Goal: Task Accomplishment & Management: Use online tool/utility

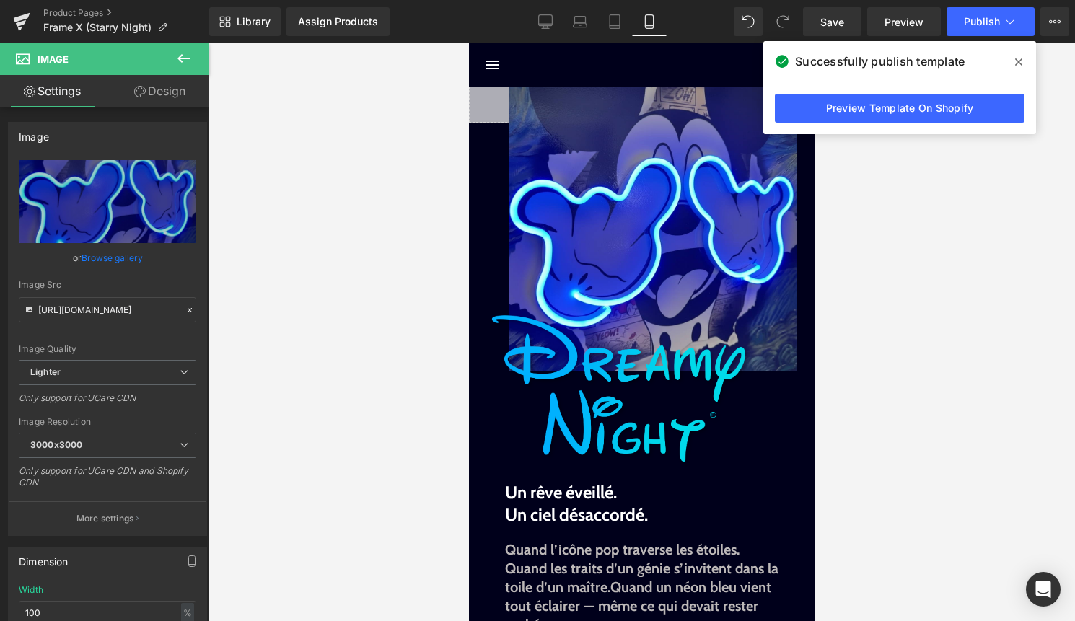
scroll to position [232, 0]
click at [1018, 58] on icon at bounding box center [1018, 62] width 7 height 12
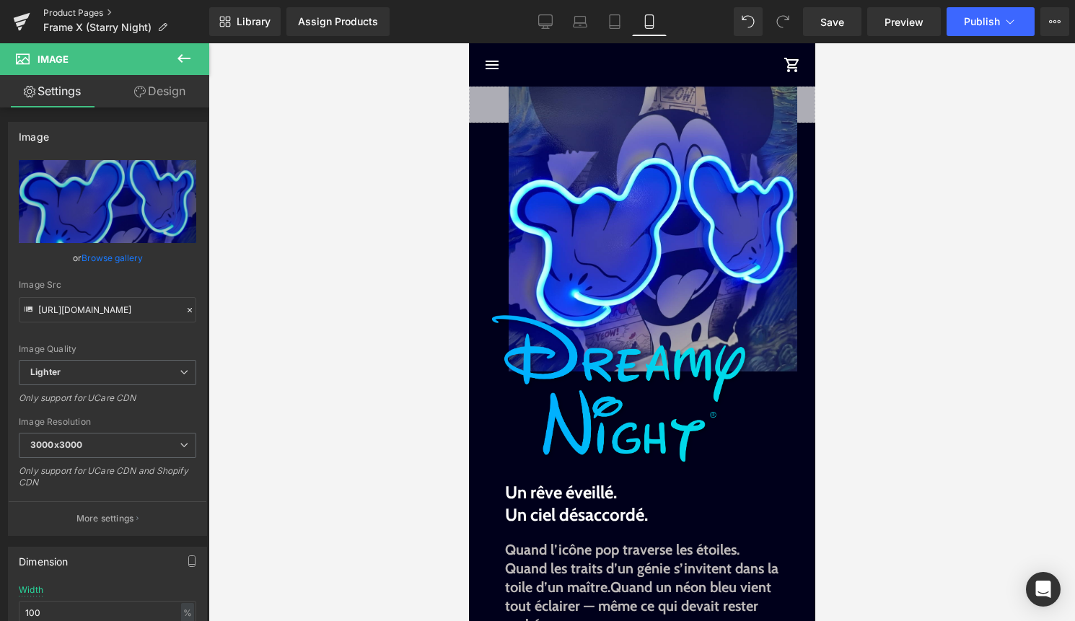
click at [68, 14] on link "Product Pages" at bounding box center [126, 13] width 166 height 12
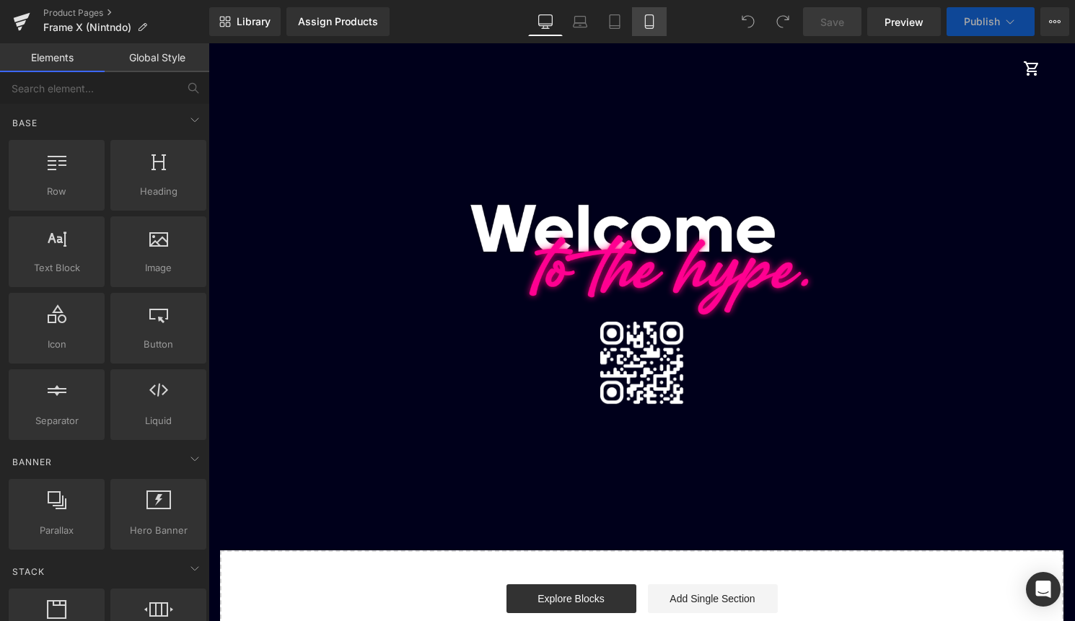
click at [648, 28] on icon at bounding box center [649, 22] width 8 height 14
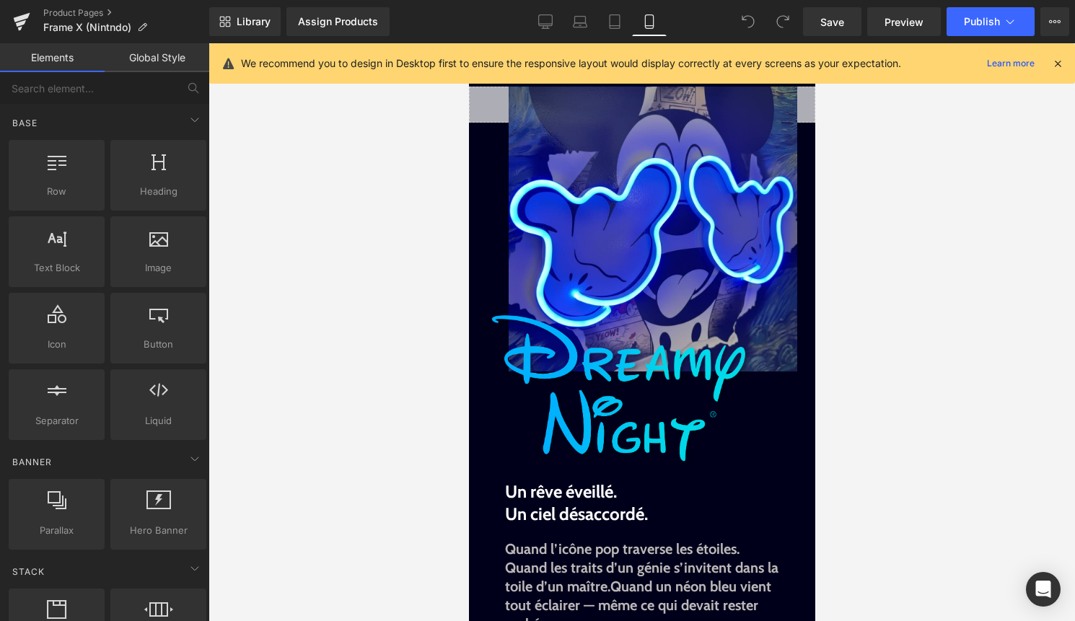
click at [1061, 67] on icon at bounding box center [1057, 63] width 13 height 13
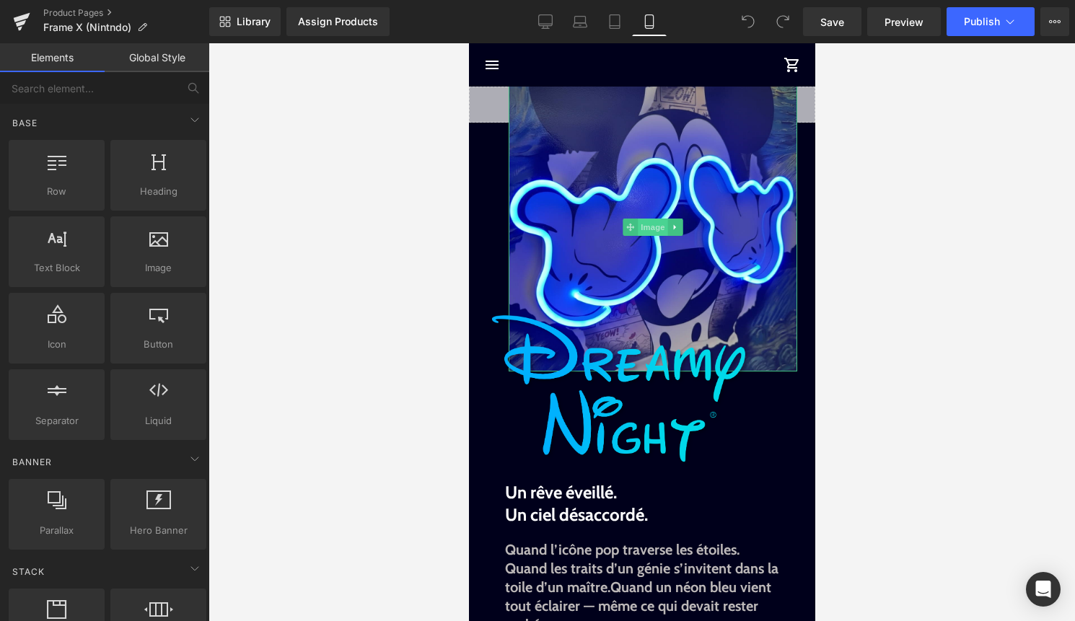
click at [650, 224] on span "Image" at bounding box center [652, 227] width 30 height 17
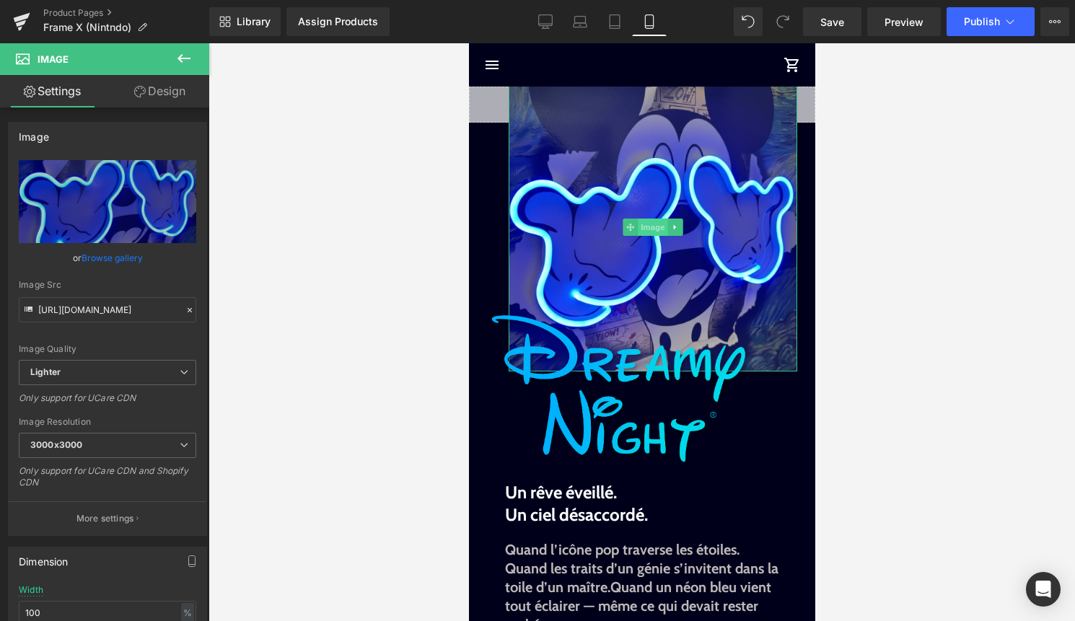
click at [648, 232] on span "Image" at bounding box center [652, 227] width 30 height 17
click at [118, 265] on link "Browse gallery" at bounding box center [111, 257] width 61 height 25
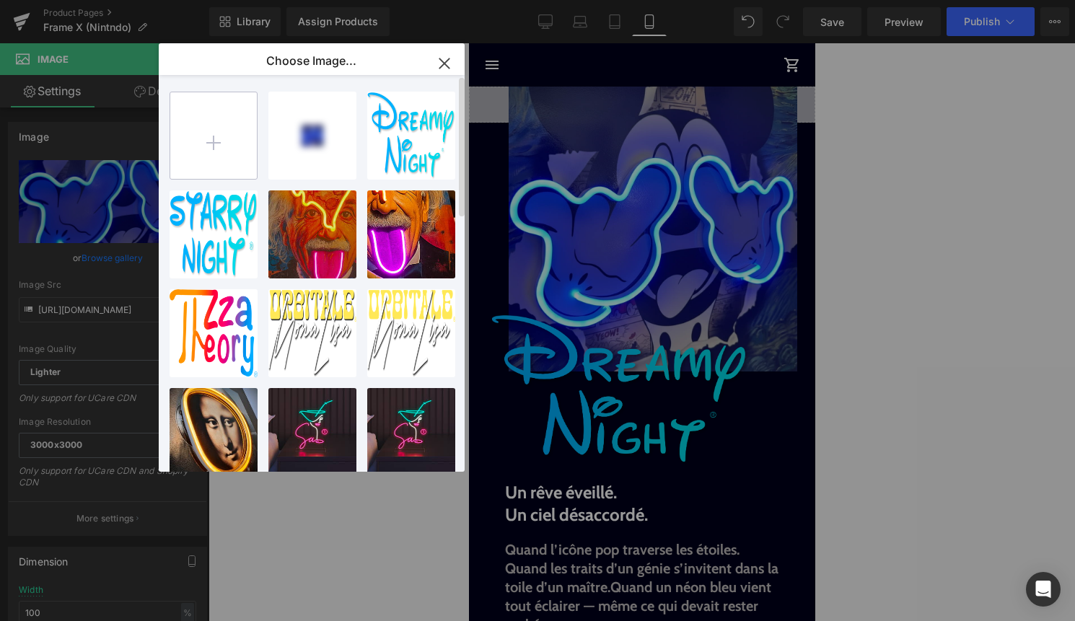
click at [207, 135] on input "file" at bounding box center [213, 135] width 87 height 87
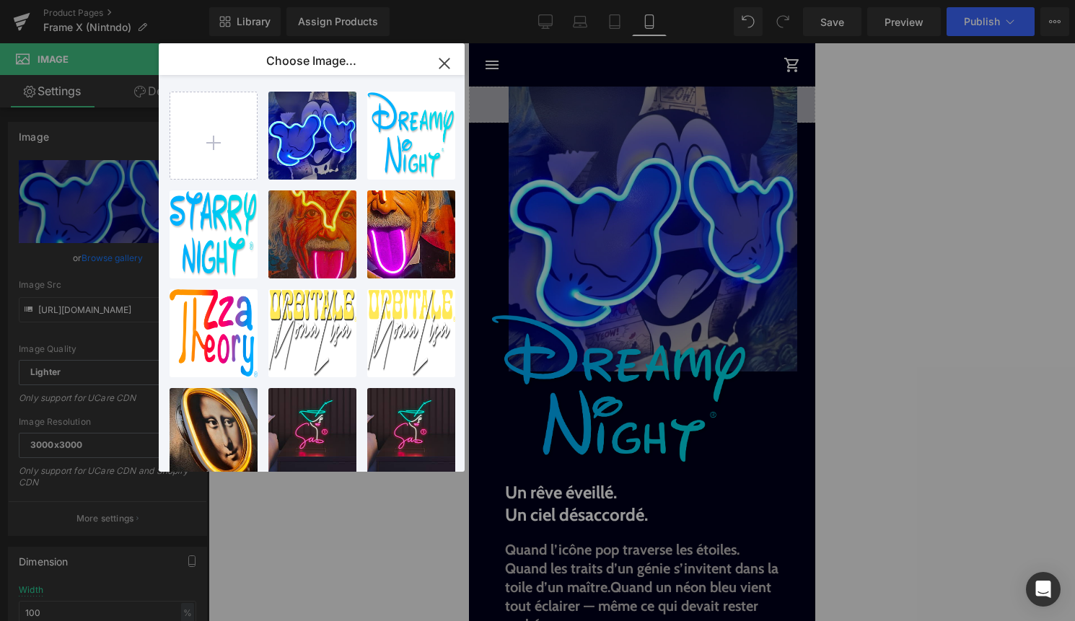
type input "C:\fakepath\titre Frame X.jpg"
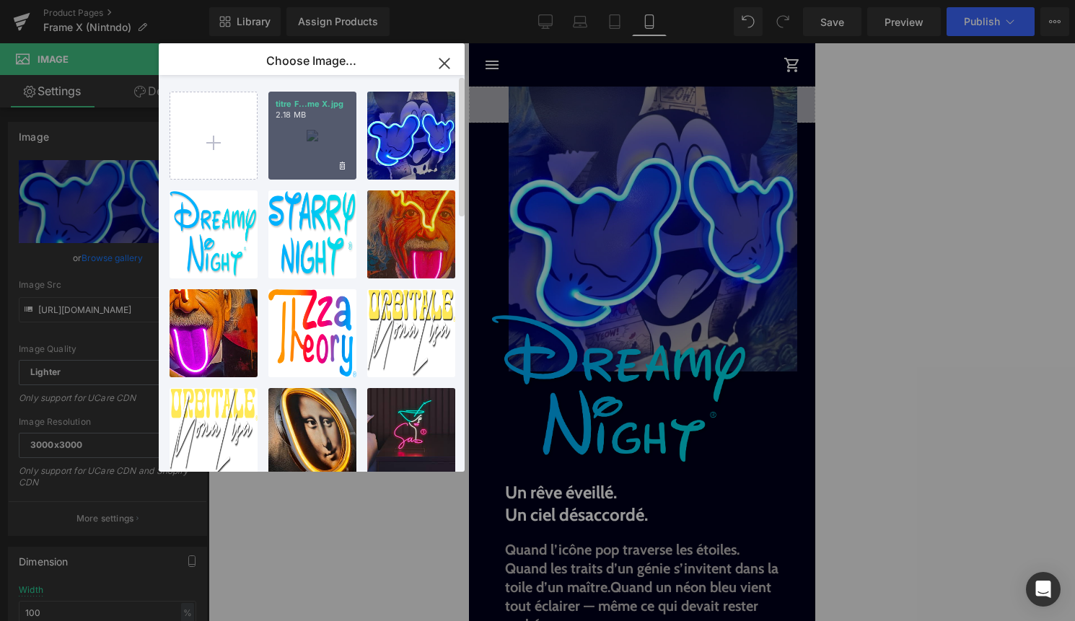
click at [315, 162] on div "titre F...me X.jpg 2.18 MB" at bounding box center [312, 136] width 88 height 88
type input "https://ucarecdn.com/a6861011-6754-4117-8b61-bf980d419789/-/format/auto/-/previ…"
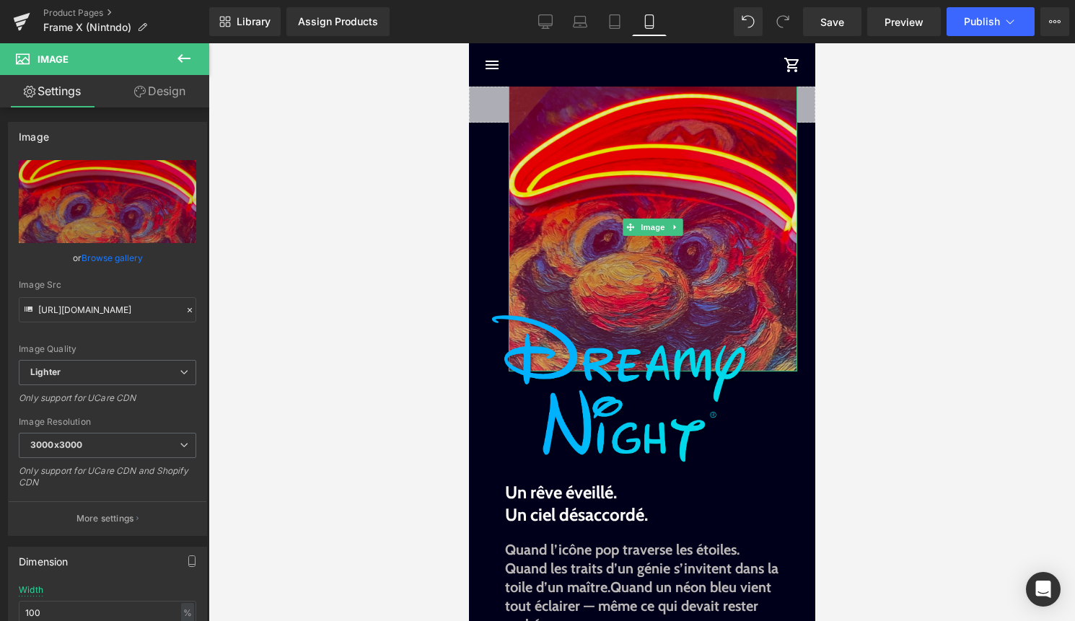
click at [562, 169] on img at bounding box center [652, 227] width 288 height 288
click at [562, 171] on img at bounding box center [652, 227] width 288 height 288
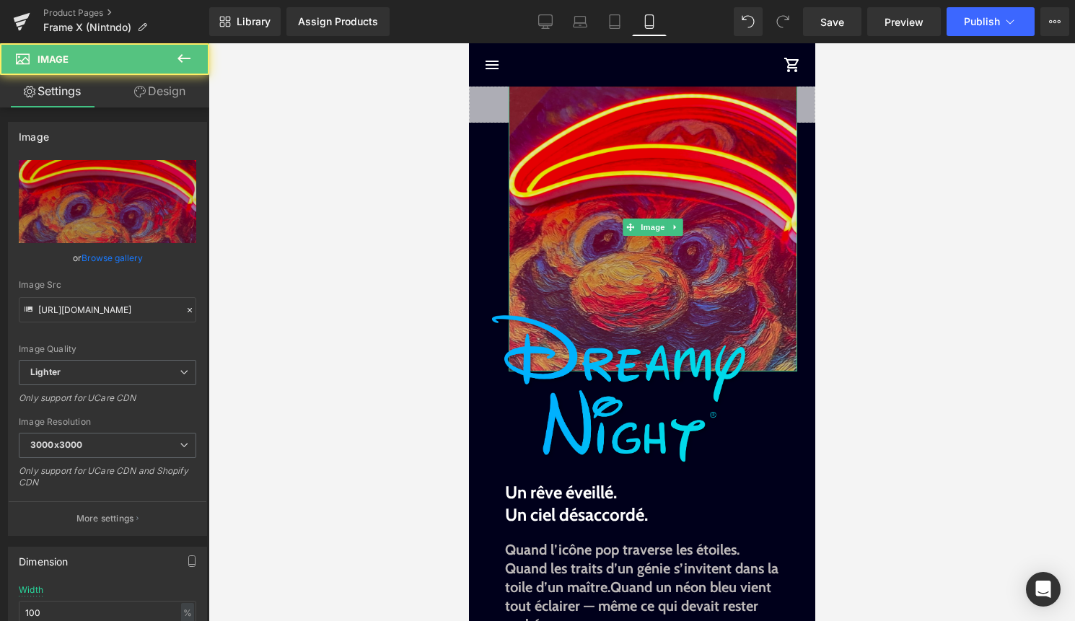
click at [562, 171] on img at bounding box center [652, 227] width 288 height 288
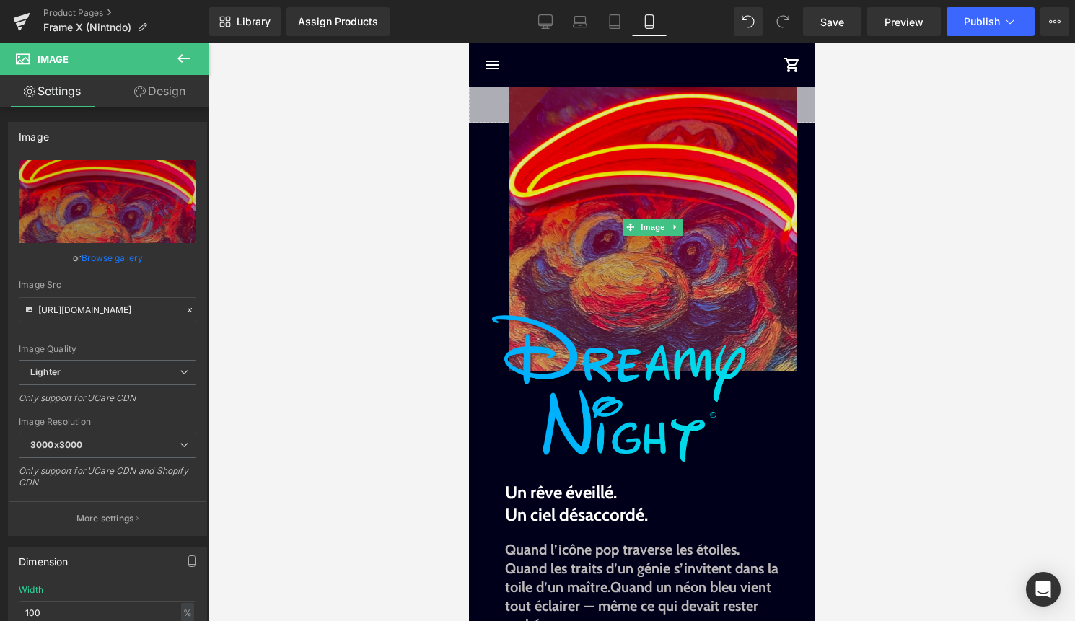
click at [562, 167] on img at bounding box center [652, 227] width 288 height 288
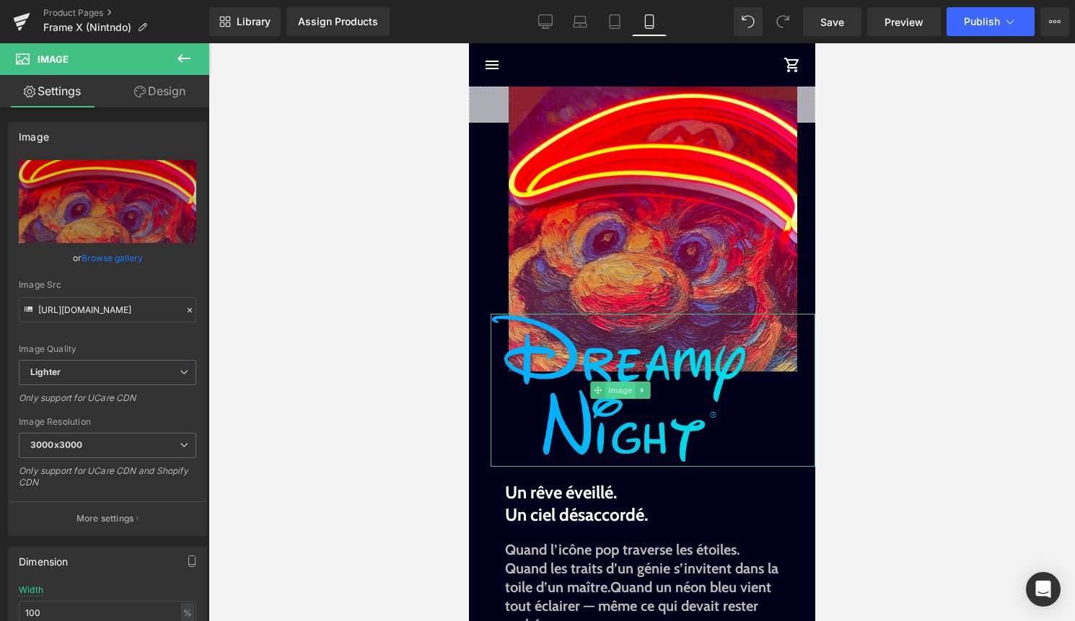
click at [626, 388] on span "Image" at bounding box center [619, 390] width 30 height 17
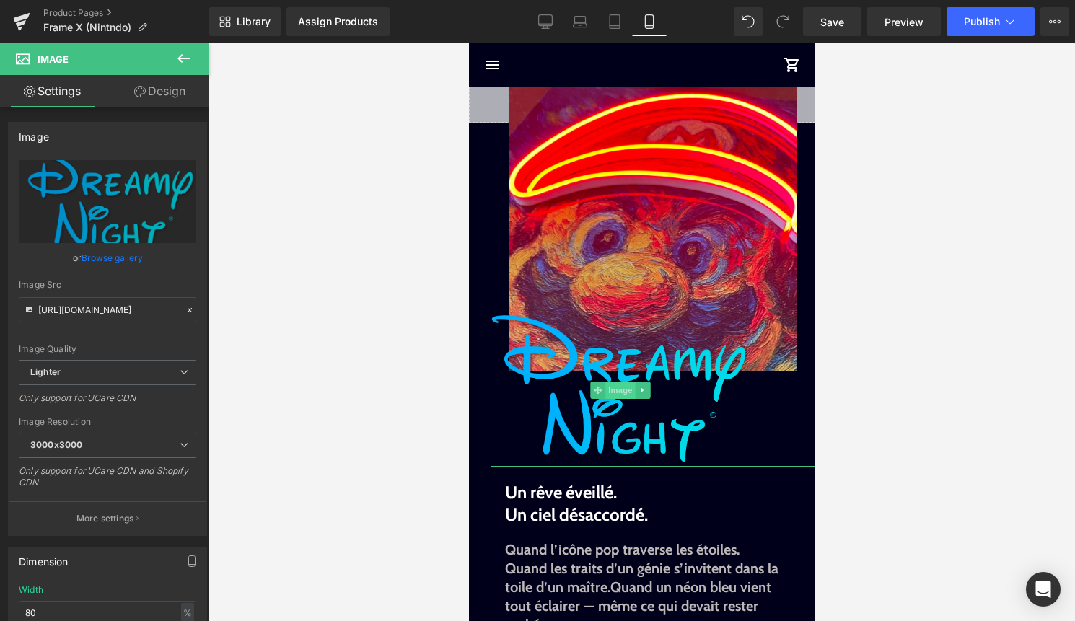
click at [607, 386] on span "Image" at bounding box center [619, 390] width 30 height 17
click at [123, 257] on link "Browse gallery" at bounding box center [111, 257] width 61 height 25
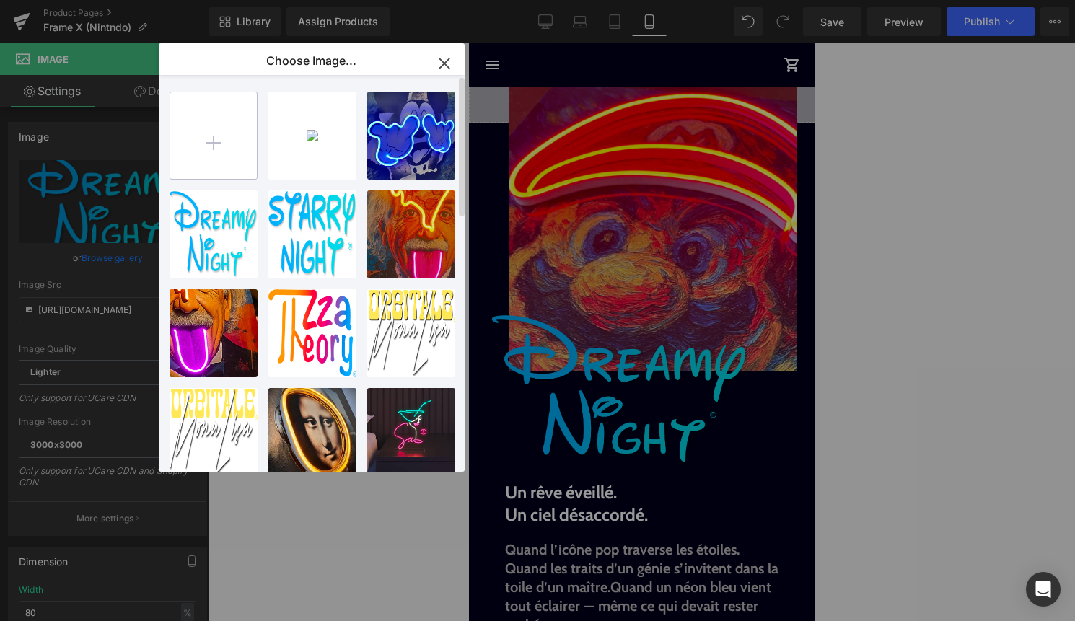
click at [203, 143] on input "file" at bounding box center [213, 135] width 87 height 87
type input "C:\fakepath\titre.png"
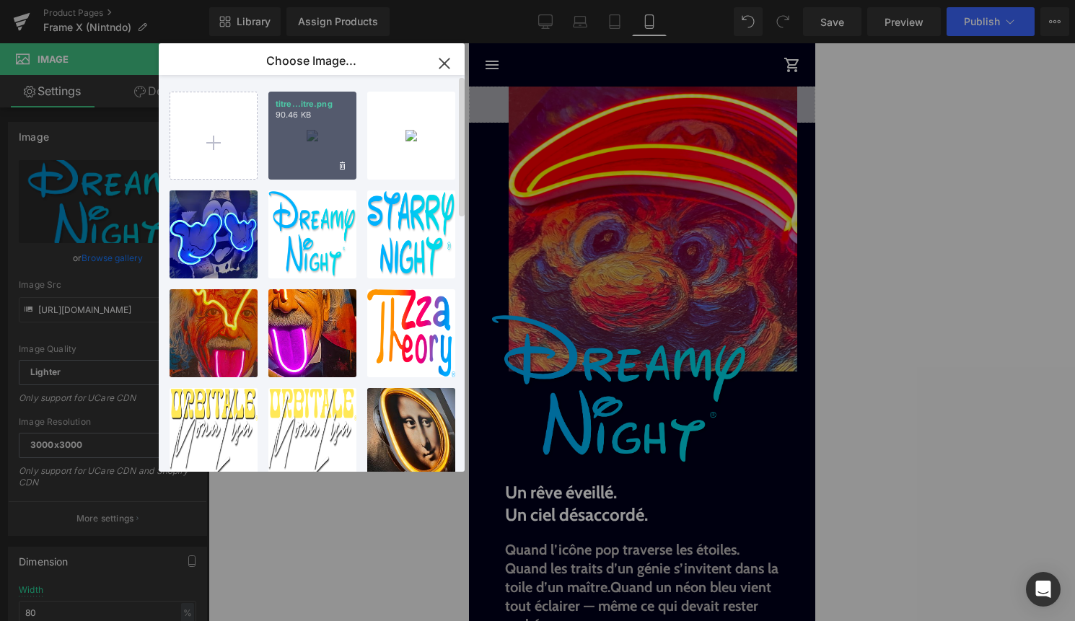
click at [312, 153] on div "titre...itre.png 90.46 KB" at bounding box center [312, 136] width 88 height 88
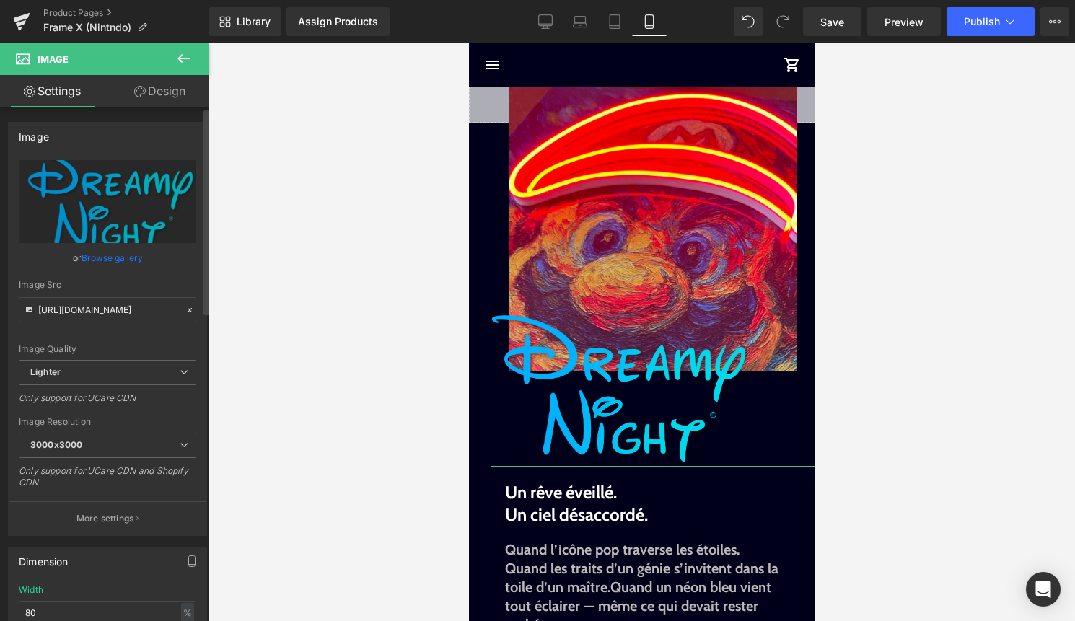
click at [107, 255] on link "Browse gallery" at bounding box center [111, 257] width 61 height 25
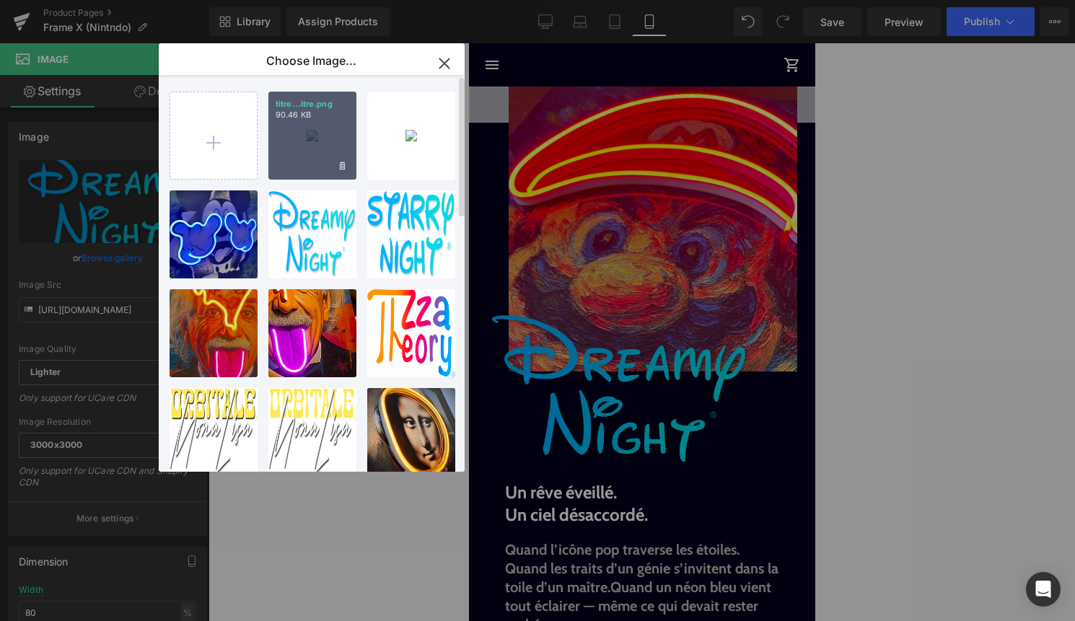
click at [319, 136] on div "titre...itre.png 90.46 KB" at bounding box center [312, 136] width 88 height 88
type input "https://ucarecdn.com/8c0e495f-a475-44ab-94cb-8116bab94ed8/-/format/auto/-/previ…"
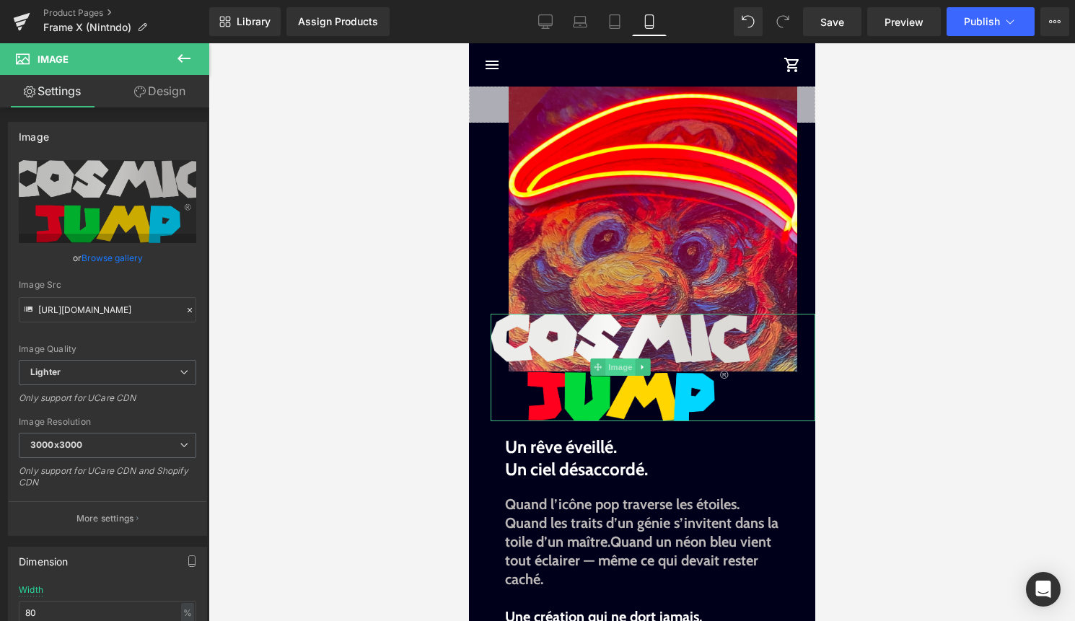
click at [620, 365] on span "Image" at bounding box center [619, 366] width 30 height 17
click at [169, 88] on link "Design" at bounding box center [159, 91] width 105 height 32
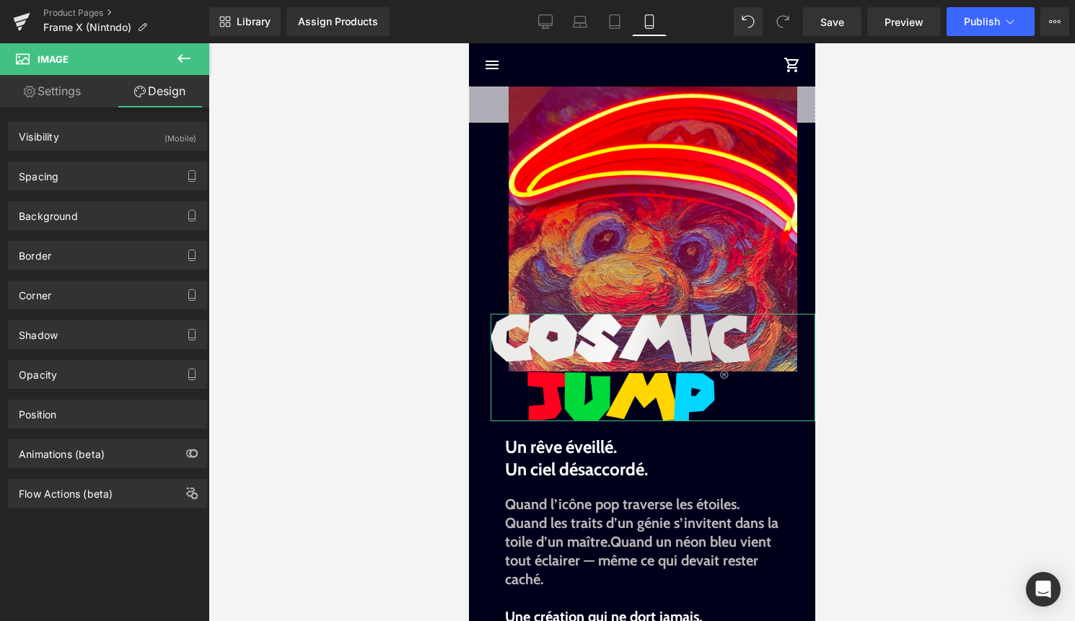
click at [104, 162] on div "Spacing Margin -80px -80 0px 0 0px 0 30px 30 Padding 0px 0 0px 0 0px 0 0px 0 Se…" at bounding box center [107, 176] width 199 height 29
click at [104, 177] on div "Spacing" at bounding box center [108, 175] width 198 height 27
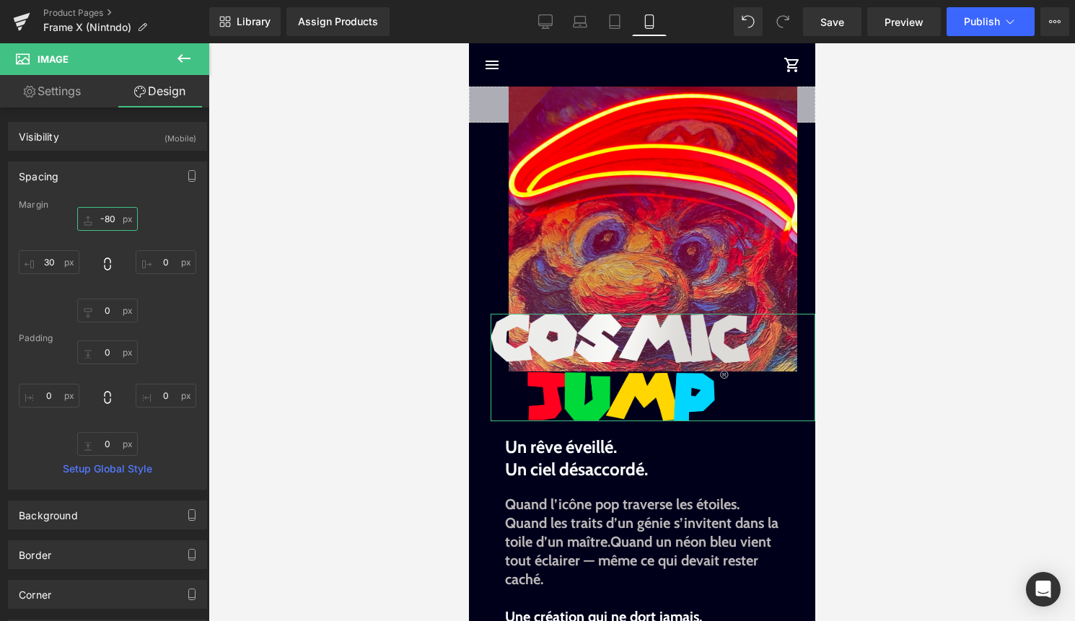
click at [108, 224] on input "-80" at bounding box center [107, 219] width 61 height 24
click at [110, 224] on input "-80" at bounding box center [107, 219] width 61 height 24
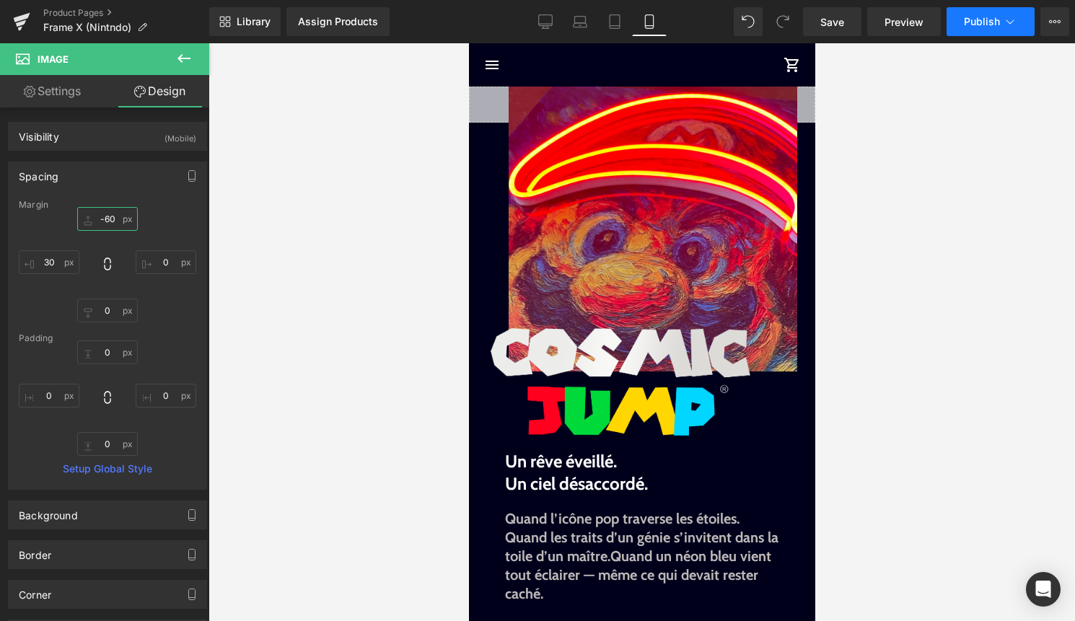
type input "-60"
click at [1001, 21] on button "Publish" at bounding box center [990, 21] width 88 height 29
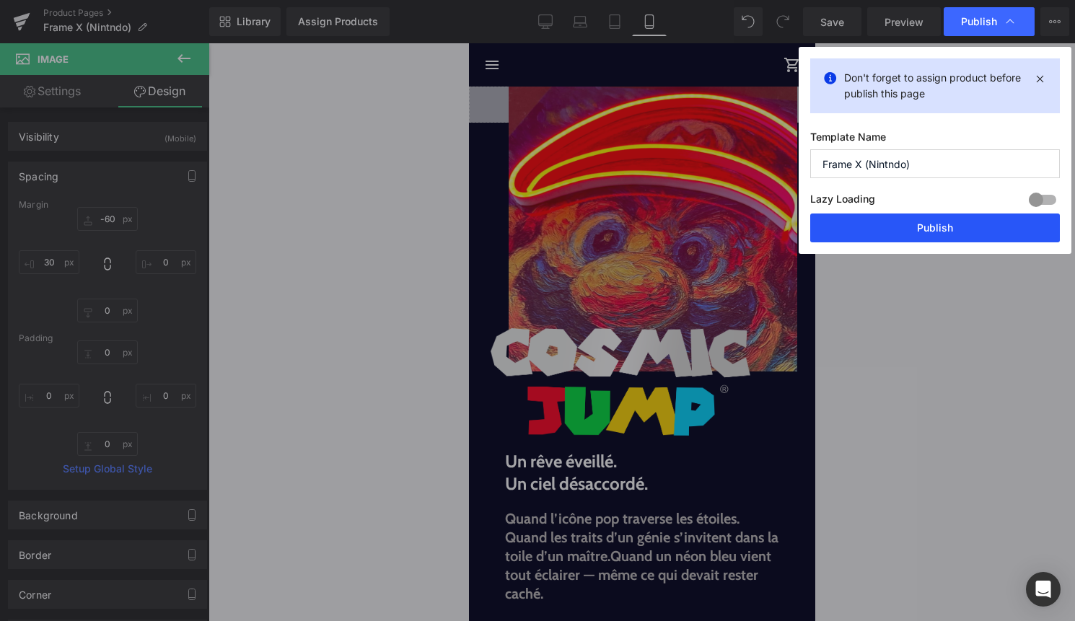
click at [896, 231] on button "Publish" at bounding box center [935, 227] width 250 height 29
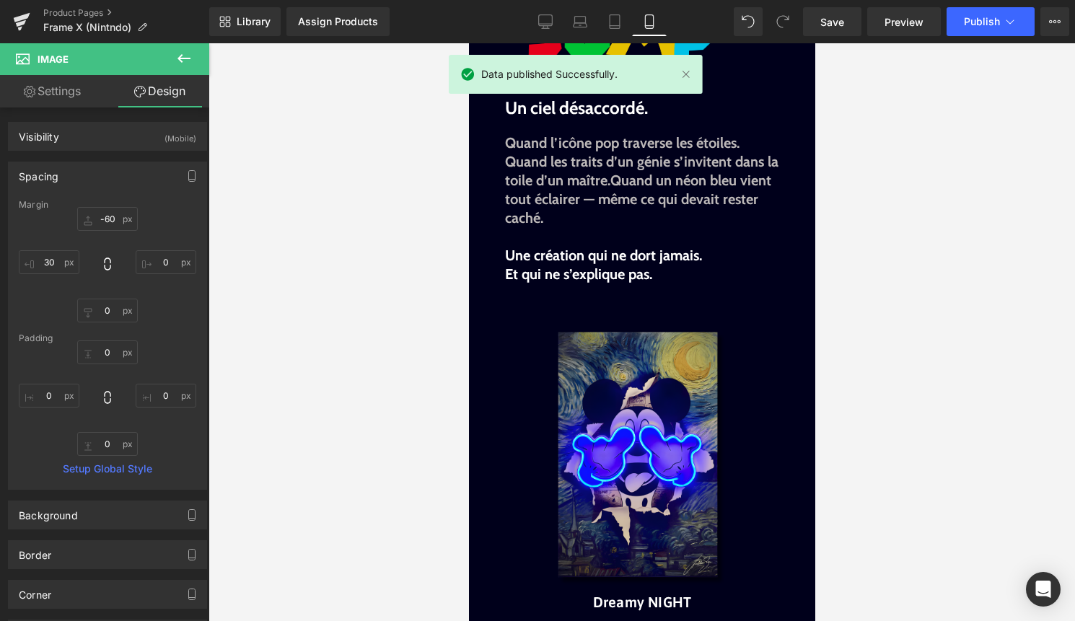
scroll to position [435, 0]
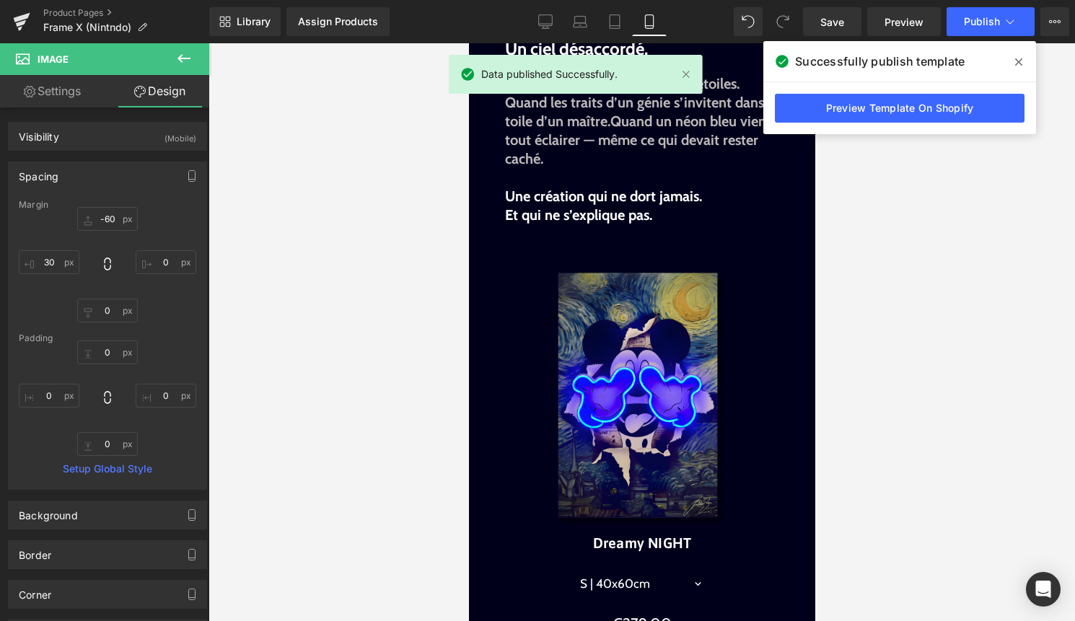
click at [646, 268] on img at bounding box center [640, 397] width 265 height 265
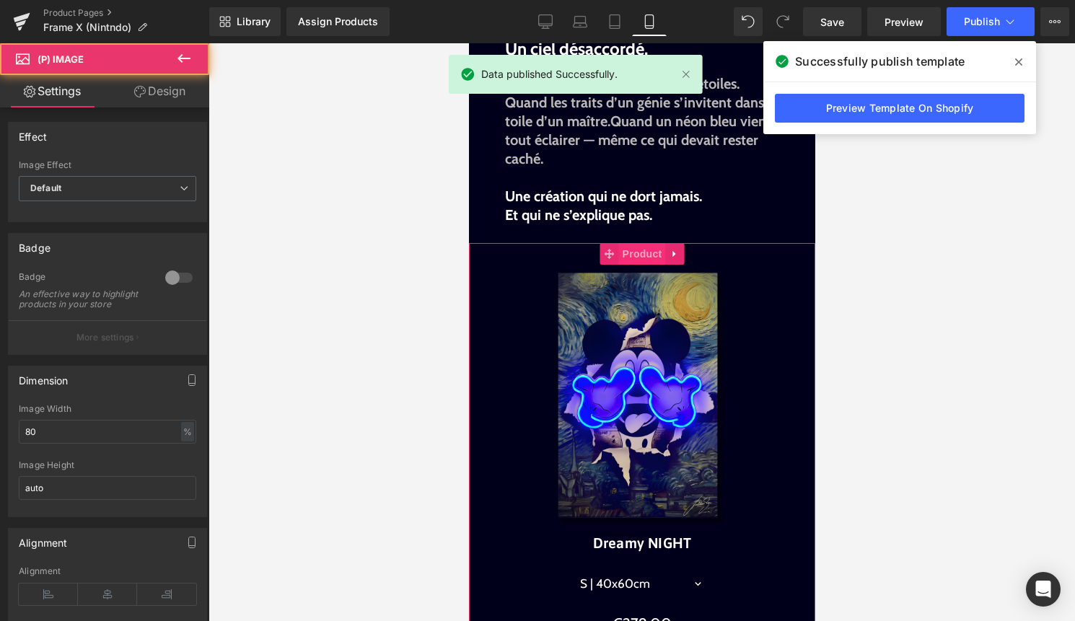
click at [635, 254] on span "Product" at bounding box center [641, 254] width 47 height 22
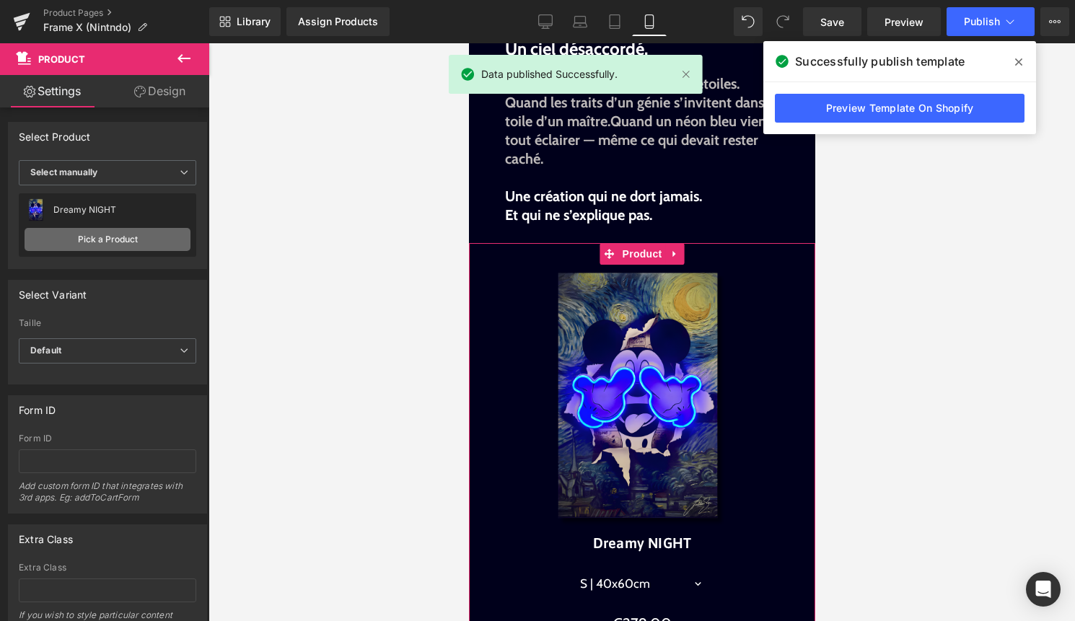
click at [137, 239] on link "Pick a Product" at bounding box center [108, 239] width 166 height 23
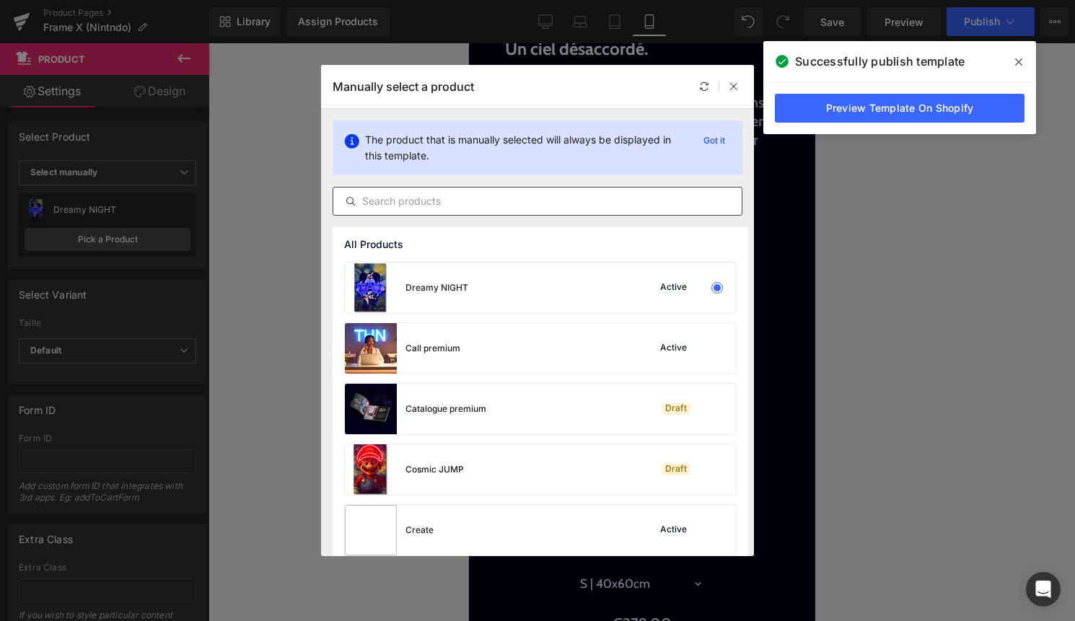
click at [646, 210] on div at bounding box center [537, 201] width 410 height 29
click at [647, 206] on input "text" at bounding box center [537, 201] width 408 height 17
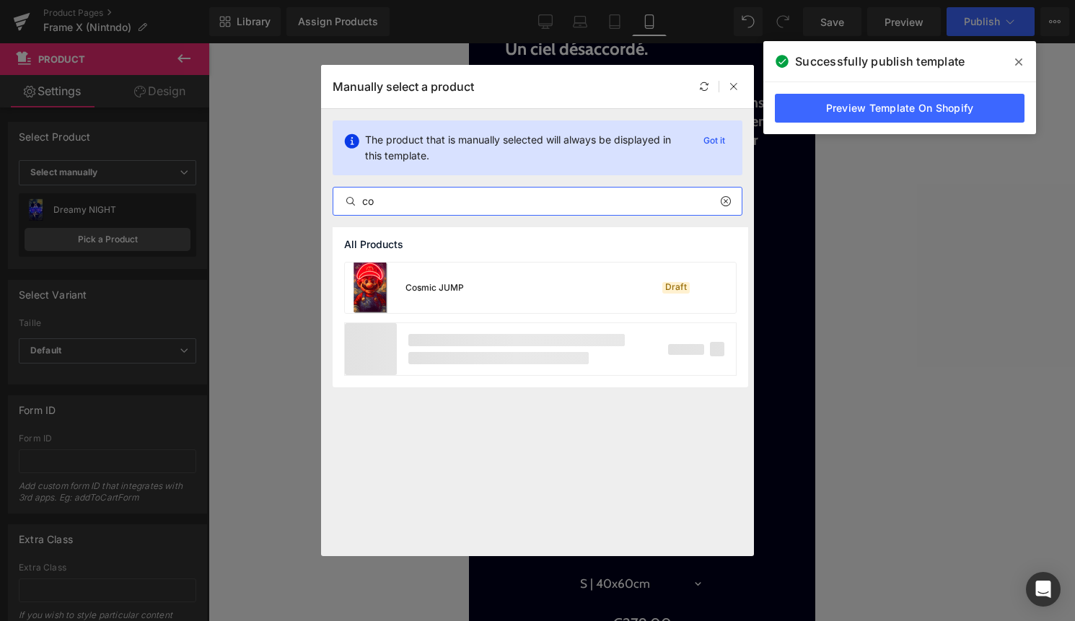
type input "cos"
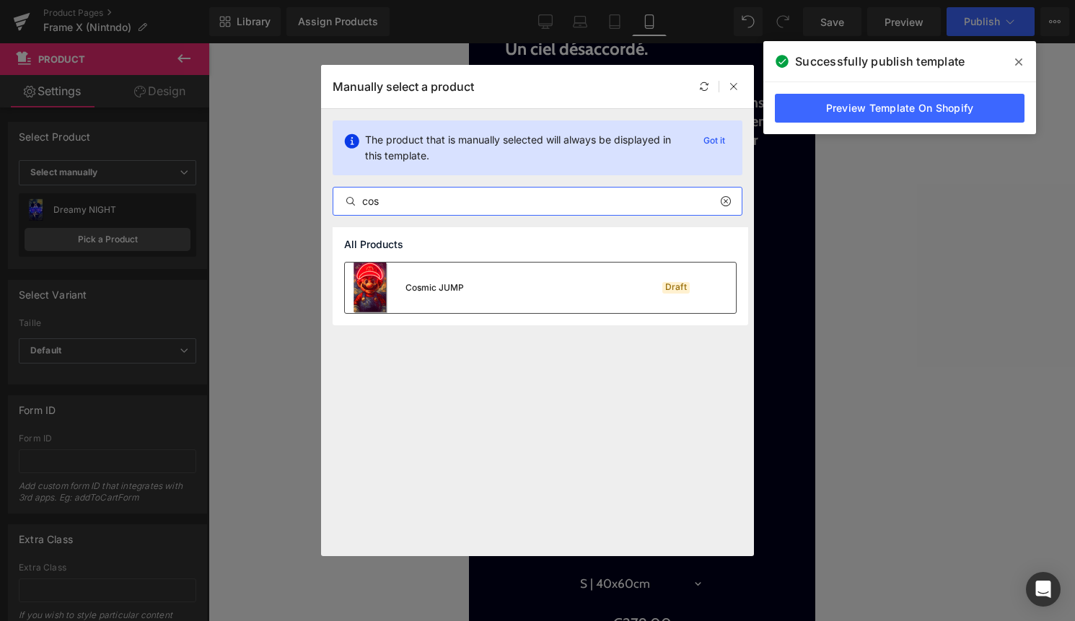
click at [640, 298] on div "Cosmic JUMP Draft" at bounding box center [540, 288] width 391 height 50
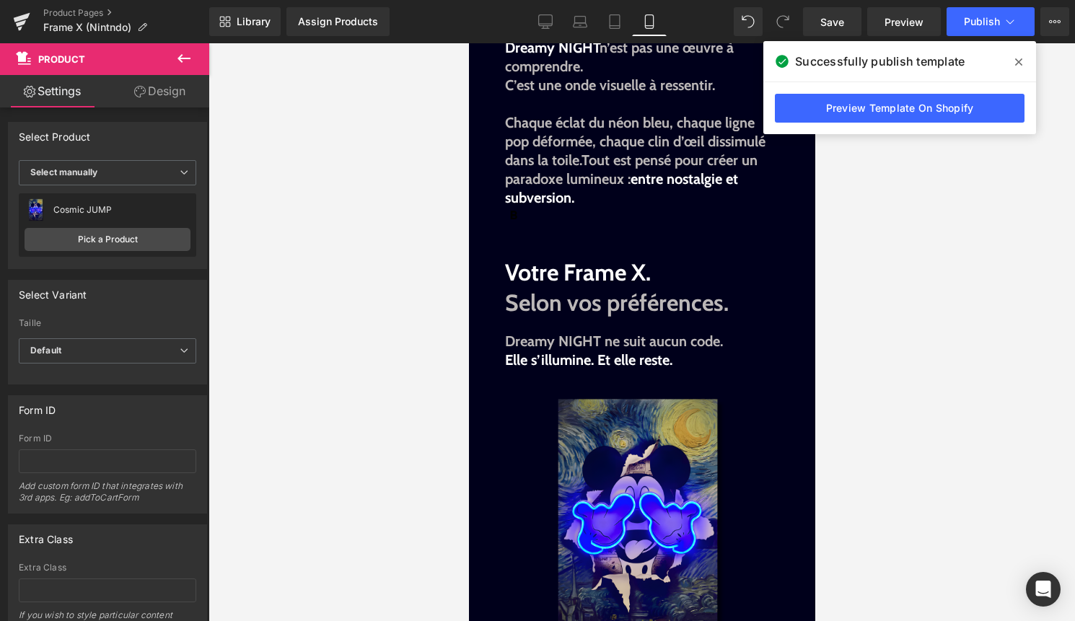
scroll to position [1396, 0]
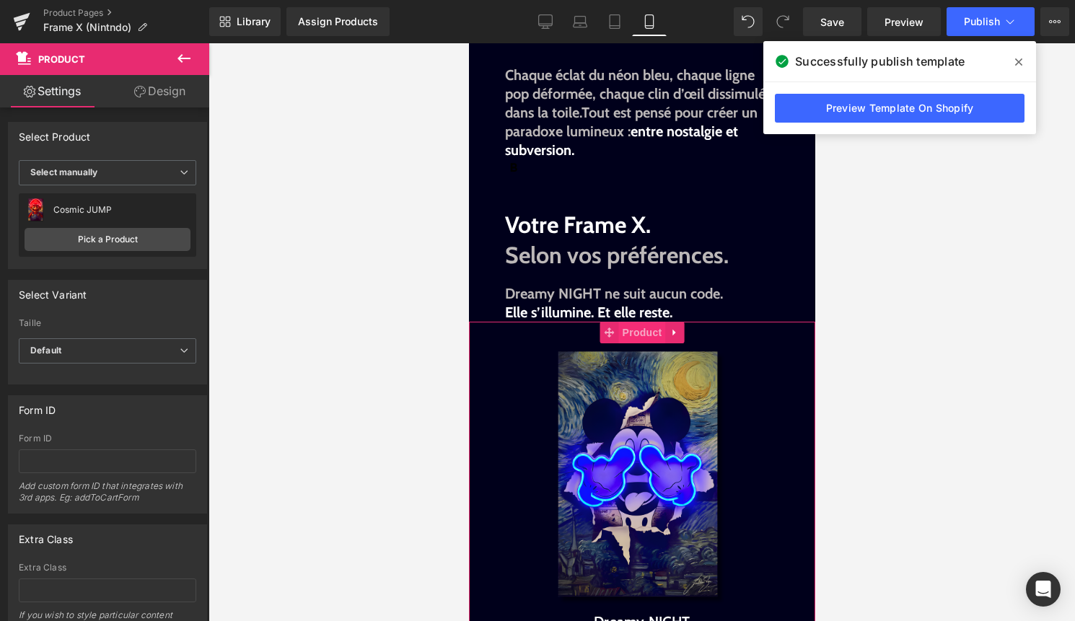
click at [645, 331] on span "Product" at bounding box center [641, 333] width 47 height 22
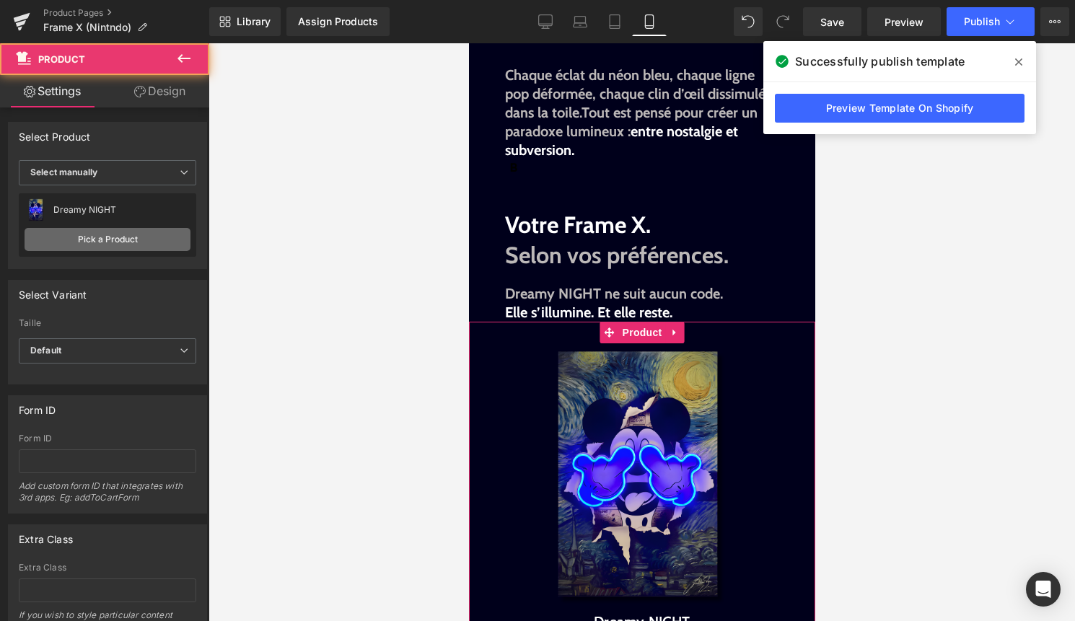
click at [122, 243] on link "Pick a Product" at bounding box center [108, 239] width 166 height 23
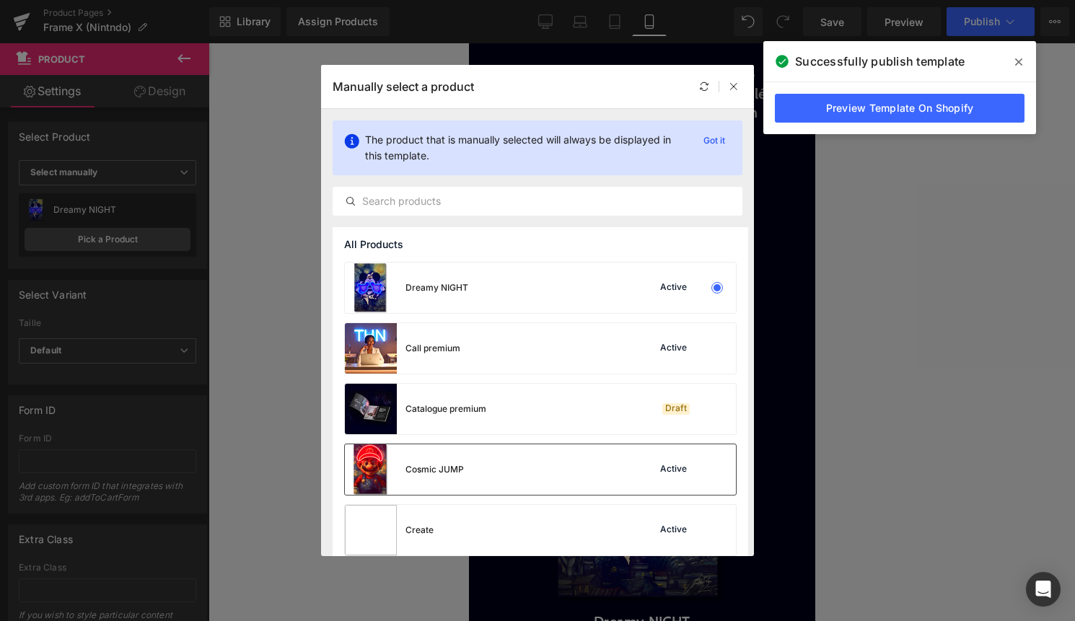
click at [534, 467] on div "Cosmic JUMP Active" at bounding box center [540, 469] width 391 height 50
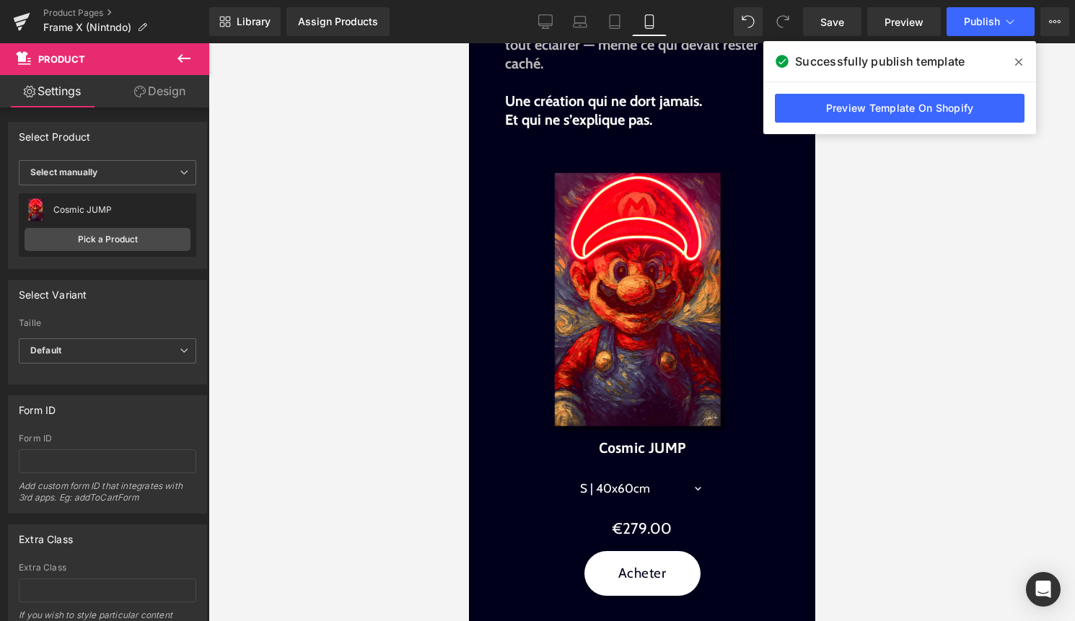
scroll to position [0, 0]
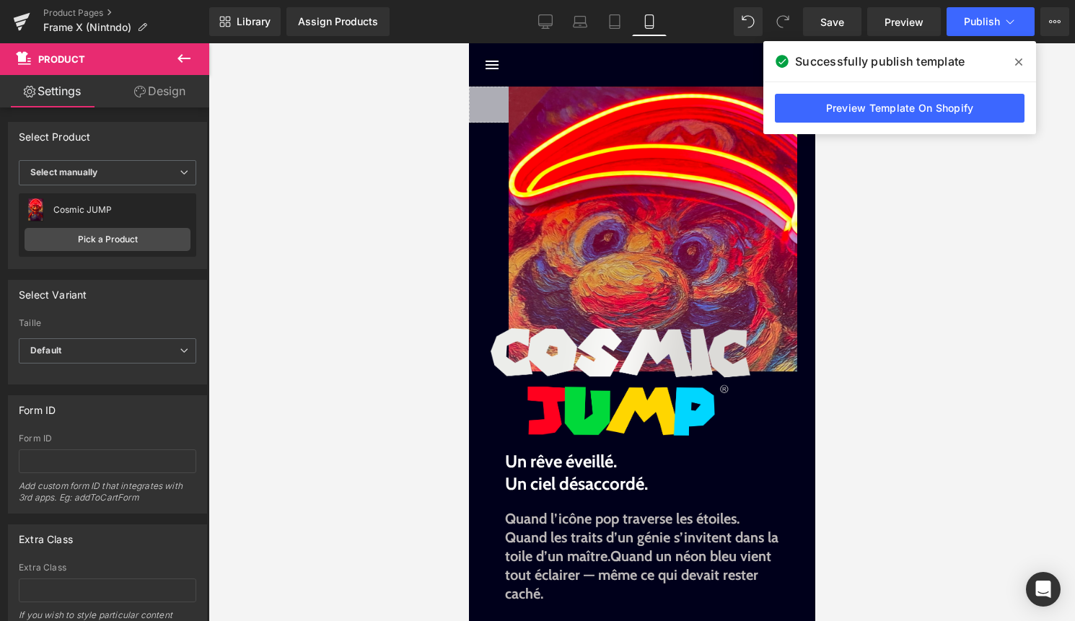
click at [1007, 1] on div "Library Assign Products Product Preview No product match your search. Please tr…" at bounding box center [641, 21] width 865 height 43
click at [997, 22] on span "Publish" at bounding box center [982, 22] width 36 height 12
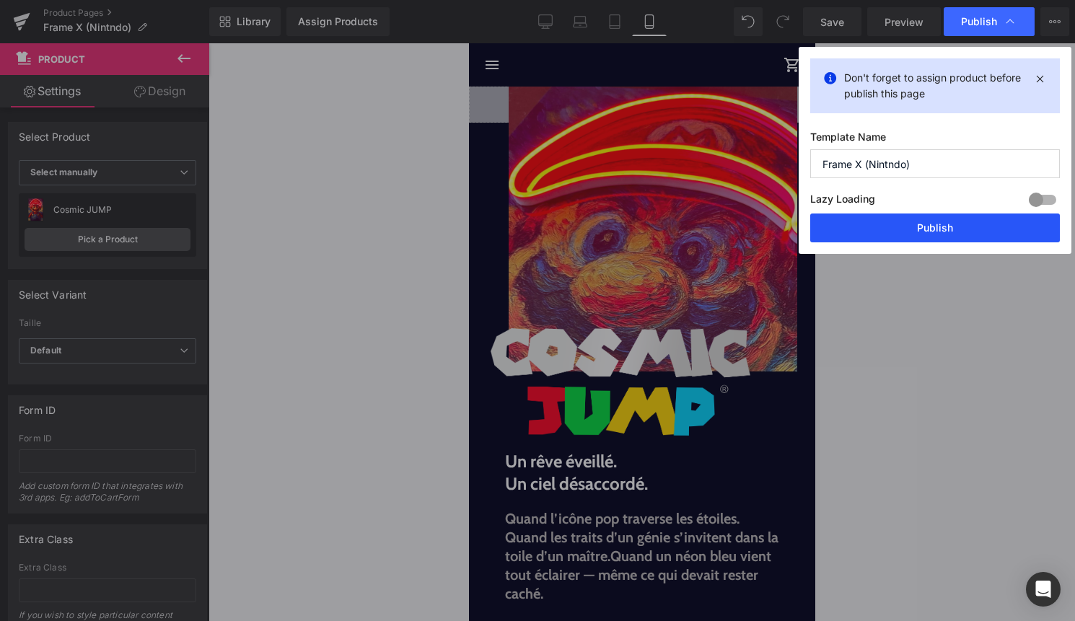
click at [922, 217] on button "Publish" at bounding box center [935, 227] width 250 height 29
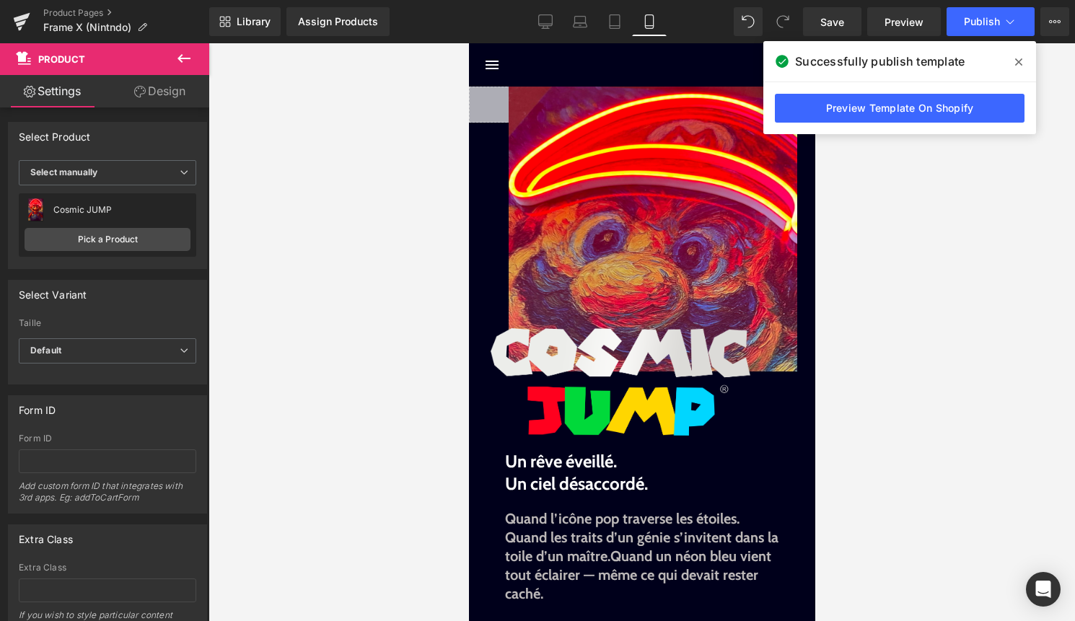
click at [1019, 61] on icon at bounding box center [1018, 61] width 7 height 7
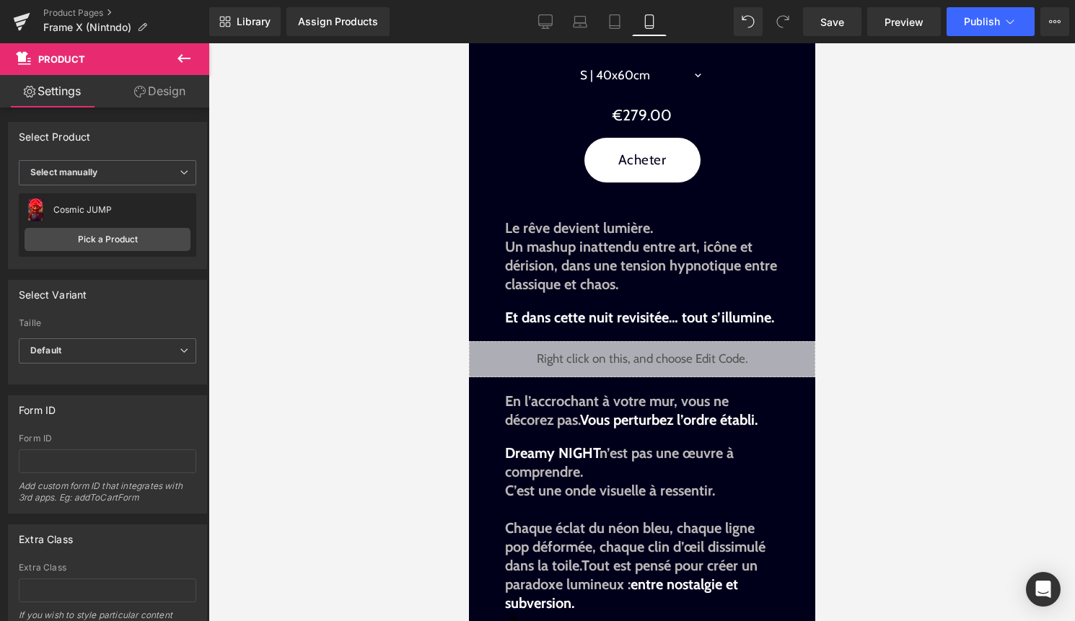
scroll to position [949, 0]
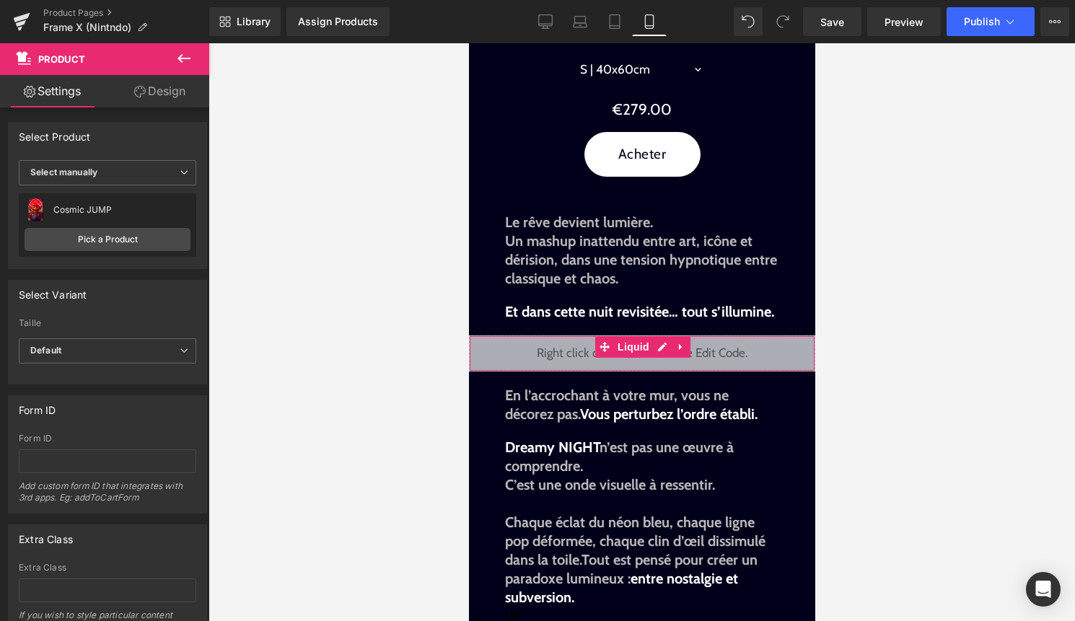
click at [659, 345] on div "Liquid" at bounding box center [641, 353] width 346 height 36
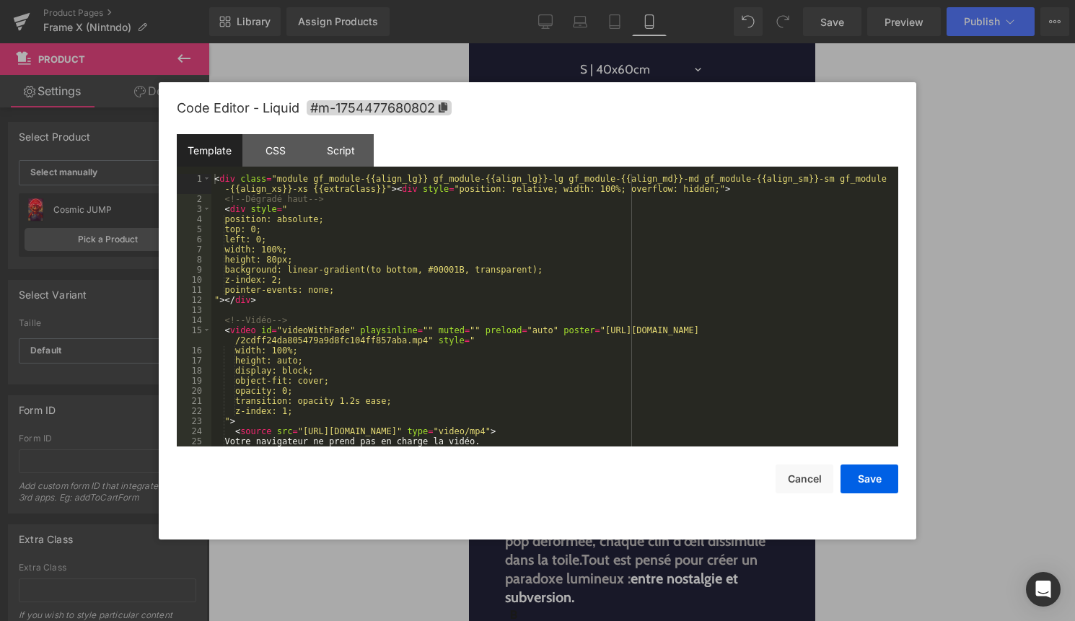
click at [564, 352] on div "< div class = "module gf_module-{{align_lg}} gf_module-{{align_lg}}-lg gf_modul…" at bounding box center [551, 325] width 681 height 303
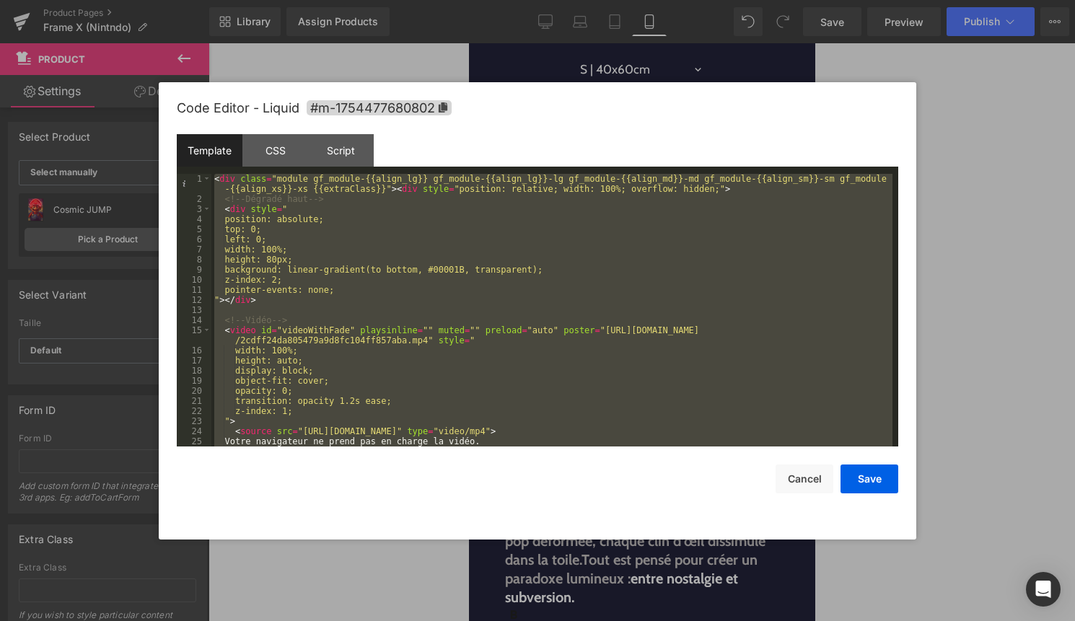
scroll to position [384, 0]
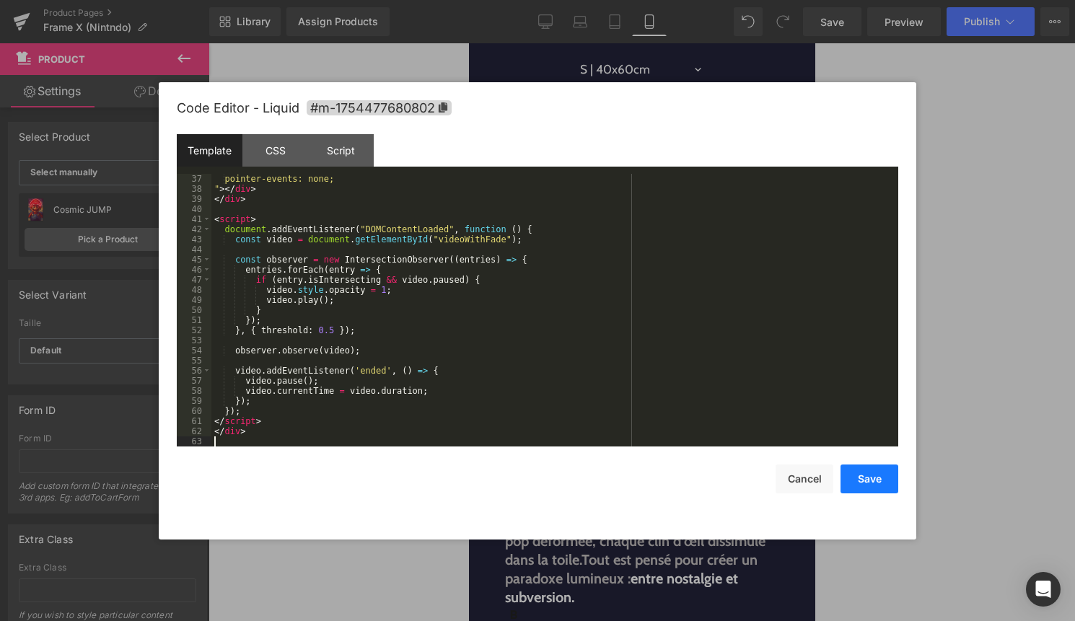
click at [865, 470] on button "Save" at bounding box center [869, 478] width 58 height 29
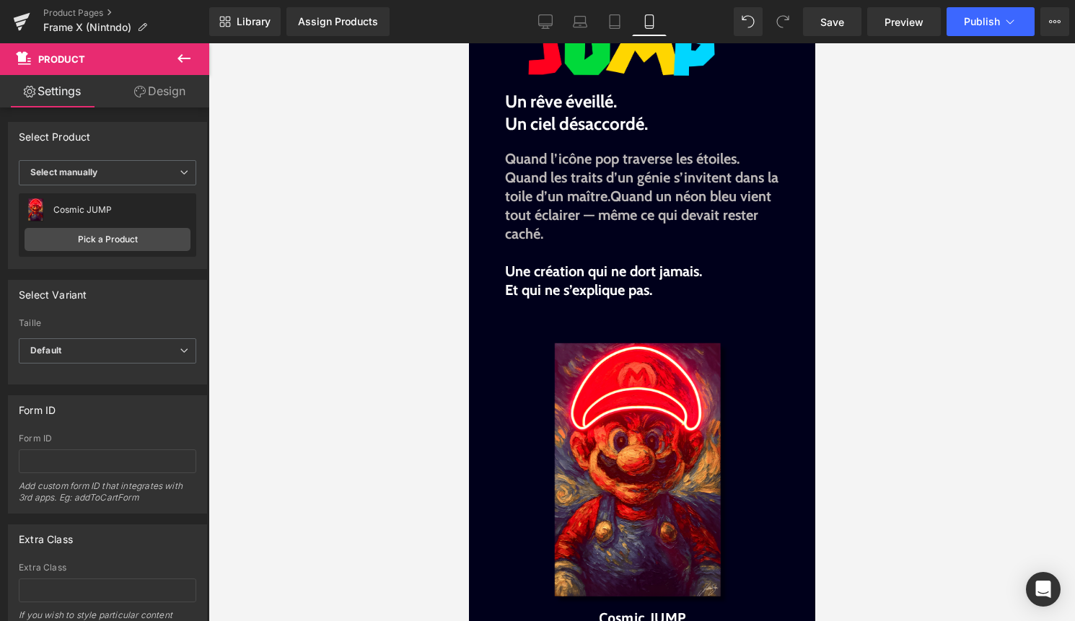
scroll to position [371, 0]
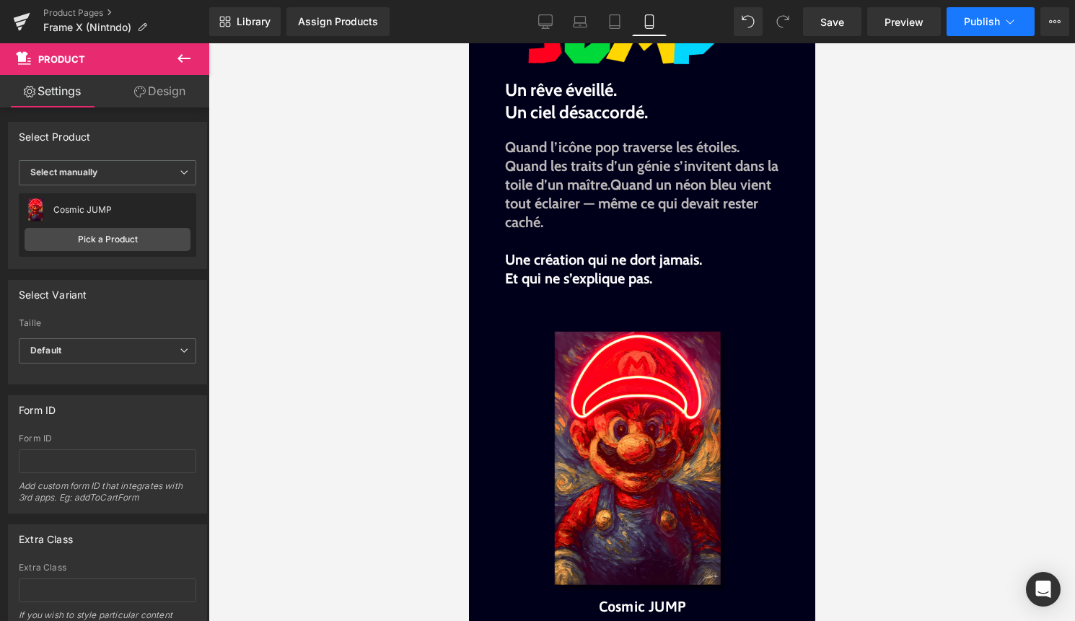
click at [999, 22] on span "Publish" at bounding box center [982, 22] width 36 height 12
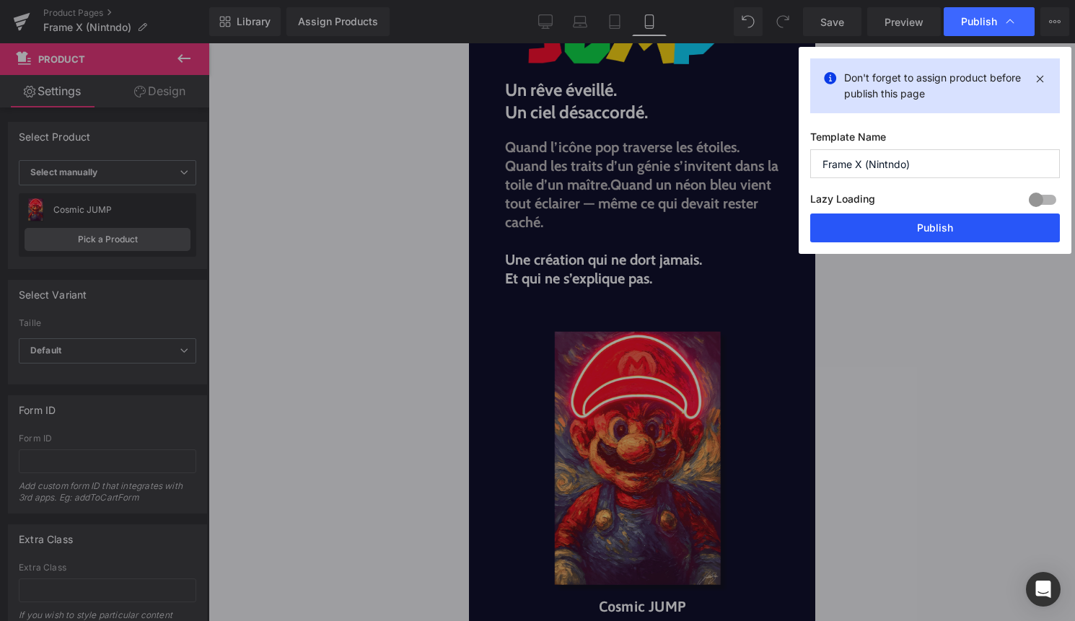
click at [943, 233] on button "Publish" at bounding box center [935, 227] width 250 height 29
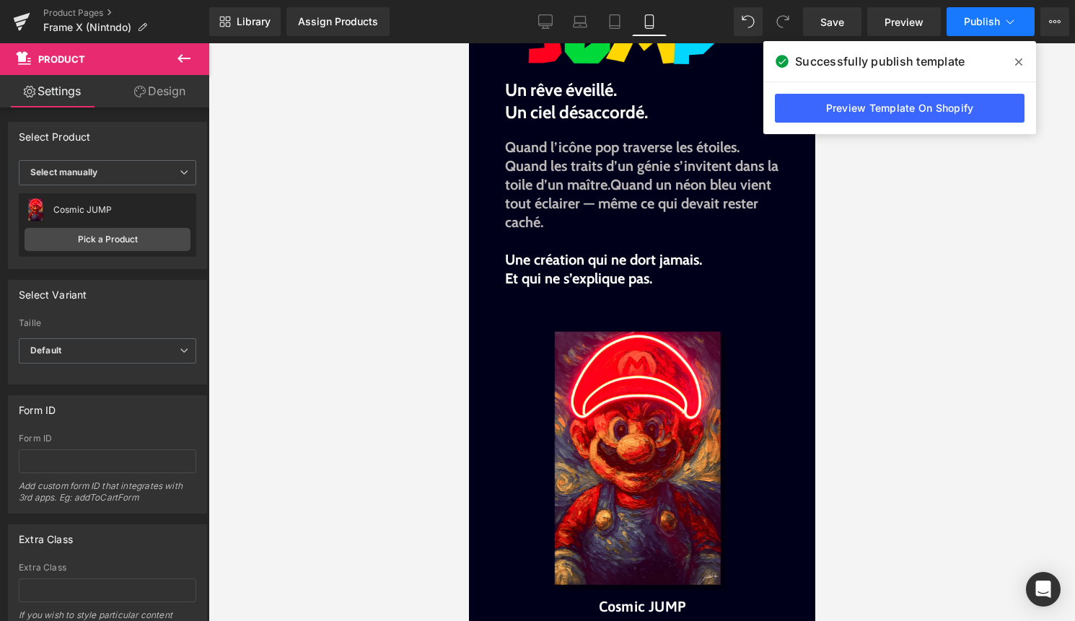
click at [984, 19] on span "Publish" at bounding box center [982, 22] width 36 height 12
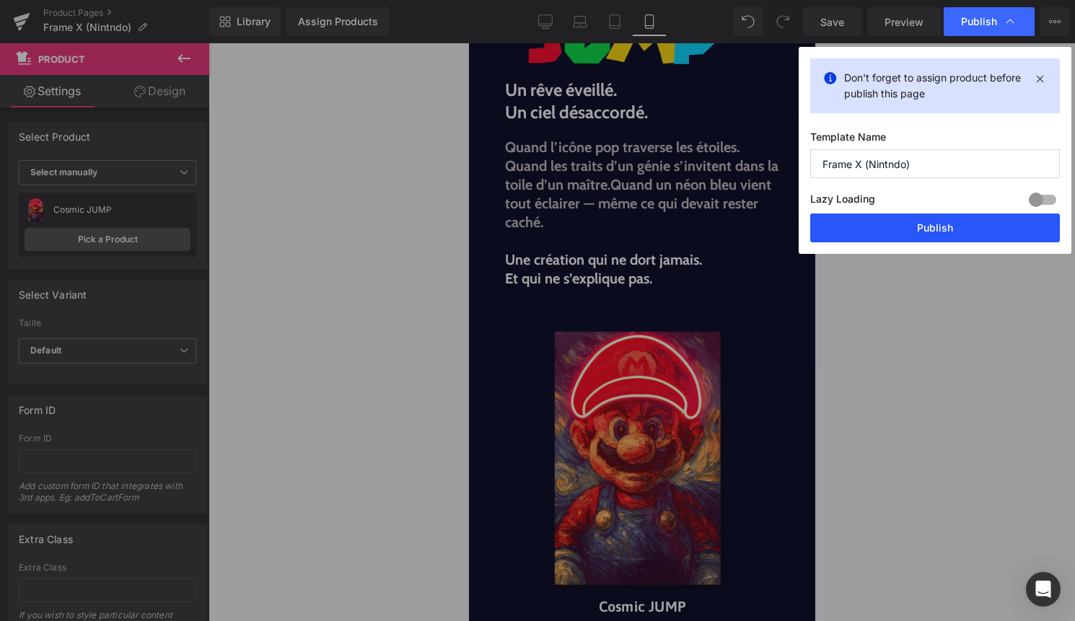
click at [947, 216] on button "Publish" at bounding box center [935, 227] width 250 height 29
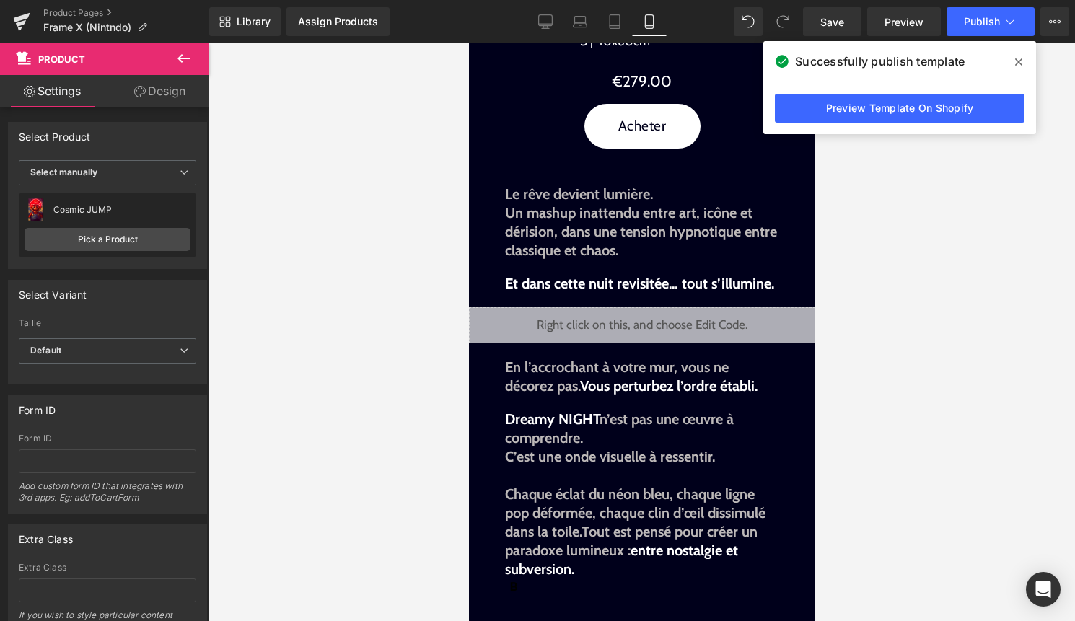
scroll to position [978, 0]
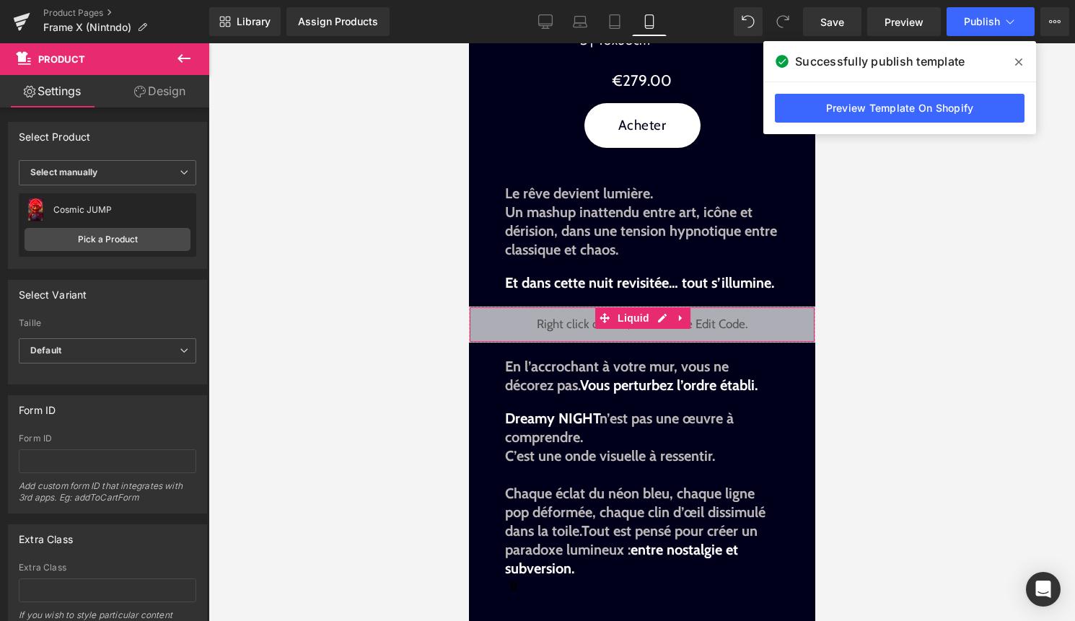
click at [662, 320] on div "Liquid" at bounding box center [641, 325] width 346 height 36
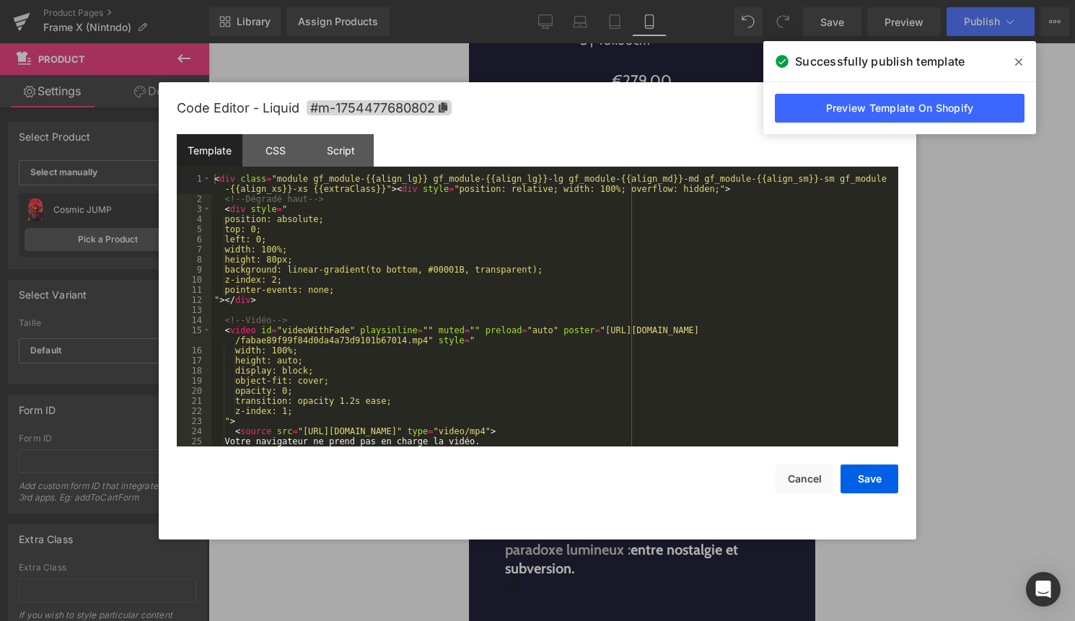
click at [608, 389] on div "< div class = "module gf_module-{{align_lg}} gf_module-{{align_lg}}-lg gf_modul…" at bounding box center [551, 325] width 681 height 303
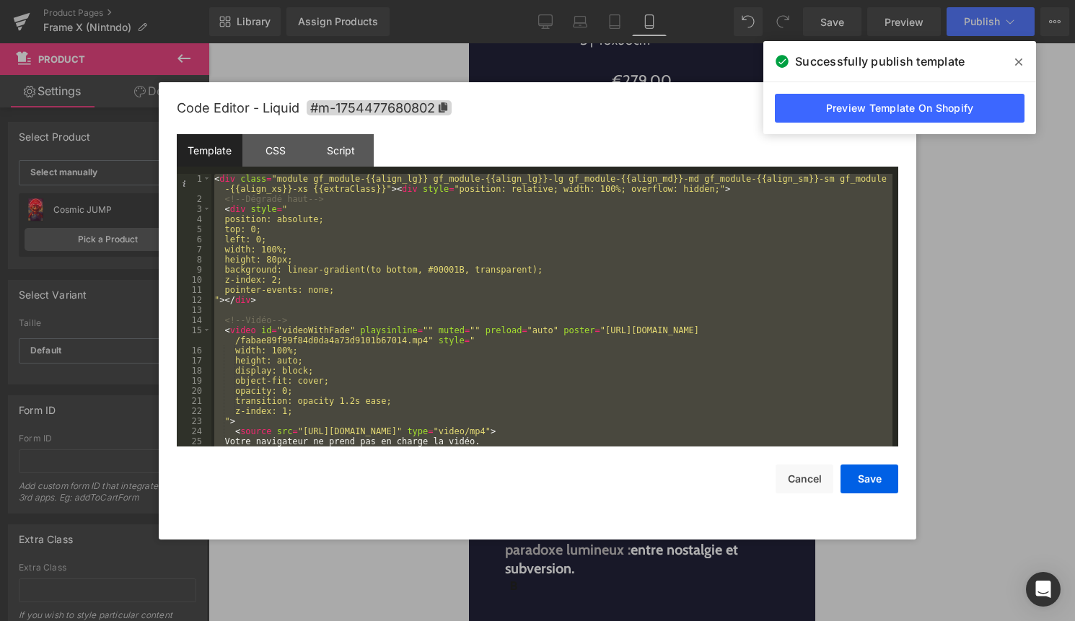
scroll to position [384, 0]
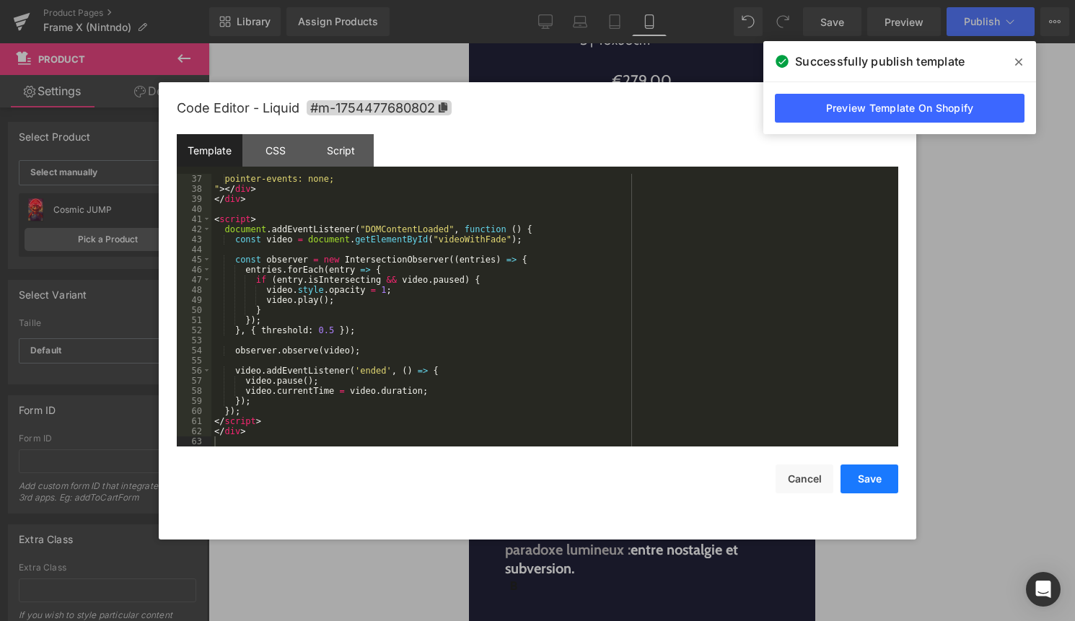
click at [870, 479] on button "Save" at bounding box center [869, 478] width 58 height 29
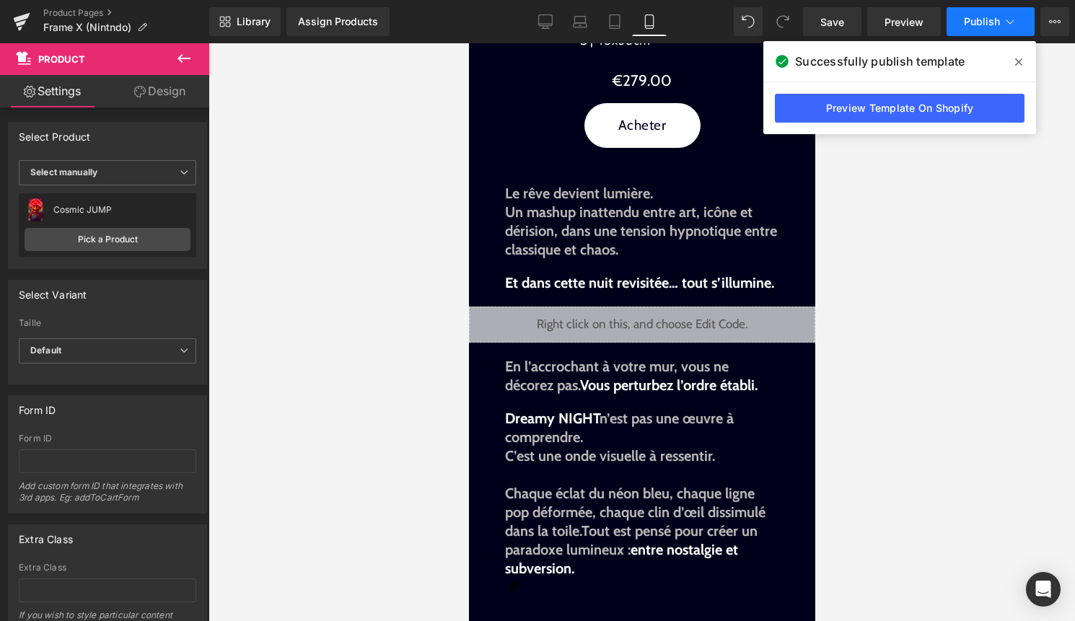
click at [982, 29] on button "Publish" at bounding box center [990, 21] width 88 height 29
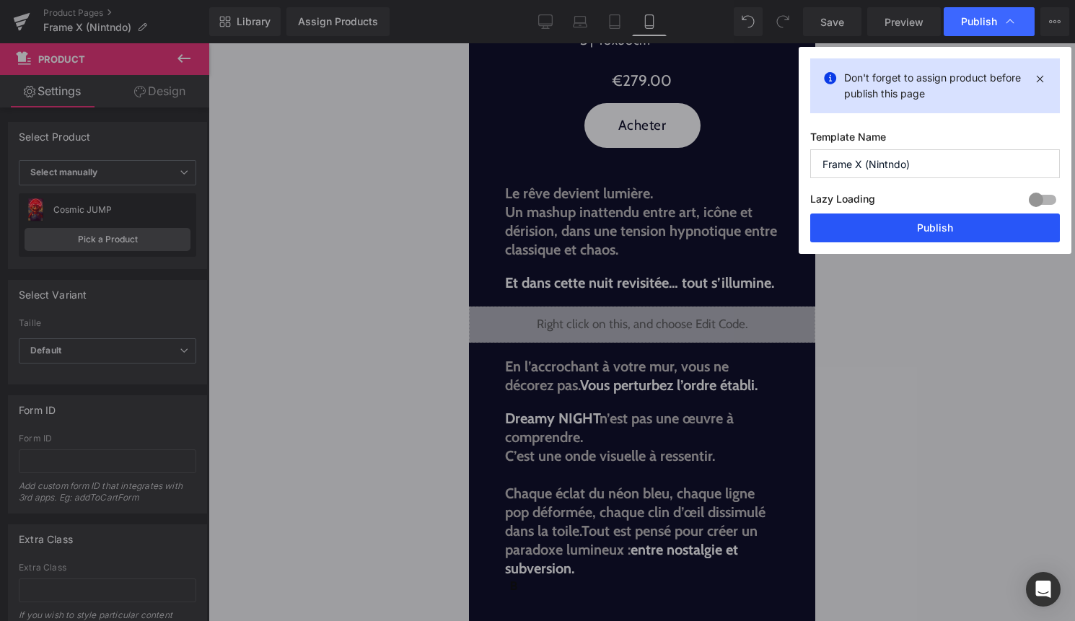
click at [949, 224] on button "Publish" at bounding box center [935, 227] width 250 height 29
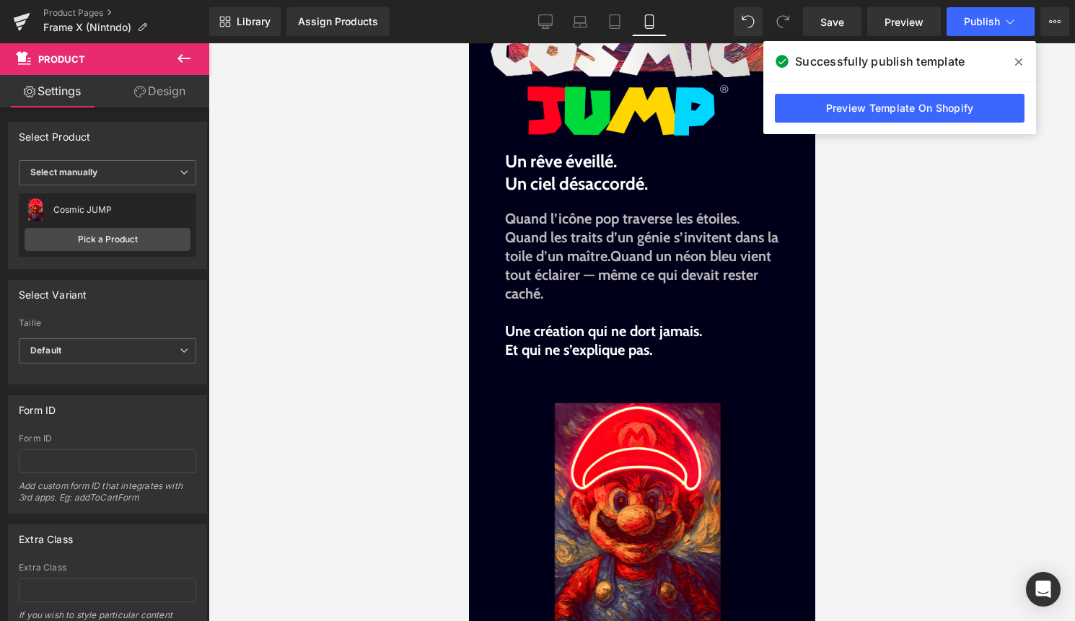
scroll to position [117, 0]
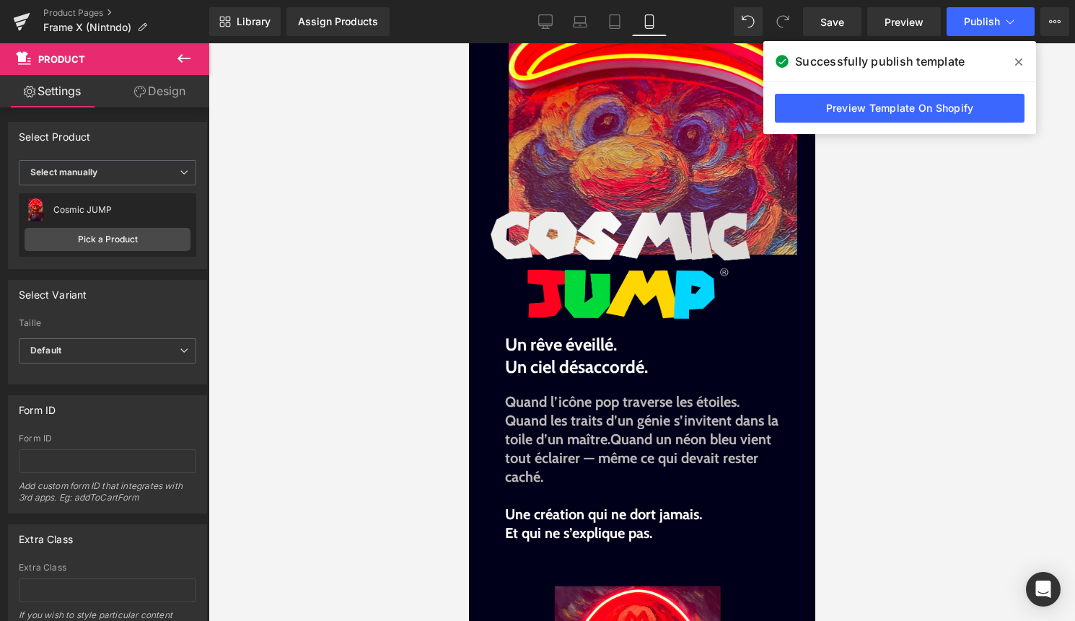
click at [1019, 63] on icon at bounding box center [1018, 61] width 7 height 7
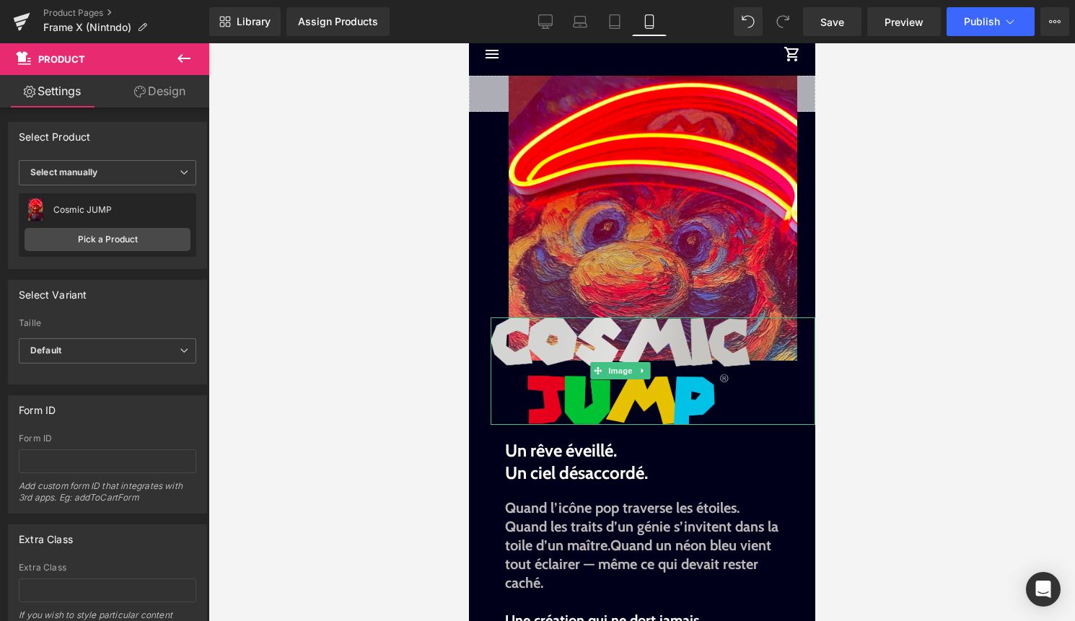
scroll to position [0, 0]
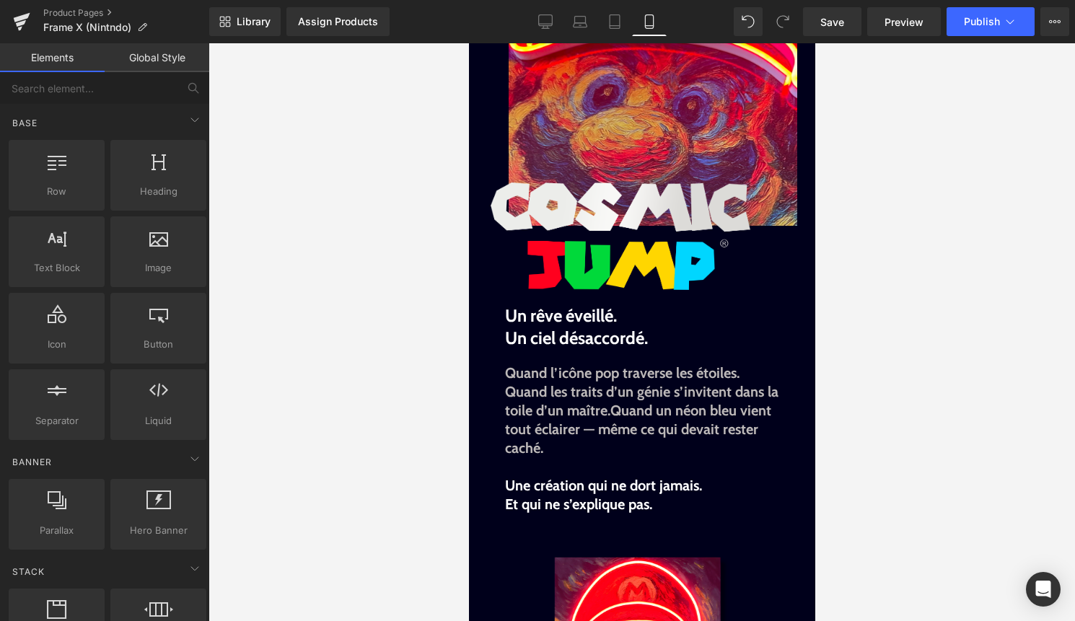
scroll to position [146, 0]
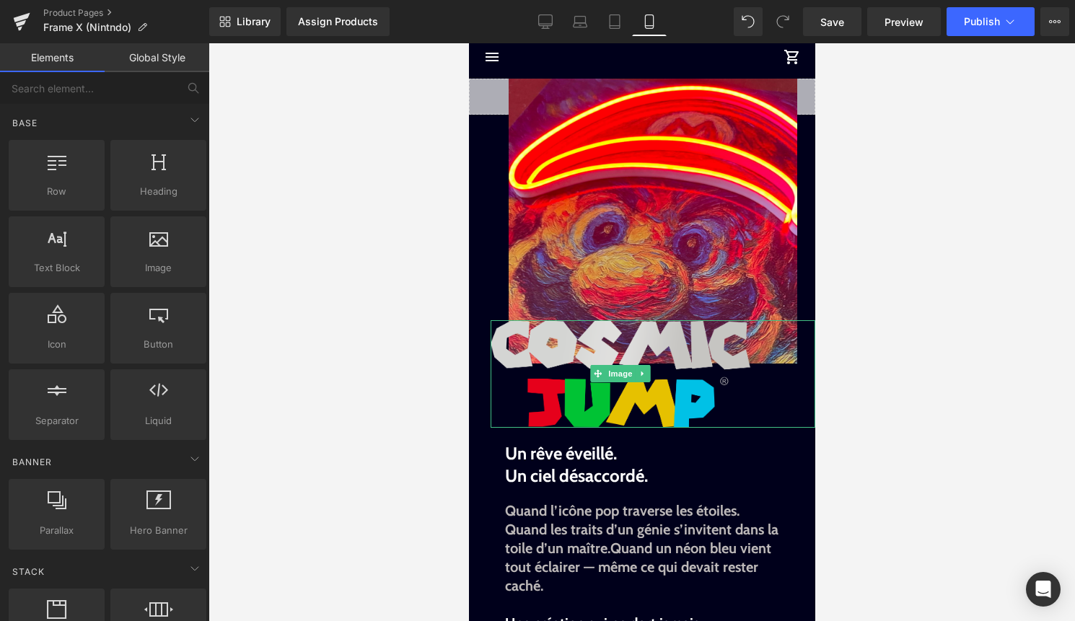
scroll to position [0, 0]
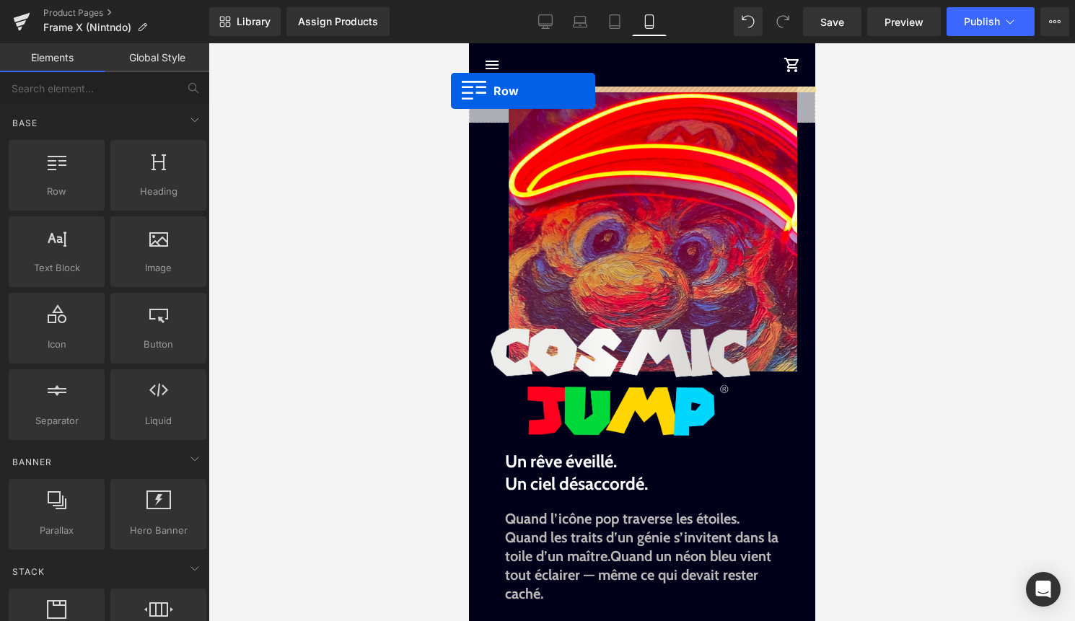
drag, startPoint x: 71, startPoint y: 202, endPoint x: 451, endPoint y: 91, distance: 396.0
click at [451, 91] on div "Row You are previewing how the will restyle your page. You can not edit Element…" at bounding box center [537, 322] width 1075 height 645
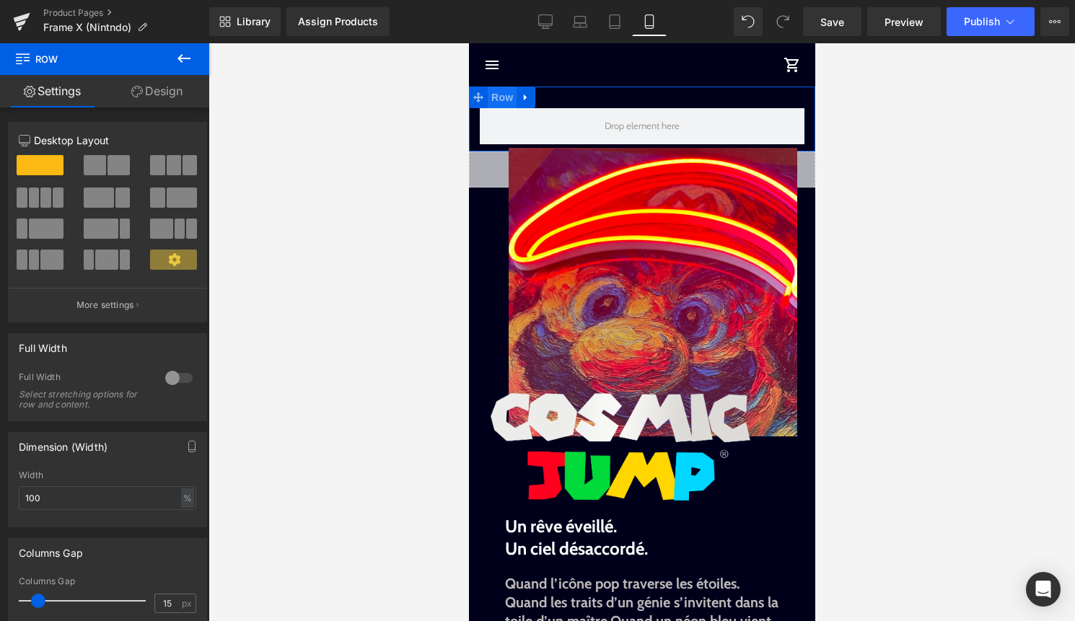
click at [503, 102] on span "Row" at bounding box center [501, 98] width 29 height 22
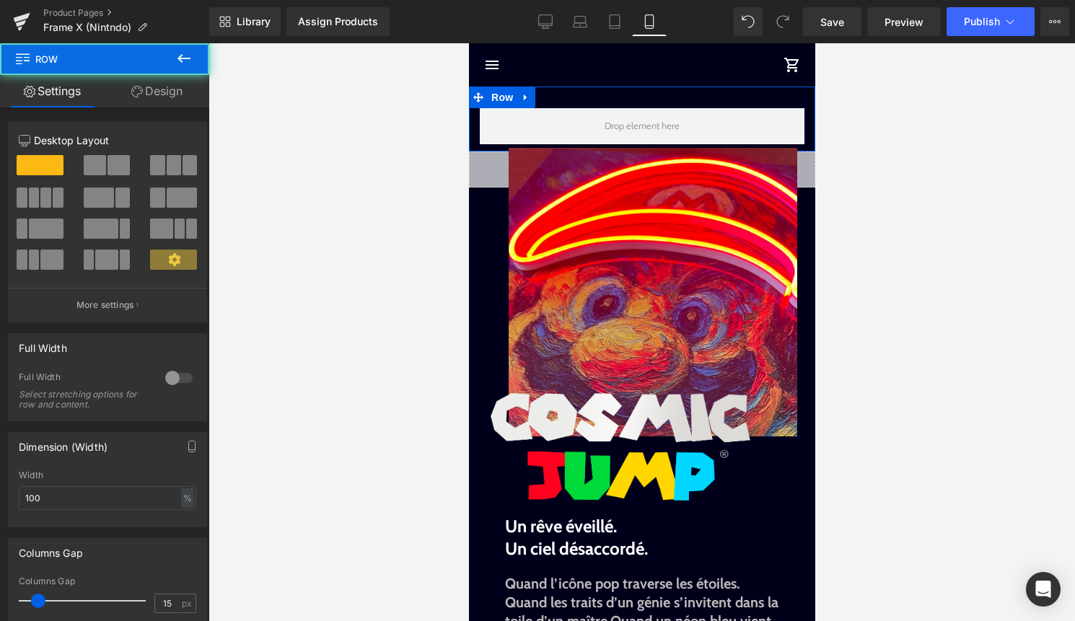
click at [185, 384] on div at bounding box center [179, 377] width 35 height 23
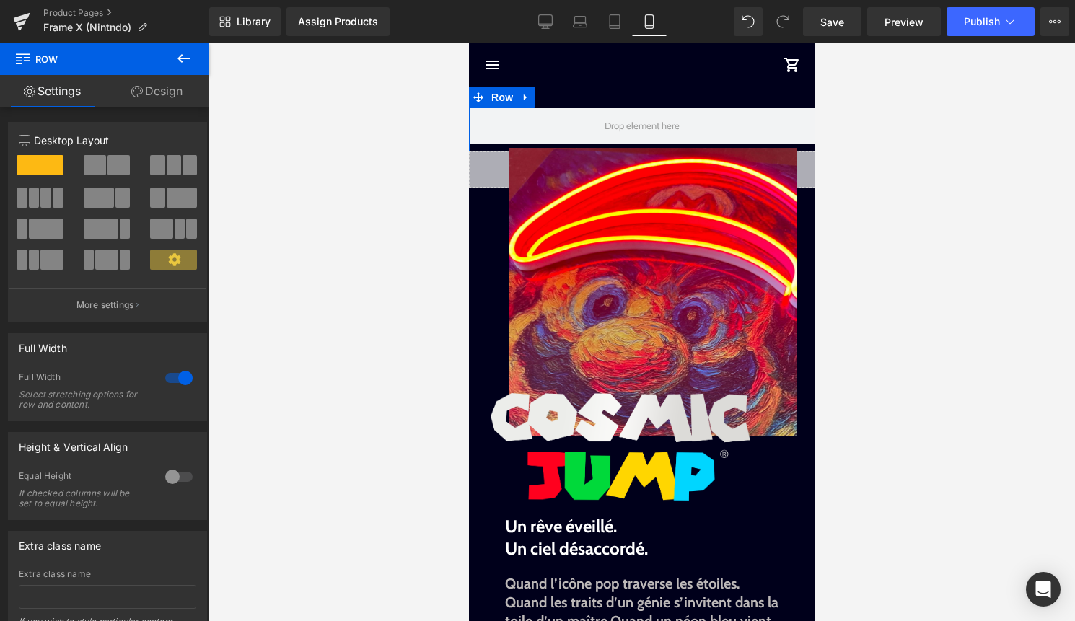
click at [167, 94] on link "Design" at bounding box center [157, 91] width 105 height 32
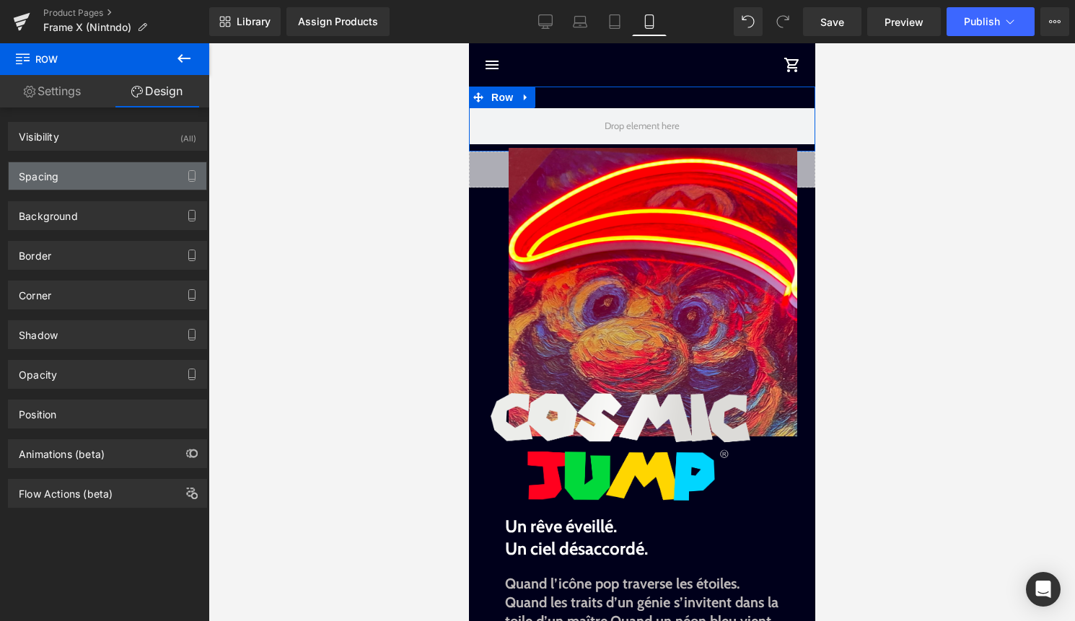
click at [110, 178] on div "Spacing" at bounding box center [108, 175] width 198 height 27
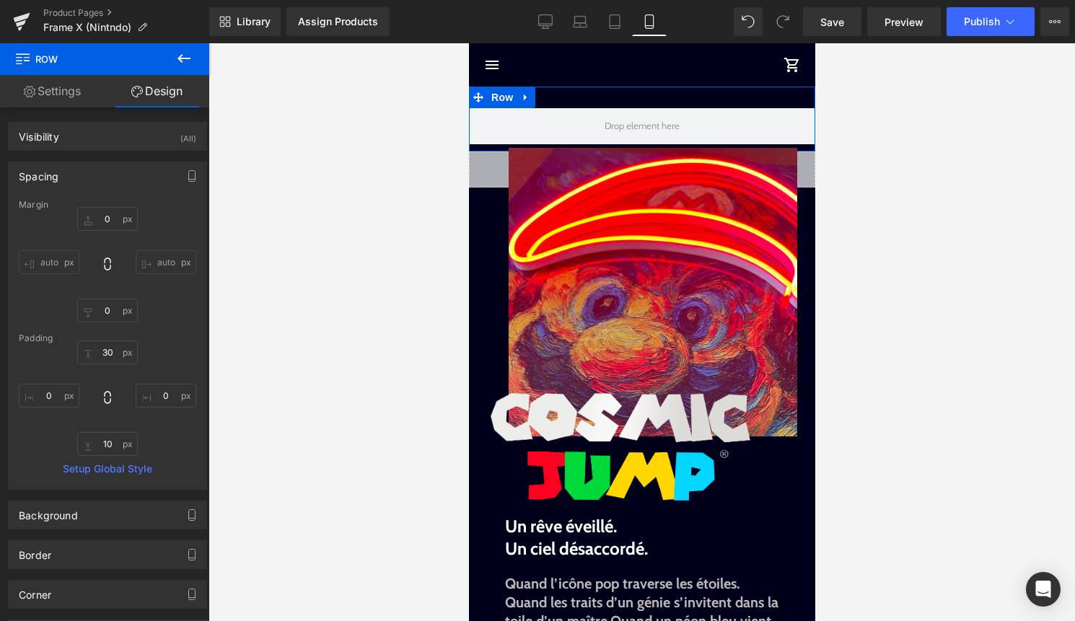
click at [110, 178] on div "Spacing" at bounding box center [108, 175] width 198 height 27
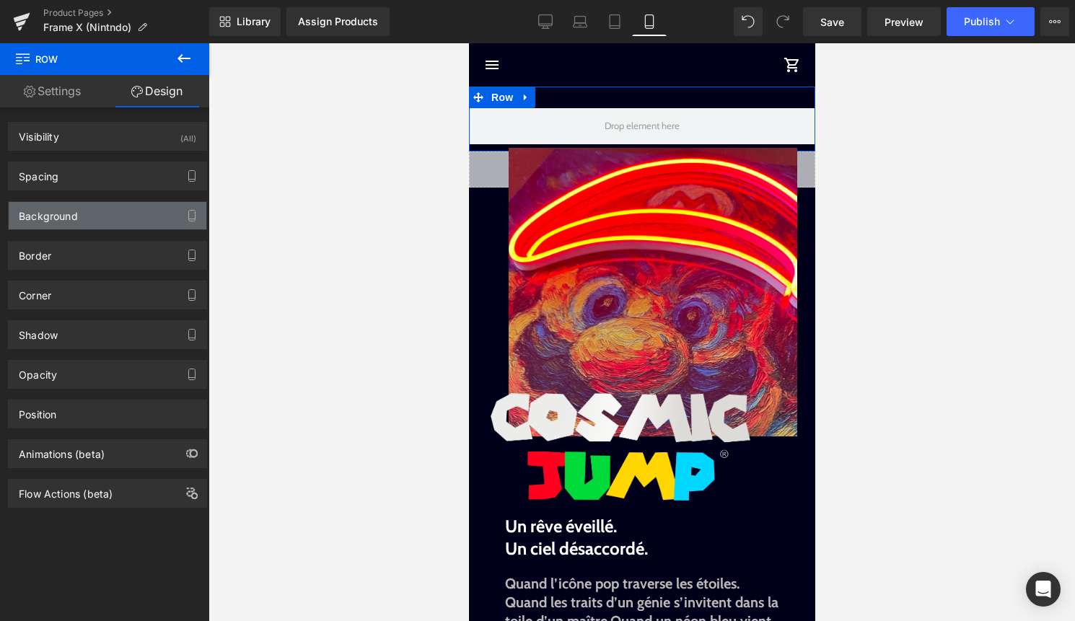
click at [115, 219] on div "Background" at bounding box center [108, 215] width 198 height 27
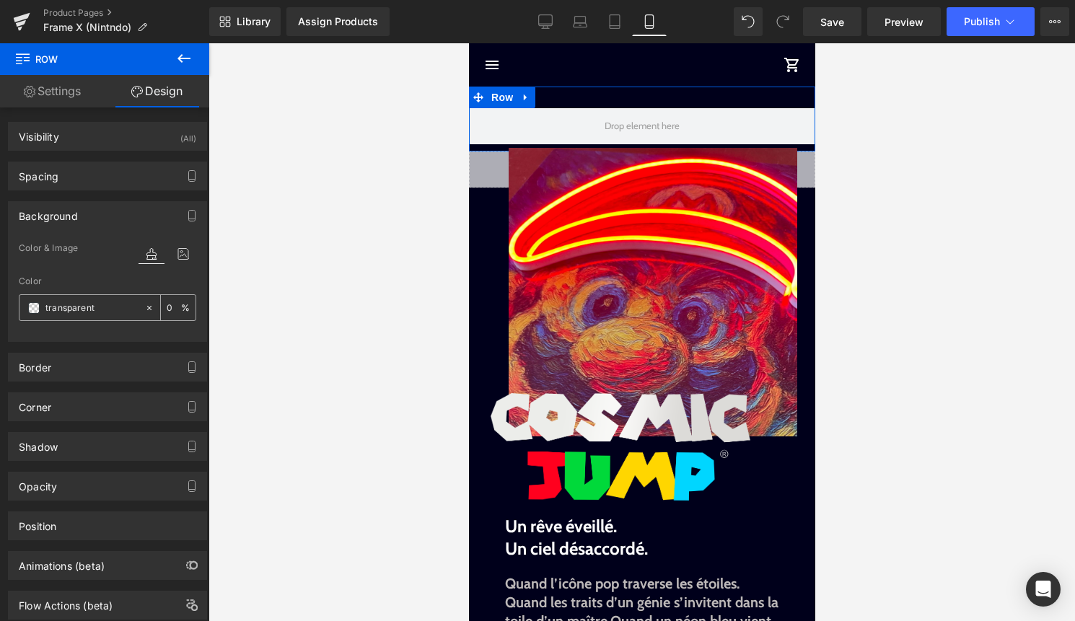
click at [38, 312] on span at bounding box center [34, 308] width 12 height 12
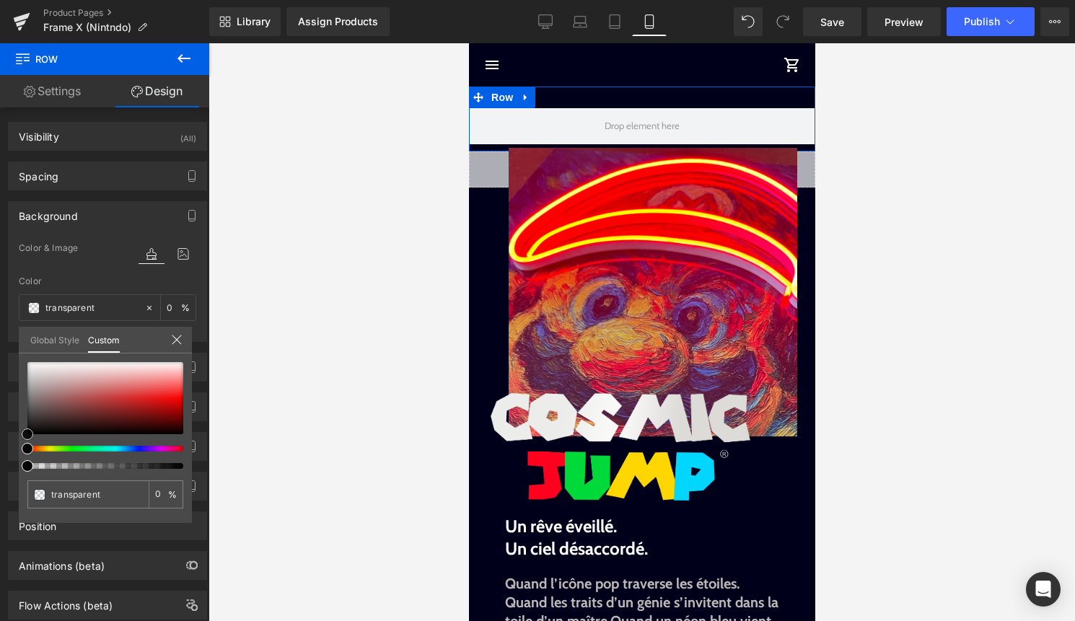
type input "#a86b6b"
type input "100"
type input "#a86b6b"
type input "100"
type input "#a96a6a"
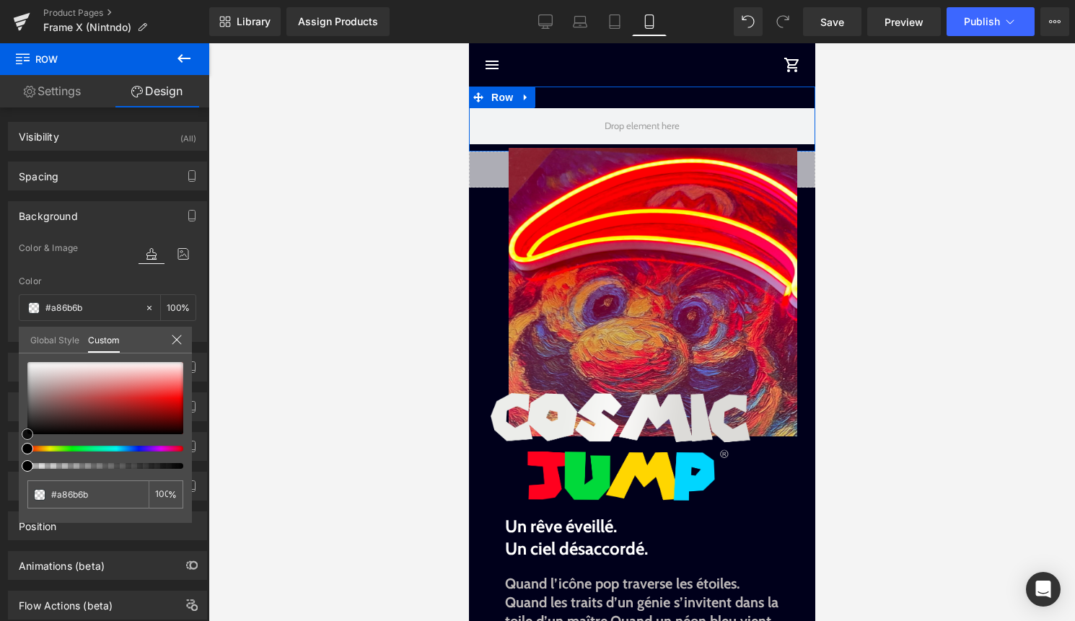
type input "#a96a6a"
type input "#b55e5e"
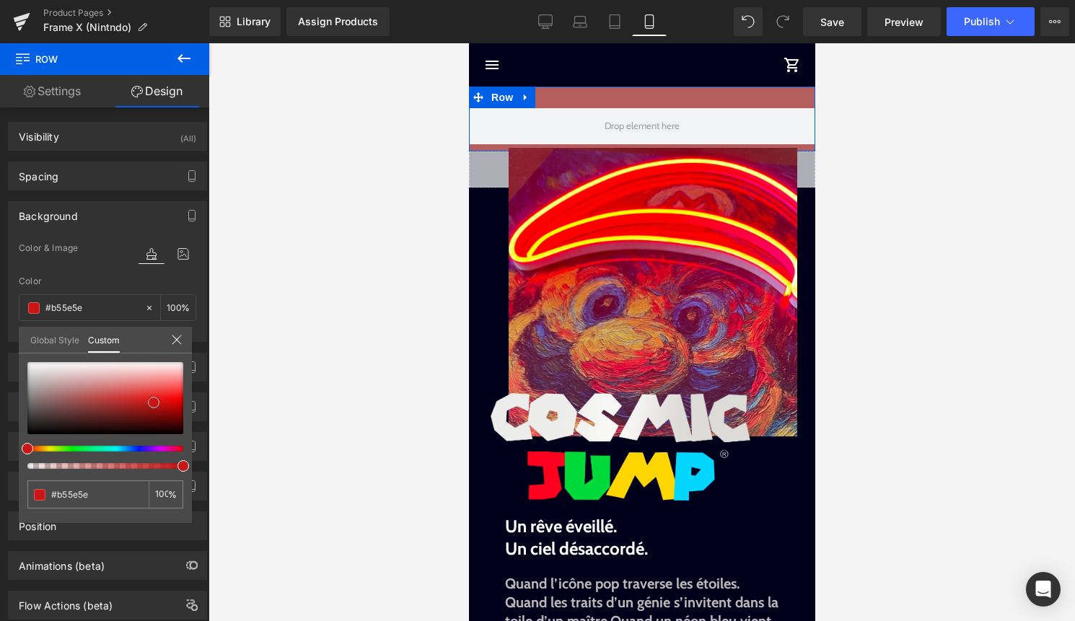
type input "#cb1515"
type input "#600000"
type input "#000000"
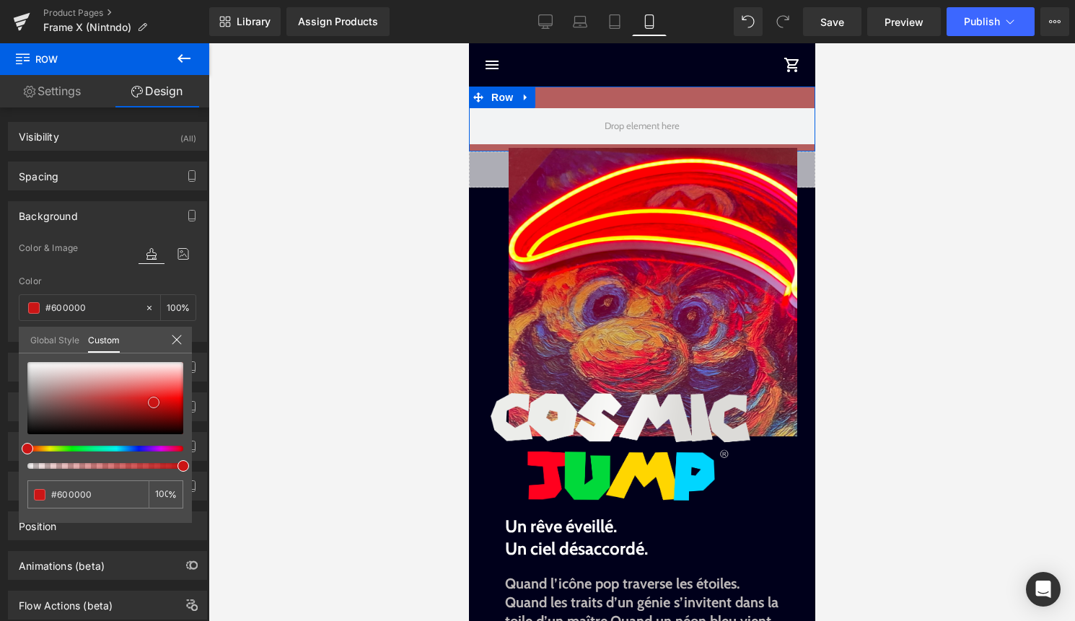
type input "#000000"
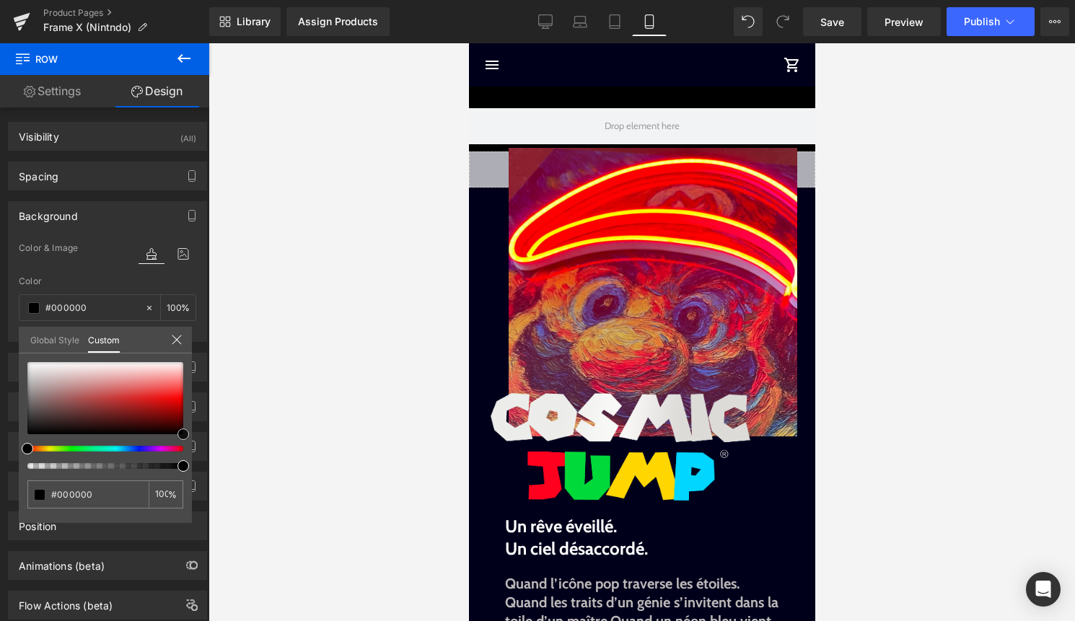
drag, startPoint x: 69, startPoint y: 395, endPoint x: 316, endPoint y: 513, distance: 273.9
click at [316, 513] on div "Row You are previewing how the will restyle your page. You can not edit Element…" at bounding box center [537, 322] width 1075 height 645
click at [316, 506] on div at bounding box center [641, 332] width 866 height 578
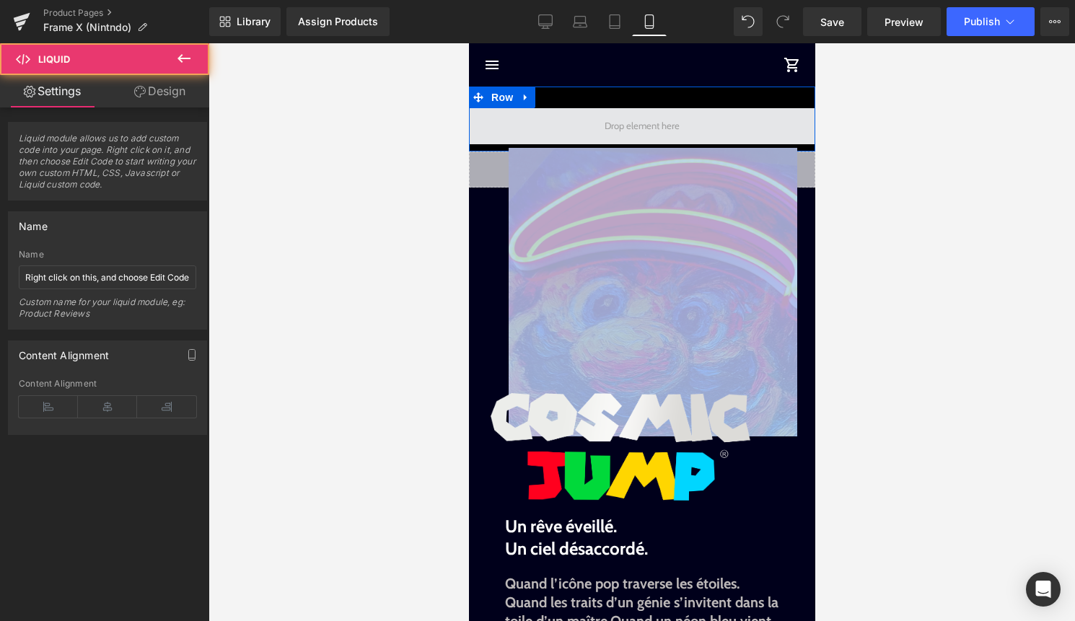
drag, startPoint x: 493, startPoint y: 172, endPoint x: 514, endPoint y: 116, distance: 59.3
drag, startPoint x: 486, startPoint y: 176, endPoint x: 495, endPoint y: 123, distance: 53.4
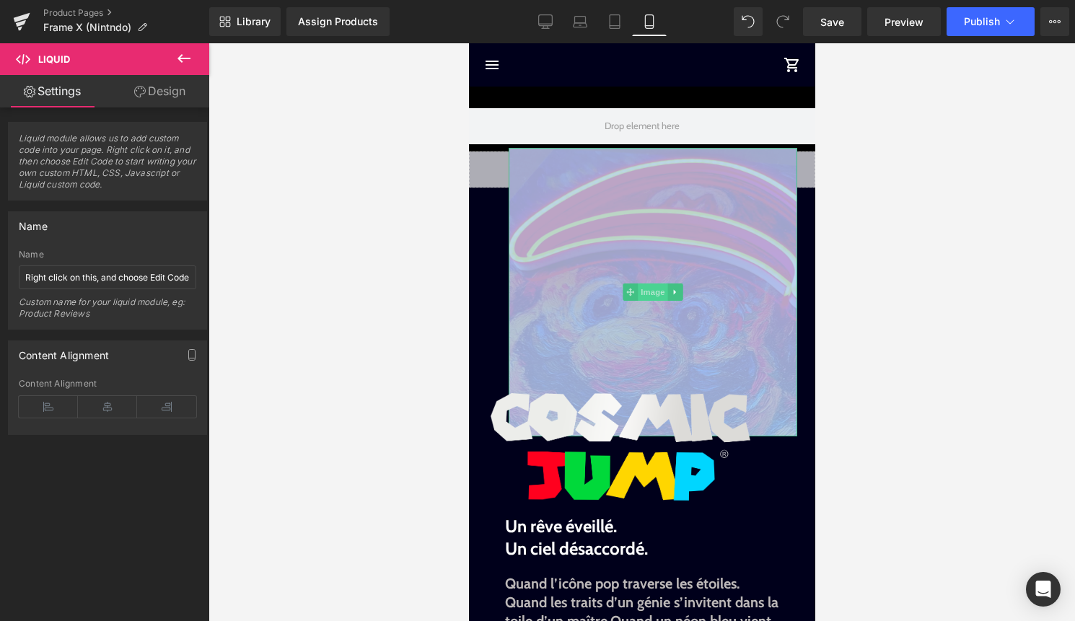
click at [651, 288] on span "Image" at bounding box center [652, 291] width 30 height 17
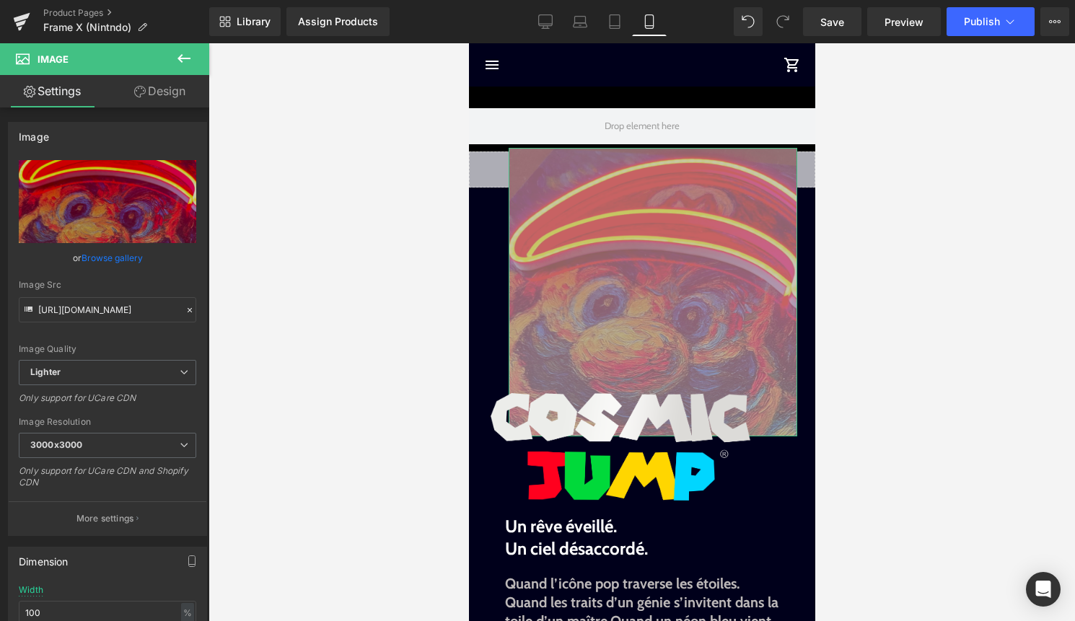
click at [175, 96] on link "Design" at bounding box center [159, 91] width 105 height 32
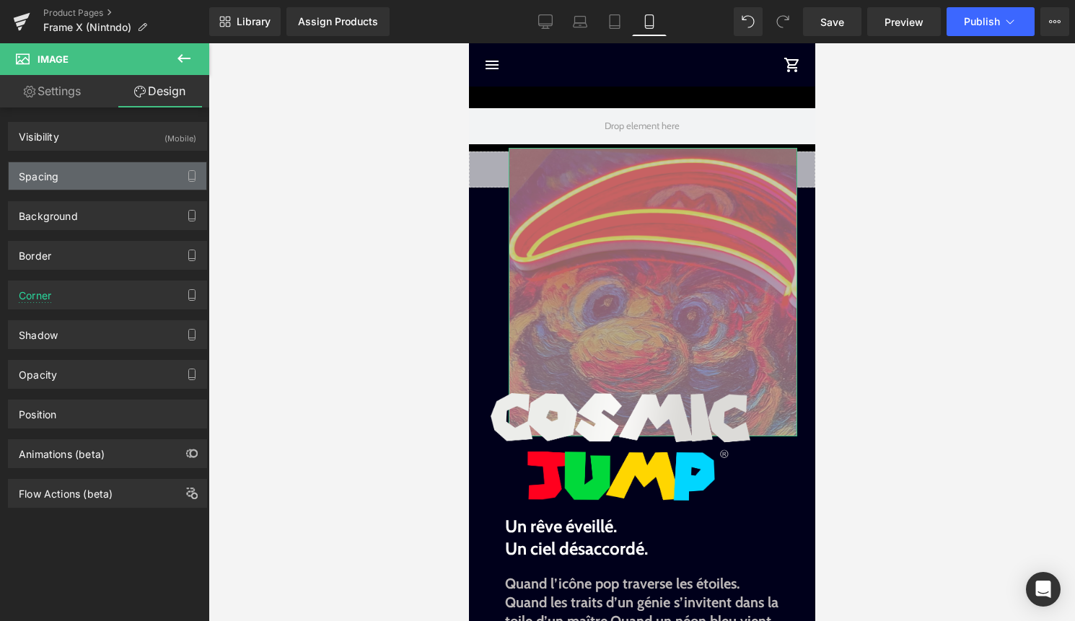
click at [165, 181] on div "Spacing" at bounding box center [108, 175] width 198 height 27
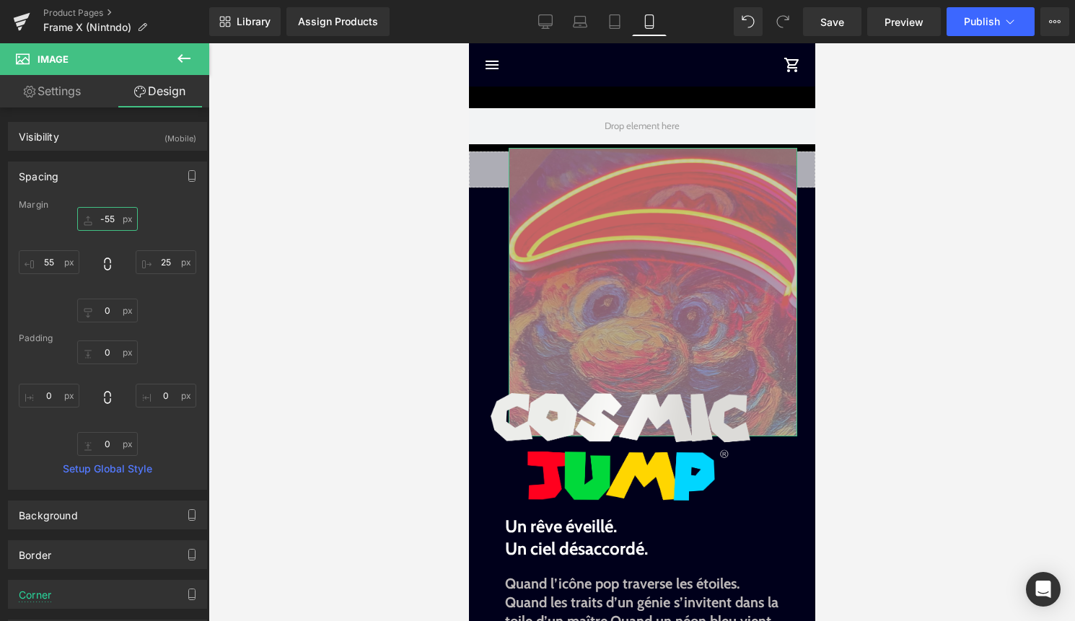
click at [116, 222] on input "-55" at bounding box center [107, 219] width 61 height 24
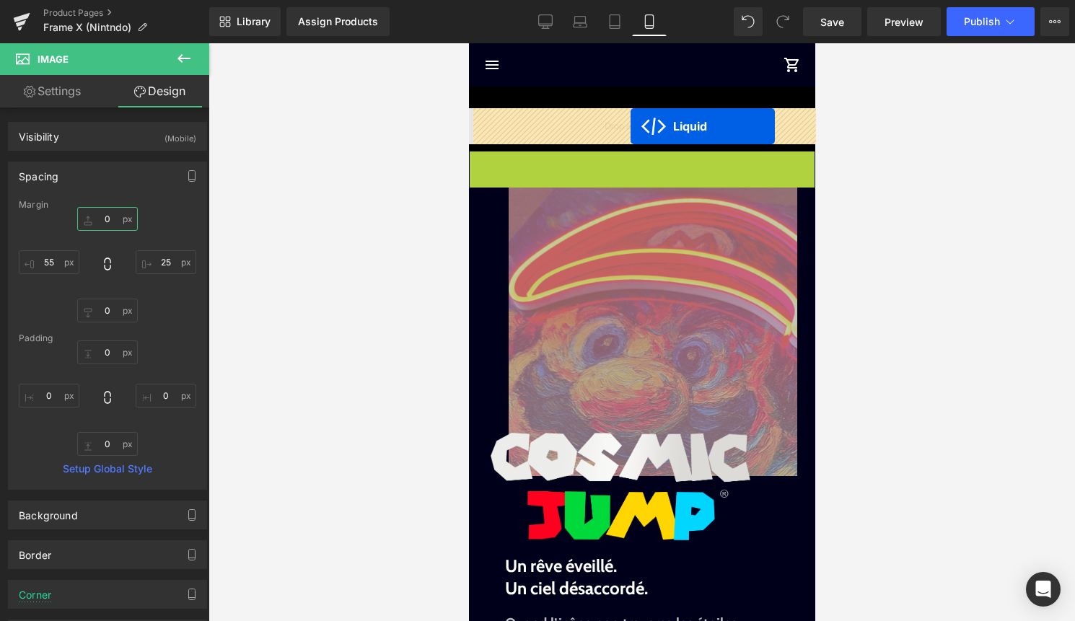
drag, startPoint x: 625, startPoint y: 166, endPoint x: 630, endPoint y: 126, distance: 39.9
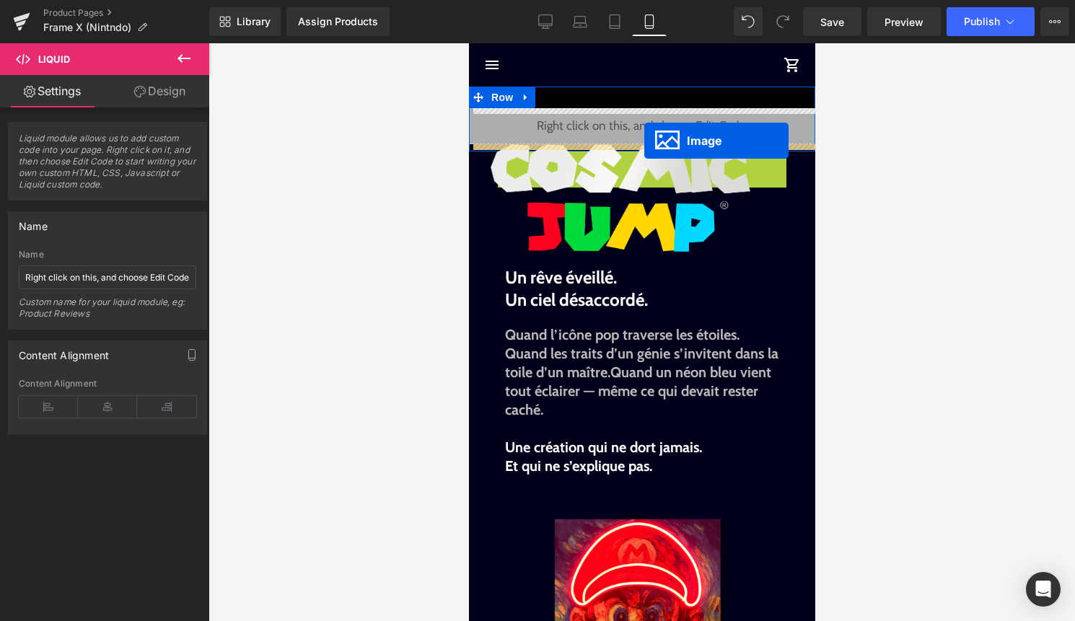
drag, startPoint x: 642, startPoint y: 290, endPoint x: 643, endPoint y: 141, distance: 149.3
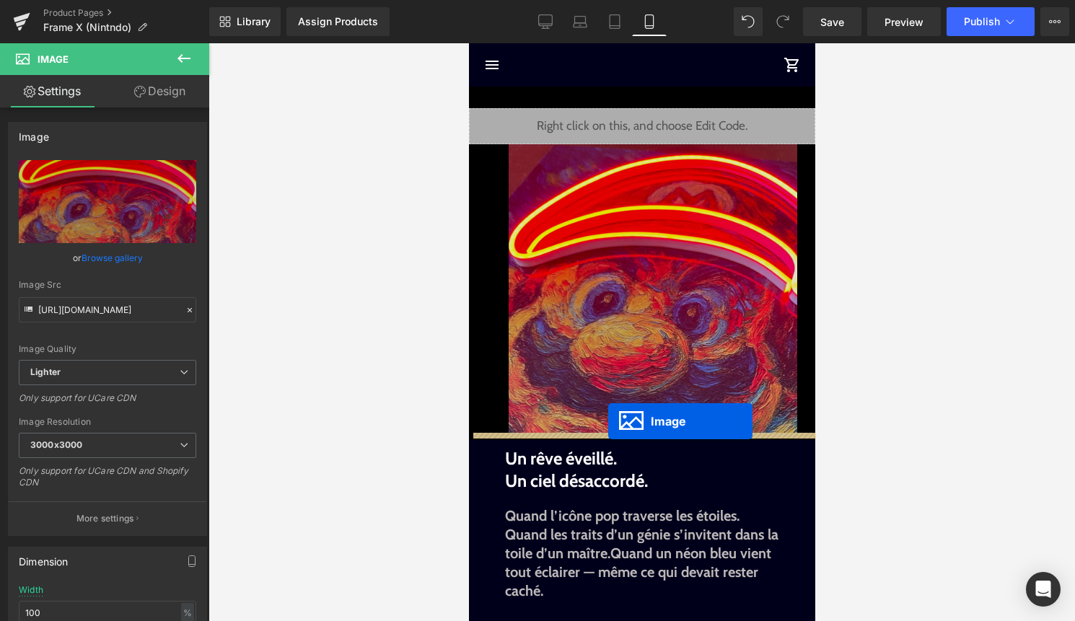
drag, startPoint x: 607, startPoint y: 466, endPoint x: 607, endPoint y: 421, distance: 44.7
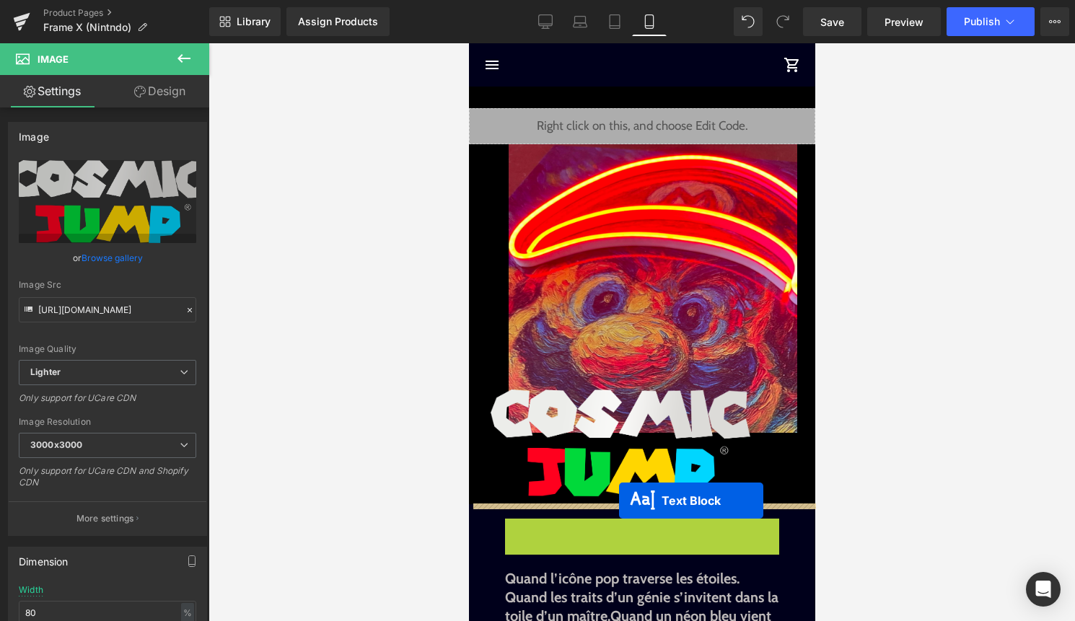
drag, startPoint x: 617, startPoint y: 537, endPoint x: 618, endPoint y: 501, distance: 36.1
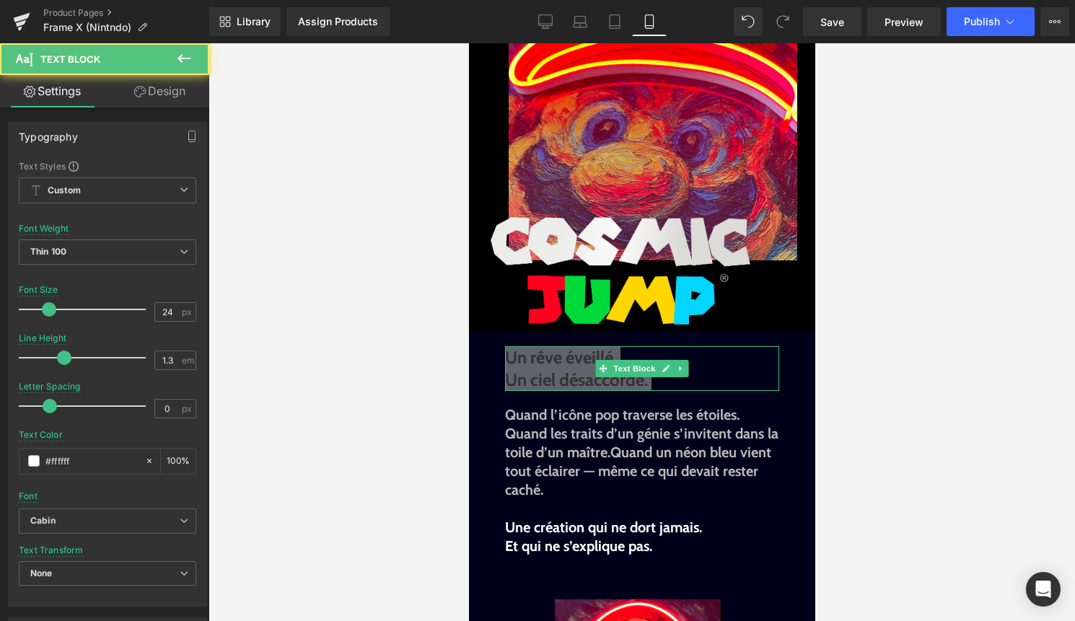
scroll to position [213, 0]
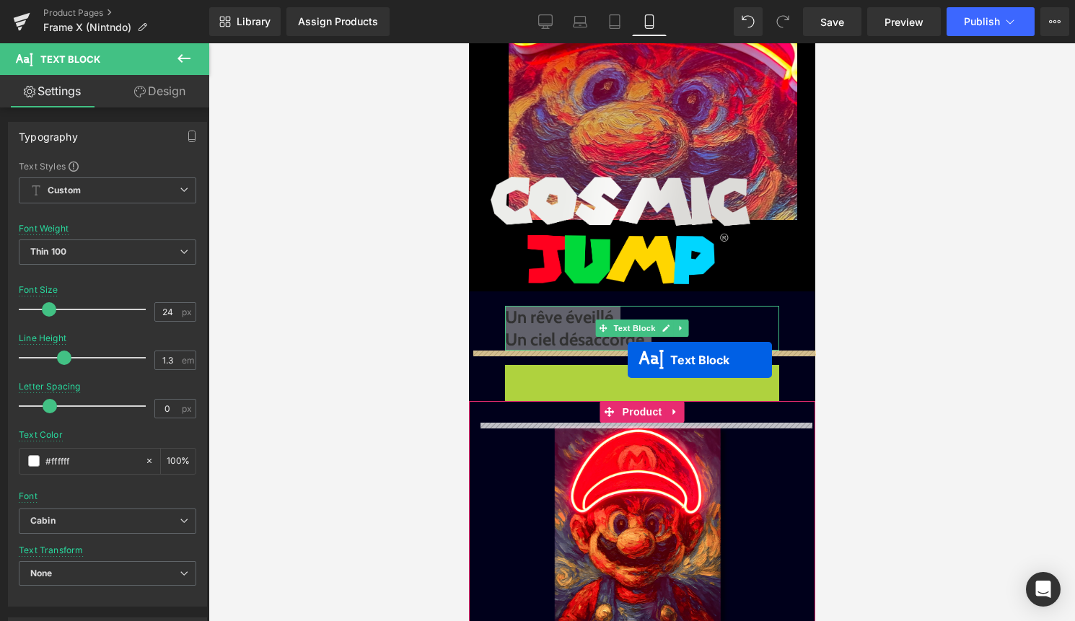
drag, startPoint x: 619, startPoint y: 452, endPoint x: 627, endPoint y: 360, distance: 92.7
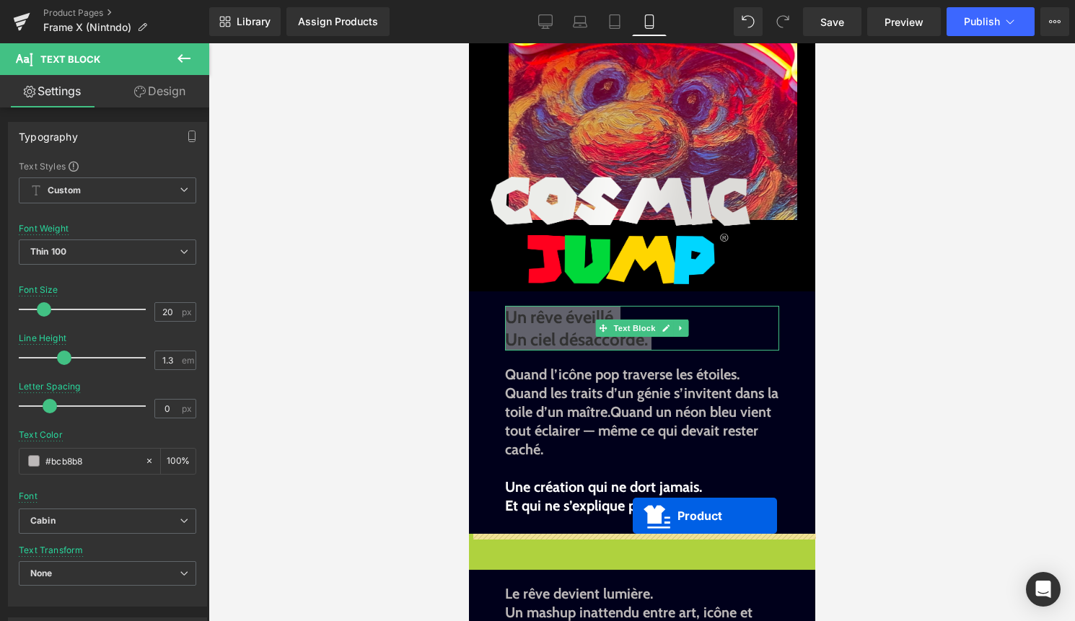
drag, startPoint x: 632, startPoint y: 539, endPoint x: 632, endPoint y: 516, distance: 23.8
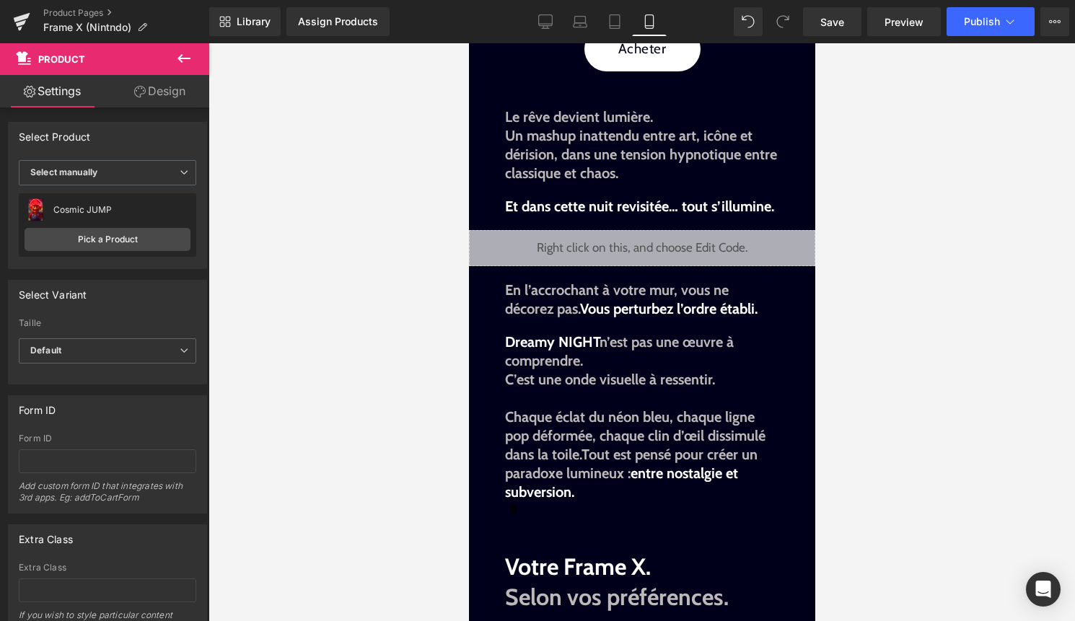
scroll to position [0, 0]
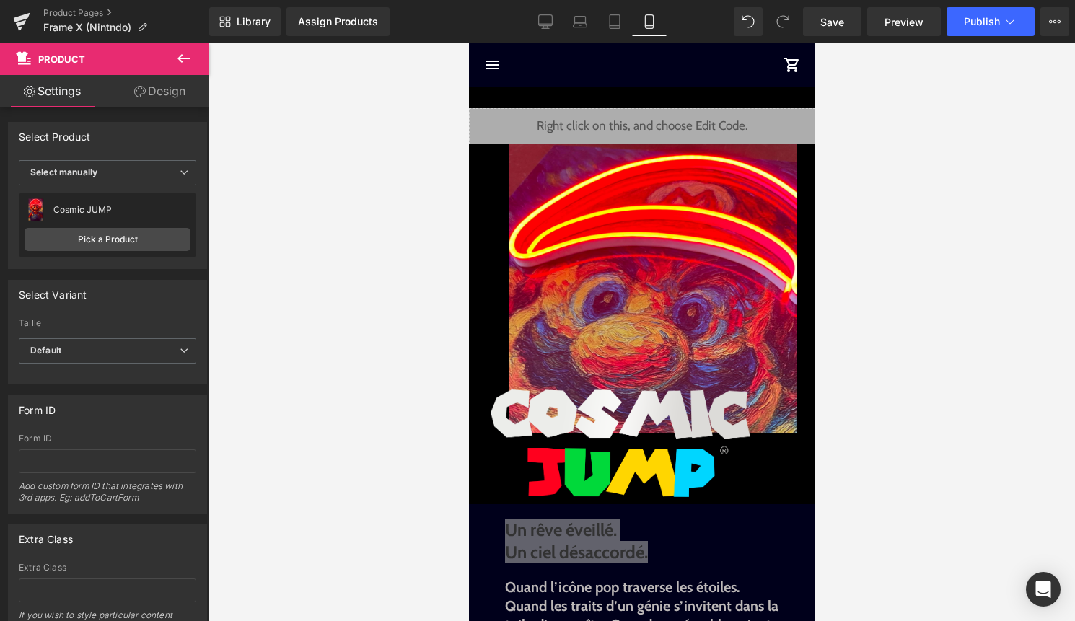
click at [394, 587] on div at bounding box center [641, 332] width 866 height 578
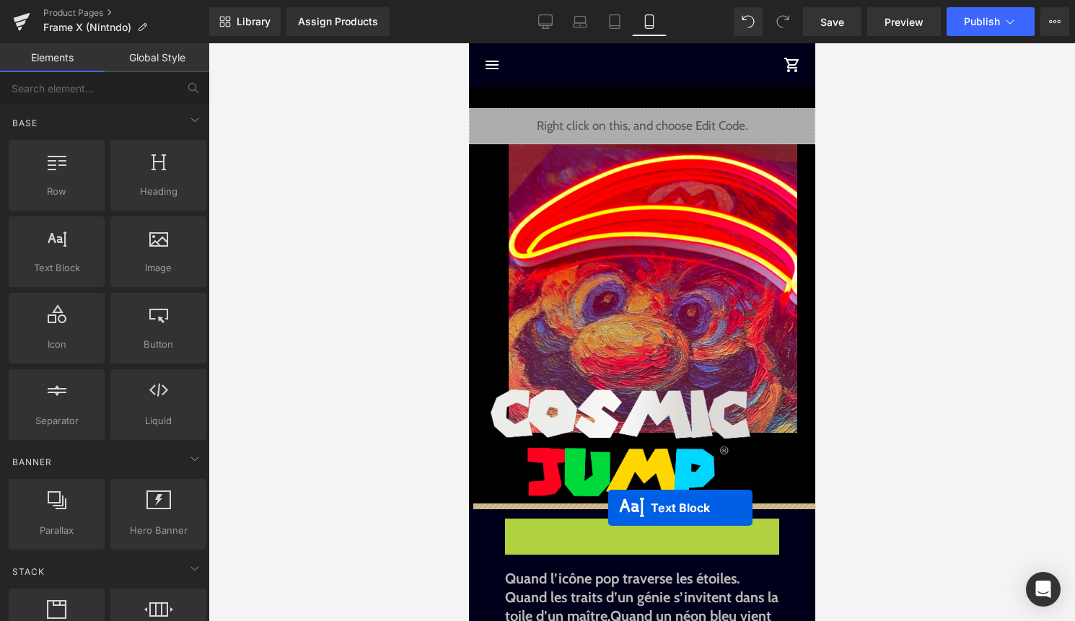
drag, startPoint x: 608, startPoint y: 539, endPoint x: 607, endPoint y: 508, distance: 31.7
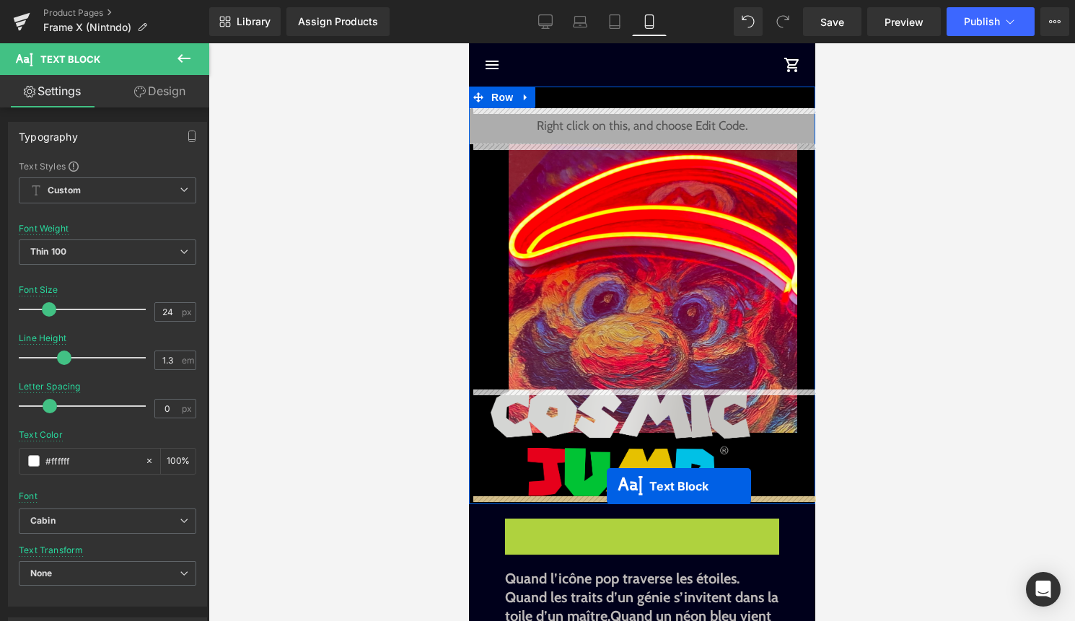
drag, startPoint x: 617, startPoint y: 534, endPoint x: 606, endPoint y: 486, distance: 49.7
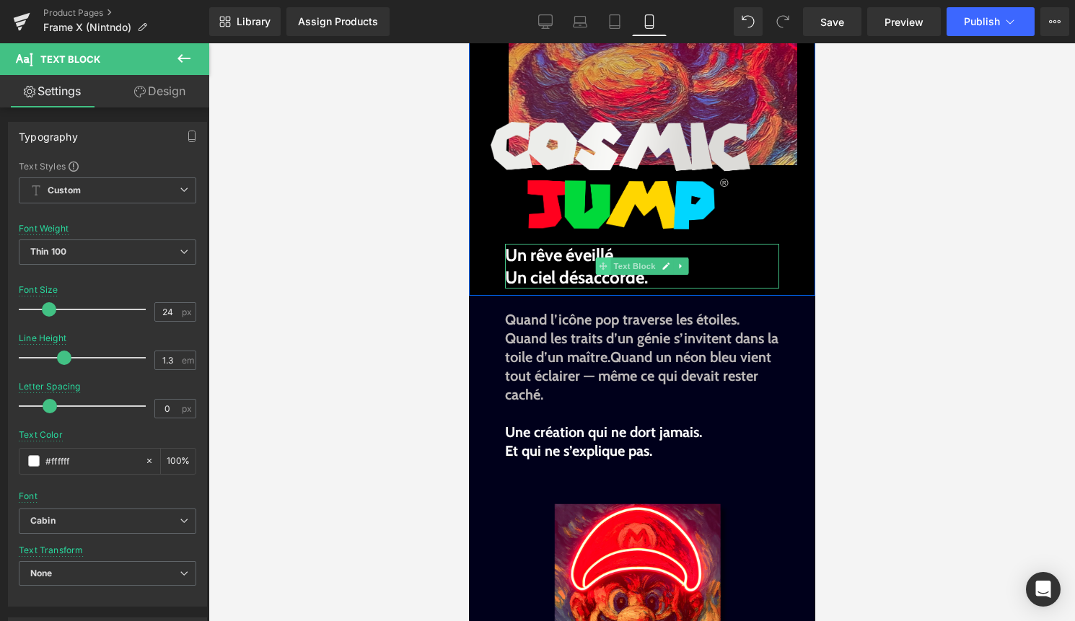
scroll to position [295, 0]
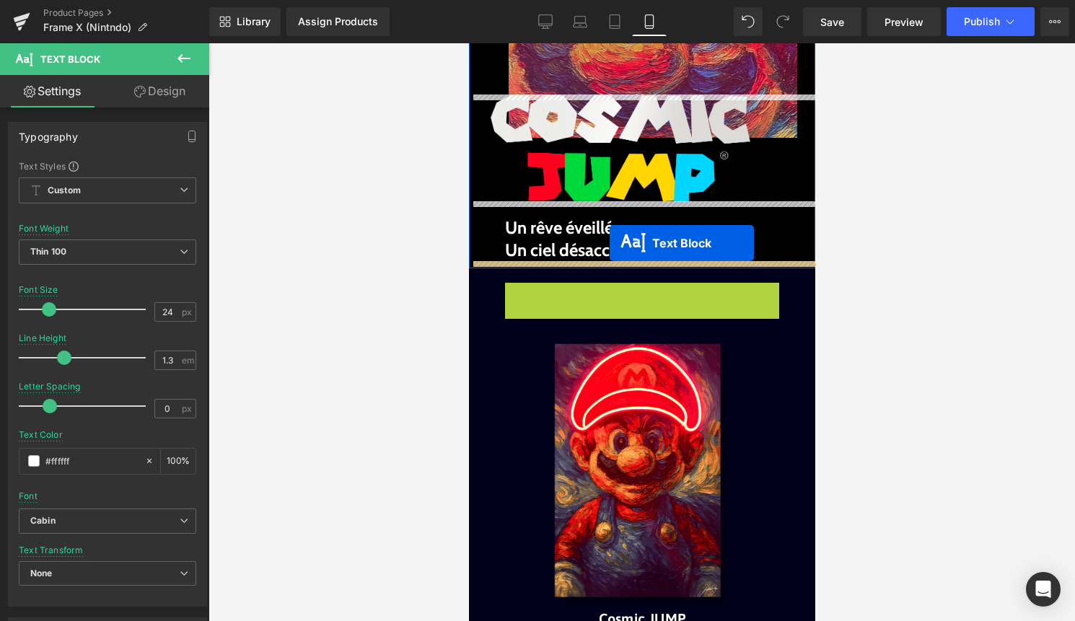
drag, startPoint x: 608, startPoint y: 369, endPoint x: 609, endPoint y: 243, distance: 125.5
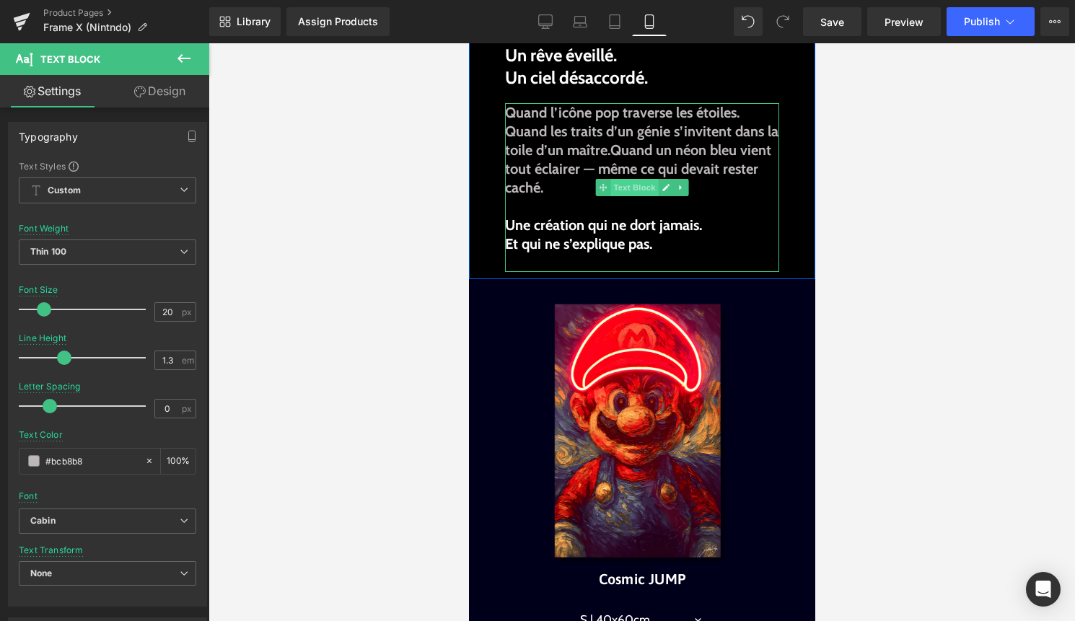
scroll to position [472, 0]
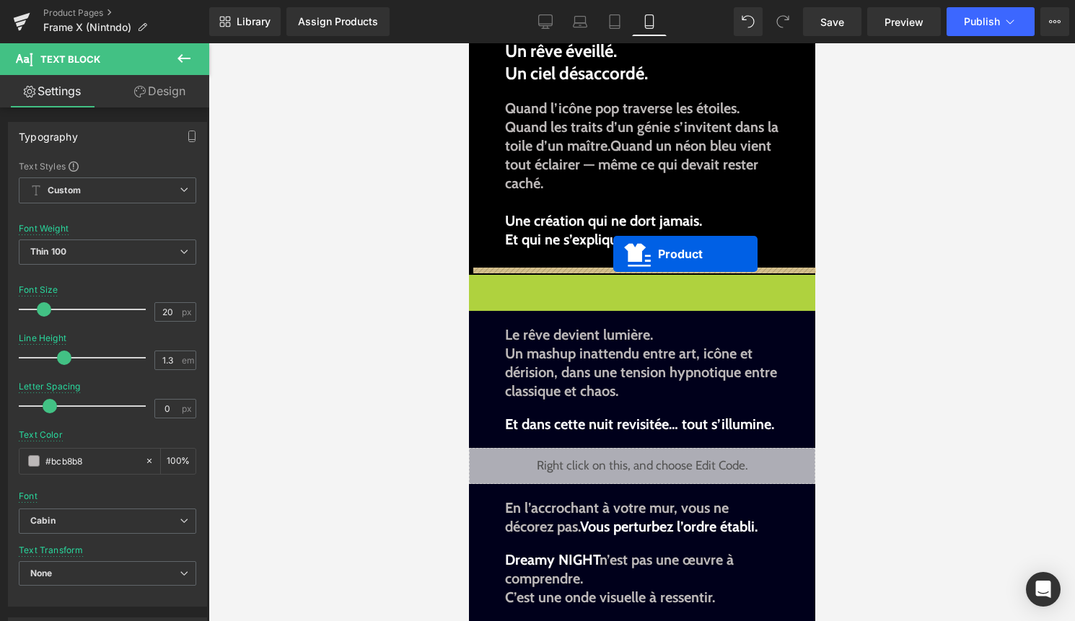
drag, startPoint x: 612, startPoint y: 288, endPoint x: 613, endPoint y: 252, distance: 35.3
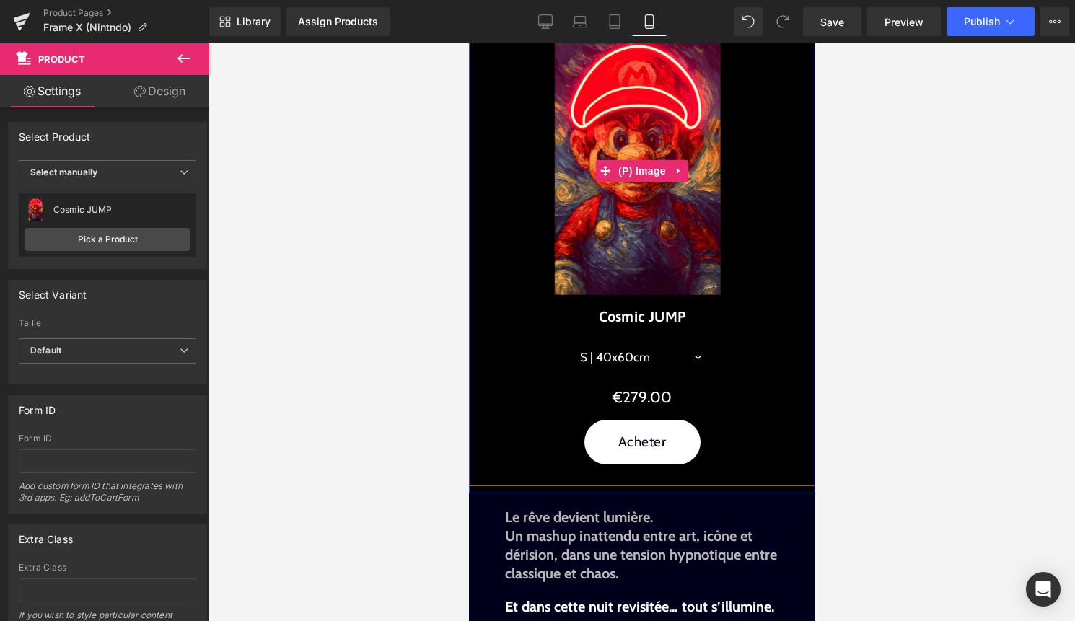
scroll to position [726, 0]
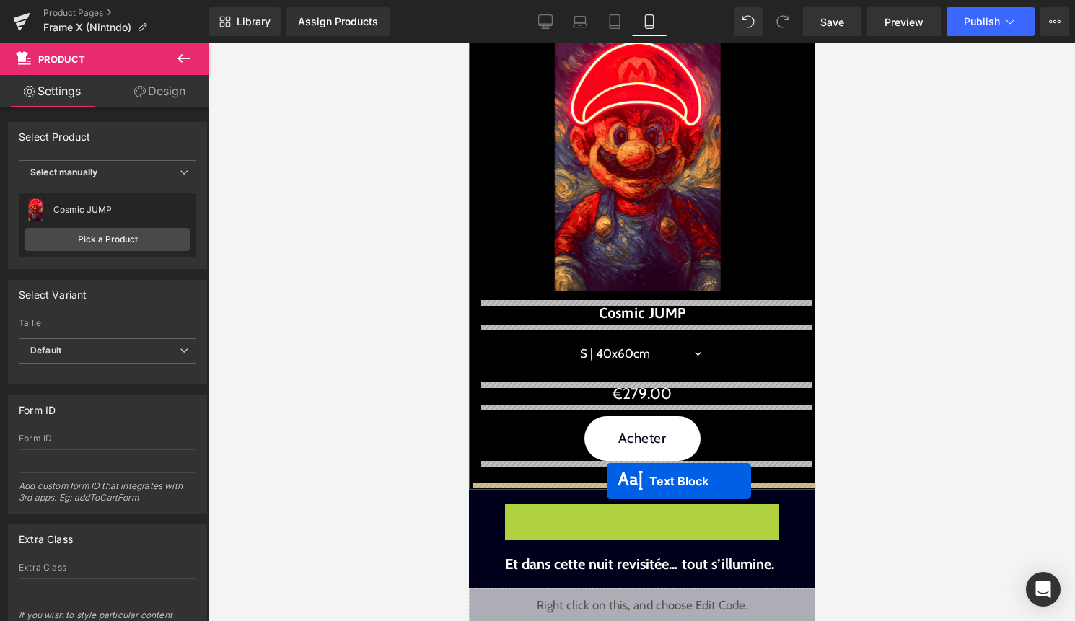
drag, startPoint x: 606, startPoint y: 537, endPoint x: 606, endPoint y: 480, distance: 57.0
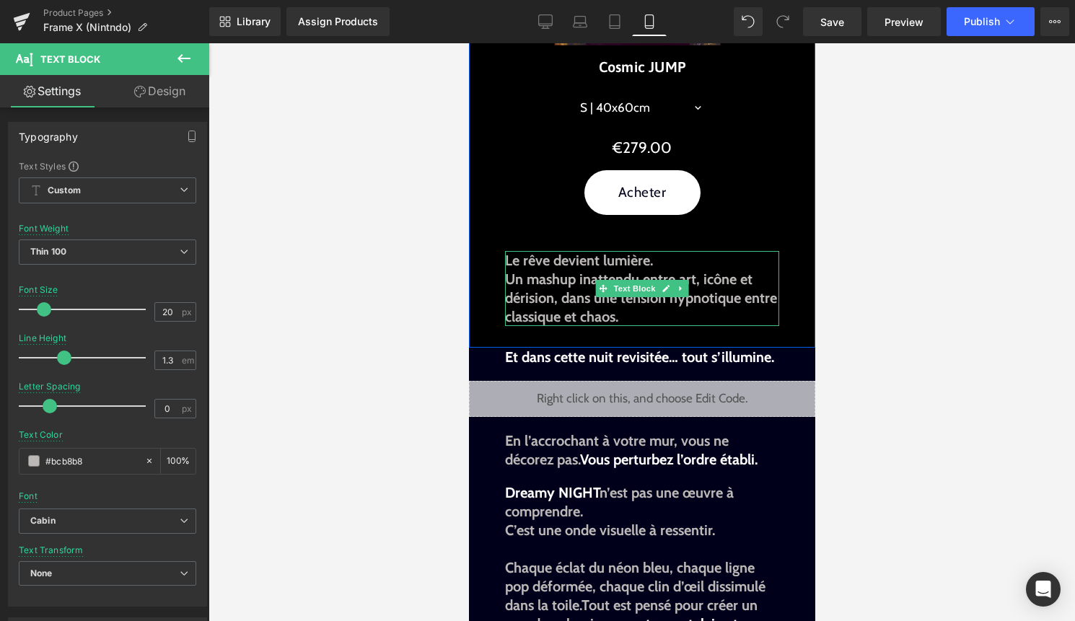
scroll to position [974, 0]
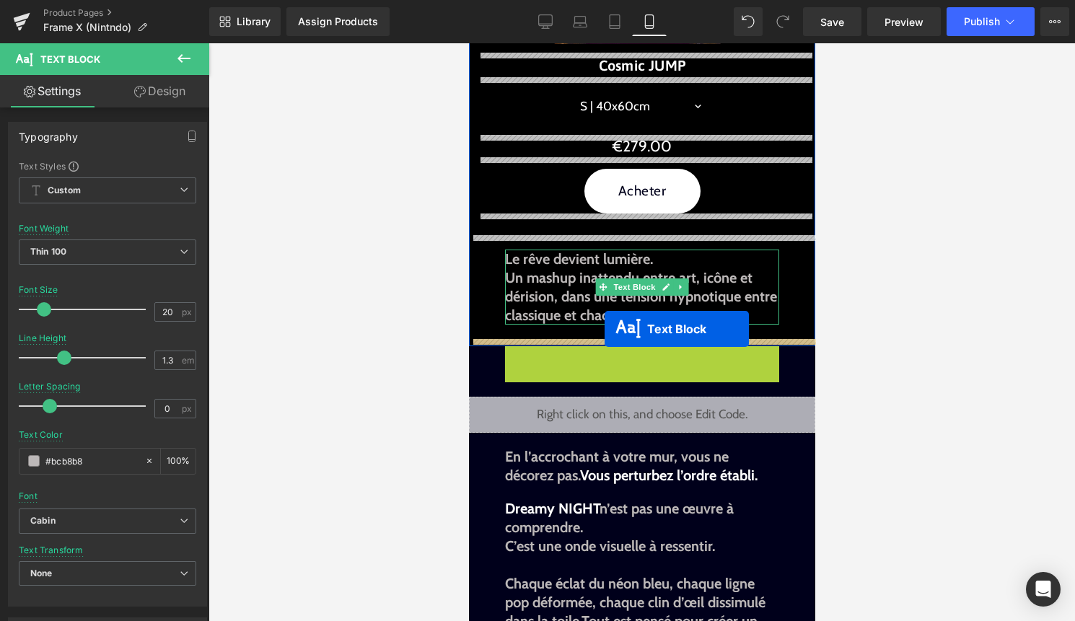
drag, startPoint x: 603, startPoint y: 355, endPoint x: 604, endPoint y: 329, distance: 26.0
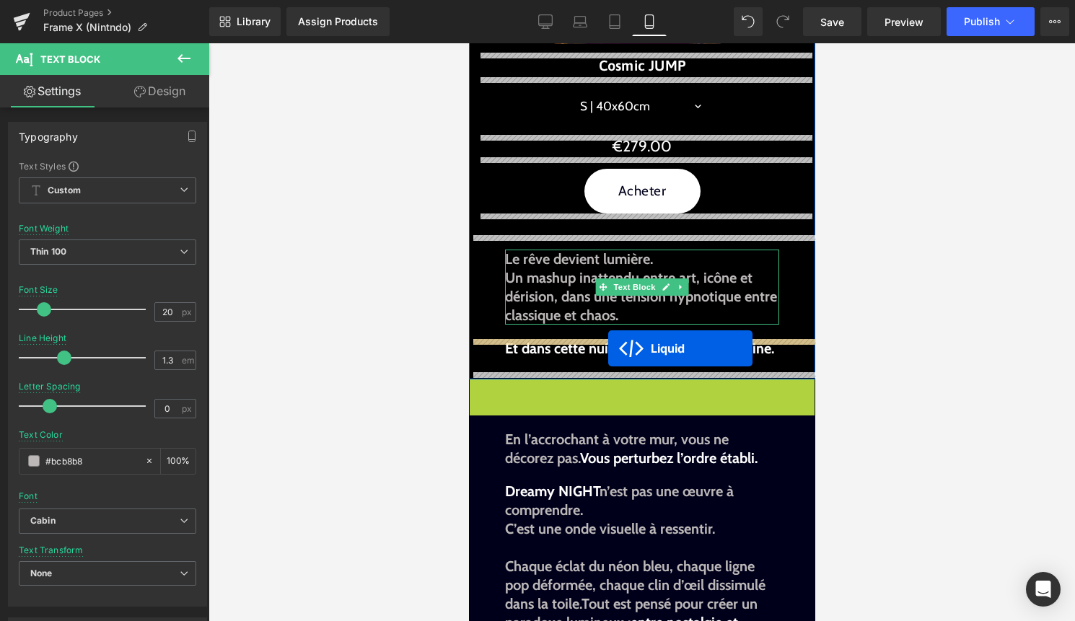
drag, startPoint x: 603, startPoint y: 391, endPoint x: 607, endPoint y: 348, distance: 42.8
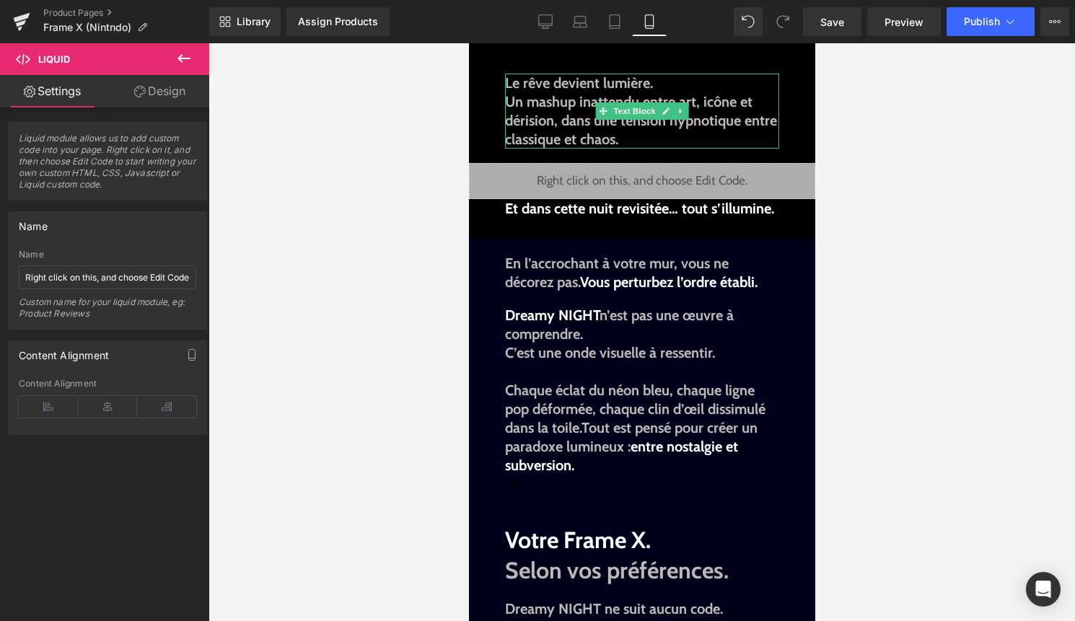
scroll to position [1159, 0]
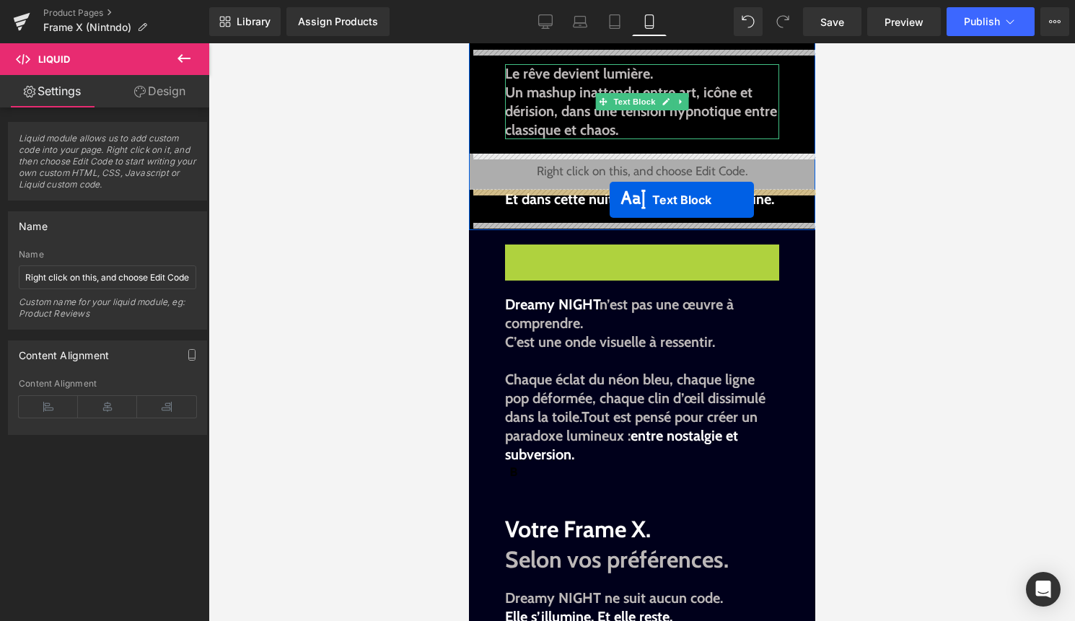
drag, startPoint x: 605, startPoint y: 260, endPoint x: 609, endPoint y: 200, distance: 60.0
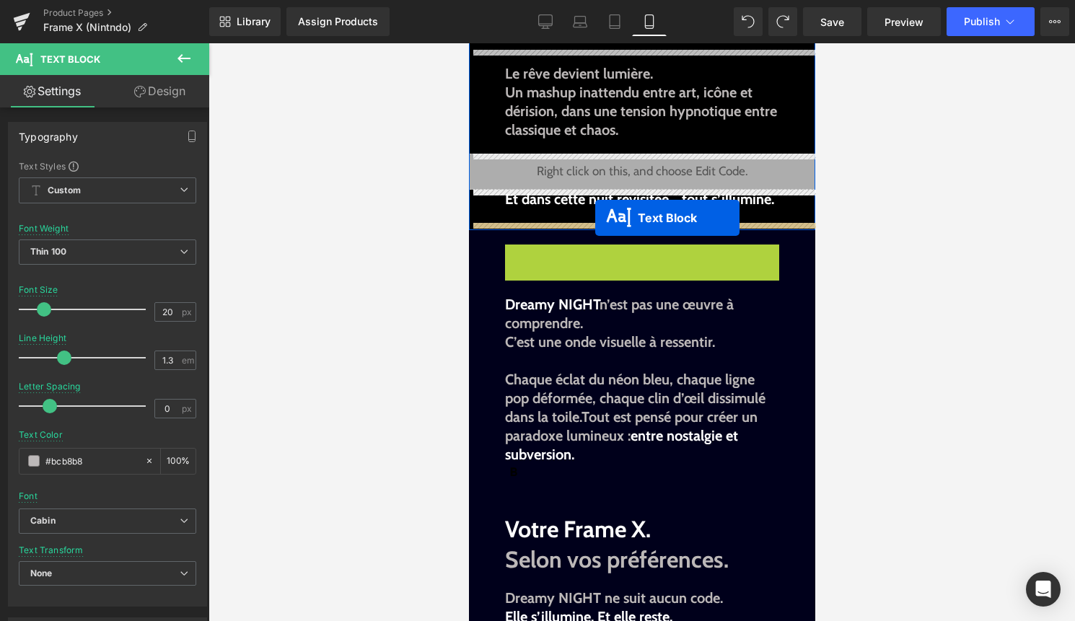
drag, startPoint x: 602, startPoint y: 263, endPoint x: 594, endPoint y: 218, distance: 45.4
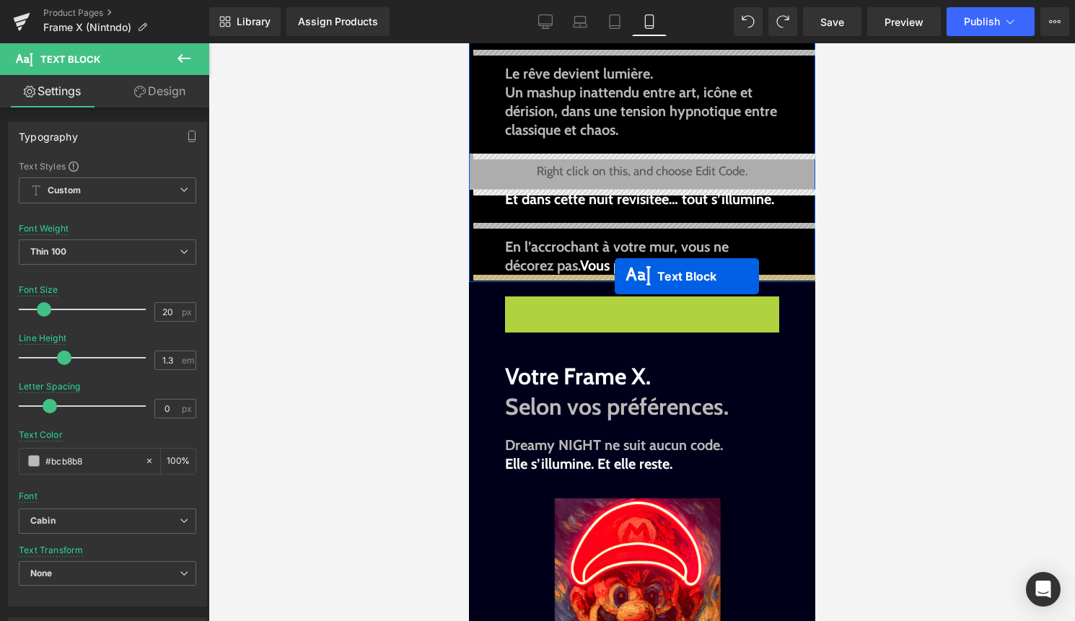
drag, startPoint x: 612, startPoint y: 390, endPoint x: 614, endPoint y: 276, distance: 114.0
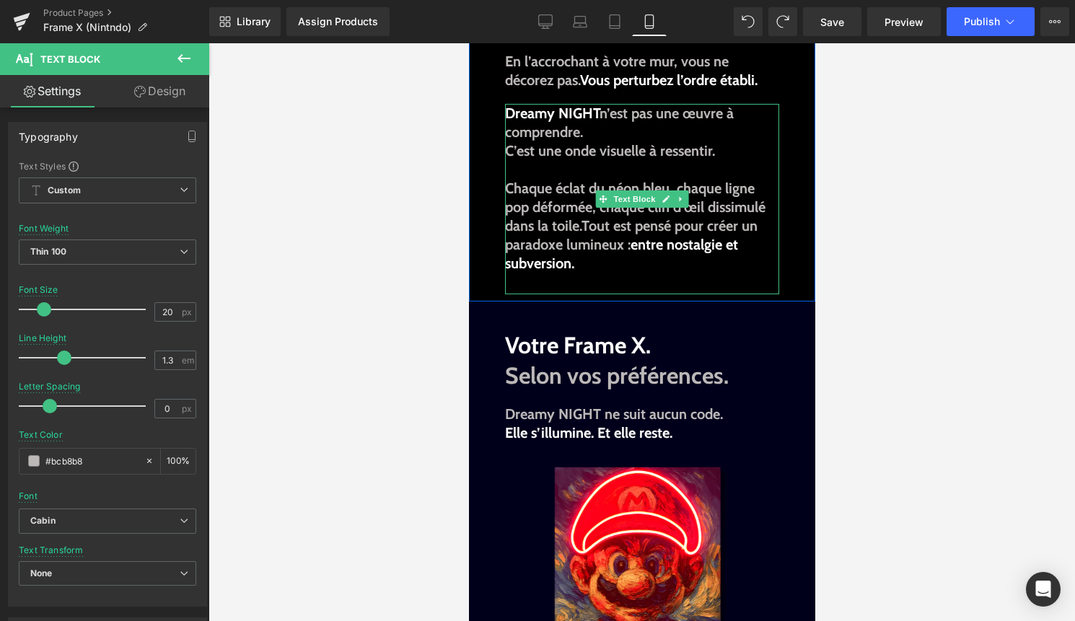
scroll to position [1362, 0]
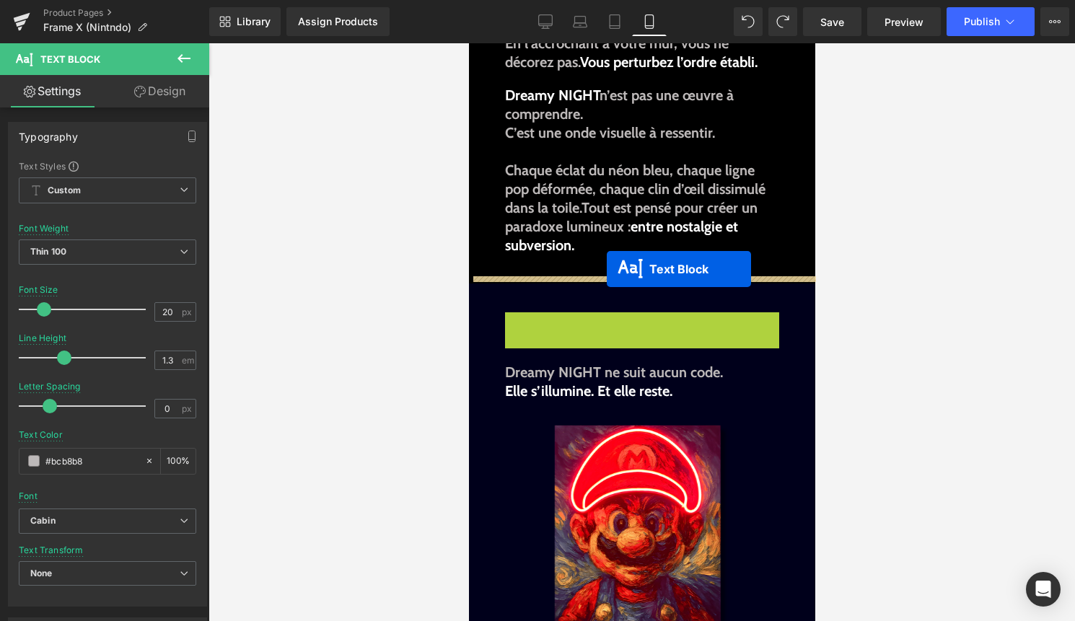
drag, startPoint x: 606, startPoint y: 343, endPoint x: 606, endPoint y: 269, distance: 73.6
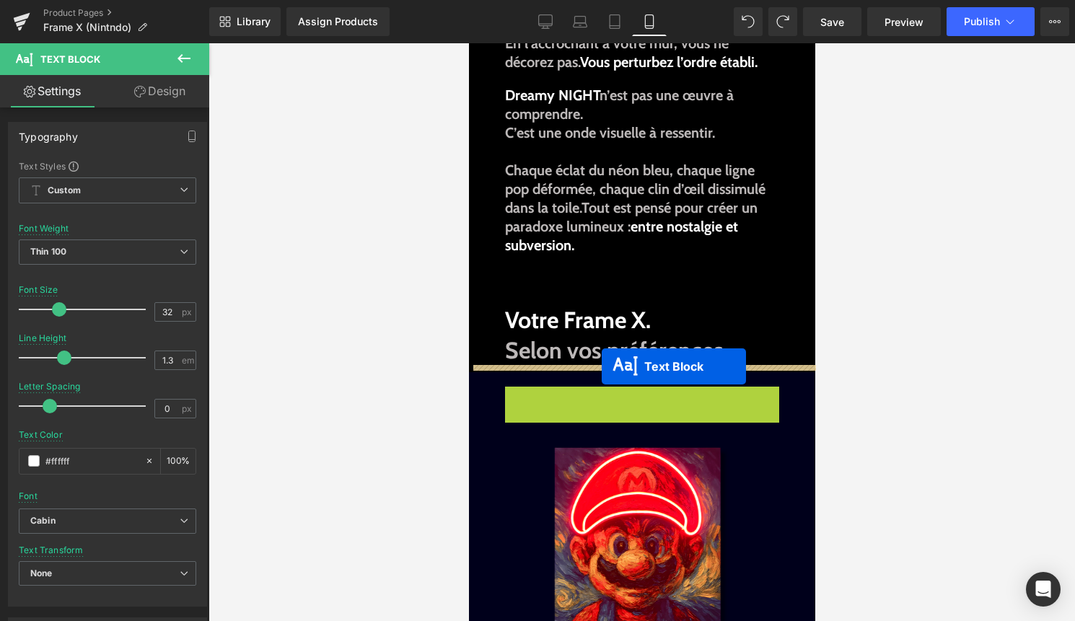
drag, startPoint x: 600, startPoint y: 409, endPoint x: 601, endPoint y: 366, distance: 42.6
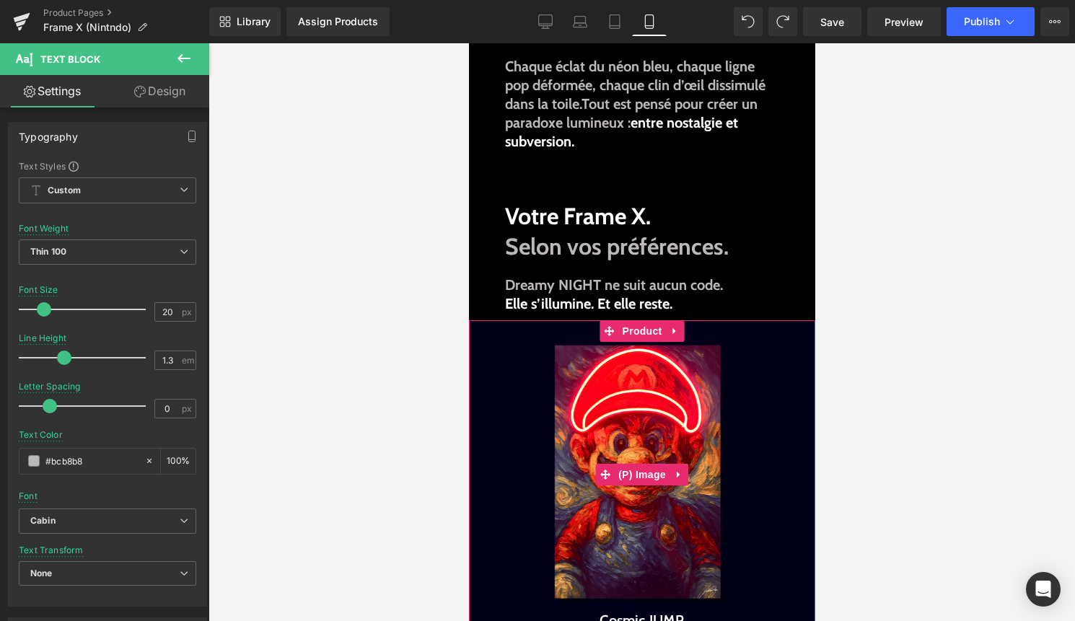
scroll to position [1468, 0]
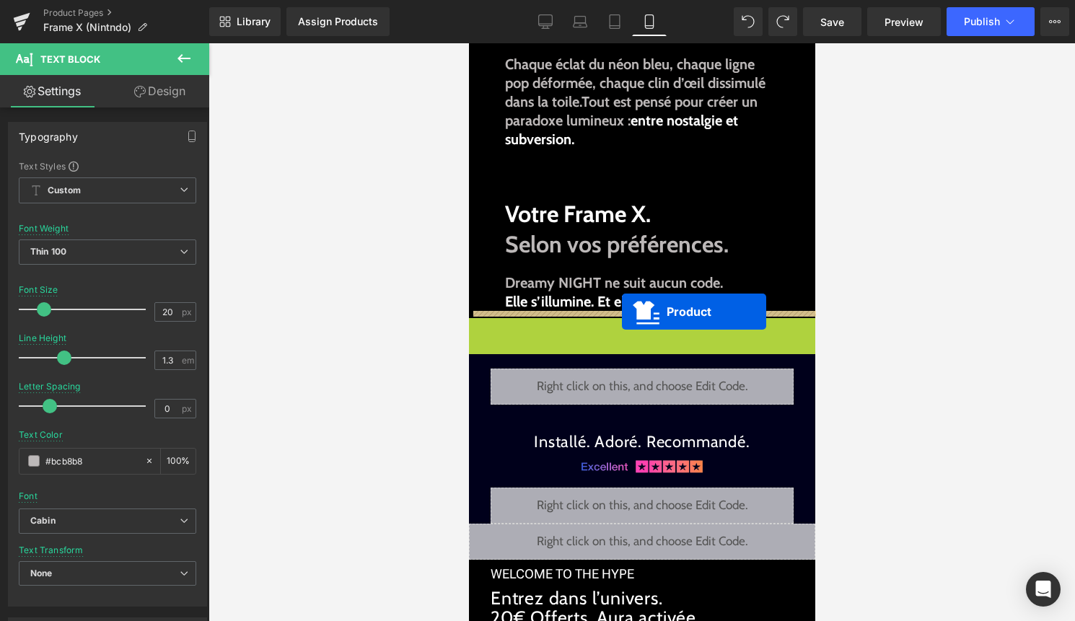
drag, startPoint x: 620, startPoint y: 329, endPoint x: 621, endPoint y: 312, distance: 16.6
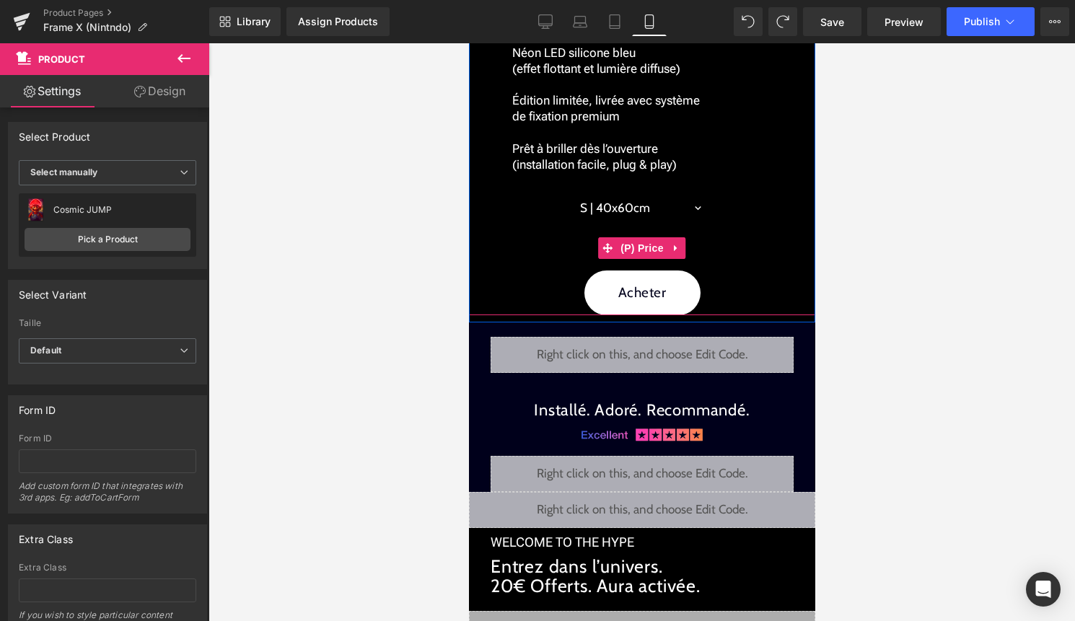
scroll to position [2143, 0]
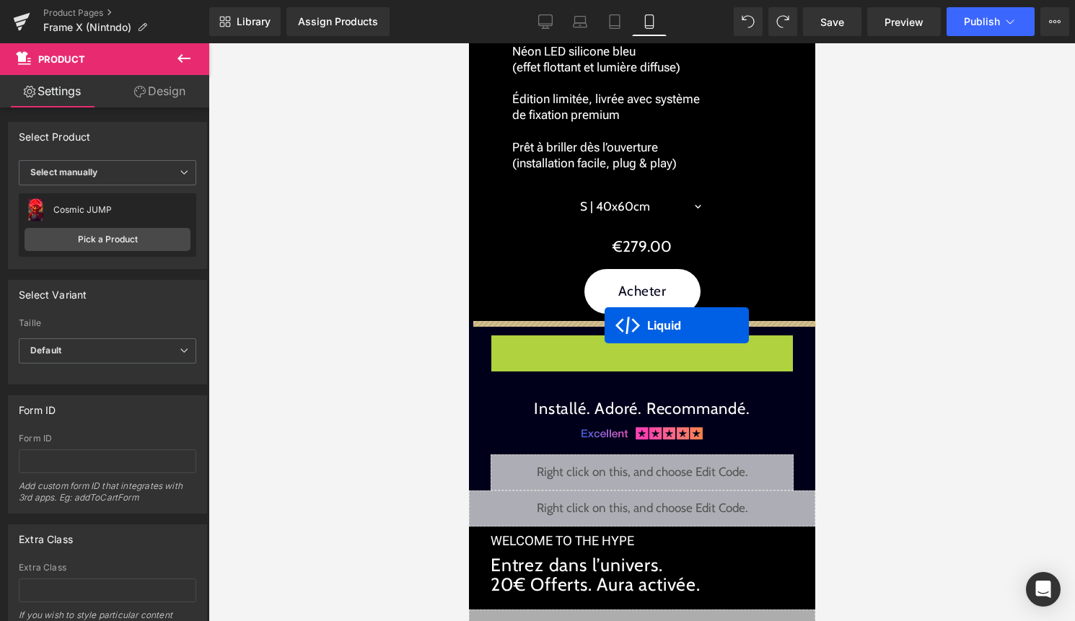
drag, startPoint x: 606, startPoint y: 347, endPoint x: 604, endPoint y: 325, distance: 21.7
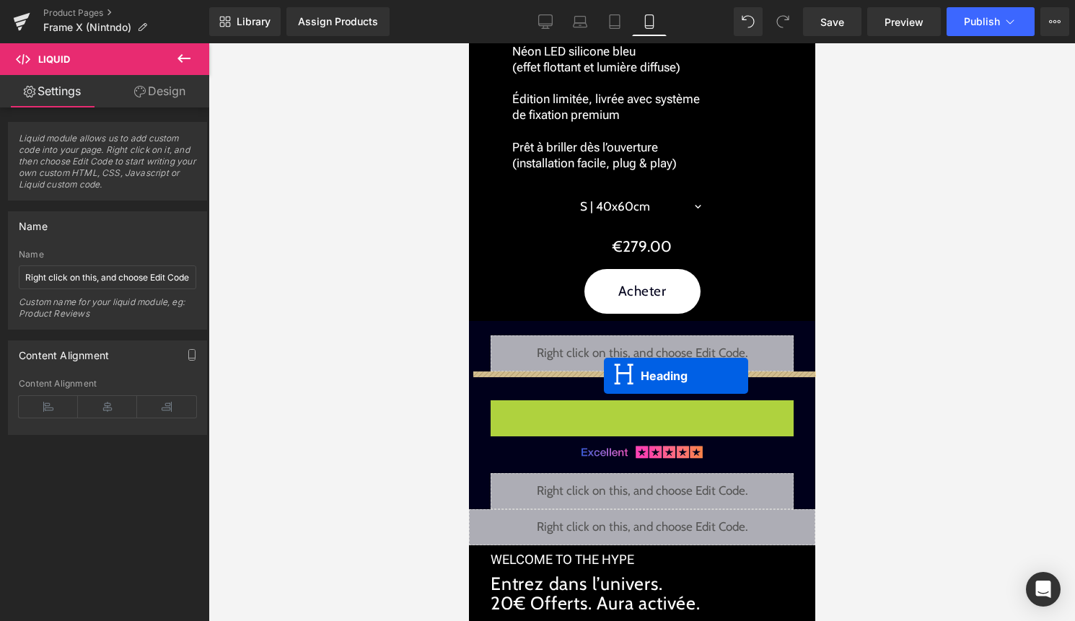
drag, startPoint x: 603, startPoint y: 409, endPoint x: 602, endPoint y: 377, distance: 31.7
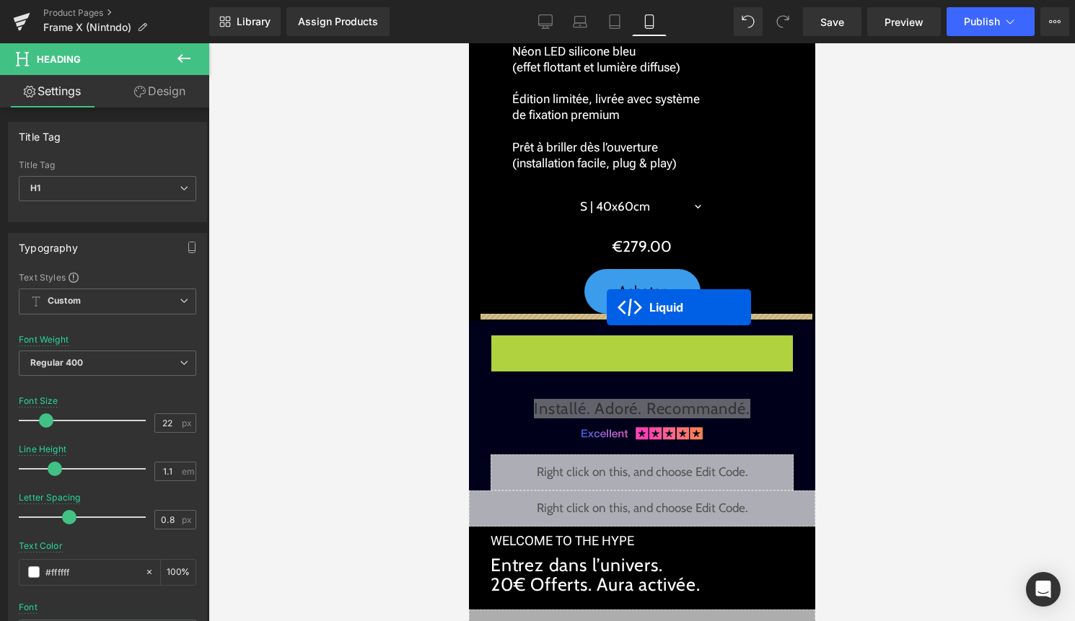
drag, startPoint x: 605, startPoint y: 345, endPoint x: 606, endPoint y: 309, distance: 36.8
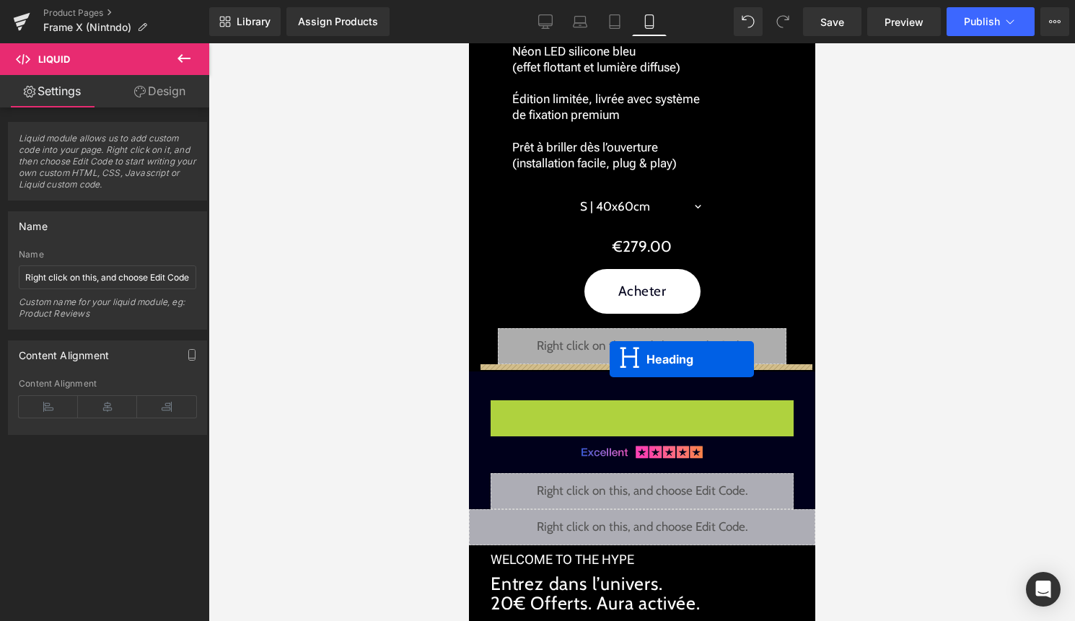
drag, startPoint x: 609, startPoint y: 409, endPoint x: 609, endPoint y: 359, distance: 49.8
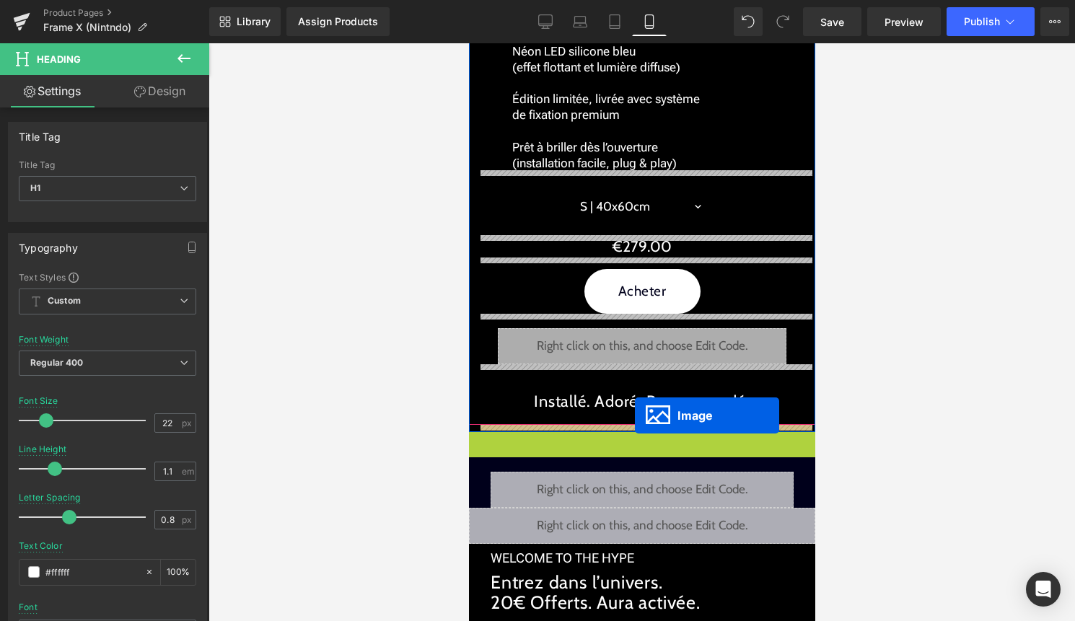
drag, startPoint x: 634, startPoint y: 432, endPoint x: 634, endPoint y: 414, distance: 18.0
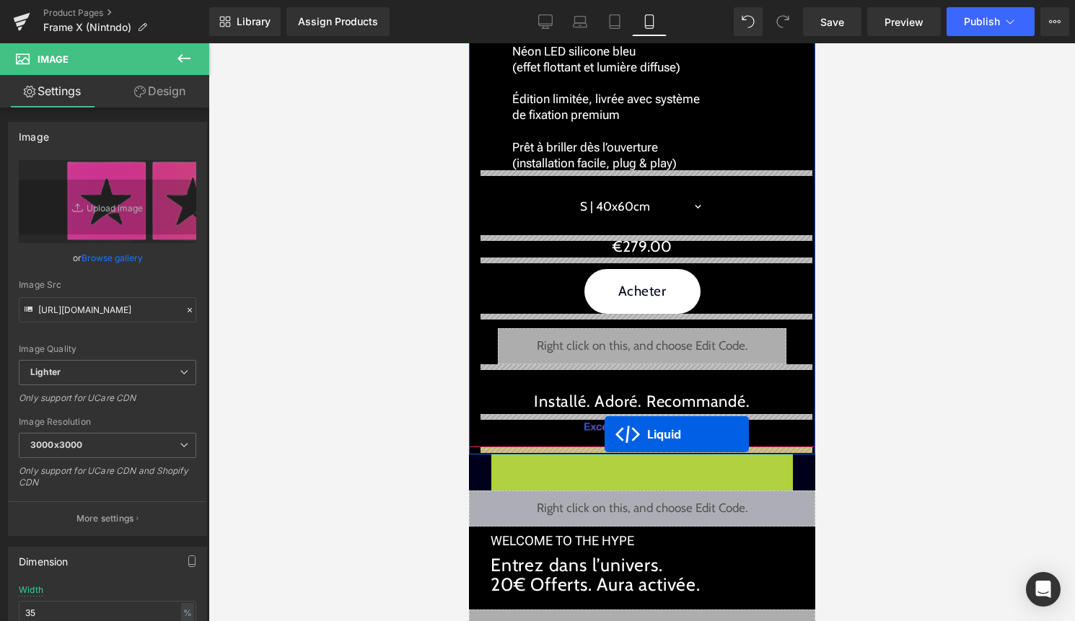
drag, startPoint x: 601, startPoint y: 462, endPoint x: 604, endPoint y: 435, distance: 26.8
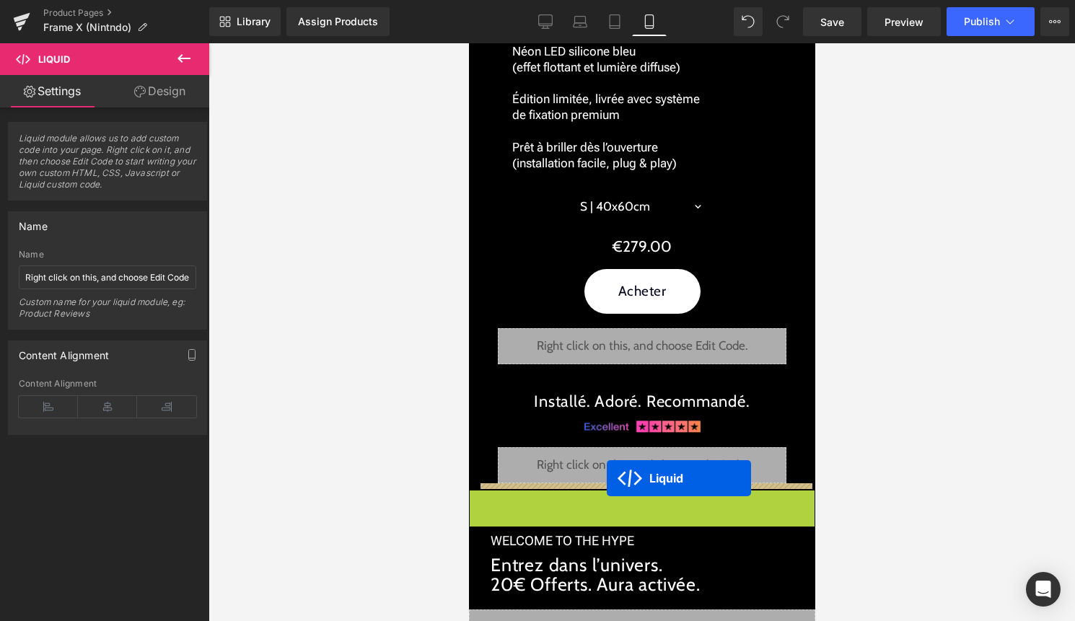
drag, startPoint x: 602, startPoint y: 501, endPoint x: 606, endPoint y: 478, distance: 23.4
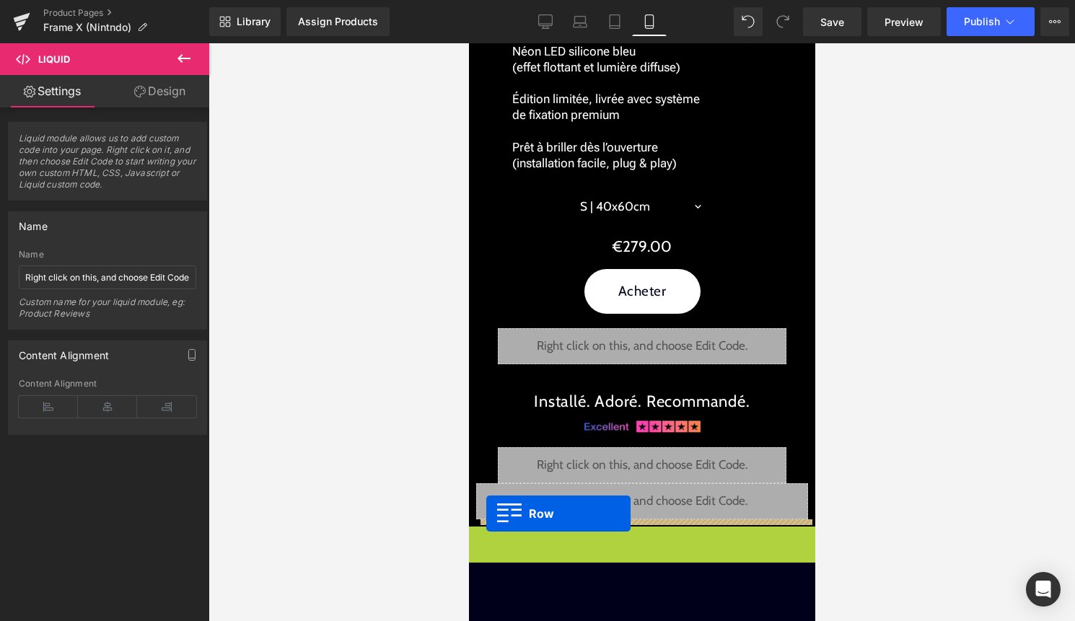
drag, startPoint x: 482, startPoint y: 534, endPoint x: 486, endPoint y: 514, distance: 20.7
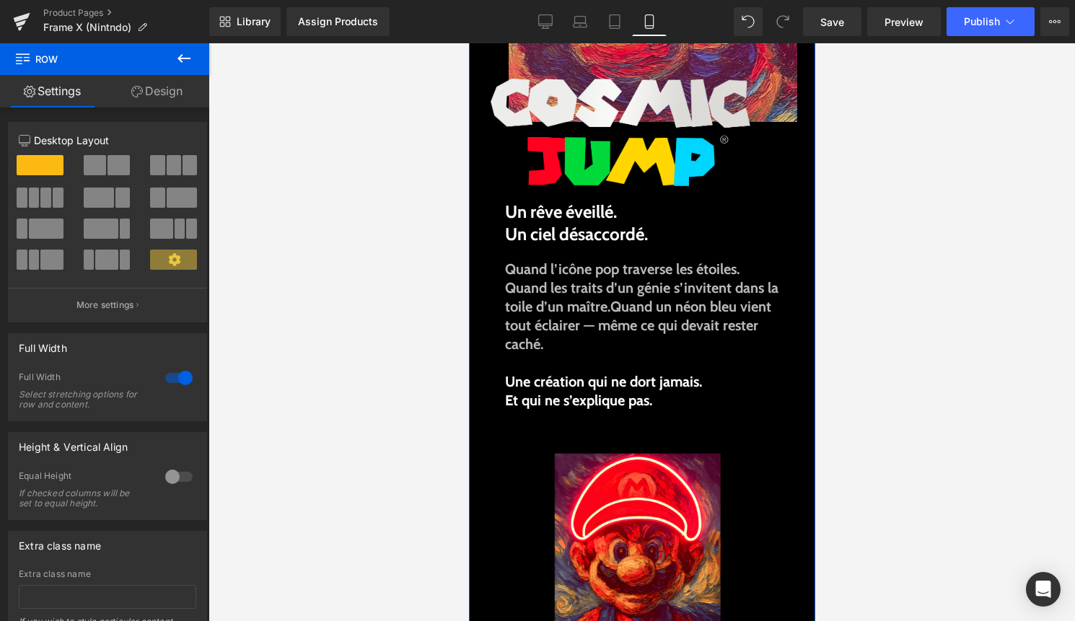
scroll to position [0, 0]
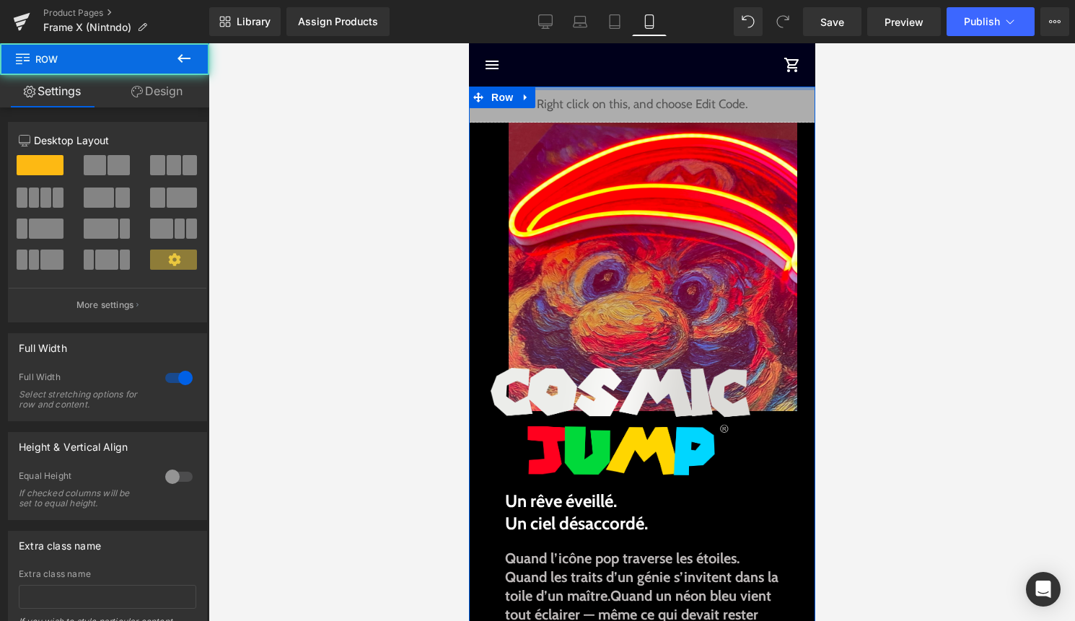
drag, startPoint x: 642, startPoint y: 99, endPoint x: 642, endPoint y: 71, distance: 28.1
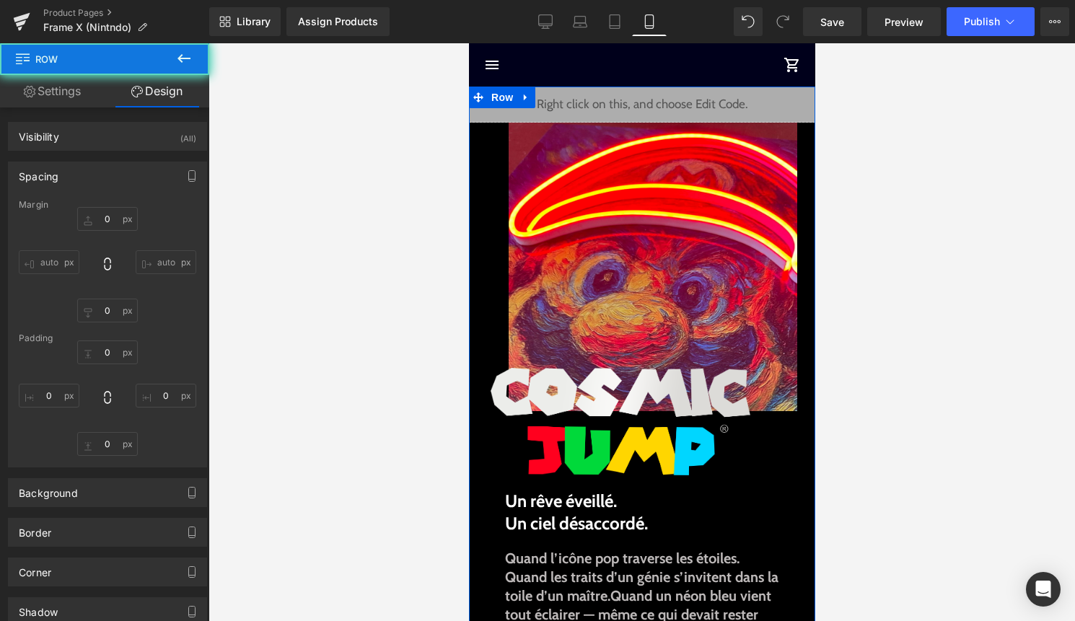
type input "0"
type input "10"
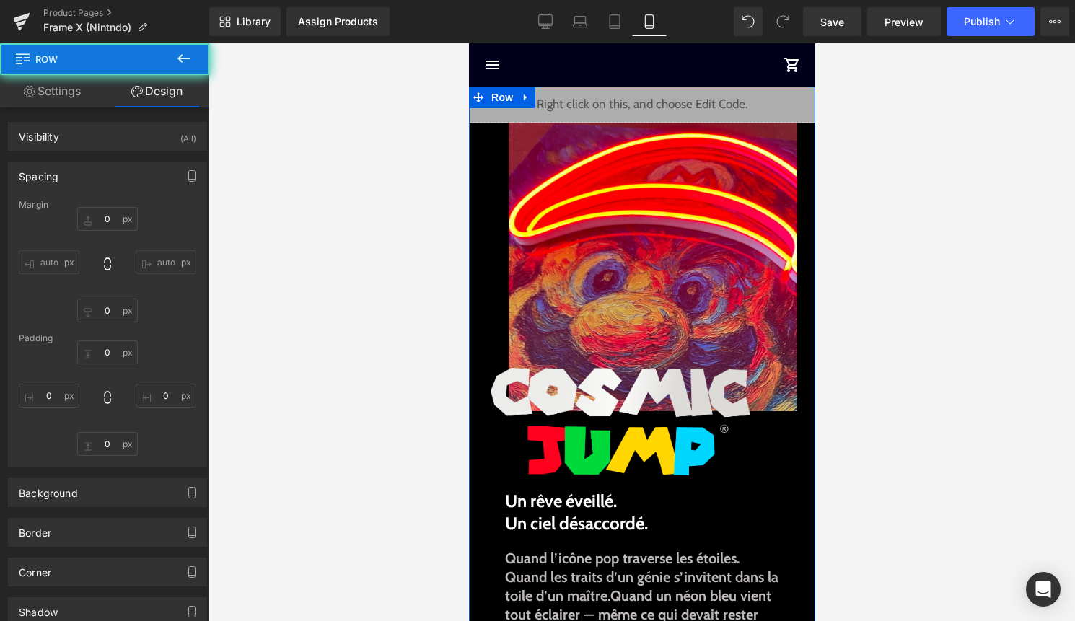
type input "0"
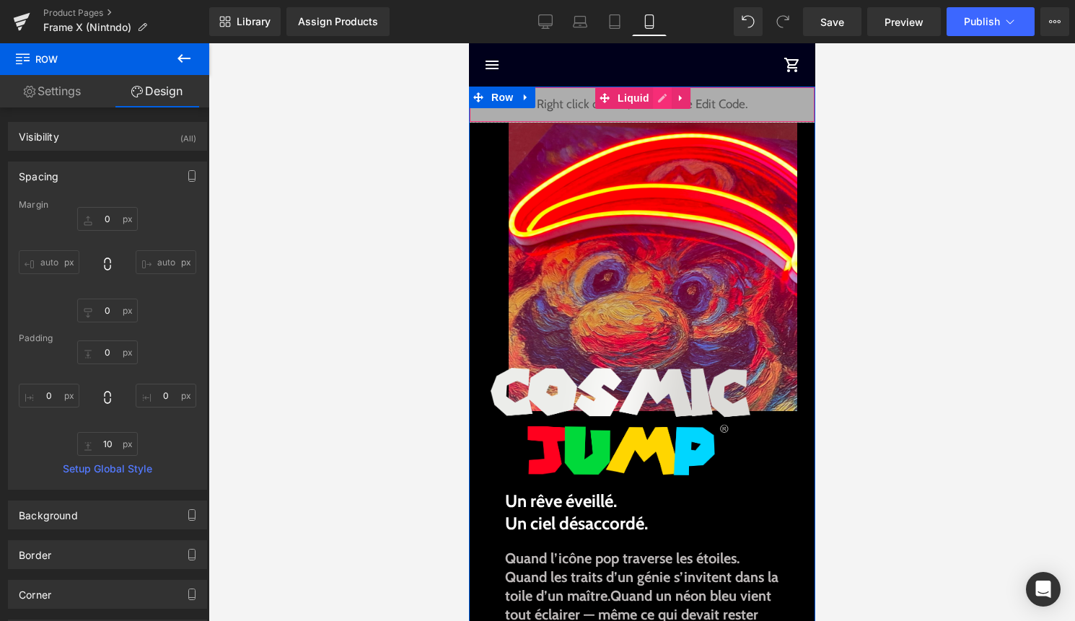
click at [658, 95] on div "Liquid" at bounding box center [641, 105] width 346 height 36
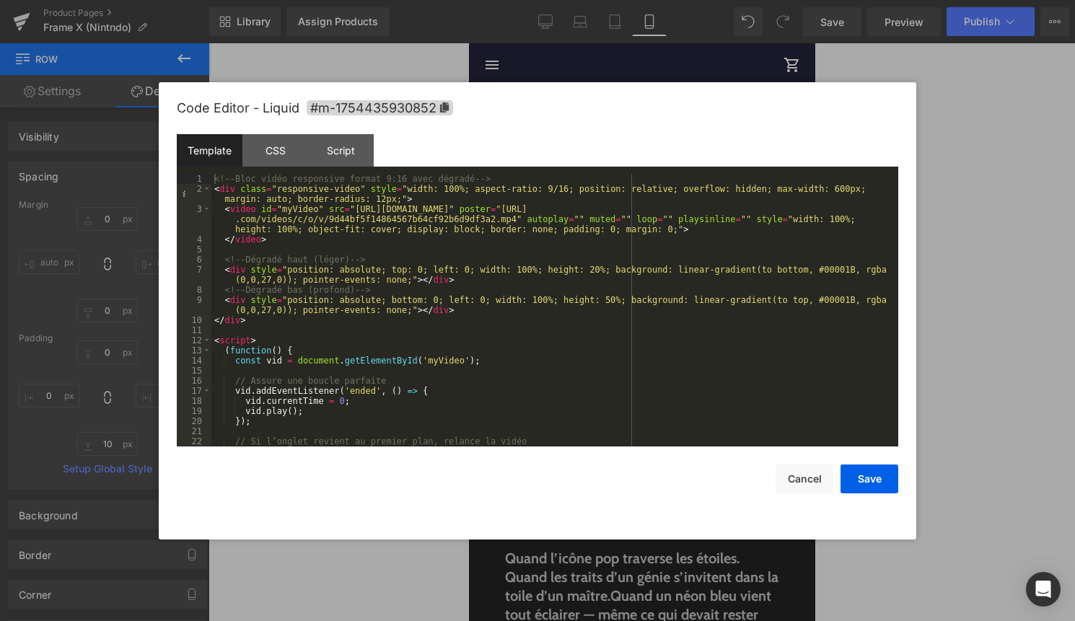
click at [854, 306] on div "<!-- Bloc vidéo responsive format 9:16 avec dégradé --> < div class = "responsi…" at bounding box center [551, 320] width 681 height 293
click at [855, 300] on div "<!-- Bloc vidéo responsive format 9:16 avec dégradé --> < div class = "responsi…" at bounding box center [551, 320] width 681 height 293
drag, startPoint x: 855, startPoint y: 269, endPoint x: 855, endPoint y: 292, distance: 23.1
click at [855, 269] on div "<!-- Bloc vidéo responsive format 9:16 avec dégradé --> < div class = "responsi…" at bounding box center [551, 320] width 681 height 293
click at [876, 477] on button "Save" at bounding box center [869, 478] width 58 height 29
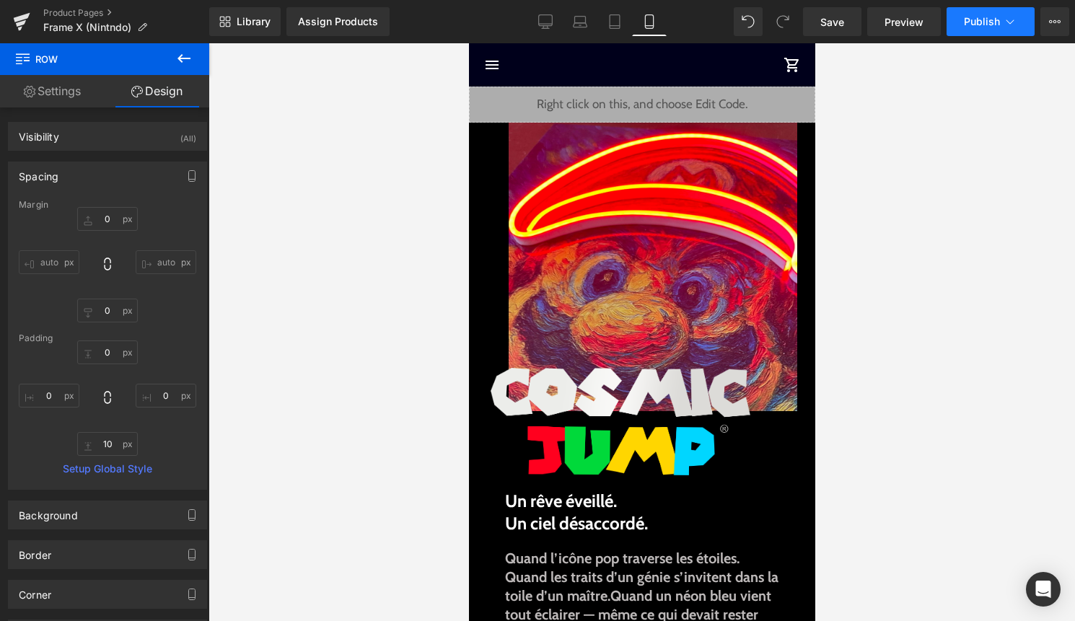
click at [992, 16] on span "Publish" at bounding box center [982, 22] width 36 height 12
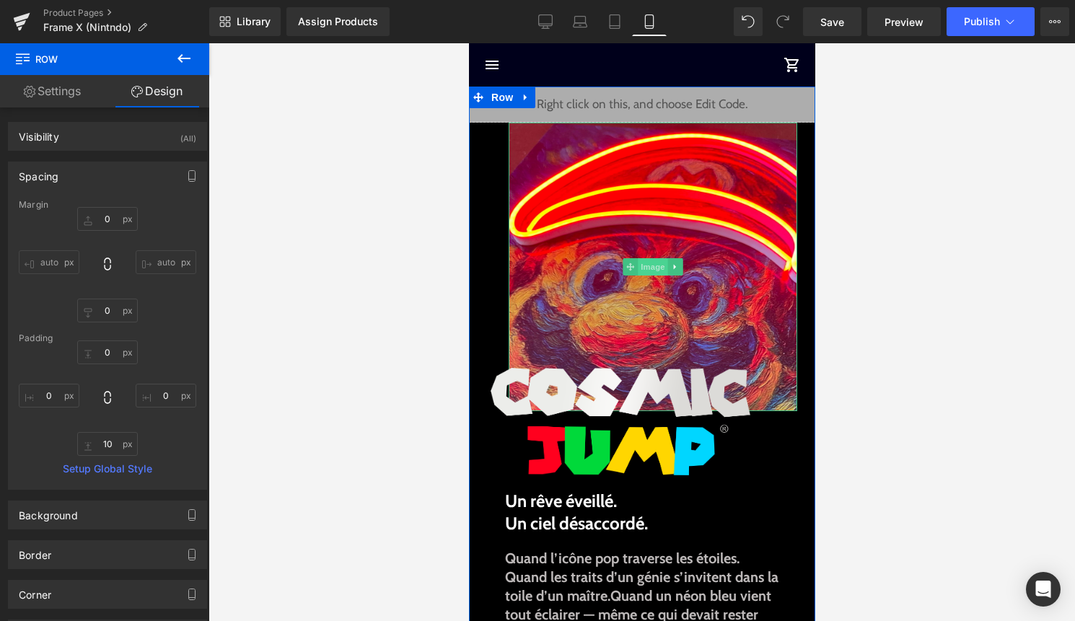
click at [643, 265] on span "Image" at bounding box center [652, 266] width 30 height 17
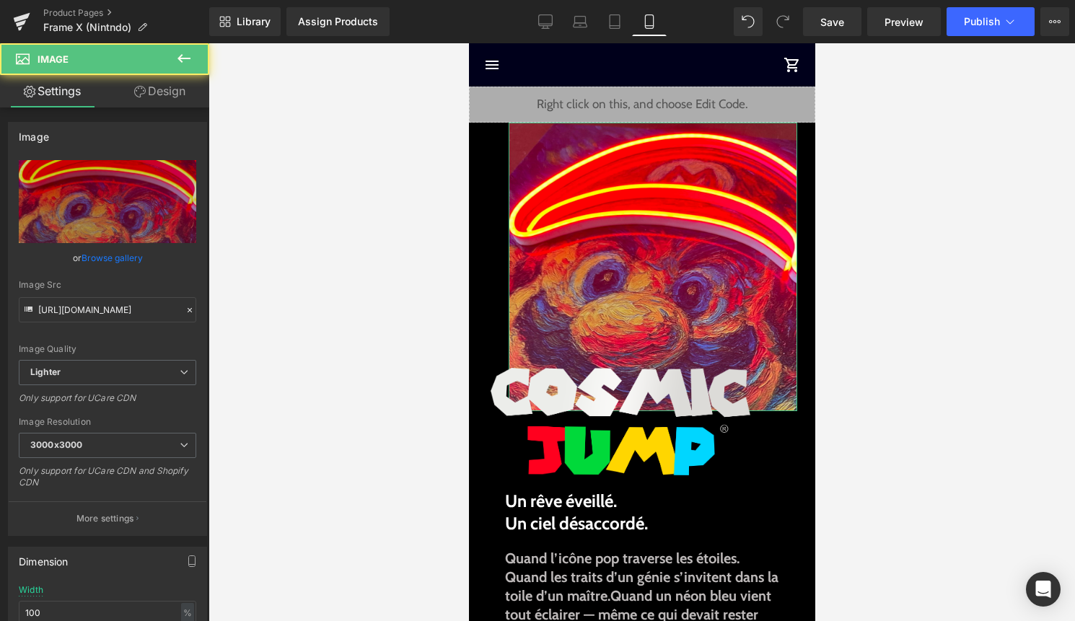
click at [162, 96] on link "Design" at bounding box center [159, 91] width 105 height 32
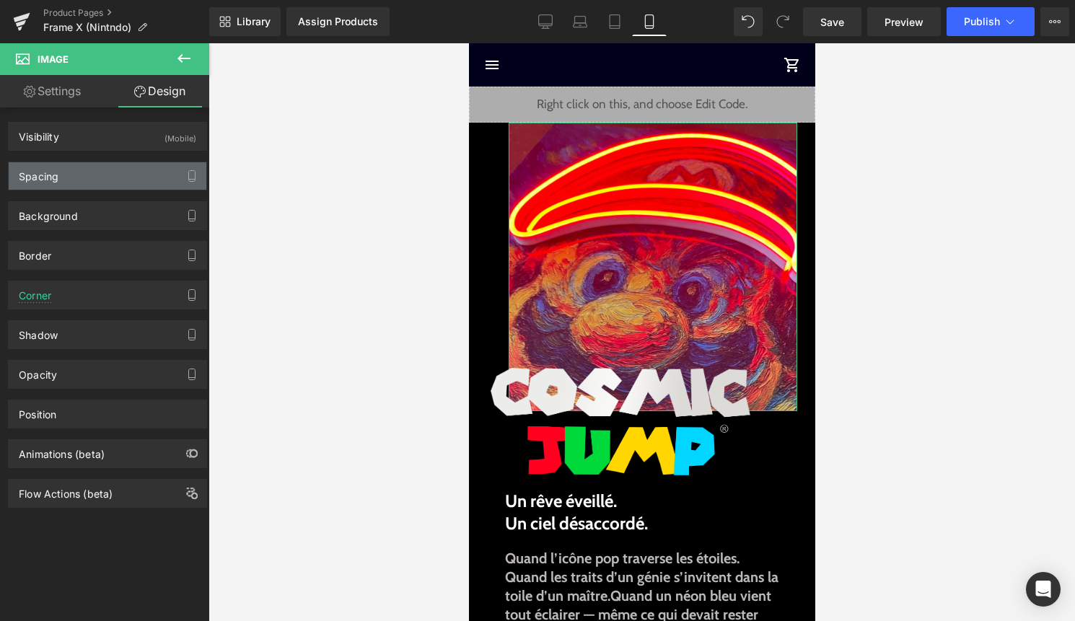
click at [128, 178] on div "Spacing" at bounding box center [108, 175] width 198 height 27
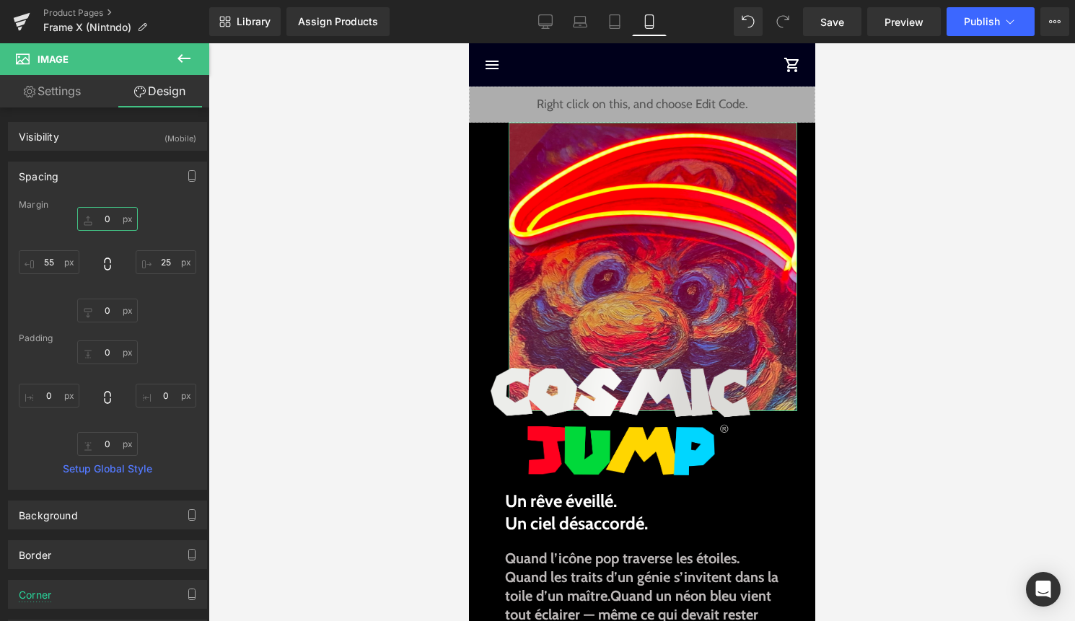
click at [109, 222] on input "0" at bounding box center [107, 219] width 61 height 24
type input "-55"
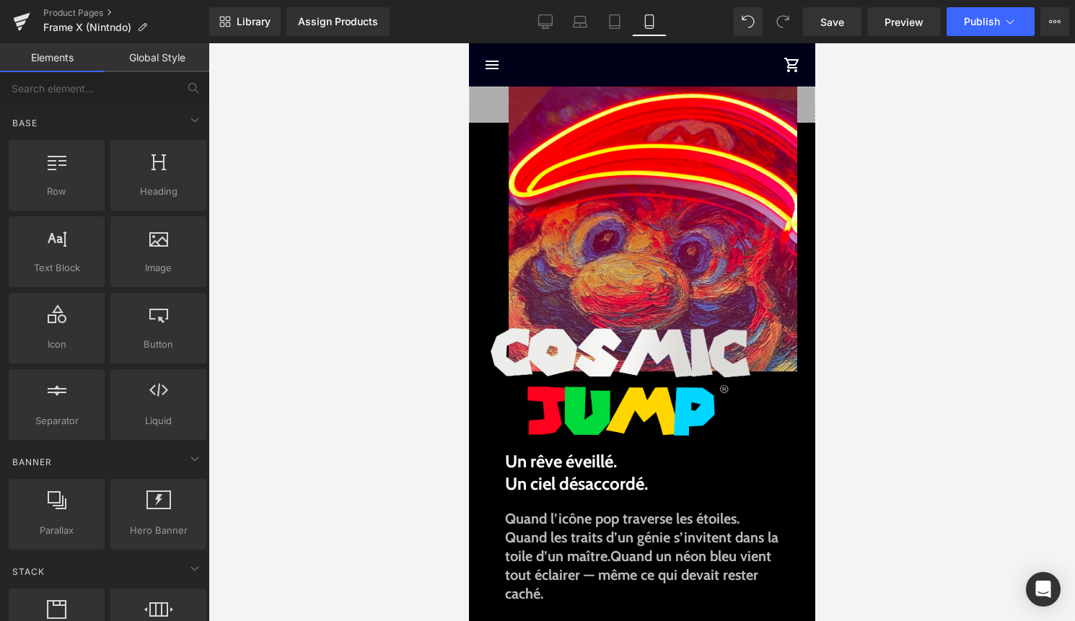
click at [889, 133] on div at bounding box center [641, 332] width 866 height 578
click at [989, 21] on span "Publish" at bounding box center [982, 22] width 36 height 12
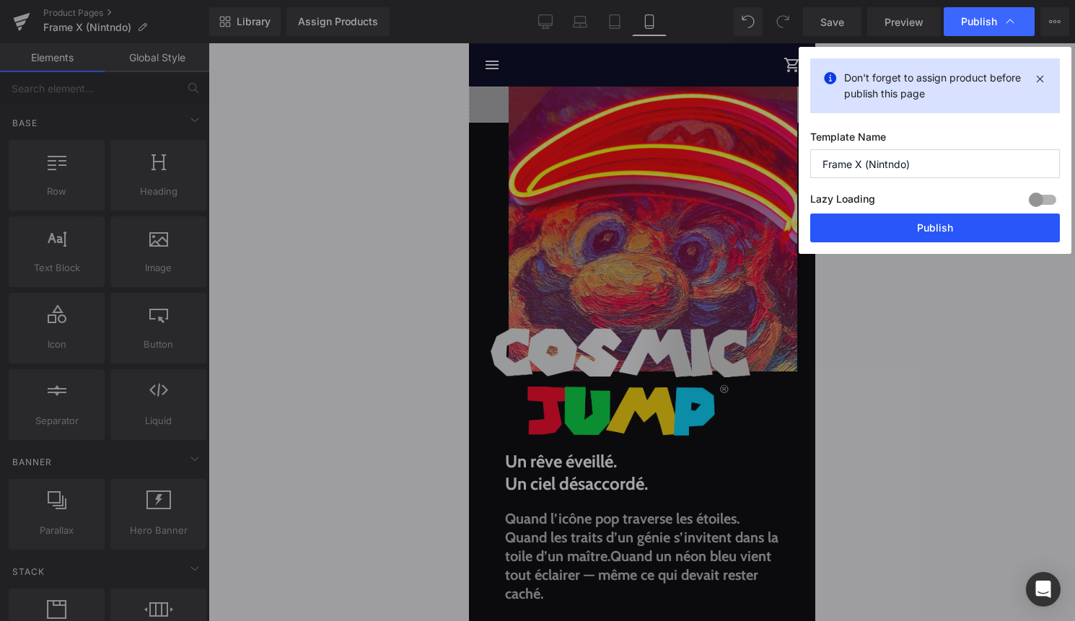
click at [970, 226] on button "Publish" at bounding box center [935, 227] width 250 height 29
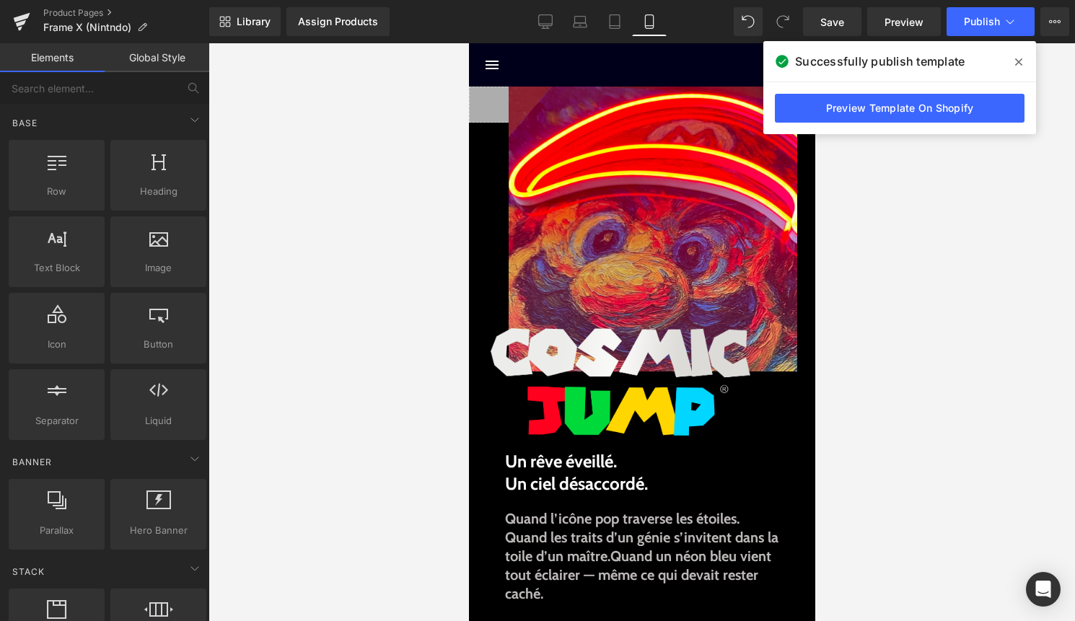
click at [1027, 58] on span at bounding box center [1018, 61] width 23 height 23
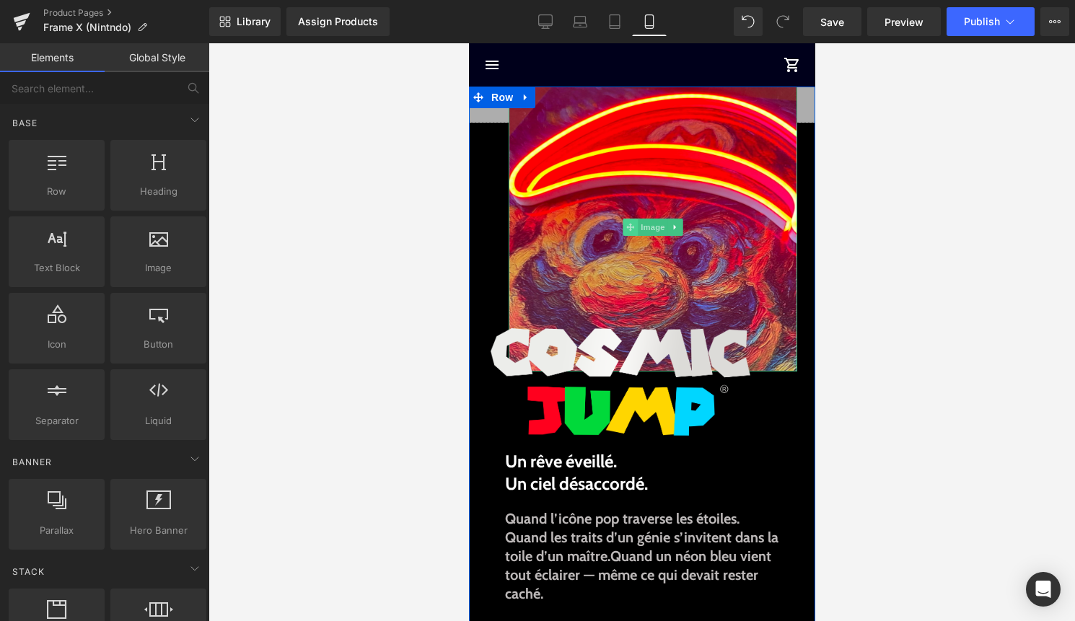
click at [635, 228] on span at bounding box center [629, 227] width 15 height 17
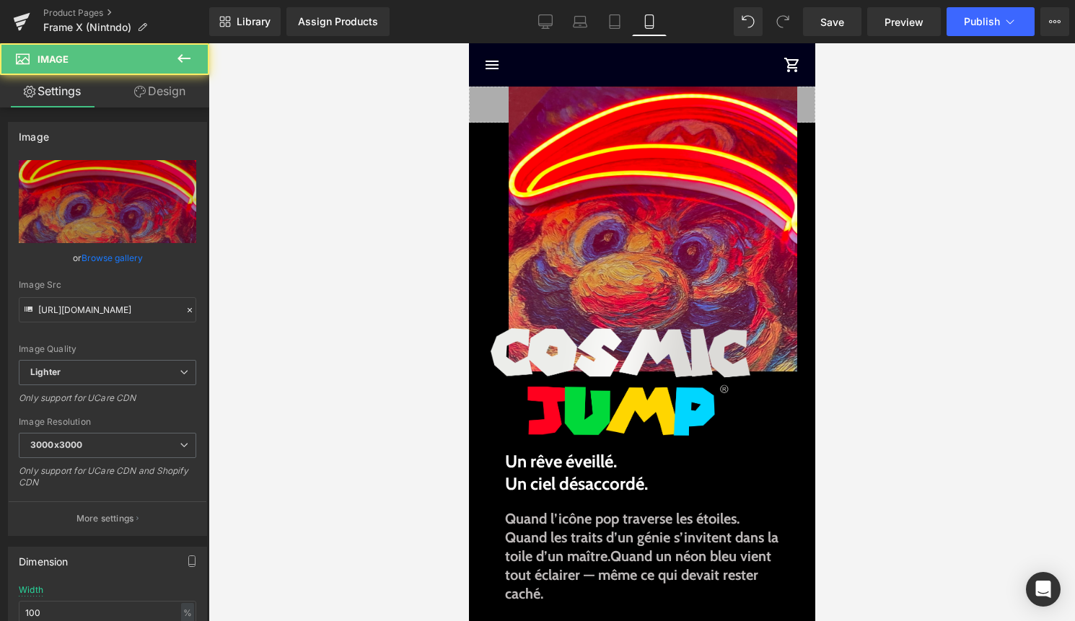
click at [159, 85] on link "Design" at bounding box center [159, 91] width 105 height 32
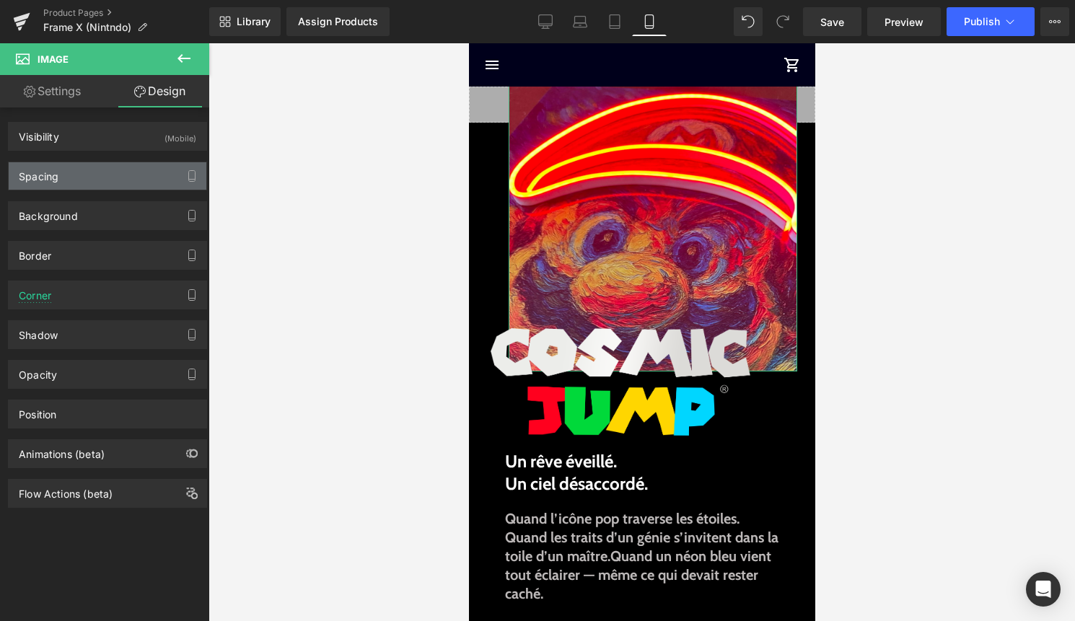
click at [107, 174] on div "Spacing" at bounding box center [108, 175] width 198 height 27
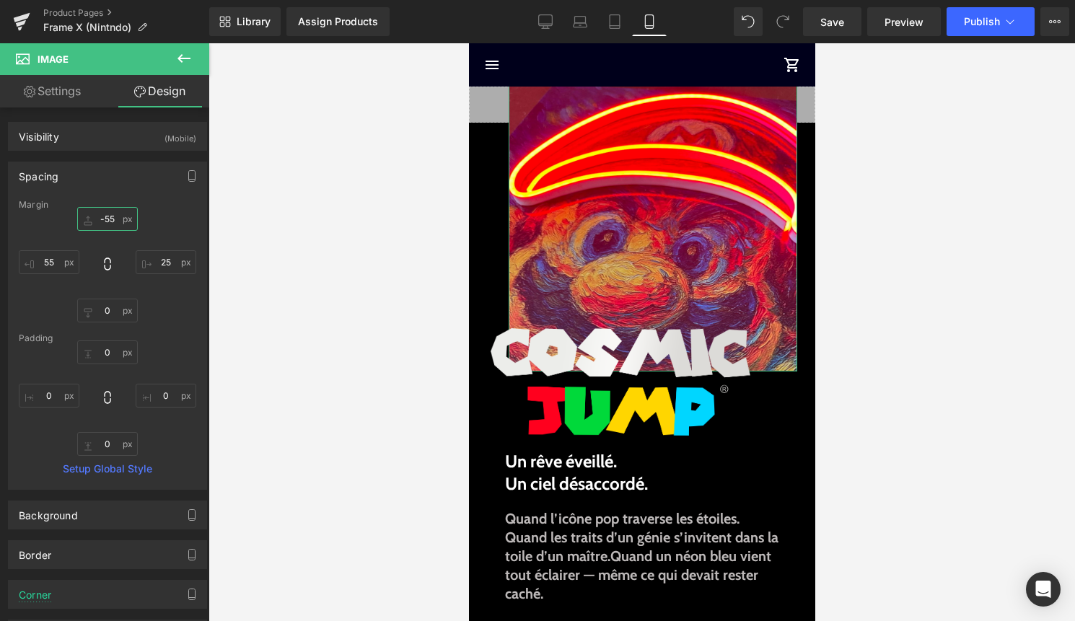
click at [110, 216] on input "-55" at bounding box center [107, 219] width 61 height 24
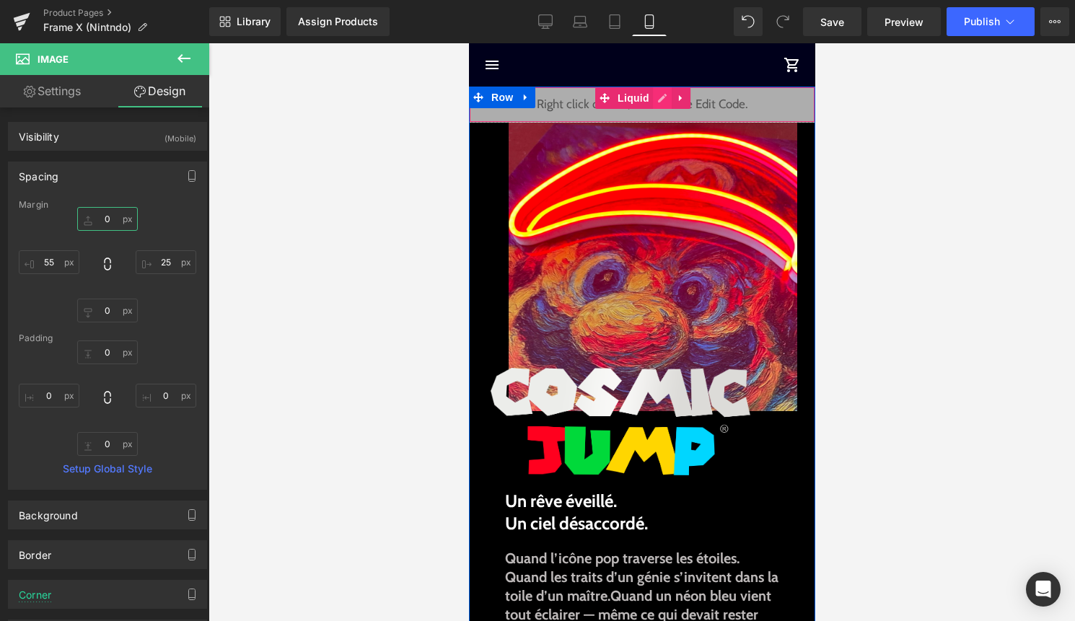
click at [659, 100] on div "Liquid" at bounding box center [641, 105] width 346 height 36
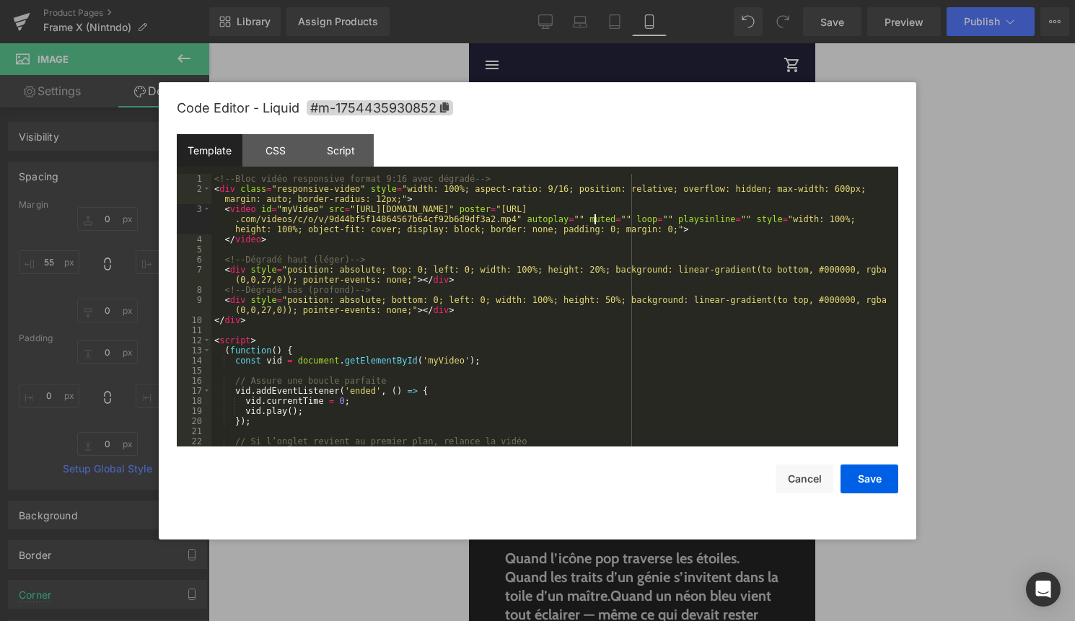
click at [594, 214] on div "<!-- Bloc vidéo responsive format 9:16 avec dégradé --> < div class = "responsi…" at bounding box center [551, 320] width 681 height 293
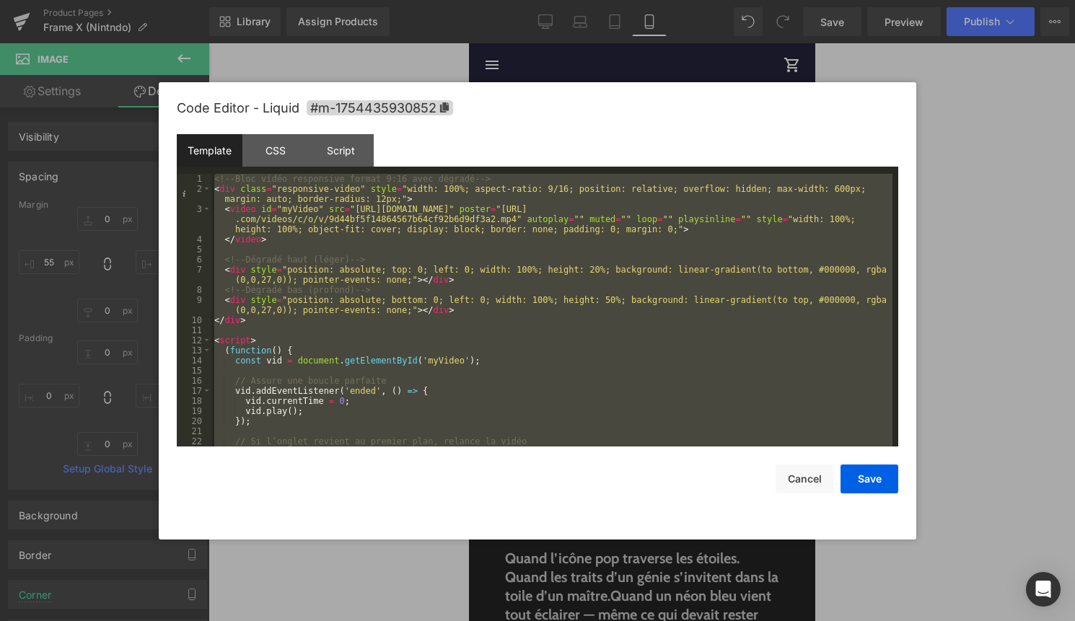
scroll to position [232, 0]
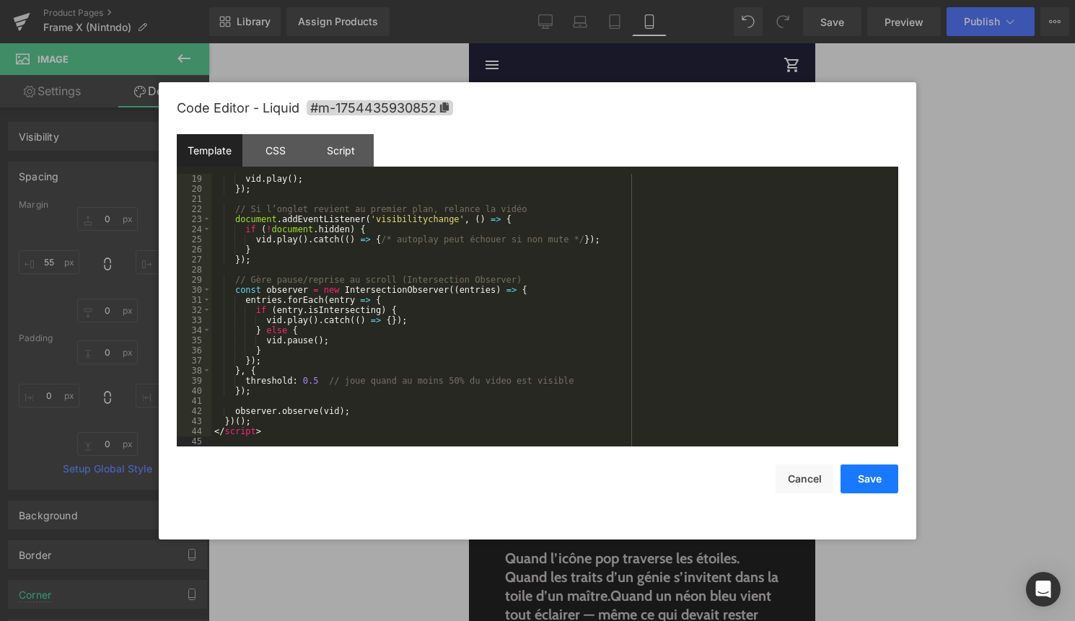
click at [877, 477] on button "Save" at bounding box center [869, 478] width 58 height 29
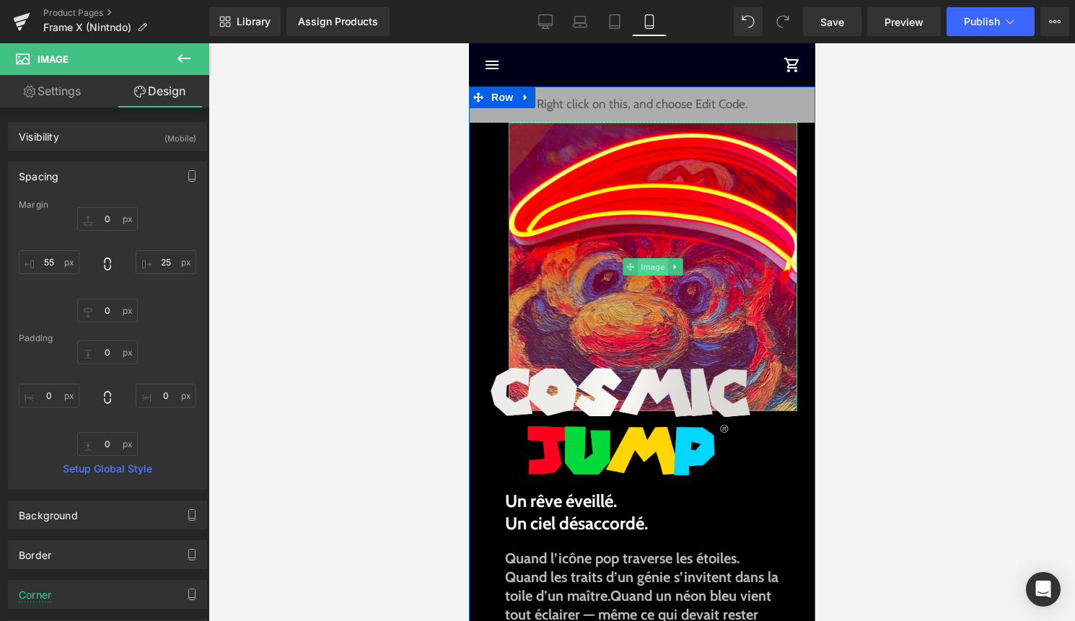
click at [638, 258] on link "Image" at bounding box center [644, 266] width 45 height 17
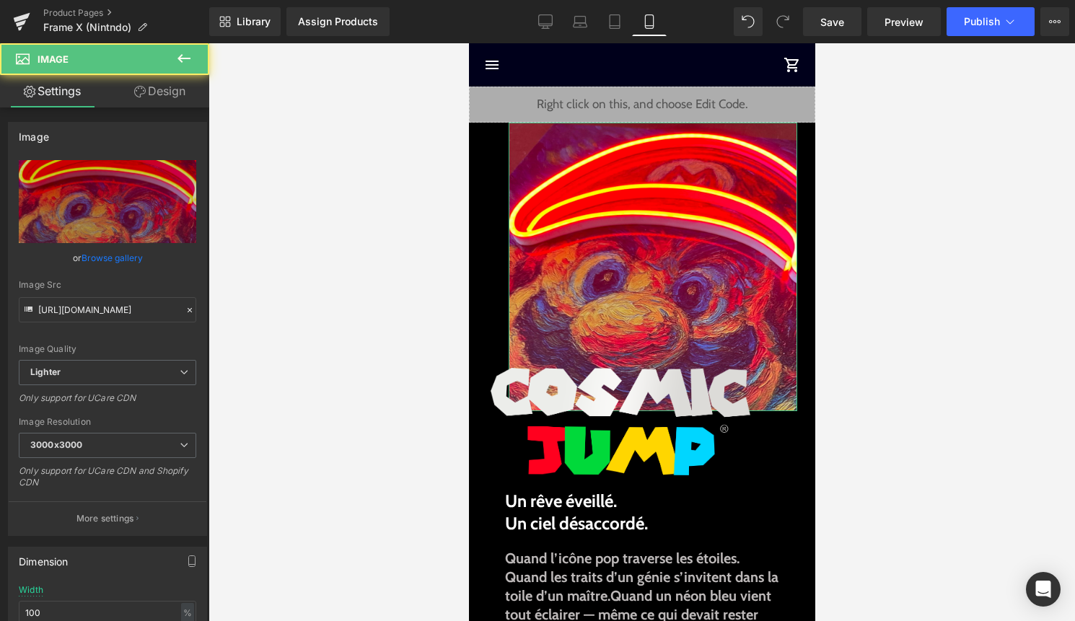
click at [161, 100] on link "Design" at bounding box center [159, 91] width 105 height 32
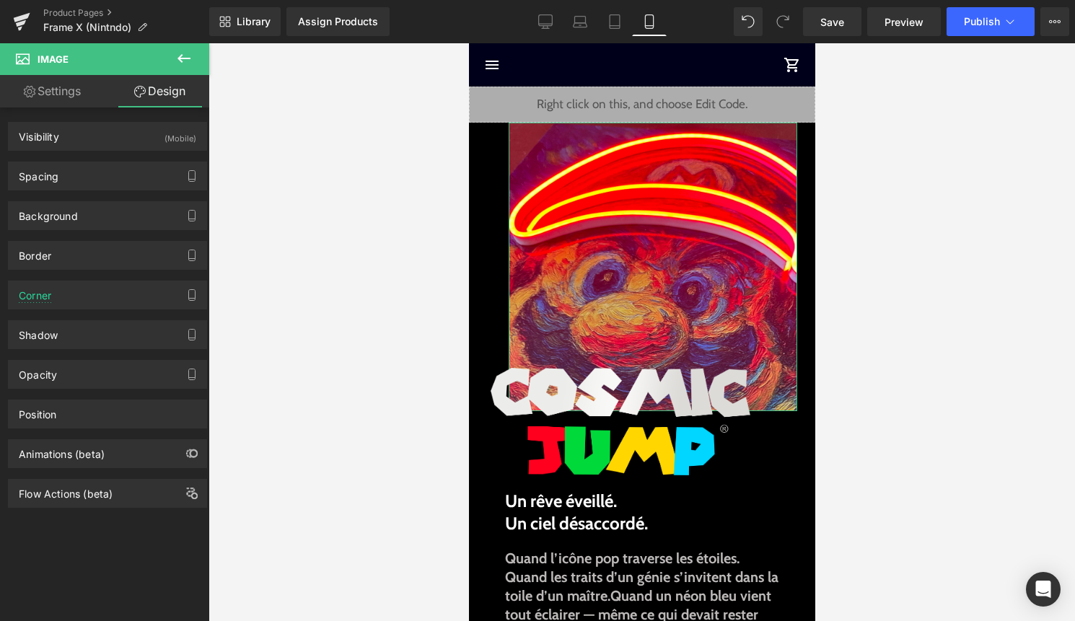
type input "0"
type input "25"
type input "0"
type input "55"
type input "0"
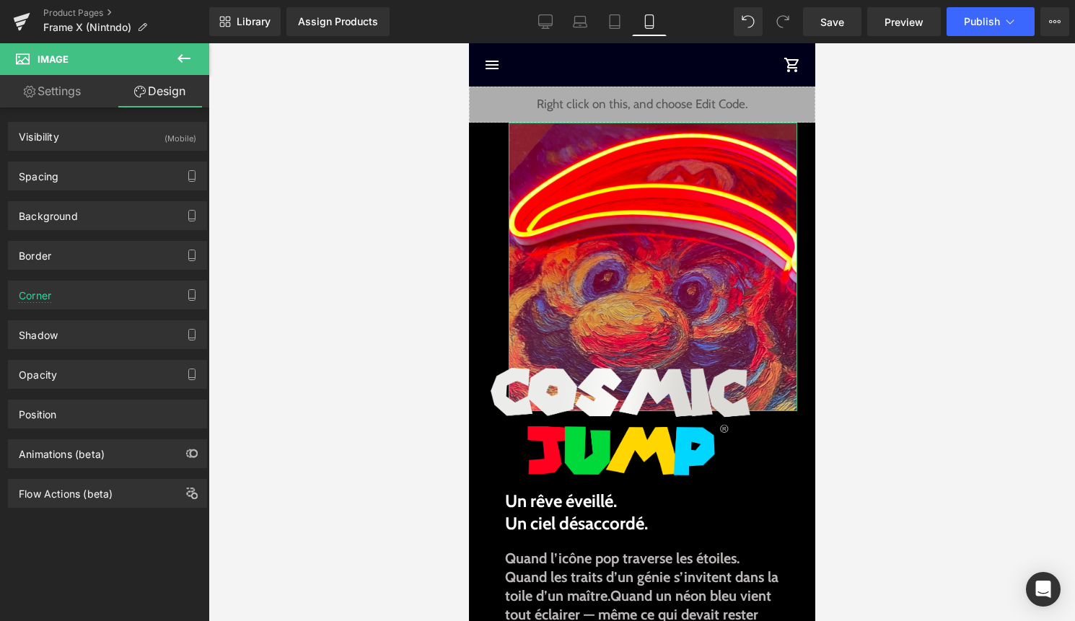
type input "0"
click at [120, 182] on div "Spacing" at bounding box center [108, 175] width 198 height 27
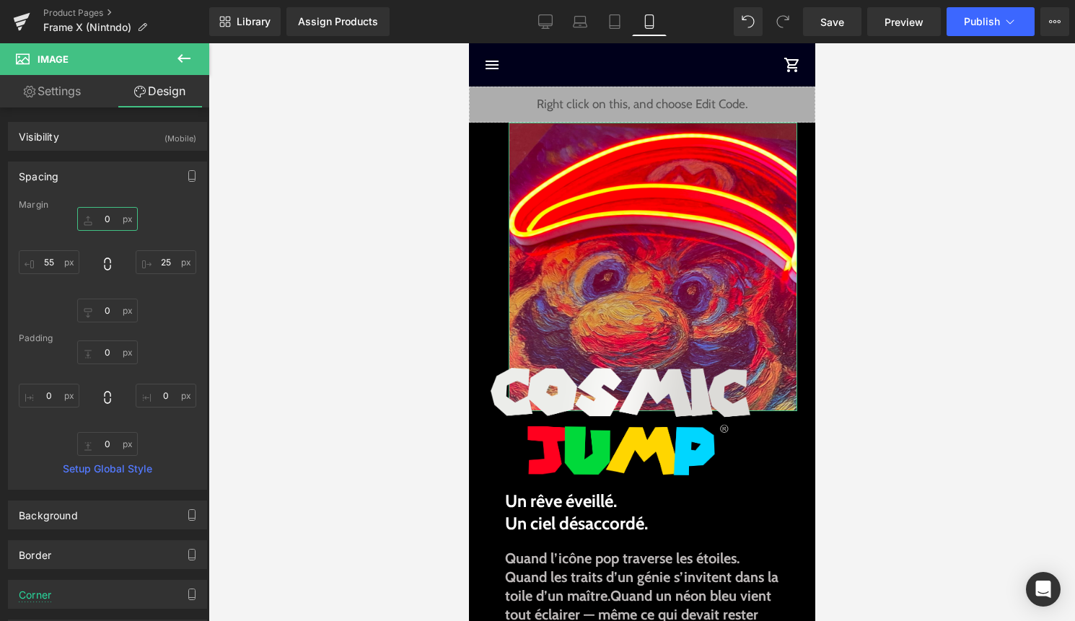
click at [107, 224] on input "0" at bounding box center [107, 219] width 61 height 24
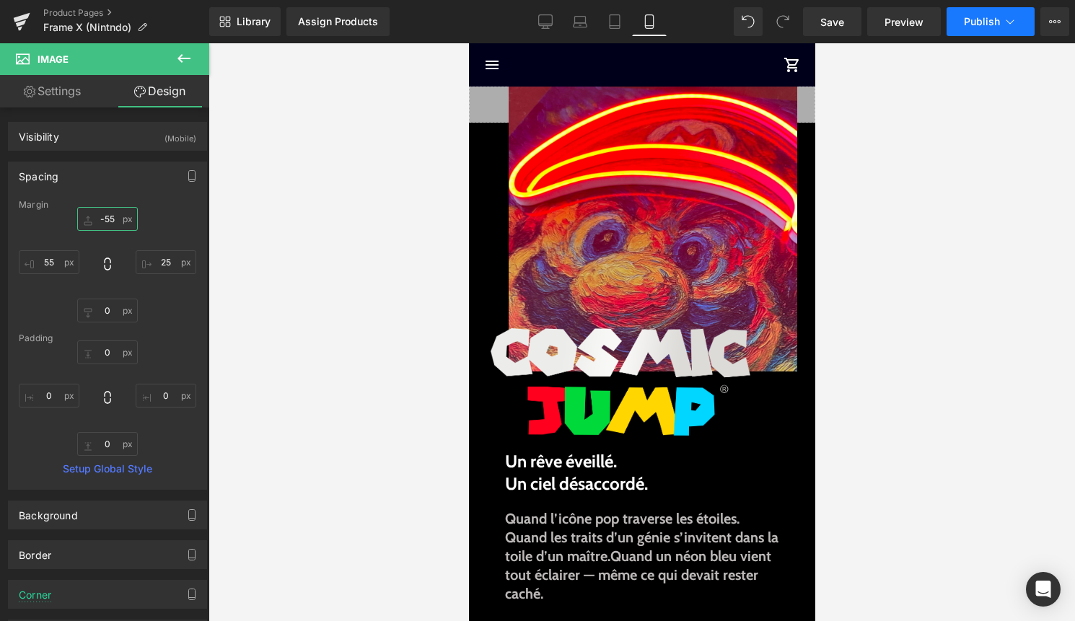
type input "-55"
click at [973, 19] on span "Publish" at bounding box center [982, 22] width 36 height 12
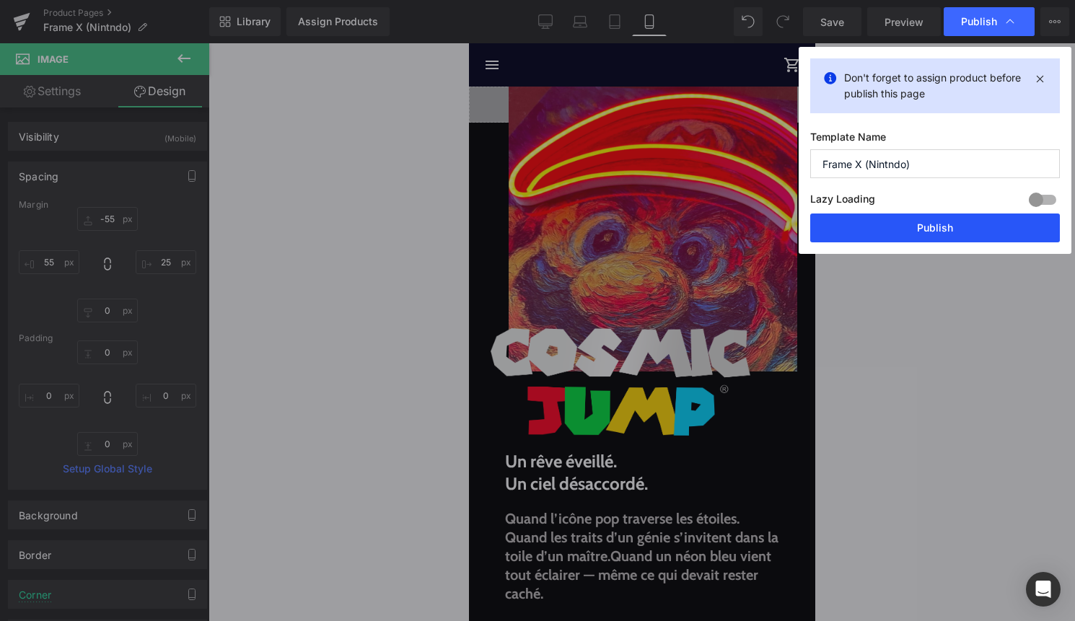
click at [914, 232] on button "Publish" at bounding box center [935, 227] width 250 height 29
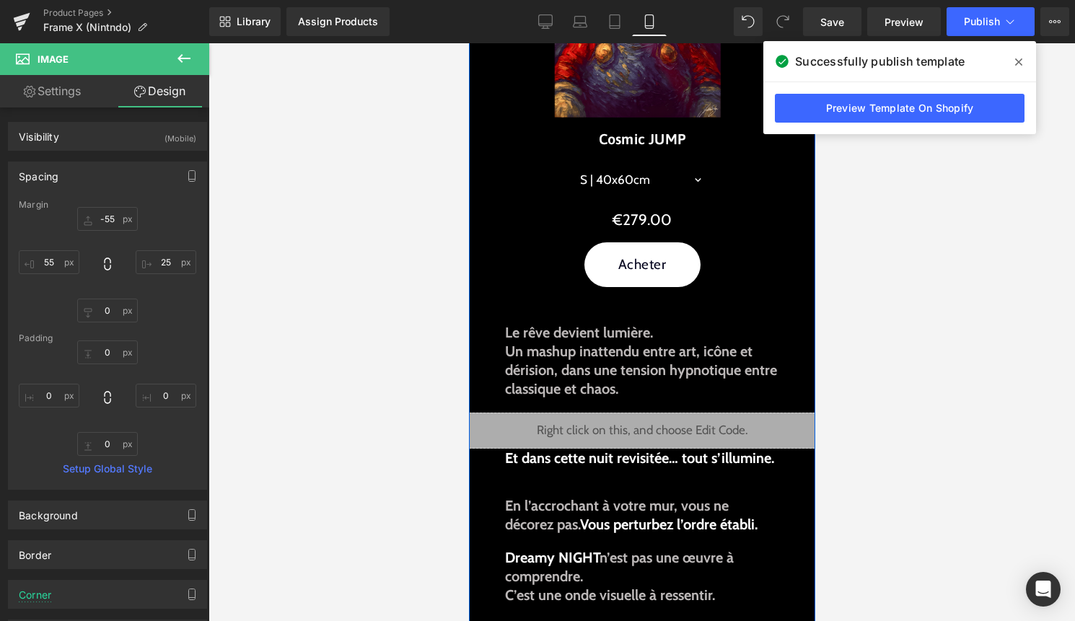
scroll to position [998, 0]
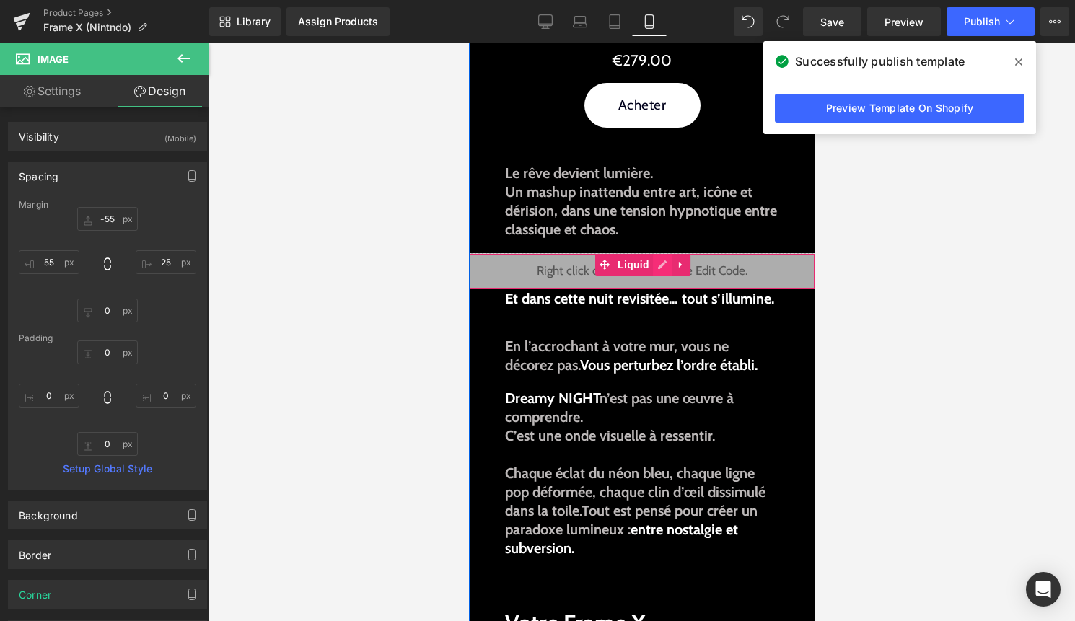
click at [661, 264] on div "Liquid" at bounding box center [641, 271] width 346 height 36
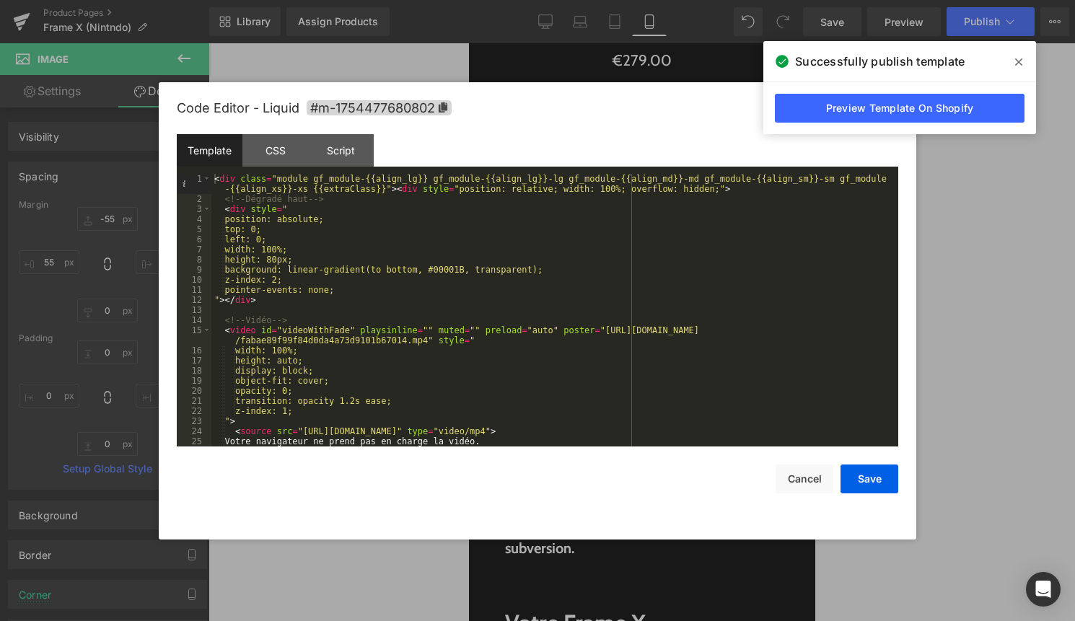
scroll to position [38, 0]
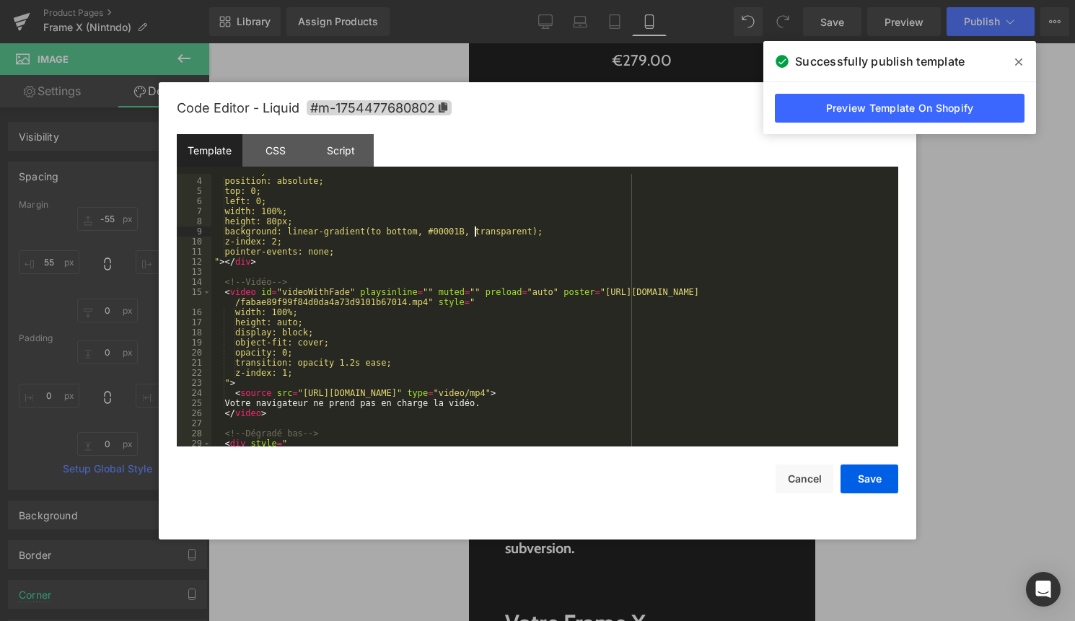
click at [475, 234] on div "< div style = " position: absolute; top: 0; left: 0; width: 100%; height: 80px;…" at bounding box center [551, 312] width 681 height 293
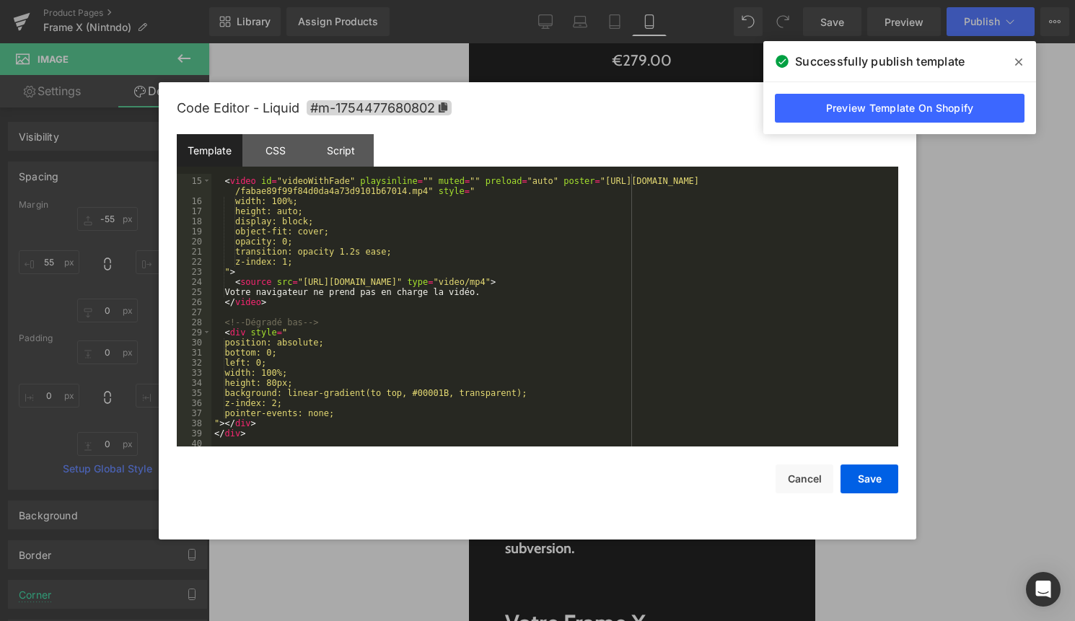
scroll to position [203, 0]
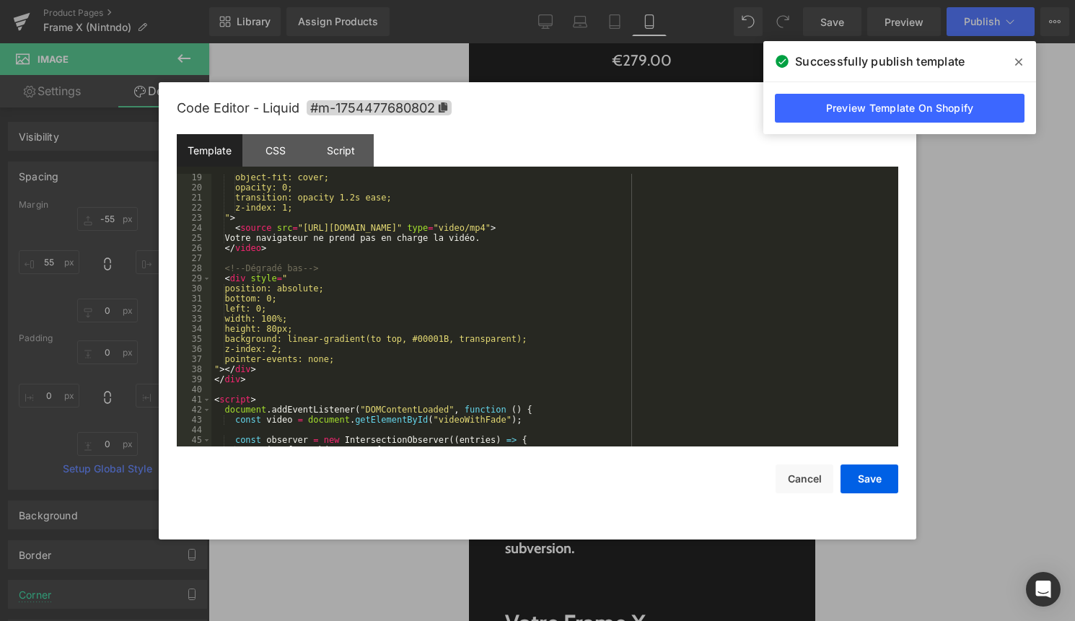
click at [459, 342] on div "object-fit: cover; opacity: 0; transition: opacity 1.2s ease; z-index: 1; " > <…" at bounding box center [551, 318] width 681 height 293
click at [858, 469] on button "Save" at bounding box center [869, 478] width 58 height 29
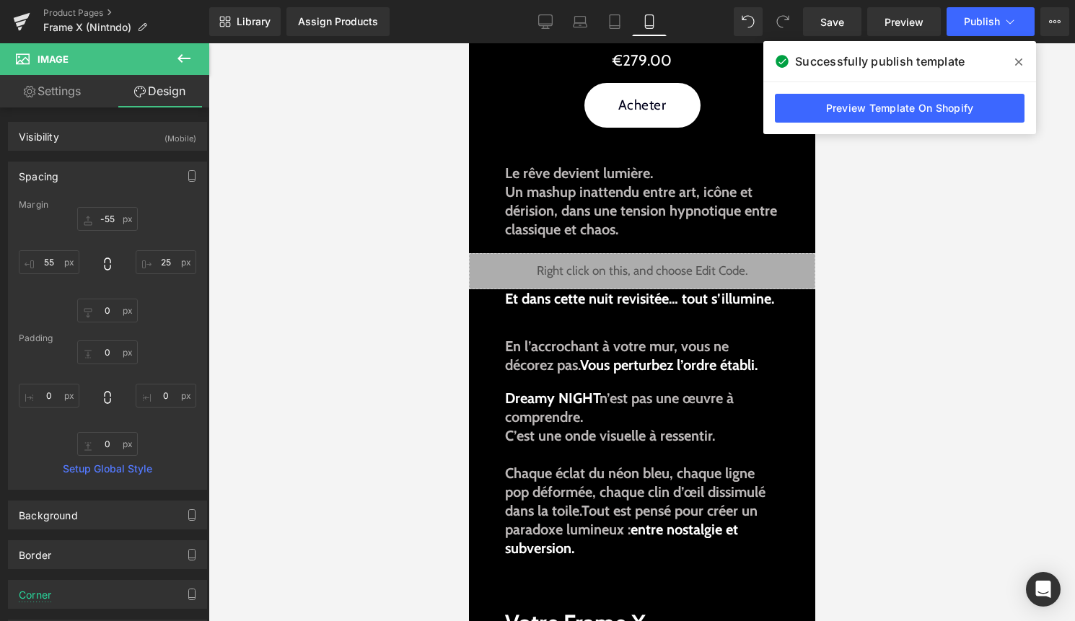
click at [1002, 5] on div "Library Assign Products Product Preview No product match your search. Please tr…" at bounding box center [641, 21] width 865 height 43
click at [997, 27] on span "Publish" at bounding box center [982, 22] width 36 height 12
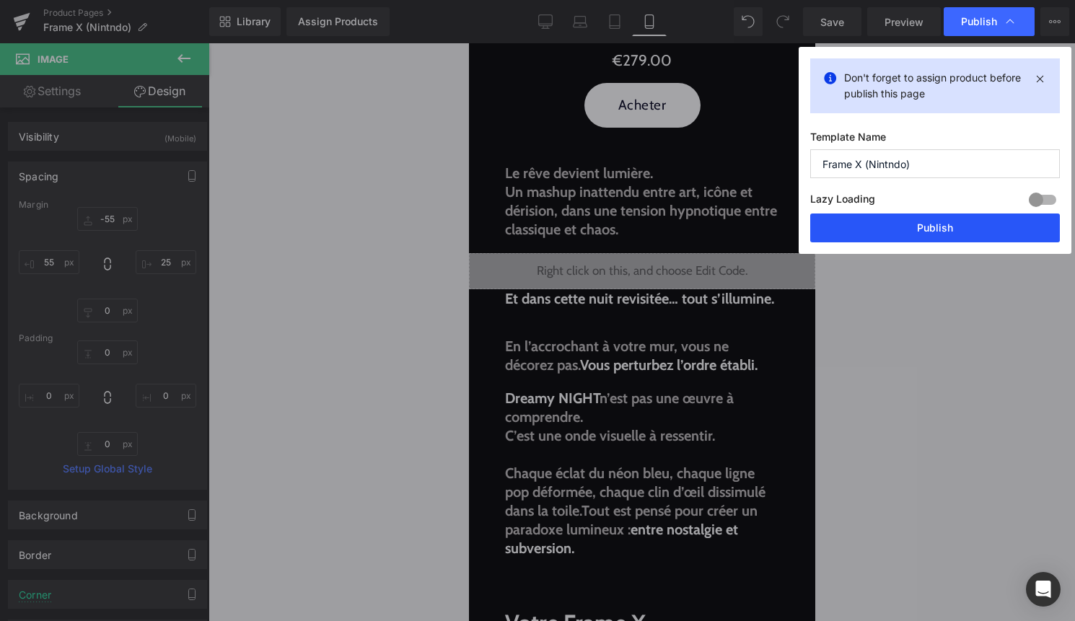
click at [968, 220] on button "Publish" at bounding box center [935, 227] width 250 height 29
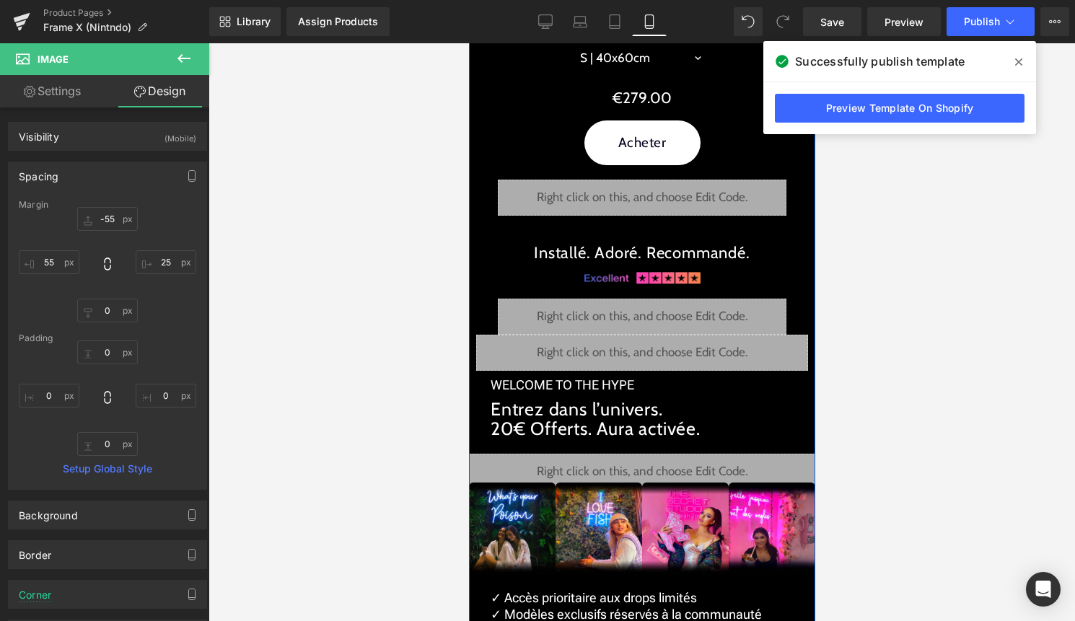
scroll to position [2231, 0]
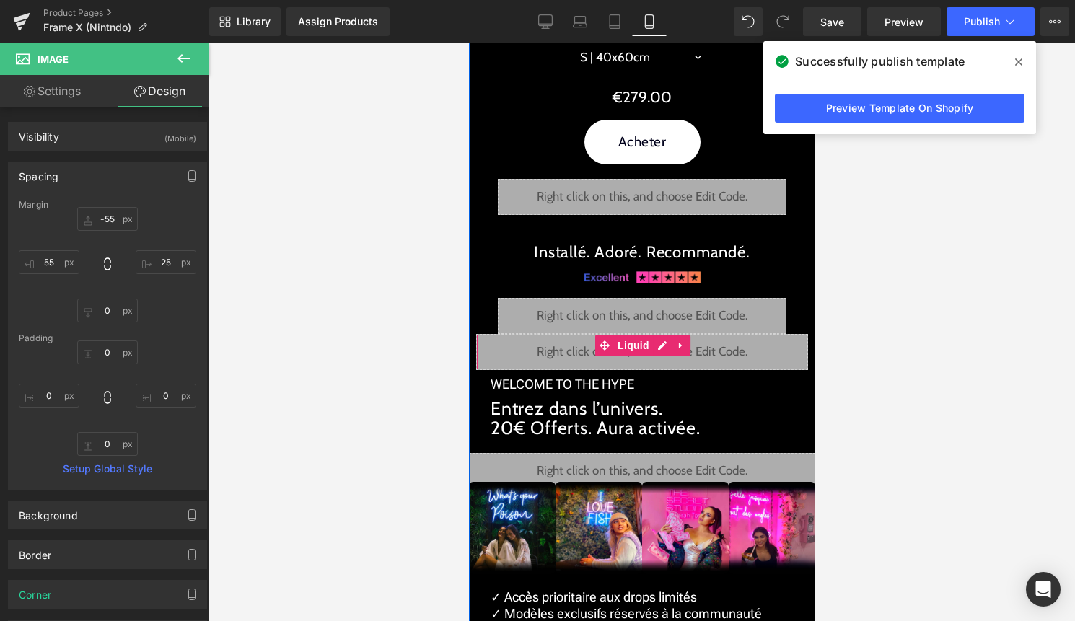
click at [656, 348] on div "Liquid" at bounding box center [641, 352] width 332 height 36
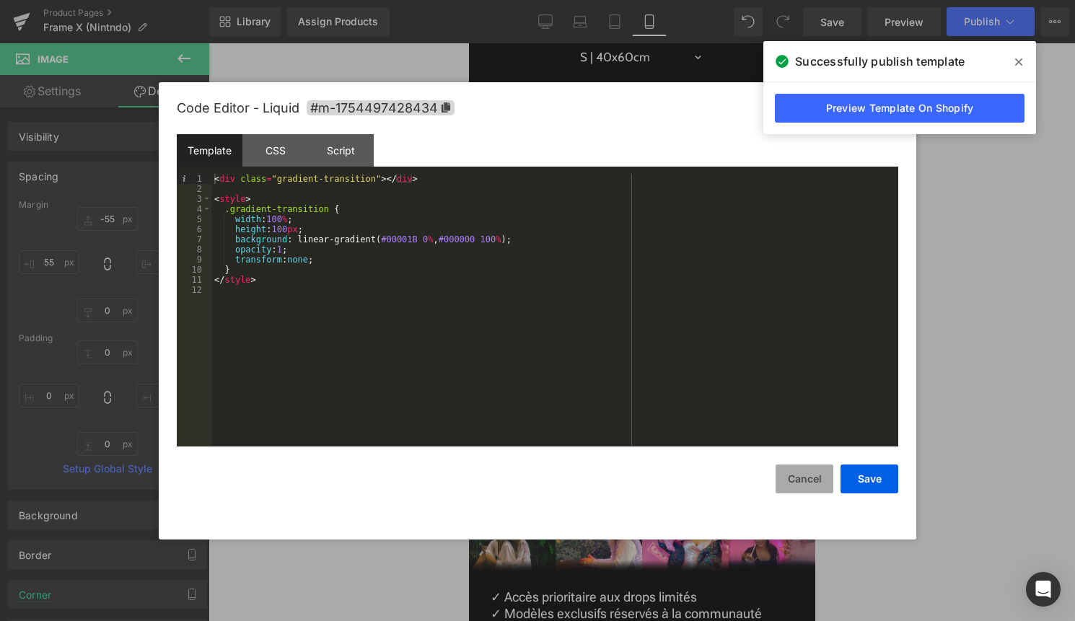
click at [803, 477] on button "Cancel" at bounding box center [804, 478] width 58 height 29
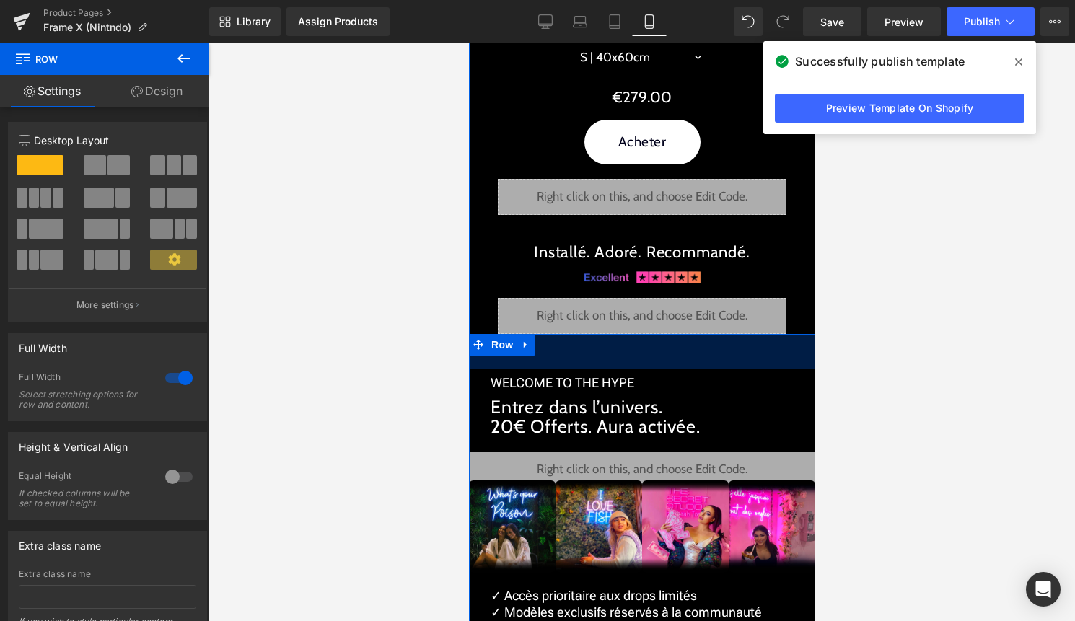
drag, startPoint x: 722, startPoint y: 343, endPoint x: 721, endPoint y: 370, distance: 26.7
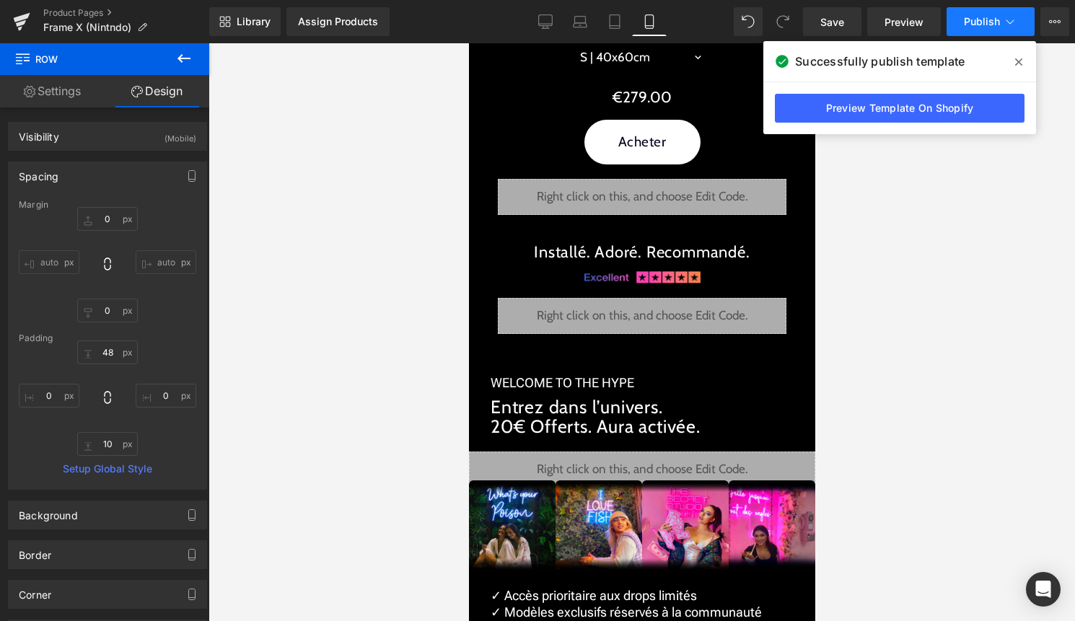
click at [1001, 24] on button "Publish" at bounding box center [990, 21] width 88 height 29
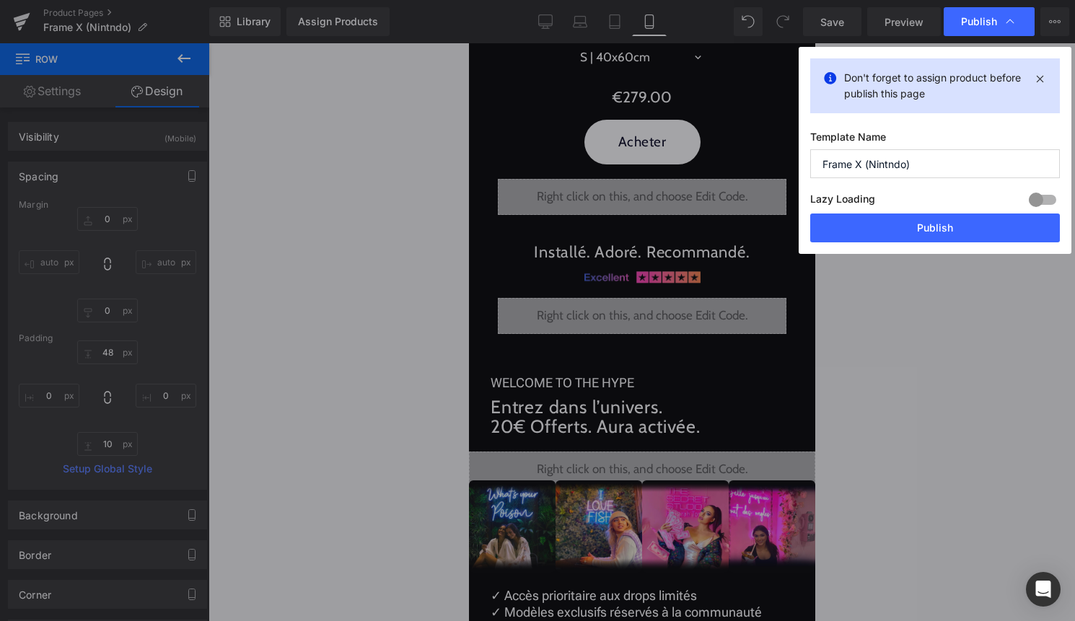
click at [954, 229] on button "Publish" at bounding box center [935, 227] width 250 height 29
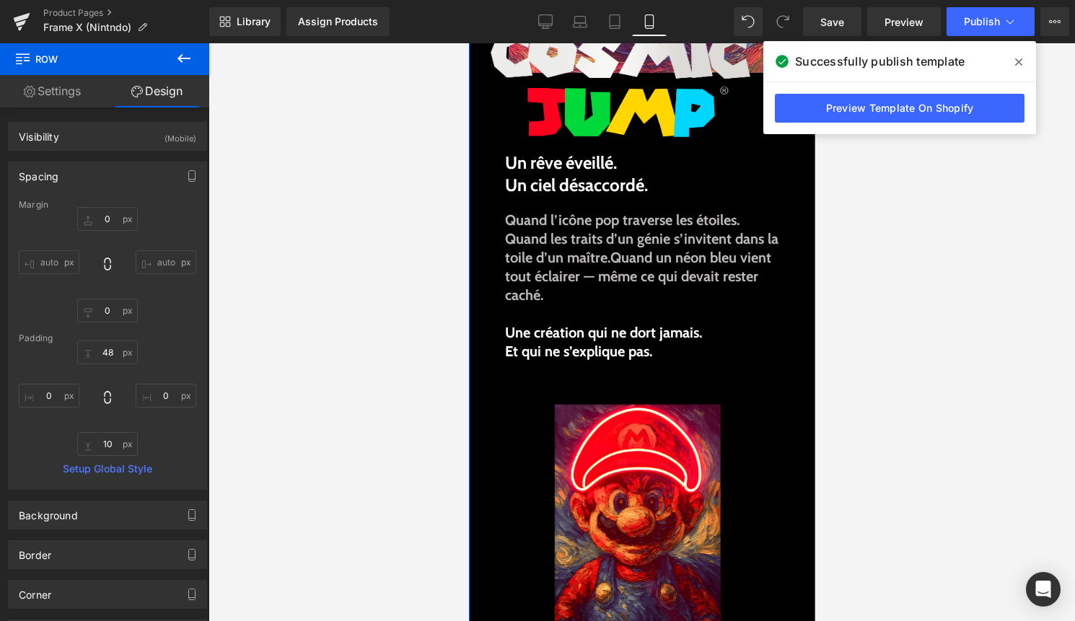
scroll to position [105, 0]
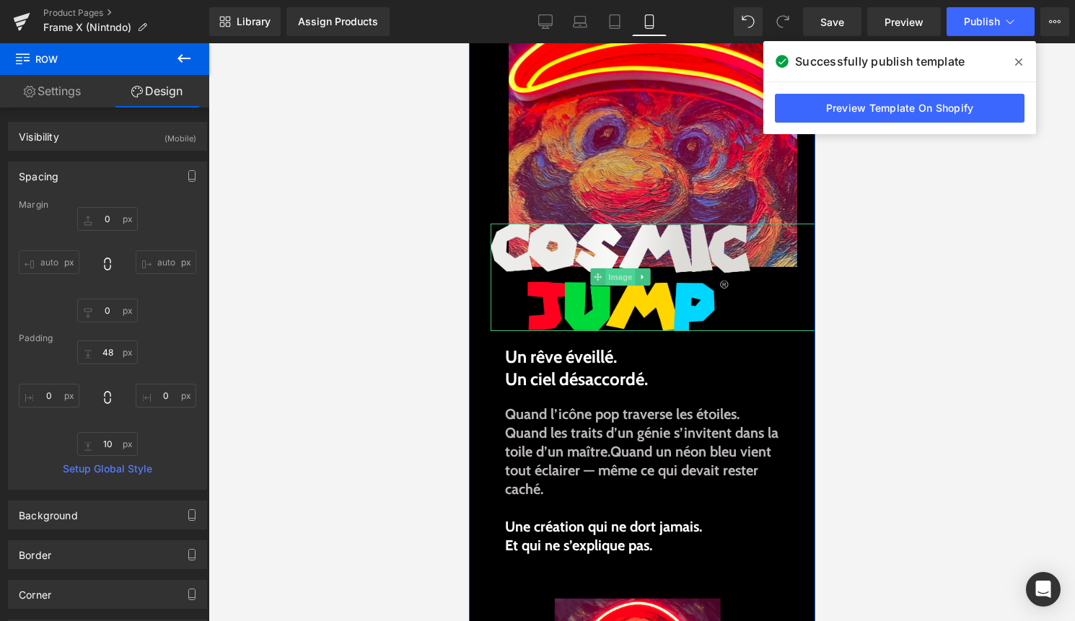
click at [627, 282] on span "Image" at bounding box center [619, 276] width 30 height 17
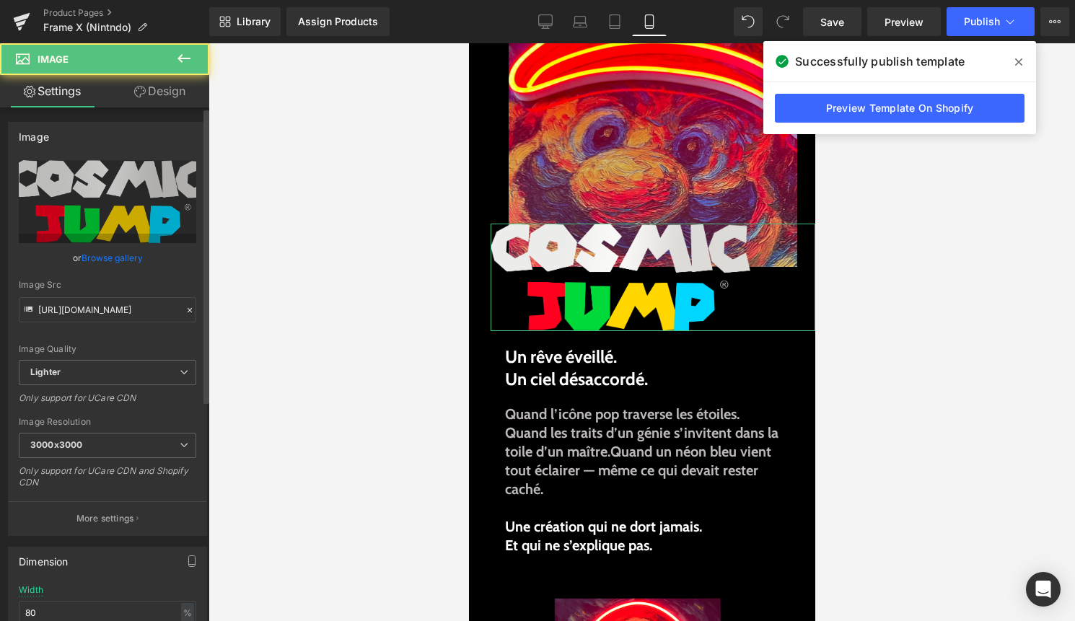
click at [100, 257] on link "Browse gallery" at bounding box center [111, 257] width 61 height 25
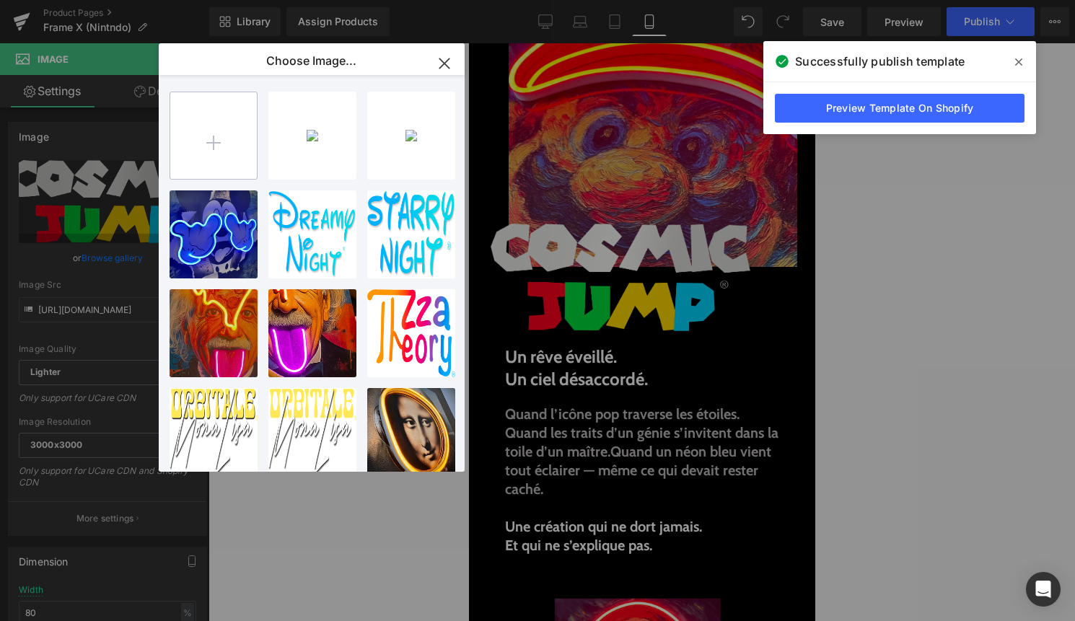
click at [216, 161] on input "file" at bounding box center [213, 135] width 87 height 87
type input "C:\fakepath\titre.png"
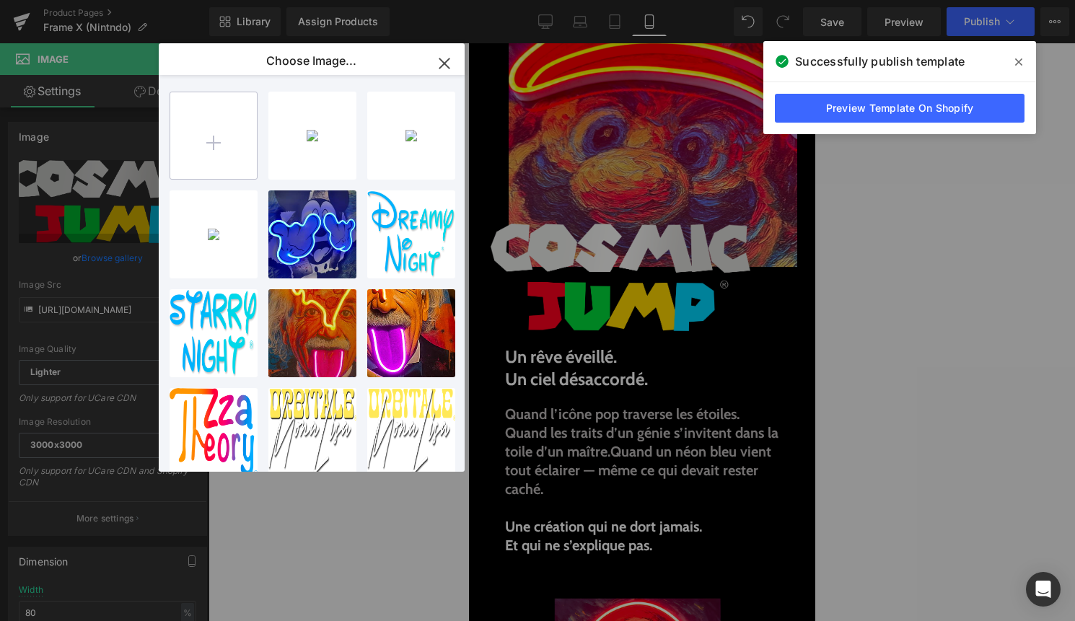
click at [214, 144] on input "file" at bounding box center [213, 135] width 87 height 87
type input "C:\fakepath\Calque 5.png"
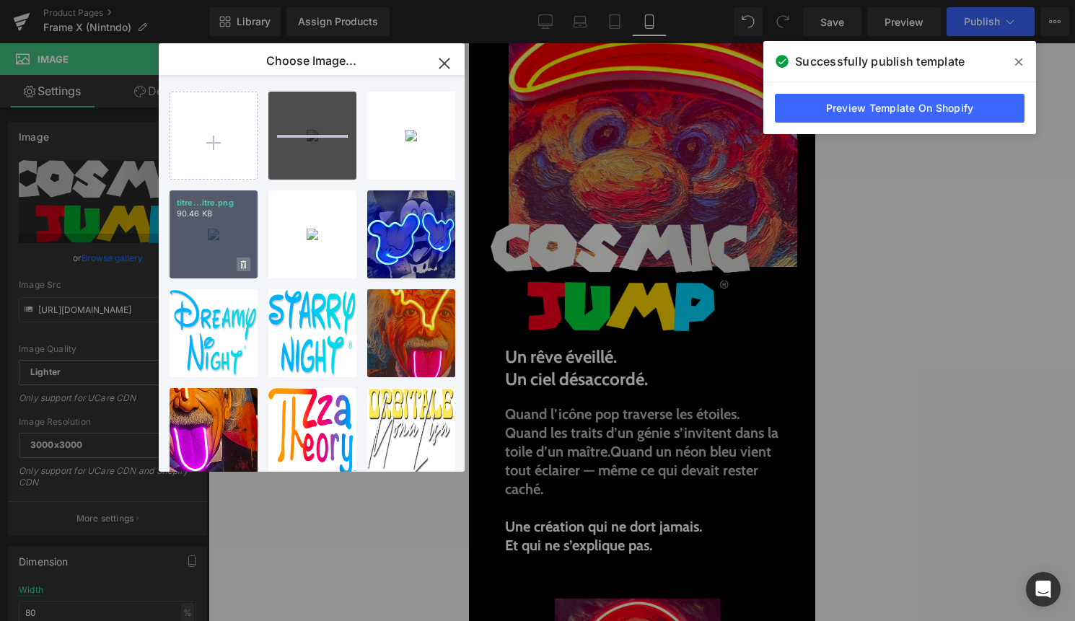
click at [247, 261] on span at bounding box center [244, 264] width 14 height 14
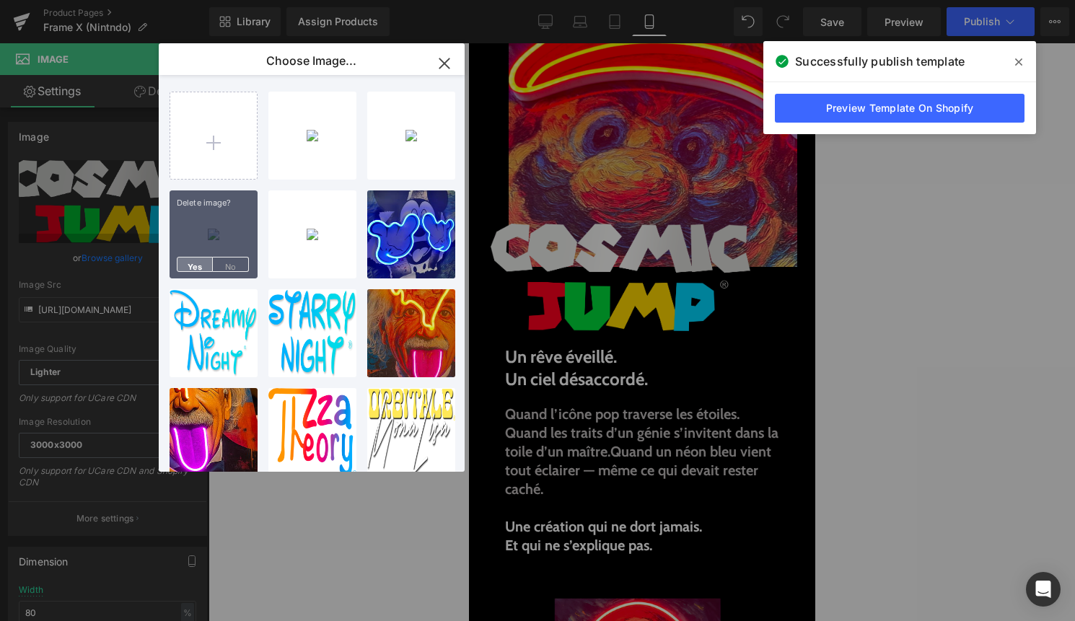
click at [196, 265] on span "Yes" at bounding box center [195, 264] width 36 height 15
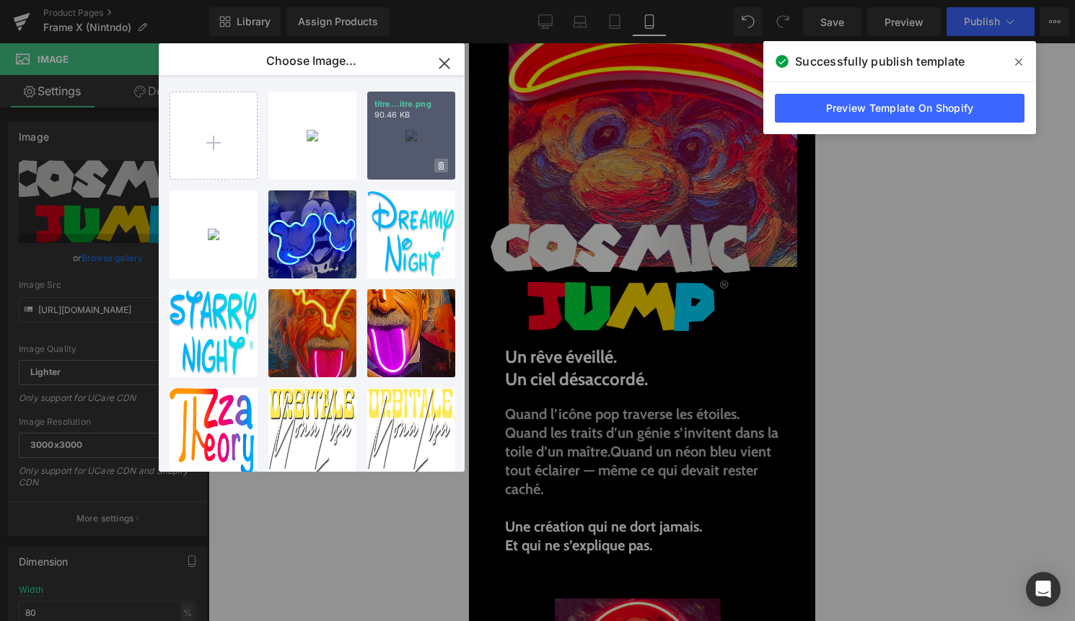
click at [444, 161] on span at bounding box center [441, 166] width 14 height 14
click at [389, 164] on span "Yes" at bounding box center [392, 165] width 36 height 15
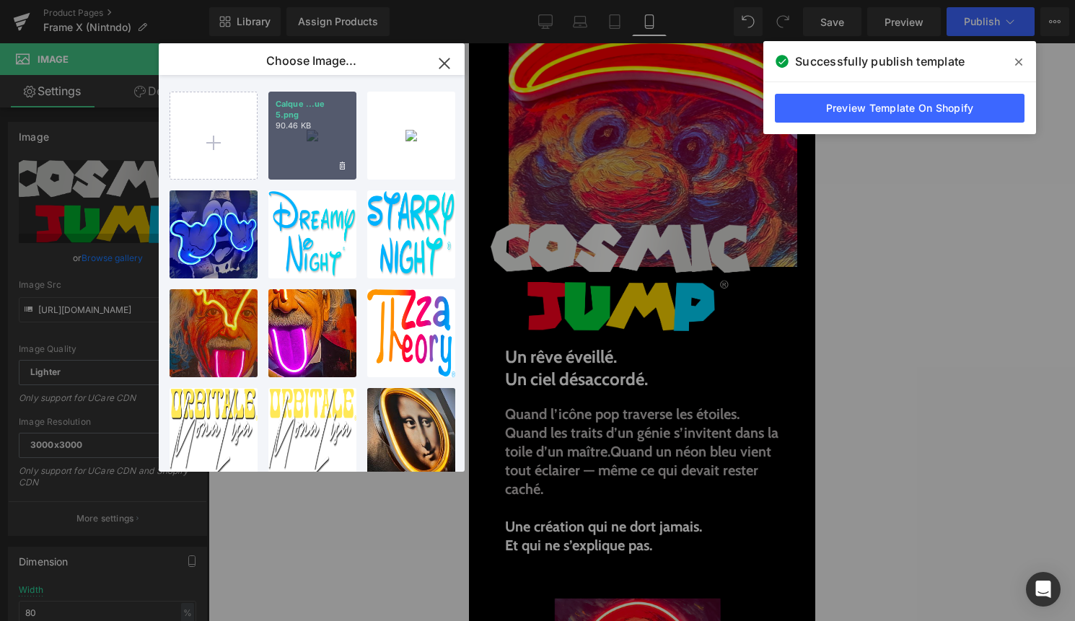
click at [310, 138] on div "Calque ...ue 5.png 90.46 KB" at bounding box center [312, 136] width 88 height 88
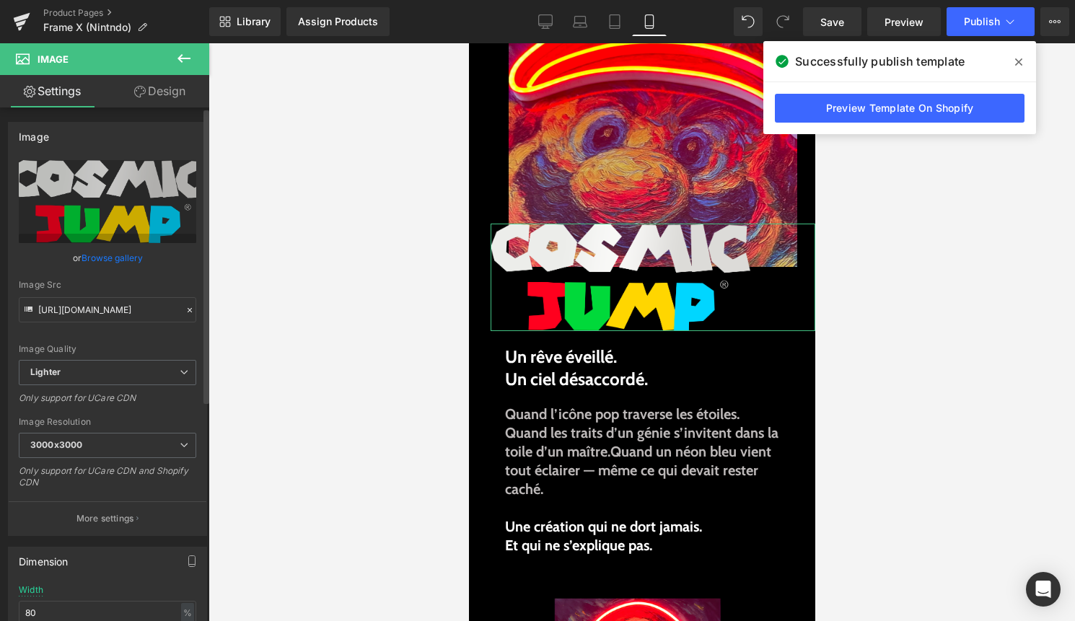
click at [112, 258] on link "Browse gallery" at bounding box center [111, 257] width 61 height 25
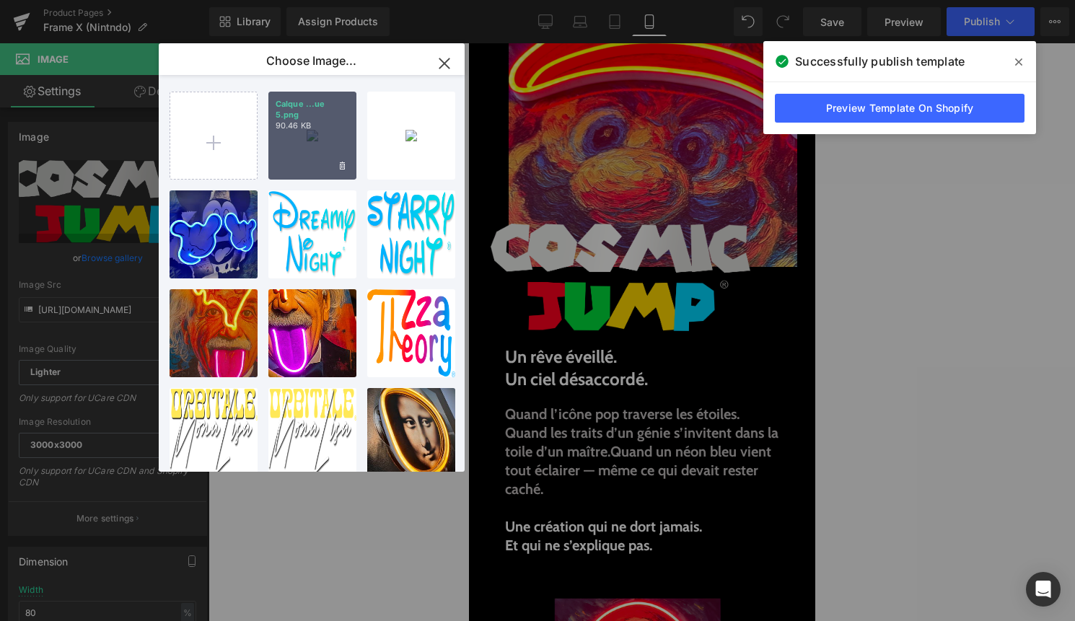
click at [288, 153] on div "Calque ...ue 5.png 90.46 KB" at bounding box center [312, 136] width 88 height 88
type input "https://ucarecdn.com/4d321670-ad70-4bab-8451-e12f61b69de9/-/format/auto/-/previ…"
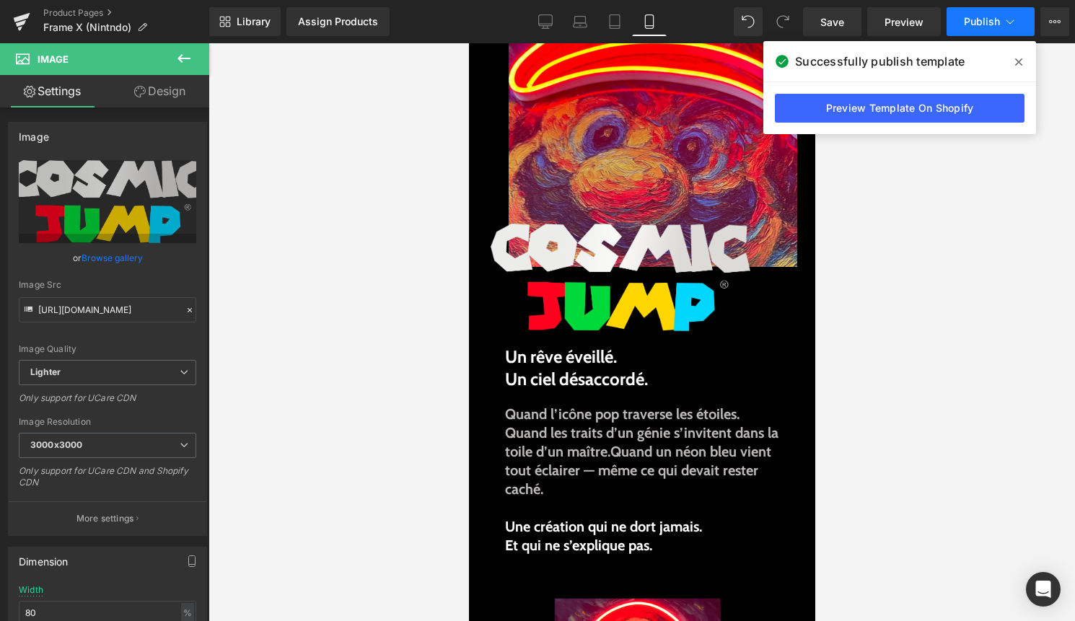
click at [1010, 27] on icon at bounding box center [1009, 21] width 14 height 14
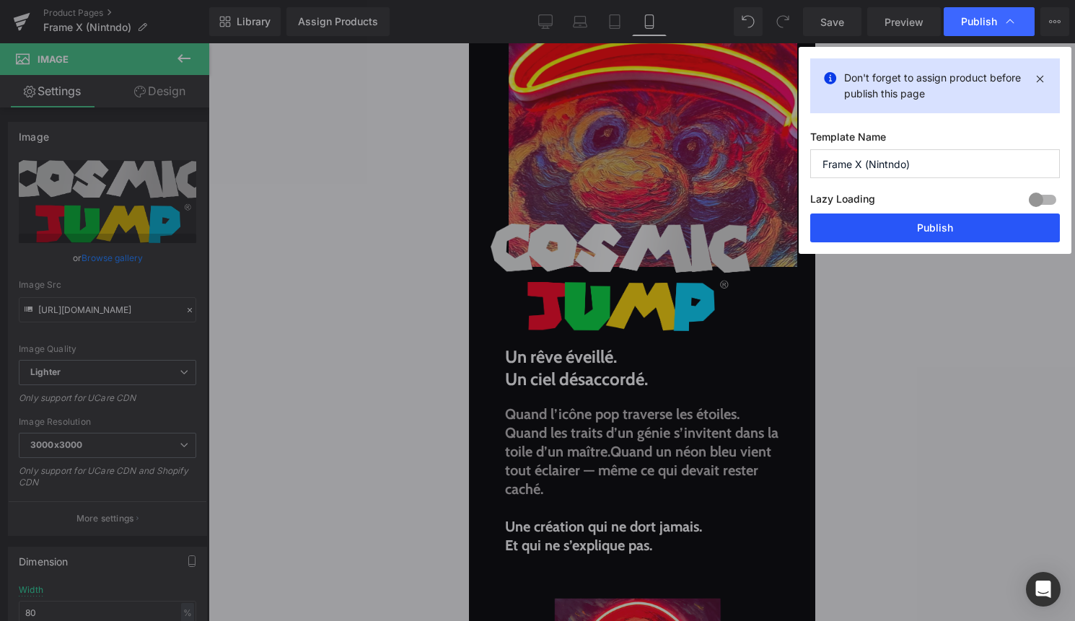
click at [966, 223] on button "Publish" at bounding box center [935, 227] width 250 height 29
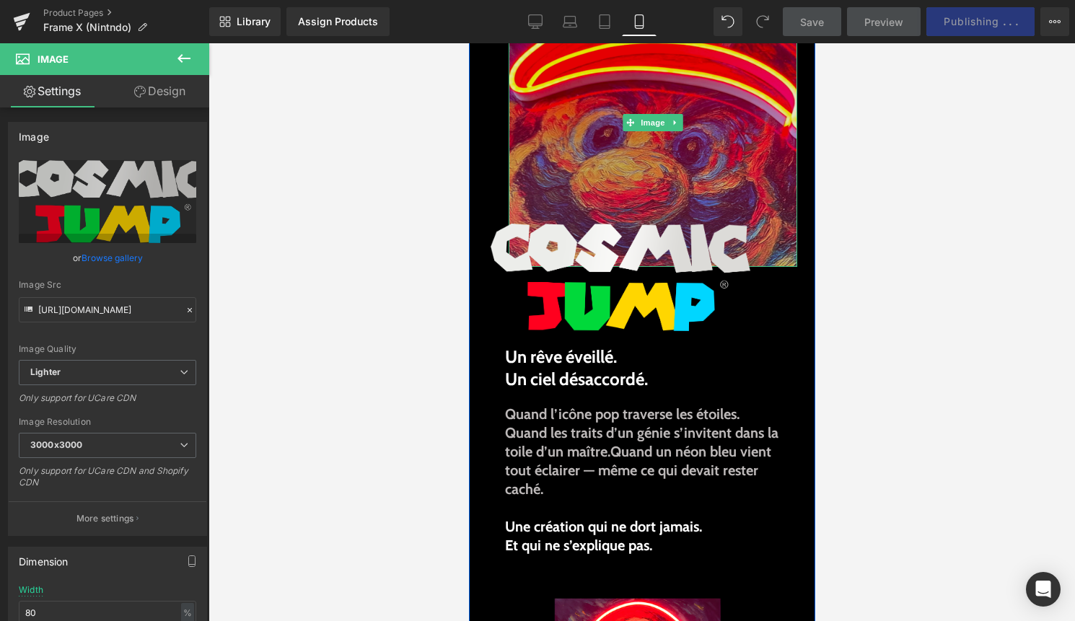
scroll to position [0, 0]
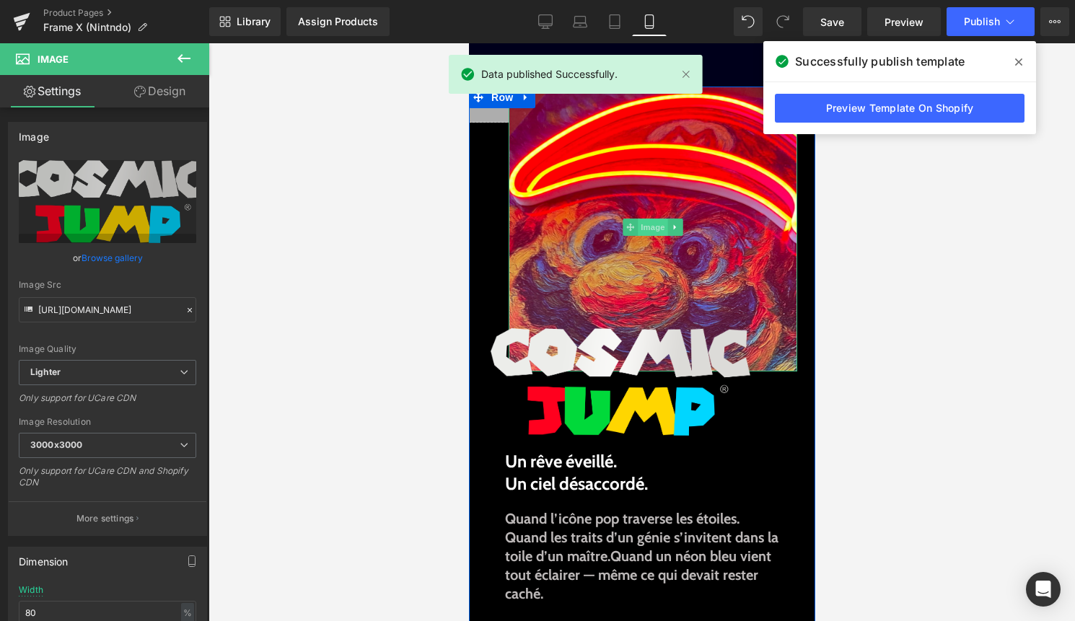
click at [651, 233] on span "Image" at bounding box center [652, 227] width 30 height 17
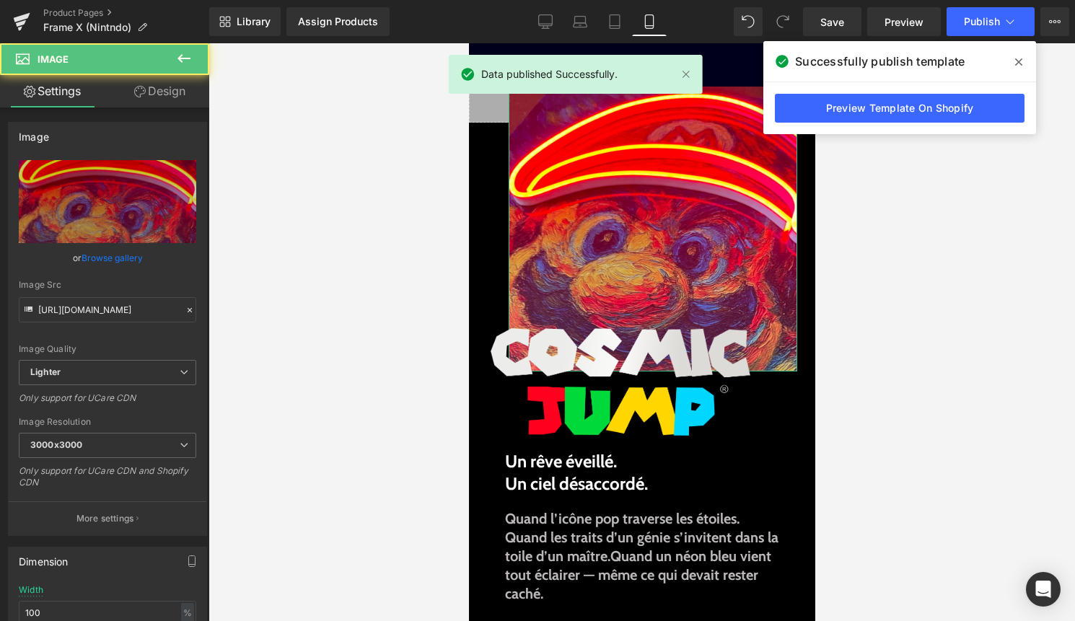
click at [175, 81] on link "Design" at bounding box center [159, 91] width 105 height 32
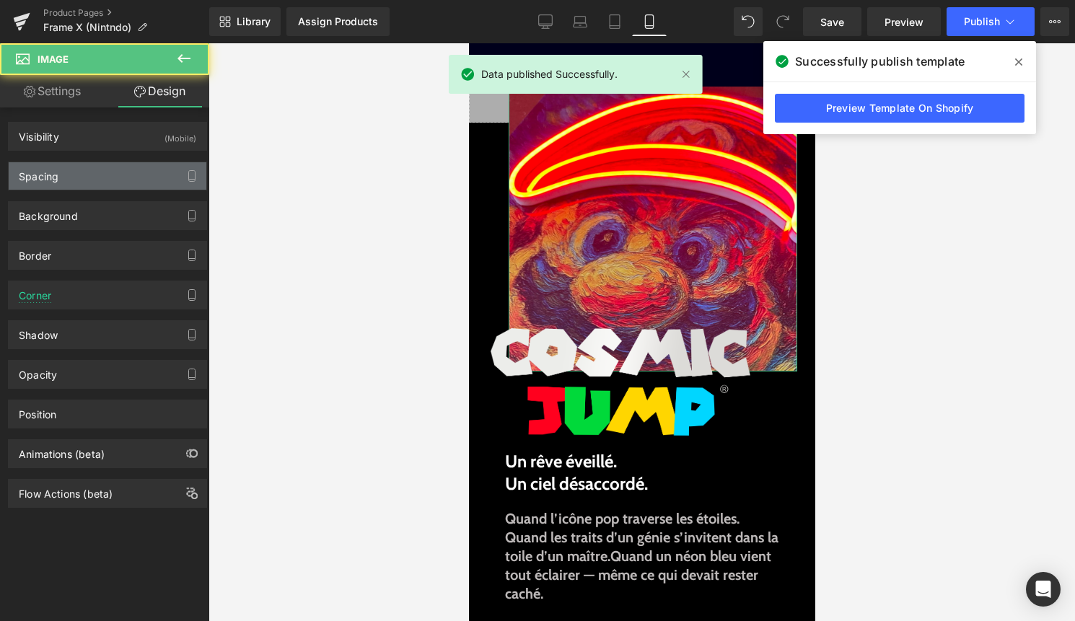
click at [91, 167] on div "Spacing" at bounding box center [108, 175] width 198 height 27
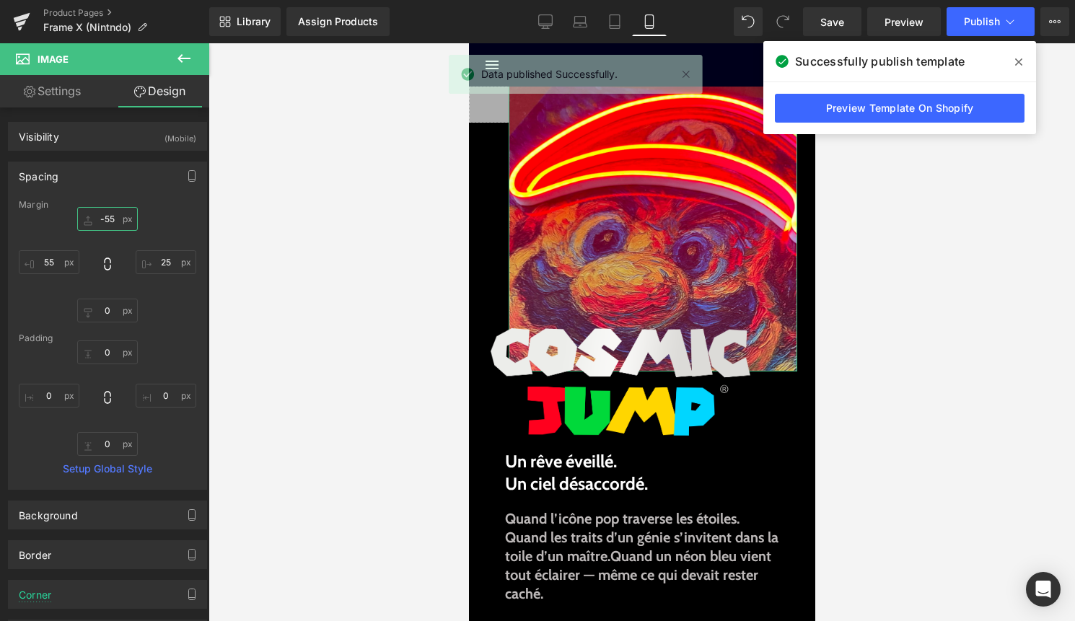
click at [113, 216] on input "-55" at bounding box center [107, 219] width 61 height 24
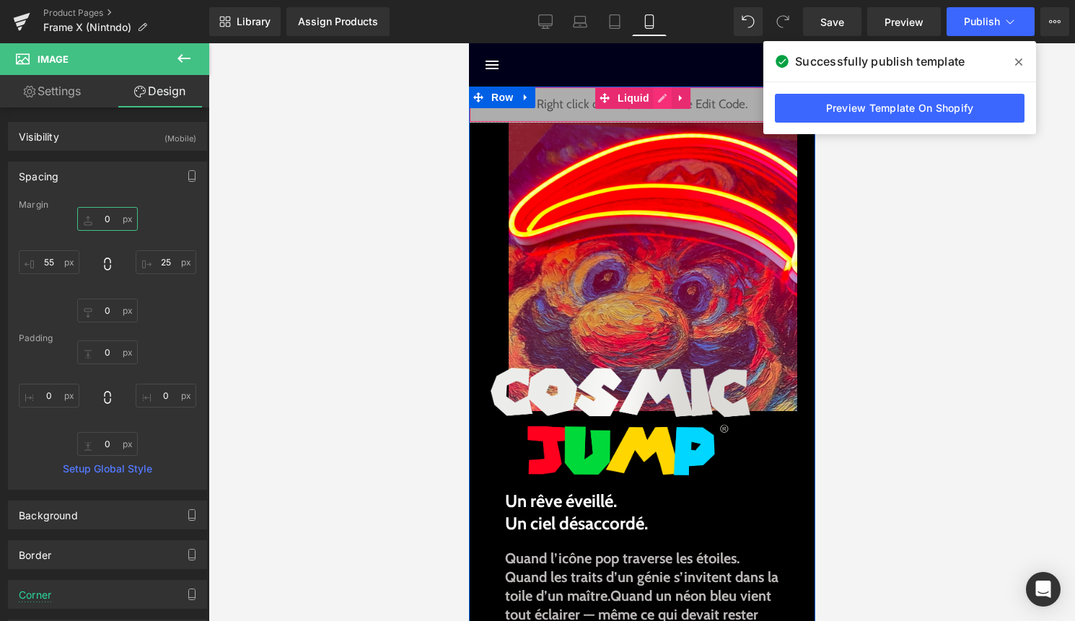
click at [659, 100] on div "Liquid" at bounding box center [641, 105] width 346 height 36
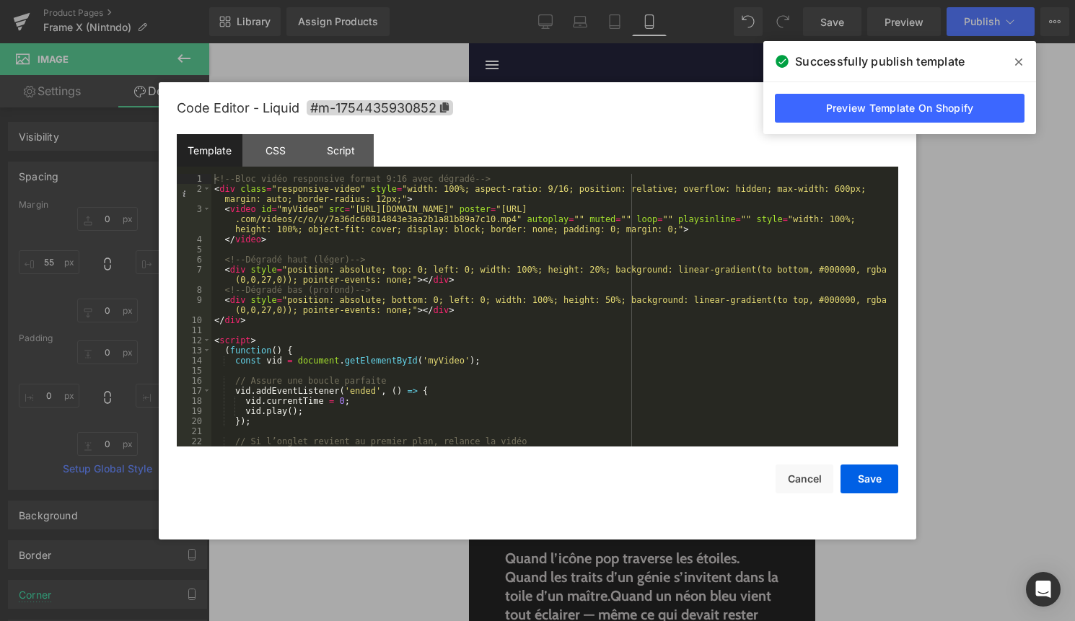
click at [855, 273] on div "<!-- Bloc vidéo responsive format 9:16 avec dégradé --> < div class = "responsi…" at bounding box center [551, 320] width 681 height 293
click at [873, 479] on button "Save" at bounding box center [869, 478] width 58 height 29
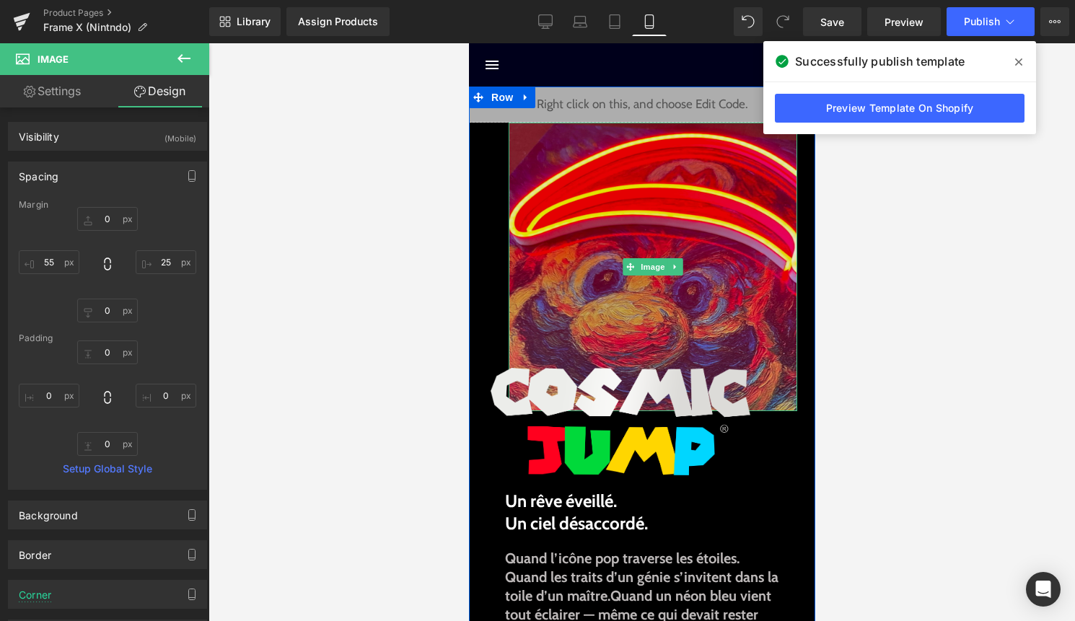
click at [646, 256] on img at bounding box center [652, 267] width 288 height 288
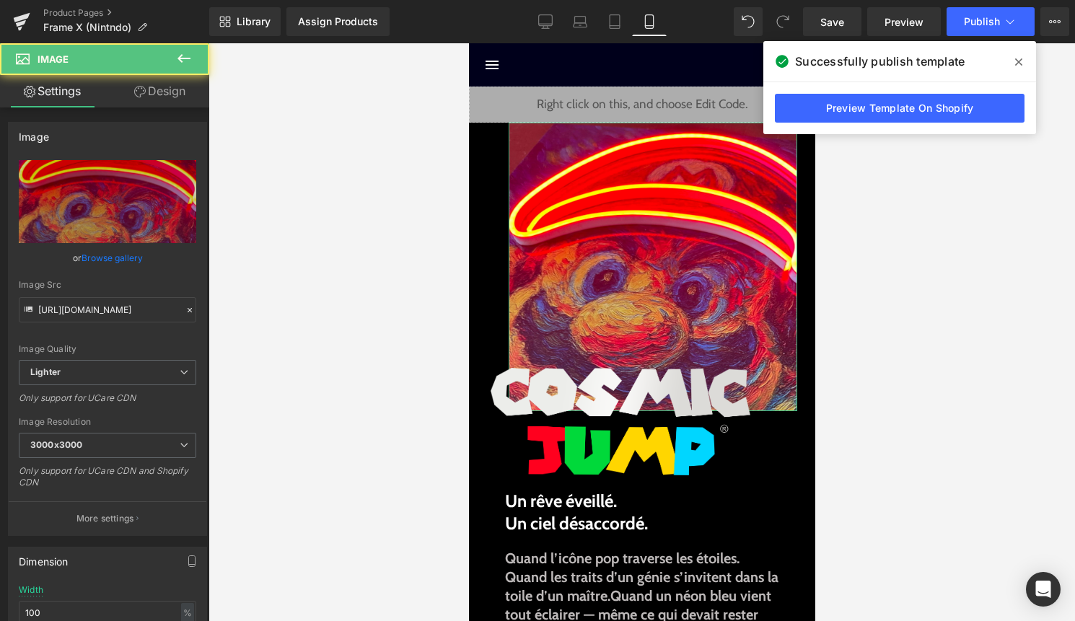
click at [167, 93] on link "Design" at bounding box center [159, 91] width 105 height 32
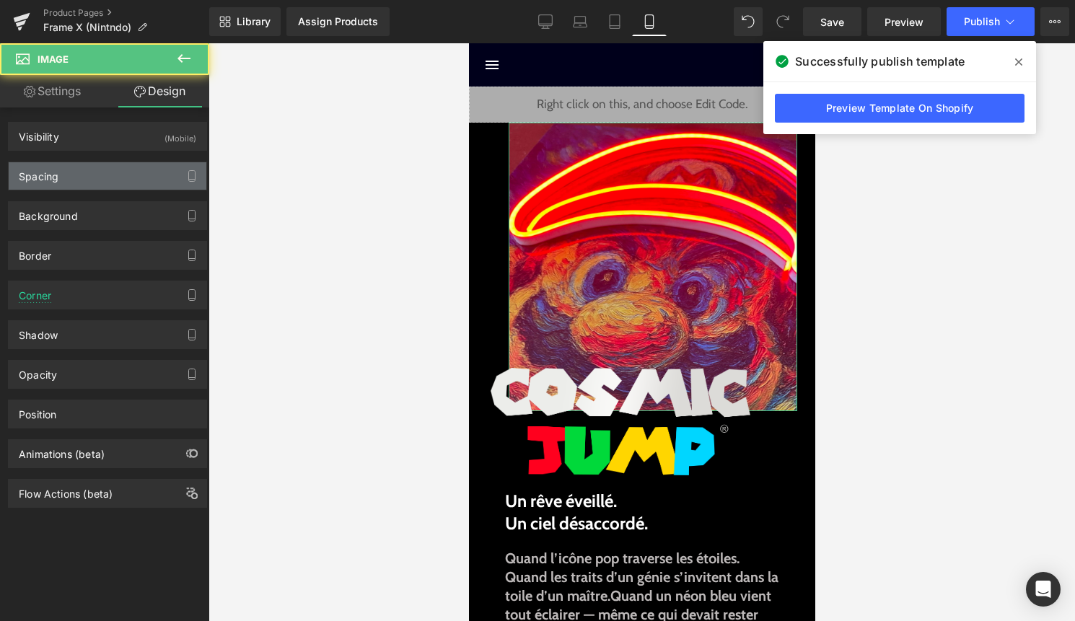
type input "0"
type input "25"
type input "0"
type input "55"
type input "0"
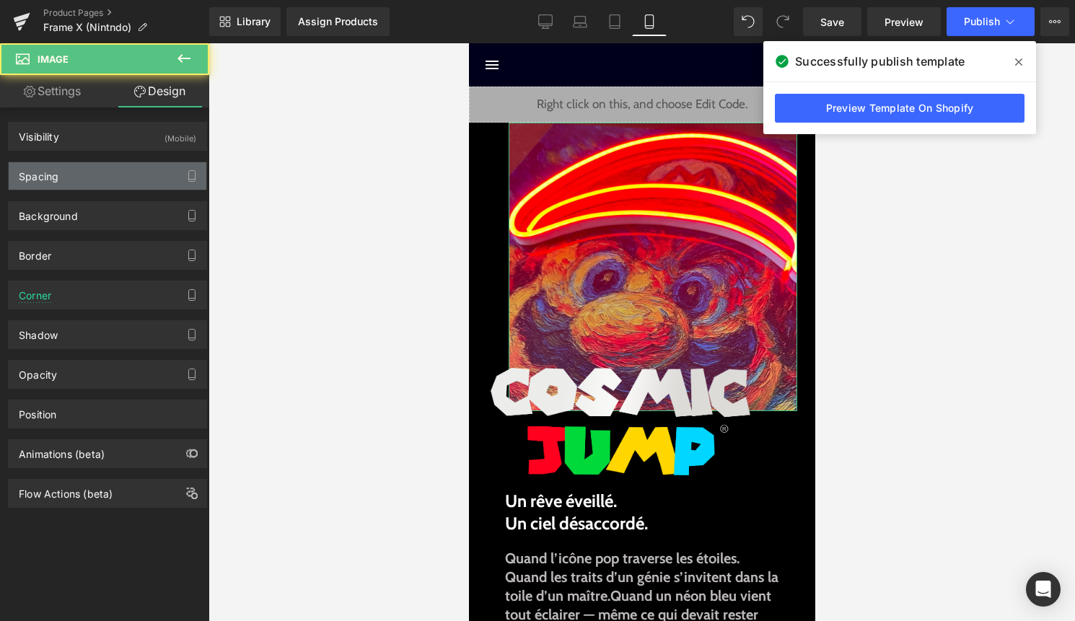
type input "0"
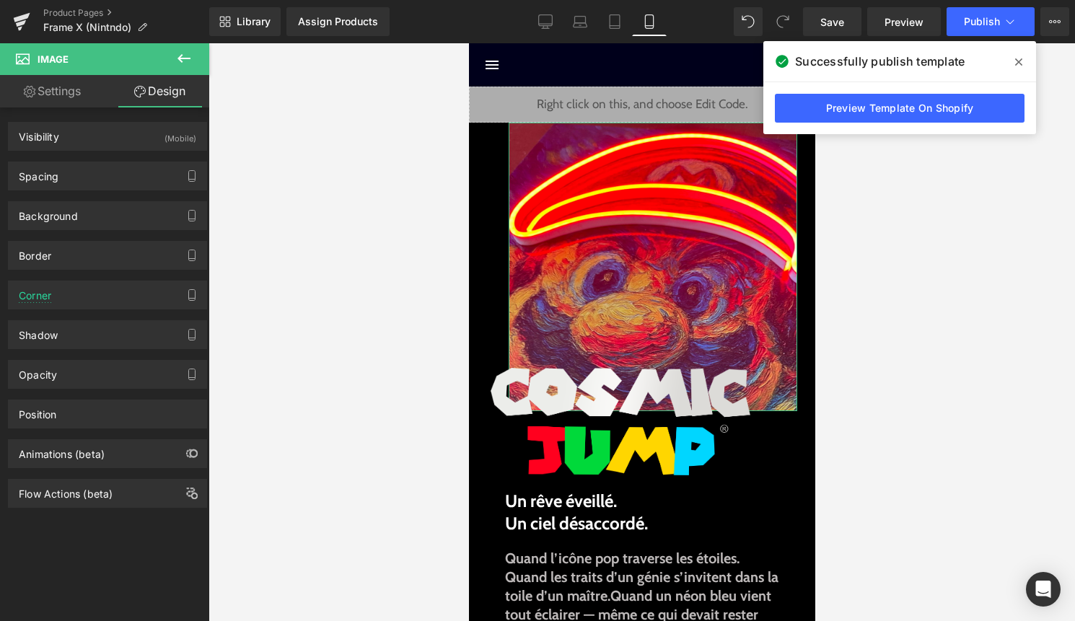
drag, startPoint x: 117, startPoint y: 180, endPoint x: 108, endPoint y: 208, distance: 29.4
click at [117, 180] on div "Spacing" at bounding box center [108, 175] width 198 height 27
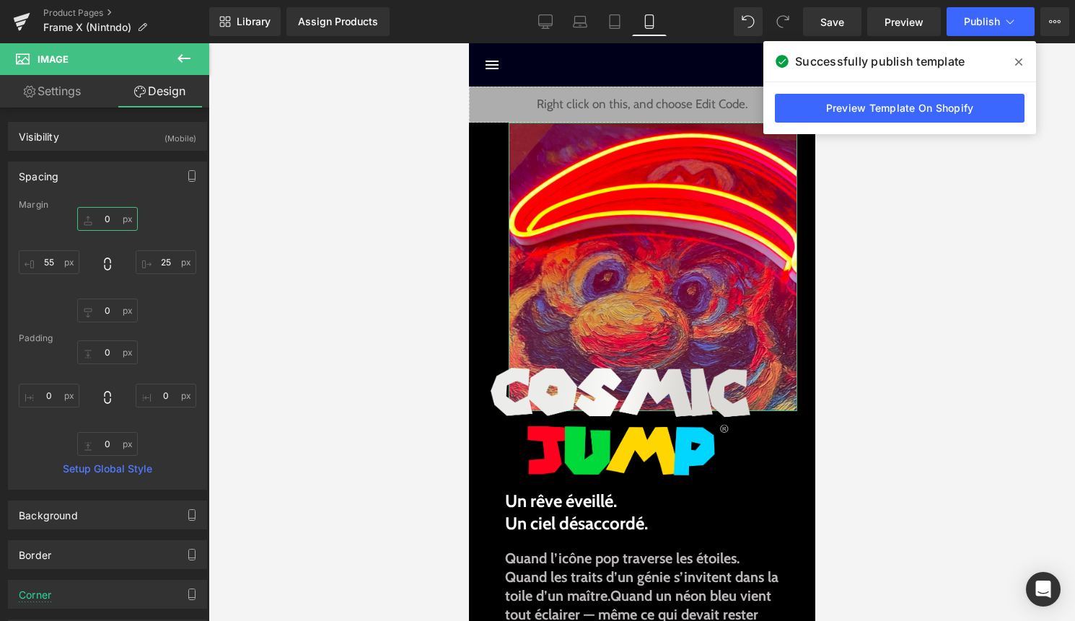
click at [107, 220] on input "0" at bounding box center [107, 219] width 61 height 24
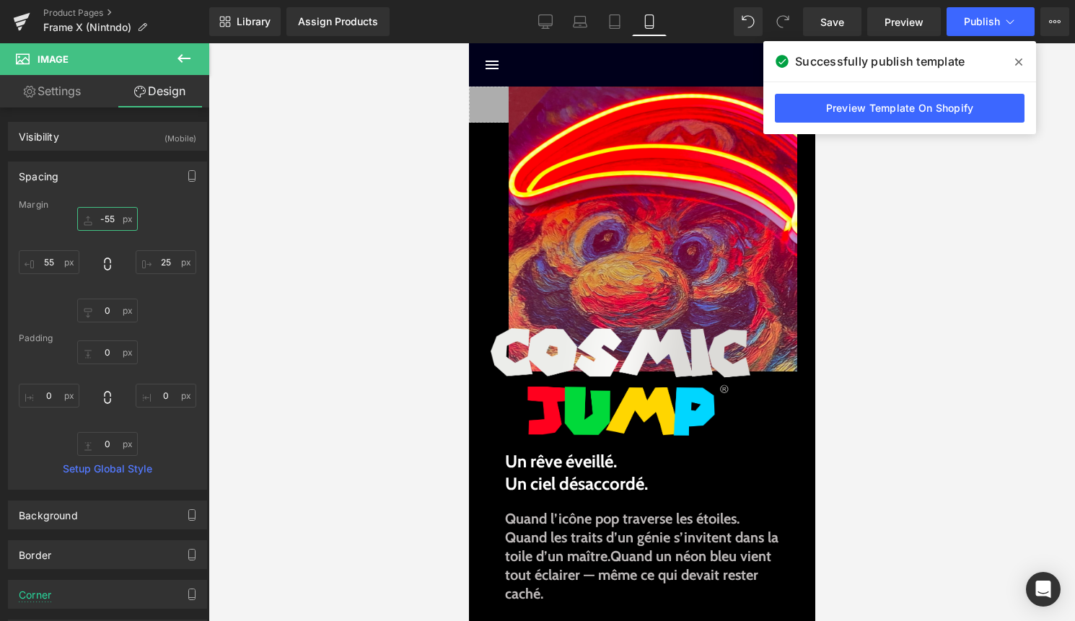
type input "-55"
click at [991, 38] on div "Library Assign Products Product Preview No product match your search. Please tr…" at bounding box center [641, 21] width 865 height 43
click at [995, 32] on button "Publish" at bounding box center [990, 21] width 88 height 29
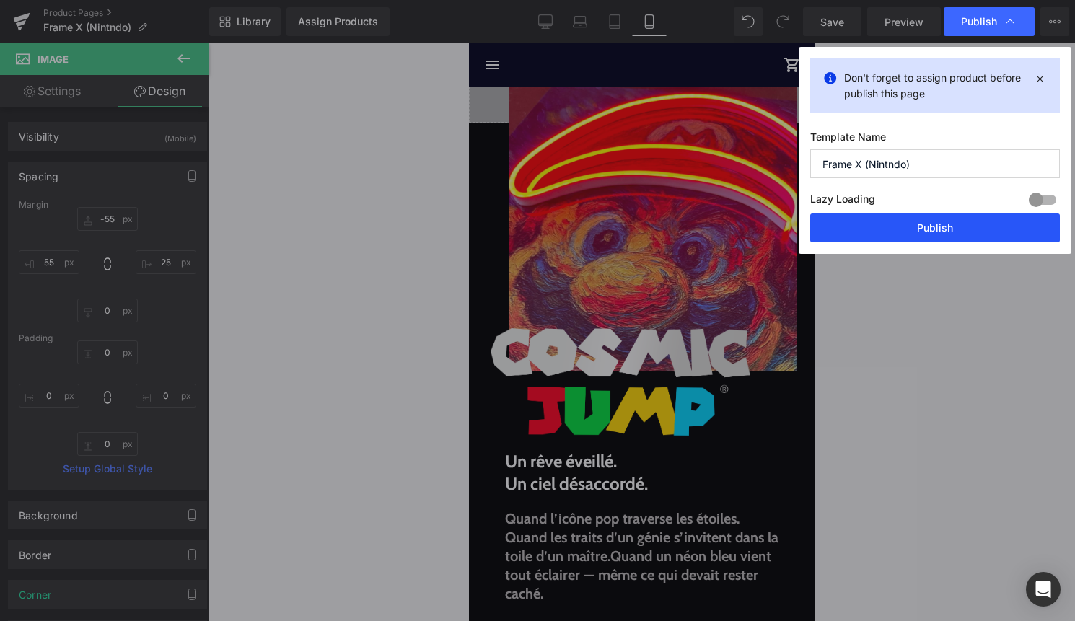
click at [964, 221] on button "Publish" at bounding box center [935, 227] width 250 height 29
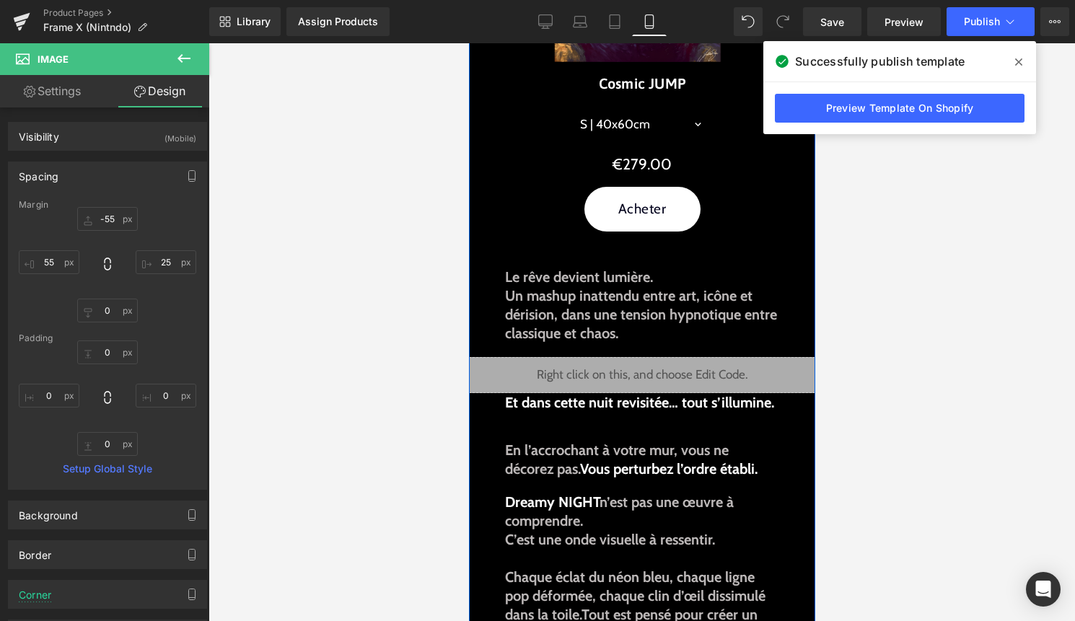
scroll to position [895, 0]
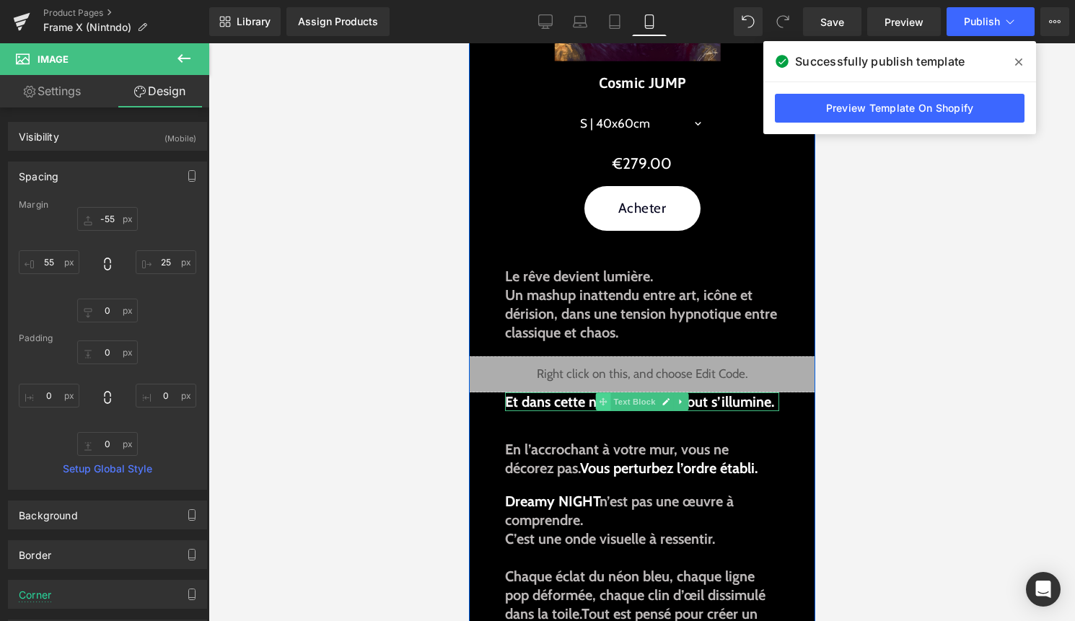
click at [600, 400] on icon at bounding box center [602, 401] width 8 height 9
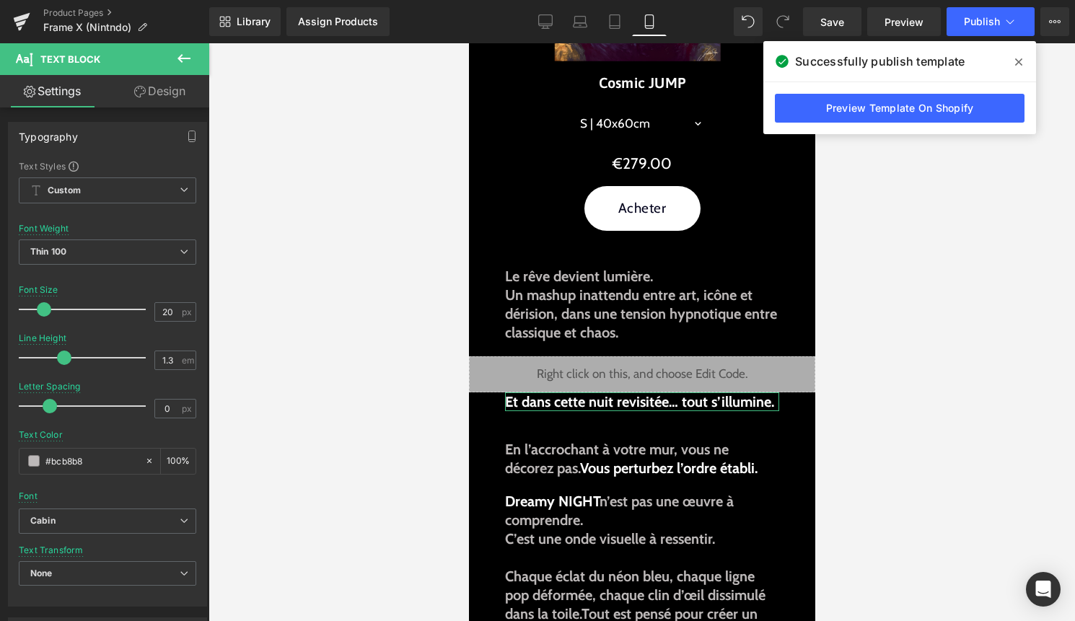
click at [173, 102] on link "Design" at bounding box center [159, 91] width 105 height 32
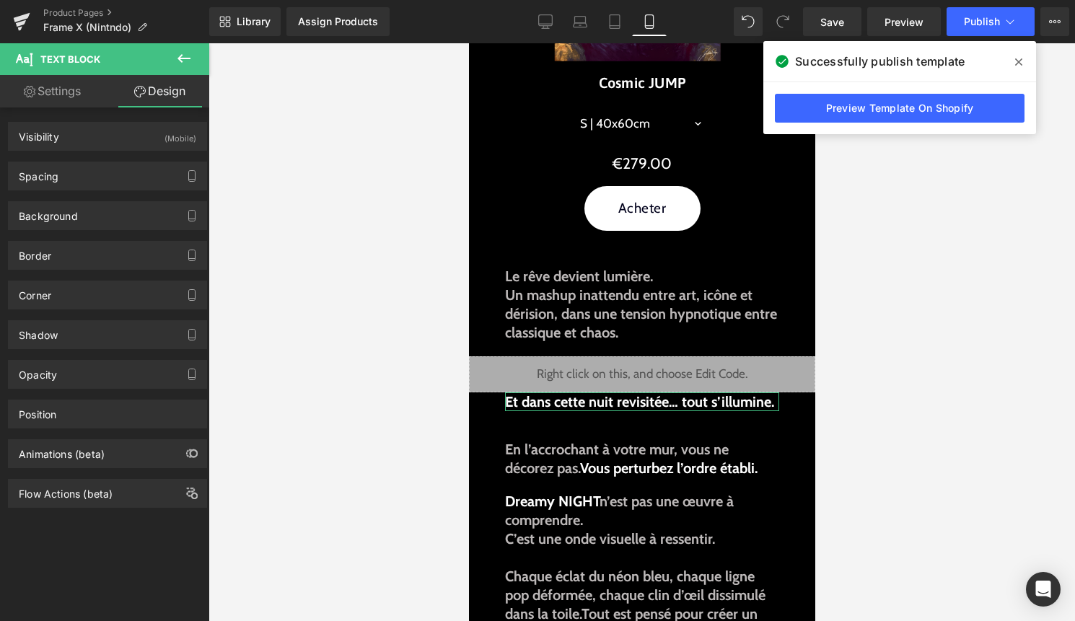
click at [156, 85] on link "Design" at bounding box center [159, 91] width 105 height 32
click at [118, 175] on div "Spacing" at bounding box center [108, 175] width 198 height 27
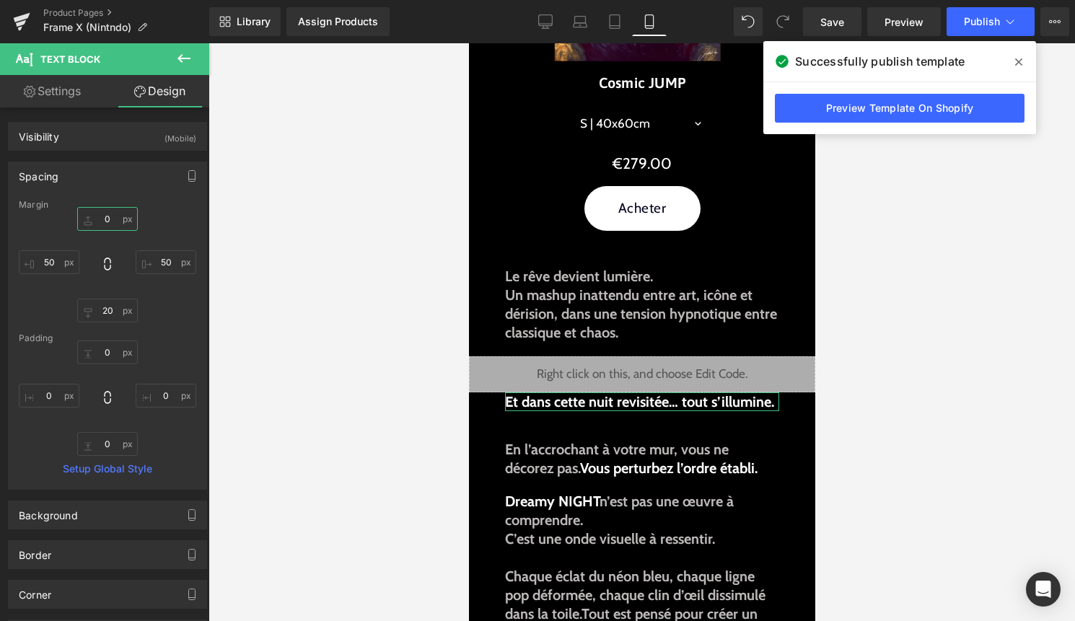
click at [102, 216] on input "0" at bounding box center [107, 219] width 61 height 24
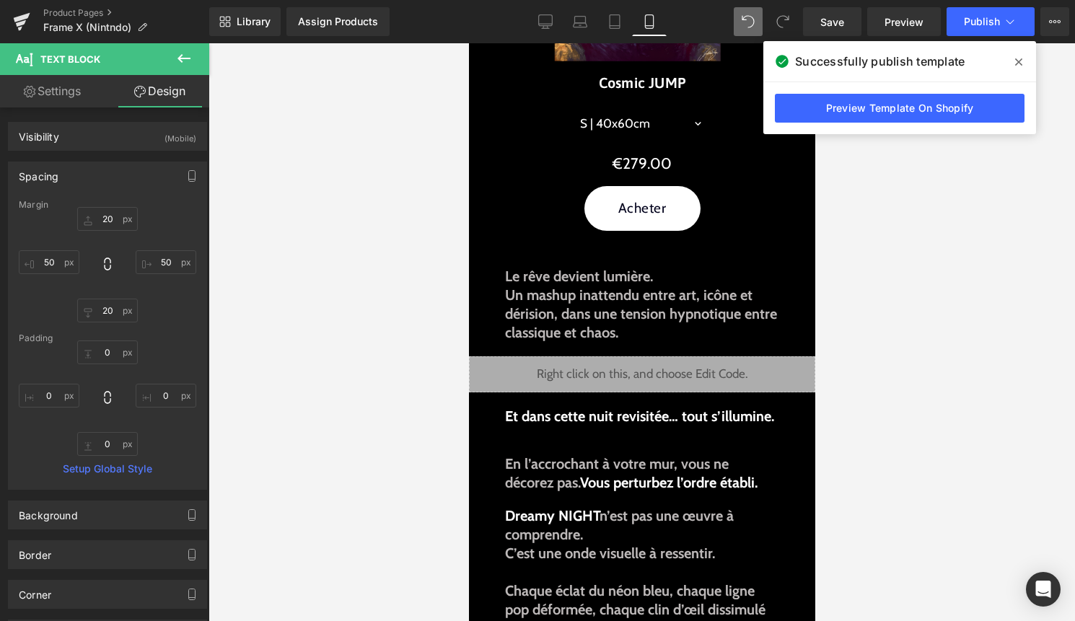
click at [748, 16] on icon at bounding box center [748, 22] width 12 height 12
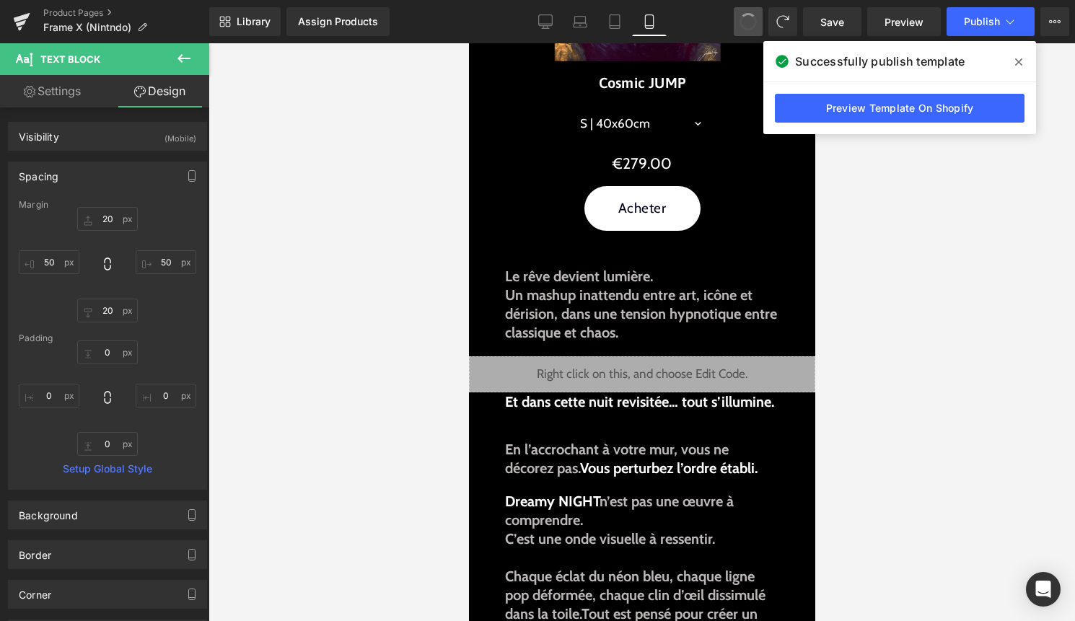
type input "0"
type input "50"
type input "20"
type input "50"
type input "0"
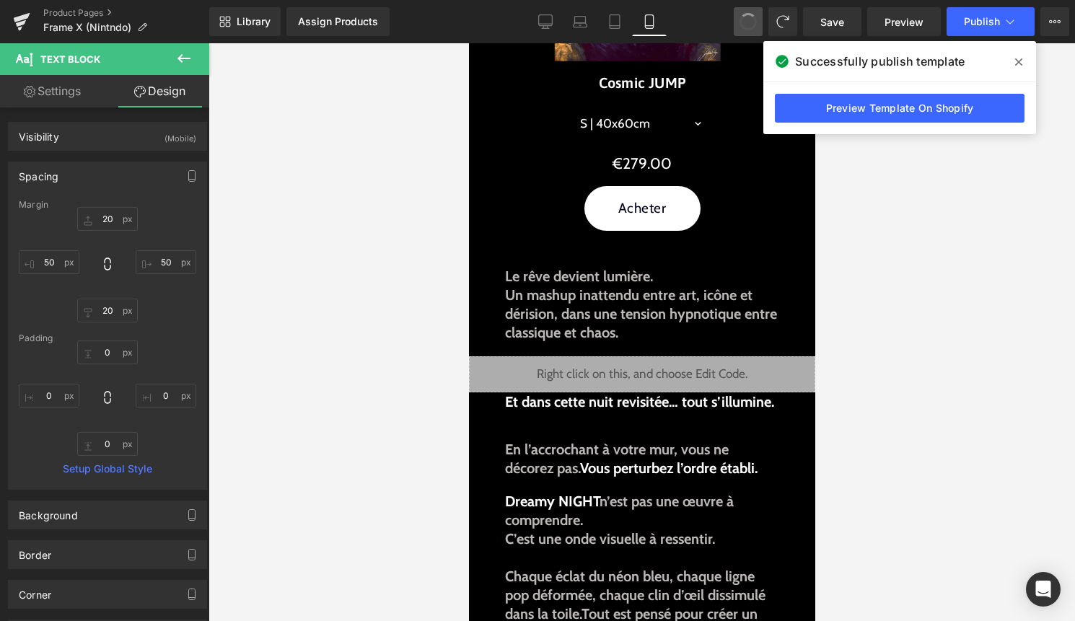
type input "0"
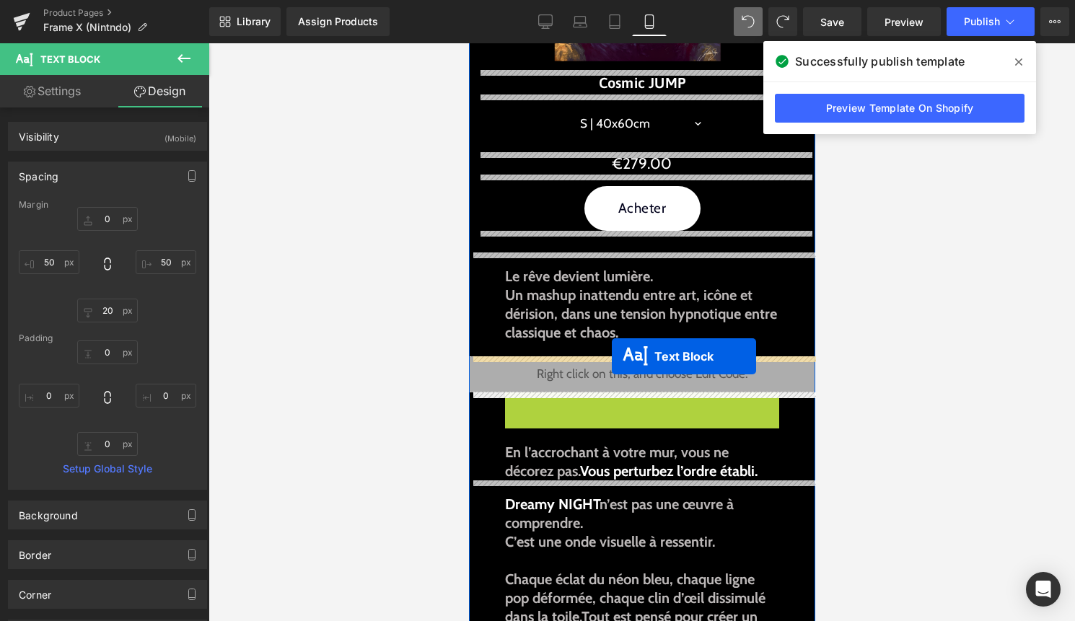
drag, startPoint x: 609, startPoint y: 399, endPoint x: 611, endPoint y: 356, distance: 42.6
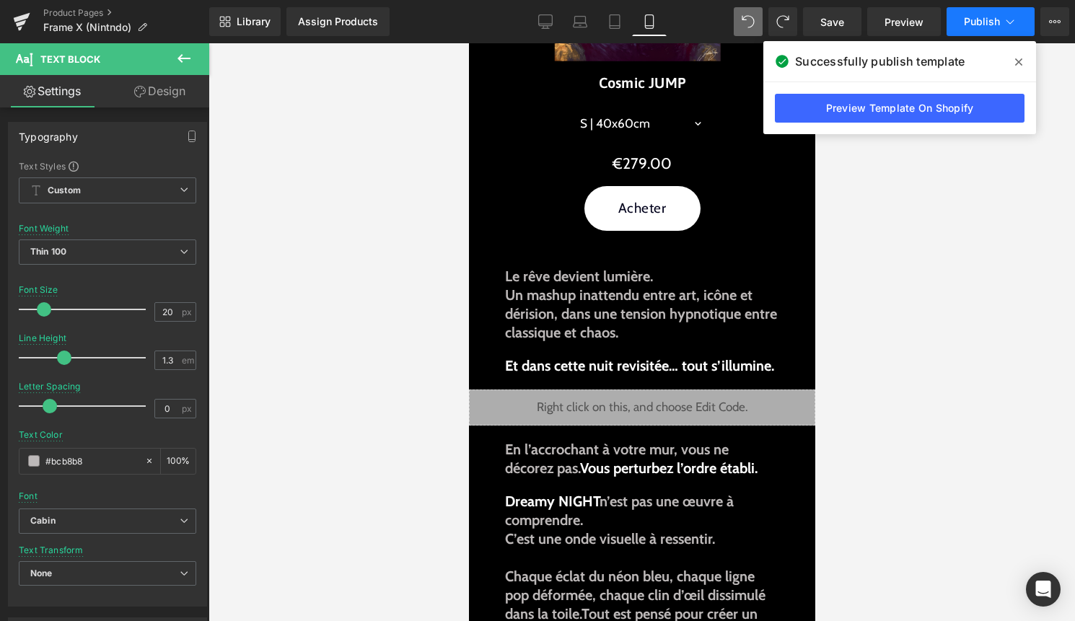
click at [982, 28] on button "Publish" at bounding box center [990, 21] width 88 height 29
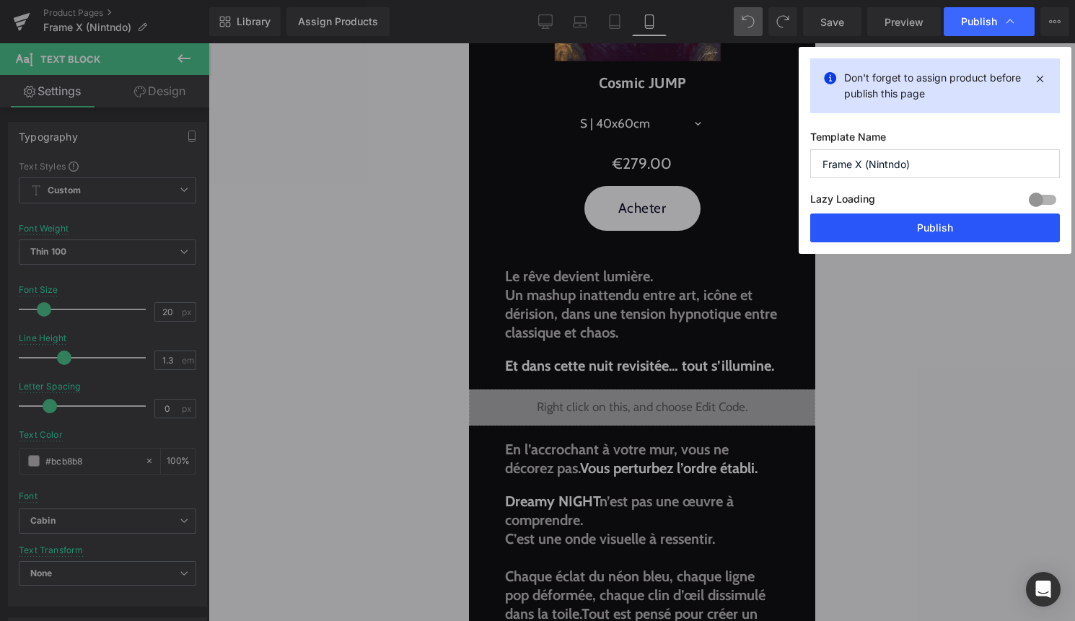
click at [943, 227] on button "Publish" at bounding box center [935, 227] width 250 height 29
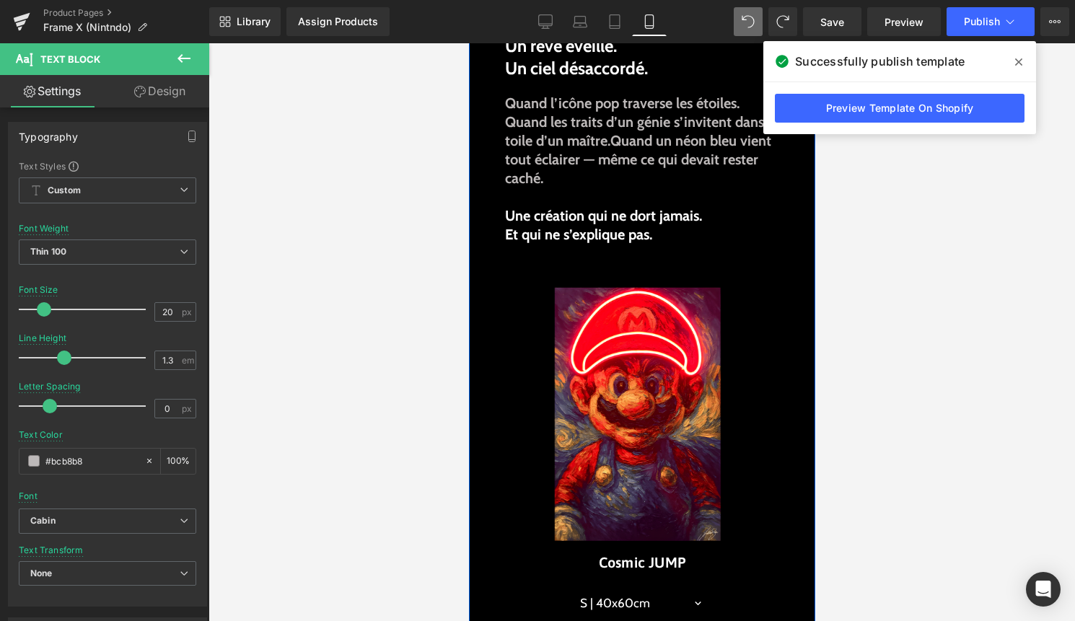
scroll to position [370, 0]
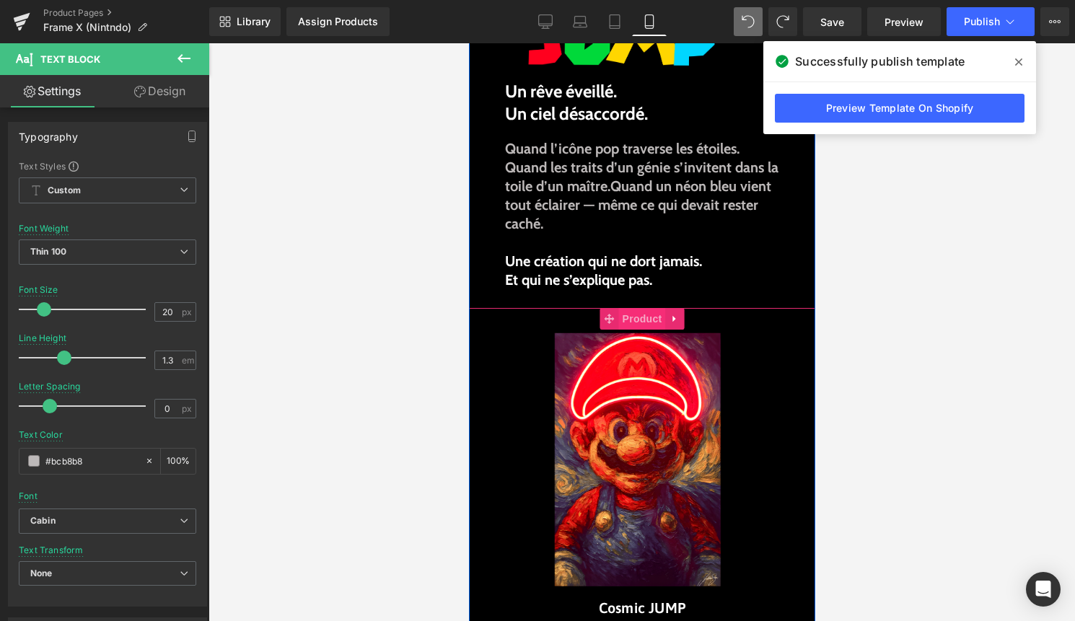
click at [643, 320] on span "Product" at bounding box center [641, 319] width 47 height 22
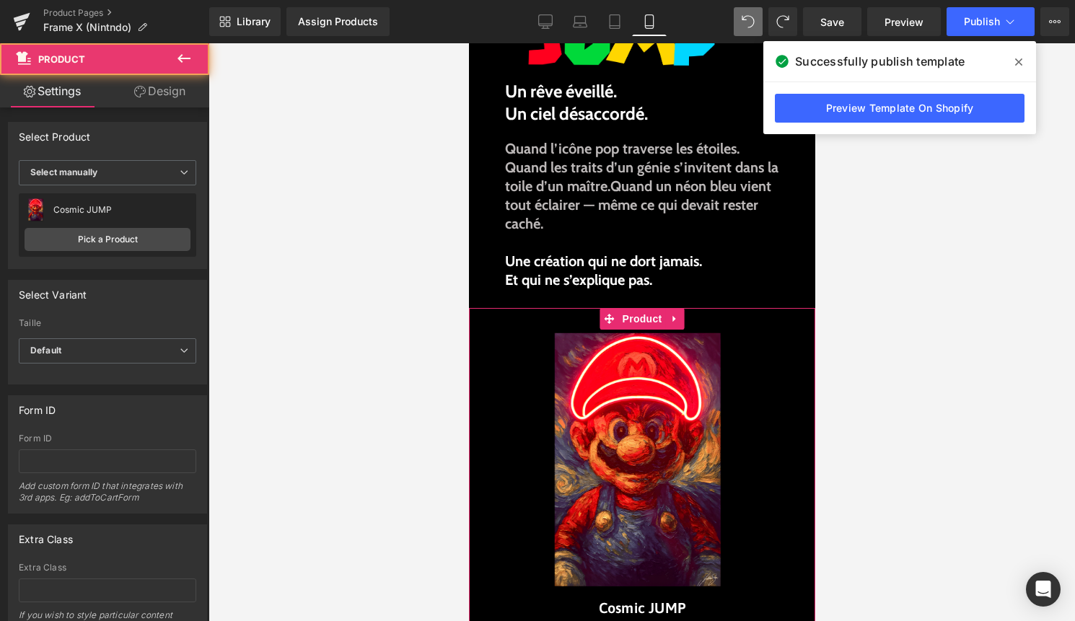
click at [161, 95] on link "Design" at bounding box center [159, 91] width 105 height 32
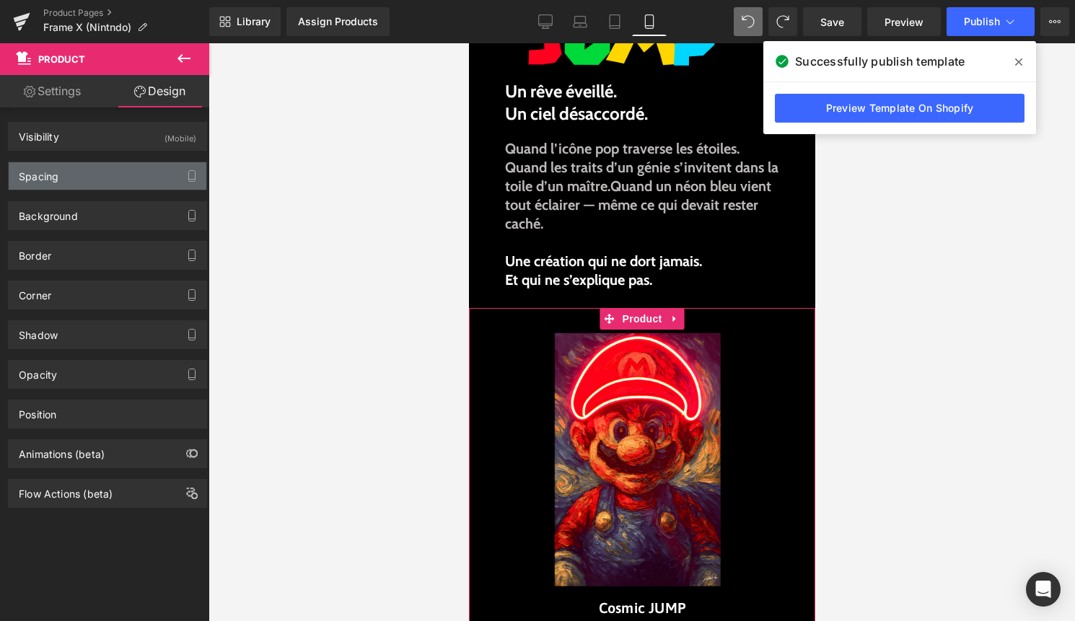
click at [110, 179] on div "Spacing" at bounding box center [108, 175] width 198 height 27
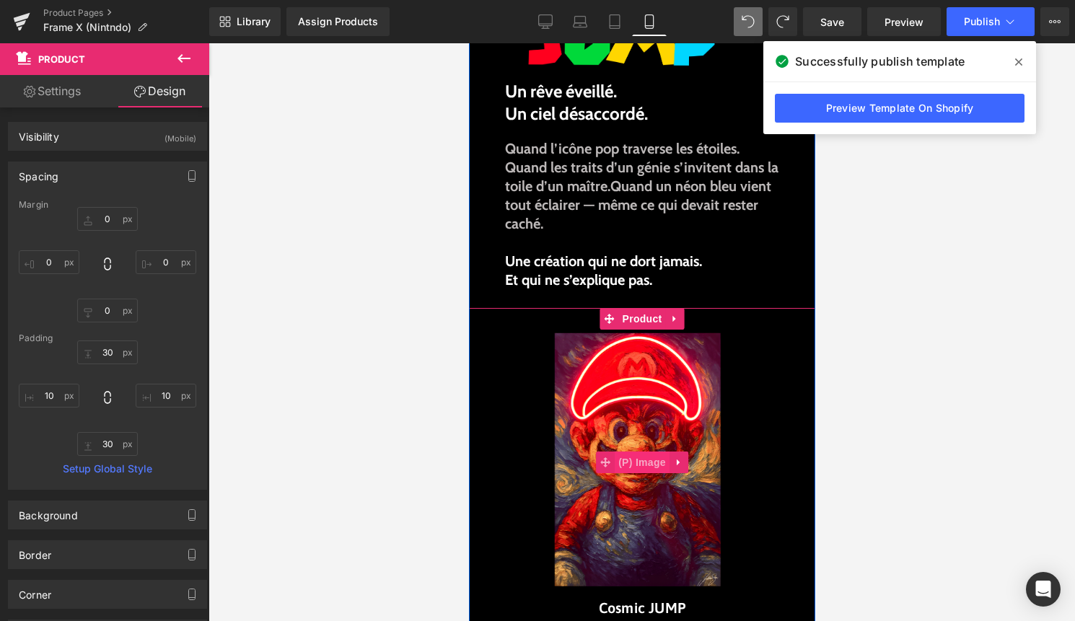
click at [624, 461] on span "(P) Image" at bounding box center [641, 462] width 55 height 22
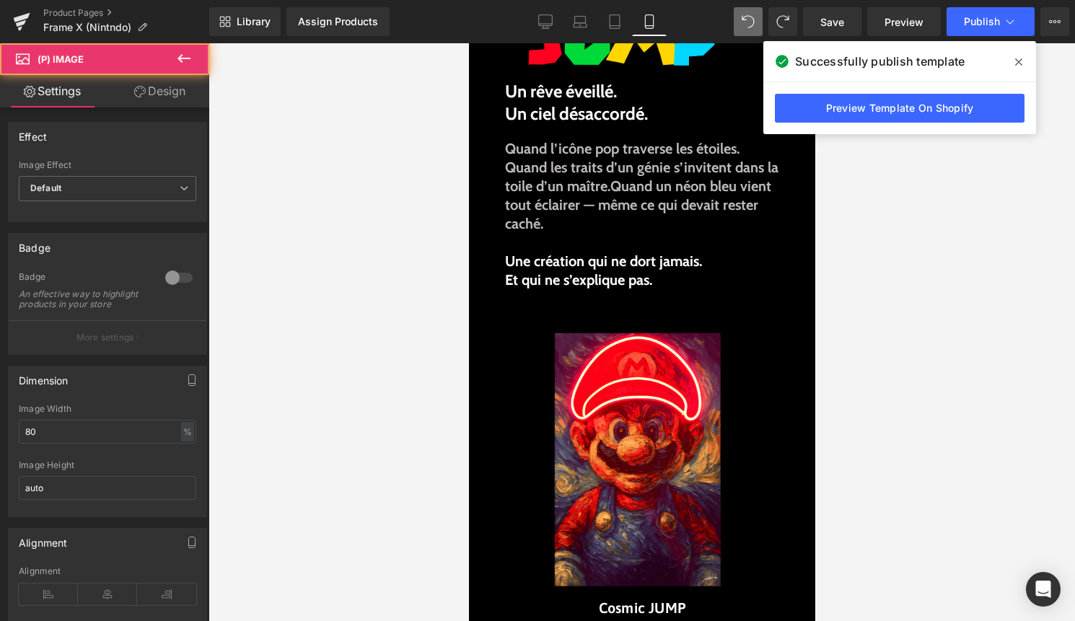
click at [169, 89] on link "Design" at bounding box center [159, 91] width 105 height 32
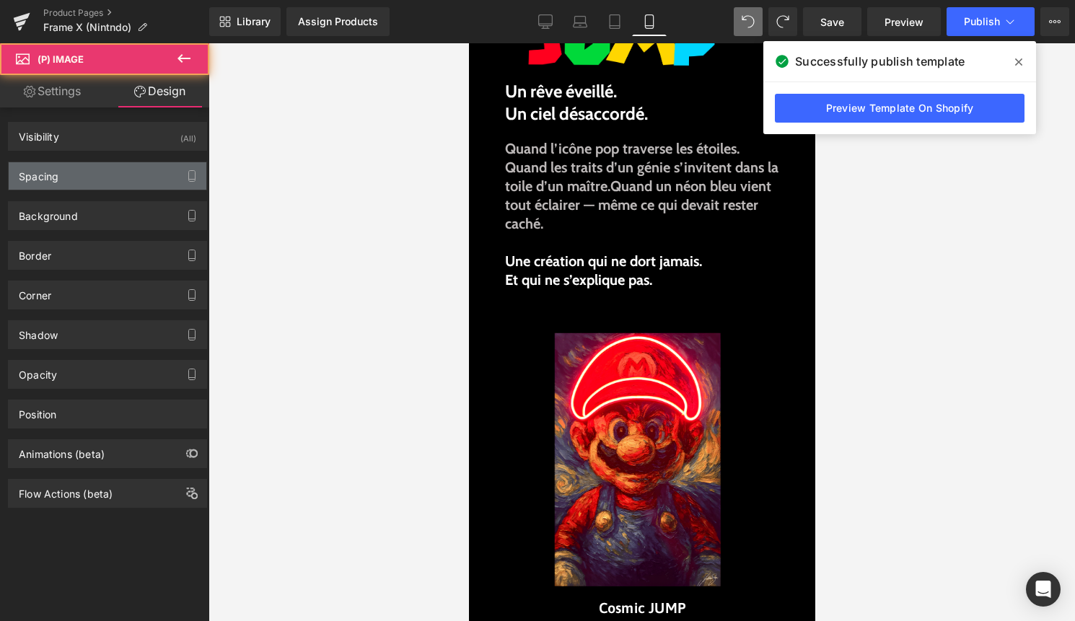
type input "0"
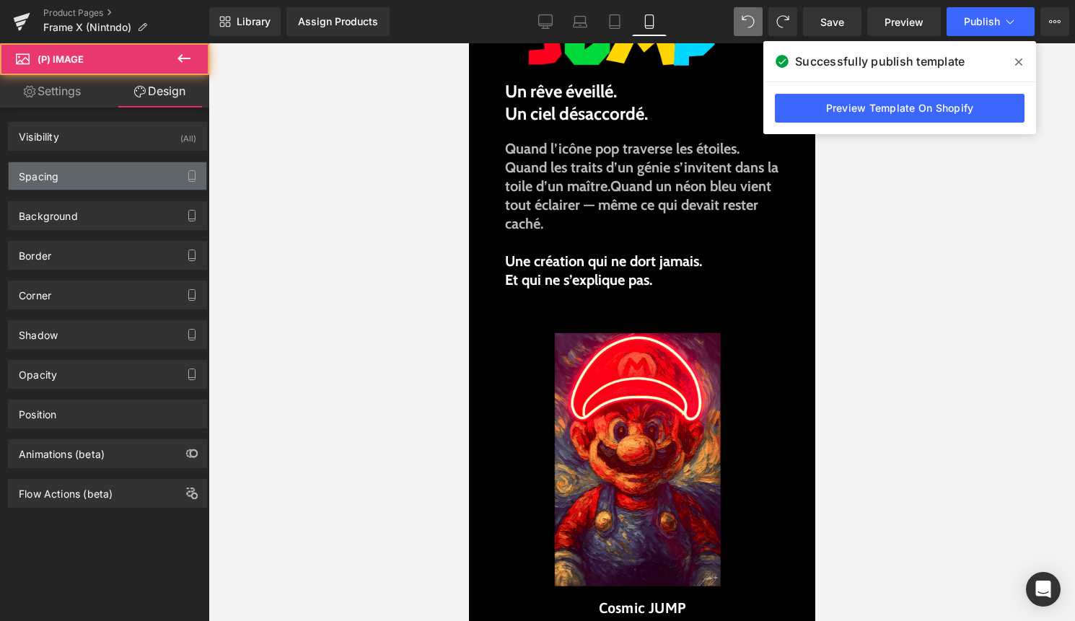
type input "0"
click at [111, 175] on div "Spacing" at bounding box center [108, 175] width 198 height 27
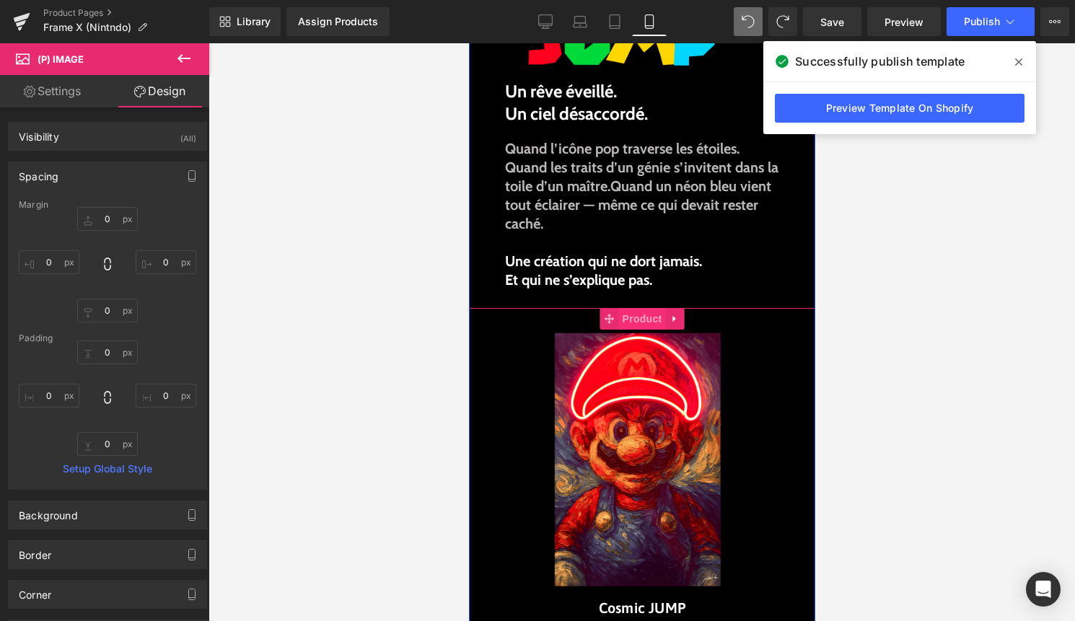
click at [641, 322] on span "Product" at bounding box center [641, 319] width 47 height 22
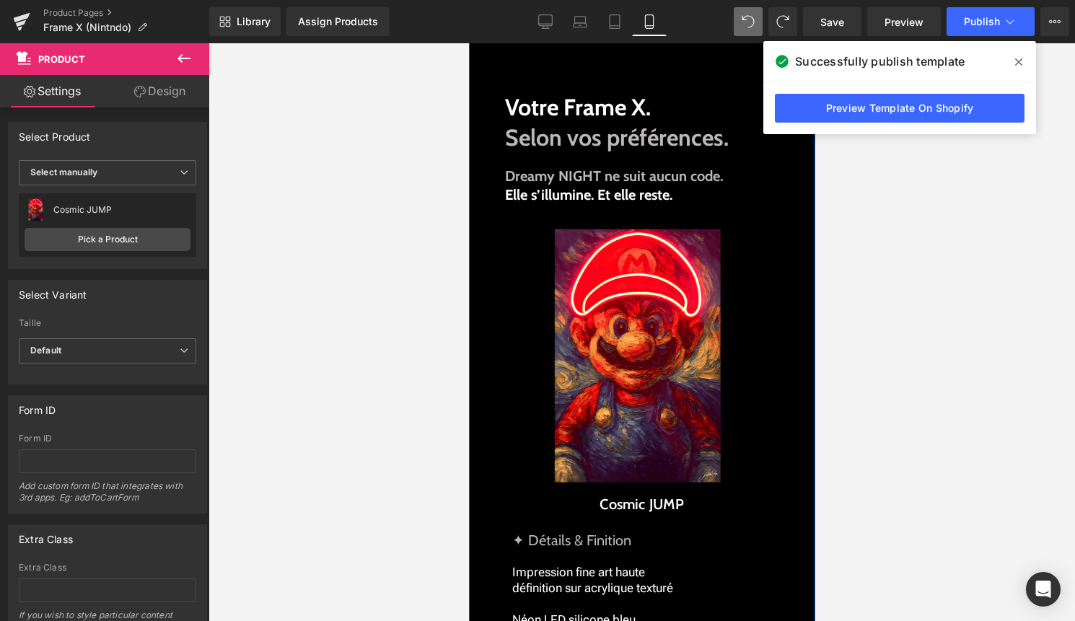
scroll to position [1515, 0]
click at [629, 247] on img at bounding box center [640, 357] width 265 height 265
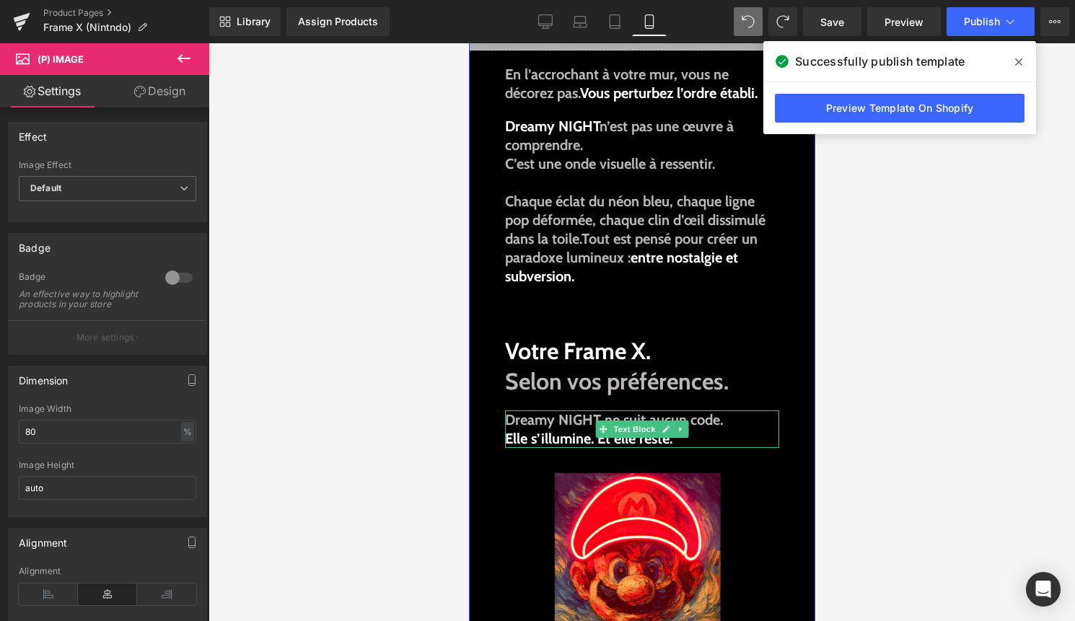
scroll to position [0, 0]
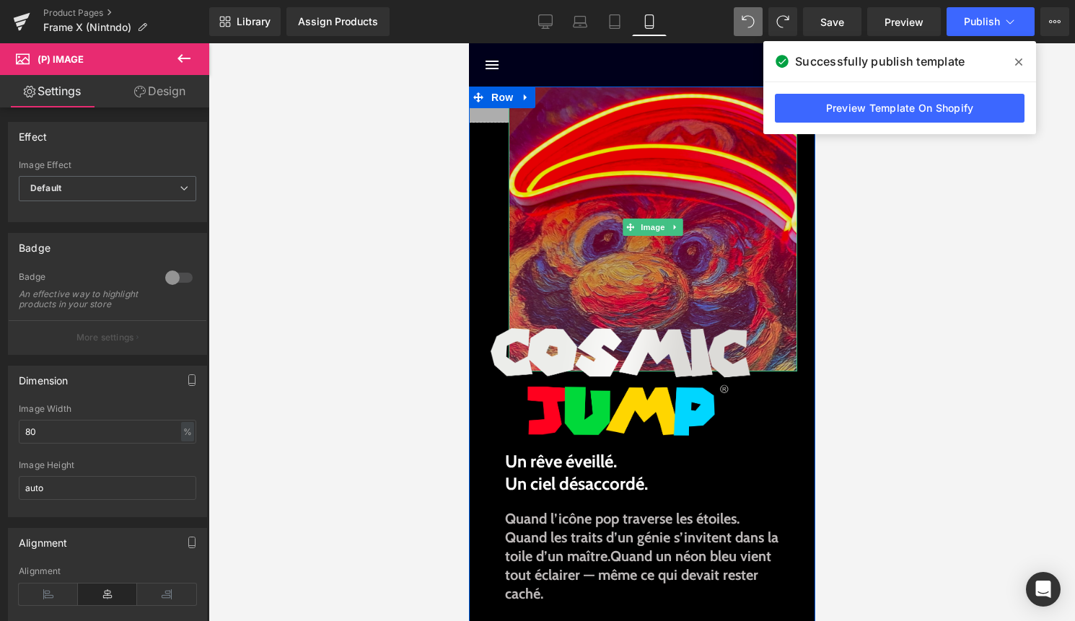
click at [630, 216] on img at bounding box center [652, 227] width 288 height 288
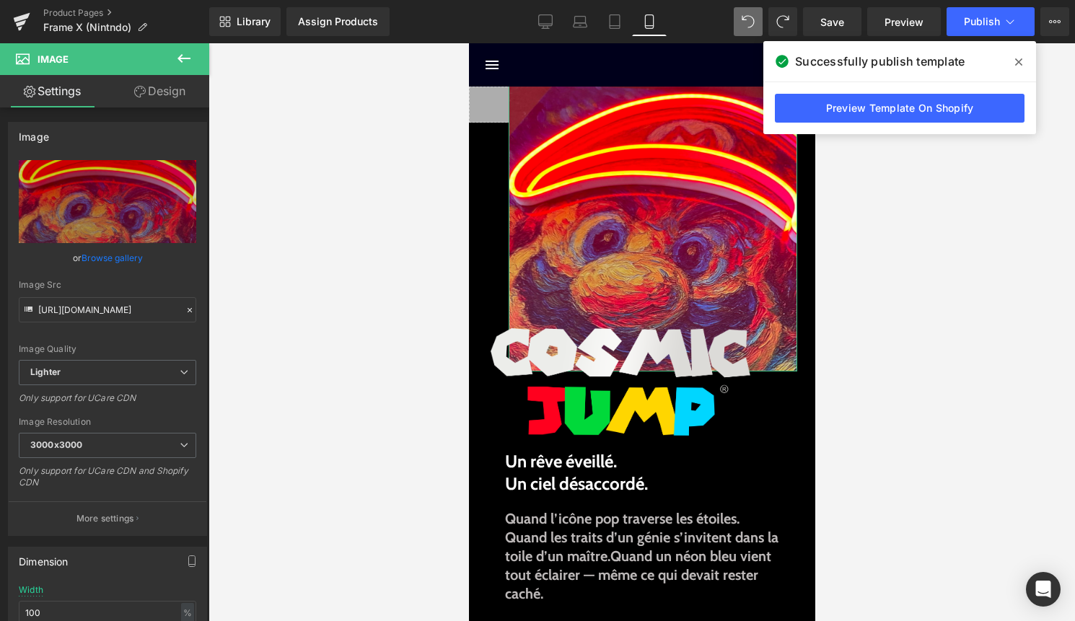
click at [173, 92] on link "Design" at bounding box center [159, 91] width 105 height 32
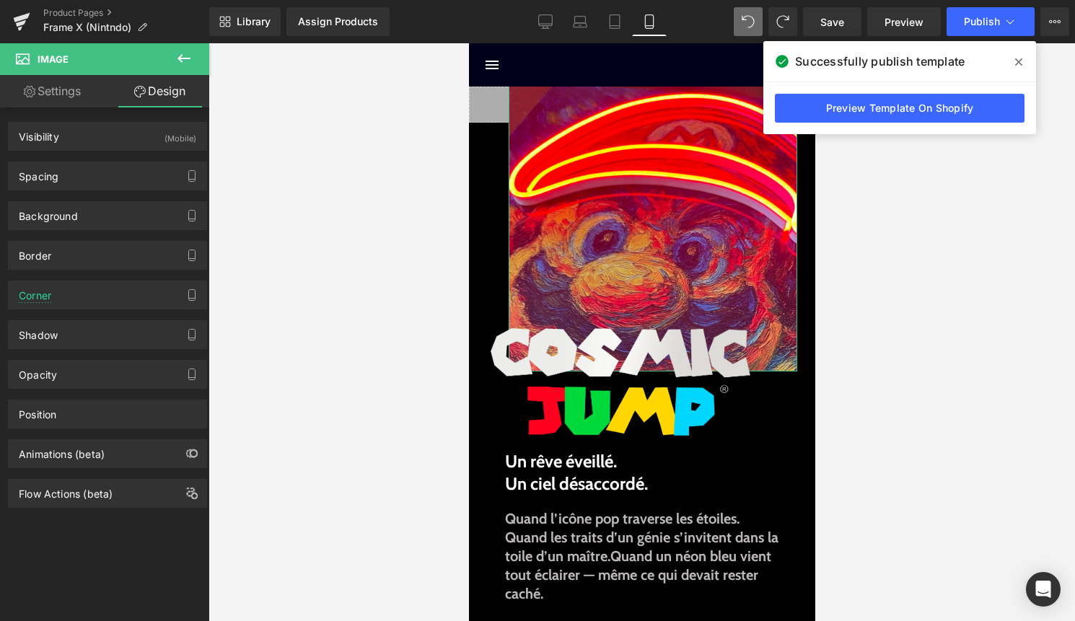
drag, startPoint x: 115, startPoint y: 172, endPoint x: 115, endPoint y: 199, distance: 27.4
click at [115, 172] on div "Spacing" at bounding box center [108, 175] width 198 height 27
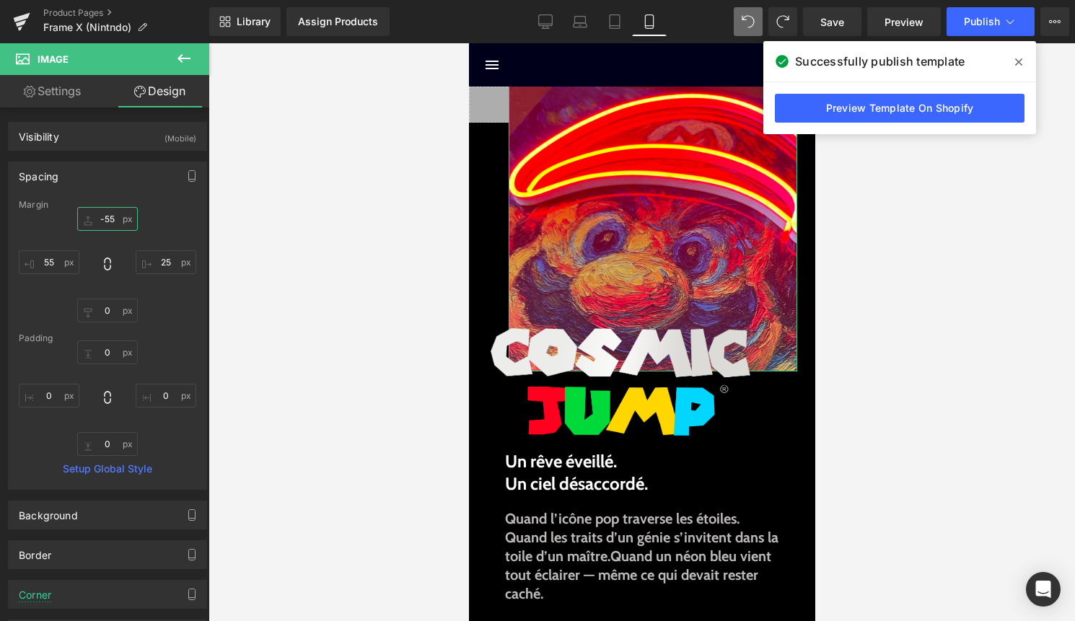
click at [113, 216] on input "-55" at bounding box center [107, 219] width 61 height 24
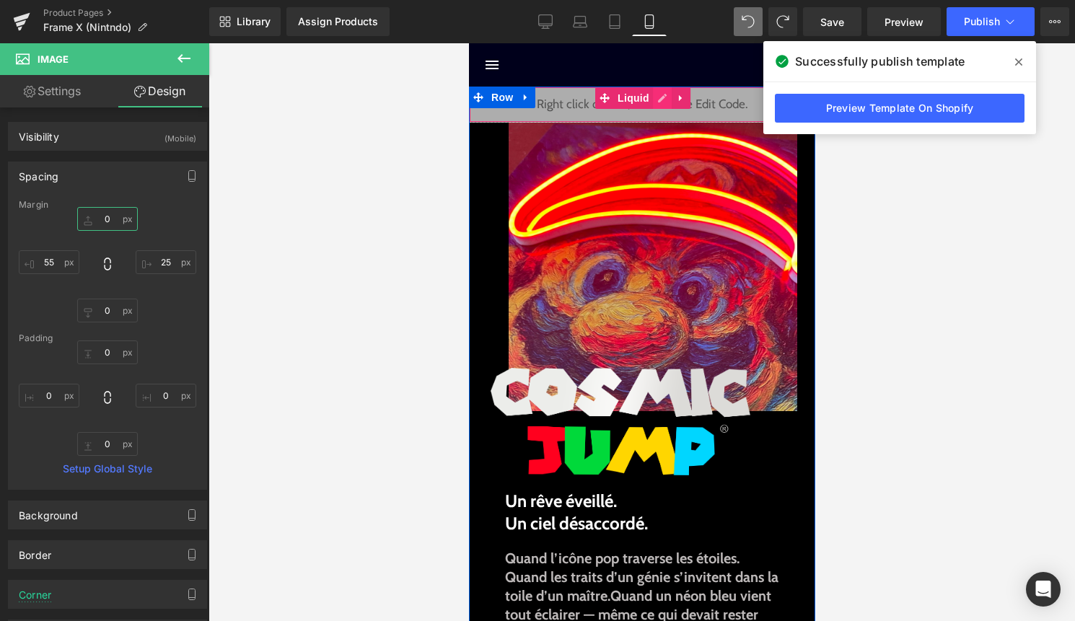
click at [655, 100] on div "Liquid" at bounding box center [641, 105] width 346 height 36
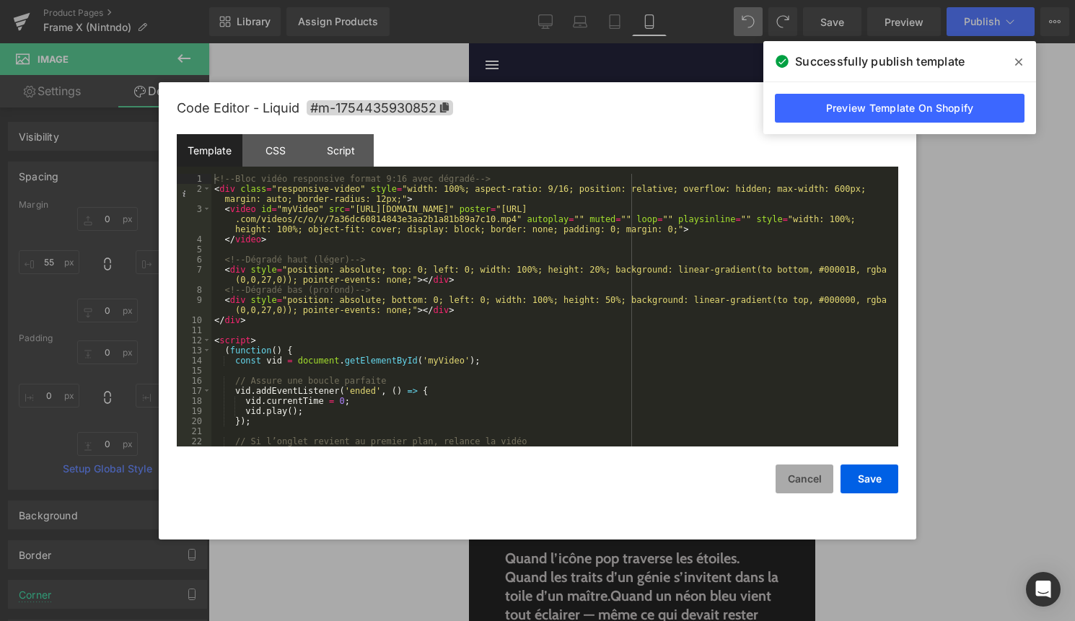
click at [799, 481] on button "Cancel" at bounding box center [804, 478] width 58 height 29
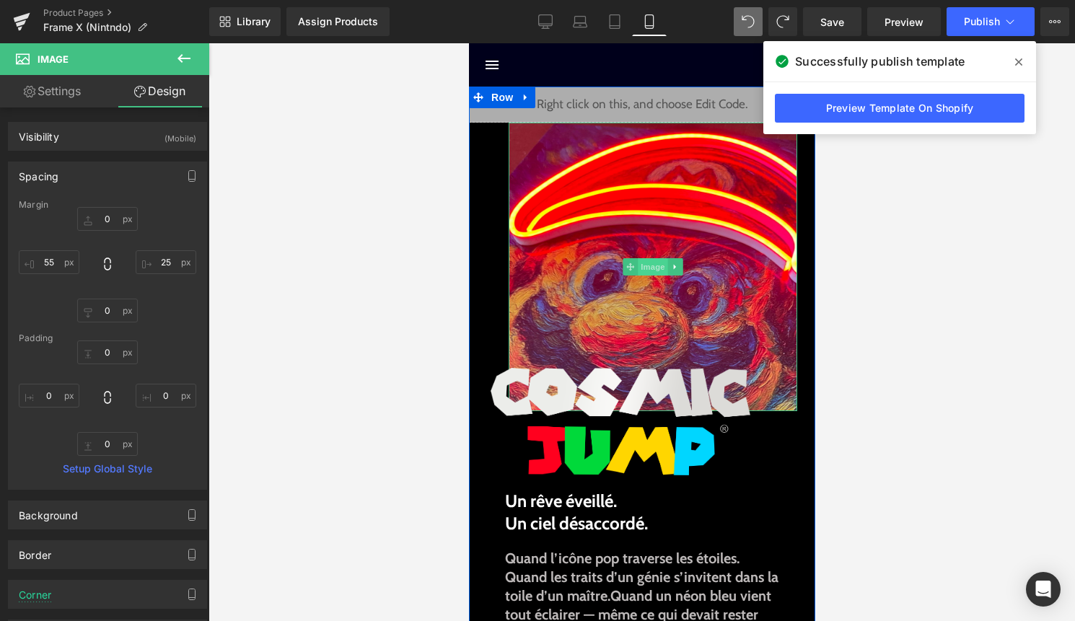
click at [641, 267] on span "Image" at bounding box center [652, 266] width 30 height 17
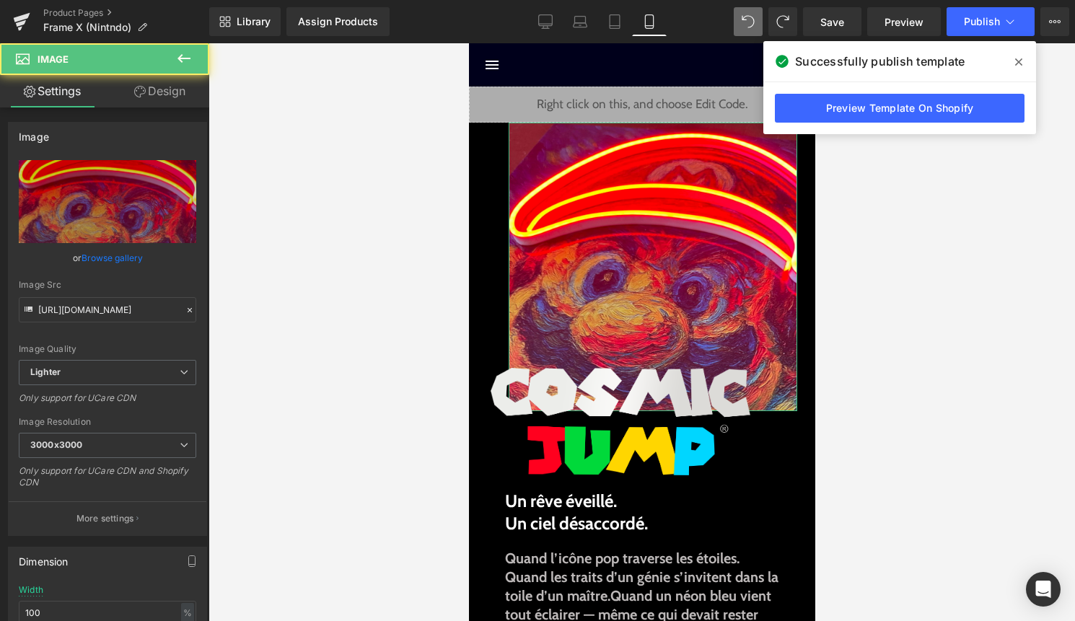
click at [169, 94] on link "Design" at bounding box center [159, 91] width 105 height 32
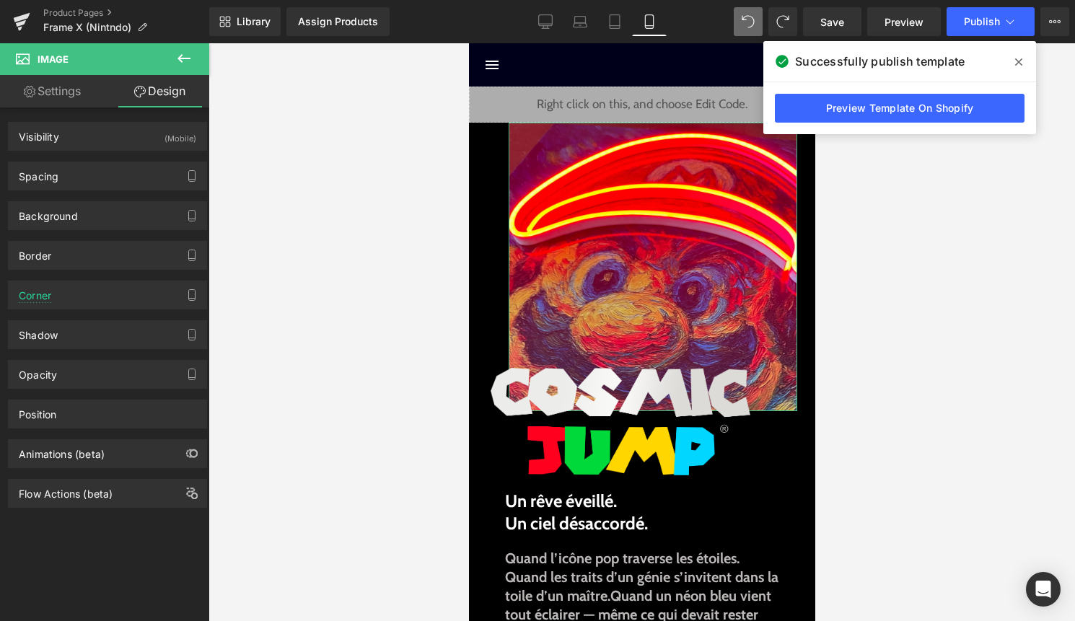
click at [124, 175] on div "Spacing" at bounding box center [108, 175] width 198 height 27
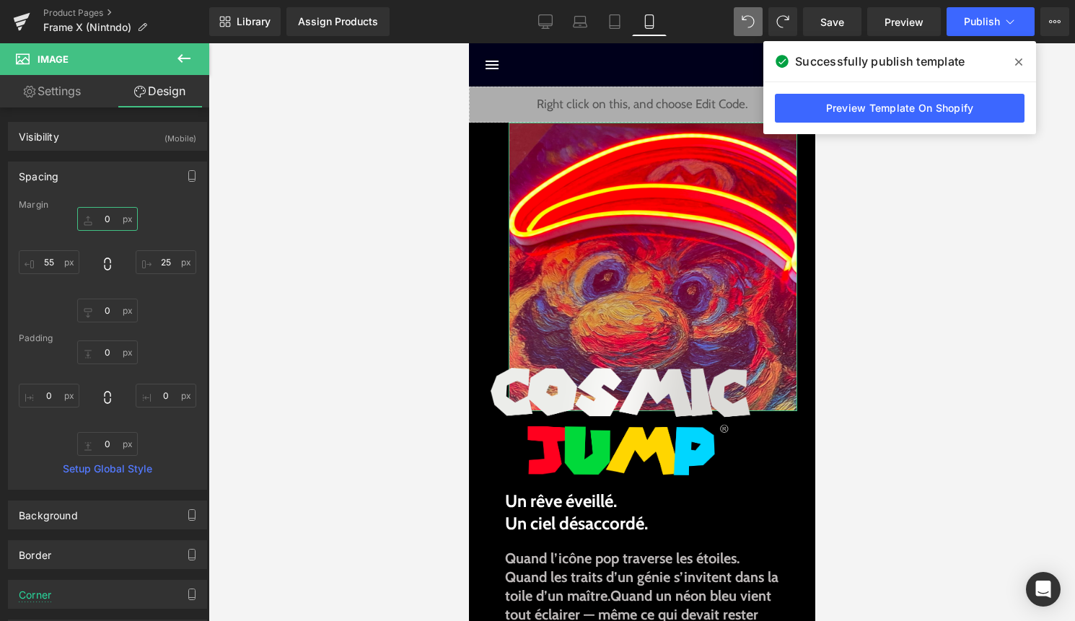
click at [107, 224] on input "0" at bounding box center [107, 219] width 61 height 24
type input "-55"
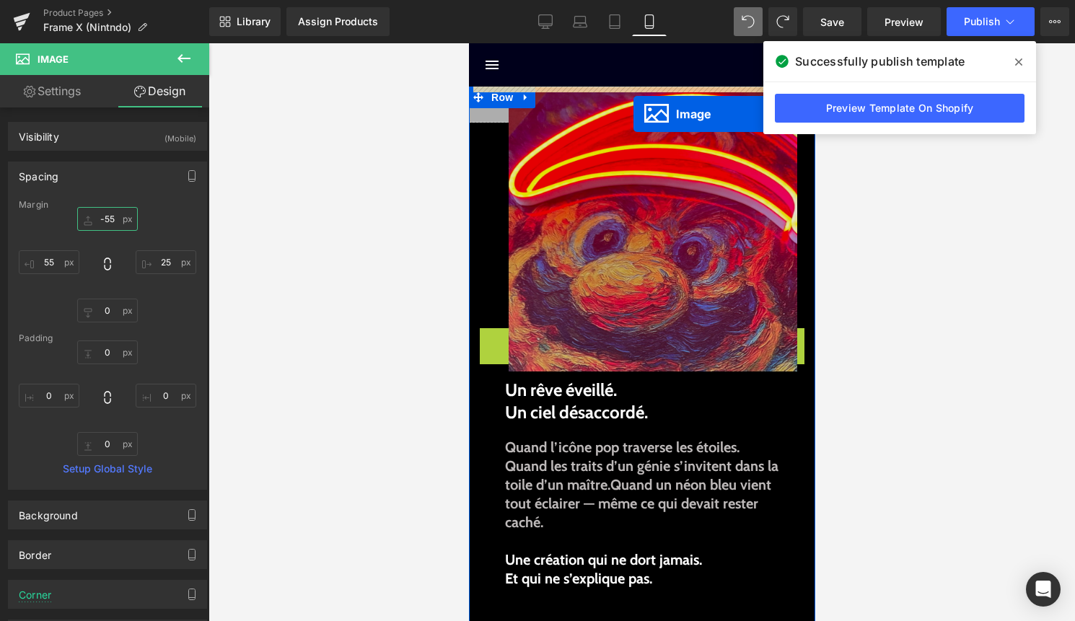
drag, startPoint x: 626, startPoint y: 379, endPoint x: 632, endPoint y: 114, distance: 264.8
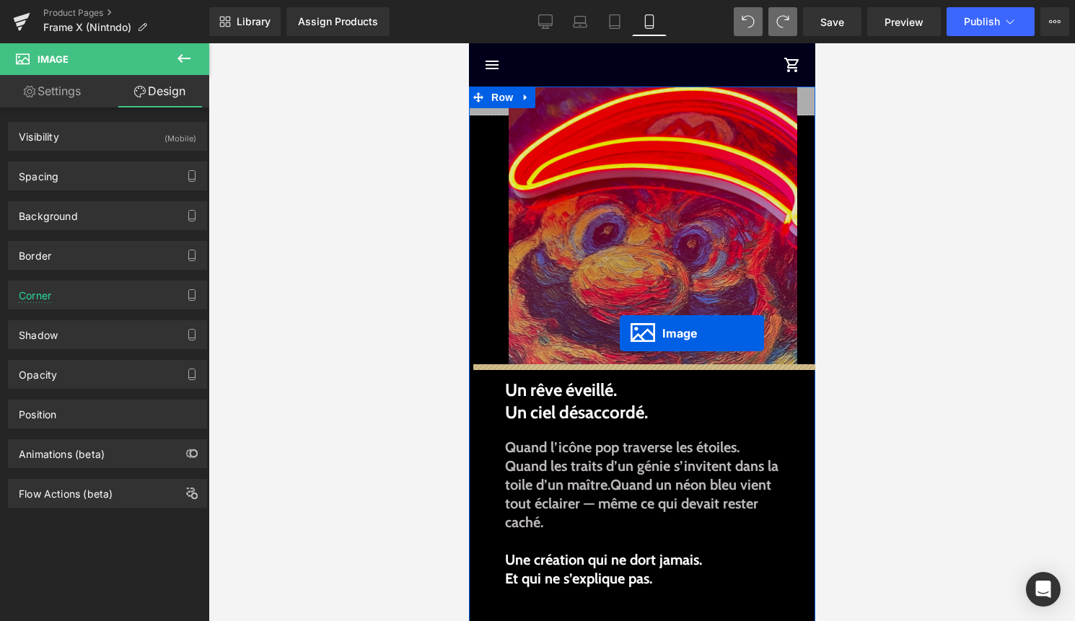
drag, startPoint x: 626, startPoint y: 95, endPoint x: 619, endPoint y: 333, distance: 238.1
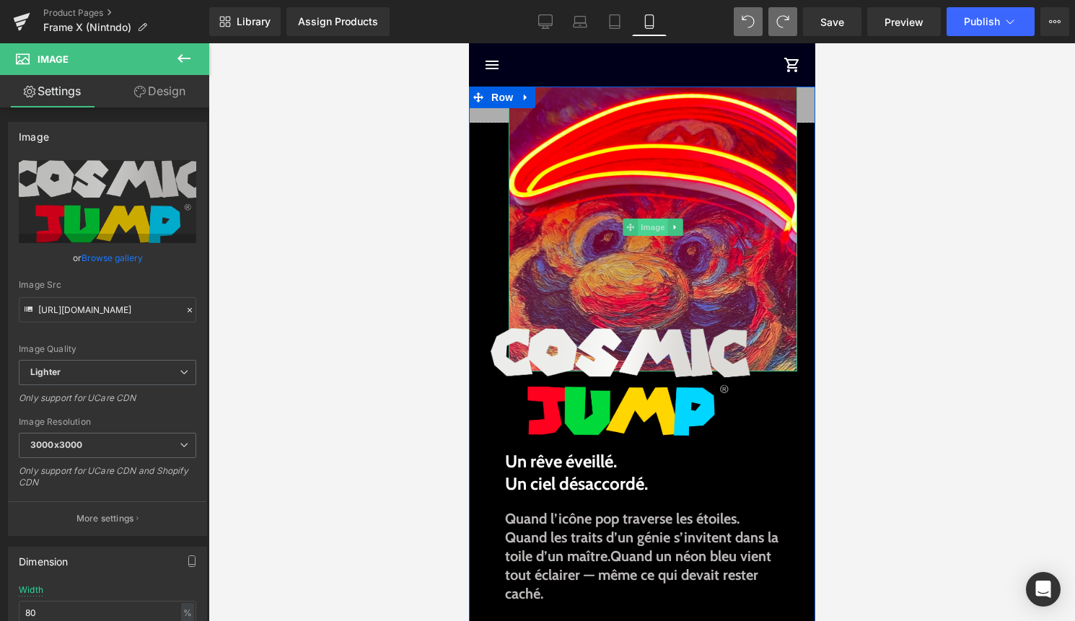
click at [640, 226] on span "Image" at bounding box center [652, 227] width 30 height 17
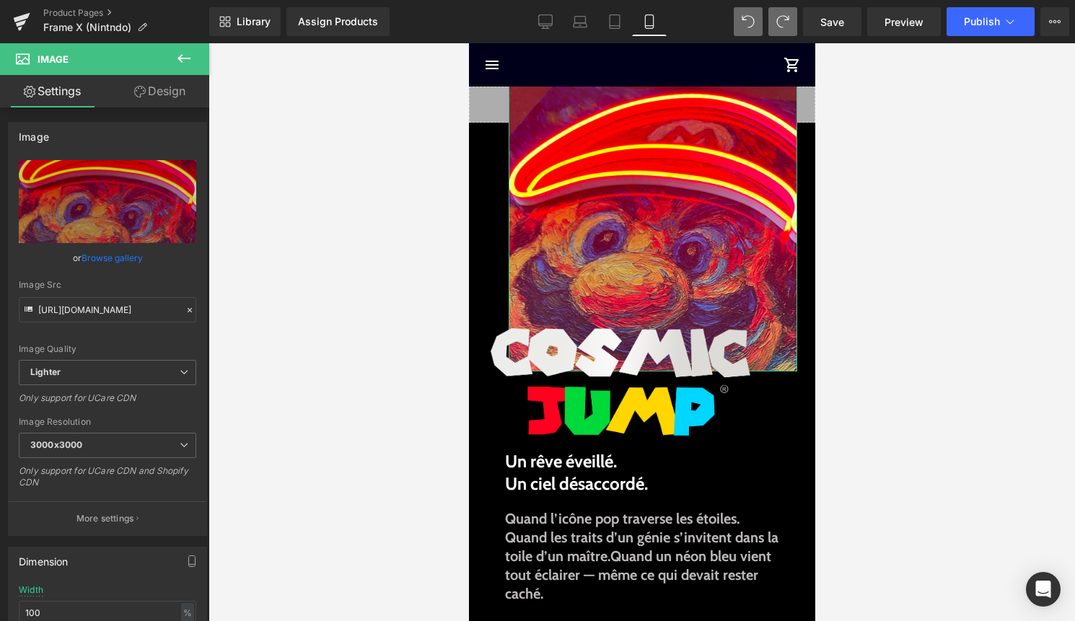
drag, startPoint x: 173, startPoint y: 89, endPoint x: 111, endPoint y: 175, distance: 106.5
click at [173, 89] on link "Design" at bounding box center [159, 91] width 105 height 32
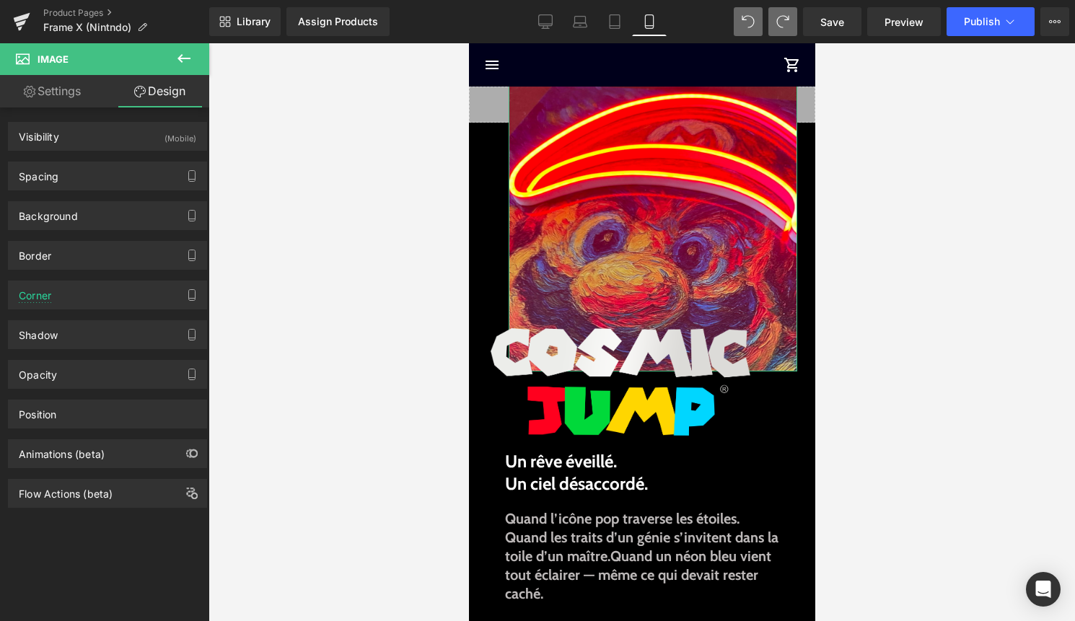
click at [95, 182] on div "Spacing" at bounding box center [108, 175] width 198 height 27
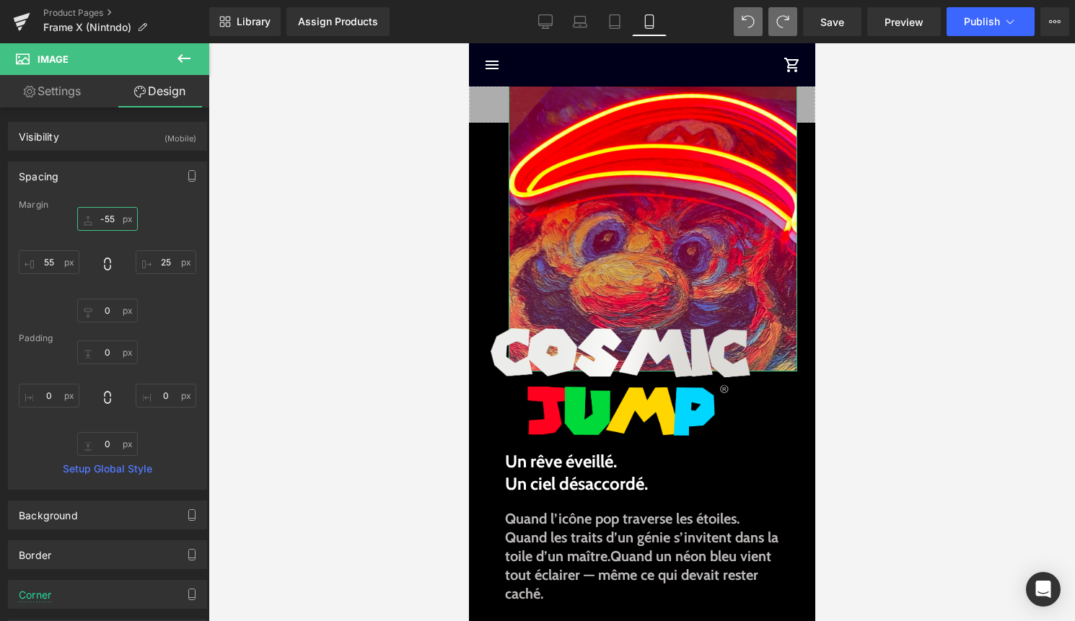
click at [115, 222] on input "-55" at bounding box center [107, 219] width 61 height 24
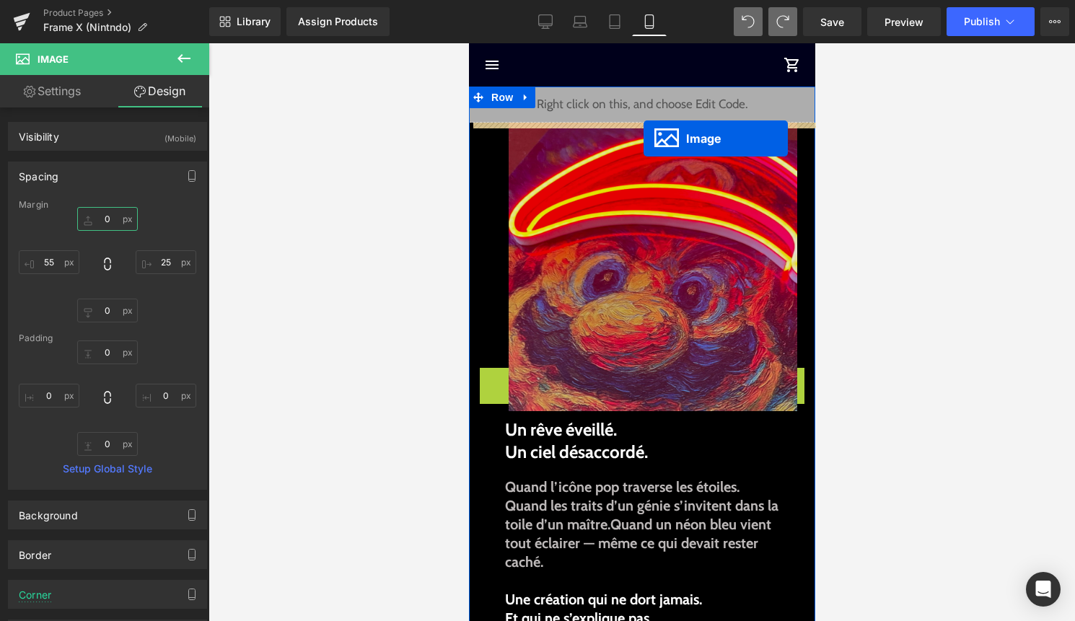
drag, startPoint x: 614, startPoint y: 418, endPoint x: 643, endPoint y: 138, distance: 280.6
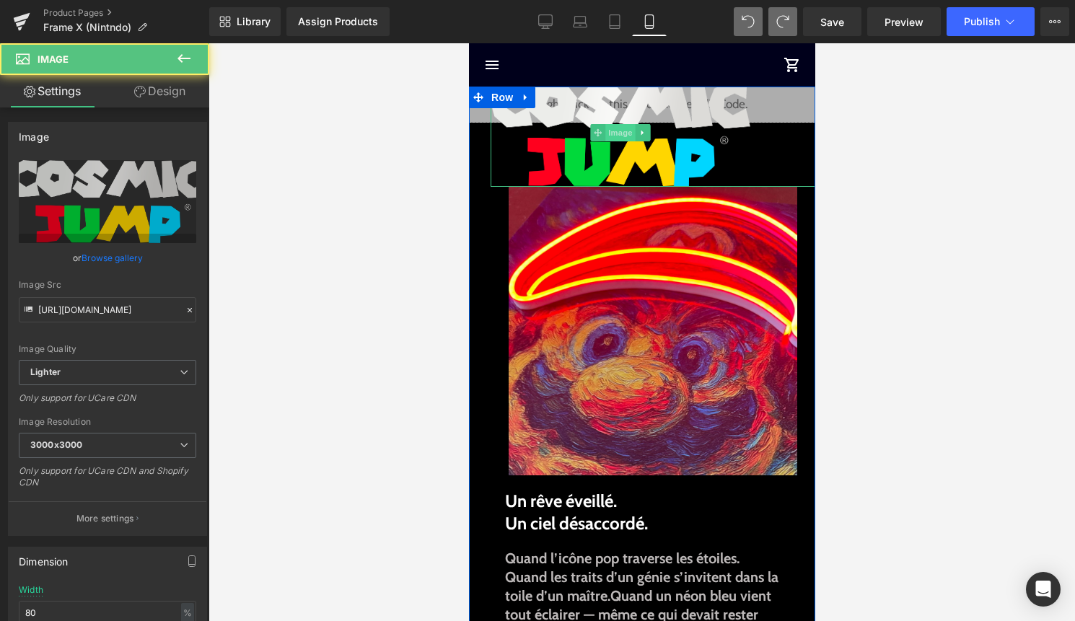
click at [620, 133] on span "Image" at bounding box center [619, 132] width 30 height 17
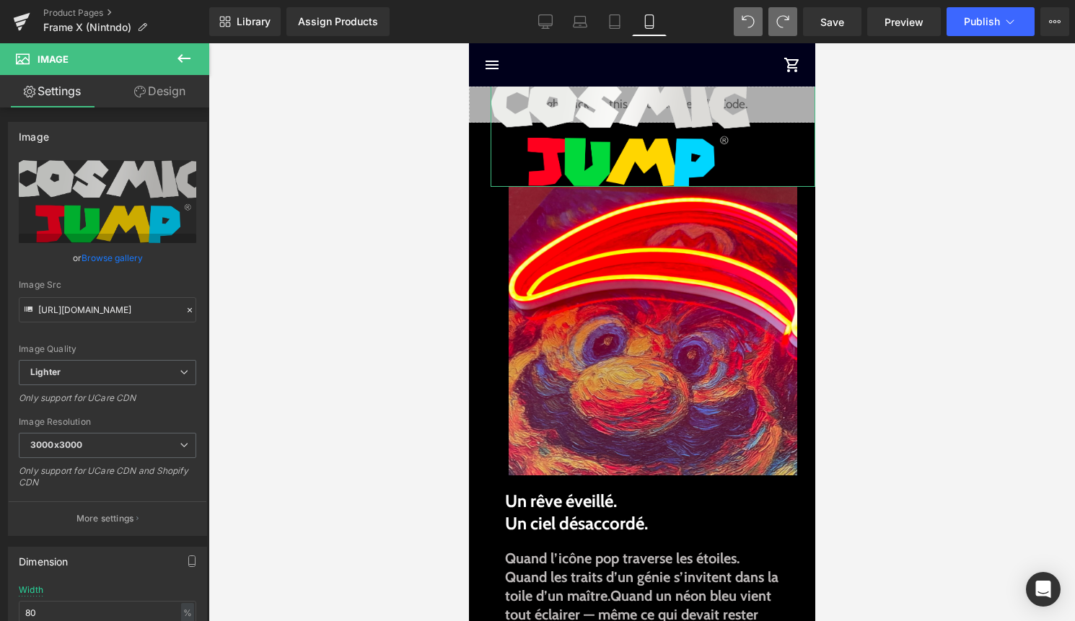
click at [179, 87] on link "Design" at bounding box center [159, 91] width 105 height 32
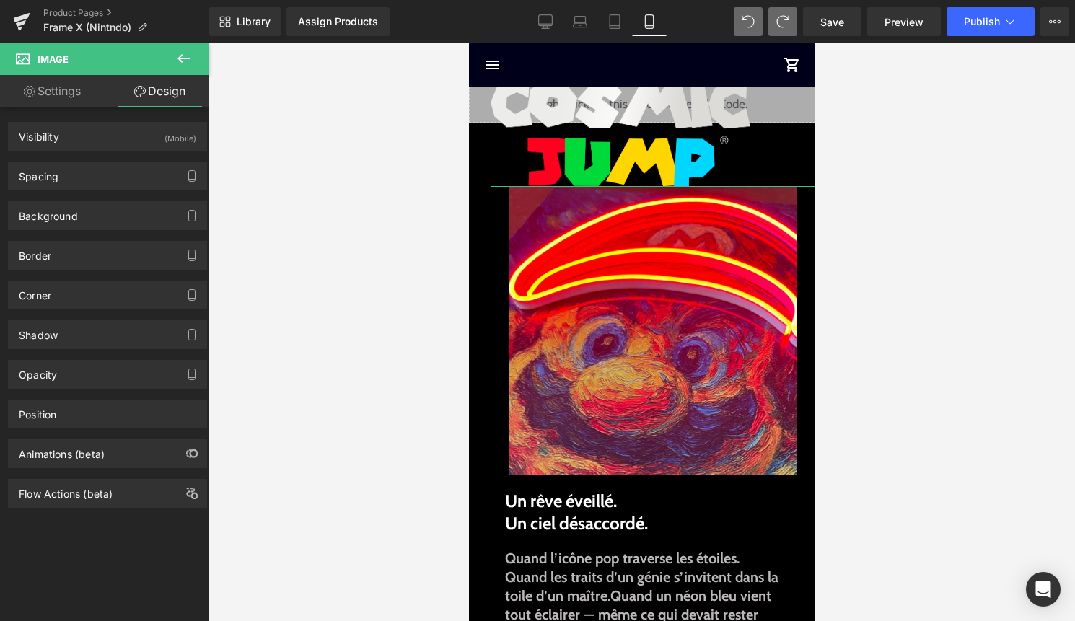
drag, startPoint x: 123, startPoint y: 176, endPoint x: 114, endPoint y: 211, distance: 36.6
click at [123, 176] on div "Spacing" at bounding box center [108, 175] width 198 height 27
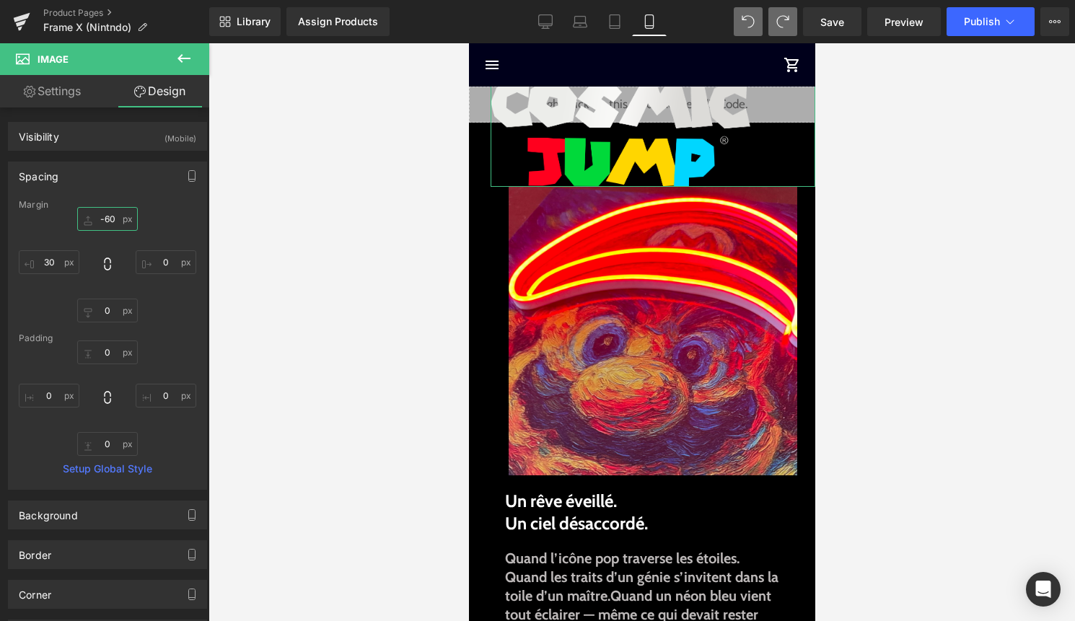
click at [109, 223] on input "-60" at bounding box center [107, 219] width 61 height 24
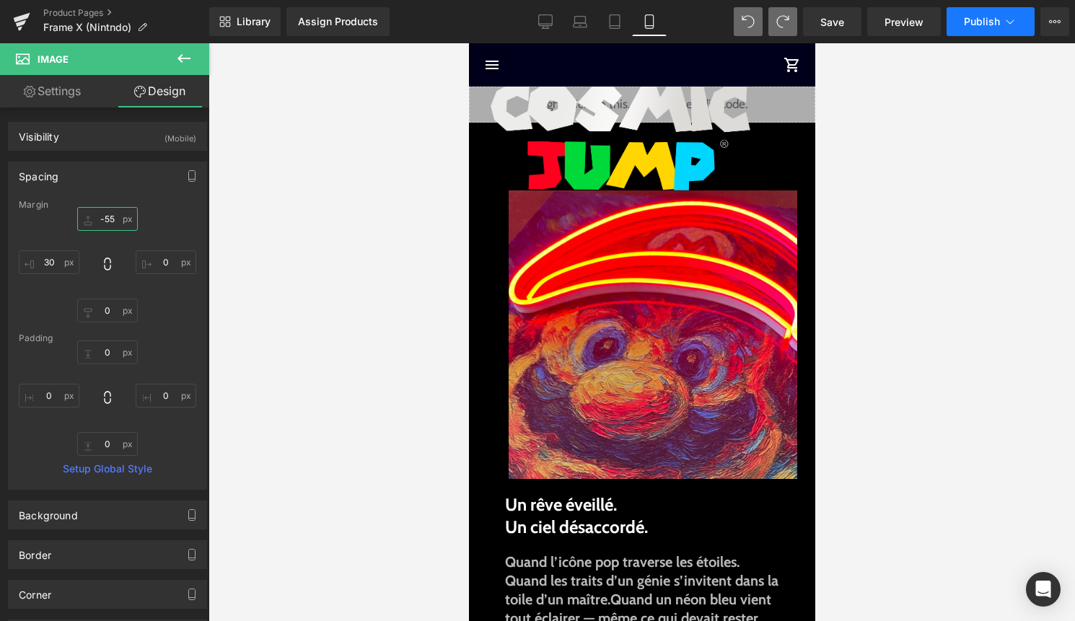
type input "-55"
click at [975, 35] on button "Publish" at bounding box center [990, 21] width 88 height 29
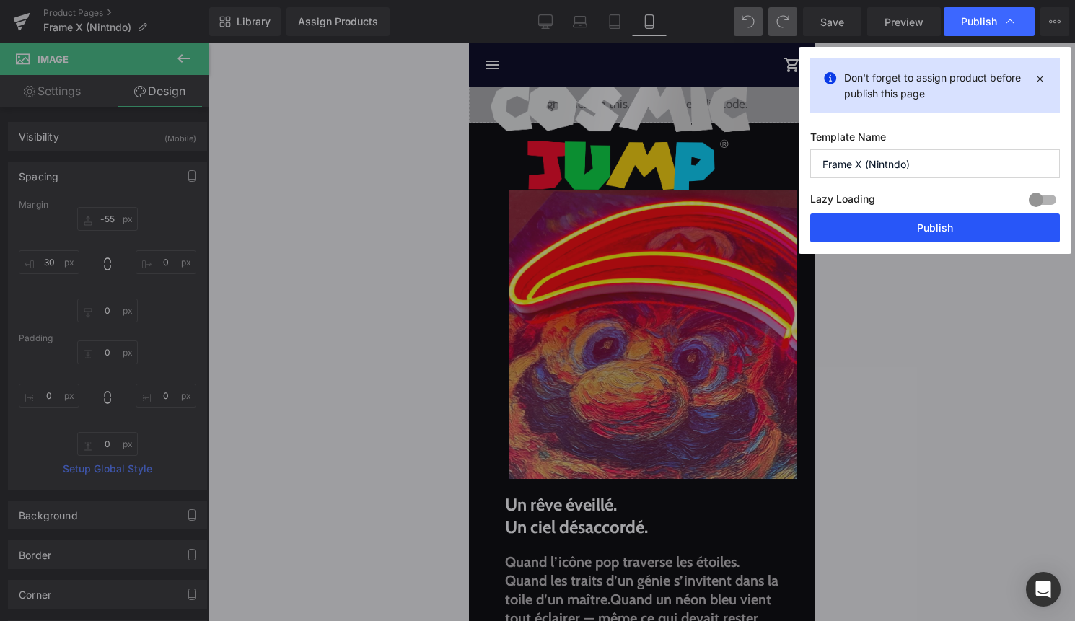
click at [956, 224] on button "Publish" at bounding box center [935, 227] width 250 height 29
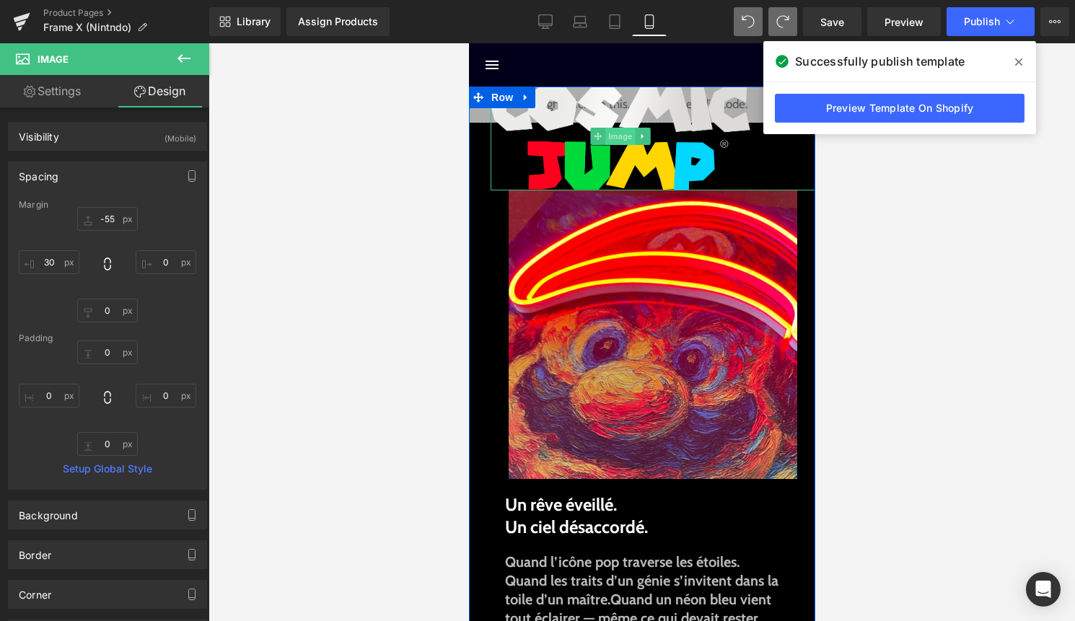
click at [620, 136] on span "Image" at bounding box center [619, 136] width 30 height 17
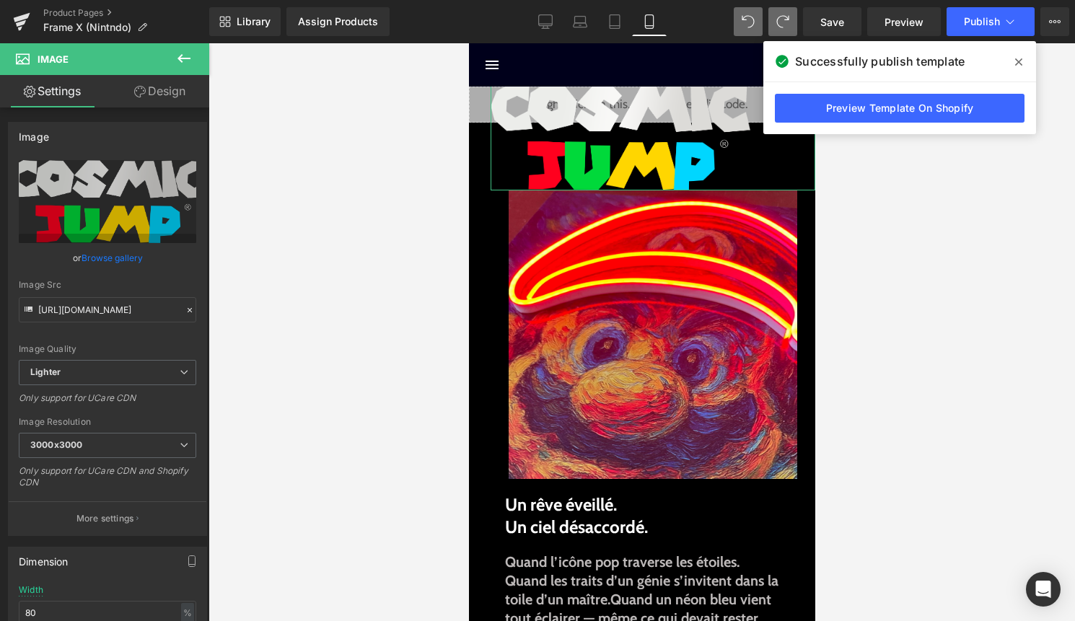
click at [181, 96] on link "Design" at bounding box center [159, 91] width 105 height 32
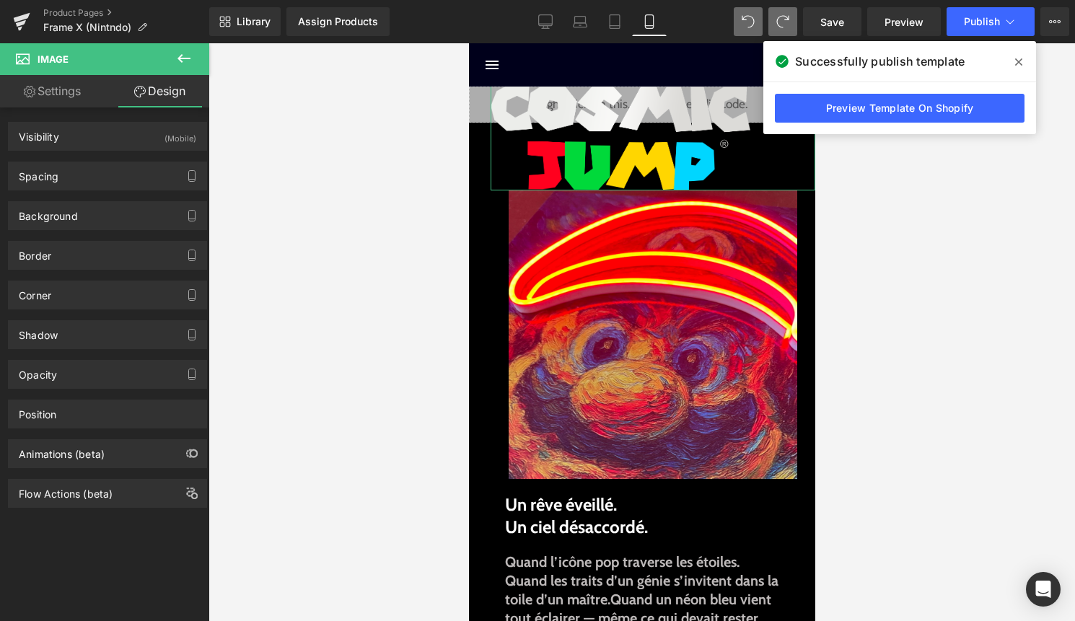
click at [111, 170] on div "Spacing" at bounding box center [108, 175] width 198 height 27
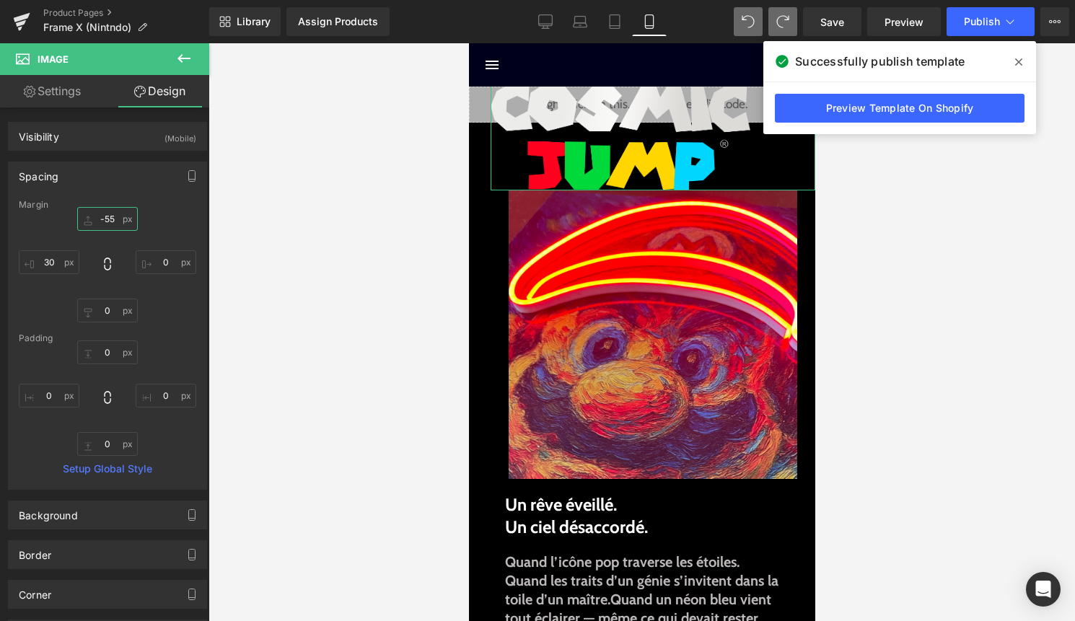
click at [113, 222] on input "-55" at bounding box center [107, 219] width 61 height 24
click at [106, 223] on input "-55" at bounding box center [107, 219] width 61 height 24
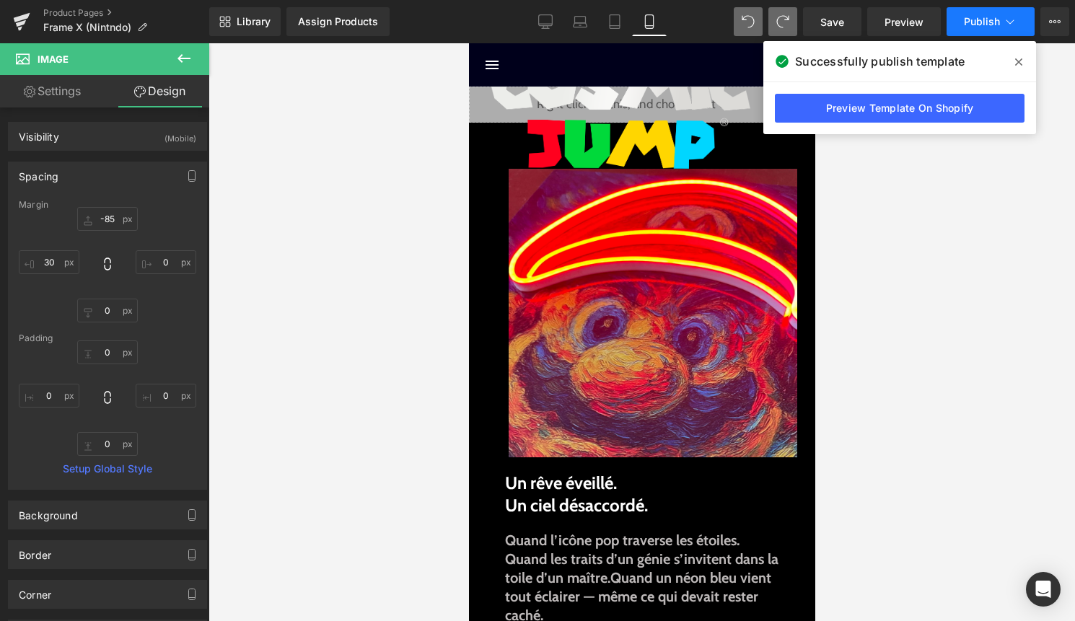
click at [984, 29] on button "Publish" at bounding box center [990, 21] width 88 height 29
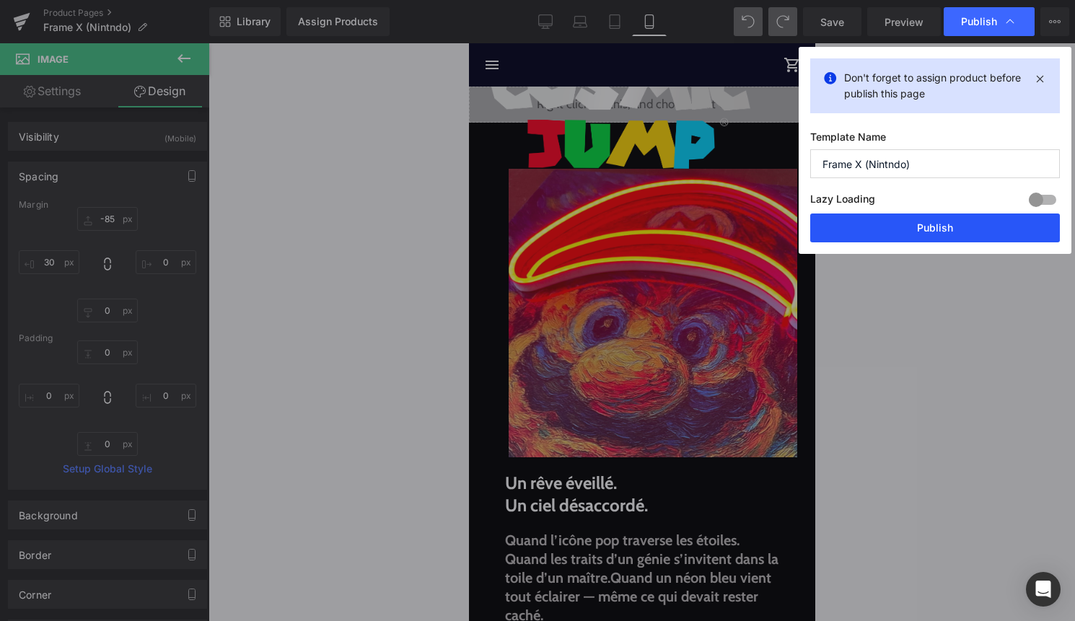
click at [961, 229] on button "Publish" at bounding box center [935, 227] width 250 height 29
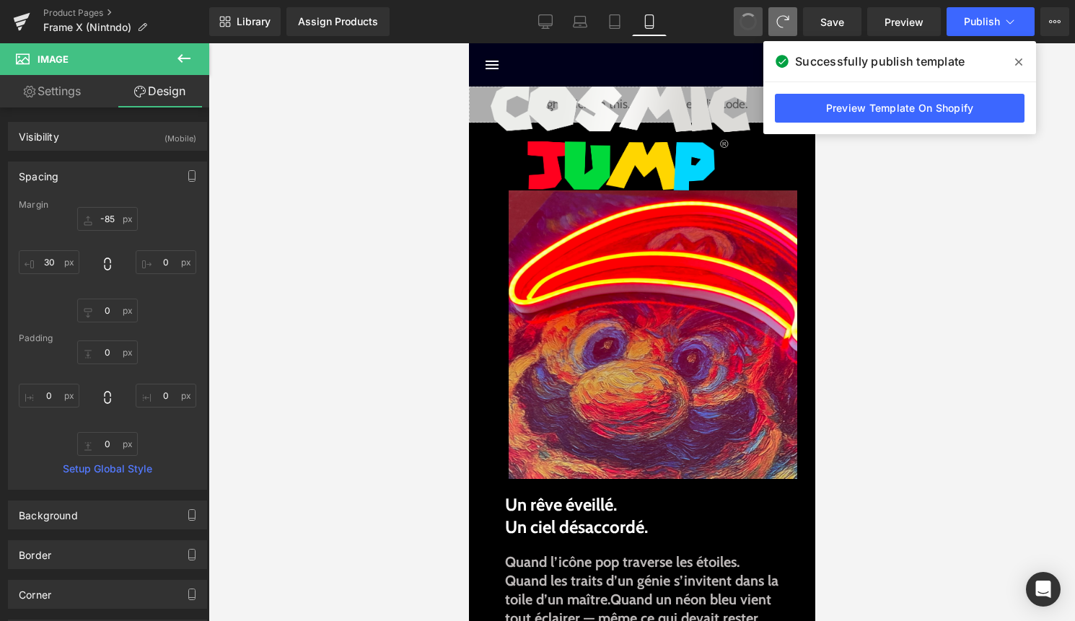
type input "-55"
type input "0"
type input "30"
type input "0"
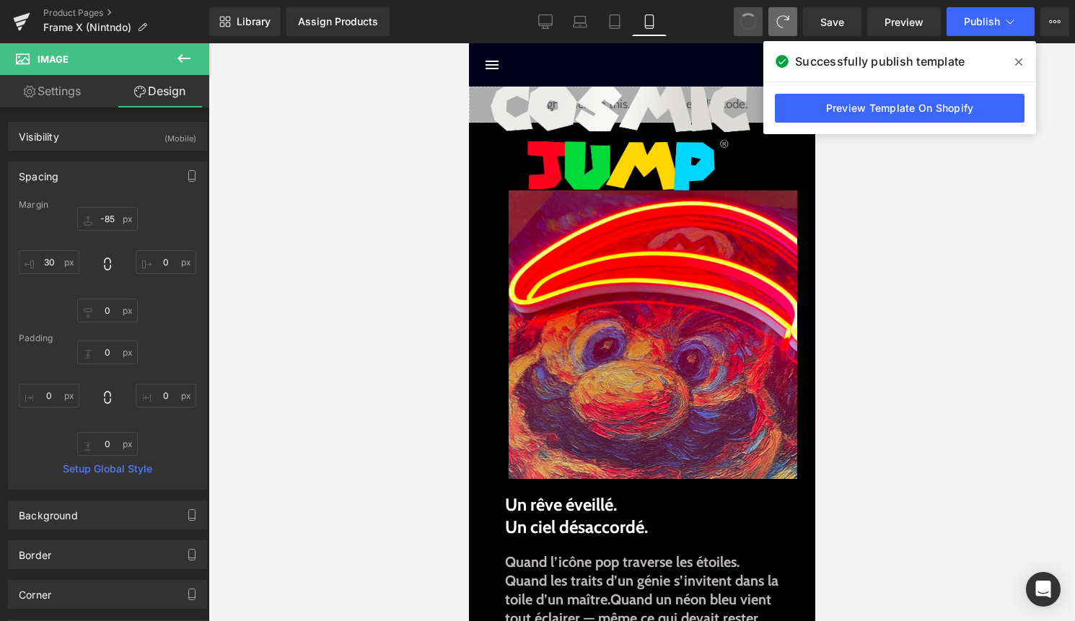
type input "0"
type input "-60"
type input "0"
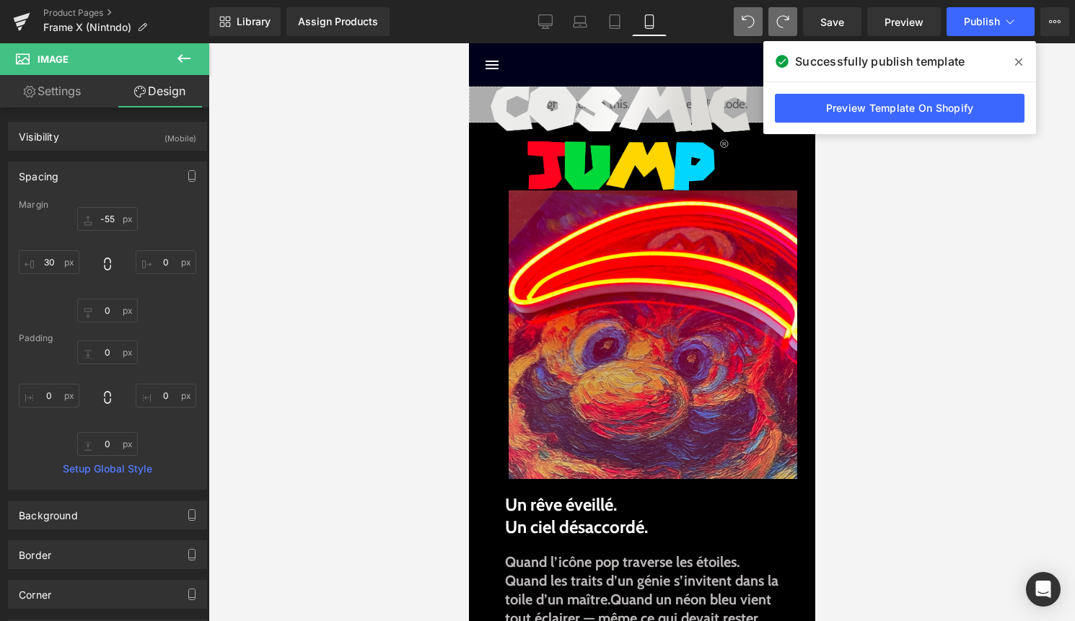
type input "0"
type input "30"
type input "0"
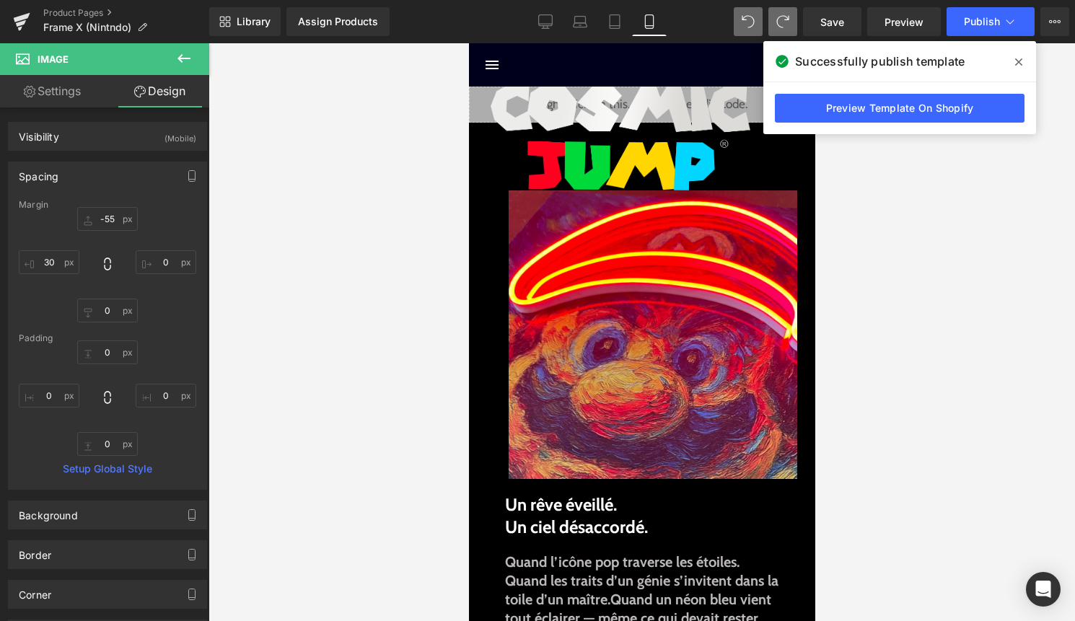
type input "0"
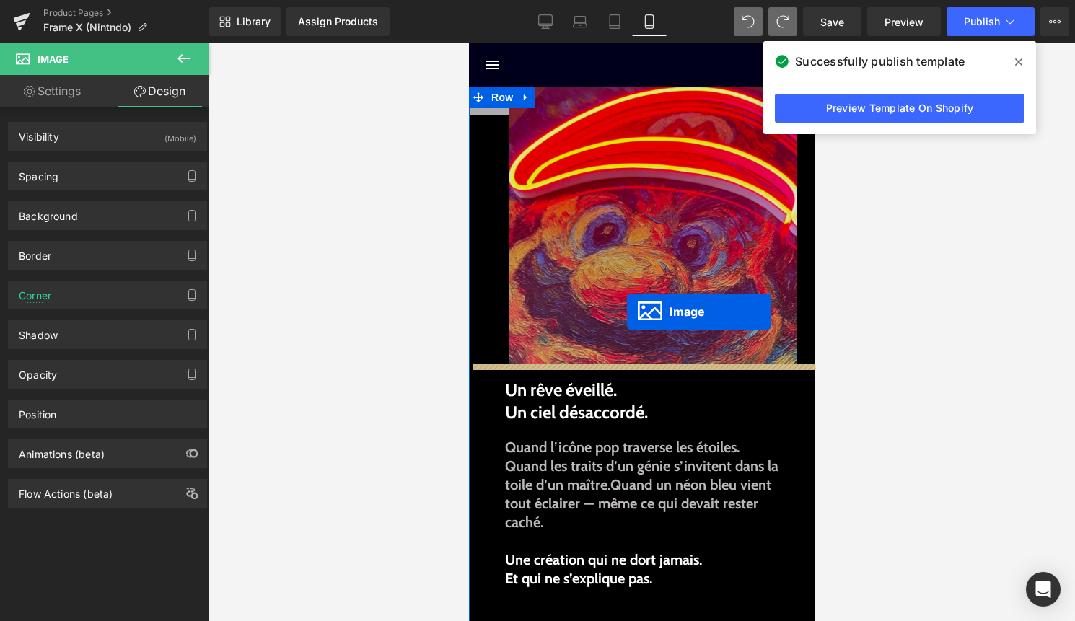
drag, startPoint x: 628, startPoint y: 100, endPoint x: 627, endPoint y: 311, distance: 211.3
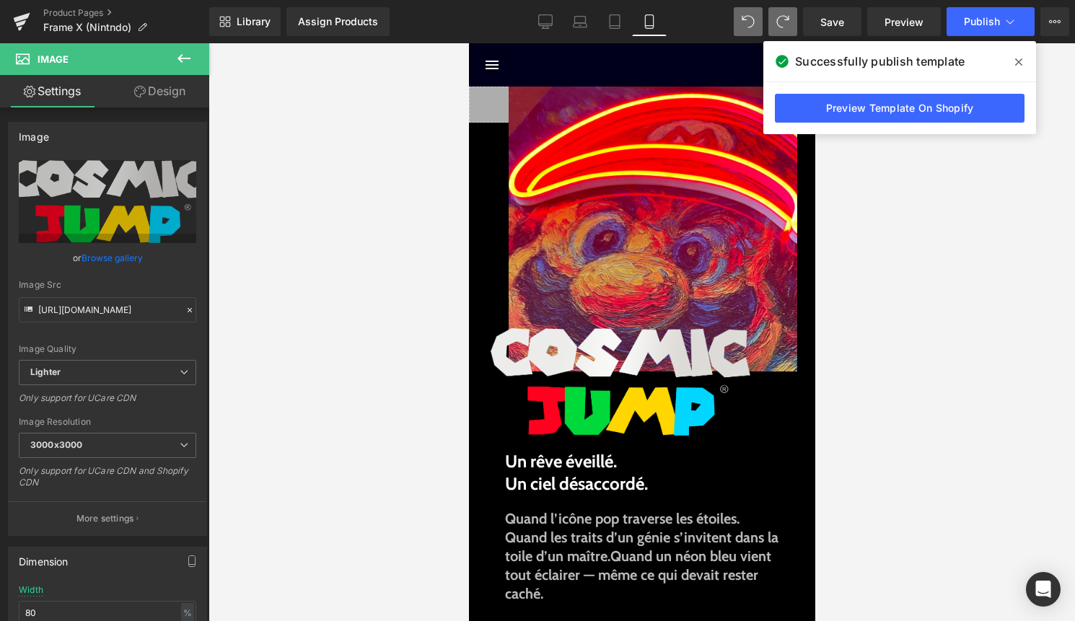
click at [1019, 56] on span at bounding box center [1018, 61] width 23 height 23
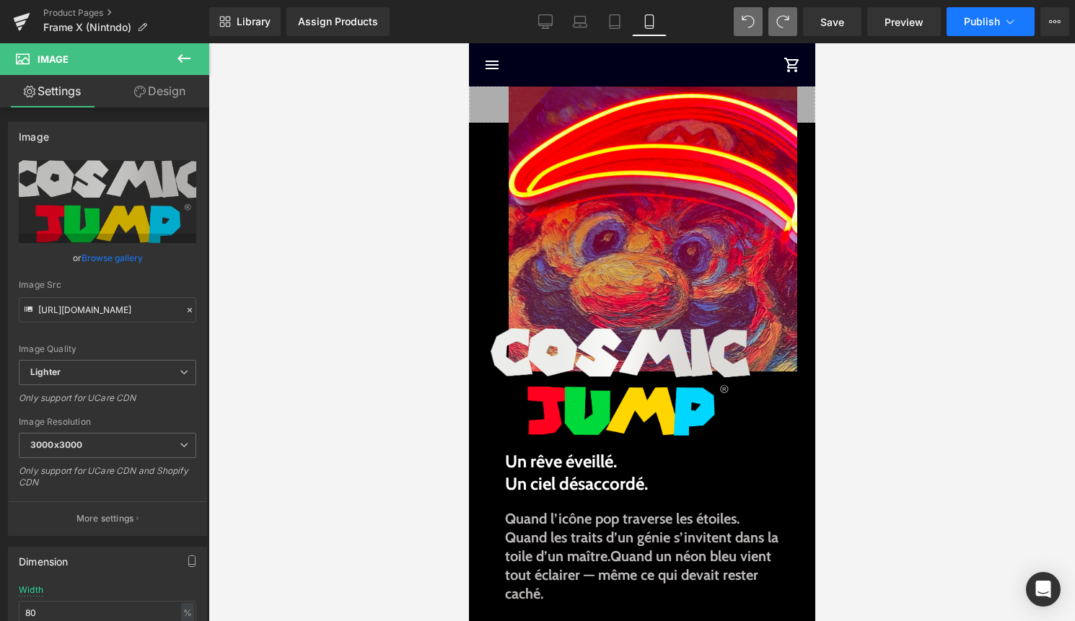
click at [1003, 27] on icon at bounding box center [1009, 21] width 14 height 14
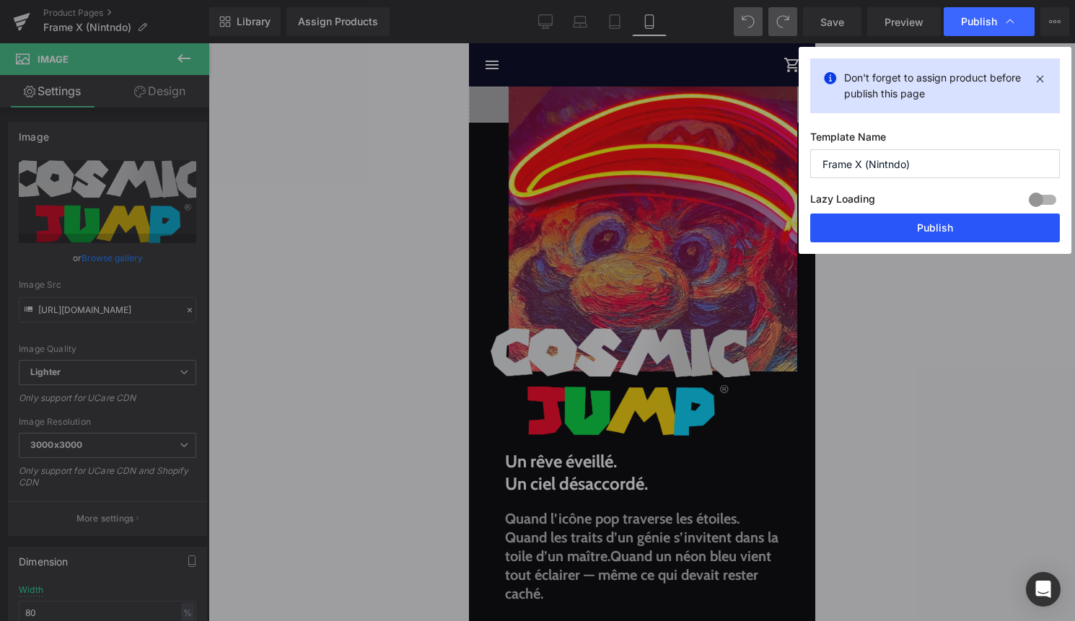
click at [953, 226] on button "Publish" at bounding box center [935, 227] width 250 height 29
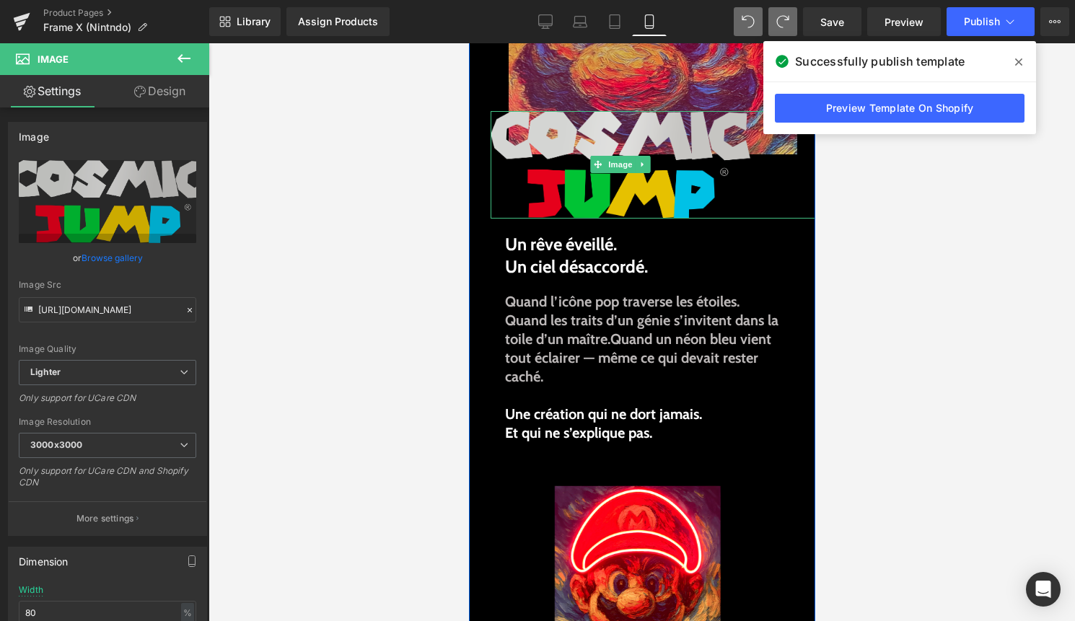
scroll to position [206, 0]
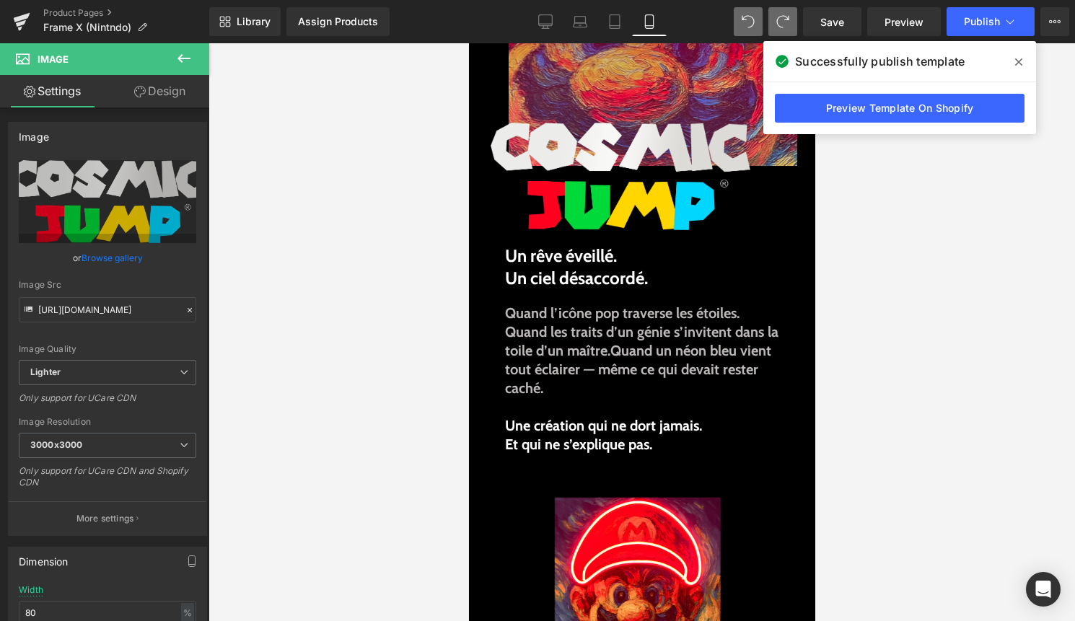
click at [1020, 61] on icon at bounding box center [1018, 62] width 7 height 12
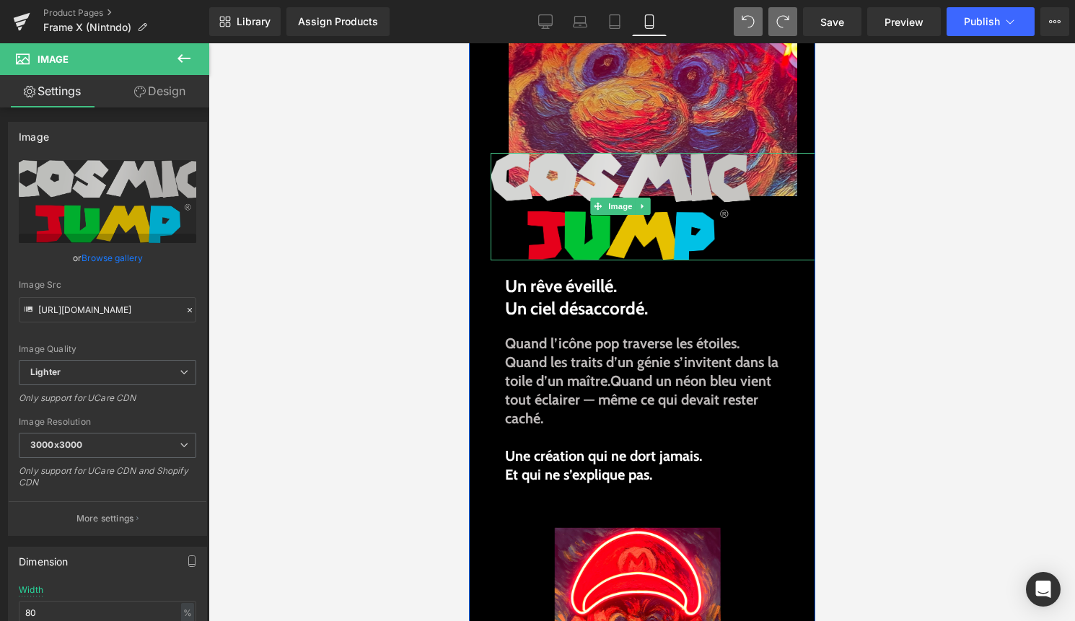
scroll to position [177, 0]
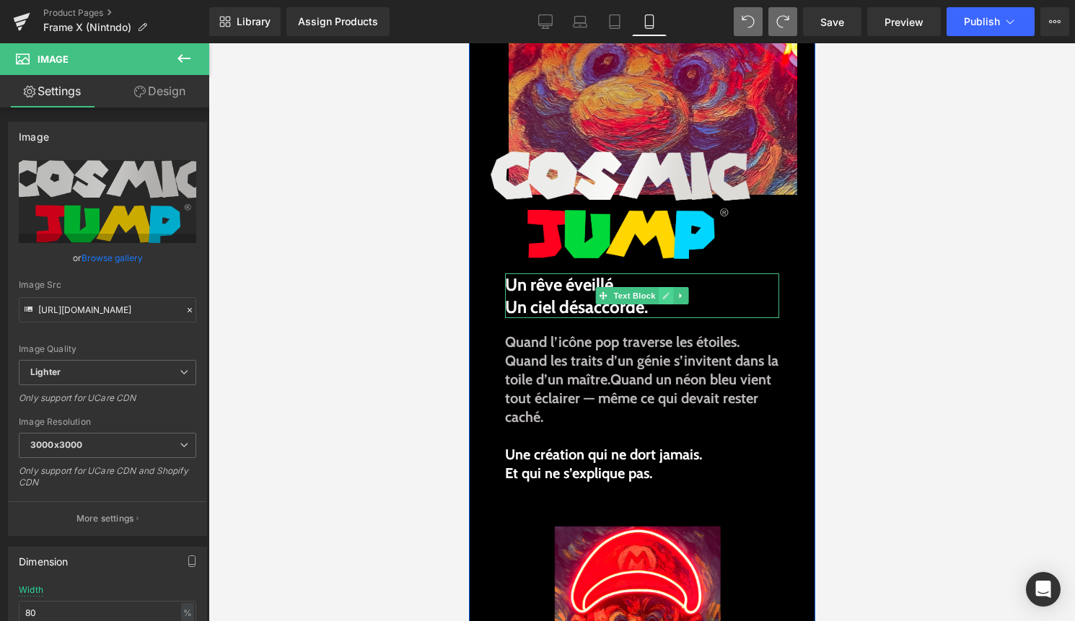
click at [661, 300] on link at bounding box center [665, 295] width 15 height 17
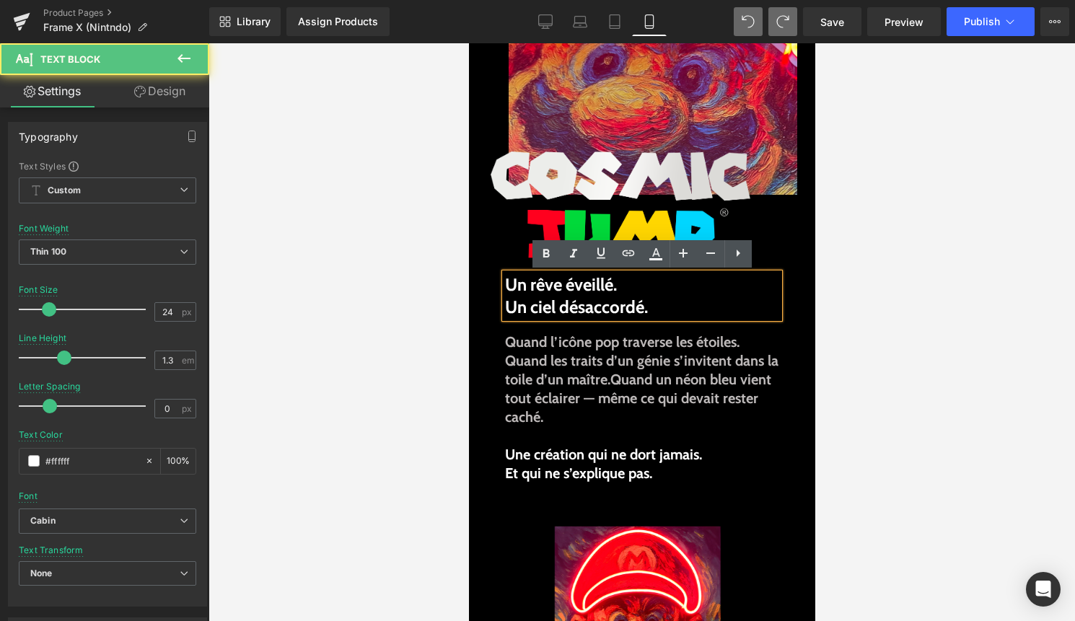
click at [661, 300] on p "Un ciel désaccordé." at bounding box center [641, 307] width 274 height 22
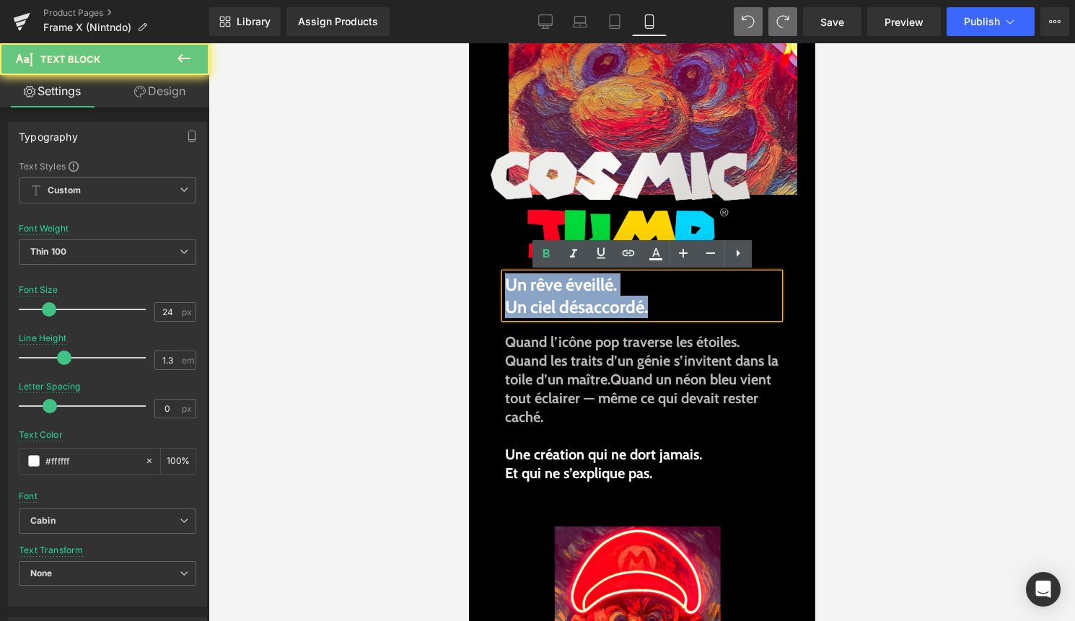
drag, startPoint x: 661, startPoint y: 308, endPoint x: 473, endPoint y: 281, distance: 189.4
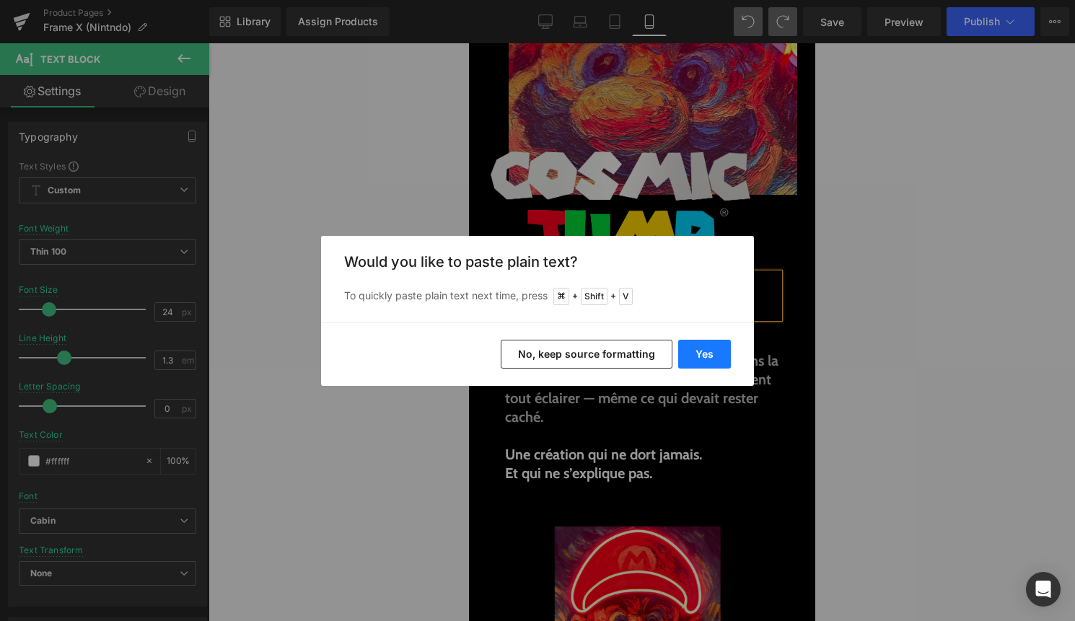
click at [692, 358] on button "Yes" at bounding box center [704, 354] width 53 height 29
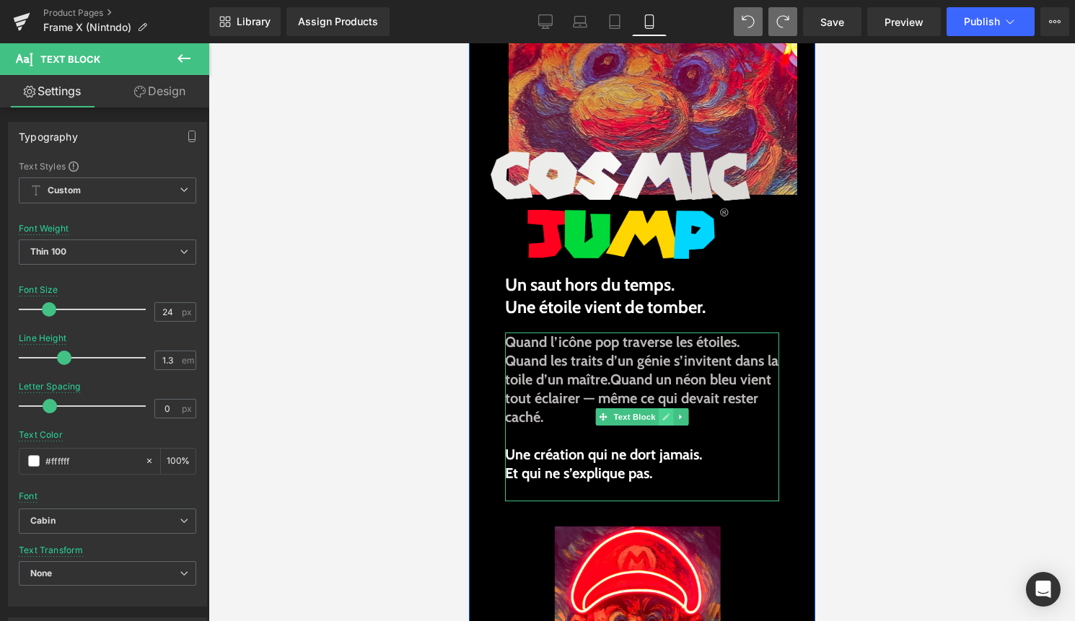
click at [662, 416] on icon at bounding box center [665, 417] width 8 height 9
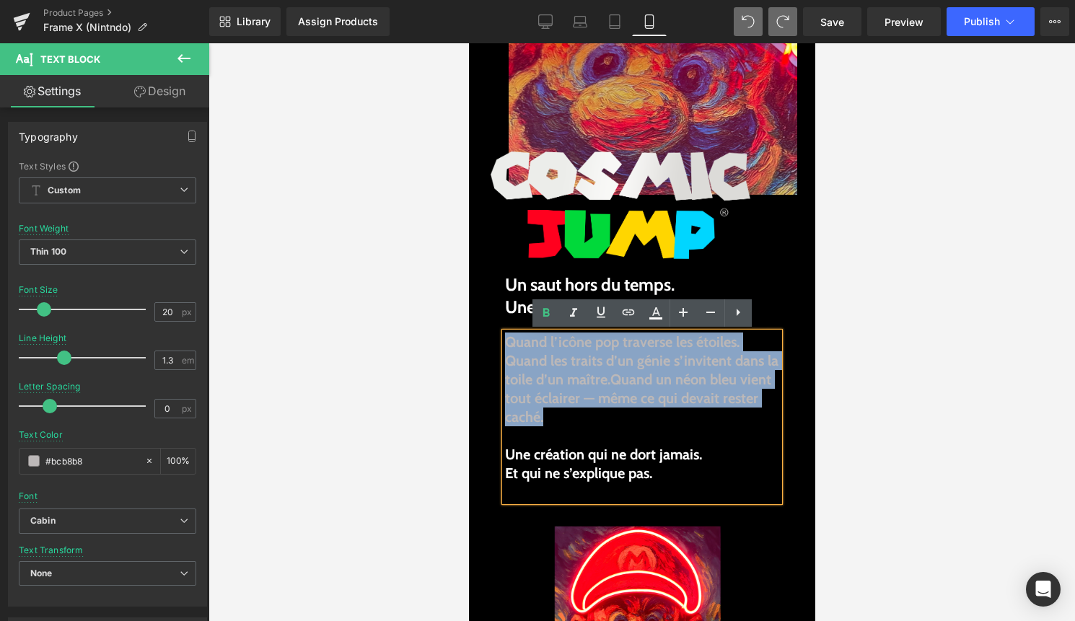
drag, startPoint x: 592, startPoint y: 415, endPoint x: 504, endPoint y: 342, distance: 114.7
click at [504, 342] on div "Quand l’icône pop traverse les étoiles. Quand les traits d’un génie s’invitent …" at bounding box center [641, 416] width 274 height 169
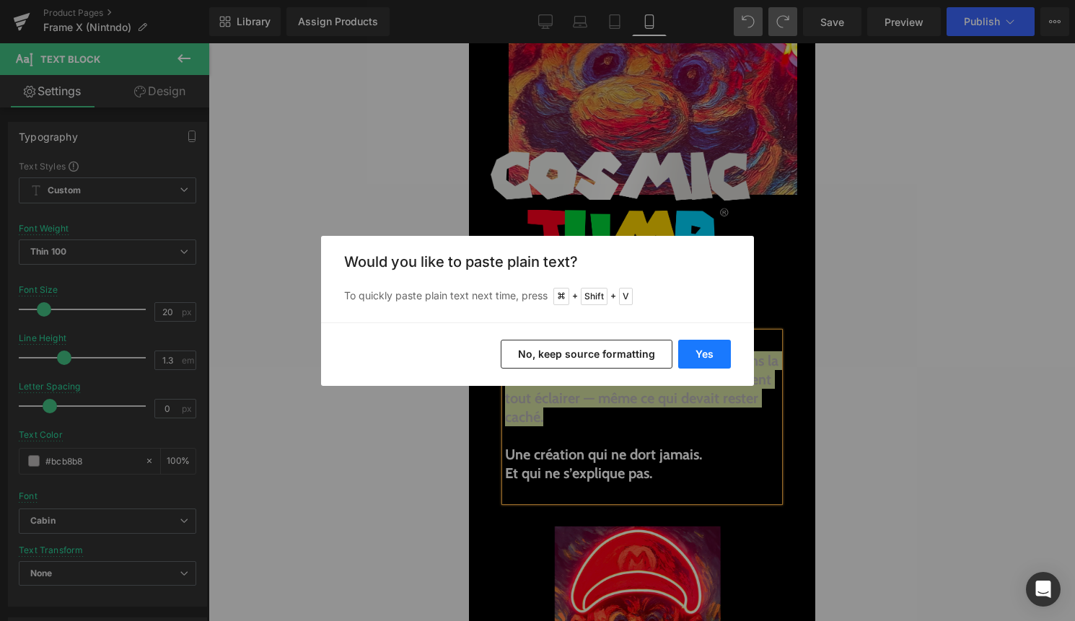
click at [702, 349] on button "Yes" at bounding box center [704, 354] width 53 height 29
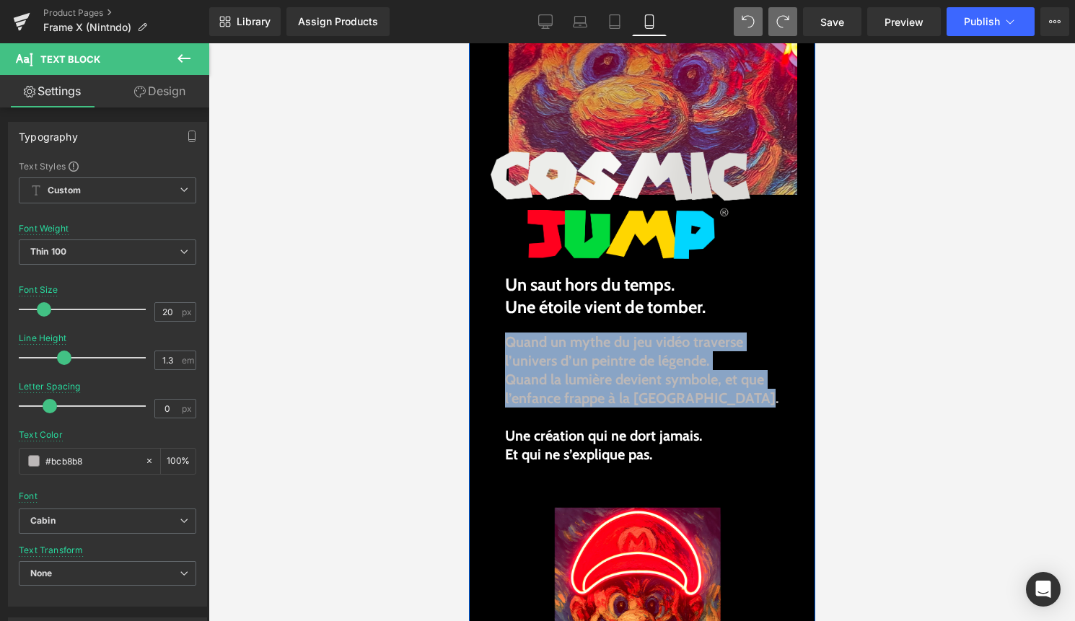
drag, startPoint x: 738, startPoint y: 404, endPoint x: 498, endPoint y: 341, distance: 247.5
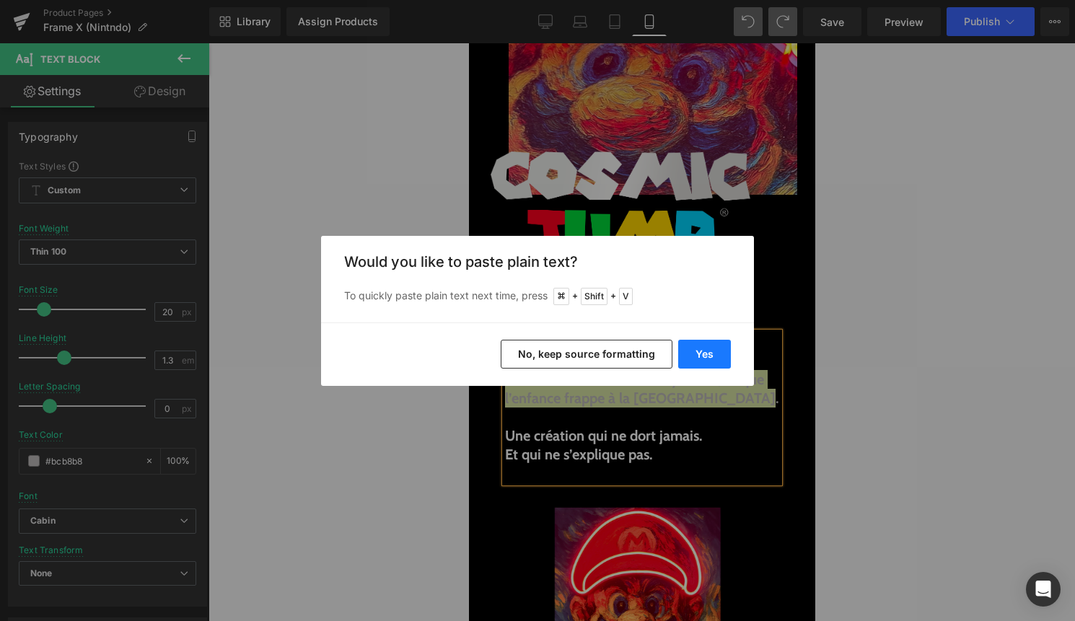
click at [709, 353] on button "Yes" at bounding box center [704, 354] width 53 height 29
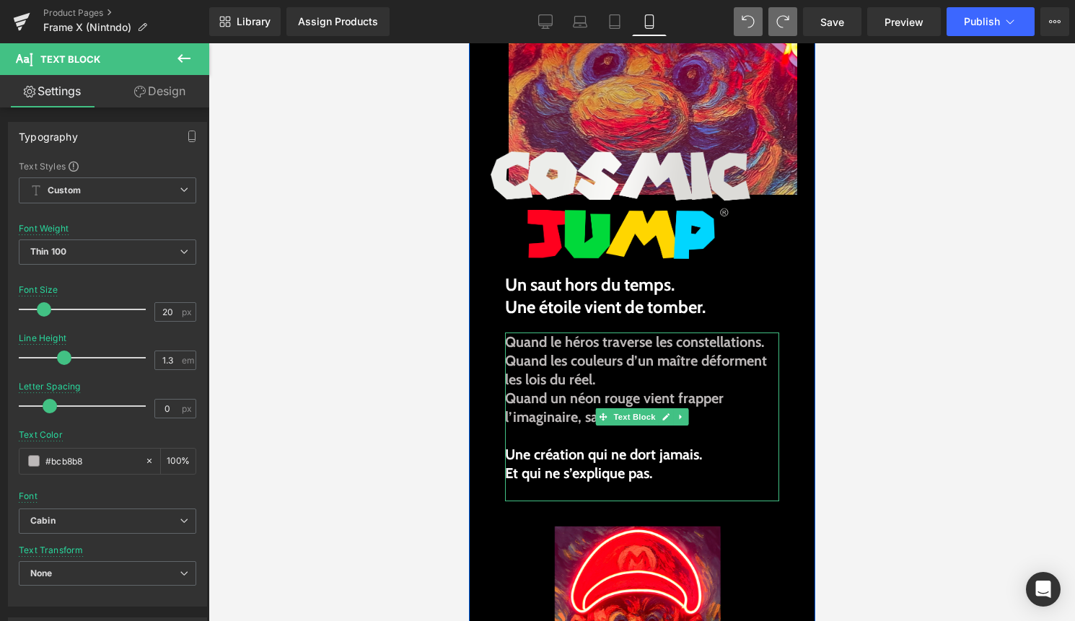
click at [508, 399] on b "Quand un néon rouge vient frapper l’imaginaire, sans détour." at bounding box center [613, 407] width 219 height 36
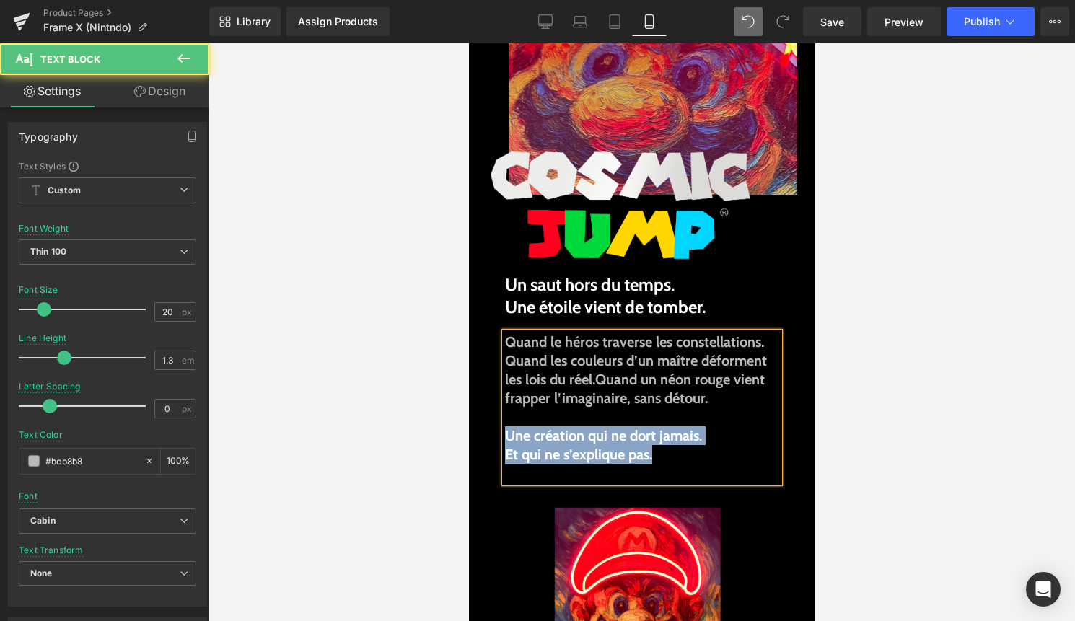
drag, startPoint x: 653, startPoint y: 457, endPoint x: 506, endPoint y: 436, distance: 148.6
click at [506, 436] on div "Quand le héros traverse les constellations. Quand les couleurs d’un maître défo…" at bounding box center [641, 407] width 274 height 150
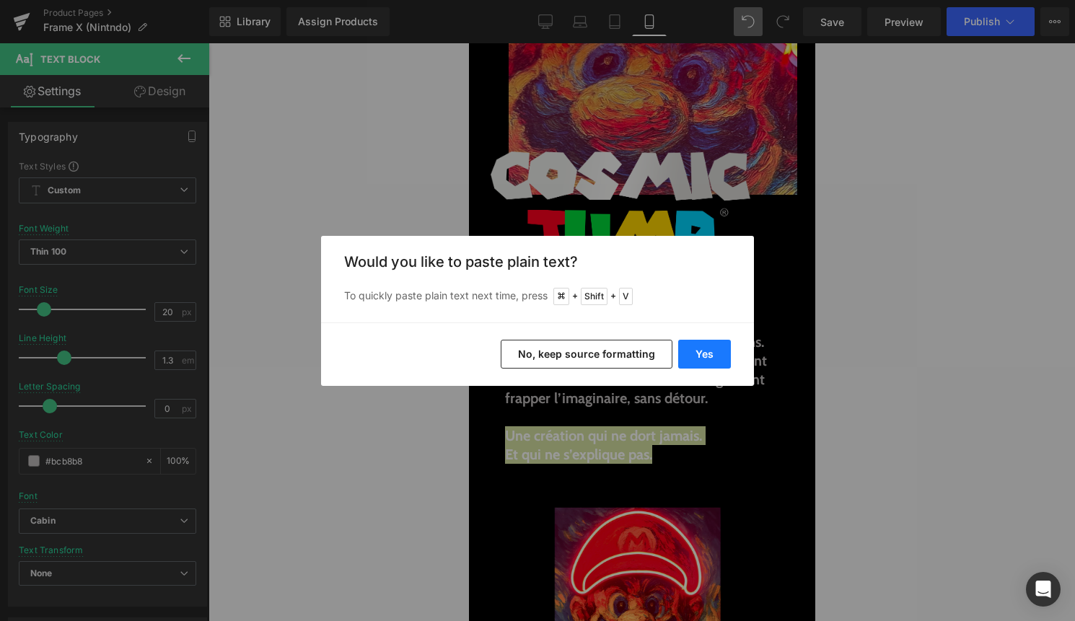
click at [695, 356] on button "Yes" at bounding box center [704, 354] width 53 height 29
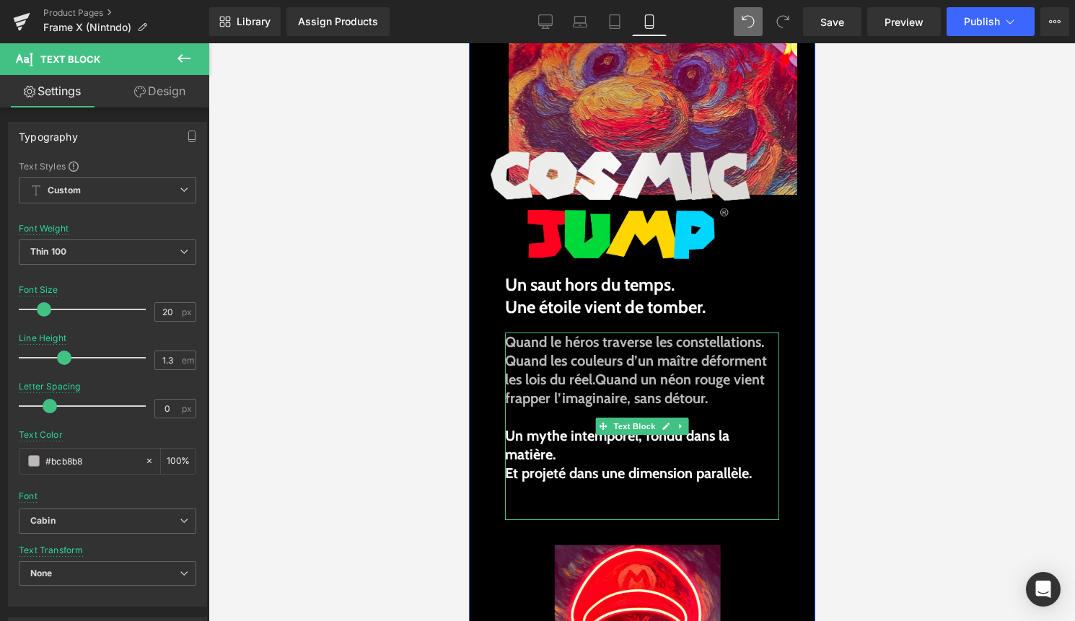
click at [511, 473] on b "Et projeté dans une dimension parallèle." at bounding box center [627, 472] width 247 height 17
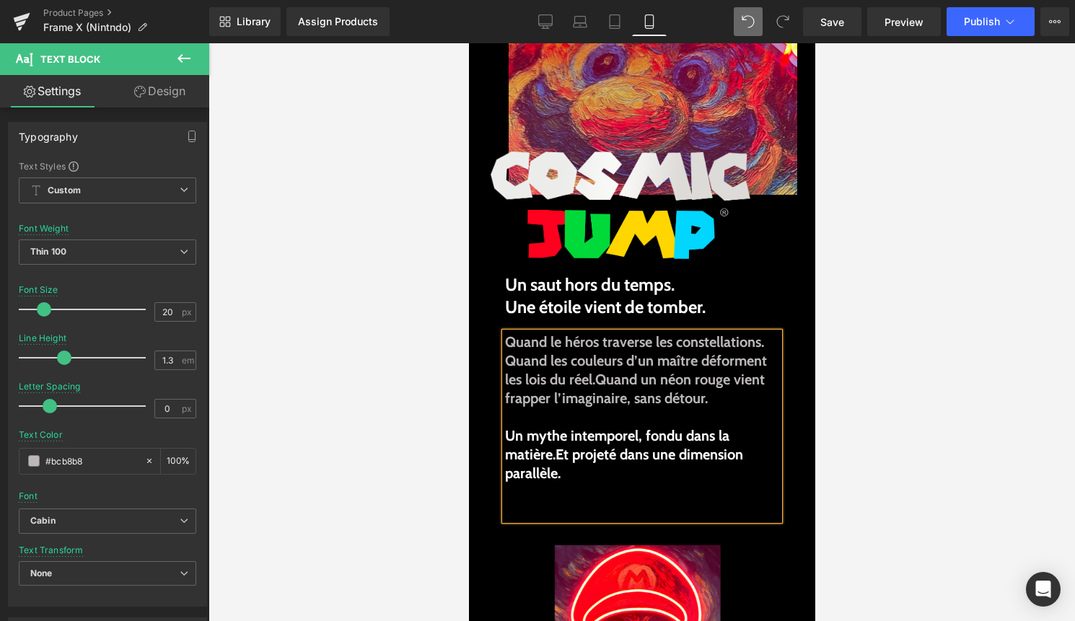
click at [878, 471] on div at bounding box center [641, 332] width 866 height 578
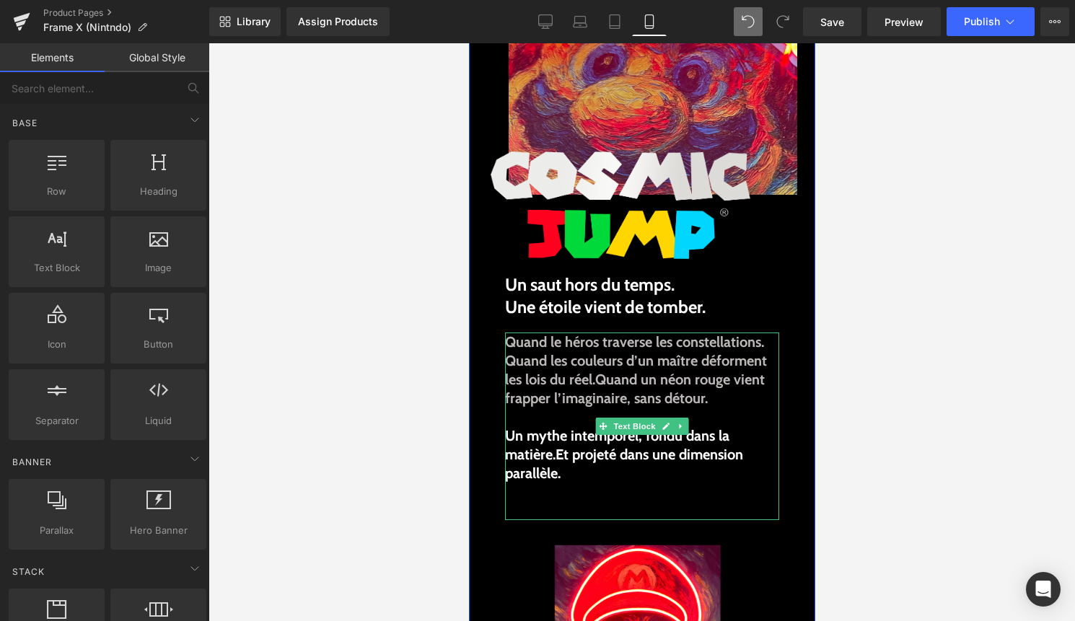
click at [623, 485] on p at bounding box center [641, 491] width 274 height 19
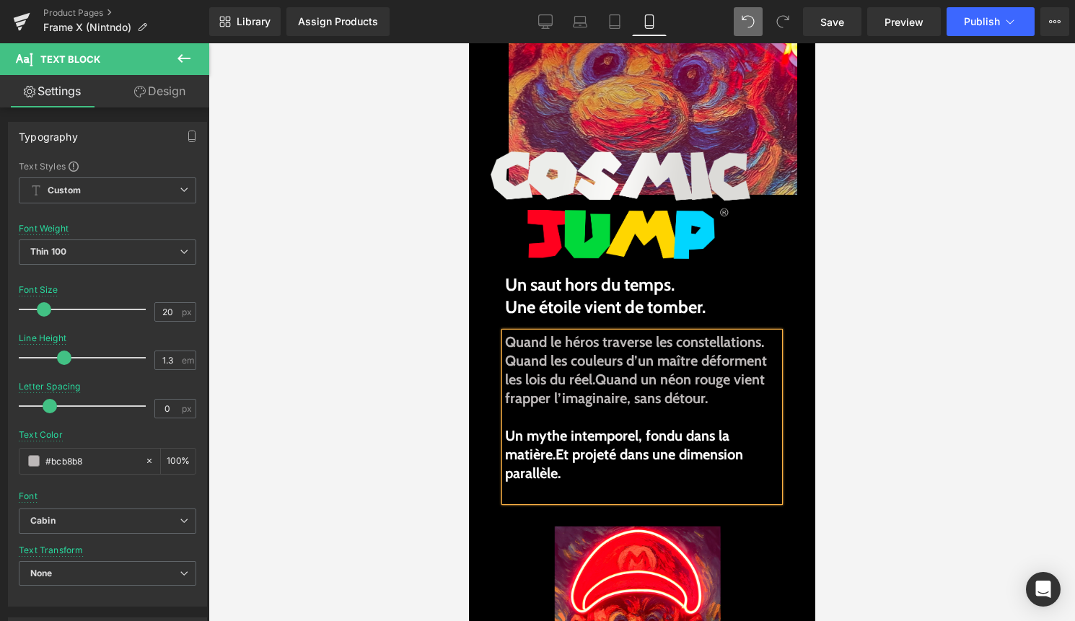
click at [556, 492] on p at bounding box center [641, 491] width 274 height 19
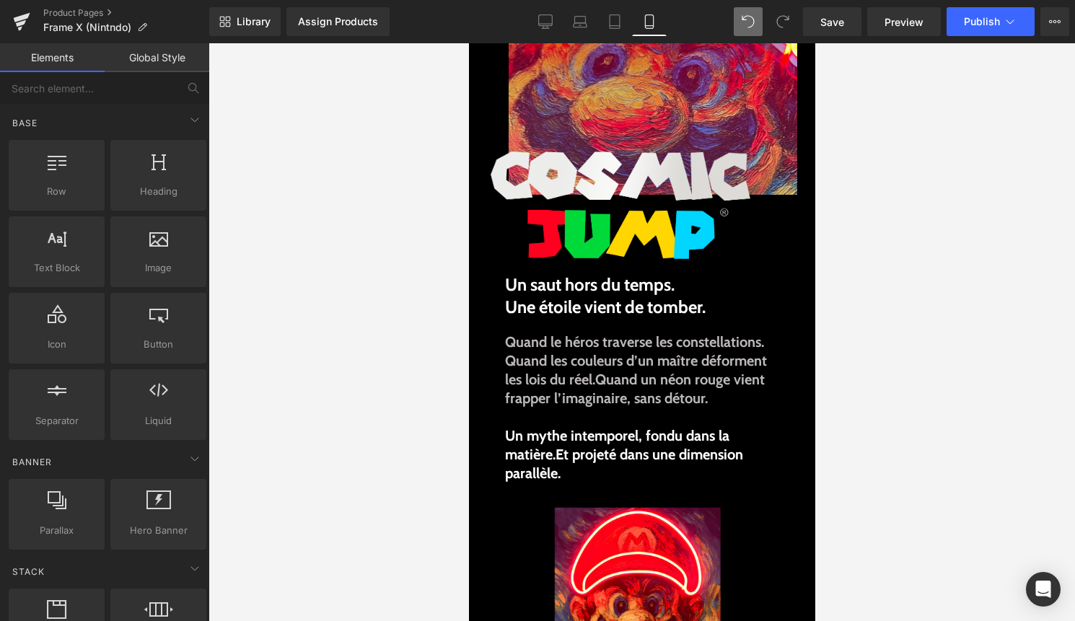
click at [944, 418] on div at bounding box center [641, 332] width 866 height 578
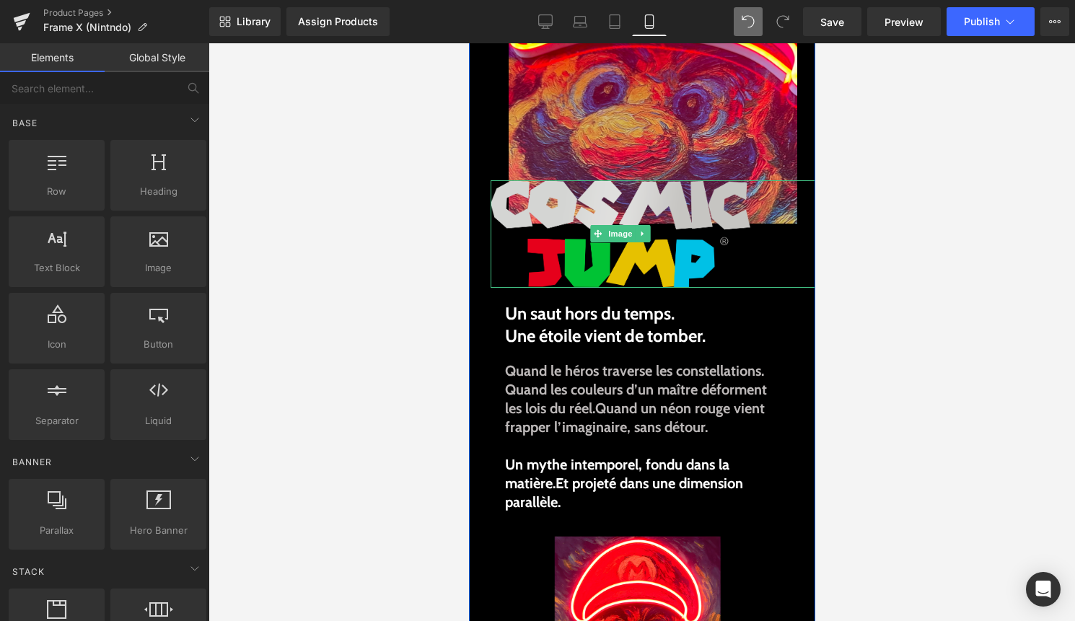
scroll to position [156, 0]
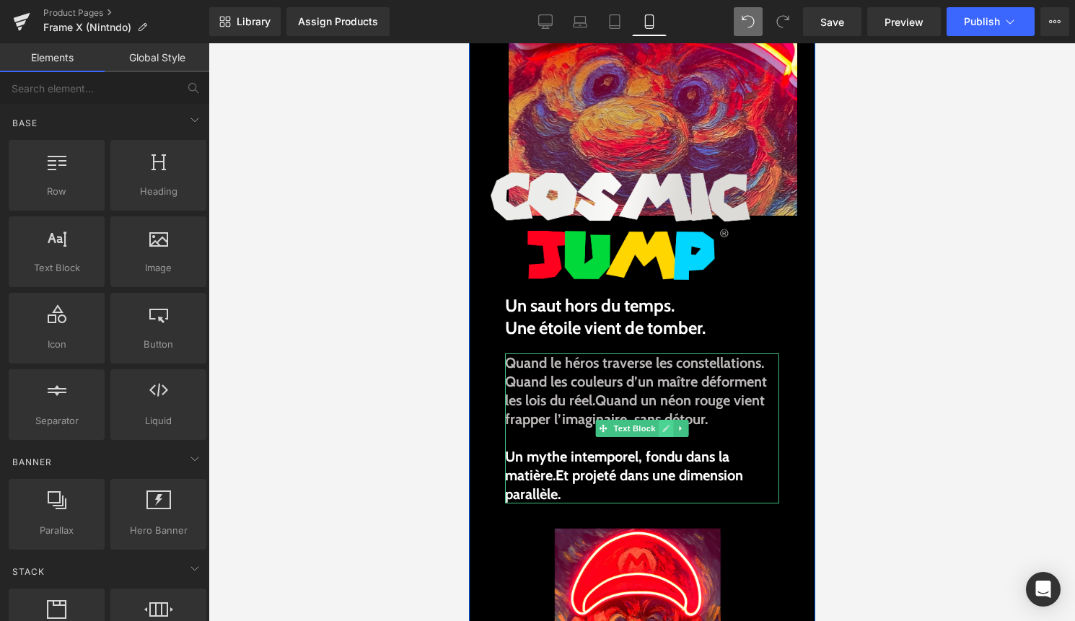
click at [667, 431] on icon at bounding box center [665, 428] width 8 height 9
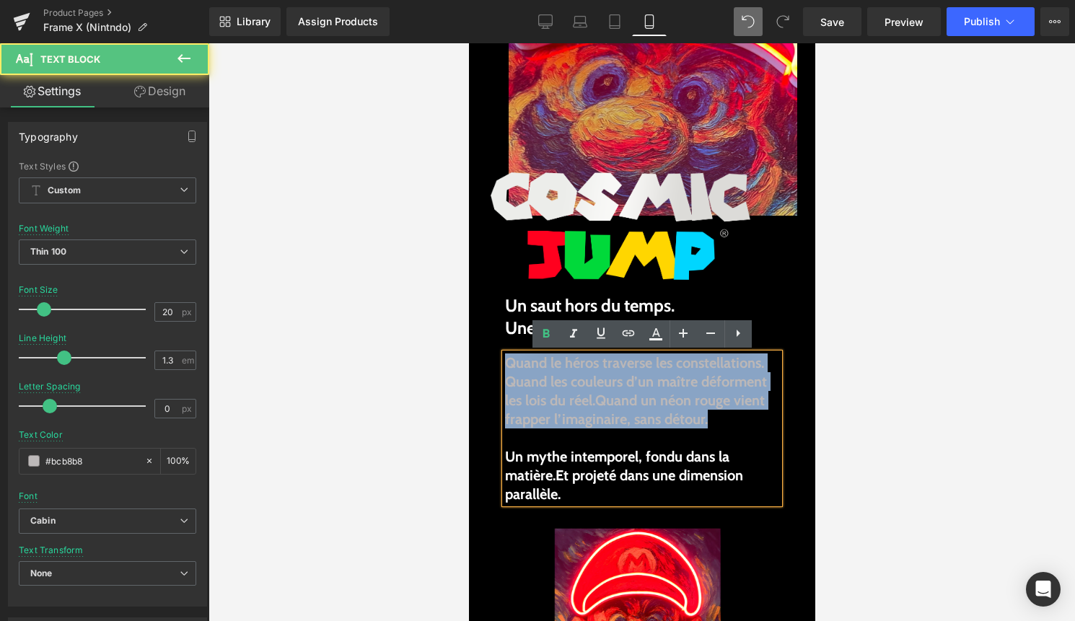
drag, startPoint x: 545, startPoint y: 386, endPoint x: 499, endPoint y: 363, distance: 51.6
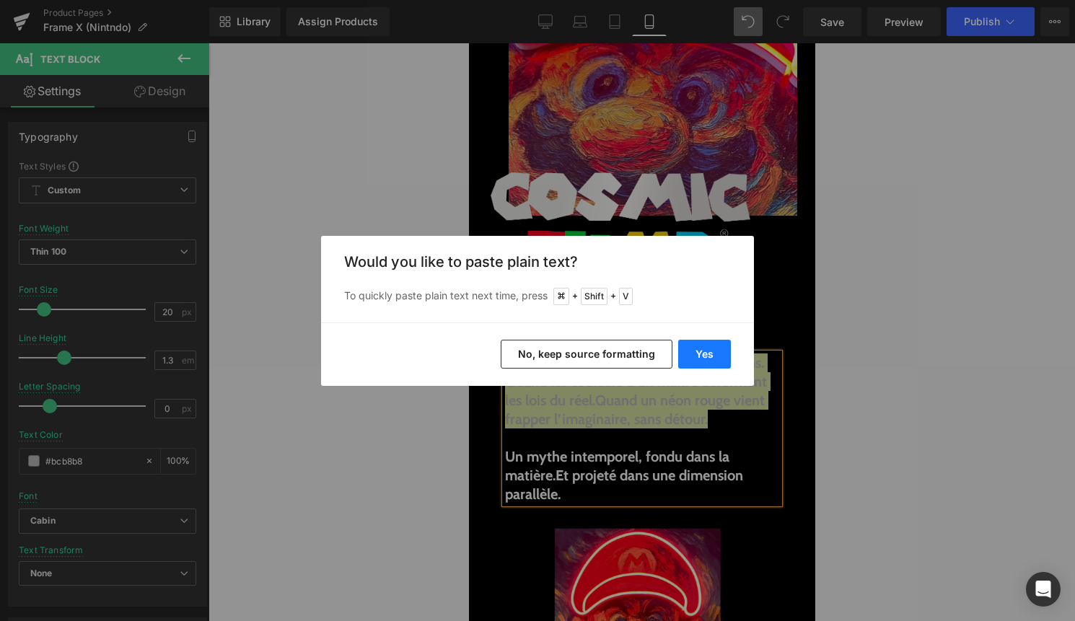
click at [706, 349] on button "Yes" at bounding box center [704, 354] width 53 height 29
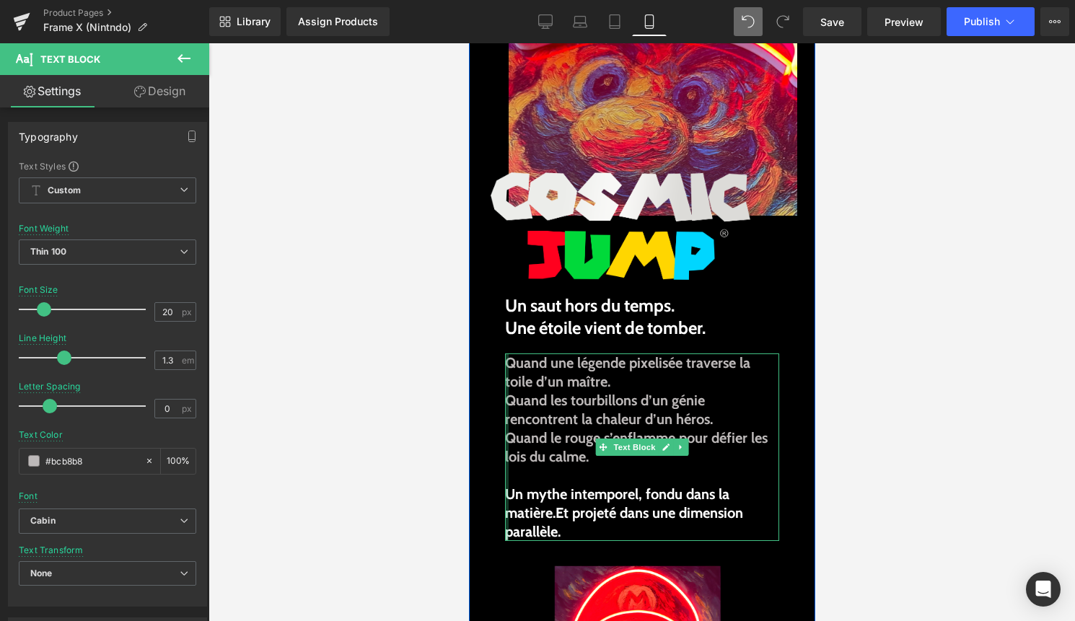
click at [506, 398] on div at bounding box center [506, 447] width 4 height 188
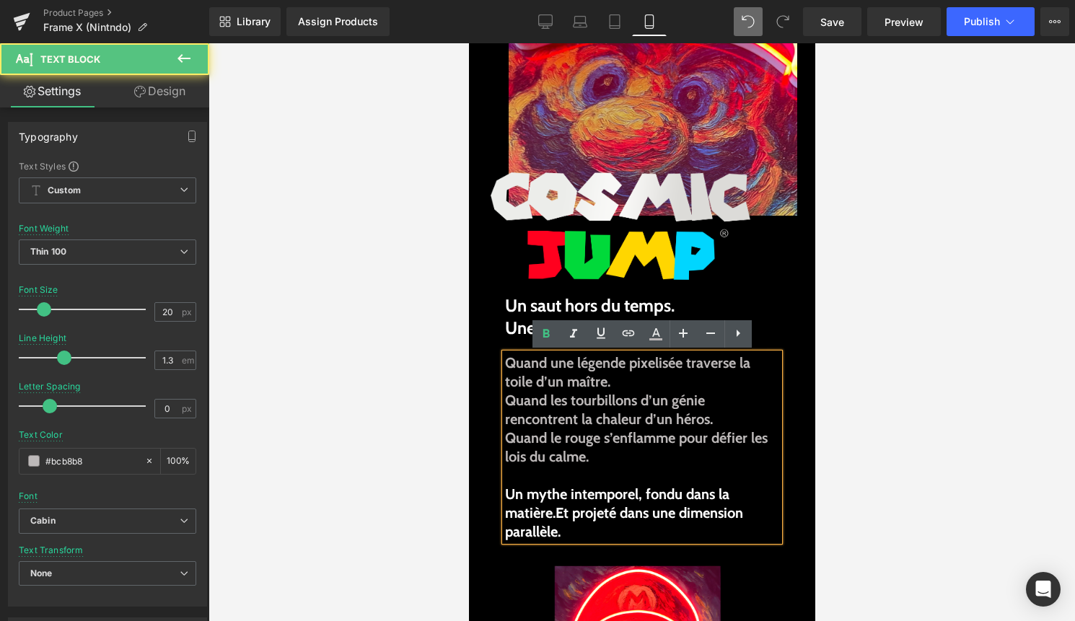
click at [506, 399] on b "Quand les tourbillons d’un génie rencontrent la chaleur d’un héros." at bounding box center [608, 410] width 208 height 36
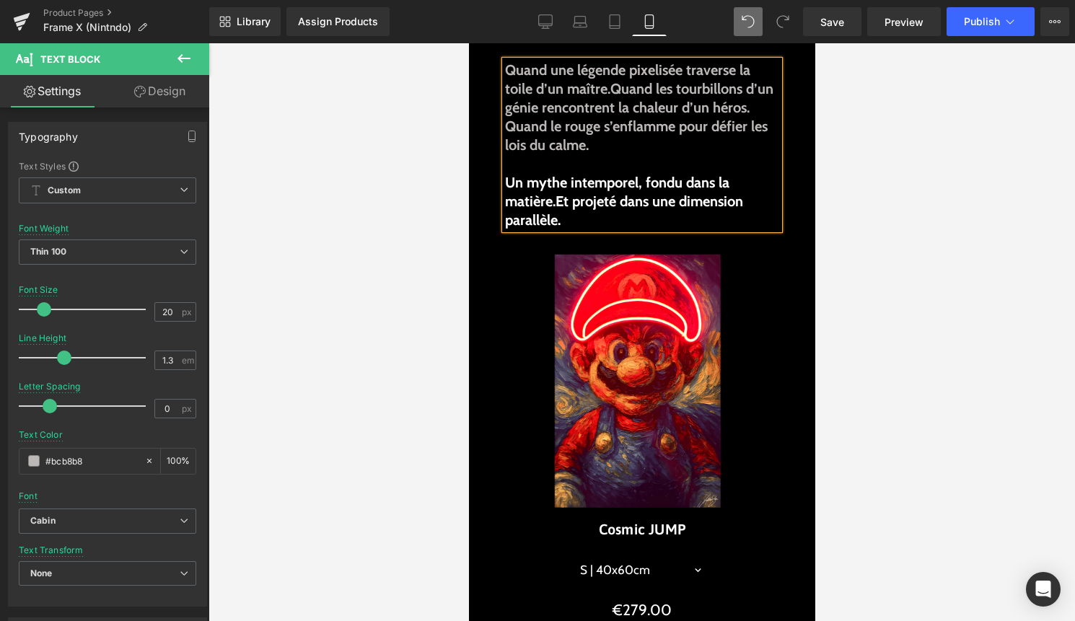
scroll to position [441, 0]
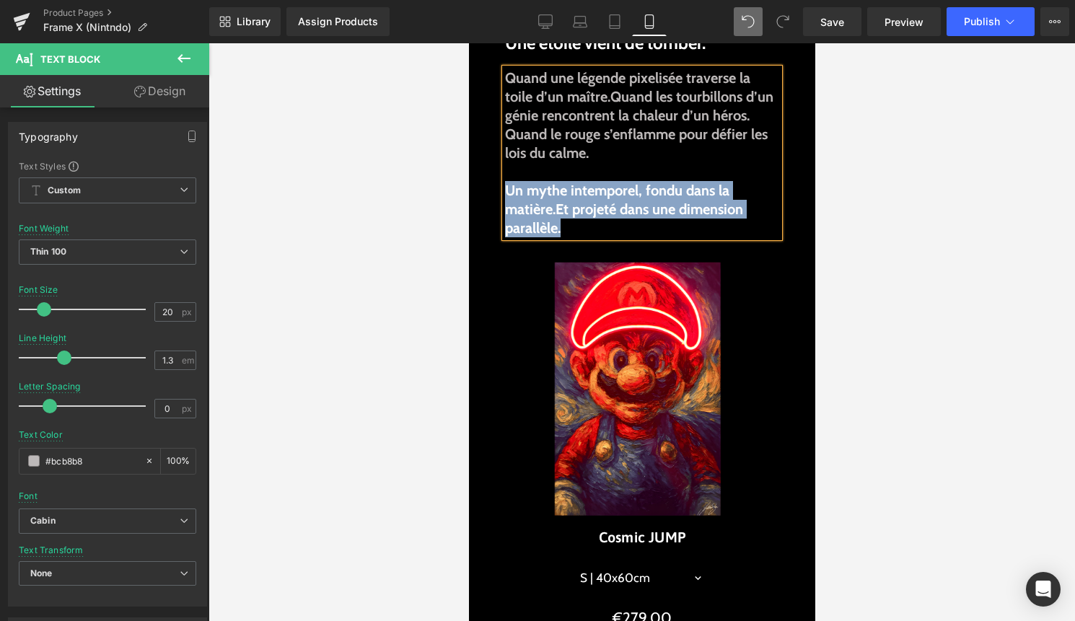
drag, startPoint x: 571, startPoint y: 231, endPoint x: 508, endPoint y: 190, distance: 74.6
click at [508, 190] on p "Un mythe intemporel, fondu dans la matière. Et projeté dans une dimension paral…" at bounding box center [641, 209] width 274 height 56
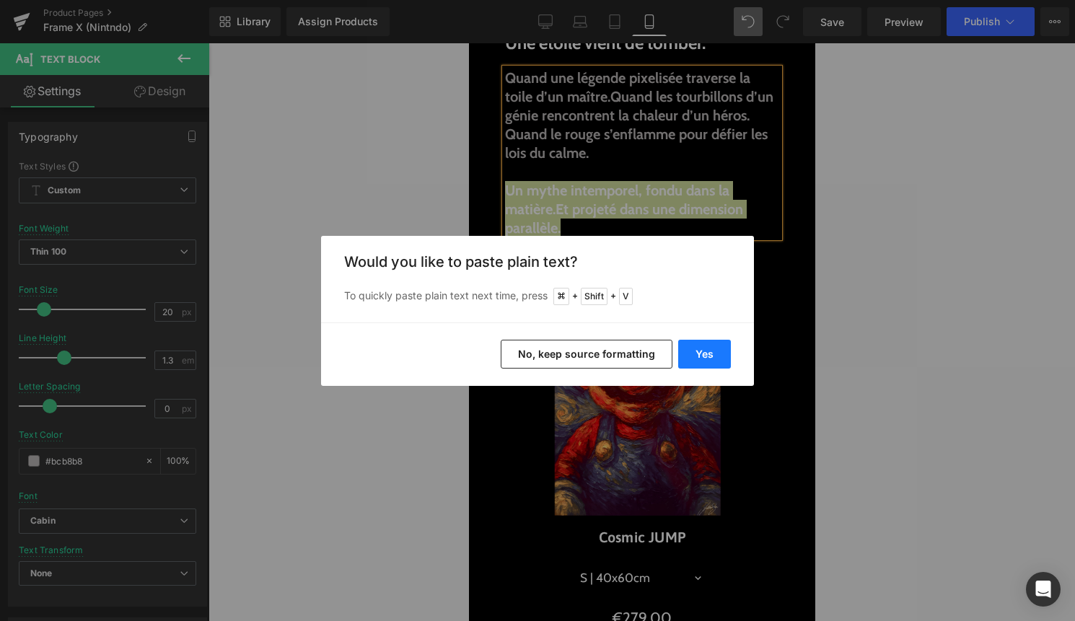
click at [696, 350] on button "Yes" at bounding box center [704, 354] width 53 height 29
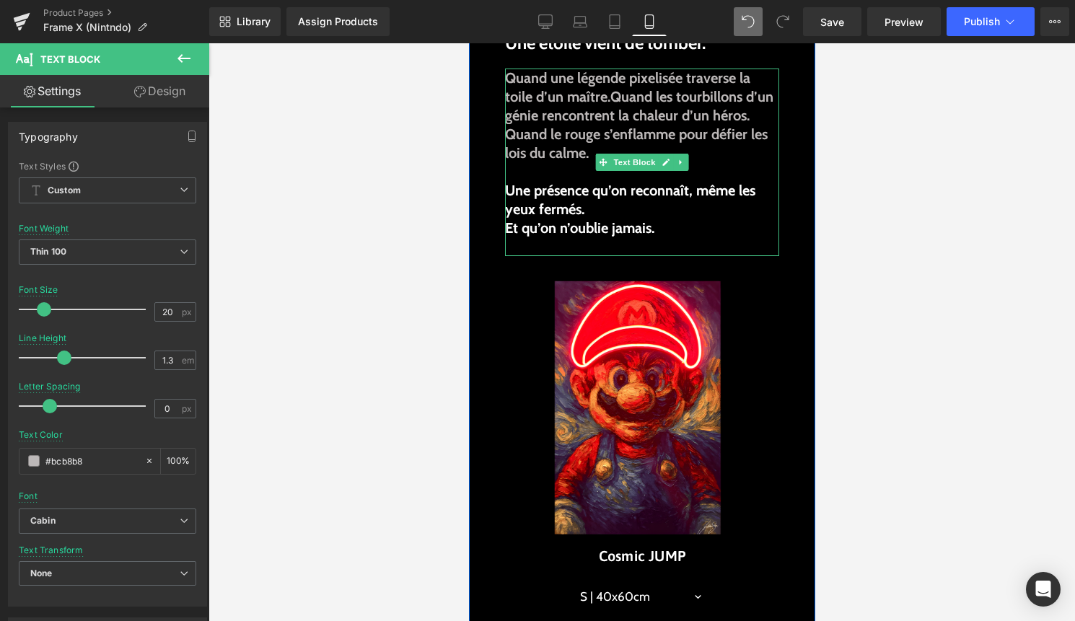
click at [508, 228] on b "Et qu’on n’oublie jamais." at bounding box center [578, 227] width 149 height 17
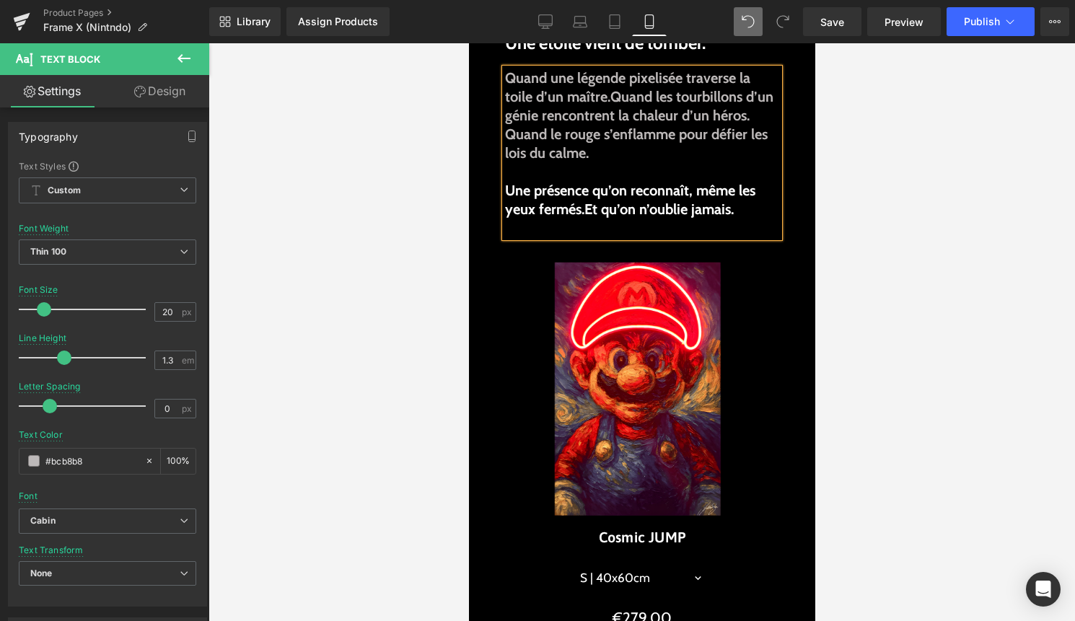
click at [868, 332] on div at bounding box center [641, 332] width 866 height 578
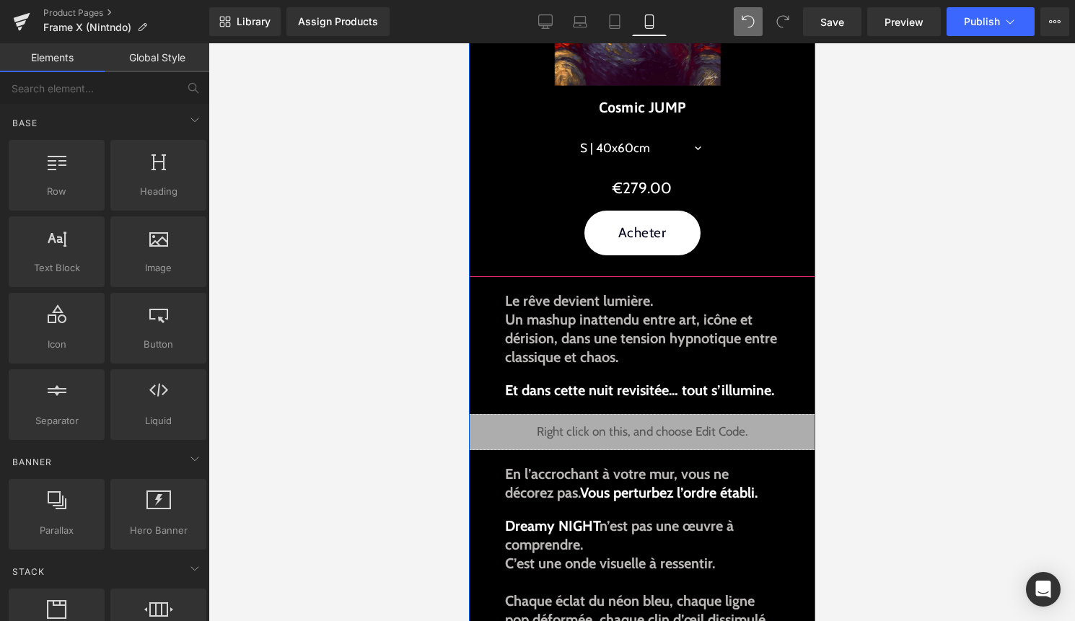
scroll to position [880, 0]
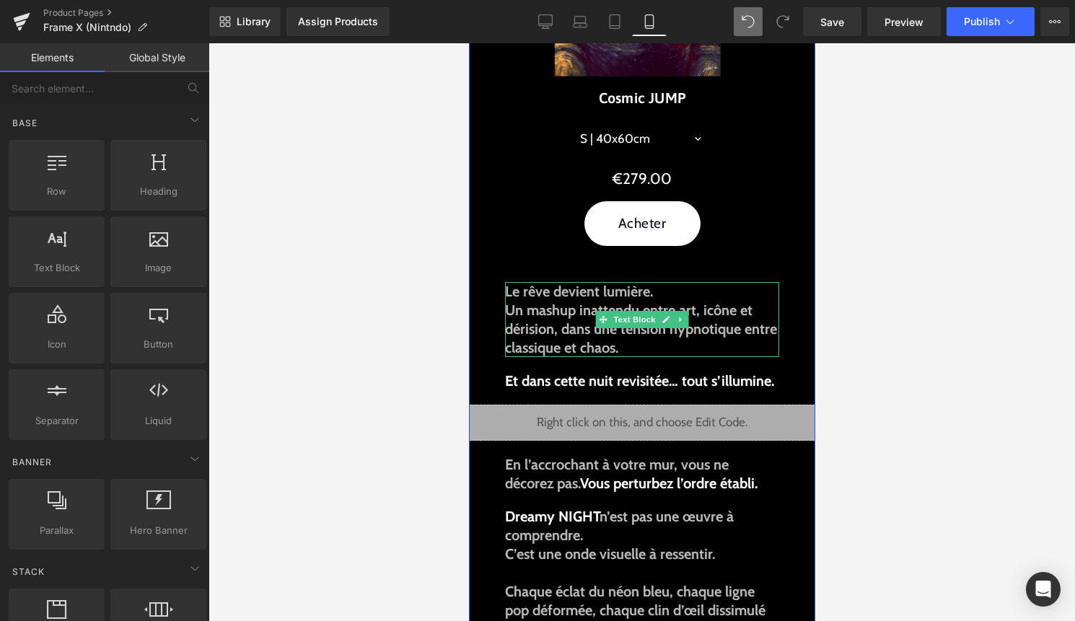
click at [605, 346] on b "Un mashup inattendu entre art, icône et dérision, dans une tension hypnotique e…" at bounding box center [640, 328] width 272 height 55
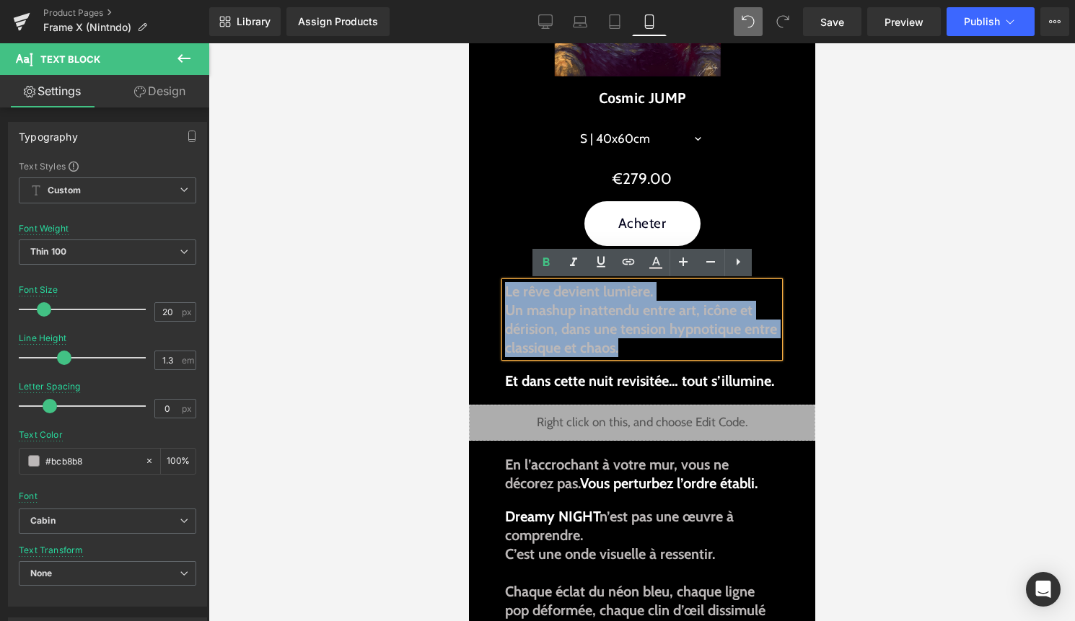
drag, startPoint x: 625, startPoint y: 349, endPoint x: 497, endPoint y: 295, distance: 138.6
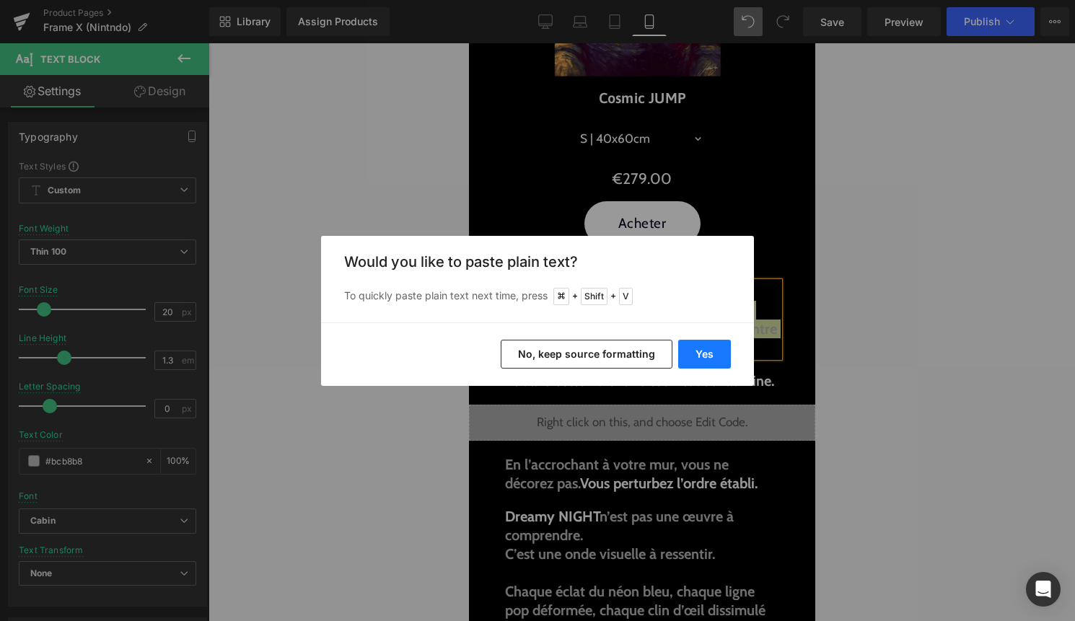
click at [700, 342] on button "Yes" at bounding box center [704, 354] width 53 height 29
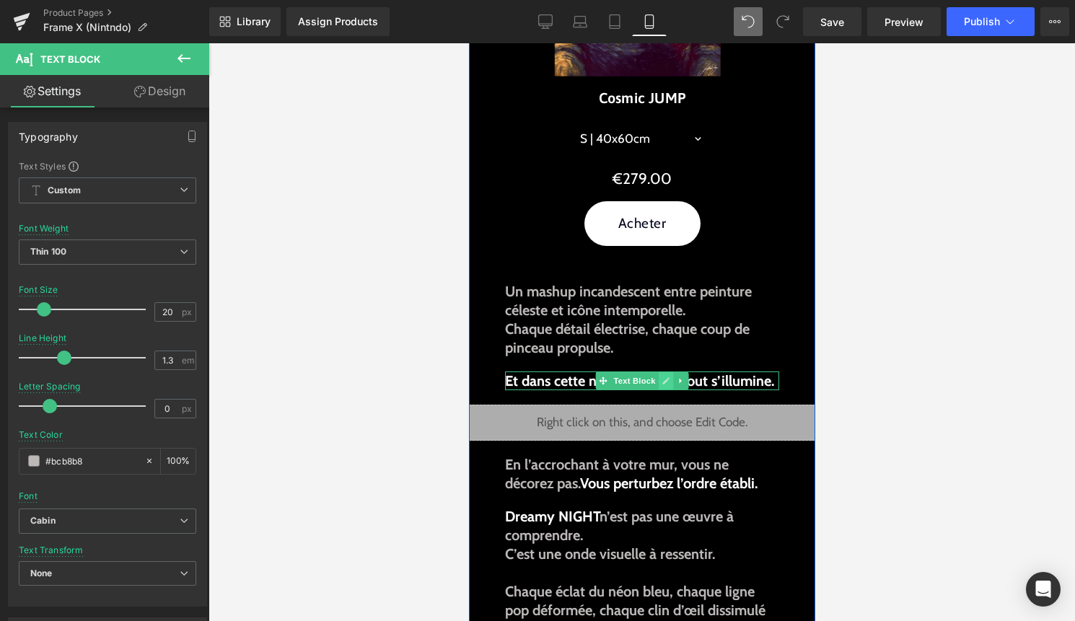
click at [659, 382] on link at bounding box center [665, 380] width 15 height 17
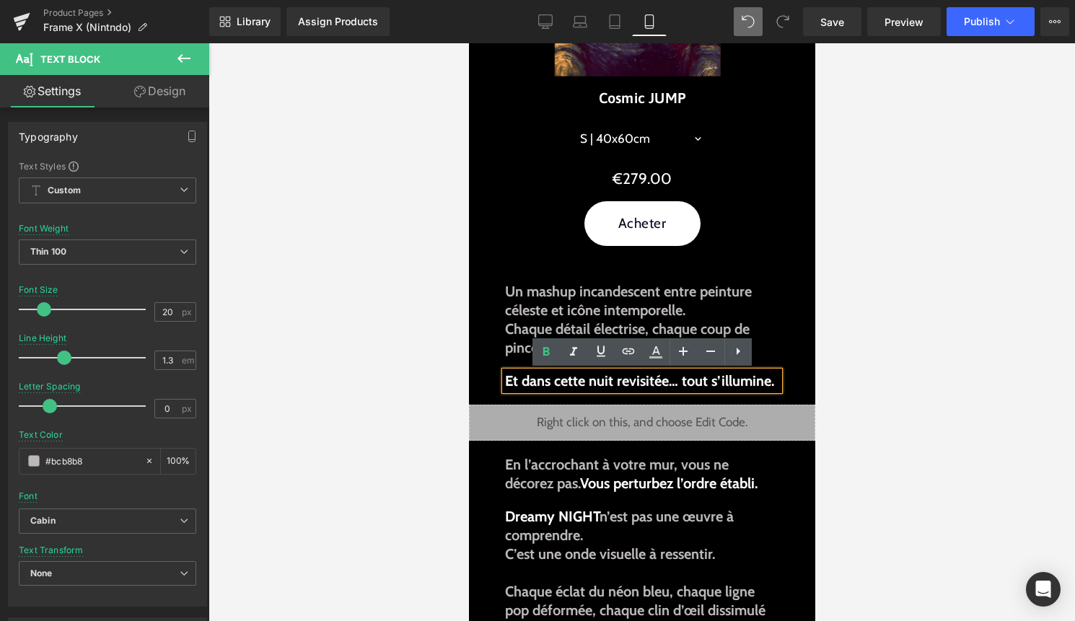
click at [659, 382] on b "Et dans cette nuit revisitée… tout s’illumine." at bounding box center [638, 380] width 269 height 17
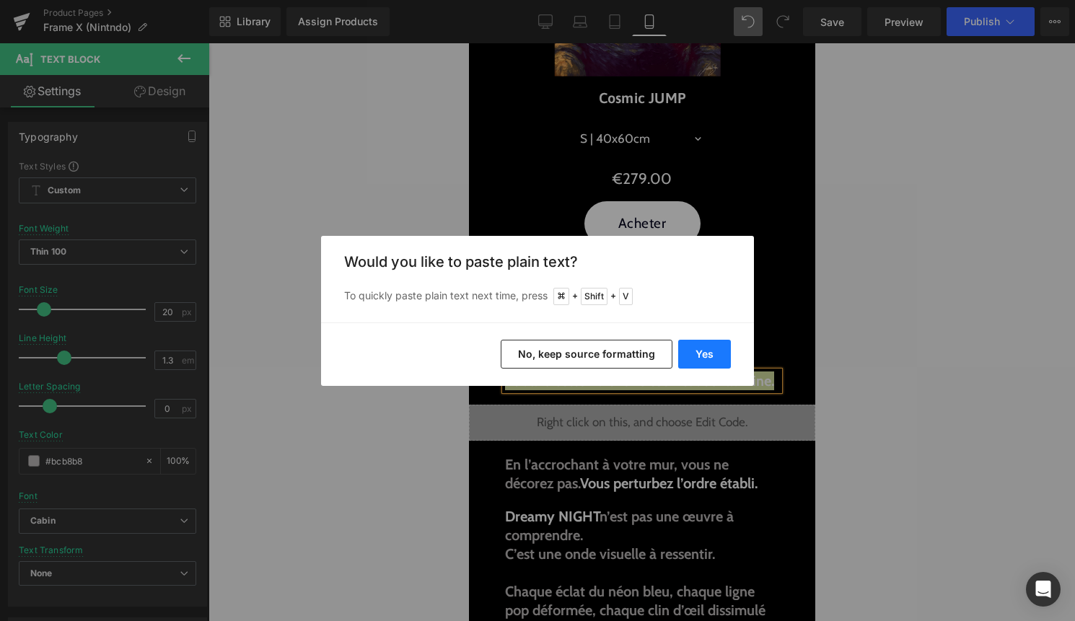
click at [707, 362] on button "Yes" at bounding box center [704, 354] width 53 height 29
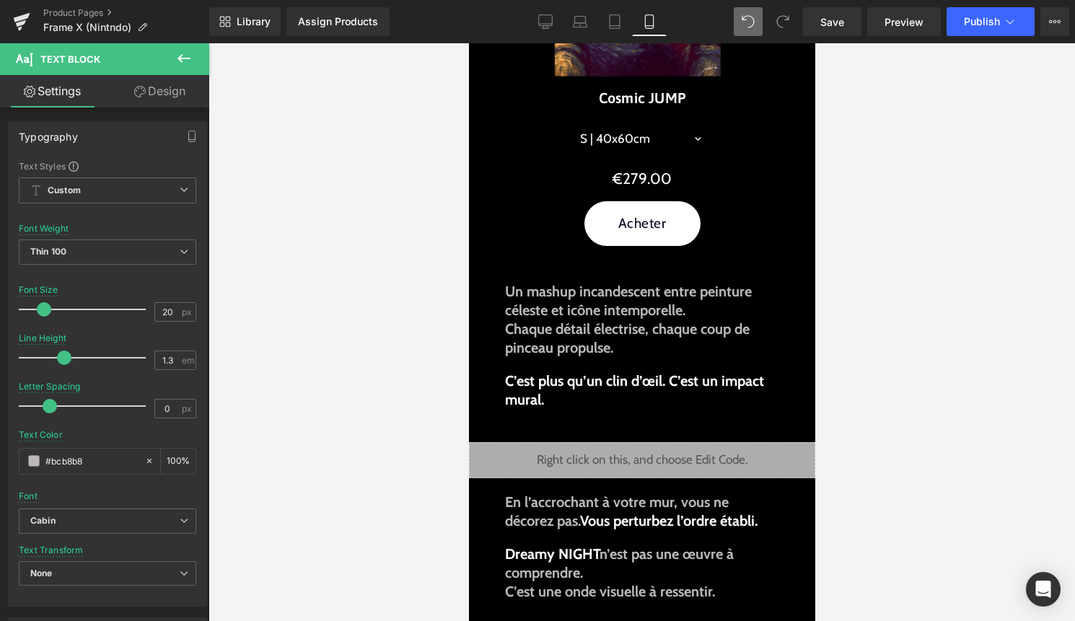
click at [878, 424] on div at bounding box center [641, 332] width 866 height 578
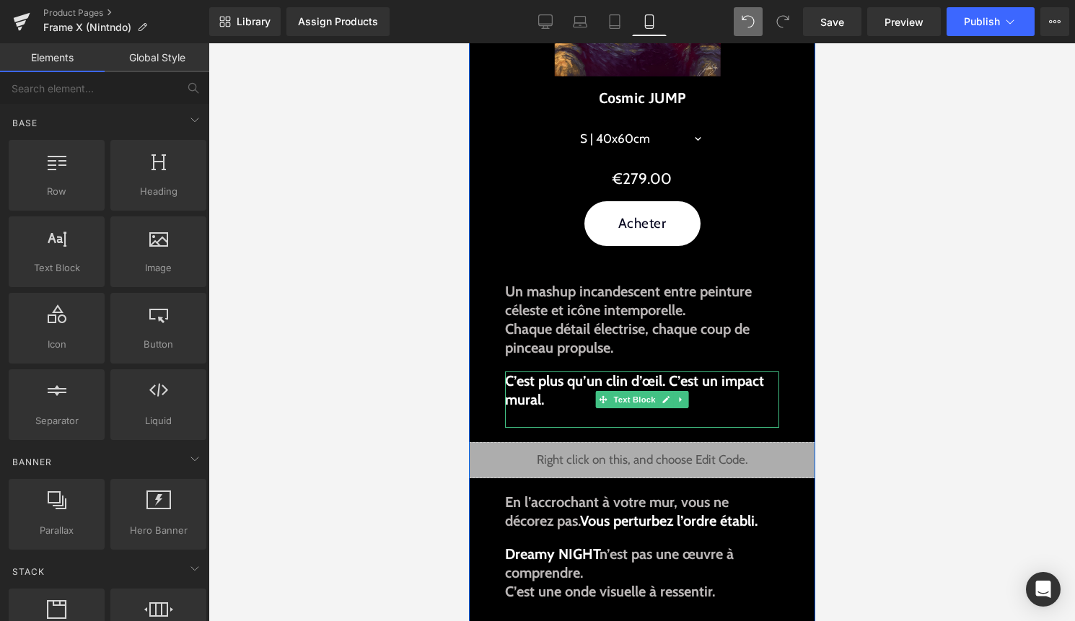
click at [666, 382] on b "C’est plus qu’un clin d’œil. C’est un impact mural." at bounding box center [633, 390] width 259 height 36
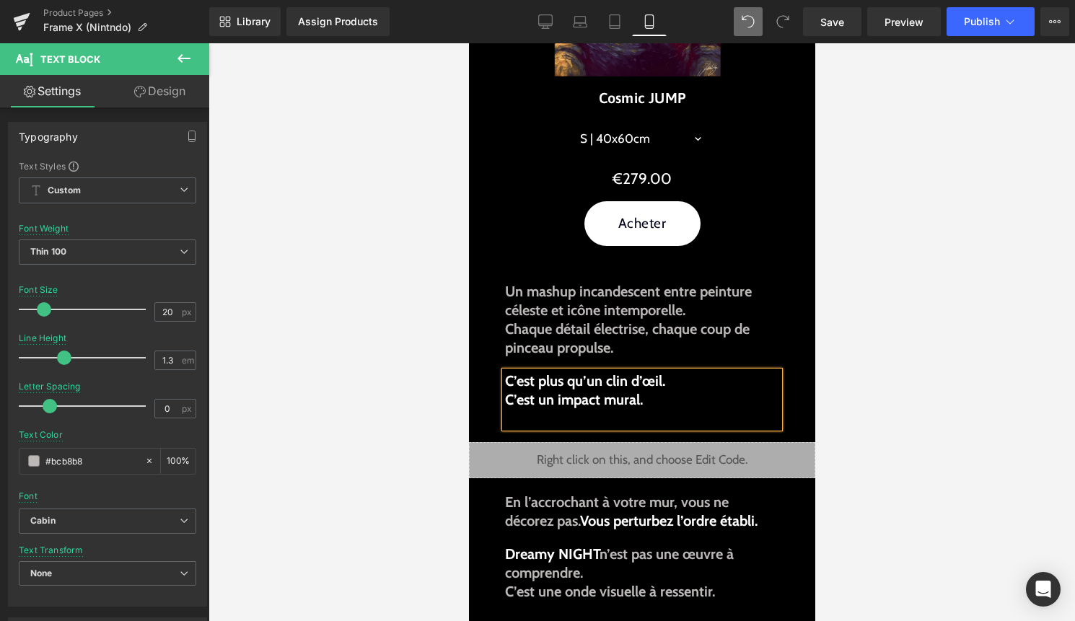
click at [892, 396] on div at bounding box center [641, 332] width 866 height 578
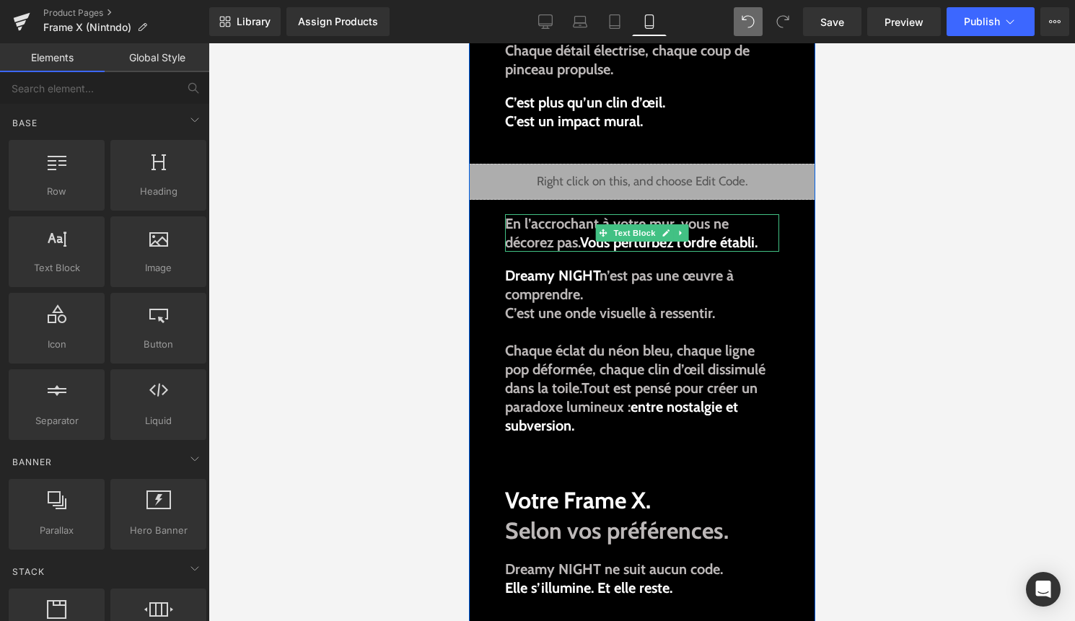
scroll to position [1163, 0]
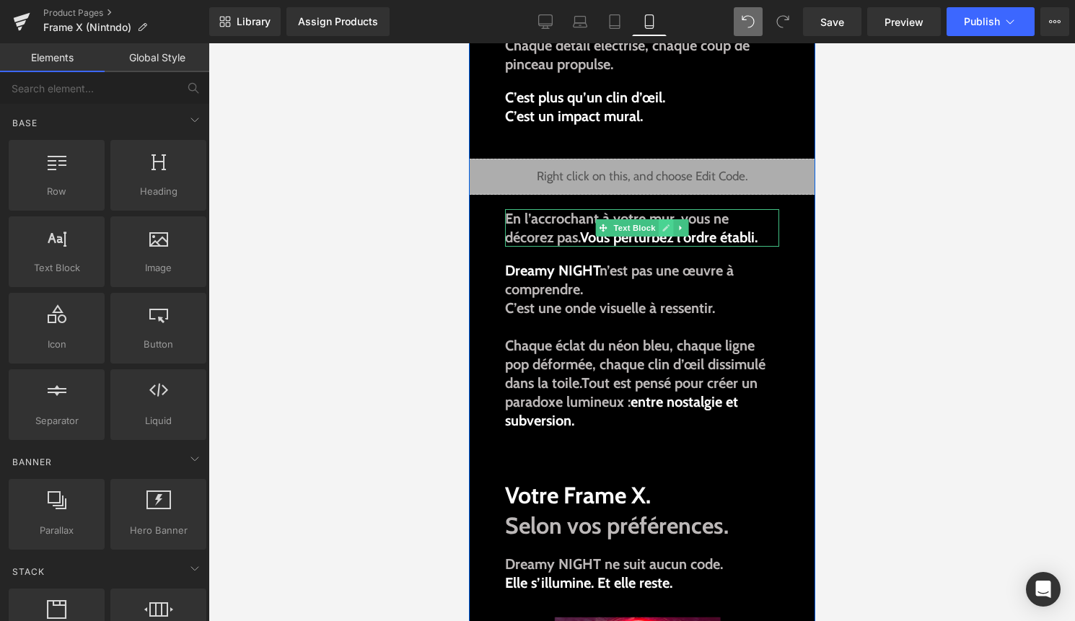
click at [671, 230] on link at bounding box center [665, 227] width 15 height 17
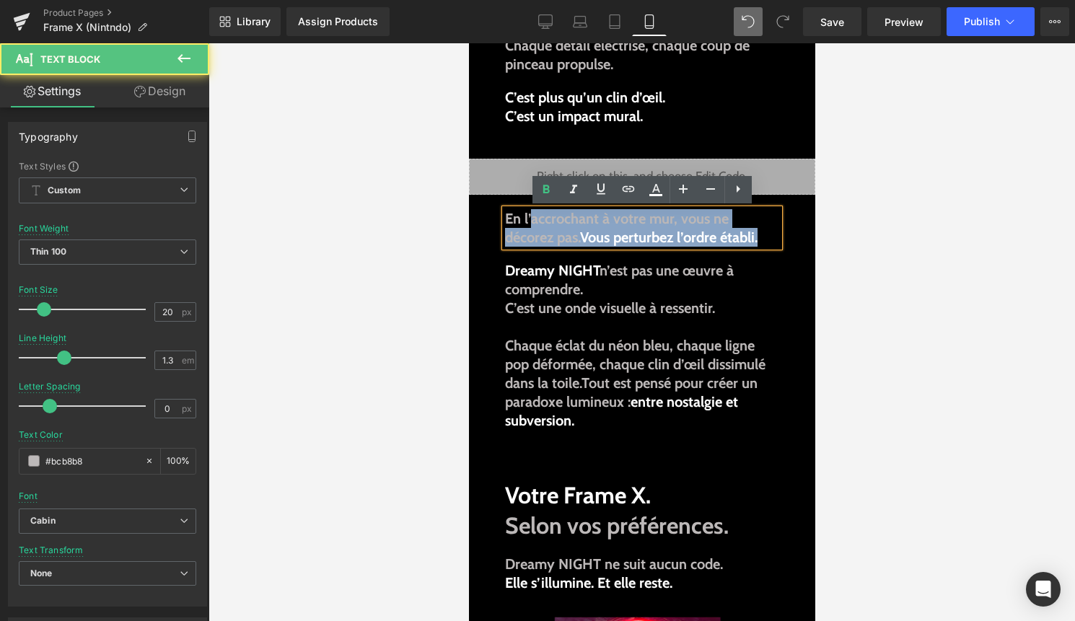
drag, startPoint x: 764, startPoint y: 237, endPoint x: 533, endPoint y: 224, distance: 231.1
click at [533, 224] on p "En l’accrochant à votre mur, vous ne décorez pas. Vous perturbez l’ordre établi." at bounding box center [641, 228] width 274 height 38
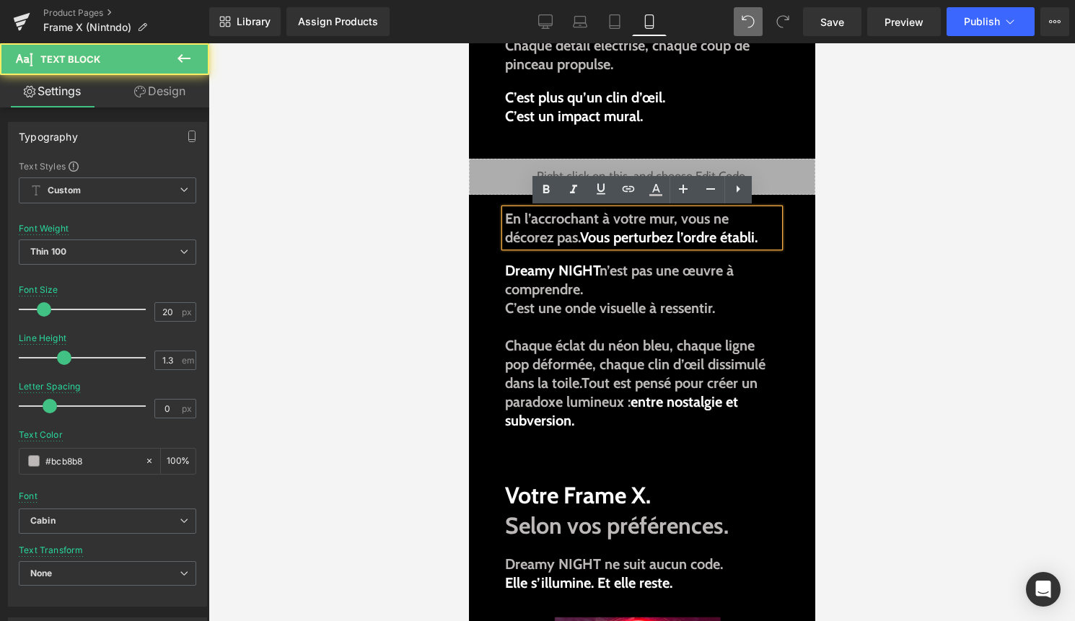
click at [536, 224] on span "En l’accrochant à votre mur, vous ne décorez pas." at bounding box center [616, 228] width 224 height 36
drag, startPoint x: 583, startPoint y: 236, endPoint x: 959, endPoint y: 322, distance: 385.6
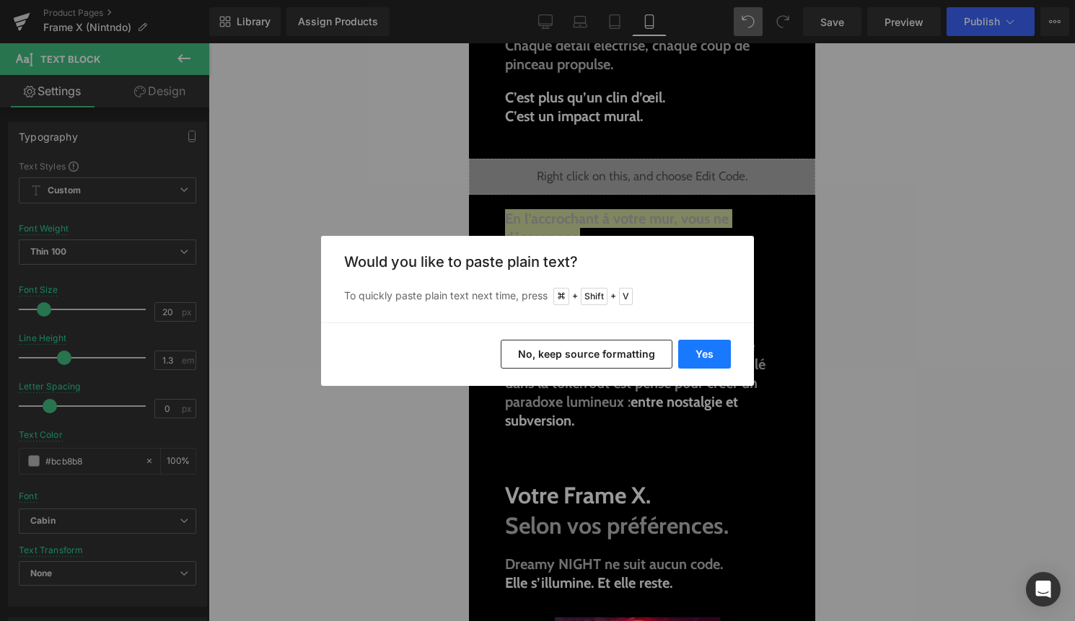
click at [703, 357] on button "Yes" at bounding box center [704, 354] width 53 height 29
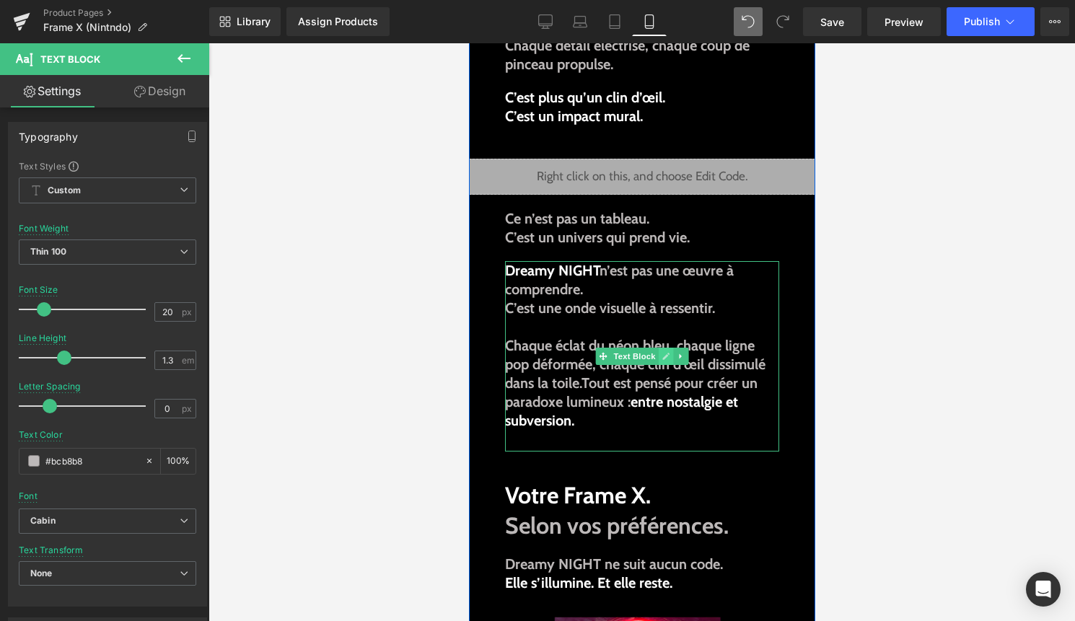
click at [667, 362] on link at bounding box center [665, 356] width 15 height 17
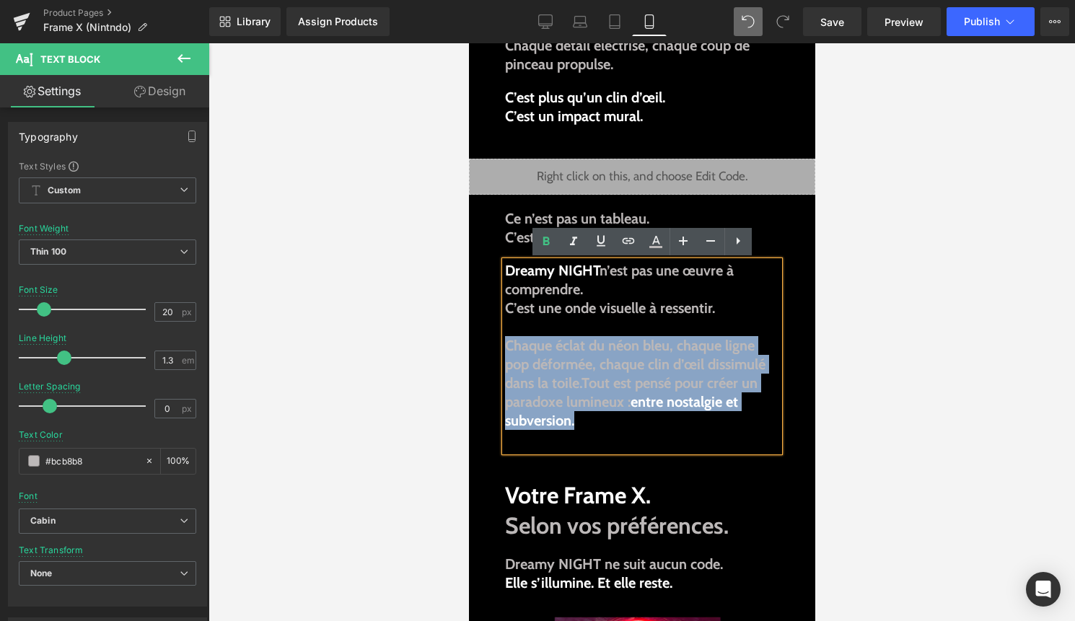
drag, startPoint x: 596, startPoint y: 422, endPoint x: 507, endPoint y: 343, distance: 119.5
click at [507, 342] on p "Chaque éclat du néon bleu, chaque ligne pop déformée, chaque clin d’œil dissimu…" at bounding box center [641, 383] width 274 height 94
click at [626, 422] on p "Chaque éclat du néon bleu, chaque ligne pop déformée, chaque clin d’œil dissimu…" at bounding box center [641, 383] width 274 height 94
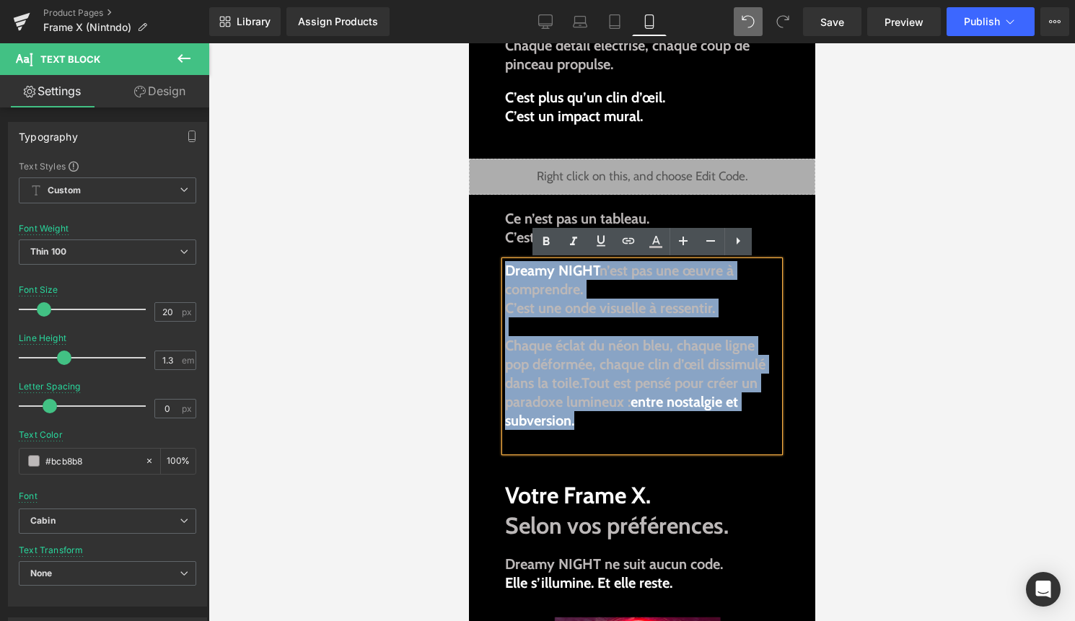
drag, startPoint x: 594, startPoint y: 423, endPoint x: 506, endPoint y: 270, distance: 177.4
click at [506, 270] on div "Dreamy NIGHT n’est pas une œuvre à comprendre. C’est une onde visuelle à ressen…" at bounding box center [641, 356] width 274 height 190
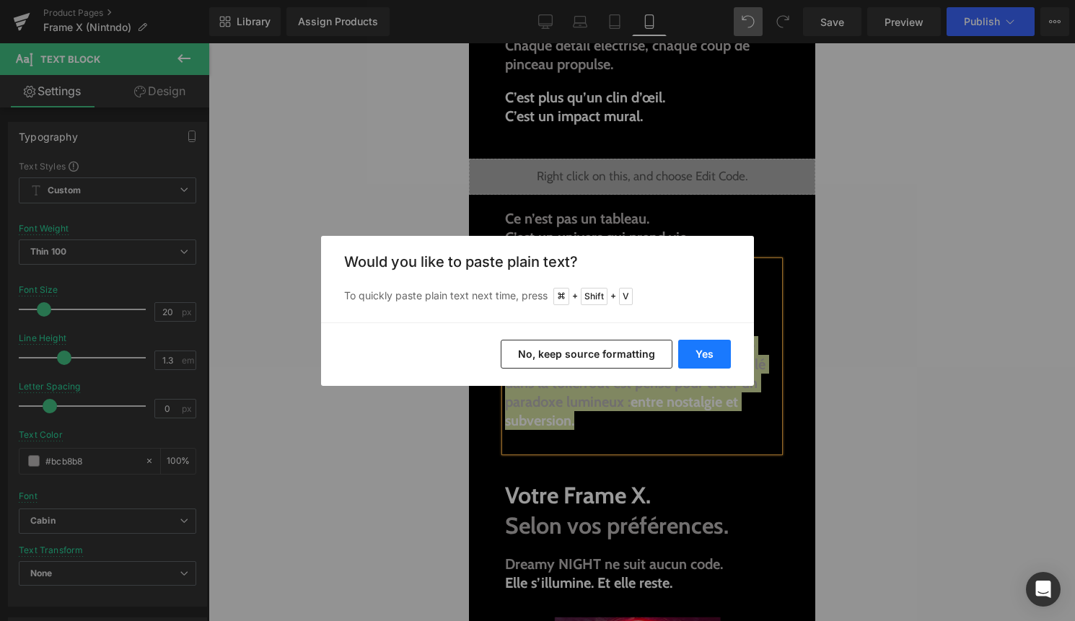
click at [707, 347] on button "Yes" at bounding box center [704, 354] width 53 height 29
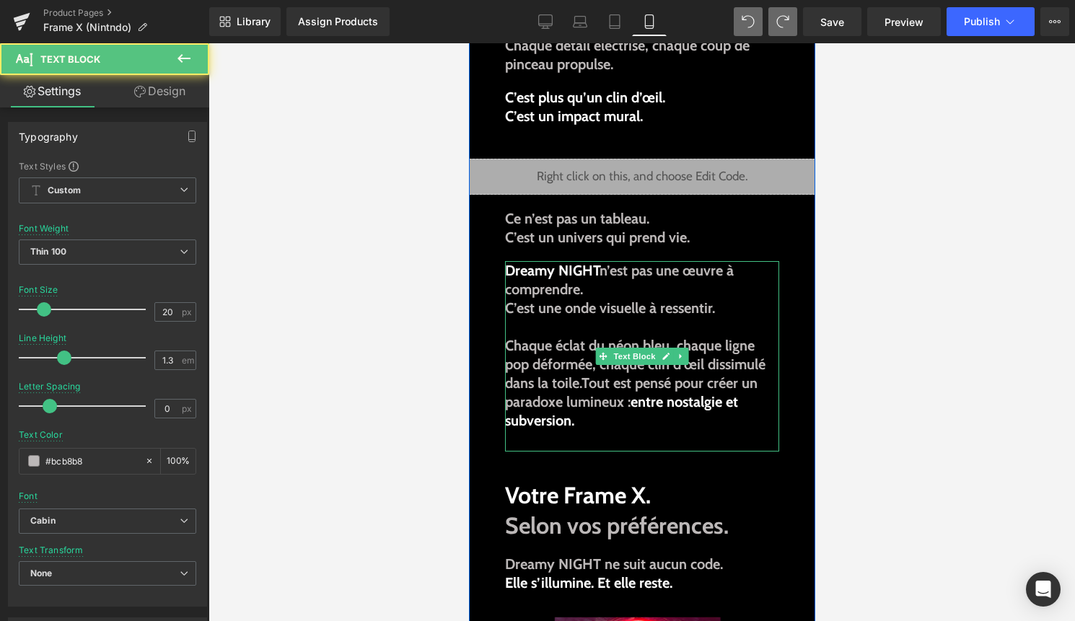
click at [720, 313] on p "C’est une onde visuelle à ressentir." at bounding box center [641, 308] width 274 height 19
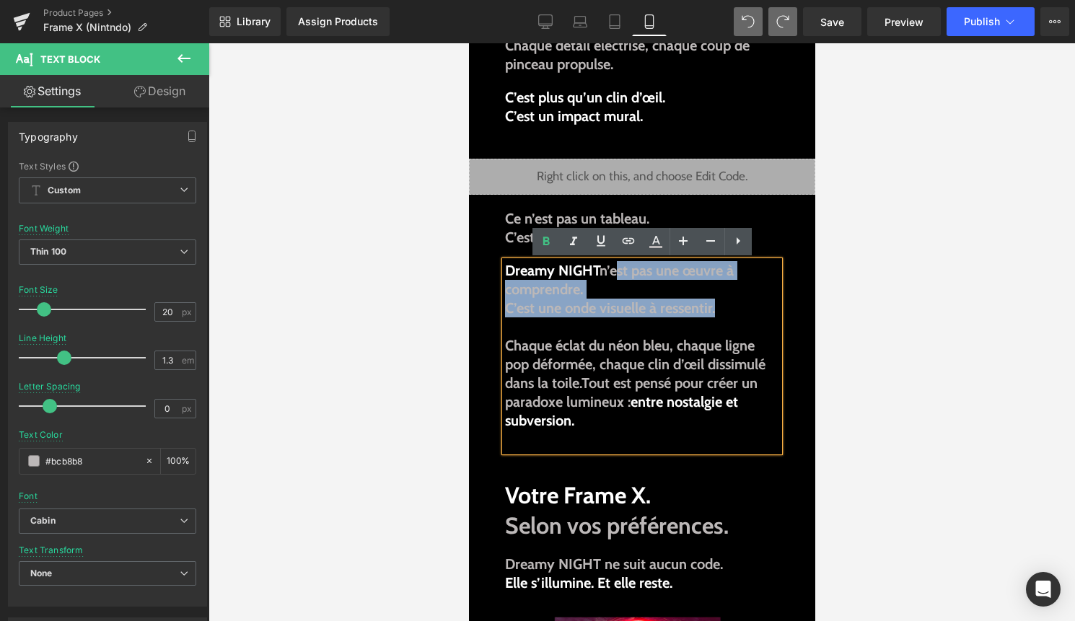
drag, startPoint x: 720, startPoint y: 313, endPoint x: 612, endPoint y: 269, distance: 116.1
click at [612, 269] on div "Dreamy NIGHT n’est pas une œuvre à comprendre. C’est une onde visuelle à ressen…" at bounding box center [641, 356] width 274 height 190
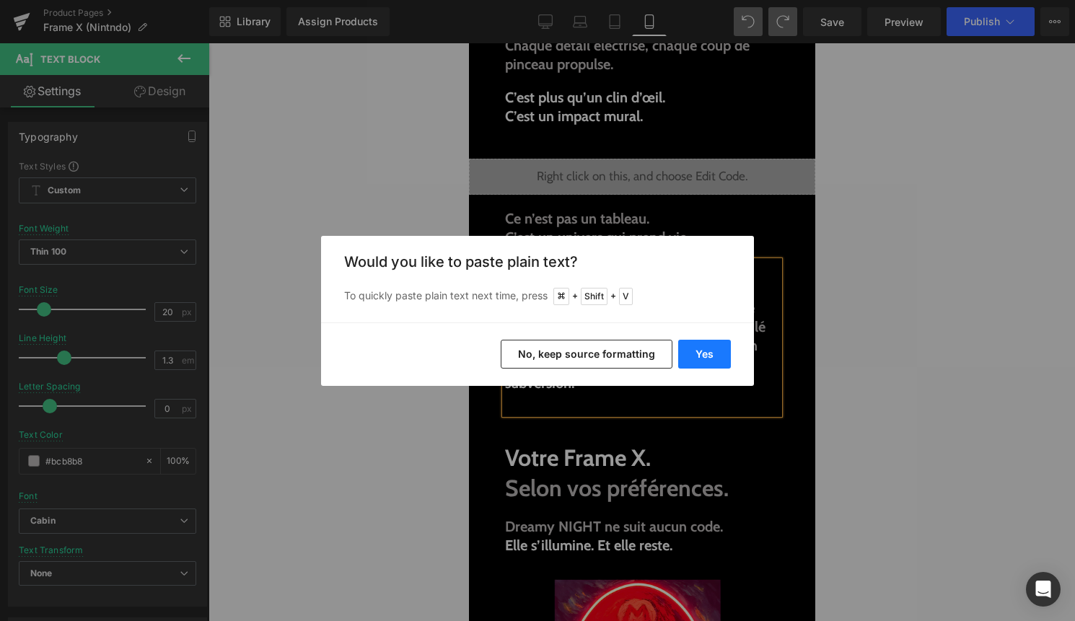
click at [698, 357] on button "Yes" at bounding box center [704, 354] width 53 height 29
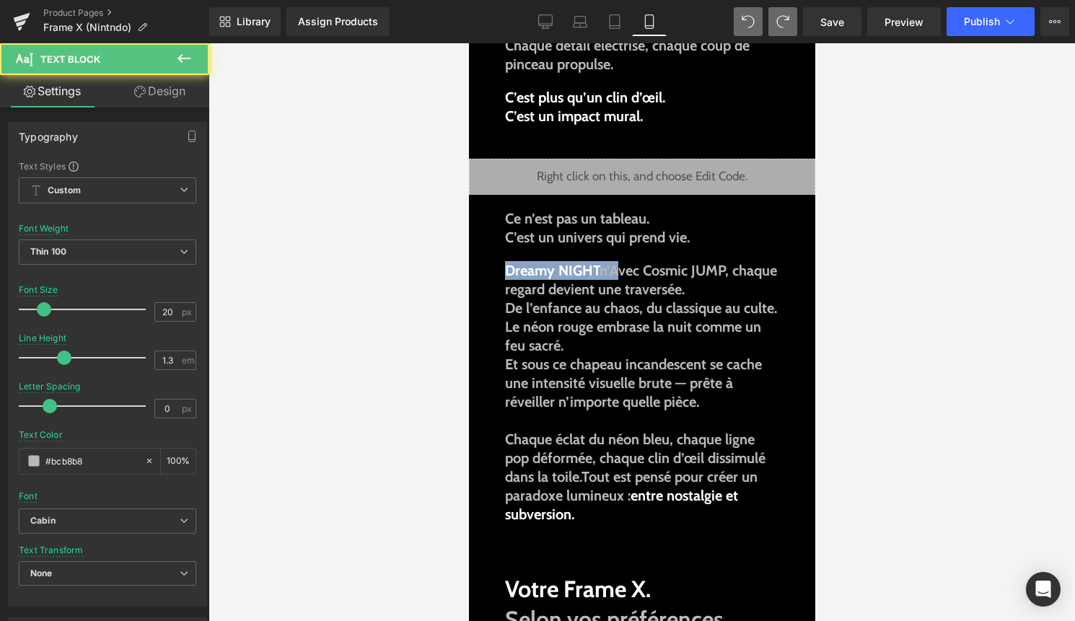
drag, startPoint x: 615, startPoint y: 268, endPoint x: 361, endPoint y: 273, distance: 254.6
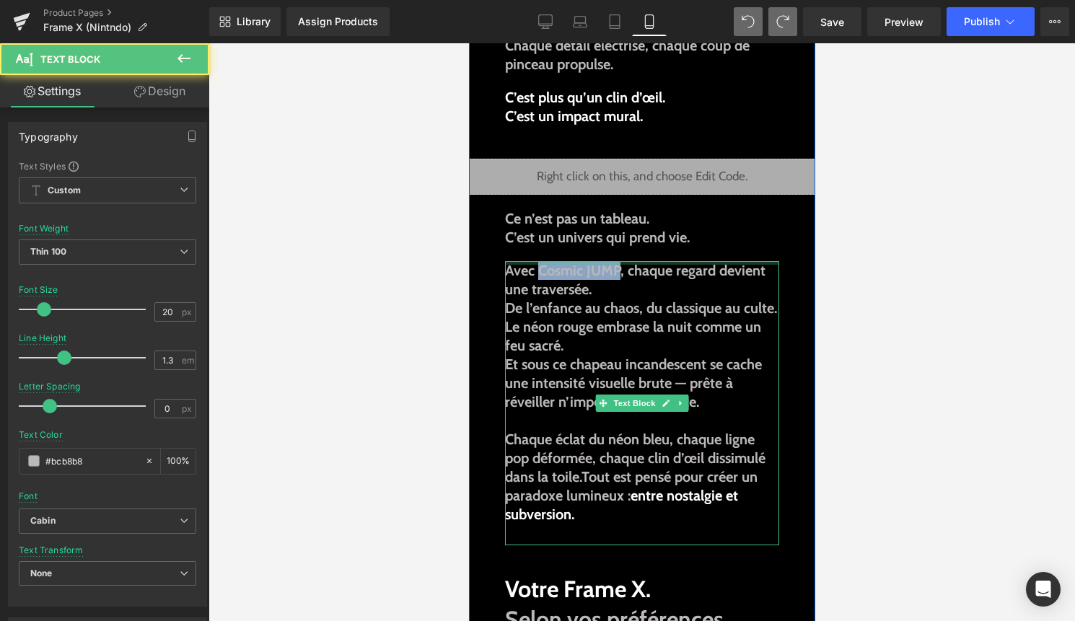
drag, startPoint x: 537, startPoint y: 265, endPoint x: 620, endPoint y: 263, distance: 82.3
click at [620, 263] on div "Avec Cosmic JUMP, chaque regard devient une traversée. De l’enfance au chaos, d…" at bounding box center [641, 403] width 274 height 284
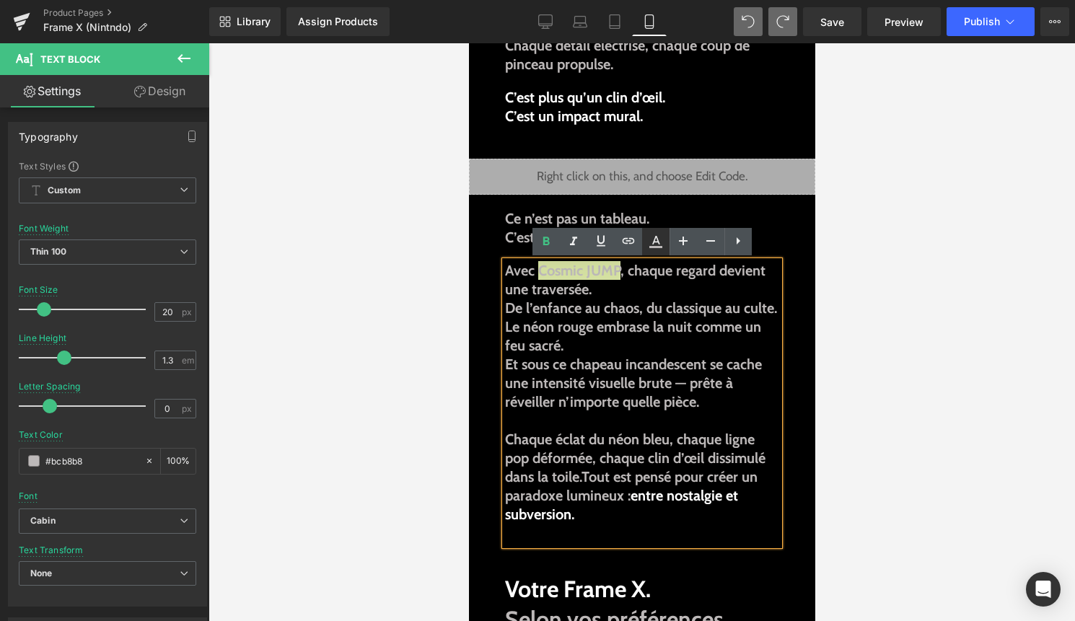
click at [663, 237] on link at bounding box center [655, 241] width 27 height 27
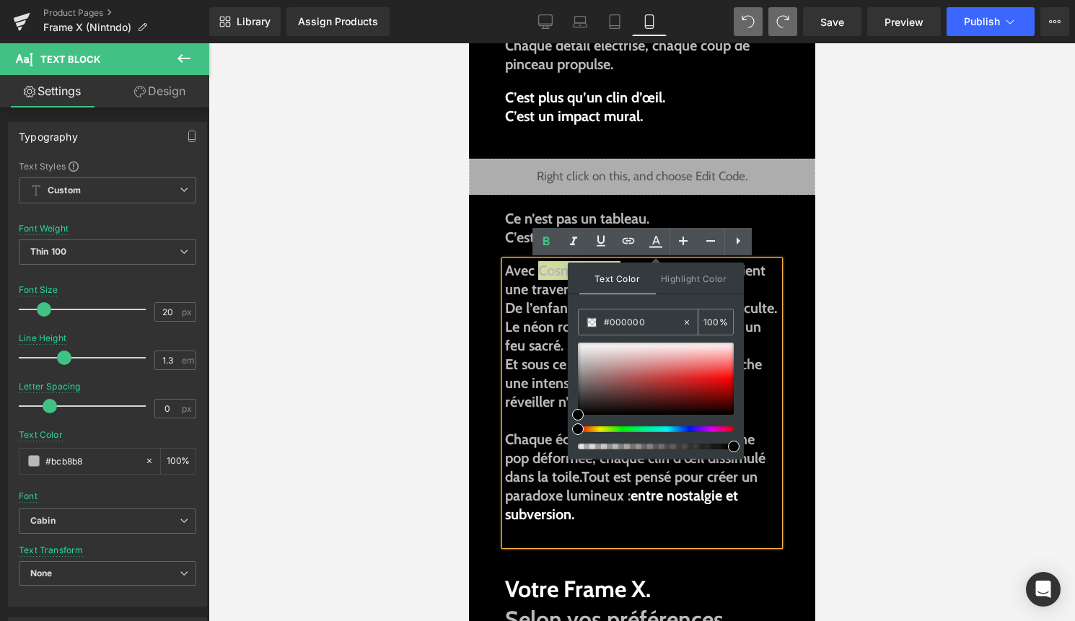
click at [591, 320] on span at bounding box center [591, 322] width 10 height 10
type input "#ffffff"
drag, startPoint x: 583, startPoint y: 410, endPoint x: 573, endPoint y: 324, distance: 87.2
click at [573, 324] on div "Text Color Highlight Color rgba(255, 255, 255, 1) #ffffff 100 % none 0 %" at bounding box center [656, 361] width 176 height 196
click at [590, 323] on span at bounding box center [591, 322] width 10 height 10
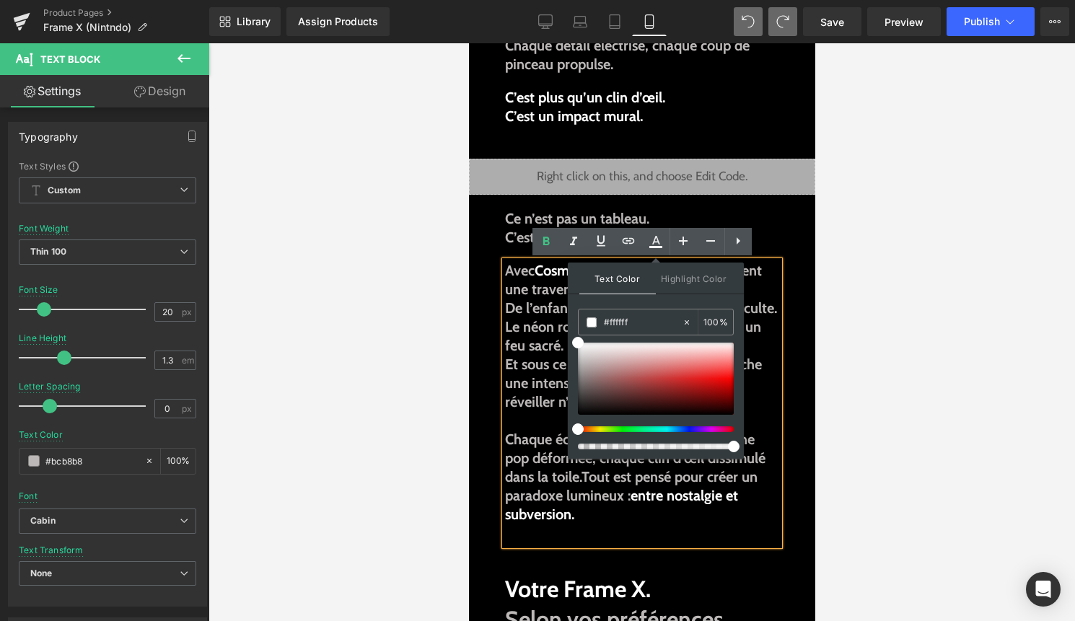
click at [524, 314] on span "De l’enfance au chaos, du classique au culte." at bounding box center [640, 307] width 272 height 17
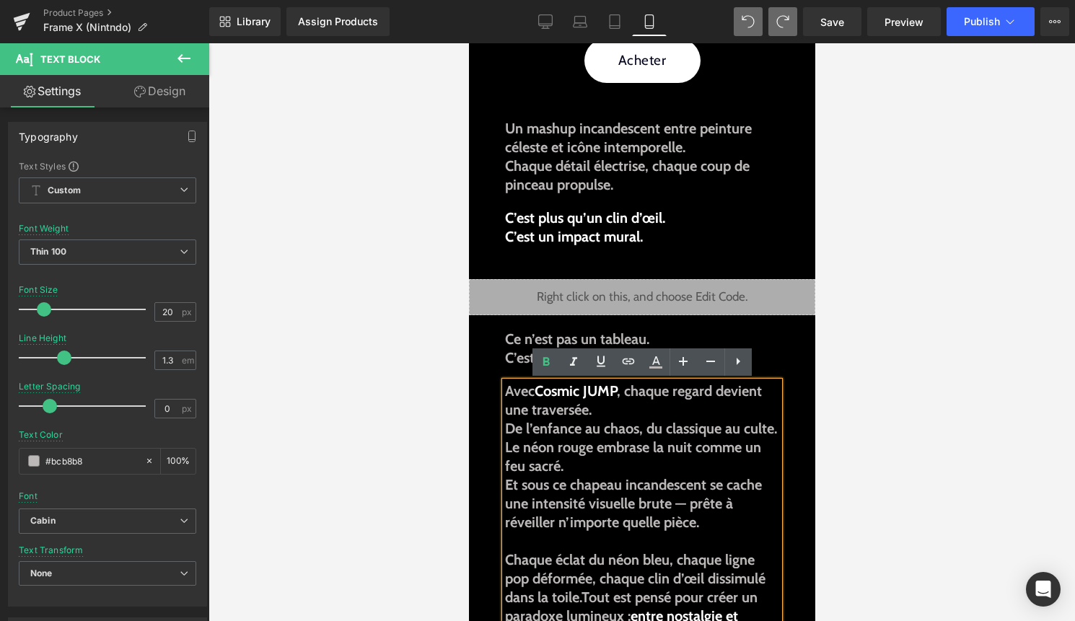
scroll to position [1041, 0]
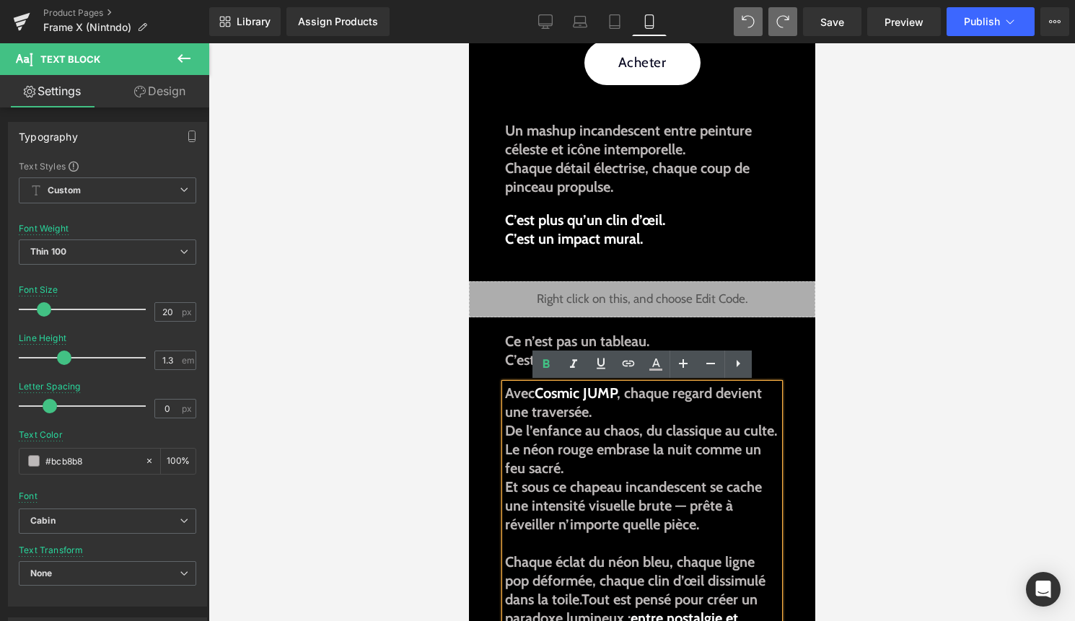
click at [865, 205] on div at bounding box center [641, 332] width 866 height 578
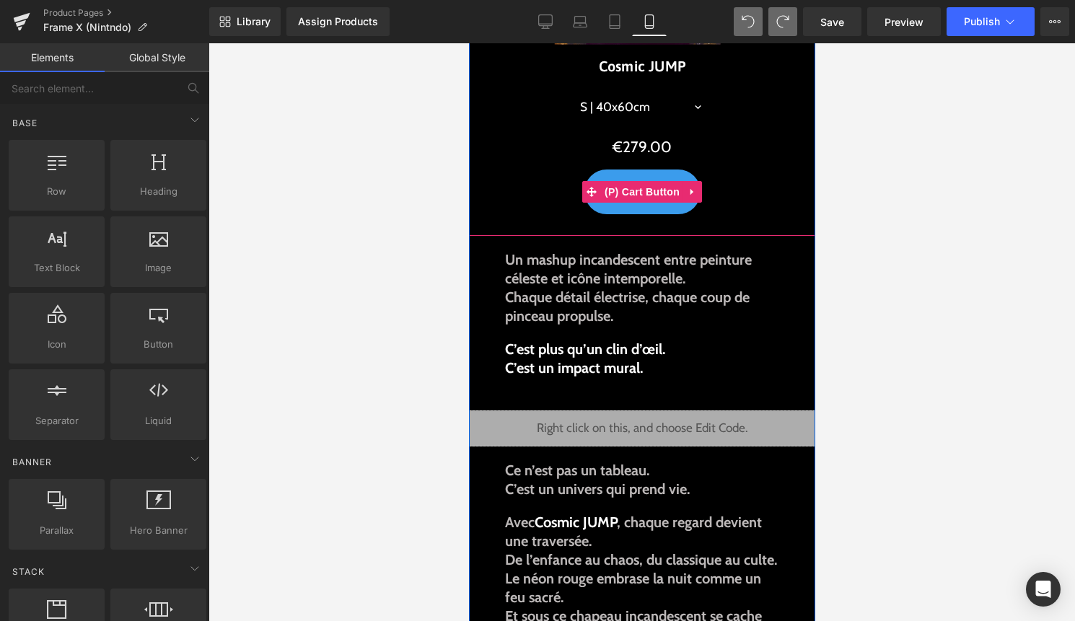
scroll to position [913, 0]
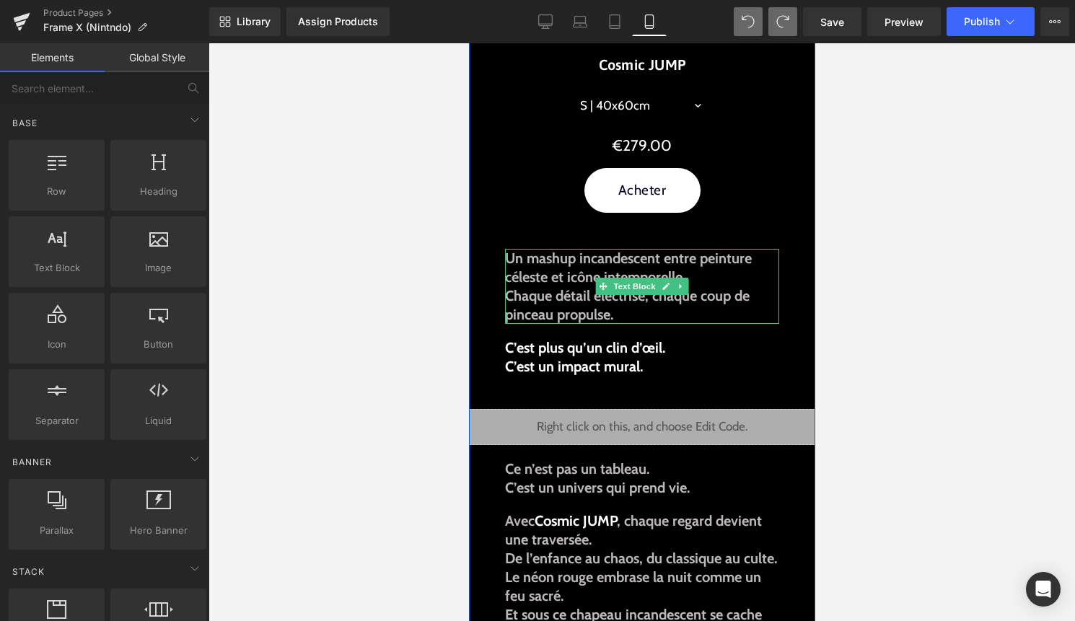
click at [746, 315] on p "Chaque détail électrise, chaque coup de pinceau propulse." at bounding box center [641, 305] width 274 height 38
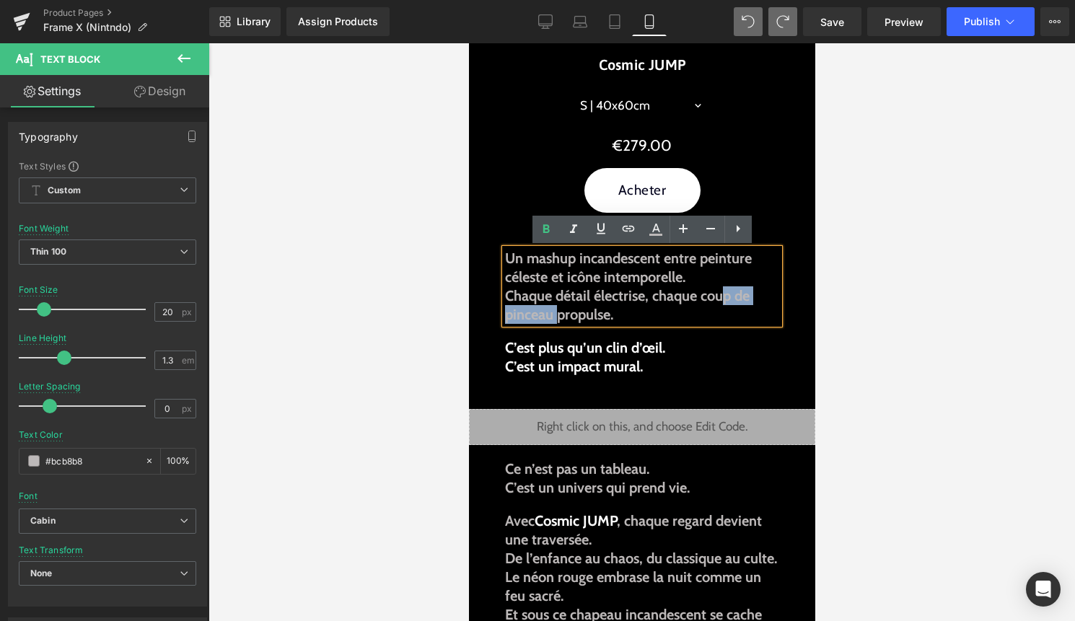
drag, startPoint x: 557, startPoint y: 314, endPoint x: 720, endPoint y: 300, distance: 162.8
click at [720, 300] on b "Chaque détail électrise, chaque coup de pinceau propulse." at bounding box center [626, 305] width 244 height 36
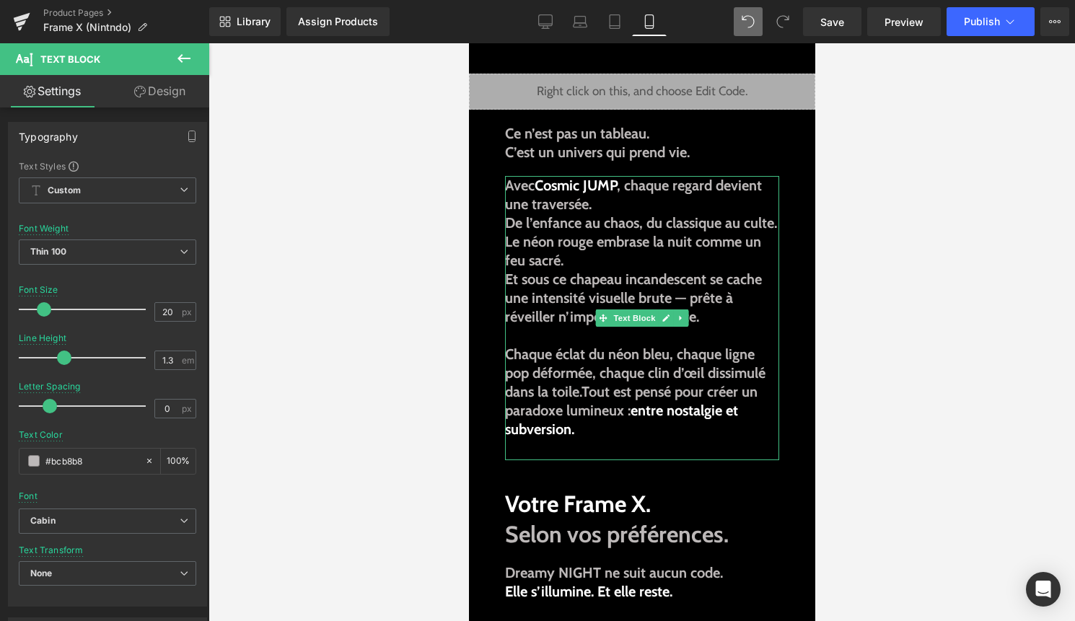
scroll to position [1249, 0]
click at [588, 436] on p "Chaque éclat du néon bleu, chaque ligne pop déformée, chaque clin d’œil dissimu…" at bounding box center [641, 391] width 274 height 94
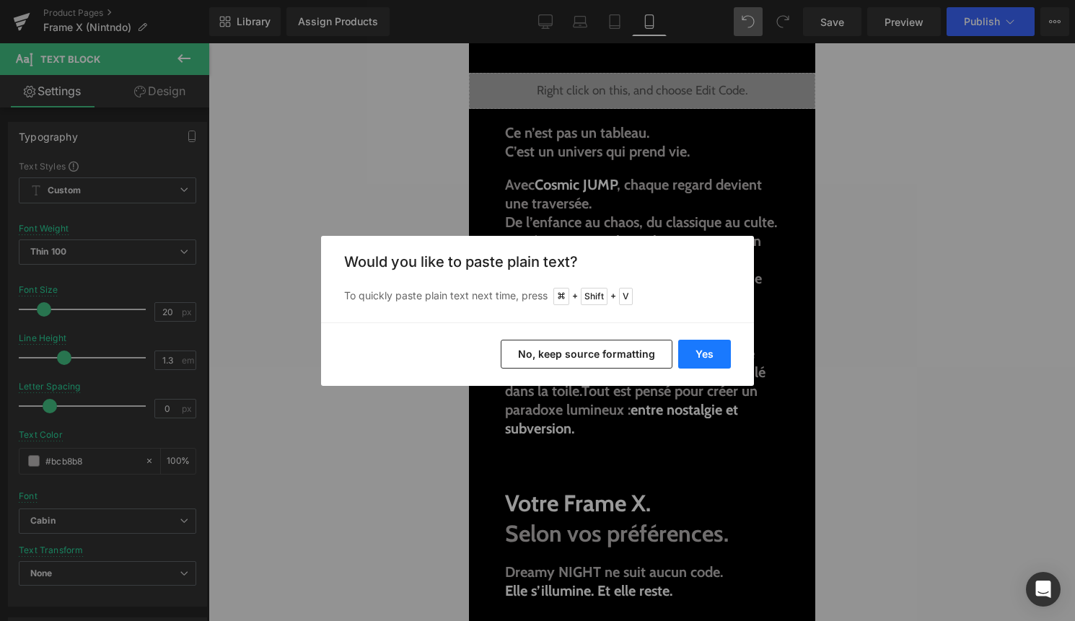
click at [715, 343] on button "Yes" at bounding box center [704, 354] width 53 height 29
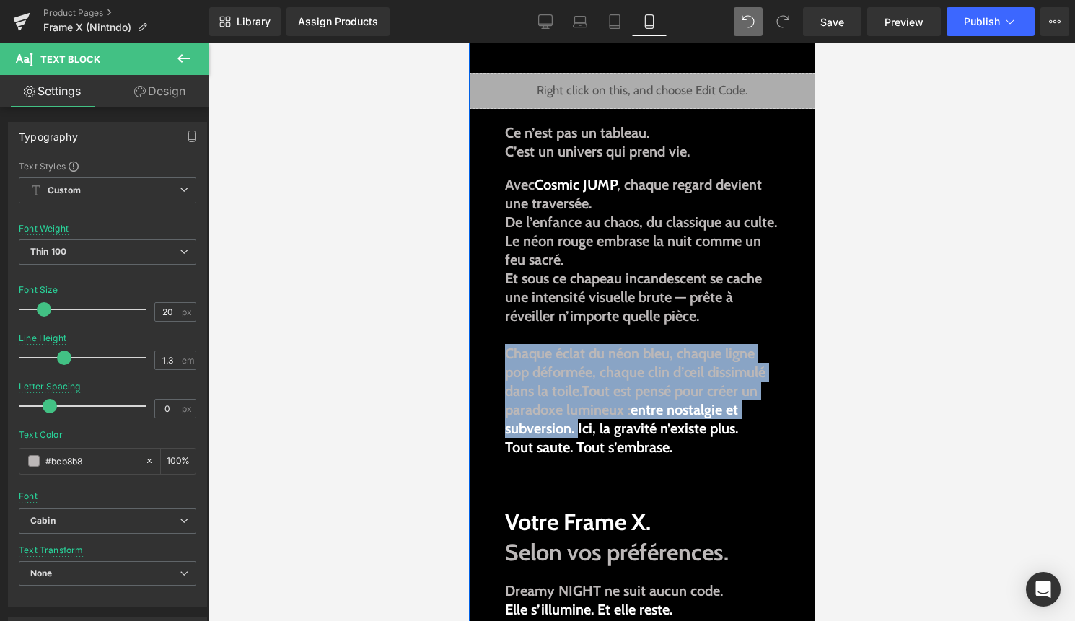
drag, startPoint x: 578, startPoint y: 433, endPoint x: 503, endPoint y: 356, distance: 107.6
click at [503, 356] on div "Liquid Image Image Un saut hors du temps. Une étoile vient de tomber. Text Bloc…" at bounding box center [641, 455] width 346 height 3237
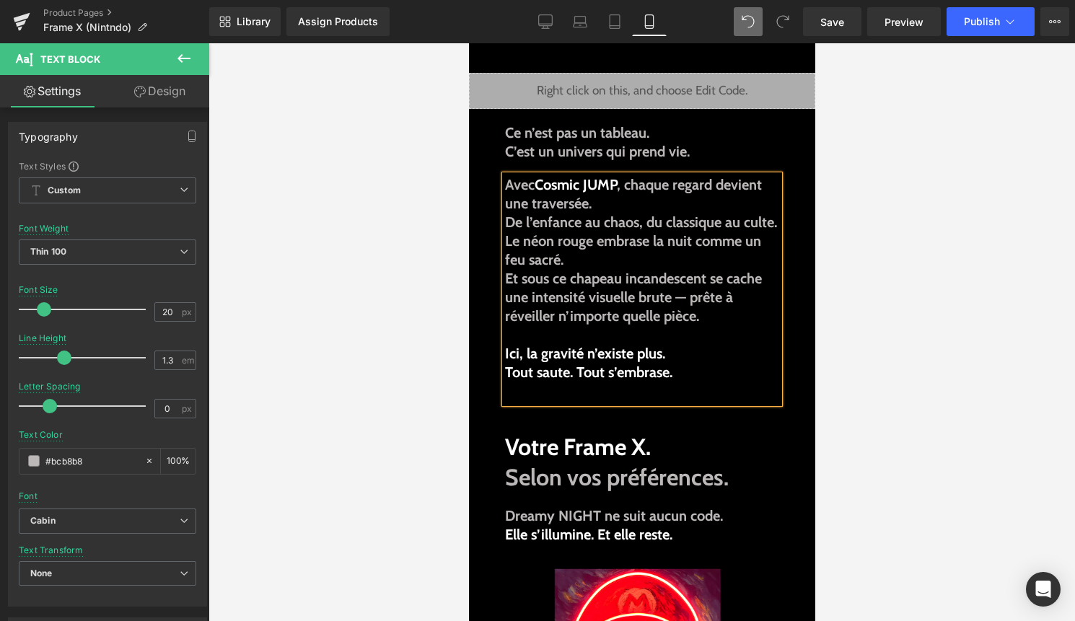
click at [656, 398] on div "Avec Cosmic JUMP , chaque regard devient une traversée. De l’enfance au chaos, …" at bounding box center [641, 289] width 274 height 228
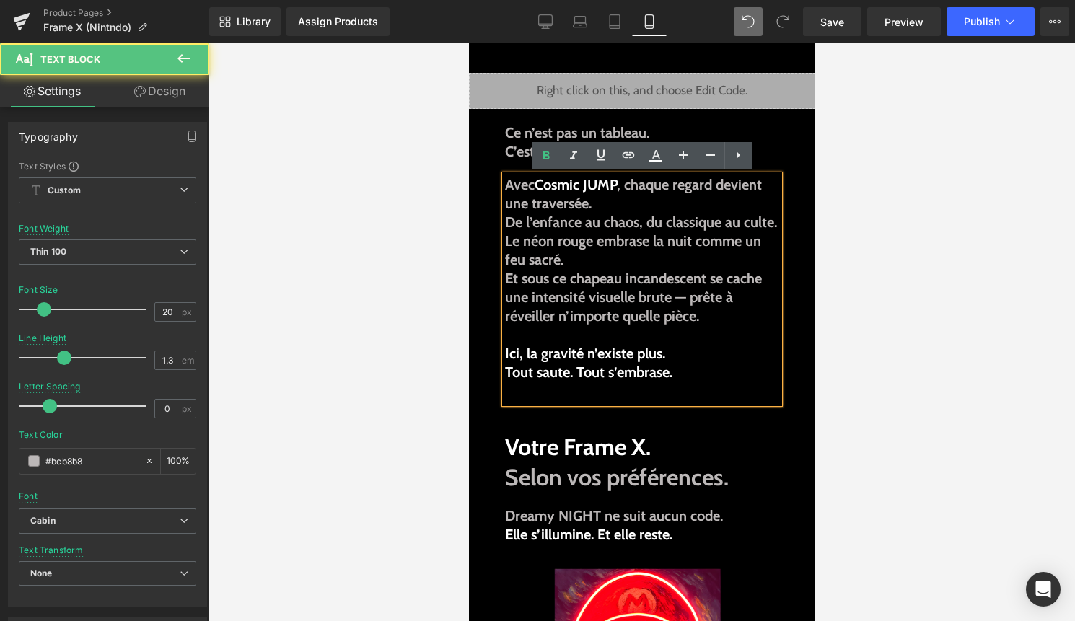
click at [656, 398] on div "Avec Cosmic JUMP , chaque regard devient une traversée. De l’enfance au chaos, …" at bounding box center [641, 289] width 274 height 228
click at [656, 393] on div "Avec Cosmic JUMP , chaque regard devient une traversée. De l’enfance au chaos, …" at bounding box center [641, 289] width 274 height 228
click at [899, 420] on div at bounding box center [641, 332] width 866 height 578
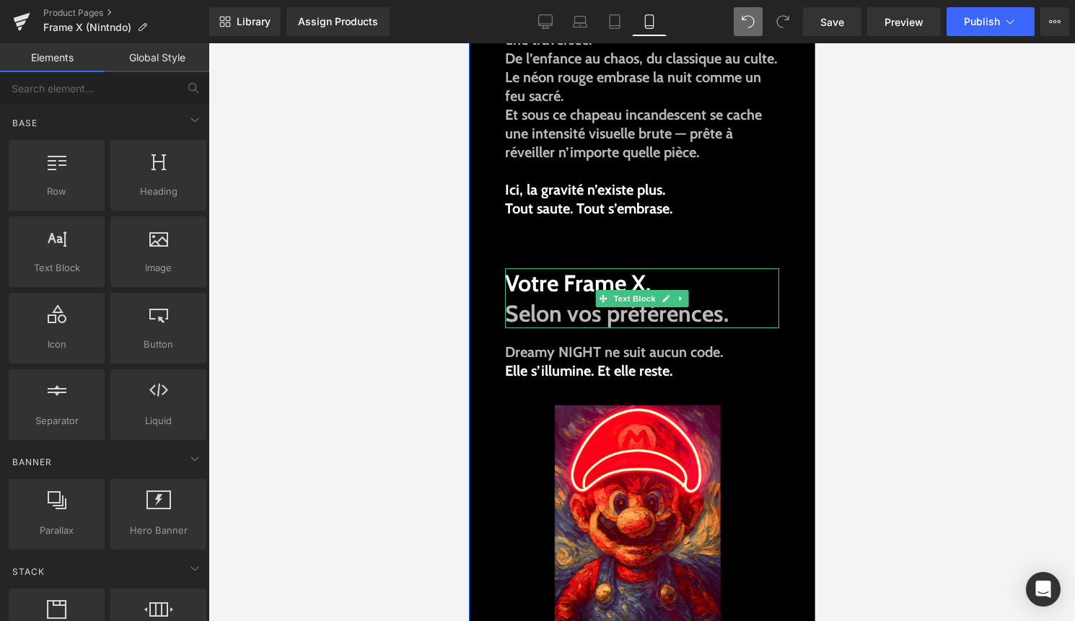
scroll to position [1419, 0]
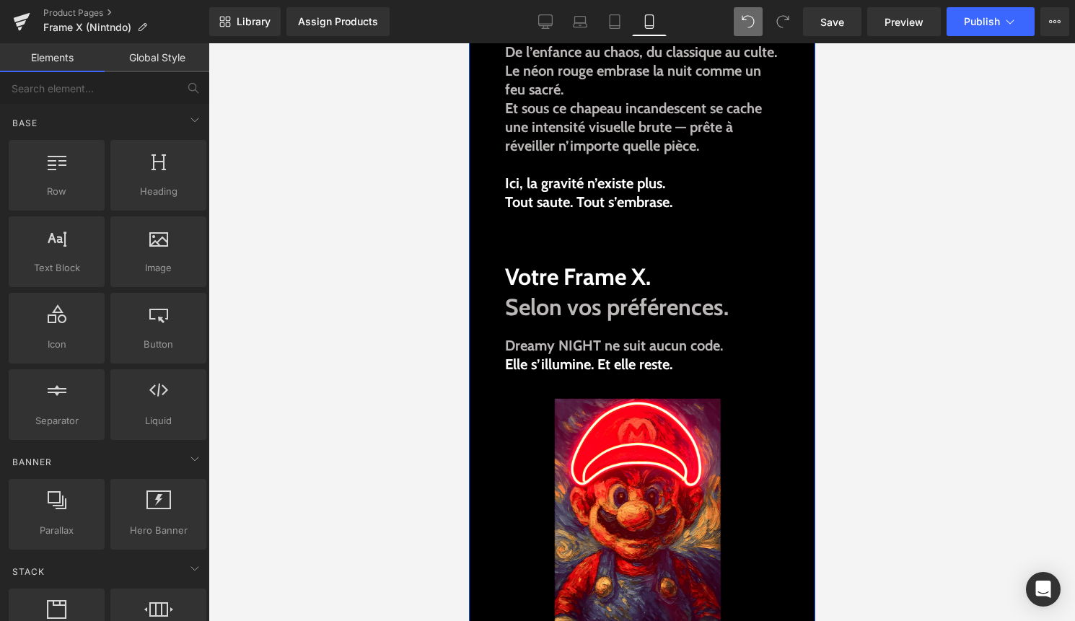
click at [568, 335] on div "Liquid Image Image Un saut hors du temps. Une étoile vient de tomber. Text Bloc…" at bounding box center [641, 248] width 346 height 3162
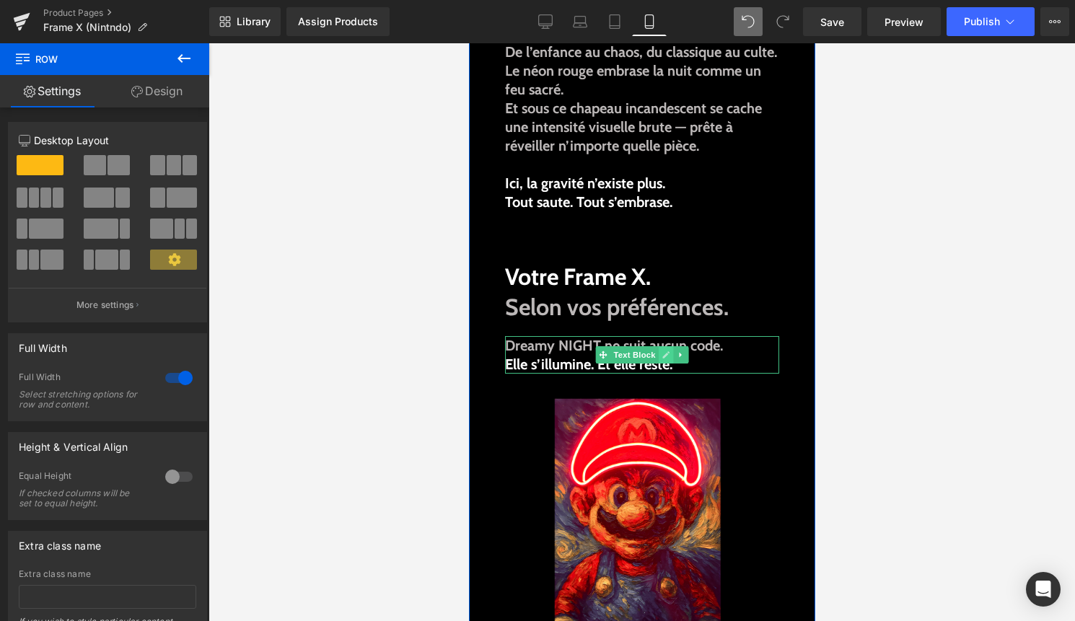
click at [670, 354] on link at bounding box center [665, 354] width 15 height 17
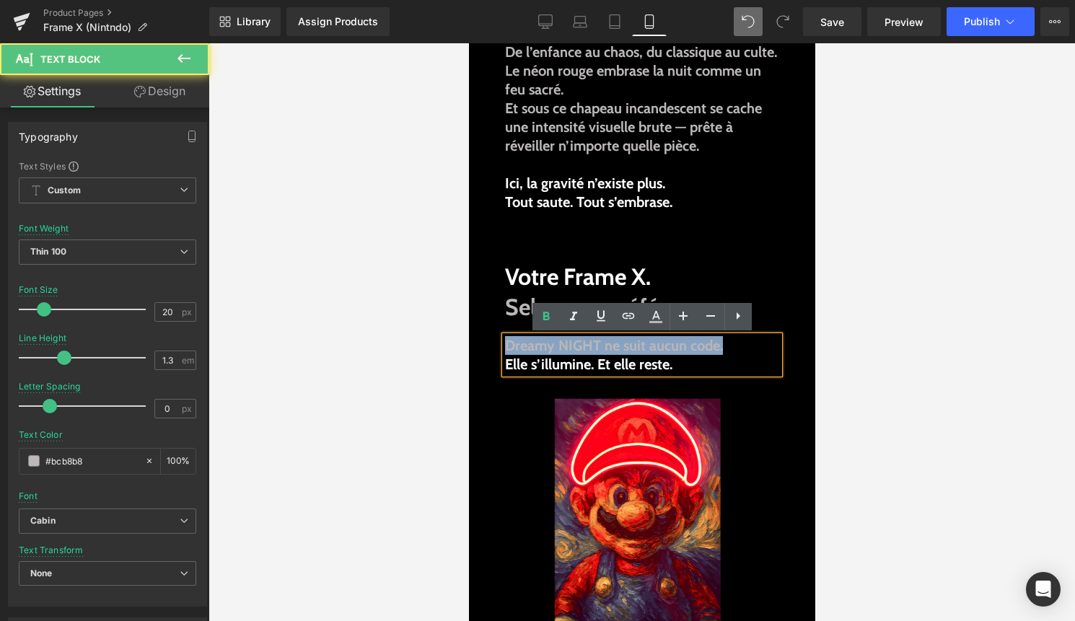
drag, startPoint x: 492, startPoint y: 349, endPoint x: 935, endPoint y: 387, distance: 445.1
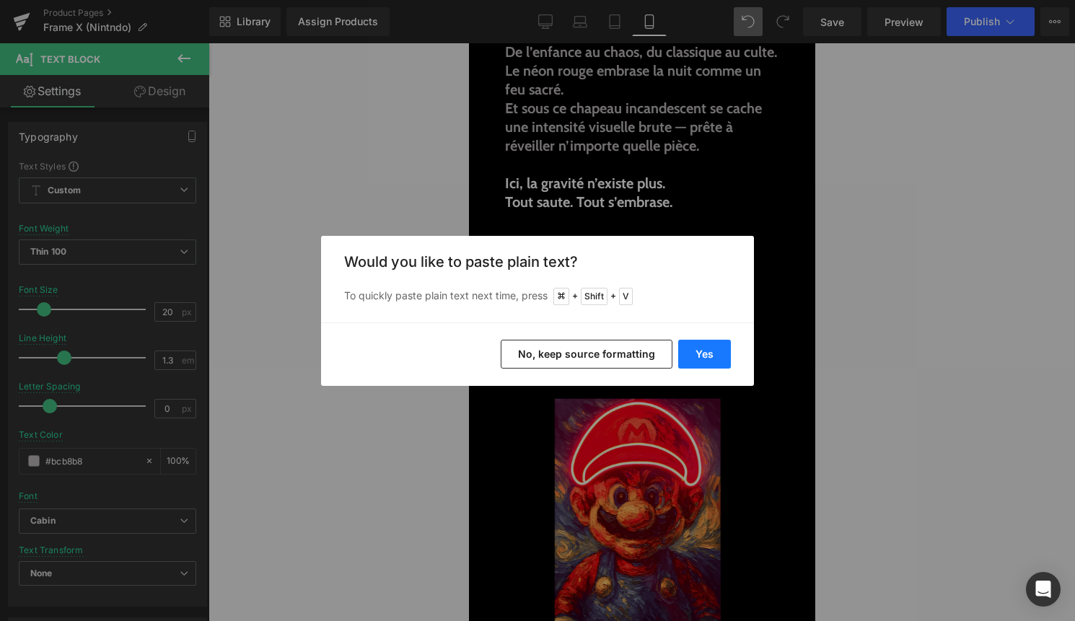
click at [685, 360] on button "Yes" at bounding box center [704, 354] width 53 height 29
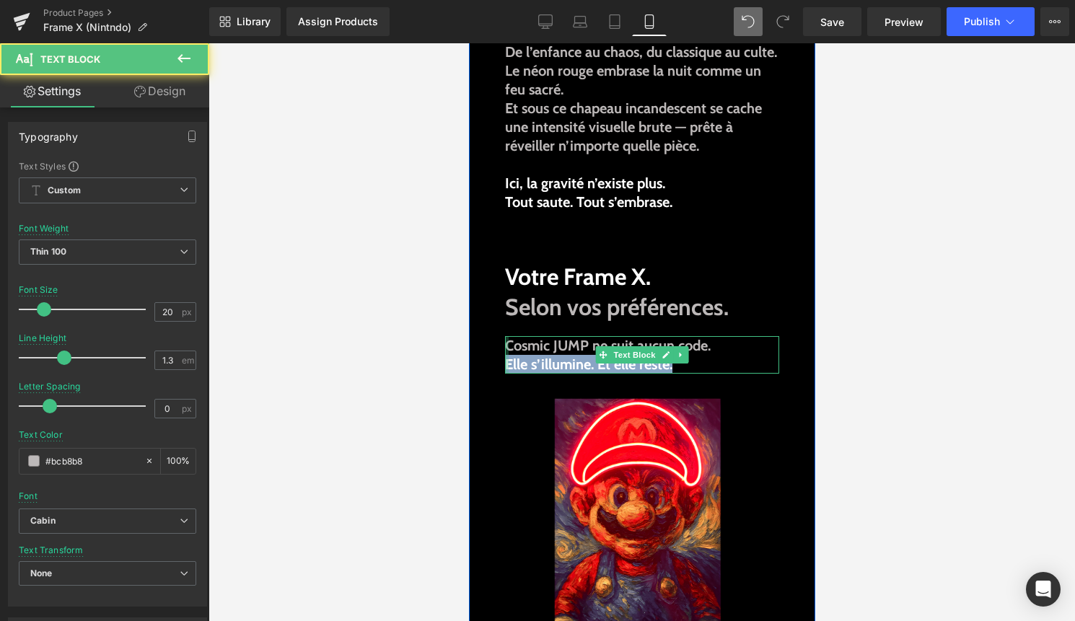
drag, startPoint x: 704, startPoint y: 366, endPoint x: 503, endPoint y: 363, distance: 200.5
click at [504, 363] on div "Cosmic JUMP ne suit aucun code. Elle s’illumine. Et elle reste. Text Block" at bounding box center [641, 355] width 274 height 38
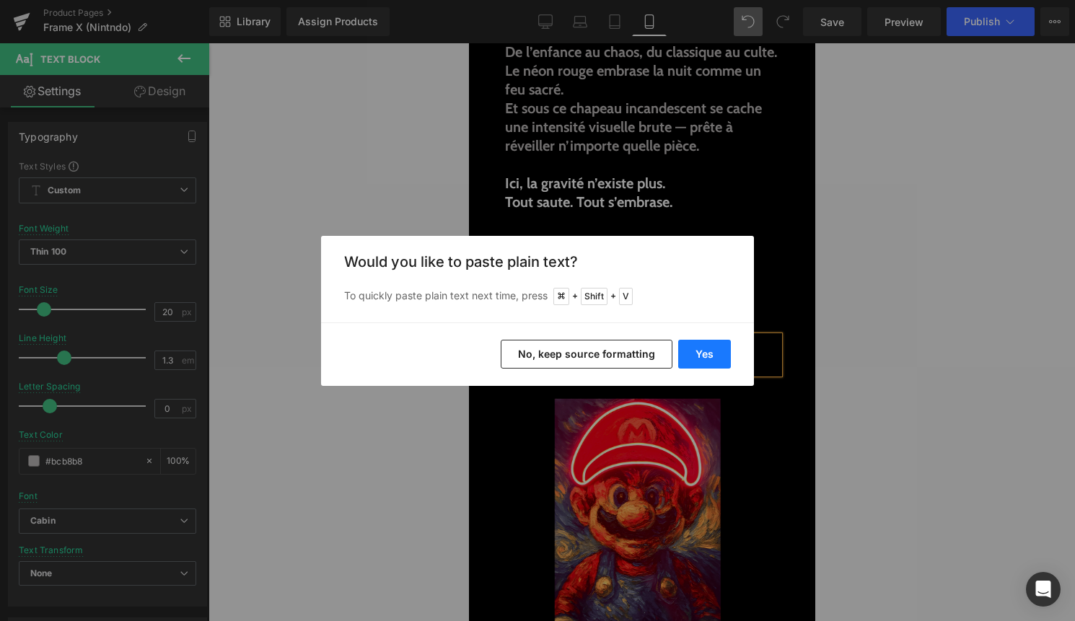
click at [716, 358] on button "Yes" at bounding box center [704, 354] width 53 height 29
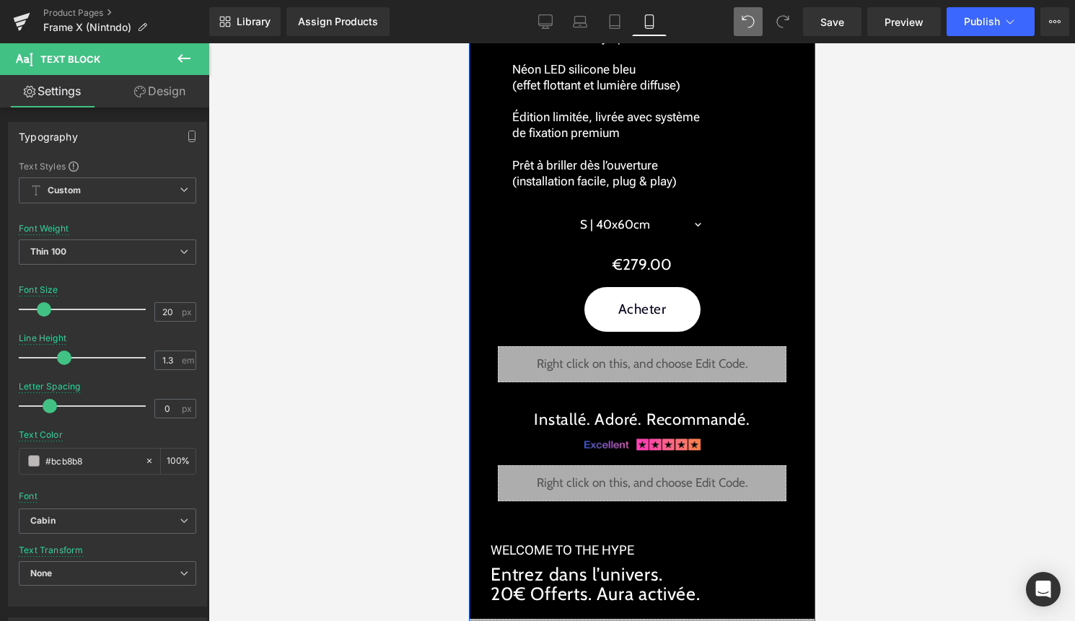
scroll to position [2169, 0]
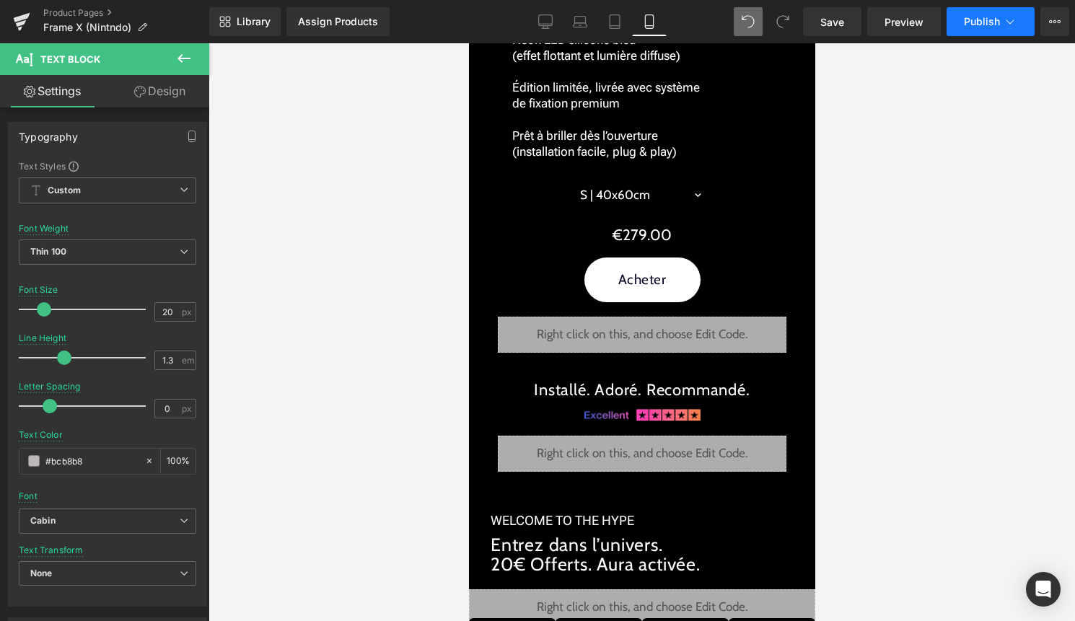
click at [1001, 7] on button "Publish" at bounding box center [990, 21] width 88 height 29
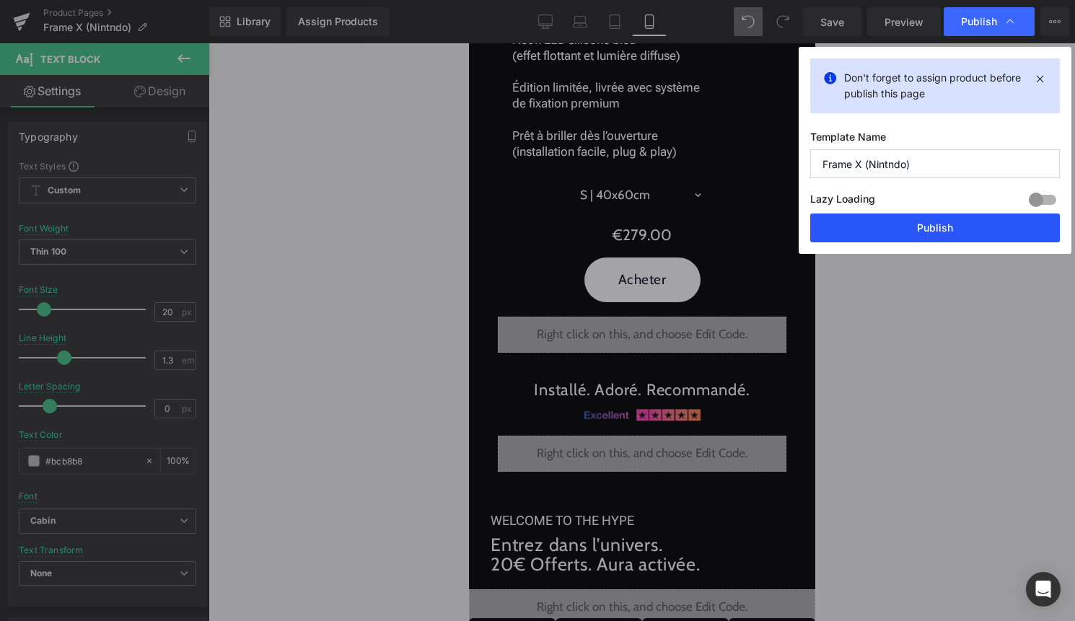
click at [912, 234] on button "Publish" at bounding box center [935, 227] width 250 height 29
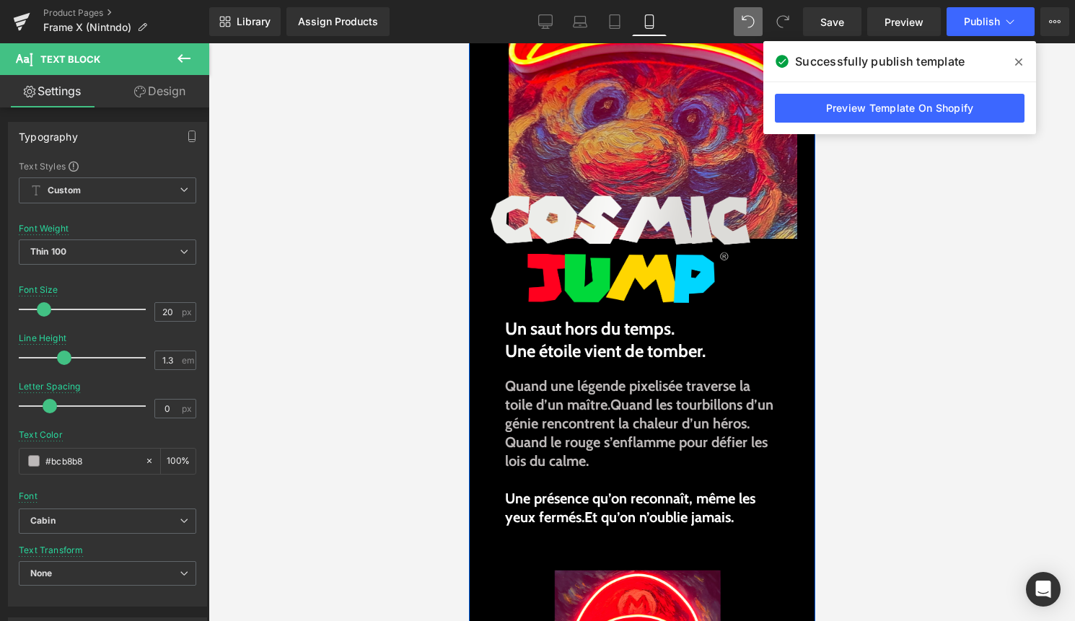
scroll to position [0, 0]
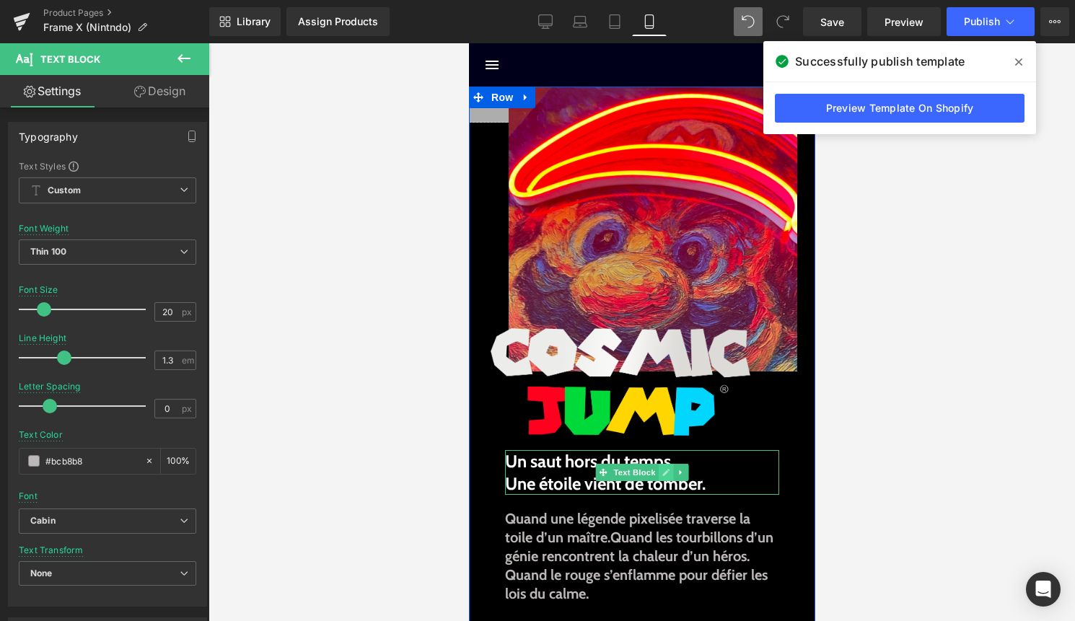
click at [668, 476] on icon at bounding box center [665, 472] width 8 height 9
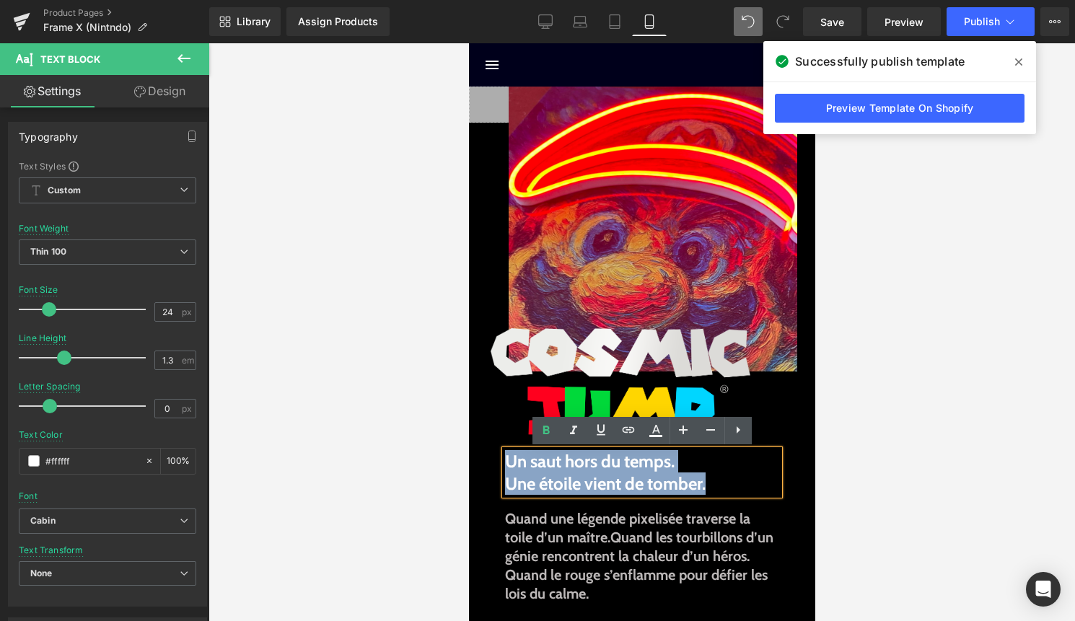
drag, startPoint x: 708, startPoint y: 480, endPoint x: 504, endPoint y: 455, distance: 205.6
click at [504, 455] on div "Un saut hors du temps. Une étoile vient de tomber." at bounding box center [641, 472] width 274 height 45
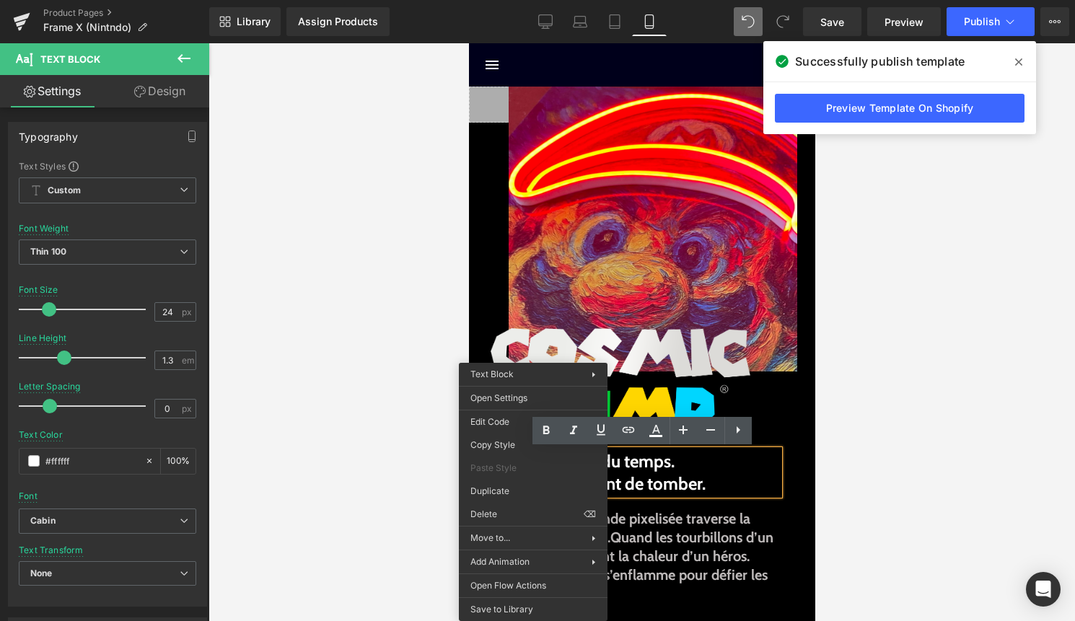
click at [689, 495] on div "Un saut hors du temps. Une étoile vient de tomber." at bounding box center [641, 472] width 274 height 45
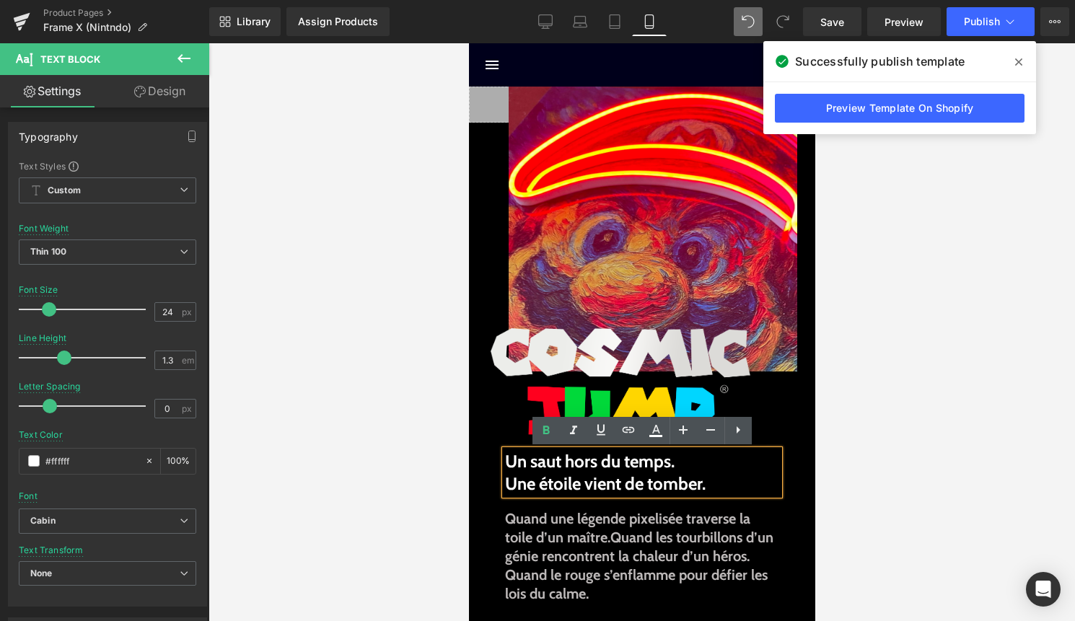
drag, startPoint x: 724, startPoint y: 482, endPoint x: 502, endPoint y: 459, distance: 223.3
click at [504, 460] on div "Un saut hors du temps. Une étoile vient de tomber." at bounding box center [641, 472] width 274 height 45
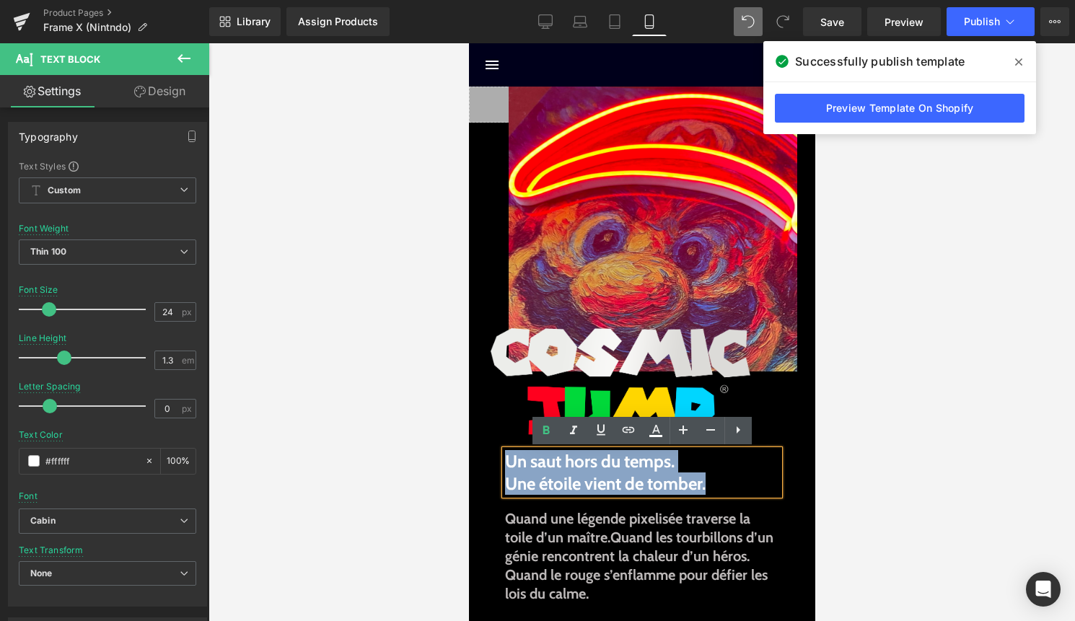
drag, startPoint x: 713, startPoint y: 485, endPoint x: 505, endPoint y: 457, distance: 209.5
click at [505, 457] on div "Un saut hors du temps. Une étoile vient de tomber." at bounding box center [641, 472] width 274 height 45
copy div "Un saut hors du temps. Une étoile vient de tomber."
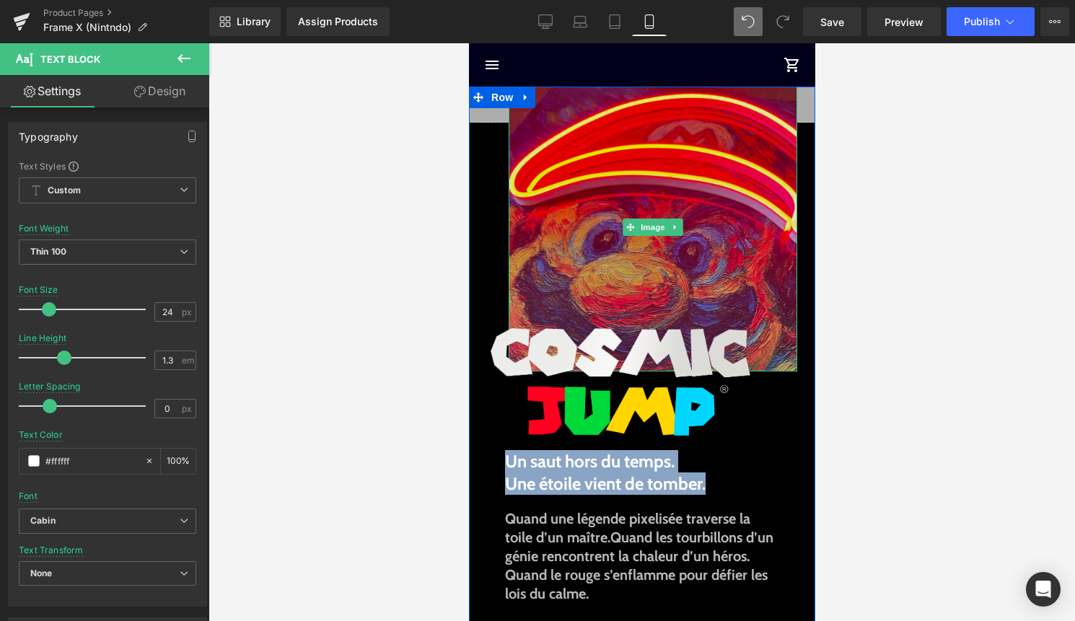
click at [638, 138] on img at bounding box center [652, 227] width 288 height 288
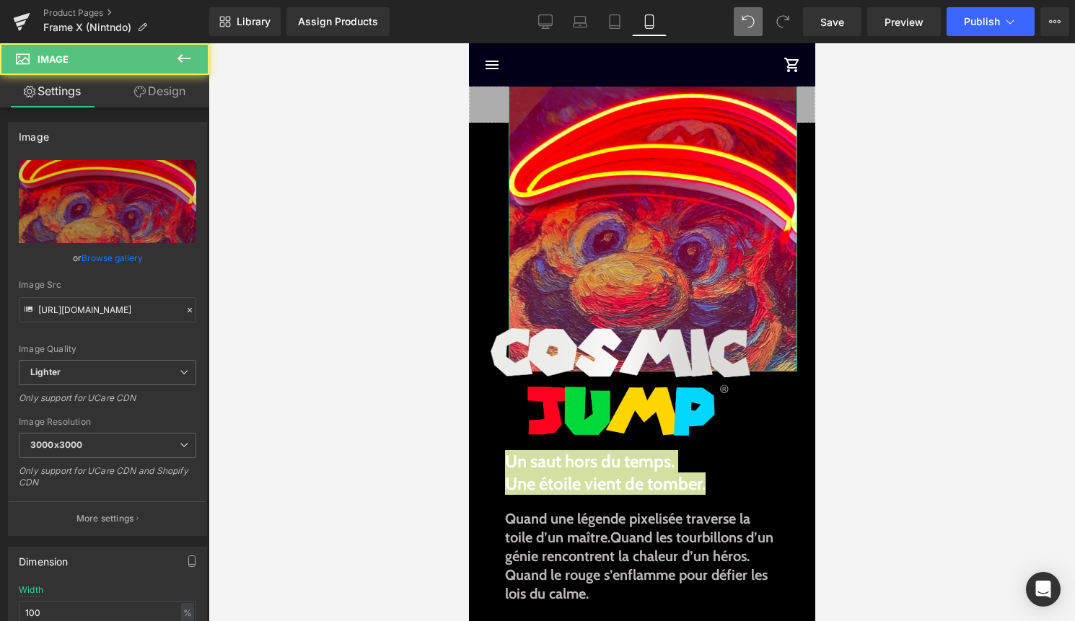
drag, startPoint x: 161, startPoint y: 94, endPoint x: 120, endPoint y: 151, distance: 70.3
click at [161, 94] on link "Design" at bounding box center [159, 91] width 105 height 32
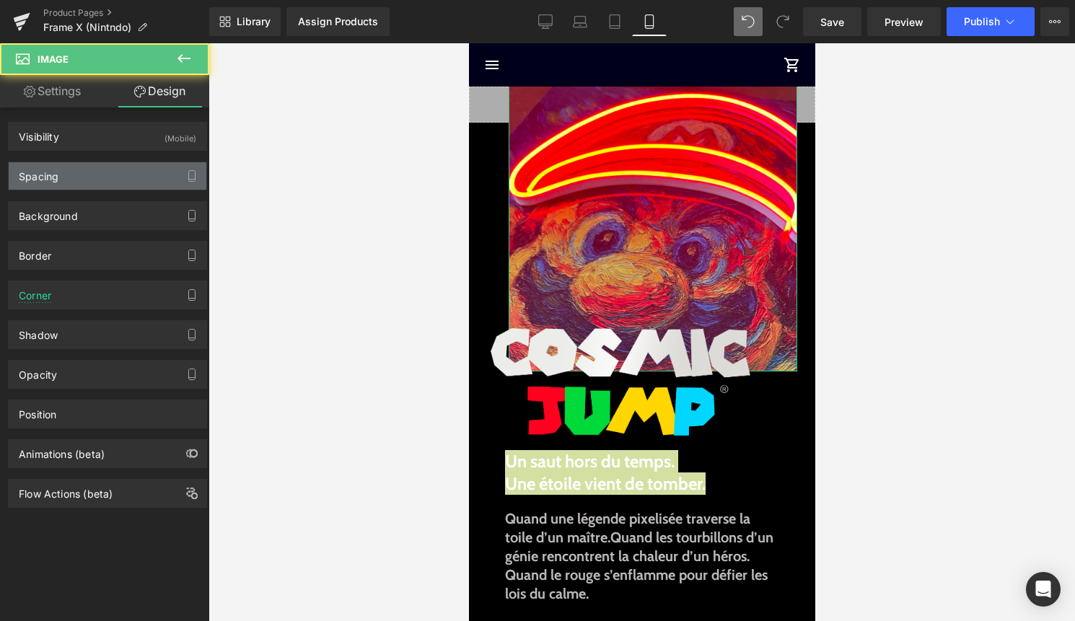
type input "-55"
type input "25"
type input "0"
type input "55"
type input "0"
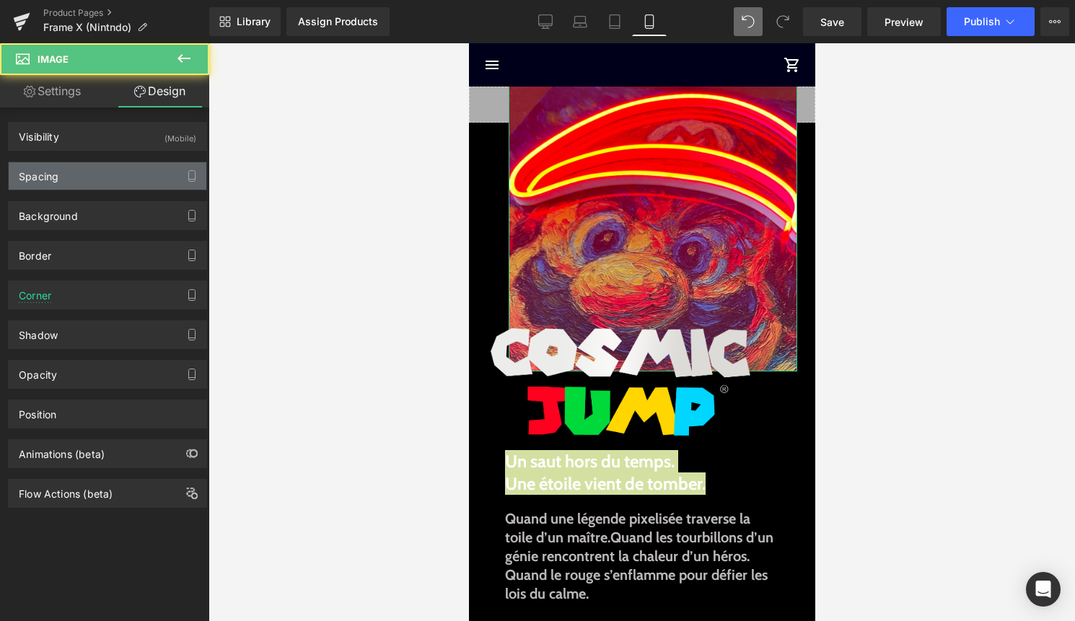
type input "0"
click at [114, 161] on div "Spacing Margin -55px -55 25px 25 0px 0 55px 55 Padding 0px 0 0px 0 0px 0 0px 0" at bounding box center [108, 171] width 216 height 40
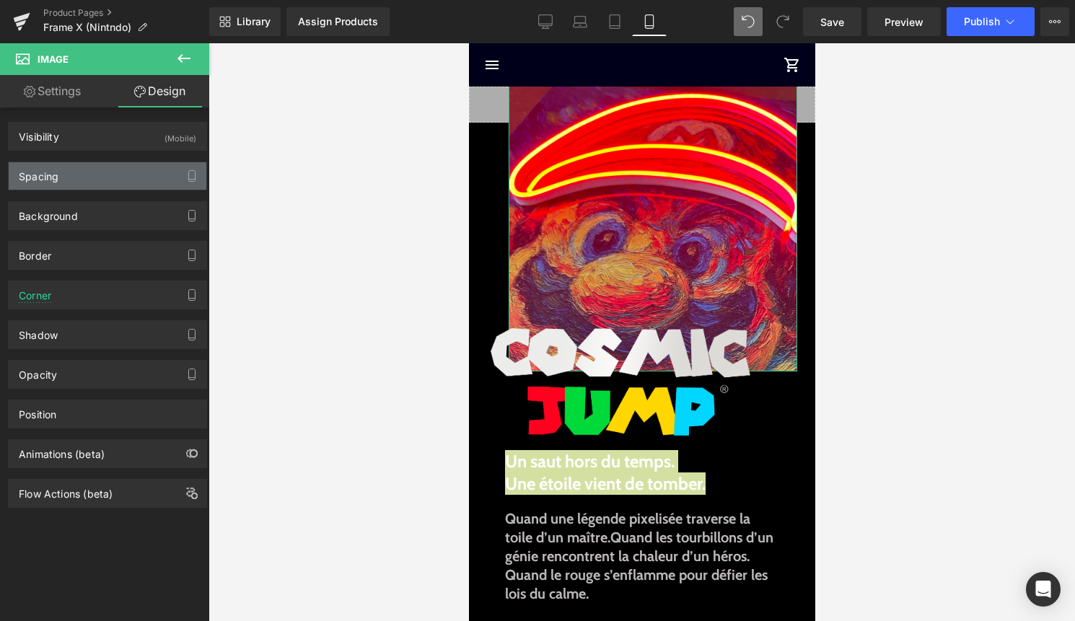
click at [114, 172] on div "Spacing" at bounding box center [108, 175] width 198 height 27
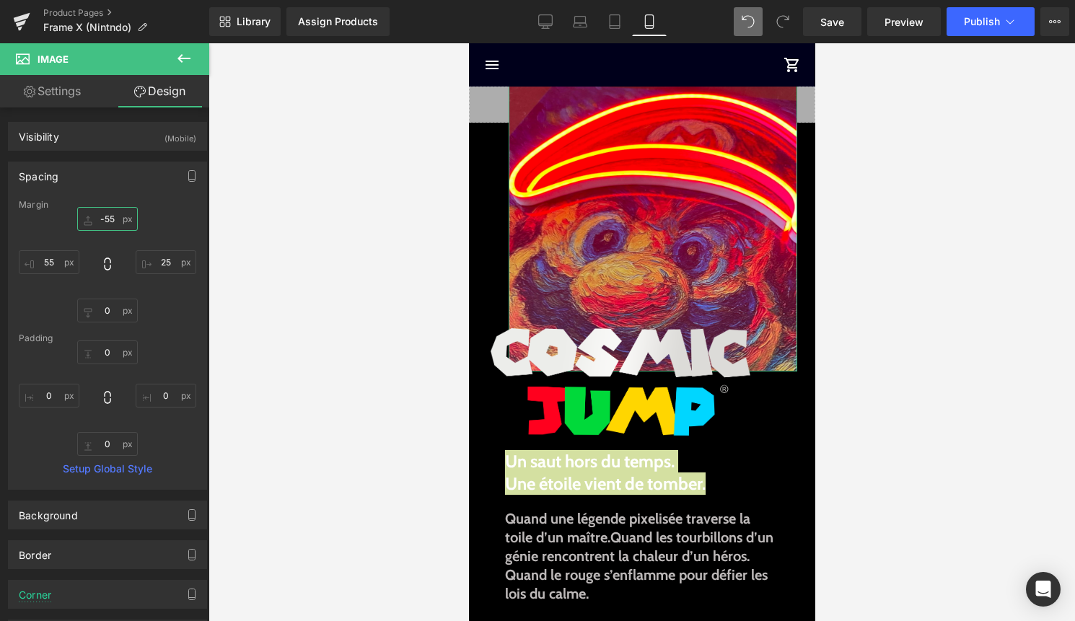
click at [113, 214] on input "-55" at bounding box center [107, 219] width 61 height 24
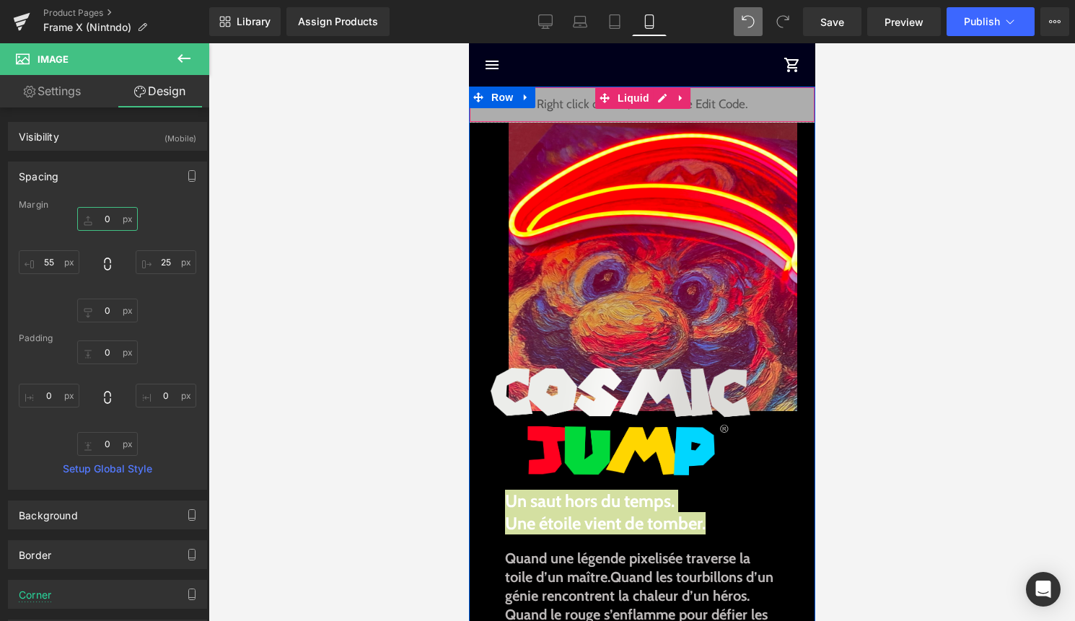
click at [658, 99] on div "Liquid" at bounding box center [641, 105] width 346 height 36
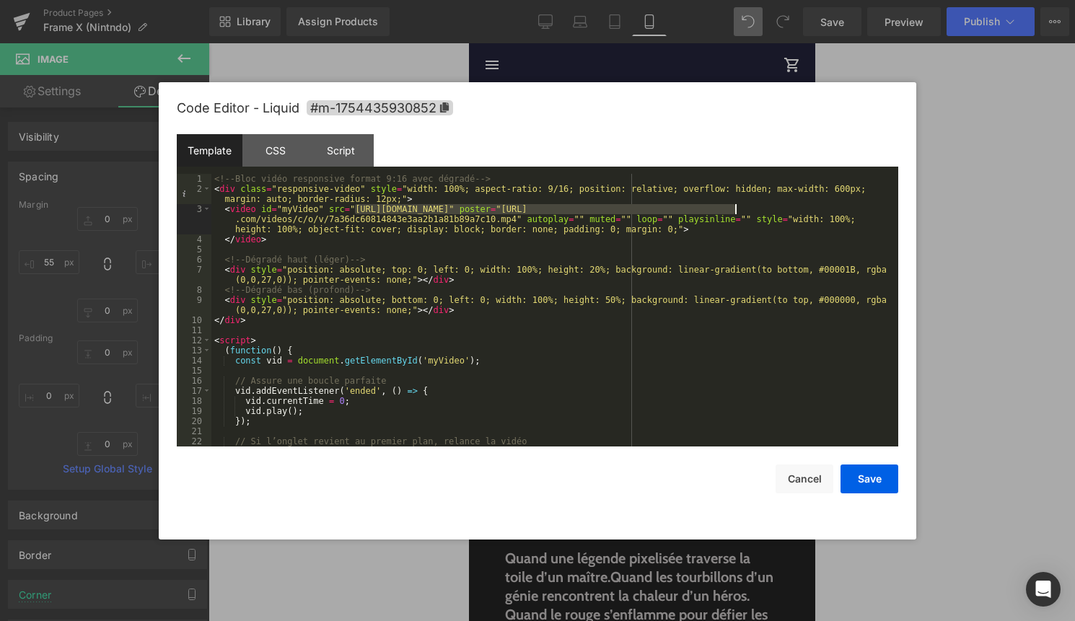
drag, startPoint x: 357, startPoint y: 209, endPoint x: 735, endPoint y: 209, distance: 377.9
click at [735, 209] on div "<!-- Bloc vidéo responsive format 9:16 avec dégradé --> < div class = "responsi…" at bounding box center [551, 320] width 681 height 293
drag, startPoint x: 516, startPoint y: 218, endPoint x: 785, endPoint y: 205, distance: 270.0
click at [786, 205] on div "<!-- Bloc vidéo responsive format 9:16 avec dégradé --> < div class = "responsi…" at bounding box center [551, 320] width 681 height 293
click at [870, 483] on button "Save" at bounding box center [869, 478] width 58 height 29
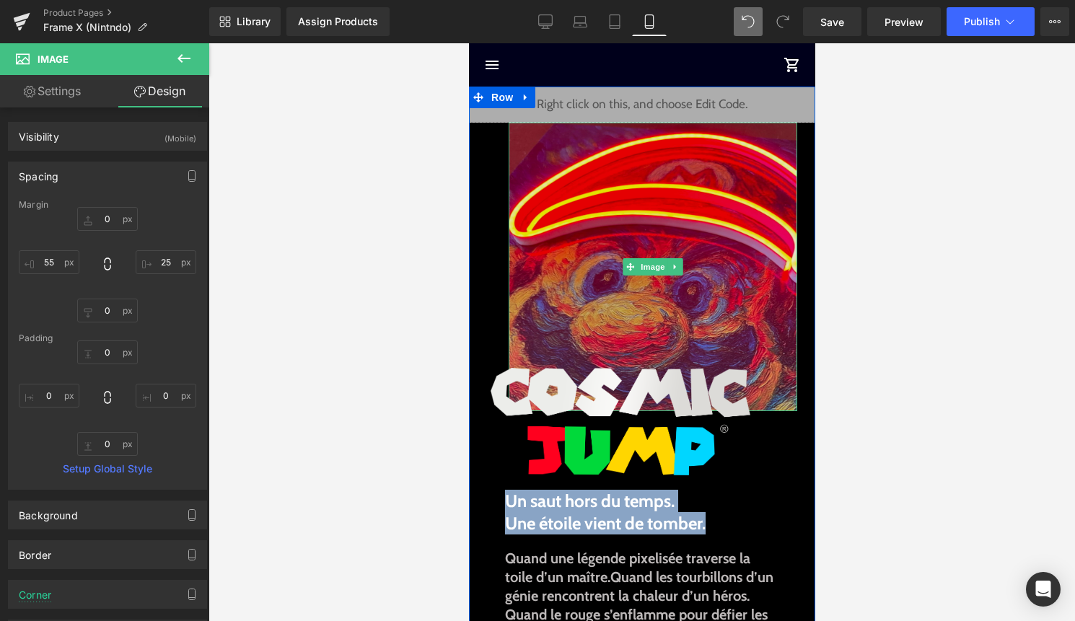
click at [661, 218] on img at bounding box center [652, 267] width 288 height 288
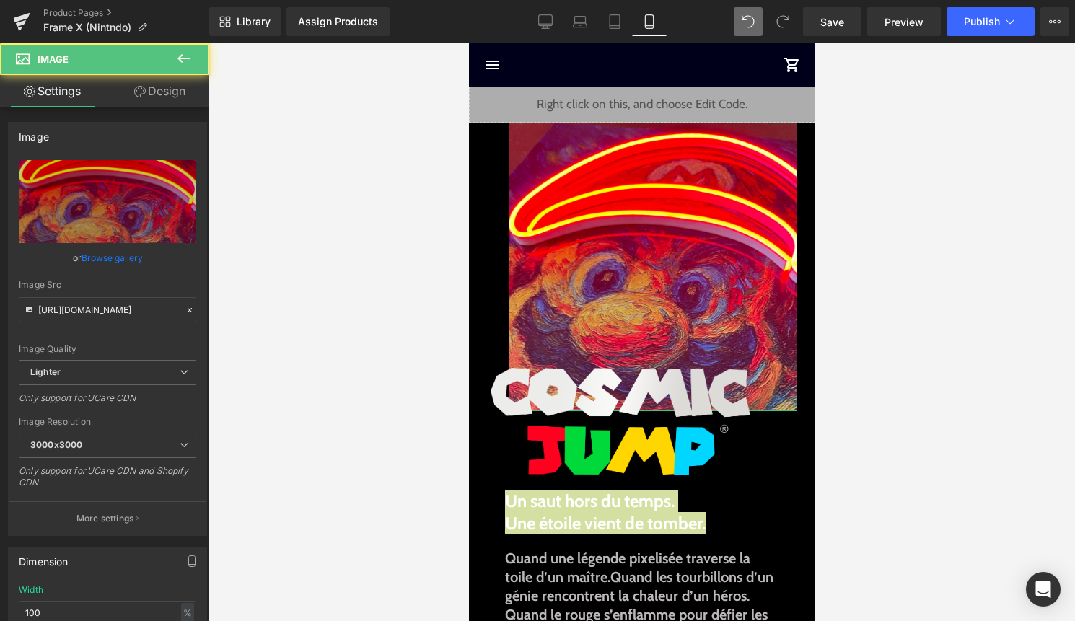
click at [158, 89] on link "Design" at bounding box center [159, 91] width 105 height 32
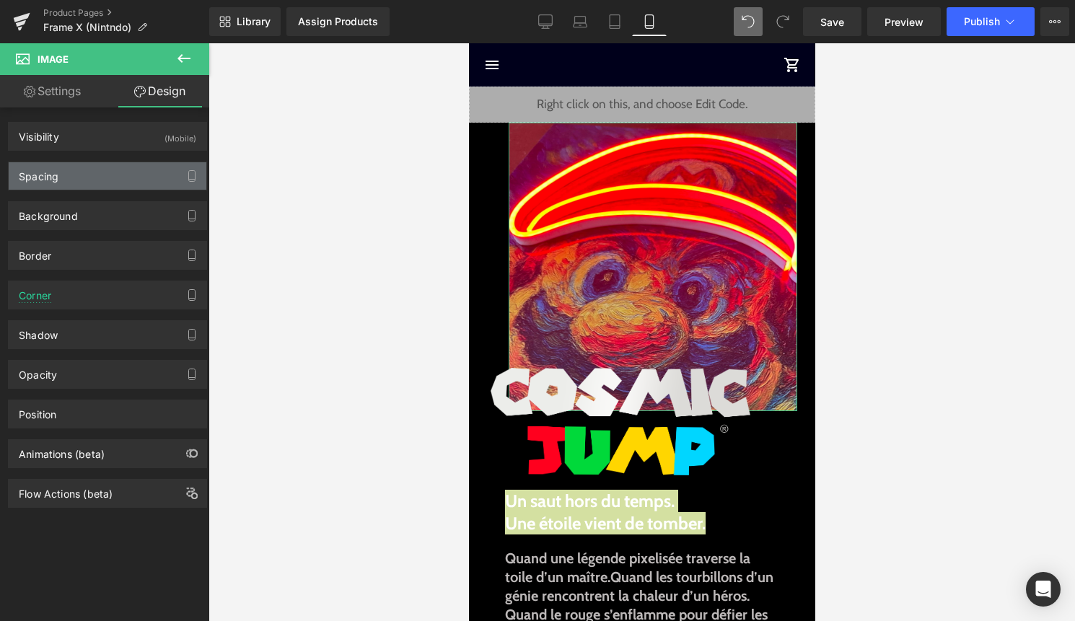
click at [143, 177] on div "Spacing" at bounding box center [108, 175] width 198 height 27
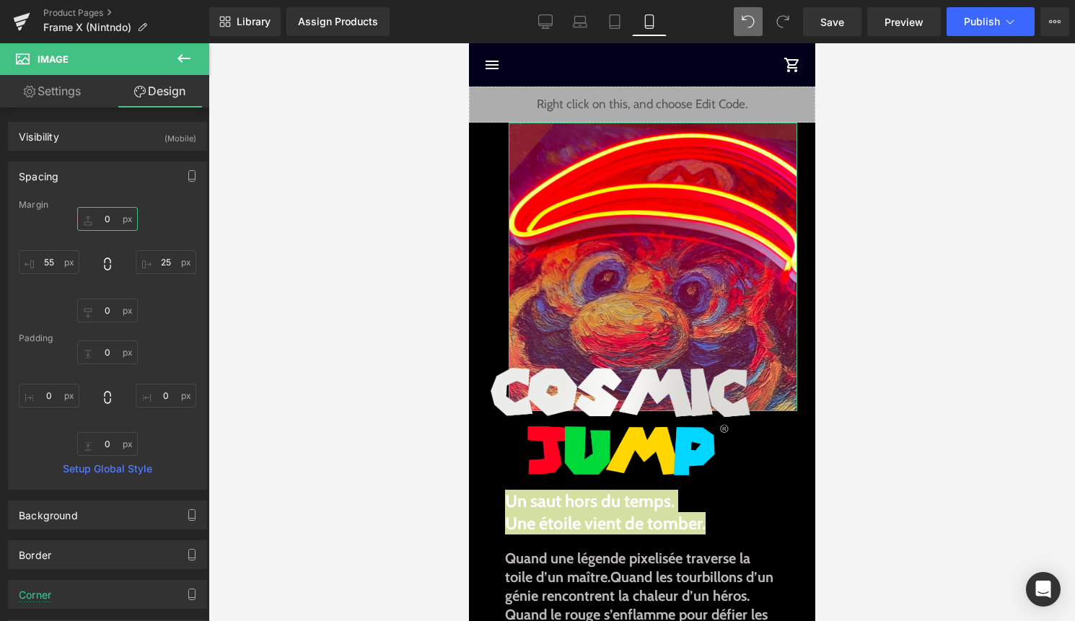
click at [113, 222] on input "0" at bounding box center [107, 219] width 61 height 24
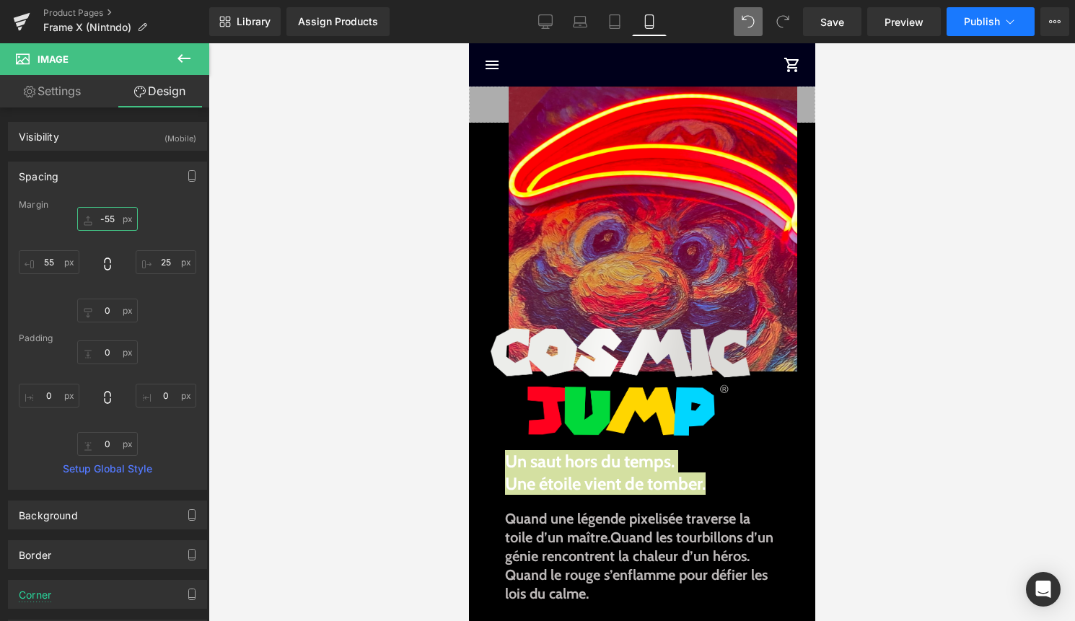
type input "-55"
click at [971, 19] on span "Publish" at bounding box center [982, 22] width 36 height 12
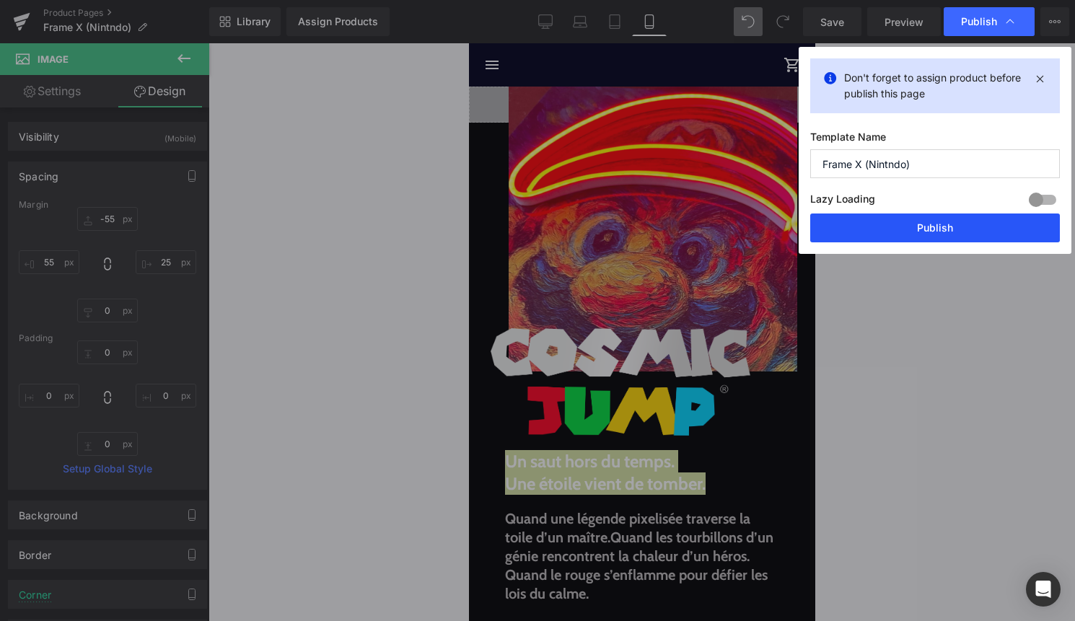
click at [945, 232] on button "Publish" at bounding box center [935, 227] width 250 height 29
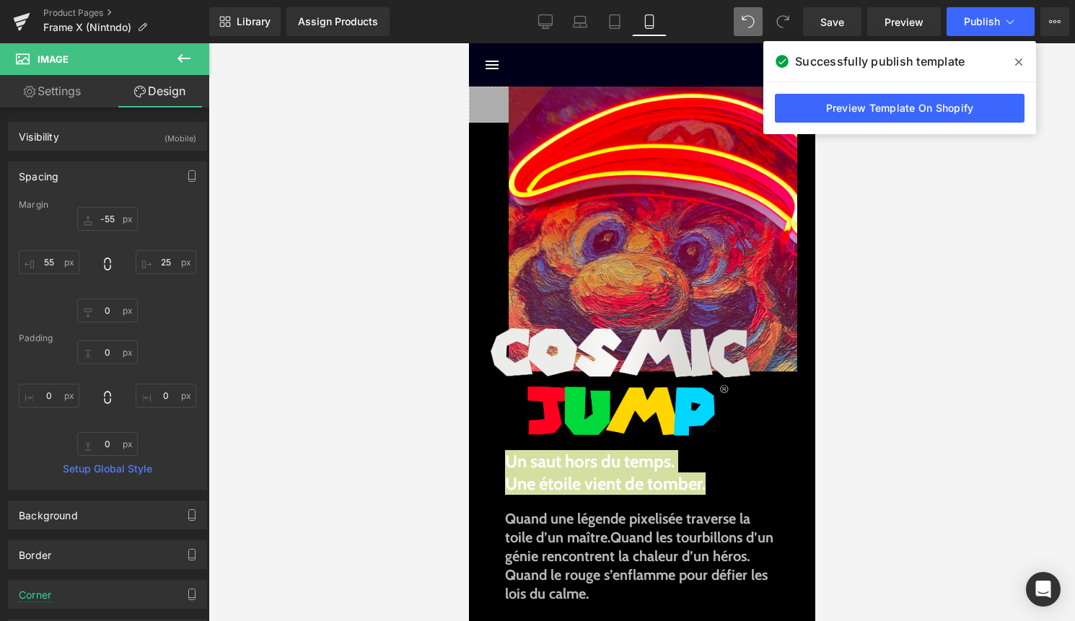
click at [1018, 58] on icon at bounding box center [1018, 62] width 7 height 12
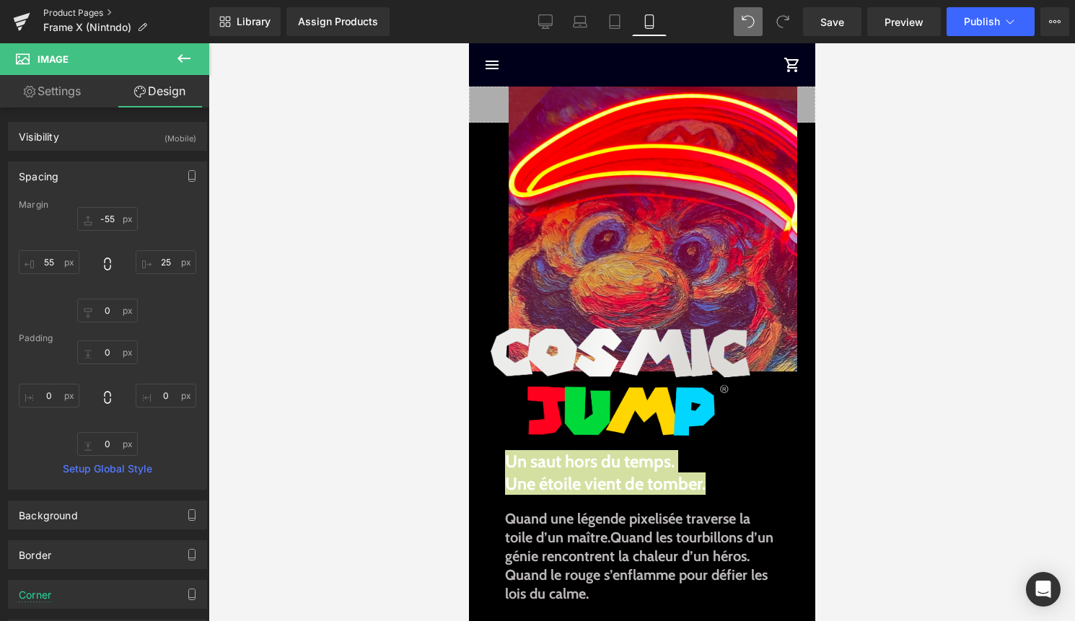
click at [81, 13] on link "Product Pages" at bounding box center [126, 13] width 166 height 12
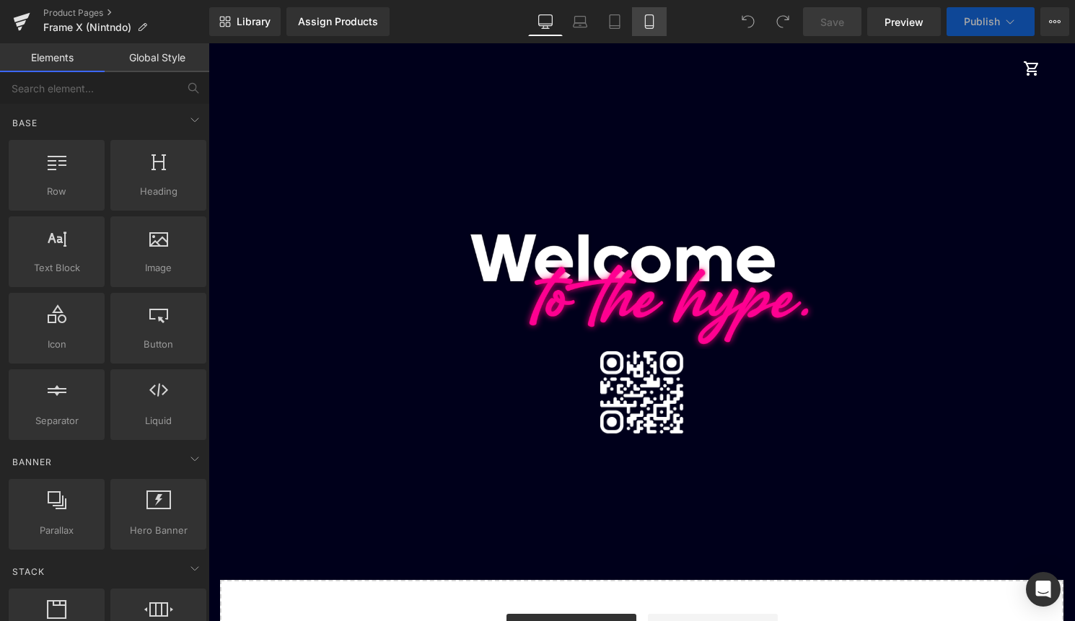
click at [653, 25] on icon at bounding box center [649, 22] width 8 height 14
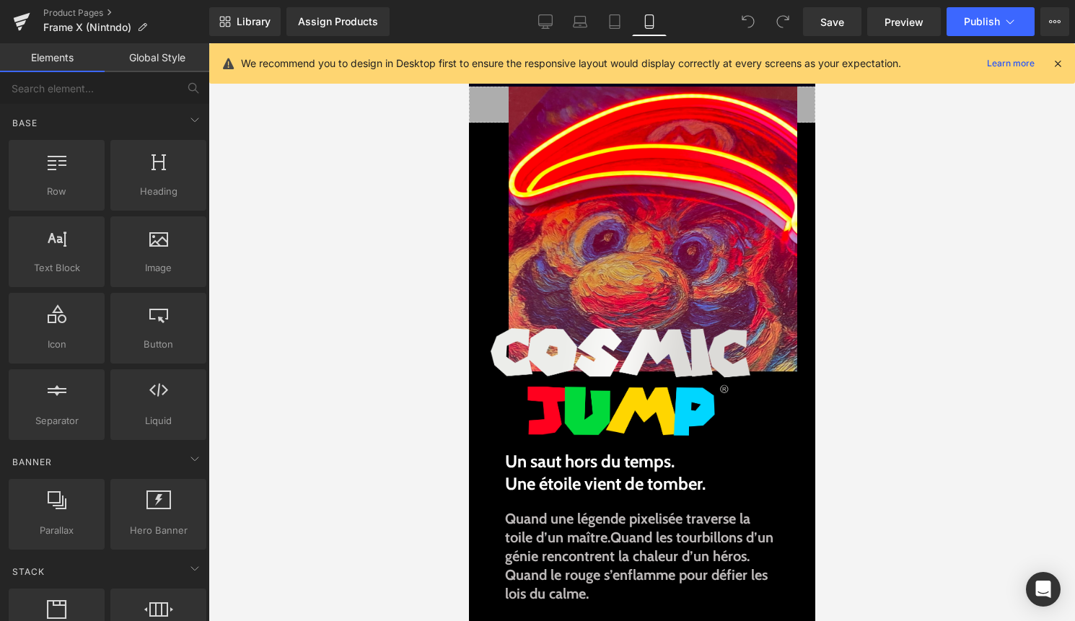
click at [1054, 67] on icon at bounding box center [1057, 63] width 13 height 13
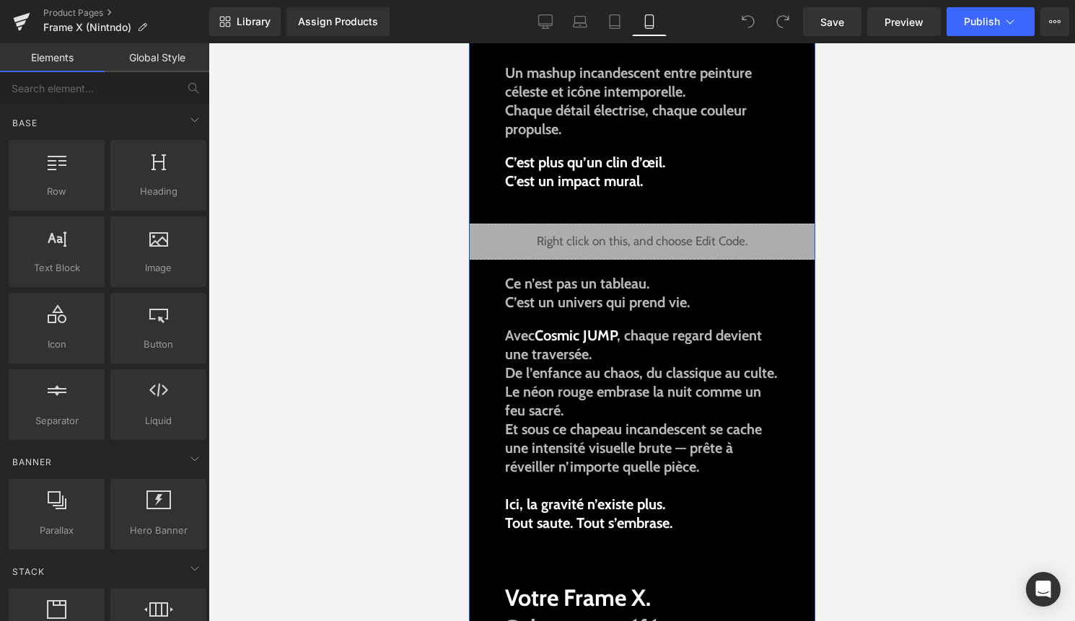
scroll to position [1101, 0]
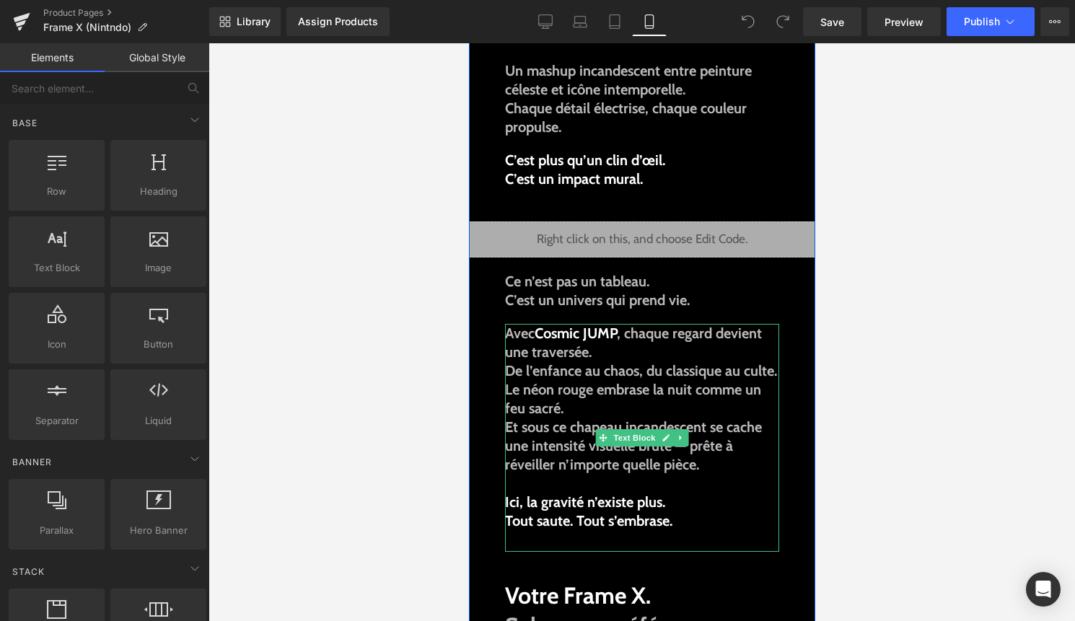
click at [510, 431] on span "Et sous ce chapeau incandescent se cache une intensité visuelle brute — prête à…" at bounding box center [632, 445] width 257 height 55
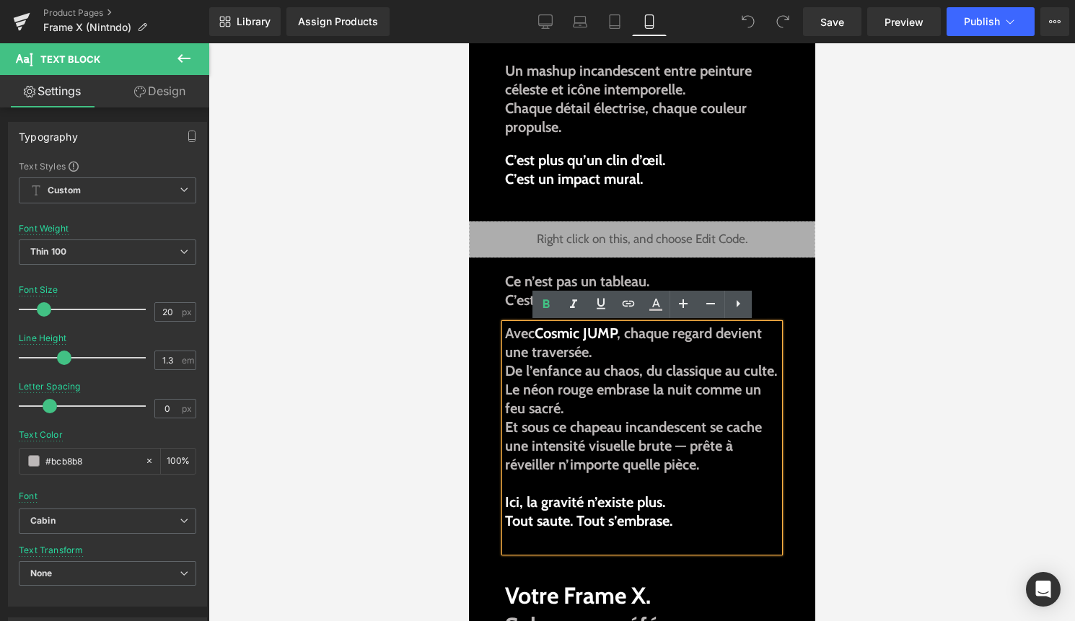
click at [504, 428] on span "Et sous ce chapeau incandescent se cache une intensité visuelle brute — prête à…" at bounding box center [632, 445] width 257 height 55
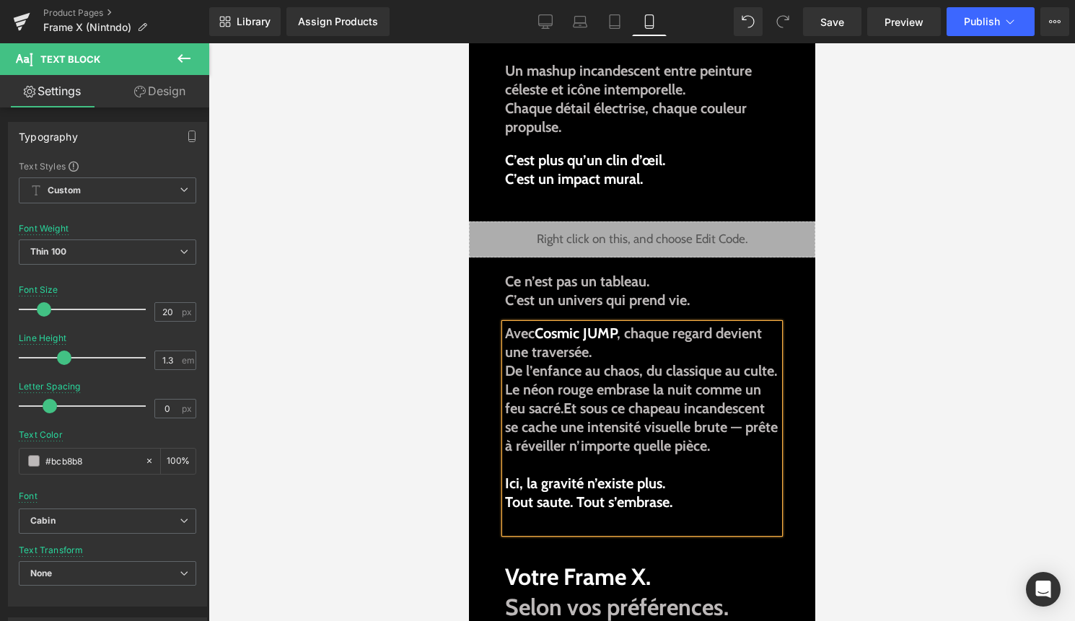
click at [506, 392] on span "Le néon rouge embrase la nuit comme un feu sacré." at bounding box center [632, 399] width 256 height 36
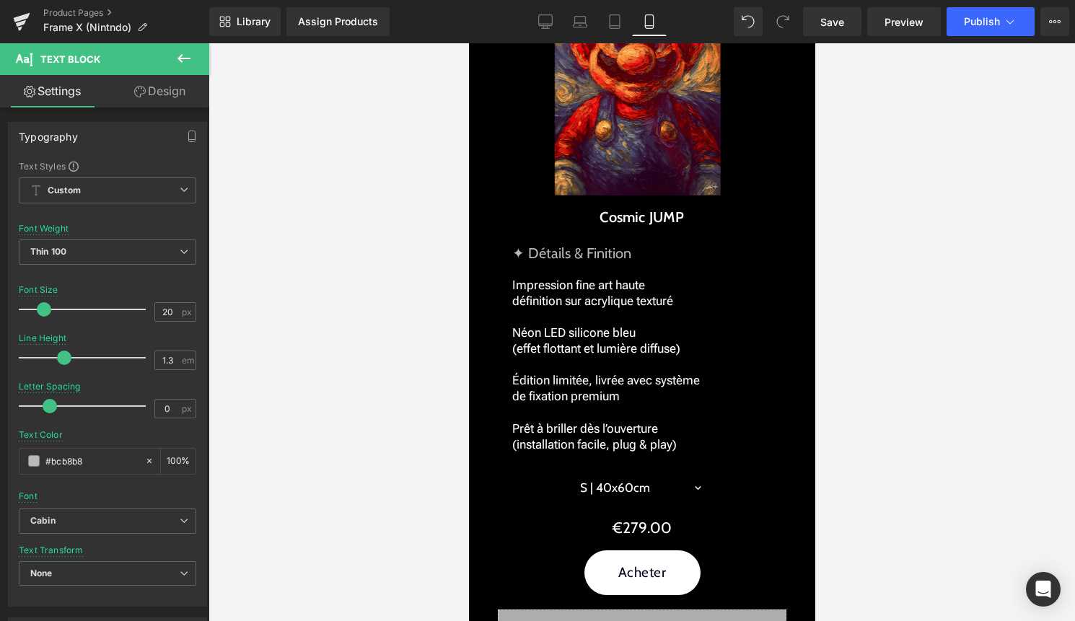
scroll to position [1894, 0]
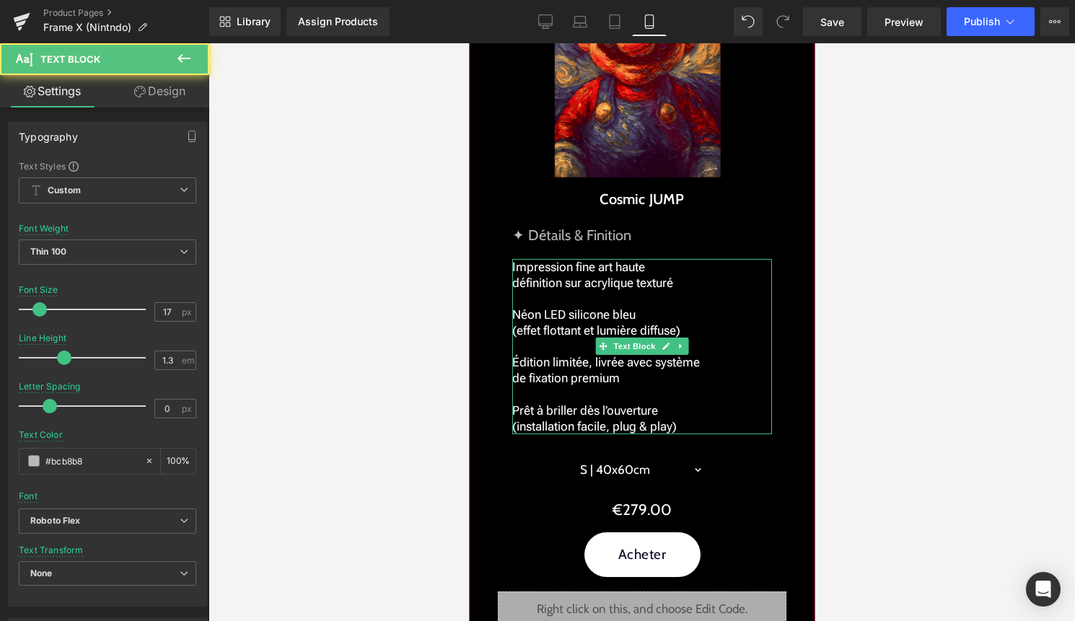
click at [569, 317] on span "Néon LED silicone bleu (effet flottant et lumière diffuse)" at bounding box center [595, 322] width 168 height 30
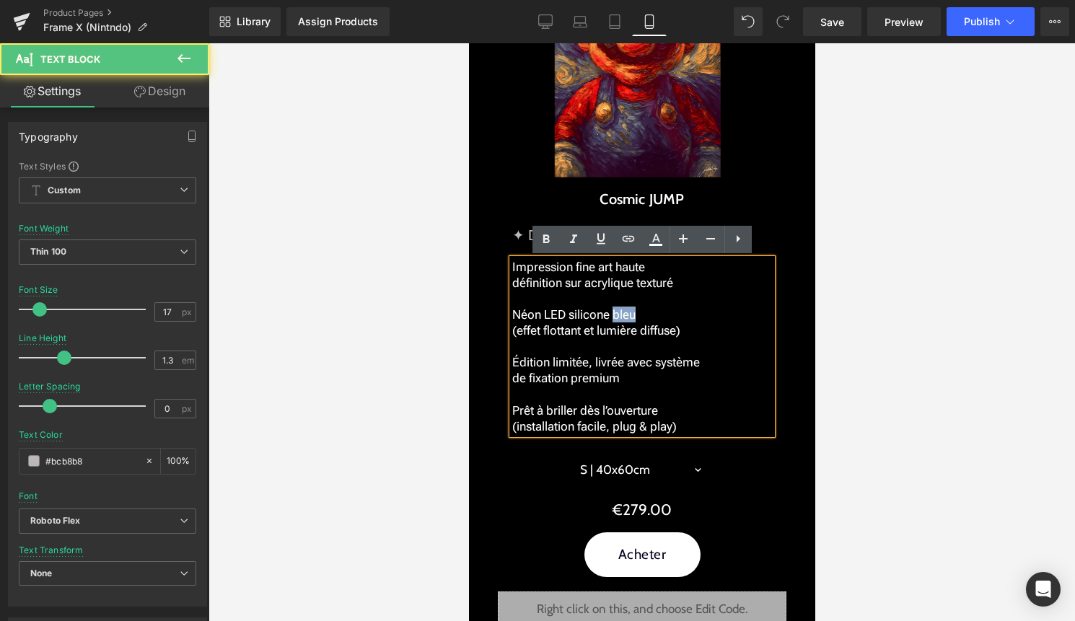
drag, startPoint x: 611, startPoint y: 316, endPoint x: 630, endPoint y: 316, distance: 18.8
click at [630, 316] on span "Néon LED silicone bleu (effet flottant et lumière diffuse)" at bounding box center [595, 322] width 168 height 30
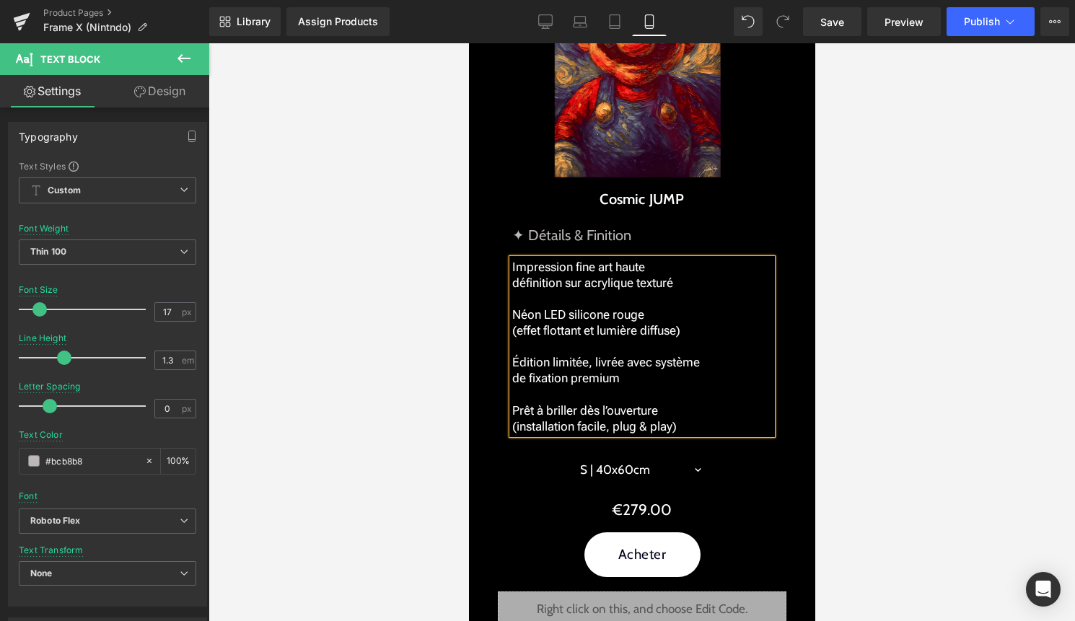
click at [860, 379] on div at bounding box center [641, 332] width 866 height 578
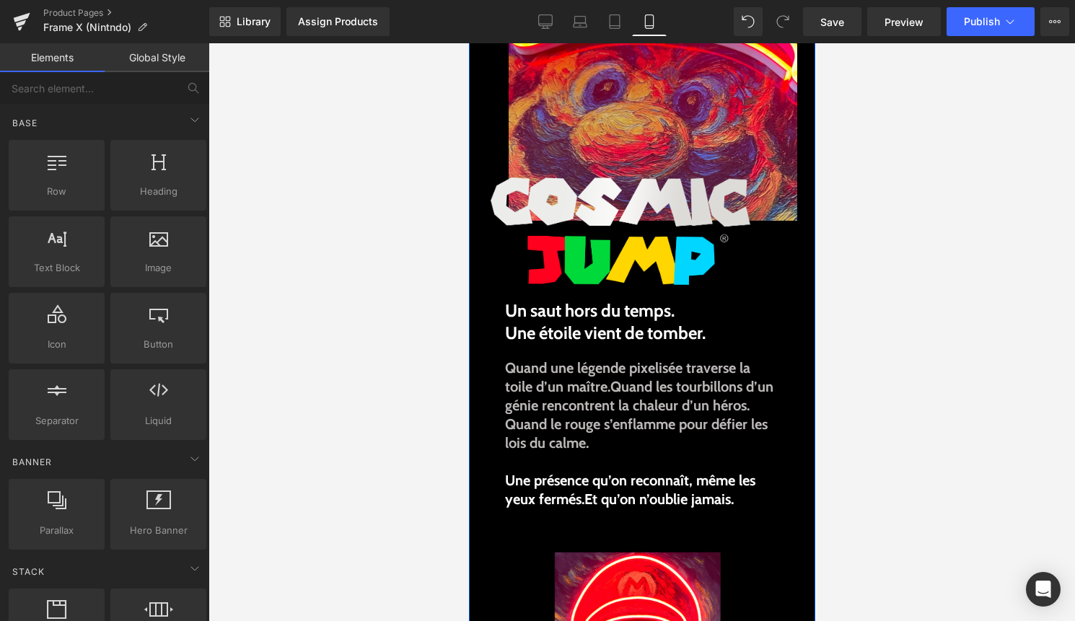
scroll to position [0, 0]
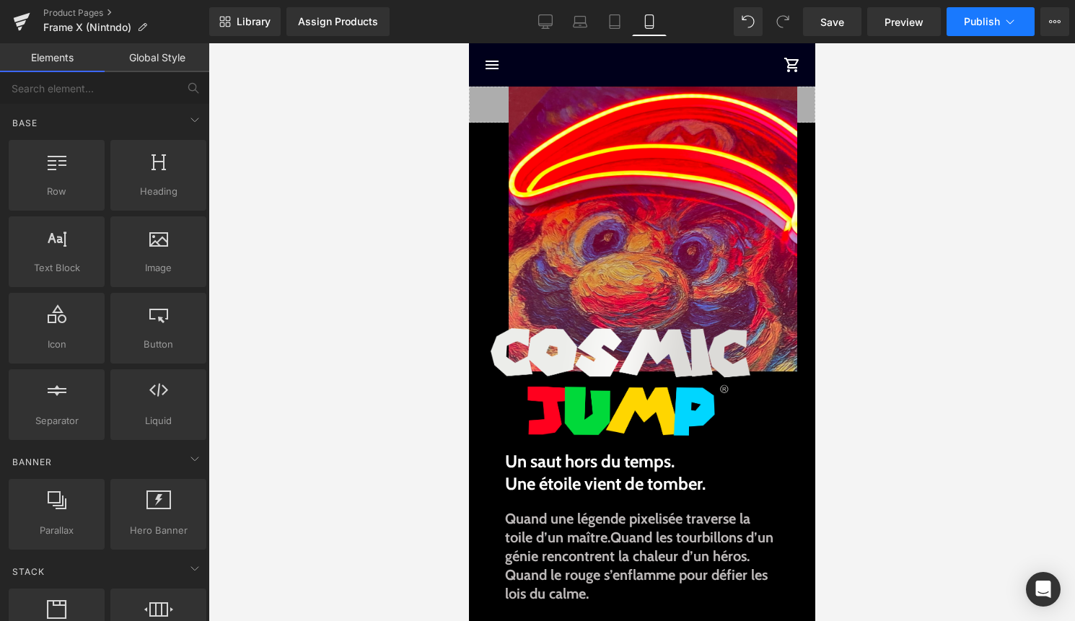
click at [1005, 19] on icon at bounding box center [1009, 21] width 14 height 14
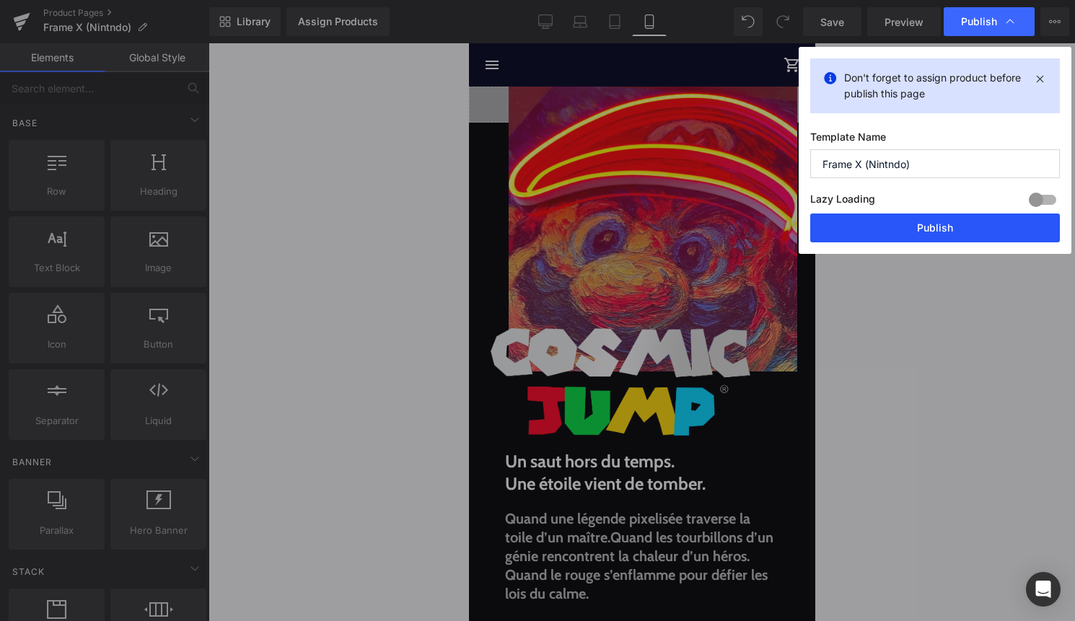
click at [888, 229] on button "Publish" at bounding box center [935, 227] width 250 height 29
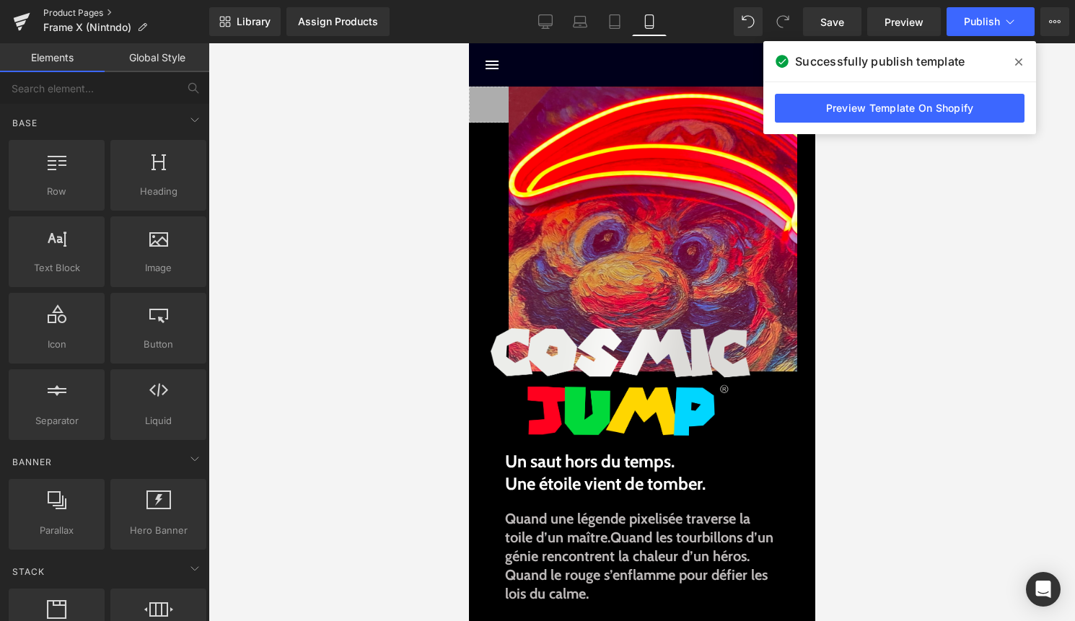
click at [71, 16] on link "Product Pages" at bounding box center [126, 13] width 166 height 12
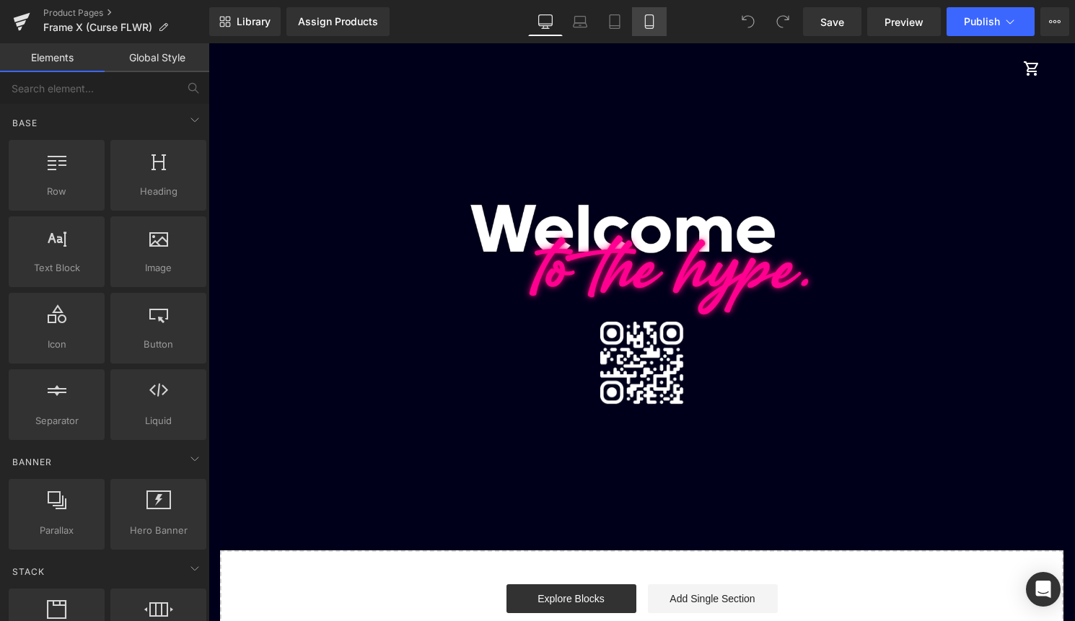
click at [661, 21] on link "Mobile" at bounding box center [649, 21] width 35 height 29
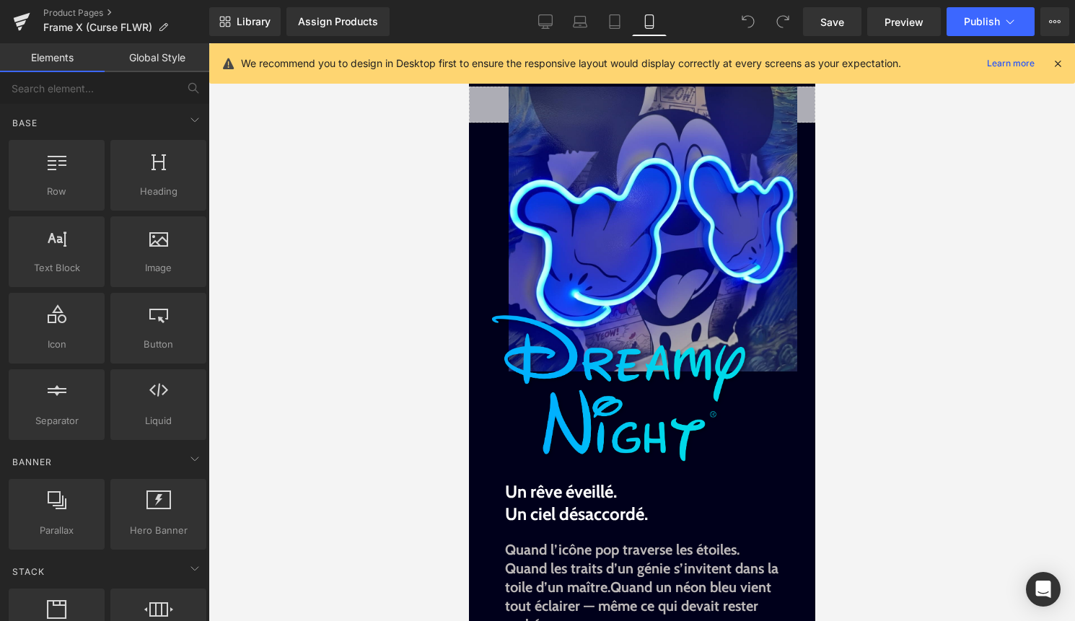
click at [1057, 61] on icon at bounding box center [1057, 63] width 13 height 13
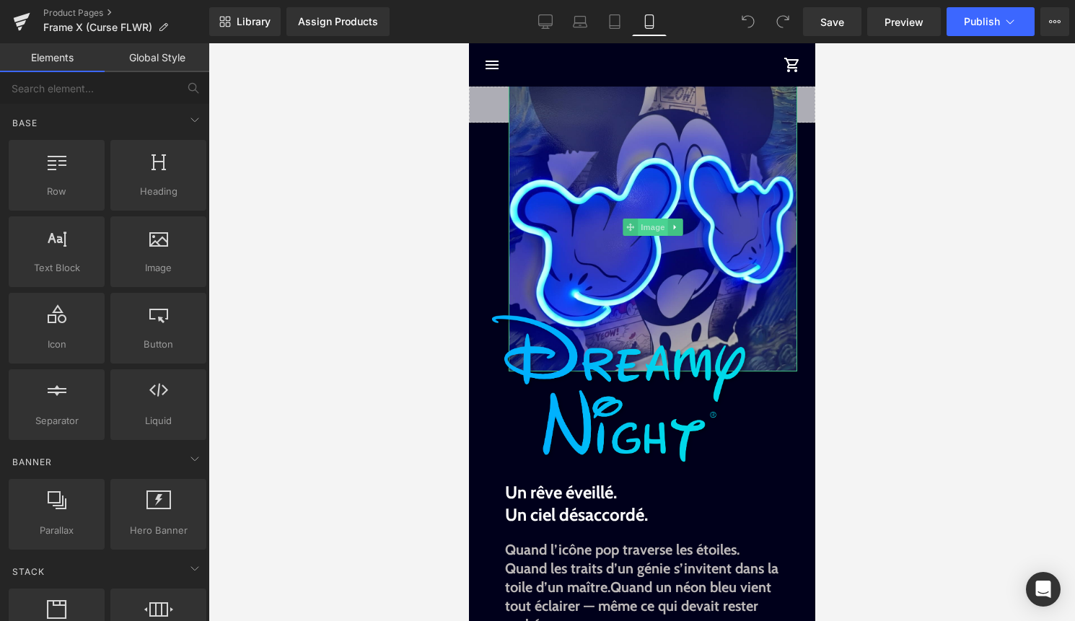
click at [656, 224] on span "Image" at bounding box center [652, 227] width 30 height 17
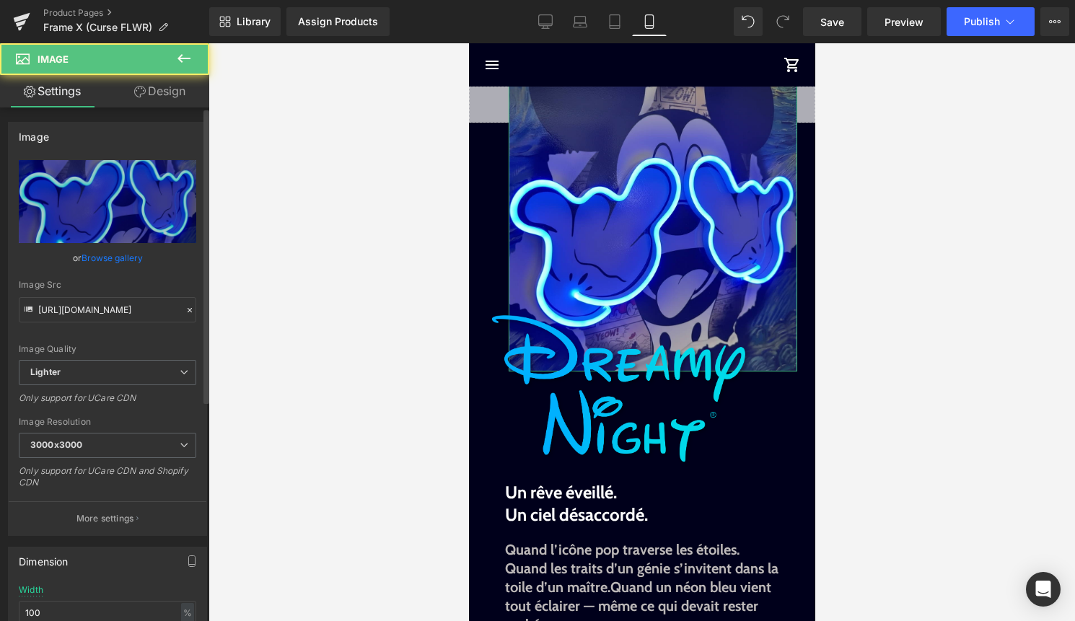
click at [113, 246] on link "Browse gallery" at bounding box center [111, 257] width 61 height 25
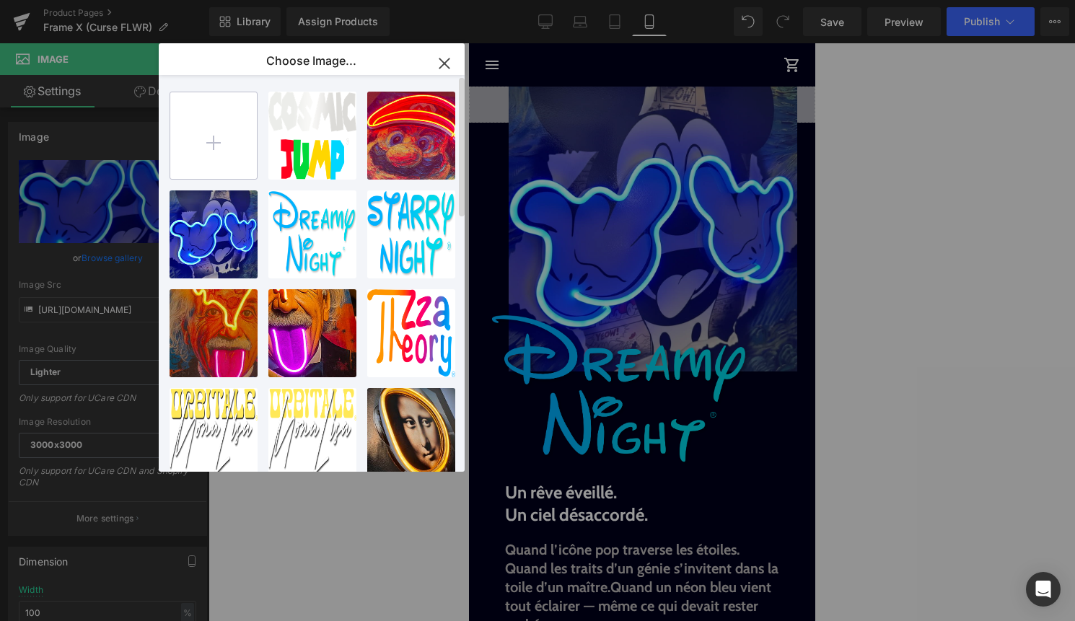
click at [214, 145] on input "file" at bounding box center [213, 135] width 87 height 87
type input "C:\fakepath\Curse FLWR close up.webp"
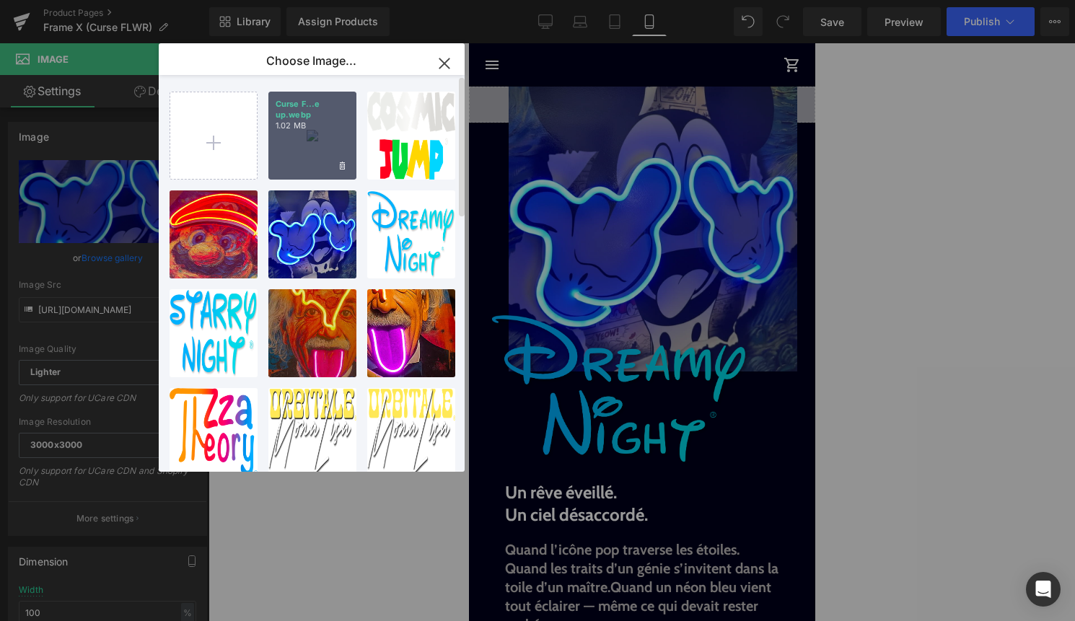
click at [298, 163] on div "Curse F...e up.webp 1.02 MB" at bounding box center [312, 136] width 88 height 88
type input "https://ucarecdn.com/b1692d40-5b1f-411d-be60-64fabc0007ae/-/format/auto/-/previ…"
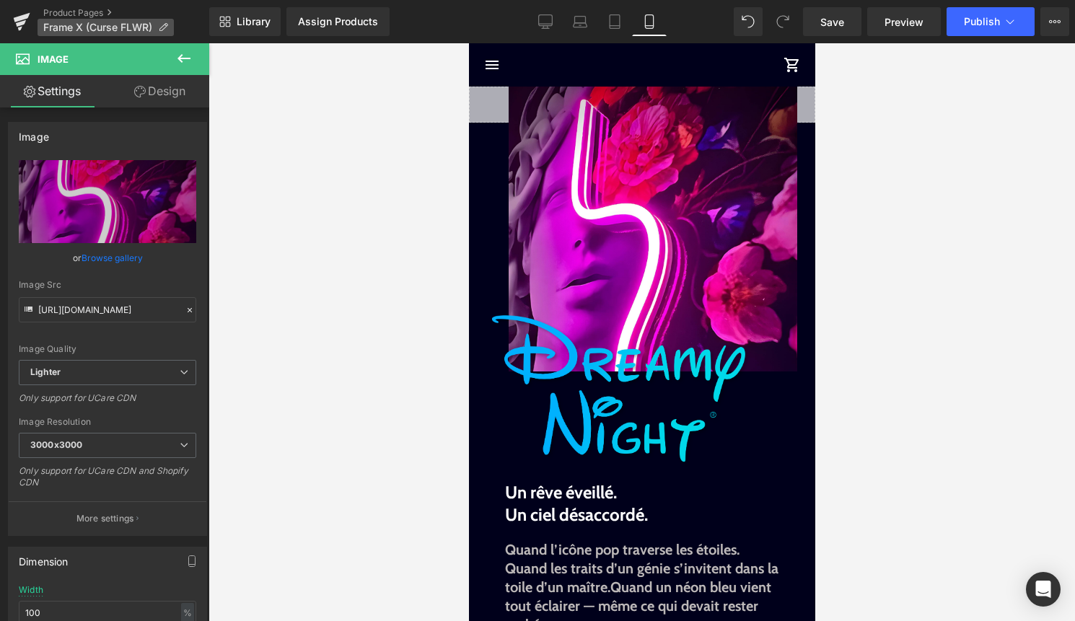
click at [169, 25] on p "Frame X (Curse FLWR)" at bounding box center [106, 27] width 136 height 17
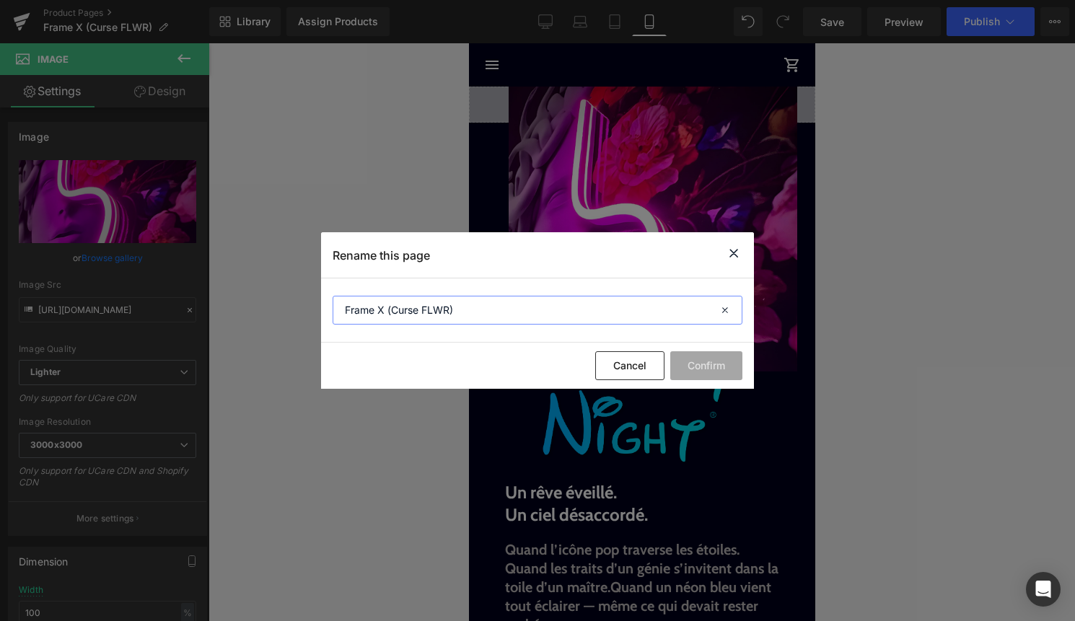
click at [420, 315] on input "Frame X (Curse FLWR)" at bounding box center [537, 310] width 410 height 29
type input "Frame X (Cursed FLWR)"
click at [727, 369] on button "Confirm" at bounding box center [706, 365] width 72 height 29
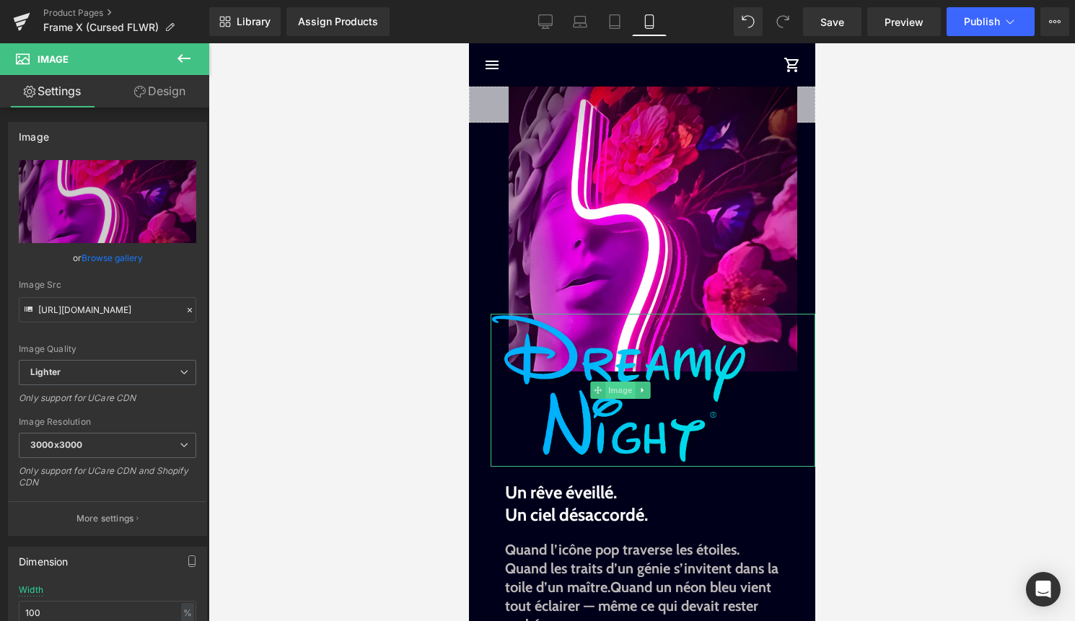
click at [620, 387] on span "Image" at bounding box center [619, 390] width 30 height 17
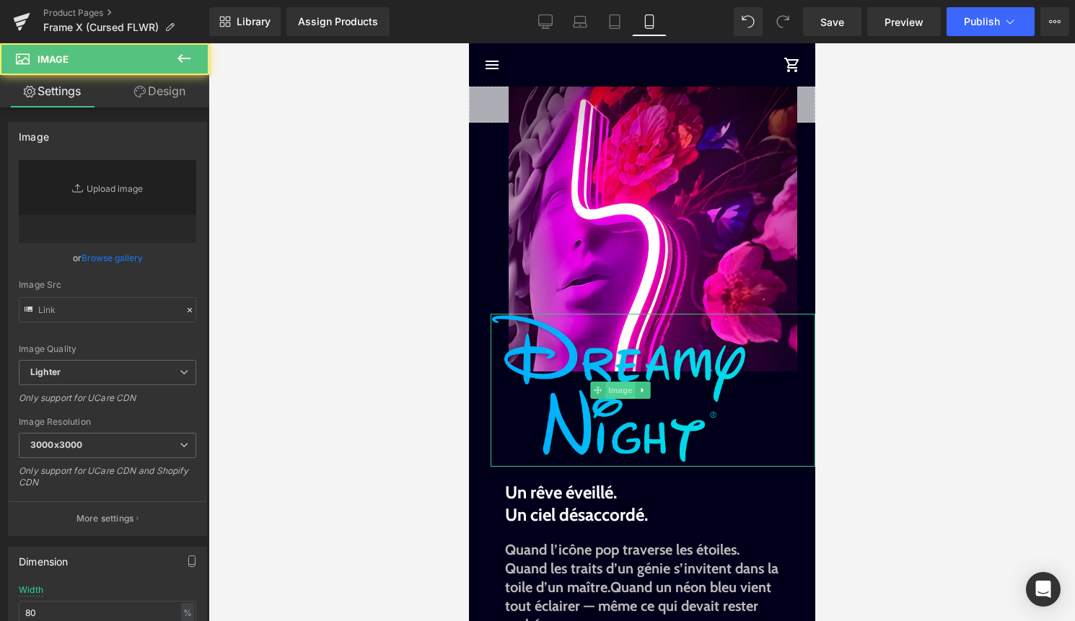
type input "https://ucarecdn.com/6c64ad53-0c64-495d-a715-fa5ed6e52e92/-/format/auto/-/previ…"
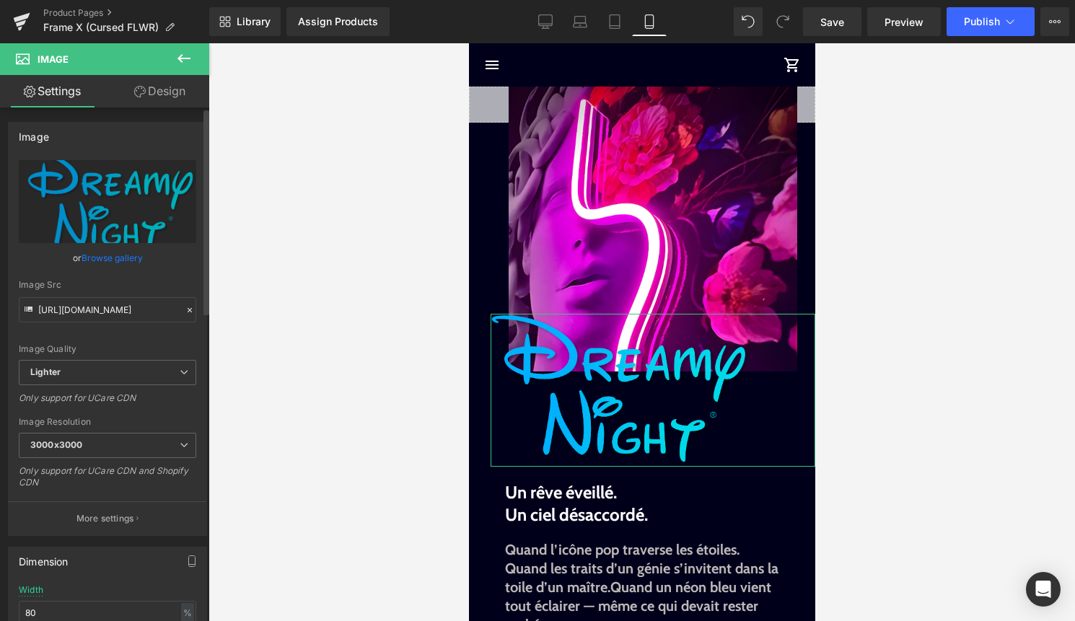
click at [123, 256] on link "Browse gallery" at bounding box center [111, 257] width 61 height 25
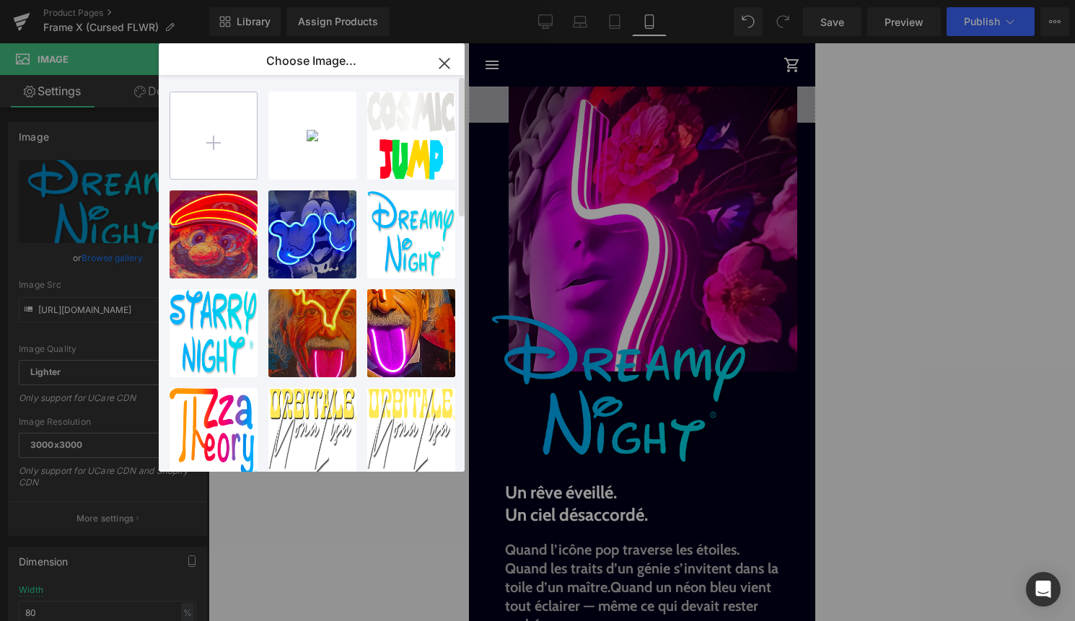
click at [225, 123] on input "file" at bounding box center [213, 135] width 87 height 87
type input "C:\fakepath\Cursed FLWR Titre.png"
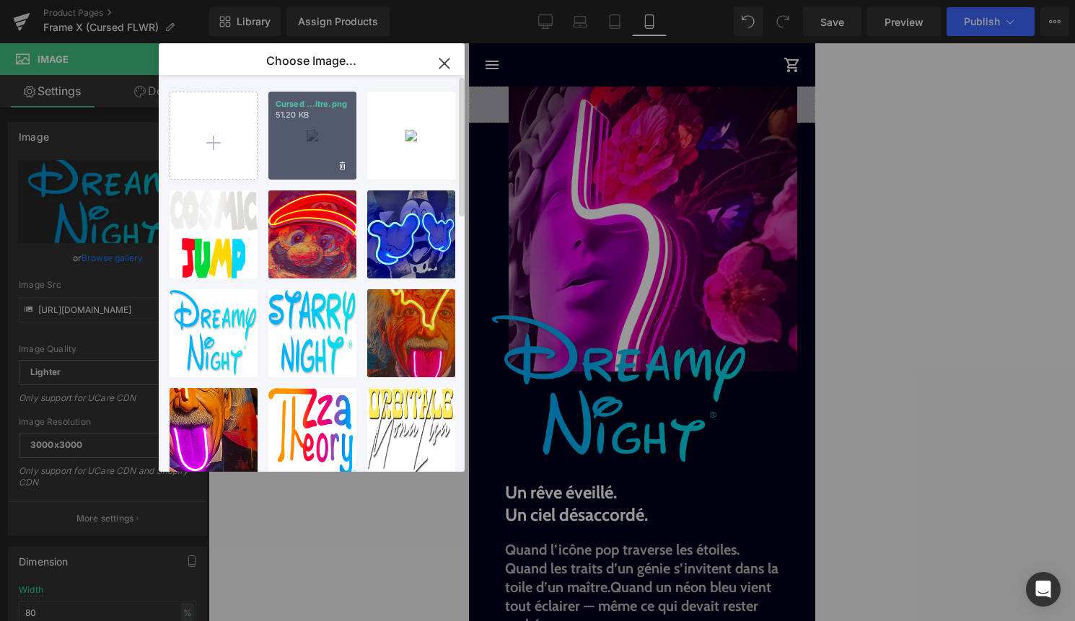
click at [315, 141] on div "Cursed ...itre.png 51.20 KB" at bounding box center [312, 136] width 88 height 88
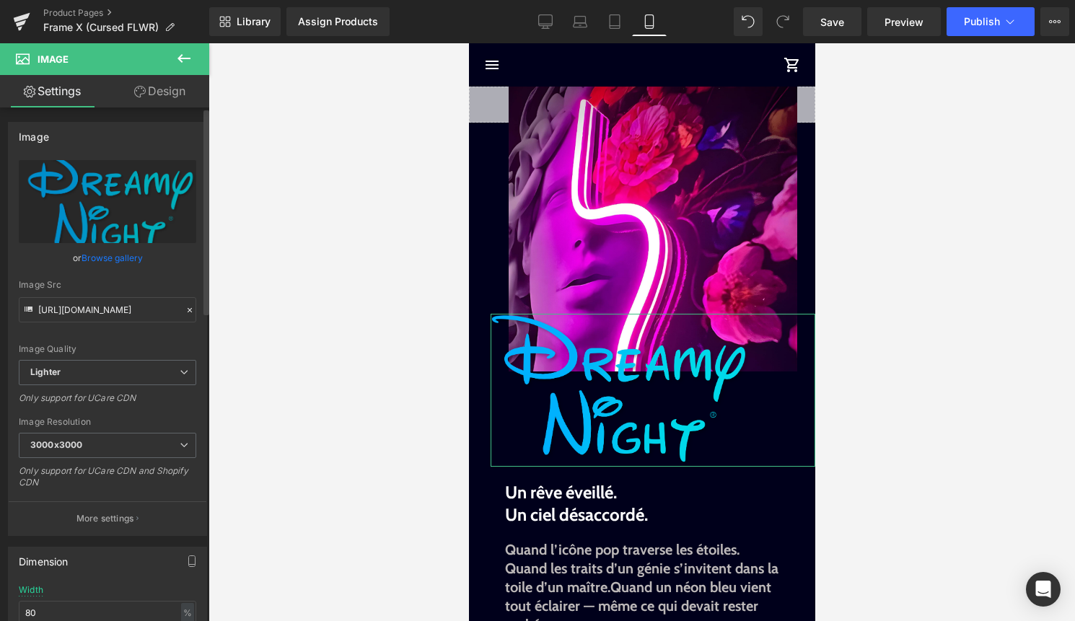
click at [101, 253] on link "Browse gallery" at bounding box center [111, 257] width 61 height 25
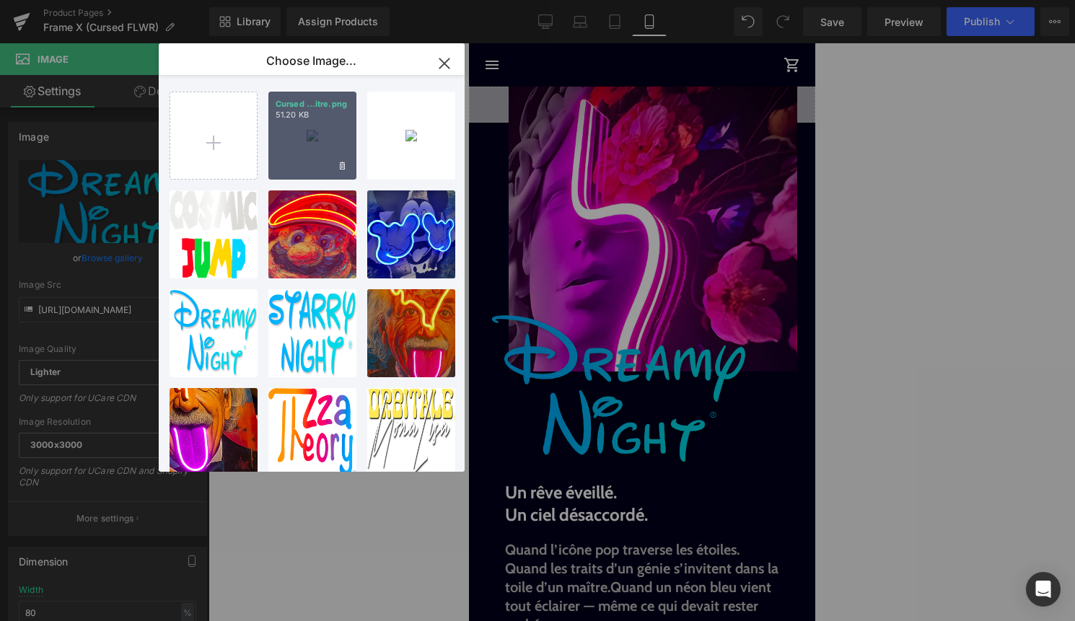
click at [296, 131] on div "Cursed ...itre.png 51.20 KB" at bounding box center [312, 136] width 88 height 88
type input "https://ucarecdn.com/836fe8cb-3ba0-4e0f-8f69-a3361c0ccd1f/-/format/auto/-/previ…"
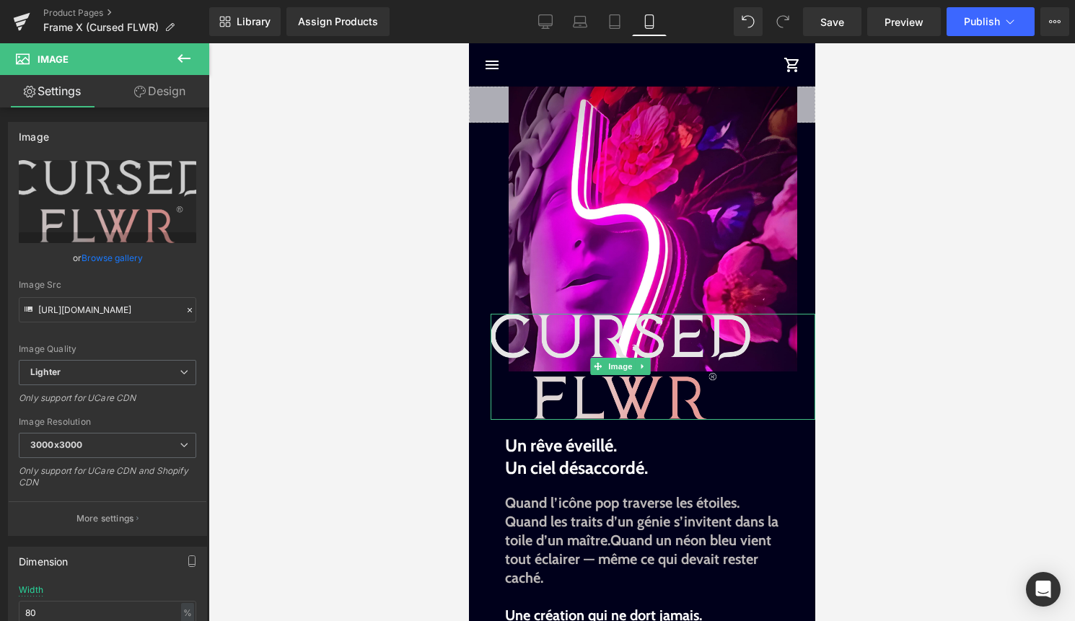
click at [642, 403] on img at bounding box center [620, 367] width 260 height 106
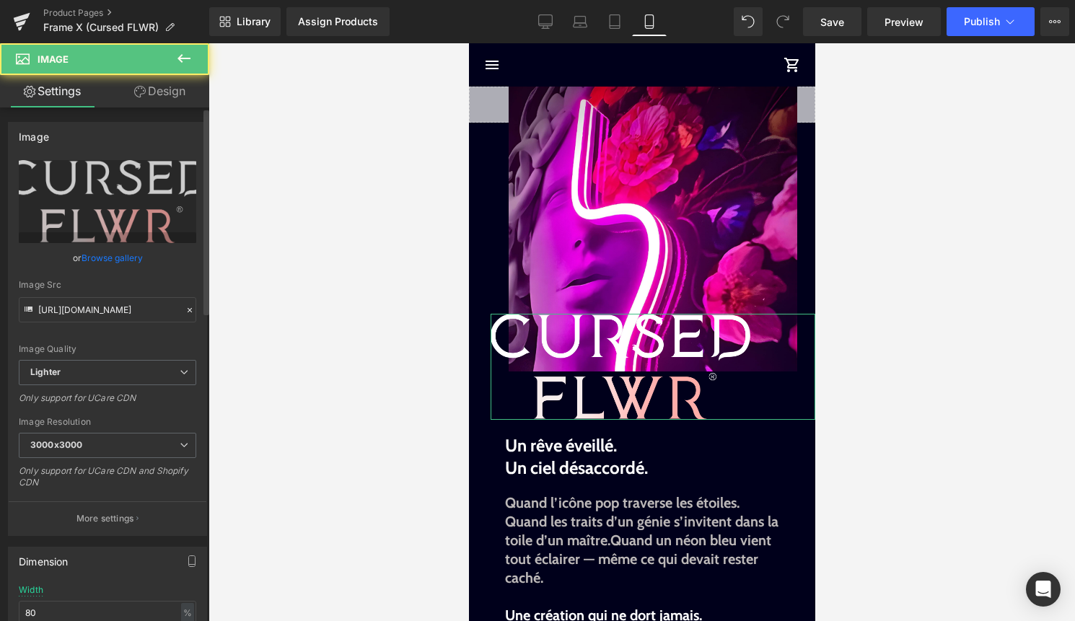
click at [124, 255] on link "Browse gallery" at bounding box center [111, 257] width 61 height 25
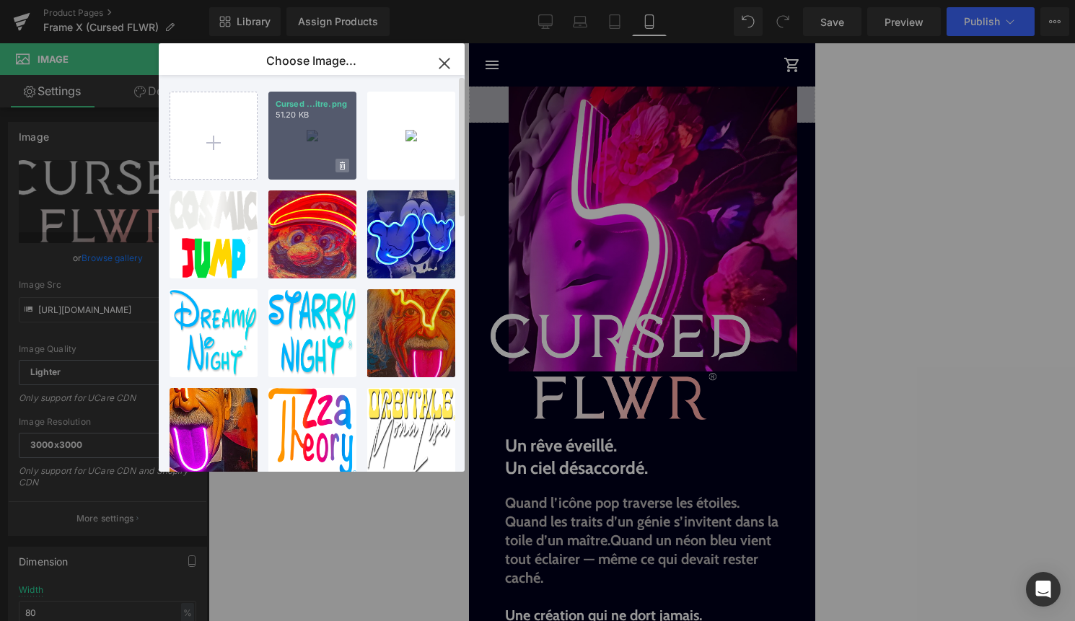
click at [345, 166] on span at bounding box center [342, 166] width 14 height 14
click at [291, 167] on span "Yes" at bounding box center [293, 165] width 36 height 15
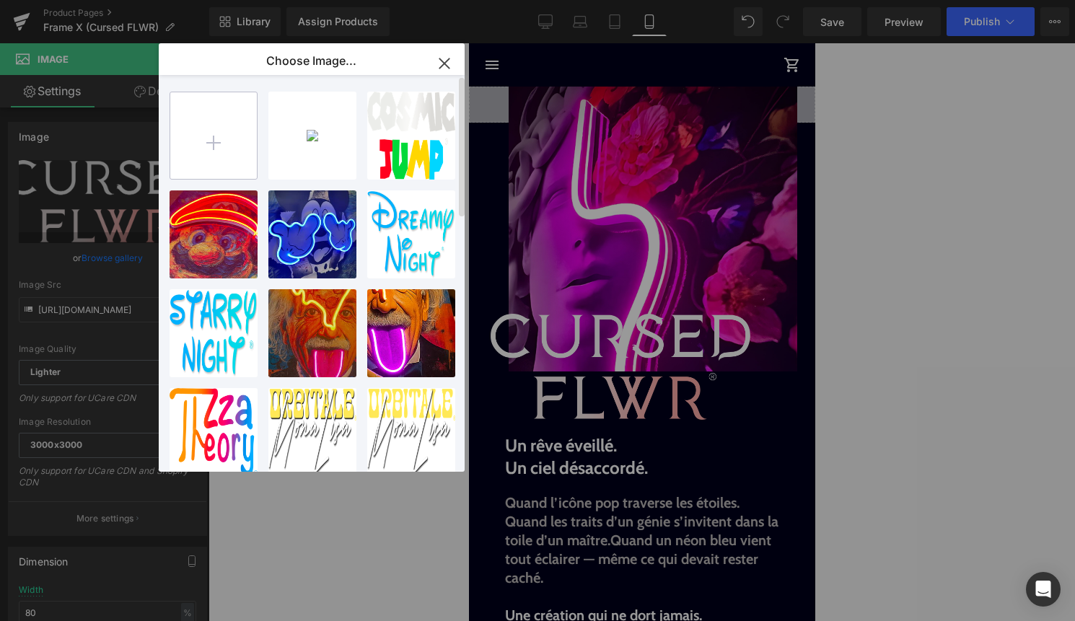
click at [208, 130] on input "file" at bounding box center [213, 135] width 87 height 87
type input "C:\fakepath\Cursed FLWR Titre.png"
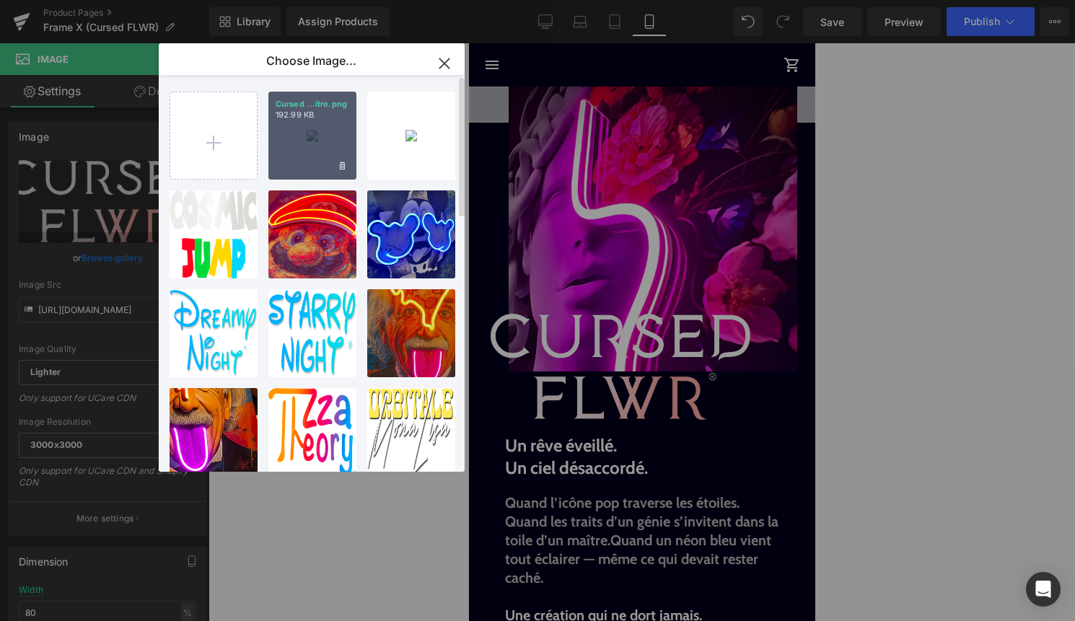
click at [309, 142] on div "Cursed ...itre.png 192.99 KB" at bounding box center [312, 136] width 88 height 88
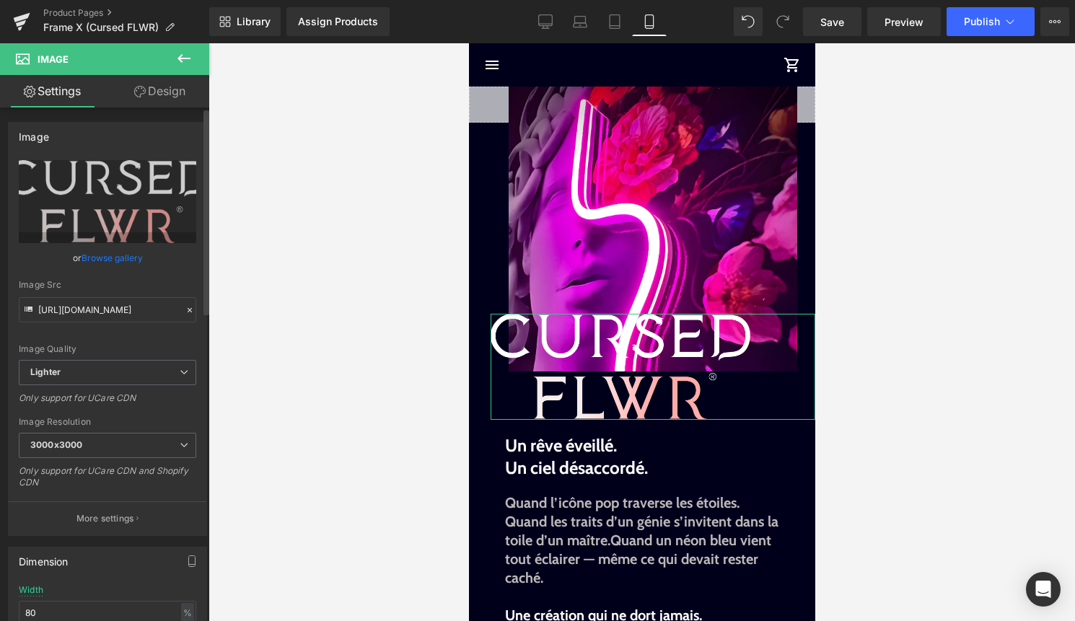
click at [127, 250] on link "Browse gallery" at bounding box center [111, 257] width 61 height 25
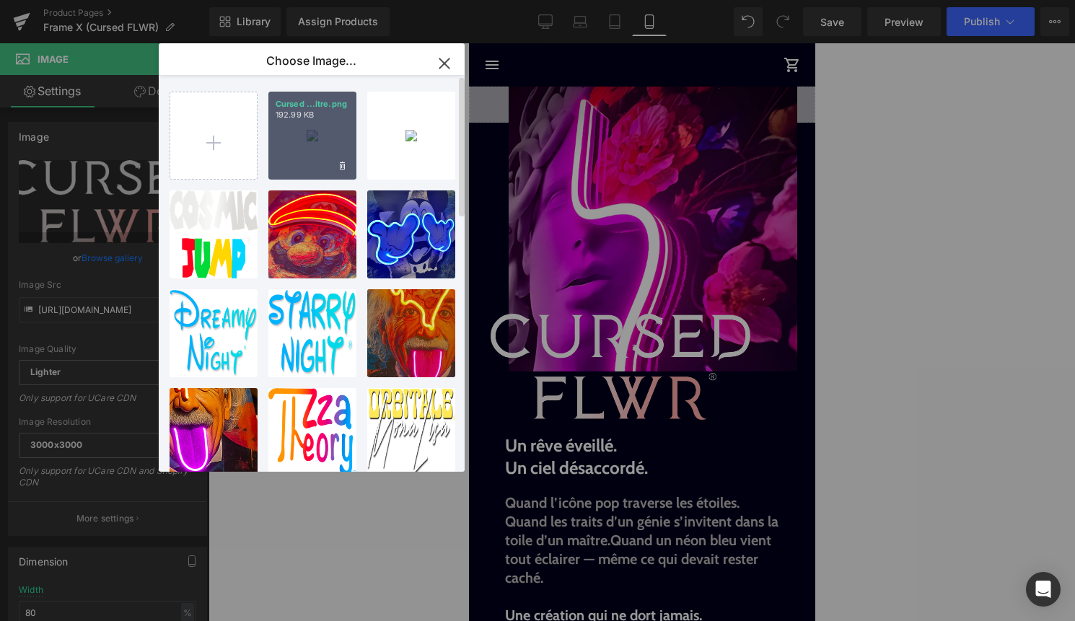
click at [311, 133] on div "Cursed ...itre.png 192.99 KB" at bounding box center [312, 136] width 88 height 88
type input "https://ucarecdn.com/b5e66b7f-88bd-4d5c-8769-b71f19257537/-/format/auto/-/previ…"
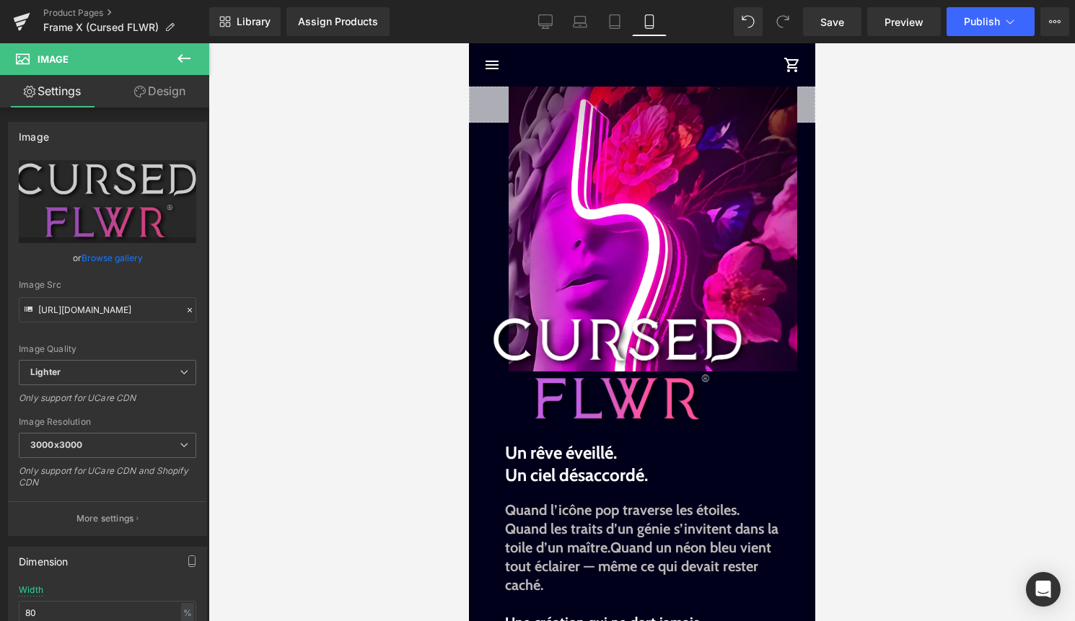
click at [940, 361] on div at bounding box center [641, 332] width 866 height 578
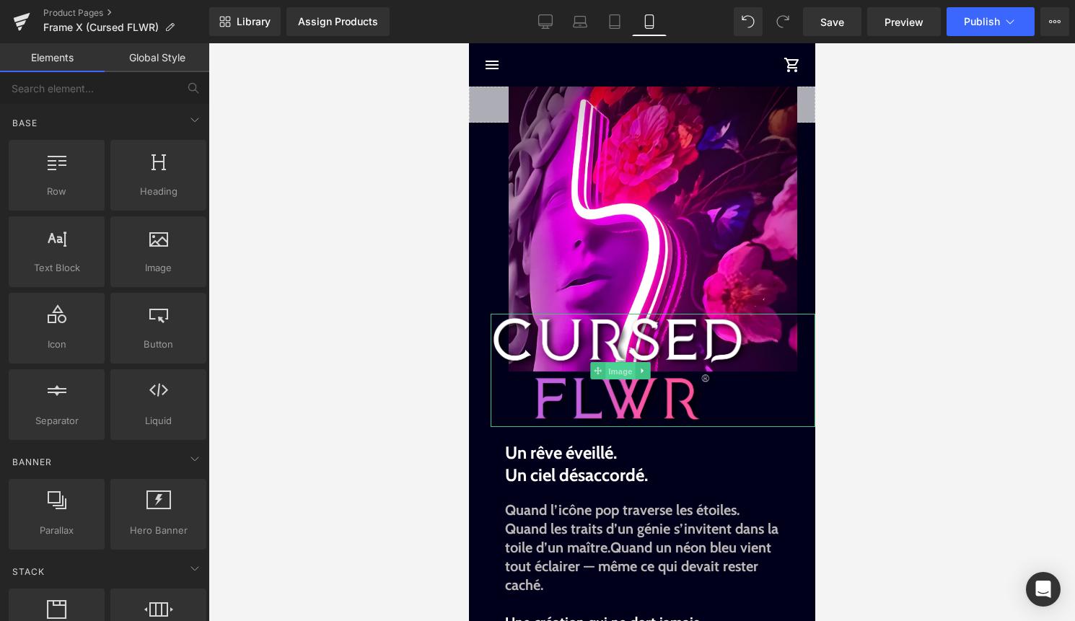
click at [606, 364] on span "Image" at bounding box center [619, 370] width 30 height 17
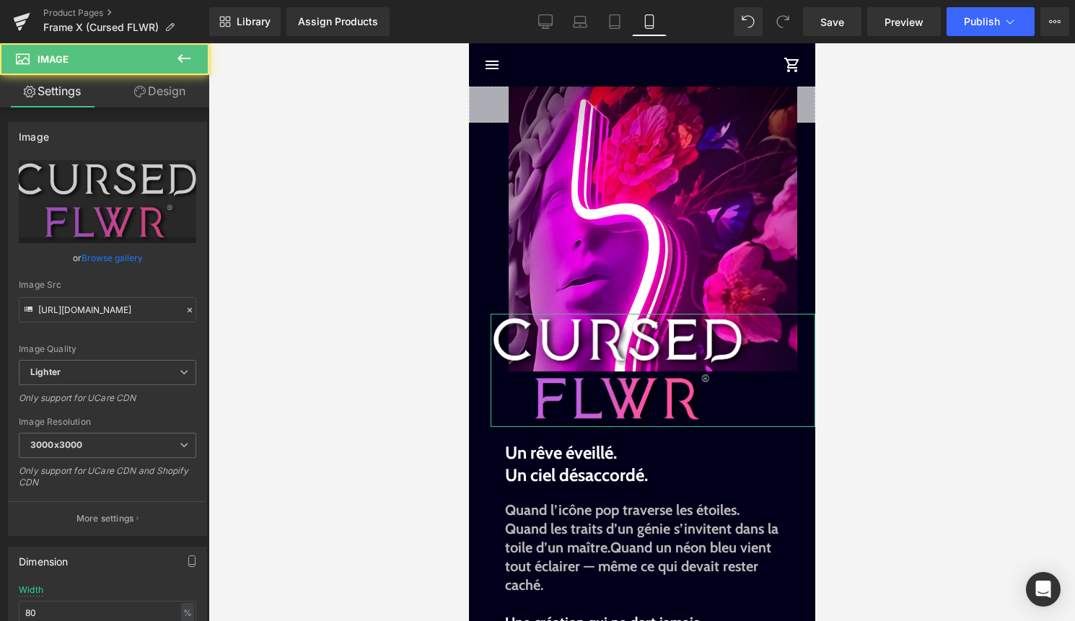
click at [160, 93] on link "Design" at bounding box center [159, 91] width 105 height 32
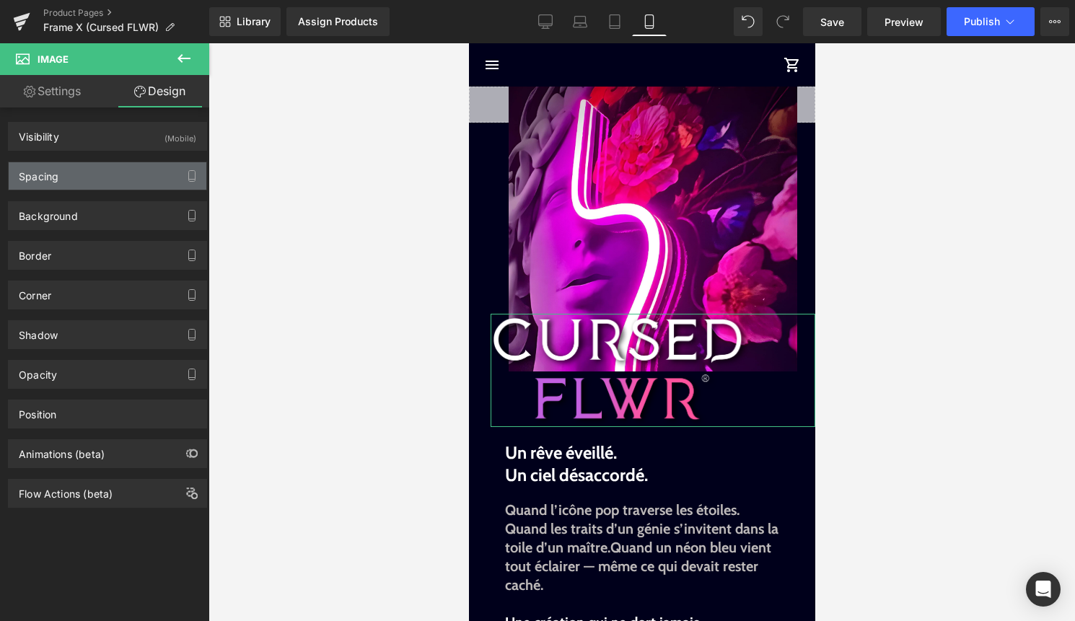
type input "-80"
type input "0"
type input "30"
type input "0"
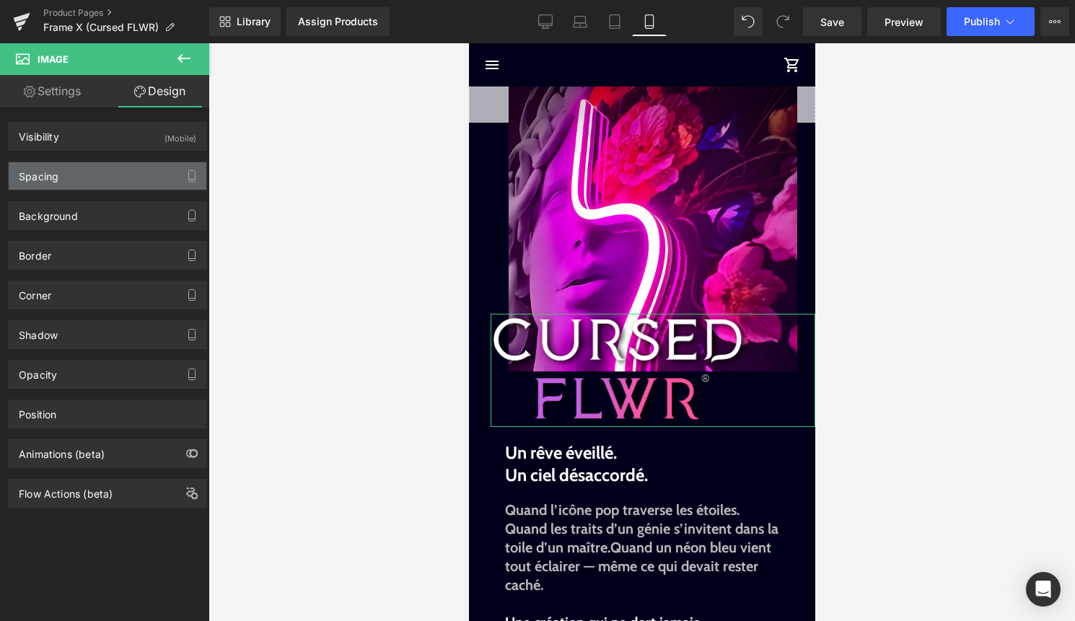
type input "0"
click at [85, 179] on div "Spacing" at bounding box center [108, 175] width 198 height 27
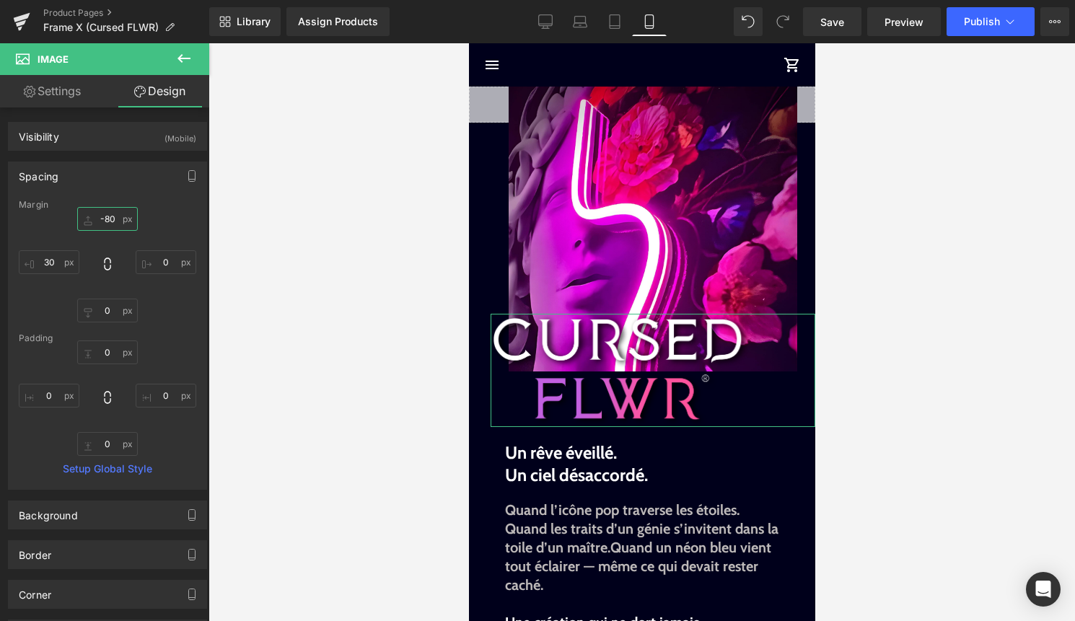
click at [111, 222] on input "-80" at bounding box center [107, 219] width 61 height 24
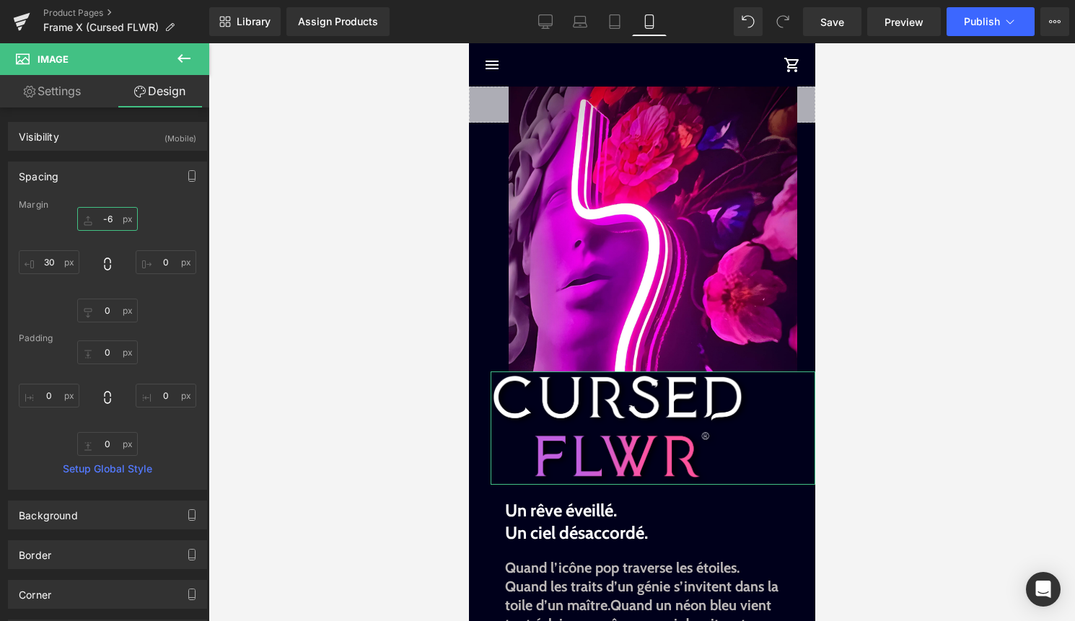
type input "-66"
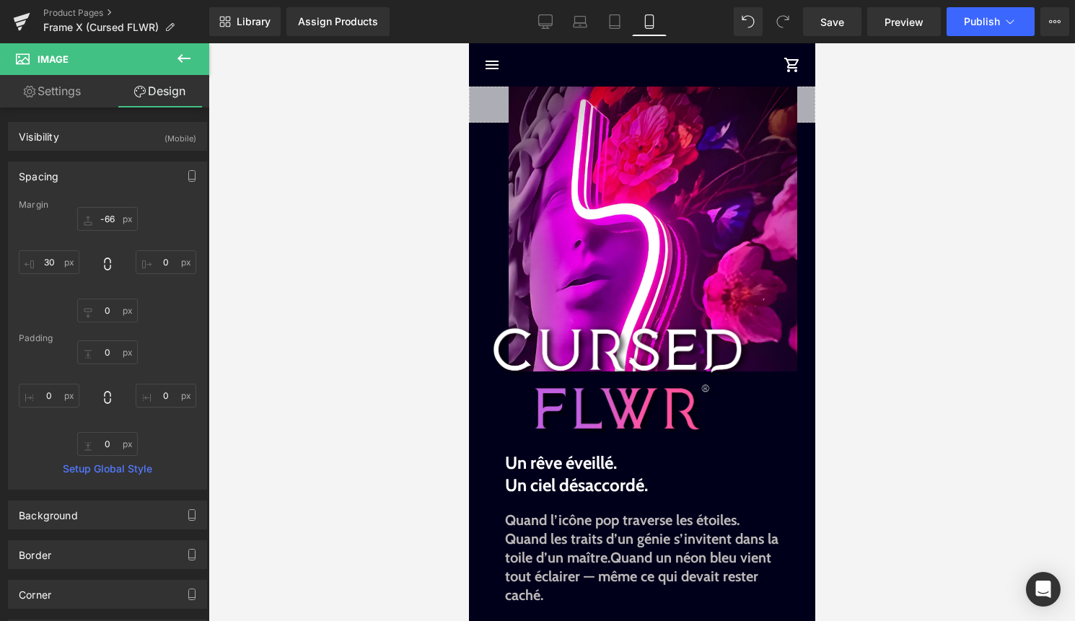
click at [964, 283] on div at bounding box center [641, 332] width 866 height 578
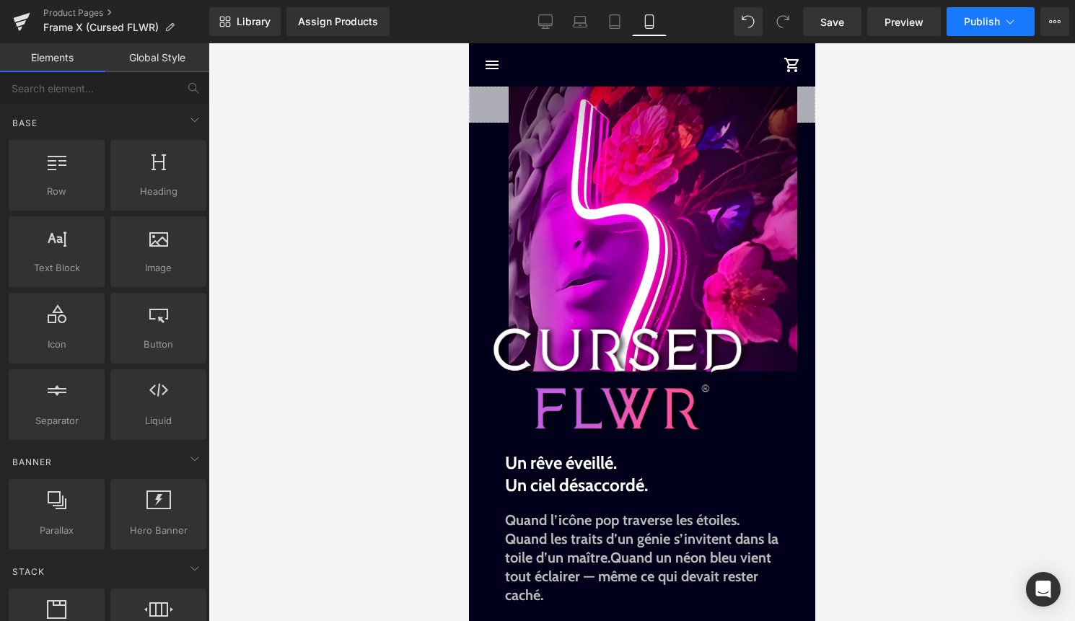
click at [977, 21] on span "Publish" at bounding box center [982, 22] width 36 height 12
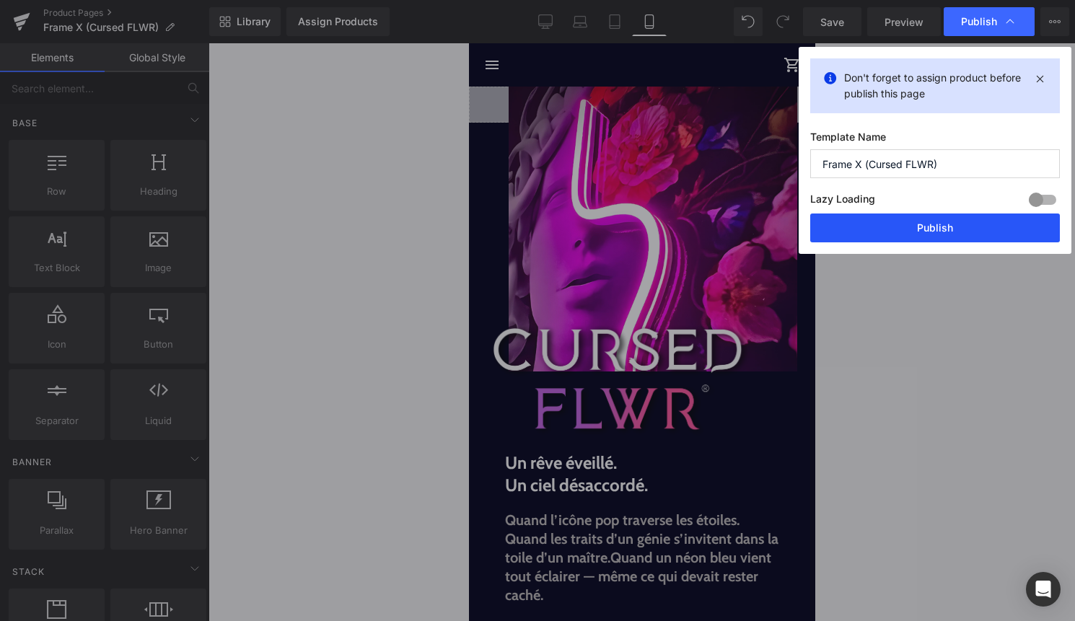
click at [907, 230] on button "Publish" at bounding box center [935, 227] width 250 height 29
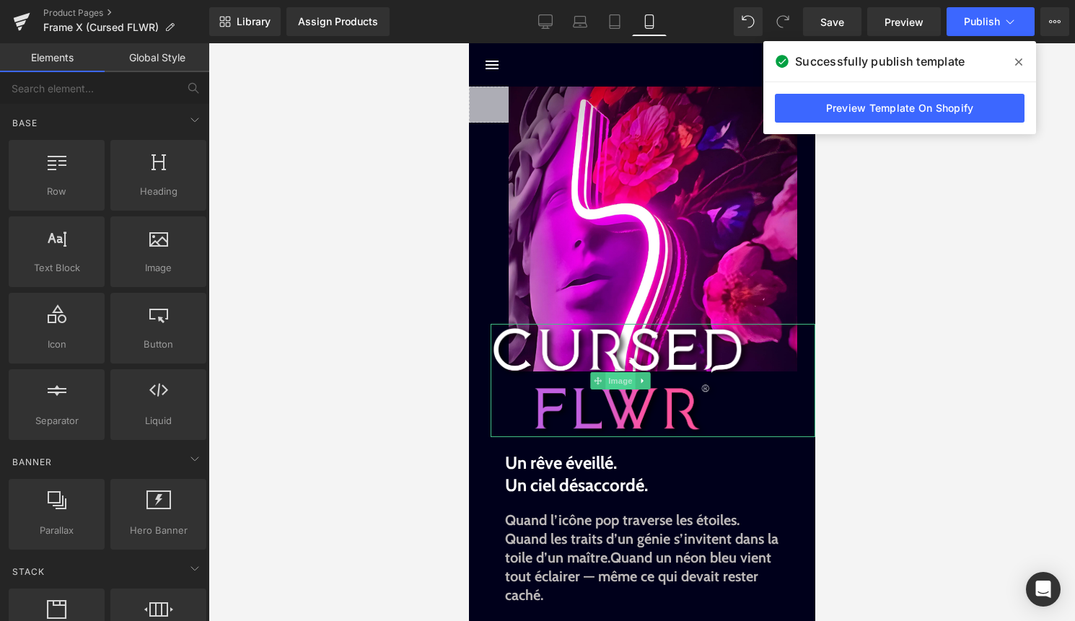
click at [627, 387] on span "Image" at bounding box center [619, 380] width 30 height 17
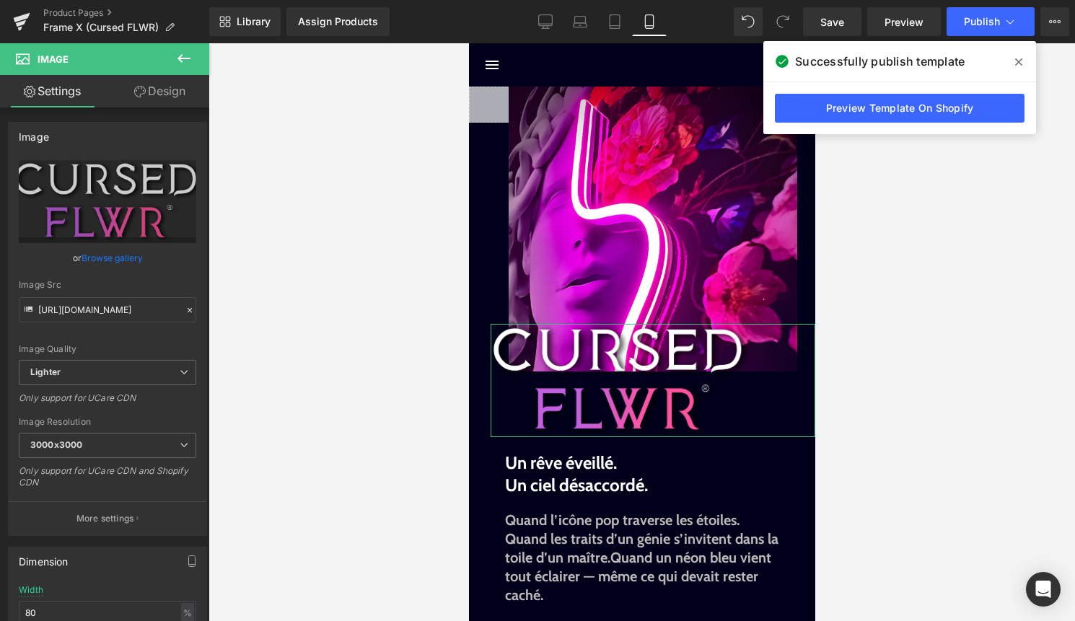
click at [174, 94] on link "Design" at bounding box center [159, 91] width 105 height 32
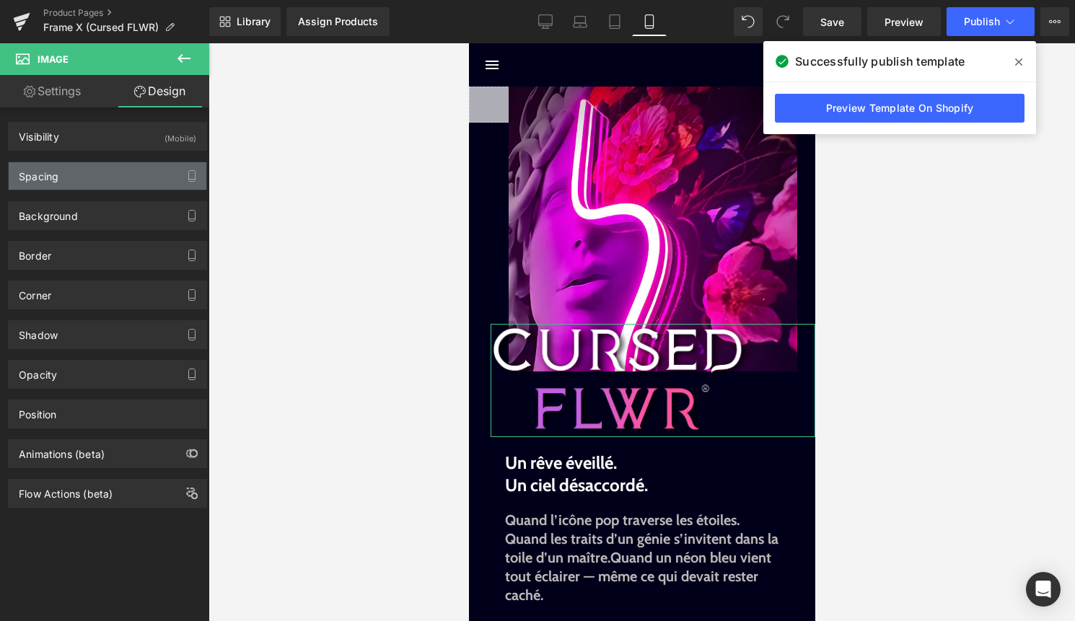
click at [120, 173] on div "Spacing" at bounding box center [108, 175] width 198 height 27
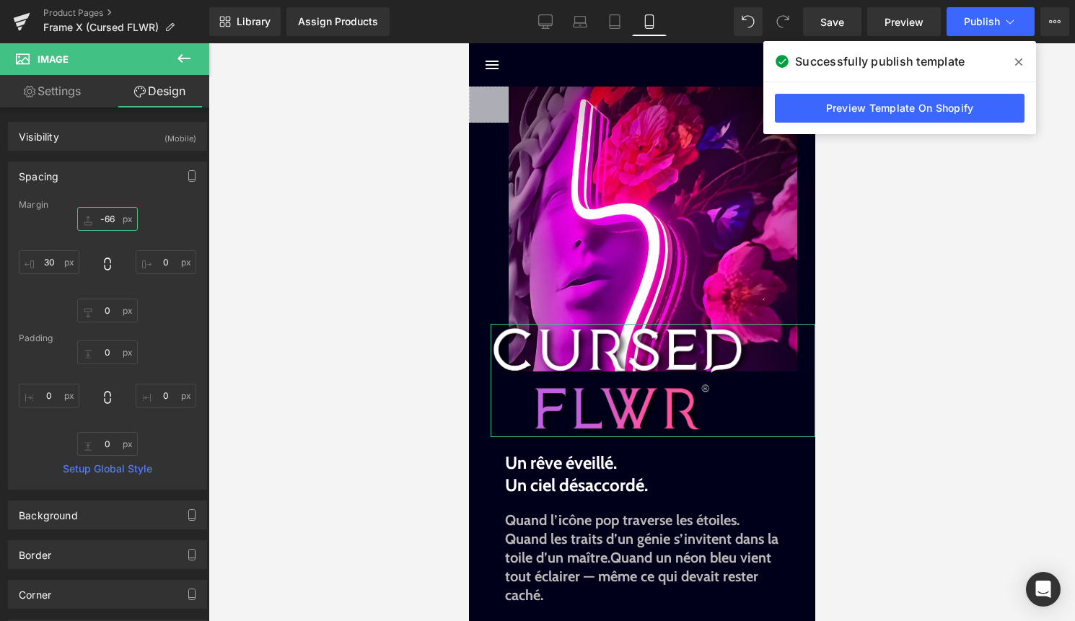
click at [115, 216] on input "-66" at bounding box center [107, 219] width 61 height 24
click at [115, 233] on div "-66px -66 0px 0 0px 0 30px 30" at bounding box center [107, 264] width 177 height 115
click at [113, 220] on input "-66" at bounding box center [107, 219] width 61 height 24
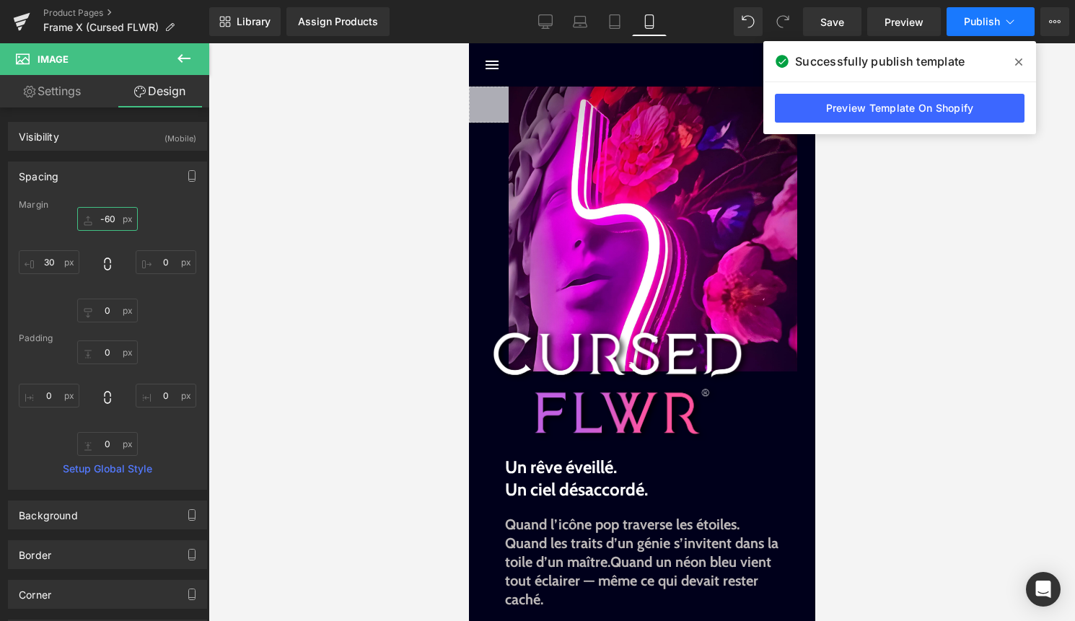
type input "-60"
click at [1009, 22] on icon at bounding box center [1009, 21] width 14 height 14
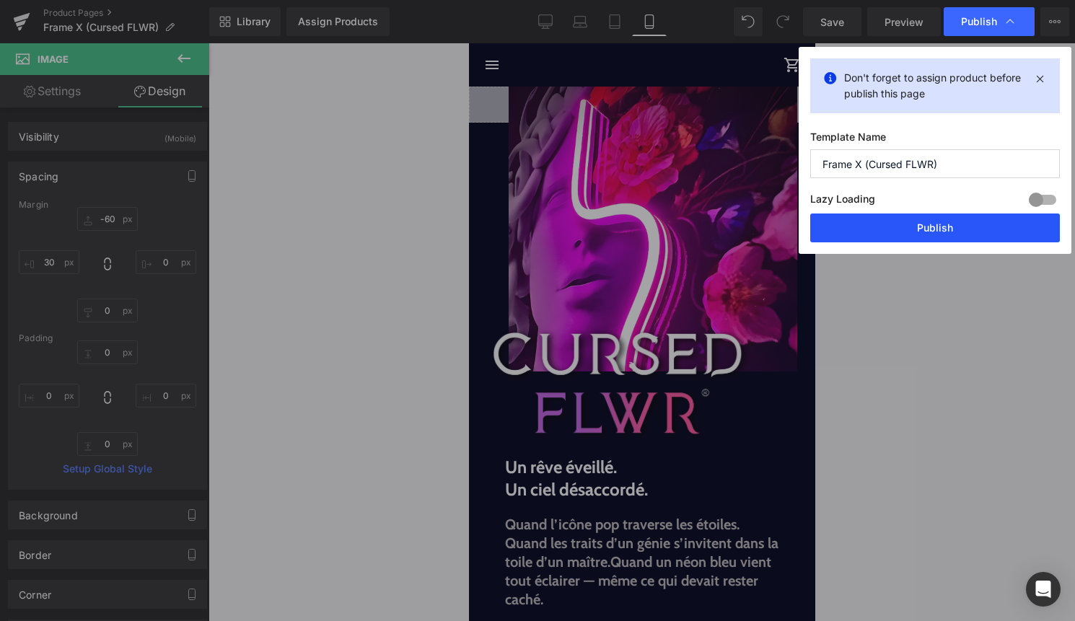
click at [964, 231] on button "Publish" at bounding box center [935, 227] width 250 height 29
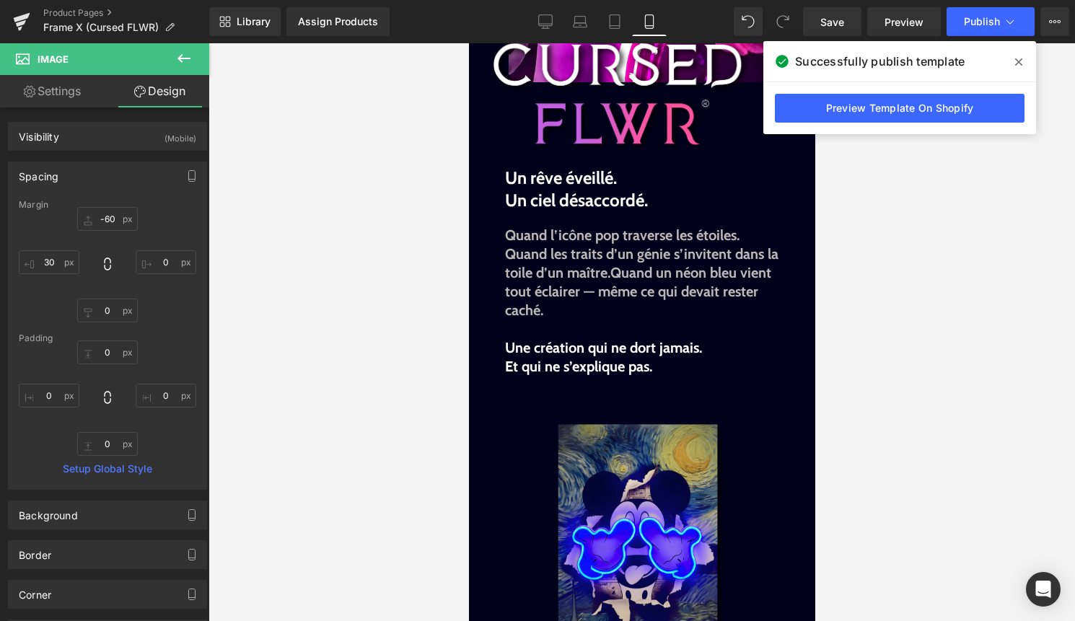
scroll to position [386, 0]
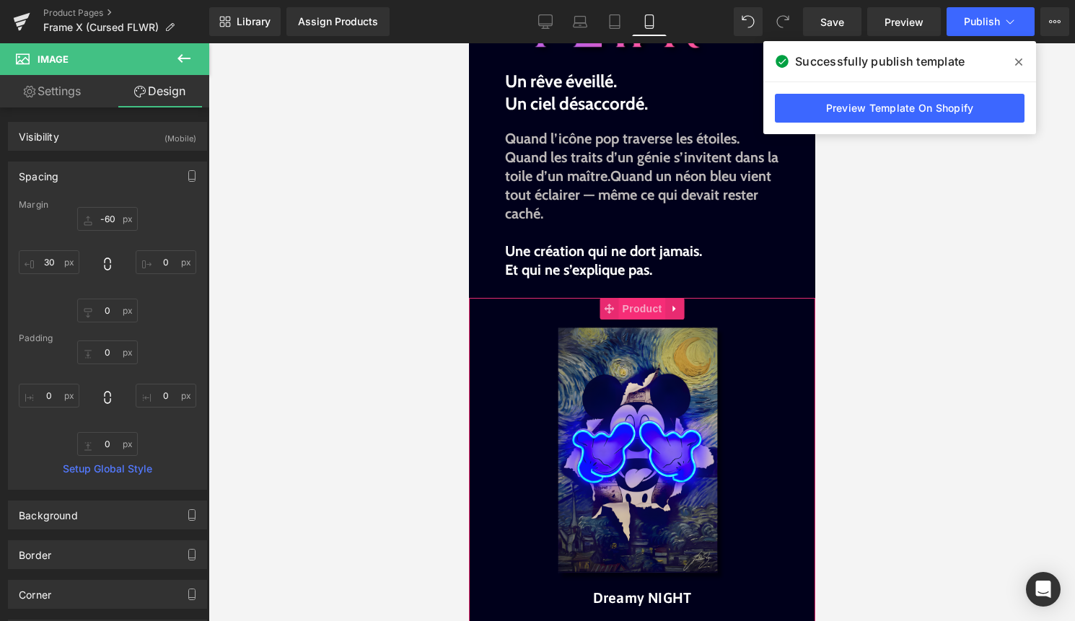
click at [619, 309] on span "Product" at bounding box center [641, 309] width 47 height 22
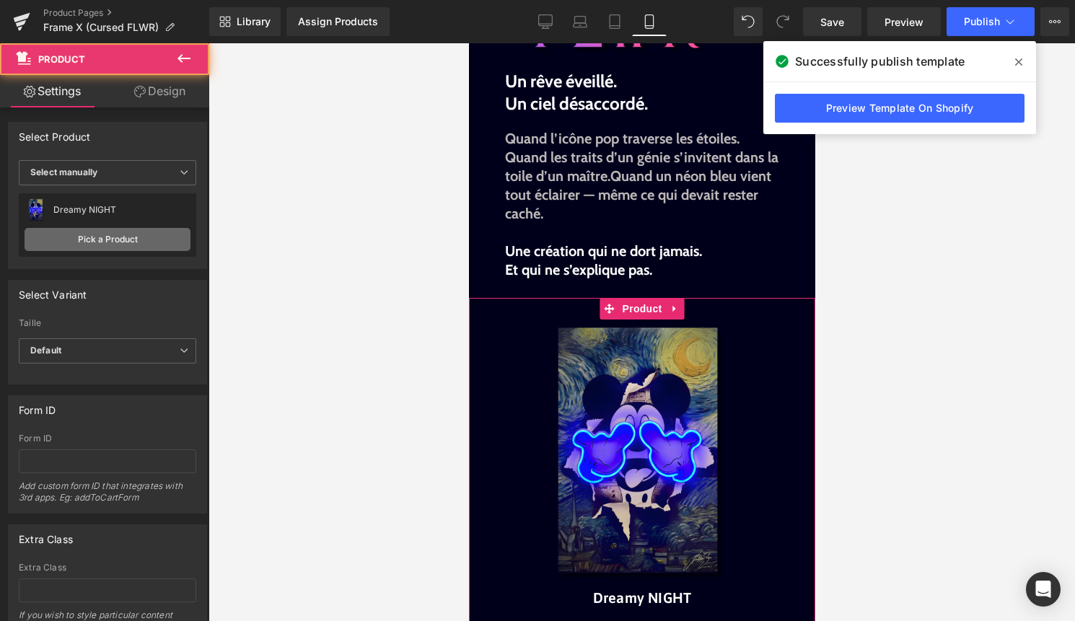
click at [115, 241] on link "Pick a Product" at bounding box center [108, 239] width 166 height 23
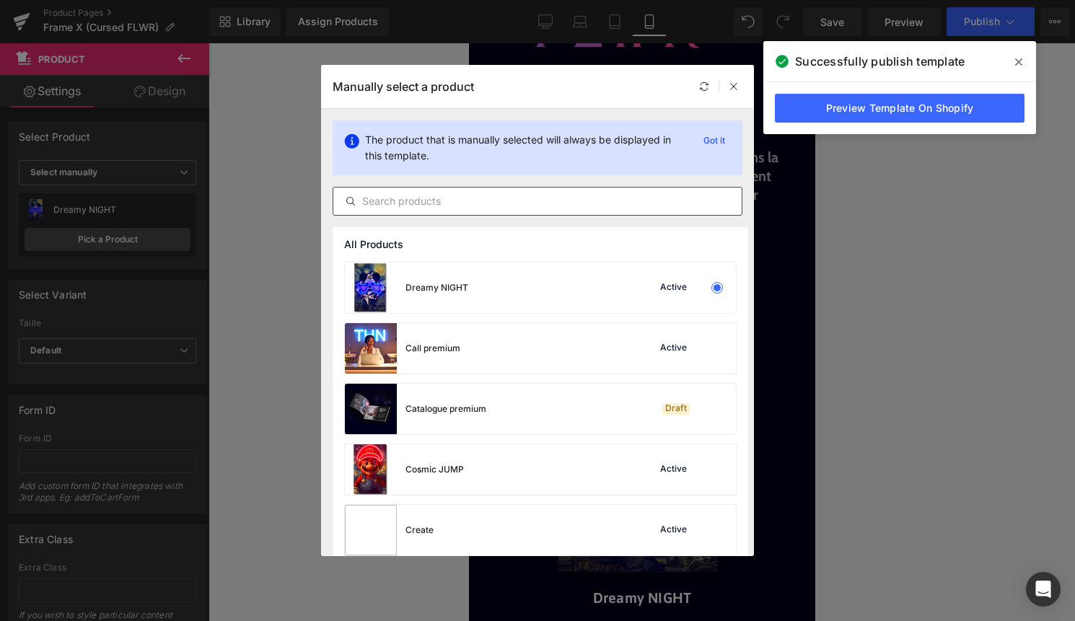
click at [495, 204] on input "text" at bounding box center [537, 201] width 408 height 17
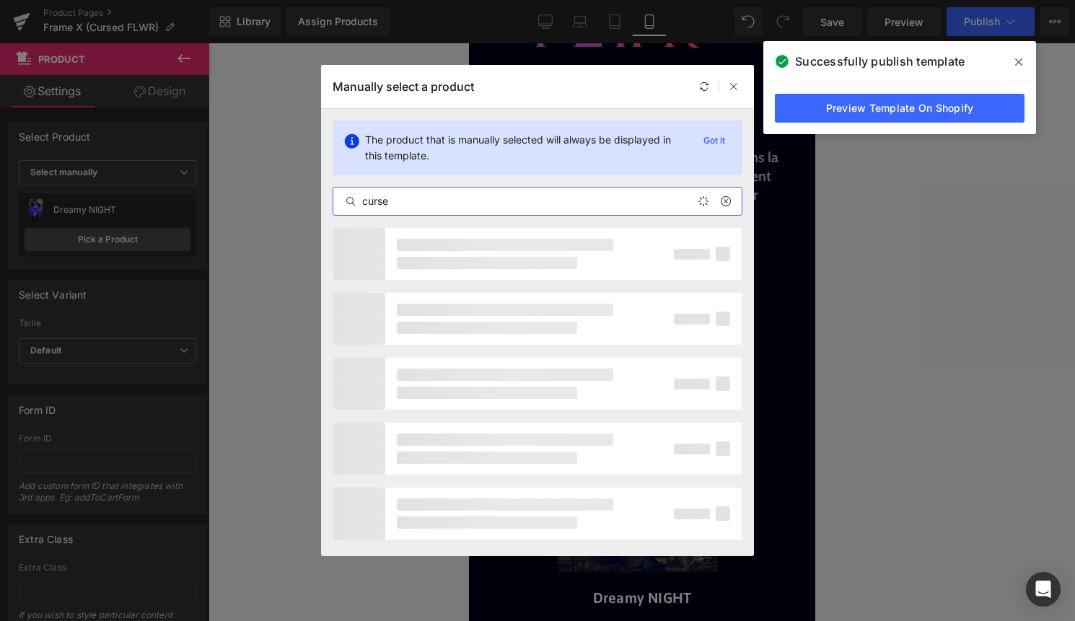
type input "cursed"
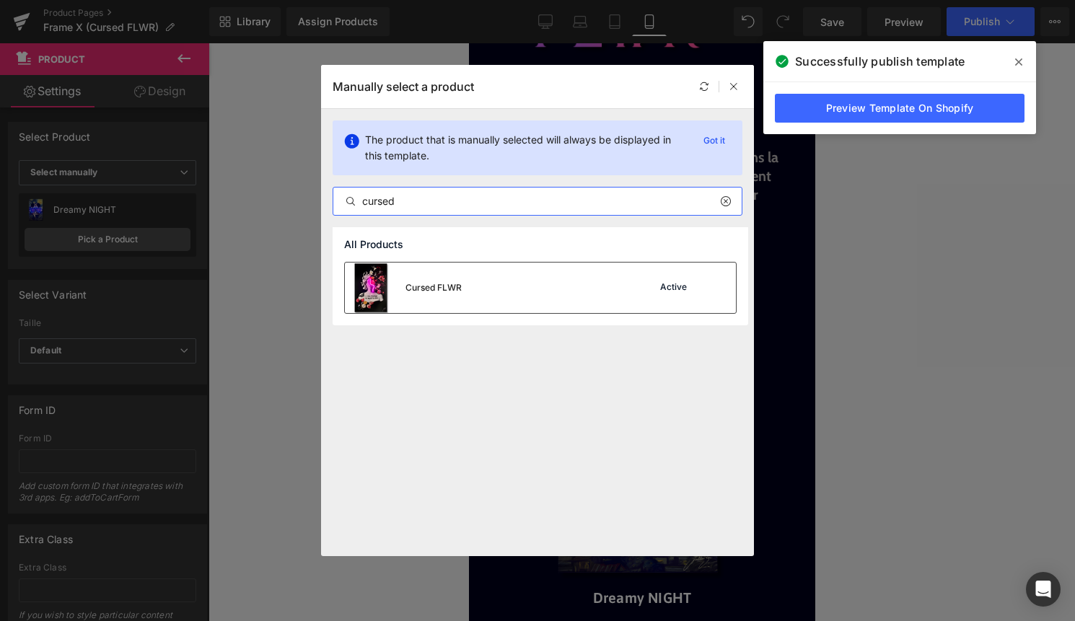
click at [495, 292] on div "Cursed FLWR Active" at bounding box center [540, 288] width 391 height 50
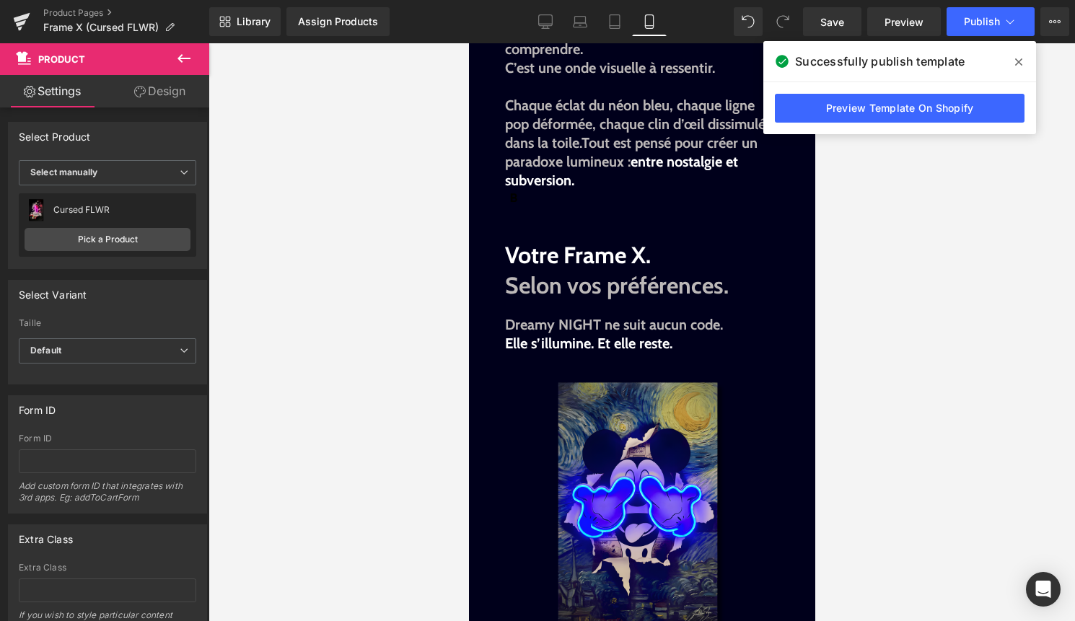
scroll to position [1399, 0]
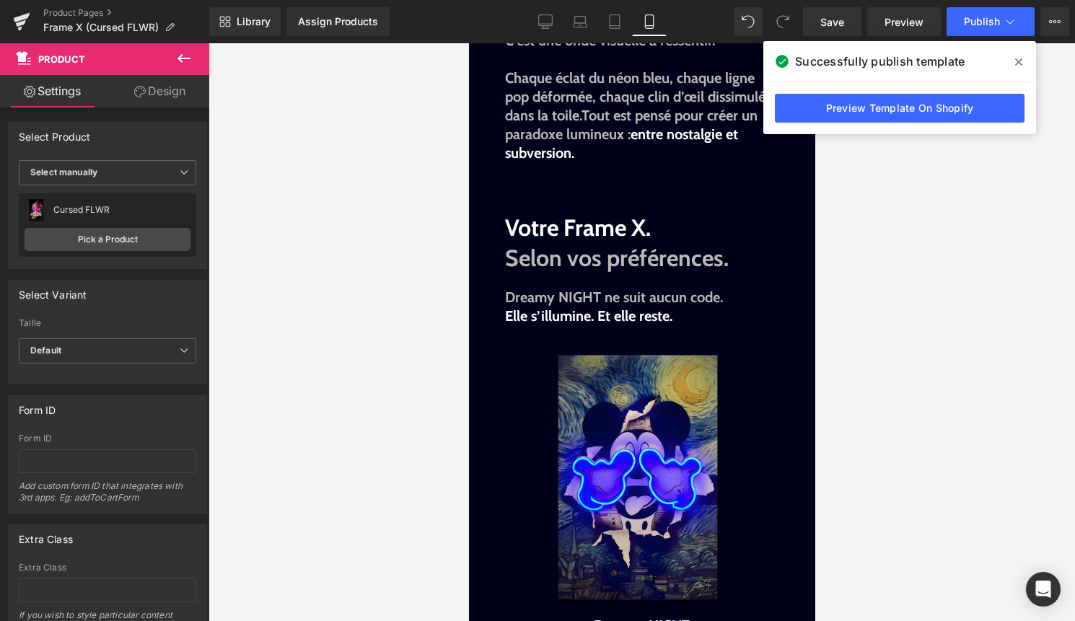
click at [644, 423] on img at bounding box center [640, 479] width 265 height 265
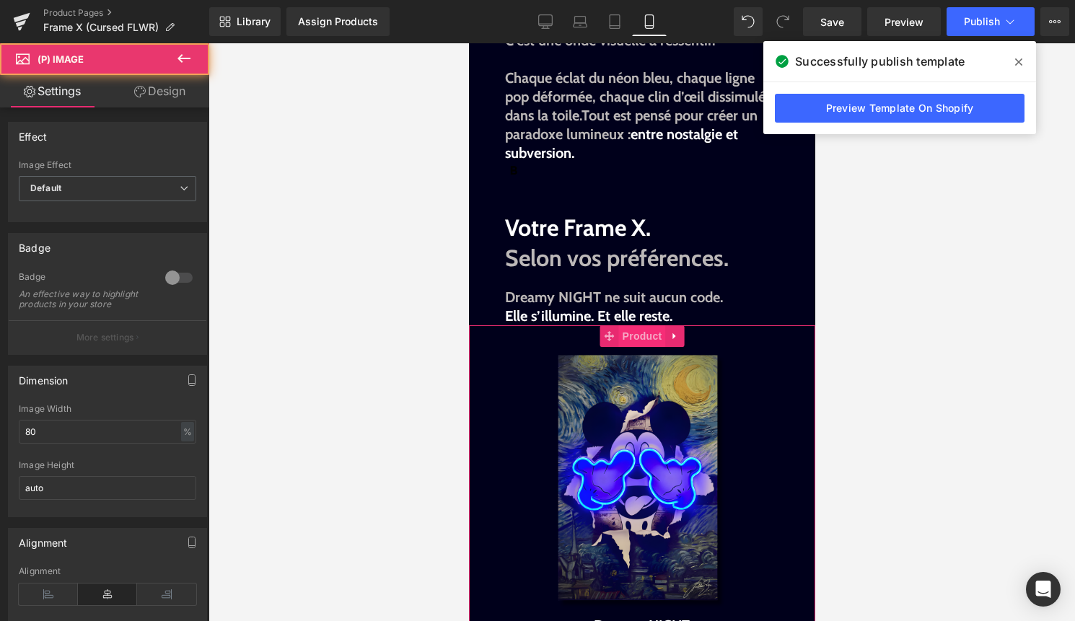
click at [643, 337] on span "Product" at bounding box center [641, 336] width 47 height 22
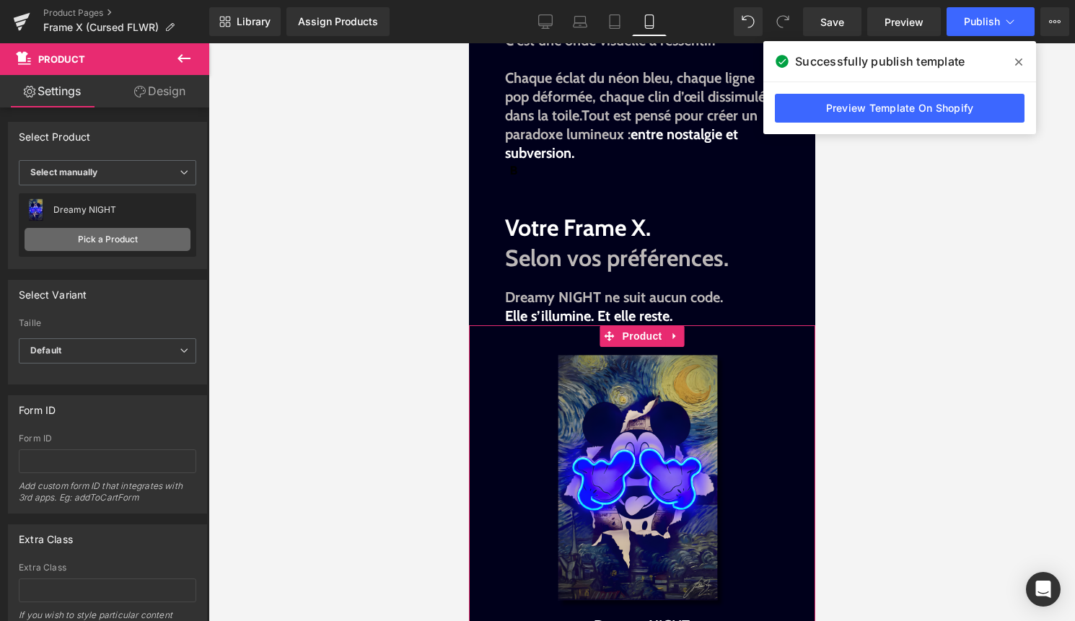
click at [113, 242] on link "Pick a Product" at bounding box center [108, 239] width 166 height 23
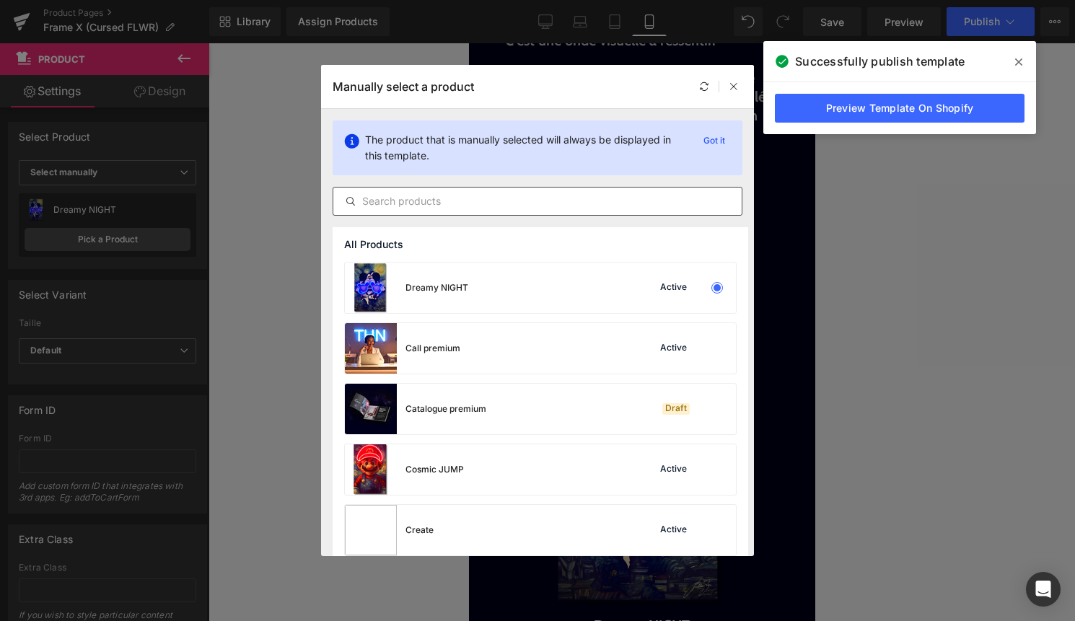
click at [424, 197] on input "text" at bounding box center [537, 201] width 408 height 17
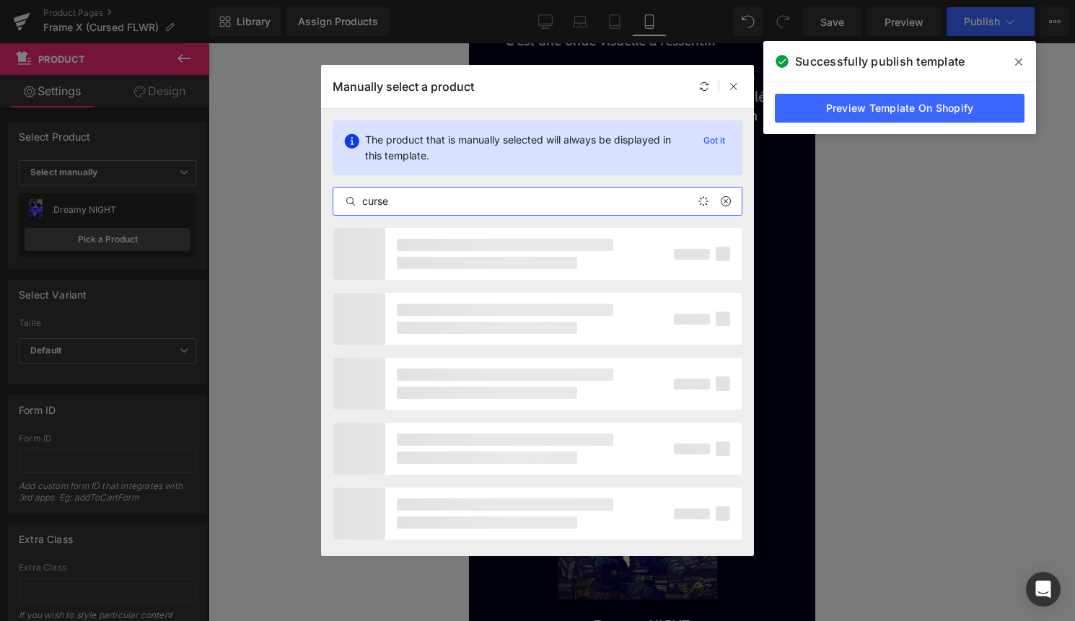
type input "cursed"
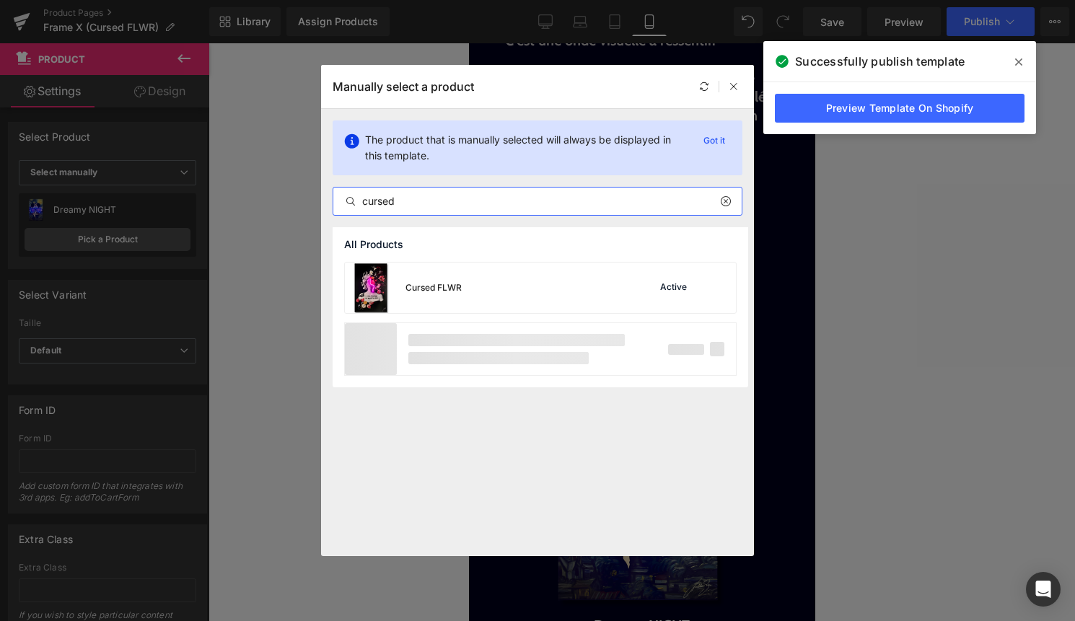
click at [457, 291] on div "Cursed FLWR" at bounding box center [433, 287] width 56 height 13
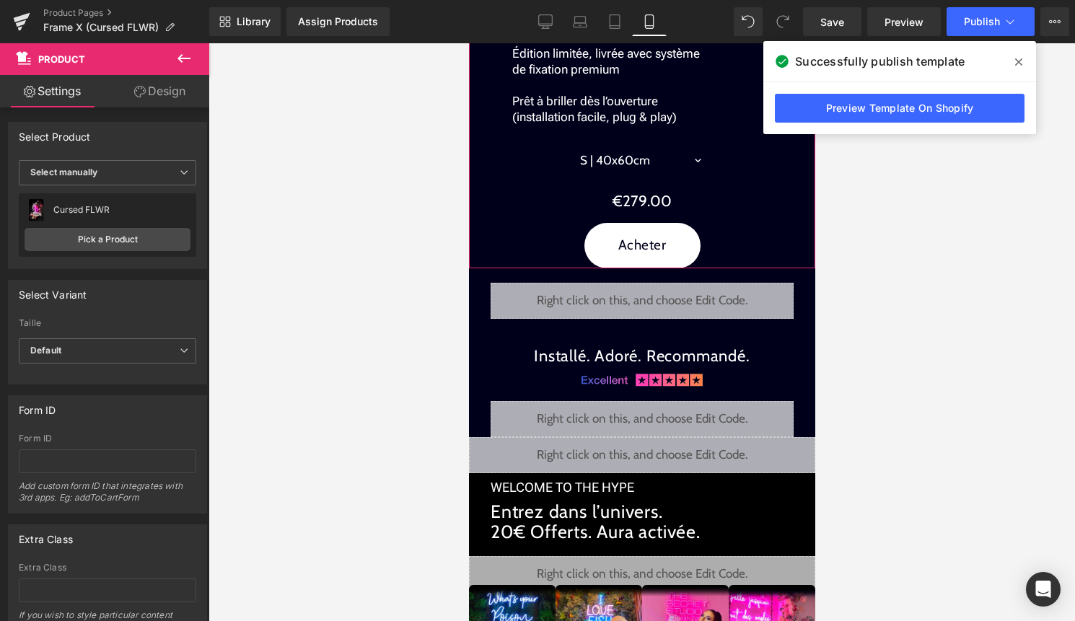
scroll to position [2136, 0]
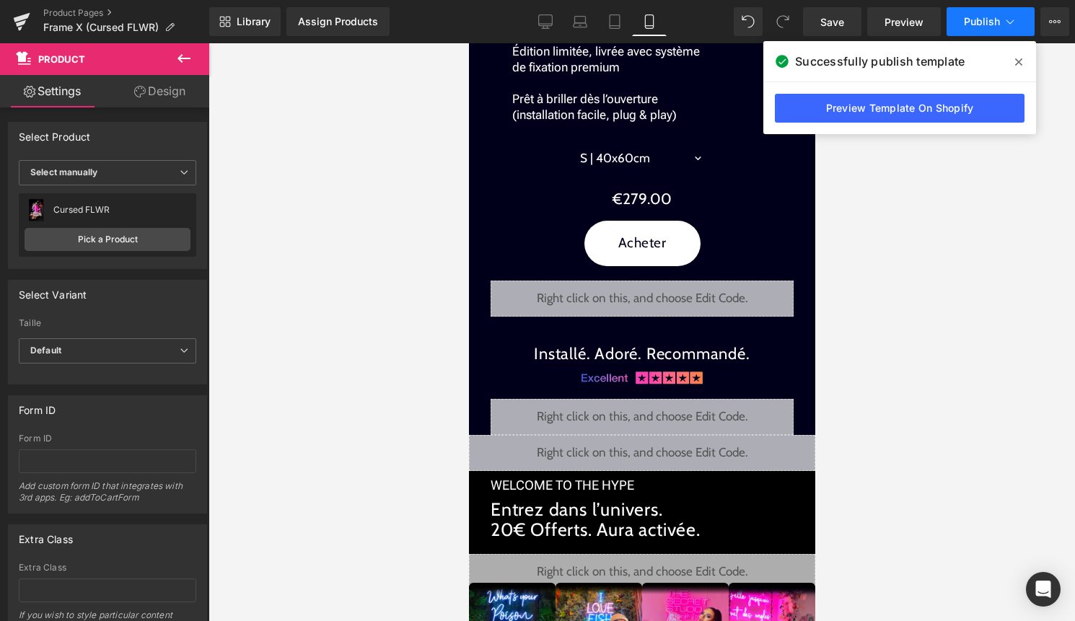
click at [961, 21] on button "Publish" at bounding box center [990, 21] width 88 height 29
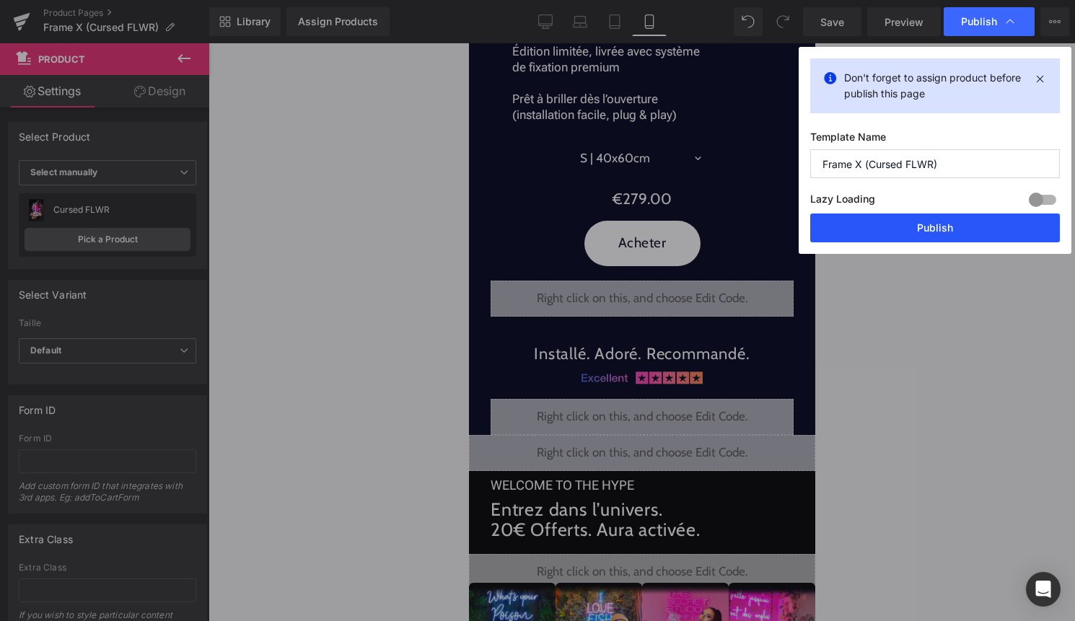
click at [920, 232] on button "Publish" at bounding box center [935, 227] width 250 height 29
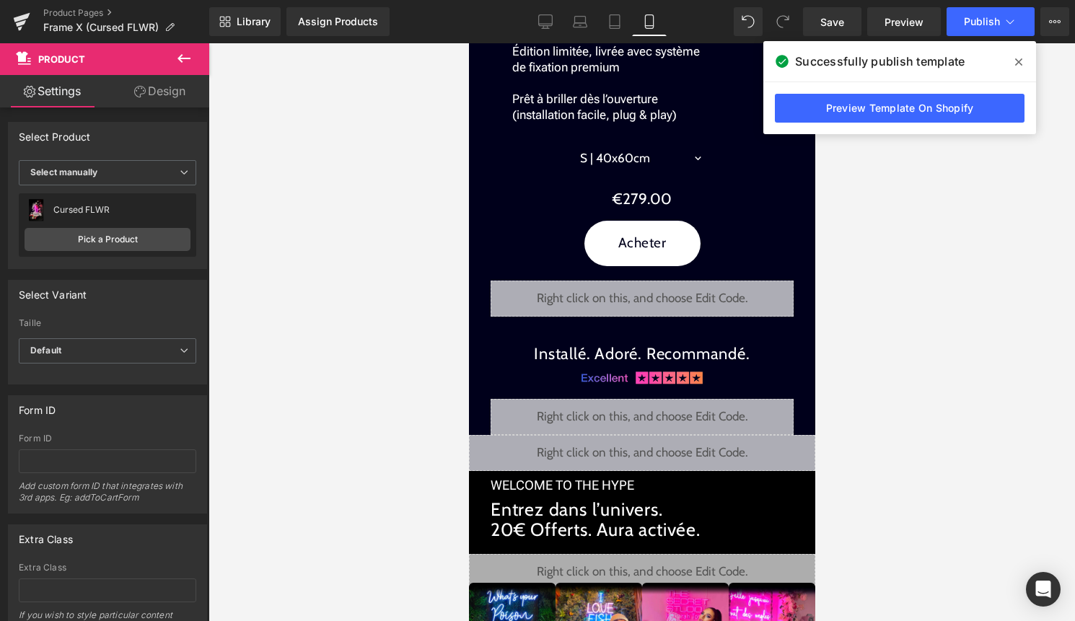
click at [1015, 63] on icon at bounding box center [1018, 62] width 7 height 12
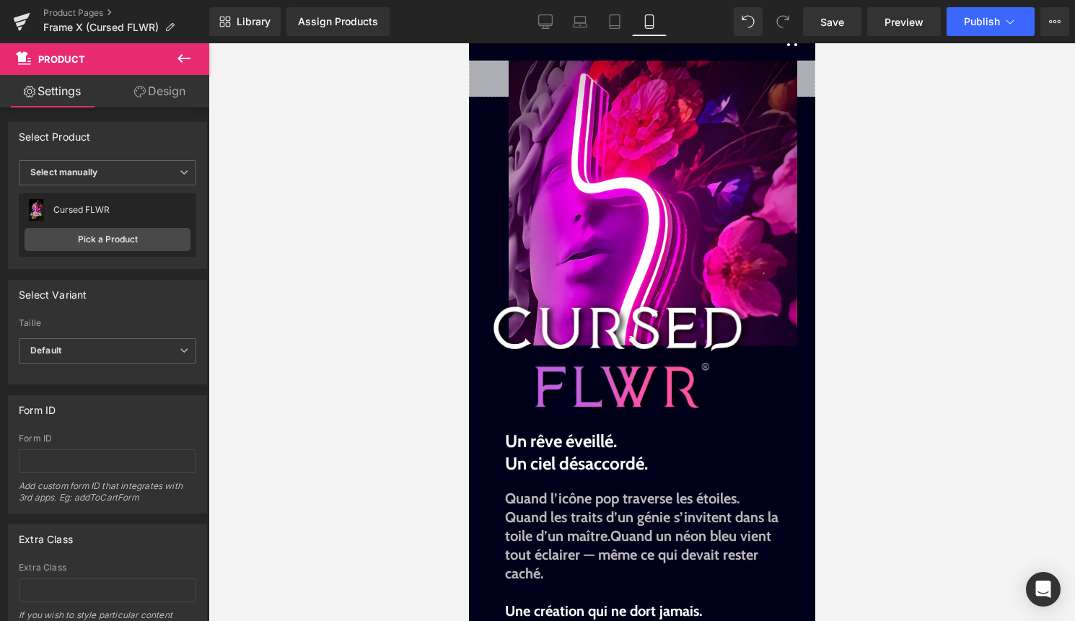
scroll to position [0, 0]
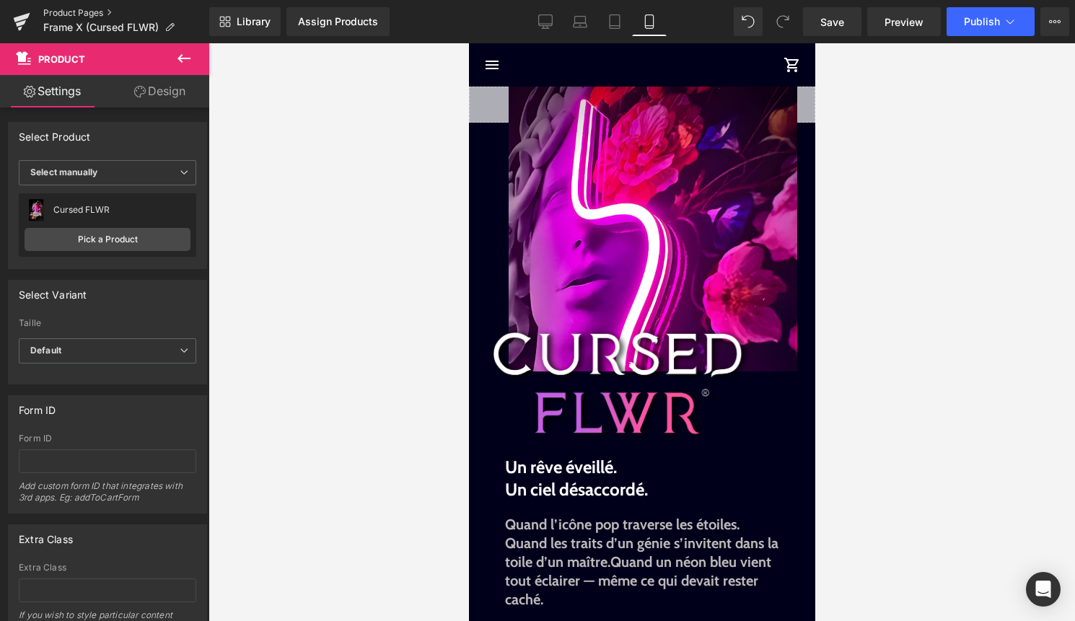
click at [97, 12] on link "Product Pages" at bounding box center [126, 13] width 166 height 12
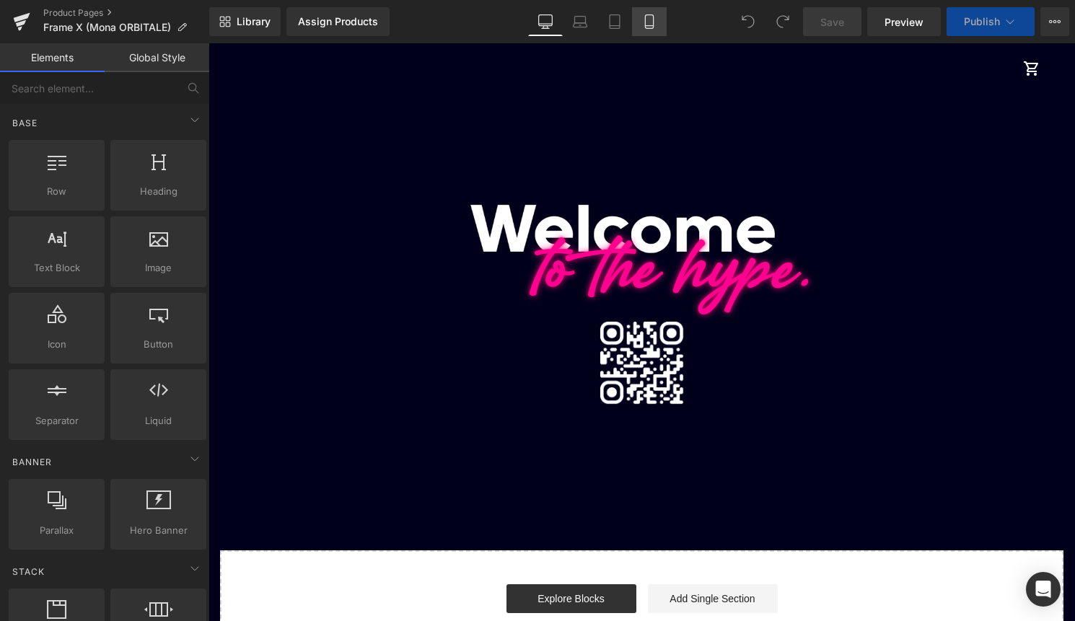
click at [650, 19] on icon at bounding box center [649, 21] width 14 height 14
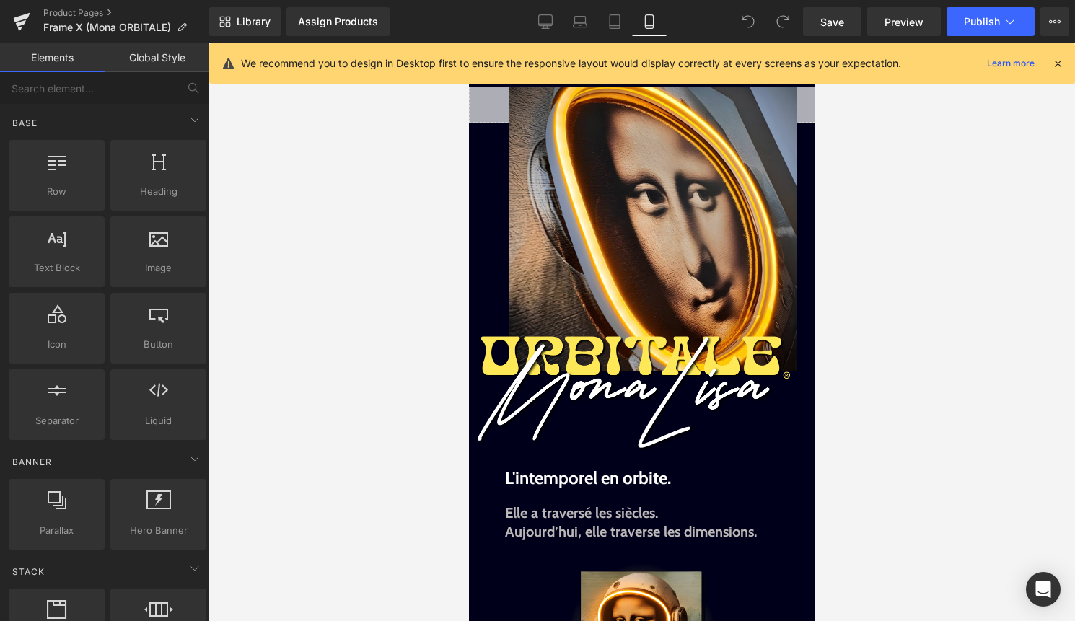
click at [1053, 58] on icon at bounding box center [1057, 63] width 13 height 13
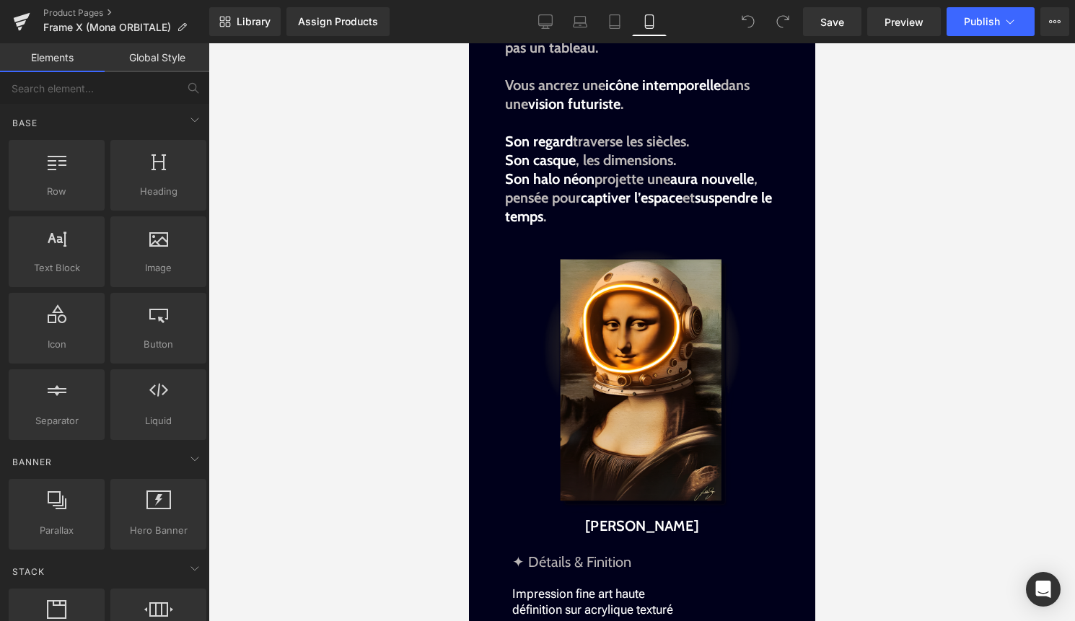
scroll to position [1298, 0]
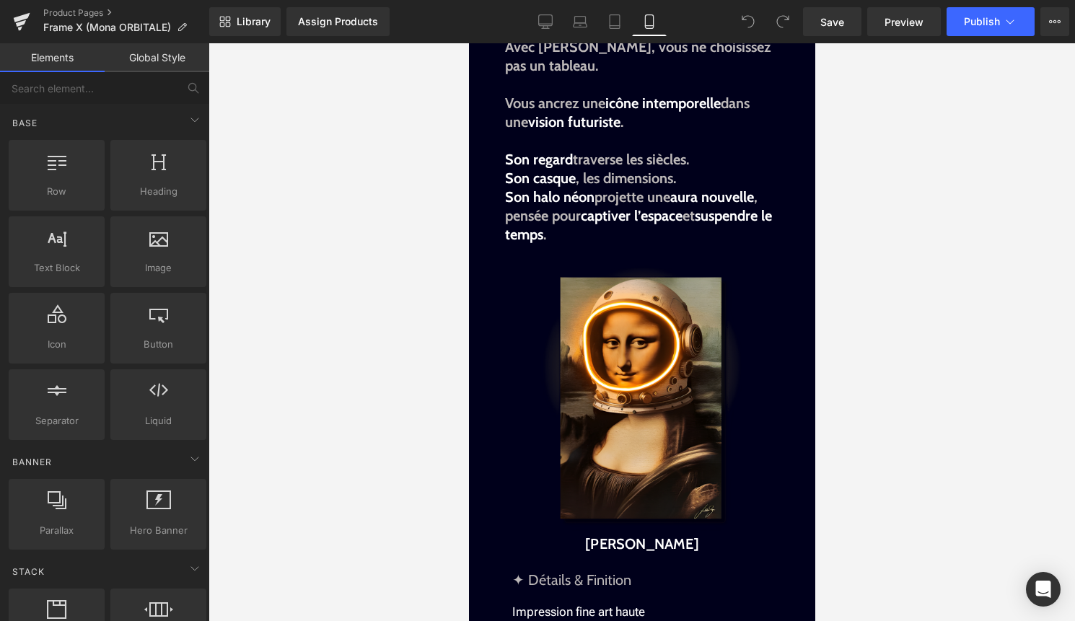
click at [660, 417] on img at bounding box center [640, 397] width 265 height 265
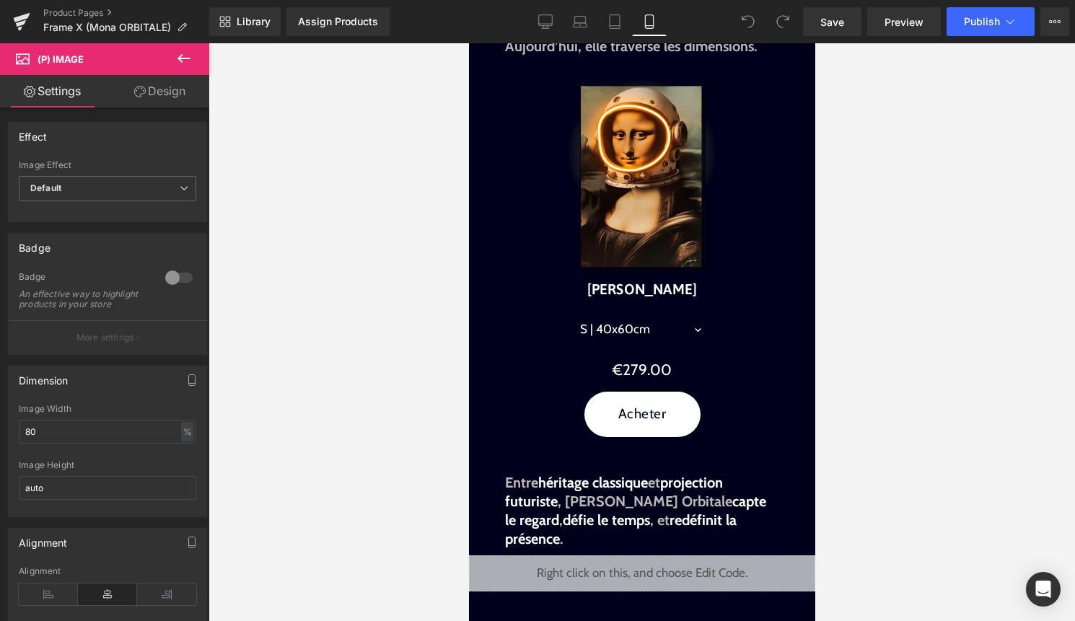
scroll to position [443, 0]
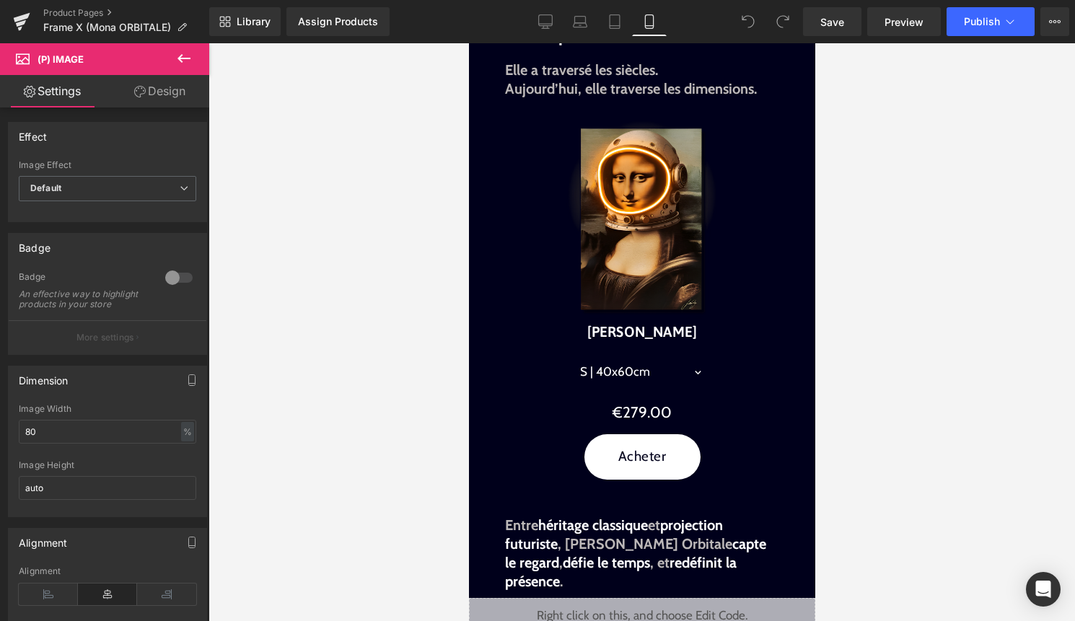
click at [624, 226] on div "Sale Off (P) Image" at bounding box center [641, 219] width 332 height 199
click at [84, 441] on input "60" at bounding box center [107, 432] width 177 height 24
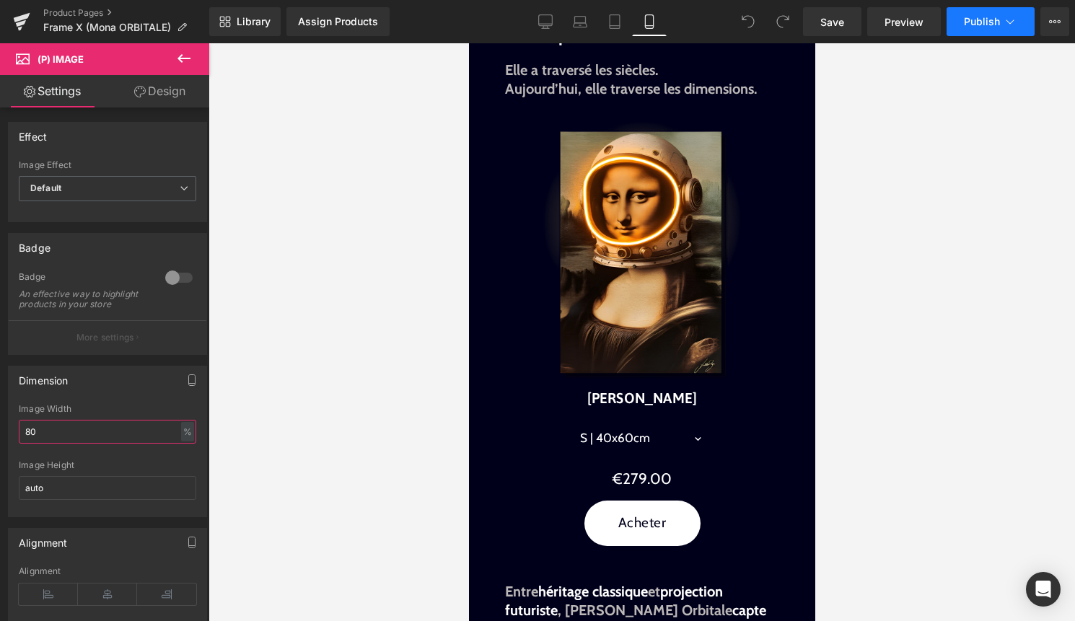
type input "80"
click at [961, 30] on button "Publish" at bounding box center [990, 21] width 88 height 29
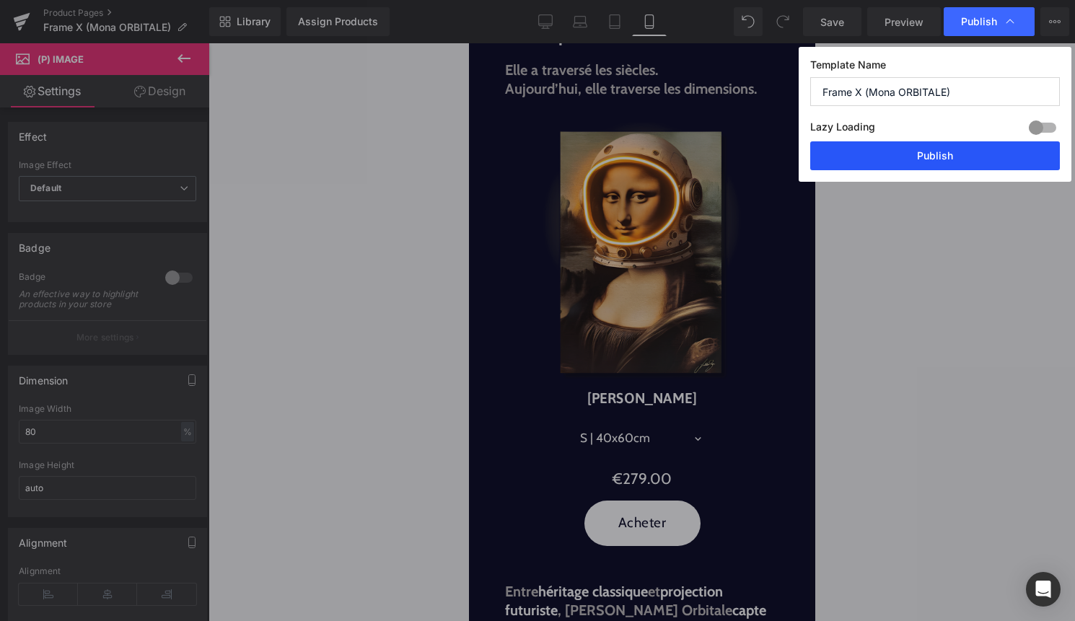
click at [935, 156] on button "Publish" at bounding box center [935, 155] width 250 height 29
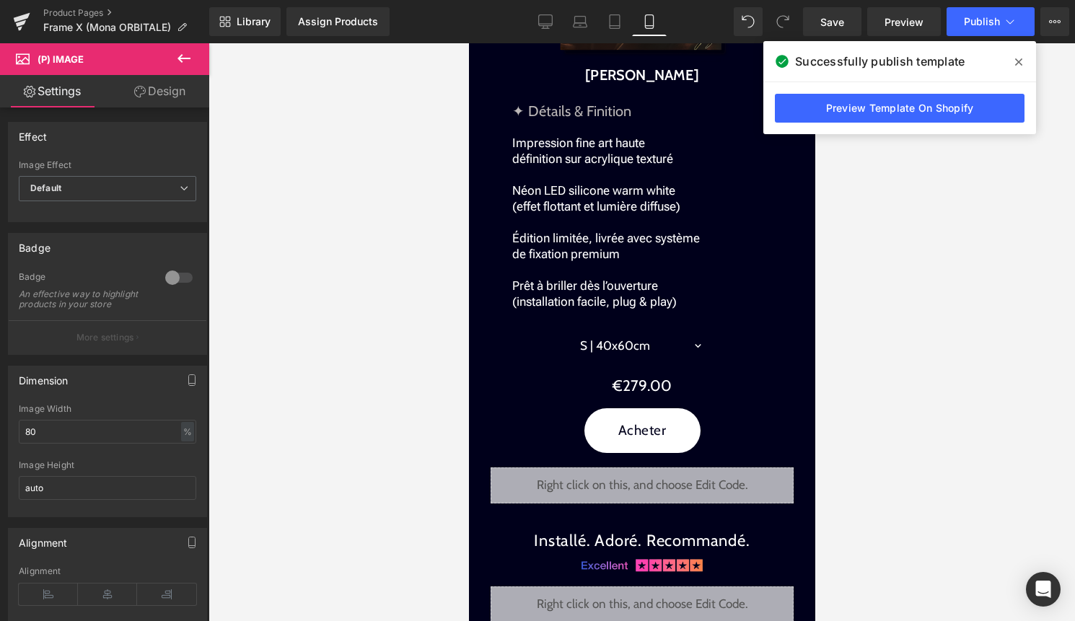
scroll to position [1903, 0]
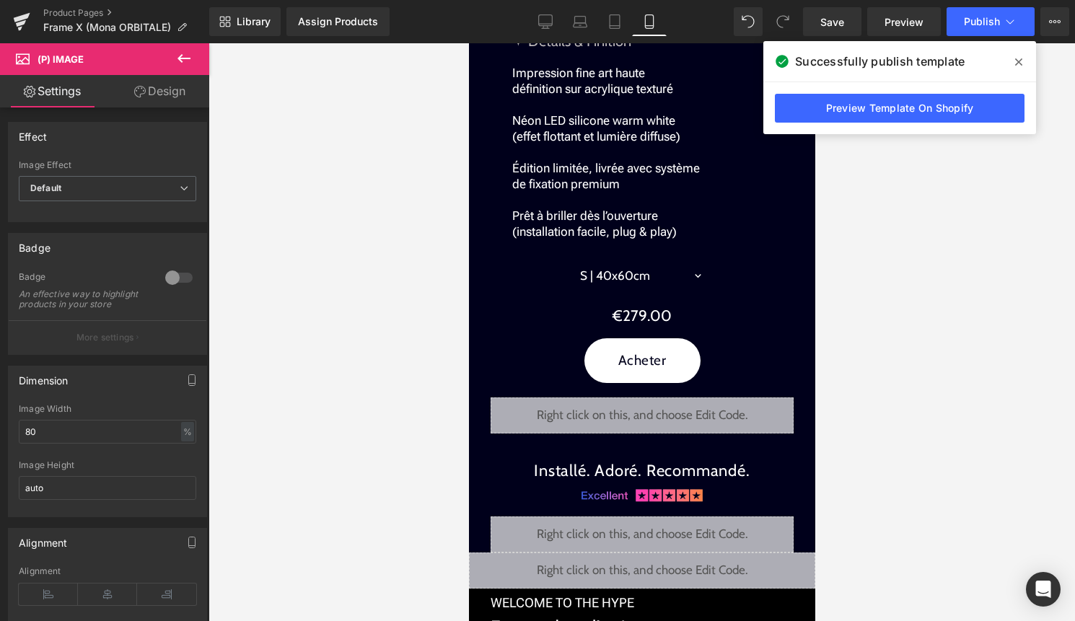
click at [87, 3] on div "Product Pages Frame X (Mona ORBITALE)" at bounding box center [104, 21] width 209 height 43
click at [87, 10] on link "Product Pages" at bounding box center [126, 13] width 166 height 12
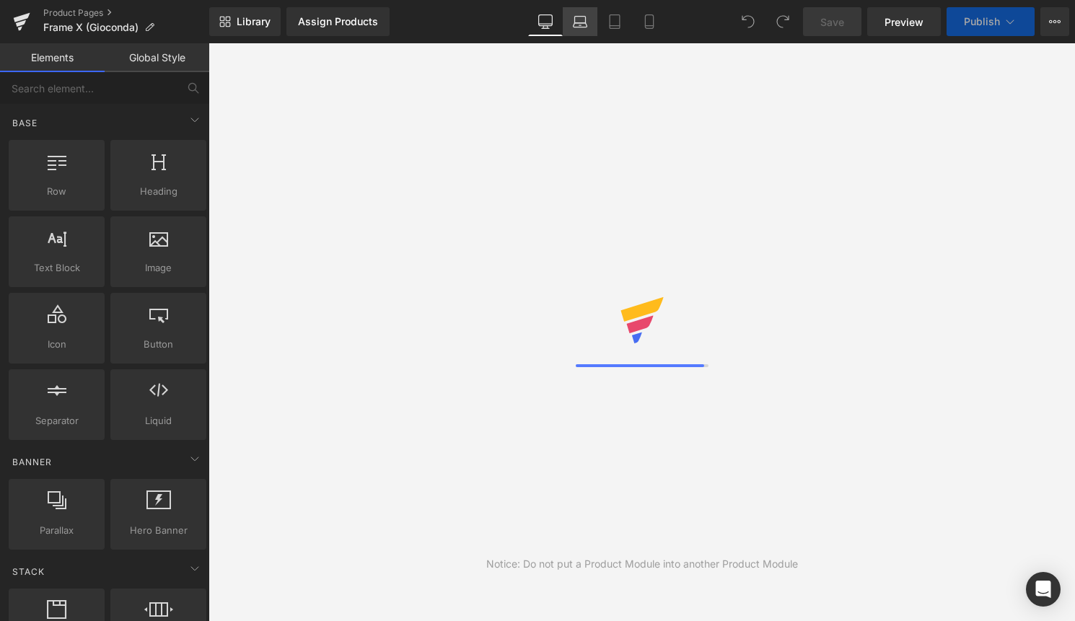
click at [563, 25] on link "Laptop" at bounding box center [580, 21] width 35 height 29
click at [642, 27] on icon at bounding box center [649, 21] width 14 height 14
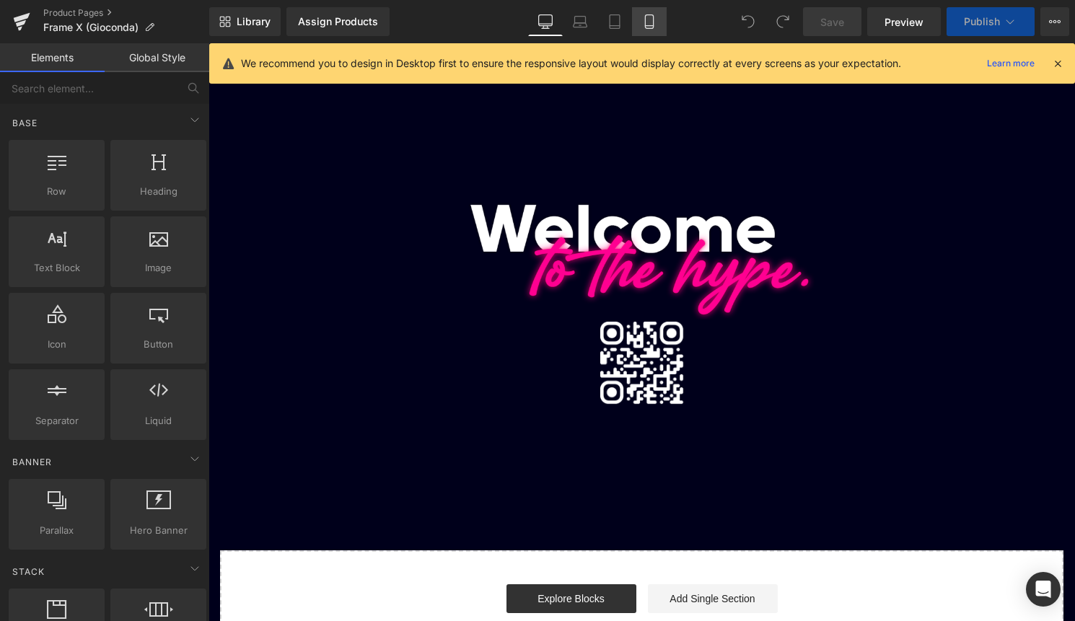
click at [653, 22] on icon at bounding box center [649, 21] width 14 height 14
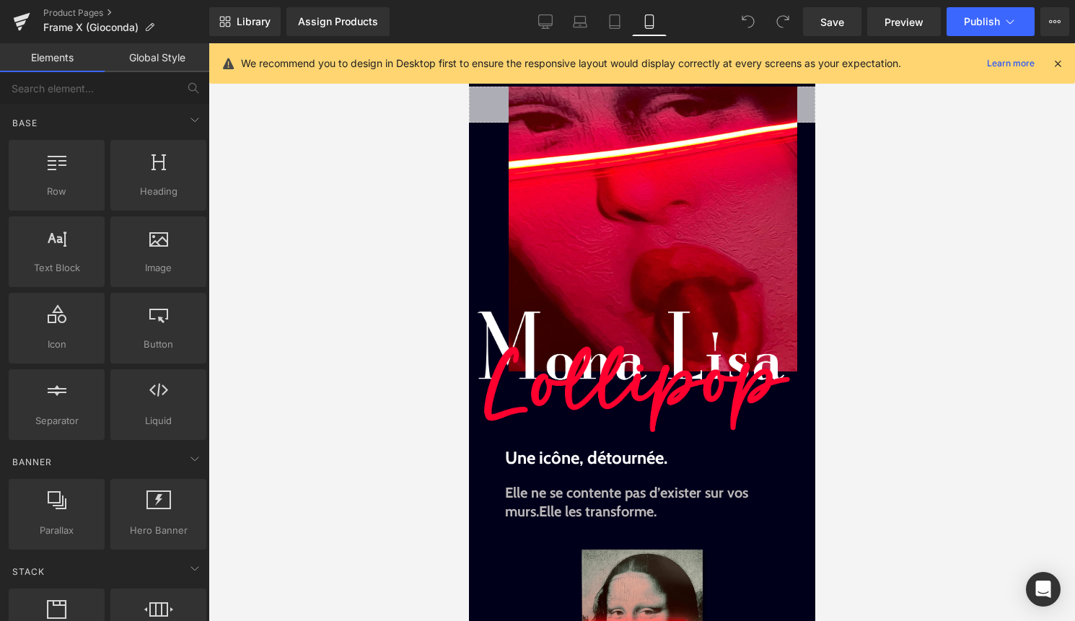
click at [1062, 59] on icon at bounding box center [1057, 63] width 13 height 13
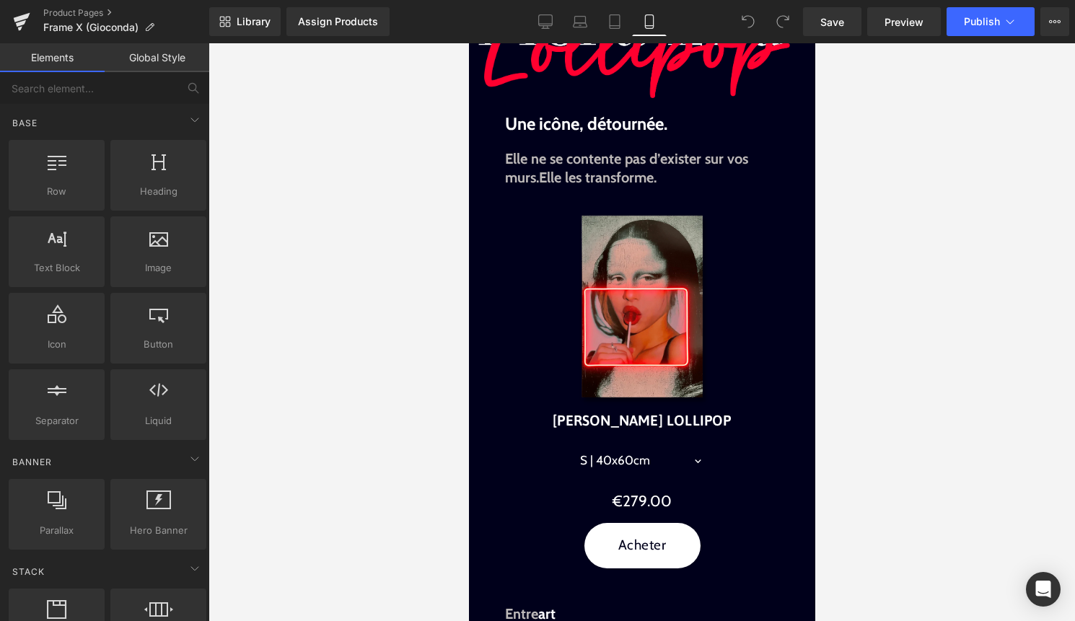
scroll to position [335, 0]
click at [656, 283] on img at bounding box center [641, 307] width 199 height 199
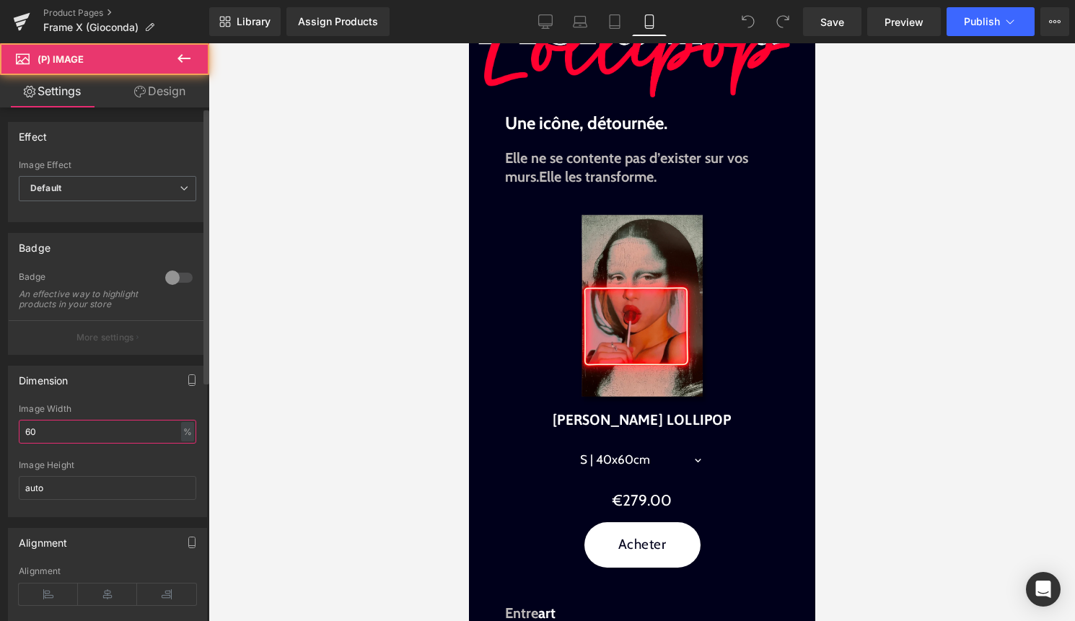
click at [84, 444] on input "60" at bounding box center [107, 432] width 177 height 24
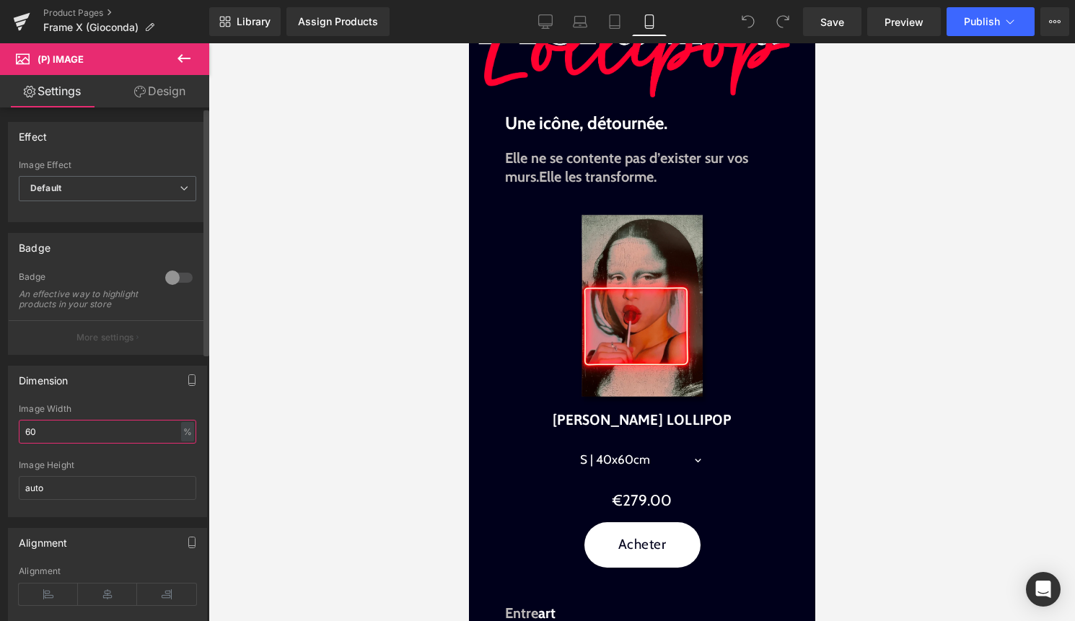
type input "6"
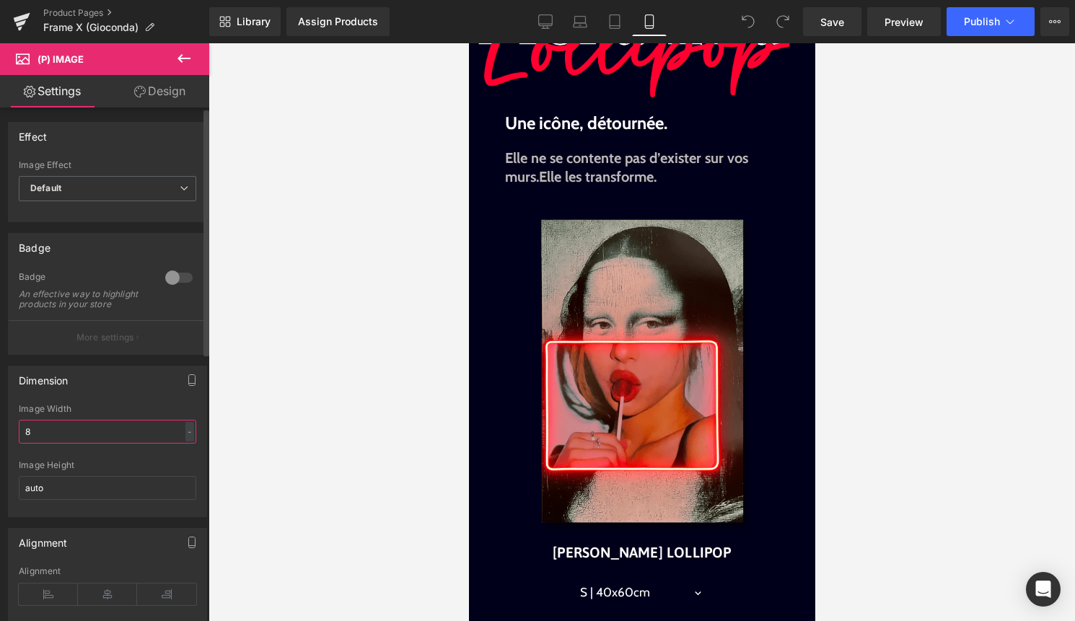
type input "80"
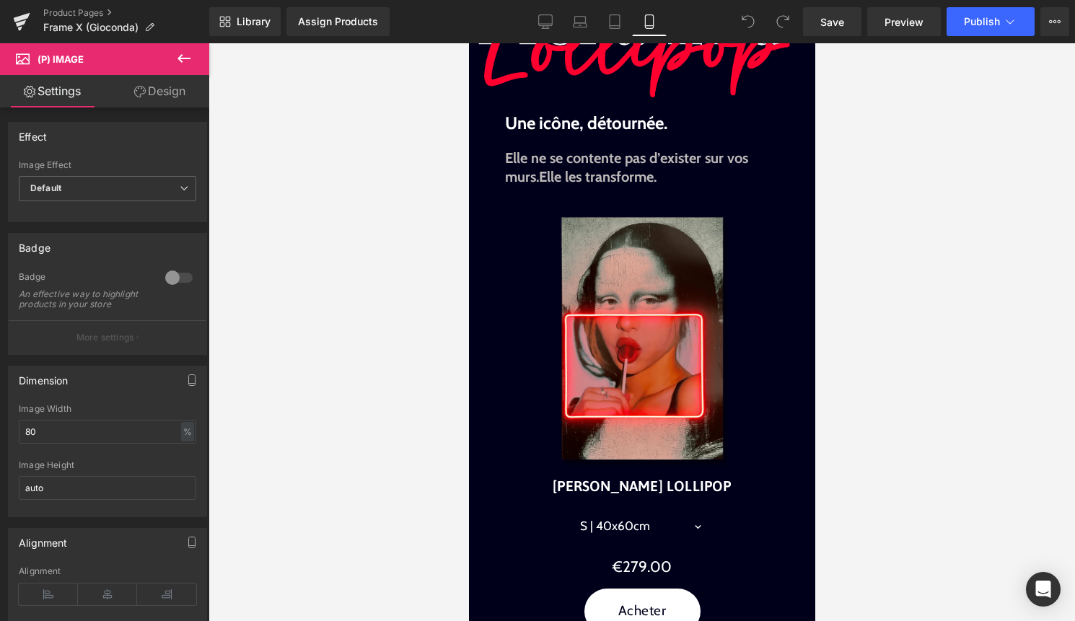
click at [867, 416] on div at bounding box center [641, 332] width 866 height 578
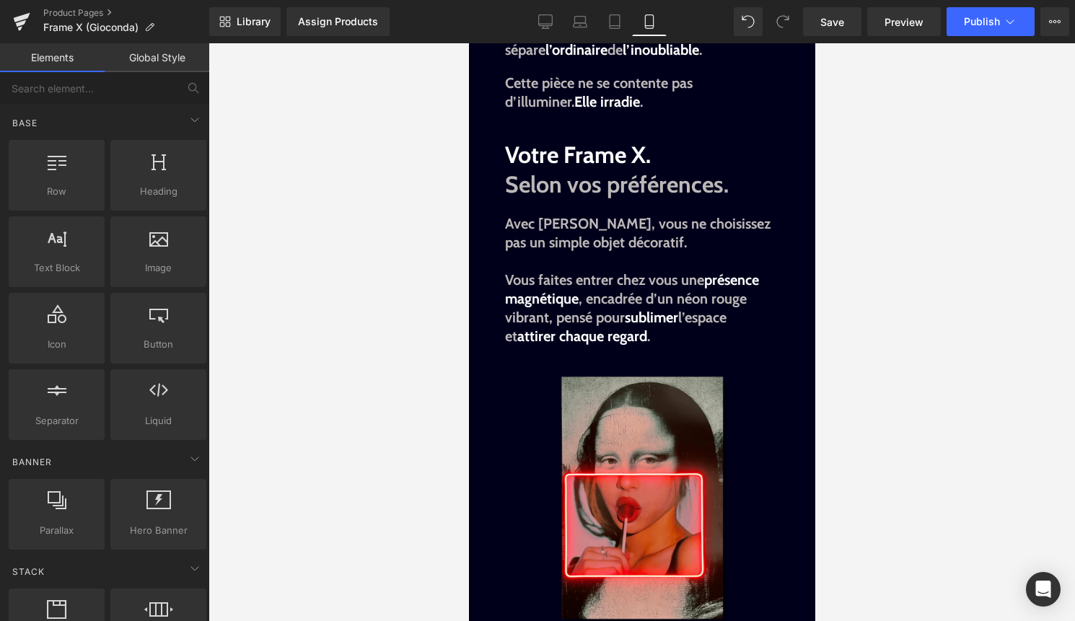
scroll to position [1166, 0]
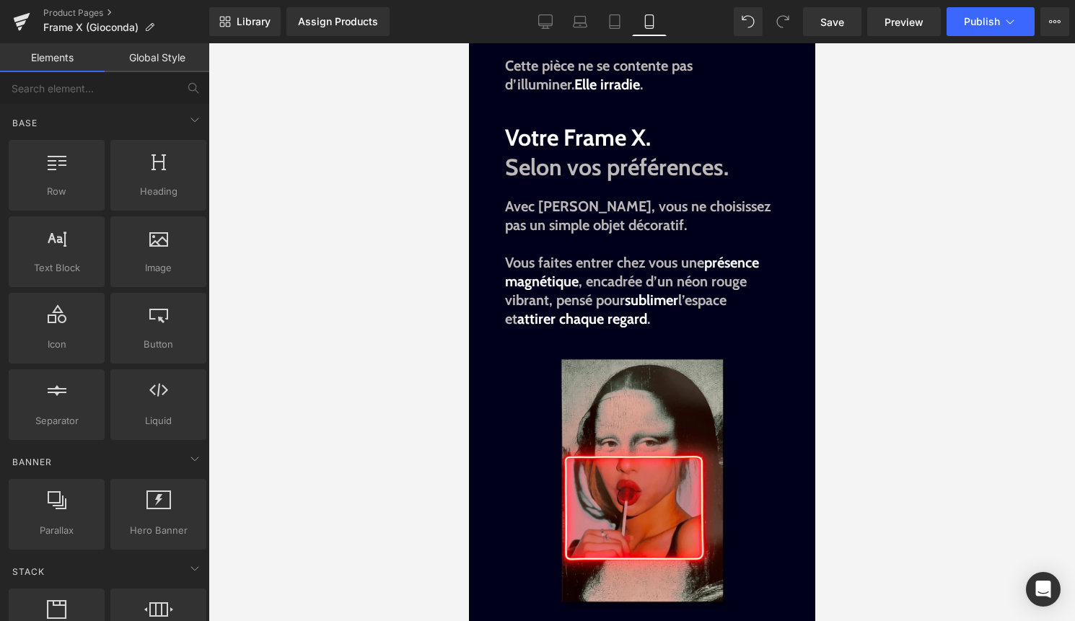
click at [643, 461] on img at bounding box center [640, 482] width 265 height 265
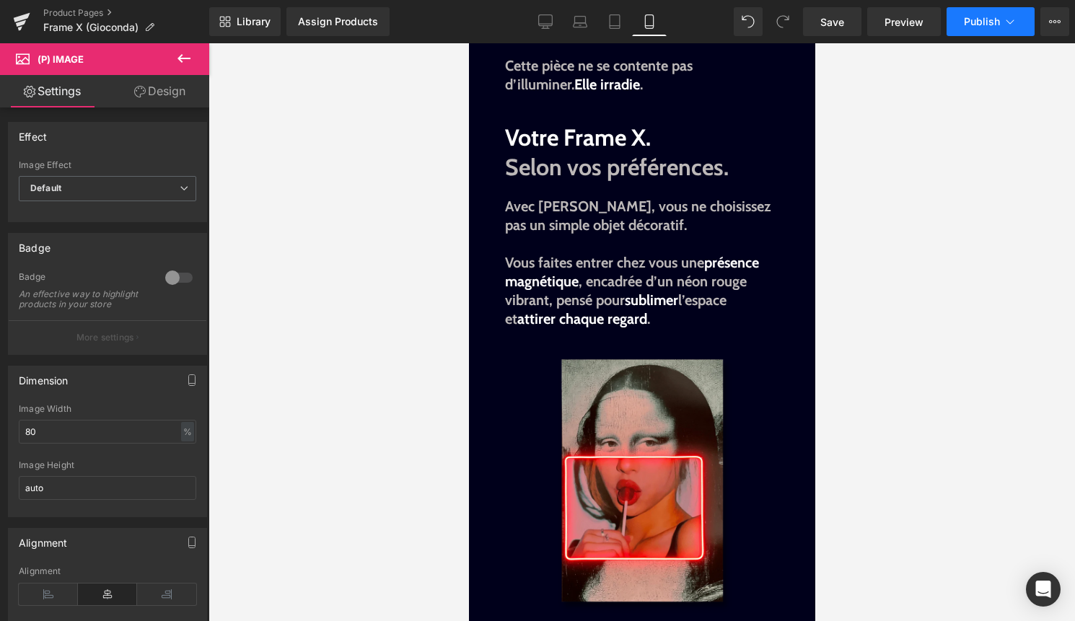
click at [984, 14] on button "Publish" at bounding box center [990, 21] width 88 height 29
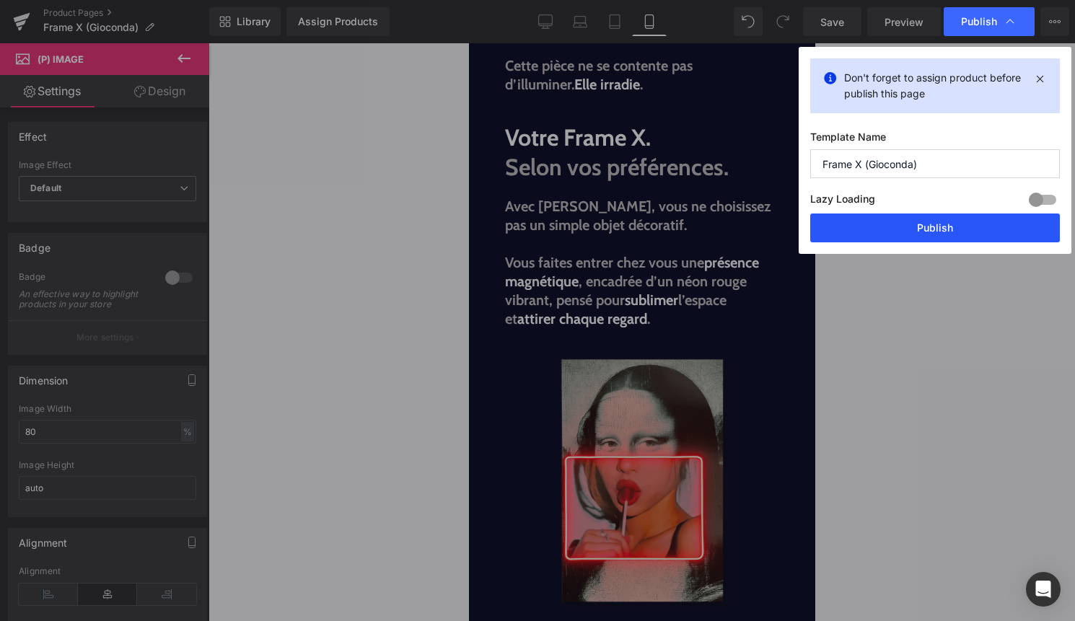
click at [912, 224] on button "Publish" at bounding box center [935, 227] width 250 height 29
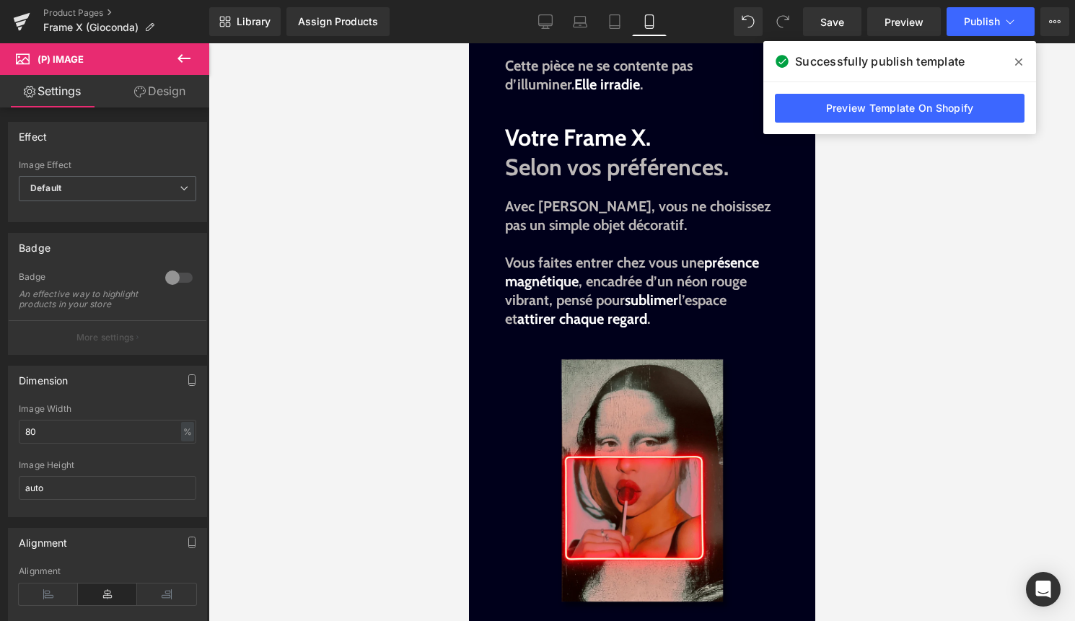
click at [1018, 61] on icon at bounding box center [1018, 62] width 7 height 12
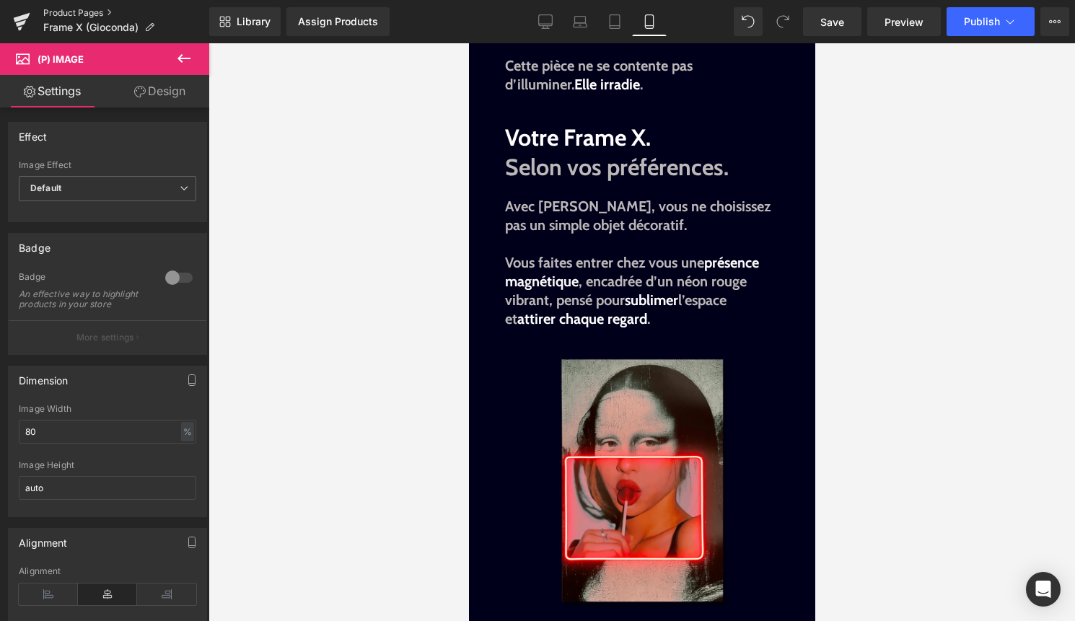
click at [96, 13] on link "Product Pages" at bounding box center [126, 13] width 166 height 12
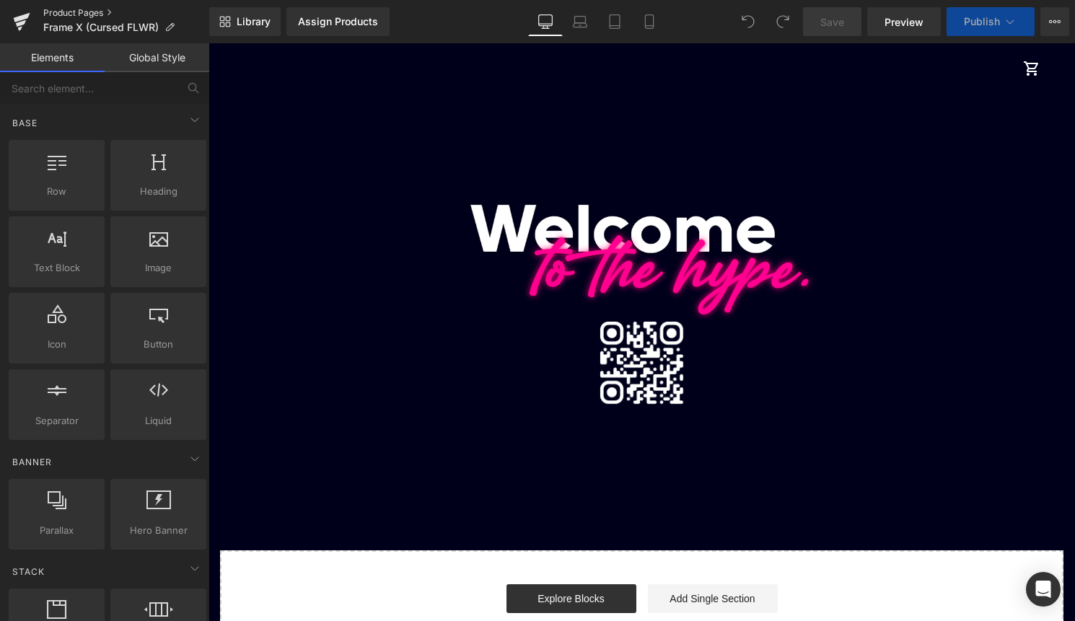
click at [92, 11] on link "Product Pages" at bounding box center [126, 13] width 166 height 12
click at [640, 27] on link "Mobile" at bounding box center [649, 21] width 35 height 29
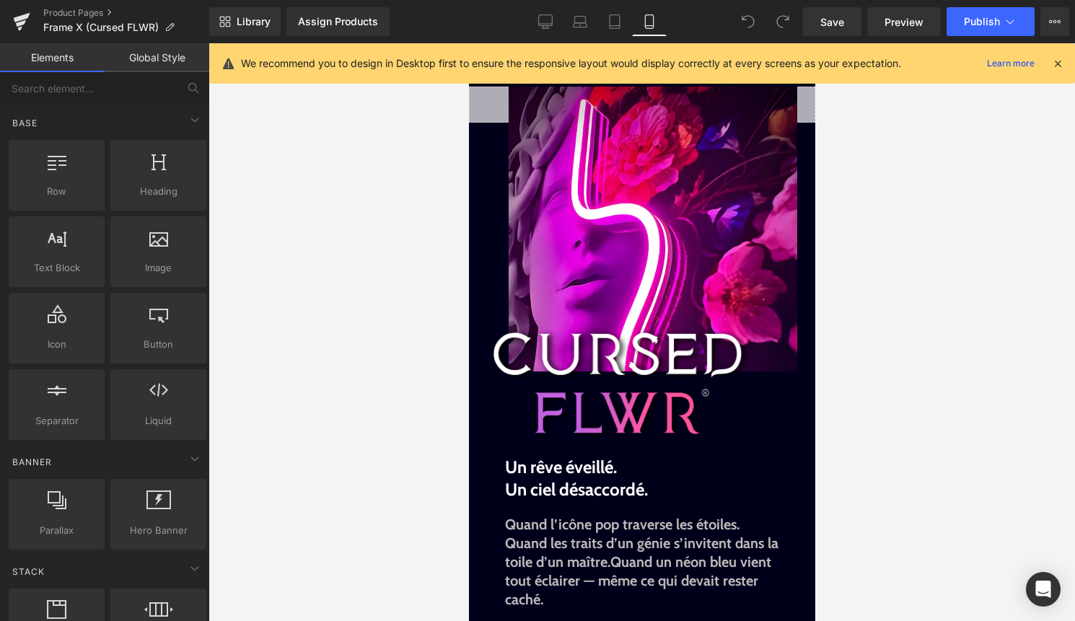
click at [1065, 65] on div "We recommend you to design in Desktop first to ensure the responsive layout wou…" at bounding box center [641, 63] width 865 height 40
click at [1058, 65] on icon at bounding box center [1057, 63] width 13 height 13
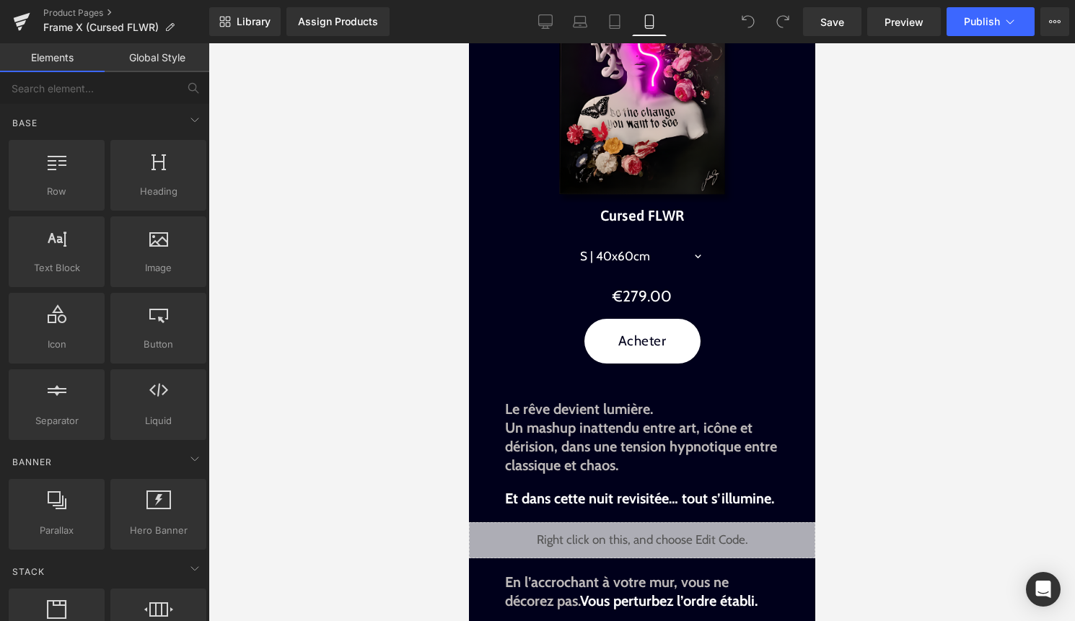
scroll to position [771, 0]
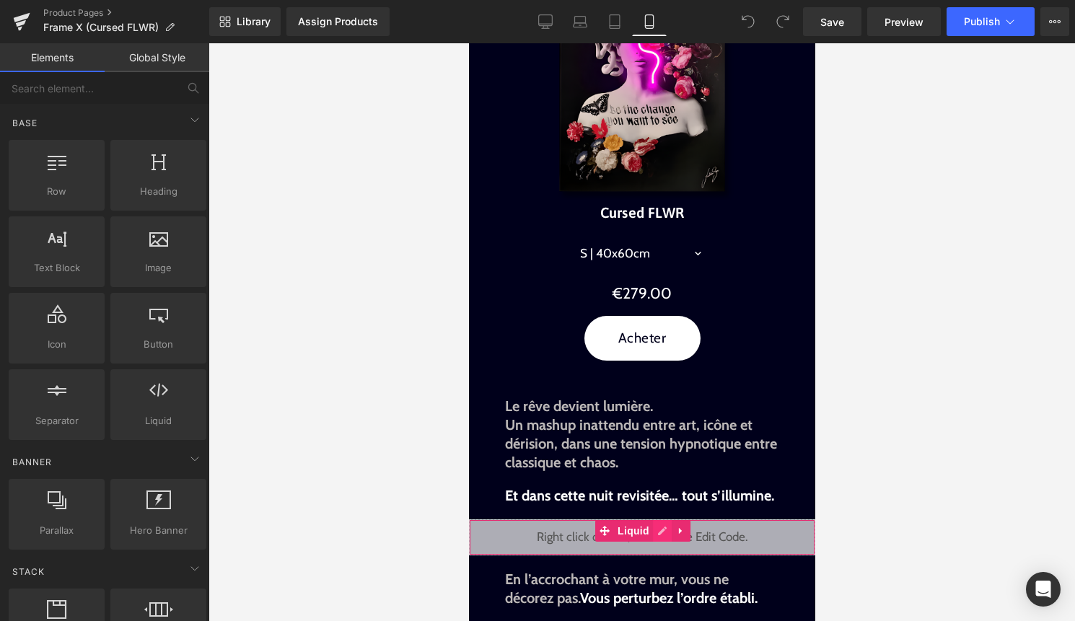
click at [658, 532] on div "Liquid" at bounding box center [641, 537] width 346 height 36
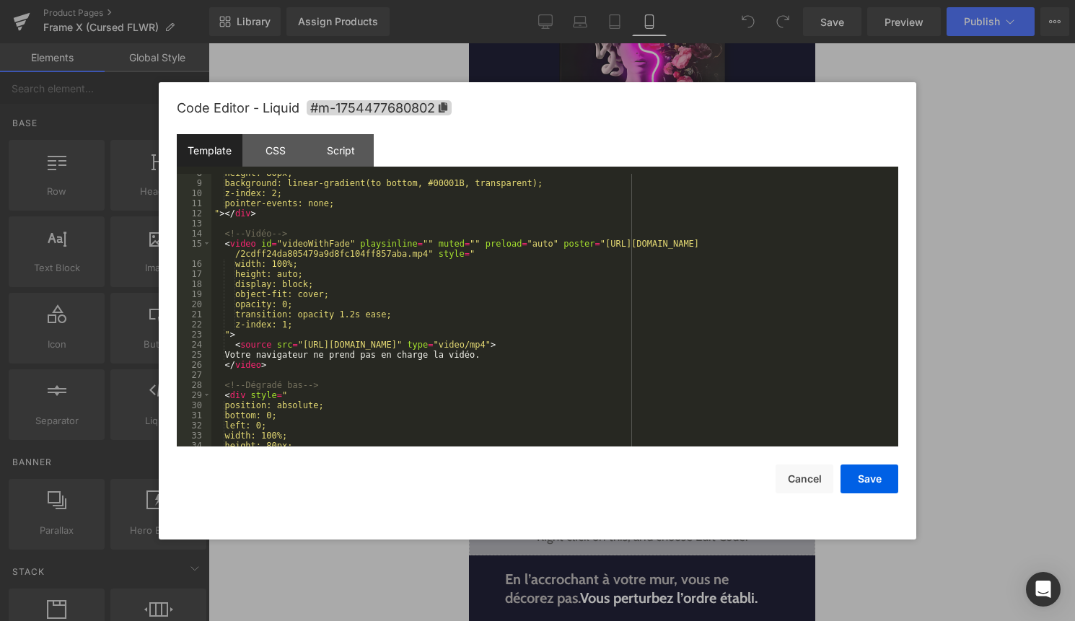
scroll to position [110, 0]
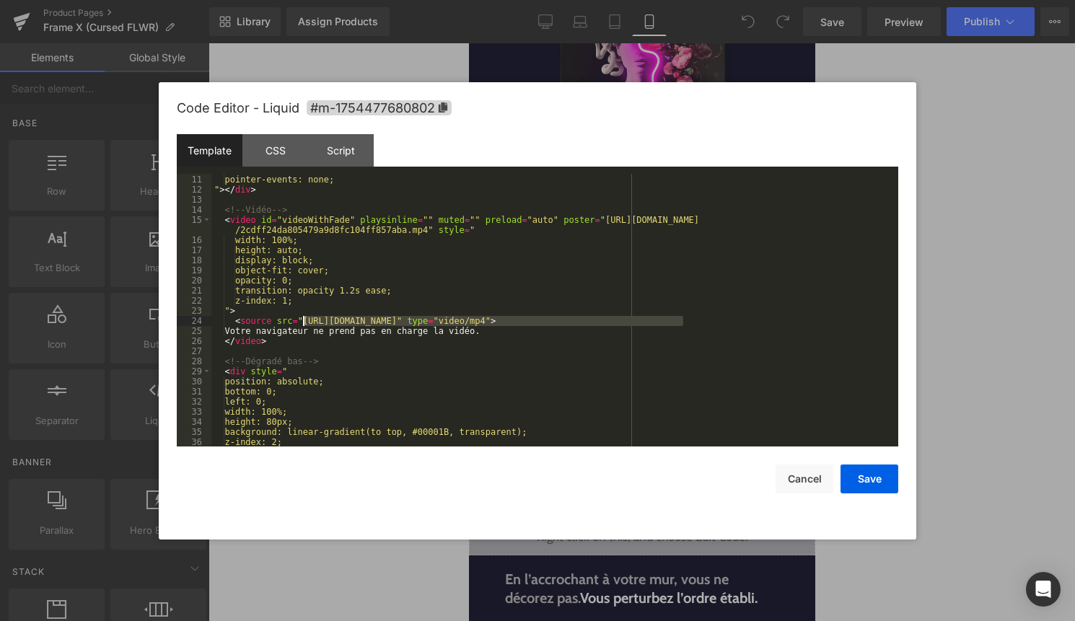
drag, startPoint x: 682, startPoint y: 322, endPoint x: 306, endPoint y: 324, distance: 375.7
click at [305, 322] on div "z-index: 2; pointer-events: none; " > </ div > <!-- Vidéo --> < video id = "vid…" at bounding box center [551, 310] width 681 height 293
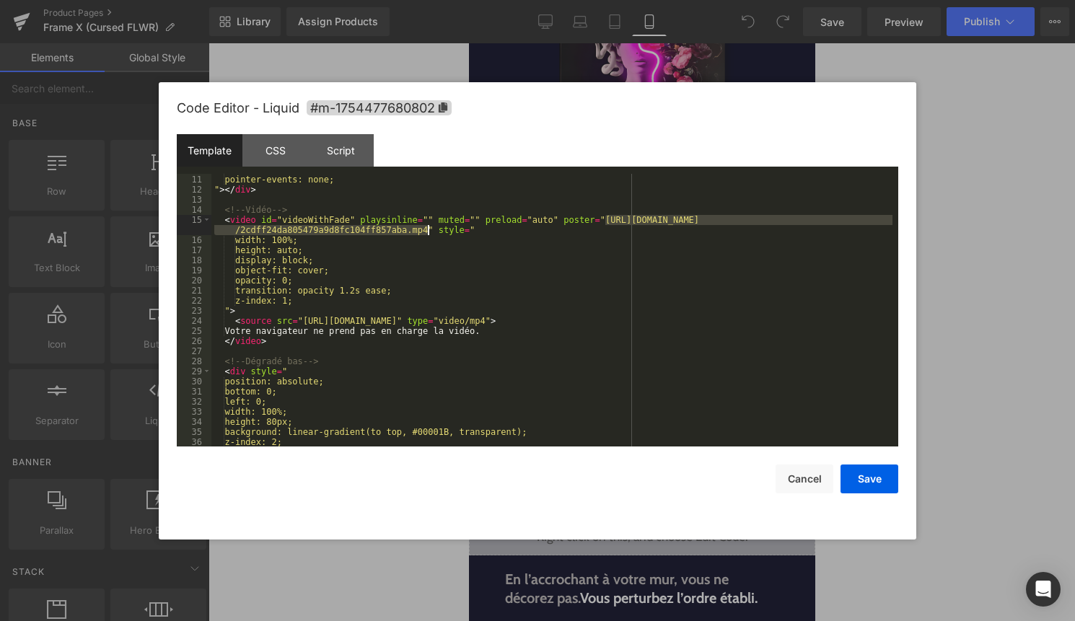
drag, startPoint x: 607, startPoint y: 220, endPoint x: 430, endPoint y: 227, distance: 176.8
click at [430, 227] on div "z-index: 2; pointer-events: none; " > </ div > <!-- Vidéo --> < video id = "vid…" at bounding box center [551, 310] width 681 height 293
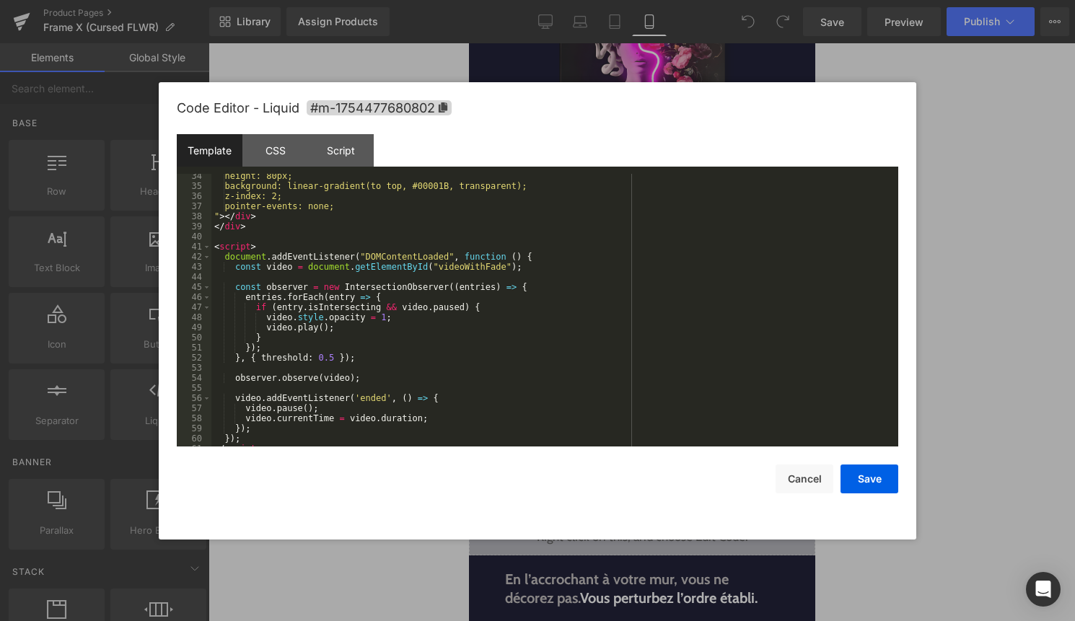
scroll to position [384, 0]
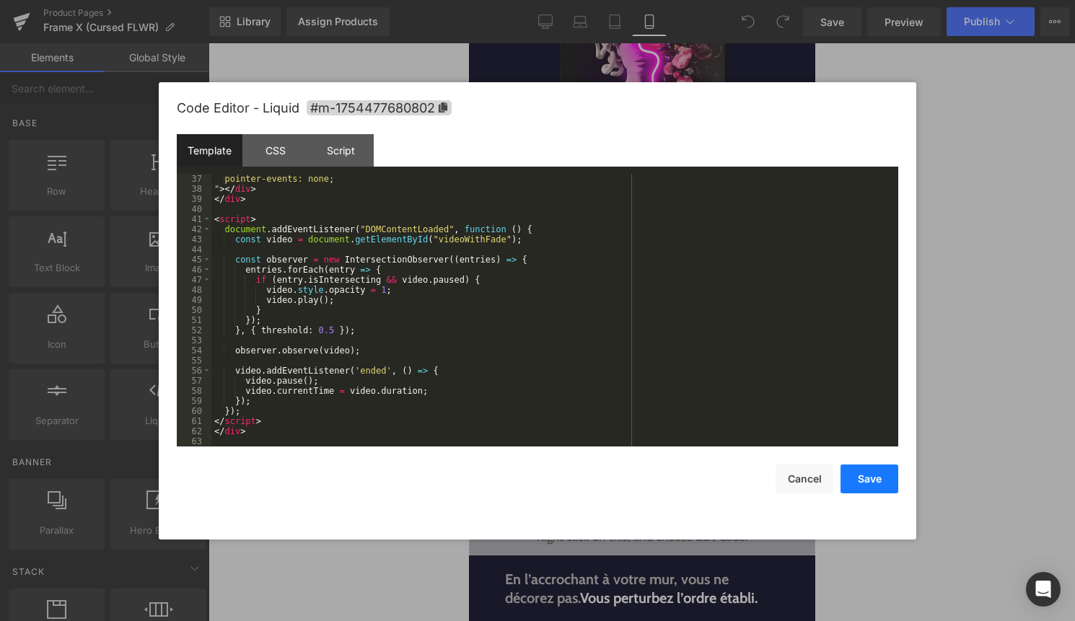
click at [859, 473] on button "Save" at bounding box center [869, 478] width 58 height 29
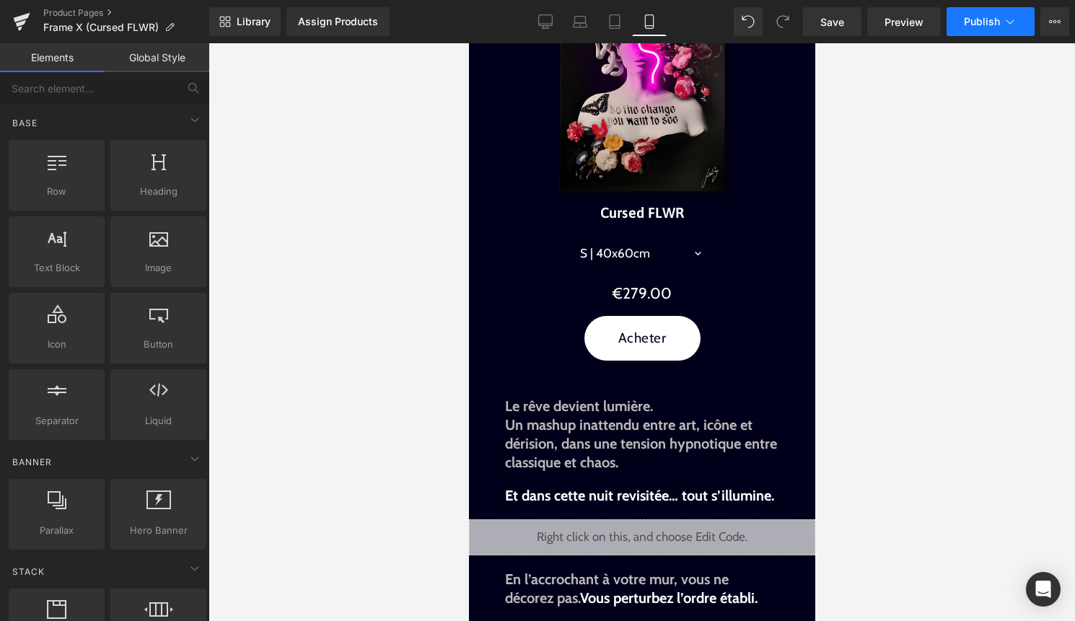
click at [983, 19] on span "Publish" at bounding box center [982, 22] width 36 height 12
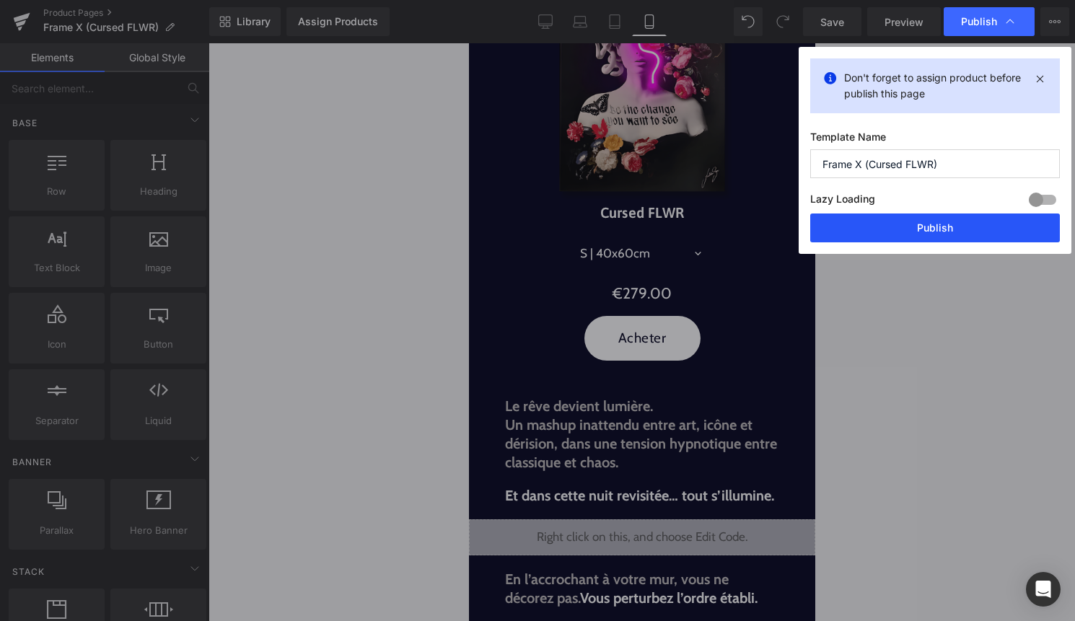
click at [945, 231] on button "Publish" at bounding box center [935, 227] width 250 height 29
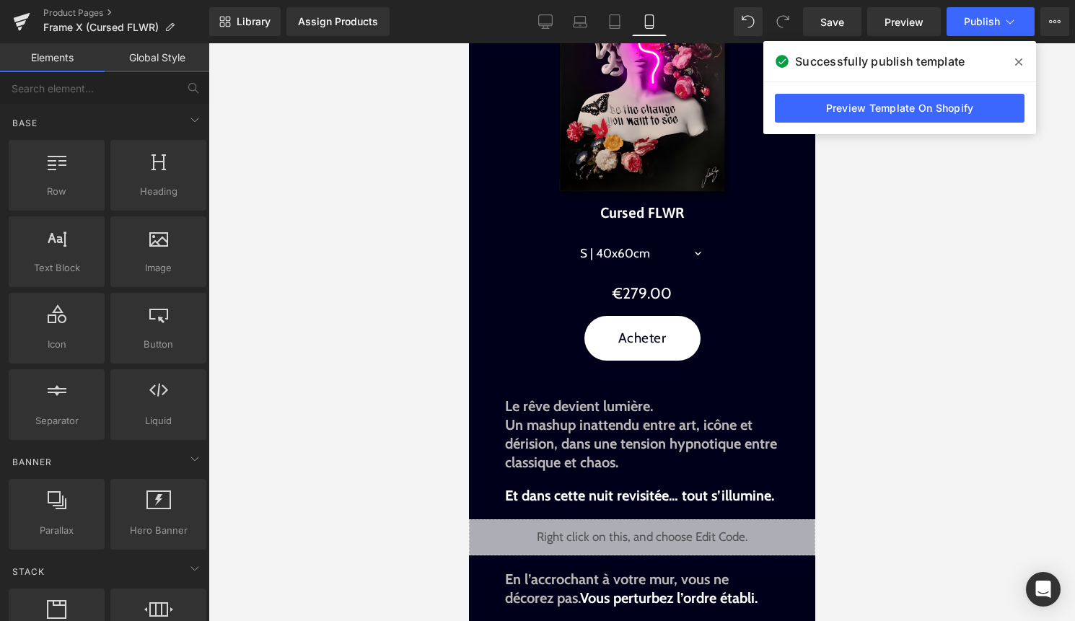
click at [1014, 63] on span at bounding box center [1018, 61] width 23 height 23
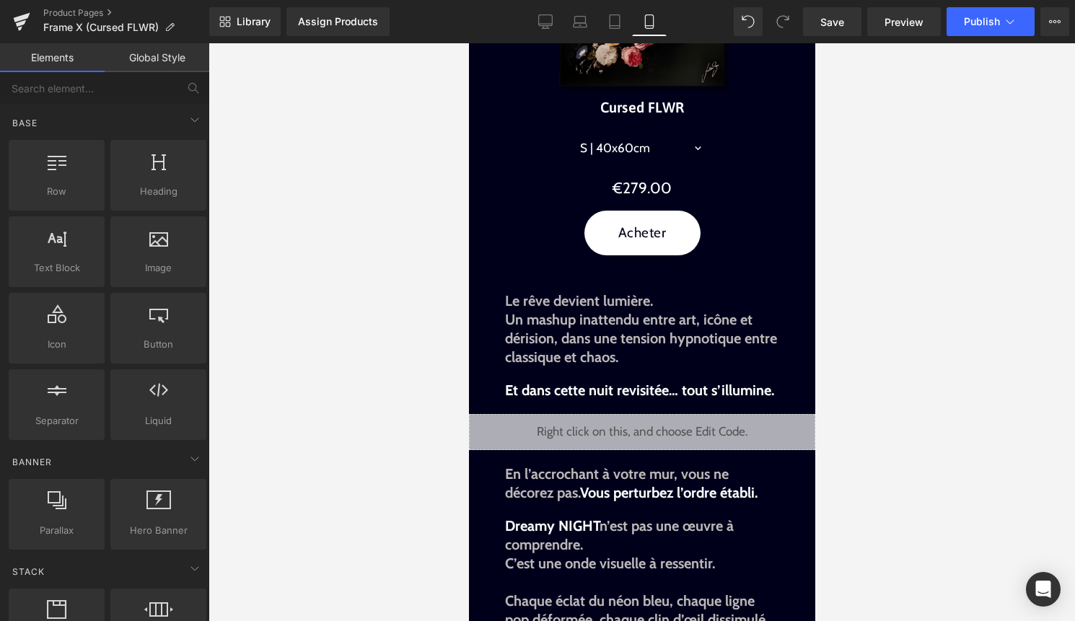
scroll to position [0, 0]
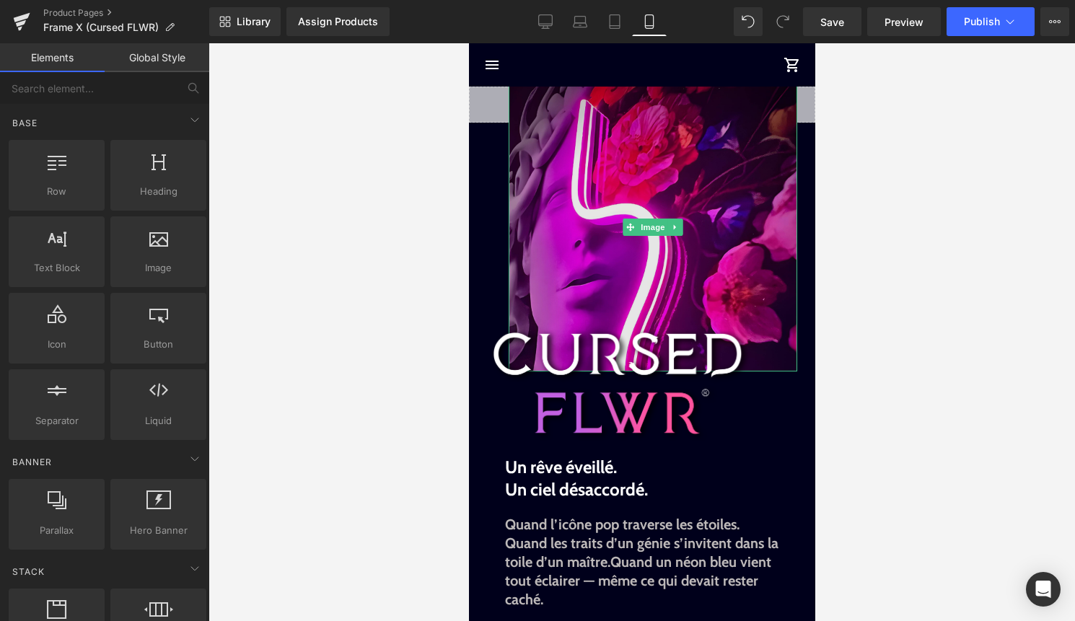
click at [656, 167] on img at bounding box center [652, 227] width 288 height 288
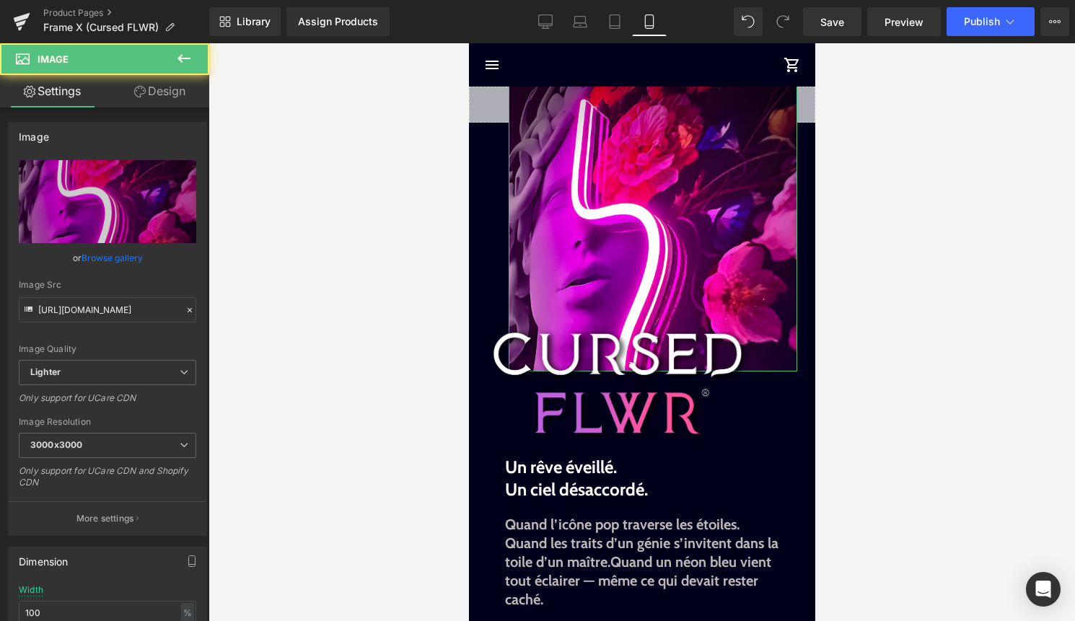
click at [166, 97] on link "Design" at bounding box center [159, 91] width 105 height 32
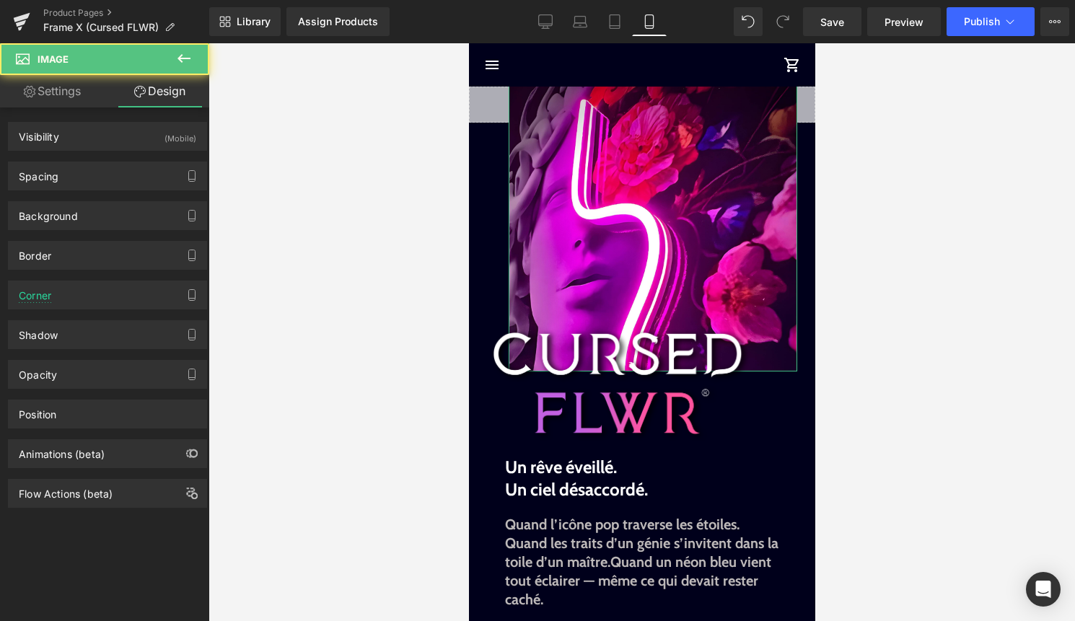
type input "-55"
type input "25"
type input "0"
type input "55"
type input "0"
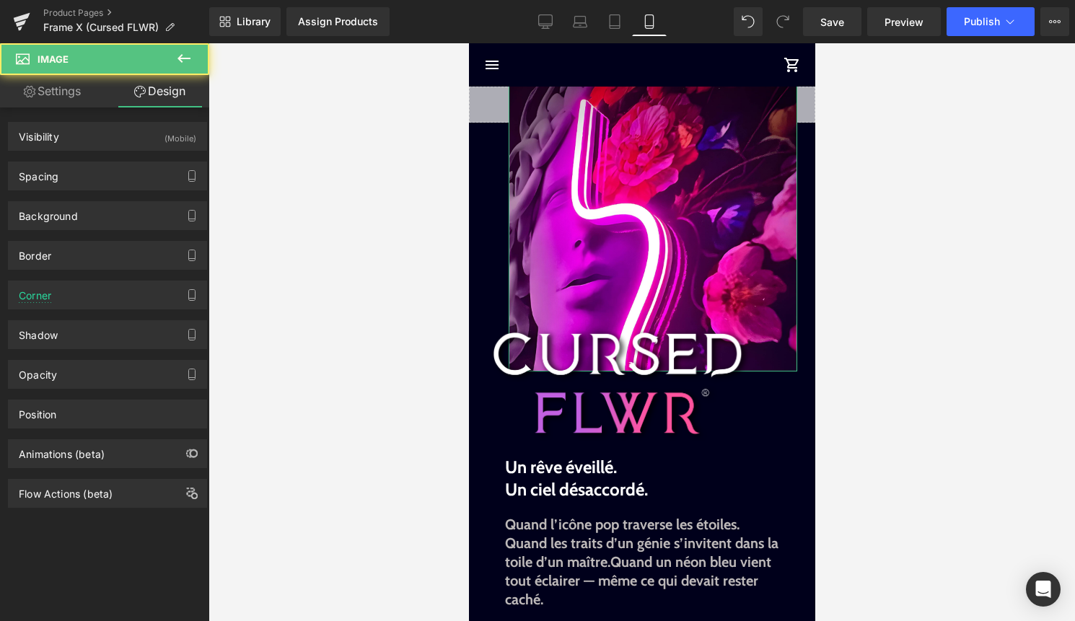
type input "0"
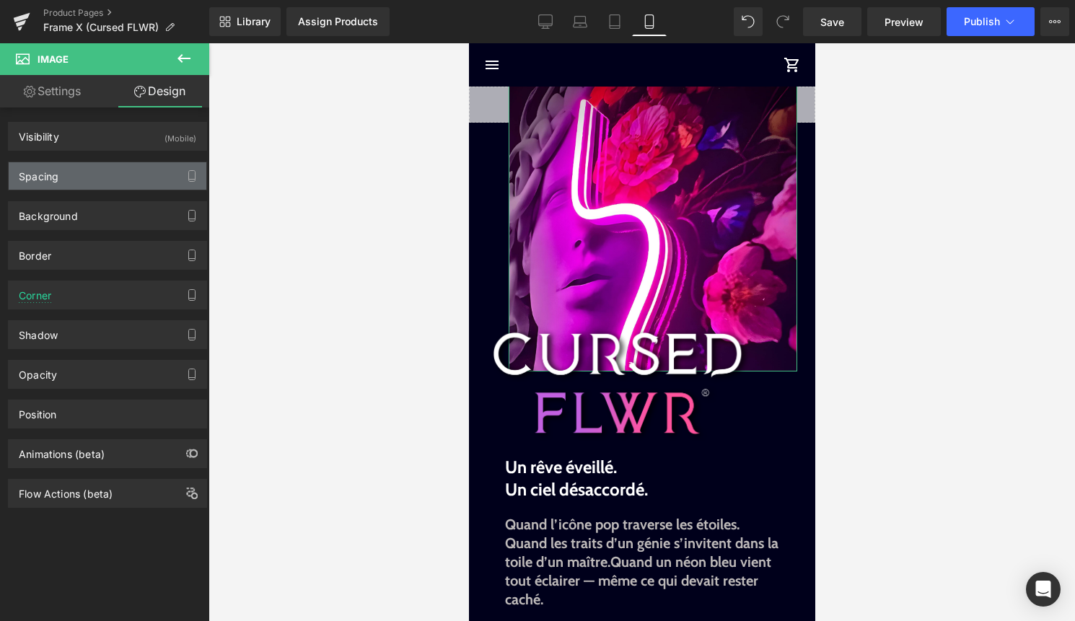
click at [134, 177] on div "Spacing" at bounding box center [108, 175] width 198 height 27
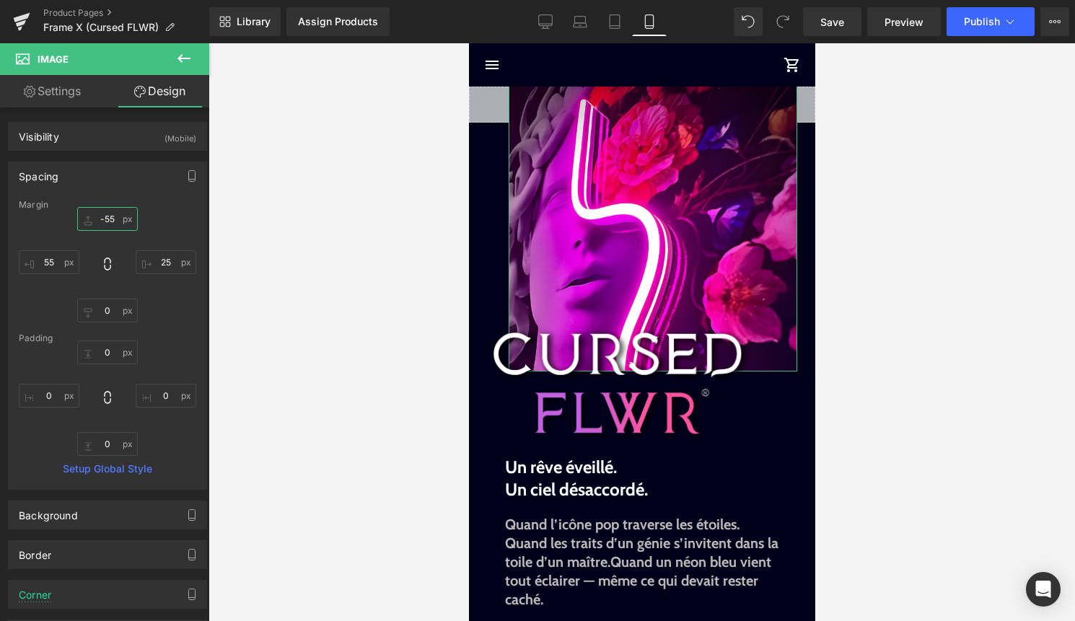
click at [110, 212] on input "-55" at bounding box center [107, 219] width 61 height 24
type input "-"
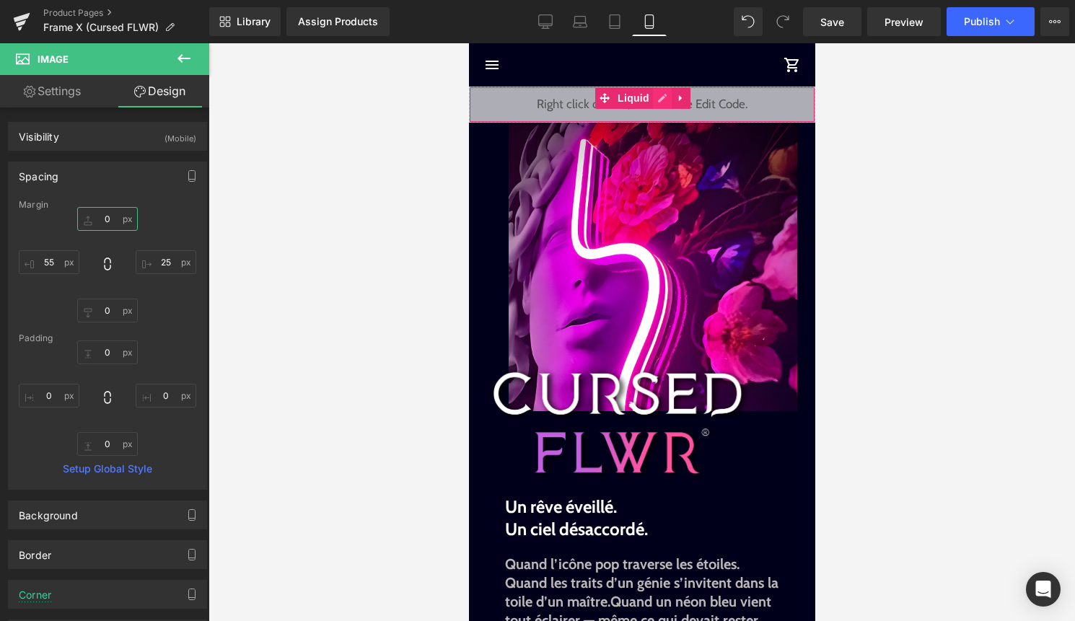
click at [666, 97] on div "Liquid" at bounding box center [641, 105] width 346 height 36
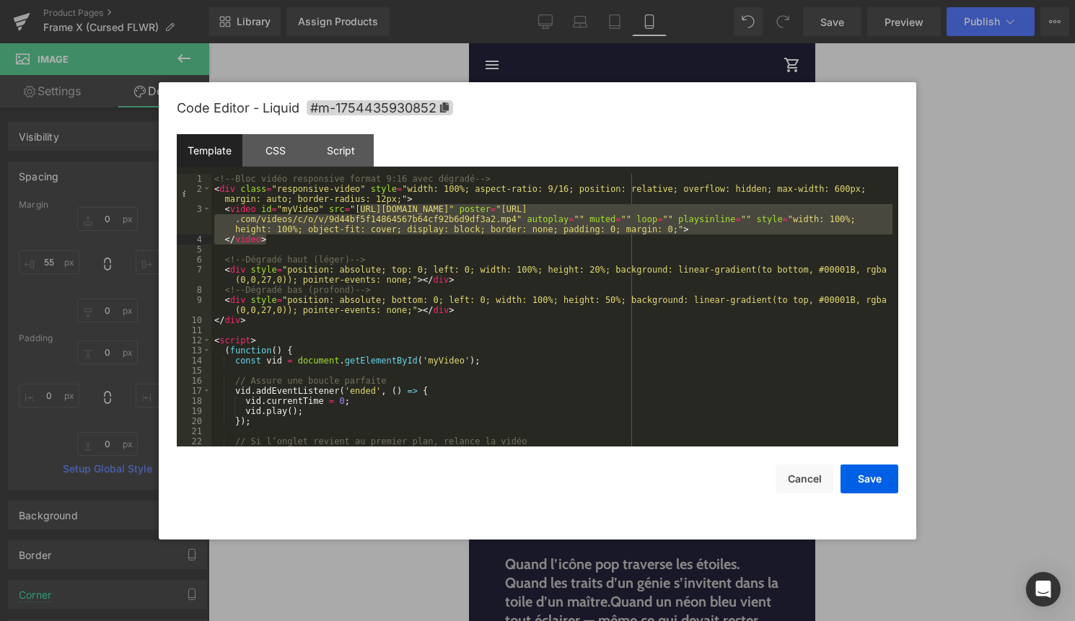
drag, startPoint x: 360, startPoint y: 208, endPoint x: 746, endPoint y: 237, distance: 387.7
click at [746, 237] on div "<!-- Bloc vidéo responsive format 9:16 avec dégradé --> < div class = "responsi…" at bounding box center [551, 320] width 681 height 293
click at [757, 237] on div "<!-- Bloc vidéo responsive format 9:16 avec dégradé --> < div class = "responsi…" at bounding box center [551, 320] width 681 height 293
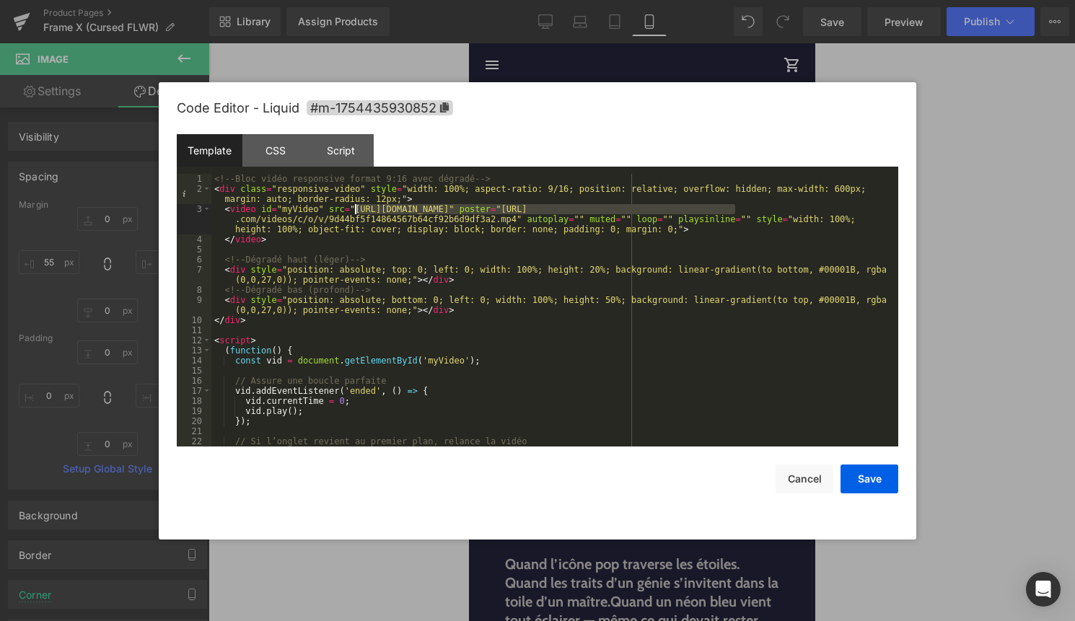
drag, startPoint x: 736, startPoint y: 208, endPoint x: 356, endPoint y: 206, distance: 380.1
click at [356, 206] on div "<!-- Bloc vidéo responsive format 9:16 avec dégradé --> < div class = "responsi…" at bounding box center [551, 320] width 681 height 293
drag, startPoint x: 516, startPoint y: 220, endPoint x: 786, endPoint y: 209, distance: 269.9
click at [786, 209] on div "<!-- Bloc vidéo responsive format 9:16 avec dégradé --> < div class = "responsi…" at bounding box center [551, 320] width 681 height 293
click at [873, 481] on button "Save" at bounding box center [869, 478] width 58 height 29
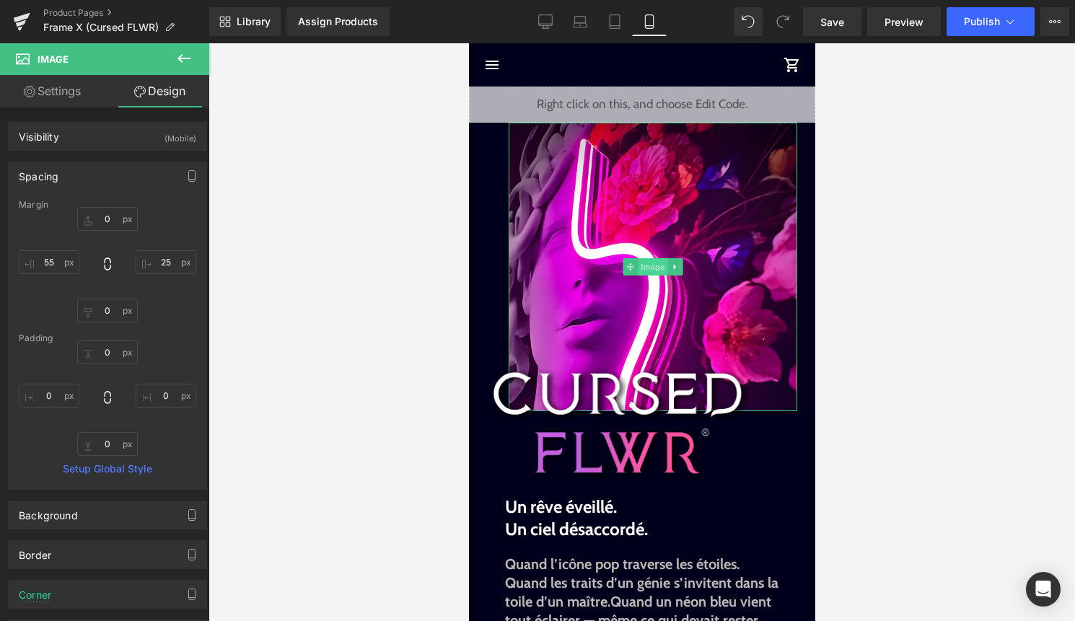
click at [652, 263] on span "Image" at bounding box center [652, 266] width 30 height 17
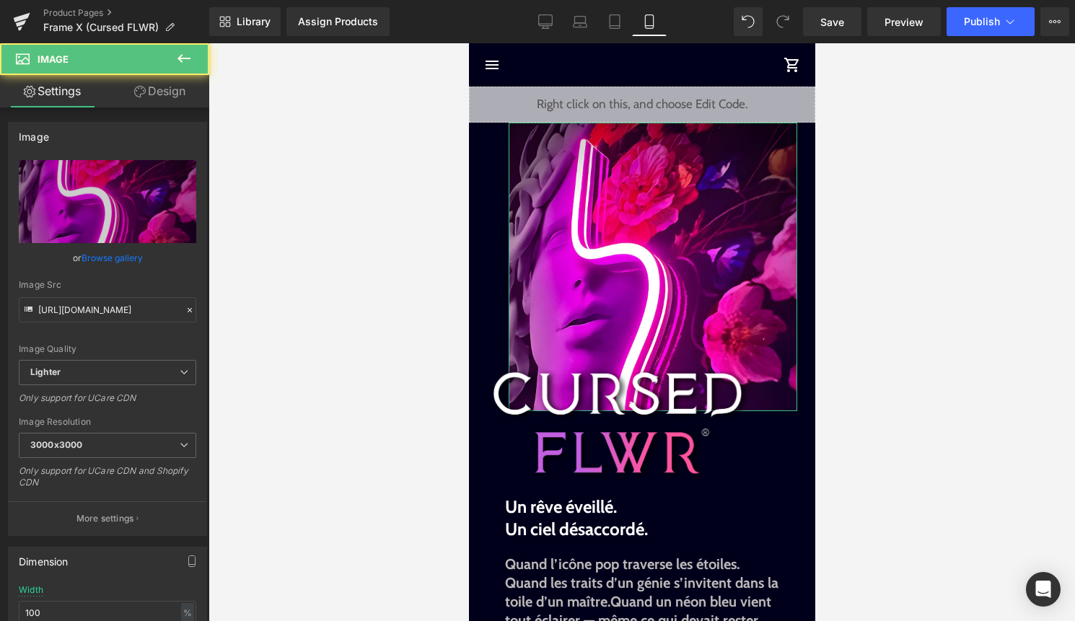
click at [183, 92] on link "Design" at bounding box center [159, 91] width 105 height 32
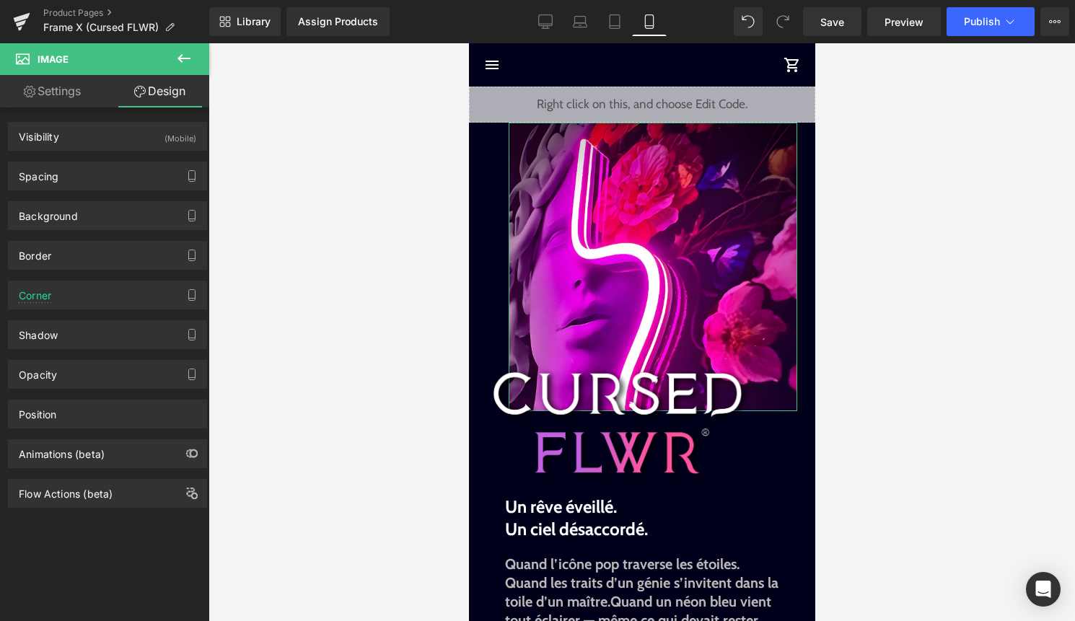
type input "0"
type input "25"
type input "0"
type input "55"
type input "0"
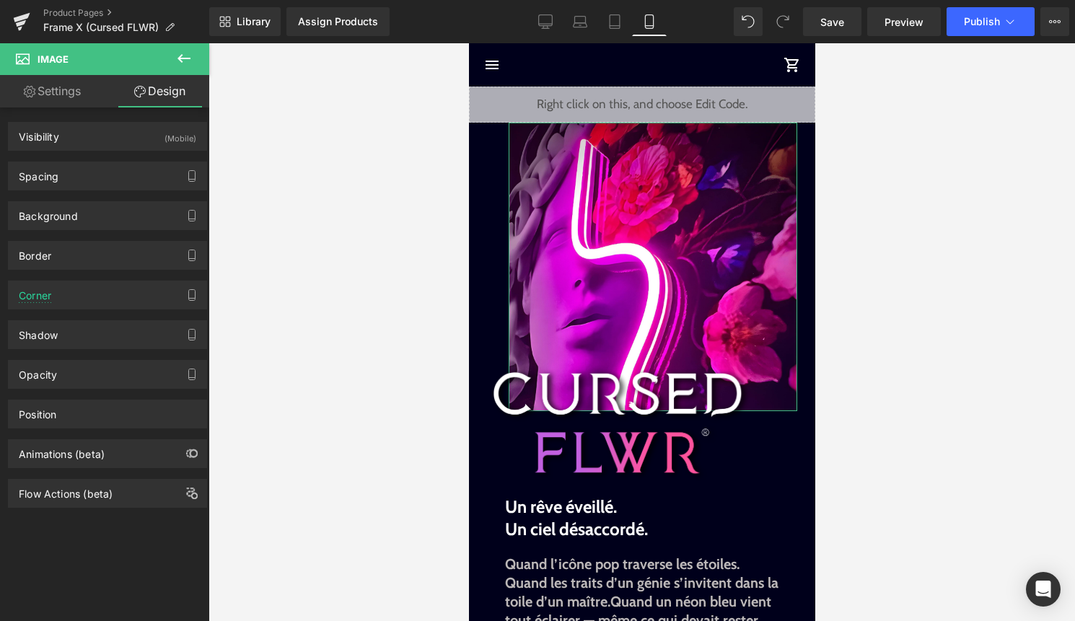
type input "0"
click at [128, 184] on div "Spacing" at bounding box center [108, 175] width 198 height 27
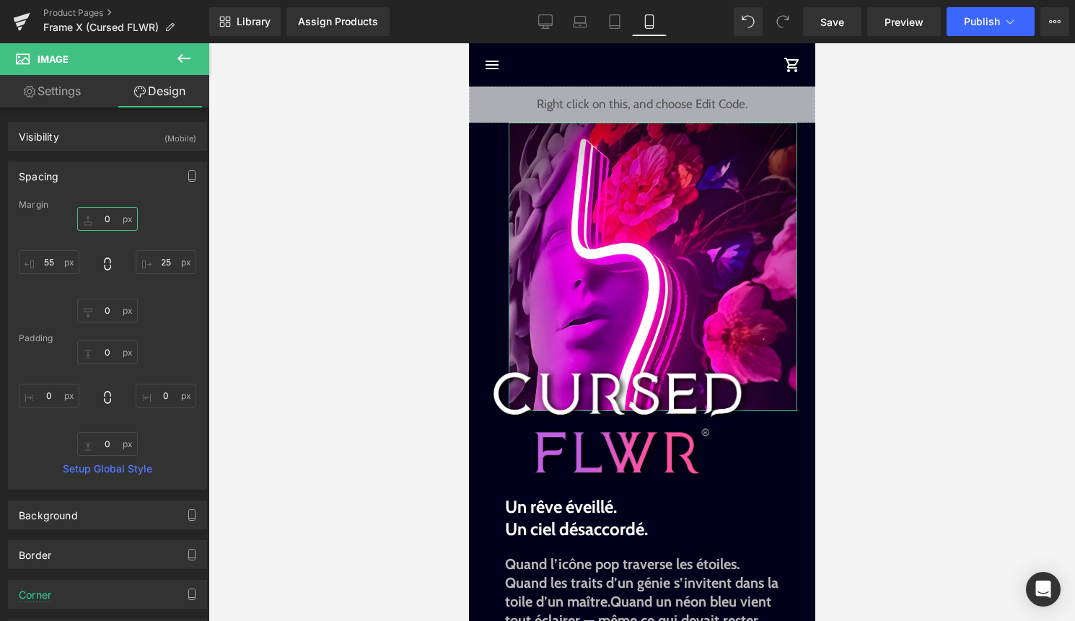
click at [110, 224] on input "0" at bounding box center [107, 219] width 61 height 24
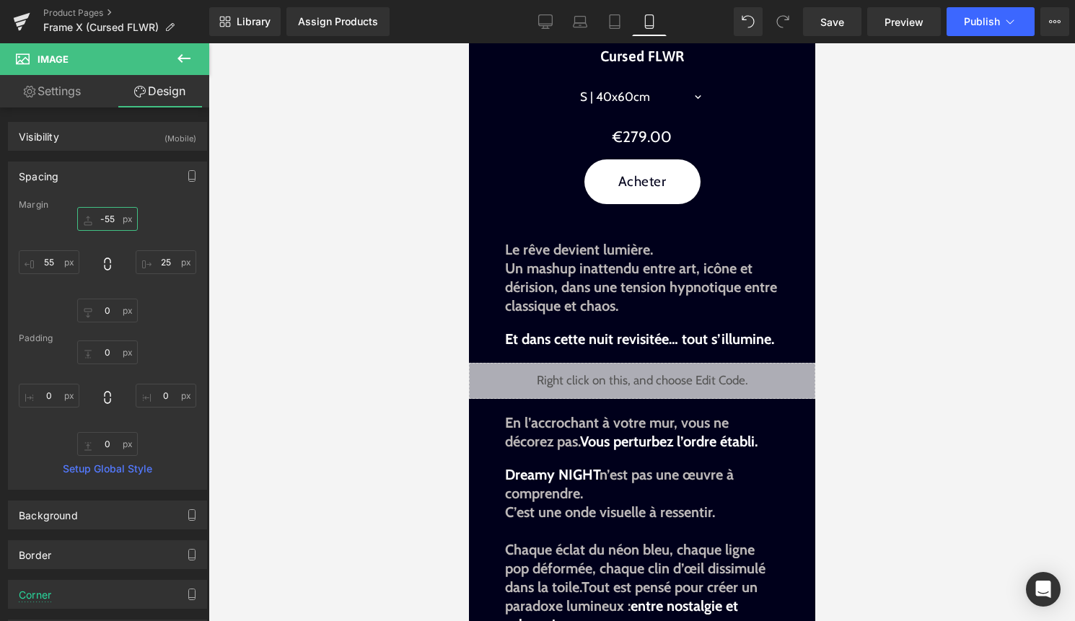
scroll to position [940, 0]
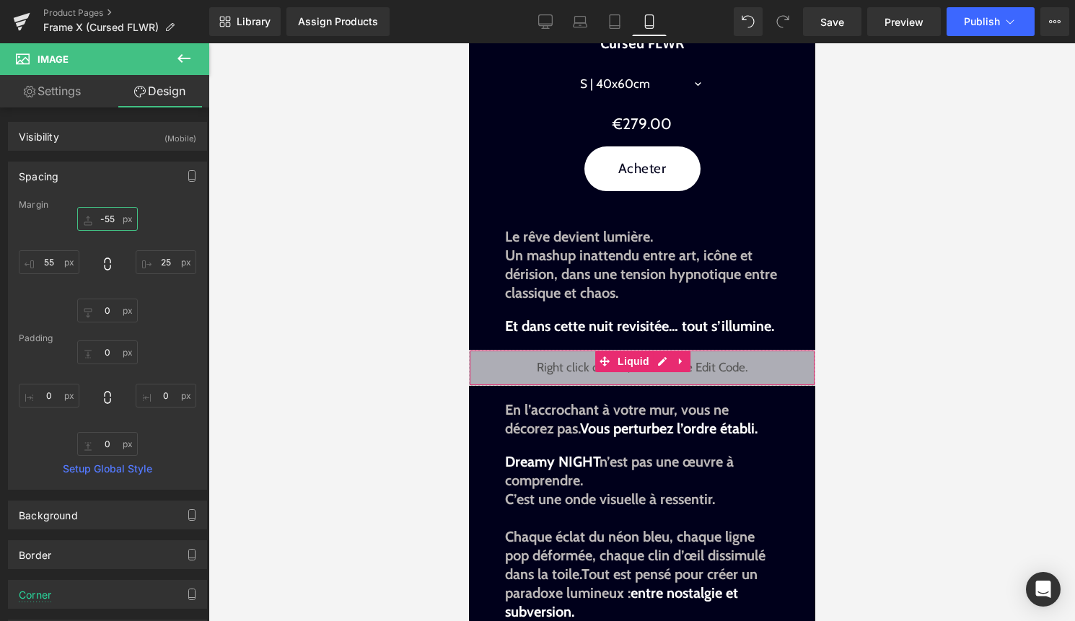
click at [660, 361] on div "Liquid" at bounding box center [641, 368] width 346 height 36
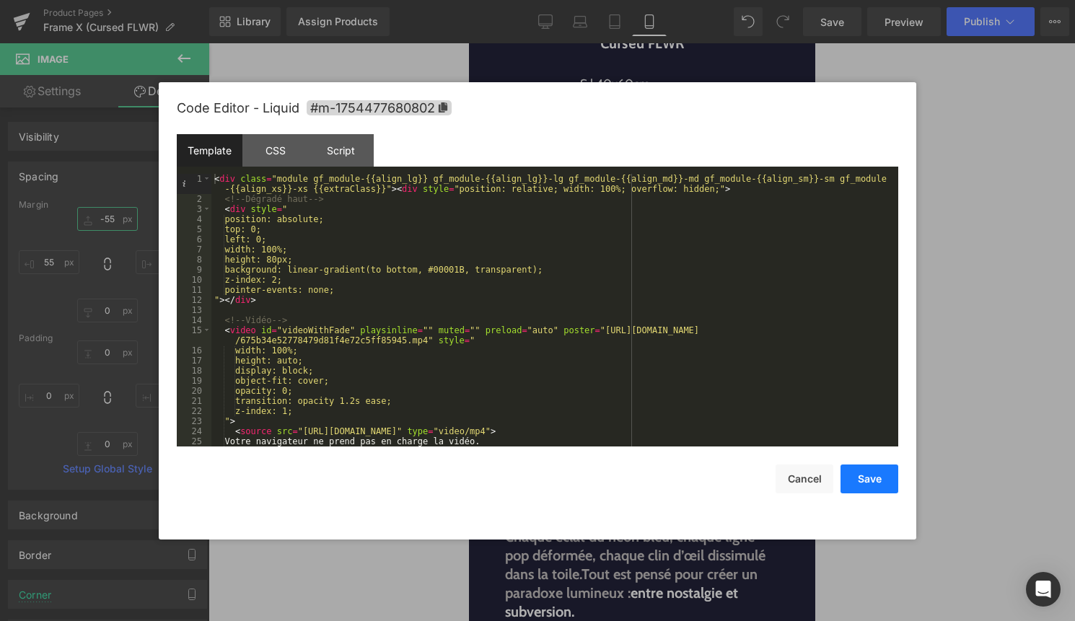
type input "-55"
click at [864, 479] on button "Save" at bounding box center [869, 478] width 58 height 29
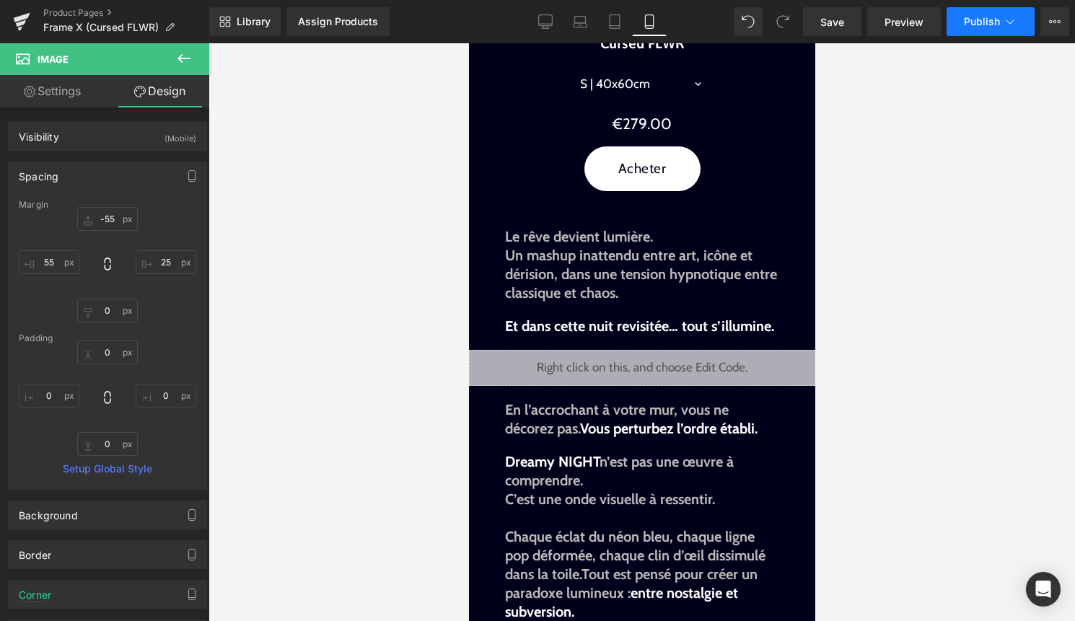
click at [968, 20] on span "Publish" at bounding box center [982, 22] width 36 height 12
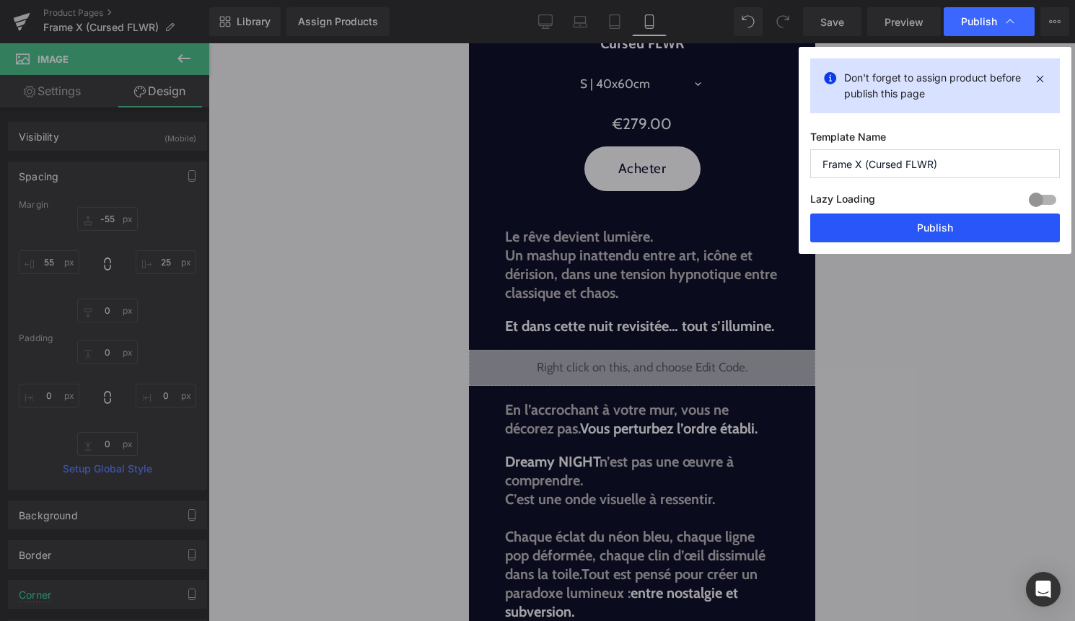
click at [933, 225] on button "Publish" at bounding box center [935, 227] width 250 height 29
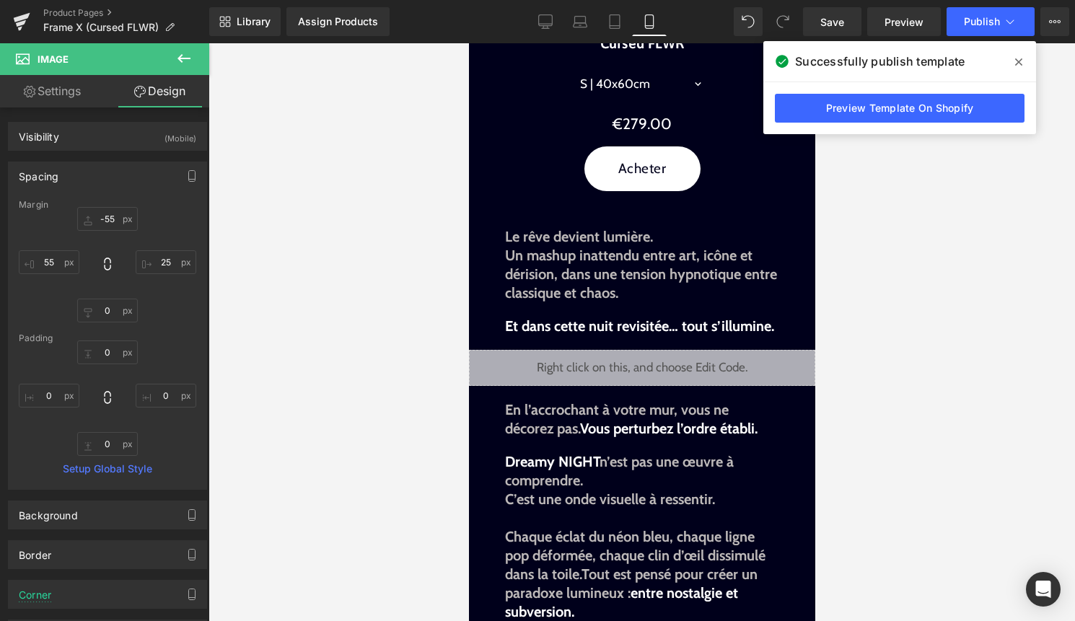
click at [1018, 58] on icon at bounding box center [1018, 62] width 7 height 12
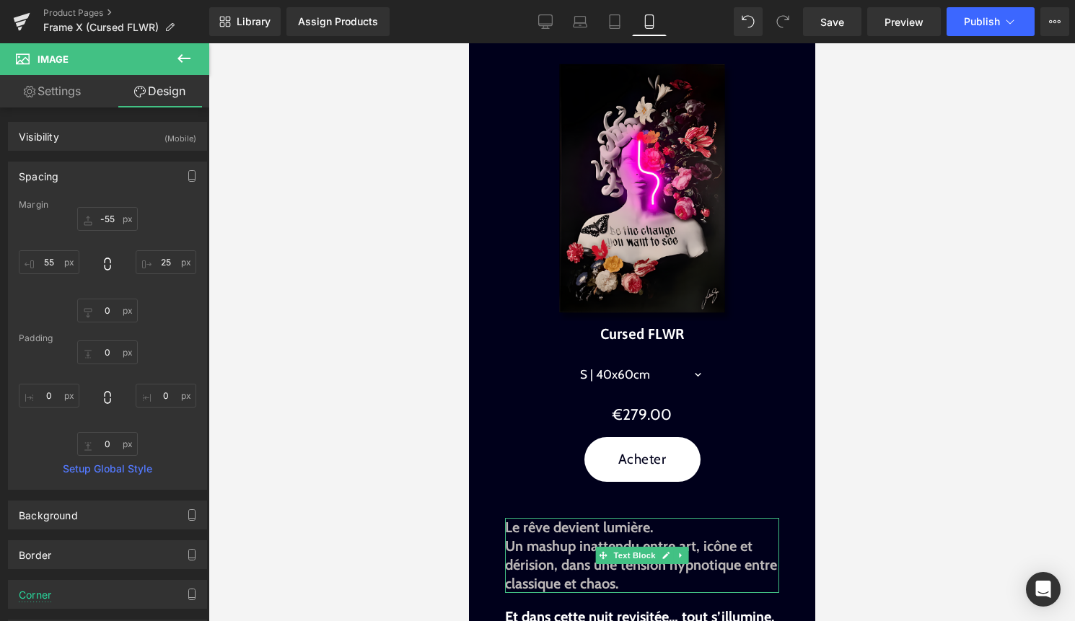
scroll to position [0, 0]
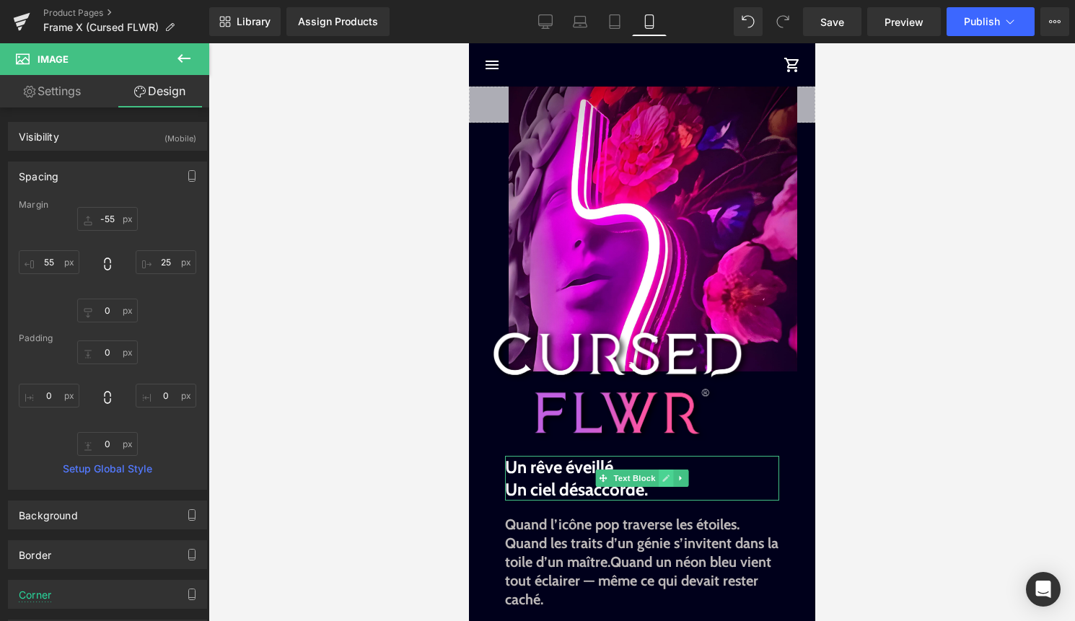
click at [658, 482] on link at bounding box center [665, 477] width 15 height 17
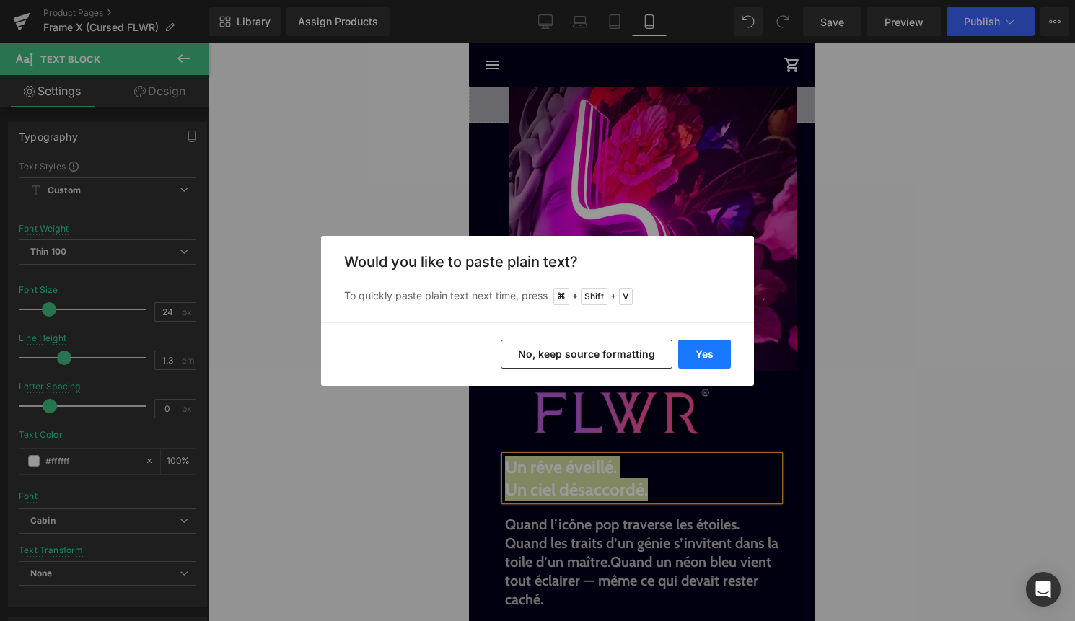
click at [712, 351] on button "Yes" at bounding box center [704, 354] width 53 height 29
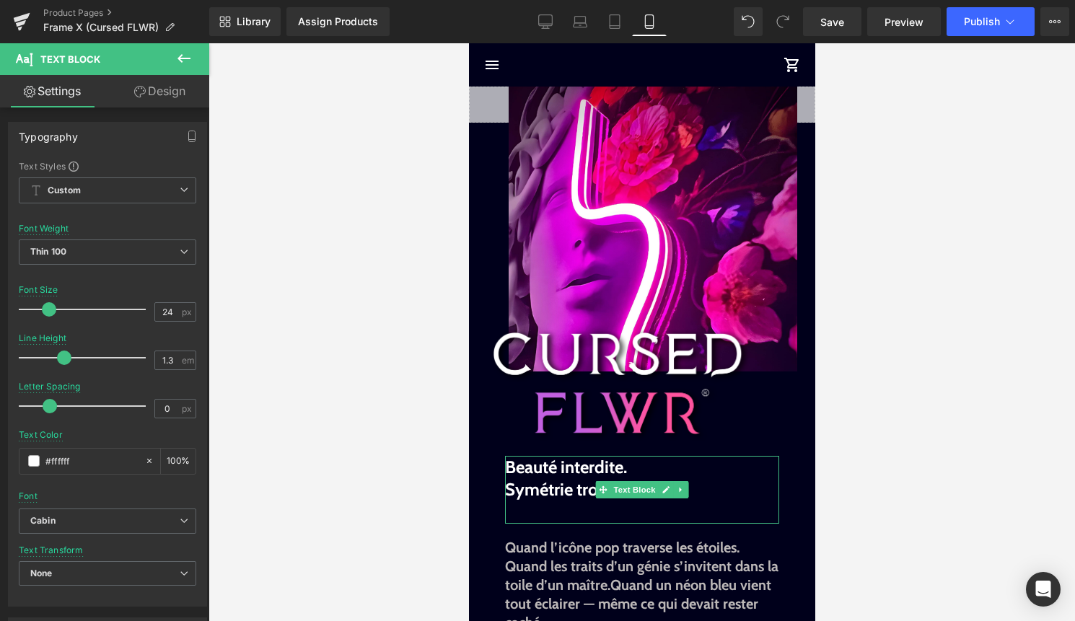
click at [570, 508] on p at bounding box center [641, 512] width 274 height 22
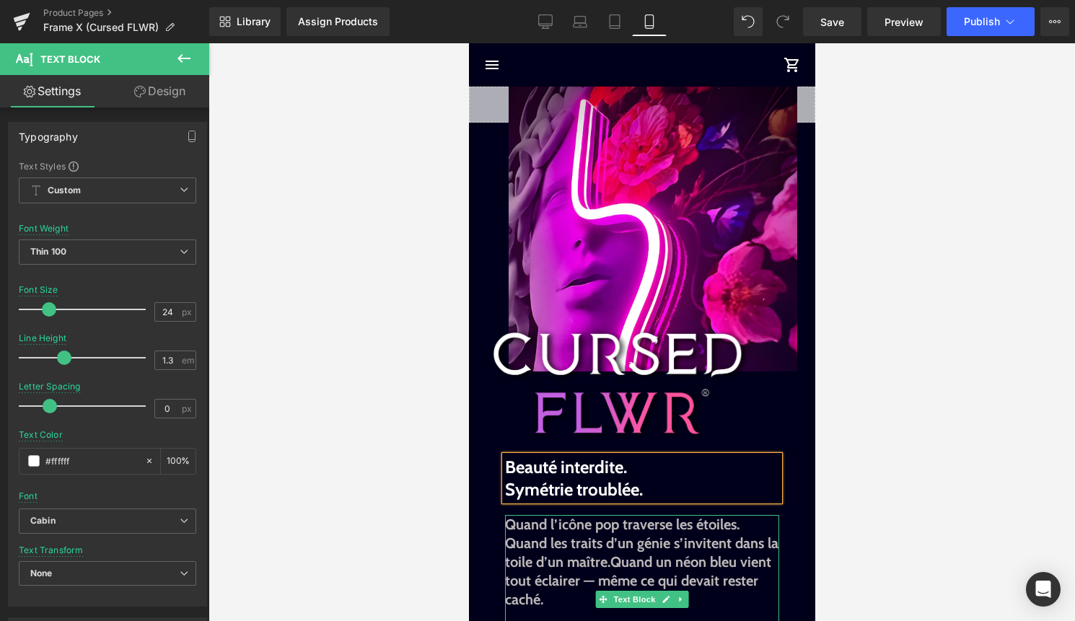
click at [596, 547] on b "Quand les traits d’un génie s’invitent dans la toile d’un maître." at bounding box center [640, 552] width 273 height 36
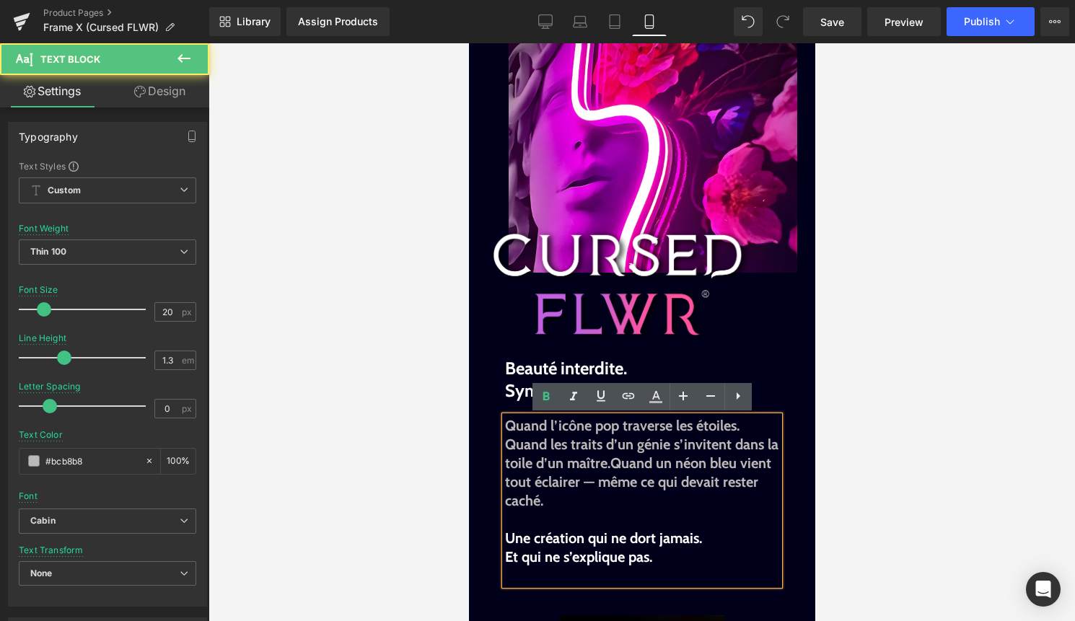
scroll to position [101, 0]
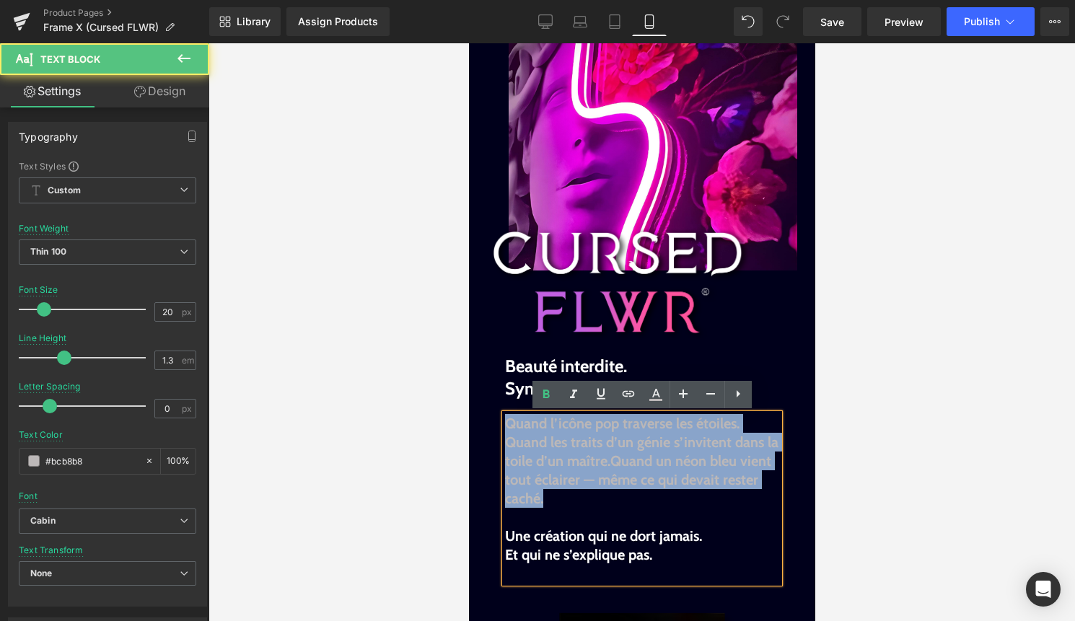
drag, startPoint x: 548, startPoint y: 501, endPoint x: 500, endPoint y: 423, distance: 91.0
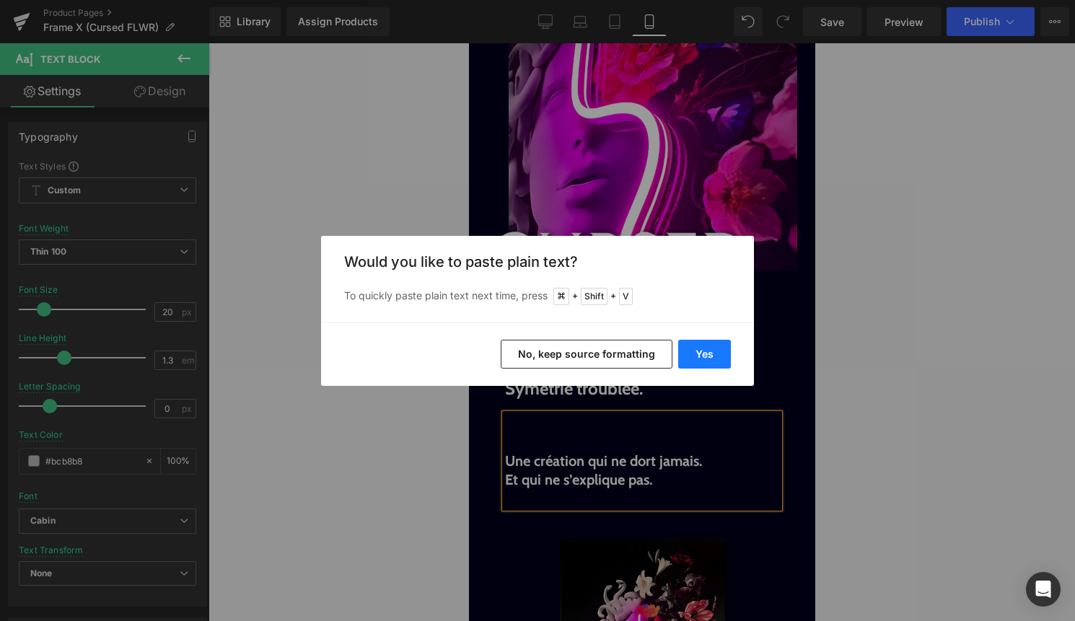
click at [695, 356] on button "Yes" at bounding box center [704, 354] width 53 height 29
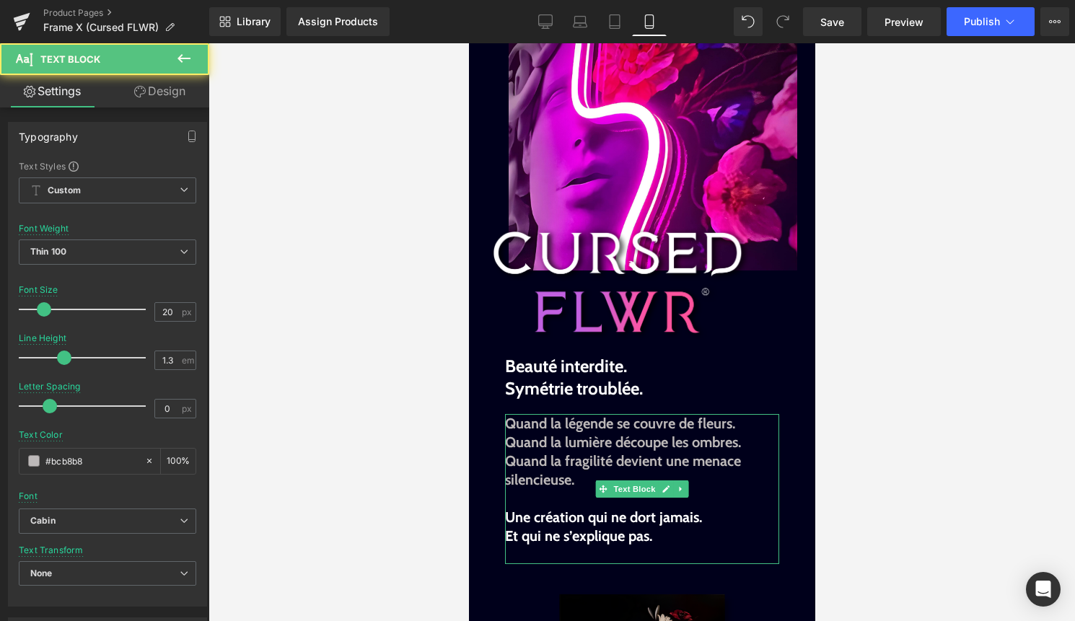
click at [513, 421] on b "Quand la légende se couvre de fleurs." at bounding box center [619, 423] width 230 height 17
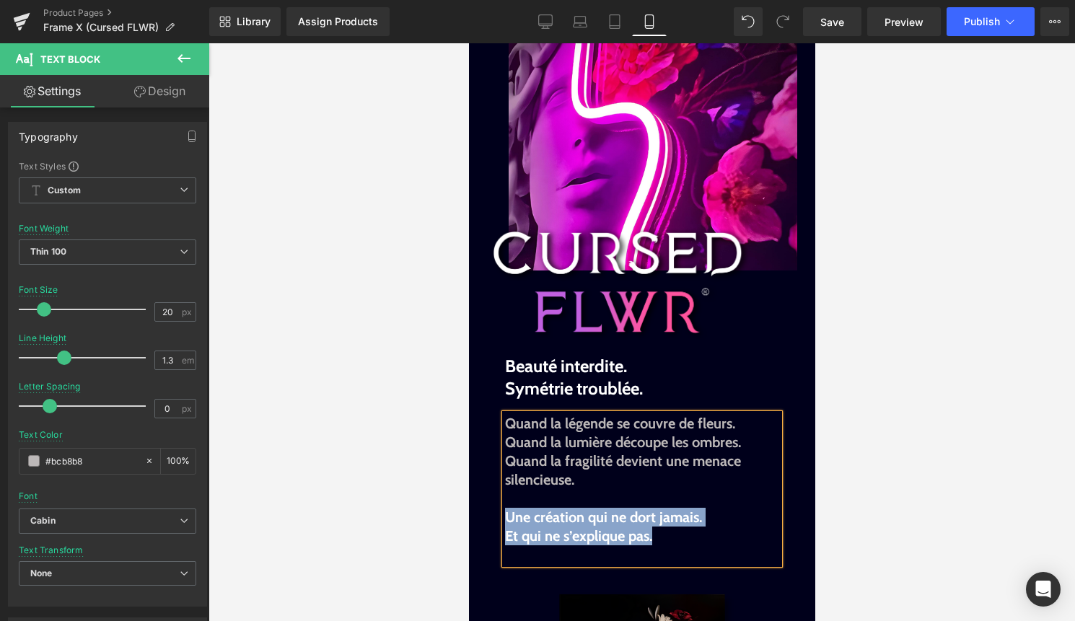
drag, startPoint x: 662, startPoint y: 534, endPoint x: 504, endPoint y: 523, distance: 158.3
click at [504, 523] on div "Quand la légende se couvre de fleurs. Quand la lumière découpe les ombres. Quan…" at bounding box center [641, 489] width 274 height 150
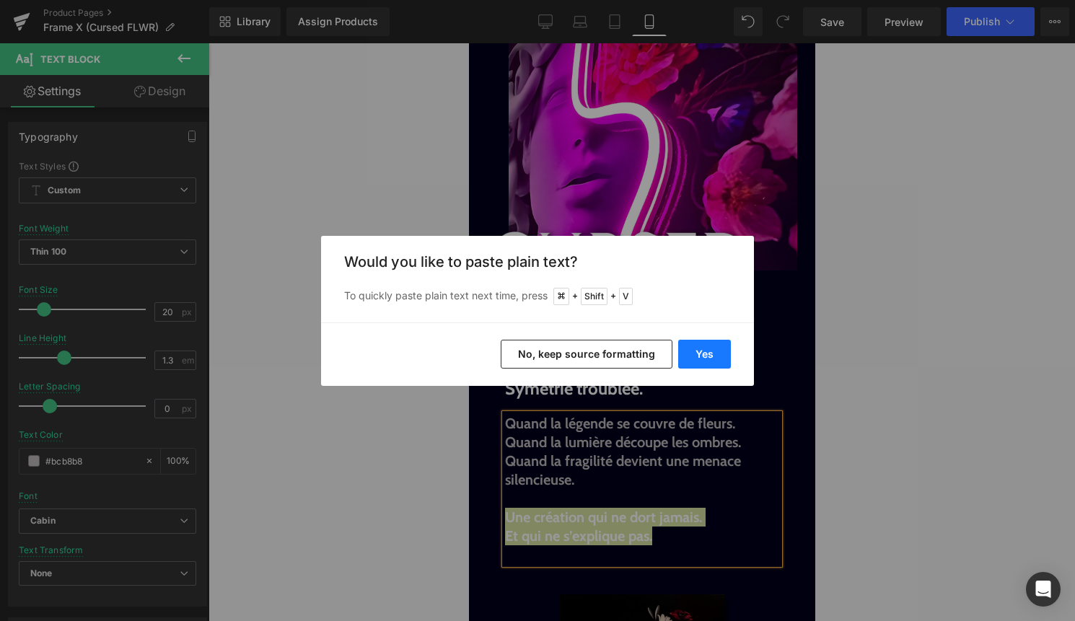
click at [713, 360] on button "Yes" at bounding box center [704, 354] width 53 height 29
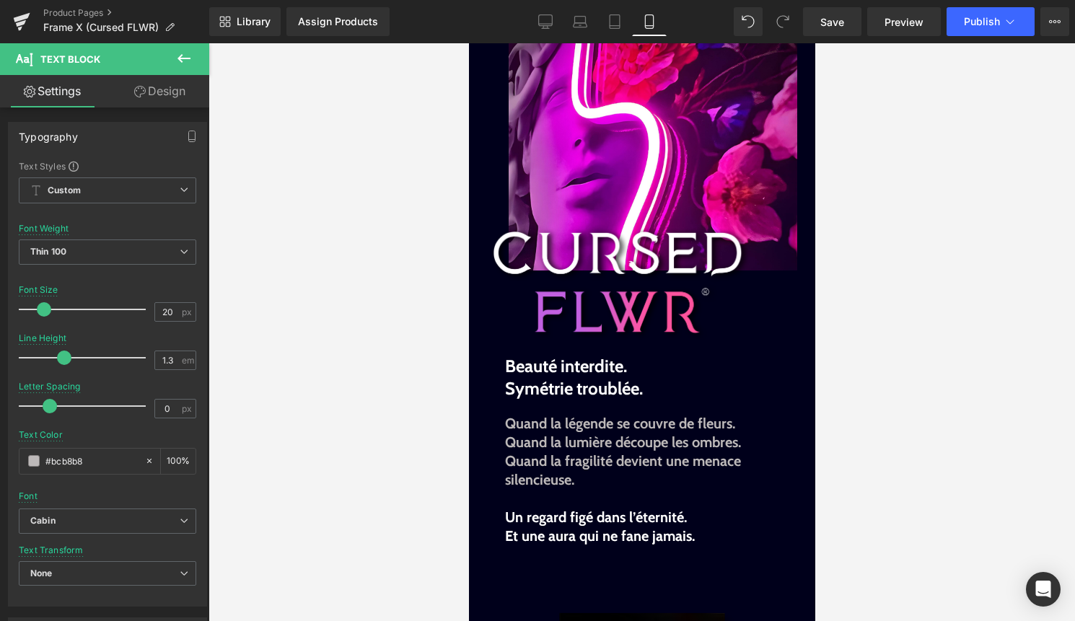
click at [852, 498] on div at bounding box center [641, 332] width 866 height 578
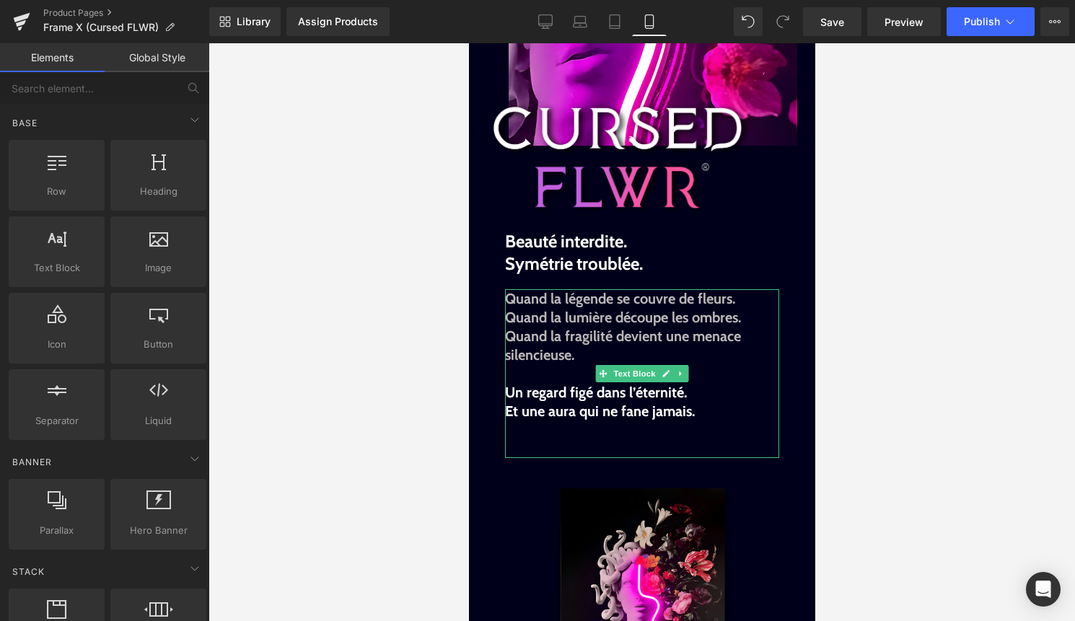
scroll to position [228, 0]
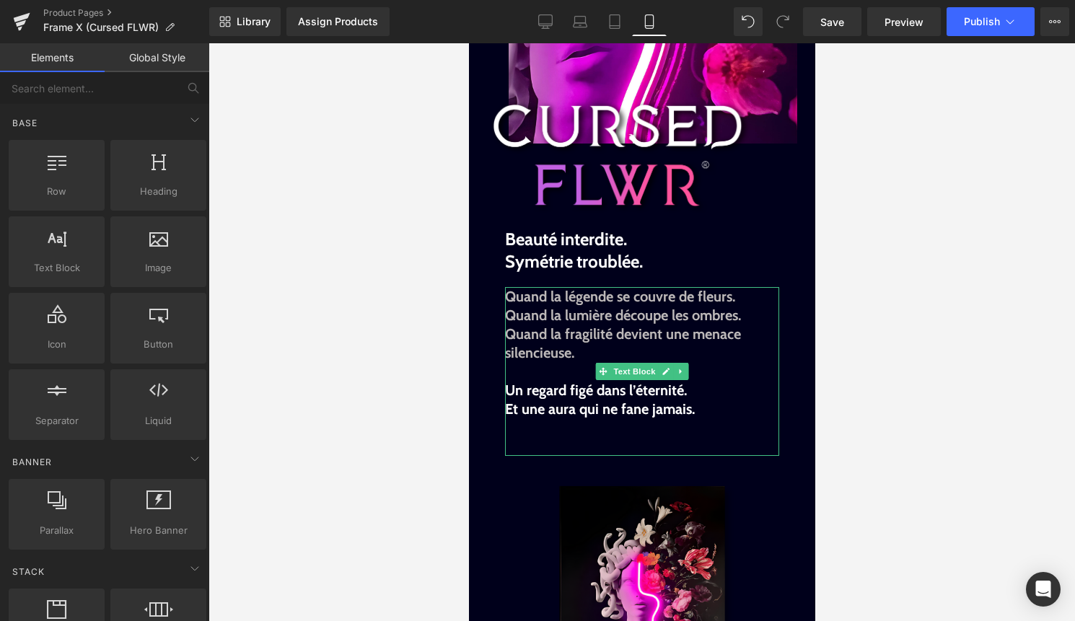
click at [509, 333] on b "Quand la fragilité devient une menace silencieuse." at bounding box center [622, 343] width 236 height 36
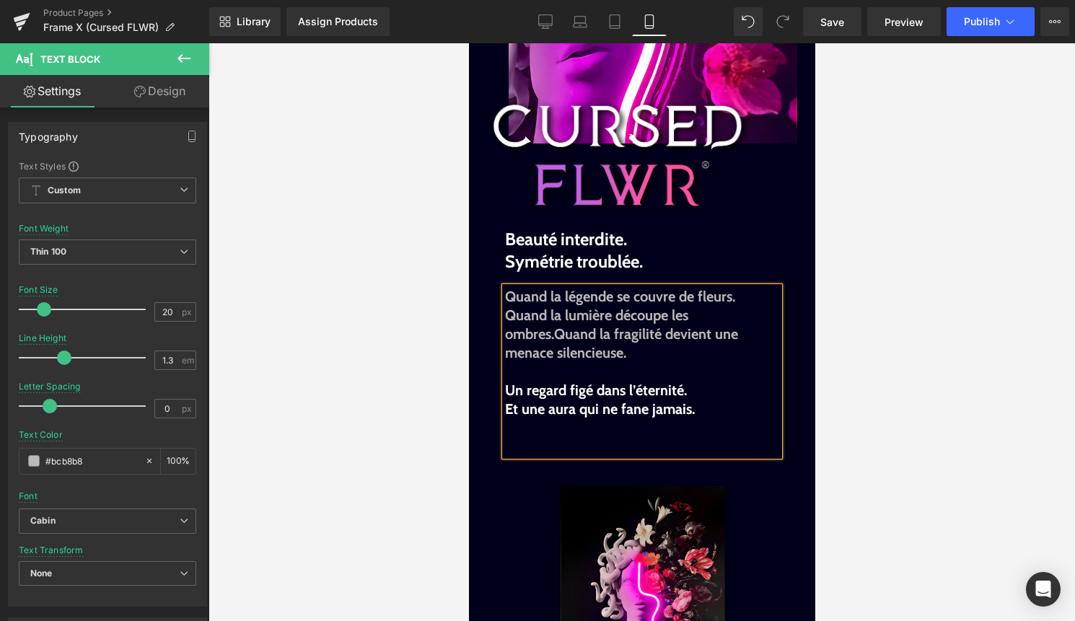
click at [504, 309] on b "Quand la lumière découpe les ombres." at bounding box center [595, 325] width 183 height 36
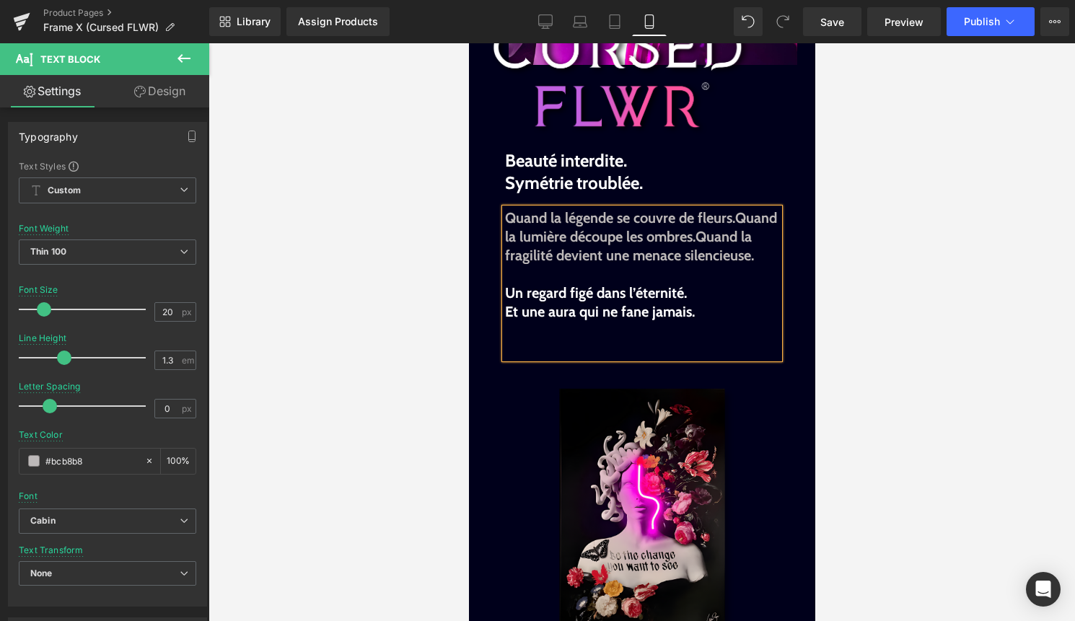
scroll to position [309, 0]
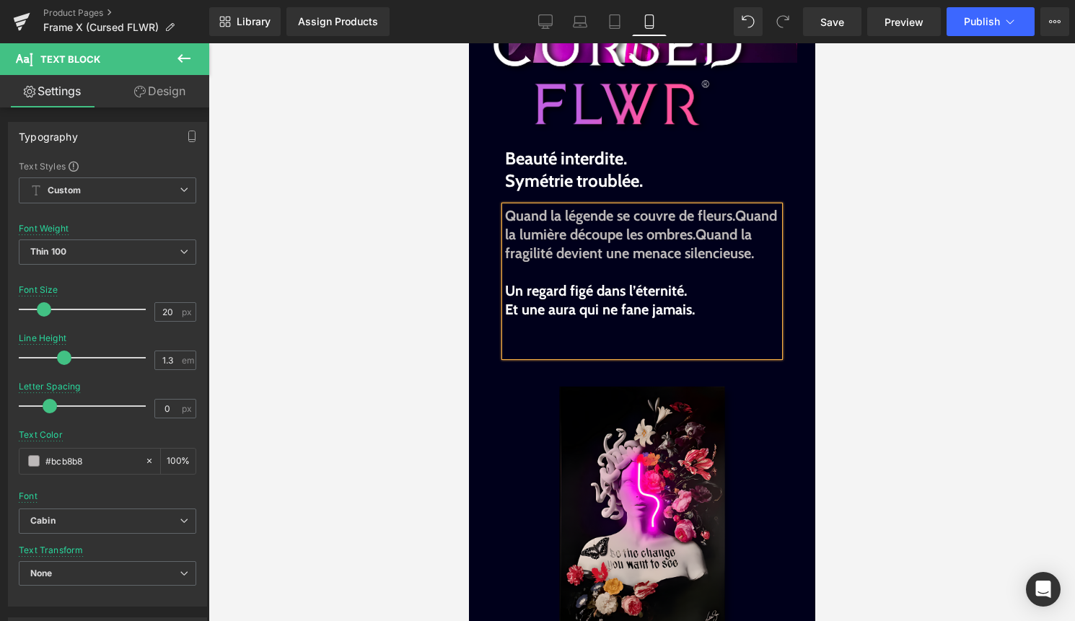
click at [619, 381] on div "Sale Off (P) Image Cursed FLWR (P) Title S | 40x60cm M | 50x75cm L | 60x90cm XL…" at bounding box center [641, 590] width 346 height 469
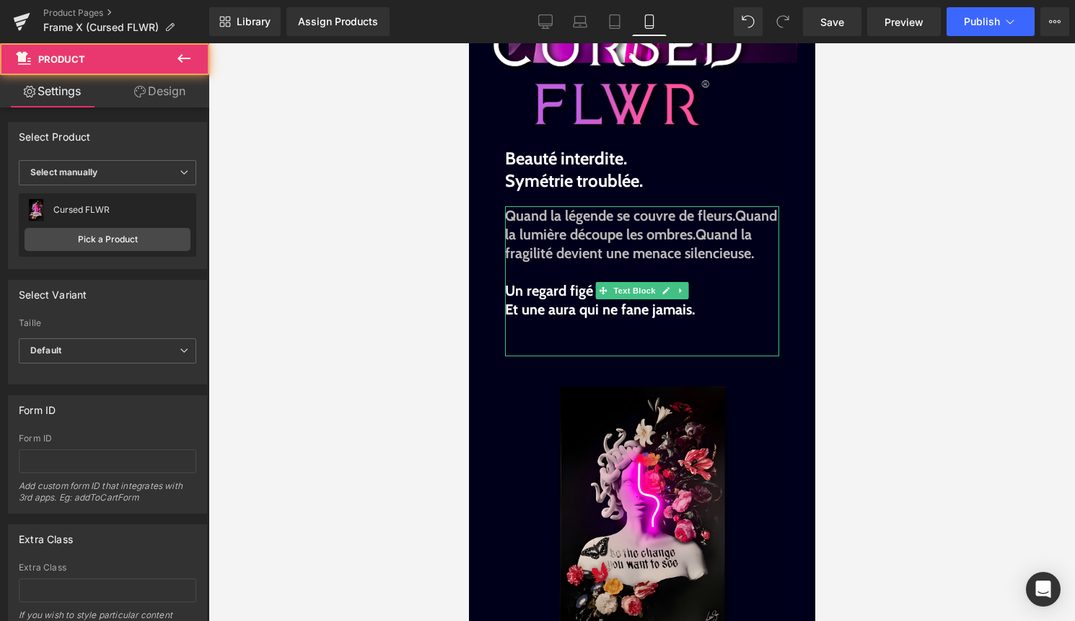
click at [620, 356] on p at bounding box center [641, 347] width 274 height 19
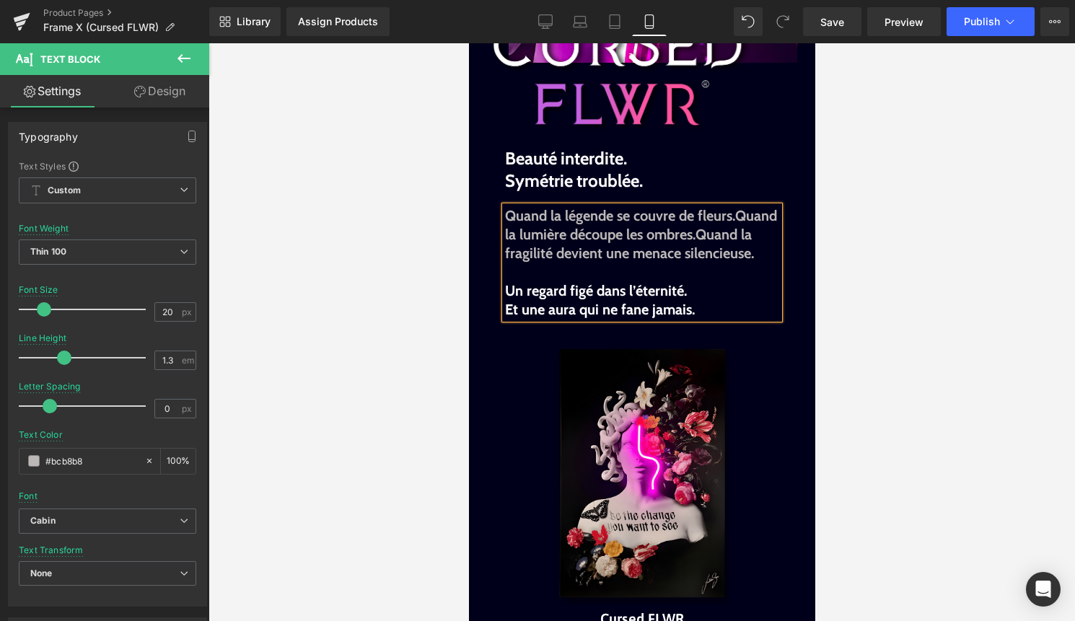
click at [929, 369] on div at bounding box center [641, 332] width 866 height 578
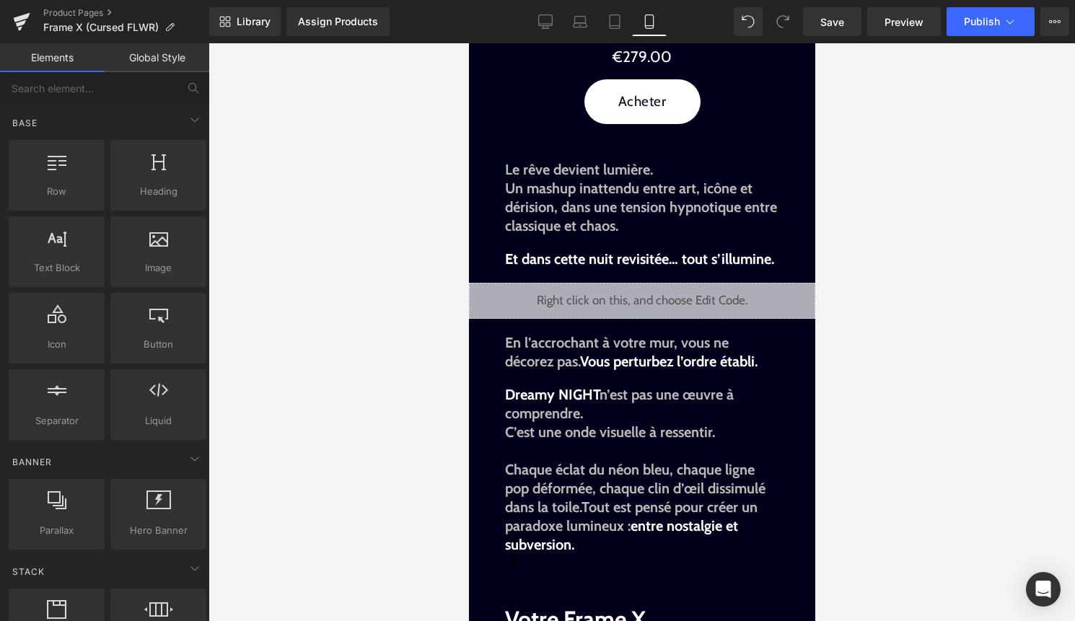
scroll to position [1025, 0]
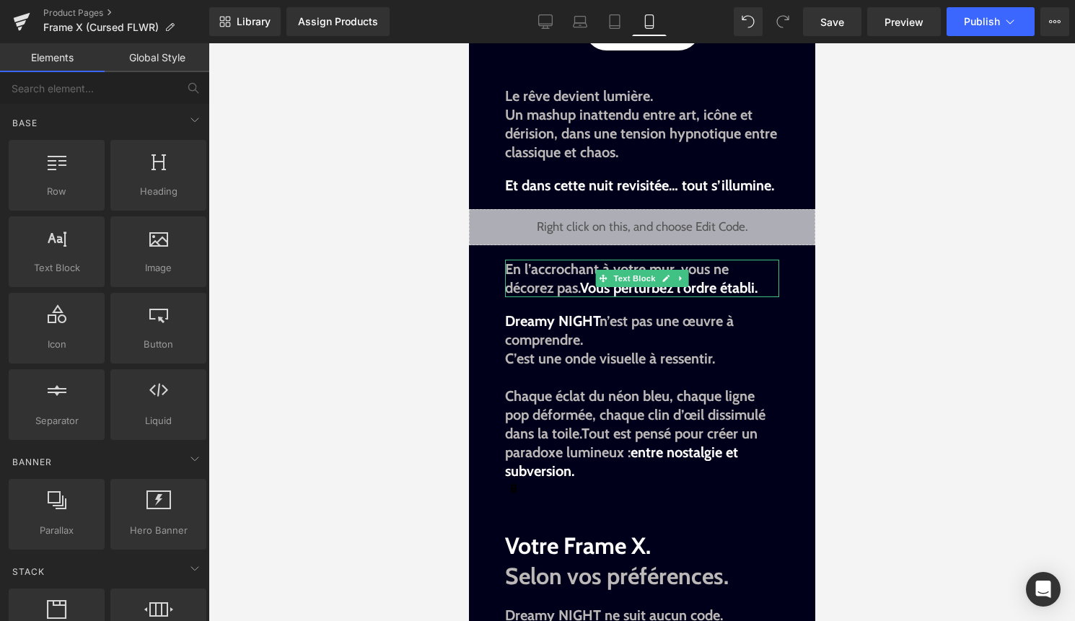
click at [753, 296] on span "Vous perturbez l’ordre établi." at bounding box center [667, 287] width 177 height 17
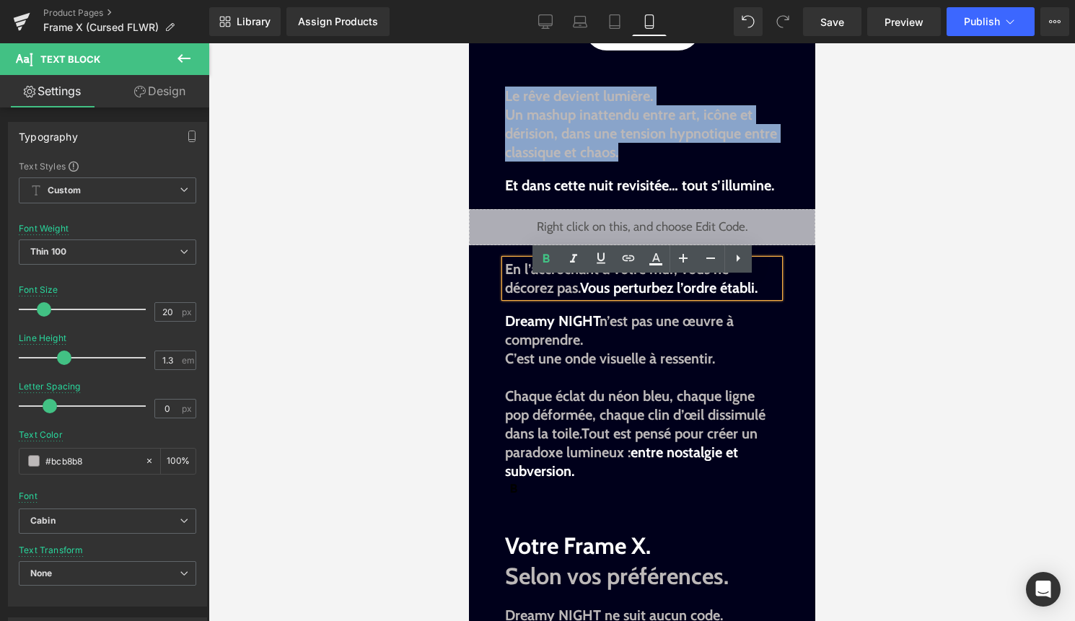
drag, startPoint x: 620, startPoint y: 170, endPoint x: 501, endPoint y: 121, distance: 128.7
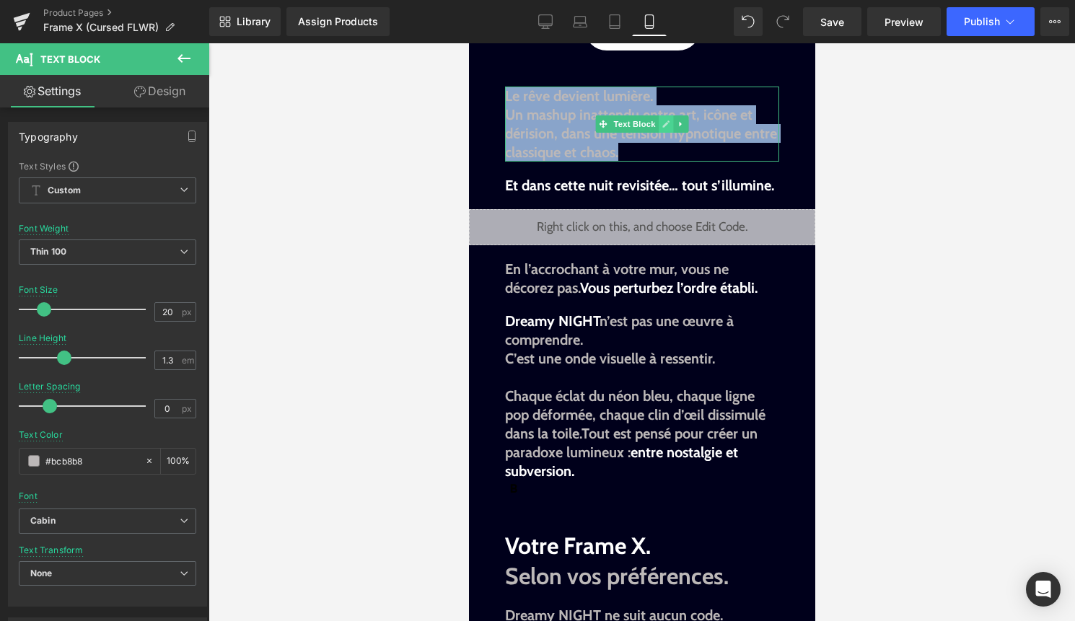
click at [665, 133] on link at bounding box center [665, 123] width 15 height 17
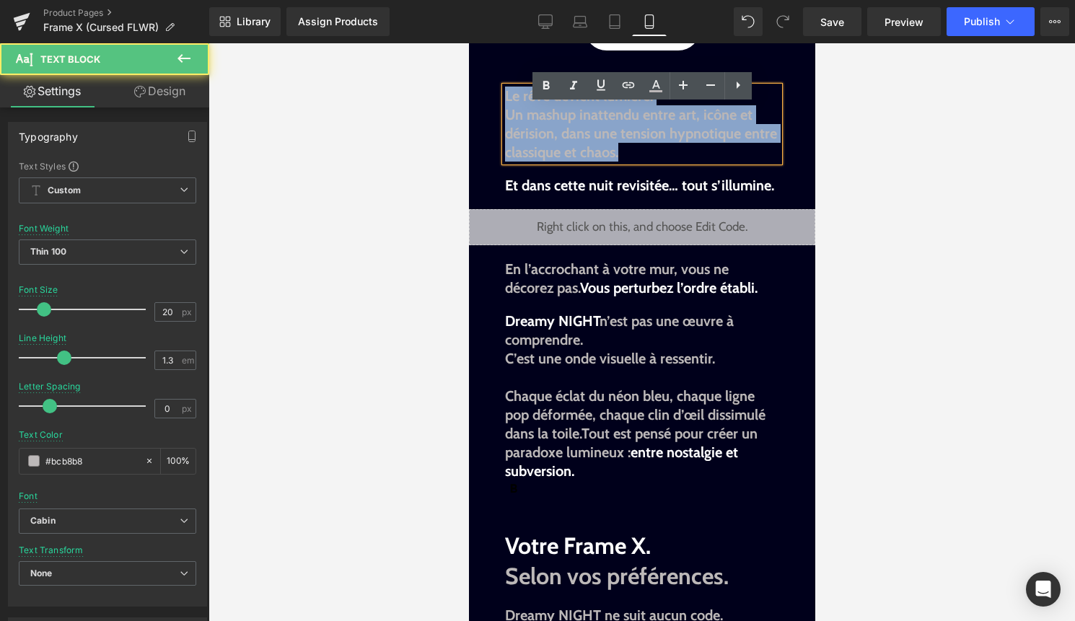
drag, startPoint x: 651, startPoint y: 167, endPoint x: 489, endPoint y: 116, distance: 169.3
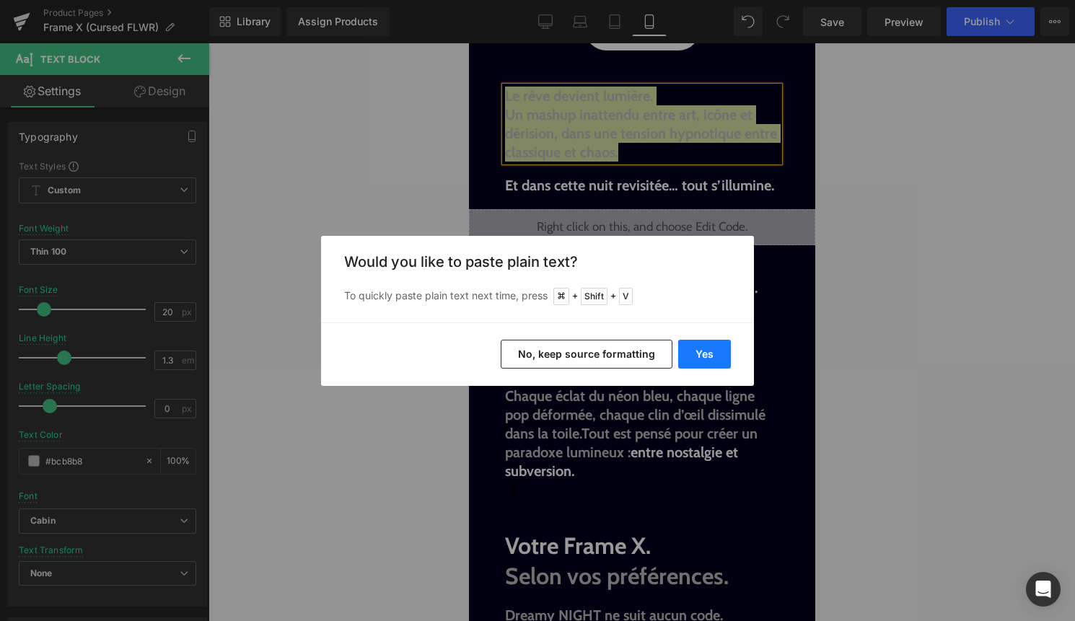
click at [692, 350] on button "Yes" at bounding box center [704, 354] width 53 height 29
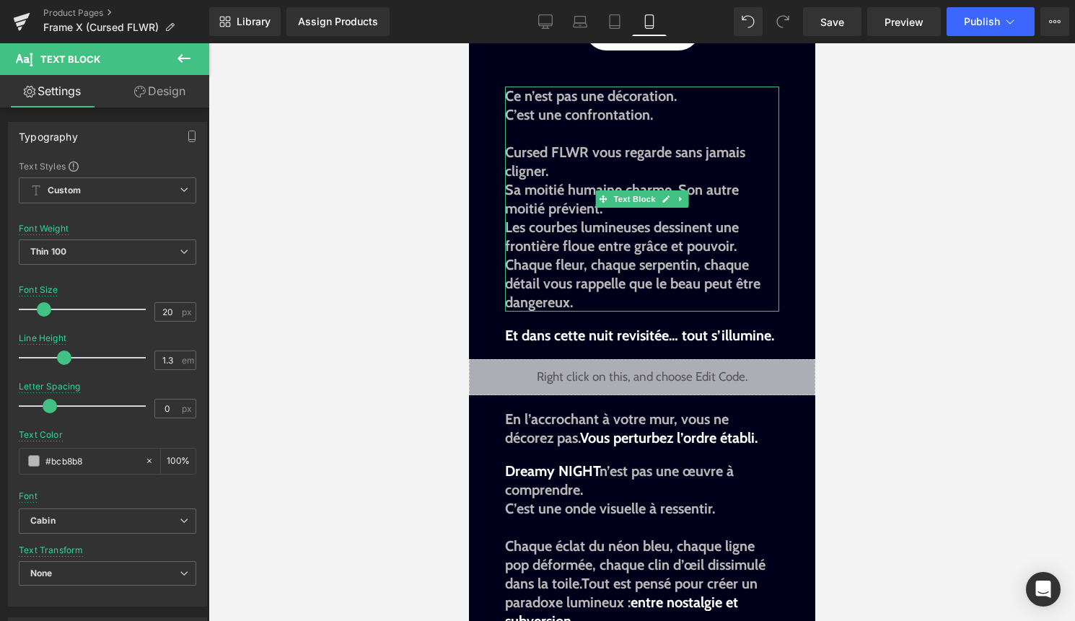
click at [511, 210] on b "Sa moitié humaine charme. Son autre moitié prévient." at bounding box center [621, 199] width 234 height 36
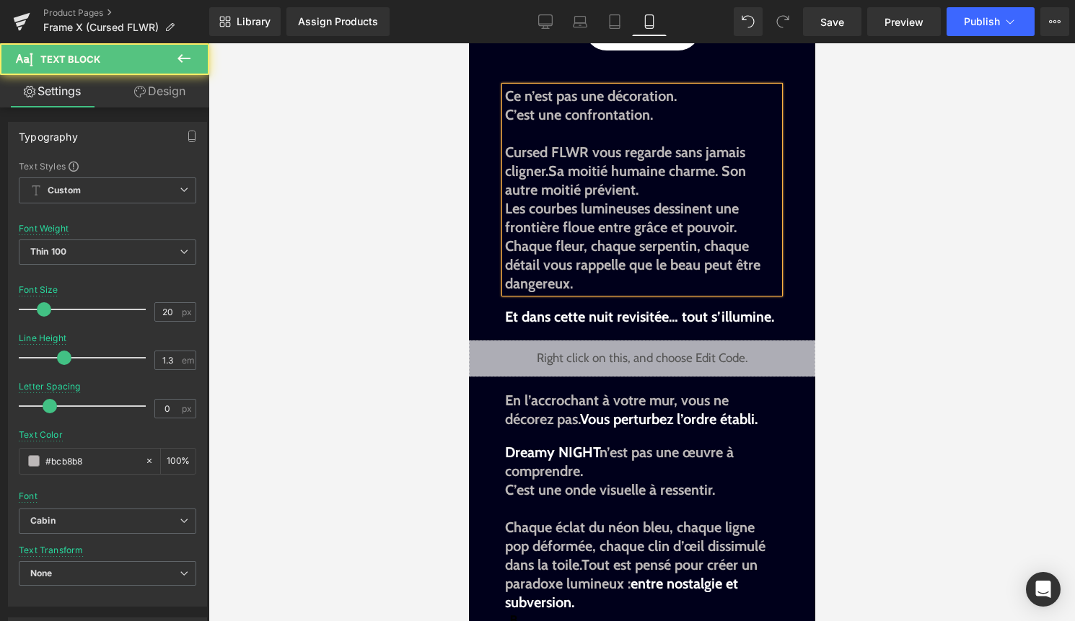
click at [507, 230] on b "Les courbes lumineuses dessinent une frontière floue entre grâce et pouvoir." at bounding box center [621, 218] width 234 height 36
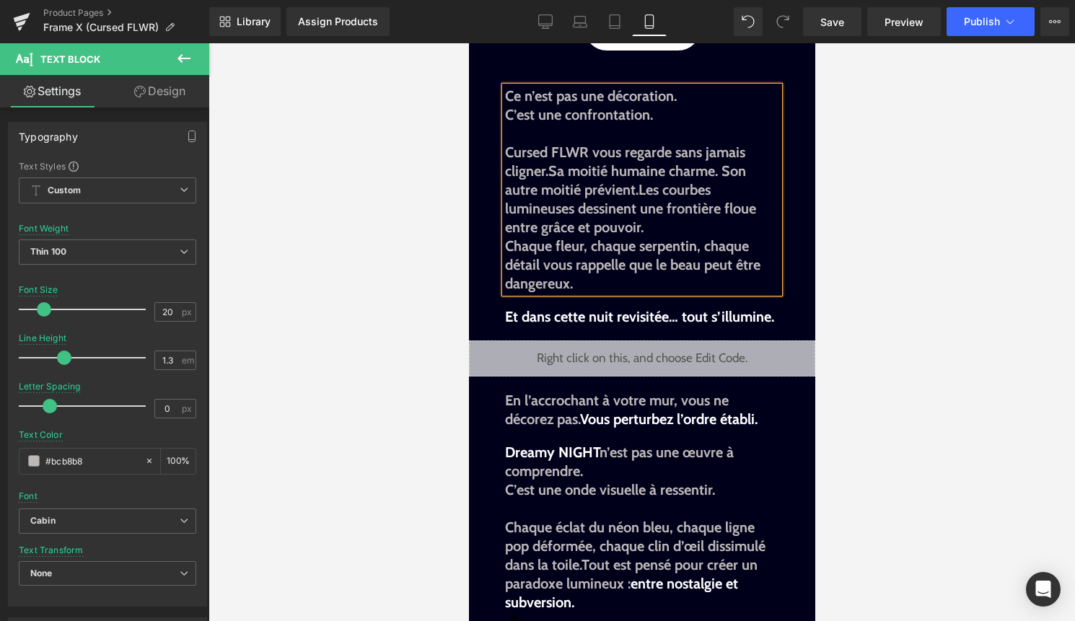
click at [508, 265] on b "Chaque fleur, chaque serpentin, chaque détail vous rappelle que le beau peut êt…" at bounding box center [631, 264] width 255 height 55
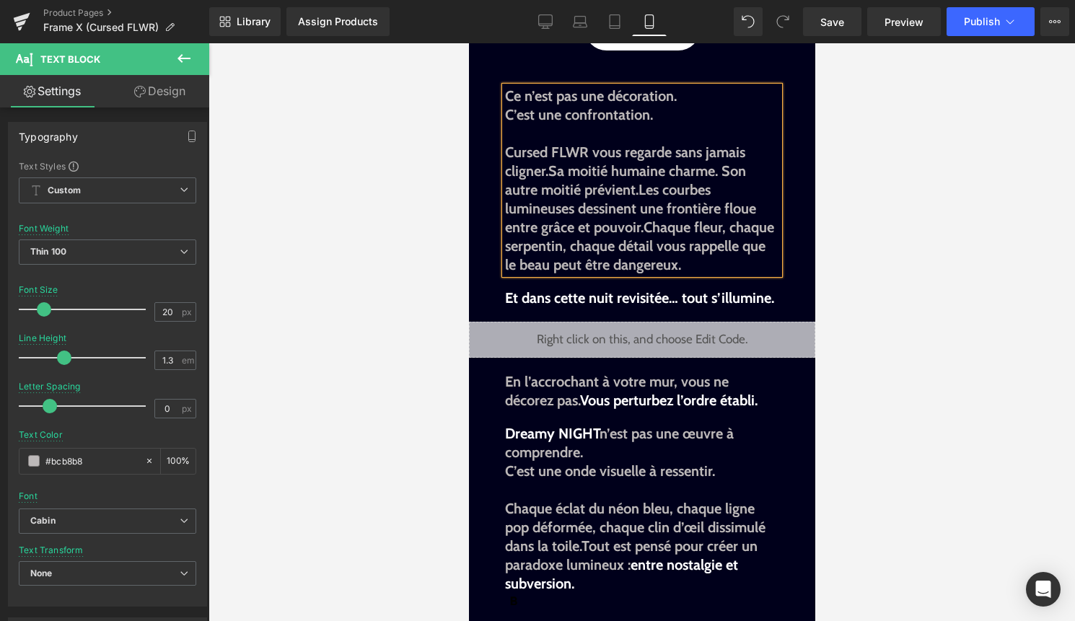
click at [698, 274] on p "Cursed FLWR vous regarde sans jamais cligner. Sa moitié humaine charme. Son aut…" at bounding box center [641, 208] width 274 height 131
click at [838, 299] on div at bounding box center [641, 332] width 866 height 578
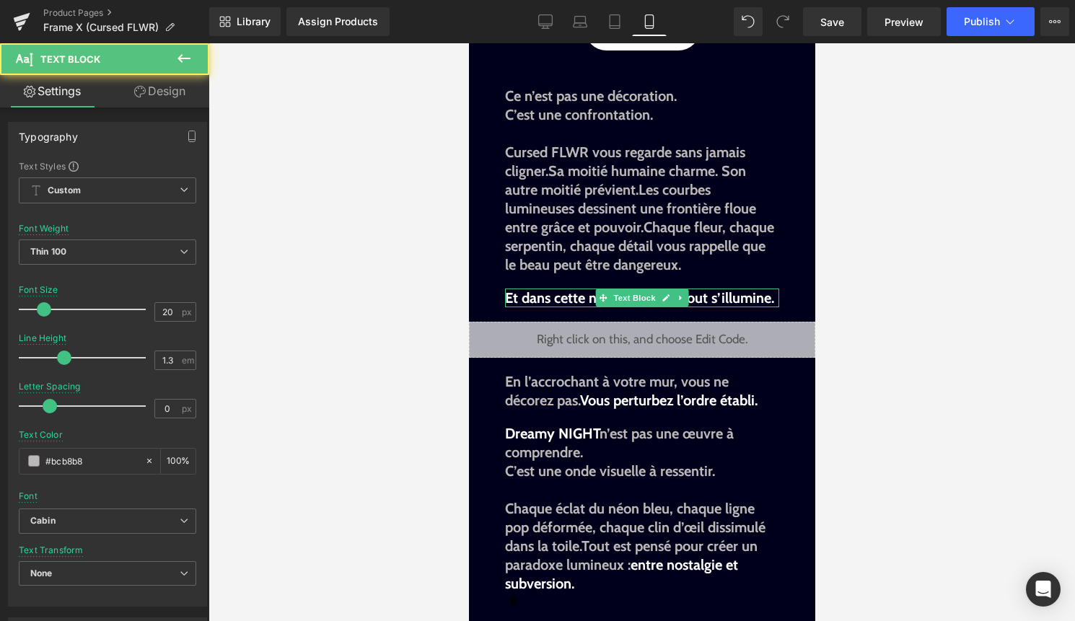
click at [770, 307] on b "Et dans cette nuit revisitée… tout s’illumine." at bounding box center [638, 297] width 269 height 17
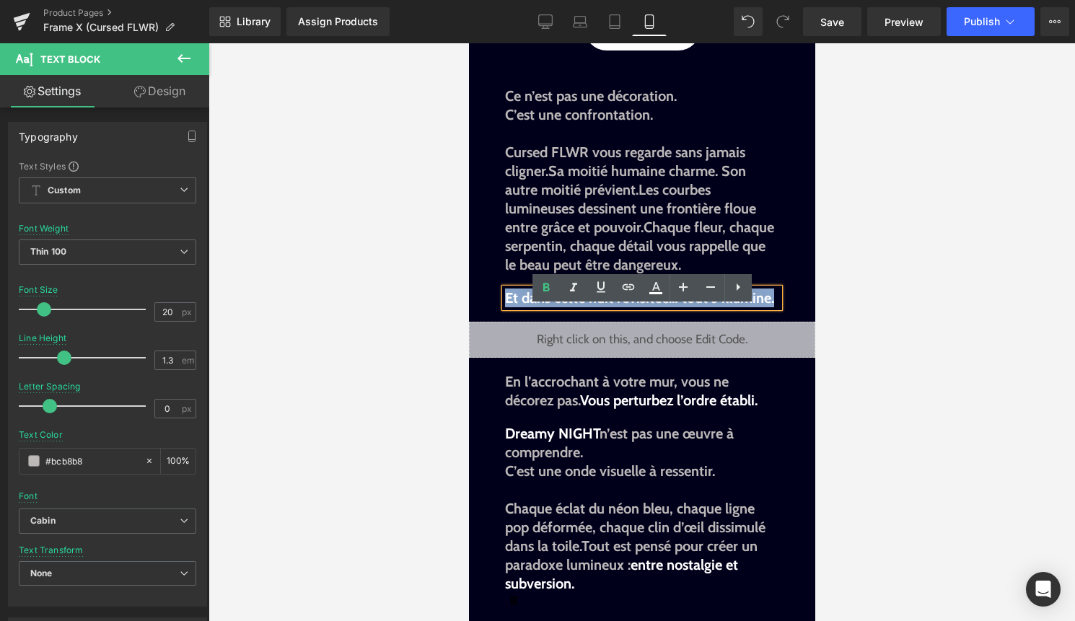
drag, startPoint x: 775, startPoint y: 316, endPoint x: 504, endPoint y: 311, distance: 271.2
click at [504, 307] on p "Et dans cette nuit revisitée… tout s’illumine." at bounding box center [641, 297] width 274 height 19
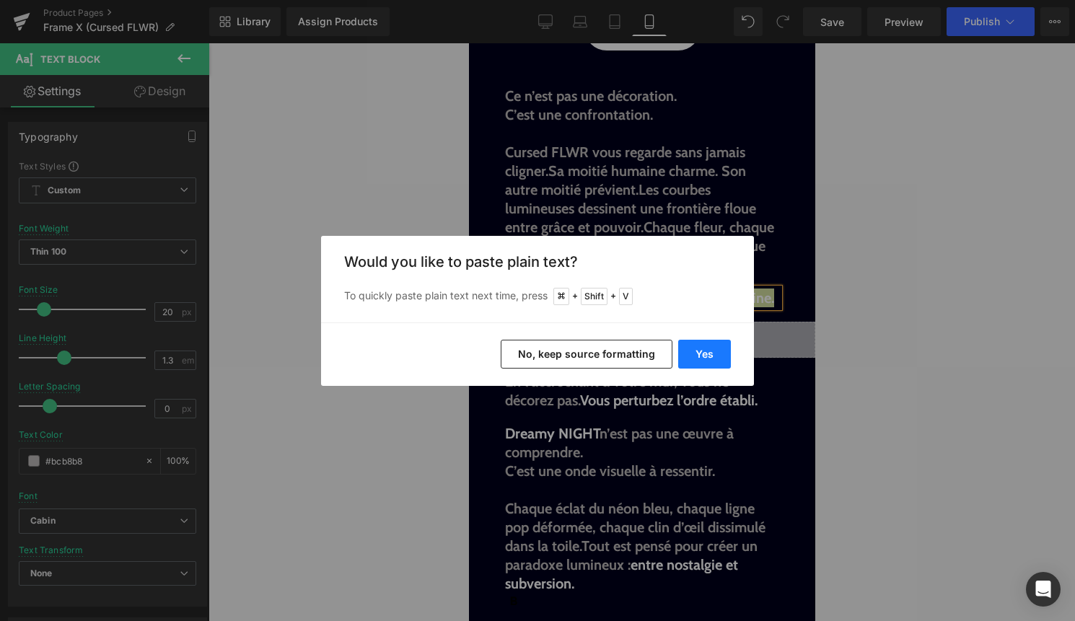
click at [725, 353] on button "Yes" at bounding box center [704, 354] width 53 height 29
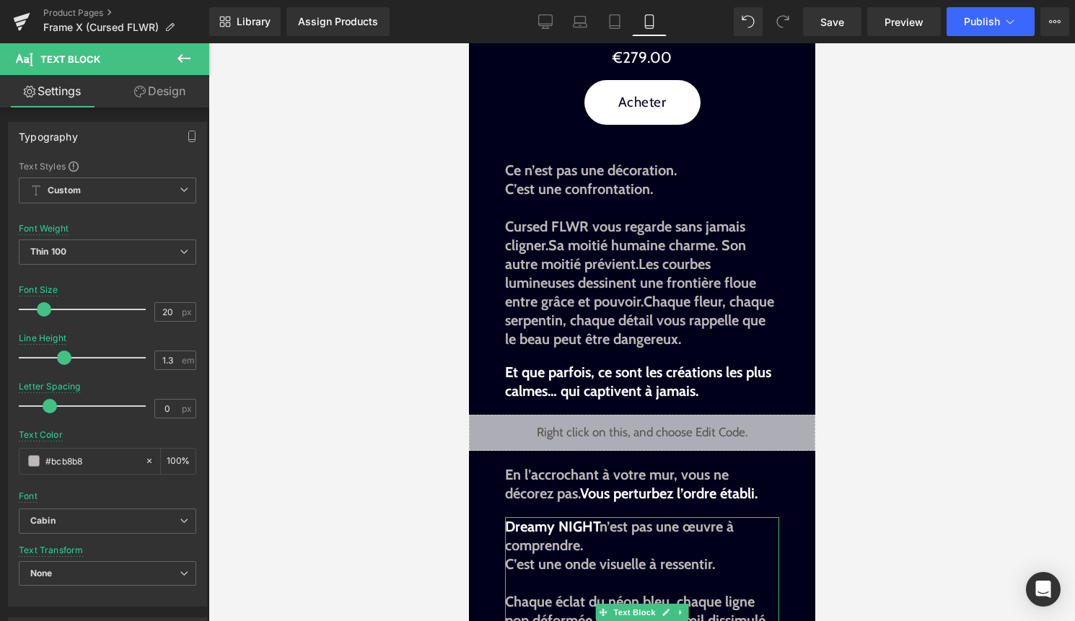
scroll to position [922, 0]
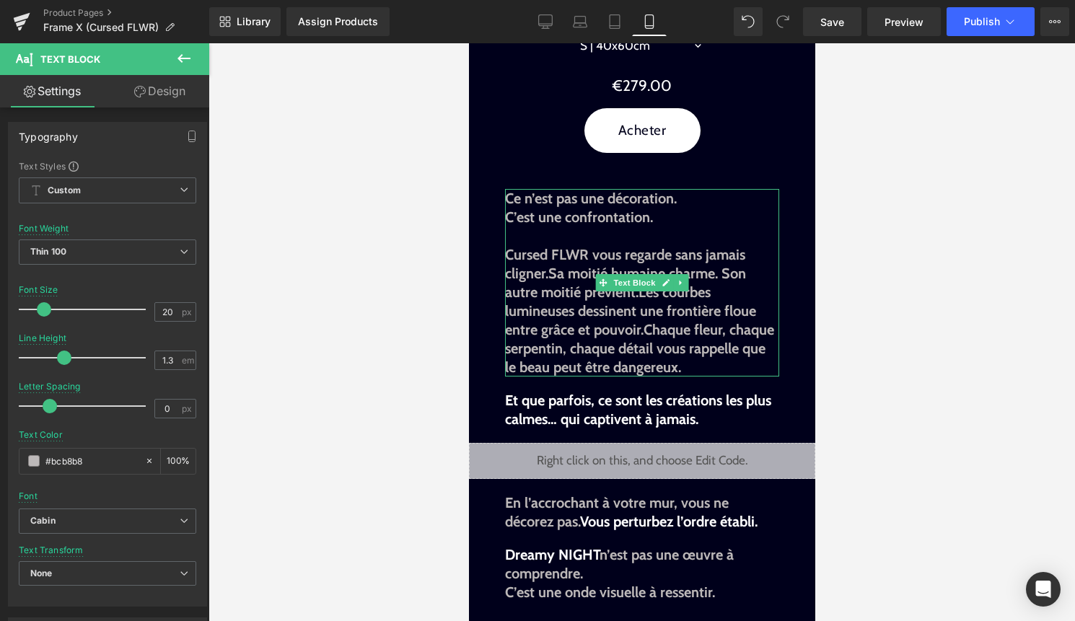
click at [634, 245] on p at bounding box center [641, 235] width 274 height 19
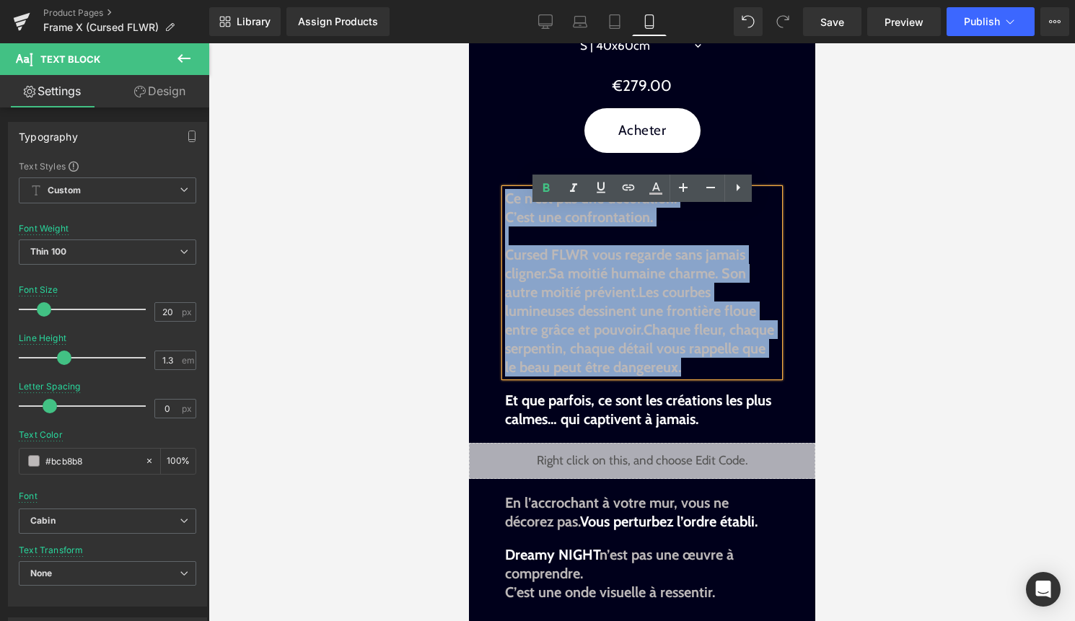
drag, startPoint x: 683, startPoint y: 387, endPoint x: 504, endPoint y: 216, distance: 247.4
click at [504, 216] on div "Ce n’est pas une décoration. C’est une confrontation. Cursed FLWR vous regarde …" at bounding box center [641, 283] width 274 height 188
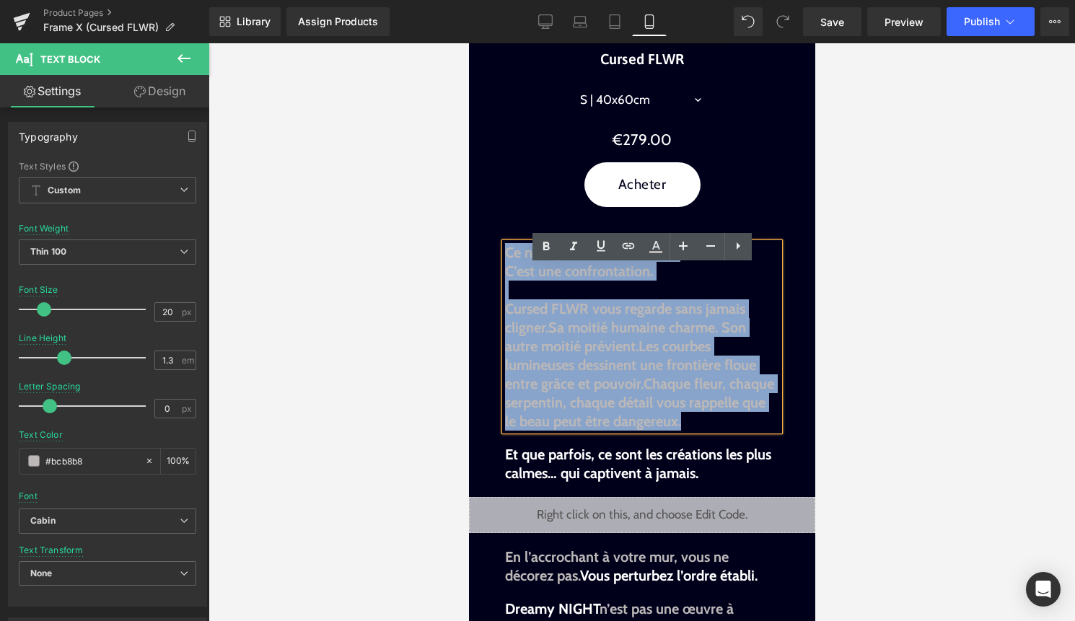
scroll to position [870, 0]
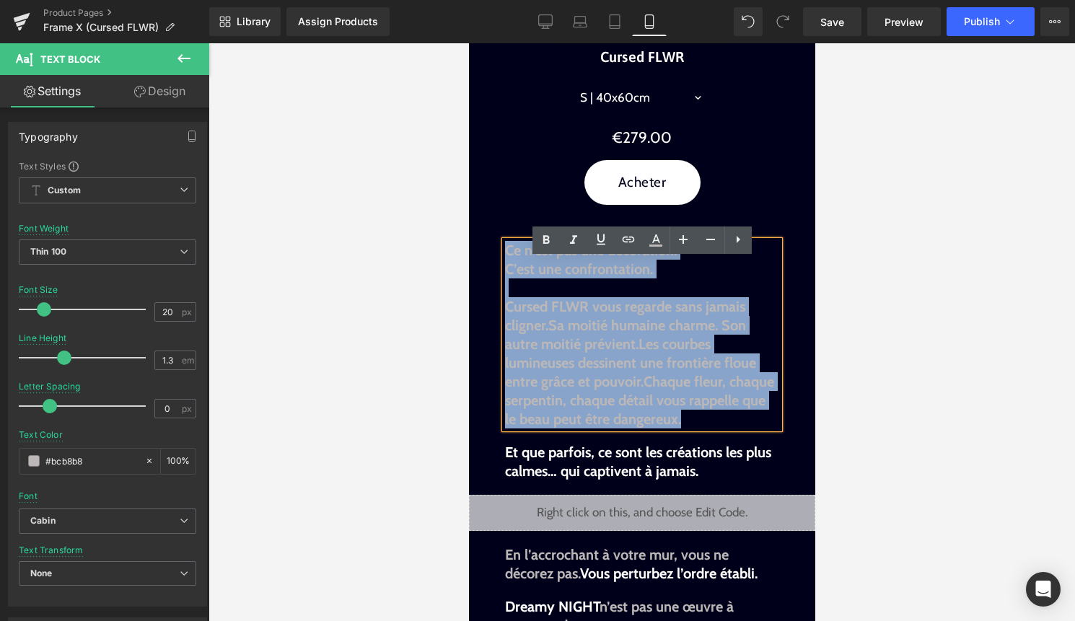
click at [723, 428] on p "Cursed FLWR vous regarde sans jamais cligner. Sa moitié humaine charme. Son aut…" at bounding box center [641, 362] width 274 height 131
drag, startPoint x: 723, startPoint y: 440, endPoint x: 505, endPoint y: 261, distance: 281.8
click at [505, 261] on div "Ce n’est pas une décoration. C’est une confrontation. Cursed FLWR vous regarde …" at bounding box center [641, 335] width 274 height 188
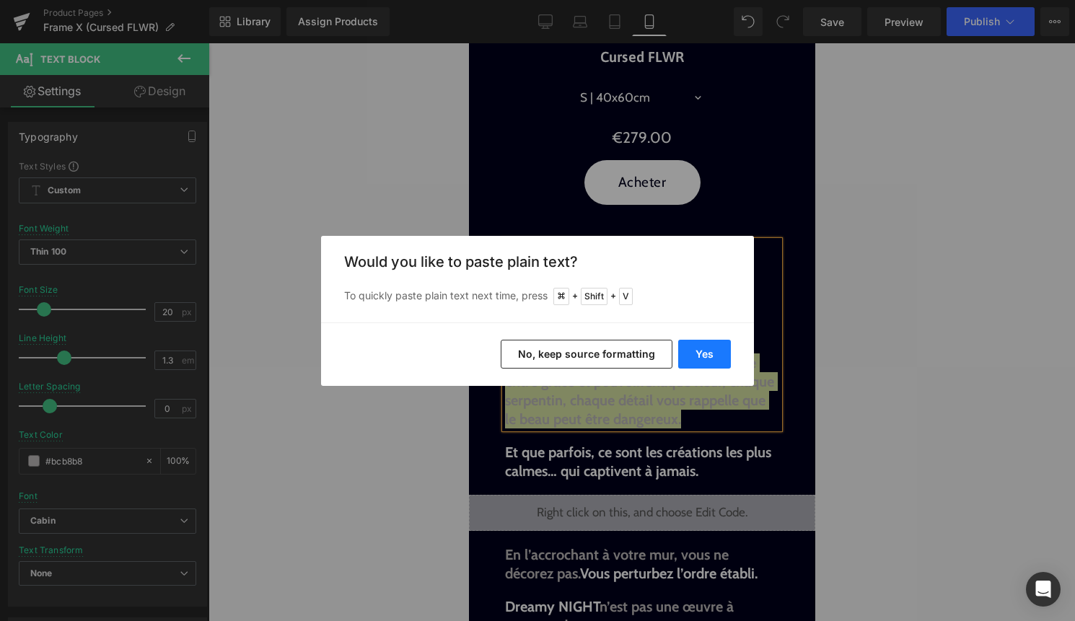
click at [710, 361] on button "Yes" at bounding box center [704, 354] width 53 height 29
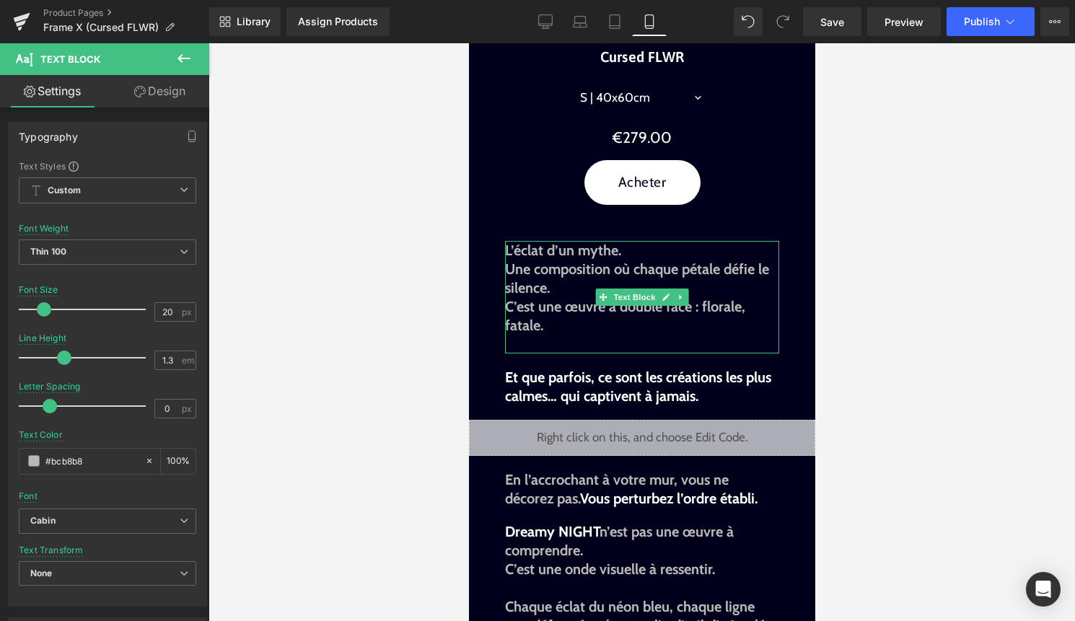
click at [627, 260] on p "L’éclat d’un mythe." at bounding box center [641, 250] width 274 height 19
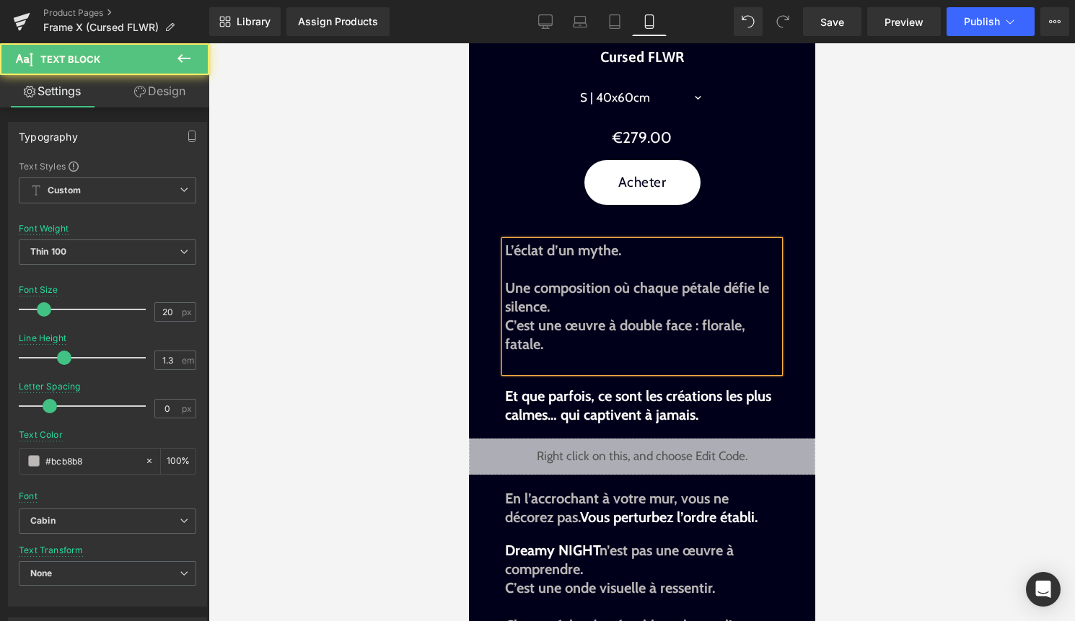
click at [507, 345] on b "C’est une œuvre à double face : florale, fatale." at bounding box center [624, 335] width 240 height 36
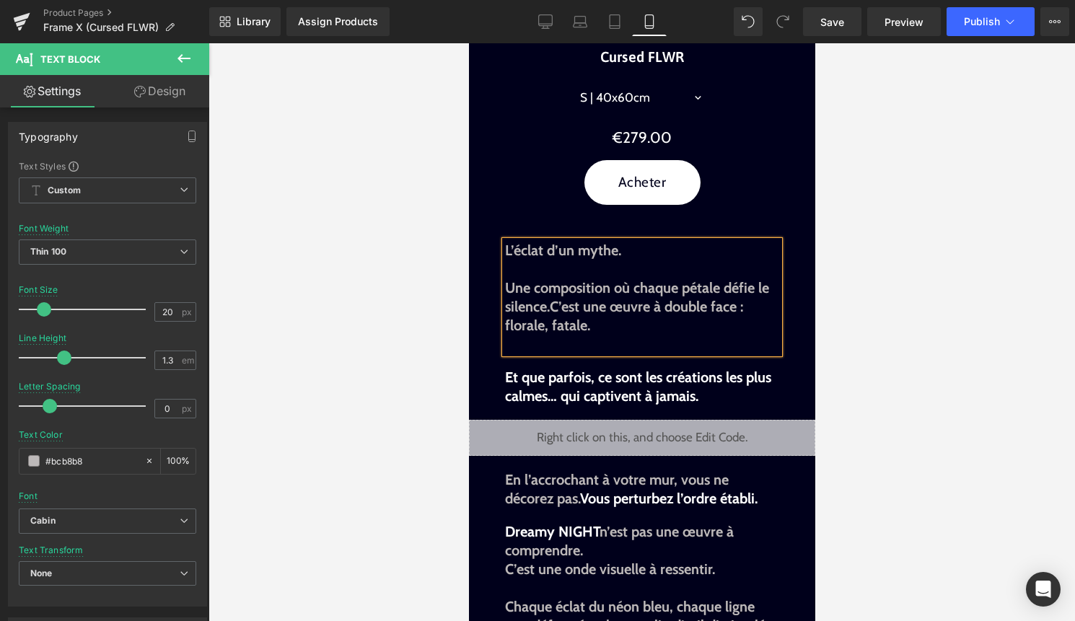
click at [690, 353] on p at bounding box center [641, 344] width 274 height 19
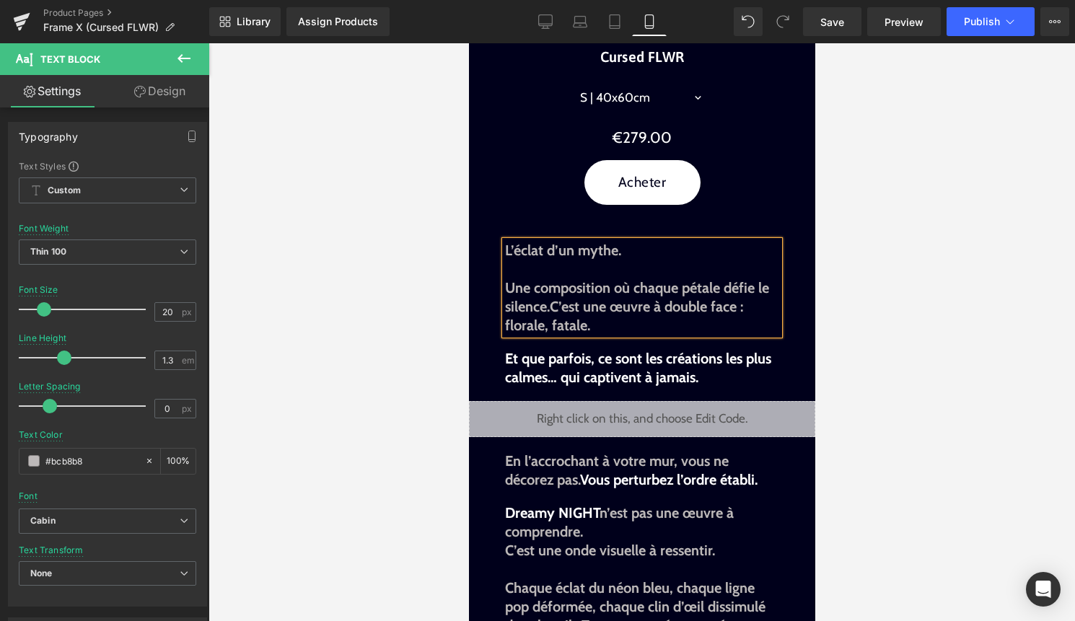
click at [970, 332] on div at bounding box center [641, 332] width 866 height 578
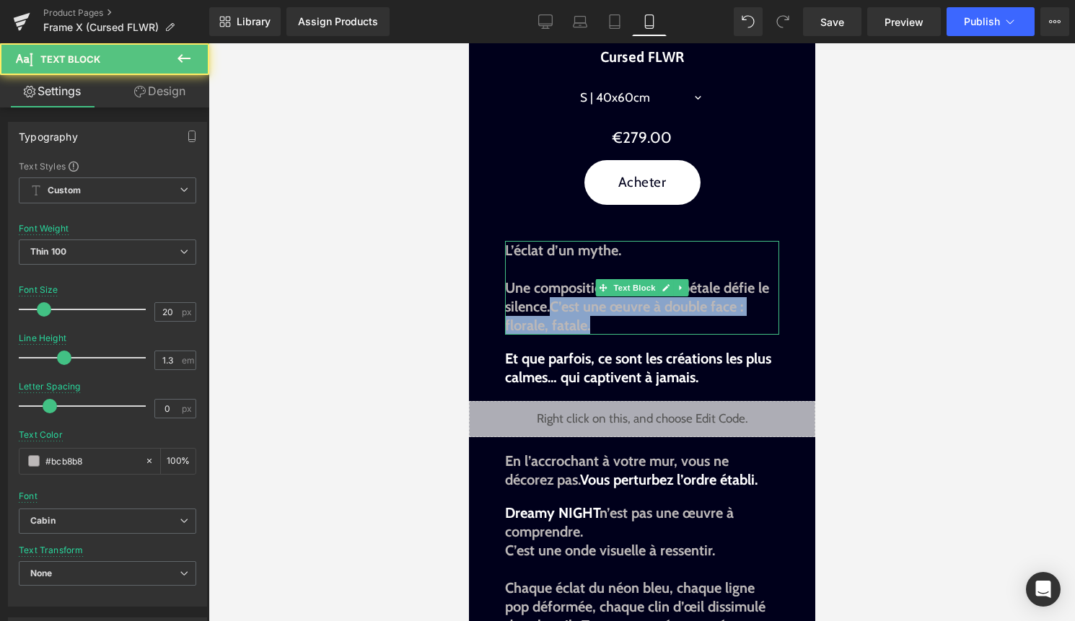
drag, startPoint x: 593, startPoint y: 345, endPoint x: 557, endPoint y: 331, distance: 38.6
click at [557, 331] on p "Une composition où chaque pétale défie le silence. C’est une œuvre à double fac…" at bounding box center [641, 306] width 274 height 56
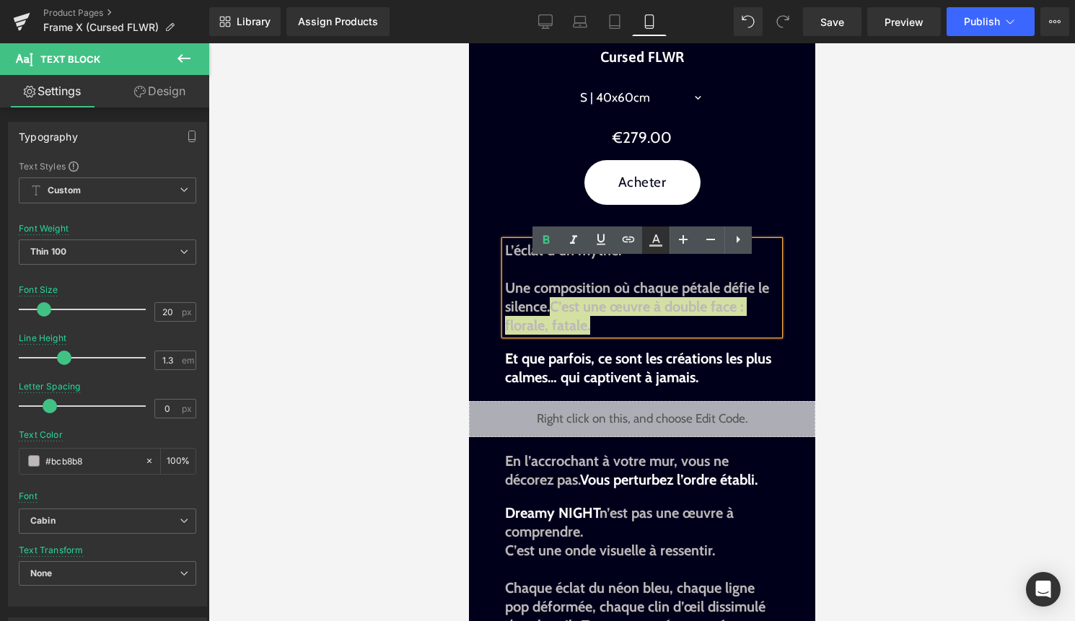
click at [656, 243] on icon at bounding box center [655, 240] width 17 height 17
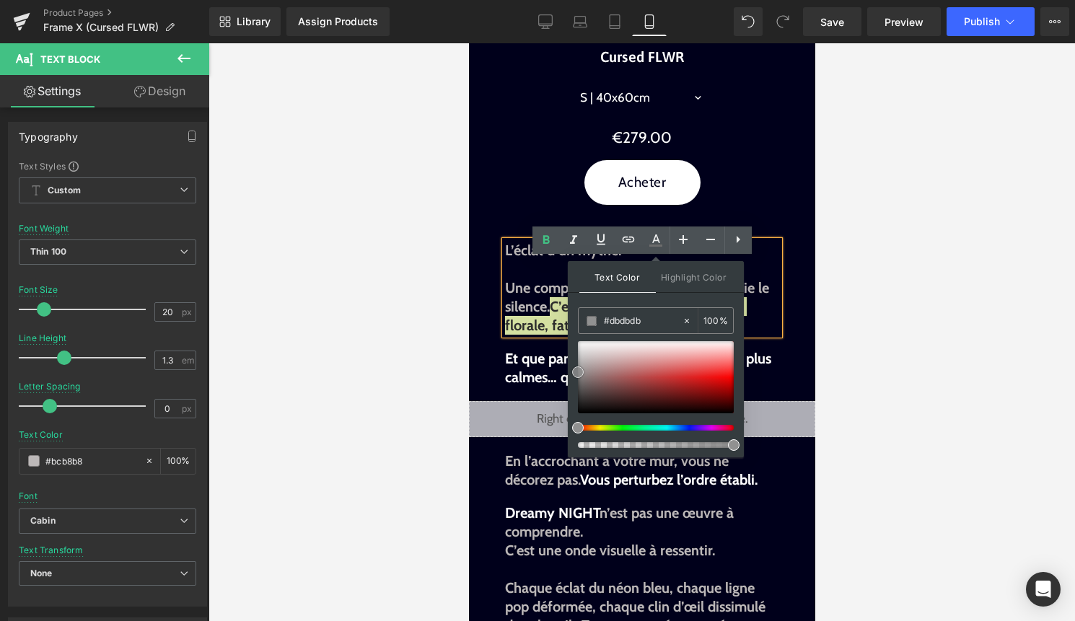
type input "#fcfcfc"
drag, startPoint x: 1047, startPoint y: 441, endPoint x: 555, endPoint y: 315, distance: 508.3
click at [594, 325] on span at bounding box center [591, 321] width 10 height 10
click at [539, 334] on b "C’est une œuvre à double face : florale, fatale." at bounding box center [623, 316] width 238 height 36
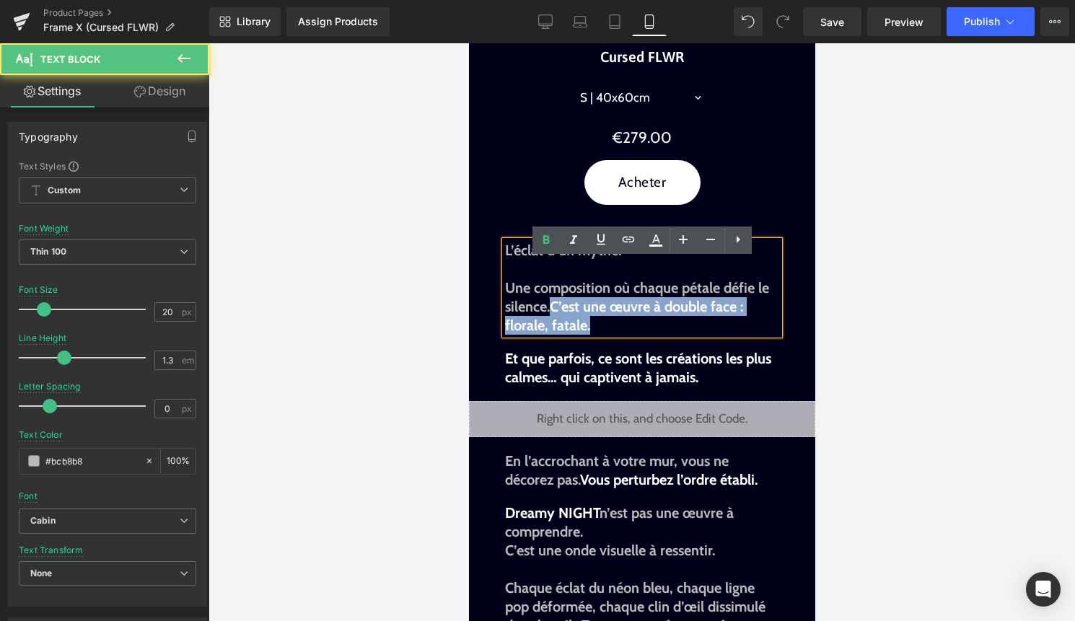
drag, startPoint x: 596, startPoint y: 345, endPoint x: 552, endPoint y: 328, distance: 46.3
click at [552, 327] on p "Une composition où chaque pétale défie le silence. C’est une œuvre à double fac…" at bounding box center [641, 306] width 274 height 56
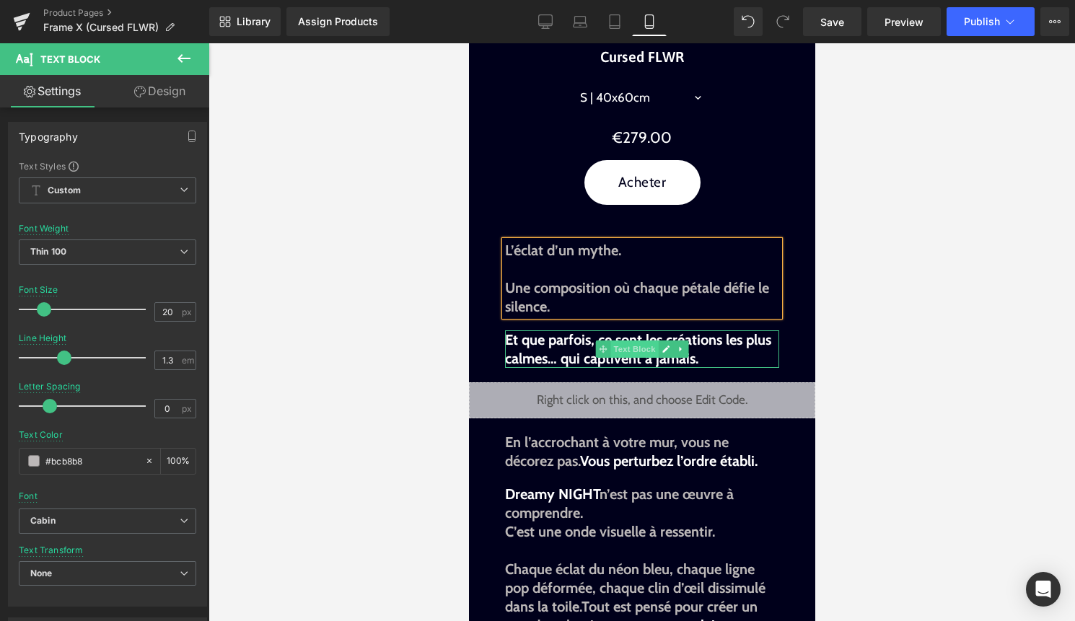
click at [656, 358] on span "Text Block" at bounding box center [633, 348] width 48 height 17
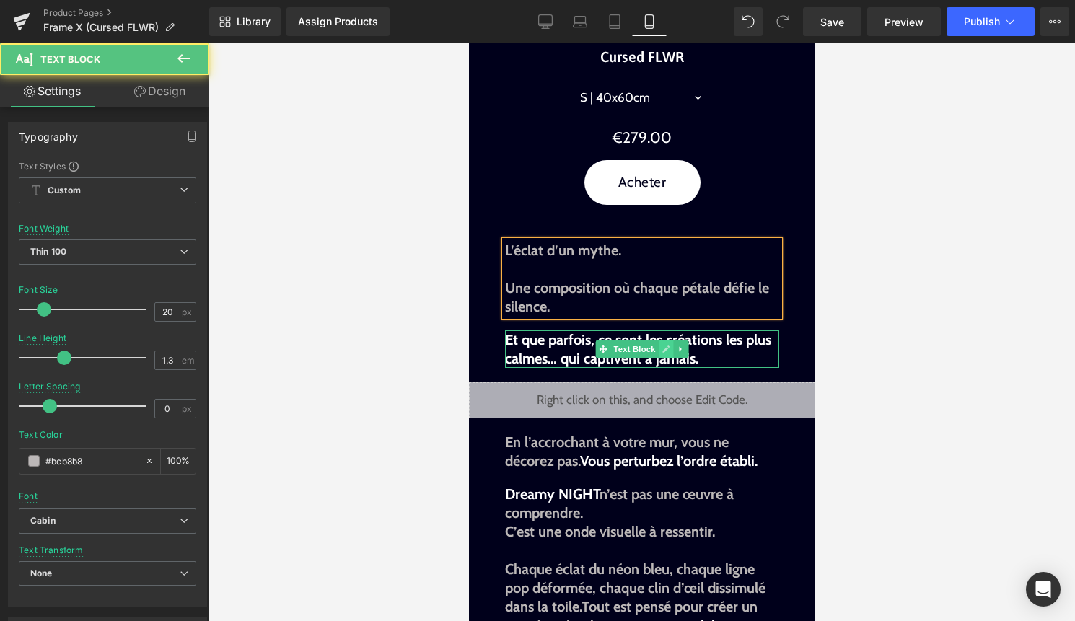
click at [662, 353] on icon at bounding box center [664, 349] width 7 height 7
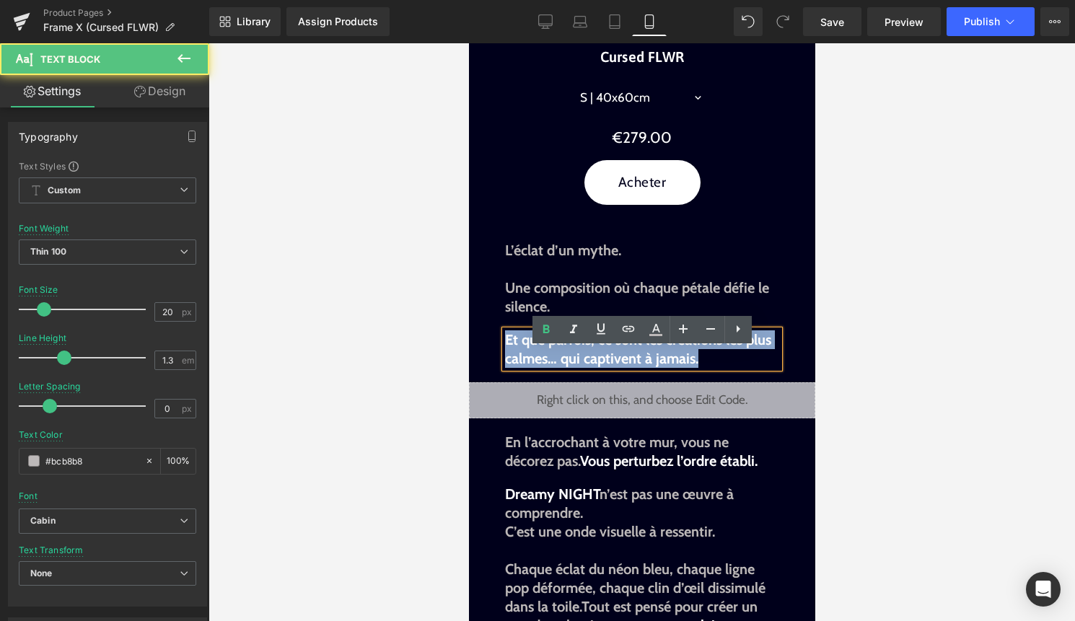
drag, startPoint x: 710, startPoint y: 375, endPoint x: 454, endPoint y: 348, distance: 257.4
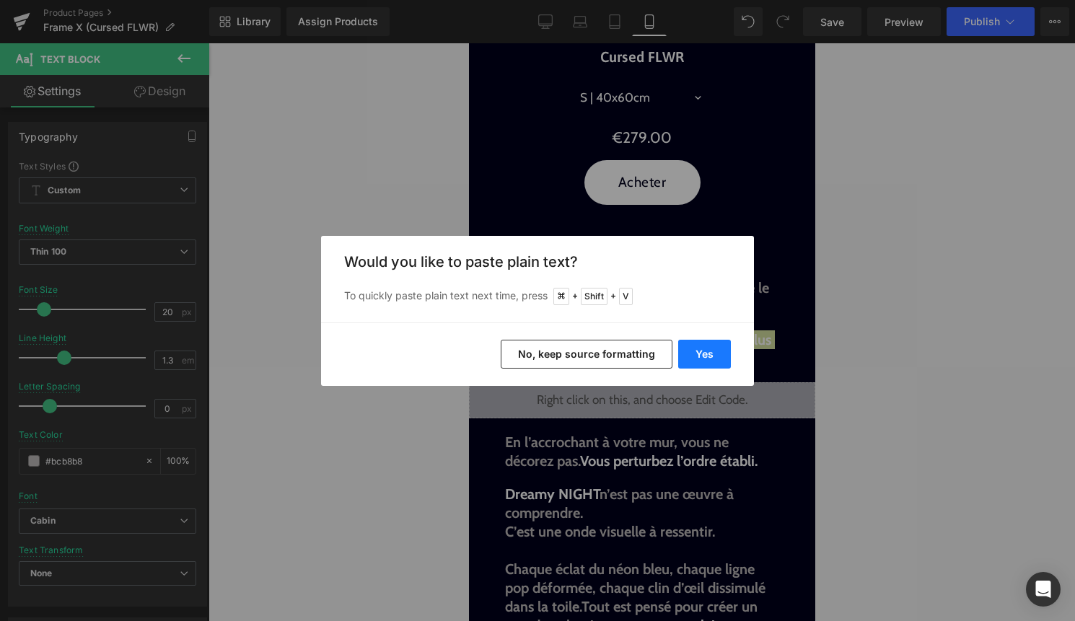
click at [703, 357] on button "Yes" at bounding box center [704, 354] width 53 height 29
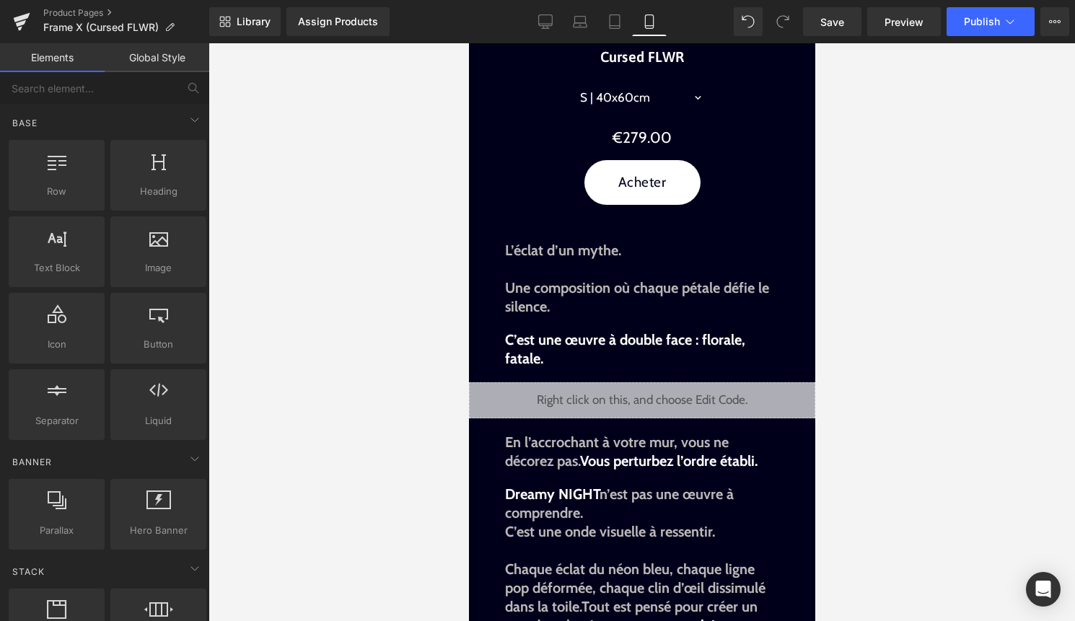
click at [845, 383] on div at bounding box center [641, 332] width 866 height 578
click at [508, 306] on b "Une composition où chaque pétale défie le silence." at bounding box center [636, 297] width 264 height 36
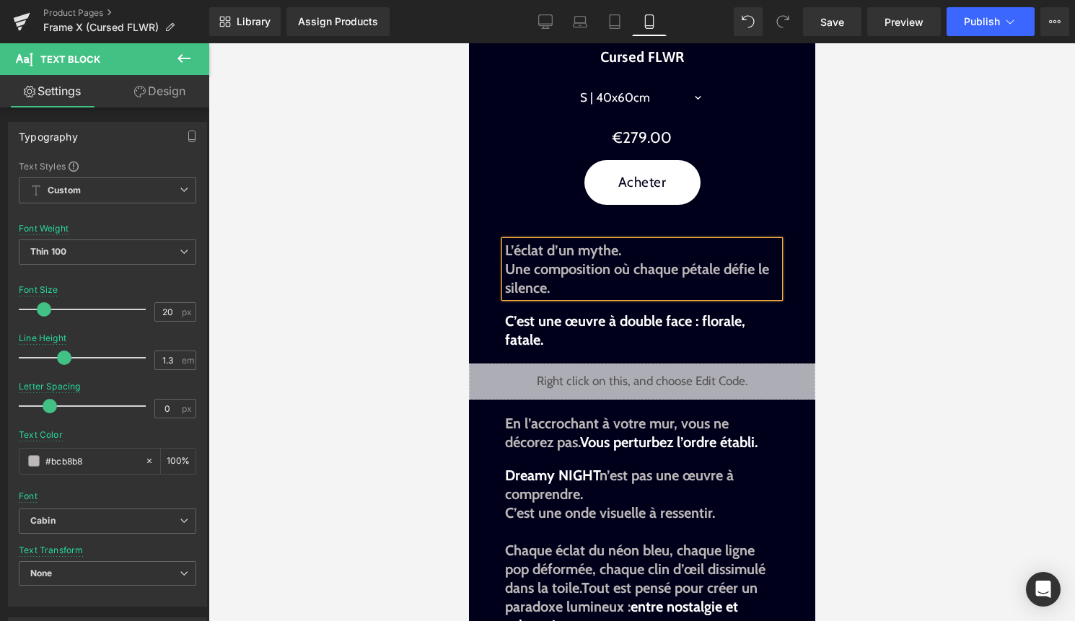
click at [870, 334] on div at bounding box center [641, 332] width 866 height 578
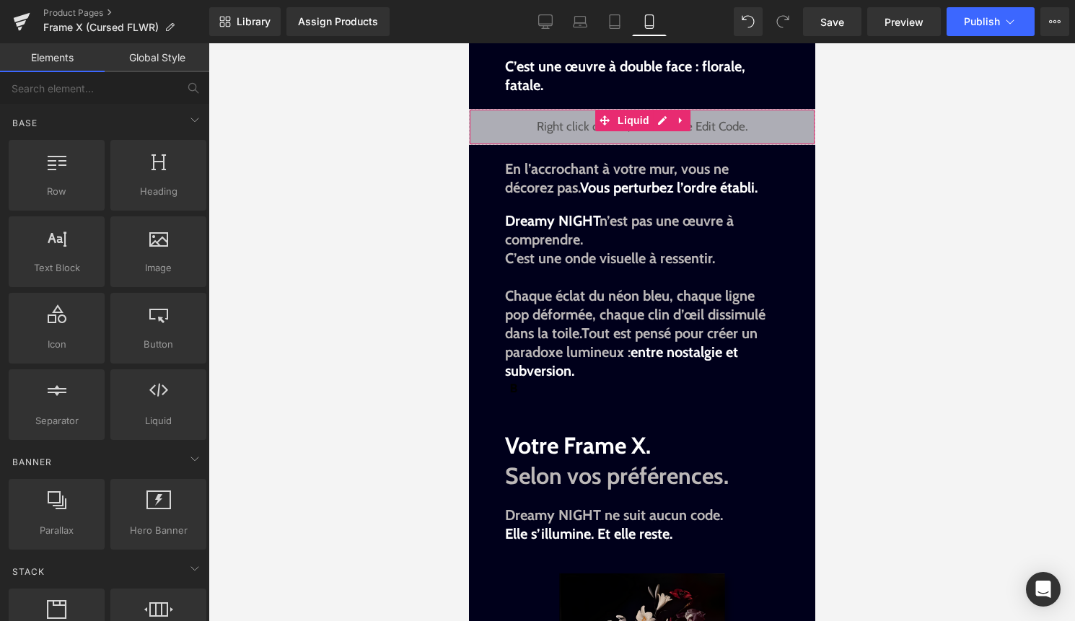
scroll to position [1138, 0]
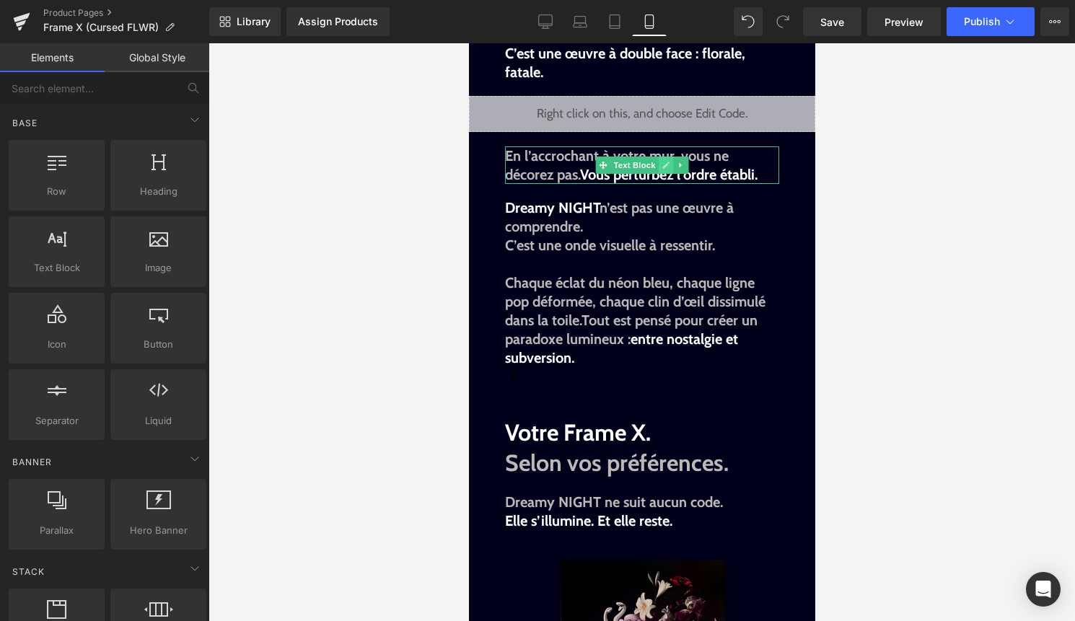
click at [664, 169] on icon at bounding box center [665, 165] width 8 height 9
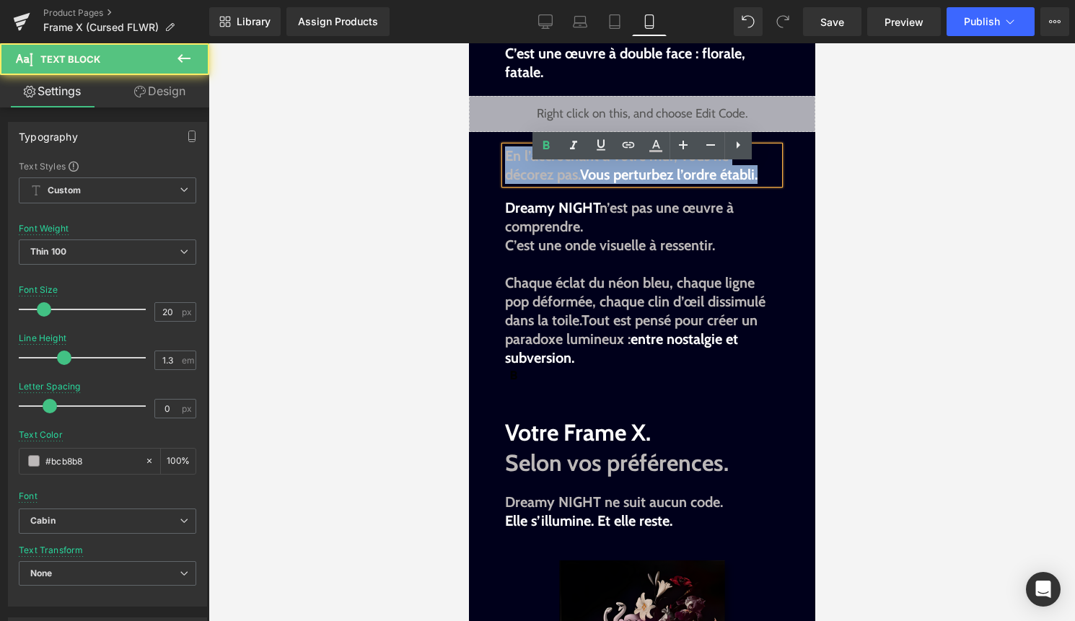
drag, startPoint x: 766, startPoint y: 197, endPoint x: 504, endPoint y: 175, distance: 262.7
click at [504, 175] on p "En l’accrochant à votre mur, vous ne décorez pas. Vous perturbez l’ordre établi." at bounding box center [641, 165] width 274 height 38
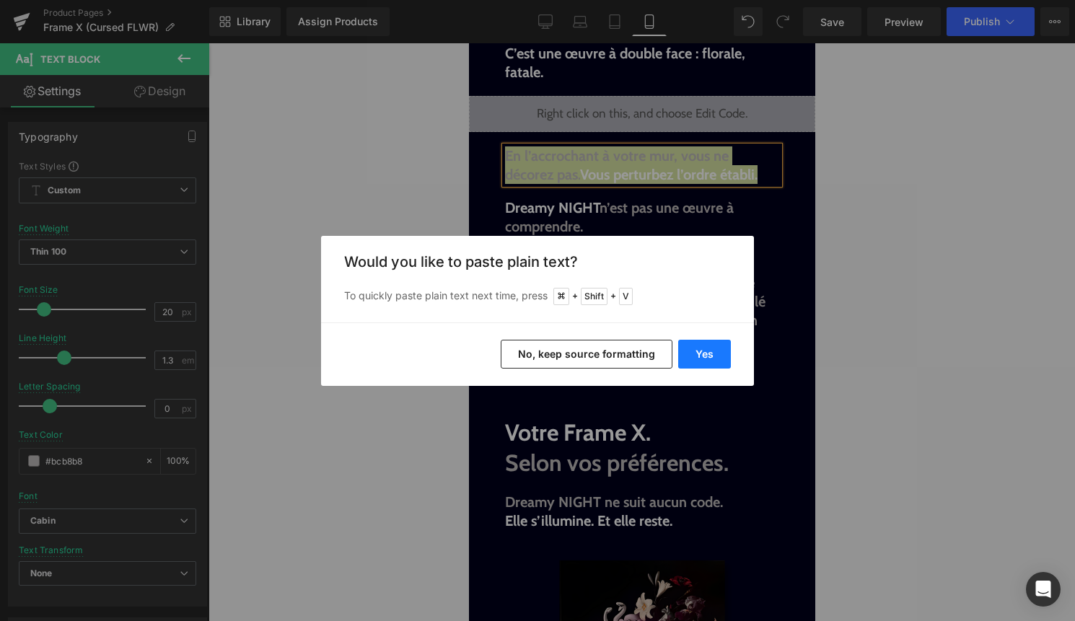
click at [690, 350] on button "Yes" at bounding box center [704, 354] width 53 height 29
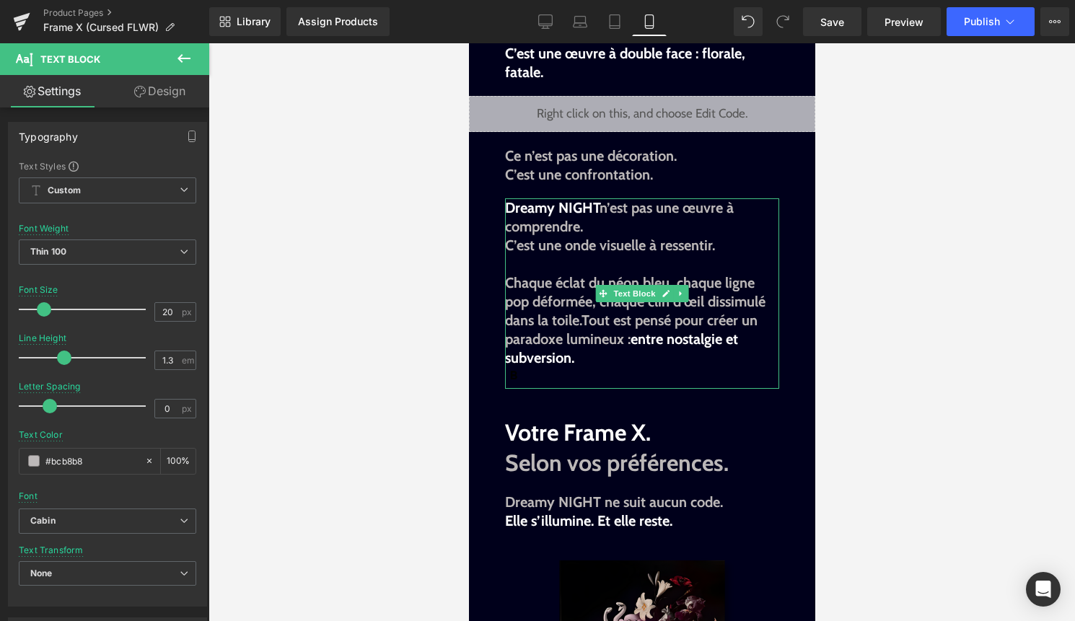
click at [632, 255] on p "C’est une onde visuelle à ressentir." at bounding box center [641, 245] width 274 height 19
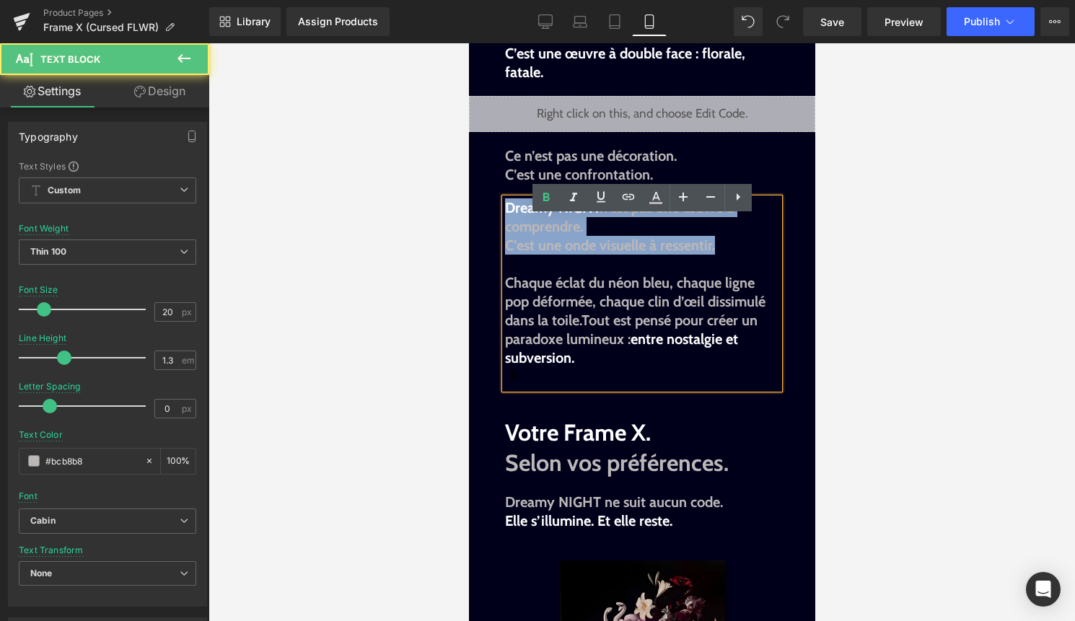
drag, startPoint x: 733, startPoint y: 270, endPoint x: 468, endPoint y: 226, distance: 268.3
click at [468, 226] on div "Image Image Liquid Image Image Beauté interdite. Symétrie troublée. Text Block …" at bounding box center [641, 584] width 346 height 3270
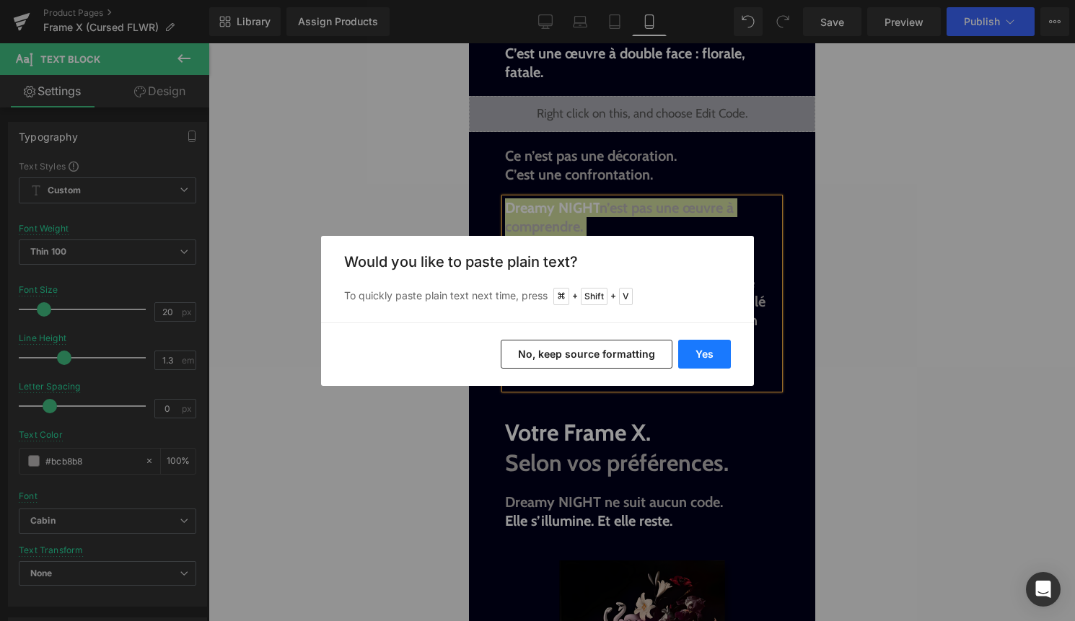
click at [687, 355] on button "Yes" at bounding box center [704, 354] width 53 height 29
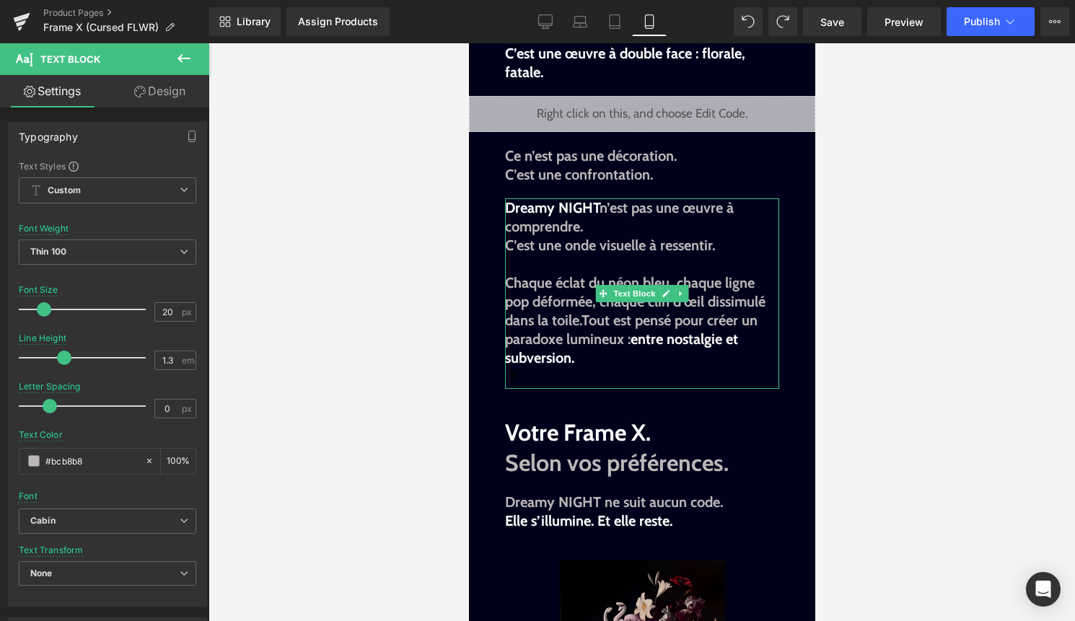
click at [734, 273] on p at bounding box center [641, 264] width 274 height 19
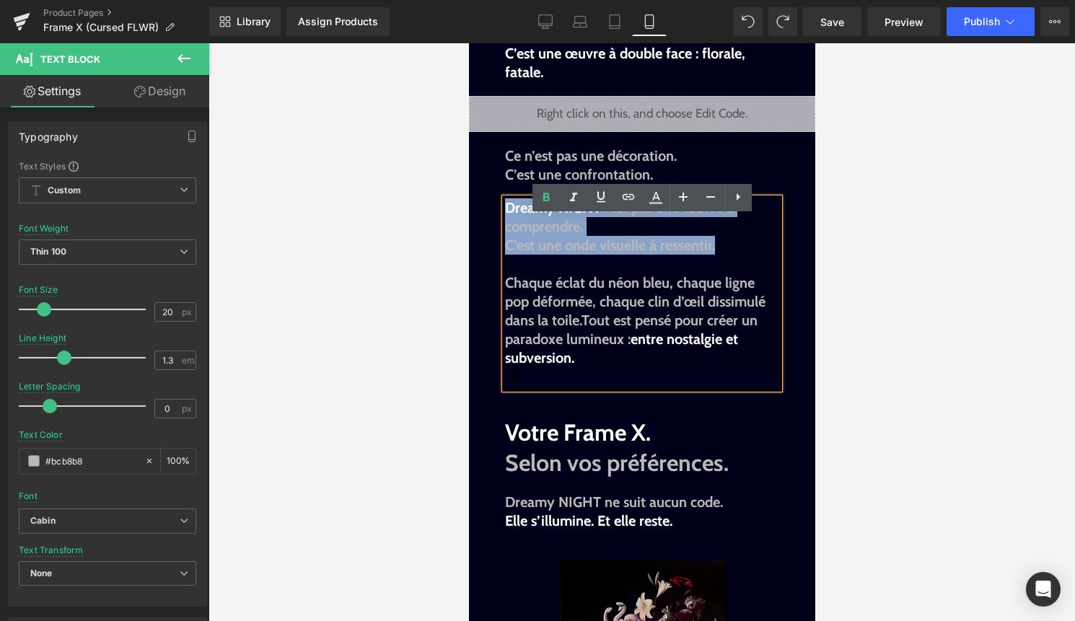
drag, startPoint x: 734, startPoint y: 272, endPoint x: 493, endPoint y: 220, distance: 247.1
click at [493, 220] on div "Image Image Liquid Image Image Beauté interdite. Symétrie troublée. Text Block …" at bounding box center [641, 584] width 346 height 3270
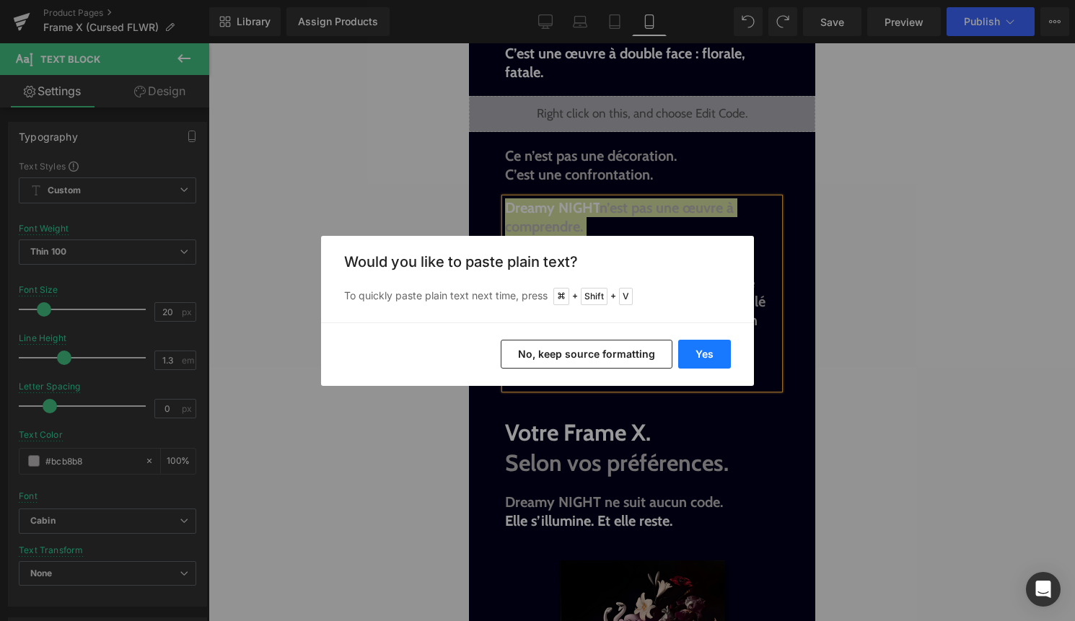
click at [704, 355] on button "Yes" at bounding box center [704, 354] width 53 height 29
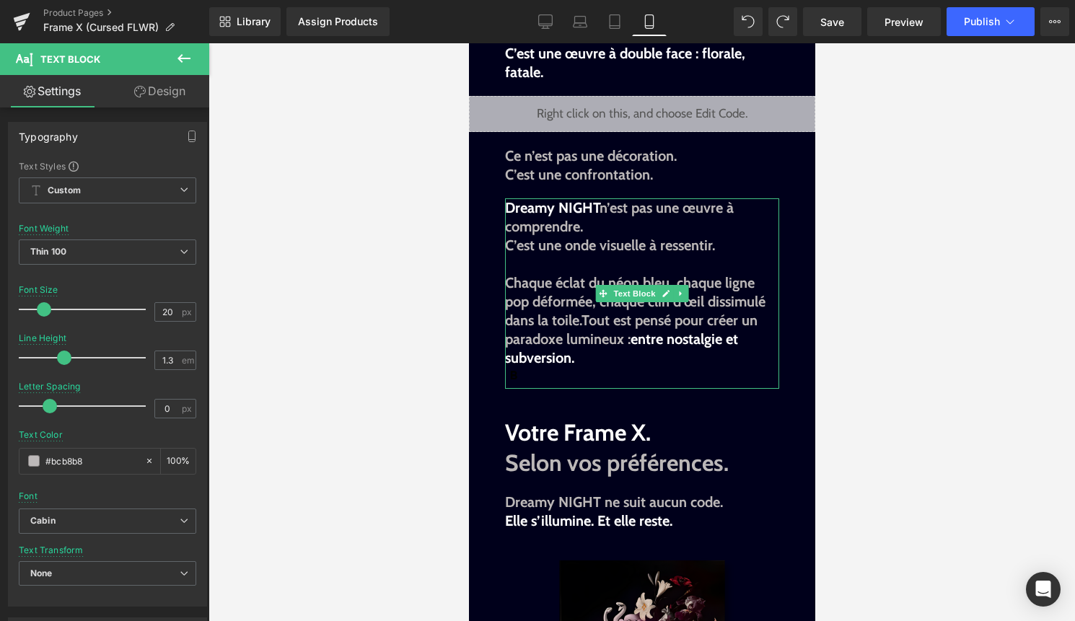
click at [720, 255] on p "C’est une onde visuelle à ressentir." at bounding box center [641, 245] width 274 height 19
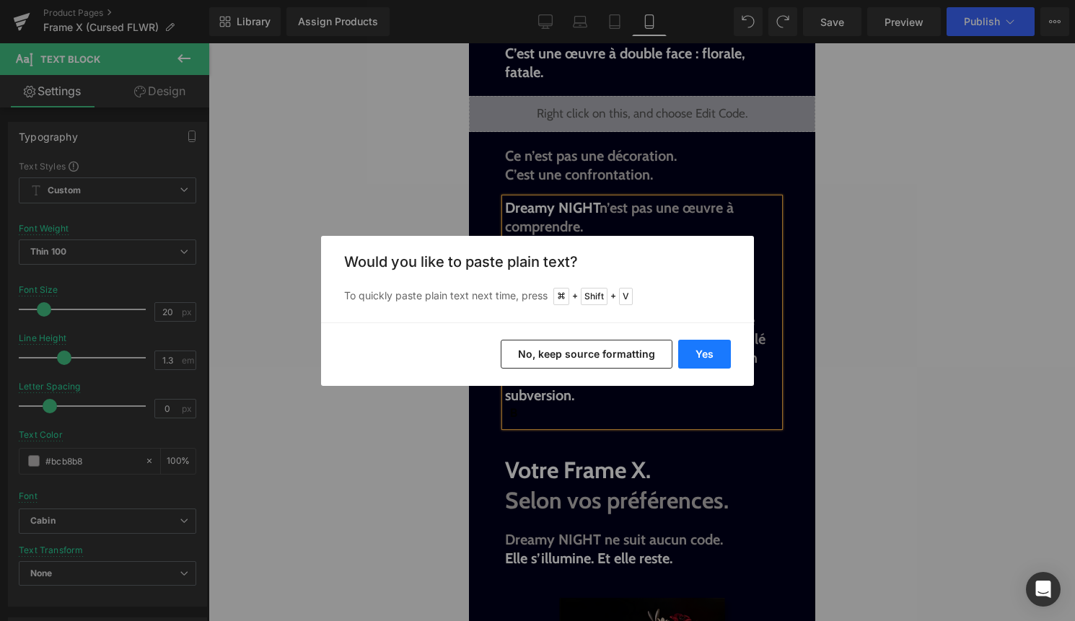
click at [711, 356] on button "Yes" at bounding box center [704, 354] width 53 height 29
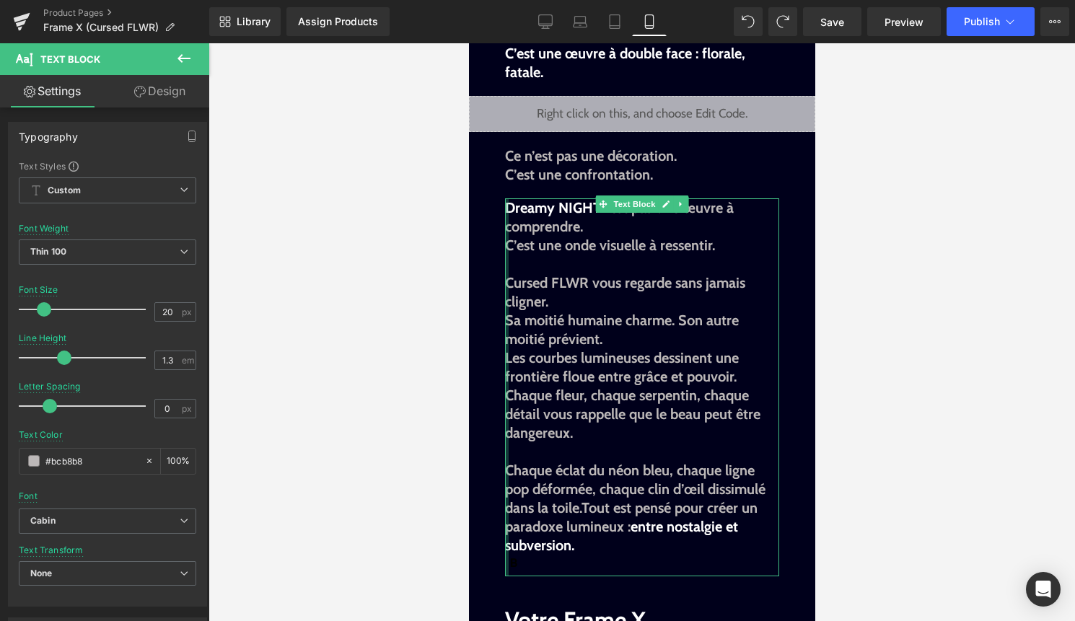
drag, startPoint x: 506, startPoint y: 300, endPoint x: 524, endPoint y: 276, distance: 29.4
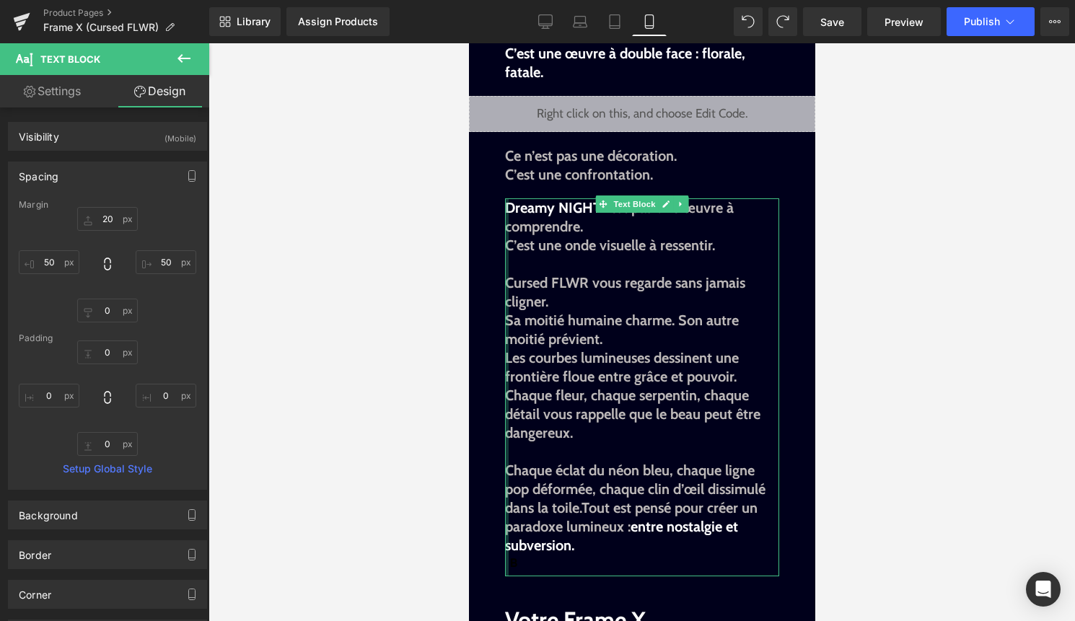
click at [506, 303] on div at bounding box center [506, 387] width 4 height 378
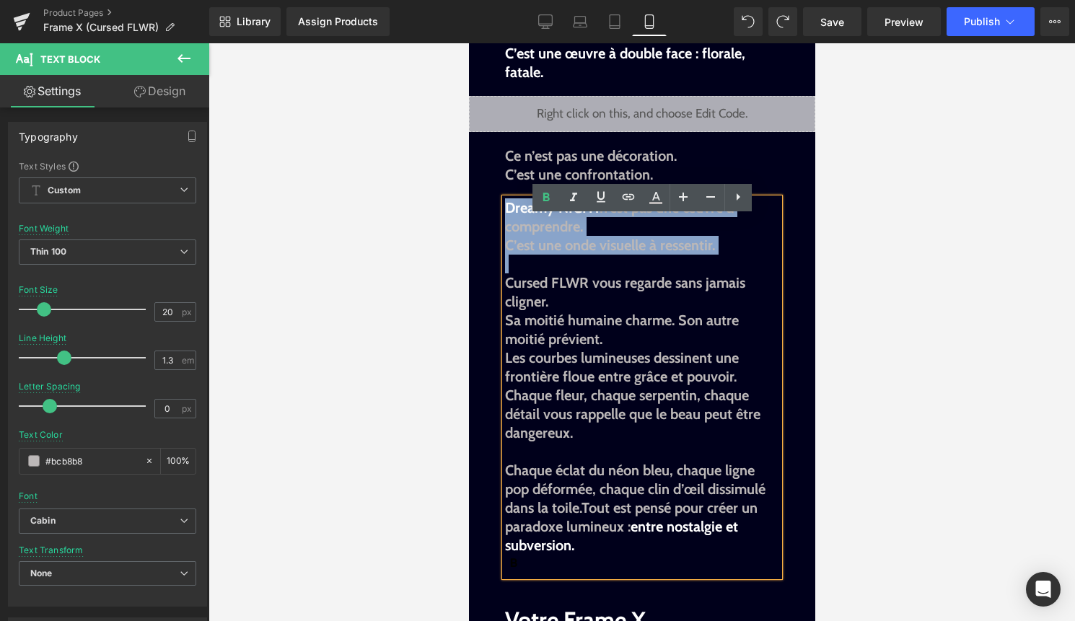
drag, startPoint x: 506, startPoint y: 303, endPoint x: 498, endPoint y: 223, distance: 80.4
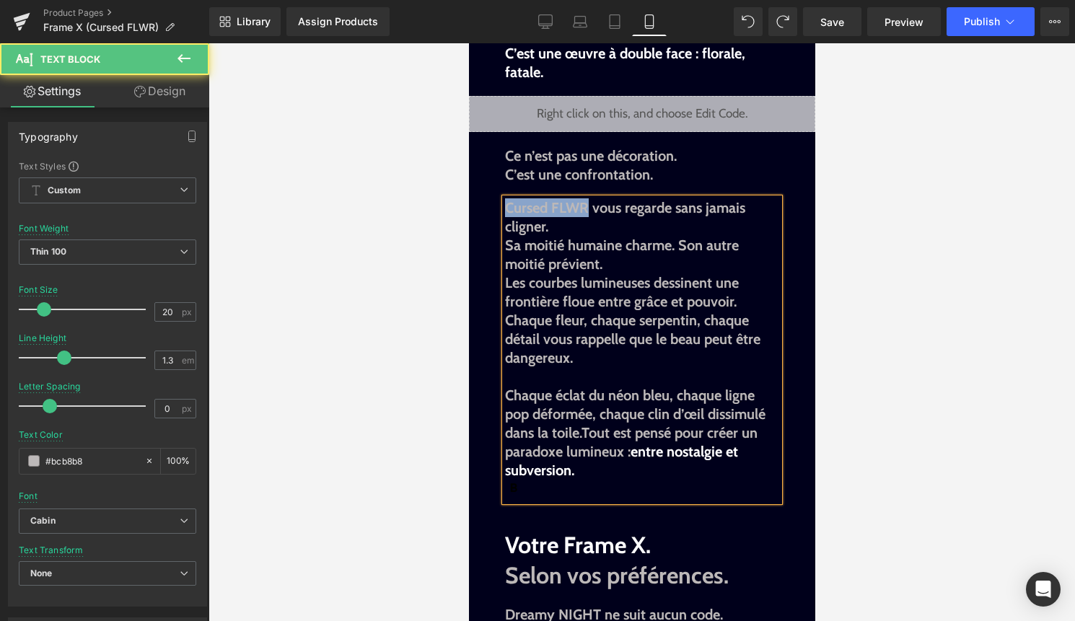
drag, startPoint x: 587, startPoint y: 226, endPoint x: 507, endPoint y: 228, distance: 80.1
click at [507, 228] on span "Cursed FLWR vous regarde sans jamais cligner." at bounding box center [624, 217] width 240 height 36
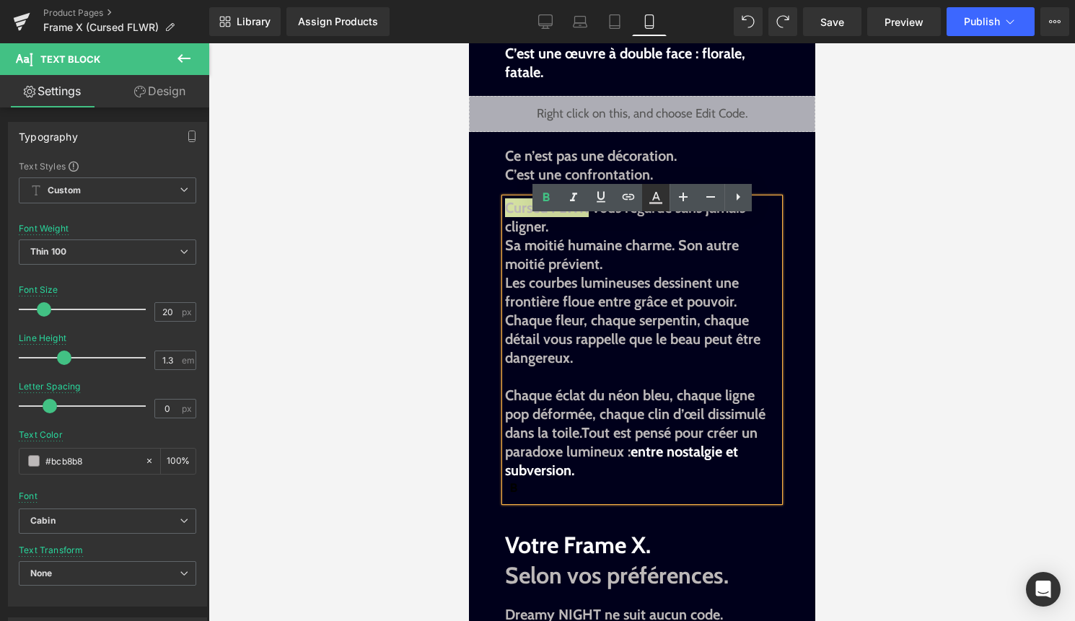
click at [657, 195] on icon at bounding box center [656, 196] width 8 height 9
type input "#000000"
type input "100"
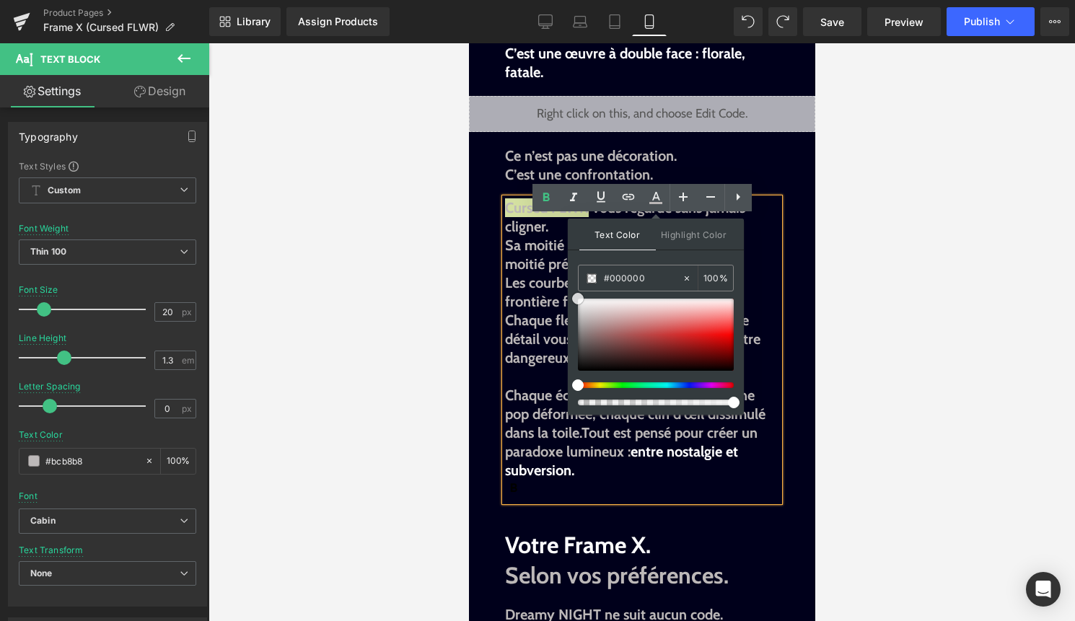
type input "#ffffff"
drag, startPoint x: 1044, startPoint y: 343, endPoint x: 554, endPoint y: 275, distance: 495.0
click at [596, 285] on div "#ffffff" at bounding box center [629, 277] width 103 height 25
click at [524, 235] on span "vous regarde sans jamais cligner." at bounding box center [622, 217] width 237 height 36
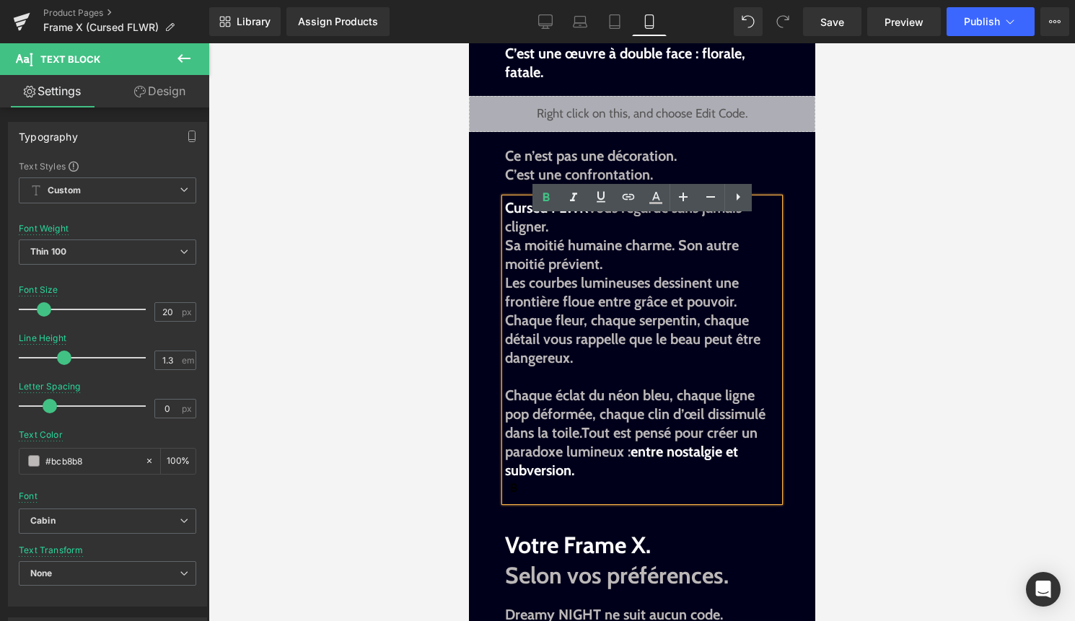
click at [508, 265] on span "Sa moitié humaine charme. Son autre moitié prévient." at bounding box center [621, 255] width 234 height 36
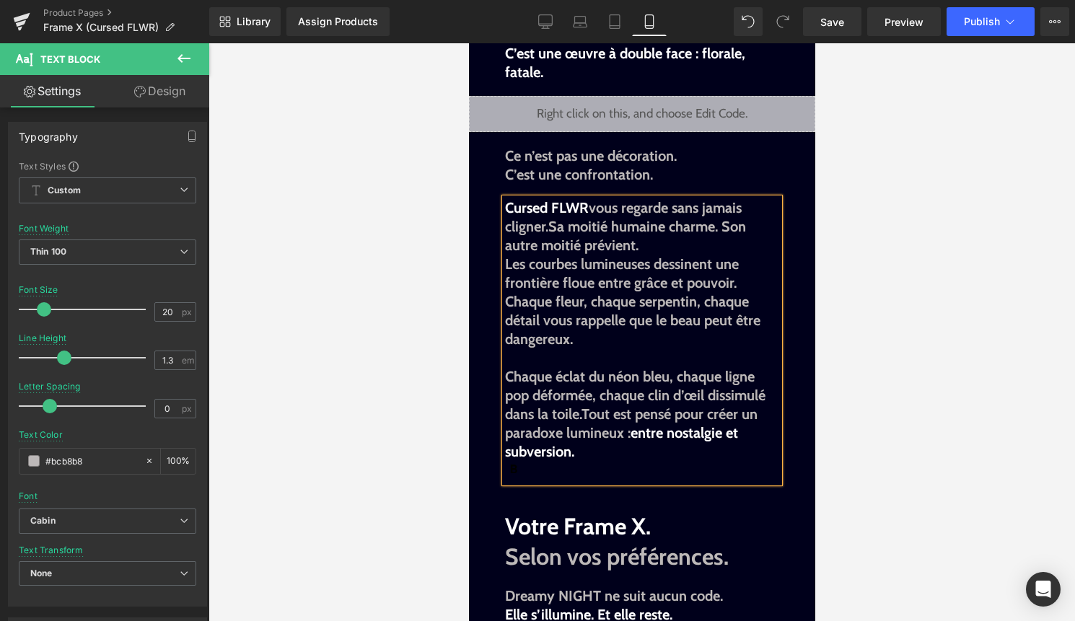
click at [508, 286] on span "Les courbes lumineuses dessinent une frontière floue entre grâce et pouvoir." at bounding box center [621, 273] width 234 height 36
click at [652, 255] on p "Cursed FLWR vous regarde sans jamais cligner. Sa moitié humaine charme. Son aut…" at bounding box center [641, 226] width 274 height 56
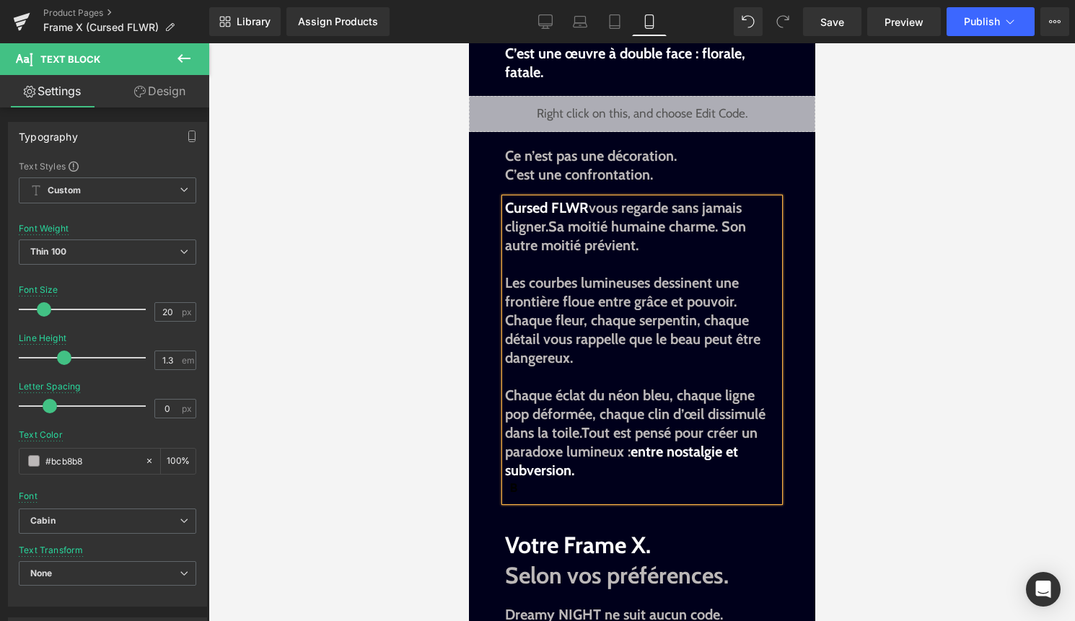
click at [599, 480] on p "Chaque éclat du néon bleu, chaque ligne pop déformée, chaque clin d’œil dissimu…" at bounding box center [641, 433] width 274 height 94
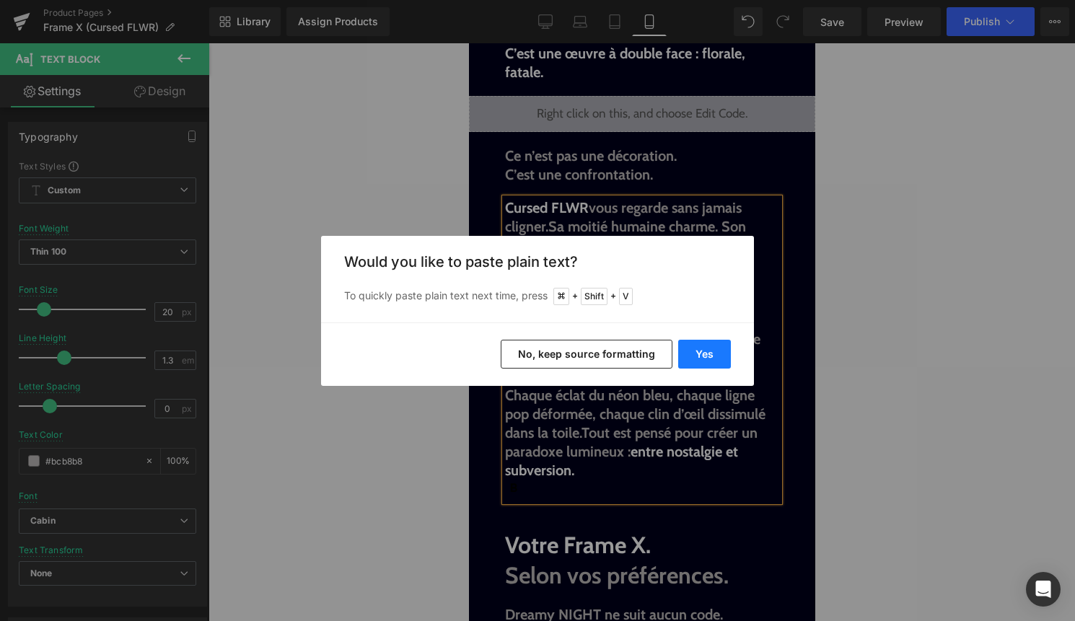
click at [710, 348] on button "Yes" at bounding box center [704, 354] width 53 height 29
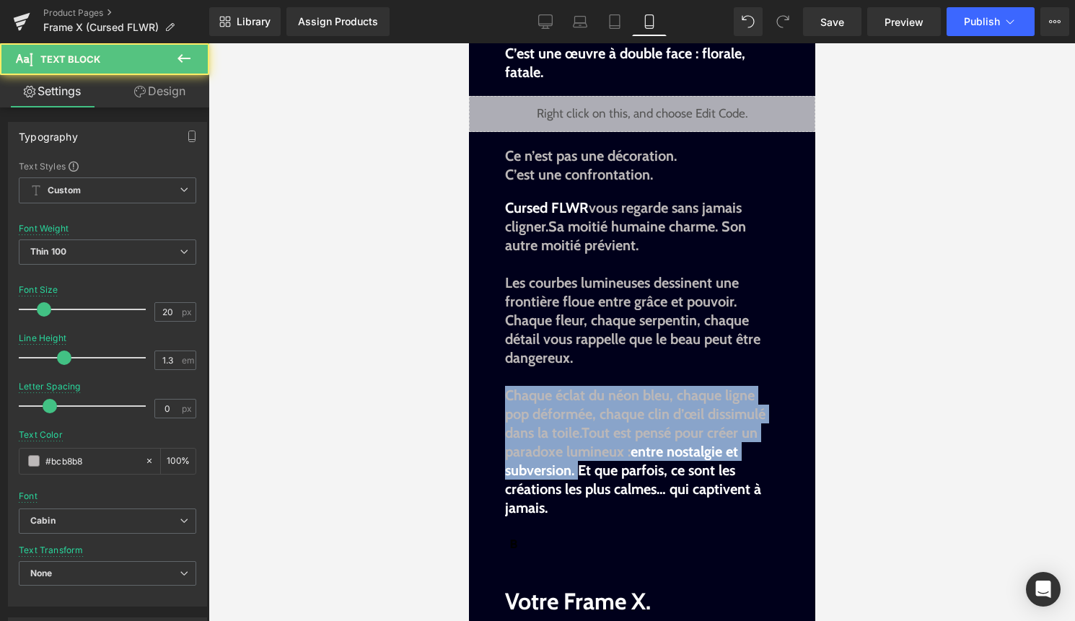
drag, startPoint x: 578, startPoint y: 490, endPoint x: 503, endPoint y: 418, distance: 103.5
click at [504, 418] on p "Chaque éclat du néon bleu, chaque ligne pop déformée, chaque clin d’œil dissimu…" at bounding box center [641, 451] width 274 height 131
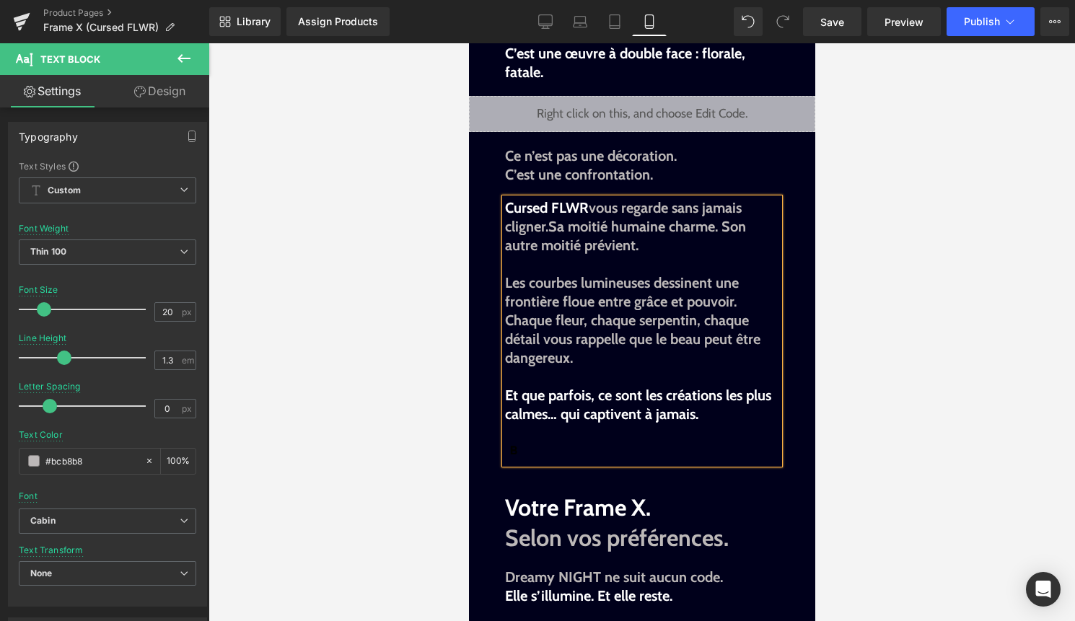
click at [544, 464] on div "Cursed FLWR vous regarde sans jamais cligner. Sa moitié humaine charme. Son aut…" at bounding box center [641, 330] width 274 height 265
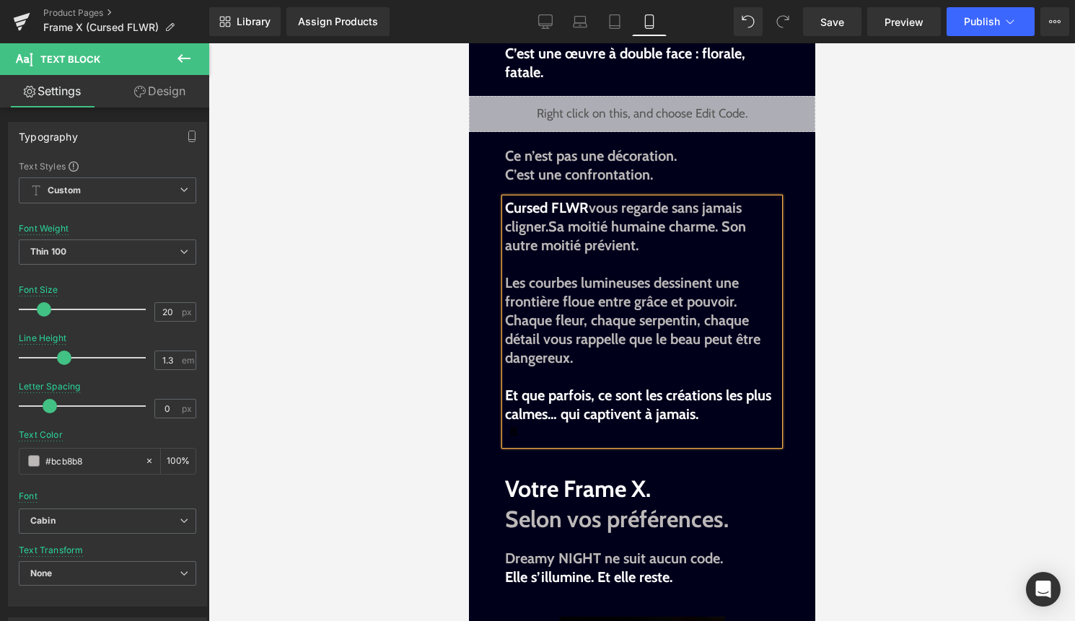
click at [560, 445] on div "Cursed FLWR vous regarde sans jamais cligner. Sa moitié humaine charme. Son aut…" at bounding box center [641, 321] width 274 height 247
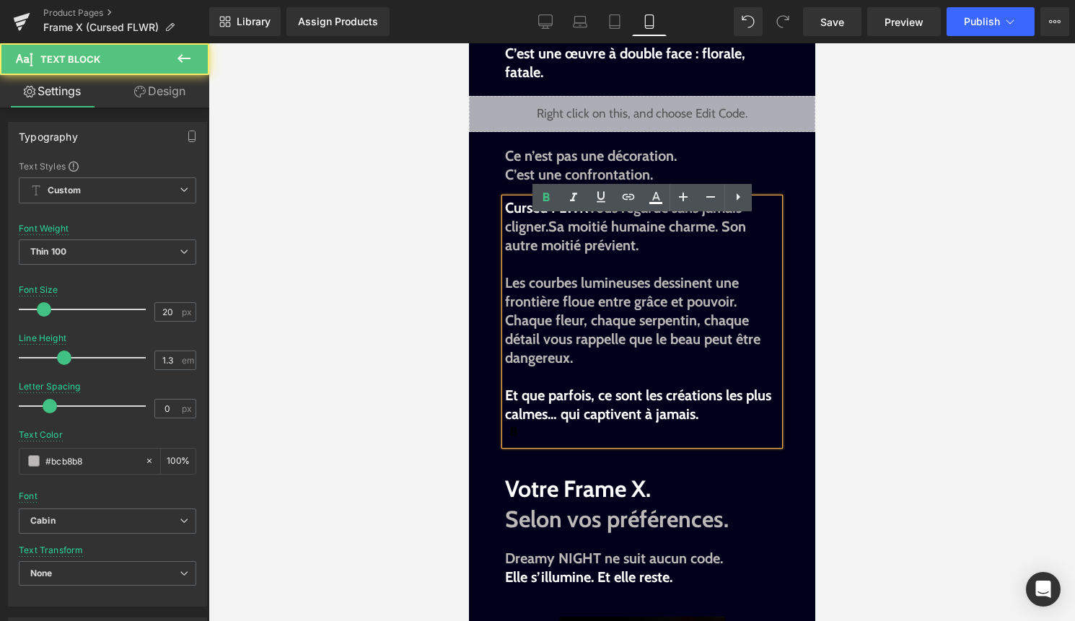
click at [852, 475] on div at bounding box center [641, 332] width 866 height 578
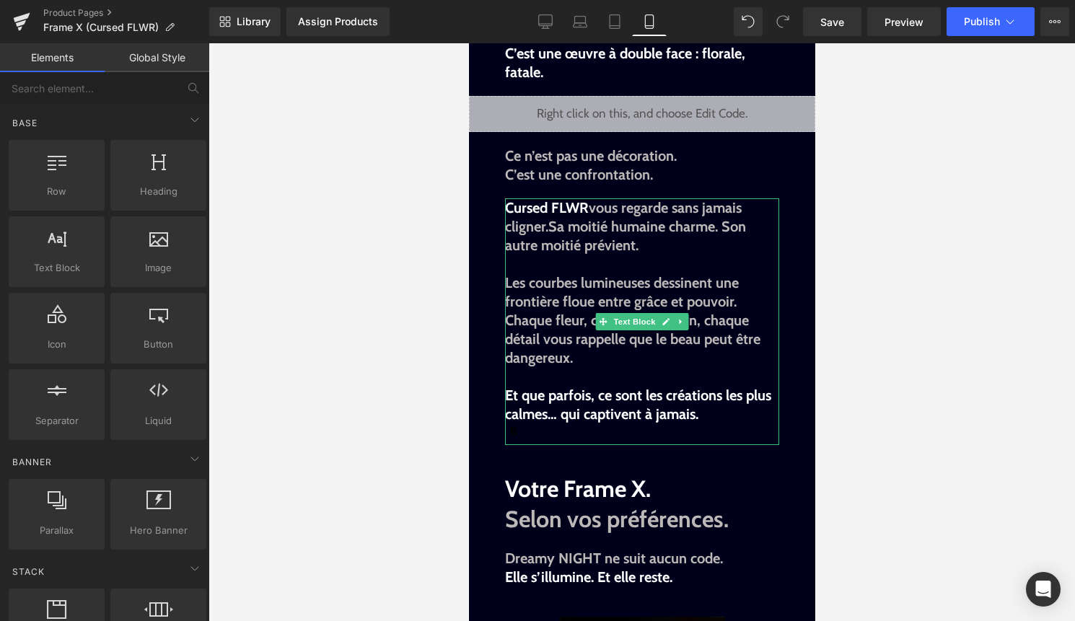
click at [509, 301] on span "Les courbes lumineuses dessinent une frontière floue entre grâce et pouvoir." at bounding box center [621, 292] width 234 height 36
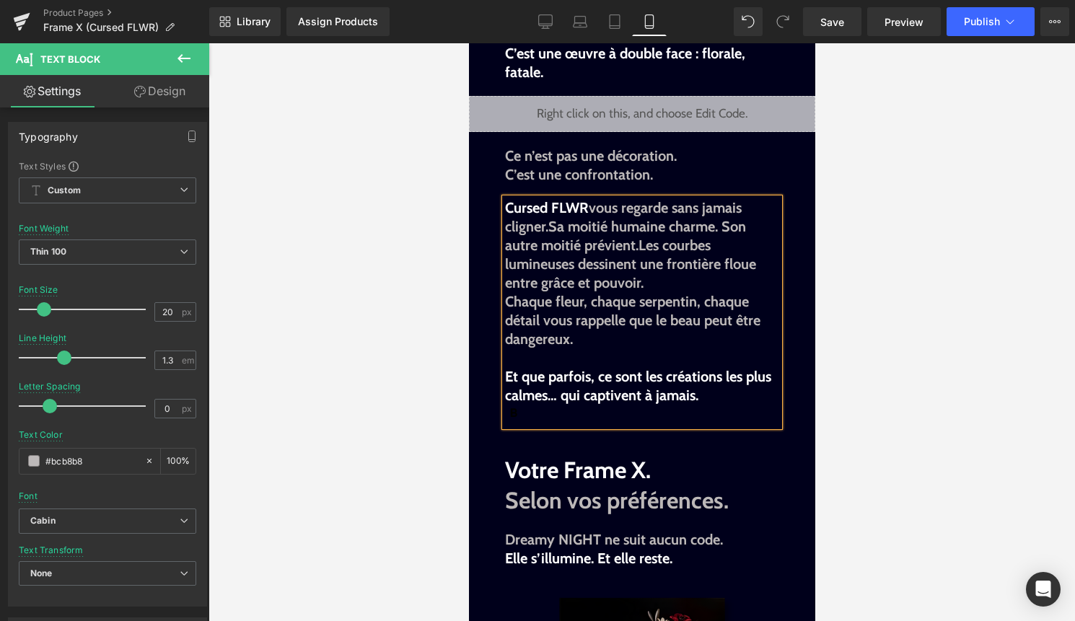
click at [889, 443] on div at bounding box center [641, 332] width 866 height 578
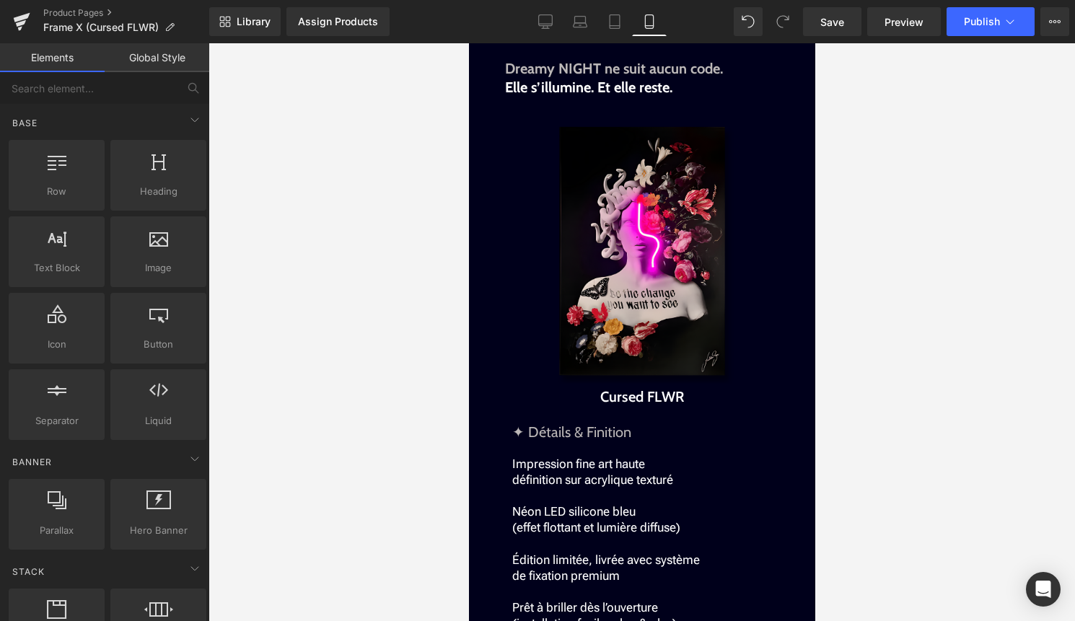
scroll to position [1610, 0]
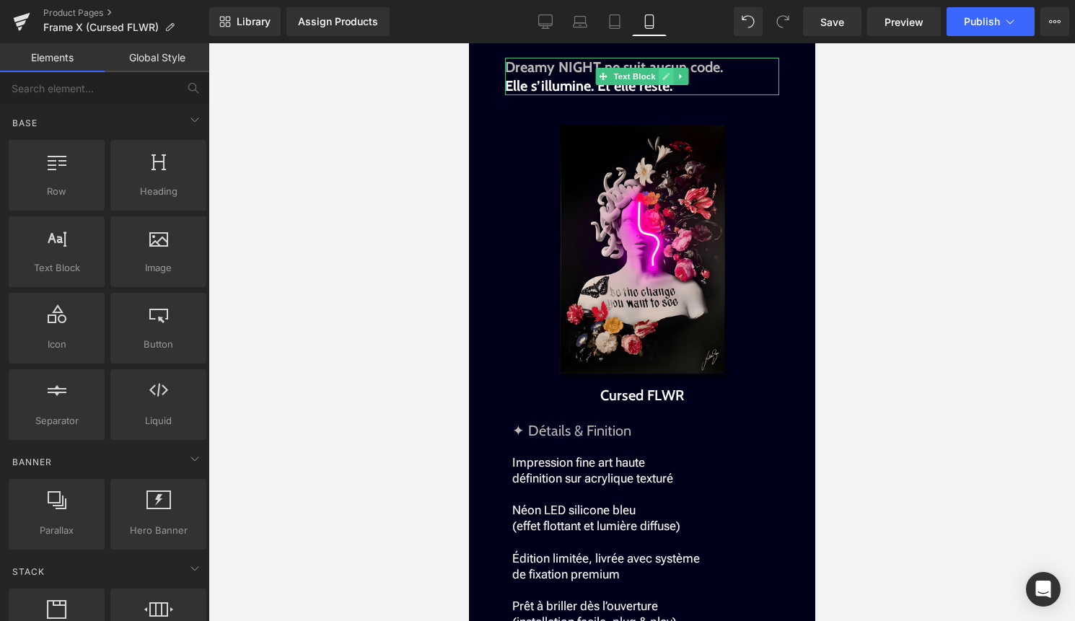
click at [663, 80] on icon at bounding box center [664, 76] width 7 height 7
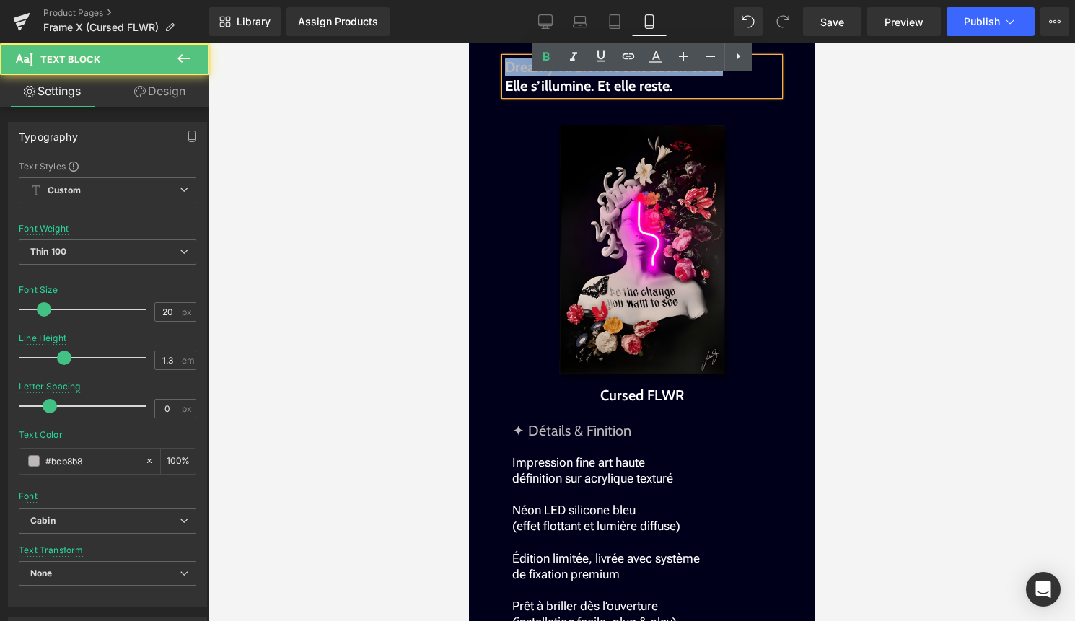
drag, startPoint x: 724, startPoint y: 91, endPoint x: 482, endPoint y: 76, distance: 242.7
click at [482, 76] on div "Image Image Liquid Image Image Beauté interdite. Symétrie troublée. Text Block …" at bounding box center [641, 129] width 346 height 3307
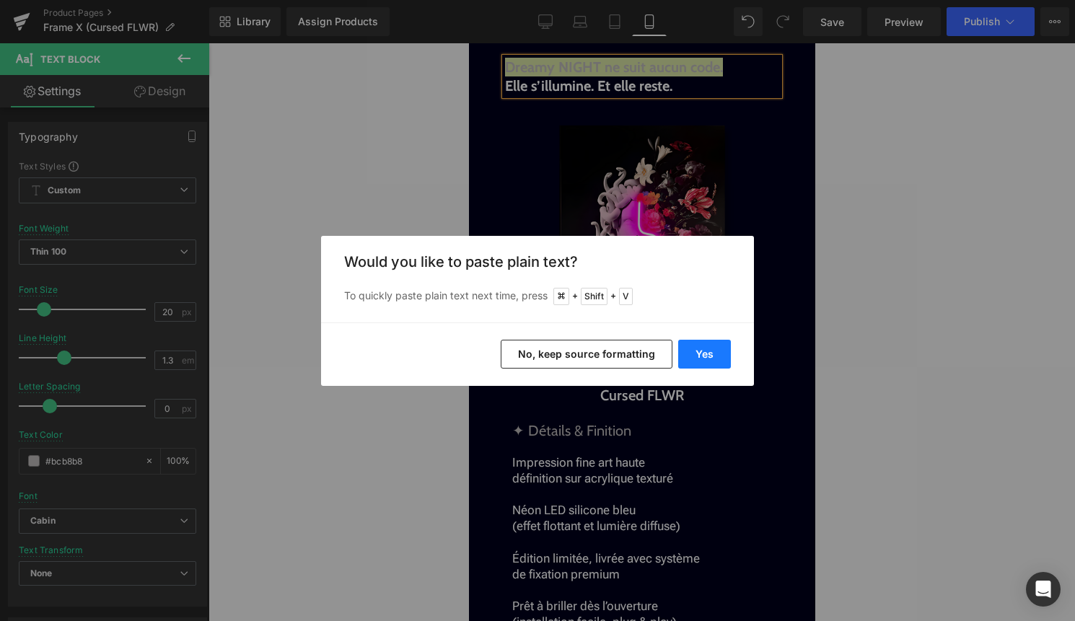
click at [697, 348] on button "Yes" at bounding box center [704, 354] width 53 height 29
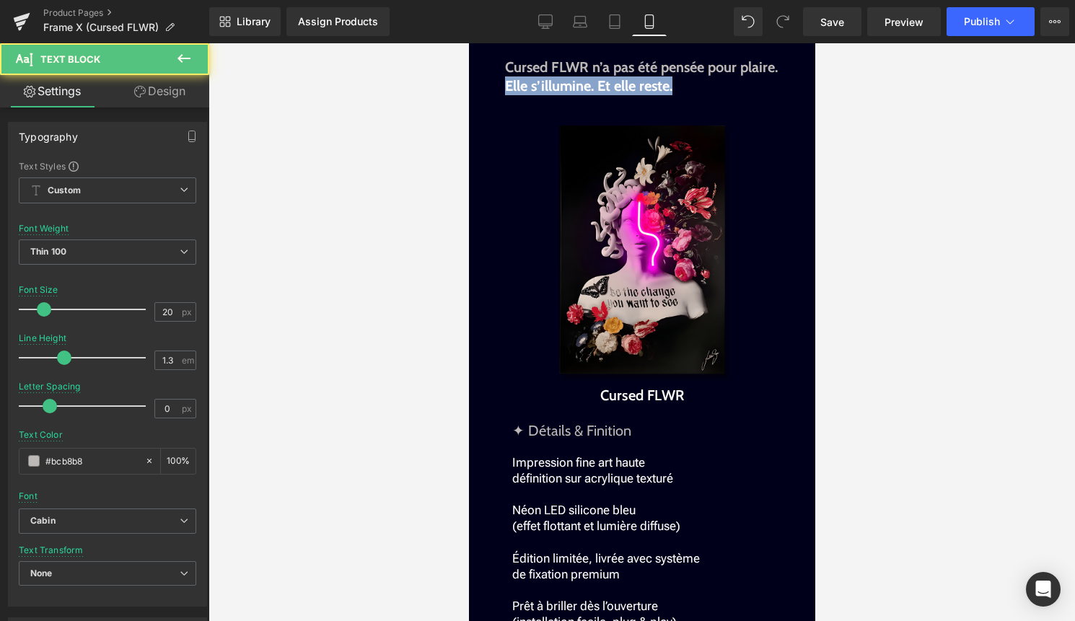
drag, startPoint x: 677, startPoint y: 105, endPoint x: 501, endPoint y: 100, distance: 176.8
click at [501, 100] on div "Image Image Liquid Image Image Beauté interdite. Symétrie troublée. Text Block …" at bounding box center [641, 129] width 346 height 3307
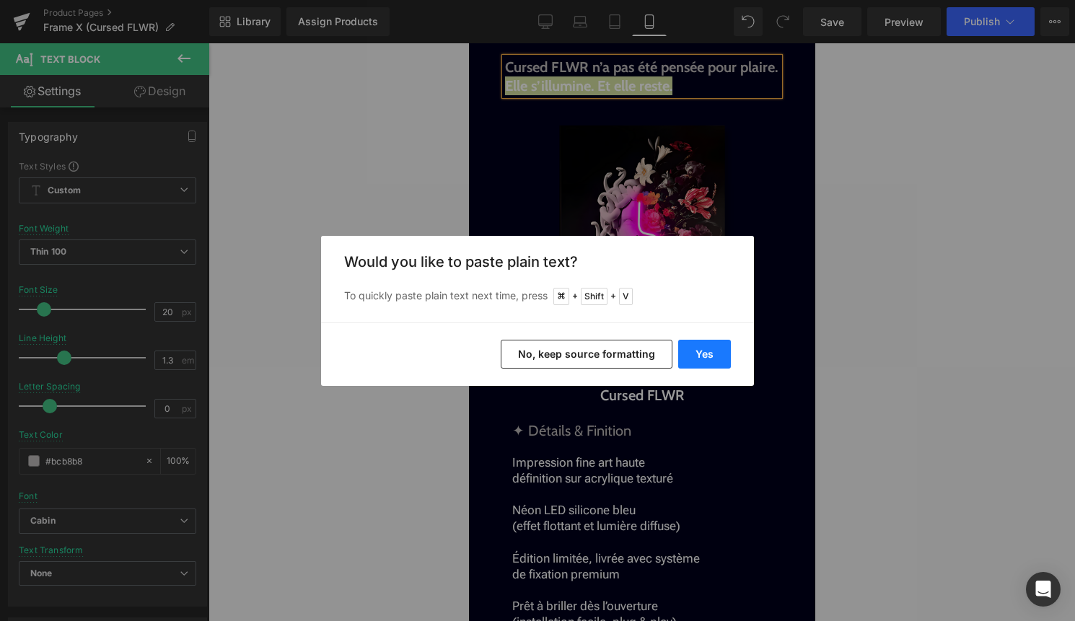
click at [719, 348] on button "Yes" at bounding box center [704, 354] width 53 height 29
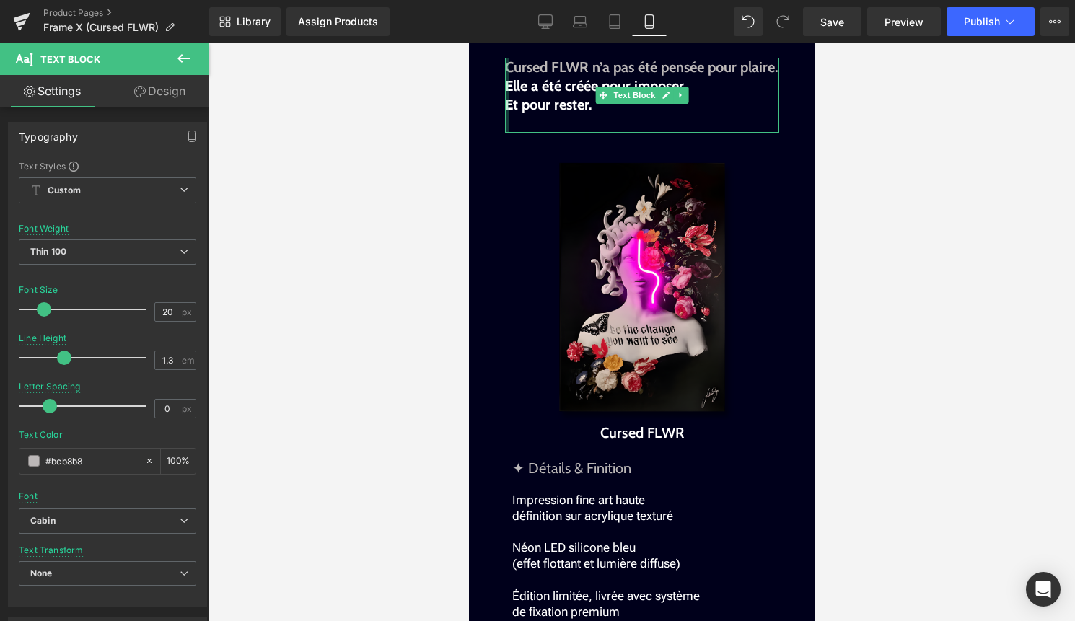
click at [505, 125] on div at bounding box center [506, 95] width 4 height 75
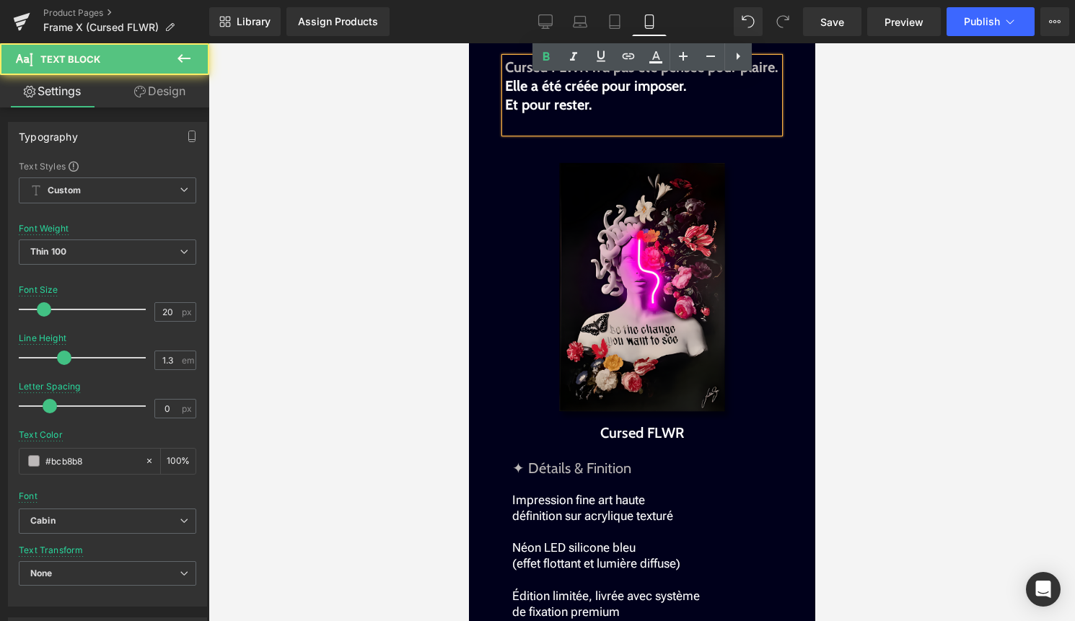
click at [506, 113] on span "Et pour rester." at bounding box center [547, 104] width 87 height 17
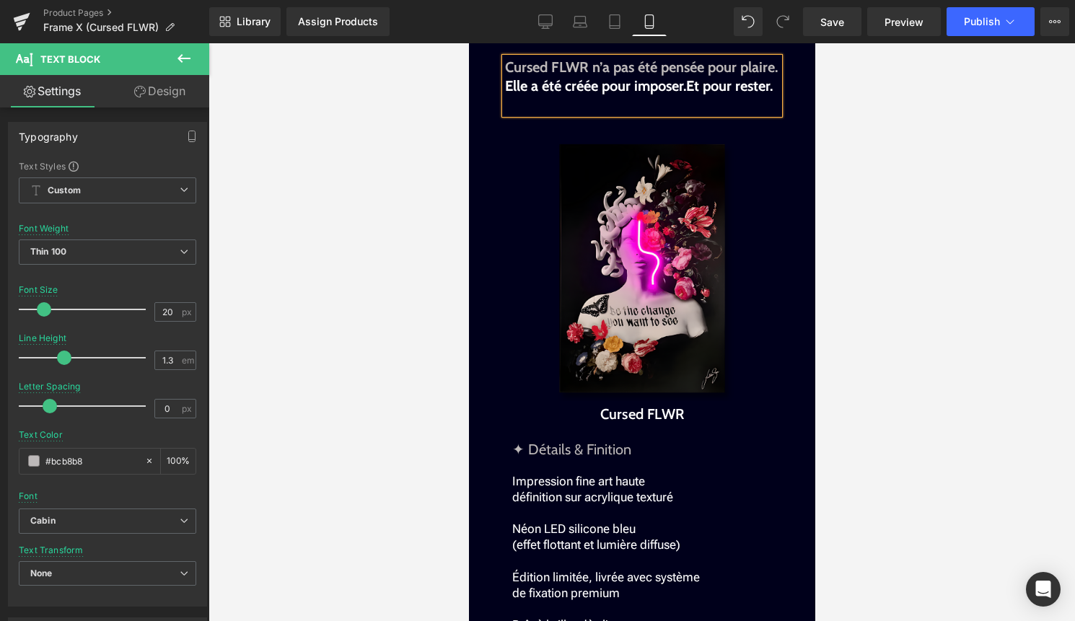
click at [850, 206] on div at bounding box center [641, 332] width 866 height 578
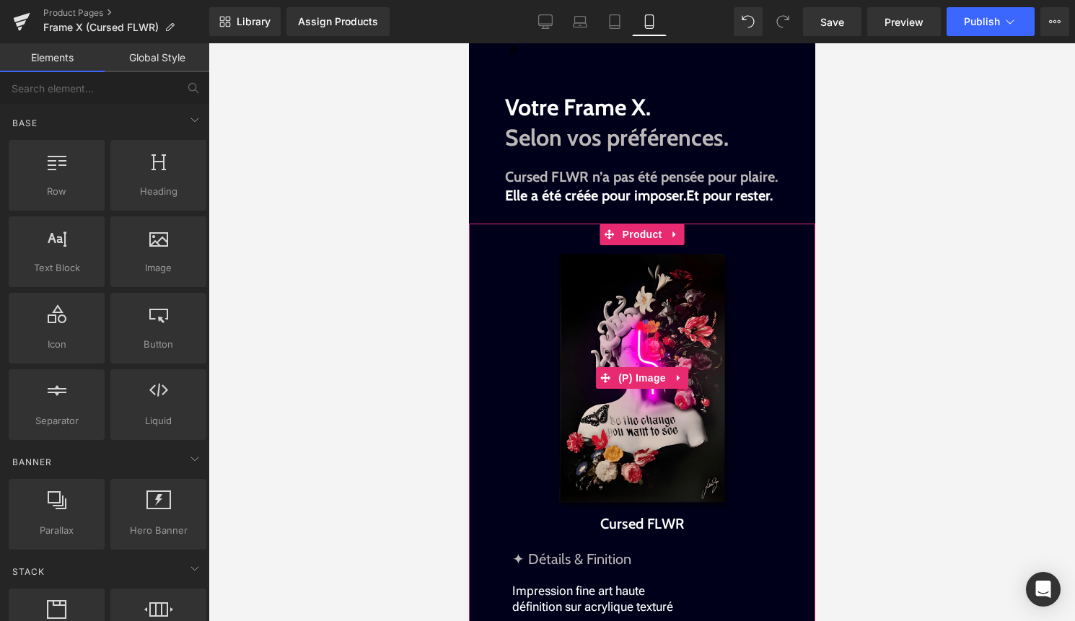
scroll to position [1497, 0]
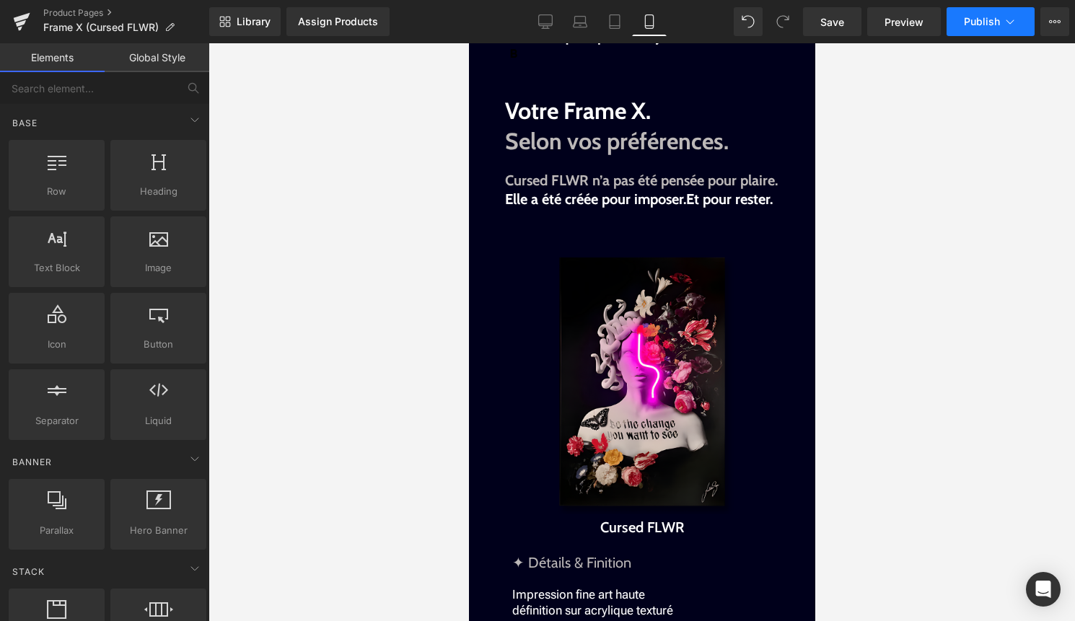
click at [968, 12] on button "Publish" at bounding box center [990, 21] width 88 height 29
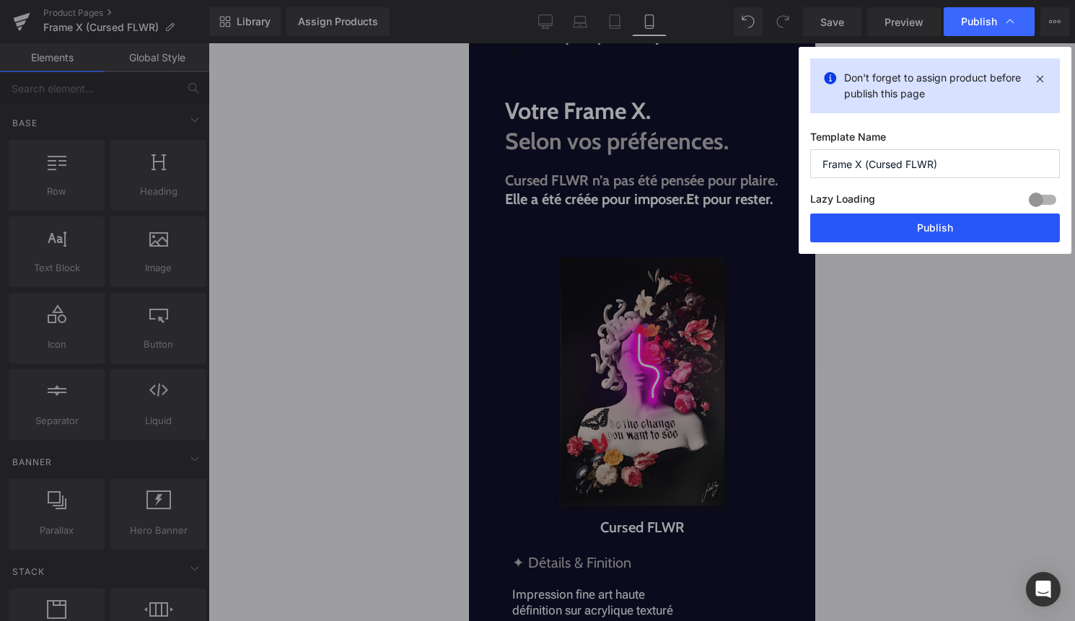
click at [930, 227] on button "Publish" at bounding box center [935, 227] width 250 height 29
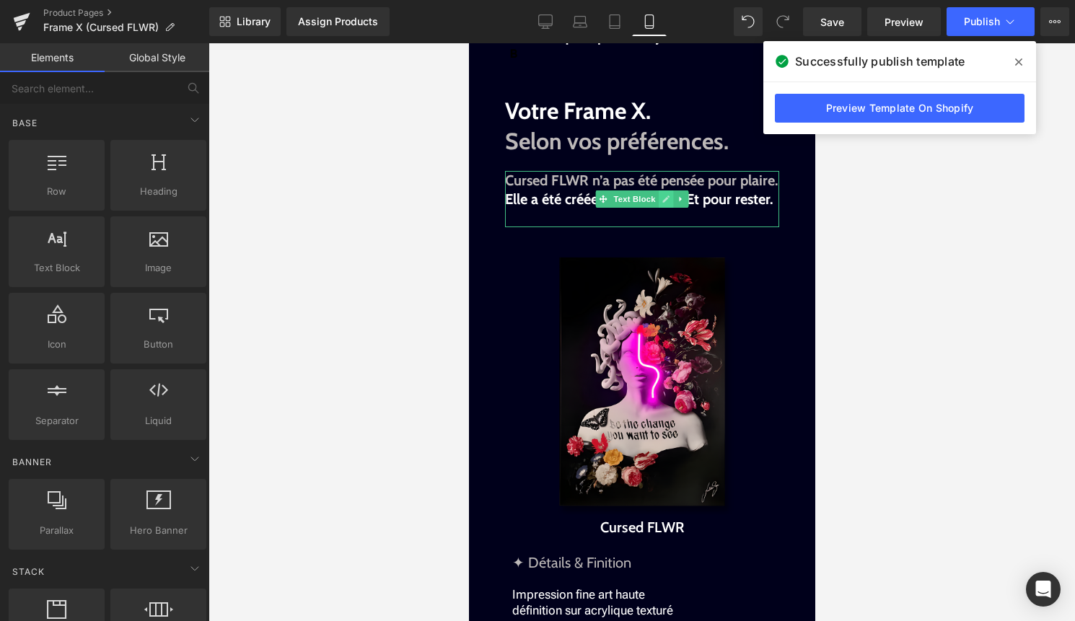
click at [667, 203] on icon at bounding box center [665, 199] width 8 height 9
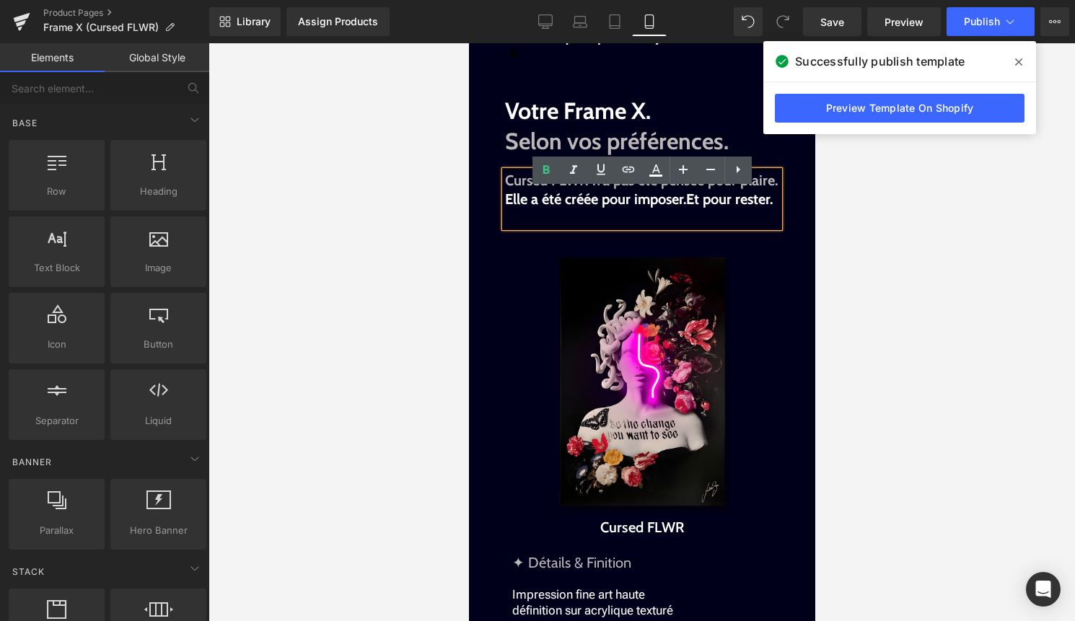
click at [685, 208] on span "Elle a été créée pour imposer." at bounding box center [594, 198] width 181 height 17
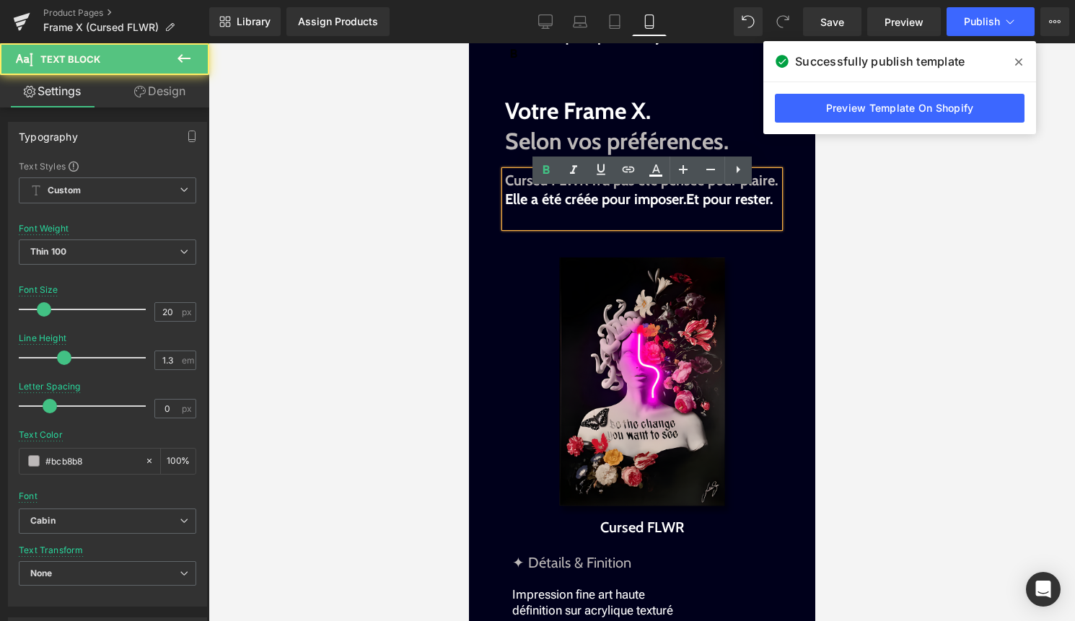
click at [690, 208] on span "Et pour rester." at bounding box center [728, 198] width 87 height 17
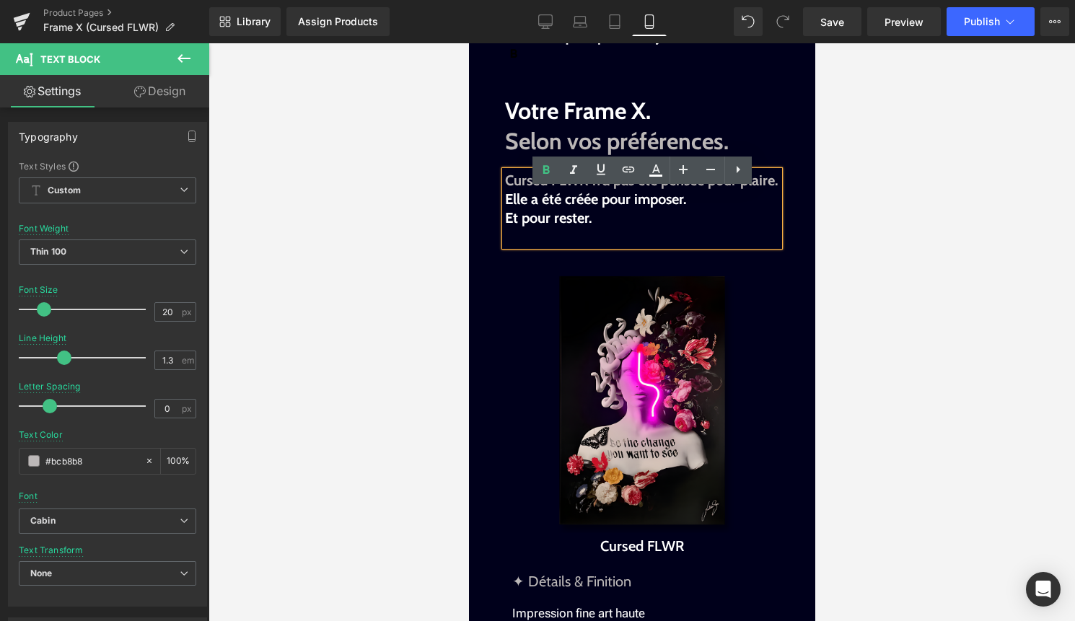
click at [505, 208] on span "Elle a été créée pour imposer." at bounding box center [594, 198] width 181 height 17
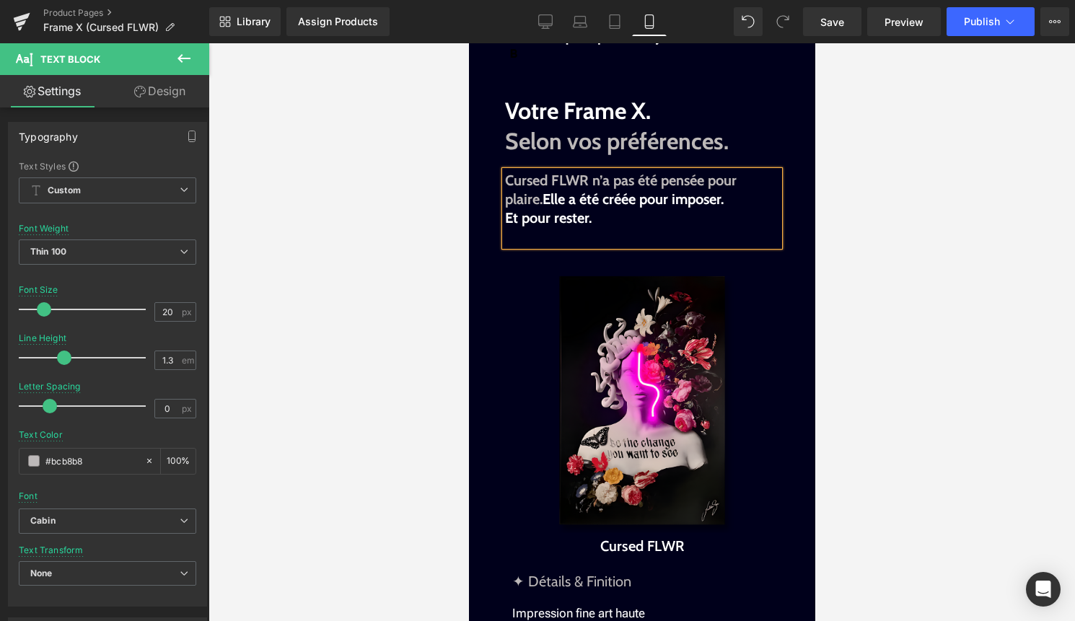
click at [653, 246] on p at bounding box center [641, 236] width 274 height 19
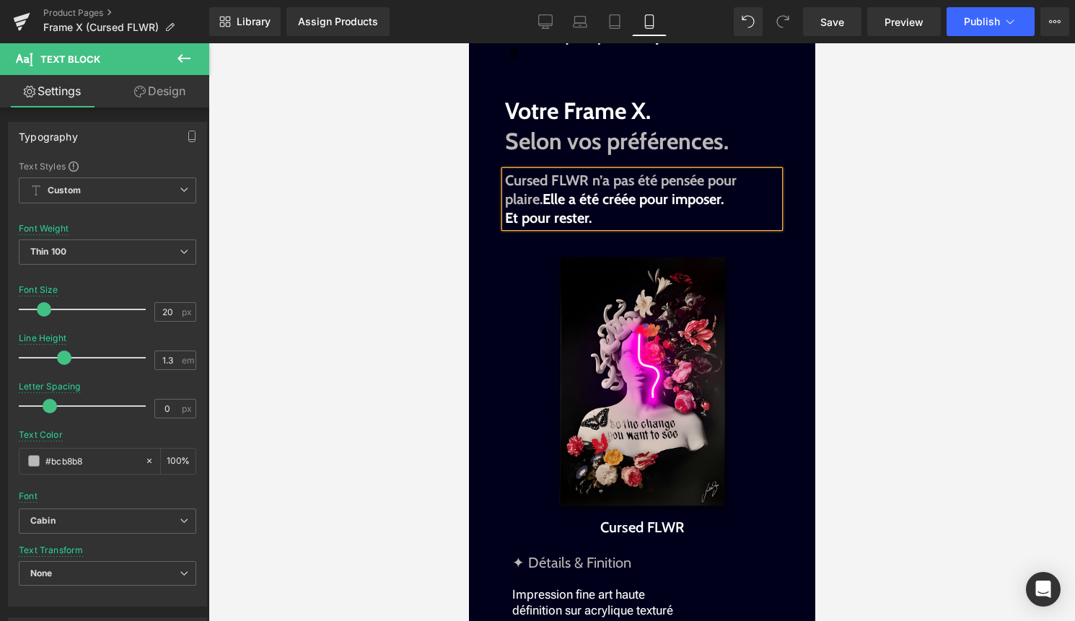
click at [953, 234] on div at bounding box center [641, 332] width 866 height 578
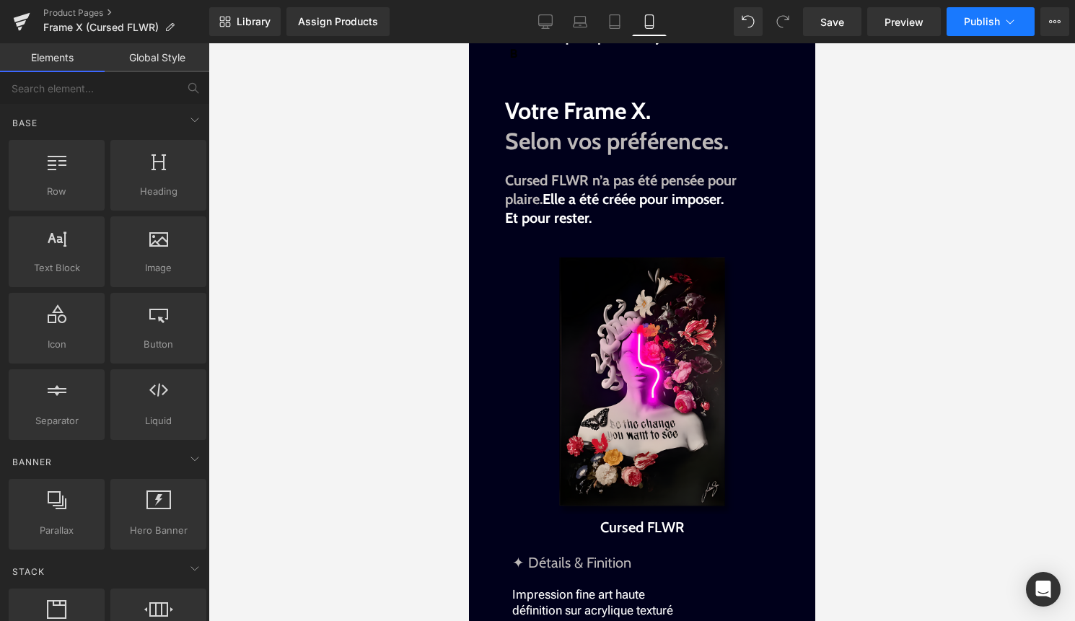
click at [987, 24] on span "Publish" at bounding box center [982, 22] width 36 height 12
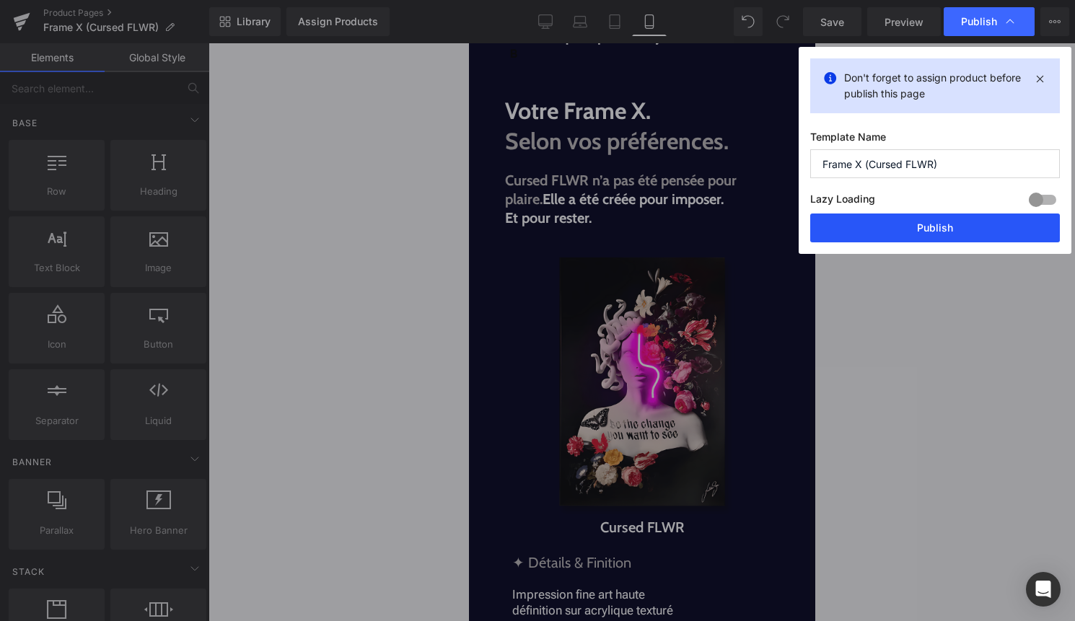
click at [918, 229] on button "Publish" at bounding box center [935, 227] width 250 height 29
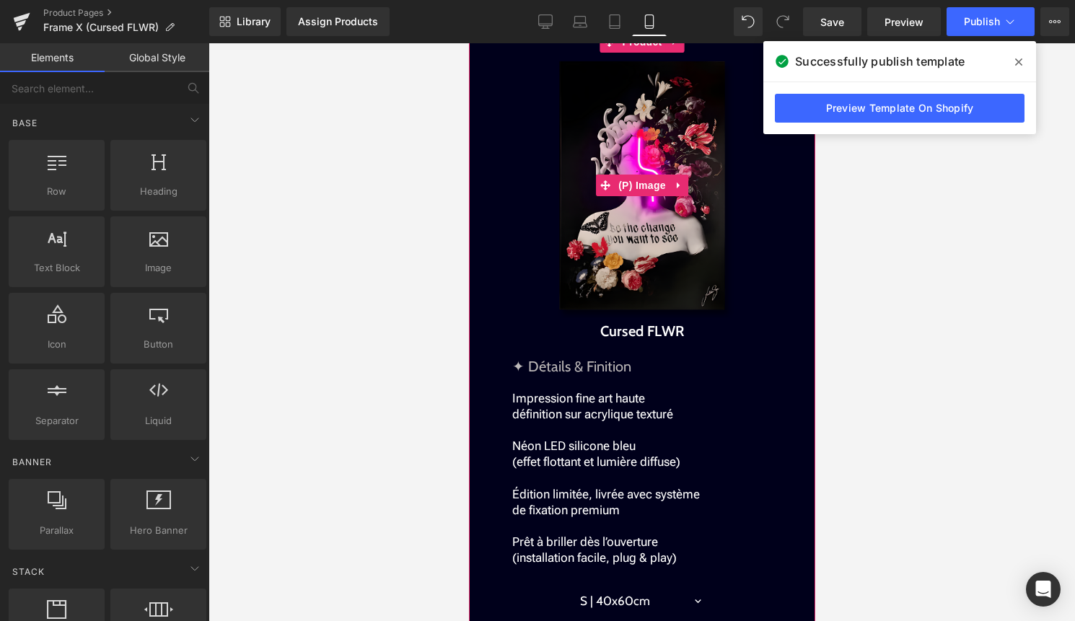
scroll to position [1712, 0]
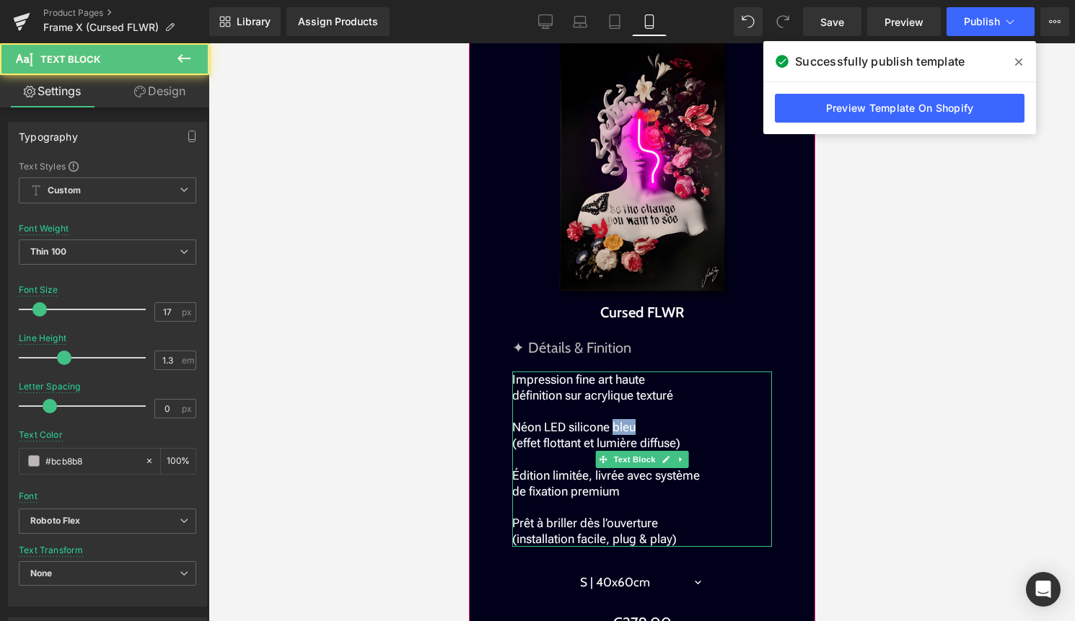
drag, startPoint x: 607, startPoint y: 447, endPoint x: 632, endPoint y: 447, distance: 25.2
click at [632, 447] on p "Néon LED silicone bleu (effet flottant et lumière diffuse)" at bounding box center [641, 435] width 260 height 32
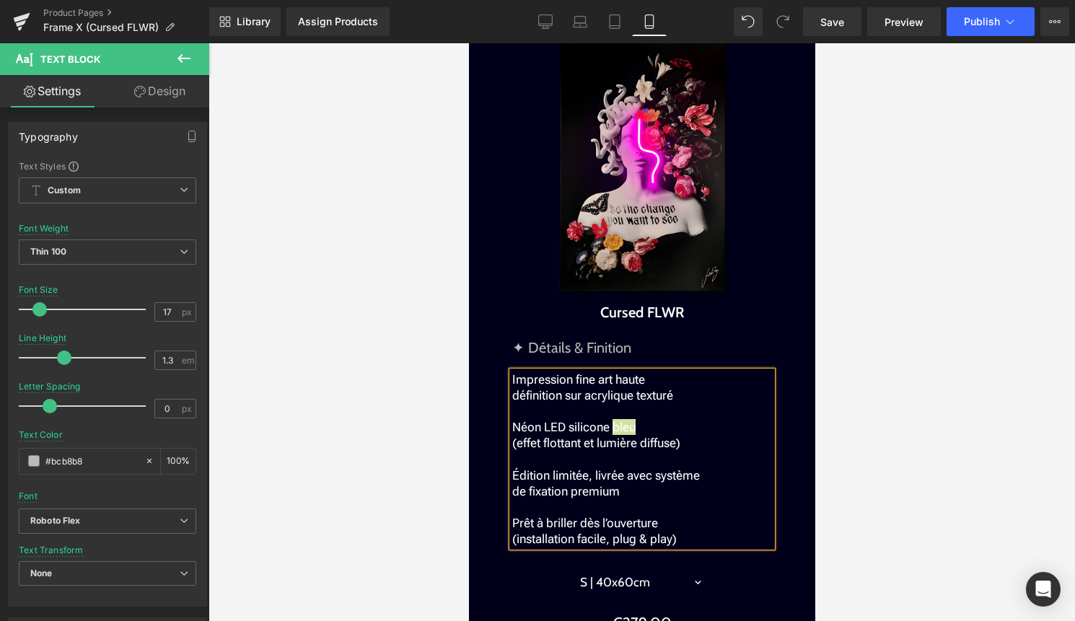
click at [920, 394] on div at bounding box center [641, 332] width 866 height 578
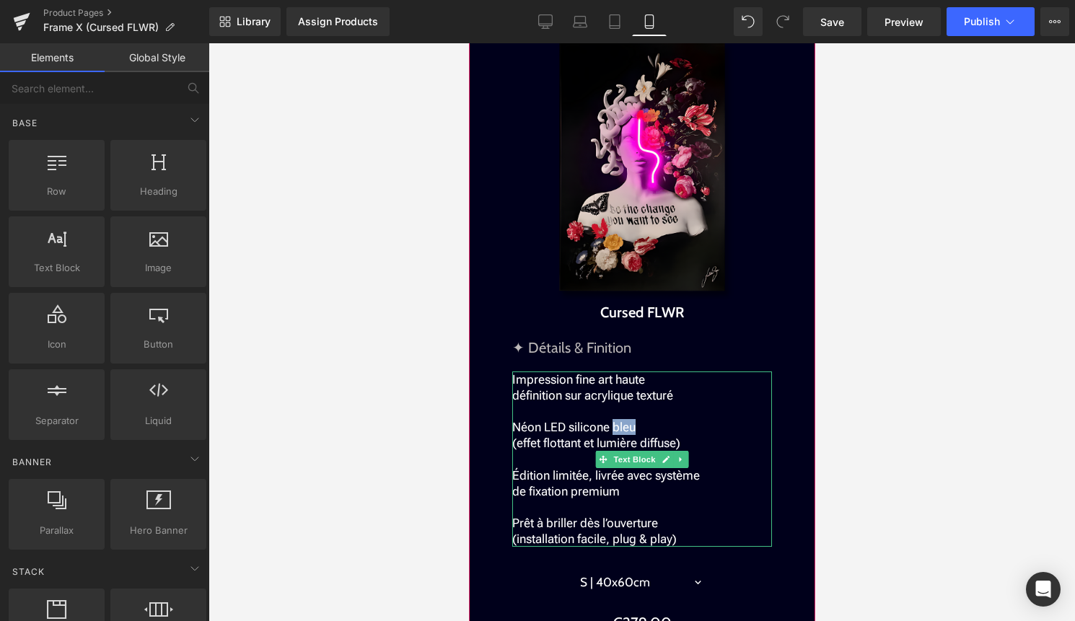
click at [635, 446] on p "Néon LED silicone bleu (effet flottant et lumière diffuse)" at bounding box center [641, 435] width 260 height 32
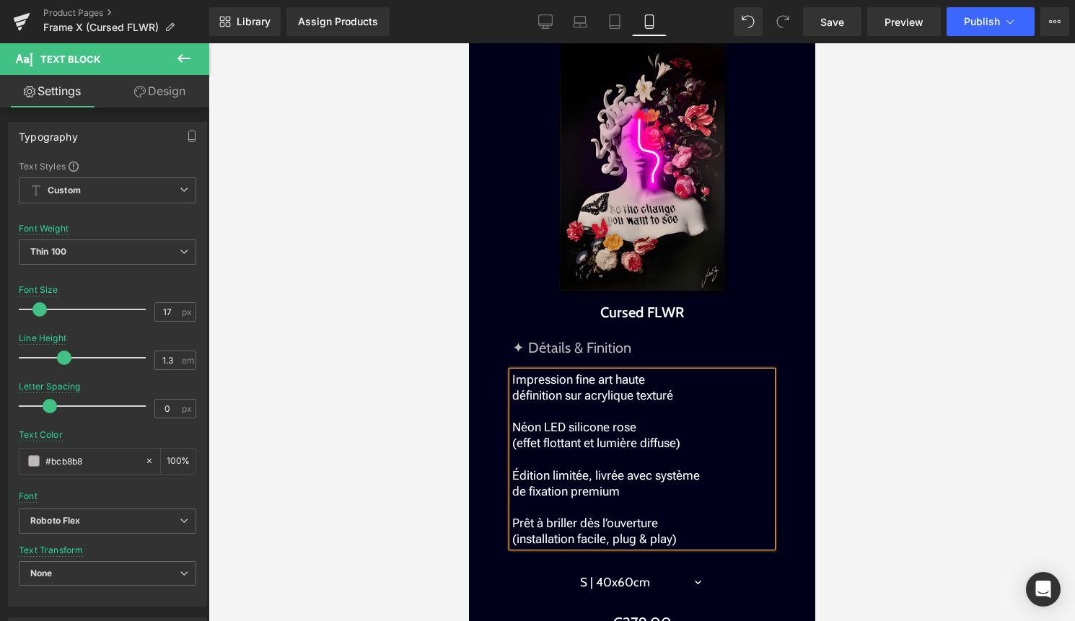
click at [880, 460] on div at bounding box center [641, 332] width 866 height 578
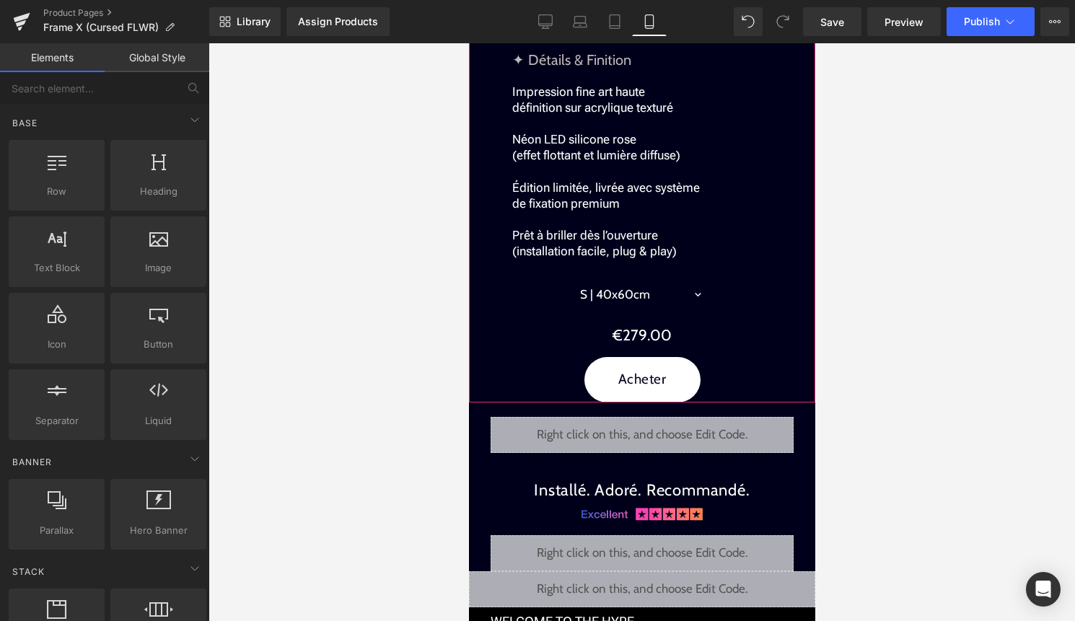
scroll to position [2019, 0]
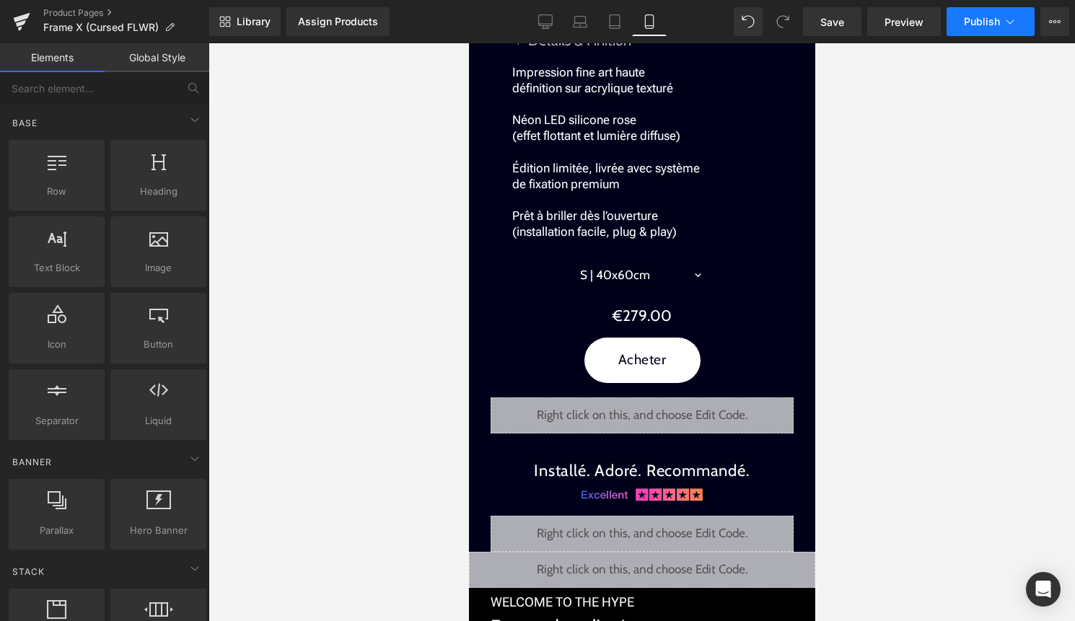
click at [997, 17] on span "Publish" at bounding box center [982, 22] width 36 height 12
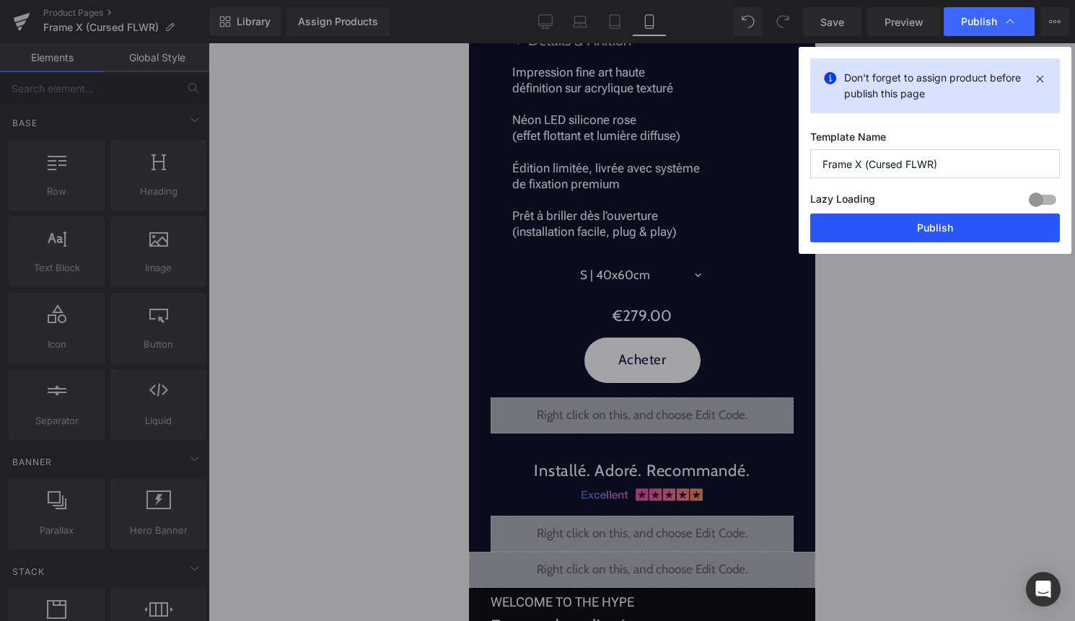
click at [898, 226] on button "Publish" at bounding box center [935, 227] width 250 height 29
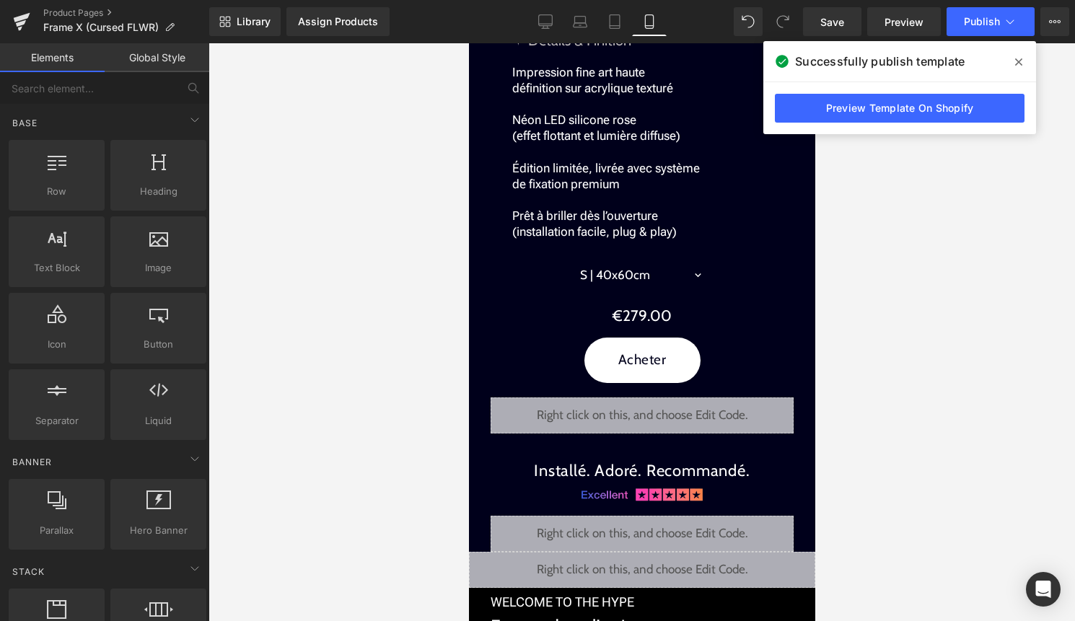
click at [1020, 62] on icon at bounding box center [1018, 62] width 7 height 12
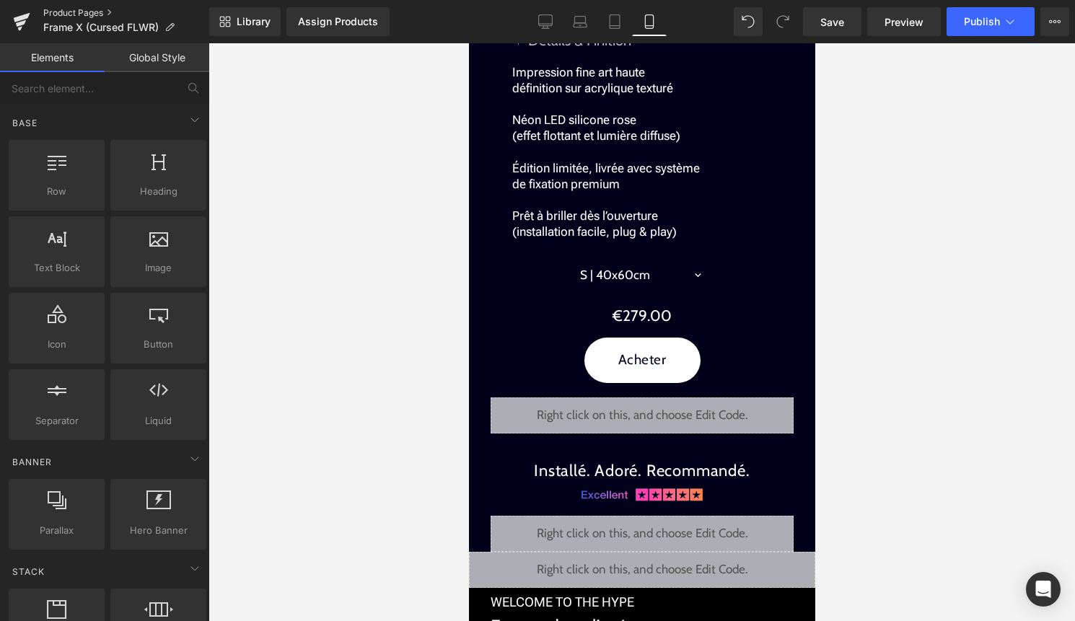
click at [88, 12] on link "Product Pages" at bounding box center [126, 13] width 166 height 12
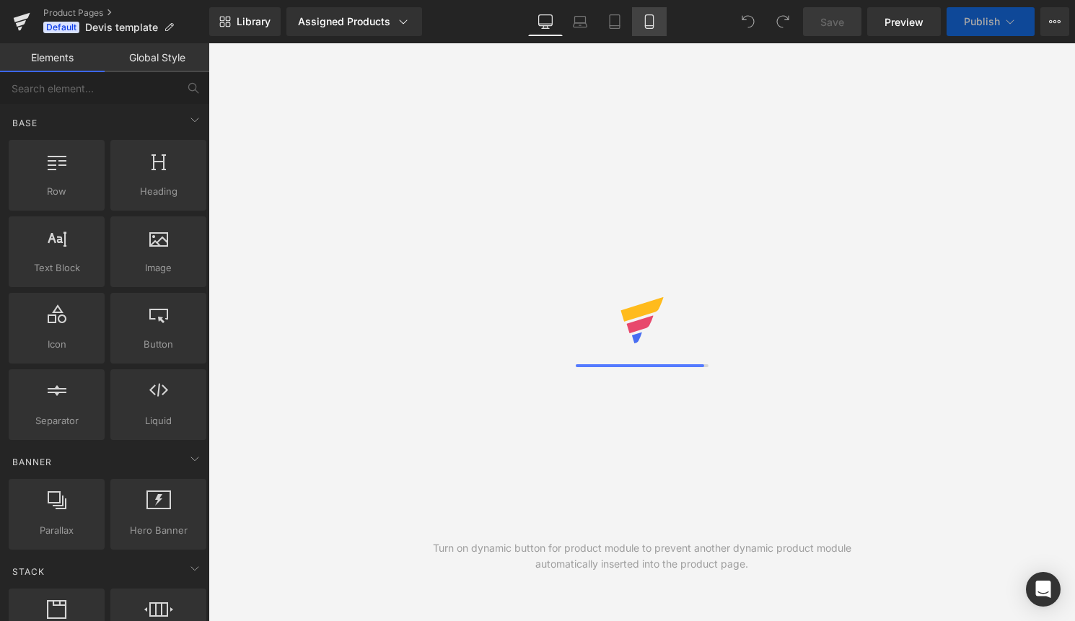
click at [652, 18] on icon at bounding box center [649, 21] width 14 height 14
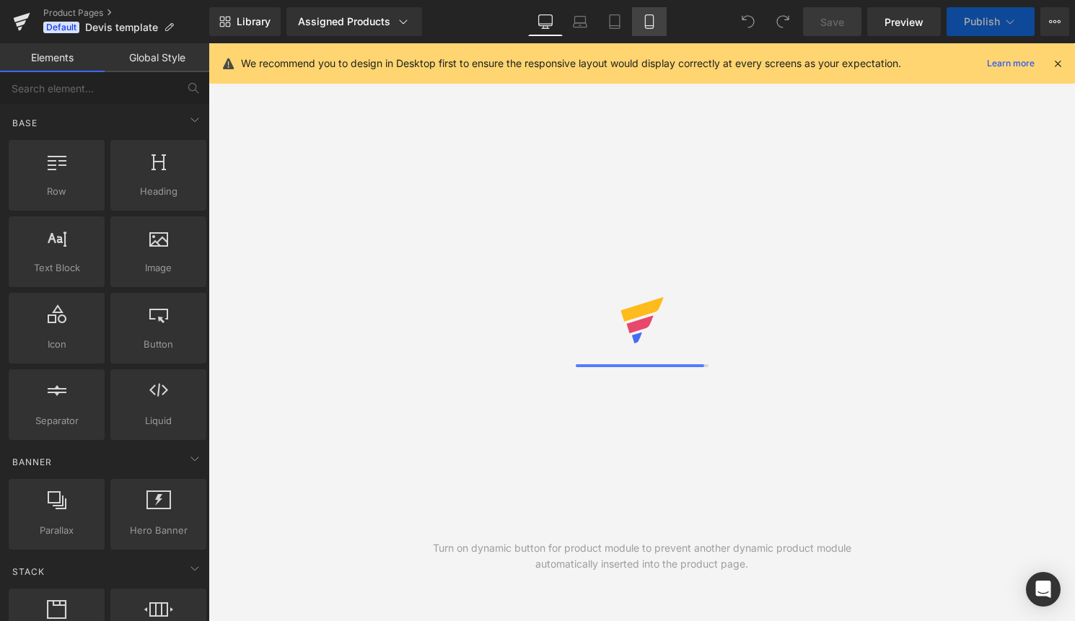
click at [649, 19] on icon at bounding box center [649, 21] width 14 height 14
click at [1057, 67] on icon at bounding box center [1057, 63] width 13 height 13
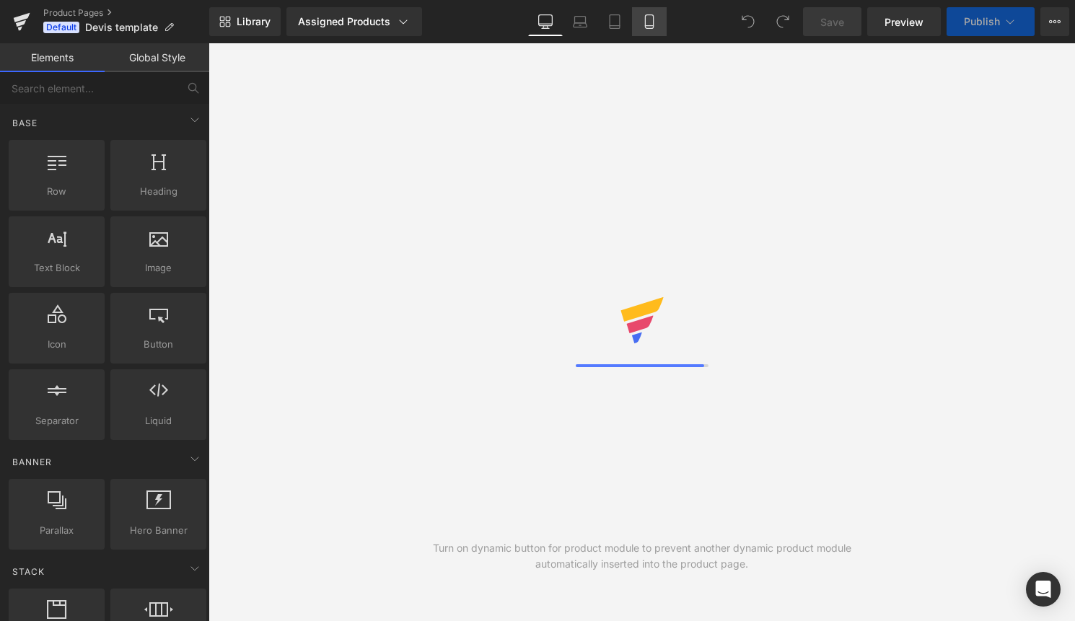
click at [641, 27] on link "Mobile" at bounding box center [649, 21] width 35 height 29
click at [649, 27] on icon at bounding box center [649, 21] width 14 height 14
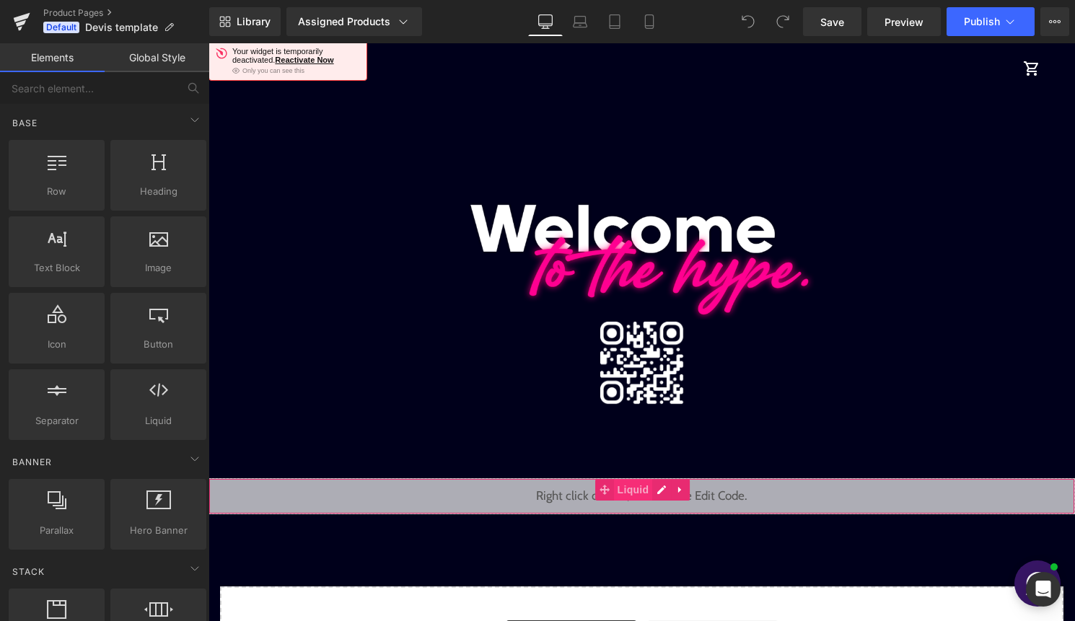
click at [632, 496] on span "Liquid" at bounding box center [633, 490] width 39 height 22
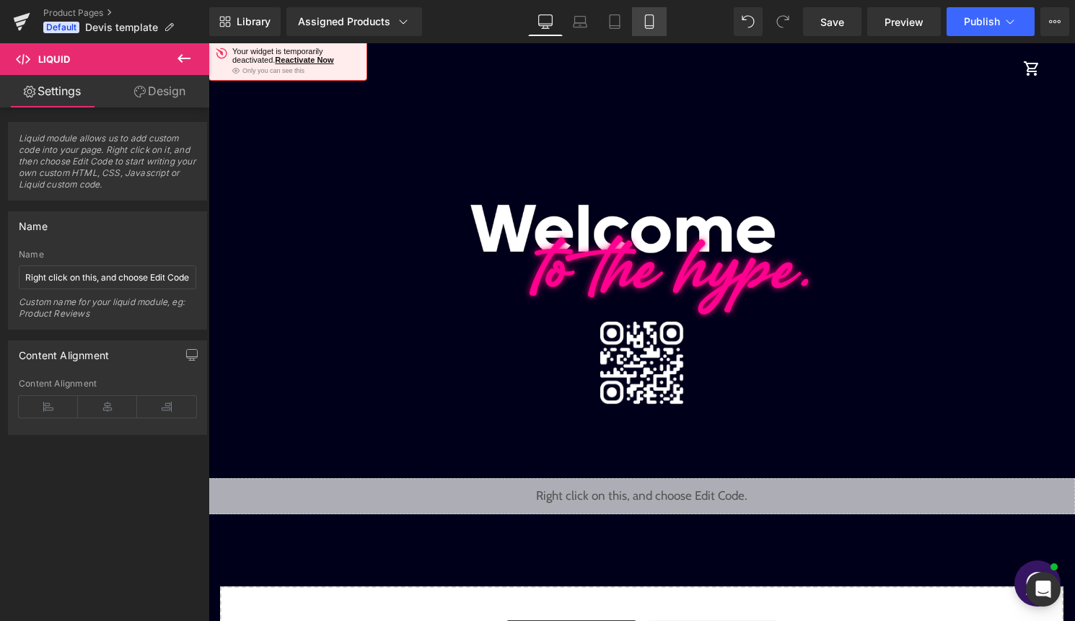
click at [635, 20] on link "Mobile" at bounding box center [649, 21] width 35 height 29
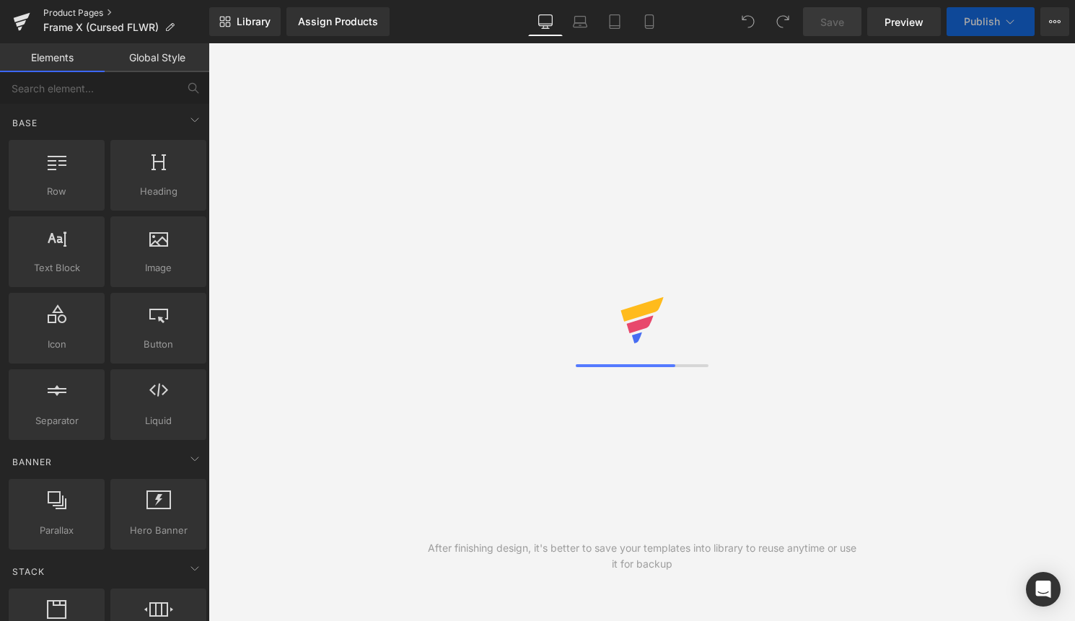
click at [76, 9] on link "Product Pages" at bounding box center [126, 13] width 166 height 12
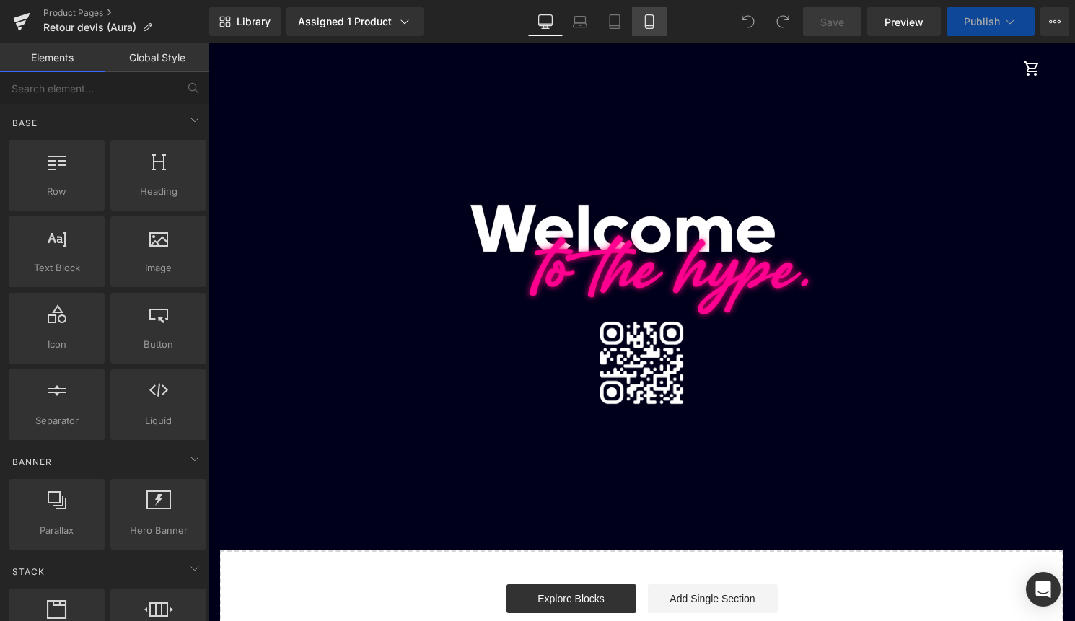
click at [653, 30] on link "Mobile" at bounding box center [649, 21] width 35 height 29
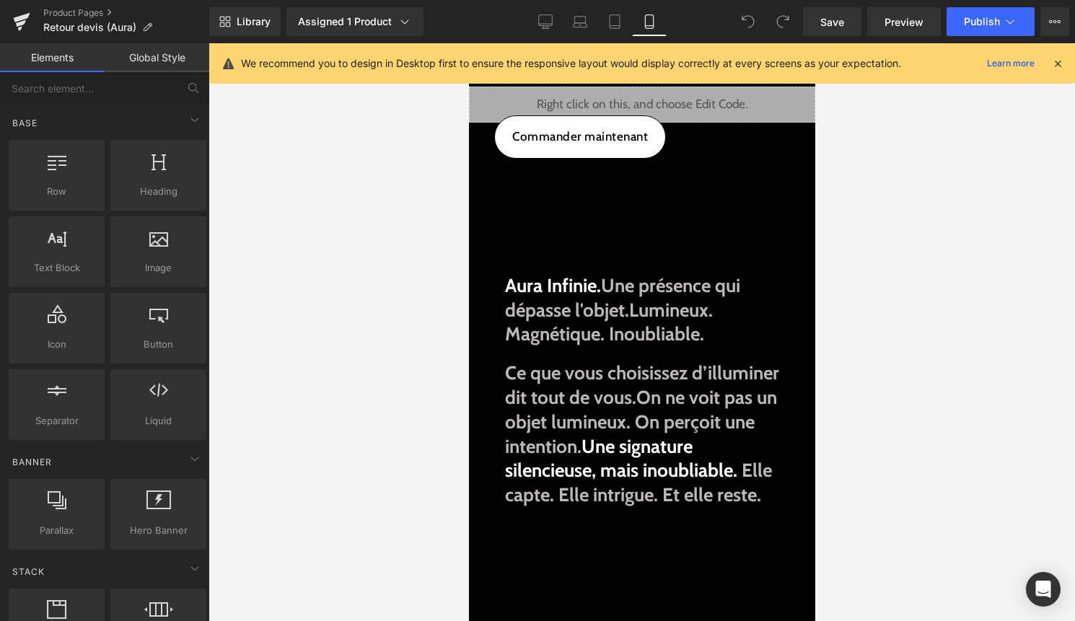
click at [1053, 63] on icon at bounding box center [1057, 63] width 13 height 13
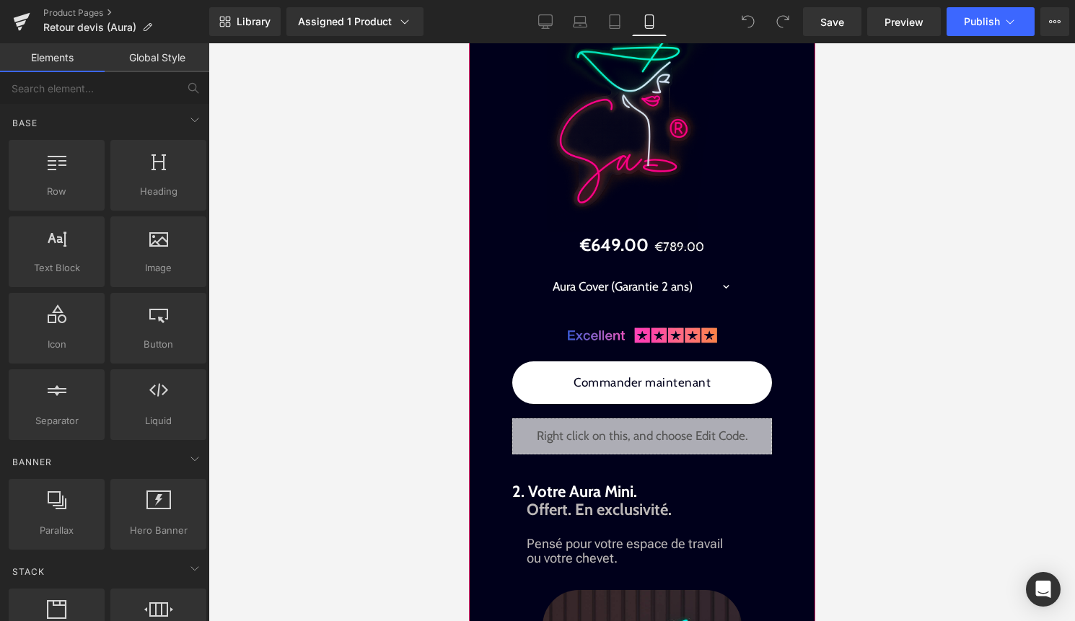
scroll to position [1909, 0]
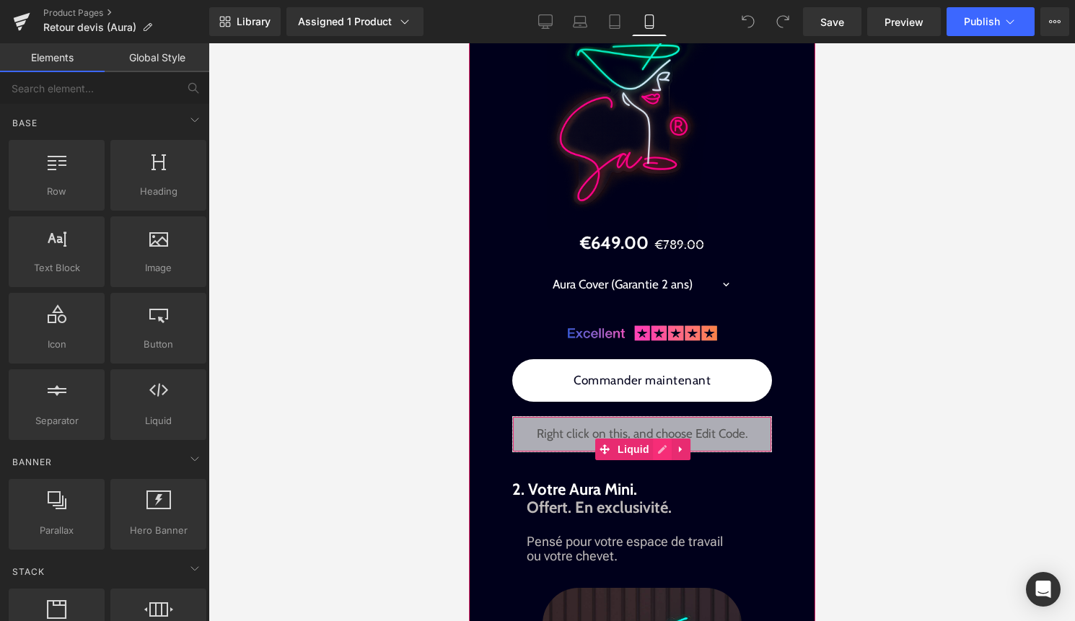
click at [660, 452] on div "Liquid" at bounding box center [641, 434] width 260 height 36
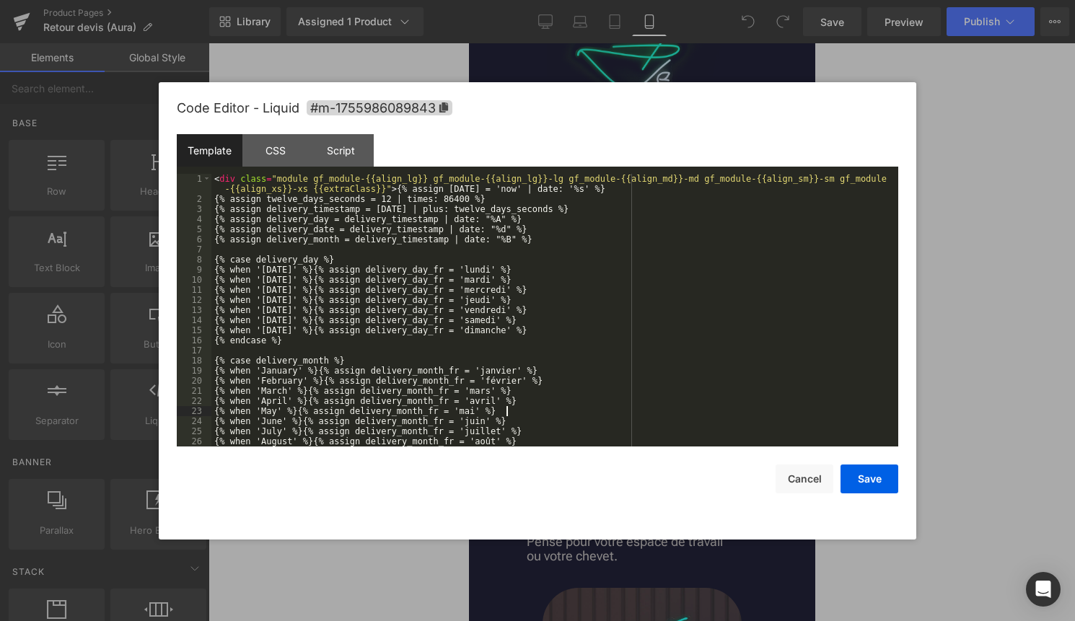
click at [553, 407] on div "< div class = "module gf_module-{{align_lg}} gf_module-{{align_lg}}-lg gf_modul…" at bounding box center [551, 325] width 681 height 303
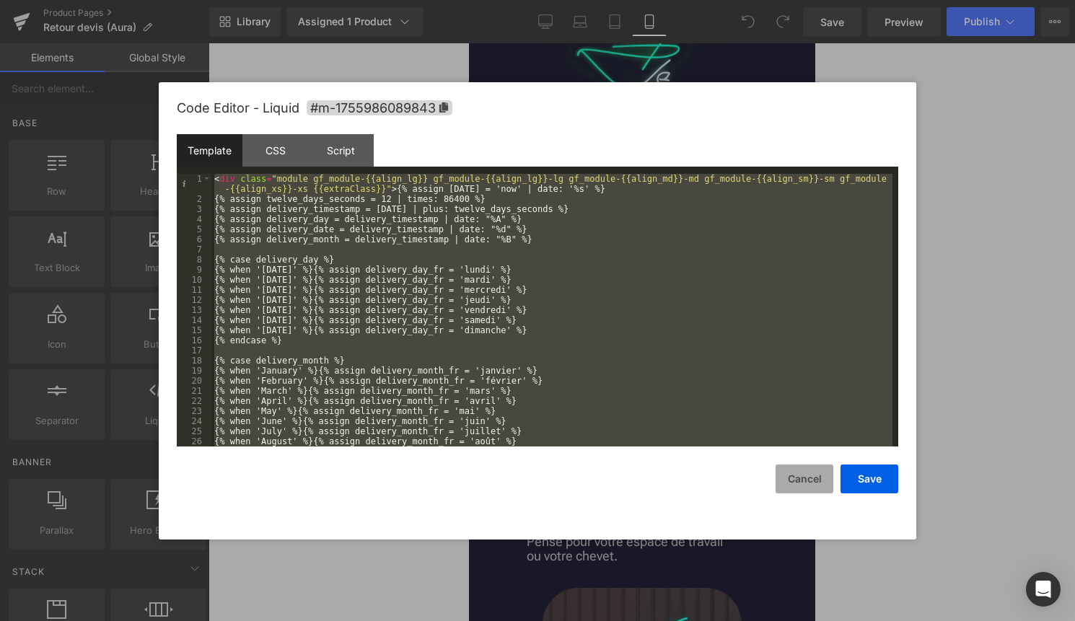
click at [796, 487] on button "Cancel" at bounding box center [804, 478] width 58 height 29
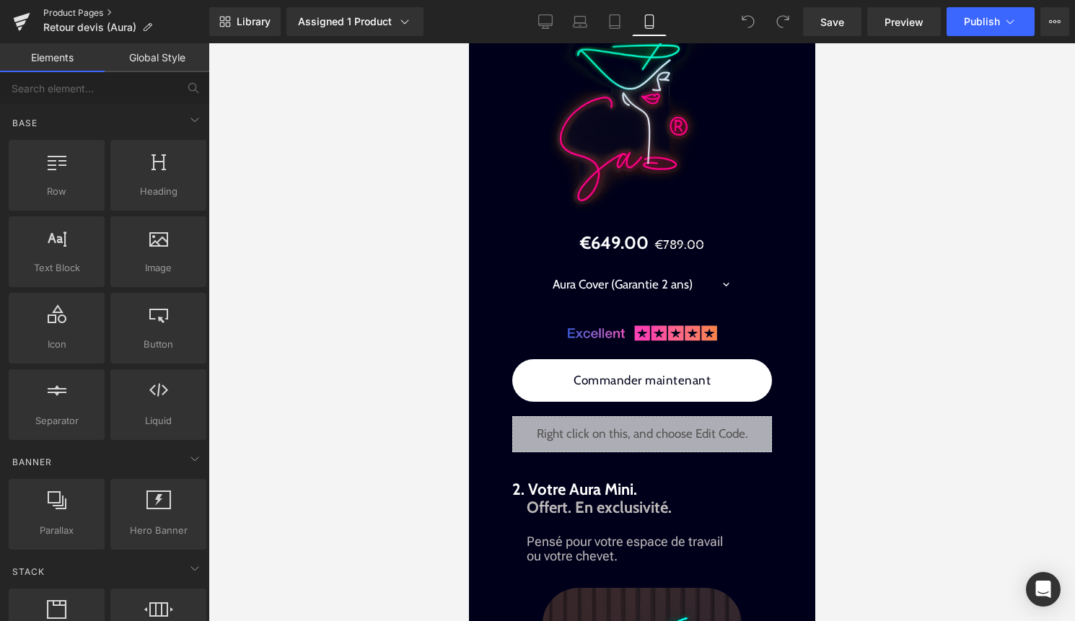
click at [85, 14] on link "Product Pages" at bounding box center [126, 13] width 166 height 12
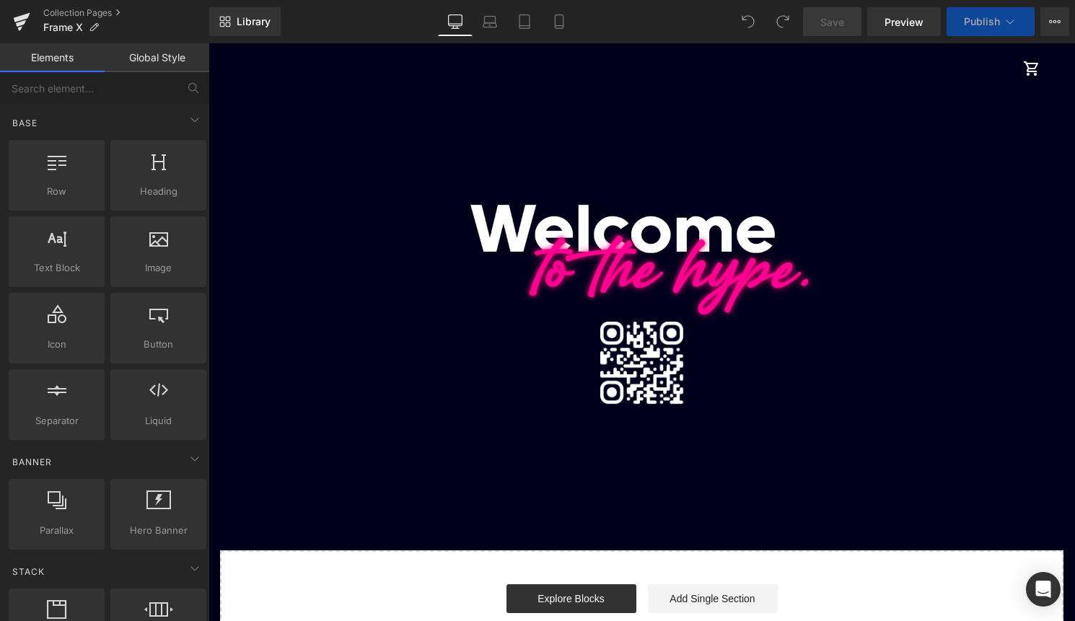
click at [565, 36] on div "Library Desktop Desktop Laptop Tablet Mobile Save Preview Publish Scheduled Vie…" at bounding box center [641, 21] width 865 height 43
click at [562, 25] on icon at bounding box center [559, 21] width 14 height 14
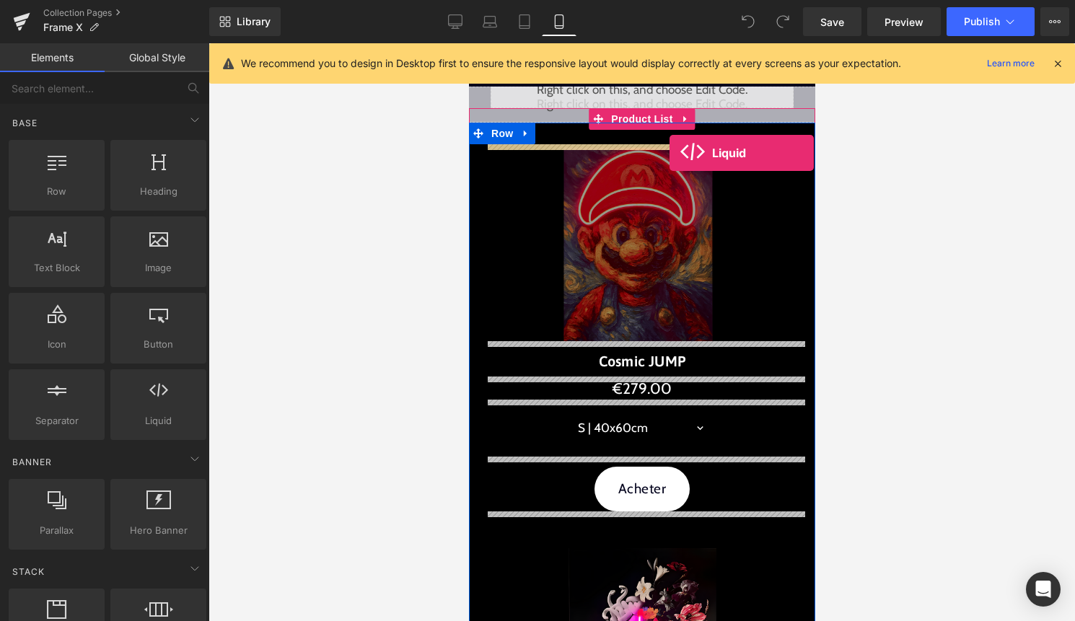
drag, startPoint x: 622, startPoint y: 437, endPoint x: 669, endPoint y: 151, distance: 289.4
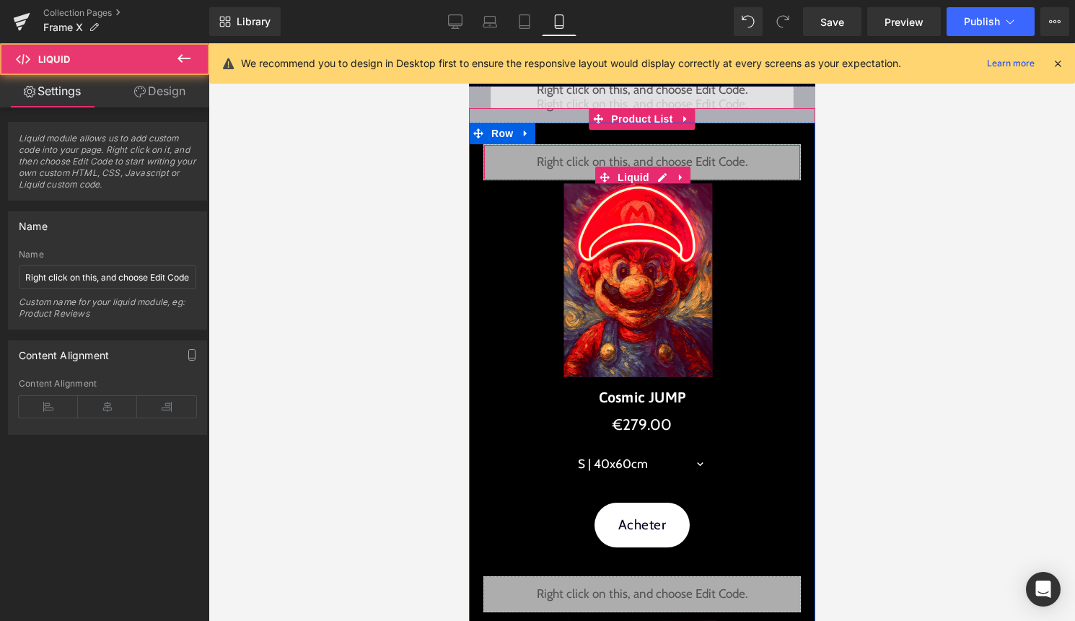
click at [663, 173] on div "Liquid" at bounding box center [640, 162] width 317 height 36
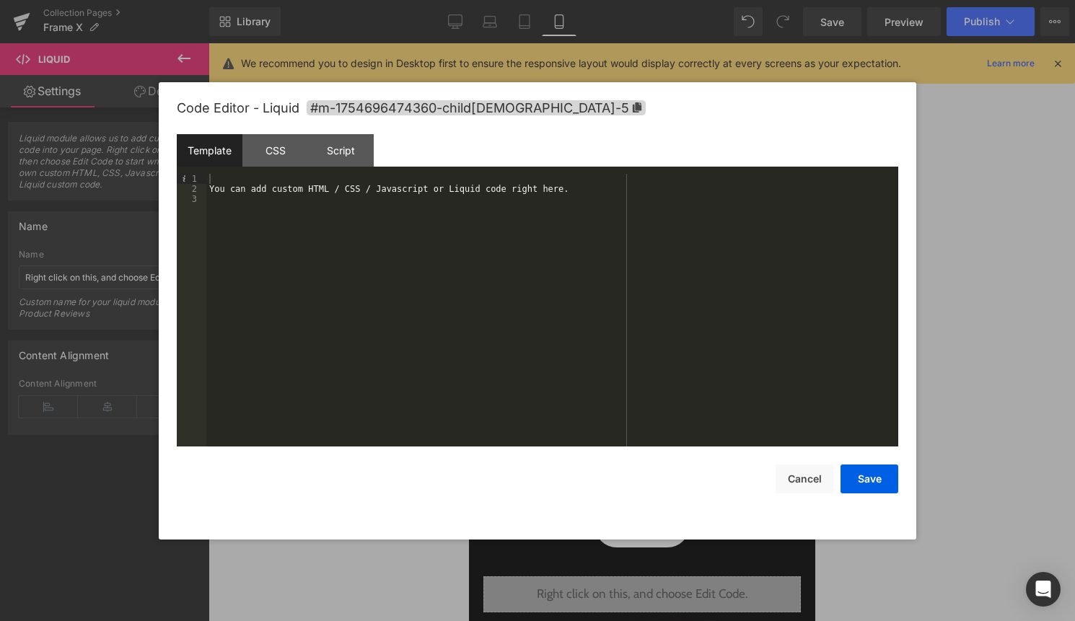
click at [588, 241] on div "You can add custom HTML / CSS / Javascript or Liquid code right here." at bounding box center [552, 320] width 692 height 293
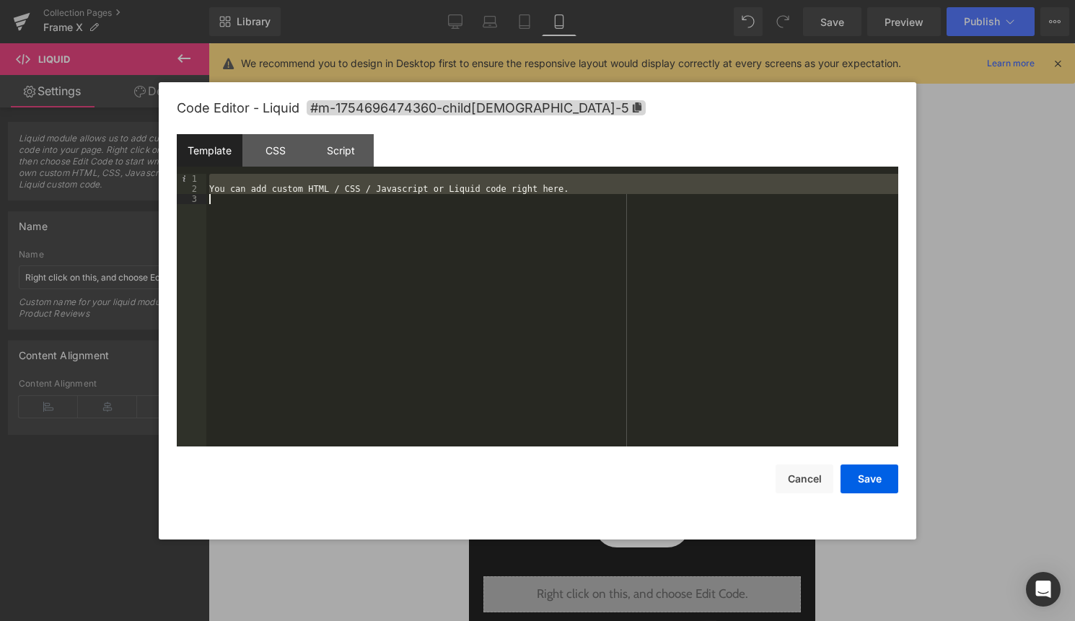
scroll to position [707, 0]
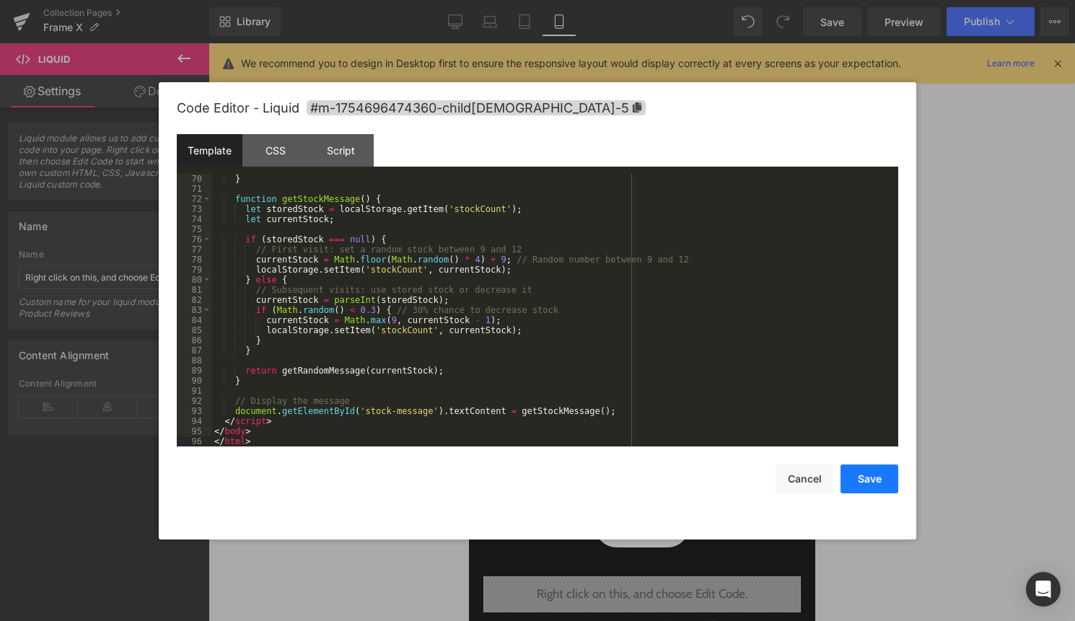
click at [880, 482] on button "Save" at bounding box center [869, 478] width 58 height 29
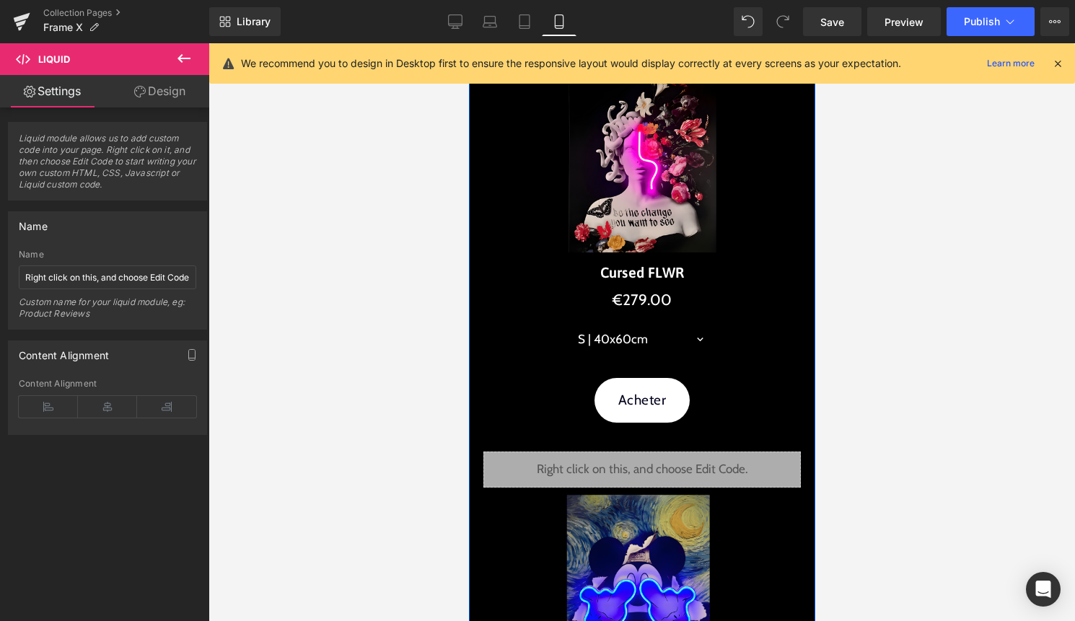
scroll to position [560, 0]
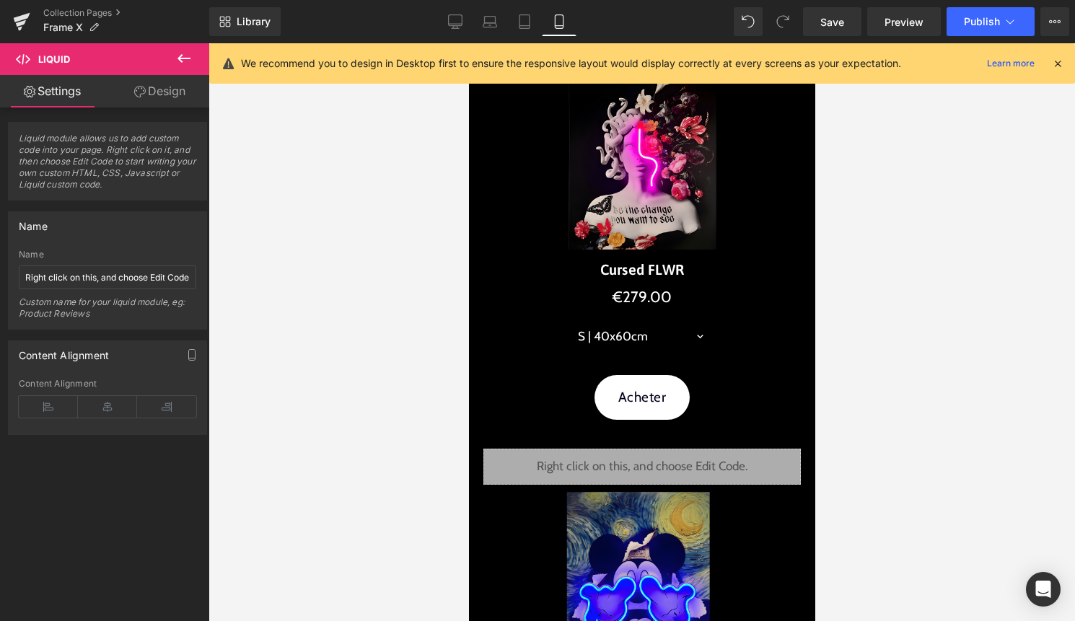
click at [984, 36] on div "Library Mobile Desktop Laptop Tablet Mobile Save Preview Publish Scheduled View…" at bounding box center [641, 21] width 865 height 43
click at [988, 25] on span "Publish" at bounding box center [982, 22] width 36 height 12
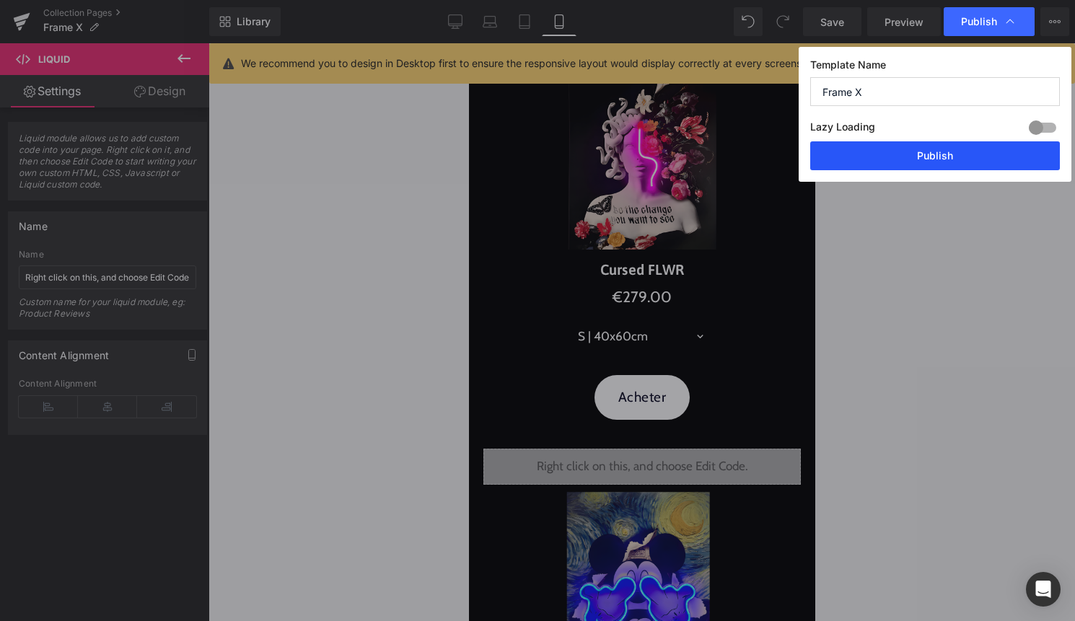
click at [963, 153] on button "Publish" at bounding box center [935, 155] width 250 height 29
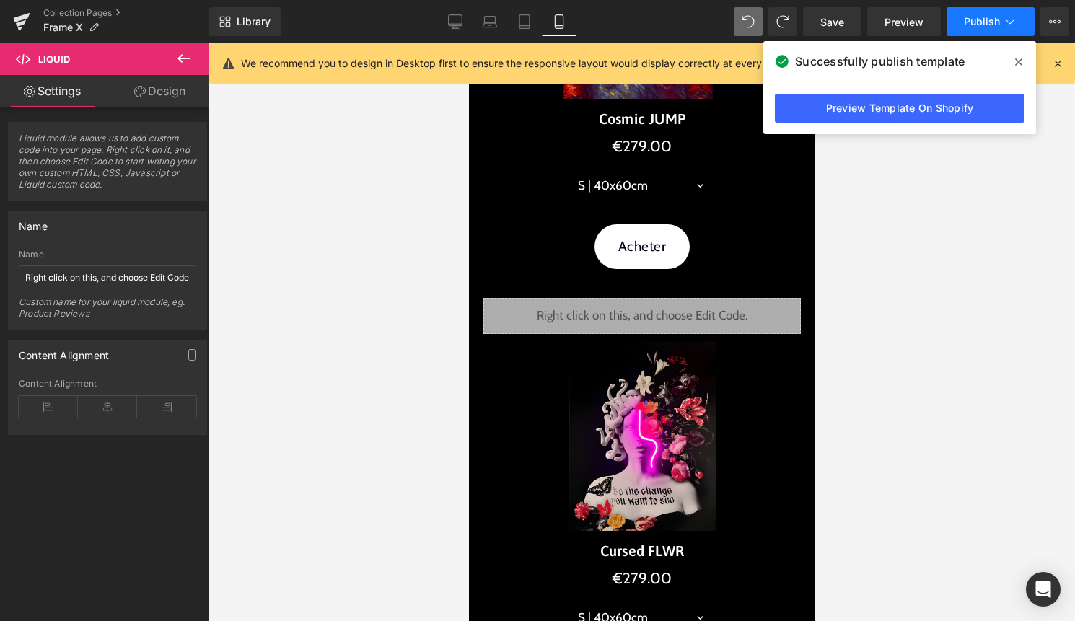
scroll to position [0, 0]
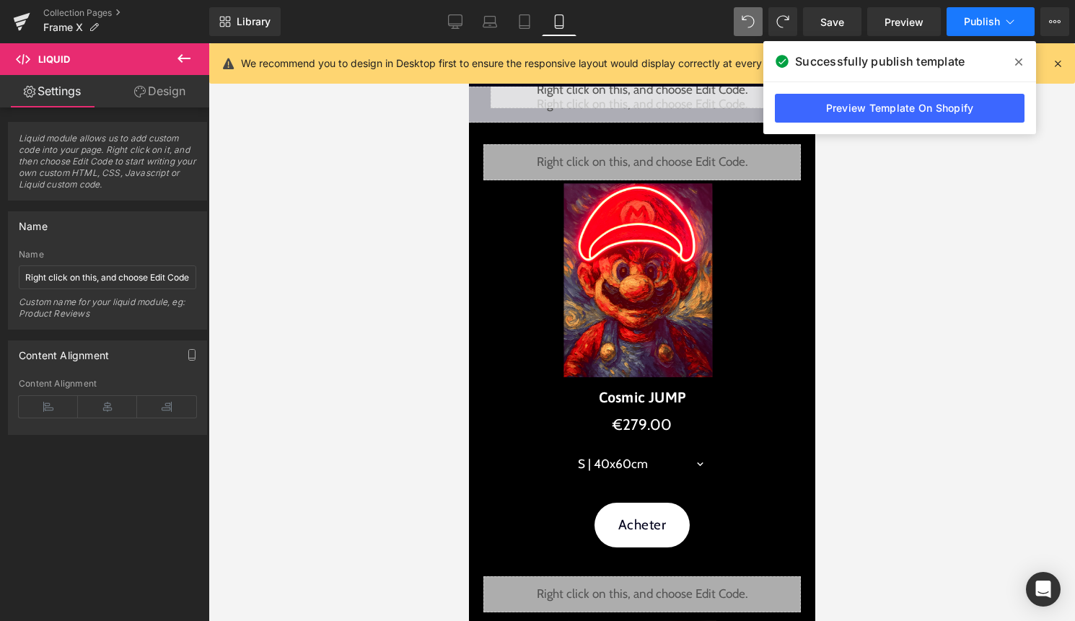
click at [971, 26] on span "Publish" at bounding box center [982, 22] width 36 height 12
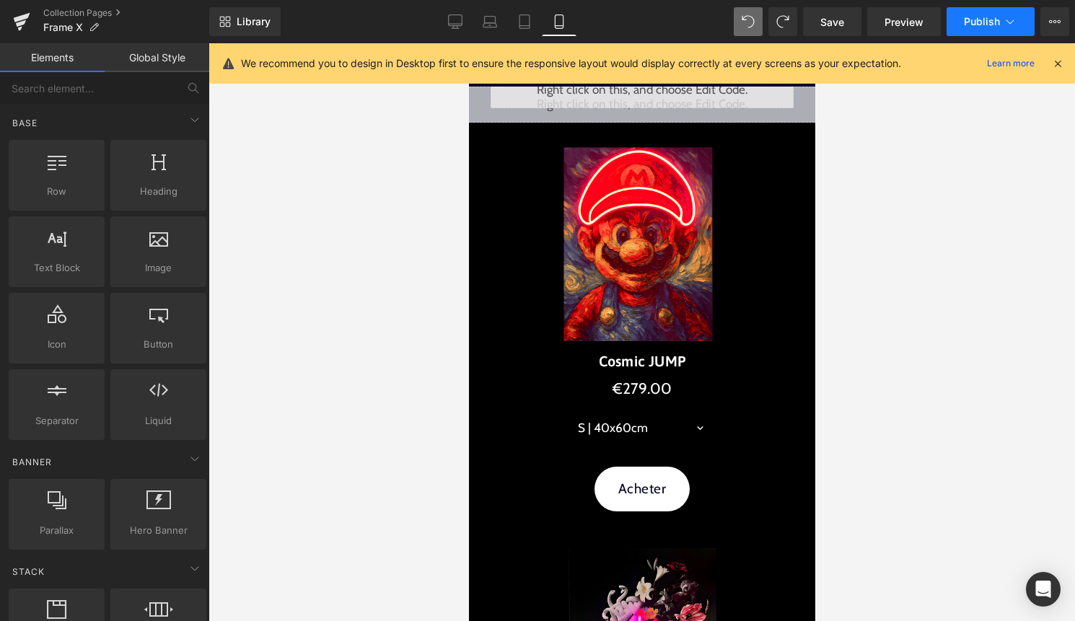
click at [991, 35] on button "Publish" at bounding box center [990, 21] width 88 height 29
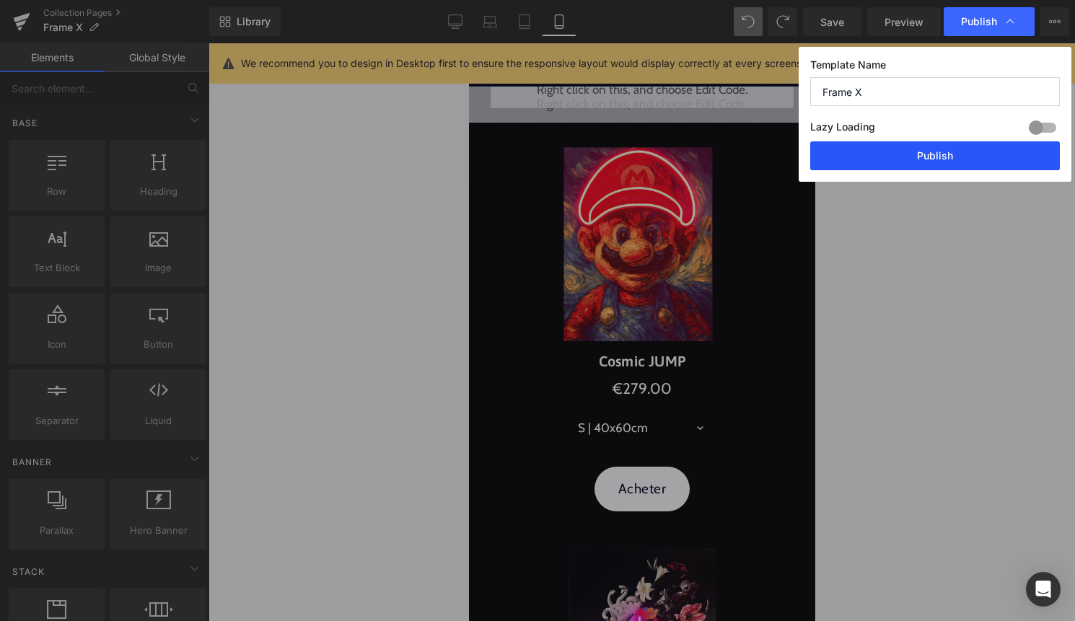
click at [914, 153] on button "Publish" at bounding box center [935, 155] width 250 height 29
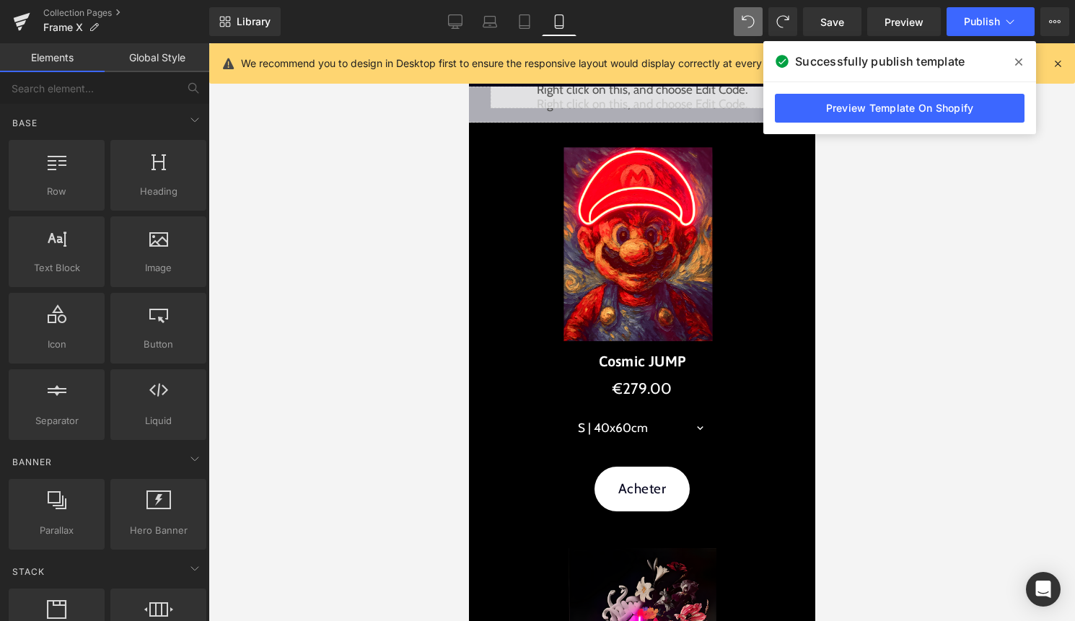
click at [1023, 61] on span at bounding box center [1018, 61] width 23 height 23
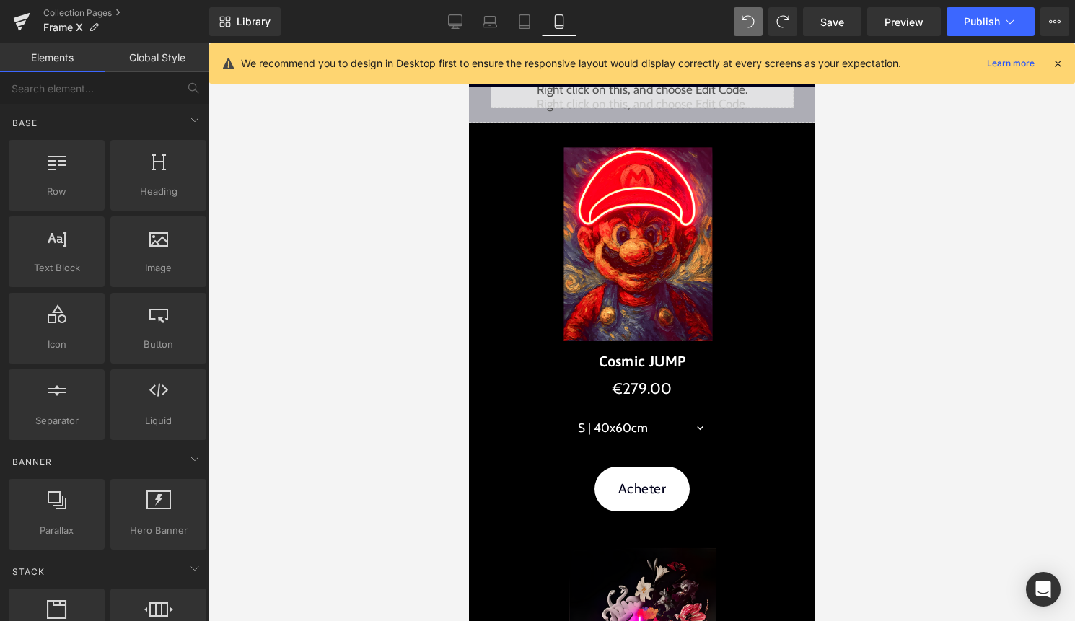
click at [1052, 62] on icon at bounding box center [1057, 63] width 13 height 13
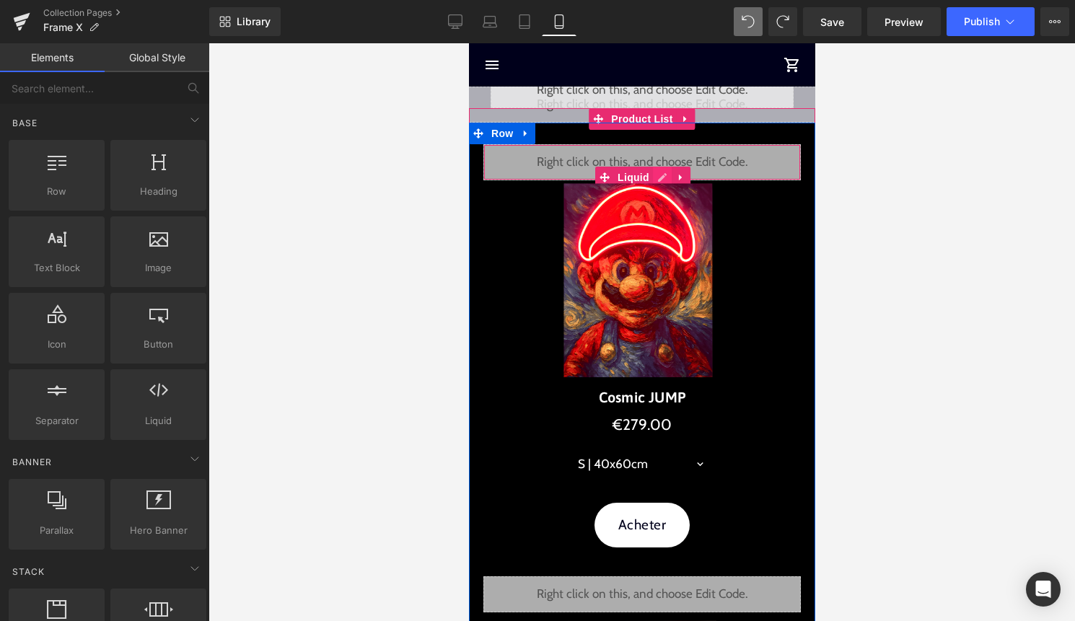
click at [663, 172] on div "Liquid" at bounding box center [640, 162] width 317 height 36
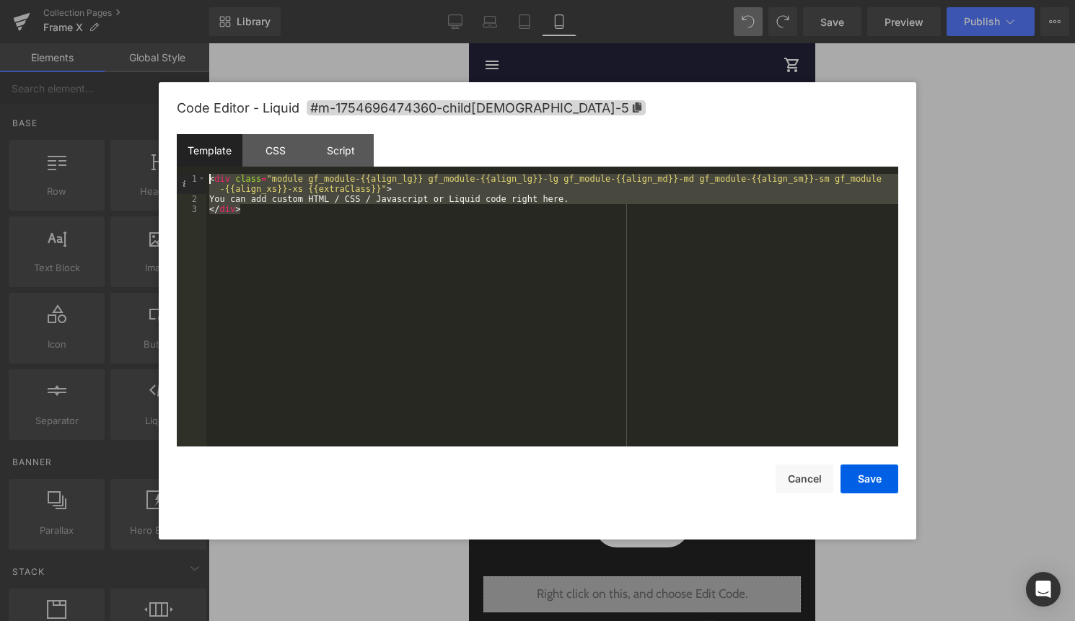
drag, startPoint x: 532, startPoint y: 265, endPoint x: 208, endPoint y: 176, distance: 335.2
click at [208, 176] on div "< div class = "module gf_module-{{align_lg}} gf_module-{{align_lg}}-lg gf_modul…" at bounding box center [552, 325] width 692 height 303
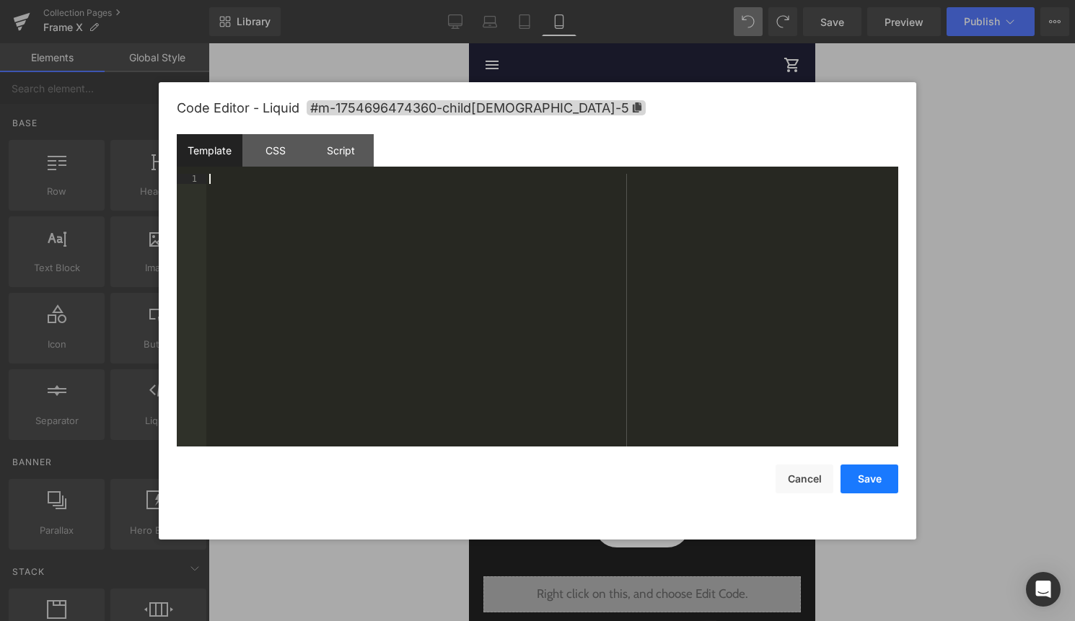
click at [878, 489] on button "Save" at bounding box center [869, 478] width 58 height 29
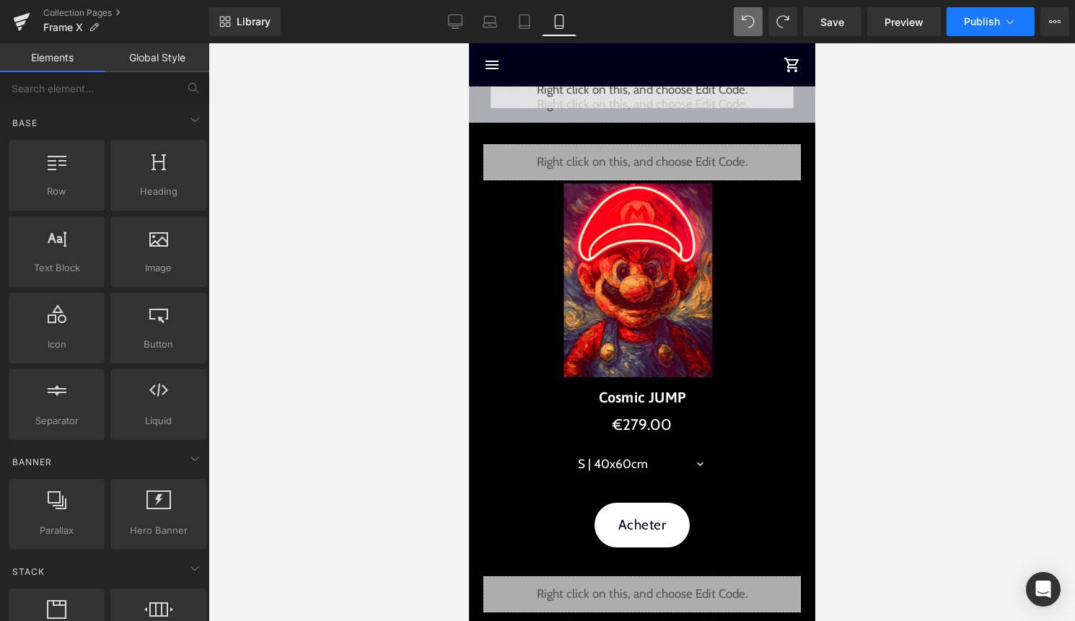
click at [990, 25] on span "Publish" at bounding box center [982, 22] width 36 height 12
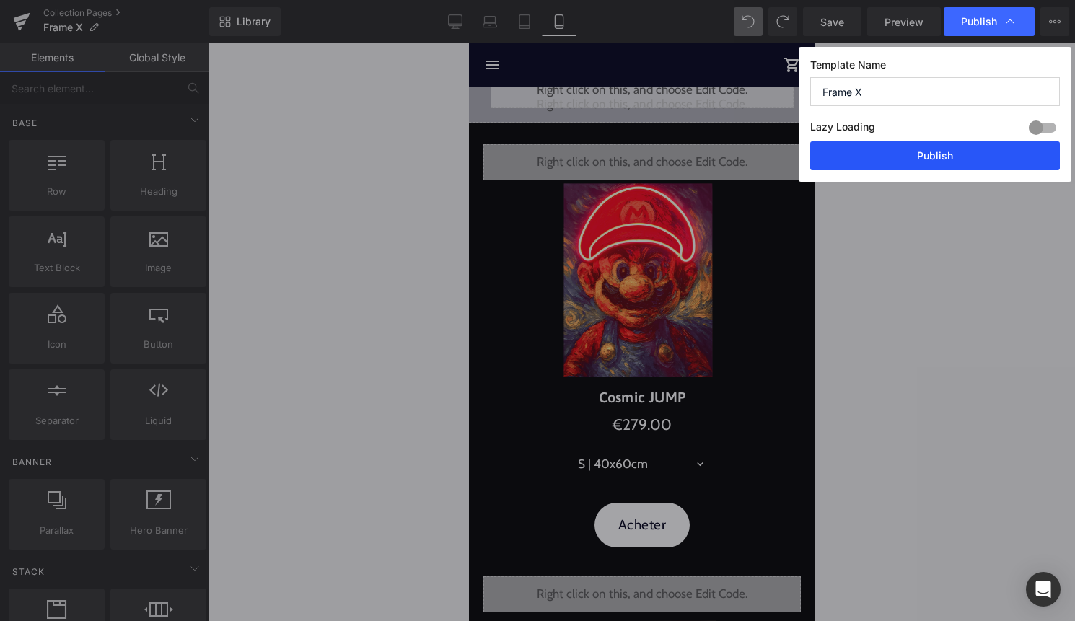
click at [945, 157] on button "Publish" at bounding box center [935, 155] width 250 height 29
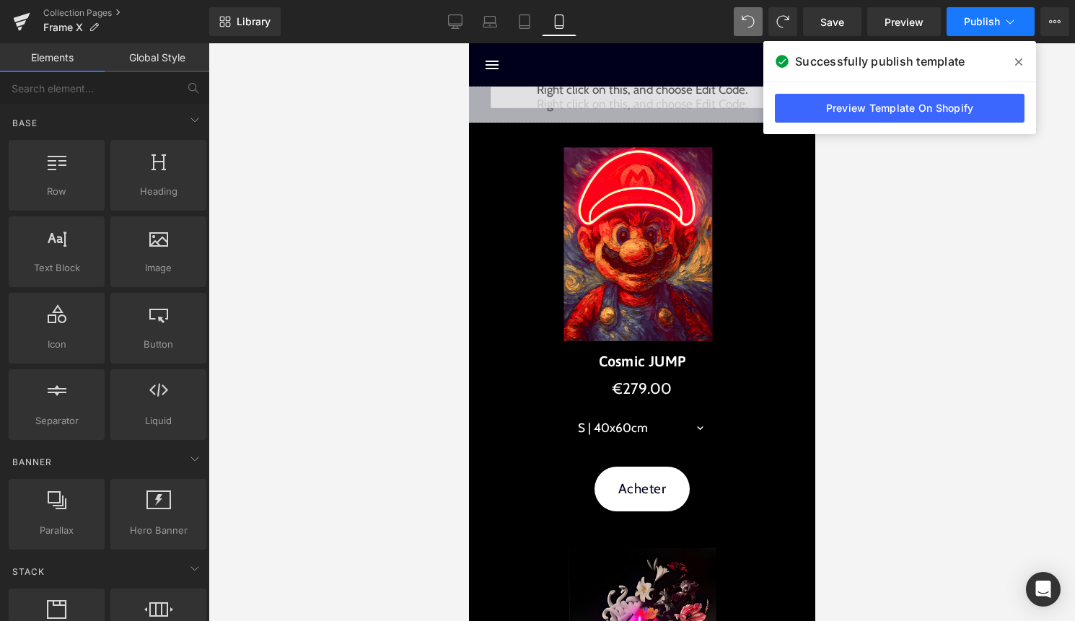
click at [988, 25] on span "Publish" at bounding box center [982, 22] width 36 height 12
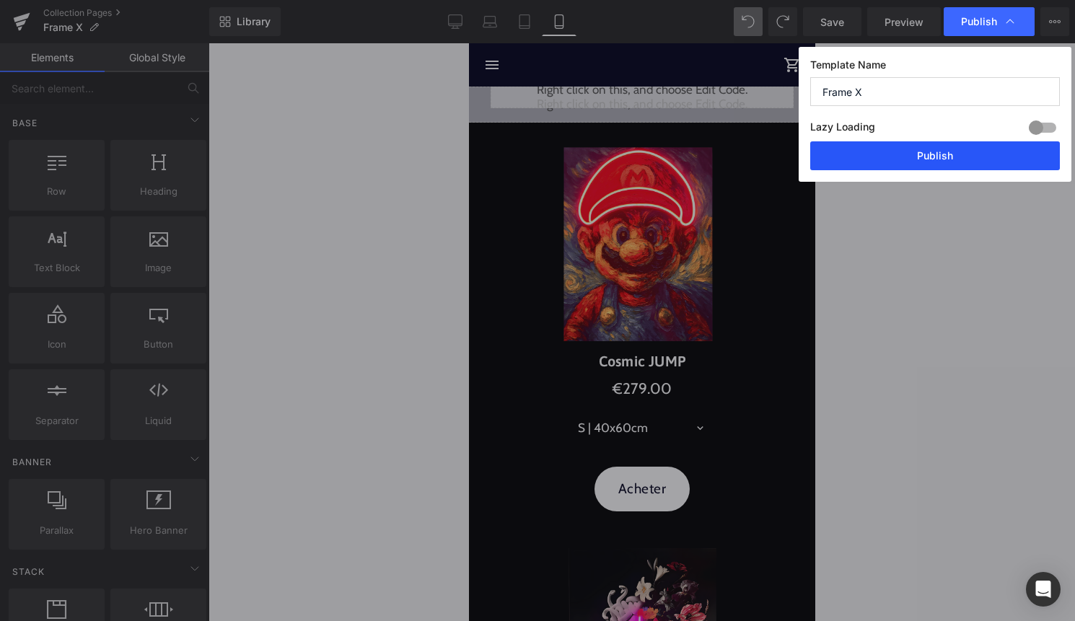
drag, startPoint x: 938, startPoint y: 166, endPoint x: 142, endPoint y: 72, distance: 801.0
click at [938, 166] on button "Publish" at bounding box center [935, 155] width 250 height 29
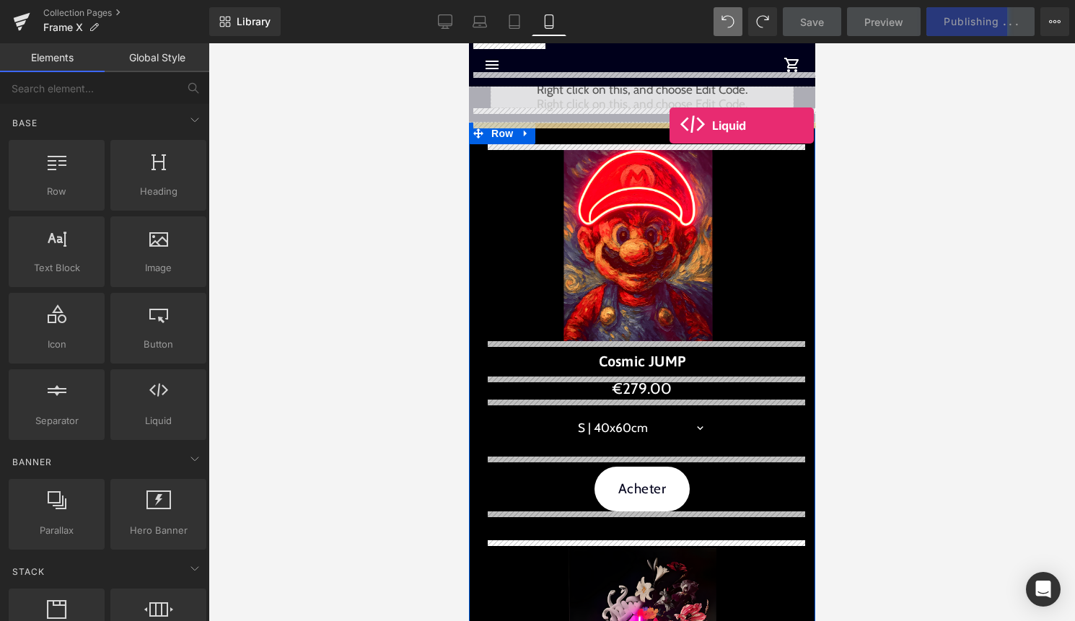
drag, startPoint x: 627, startPoint y: 440, endPoint x: 669, endPoint y: 125, distance: 317.2
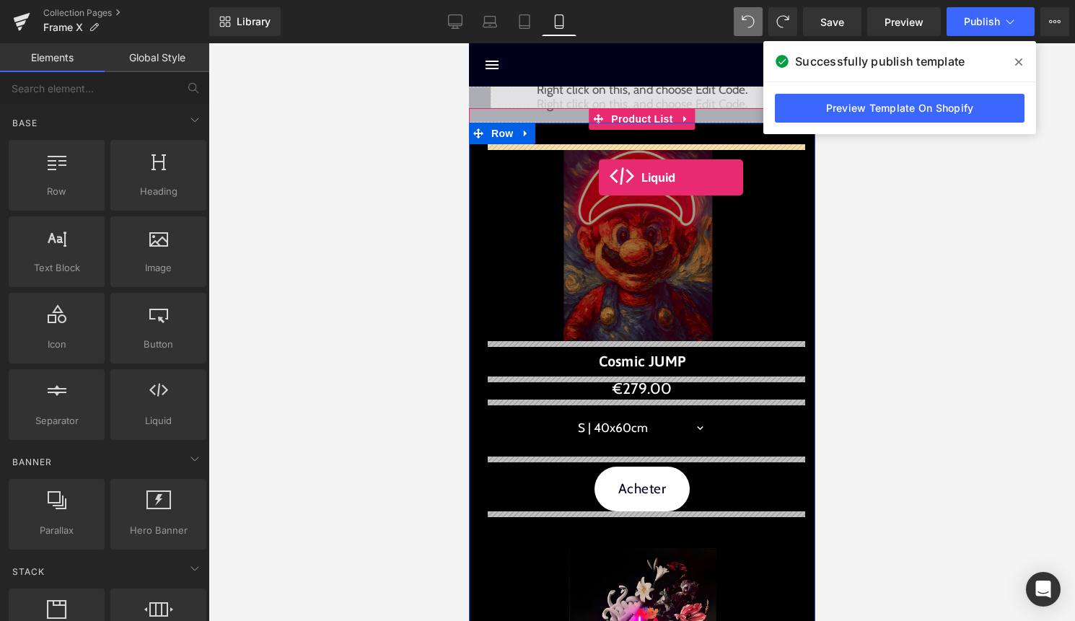
drag, startPoint x: 609, startPoint y: 436, endPoint x: 601, endPoint y: 172, distance: 263.4
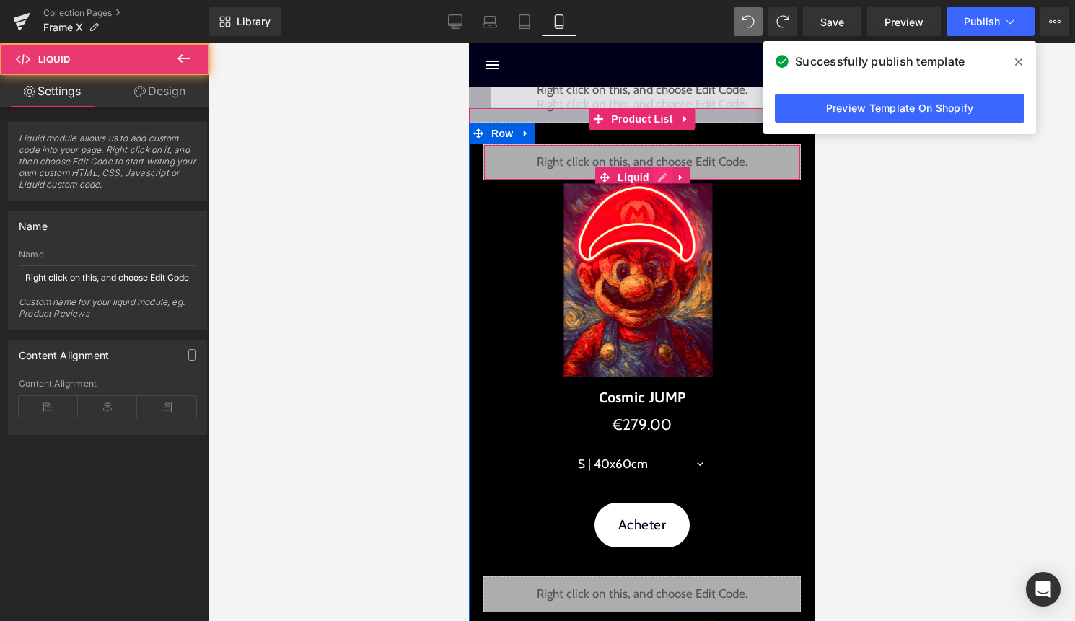
click at [665, 173] on div "Liquid" at bounding box center [640, 162] width 317 height 36
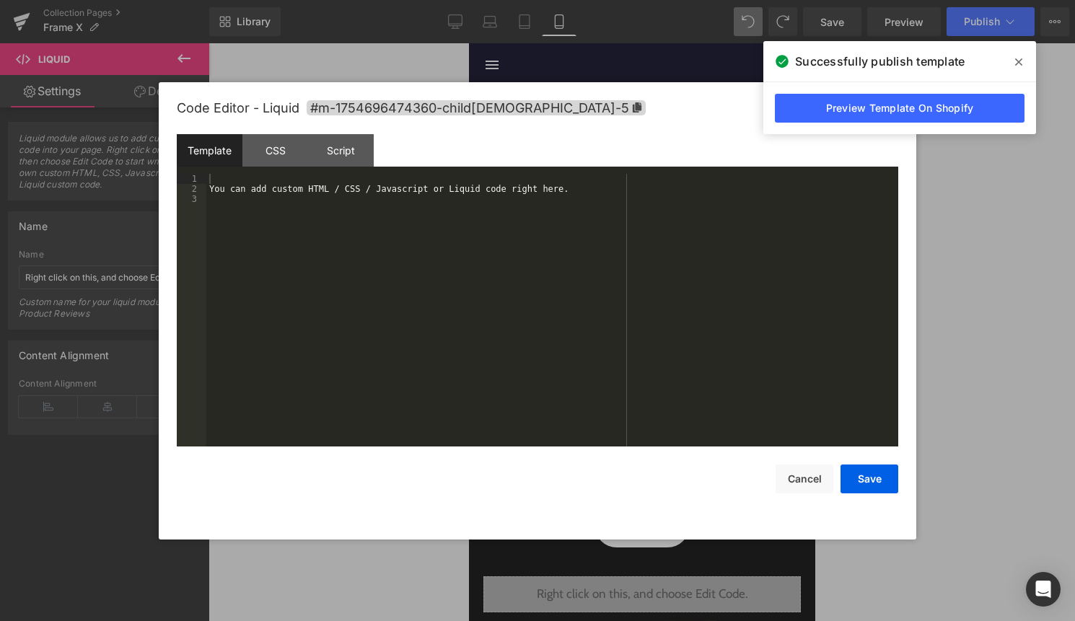
click at [563, 235] on div "You can add custom HTML / CSS / Javascript or Liquid code right here." at bounding box center [552, 320] width 692 height 293
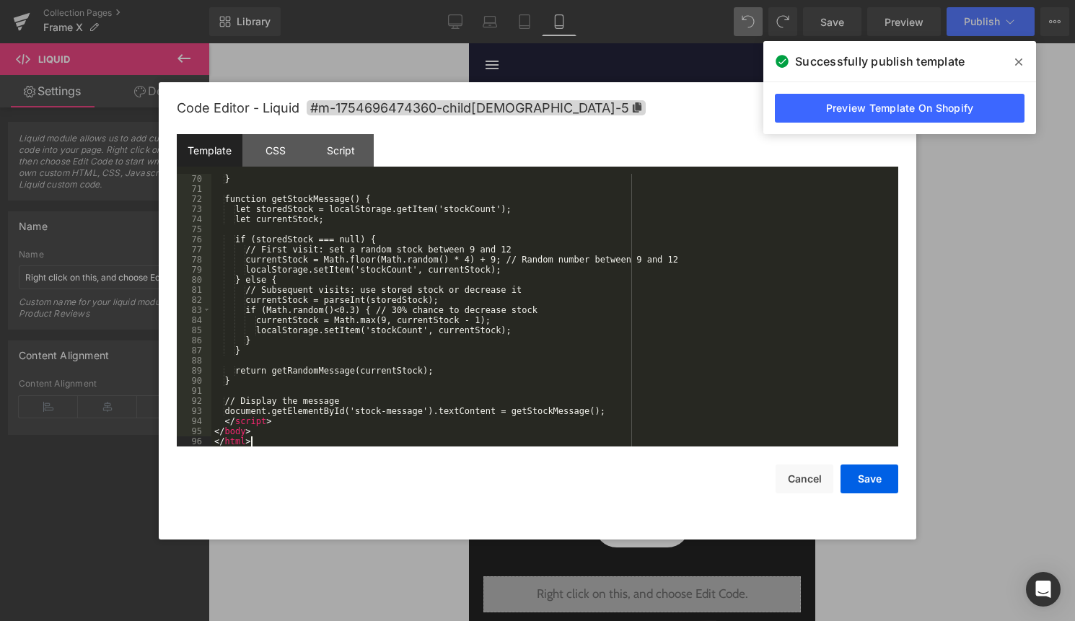
scroll to position [707, 0]
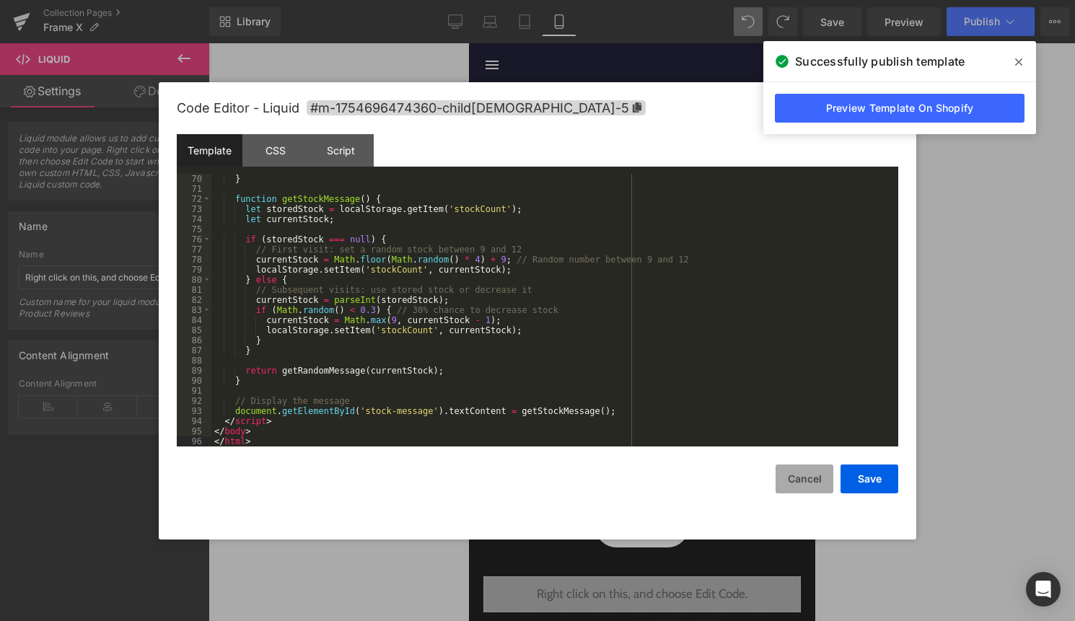
click at [793, 478] on button "Cancel" at bounding box center [804, 478] width 58 height 29
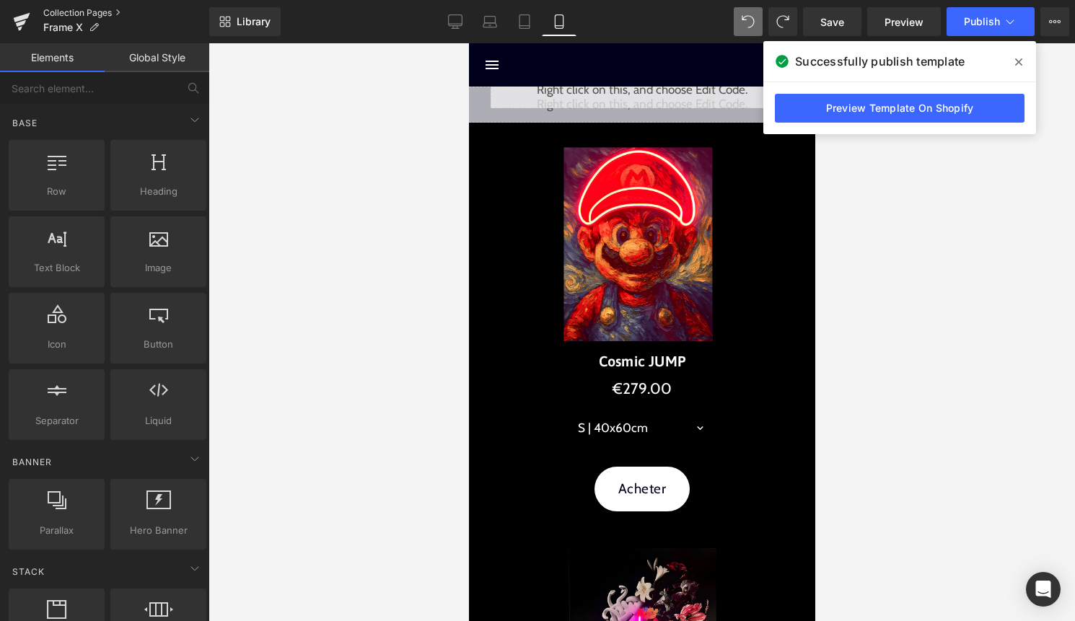
click at [79, 8] on link "Collection Pages" at bounding box center [126, 13] width 166 height 12
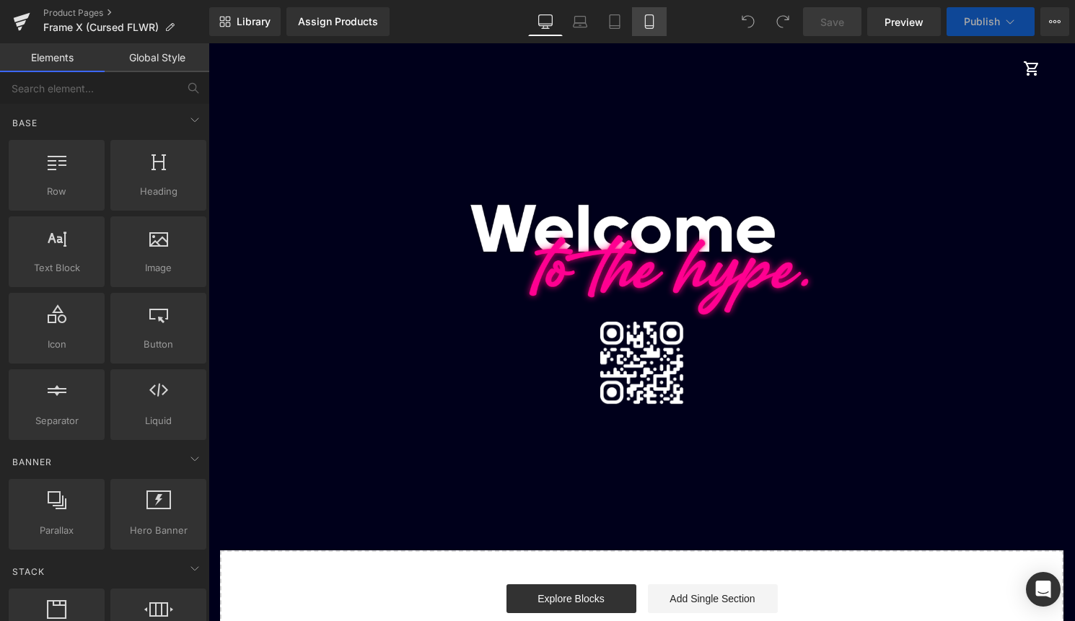
click at [662, 14] on link "Mobile" at bounding box center [649, 21] width 35 height 29
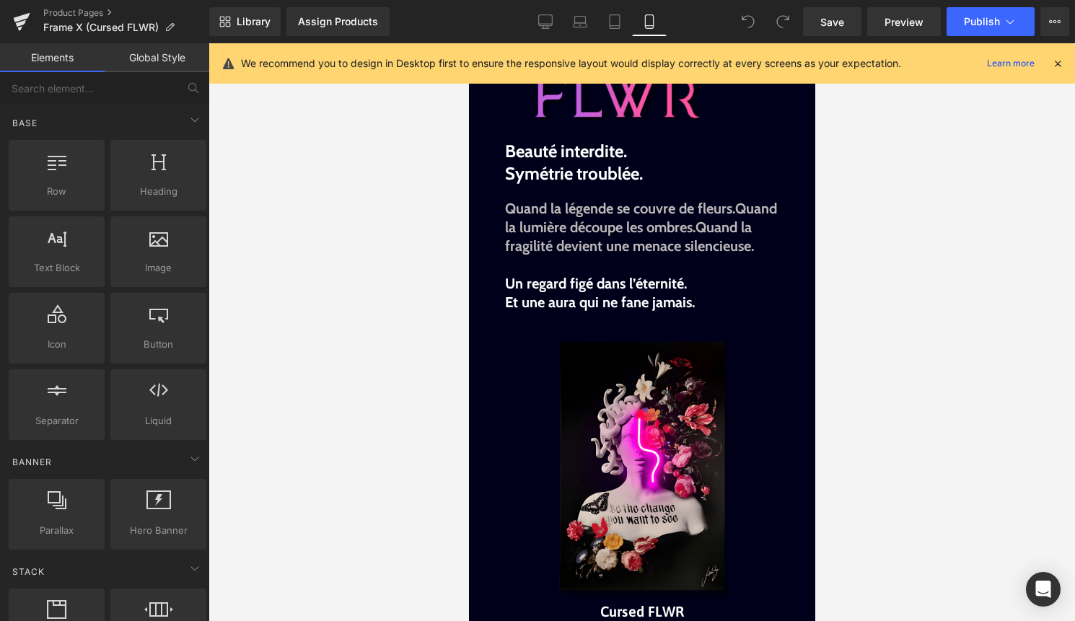
scroll to position [327, 0]
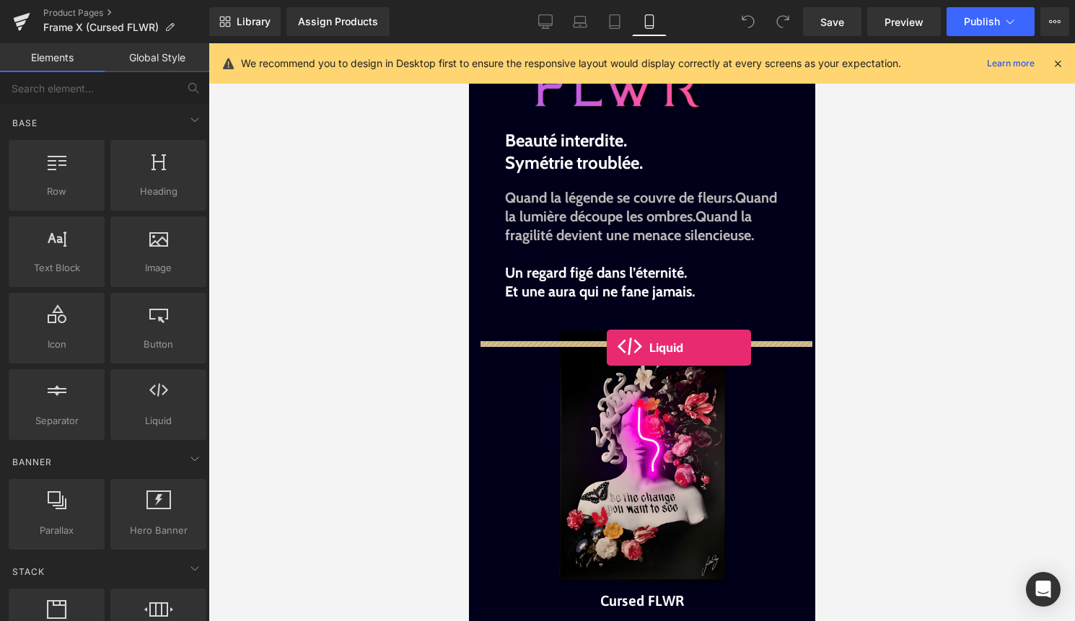
drag, startPoint x: 610, startPoint y: 442, endPoint x: 606, endPoint y: 348, distance: 94.6
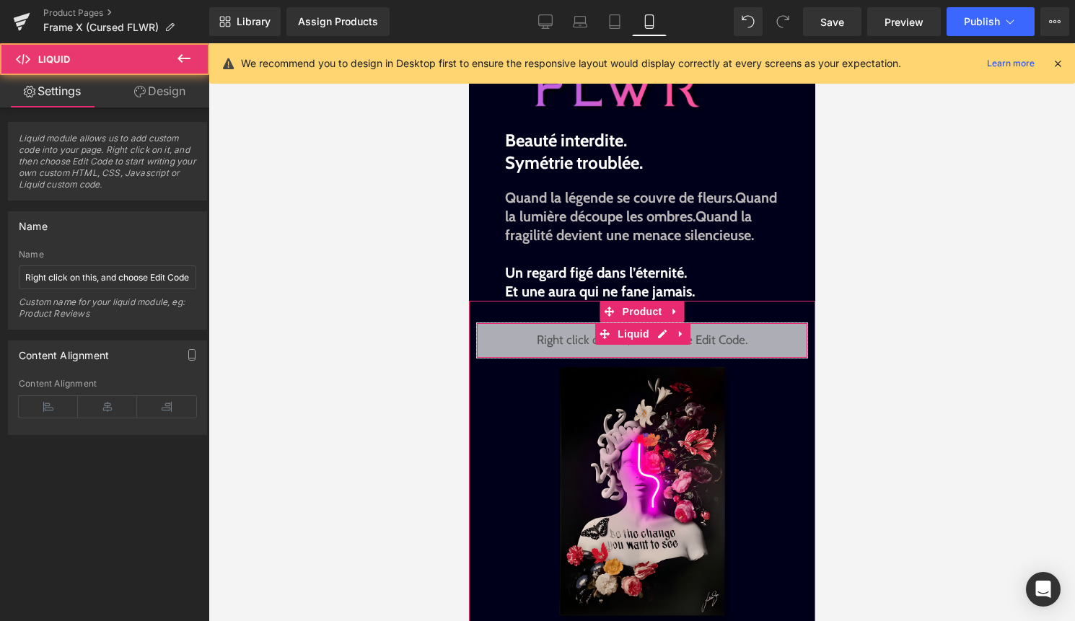
click at [662, 354] on div "Liquid" at bounding box center [641, 340] width 332 height 36
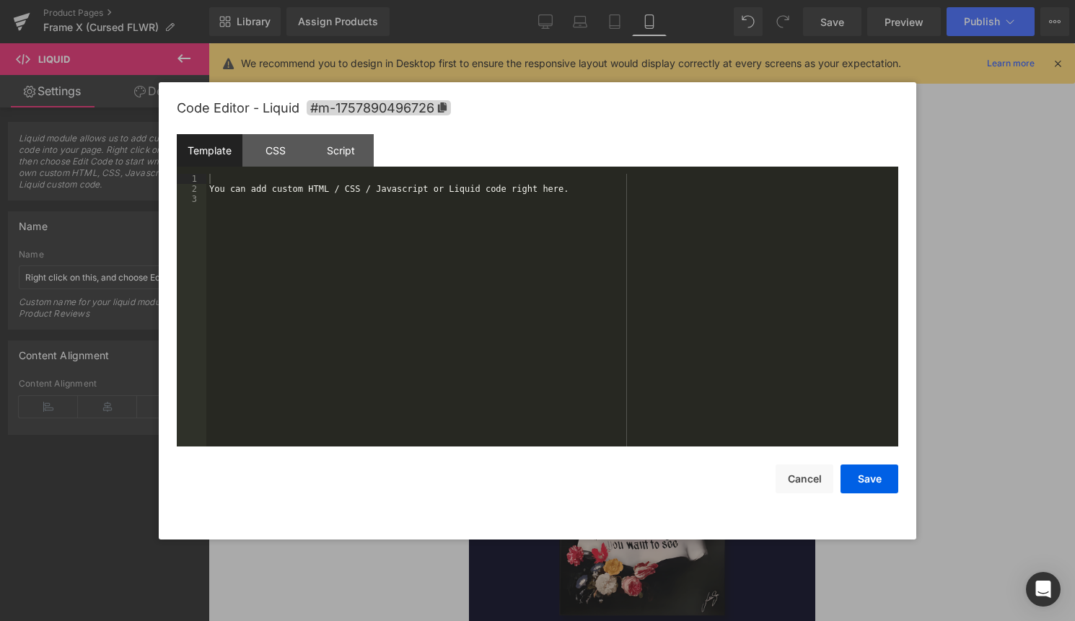
click at [591, 374] on div "You can add custom HTML / CSS / Javascript or Liquid code right here." at bounding box center [552, 320] width 692 height 293
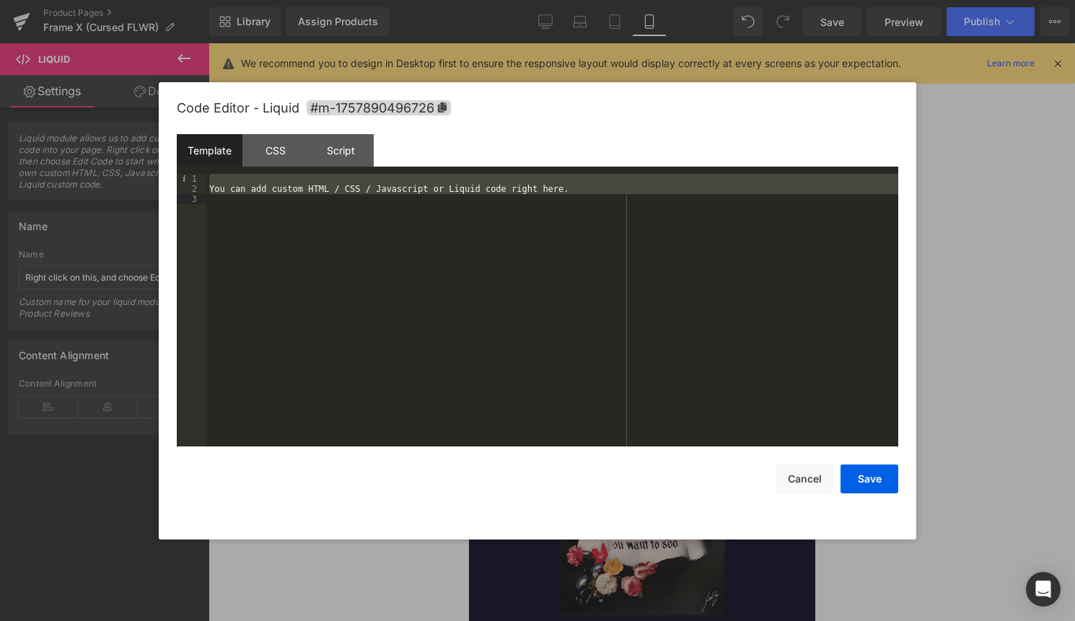
scroll to position [707, 0]
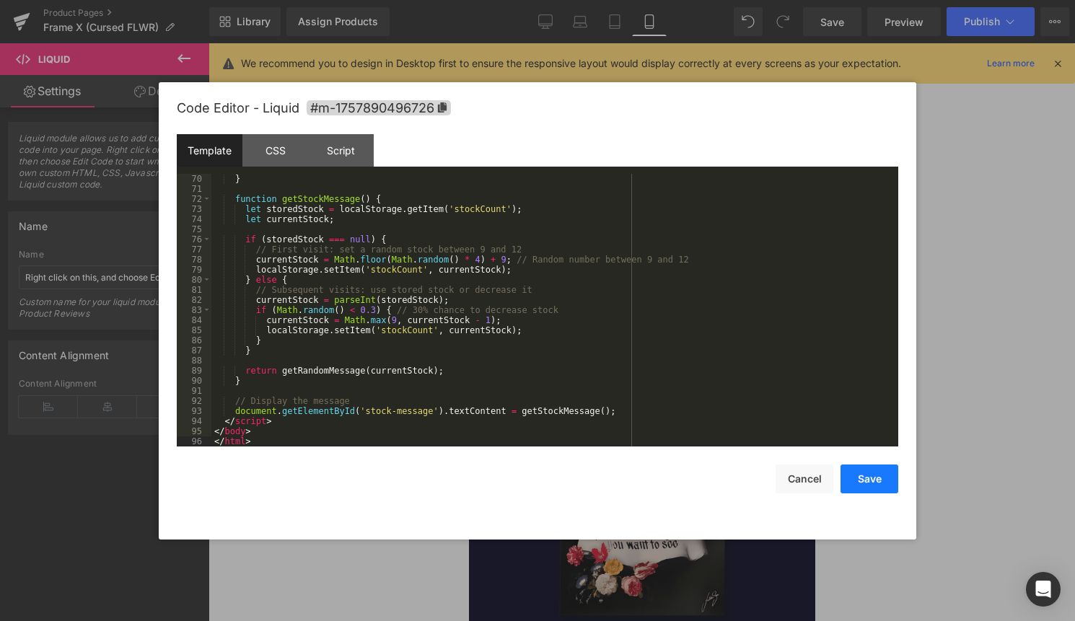
click at [875, 477] on button "Save" at bounding box center [869, 478] width 58 height 29
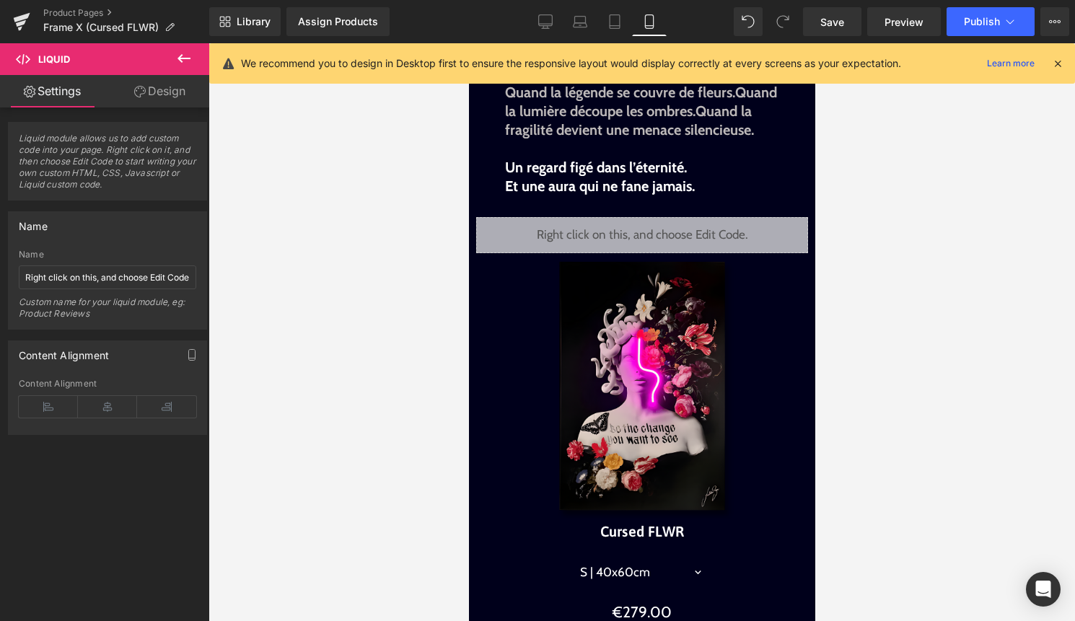
scroll to position [431, 0]
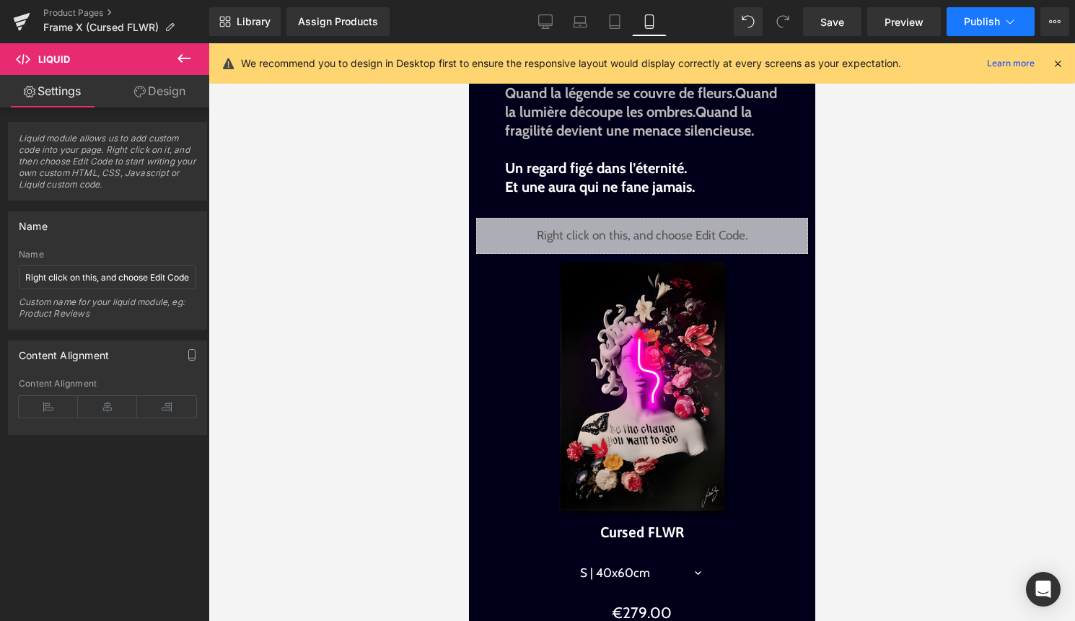
click at [985, 27] on span "Publish" at bounding box center [982, 22] width 36 height 12
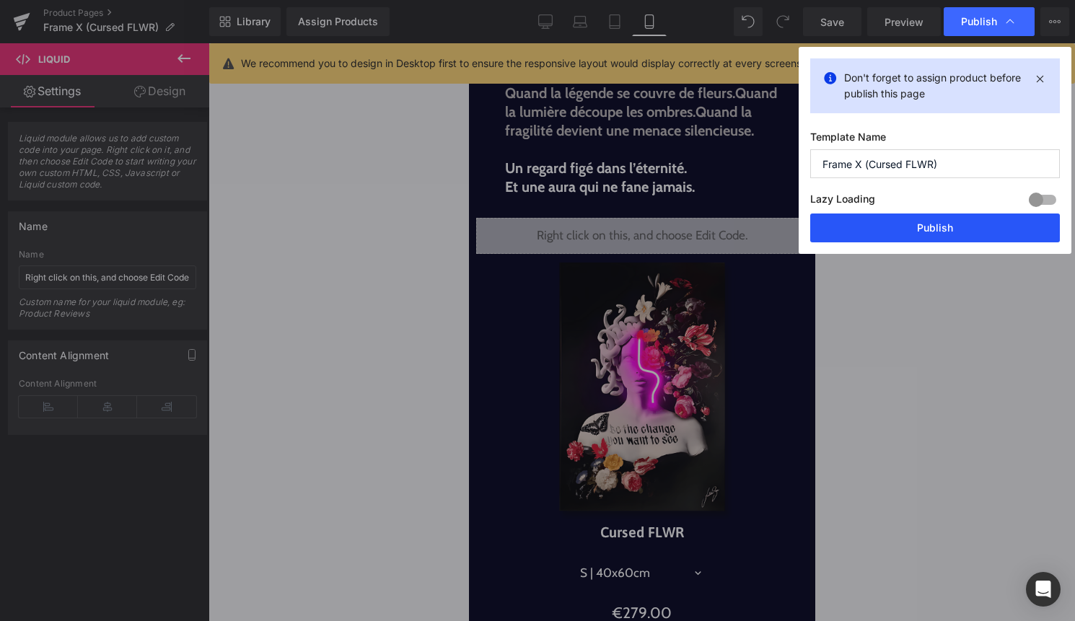
click at [947, 242] on button "Publish" at bounding box center [935, 227] width 250 height 29
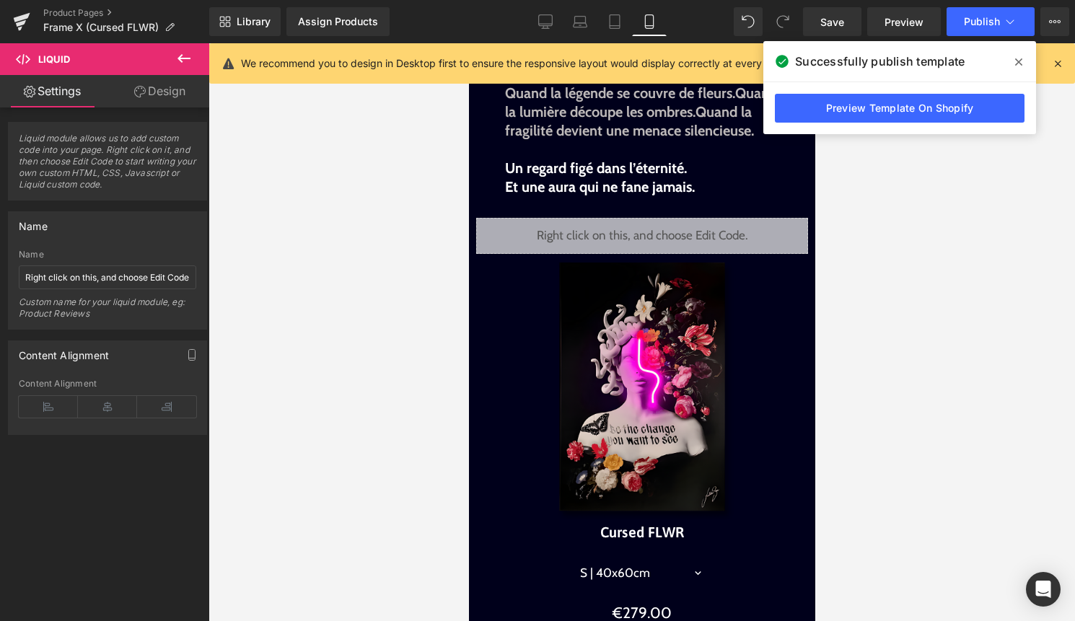
click at [1021, 58] on icon at bounding box center [1018, 61] width 7 height 7
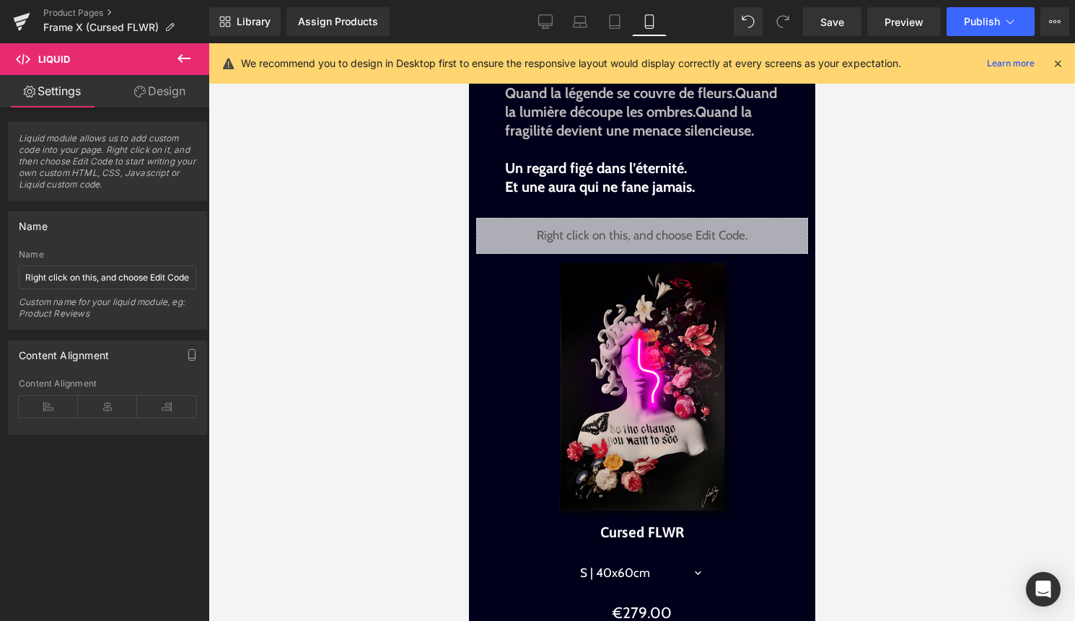
click at [1059, 66] on icon at bounding box center [1057, 63] width 13 height 13
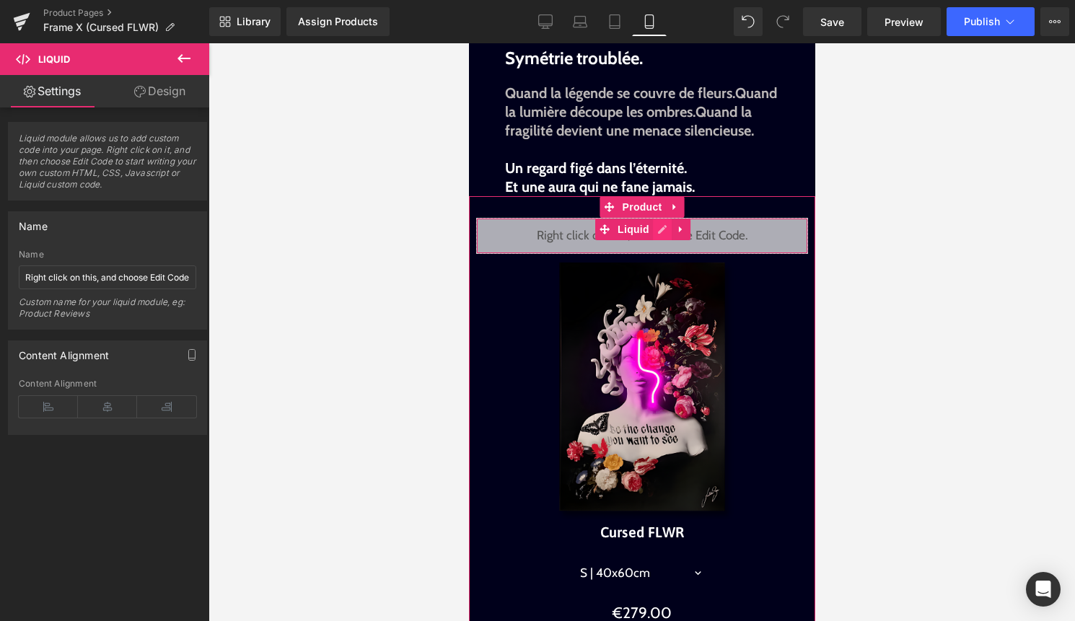
click at [665, 251] on div "Liquid" at bounding box center [641, 236] width 332 height 36
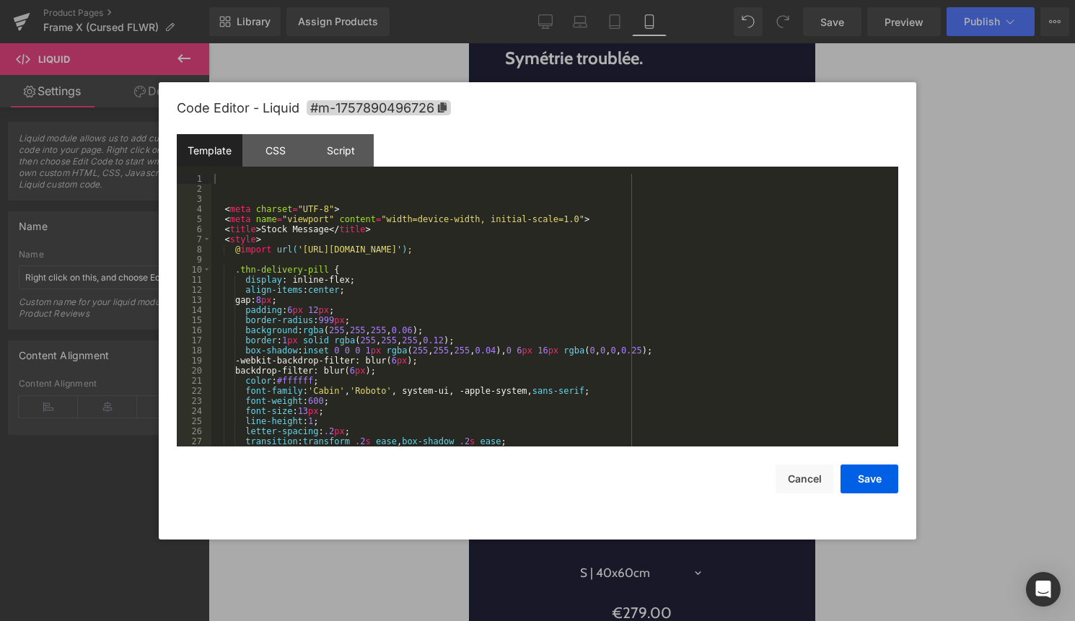
click at [604, 307] on div "< meta charset = "UTF-8" > < meta name = "viewport" content = "width=device-wid…" at bounding box center [551, 320] width 681 height 293
click at [261, 215] on div "< meta charset = "UTF-8" > < meta name = "viewport" content = "width=device-wid…" at bounding box center [551, 320] width 681 height 293
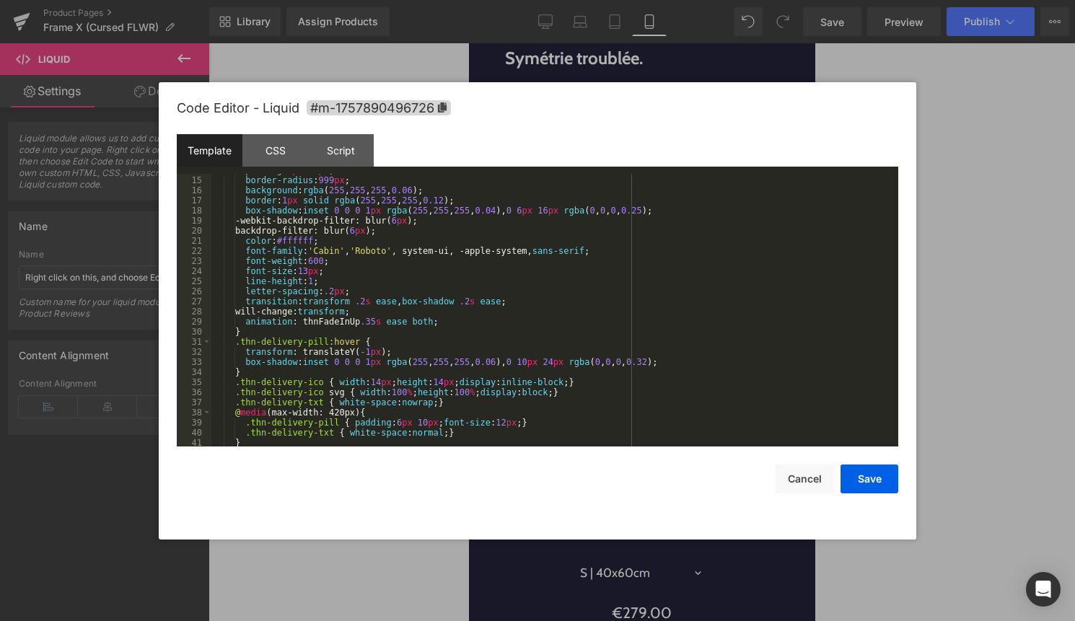
scroll to position [0, 0]
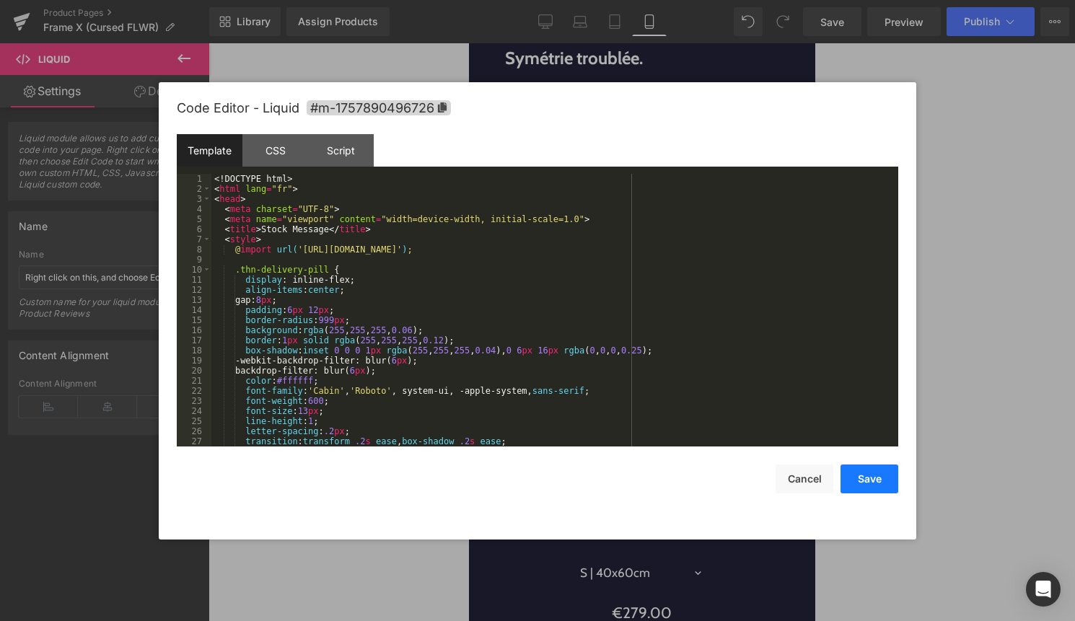
click at [871, 486] on button "Save" at bounding box center [869, 478] width 58 height 29
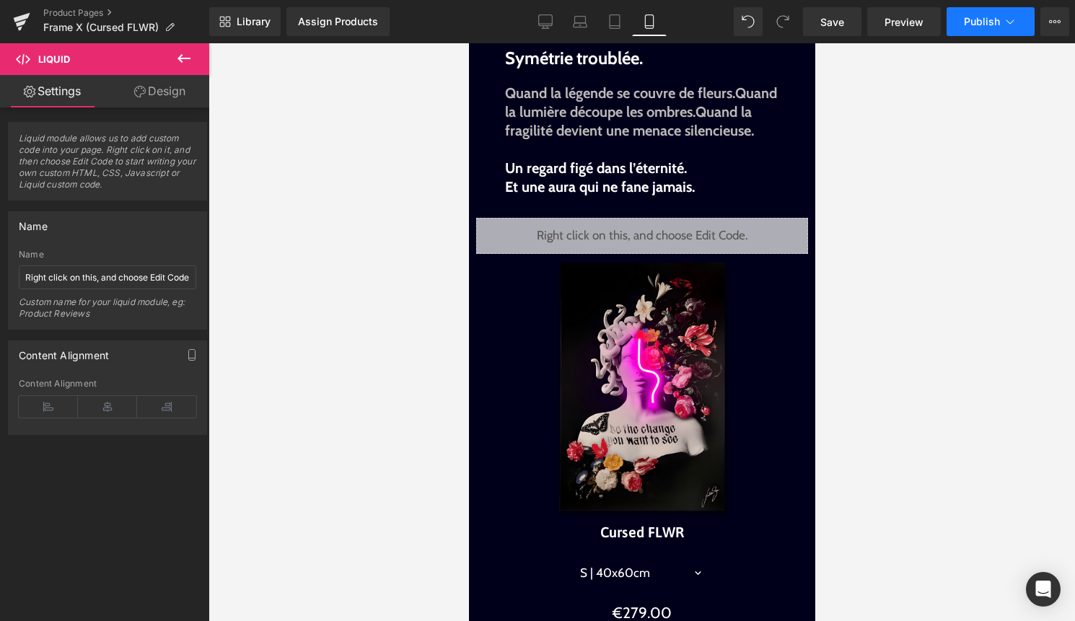
click at [981, 17] on span "Publish" at bounding box center [982, 22] width 36 height 12
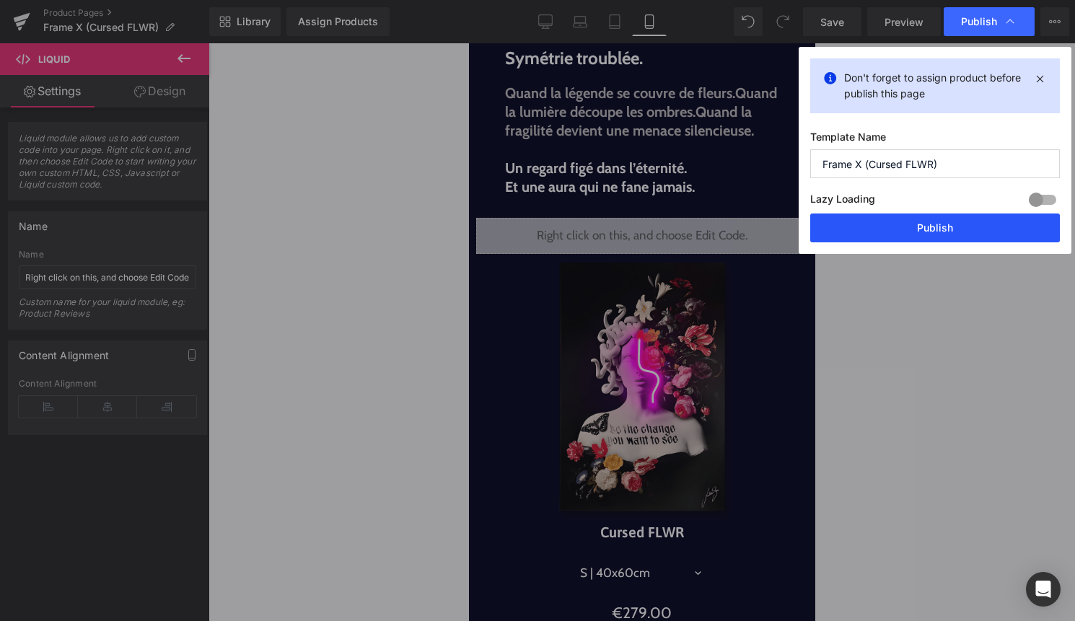
click at [940, 223] on button "Publish" at bounding box center [935, 227] width 250 height 29
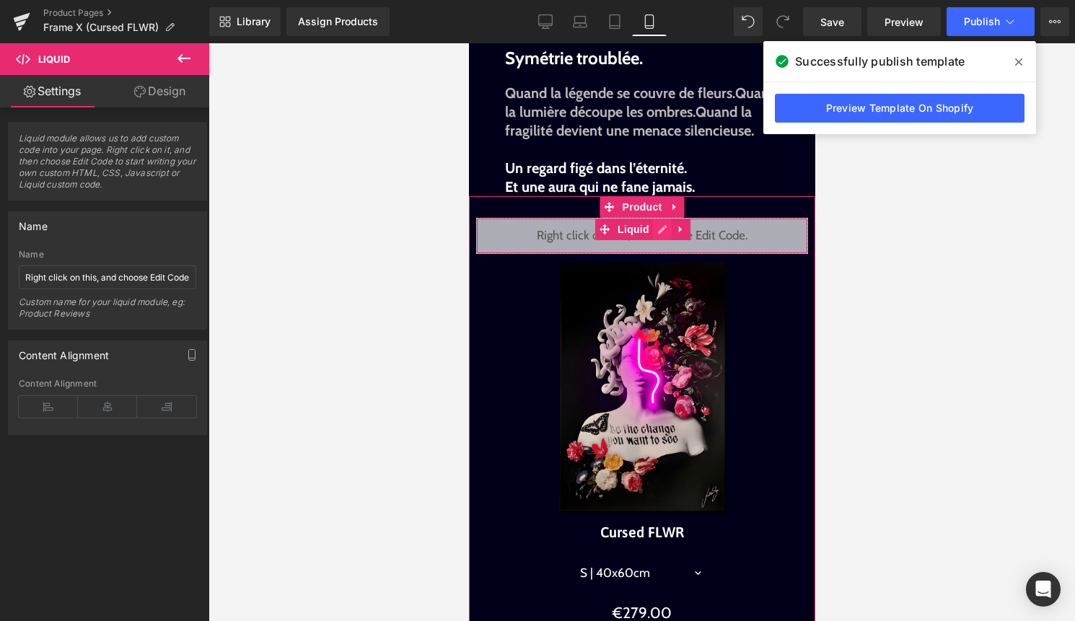
click at [654, 252] on div "Liquid" at bounding box center [641, 236] width 332 height 36
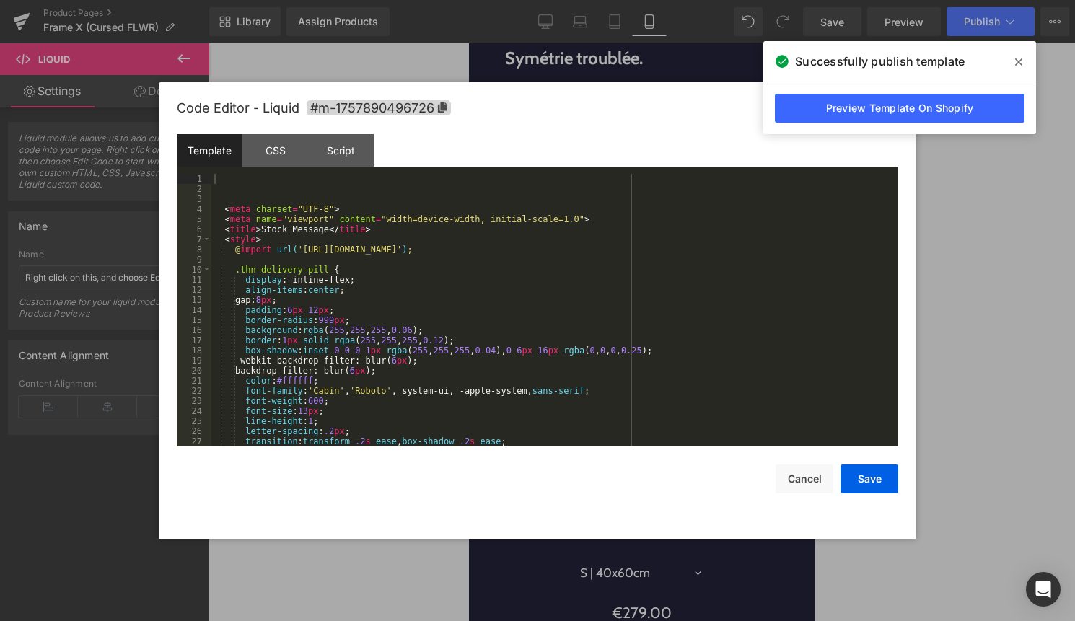
click at [608, 302] on div "< meta charset = "UTF-8" > < meta name = "viewport" content = "width=device-wid…" at bounding box center [551, 320] width 681 height 293
click at [224, 214] on div "< meta charset = "UTF-8" > < meta name = "viewport" content = "width=device-wid…" at bounding box center [551, 320] width 681 height 293
click at [498, 418] on div "< meta charset = "UTF-8" > < meta name = "viewport" content = "width=device-wid…" at bounding box center [551, 320] width 681 height 293
click at [857, 472] on button "Save" at bounding box center [869, 478] width 58 height 29
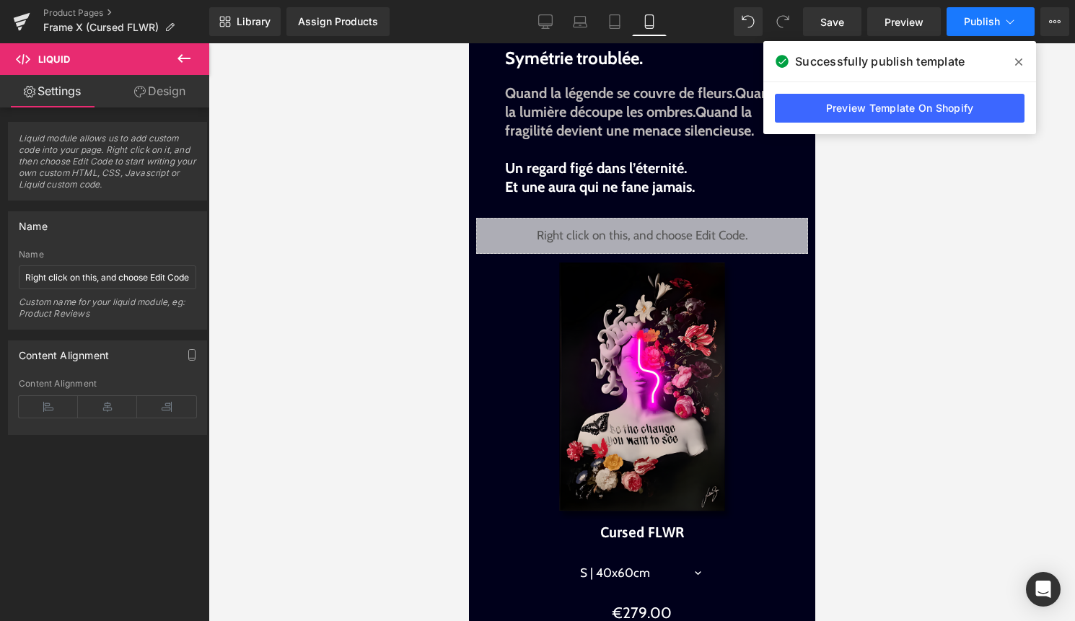
click at [984, 26] on span "Publish" at bounding box center [982, 22] width 36 height 12
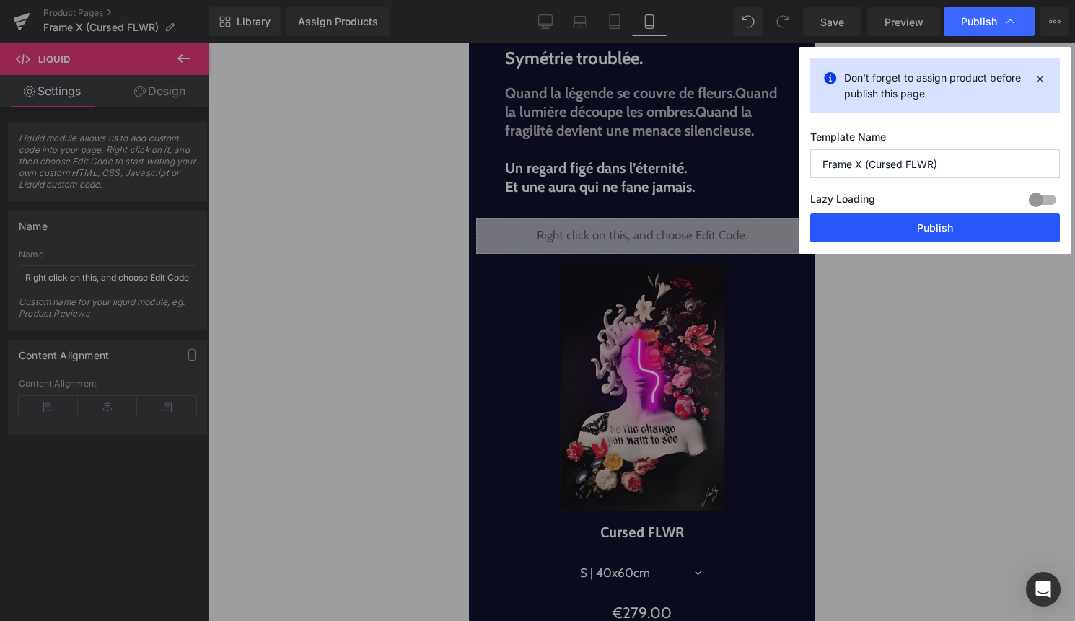
click at [921, 236] on button "Publish" at bounding box center [935, 227] width 250 height 29
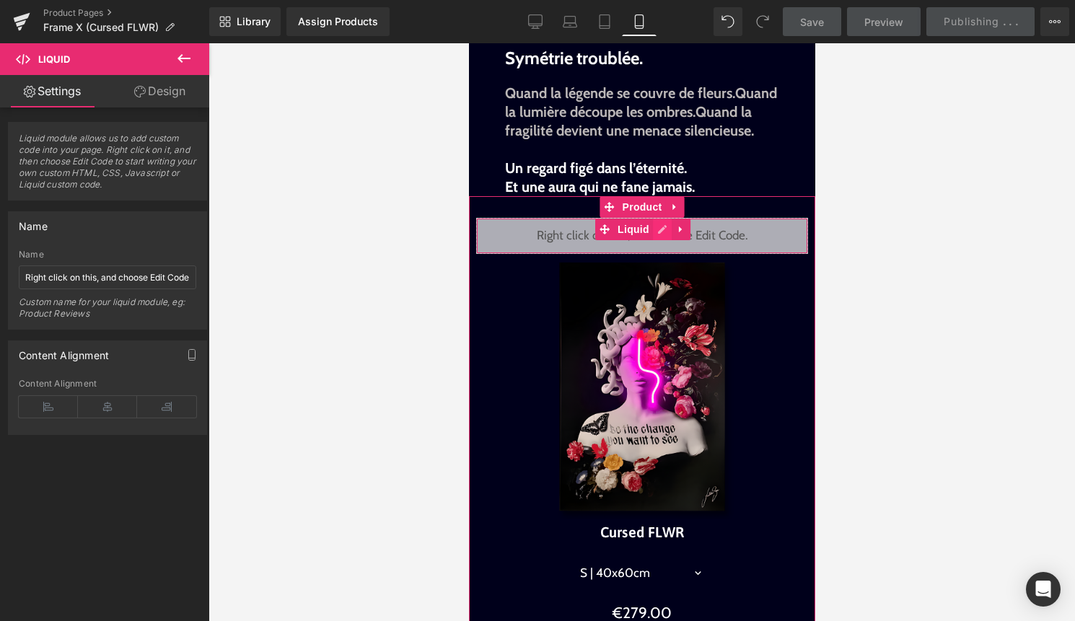
click at [663, 250] on div "Liquid" at bounding box center [641, 236] width 332 height 36
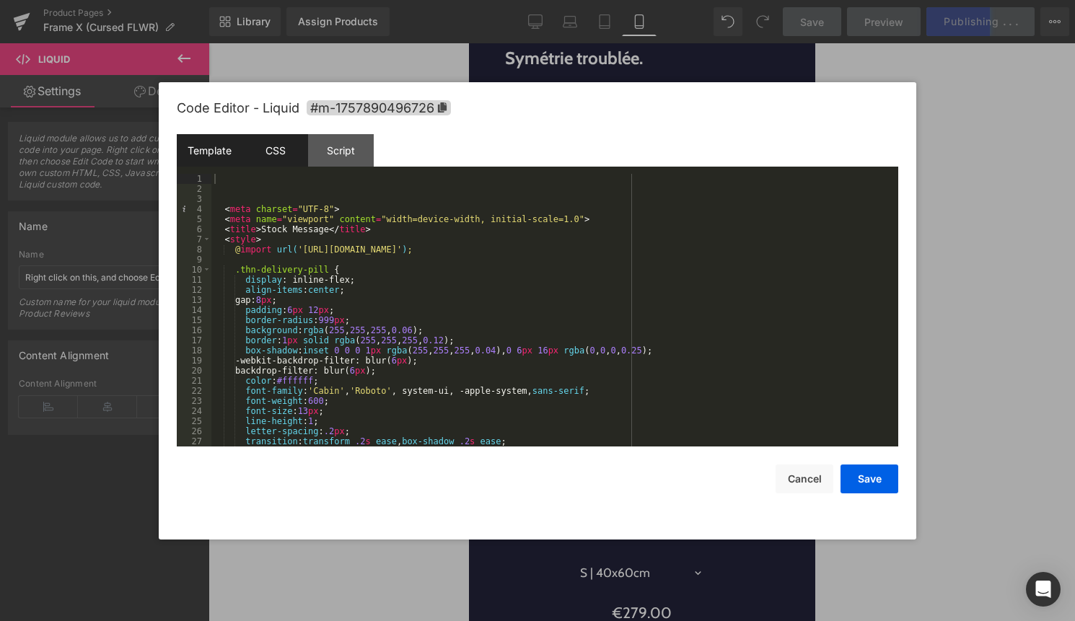
click at [273, 149] on div "CSS" at bounding box center [275, 150] width 66 height 32
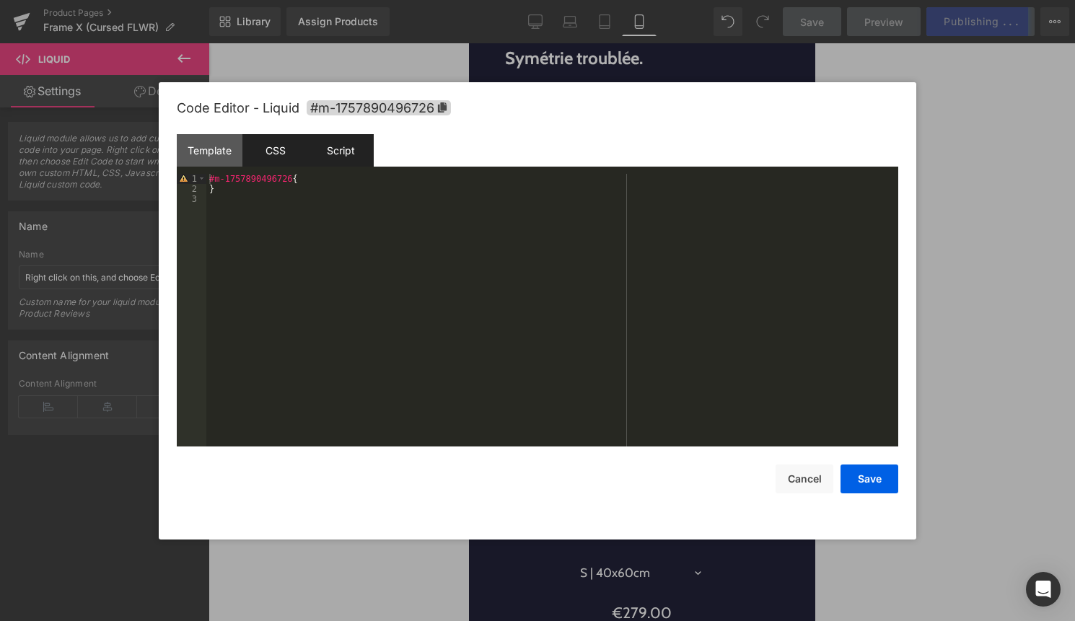
click at [327, 149] on div "Script" at bounding box center [341, 150] width 66 height 32
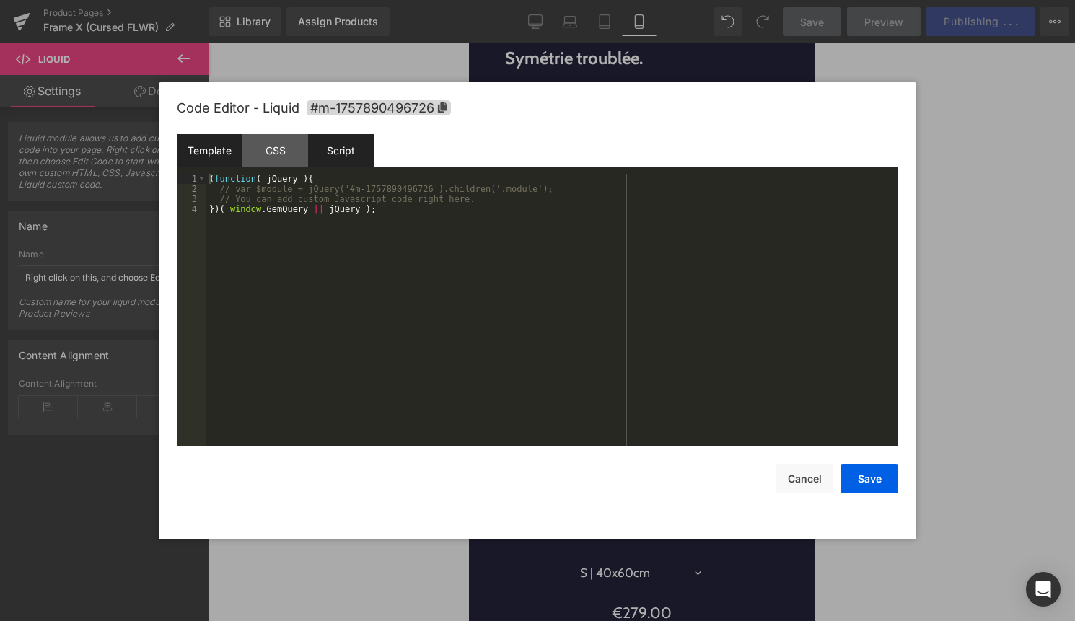
click at [235, 160] on div "Template" at bounding box center [210, 150] width 66 height 32
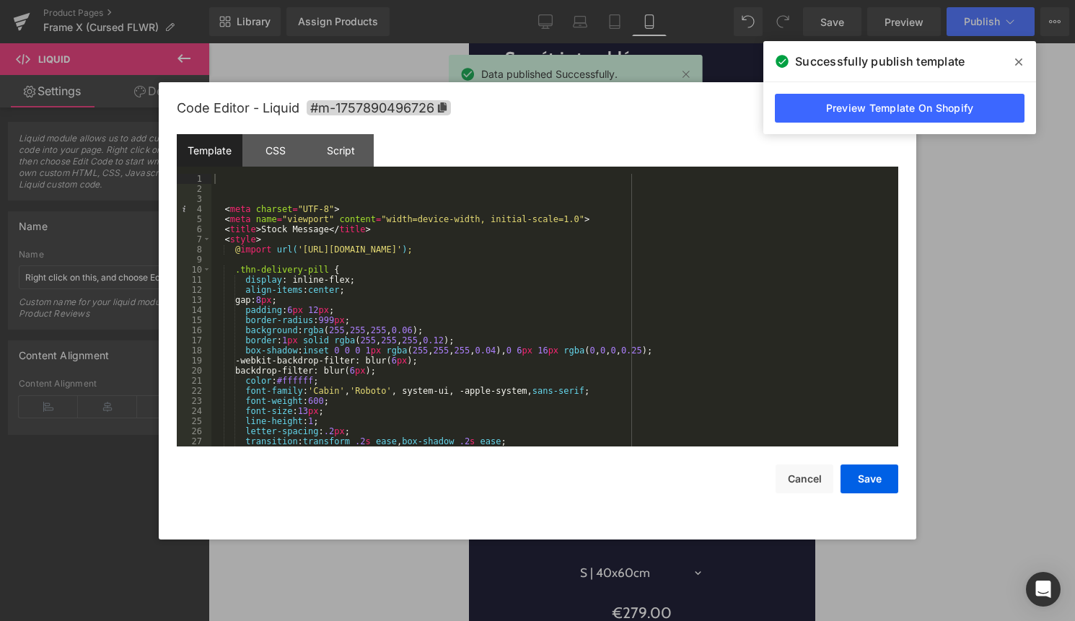
click at [232, 194] on div "< meta charset = "UTF-8" > < meta name = "viewport" content = "width=device-wid…" at bounding box center [551, 320] width 681 height 293
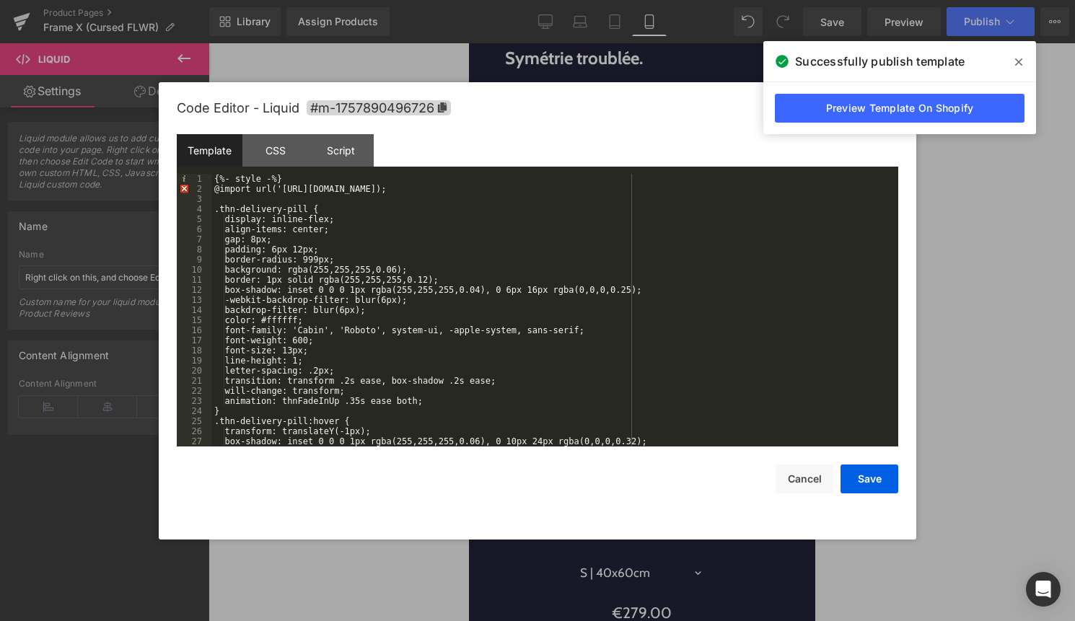
click at [510, 289] on div "{%- style -%} @import url('https://fonts.googleapis.com/css2?family=Cabin:wght@…" at bounding box center [551, 320] width 681 height 293
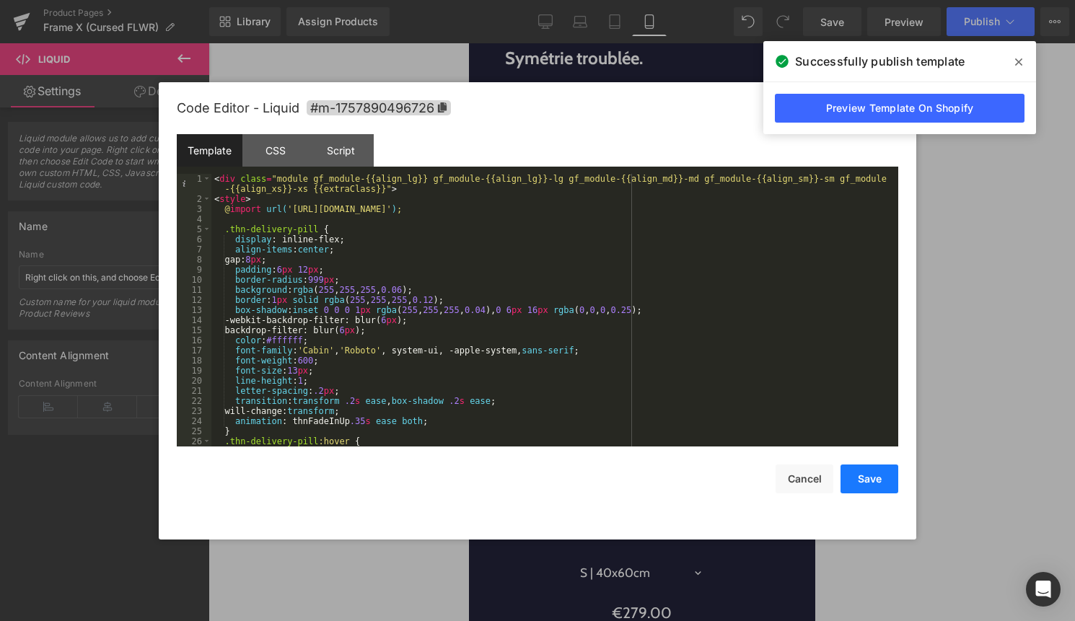
click at [887, 479] on button "Save" at bounding box center [869, 478] width 58 height 29
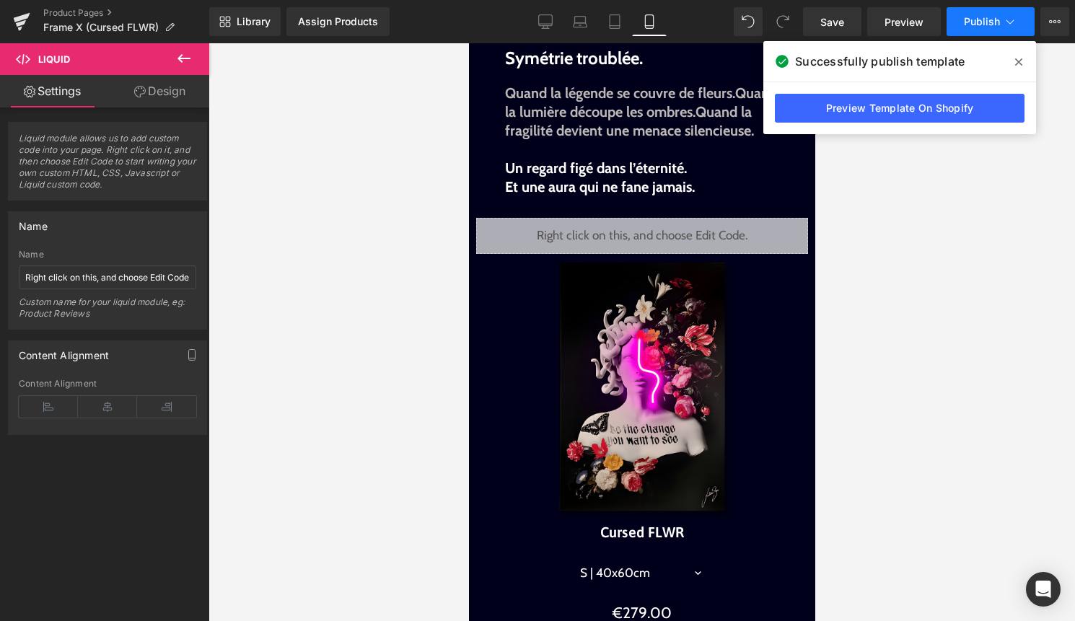
click at [982, 19] on span "Publish" at bounding box center [982, 22] width 36 height 12
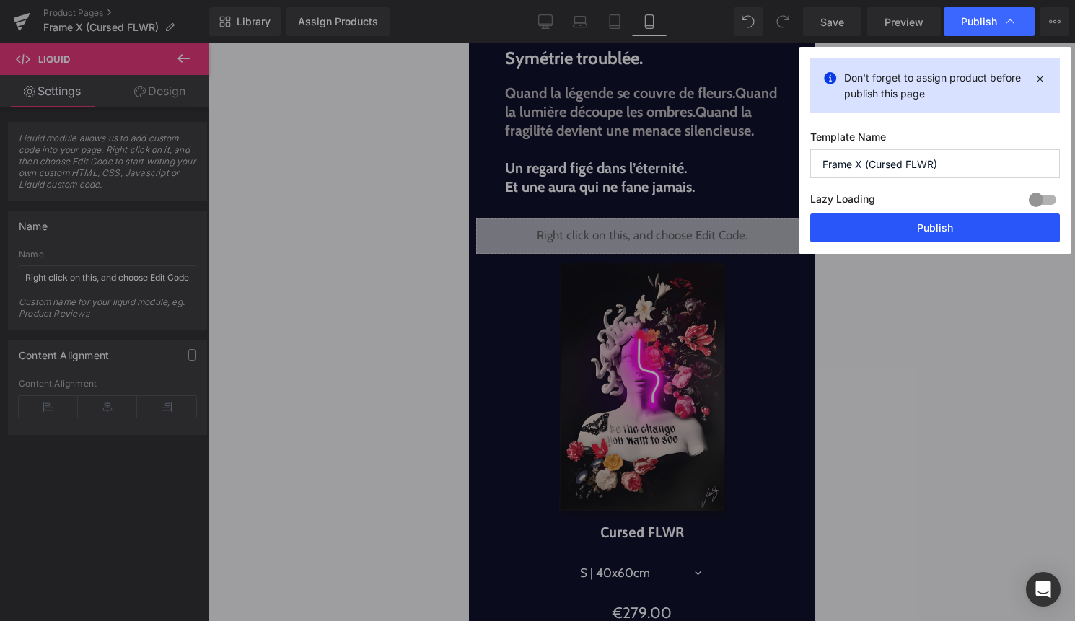
click at [910, 224] on button "Publish" at bounding box center [935, 227] width 250 height 29
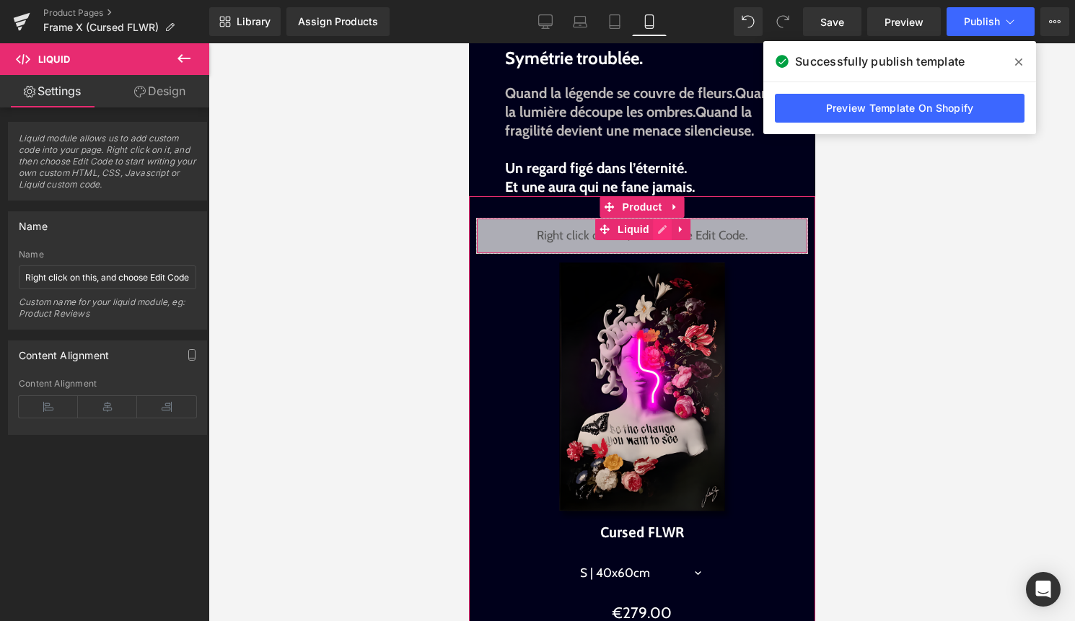
click at [660, 250] on div "Liquid" at bounding box center [641, 236] width 332 height 36
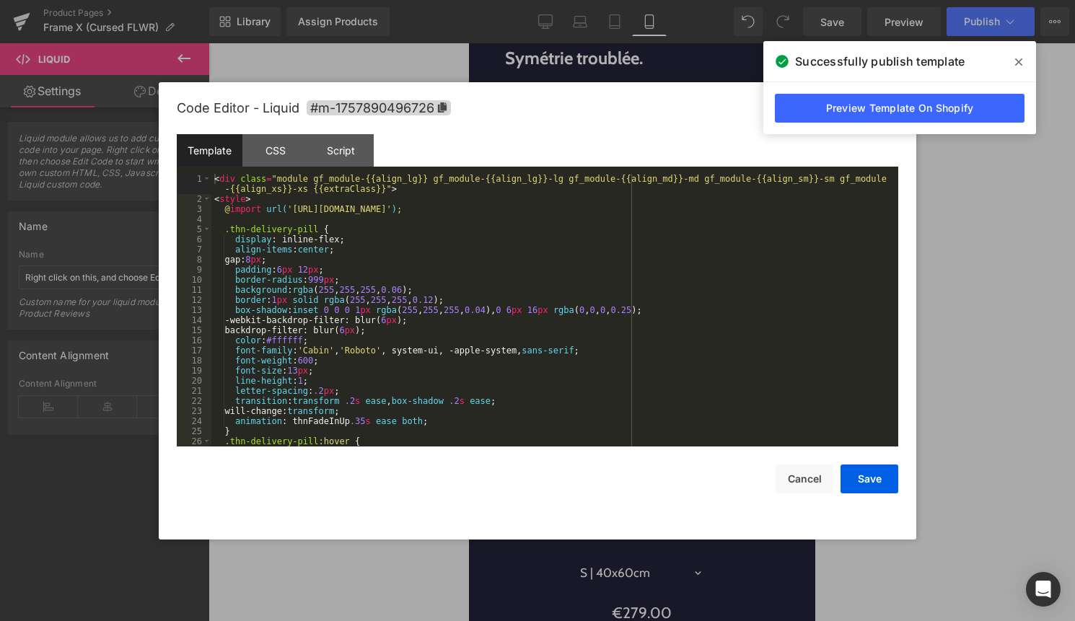
click at [604, 294] on div "< div class = "module gf_module-{{align_lg}} gf_module-{{align_lg}}-lg gf_modul…" at bounding box center [551, 325] width 681 height 303
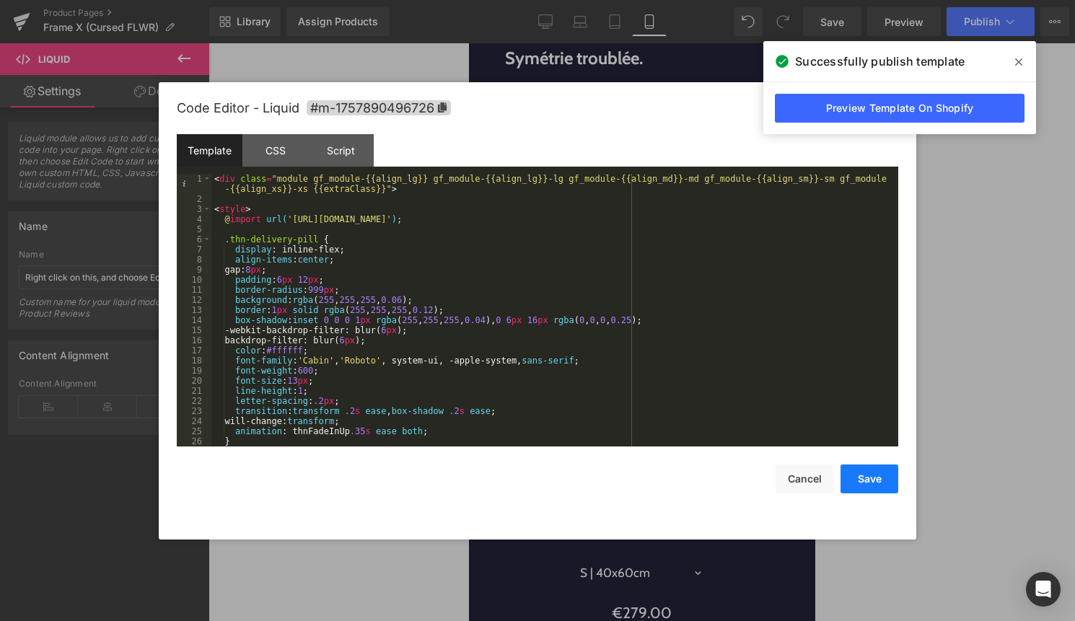
click at [891, 491] on button "Save" at bounding box center [869, 478] width 58 height 29
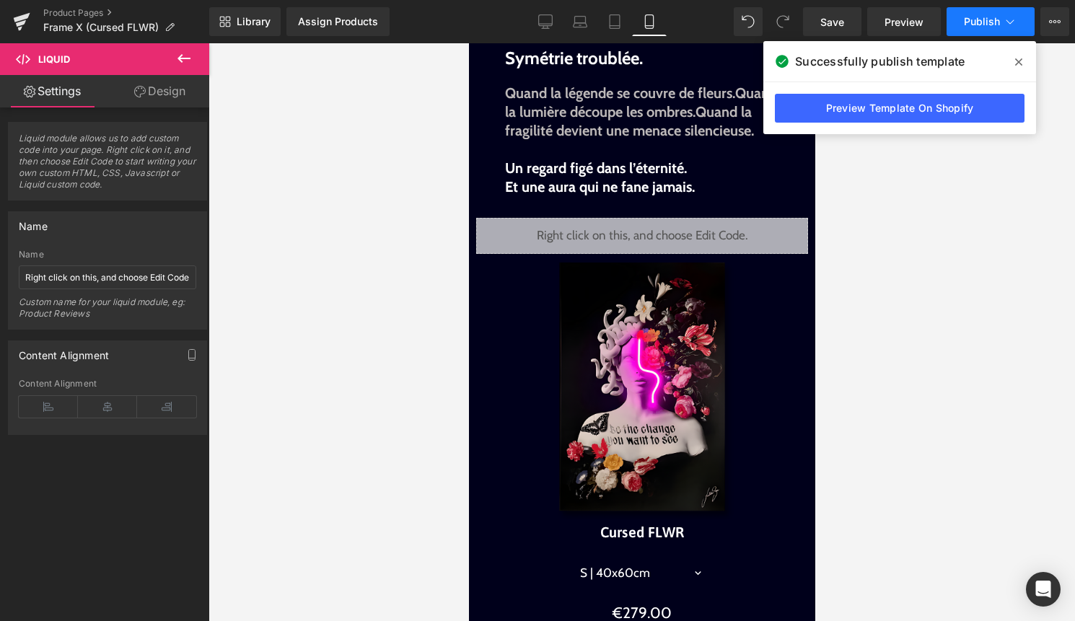
click at [994, 27] on span "Publish" at bounding box center [982, 22] width 36 height 12
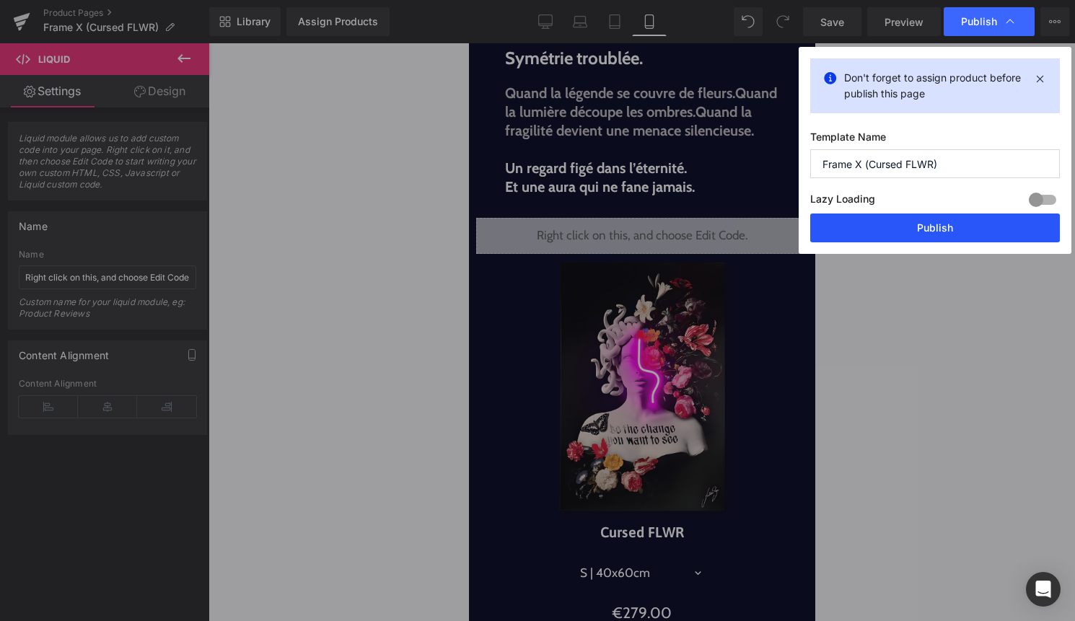
click at [953, 230] on button "Publish" at bounding box center [935, 227] width 250 height 29
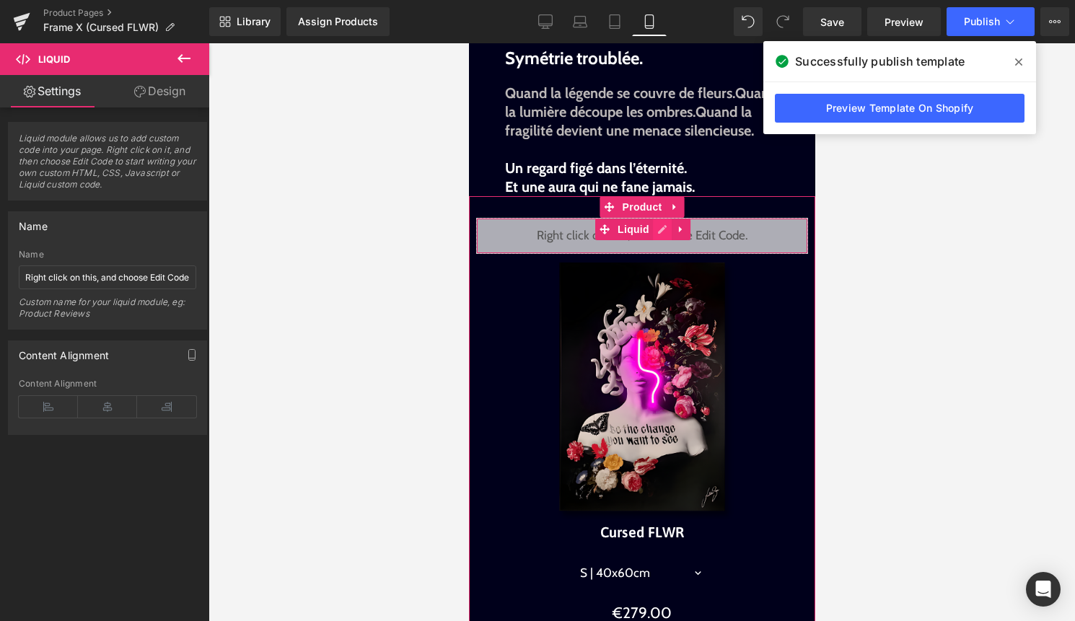
click at [656, 250] on div "Liquid" at bounding box center [641, 236] width 332 height 36
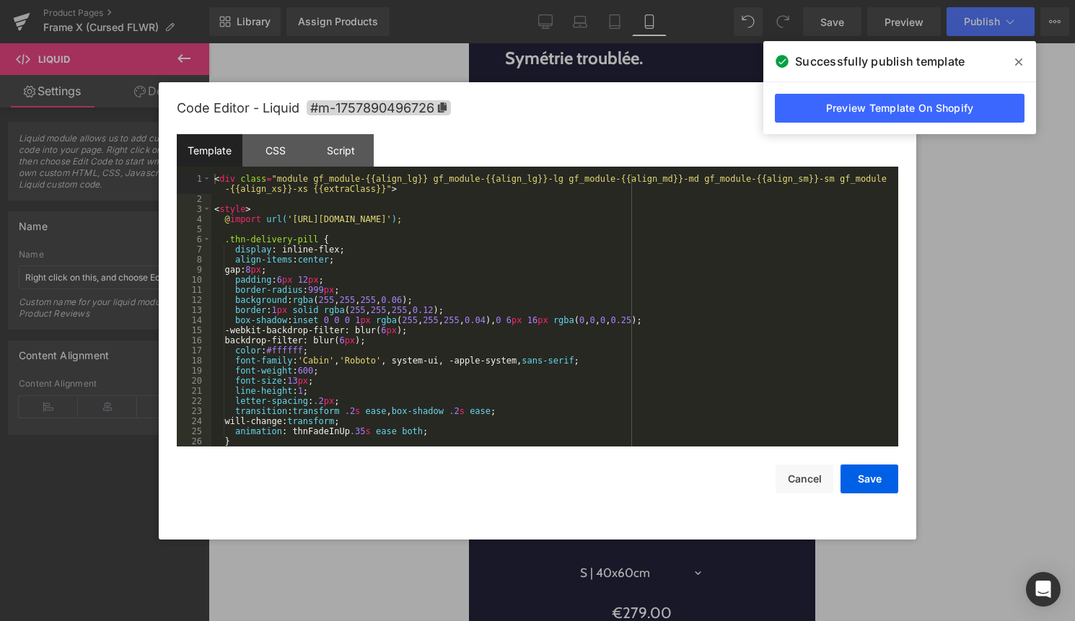
click at [627, 272] on div "< div class = "module gf_module-{{align_lg}} gf_module-{{align_lg}}-lg gf_modul…" at bounding box center [551, 325] width 681 height 303
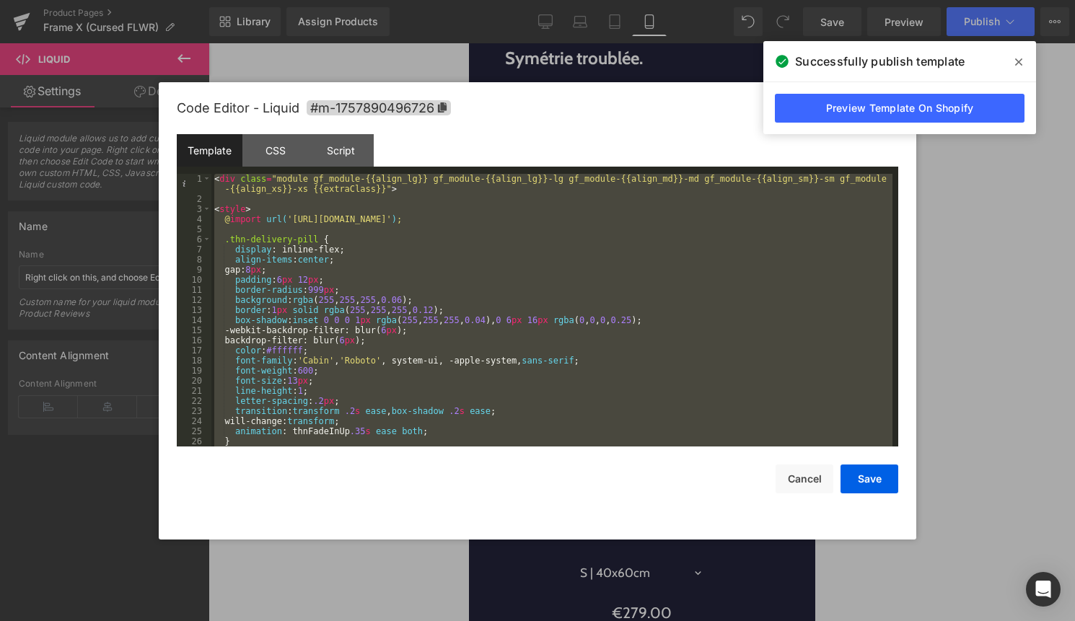
scroll to position [676, 0]
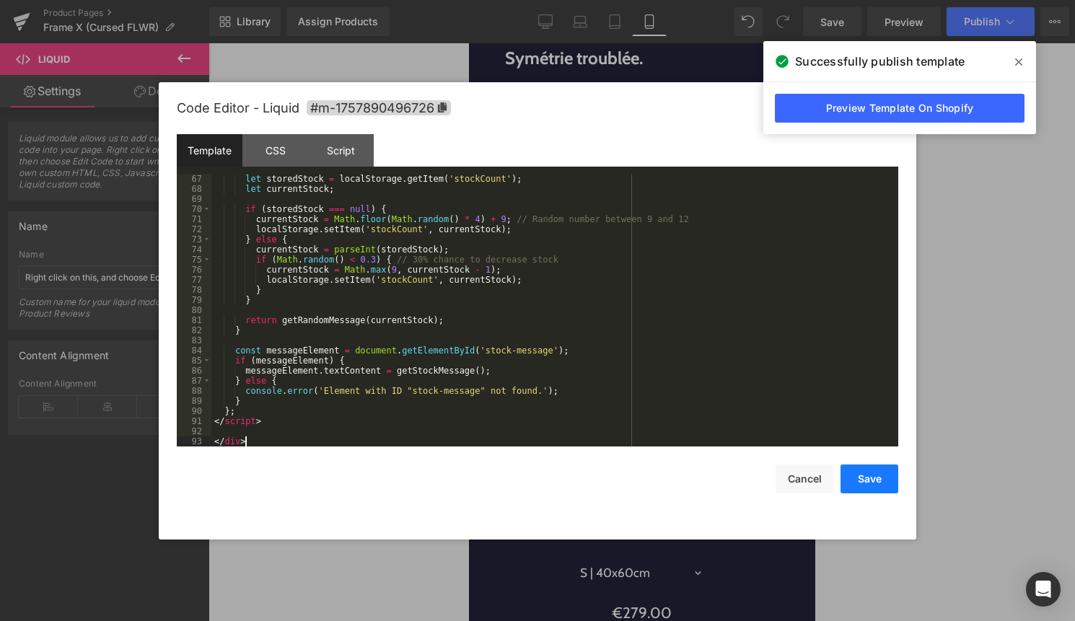
click at [865, 483] on button "Save" at bounding box center [869, 478] width 58 height 29
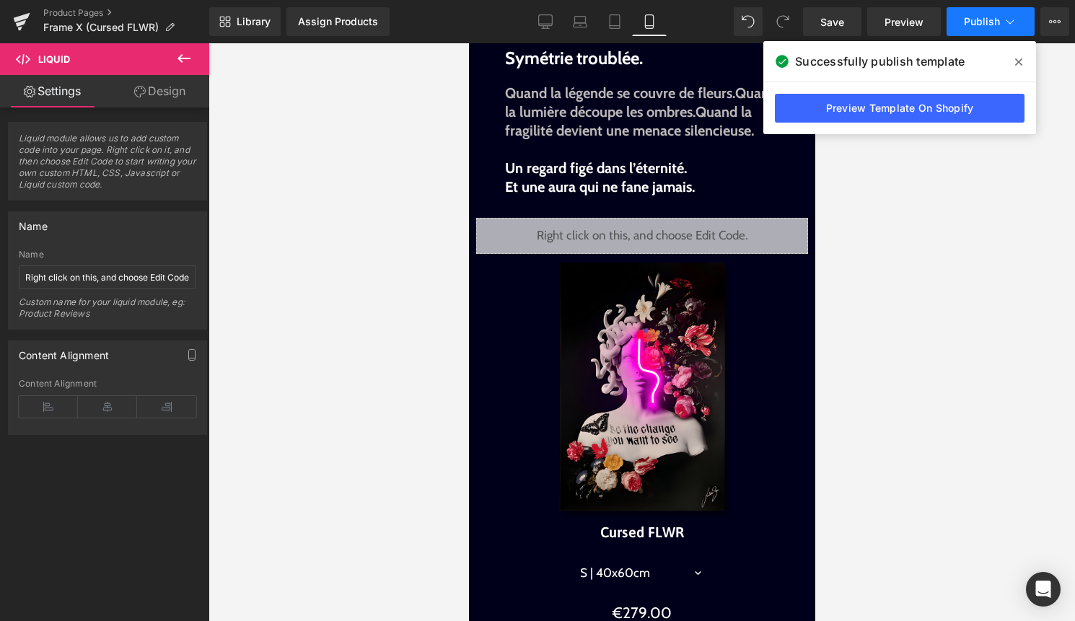
click at [1001, 22] on button "Publish" at bounding box center [990, 21] width 88 height 29
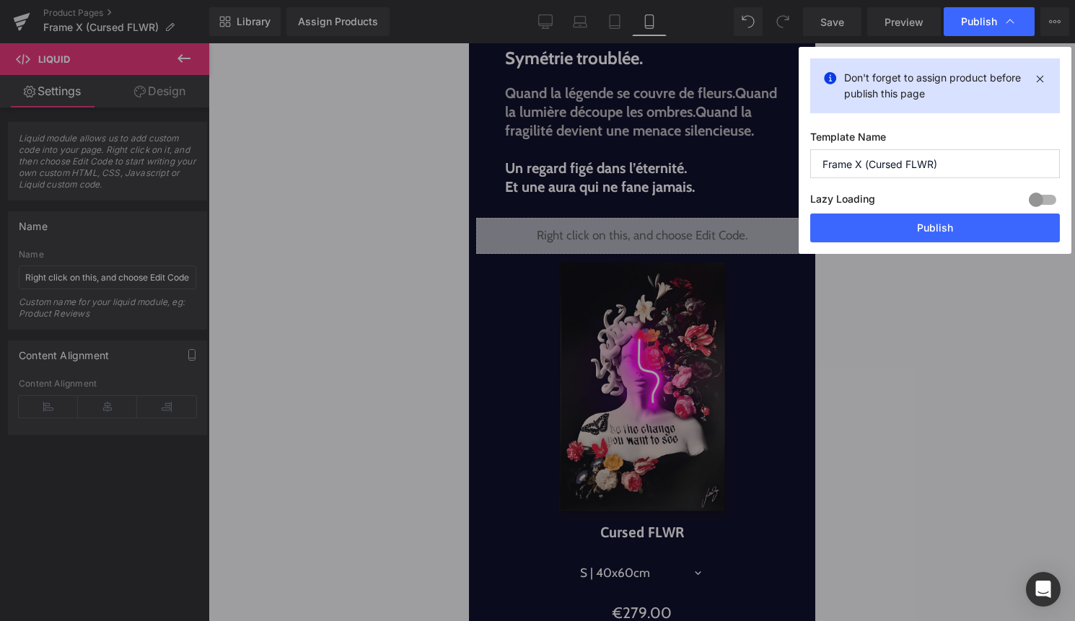
click at [956, 209] on div "Lazy Loading Build Upgrade plan to unlock" at bounding box center [935, 202] width 250 height 24
click at [948, 224] on button "Publish" at bounding box center [935, 227] width 250 height 29
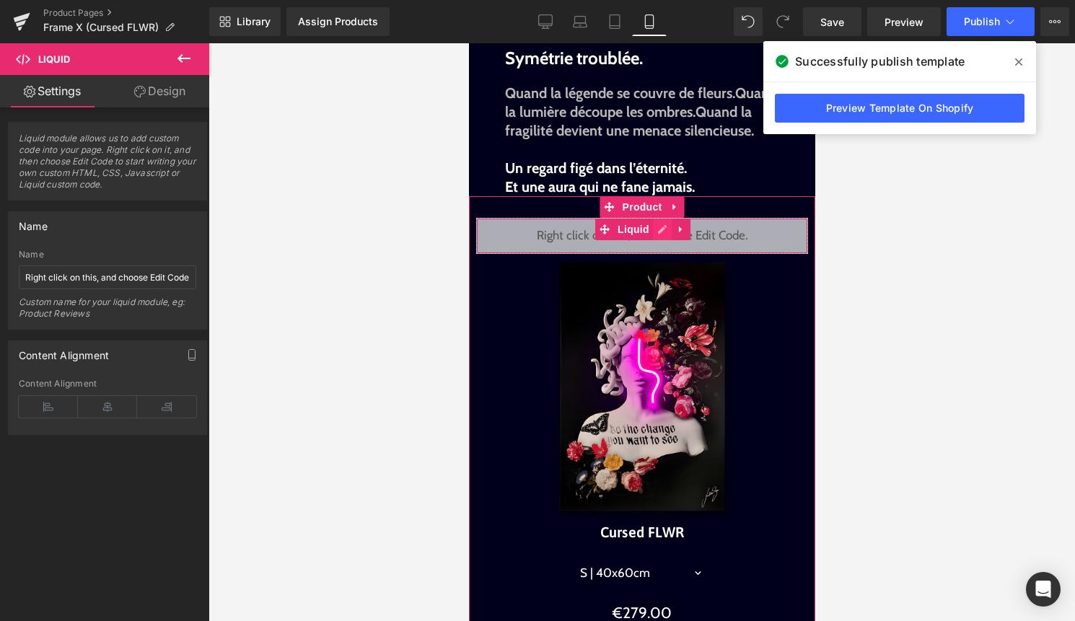
click at [658, 246] on div "Liquid" at bounding box center [641, 236] width 332 height 36
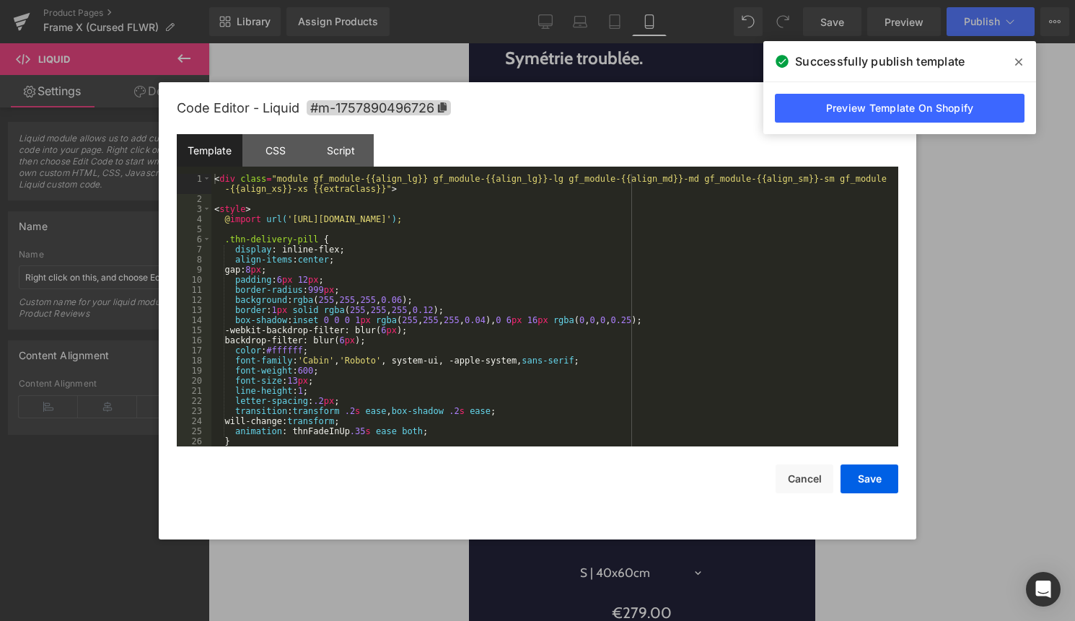
click at [572, 310] on div "< div class = "module gf_module-{{align_lg}} gf_module-{{align_lg}}-lg gf_modul…" at bounding box center [551, 325] width 681 height 303
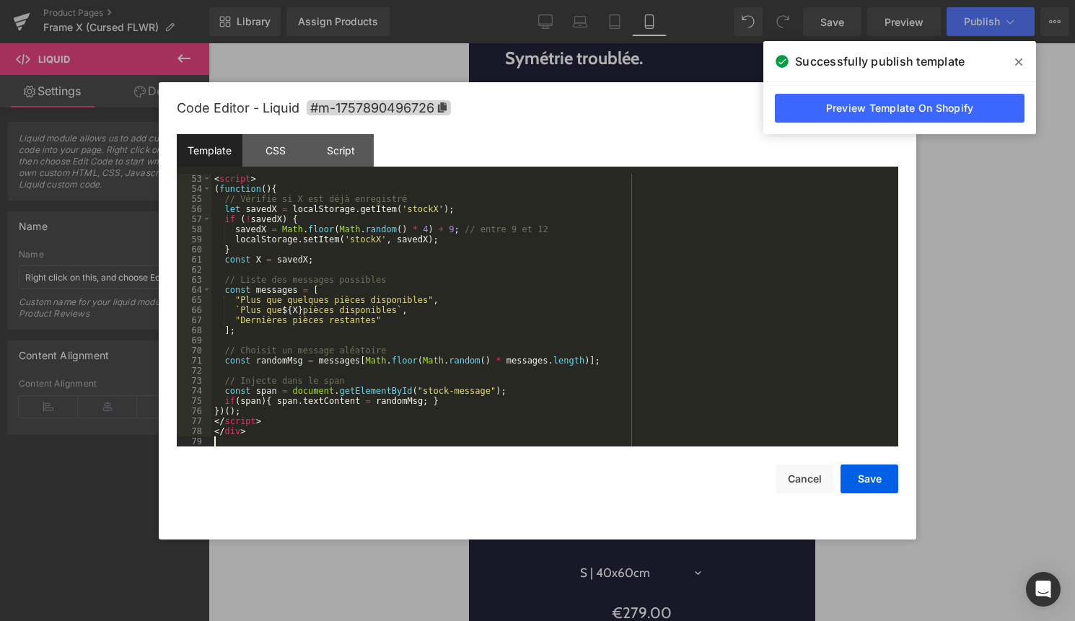
scroll to position [535, 0]
click at [842, 467] on button "Save" at bounding box center [869, 478] width 58 height 29
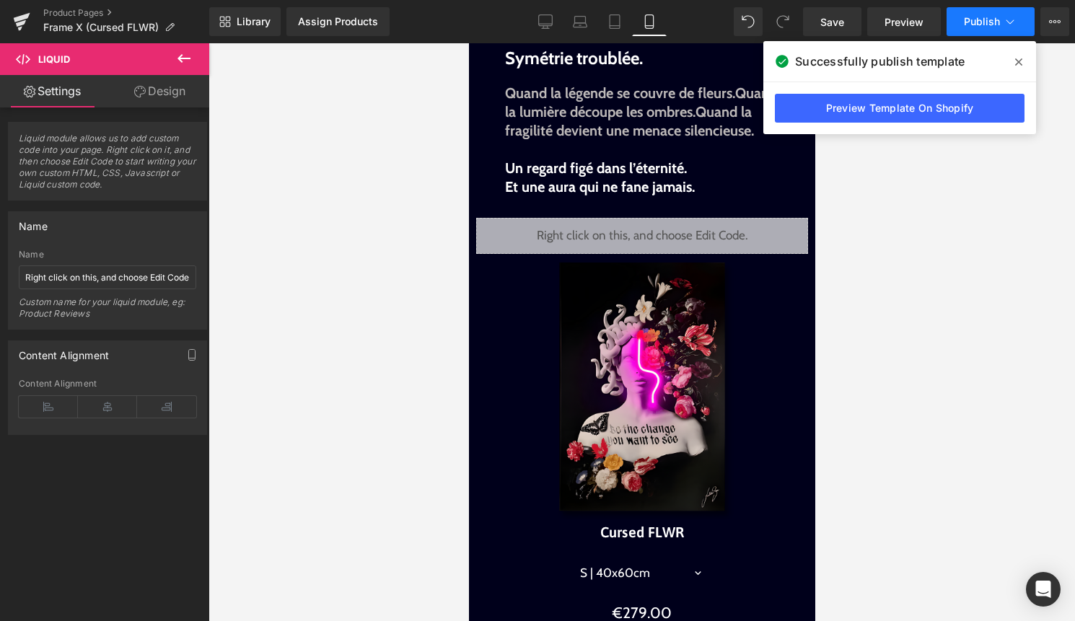
click at [973, 27] on span "Publish" at bounding box center [982, 22] width 36 height 12
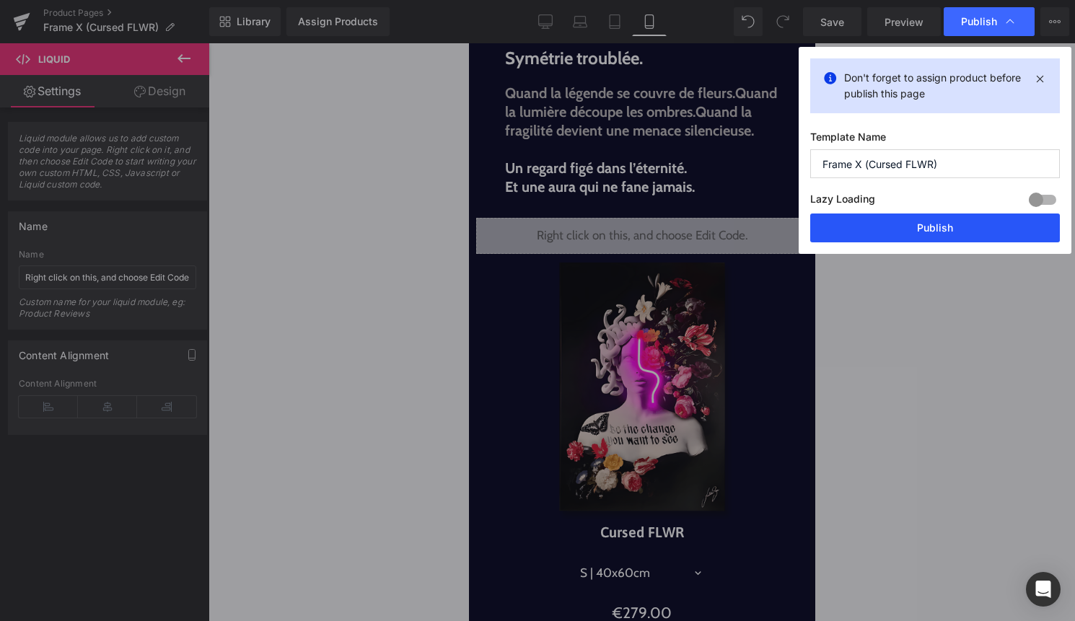
click at [909, 228] on button "Publish" at bounding box center [935, 227] width 250 height 29
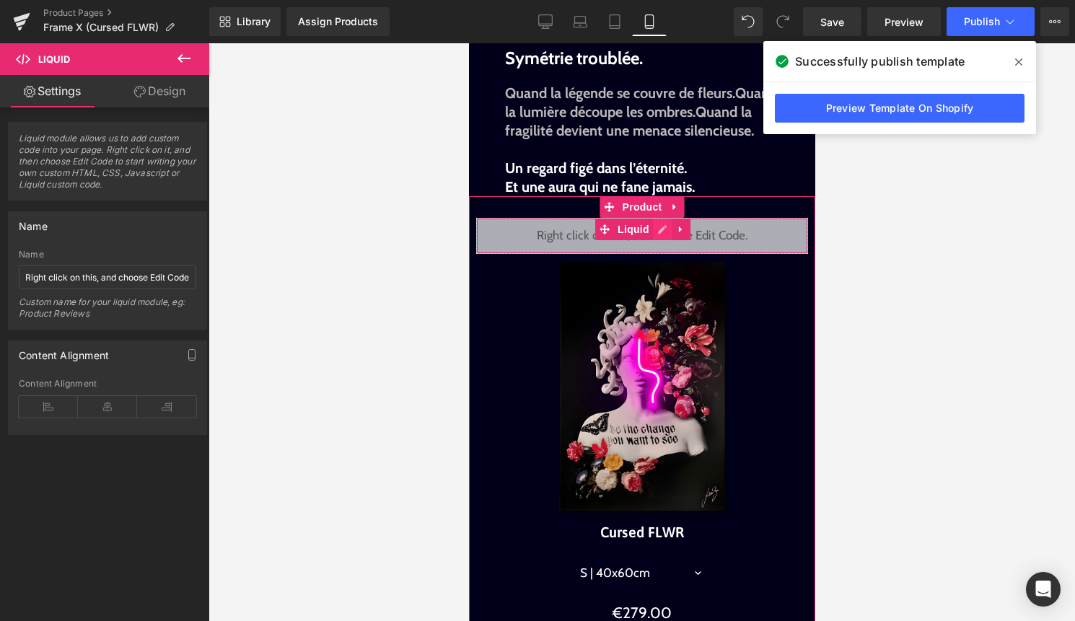
click at [665, 252] on div "Liquid" at bounding box center [641, 236] width 332 height 36
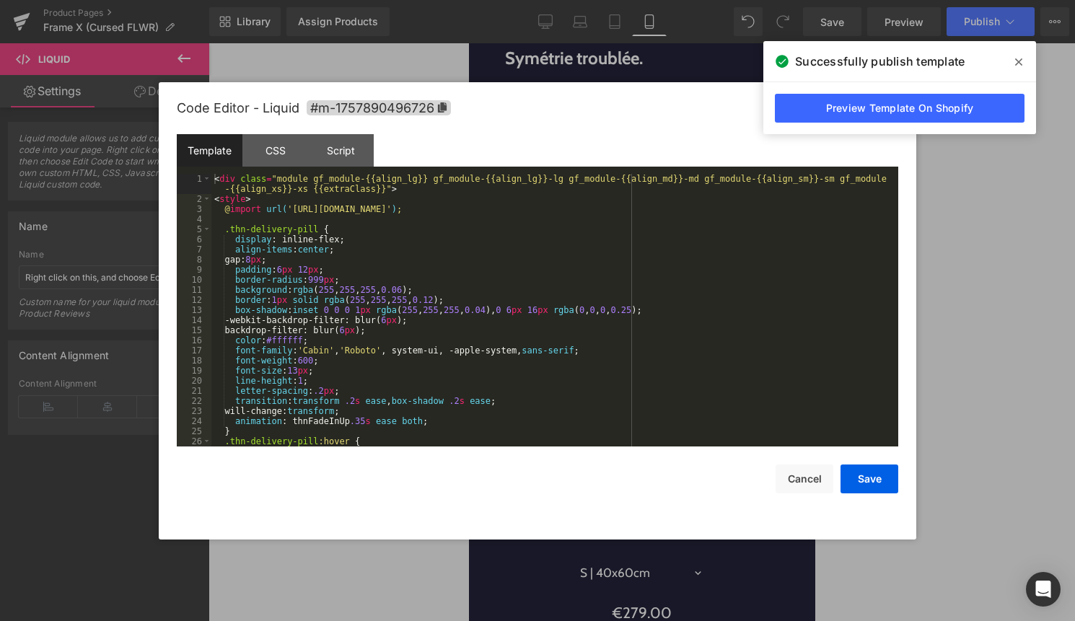
click at [621, 276] on div "< div class = "module gf_module-{{align_lg}} gf_module-{{align_lg}}-lg gf_modul…" at bounding box center [551, 325] width 681 height 303
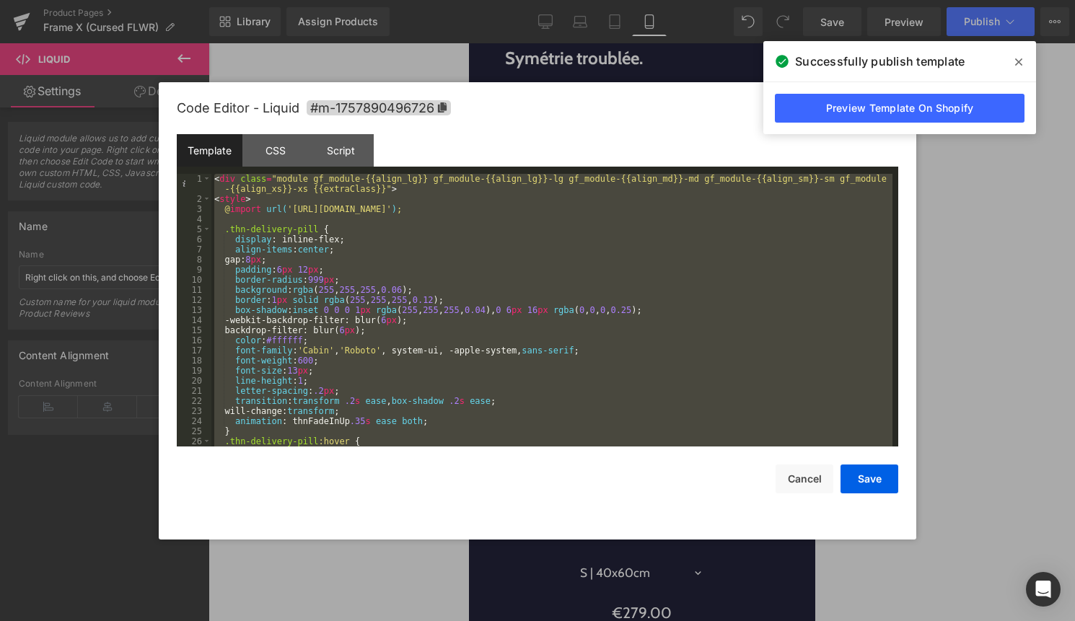
paste textarea
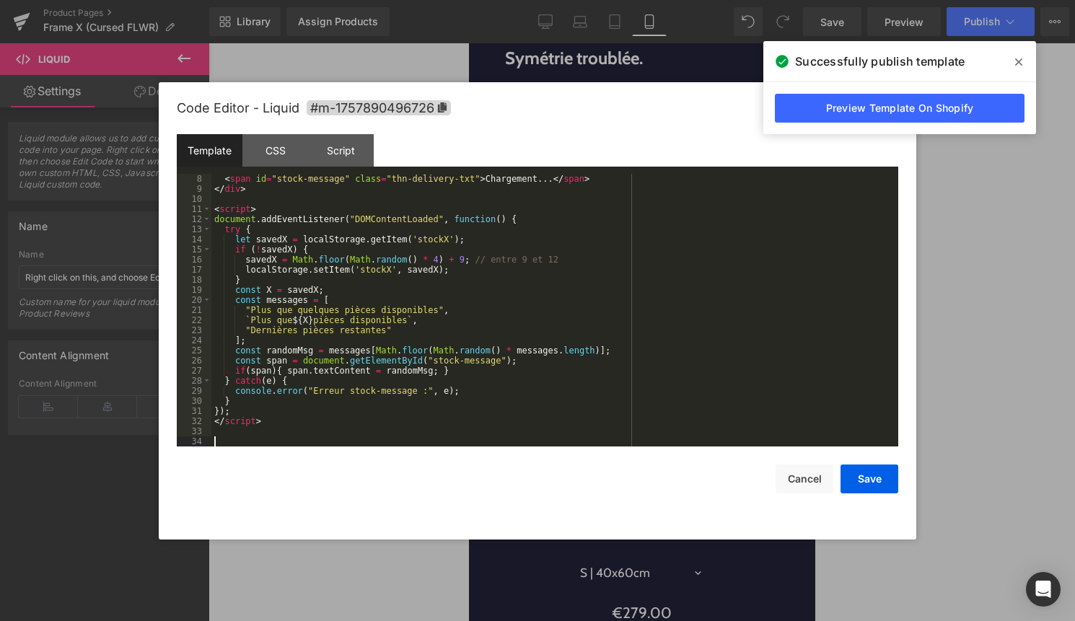
scroll to position [61, 0]
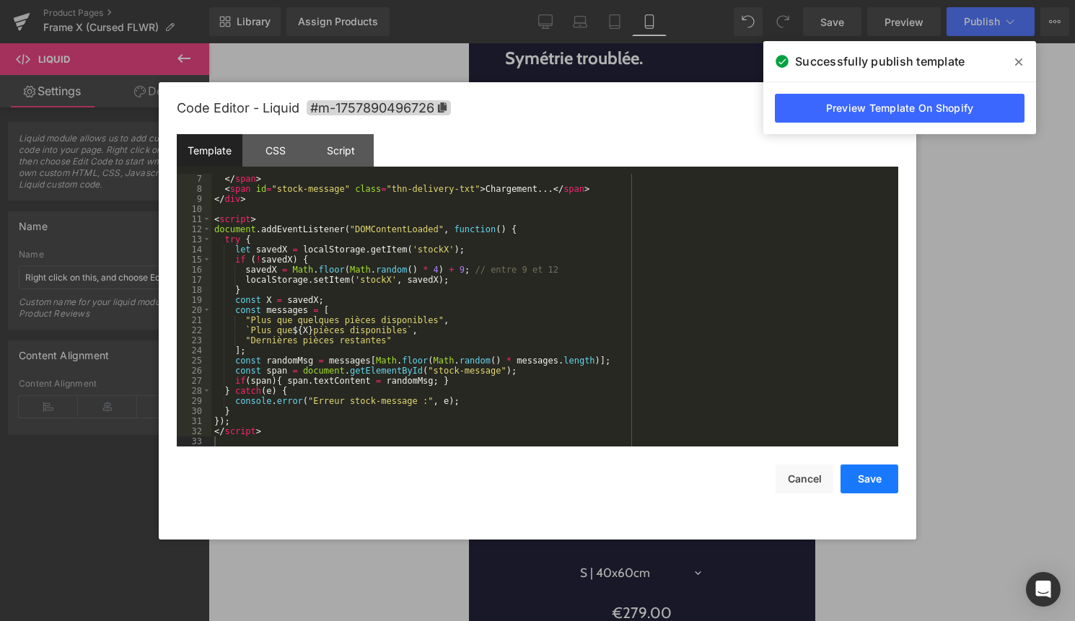
click at [851, 483] on button "Save" at bounding box center [869, 478] width 58 height 29
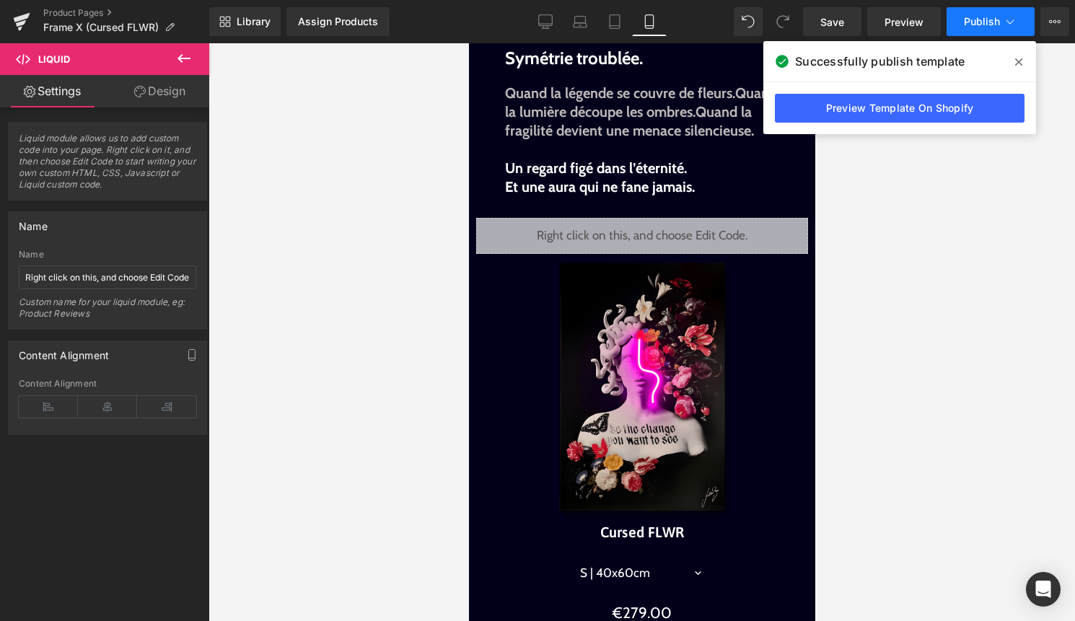
click at [979, 13] on button "Publish" at bounding box center [990, 21] width 88 height 29
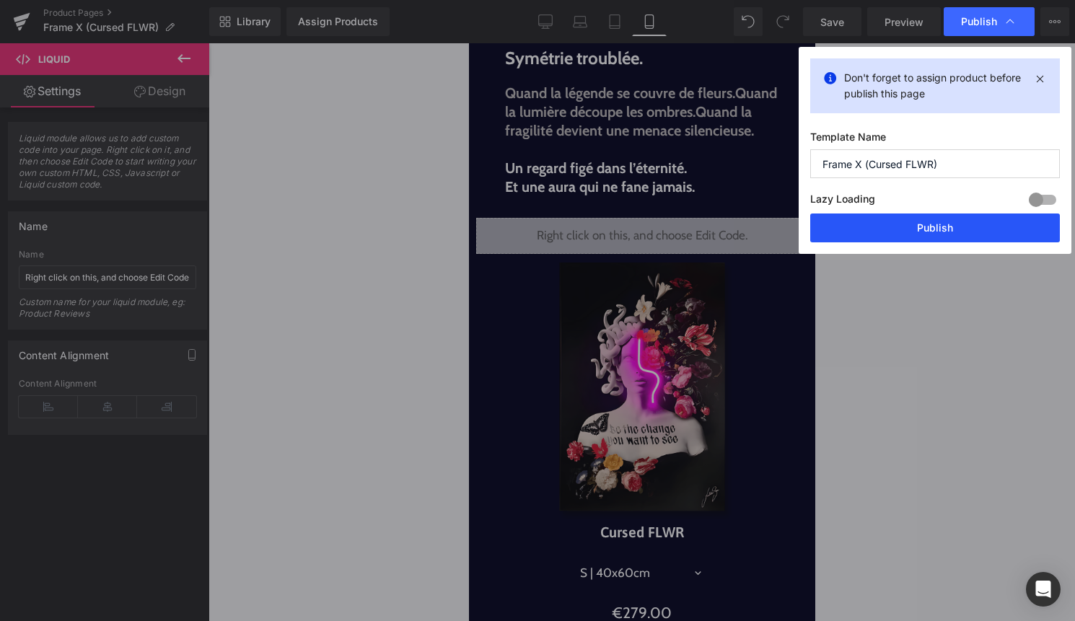
click at [896, 221] on button "Publish" at bounding box center [935, 227] width 250 height 29
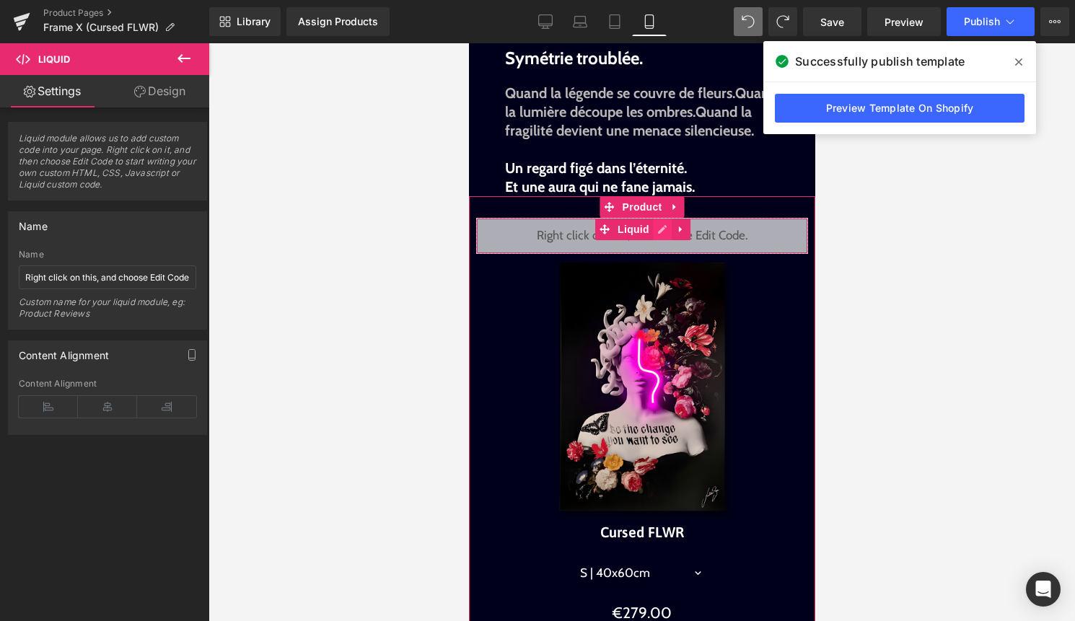
click at [656, 247] on div "Liquid" at bounding box center [641, 236] width 332 height 36
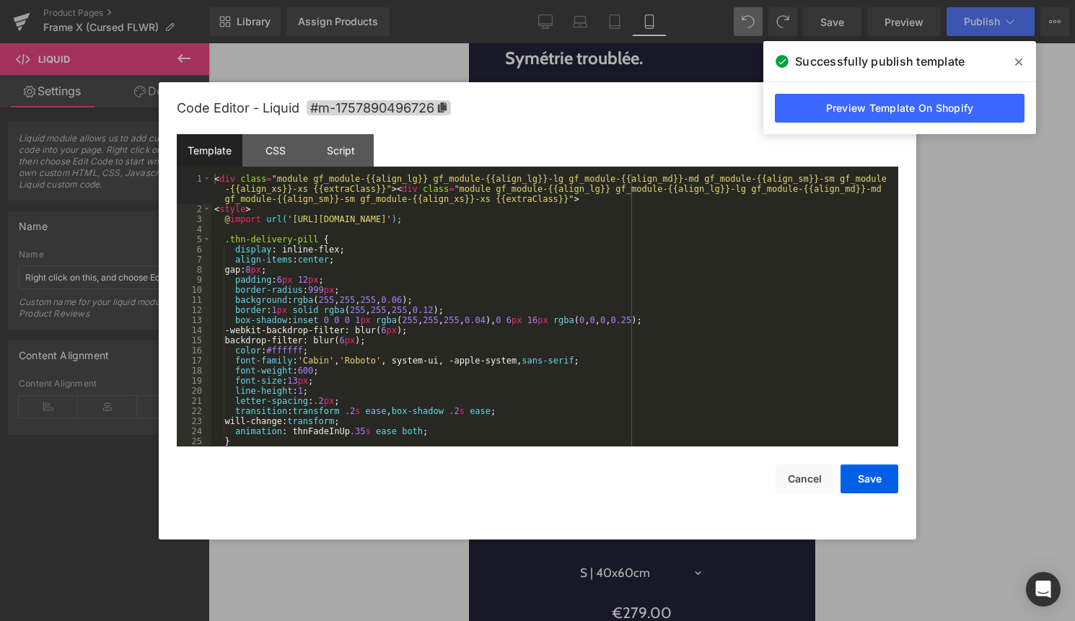
click at [501, 423] on div "< div class = "module gf_module-{{align_lg}} gf_module-{{align_lg}}-lg gf_modul…" at bounding box center [551, 330] width 681 height 313
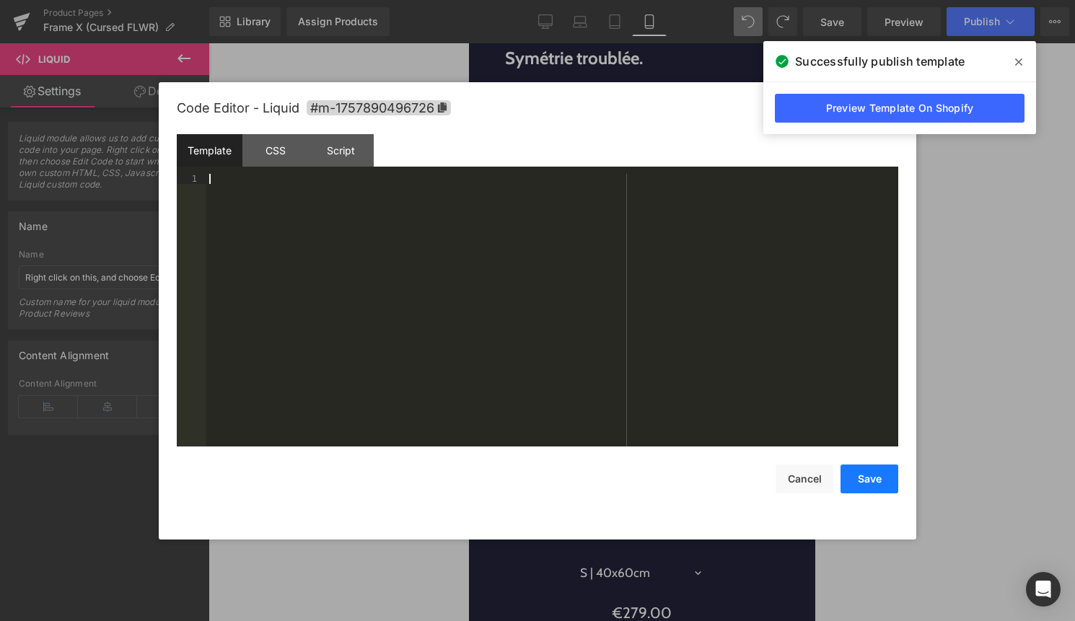
click at [865, 482] on button "Save" at bounding box center [869, 478] width 58 height 29
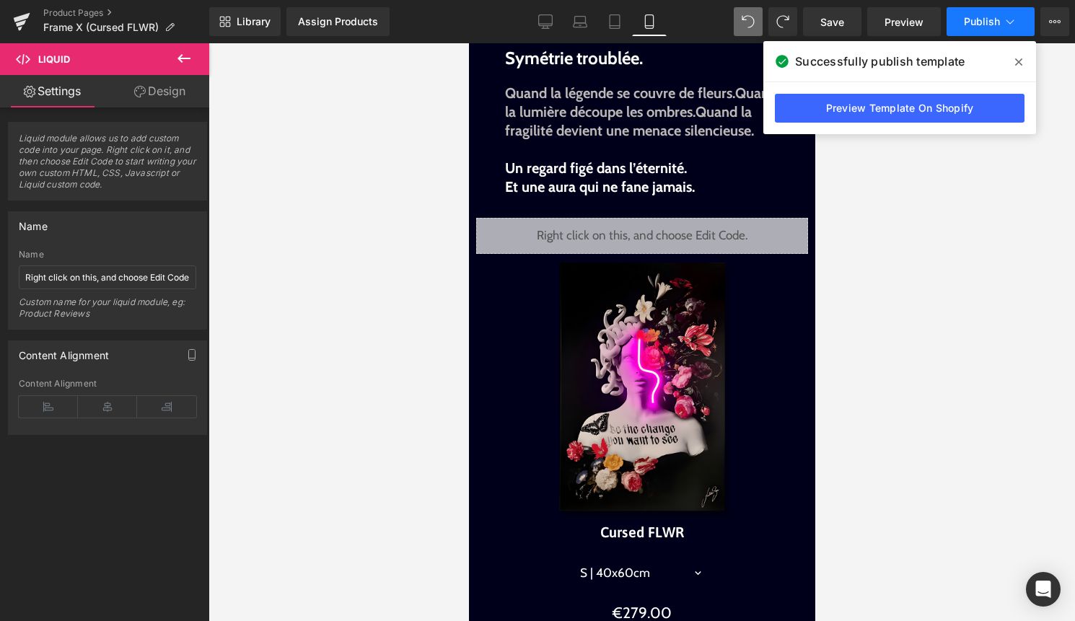
click at [987, 22] on span "Publish" at bounding box center [982, 22] width 36 height 12
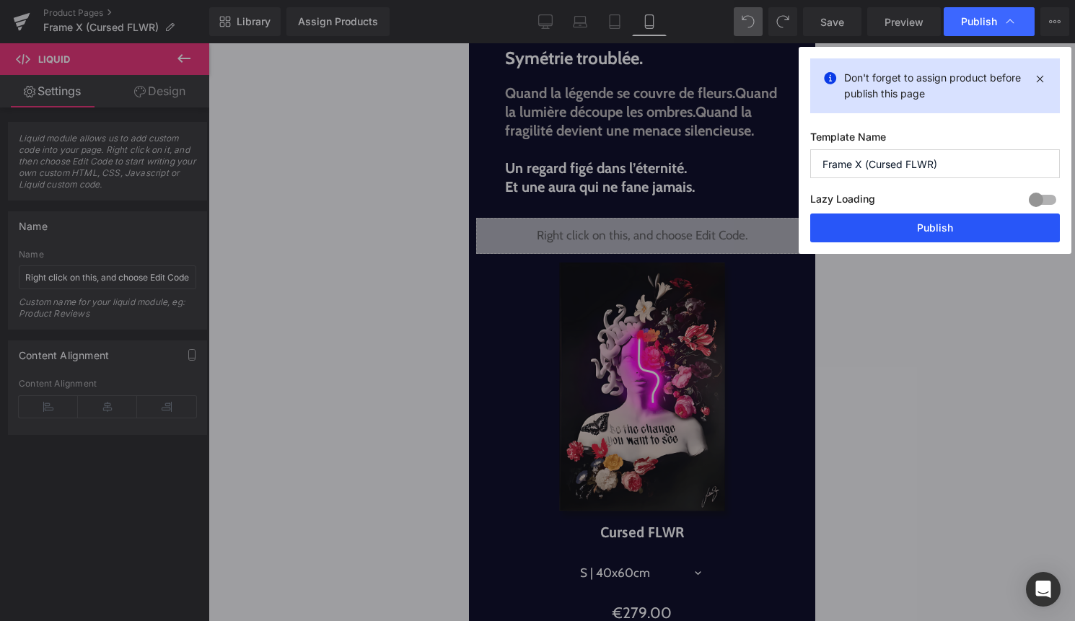
click at [927, 232] on button "Publish" at bounding box center [935, 227] width 250 height 29
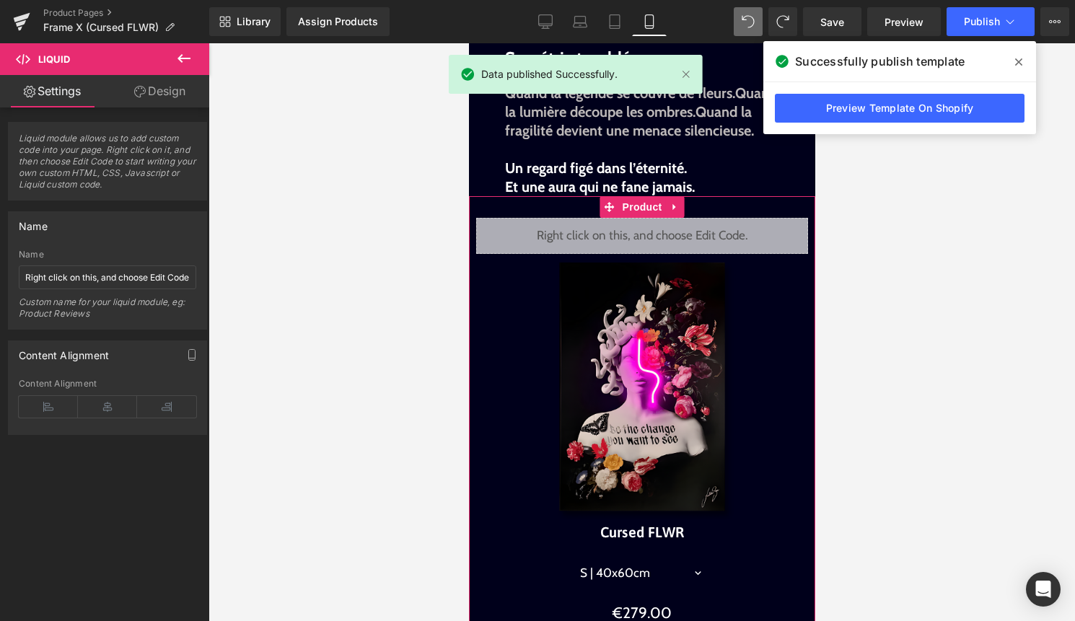
click at [661, 245] on div "Liquid" at bounding box center [641, 236] width 332 height 36
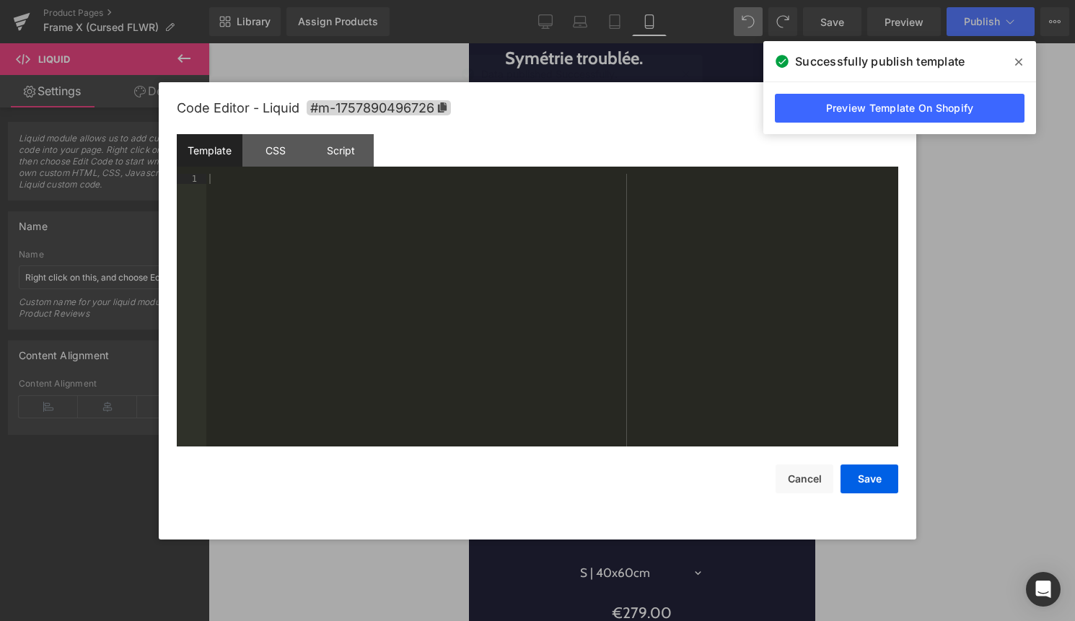
click at [605, 289] on div at bounding box center [552, 320] width 692 height 293
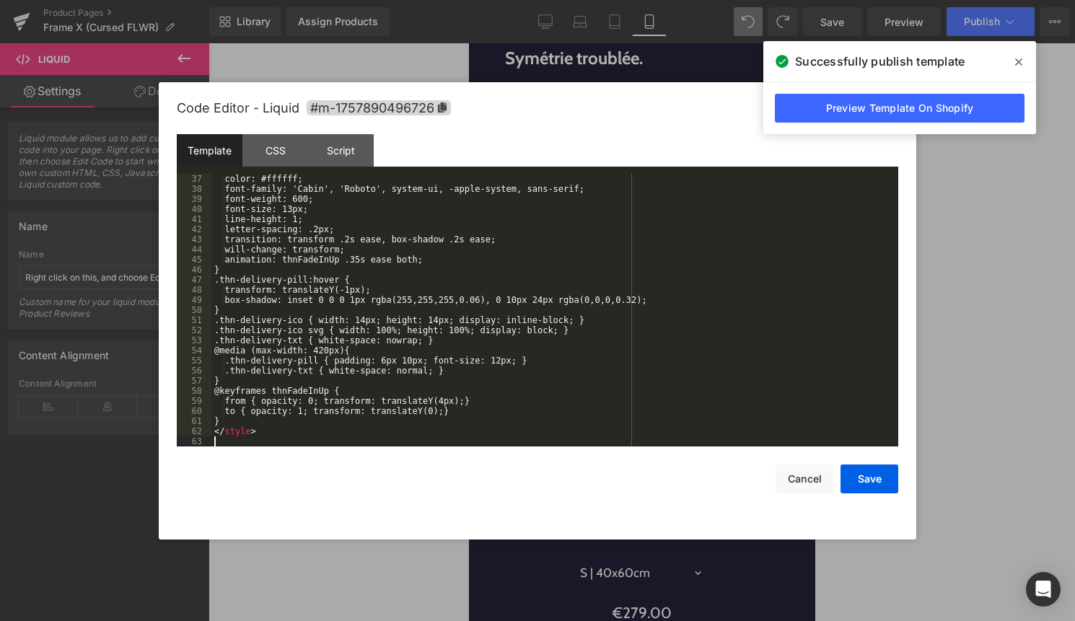
scroll to position [363, 0]
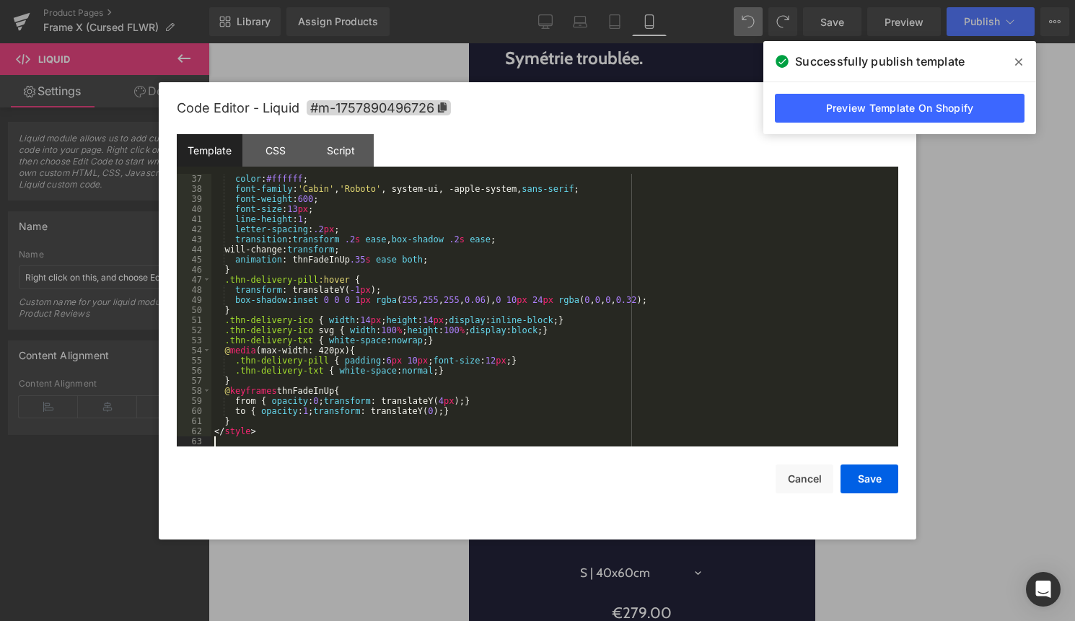
click at [885, 497] on div "Code Editor - Liquid #m-1757890496726 Template CSS Script Data 37 38 39 40 41 4…" at bounding box center [537, 310] width 721 height 457
click at [889, 469] on button "Save" at bounding box center [869, 478] width 58 height 29
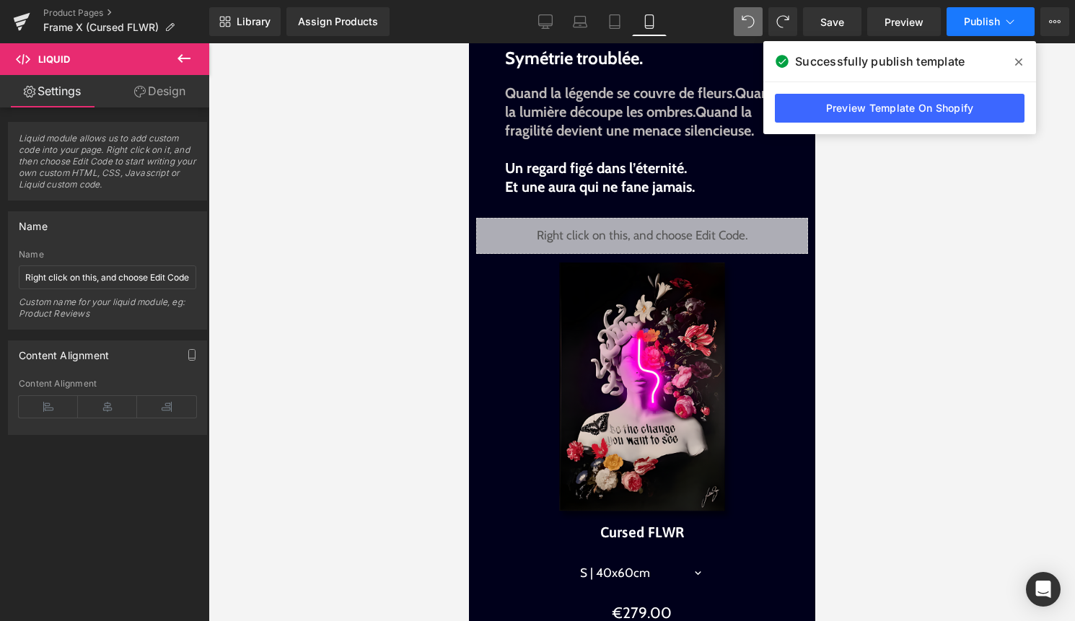
click at [1010, 25] on icon at bounding box center [1009, 21] width 14 height 14
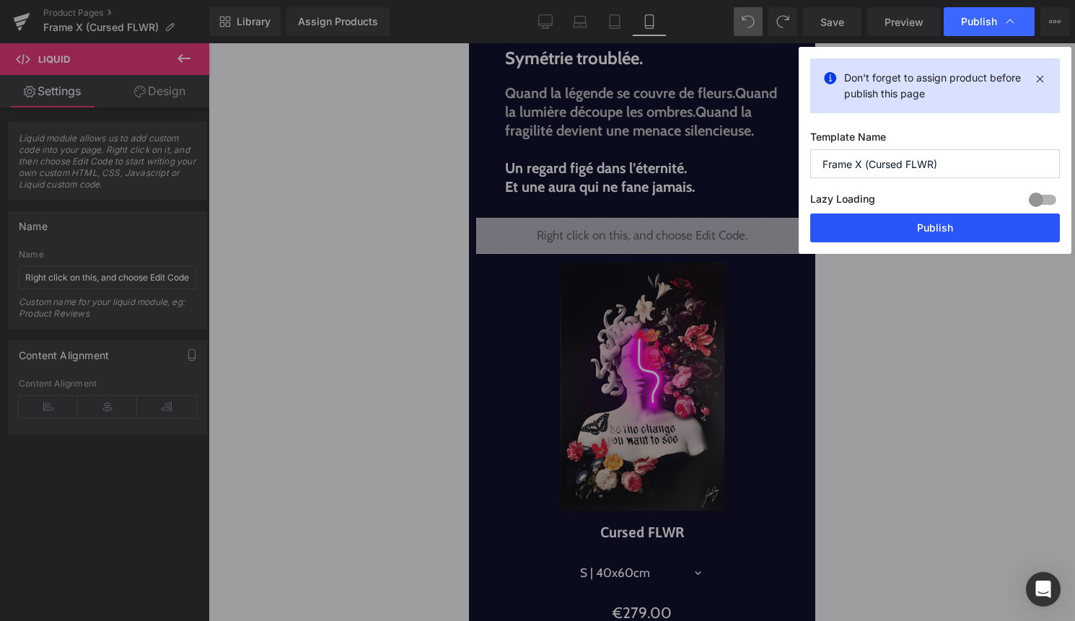
click at [939, 215] on button "Publish" at bounding box center [935, 227] width 250 height 29
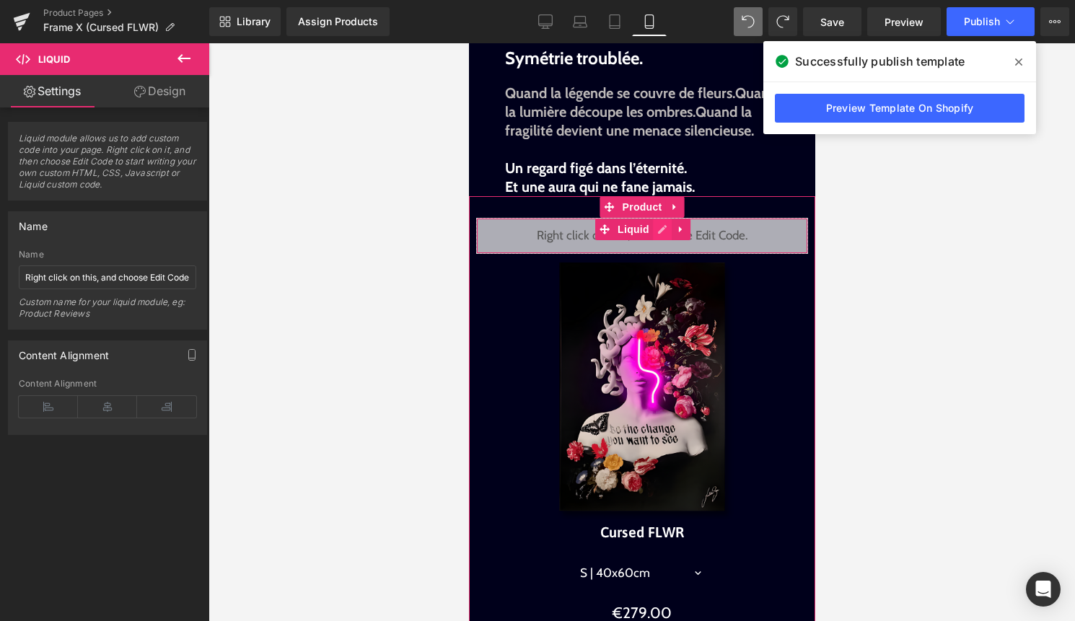
click at [661, 250] on div "Liquid" at bounding box center [641, 236] width 332 height 36
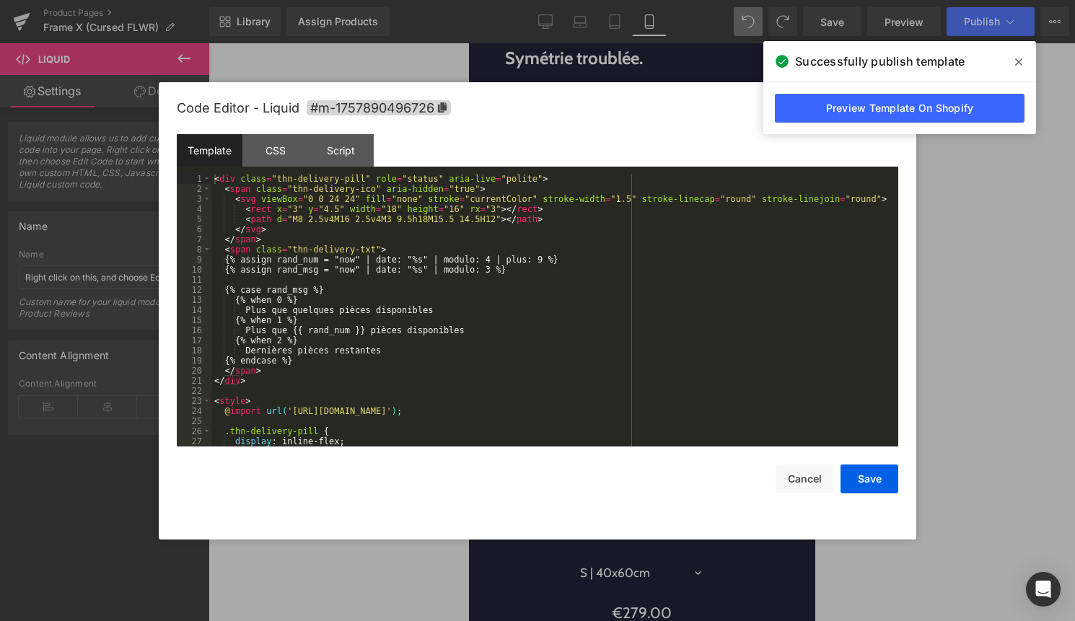
click at [640, 281] on div "< div class = "thn-delivery-pill" role = "status" aria-live = "polite" > < span…" at bounding box center [551, 320] width 681 height 293
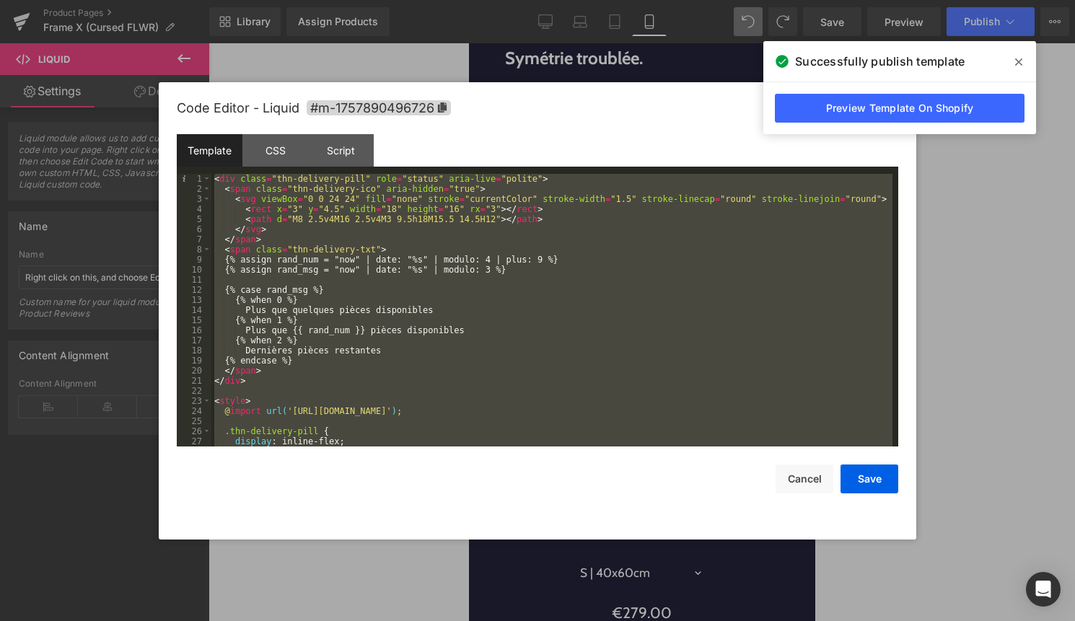
scroll to position [394, 0]
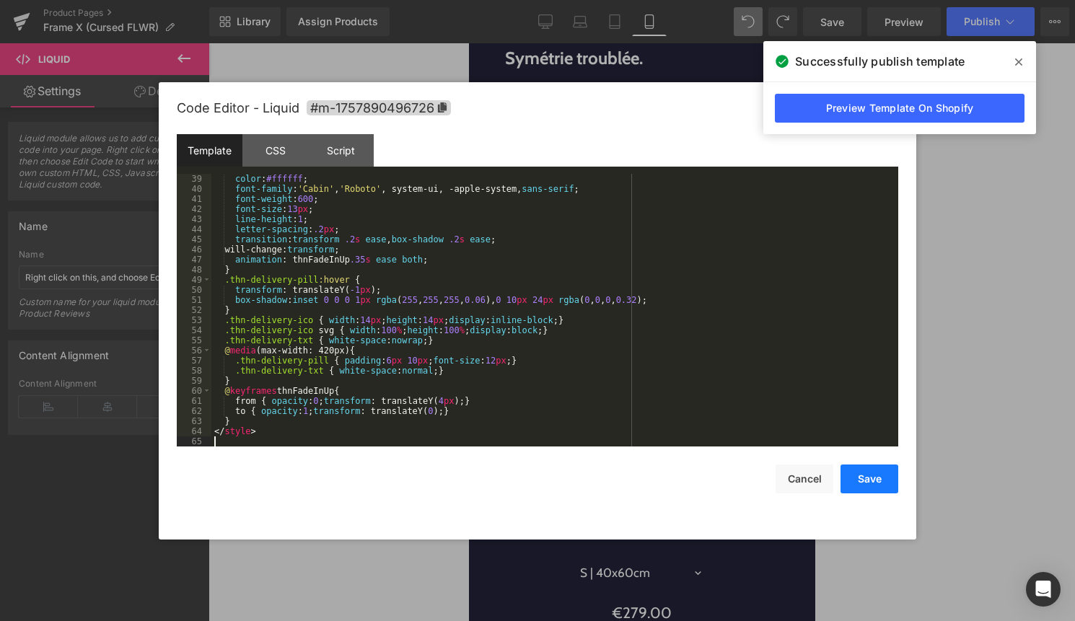
click at [865, 482] on button "Save" at bounding box center [869, 478] width 58 height 29
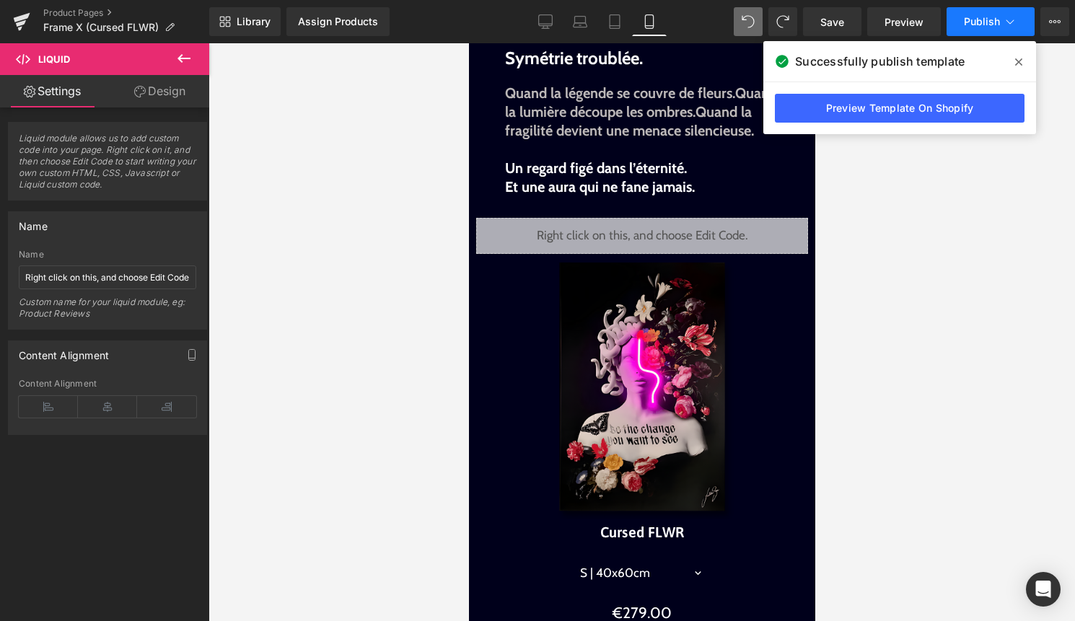
click at [989, 26] on span "Publish" at bounding box center [982, 22] width 36 height 12
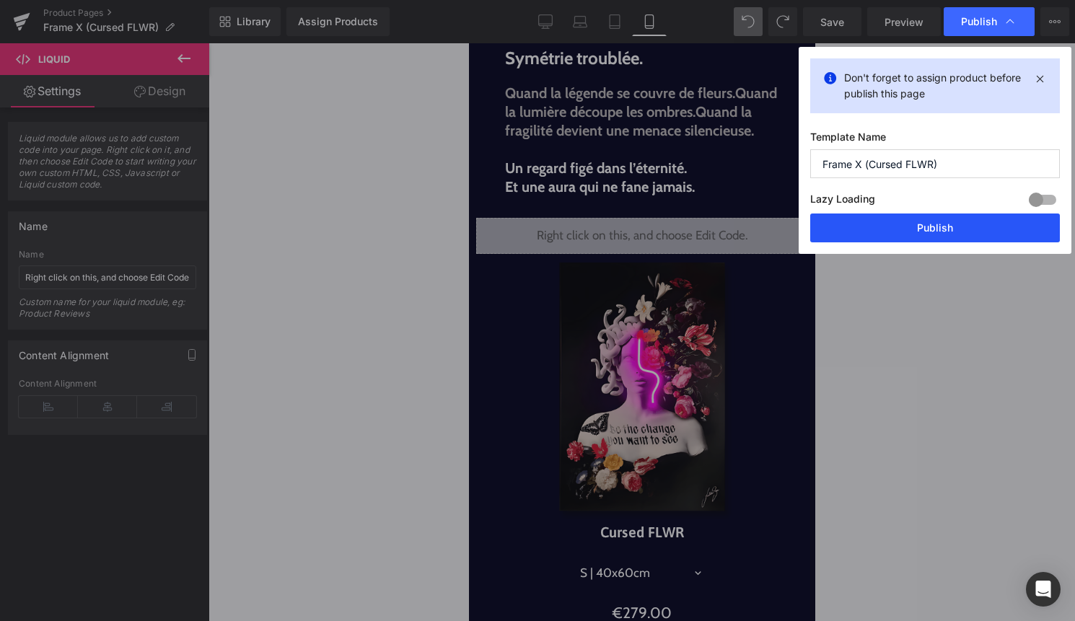
click at [937, 219] on button "Publish" at bounding box center [935, 227] width 250 height 29
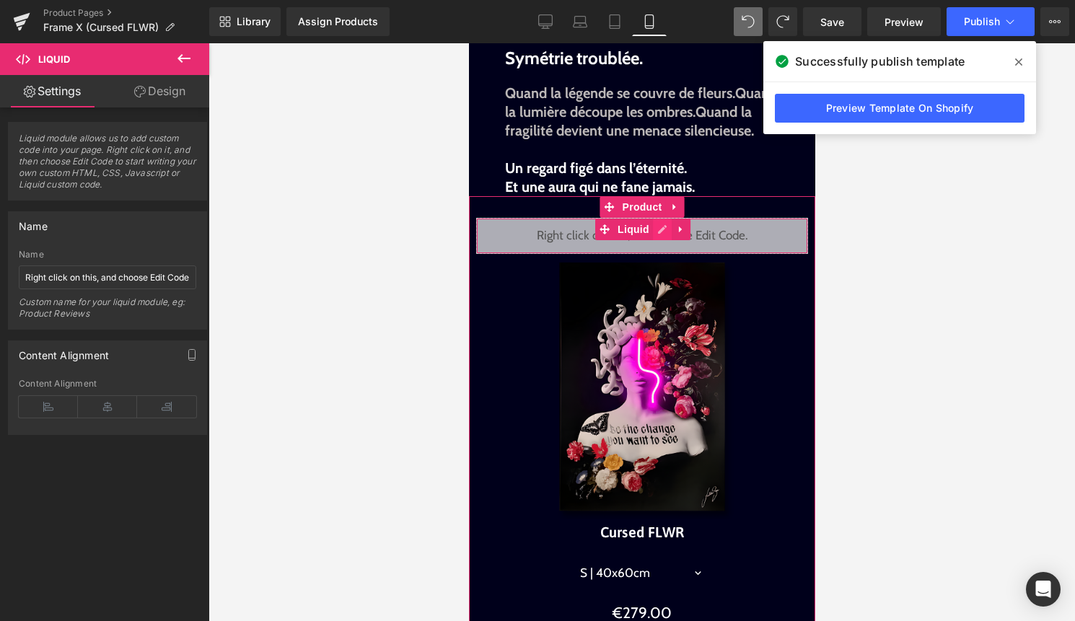
click at [658, 252] on div "Liquid" at bounding box center [641, 236] width 332 height 36
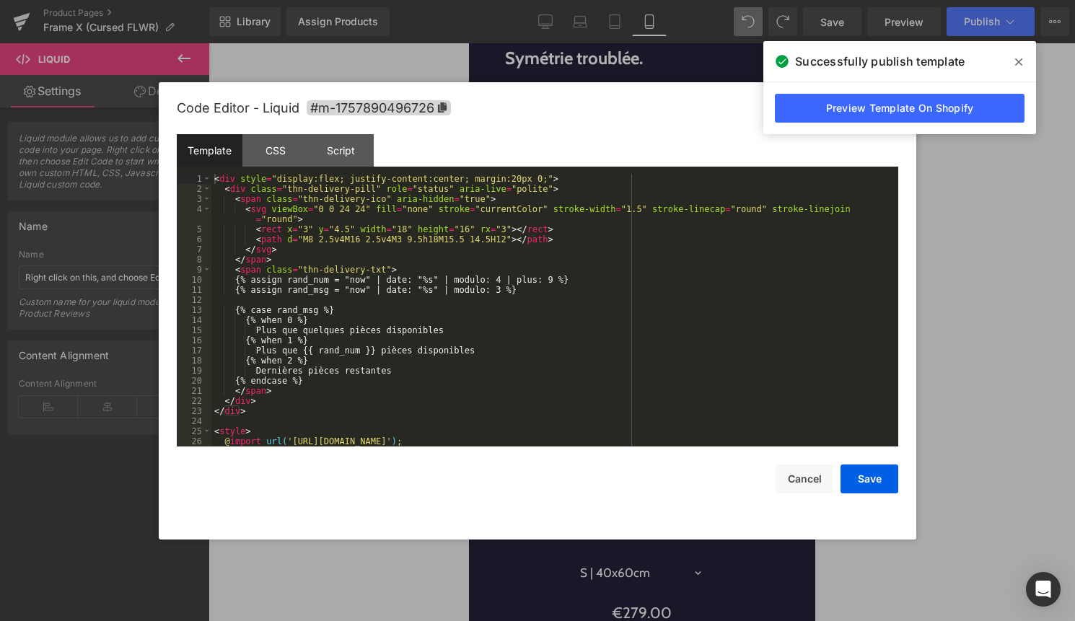
click at [620, 297] on div "< div style = "display:flex; justify-content:center; margin:20px 0;" > < div cl…" at bounding box center [551, 320] width 681 height 293
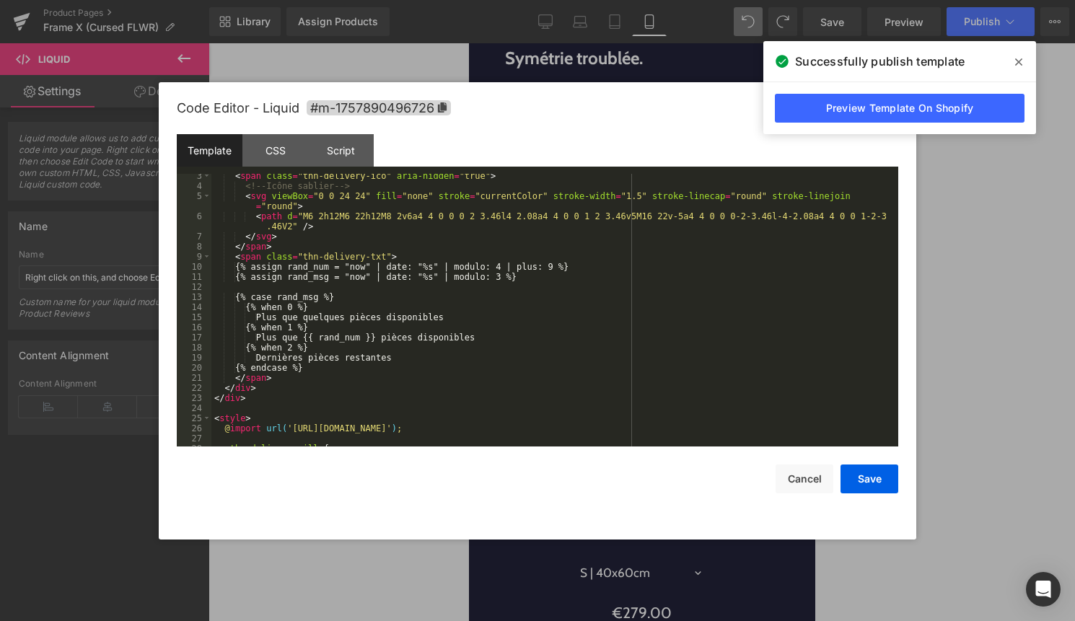
scroll to position [0, 0]
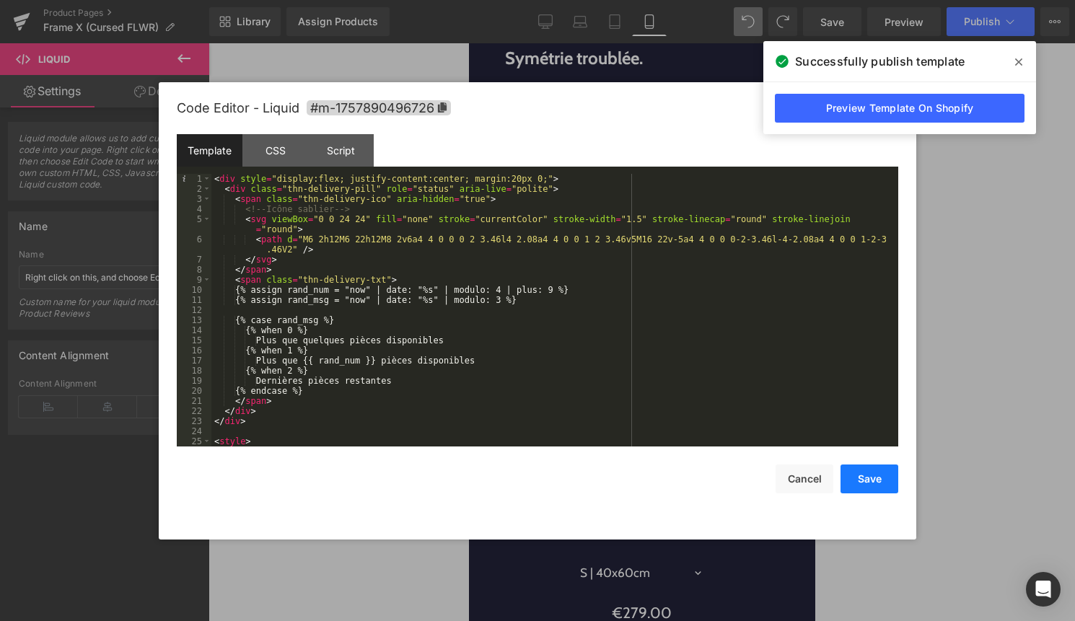
click at [865, 484] on button "Save" at bounding box center [869, 478] width 58 height 29
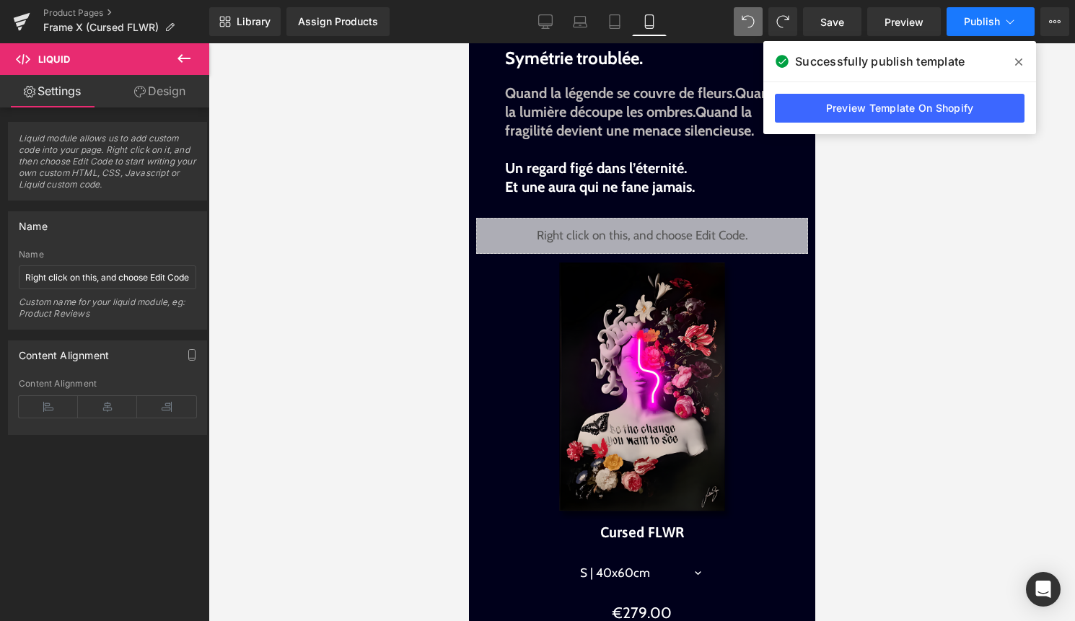
click at [998, 27] on span "Publish" at bounding box center [982, 22] width 36 height 12
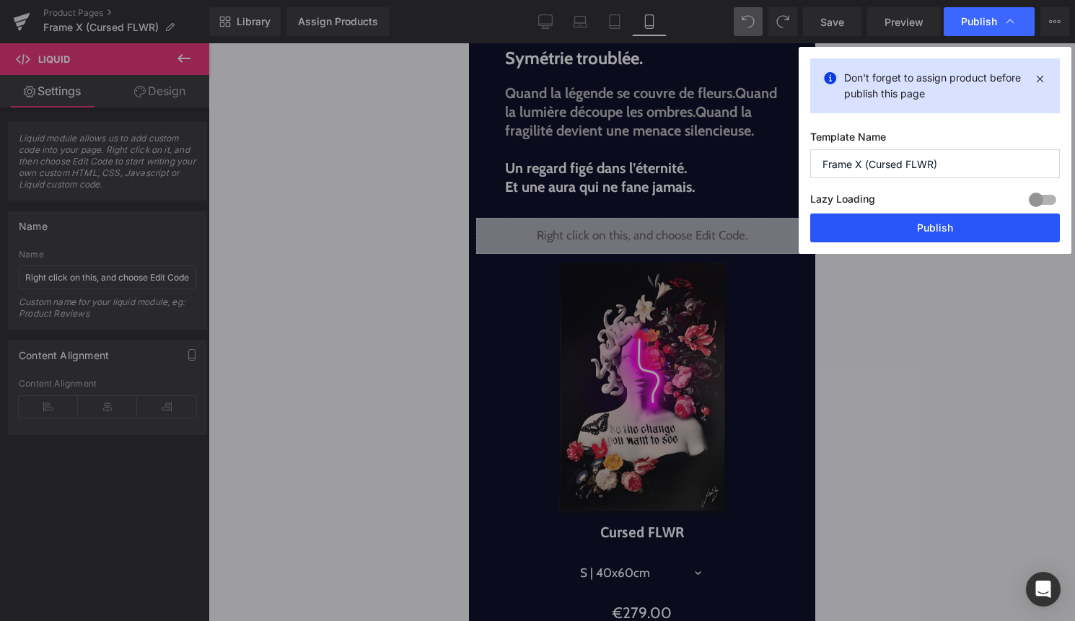
click at [938, 225] on button "Publish" at bounding box center [935, 227] width 250 height 29
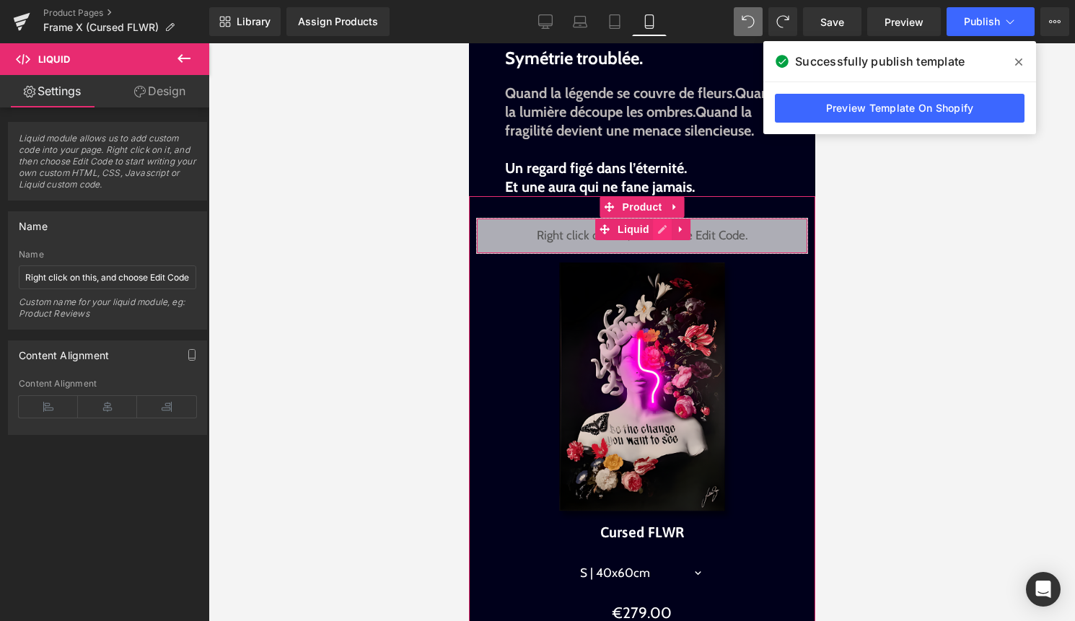
click at [660, 244] on div "Liquid" at bounding box center [641, 236] width 332 height 36
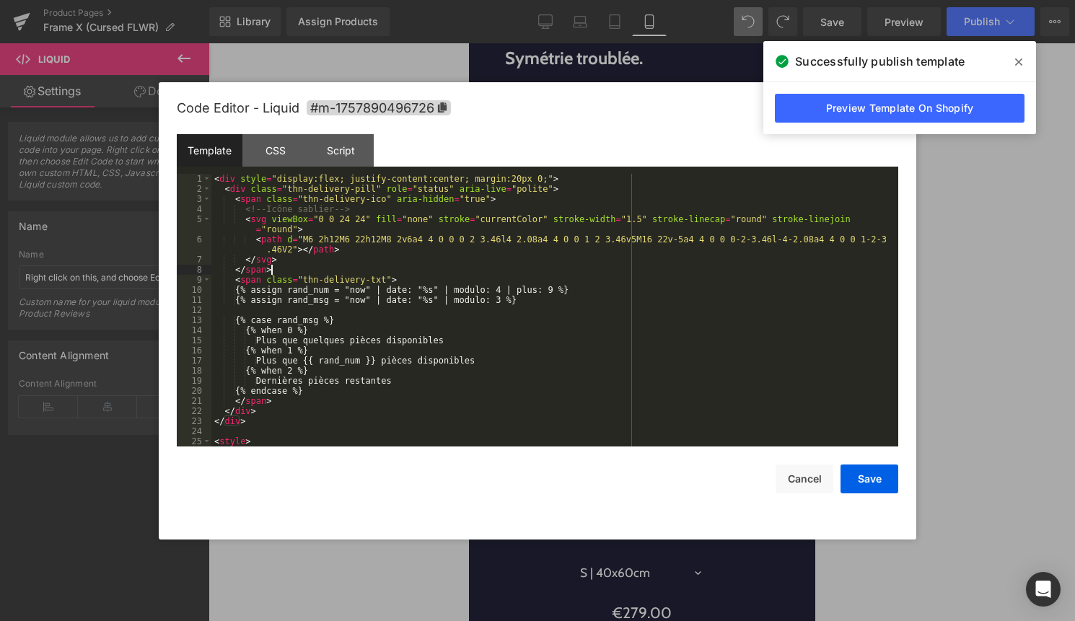
click at [647, 274] on div "< div style = "display:flex; justify-content:center; margin:20px 0;" > < div cl…" at bounding box center [551, 320] width 681 height 293
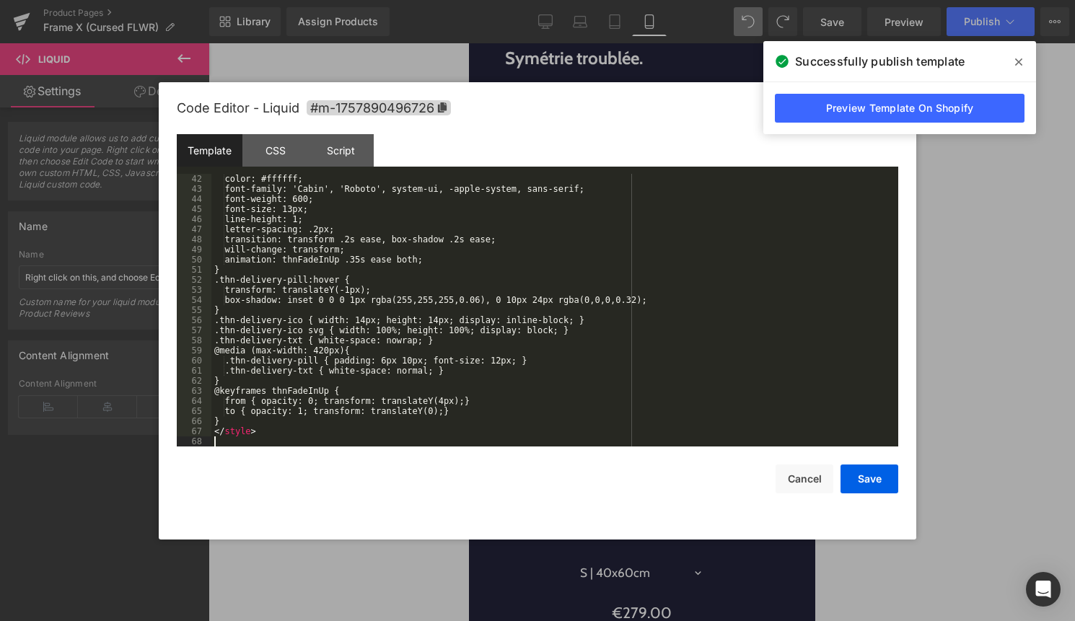
scroll to position [424, 0]
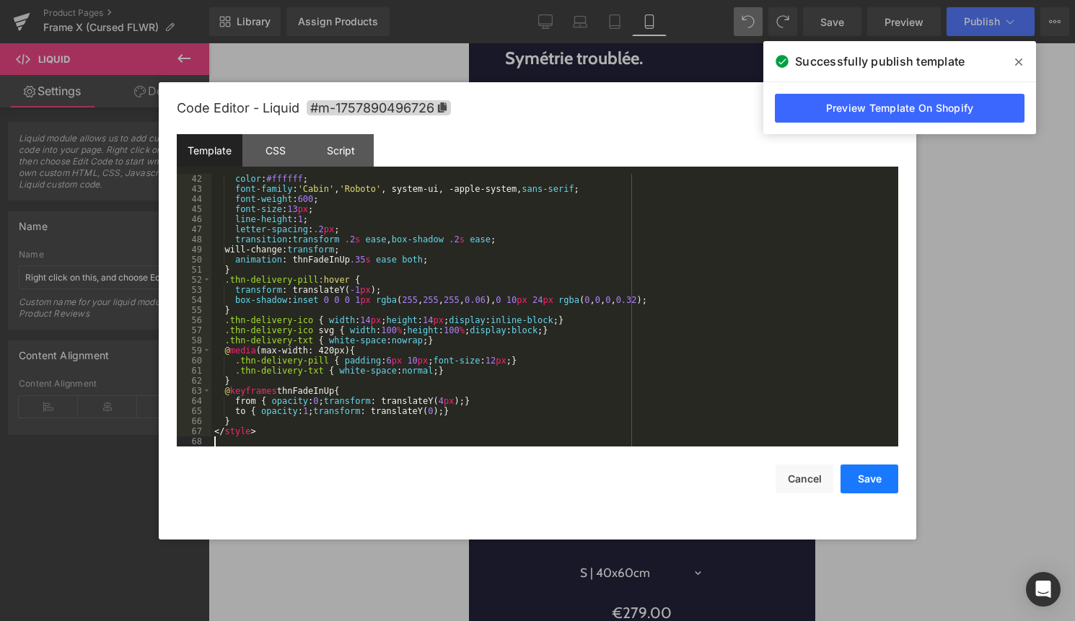
click at [869, 482] on button "Save" at bounding box center [869, 478] width 58 height 29
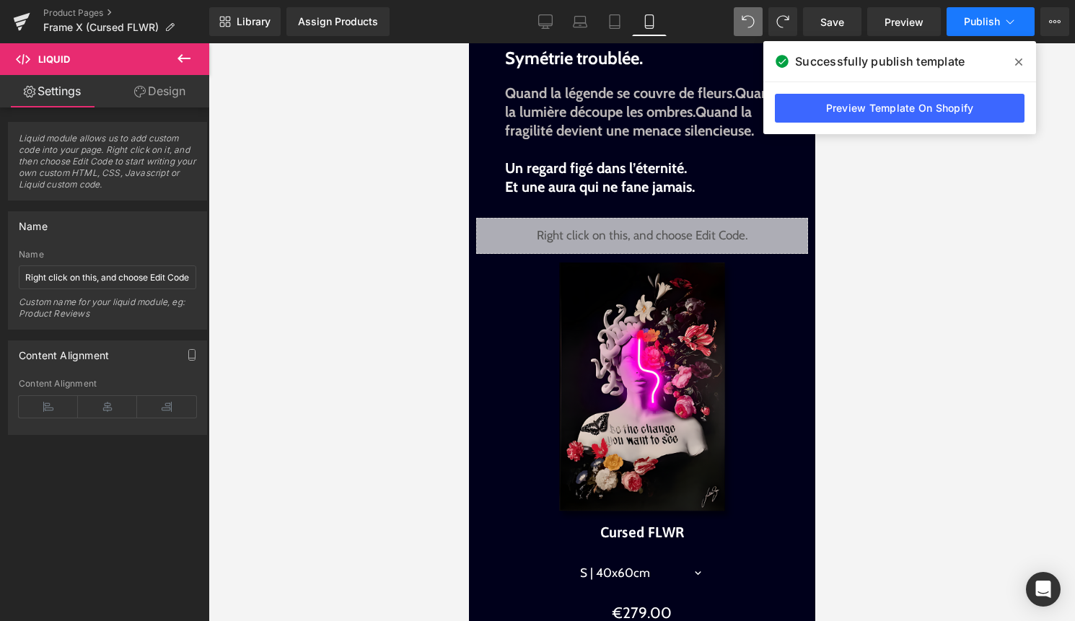
click at [1004, 25] on icon at bounding box center [1009, 21] width 14 height 14
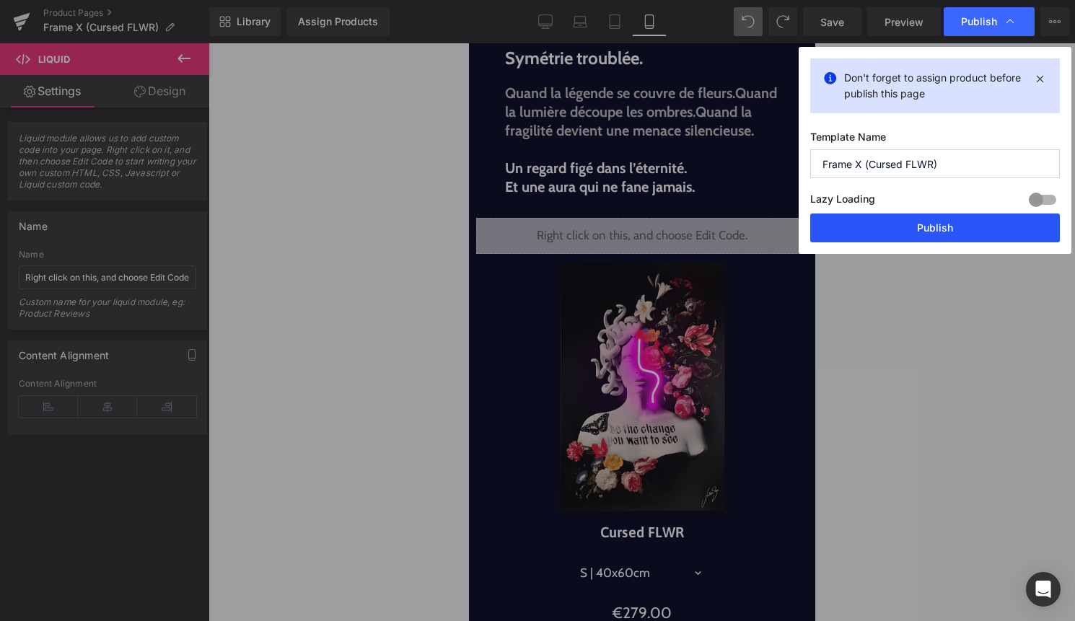
click at [971, 215] on button "Publish" at bounding box center [935, 227] width 250 height 29
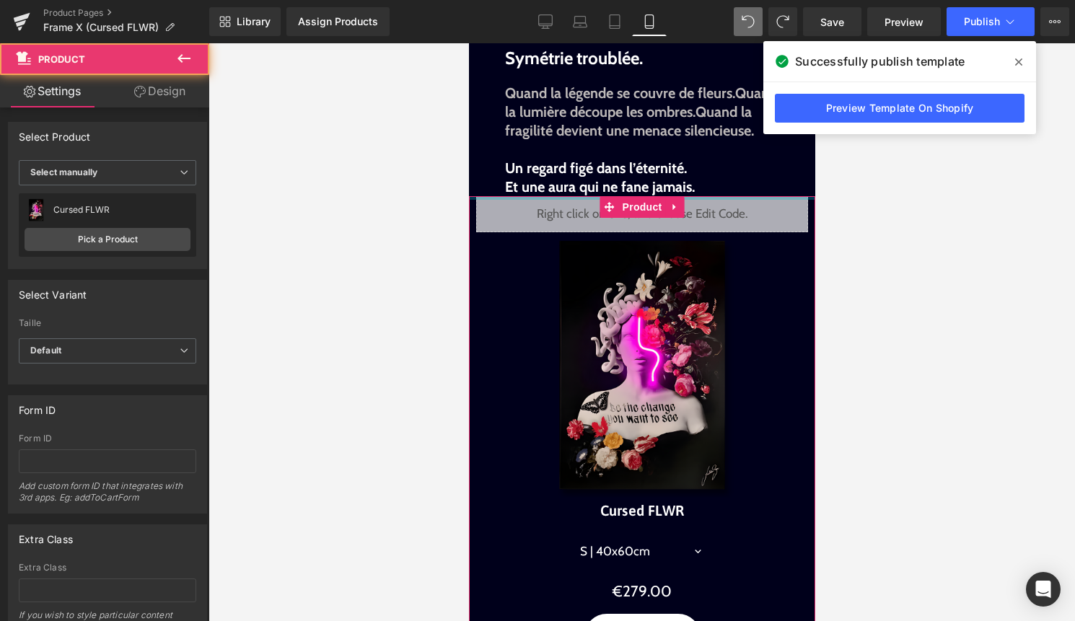
drag, startPoint x: 696, startPoint y: 231, endPoint x: 700, endPoint y: 202, distance: 29.1
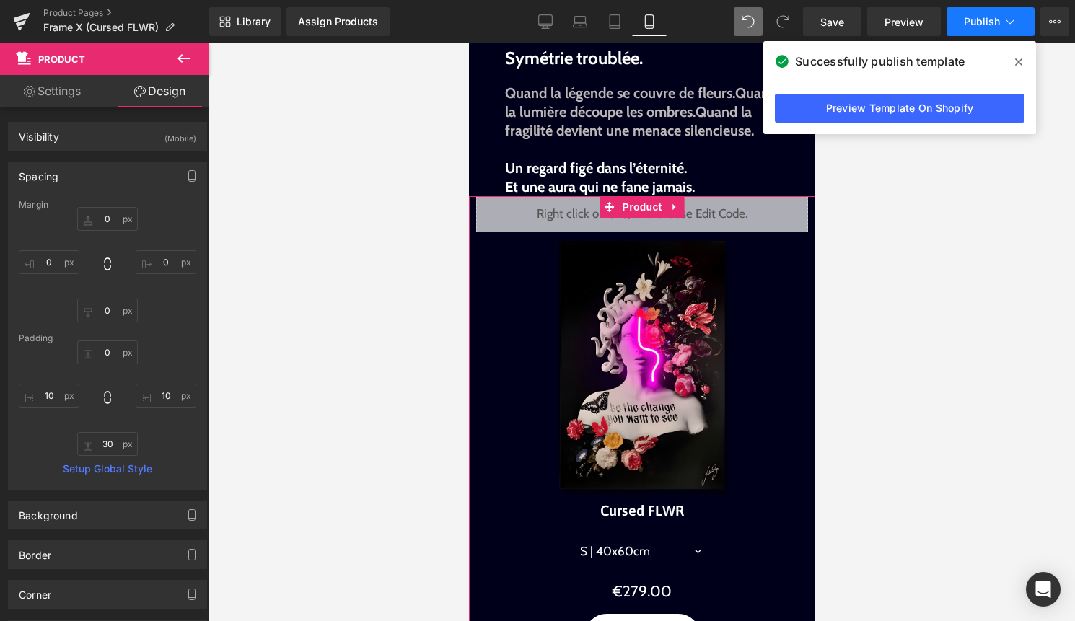
click at [1000, 20] on button "Publish" at bounding box center [990, 21] width 88 height 29
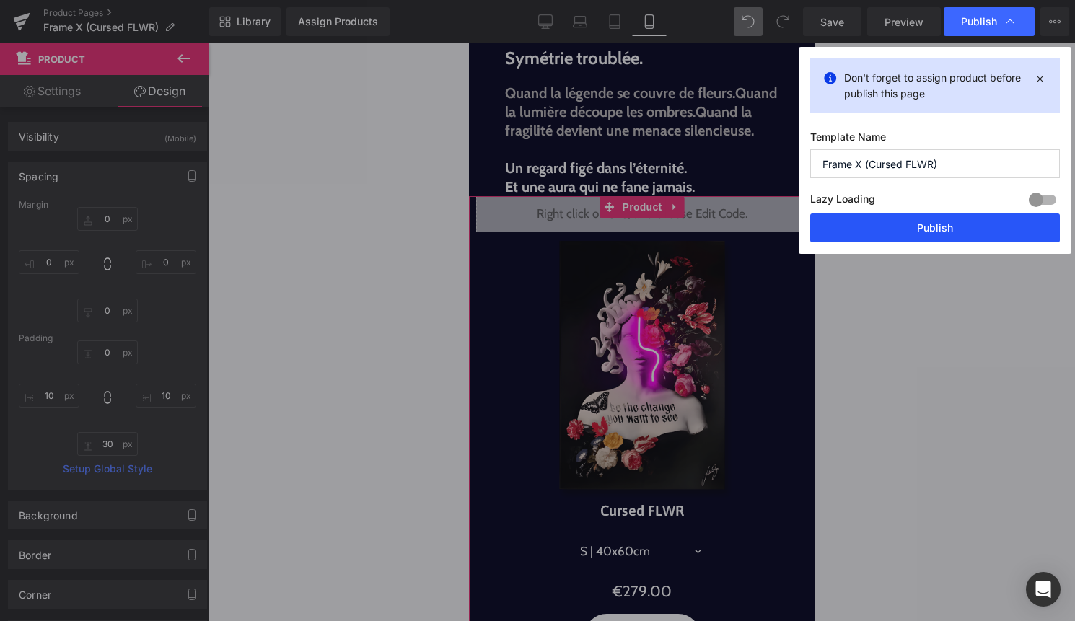
click at [910, 234] on button "Publish" at bounding box center [935, 227] width 250 height 29
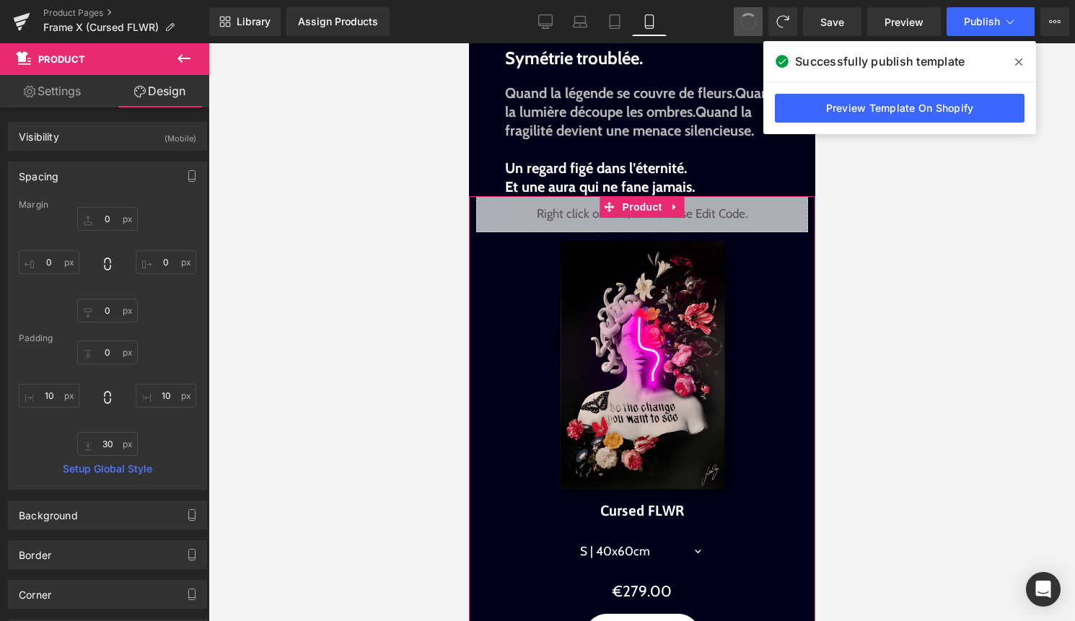
type input "0"
type input "30"
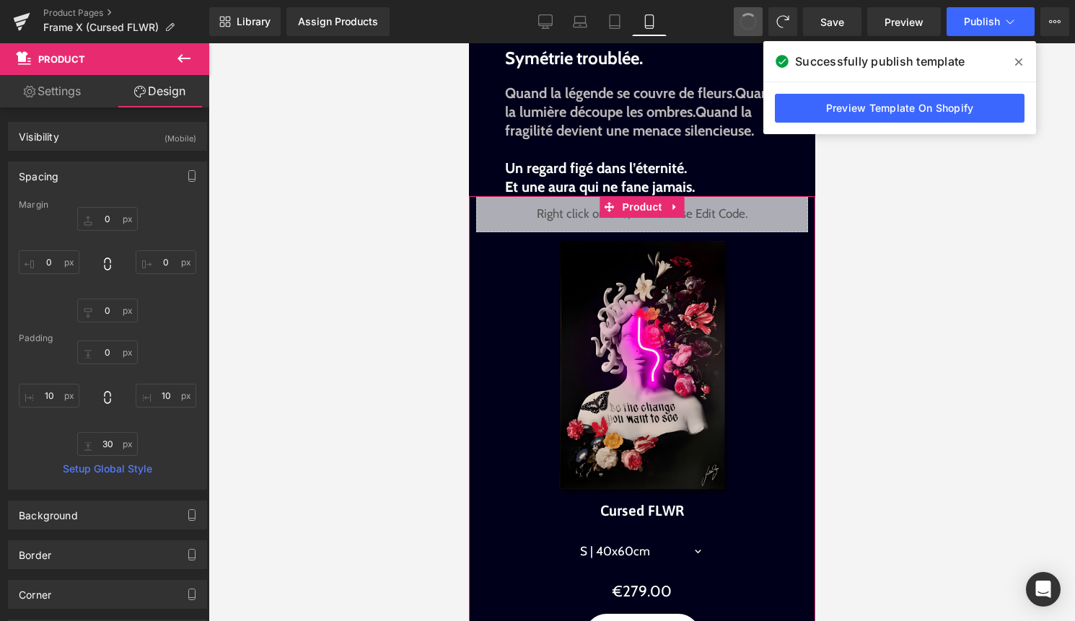
type input "10"
type input "30"
type input "10"
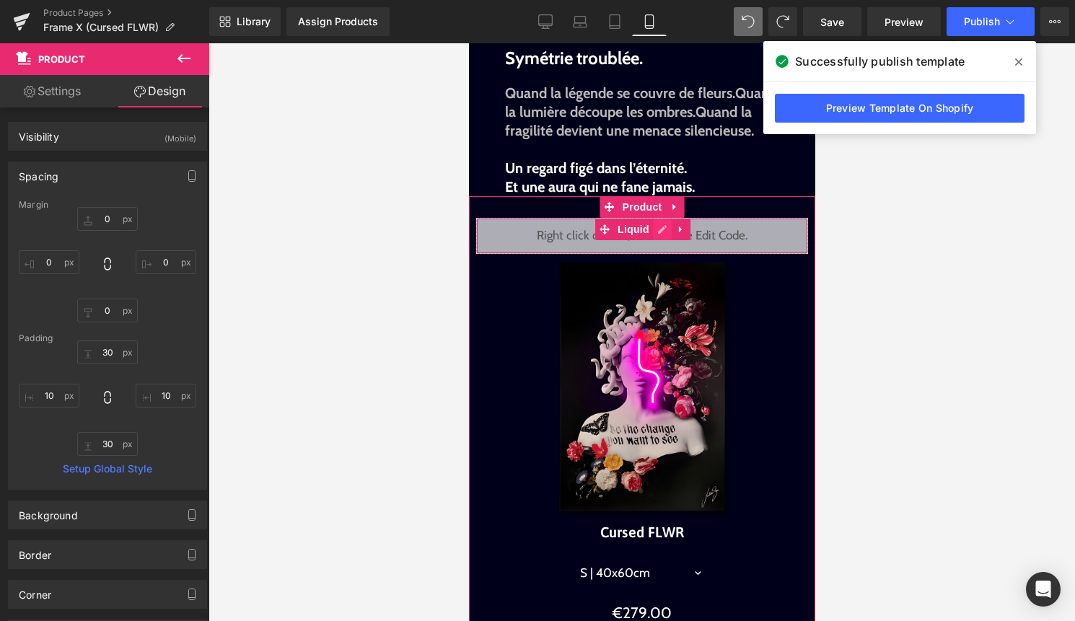
click at [662, 254] on div "Liquid" at bounding box center [641, 236] width 332 height 36
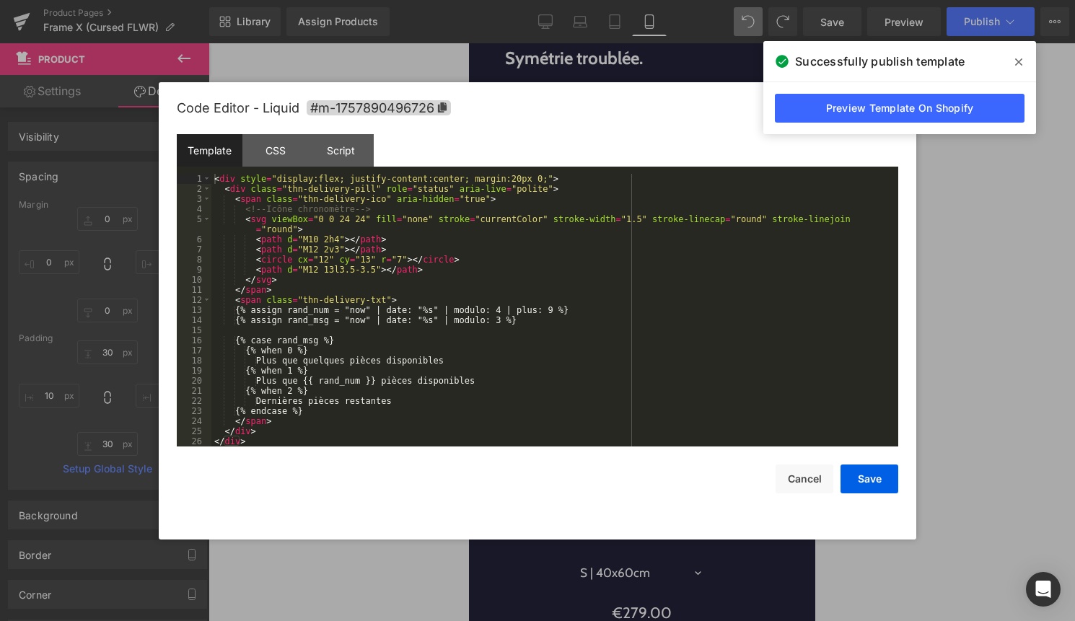
click at [642, 282] on div "< div style = "display:flex; justify-content:center; margin:20px 0;" > < div cl…" at bounding box center [551, 320] width 681 height 293
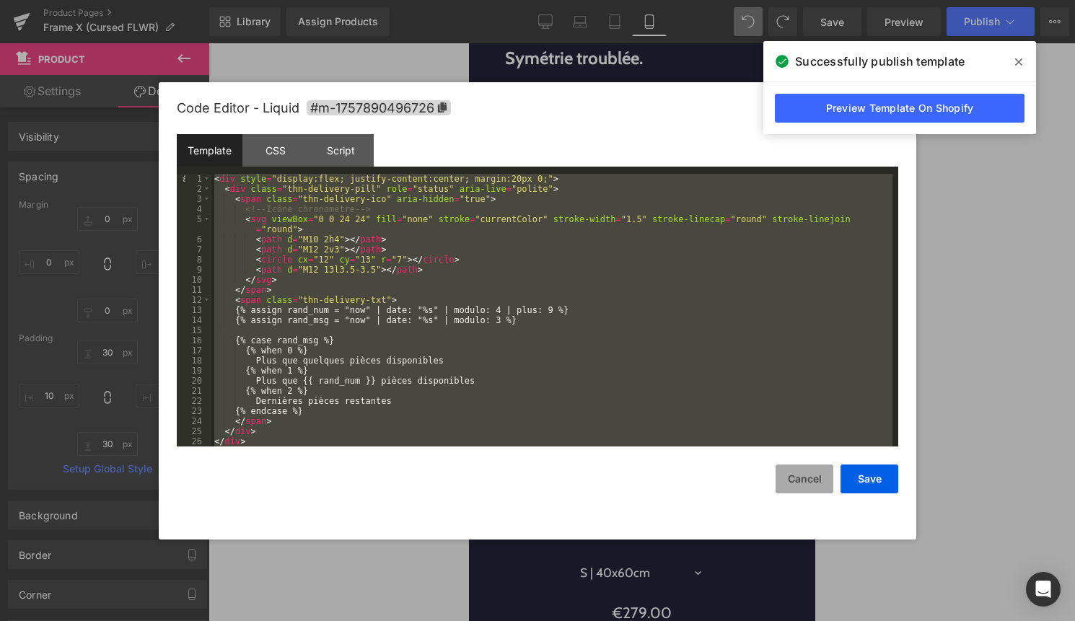
click at [807, 485] on button "Cancel" at bounding box center [804, 478] width 58 height 29
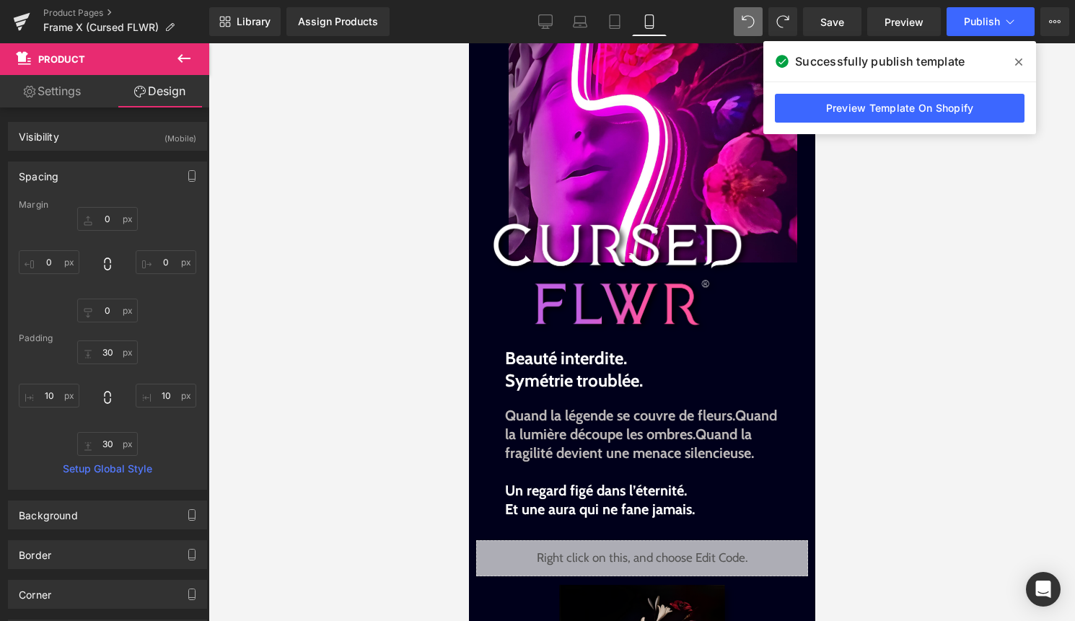
scroll to position [0, 0]
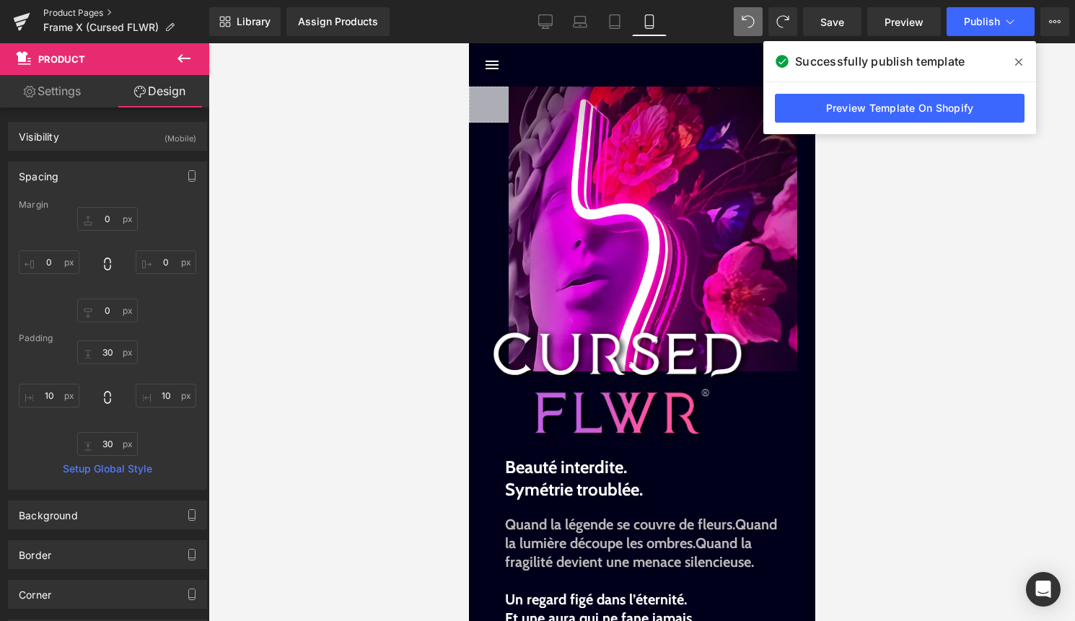
click at [92, 9] on link "Product Pages" at bounding box center [126, 13] width 166 height 12
click at [1020, 66] on icon at bounding box center [1018, 62] width 7 height 12
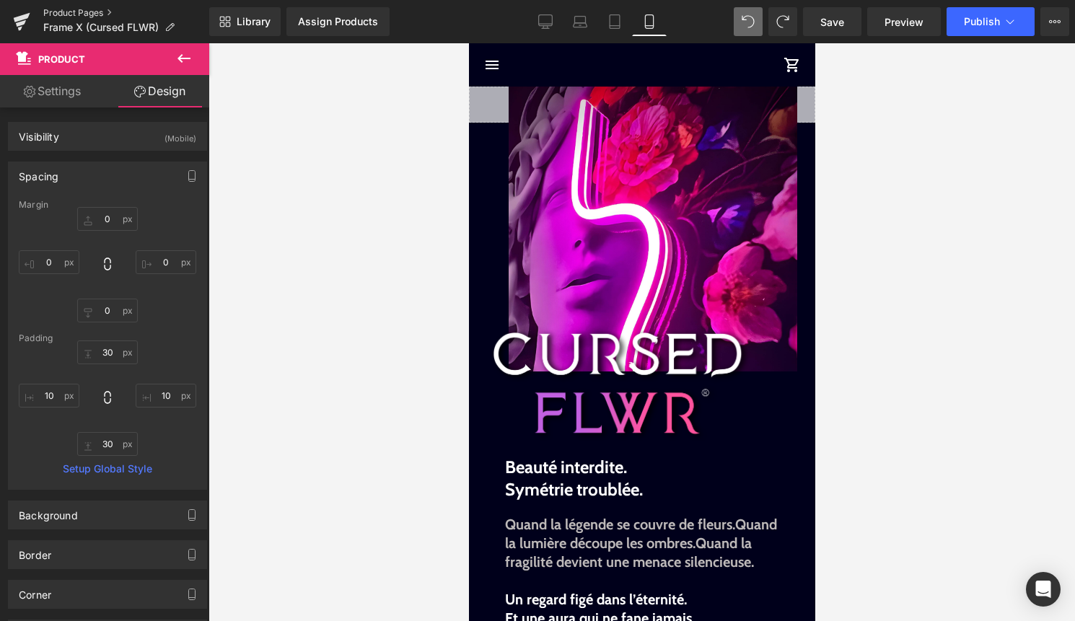
click at [95, 12] on link "Product Pages" at bounding box center [126, 13] width 166 height 12
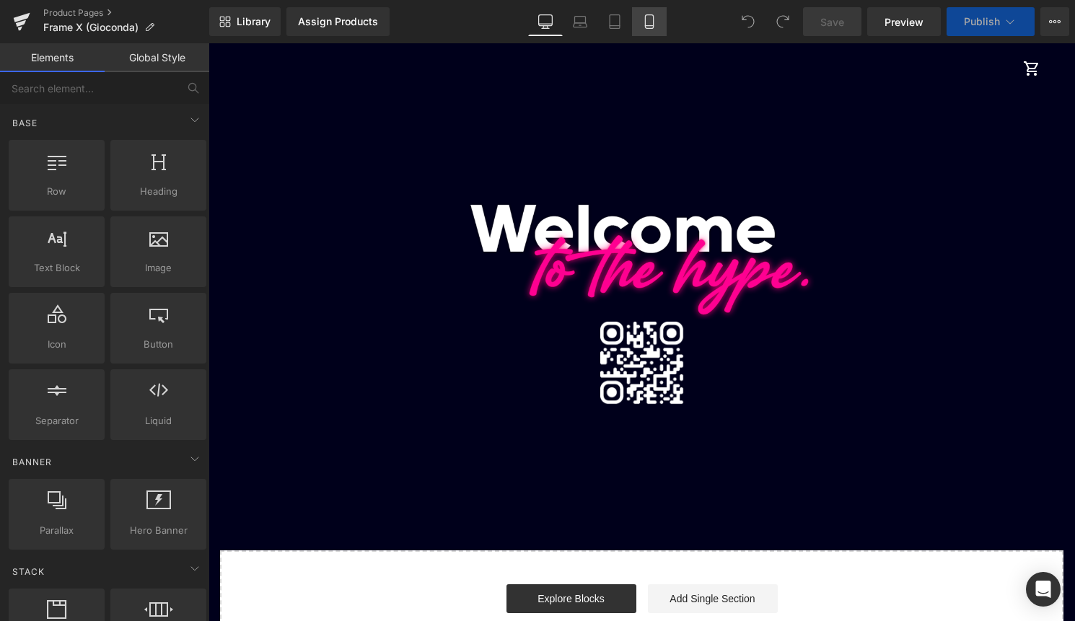
click at [638, 22] on link "Mobile" at bounding box center [649, 21] width 35 height 29
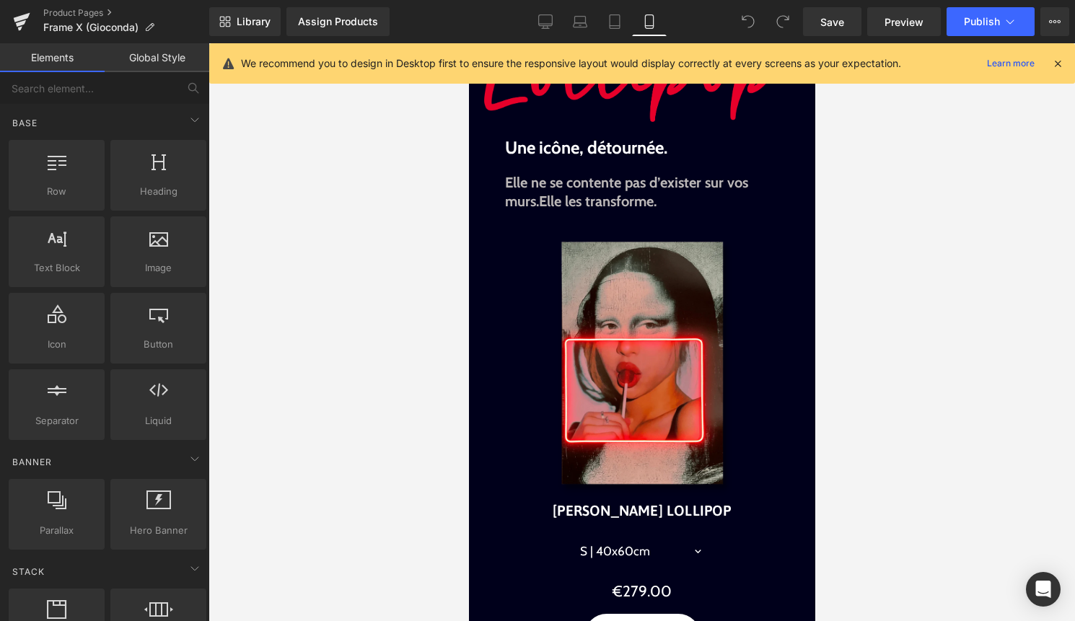
scroll to position [315, 0]
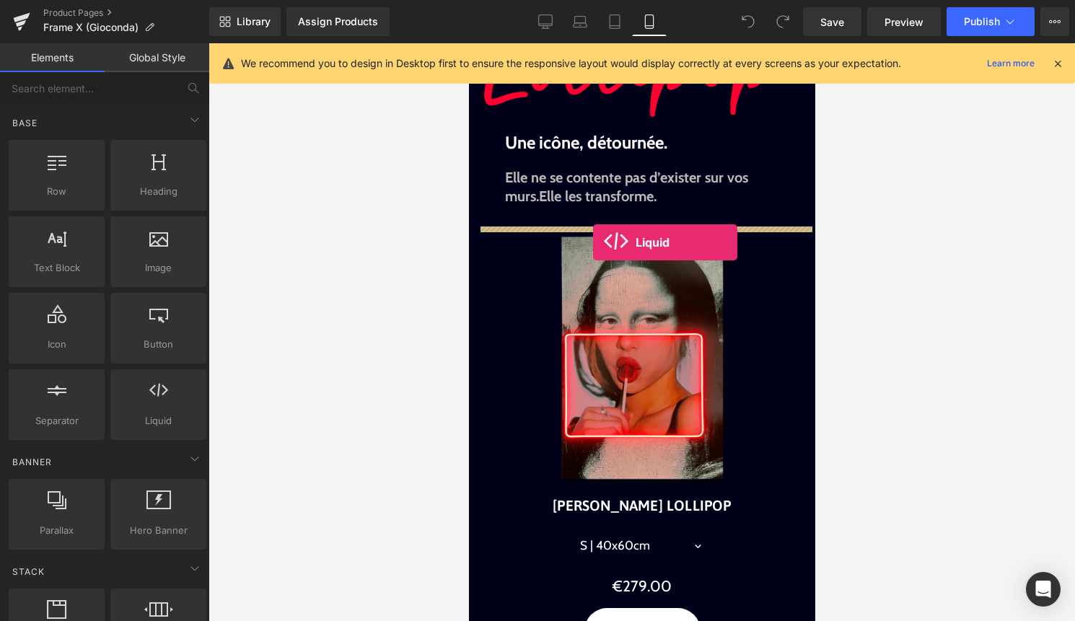
drag, startPoint x: 622, startPoint y: 450, endPoint x: 593, endPoint y: 242, distance: 210.4
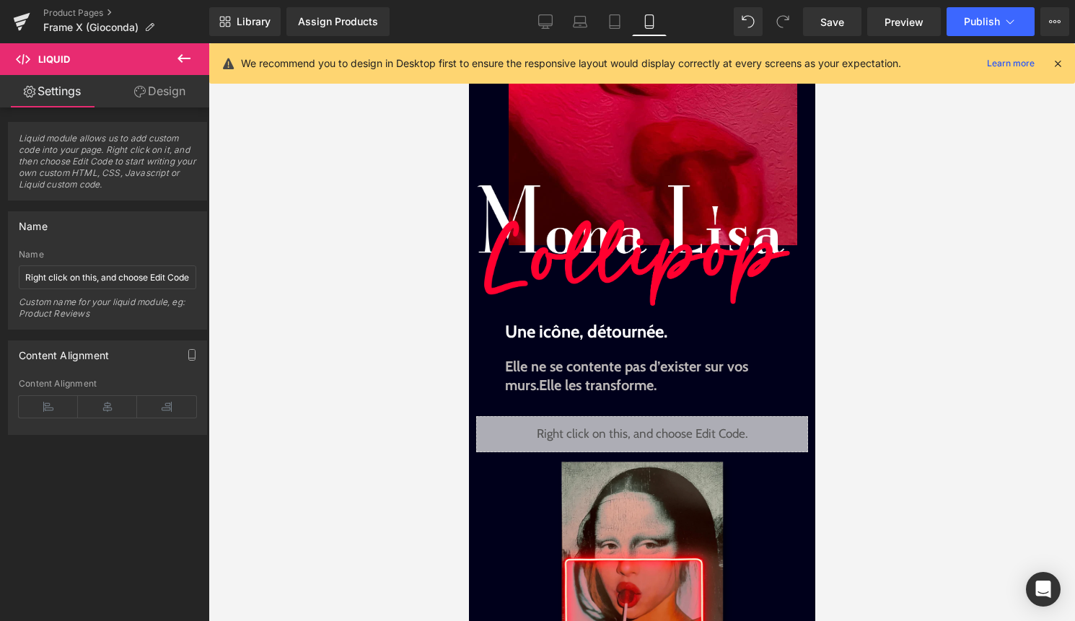
scroll to position [128, 0]
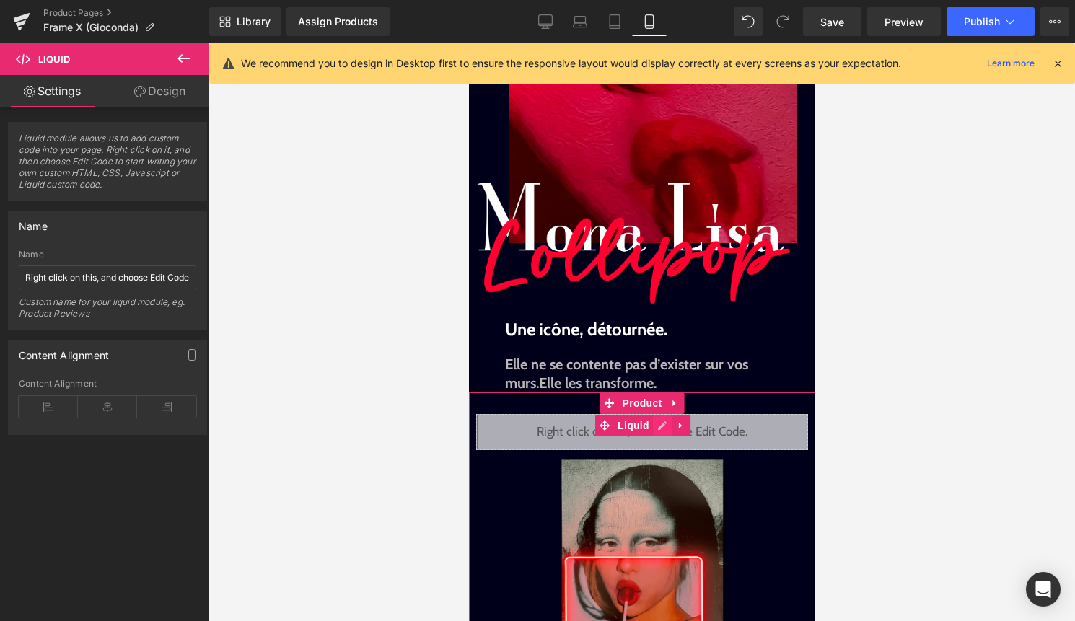
click at [663, 428] on div "Liquid" at bounding box center [641, 432] width 332 height 36
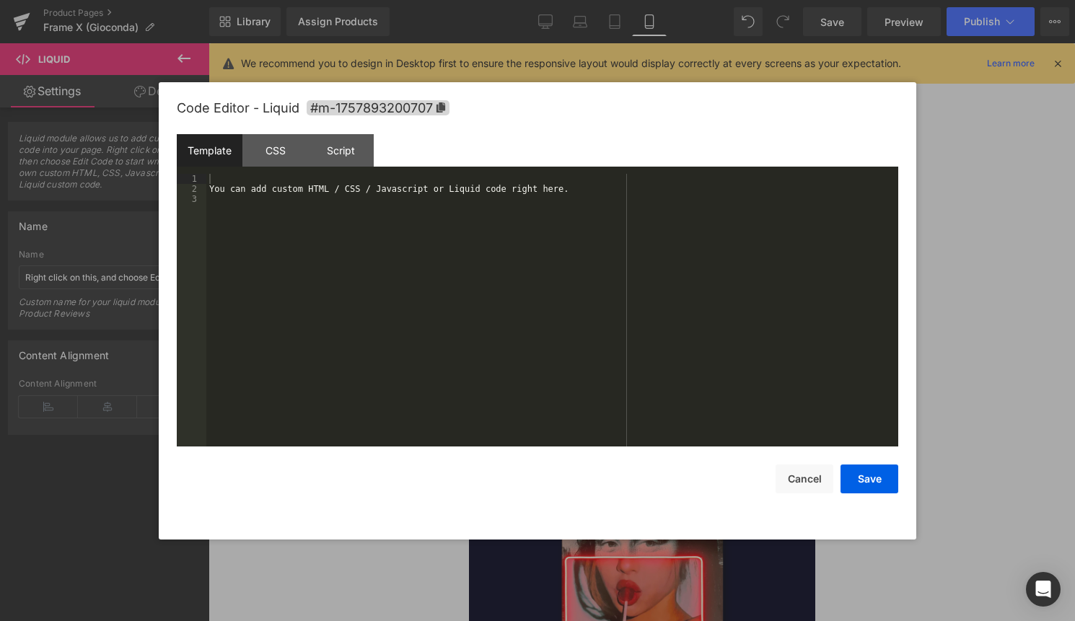
click at [614, 389] on div "You can add custom HTML / CSS / Javascript or Liquid code right here." at bounding box center [552, 320] width 692 height 293
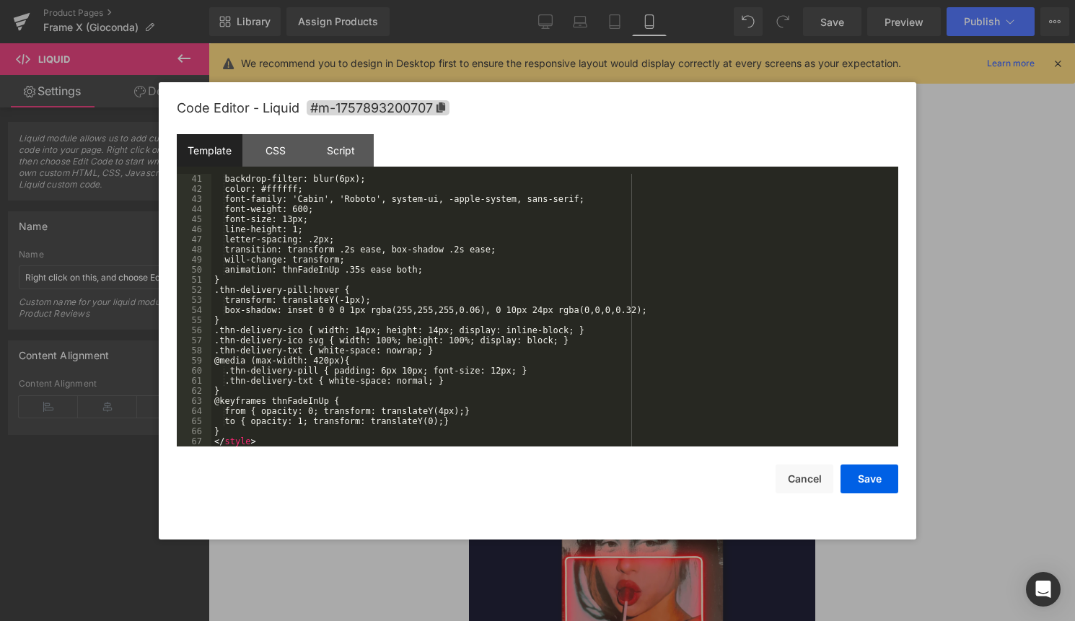
scroll to position [414, 0]
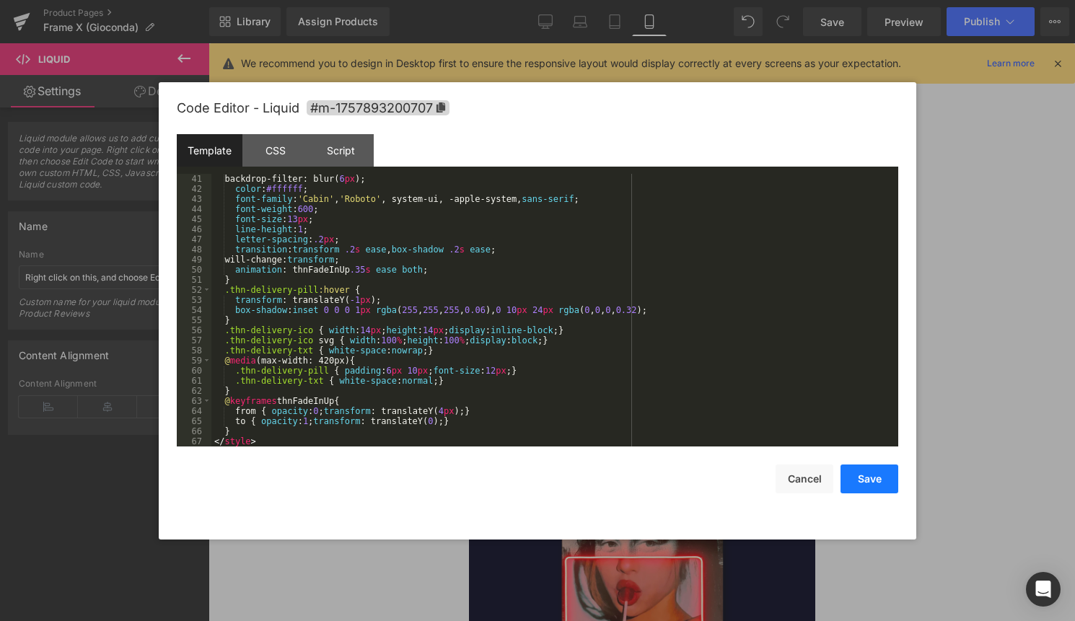
click at [874, 477] on button "Save" at bounding box center [869, 478] width 58 height 29
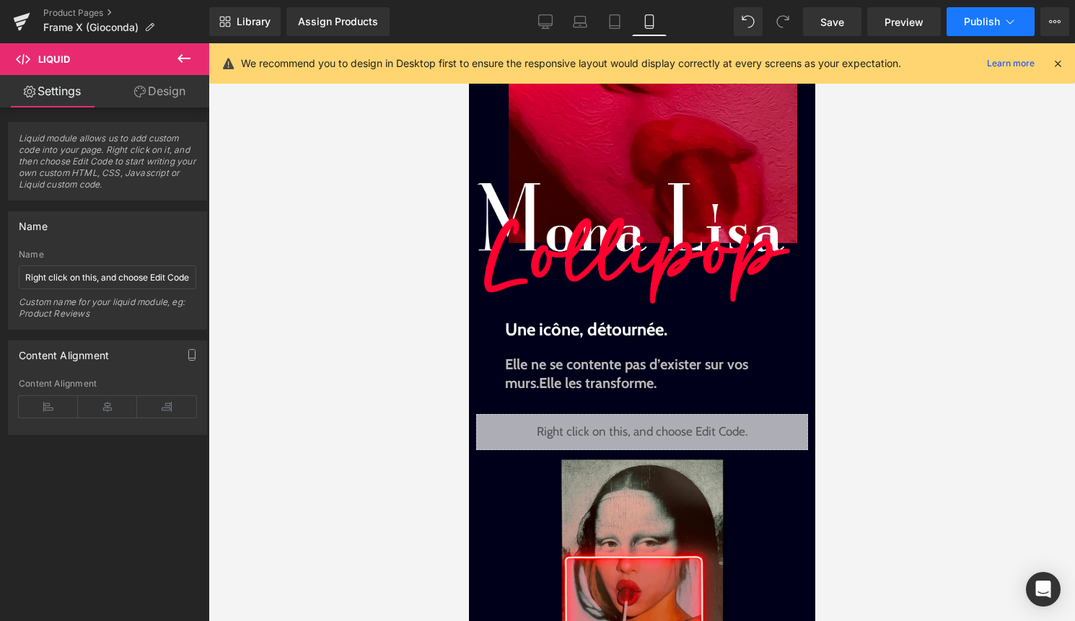
click at [992, 19] on span "Publish" at bounding box center [982, 22] width 36 height 12
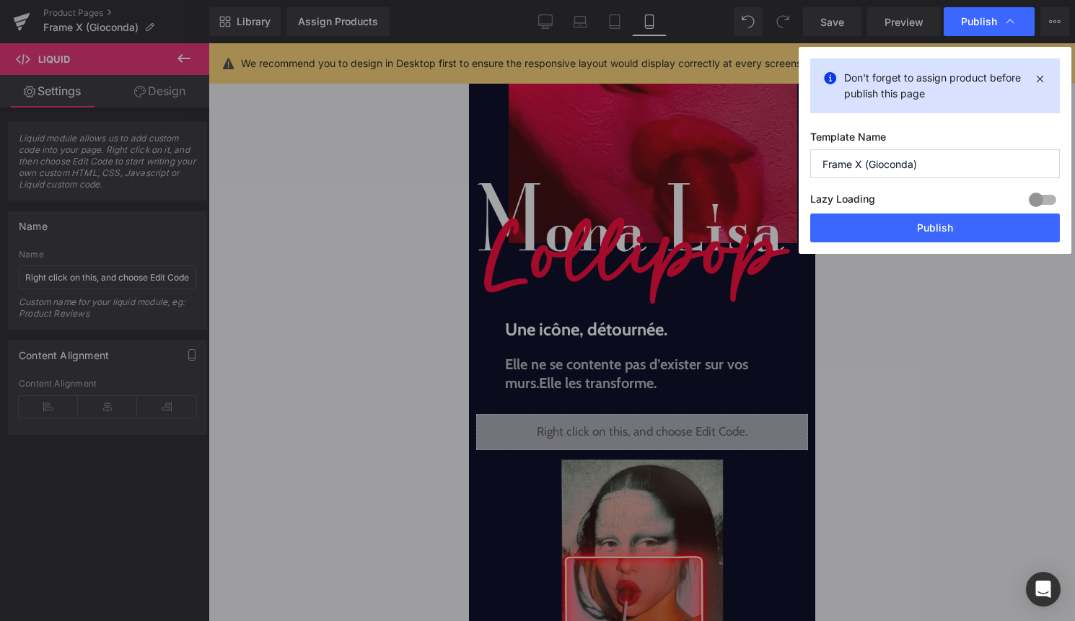
drag, startPoint x: 936, startPoint y: 232, endPoint x: 880, endPoint y: 255, distance: 60.5
click at [936, 232] on button "Publish" at bounding box center [935, 227] width 250 height 29
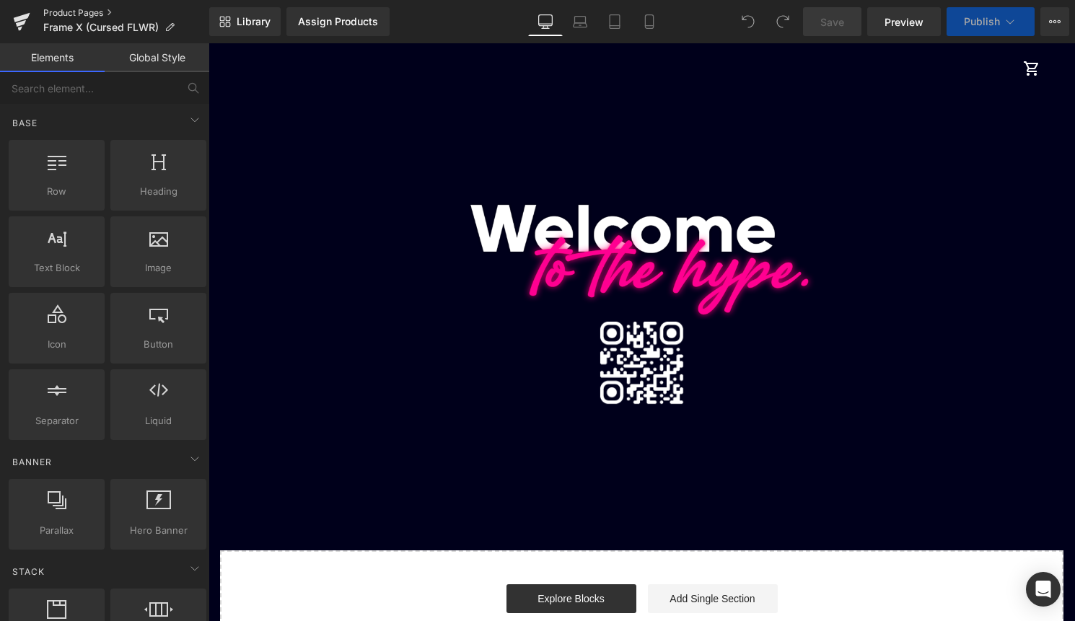
click at [81, 9] on link "Product Pages" at bounding box center [126, 13] width 166 height 12
click at [643, 25] on icon at bounding box center [649, 21] width 14 height 14
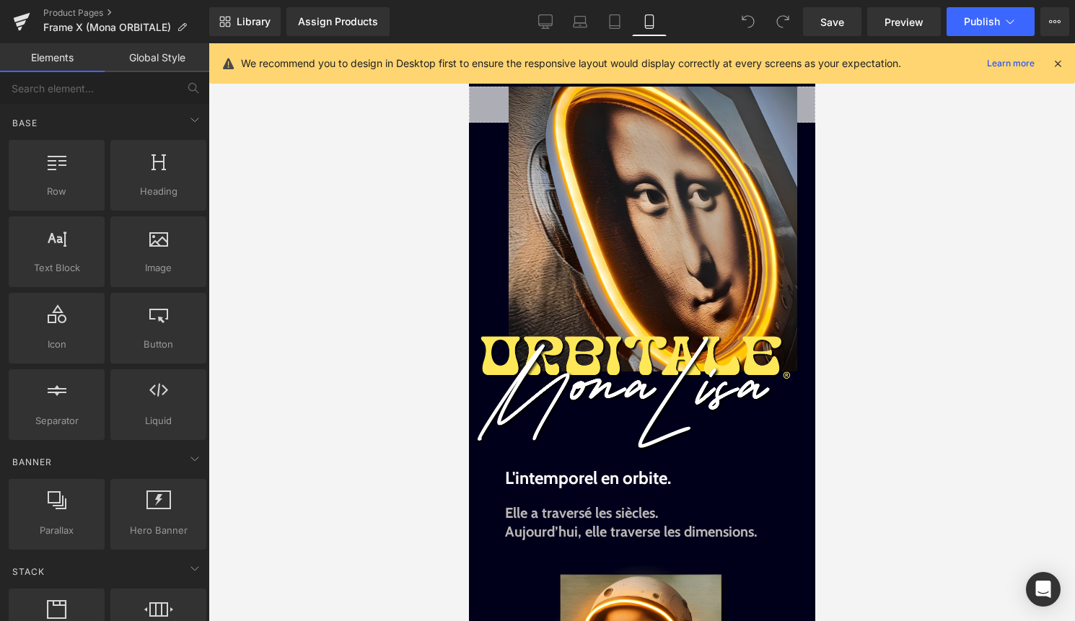
click at [1057, 65] on icon at bounding box center [1057, 63] width 13 height 13
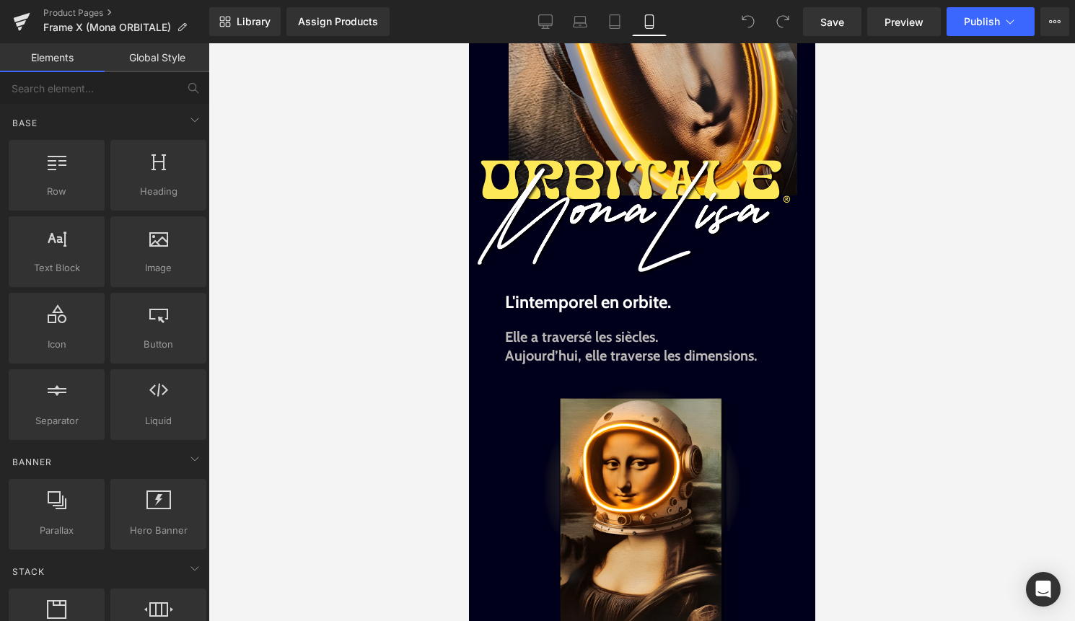
scroll to position [179, 0]
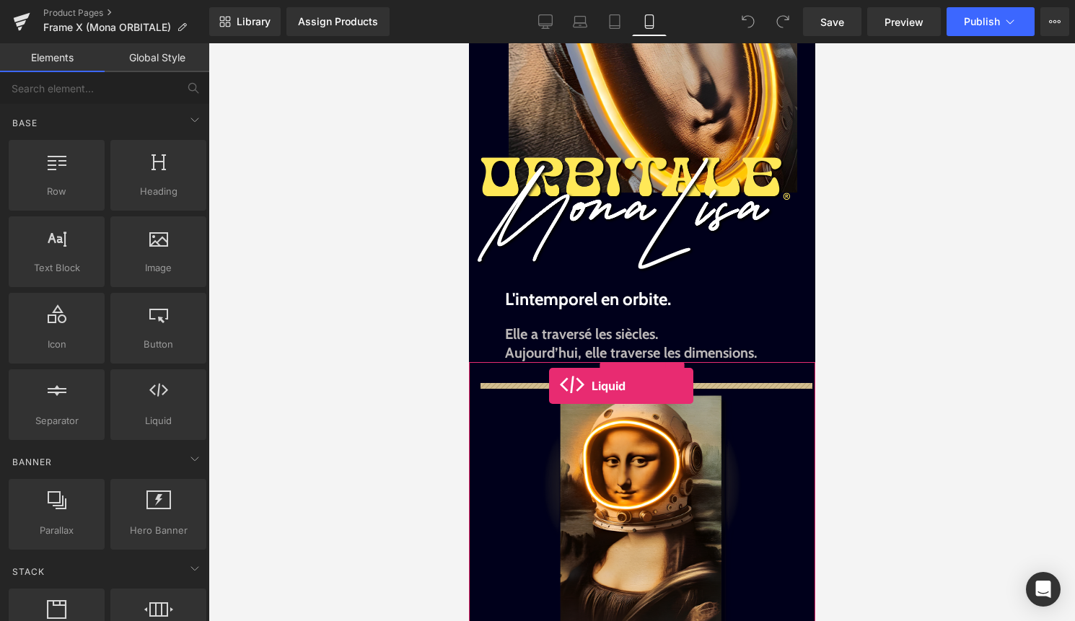
drag, startPoint x: 625, startPoint y: 444, endPoint x: 548, endPoint y: 384, distance: 97.1
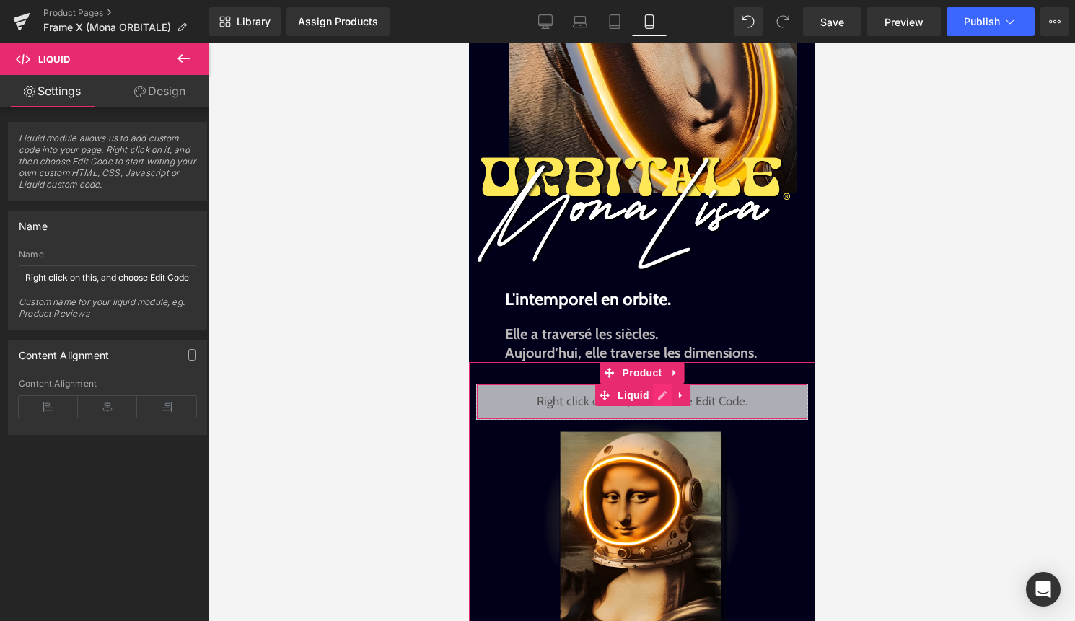
click at [663, 400] on div "Liquid" at bounding box center [641, 402] width 332 height 36
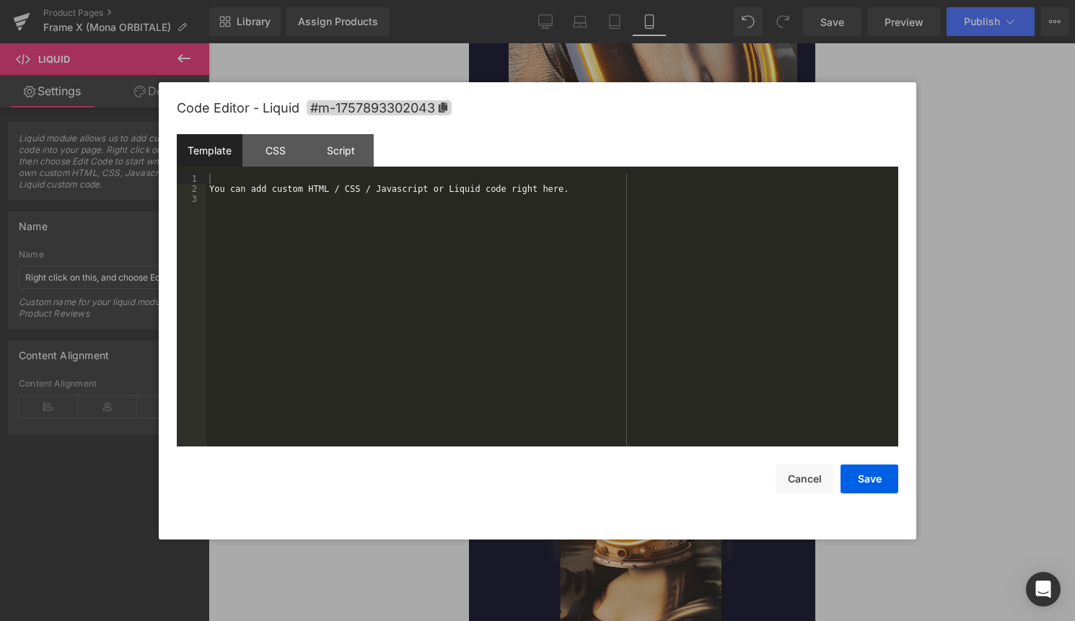
click at [609, 410] on div "You can add custom HTML / CSS / Javascript or Liquid code right here." at bounding box center [552, 320] width 692 height 293
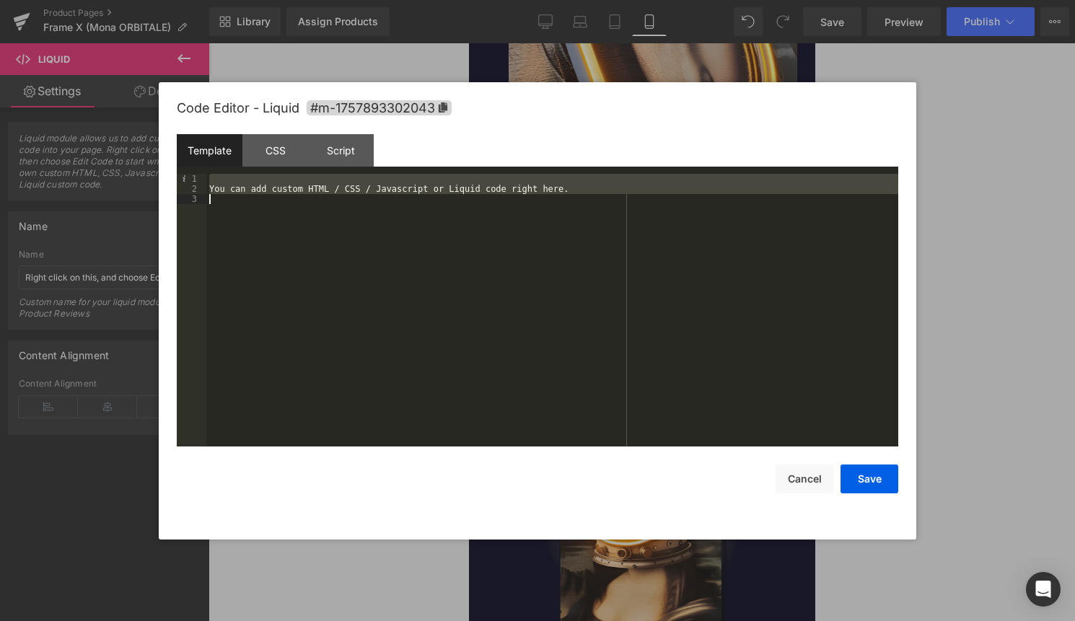
scroll to position [414, 0]
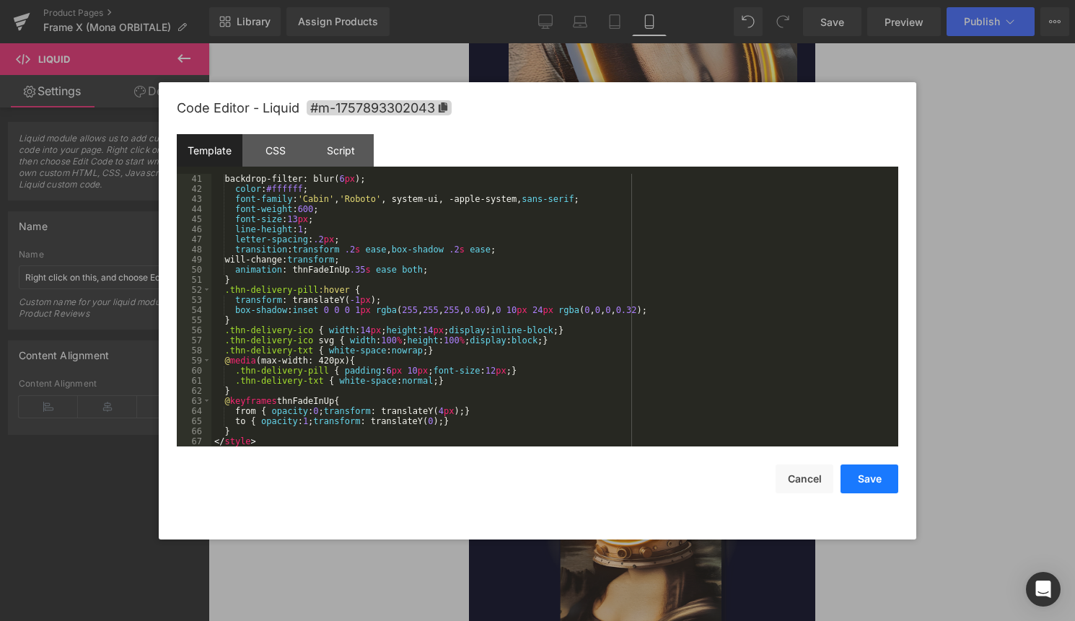
click at [865, 480] on button "Save" at bounding box center [869, 478] width 58 height 29
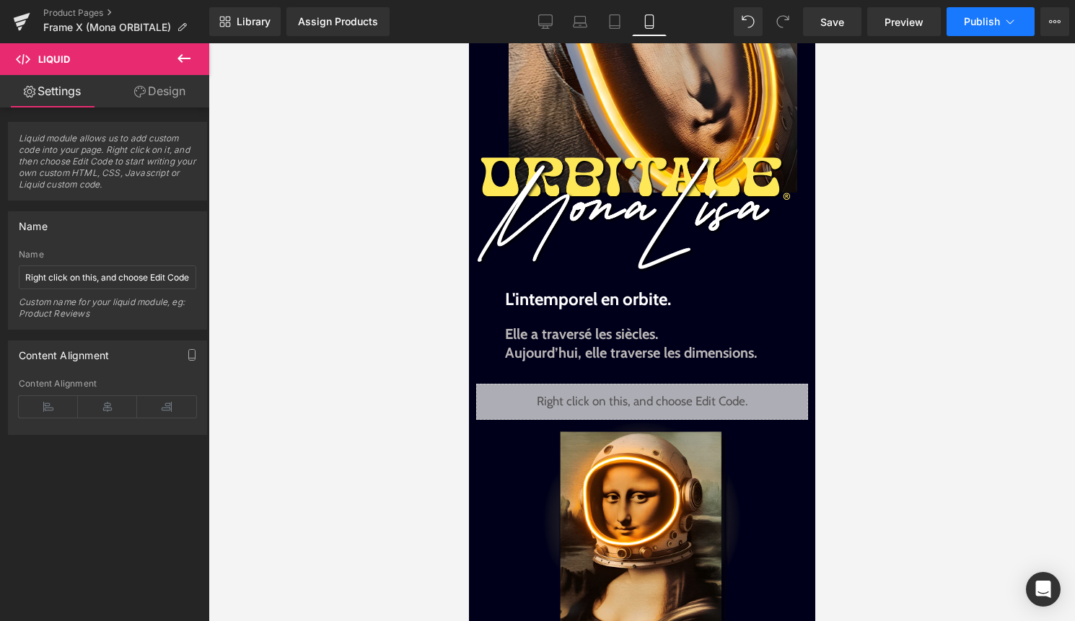
click at [1003, 25] on icon at bounding box center [1009, 21] width 14 height 14
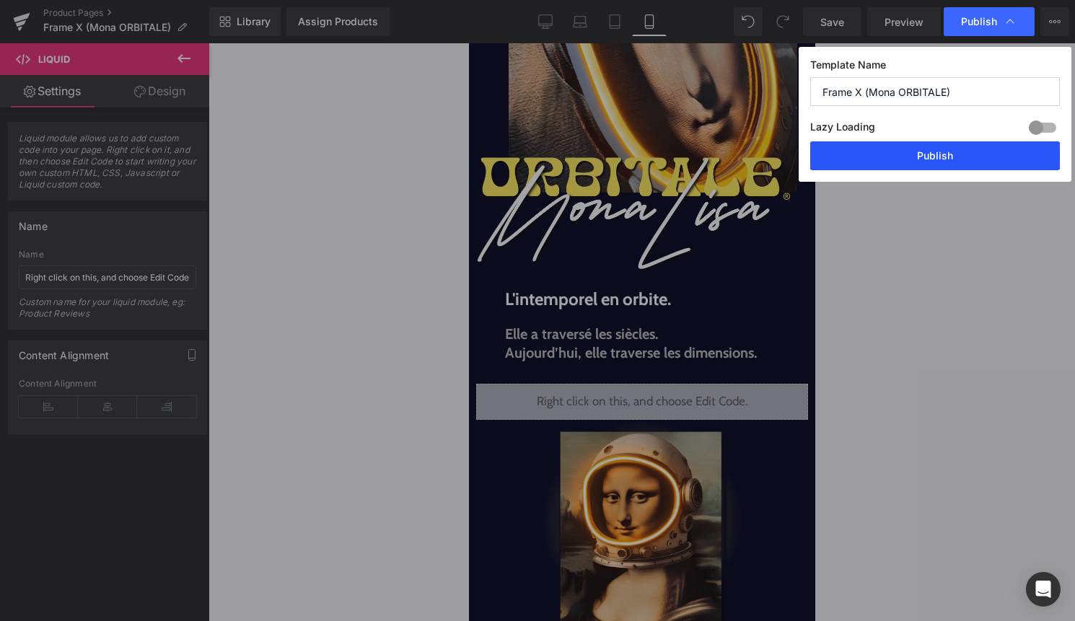
click at [976, 162] on button "Publish" at bounding box center [935, 155] width 250 height 29
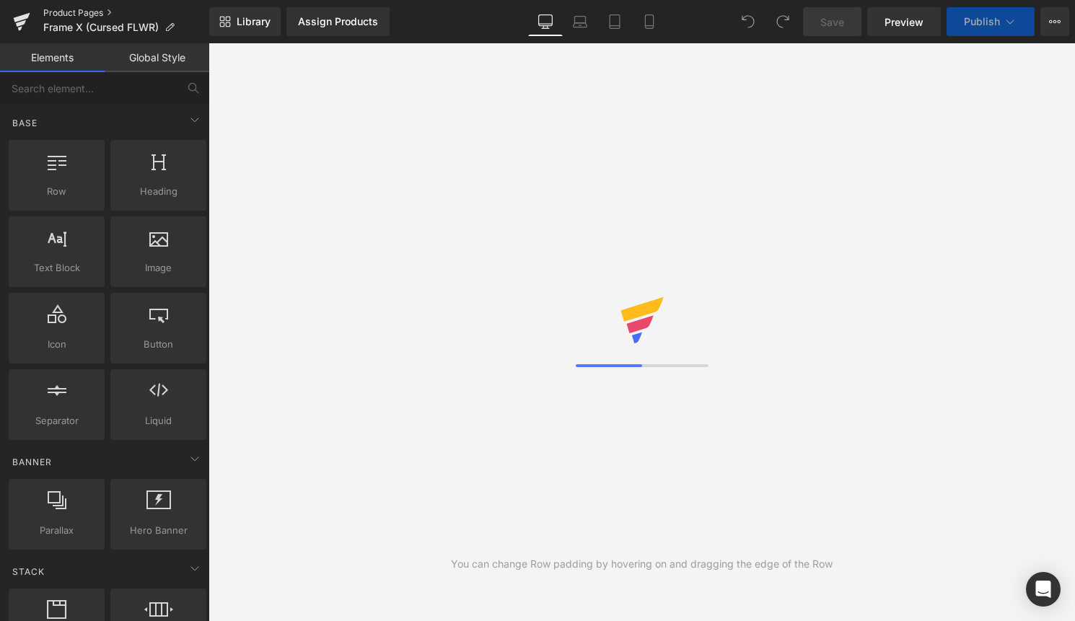
click at [86, 15] on link "Product Pages" at bounding box center [126, 13] width 166 height 12
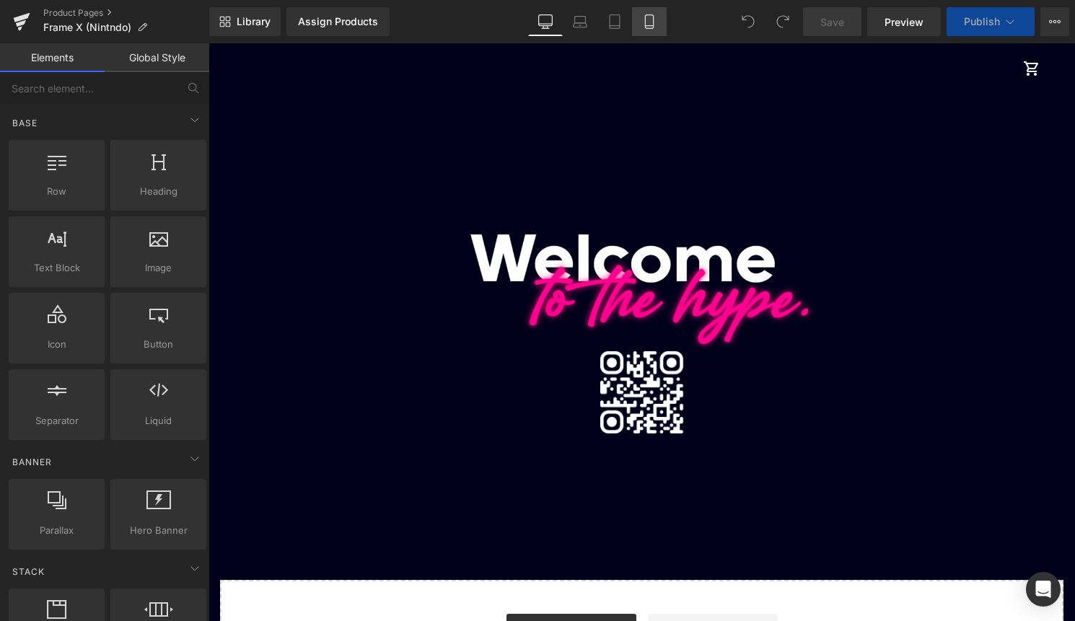
click at [651, 28] on icon at bounding box center [649, 22] width 8 height 14
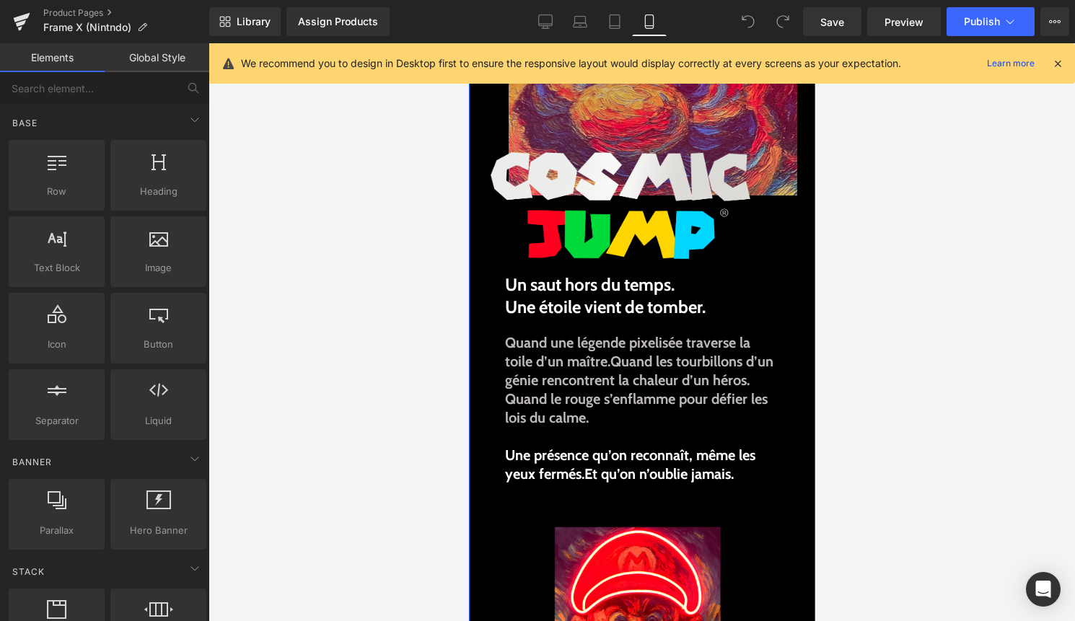
scroll to position [177, 0]
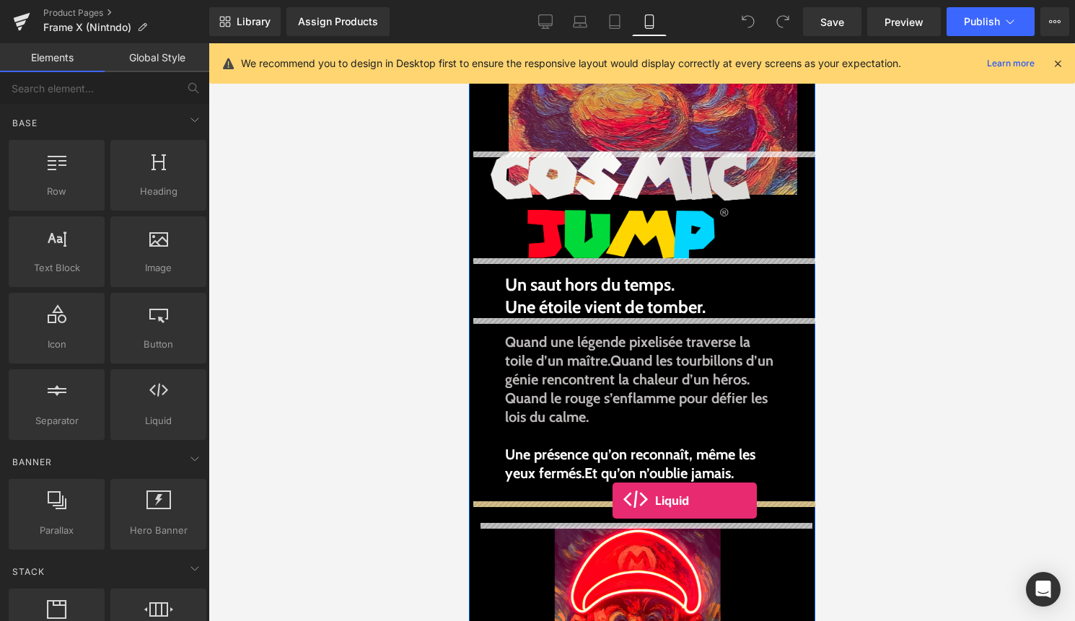
drag, startPoint x: 621, startPoint y: 444, endPoint x: 610, endPoint y: 501, distance: 58.0
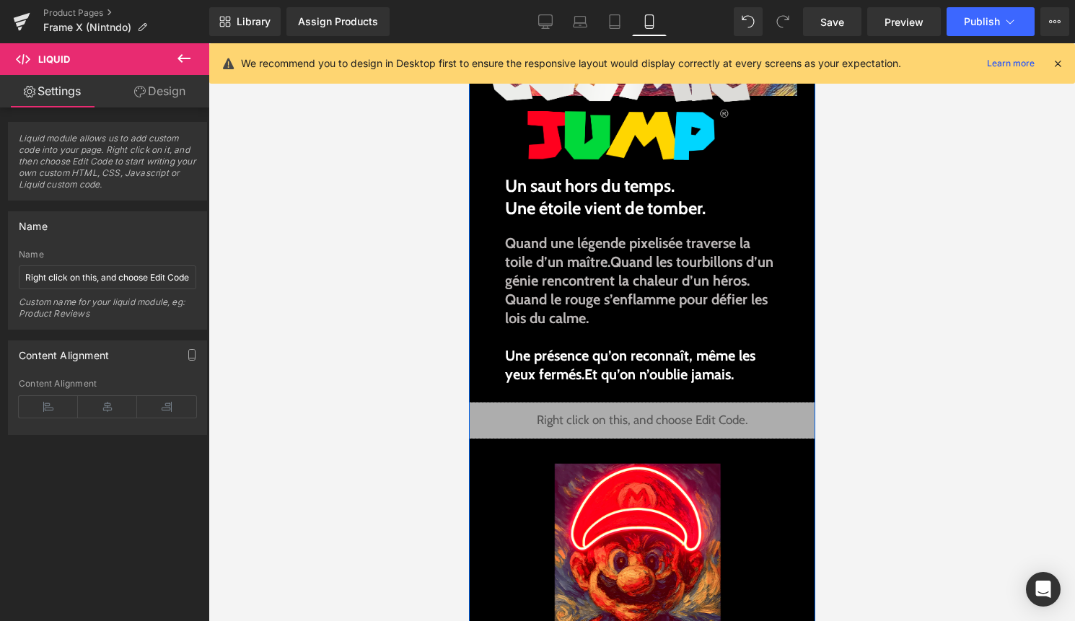
scroll to position [296, 0]
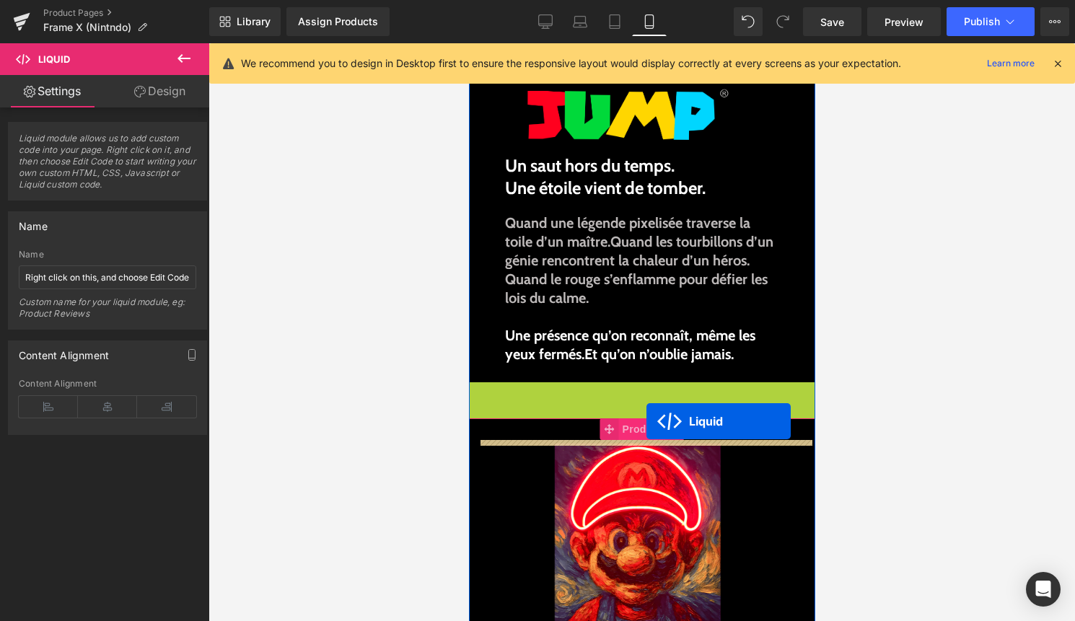
drag, startPoint x: 645, startPoint y: 395, endPoint x: 645, endPoint y: 421, distance: 26.0
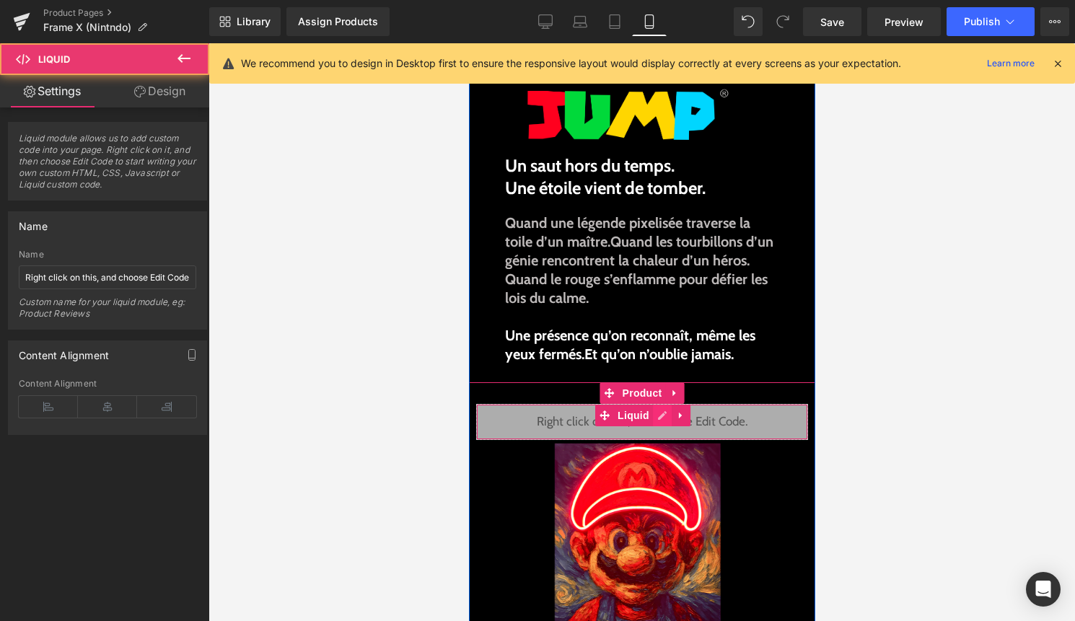
click at [665, 418] on div "Liquid" at bounding box center [641, 422] width 332 height 36
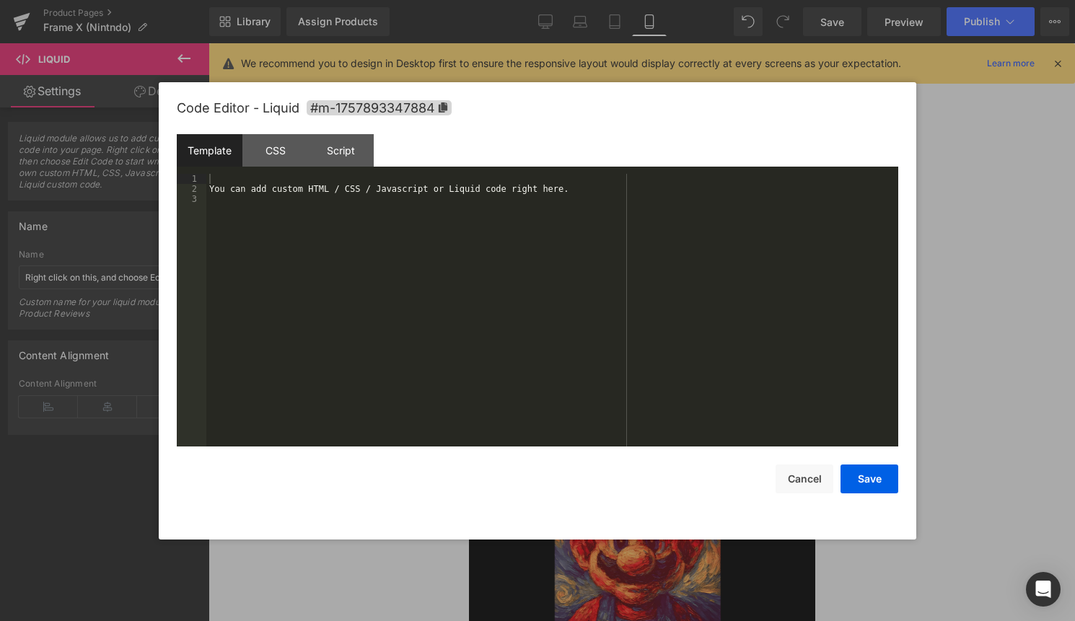
click at [638, 433] on div "You can add custom HTML / CSS / Javascript or Liquid code right here." at bounding box center [552, 320] width 692 height 293
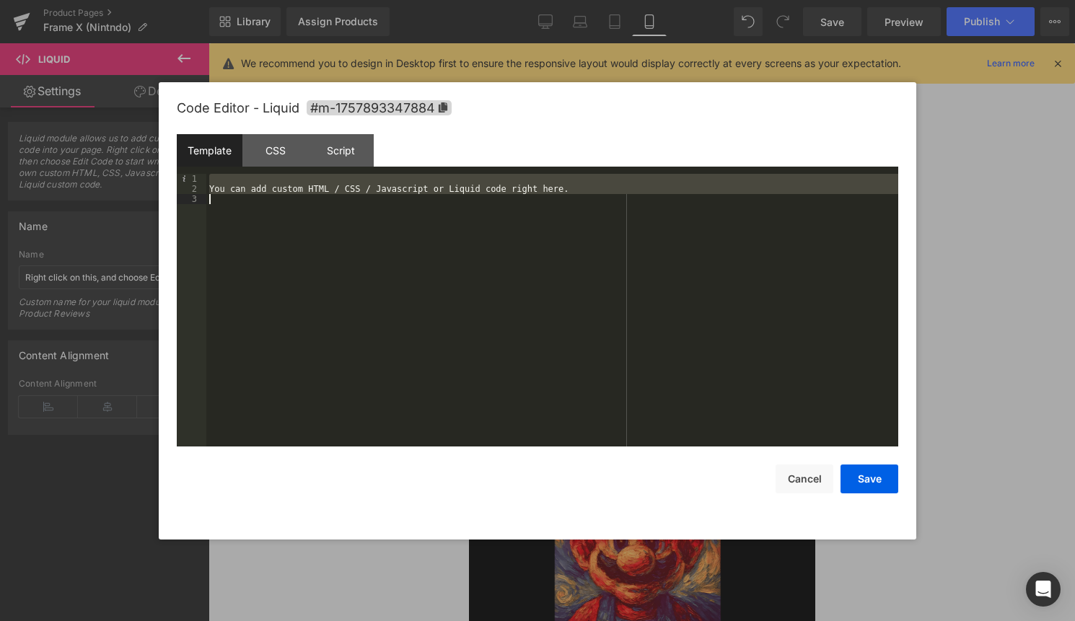
scroll to position [414, 0]
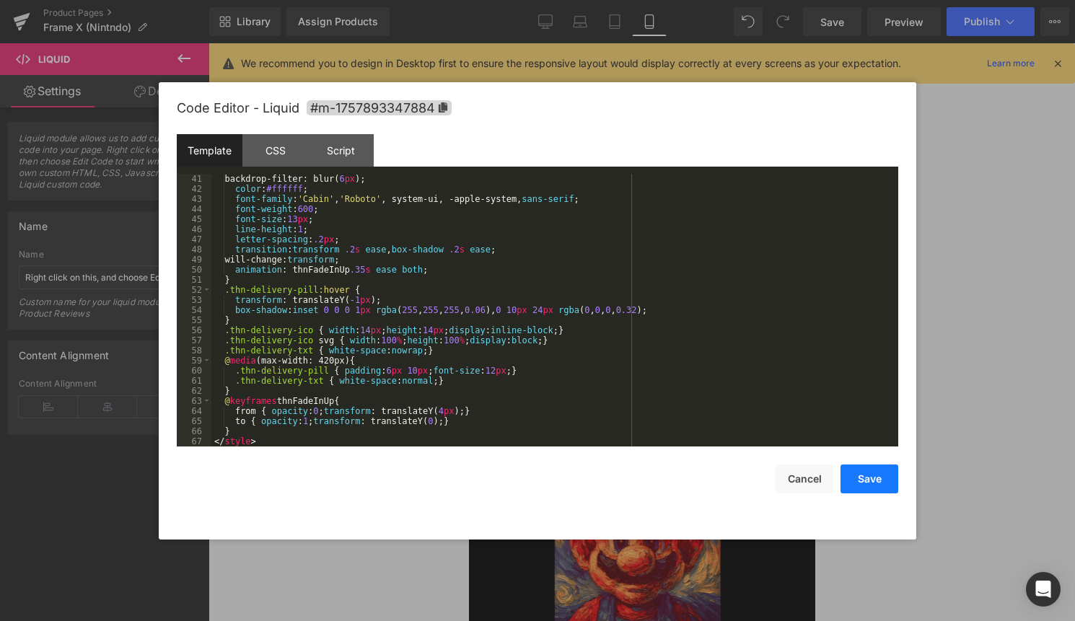
click at [869, 476] on button "Save" at bounding box center [869, 478] width 58 height 29
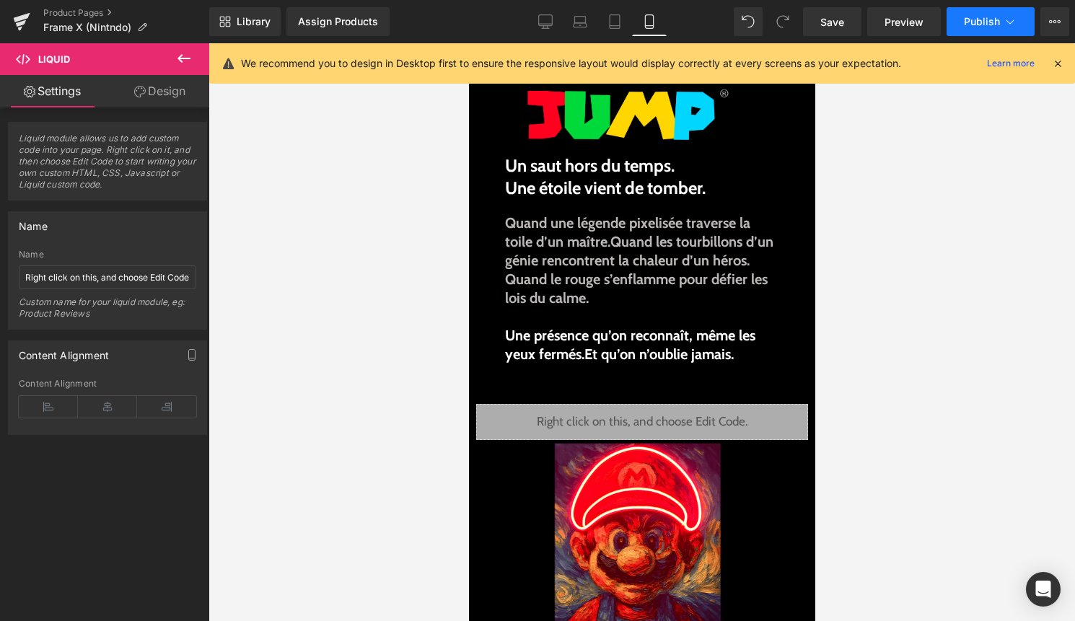
click at [977, 16] on span "Publish" at bounding box center [982, 22] width 36 height 12
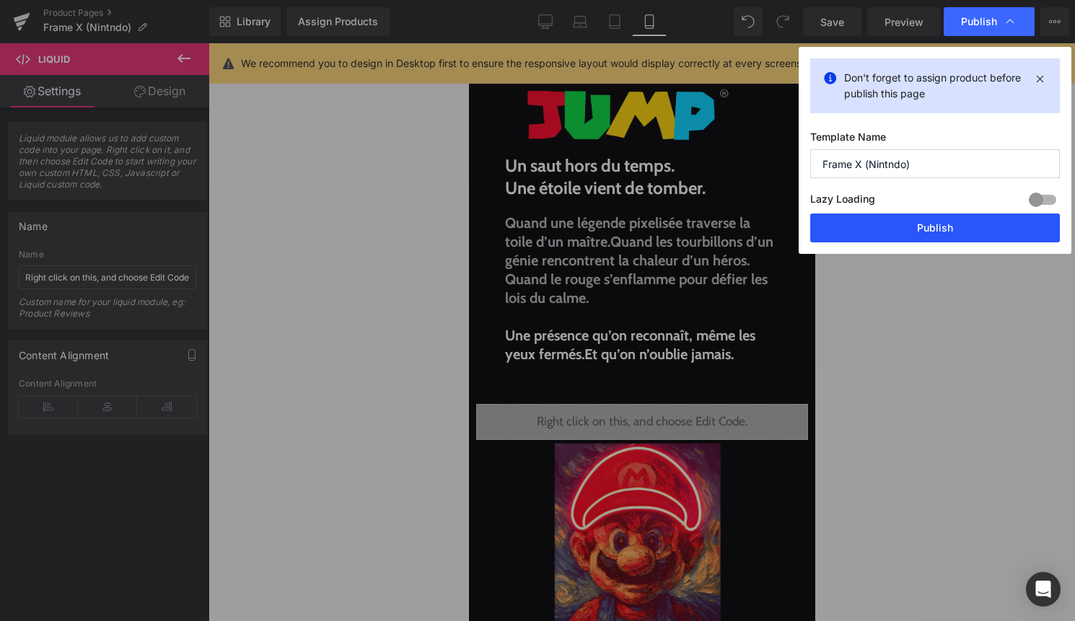
click at [896, 226] on button "Publish" at bounding box center [935, 227] width 250 height 29
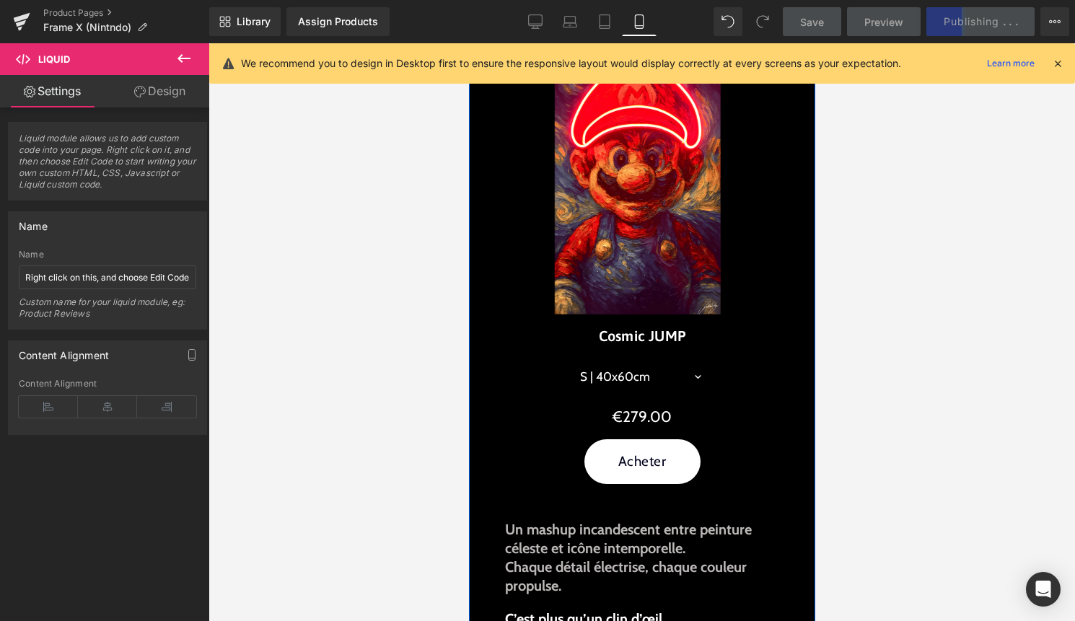
scroll to position [681, 0]
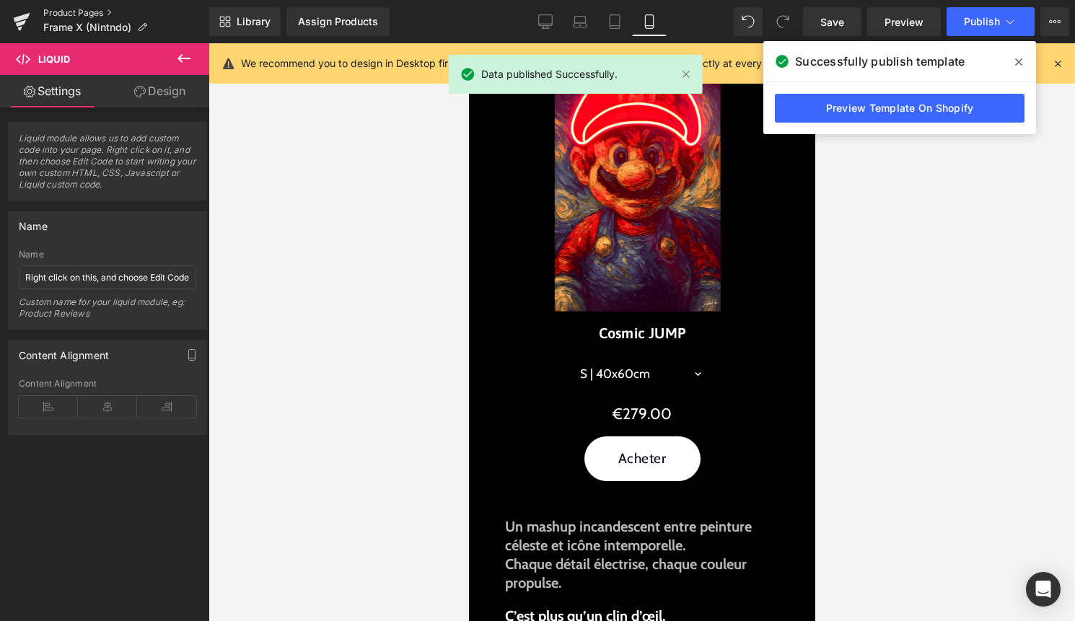
click at [50, 13] on link "Product Pages" at bounding box center [126, 13] width 166 height 12
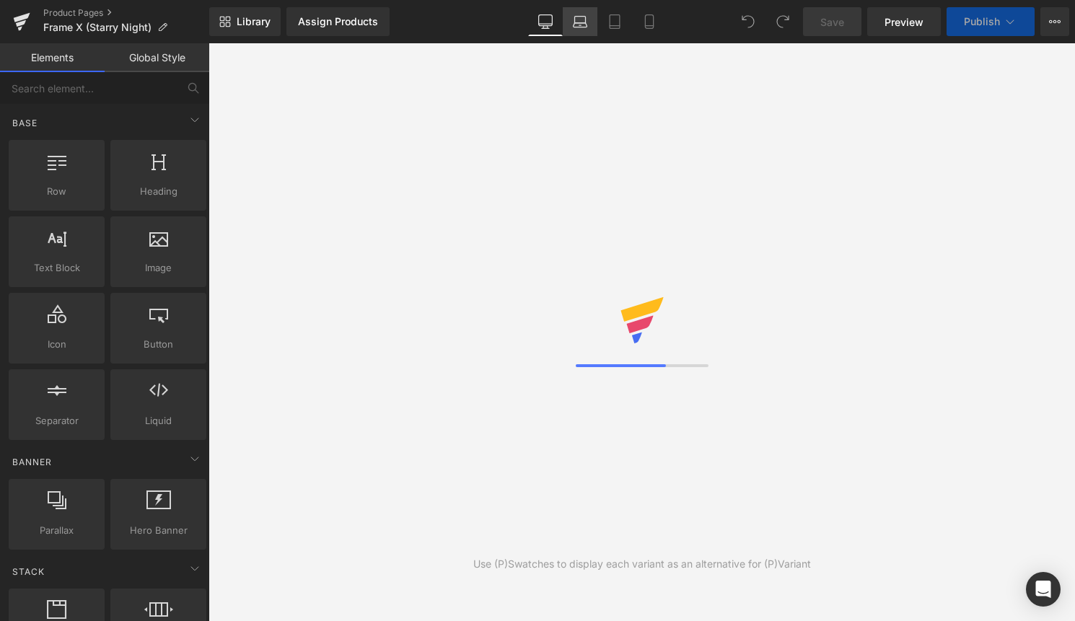
click at [565, 23] on link "Laptop" at bounding box center [580, 21] width 35 height 29
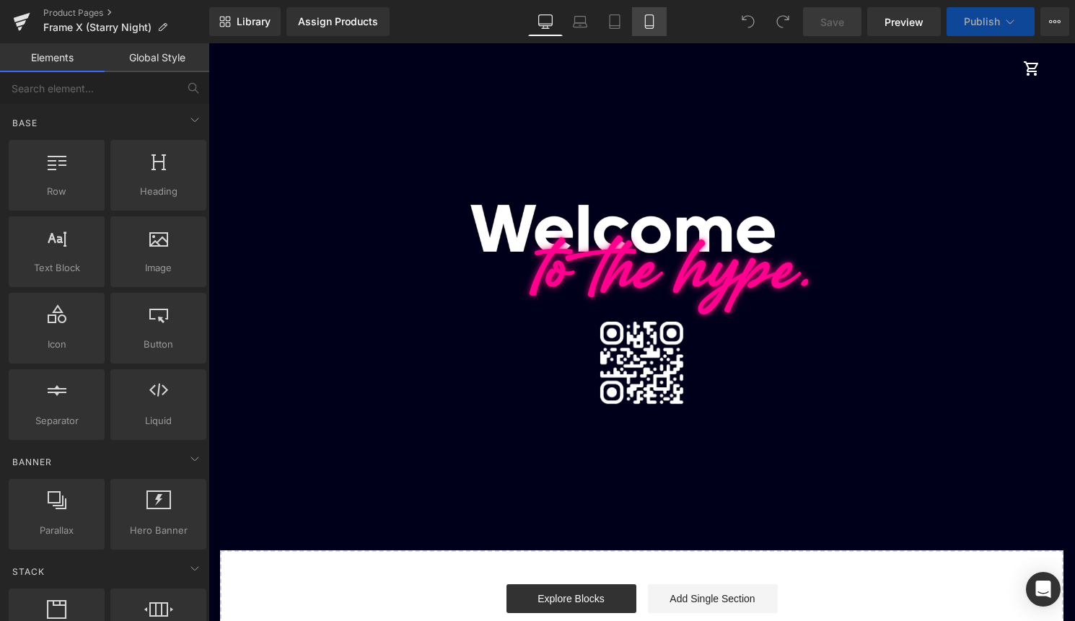
click at [638, 25] on link "Mobile" at bounding box center [649, 21] width 35 height 29
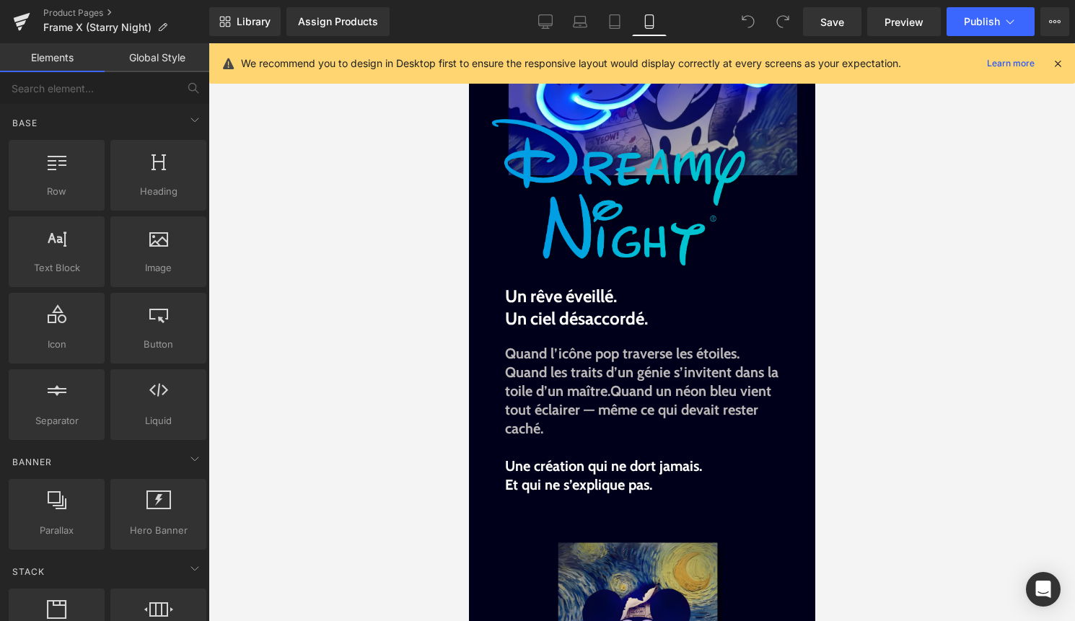
scroll to position [227, 0]
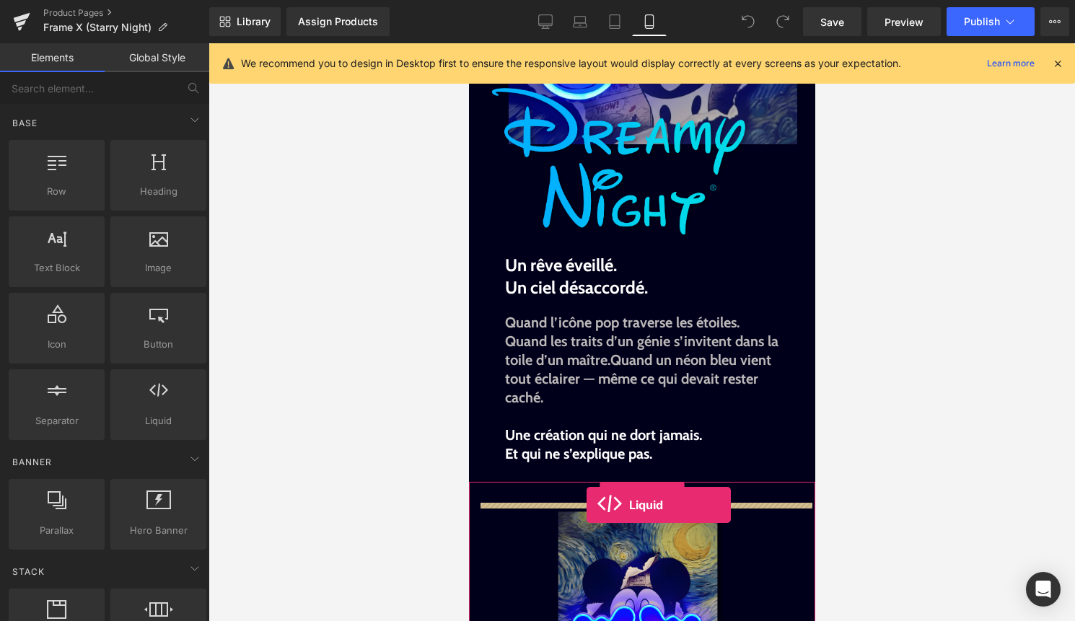
drag, startPoint x: 627, startPoint y: 438, endPoint x: 586, endPoint y: 505, distance: 79.0
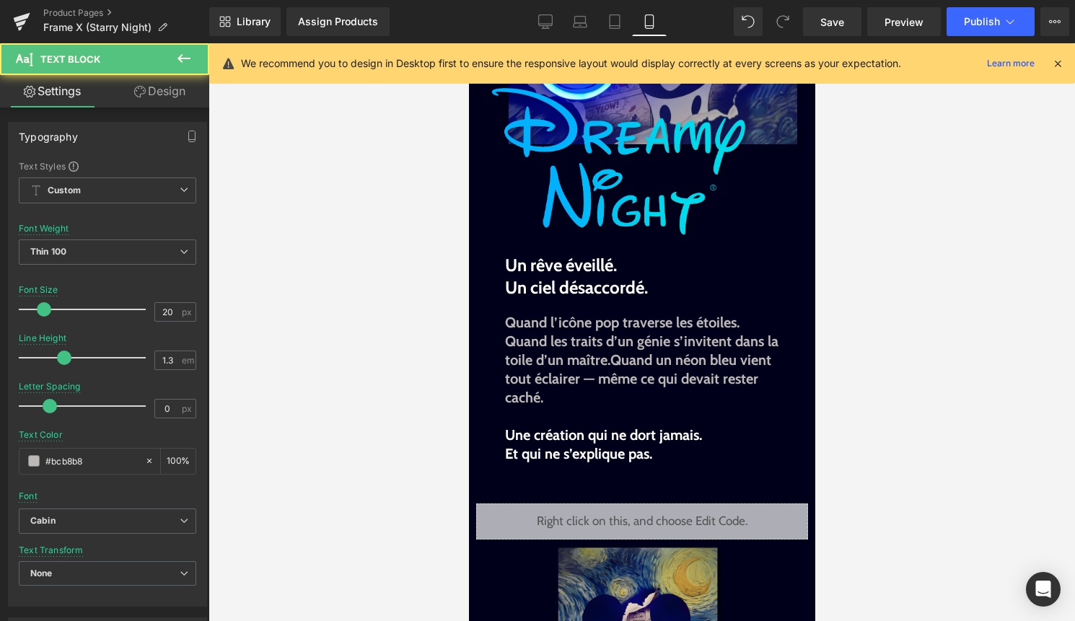
click at [602, 472] on p at bounding box center [641, 472] width 274 height 19
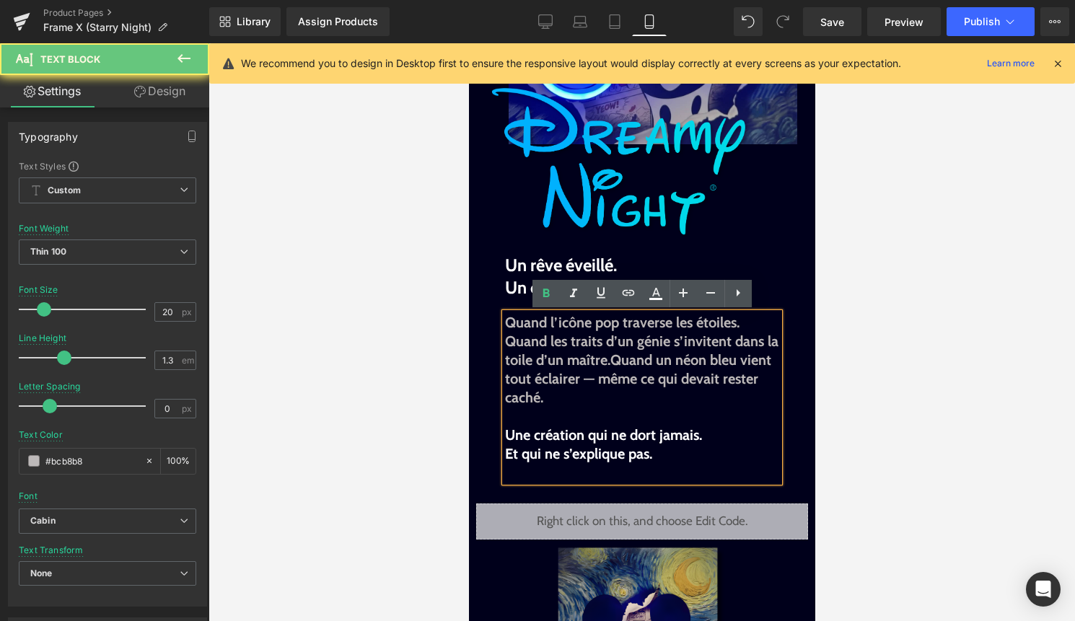
click at [603, 469] on p at bounding box center [641, 472] width 274 height 19
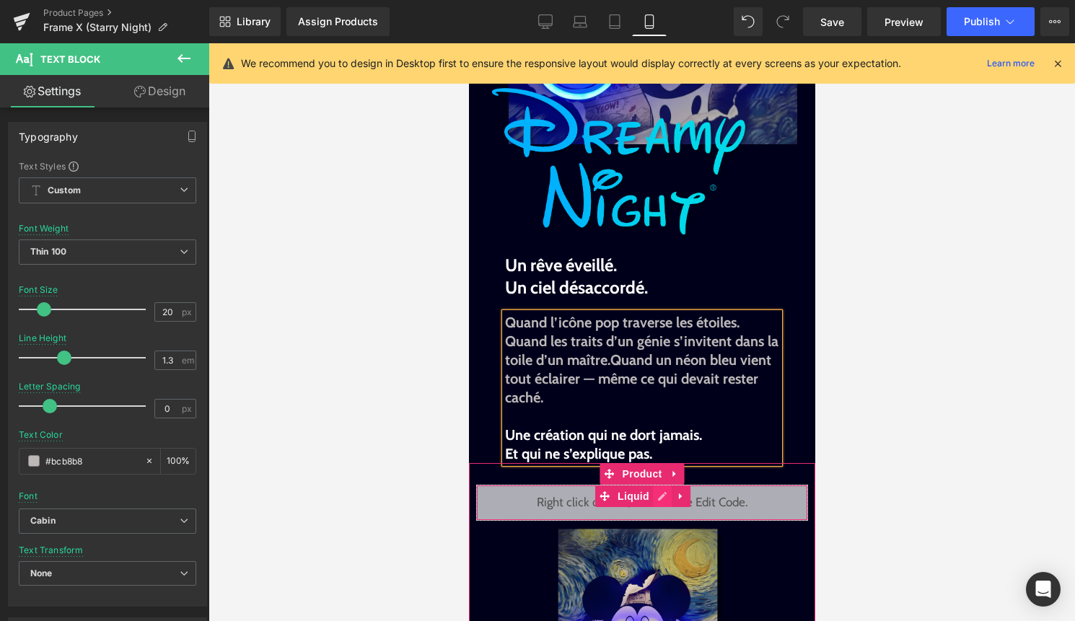
click at [661, 503] on div "Liquid" at bounding box center [641, 503] width 332 height 36
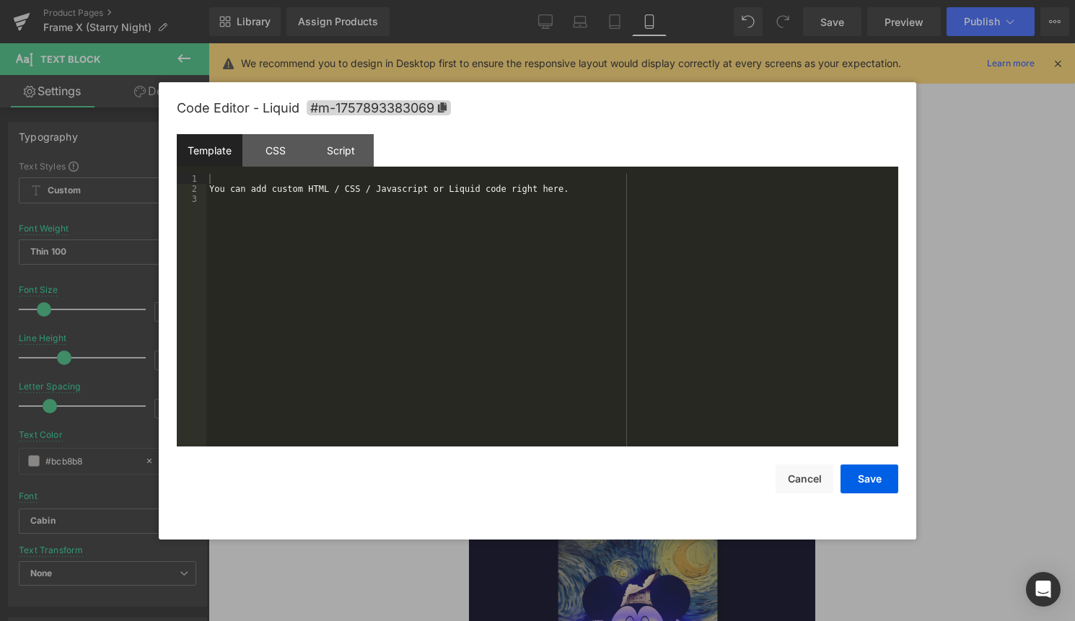
click at [648, 503] on div "Code Editor - Liquid #m-1757893383069 Template CSS Script Data 1 2 3 You can ad…" at bounding box center [537, 310] width 721 height 457
click at [539, 341] on div "You can add custom HTML / CSS / Javascript or Liquid code right here." at bounding box center [552, 320] width 692 height 293
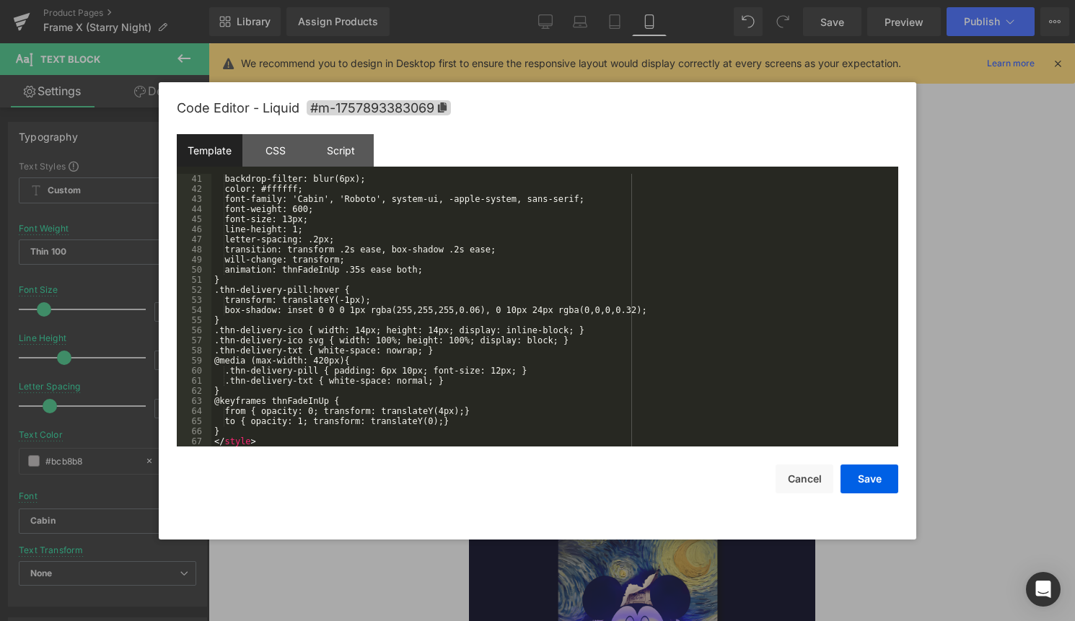
scroll to position [414, 0]
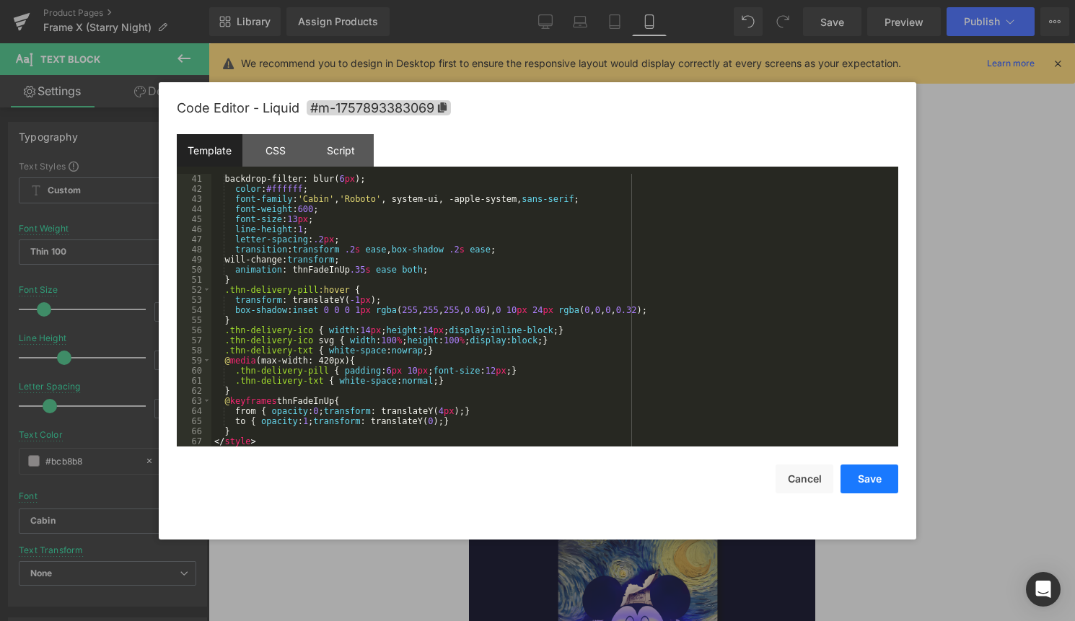
click at [873, 490] on button "Save" at bounding box center [869, 478] width 58 height 29
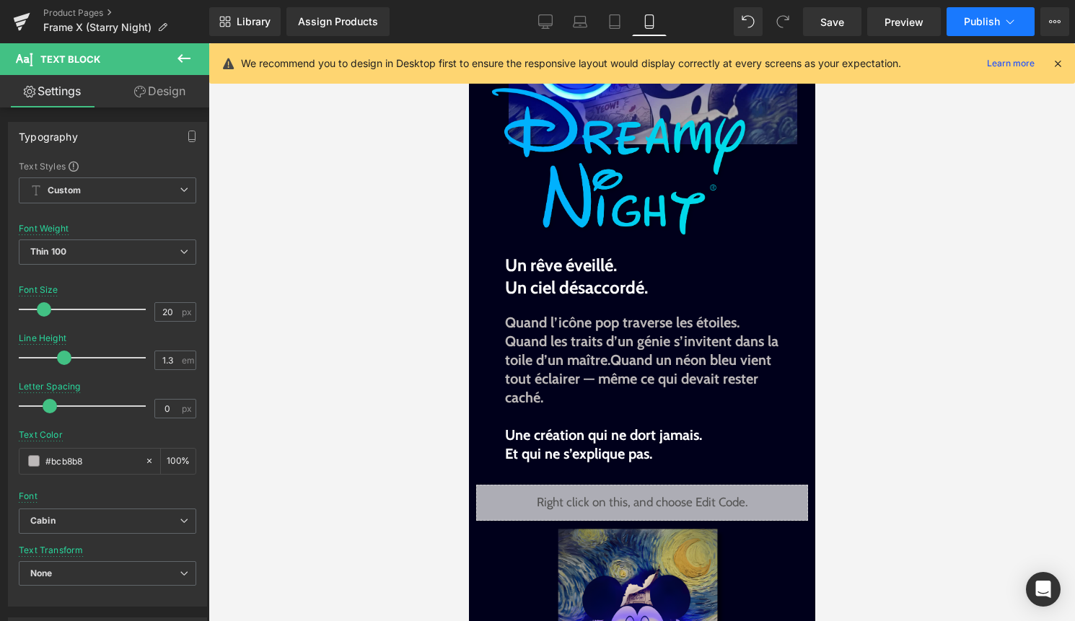
click at [999, 17] on span "Publish" at bounding box center [982, 22] width 36 height 12
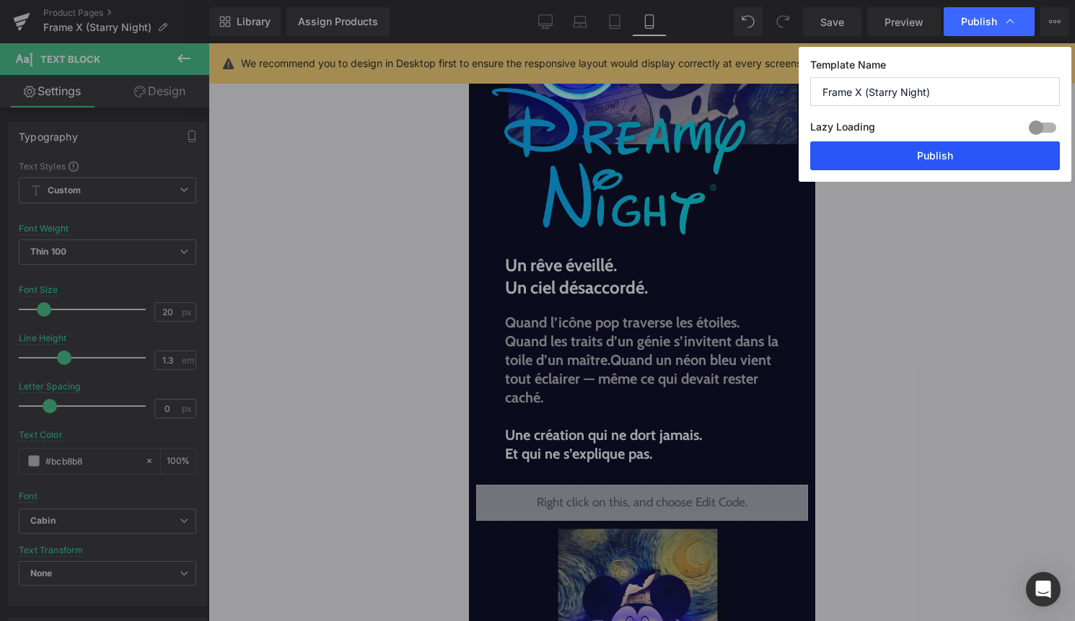
click at [943, 159] on button "Publish" at bounding box center [935, 155] width 250 height 29
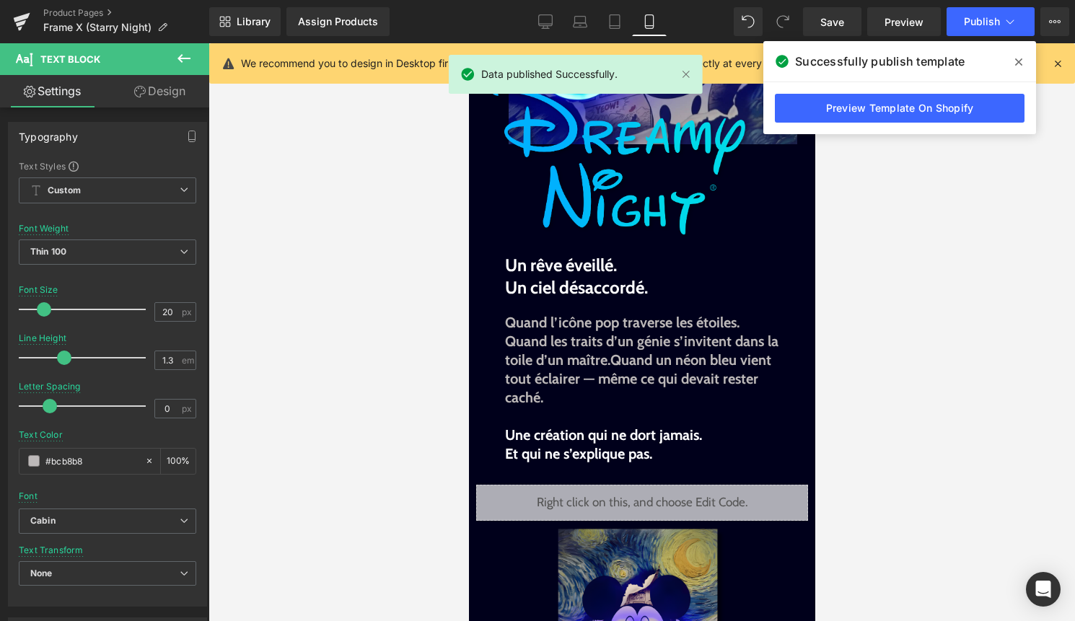
click at [1063, 63] on icon at bounding box center [1057, 63] width 13 height 13
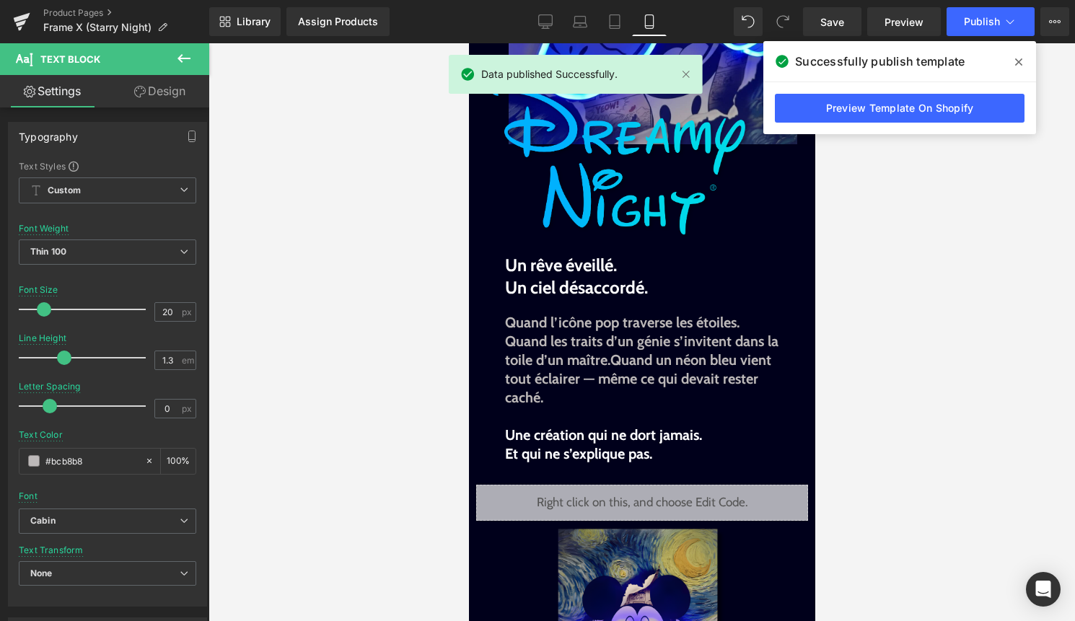
click at [1022, 63] on span at bounding box center [1018, 61] width 23 height 23
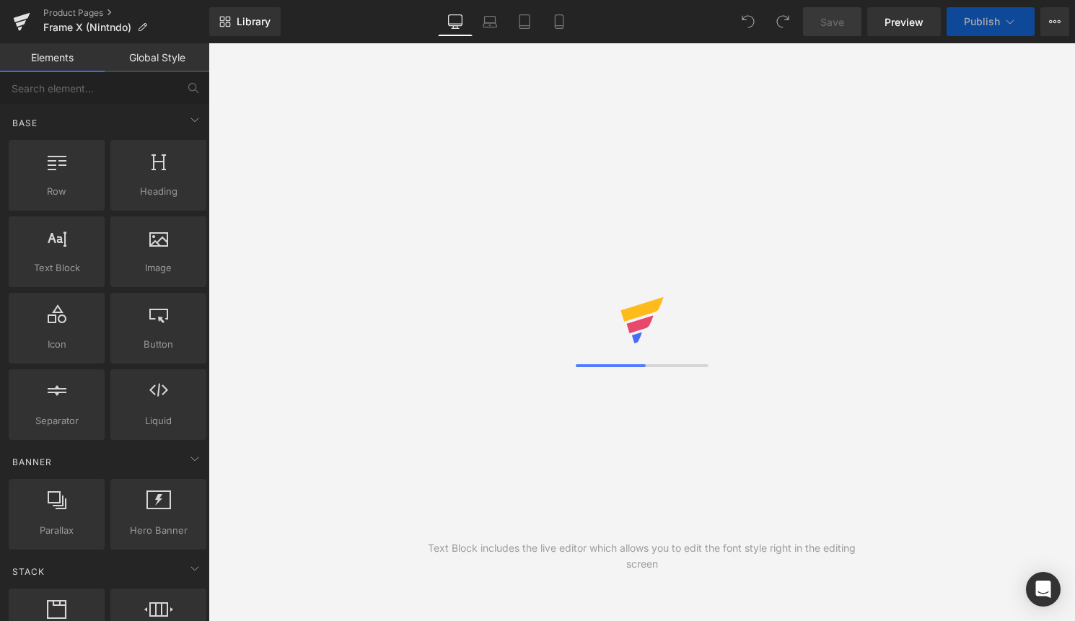
click at [86, 12] on link "Product Pages" at bounding box center [126, 13] width 166 height 12
click at [649, 21] on icon at bounding box center [649, 21] width 14 height 14
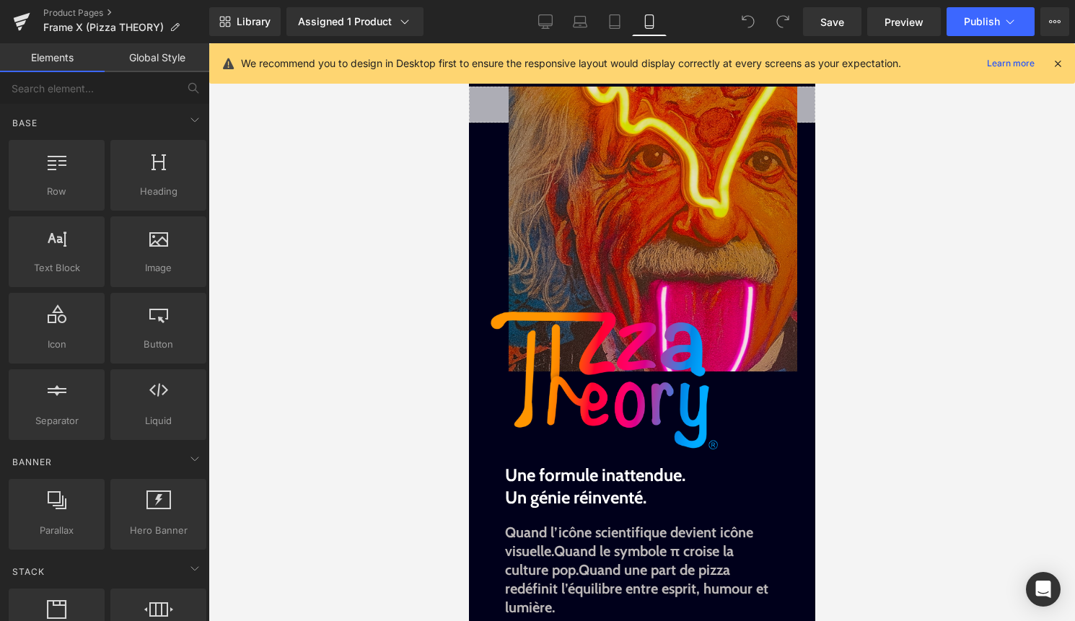
click at [1052, 63] on icon at bounding box center [1057, 63] width 13 height 13
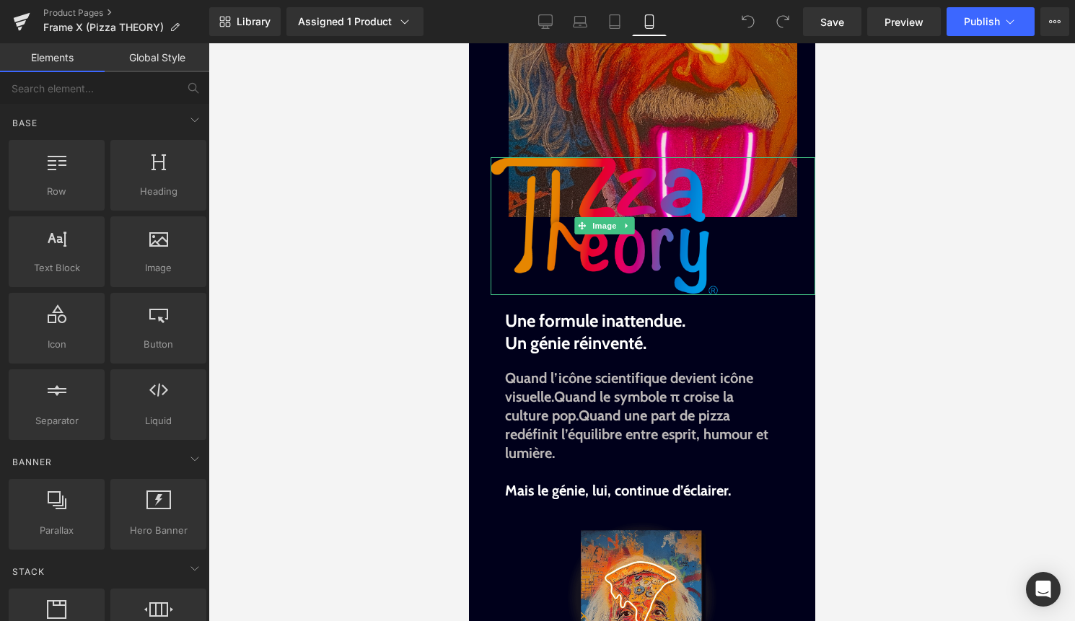
scroll to position [170, 0]
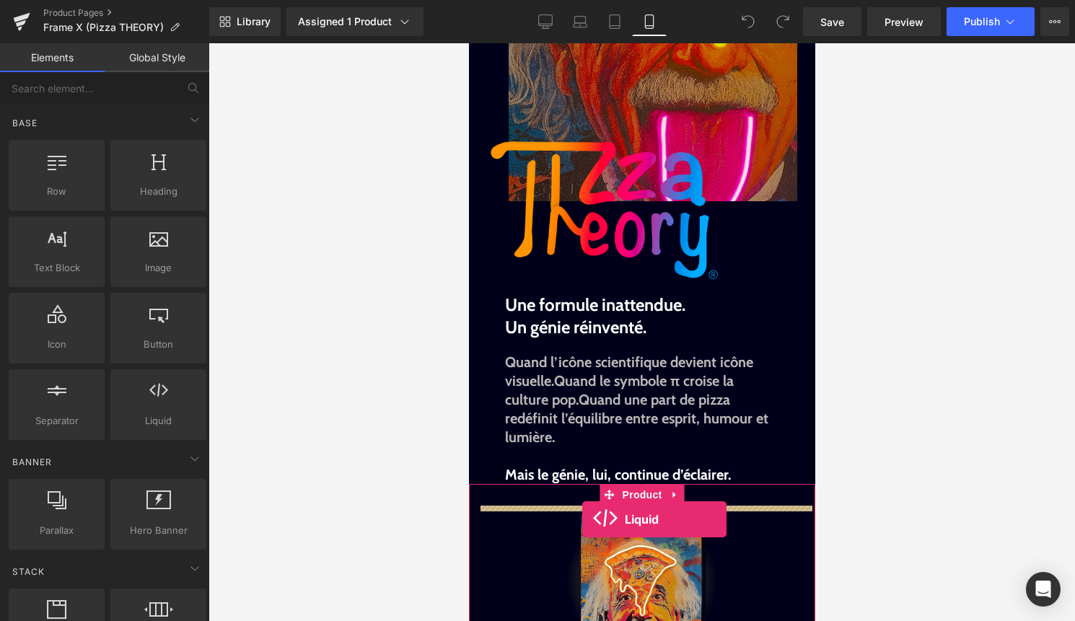
drag, startPoint x: 616, startPoint y: 438, endPoint x: 581, endPoint y: 519, distance: 88.5
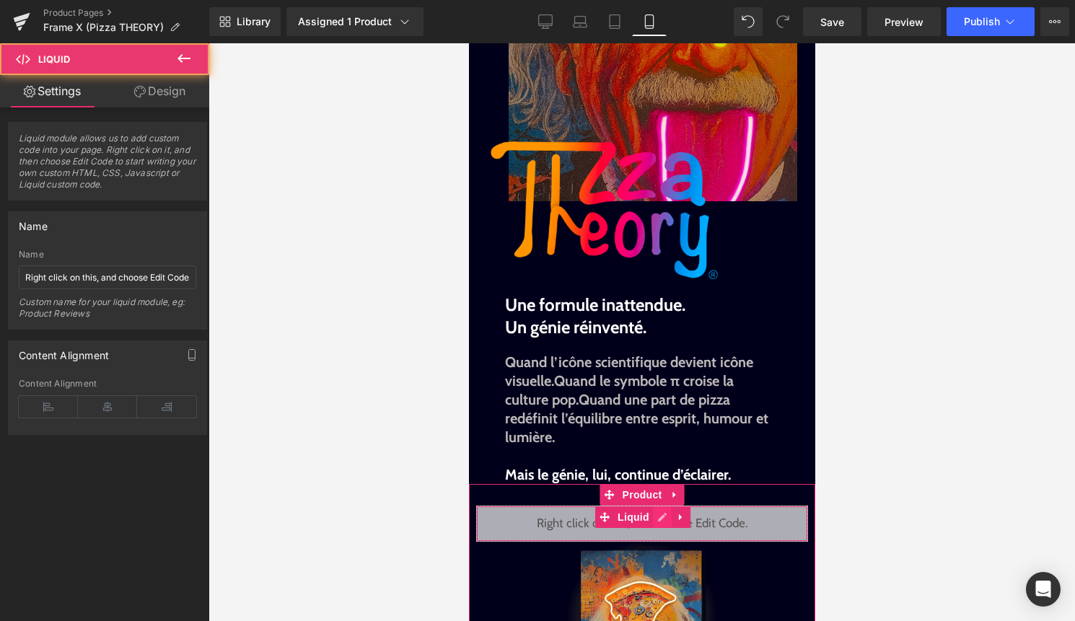
click at [664, 520] on div "Liquid" at bounding box center [641, 524] width 332 height 36
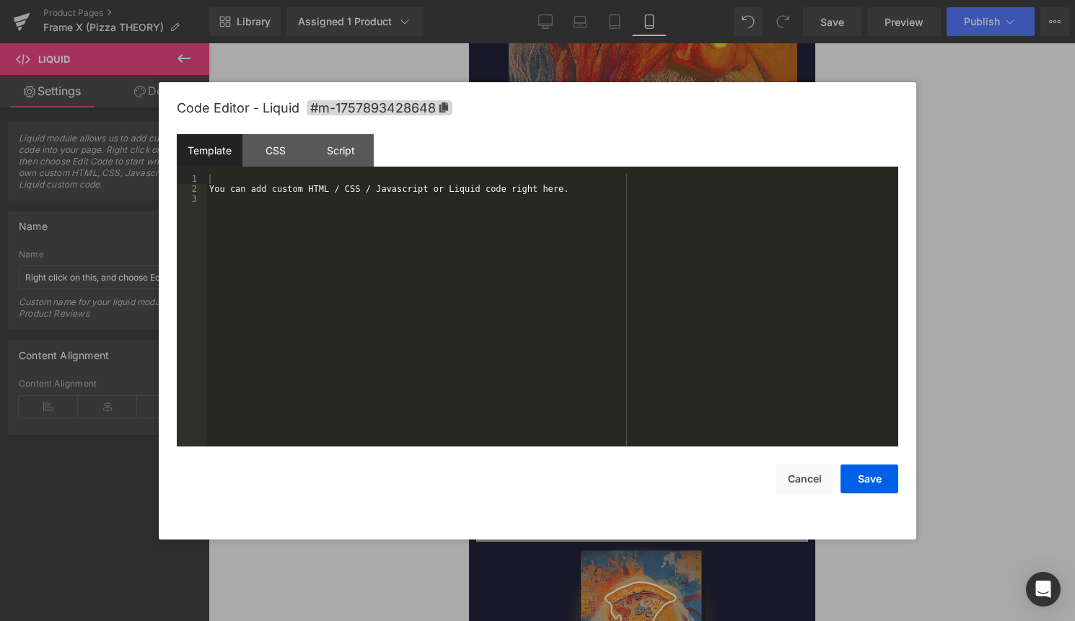
click at [482, 345] on div "You can add custom HTML / CSS / Javascript or Liquid code right here." at bounding box center [552, 320] width 692 height 293
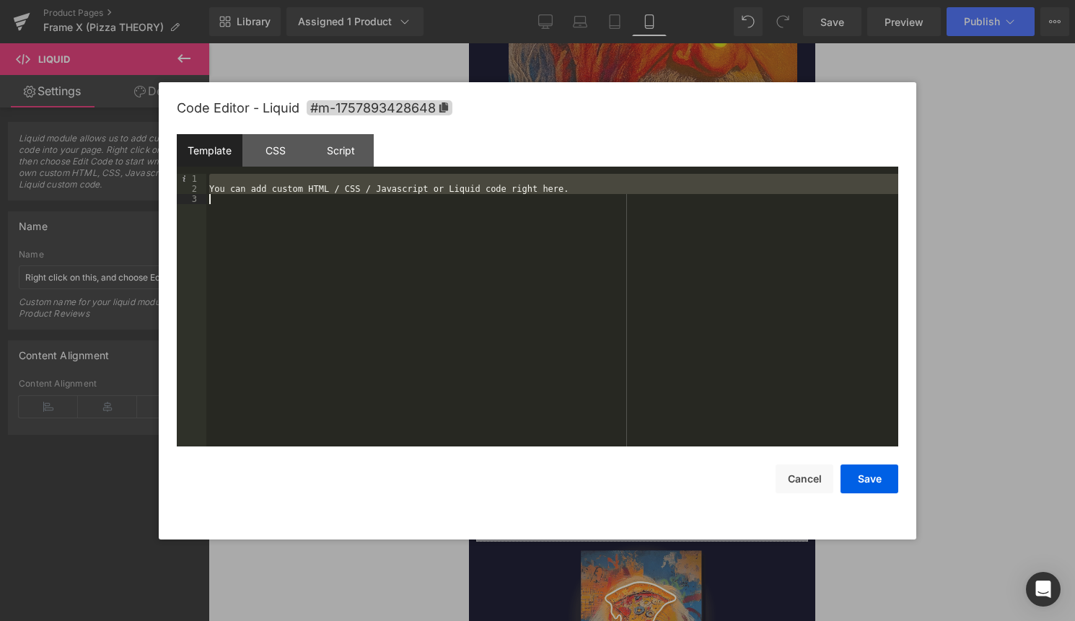
scroll to position [414, 0]
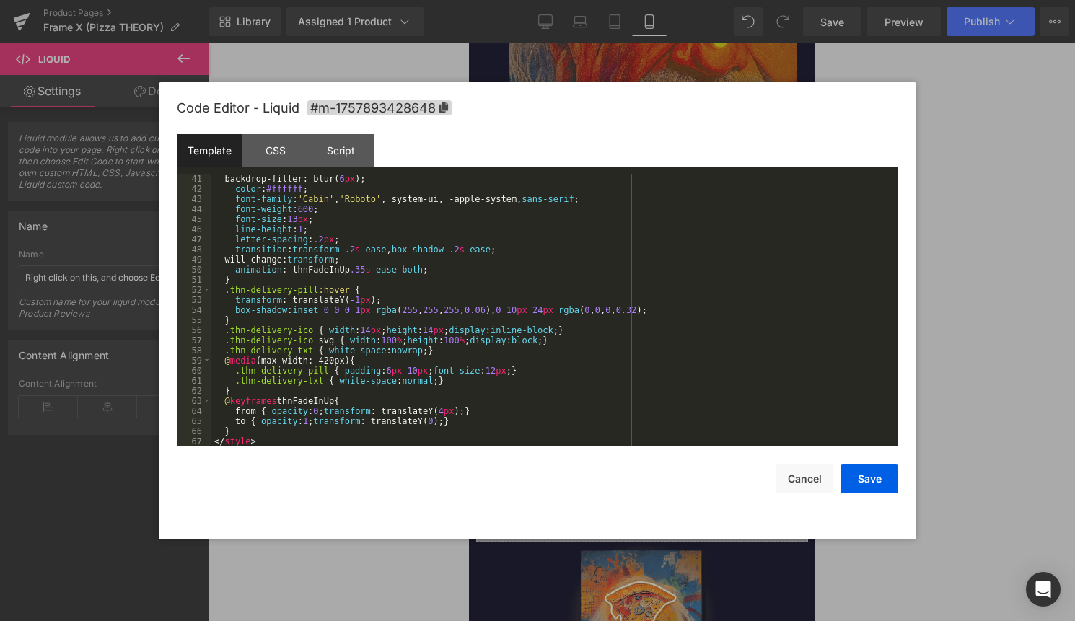
click at [870, 497] on div "Code Editor - Liquid #m-1757893428648 Template CSS Script Data 41 42 43 44 45 4…" at bounding box center [537, 310] width 721 height 457
click at [876, 480] on button "Save" at bounding box center [869, 478] width 58 height 29
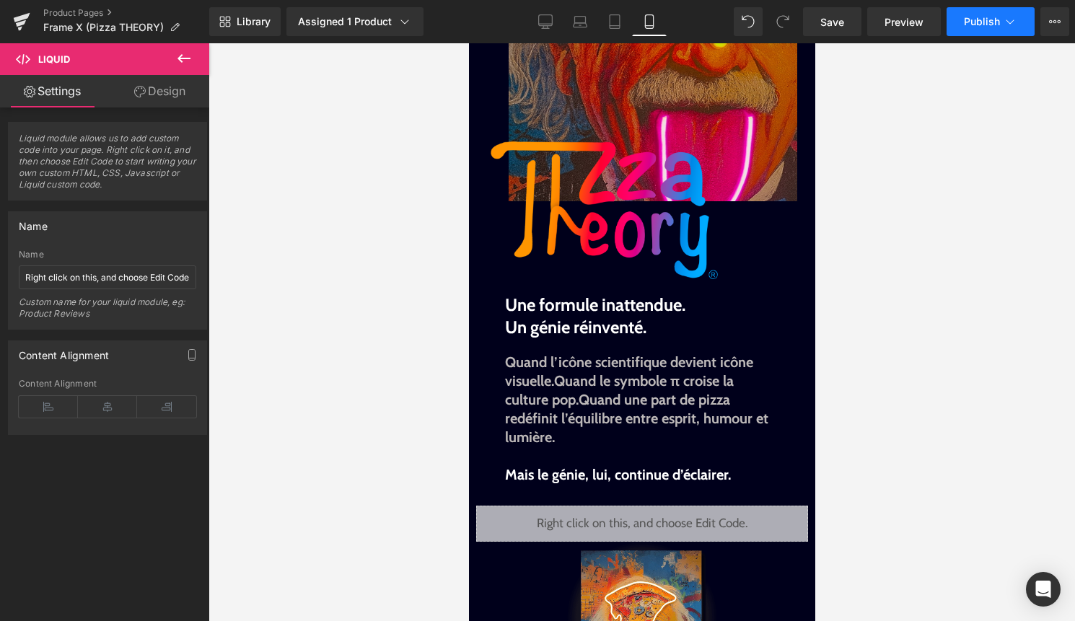
click at [982, 26] on span "Publish" at bounding box center [982, 22] width 36 height 12
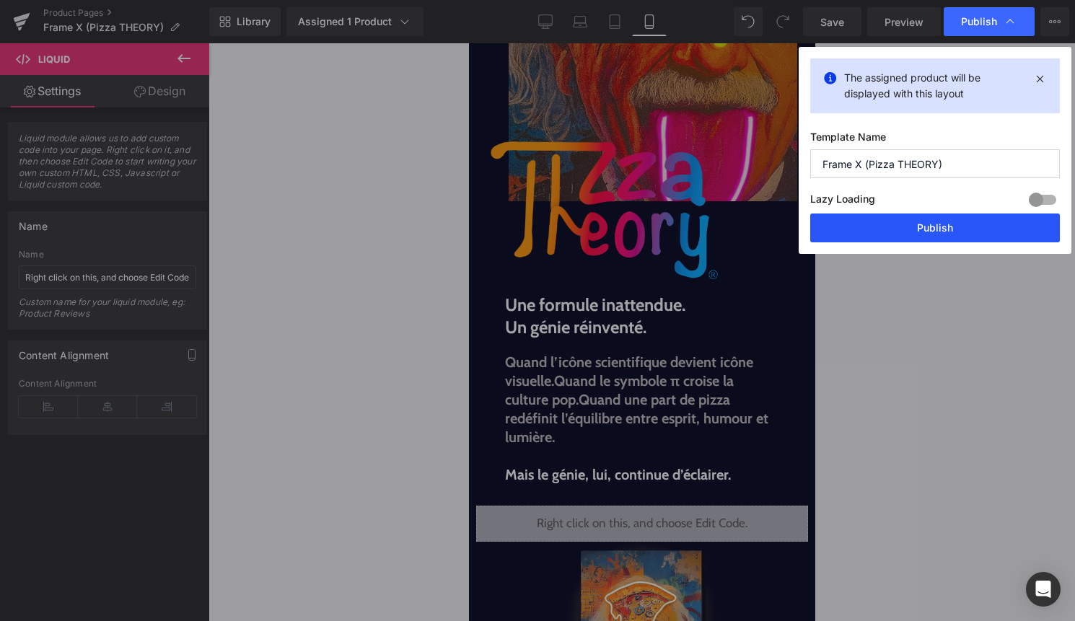
click at [927, 215] on button "Publish" at bounding box center [935, 227] width 250 height 29
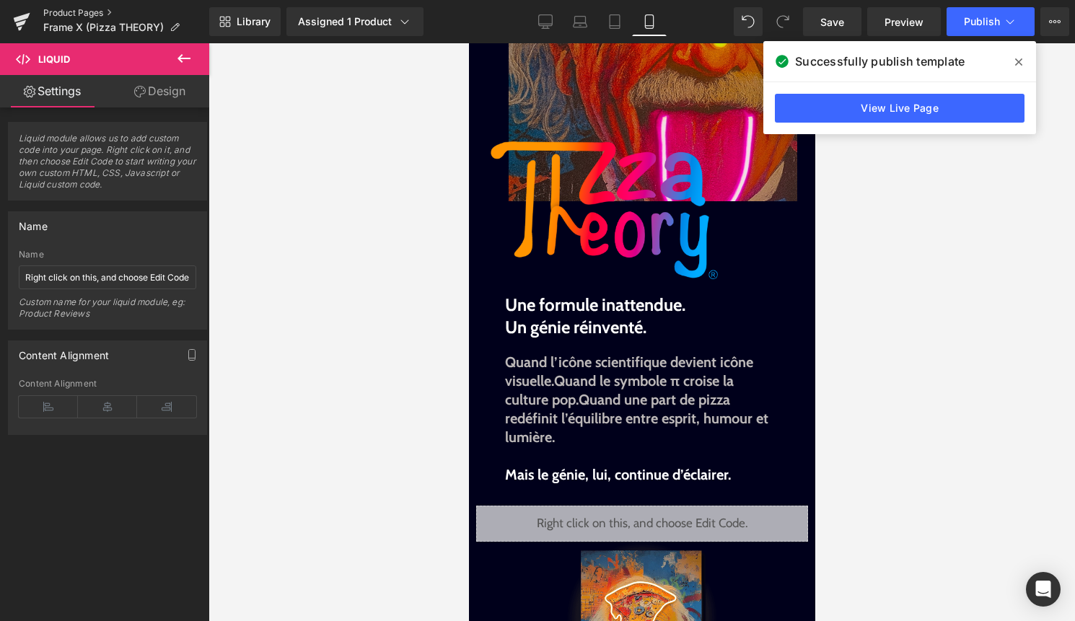
click at [60, 13] on link "Product Pages" at bounding box center [126, 13] width 166 height 12
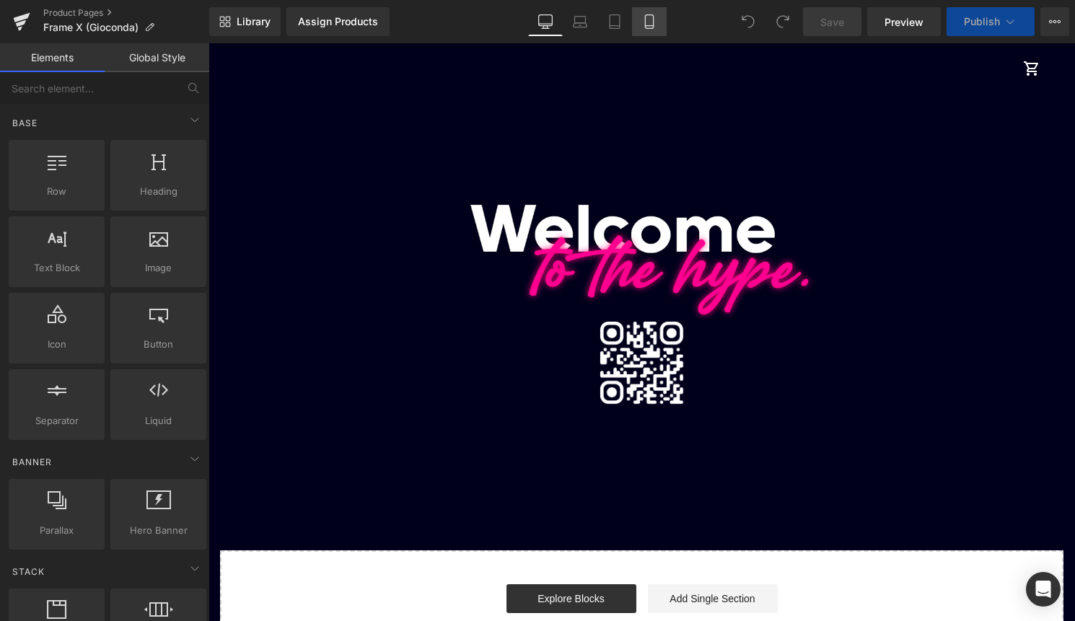
click at [650, 31] on link "Mobile" at bounding box center [649, 21] width 35 height 29
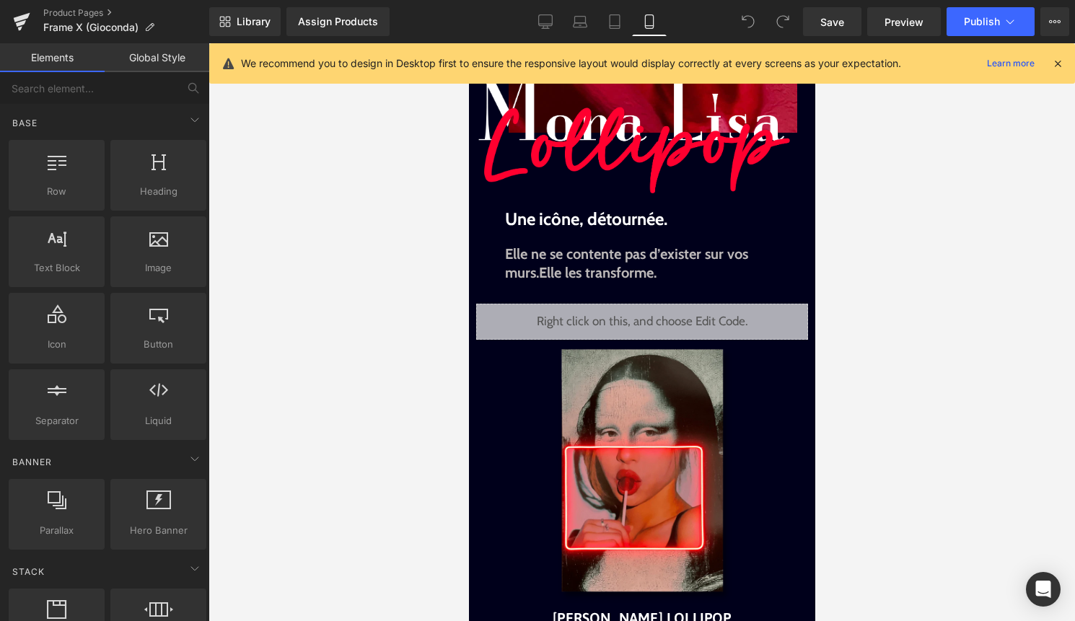
scroll to position [245, 0]
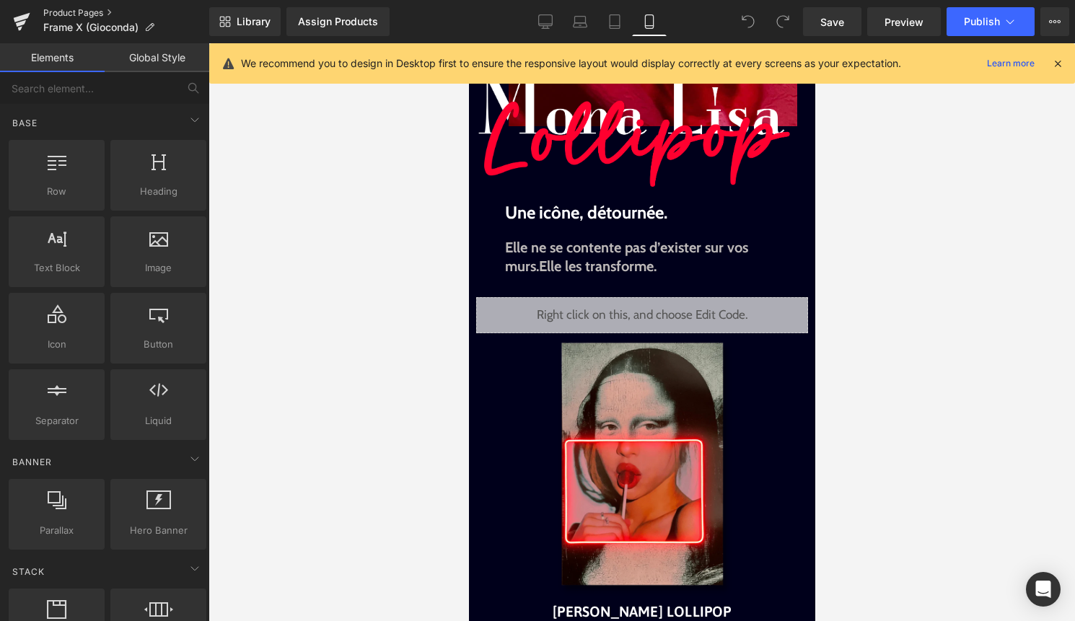
click at [97, 15] on link "Product Pages" at bounding box center [126, 13] width 166 height 12
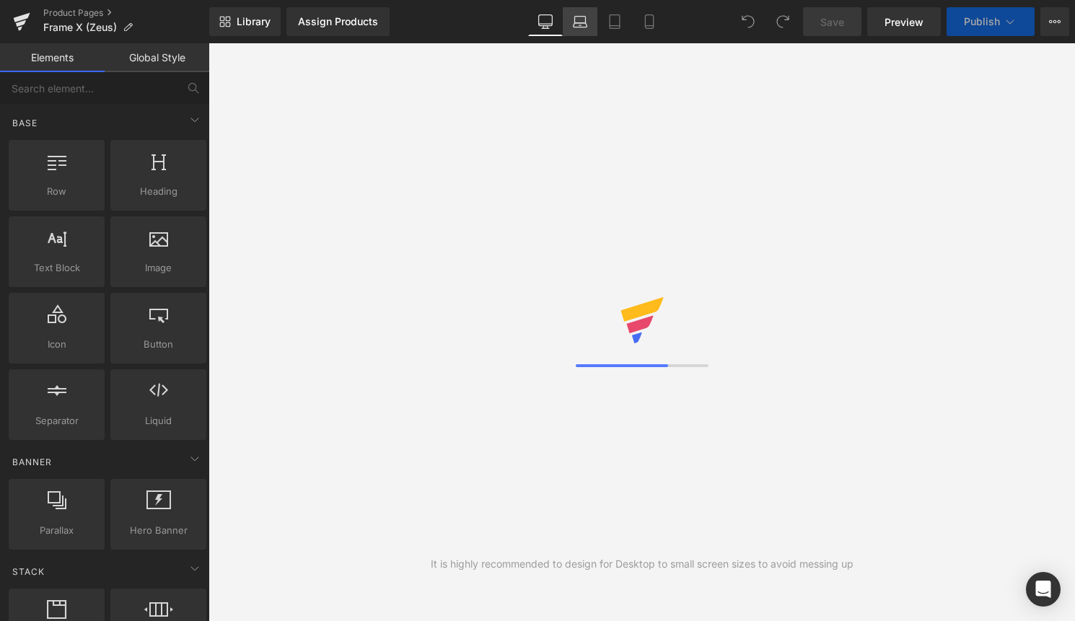
drag, startPoint x: 560, startPoint y: 30, endPoint x: 581, endPoint y: 28, distance: 21.0
click at [560, 29] on link "Desktop" at bounding box center [545, 21] width 35 height 29
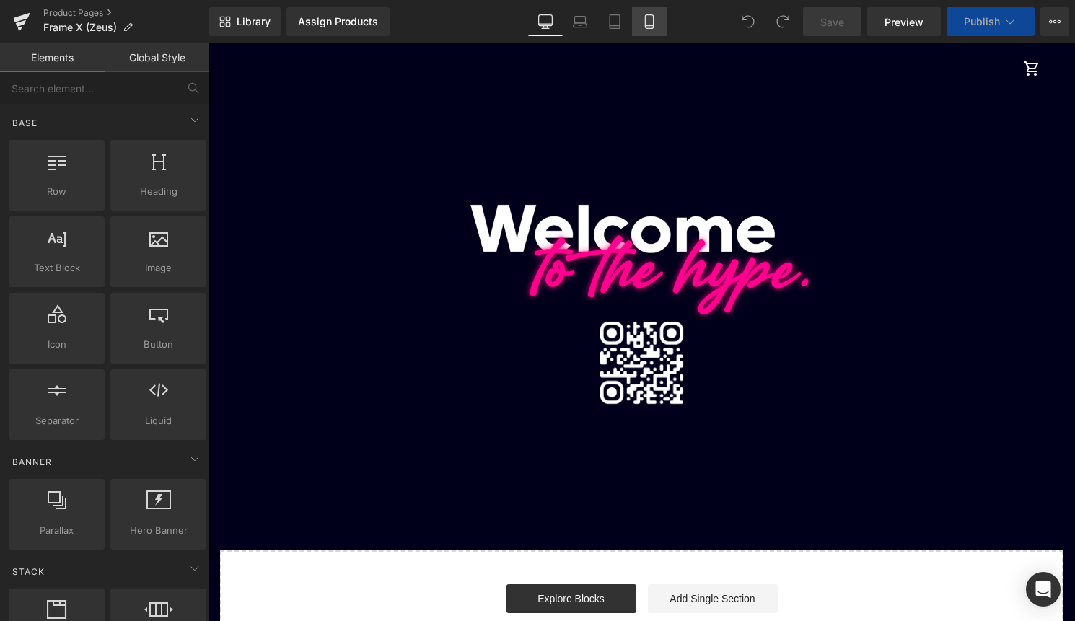
click at [641, 22] on link "Mobile" at bounding box center [649, 21] width 35 height 29
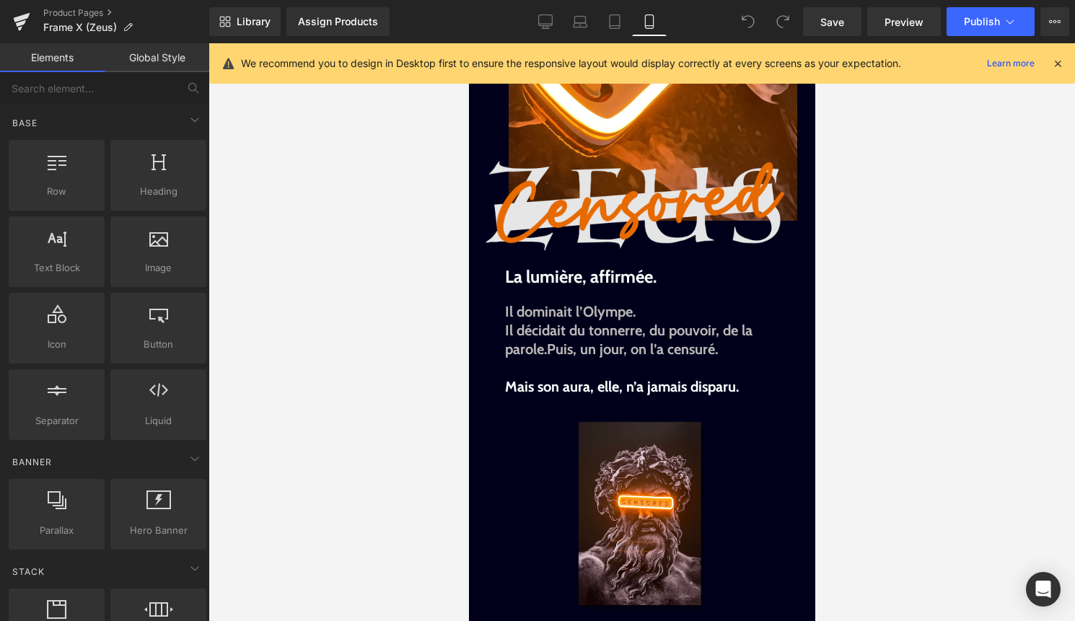
scroll to position [154, 0]
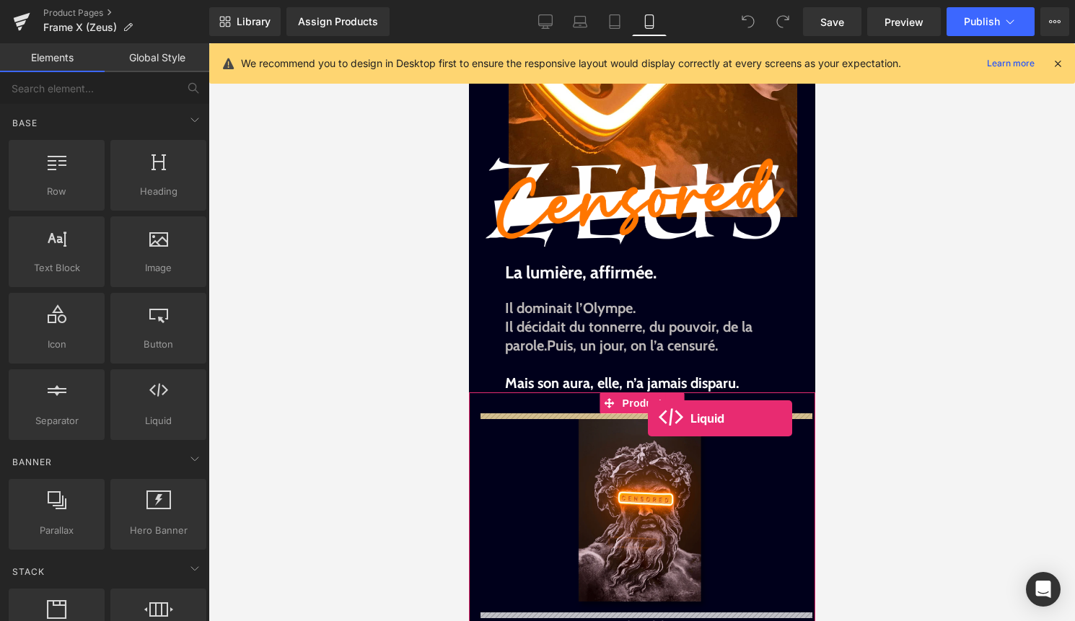
drag, startPoint x: 624, startPoint y: 449, endPoint x: 647, endPoint y: 418, distance: 38.1
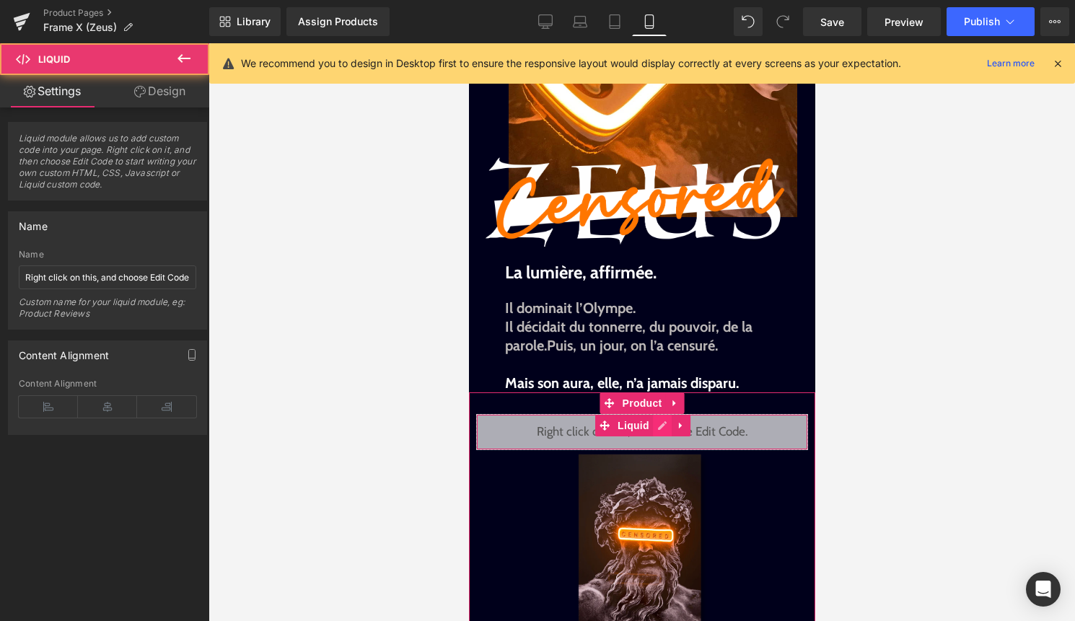
click at [666, 428] on div "Liquid" at bounding box center [641, 432] width 332 height 36
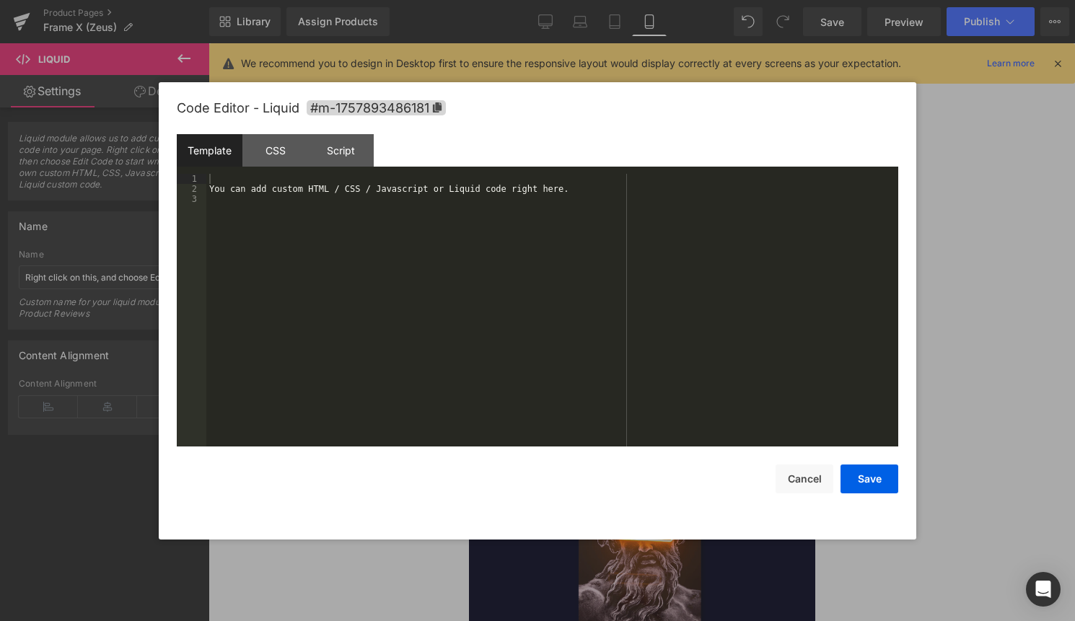
click at [497, 371] on div "You can add custom HTML / CSS / Javascript or Liquid code right here." at bounding box center [552, 320] width 692 height 293
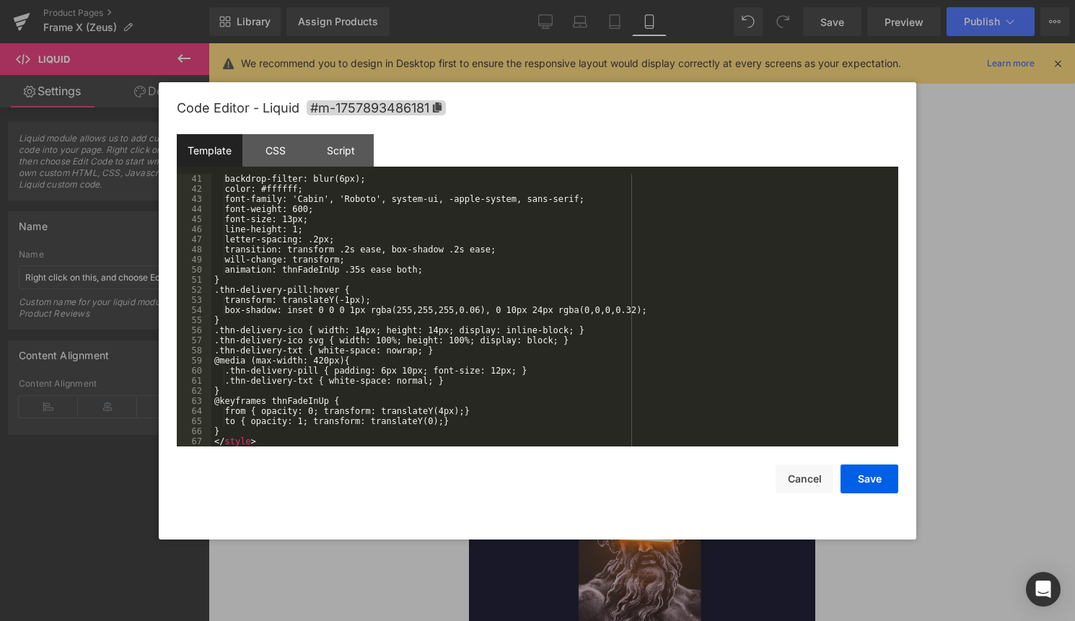
scroll to position [414, 0]
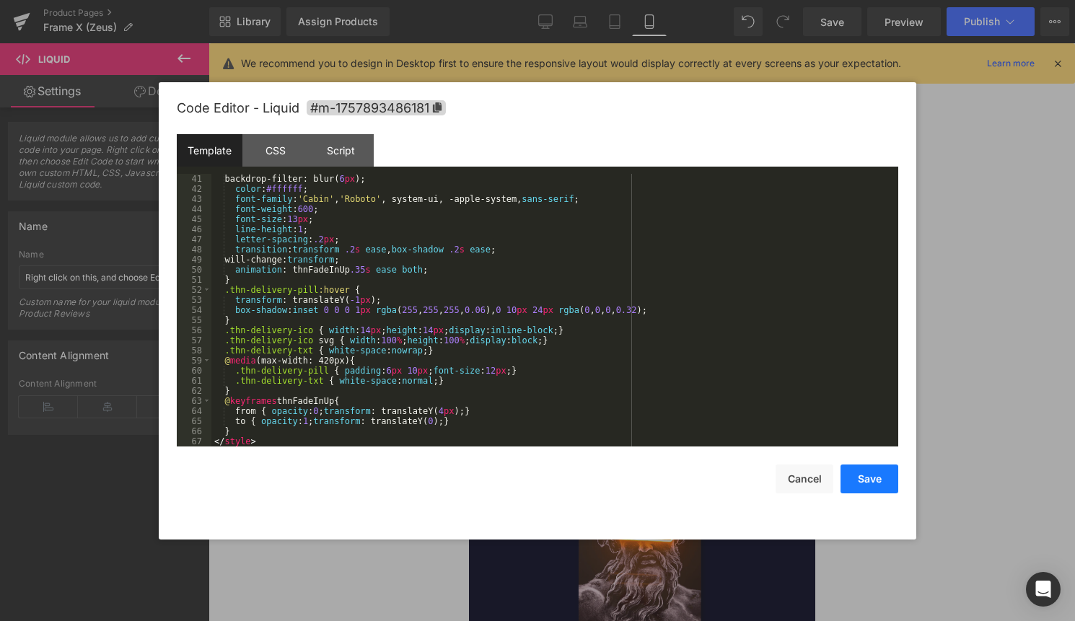
click at [847, 472] on button "Save" at bounding box center [869, 478] width 58 height 29
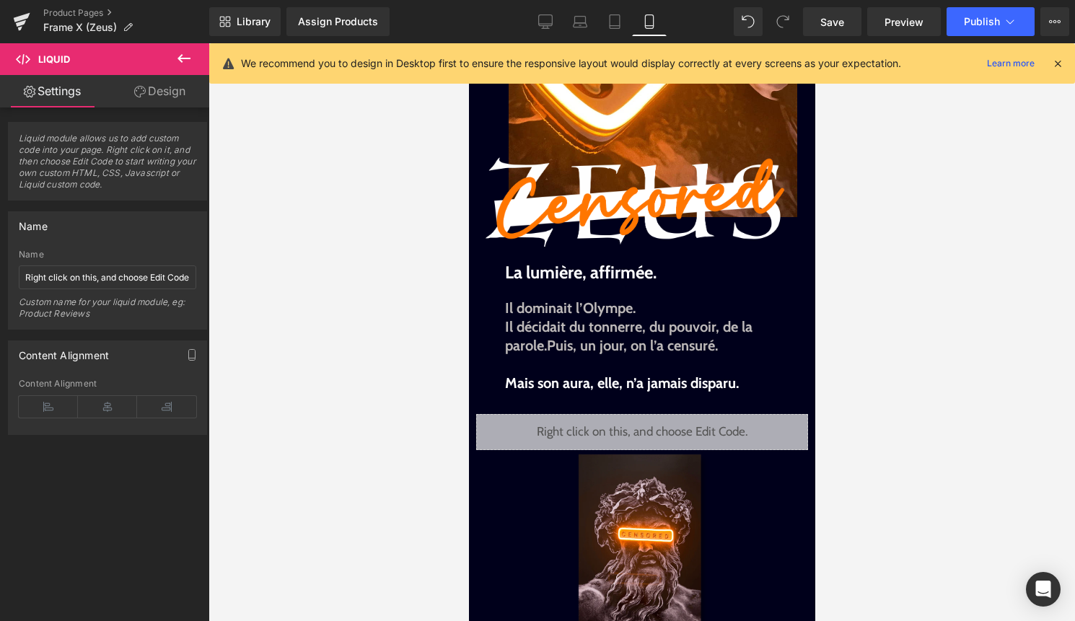
click at [991, 36] on div "Library Assign Products Product Preview No product match your search. Please tr…" at bounding box center [641, 21] width 865 height 43
click at [991, 35] on button "Publish" at bounding box center [990, 21] width 88 height 29
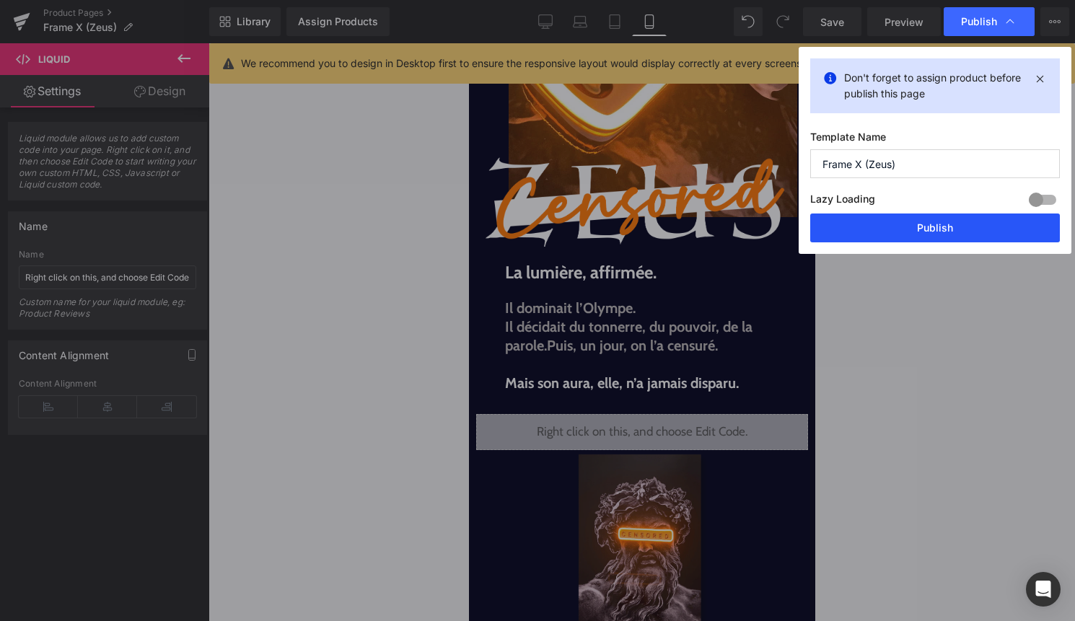
click at [943, 233] on button "Publish" at bounding box center [935, 227] width 250 height 29
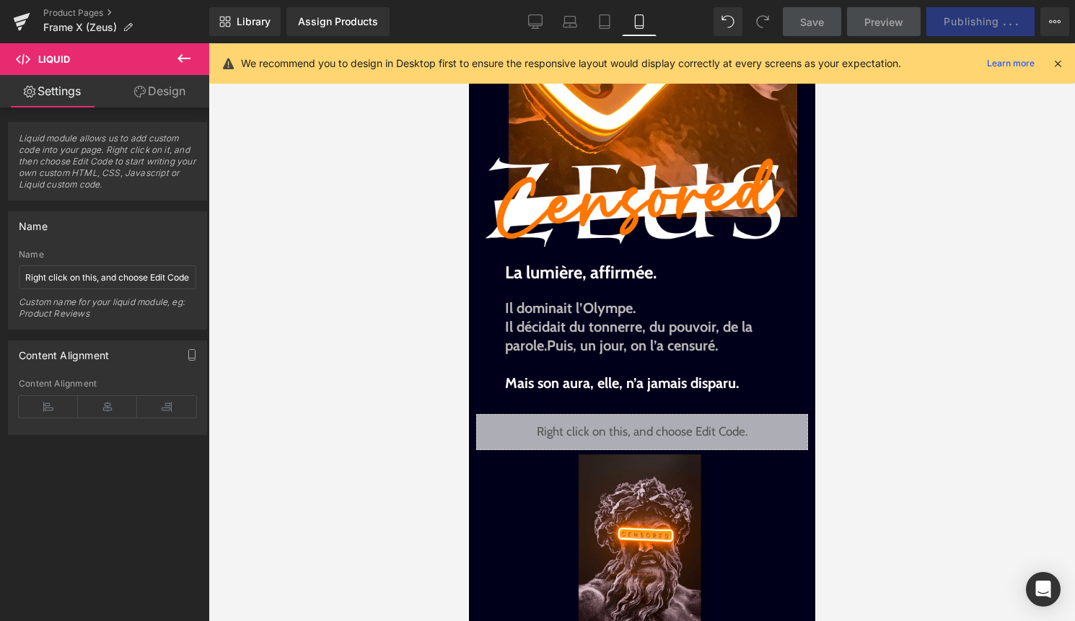
click at [1062, 66] on icon at bounding box center [1057, 63] width 13 height 13
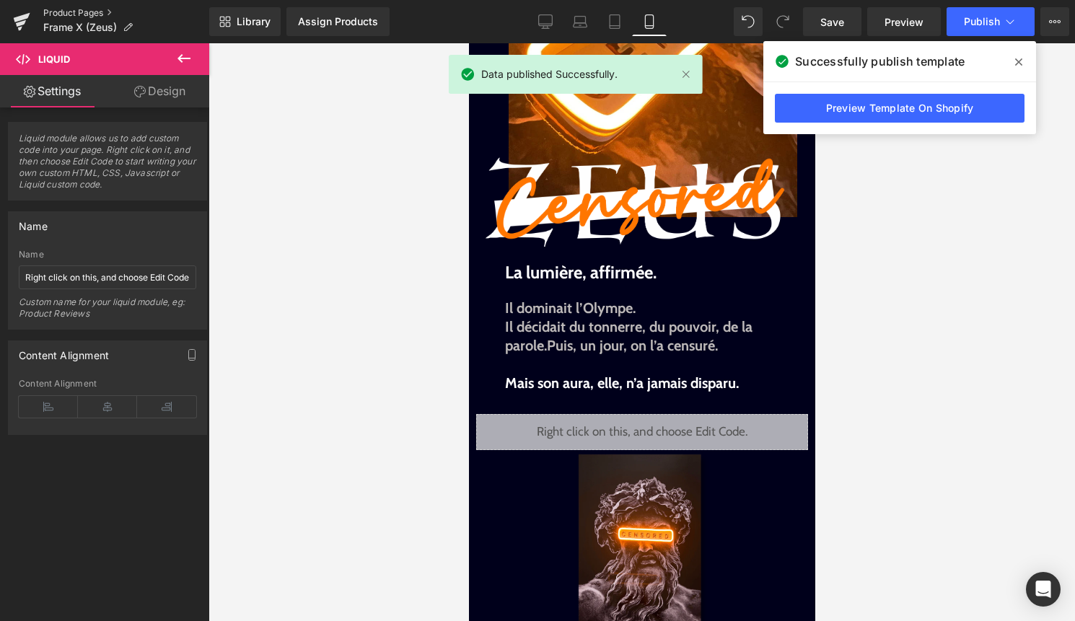
click at [58, 11] on link "Product Pages" at bounding box center [126, 13] width 166 height 12
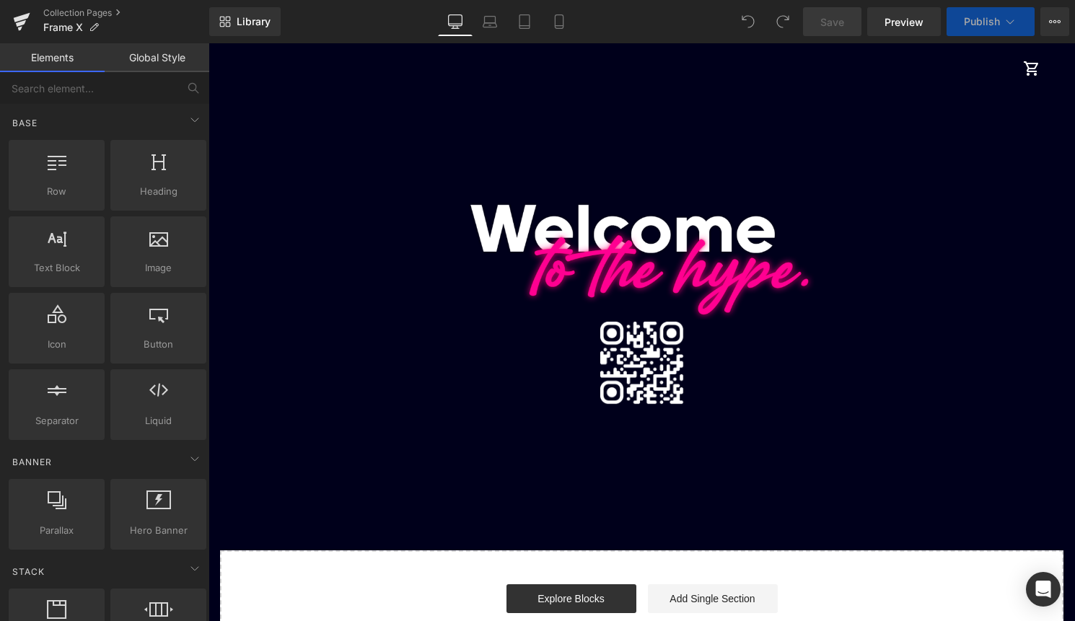
click at [560, 2] on div "Library Desktop Desktop Laptop Tablet Mobile Save Preview Publish Scheduled Vie…" at bounding box center [641, 21] width 865 height 43
click at [560, 12] on link "Mobile" at bounding box center [559, 21] width 35 height 29
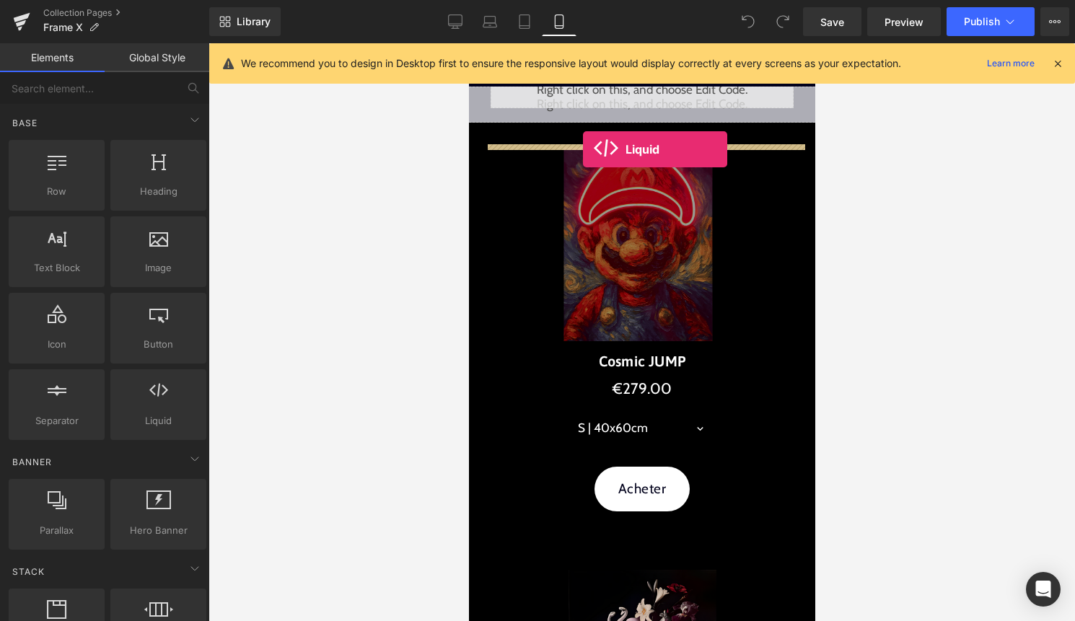
drag, startPoint x: 618, startPoint y: 438, endPoint x: 583, endPoint y: 149, distance: 291.3
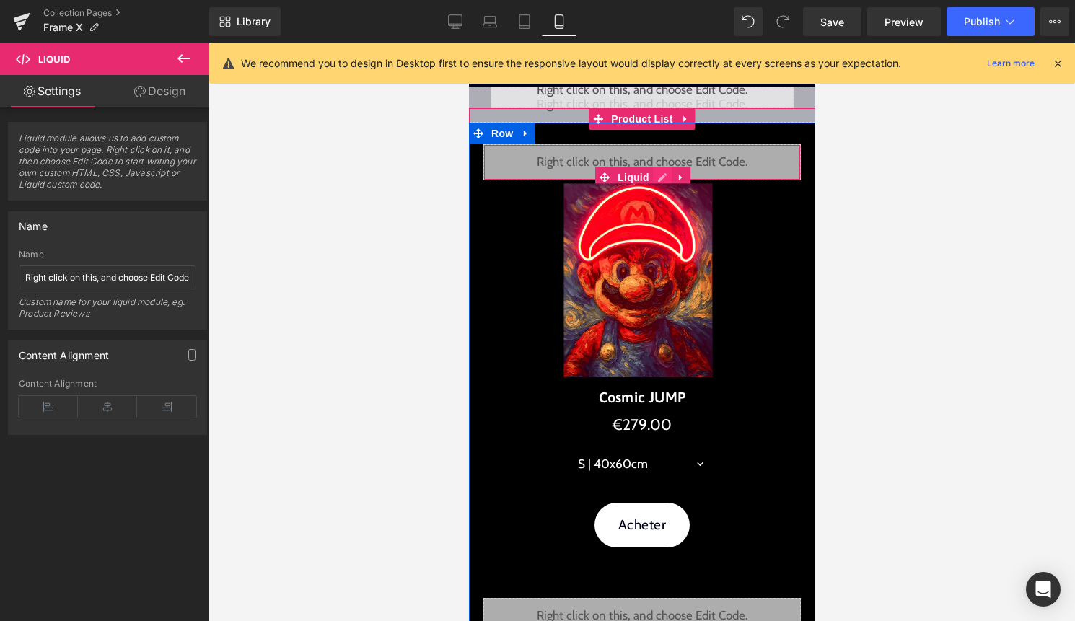
click at [657, 174] on div "Liquid" at bounding box center [640, 162] width 317 height 36
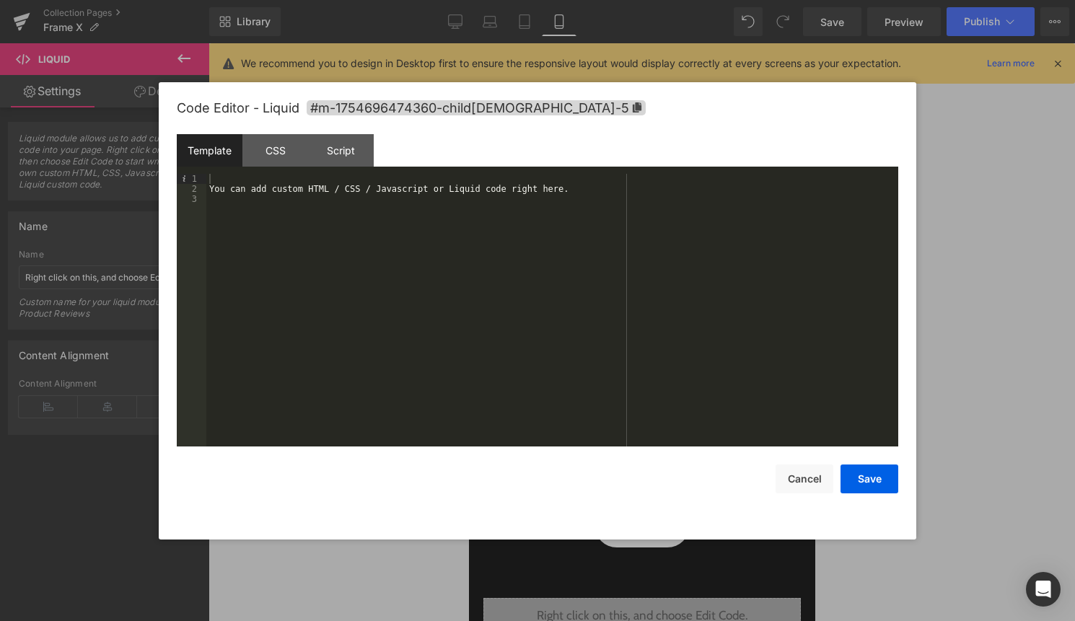
click at [553, 229] on div "You can add custom HTML / CSS / Javascript or Liquid code right here." at bounding box center [552, 320] width 692 height 293
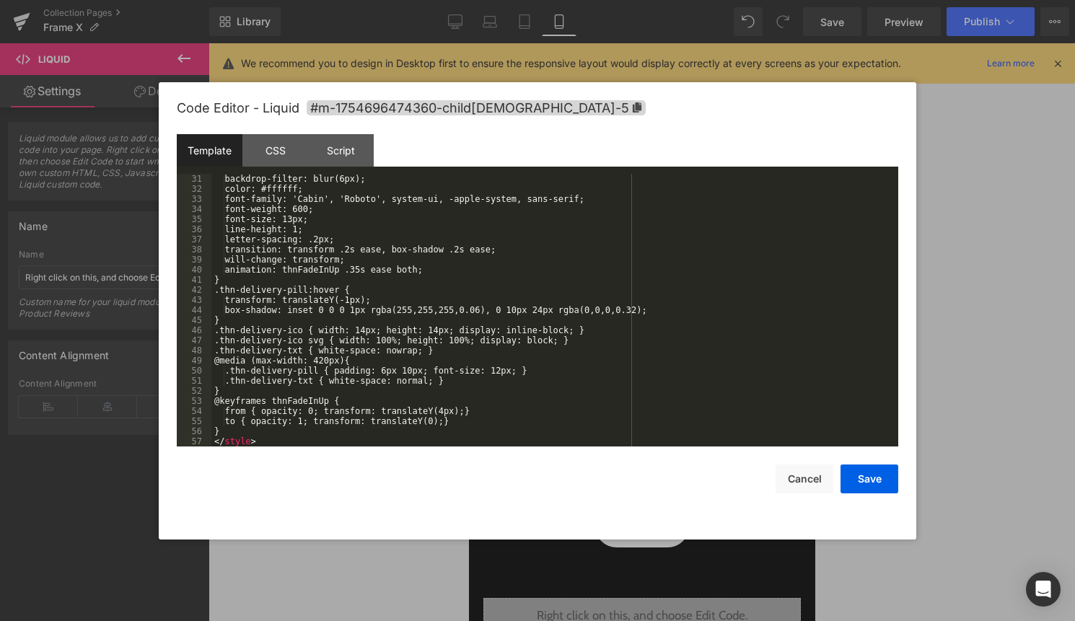
scroll to position [313, 0]
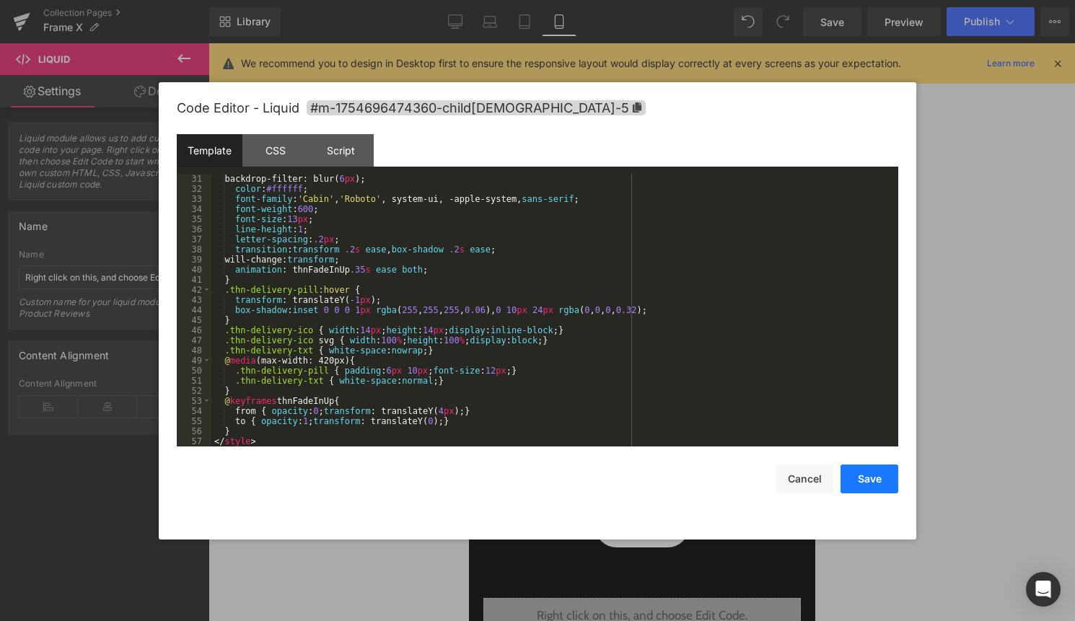
click at [870, 474] on button "Save" at bounding box center [869, 478] width 58 height 29
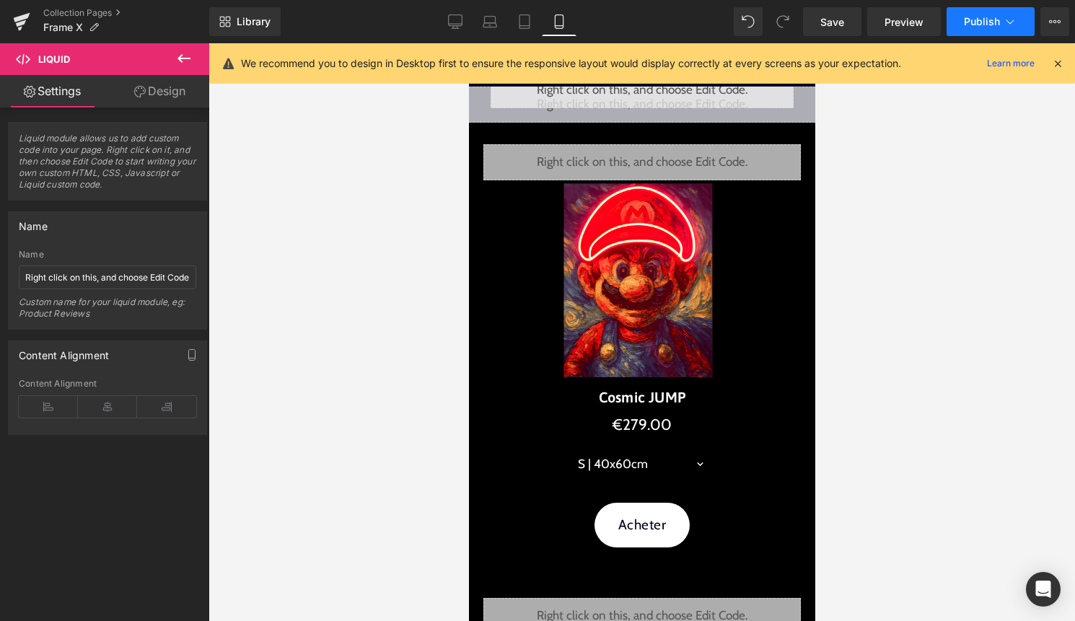
click at [1000, 30] on button "Publish" at bounding box center [990, 21] width 88 height 29
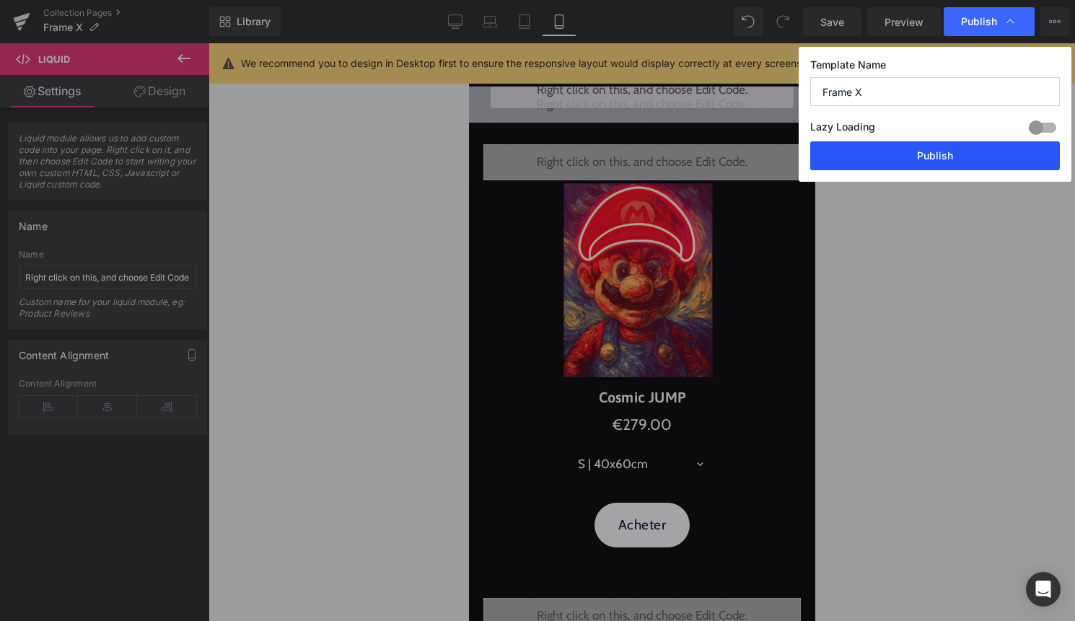
click at [958, 159] on button "Publish" at bounding box center [935, 155] width 250 height 29
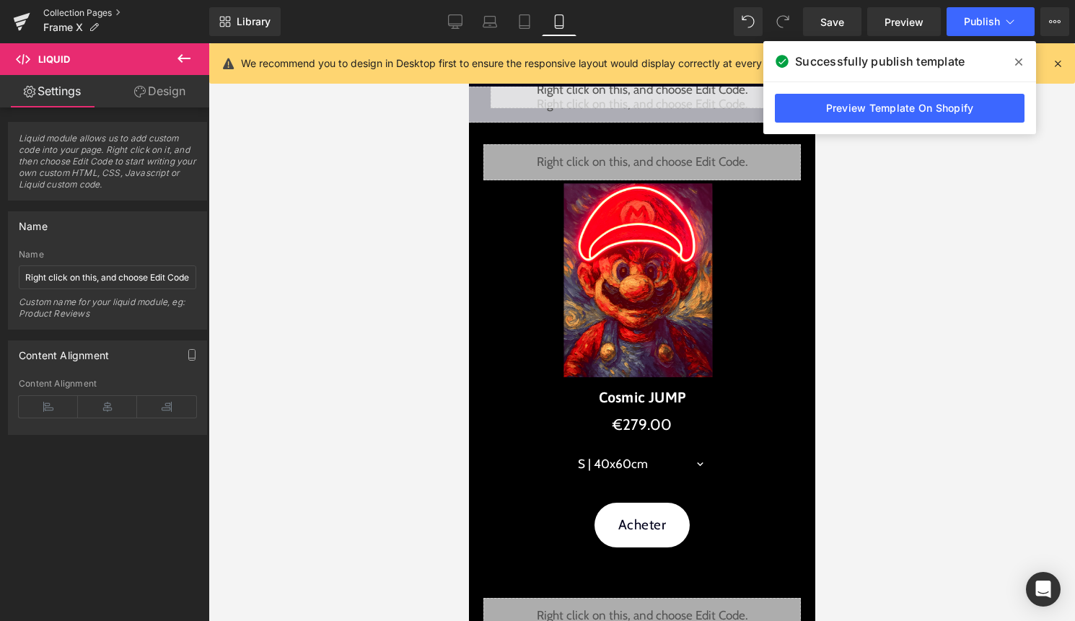
click at [69, 10] on link "Collection Pages" at bounding box center [126, 13] width 166 height 12
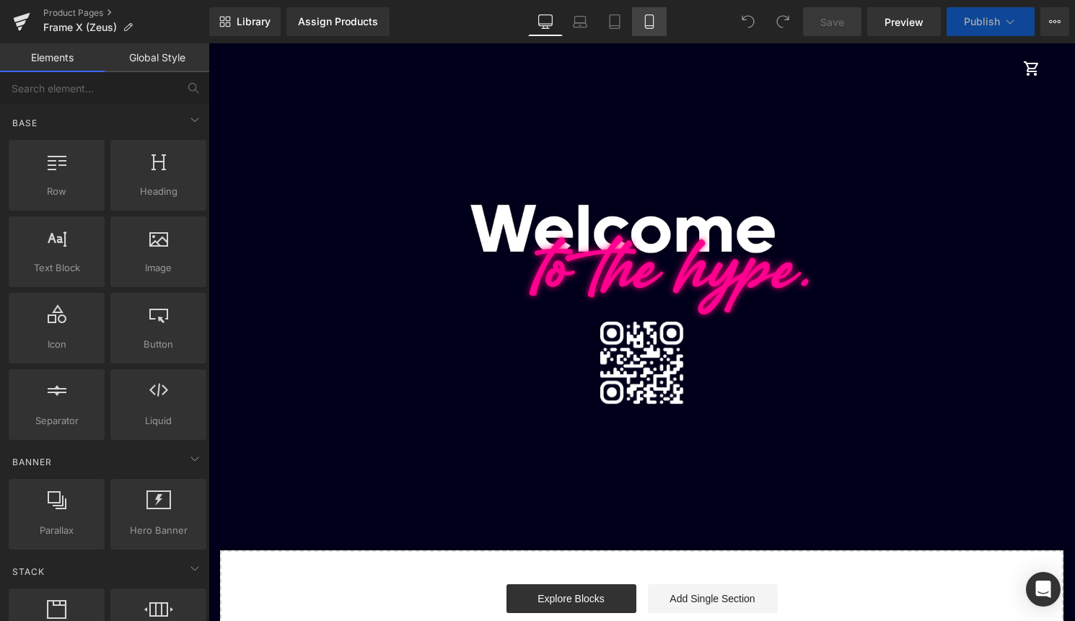
click at [656, 25] on icon at bounding box center [649, 21] width 14 height 14
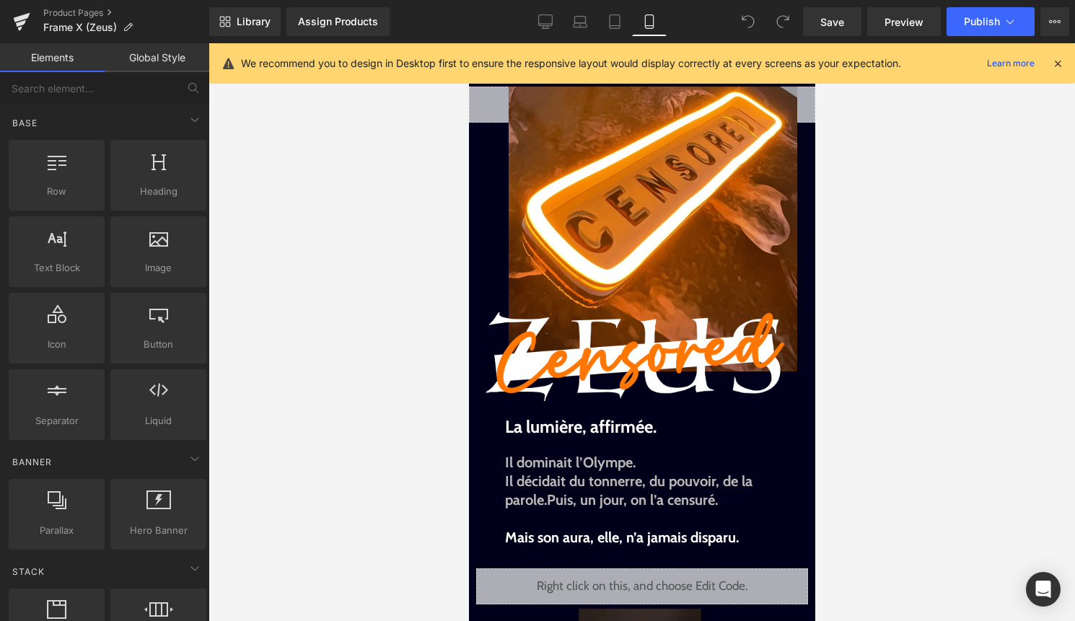
click at [1063, 63] on icon at bounding box center [1057, 63] width 13 height 13
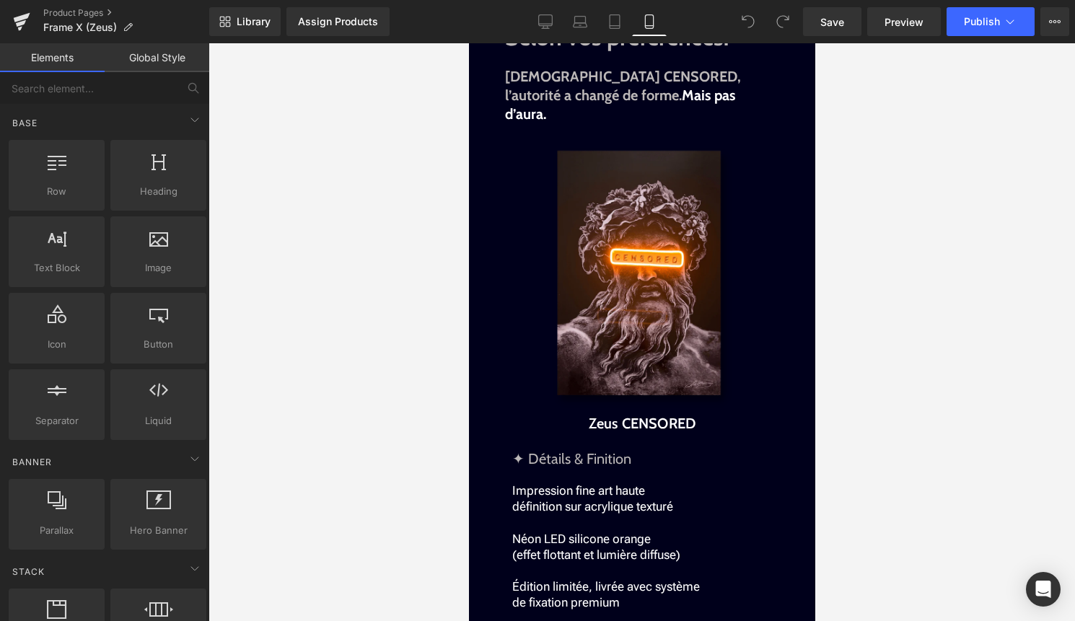
scroll to position [1414, 0]
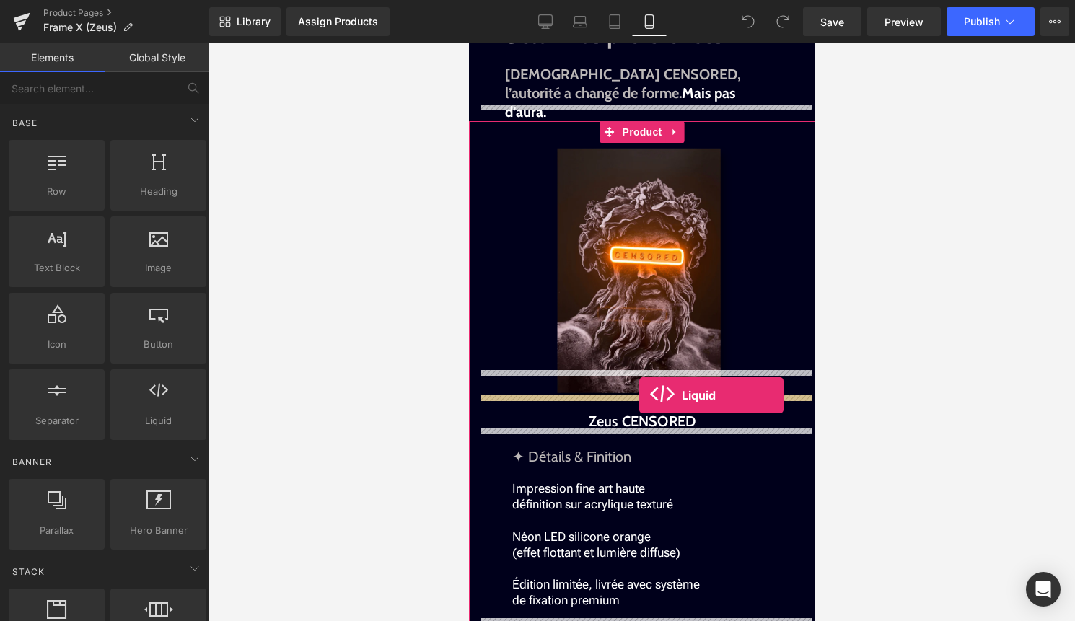
drag, startPoint x: 621, startPoint y: 443, endPoint x: 638, endPoint y: 395, distance: 50.6
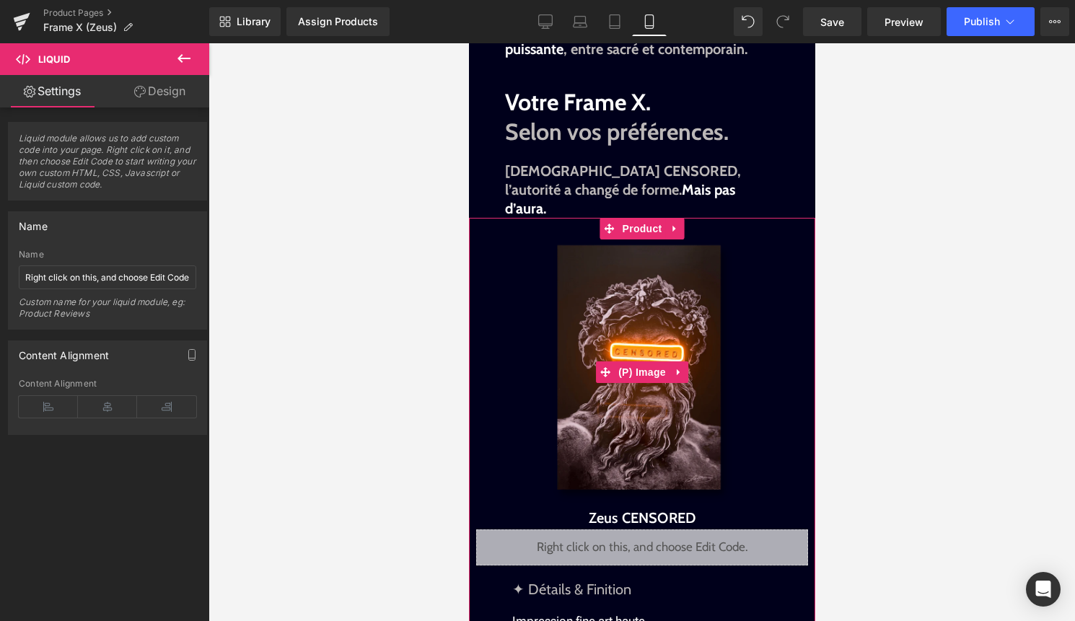
scroll to position [1314, 0]
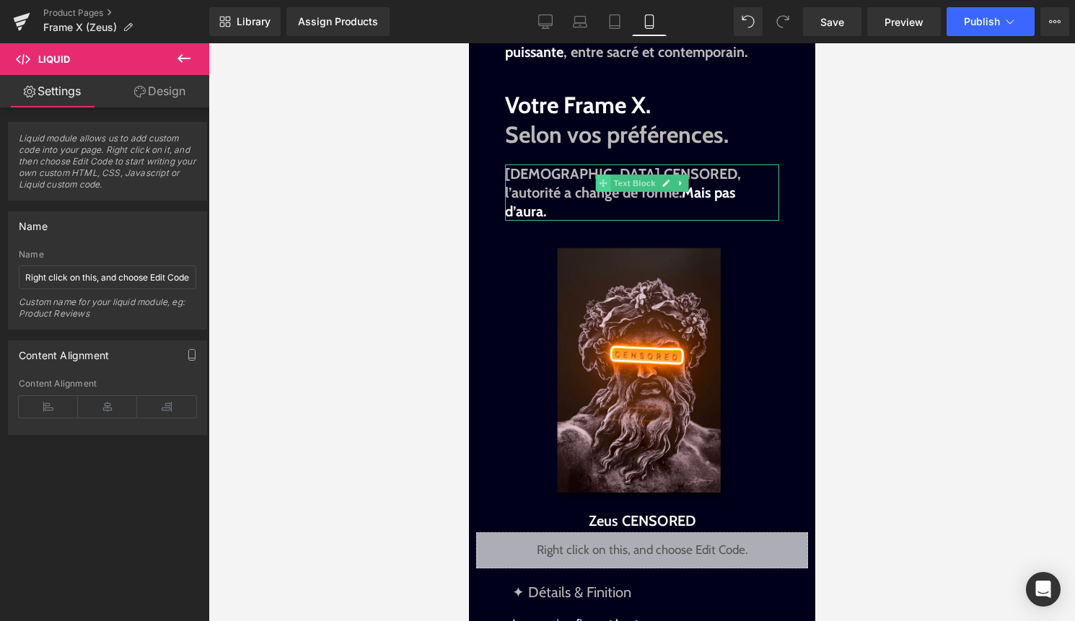
click at [609, 175] on span at bounding box center [602, 183] width 15 height 17
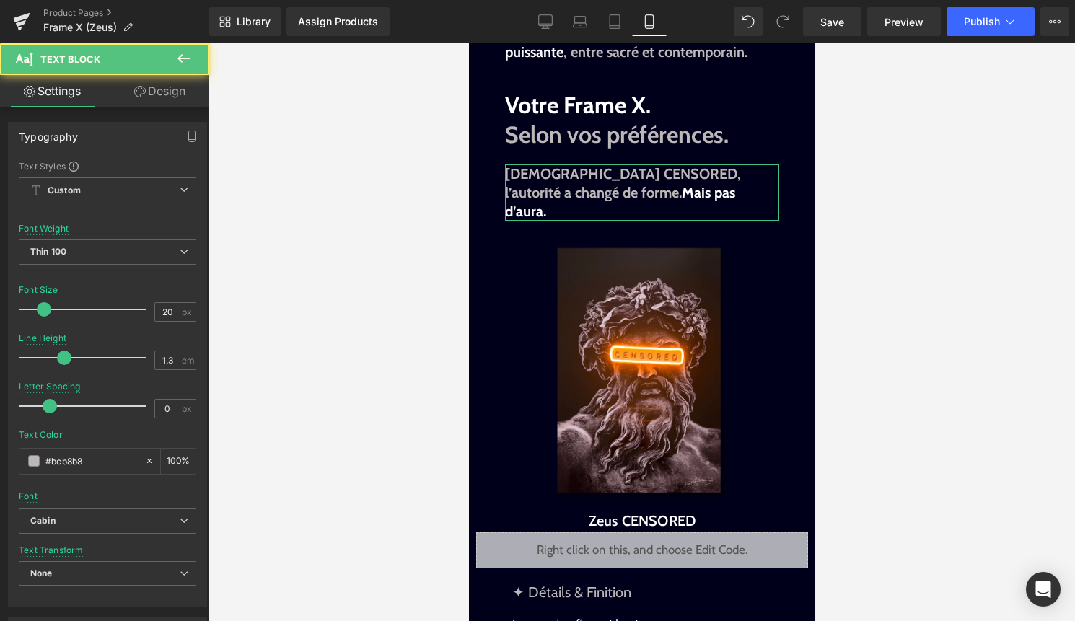
click at [156, 90] on link "Design" at bounding box center [159, 91] width 105 height 32
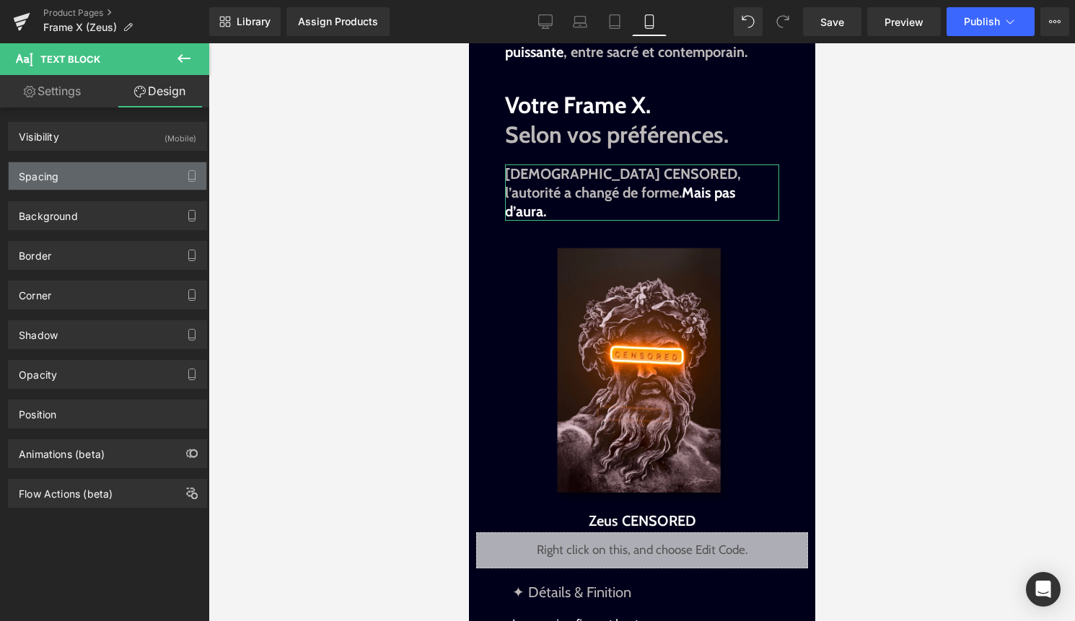
click at [91, 181] on div "Spacing" at bounding box center [108, 175] width 198 height 27
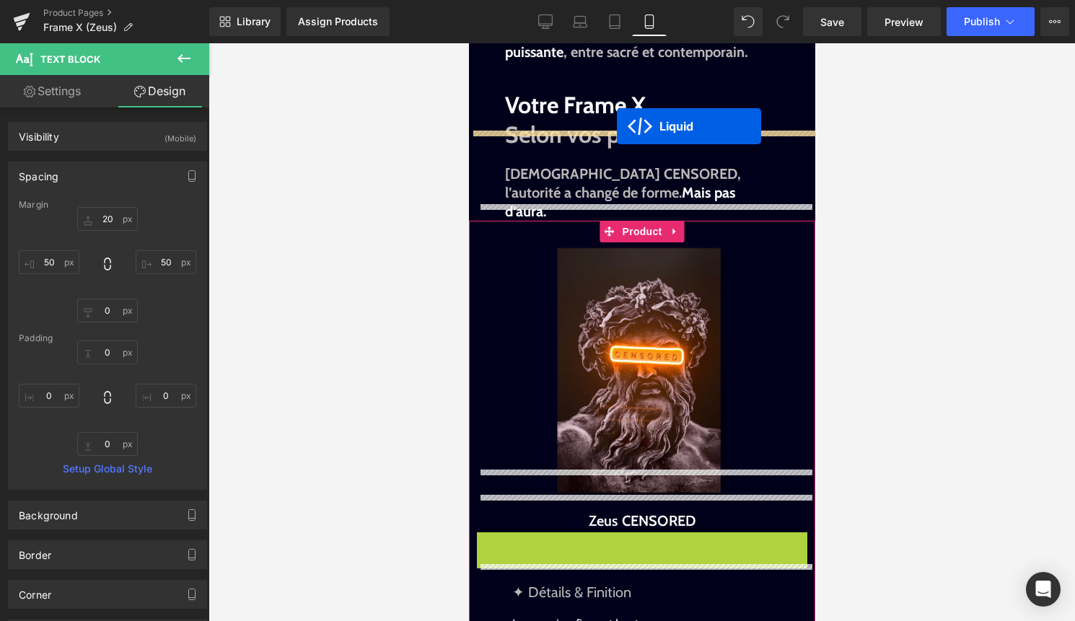
drag, startPoint x: 614, startPoint y: 508, endPoint x: 616, endPoint y: 126, distance: 382.2
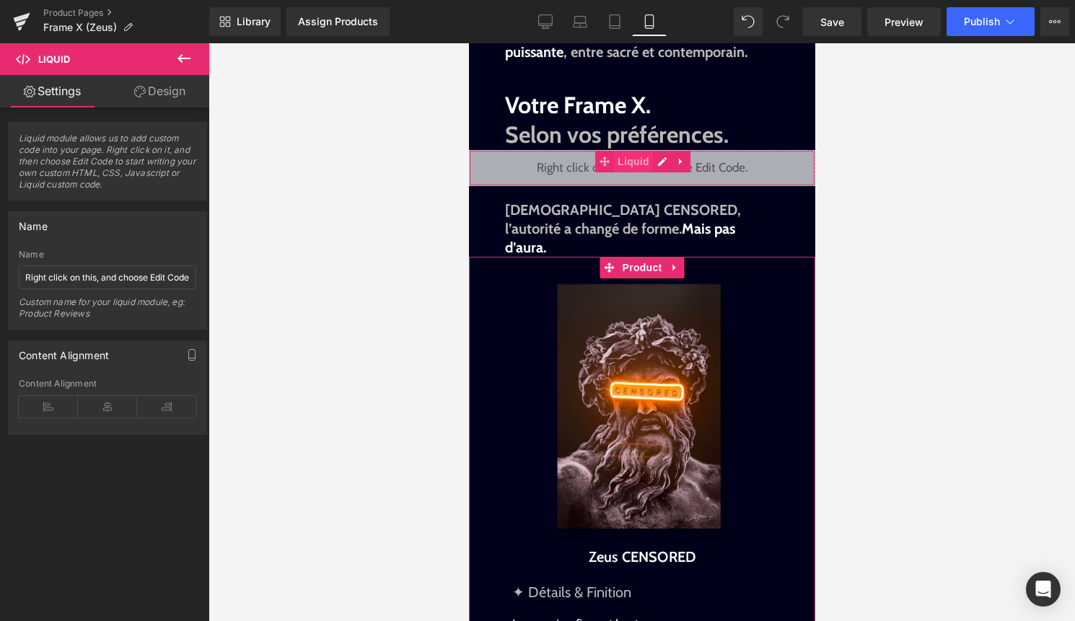
click at [634, 151] on span "Liquid" at bounding box center [632, 162] width 39 height 22
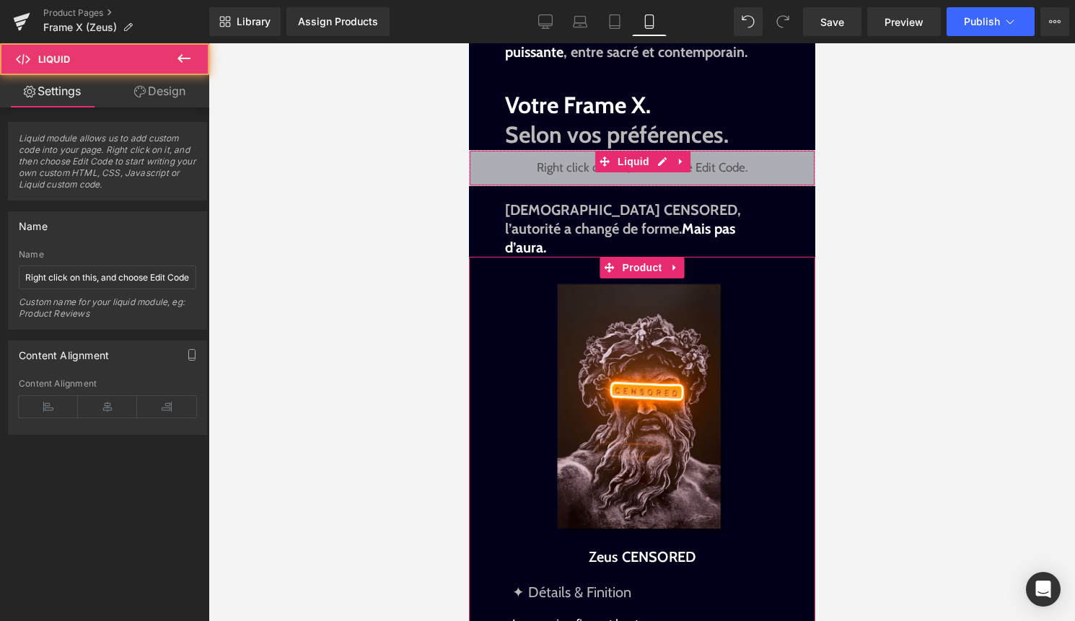
click at [170, 87] on link "Design" at bounding box center [159, 91] width 105 height 32
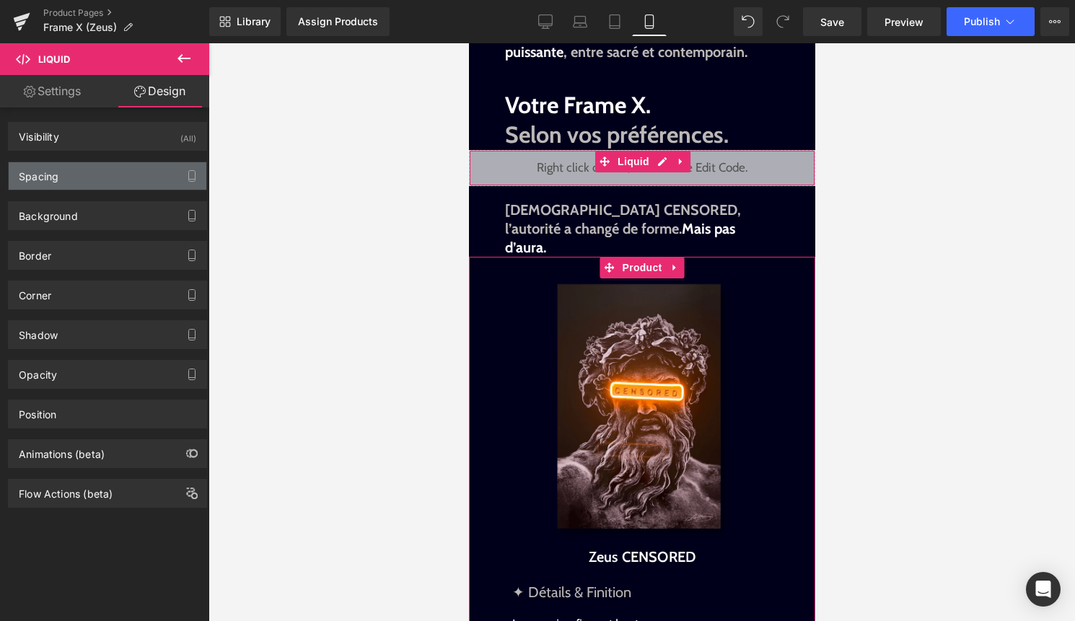
click at [104, 177] on div "Spacing" at bounding box center [108, 175] width 198 height 27
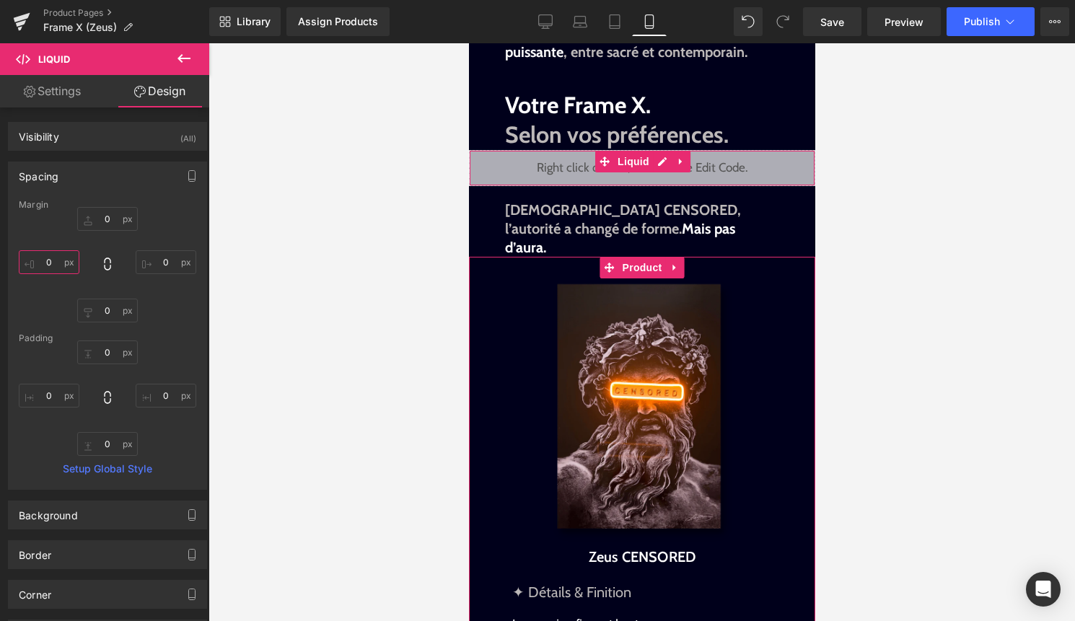
click at [54, 263] on input "0" at bounding box center [49, 262] width 61 height 24
type input "50"
click at [162, 263] on input "0" at bounding box center [166, 262] width 61 height 24
click at [661, 150] on div "Liquid" at bounding box center [641, 168] width 274 height 36
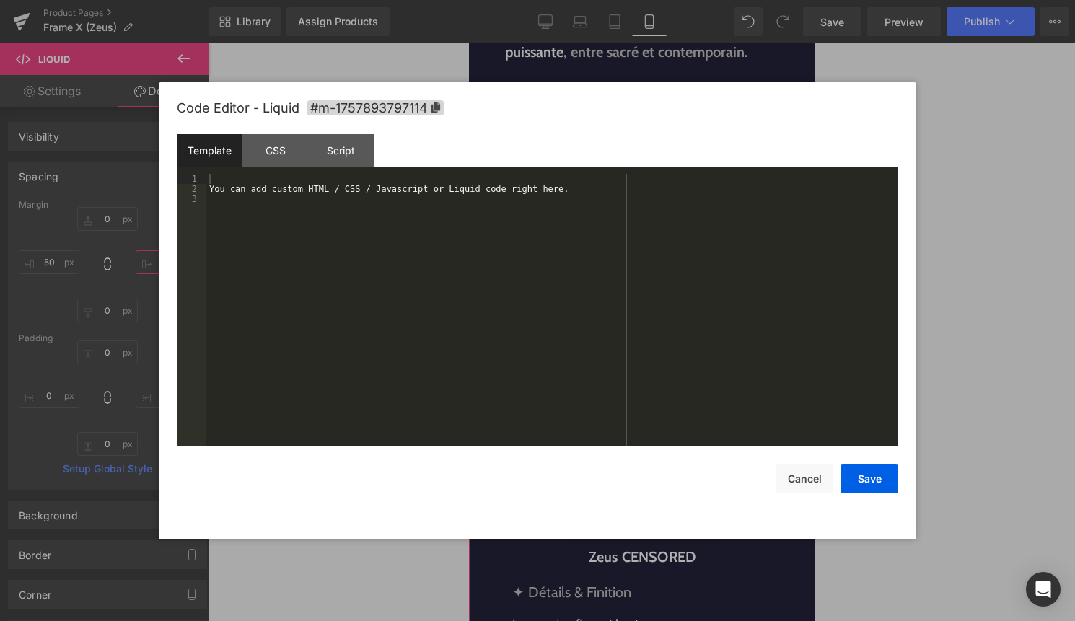
type input "50"
click at [537, 236] on div "You can add custom HTML / CSS / Javascript or Liquid code right here." at bounding box center [552, 320] width 692 height 293
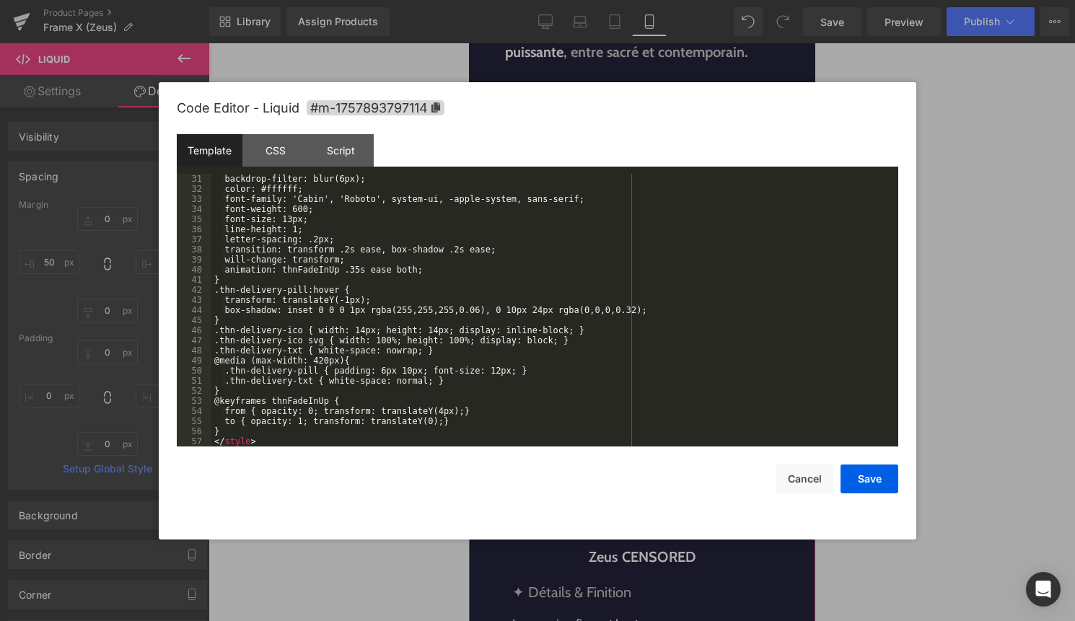
scroll to position [313, 0]
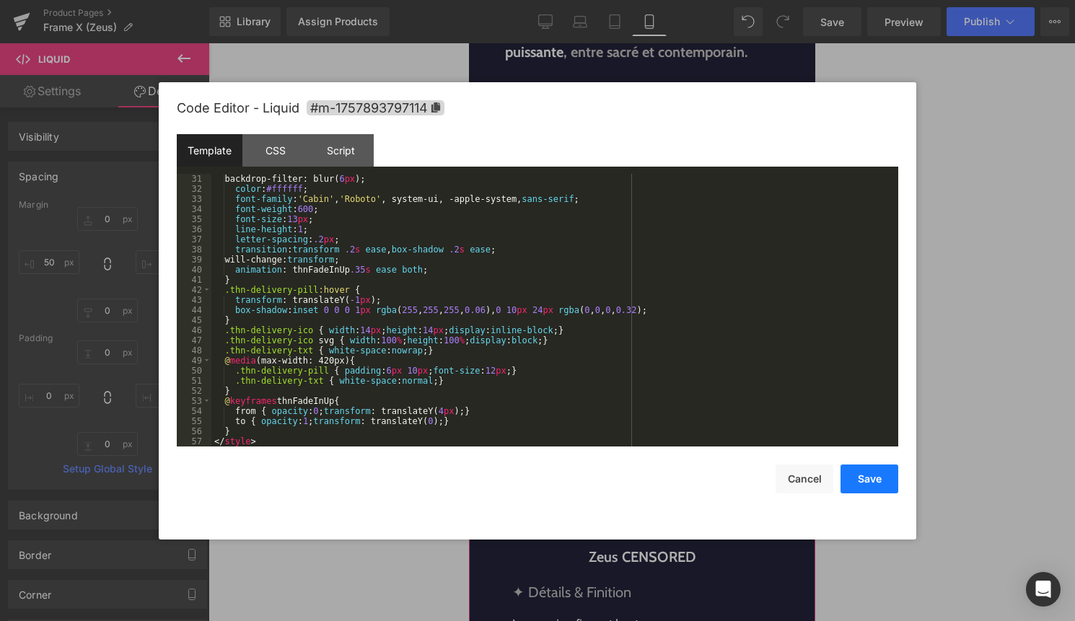
click at [864, 483] on button "Save" at bounding box center [869, 478] width 58 height 29
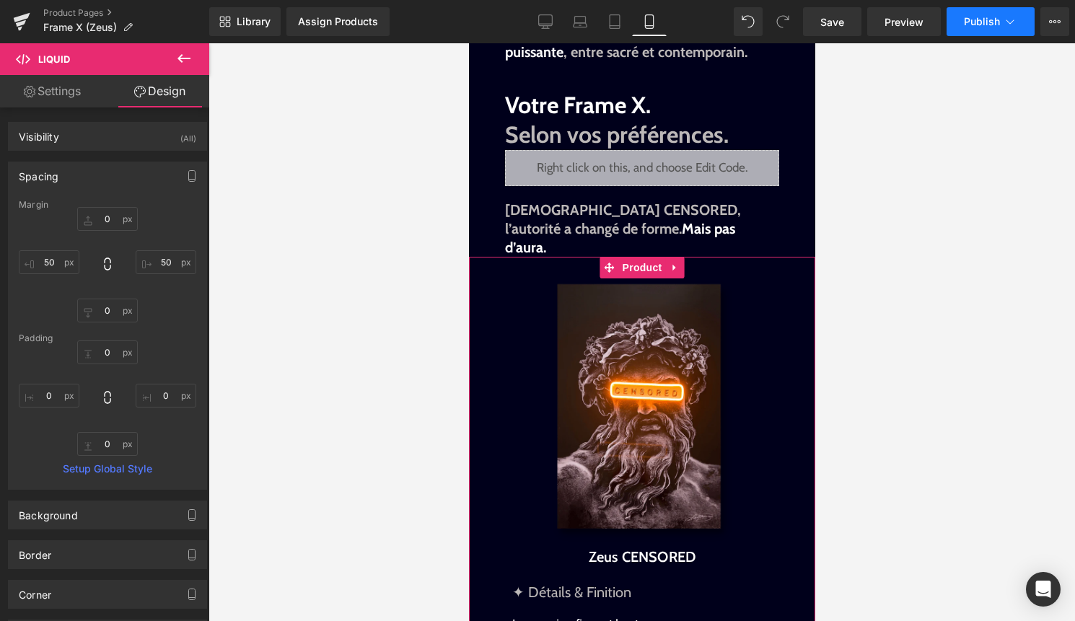
click at [995, 22] on span "Publish" at bounding box center [982, 22] width 36 height 12
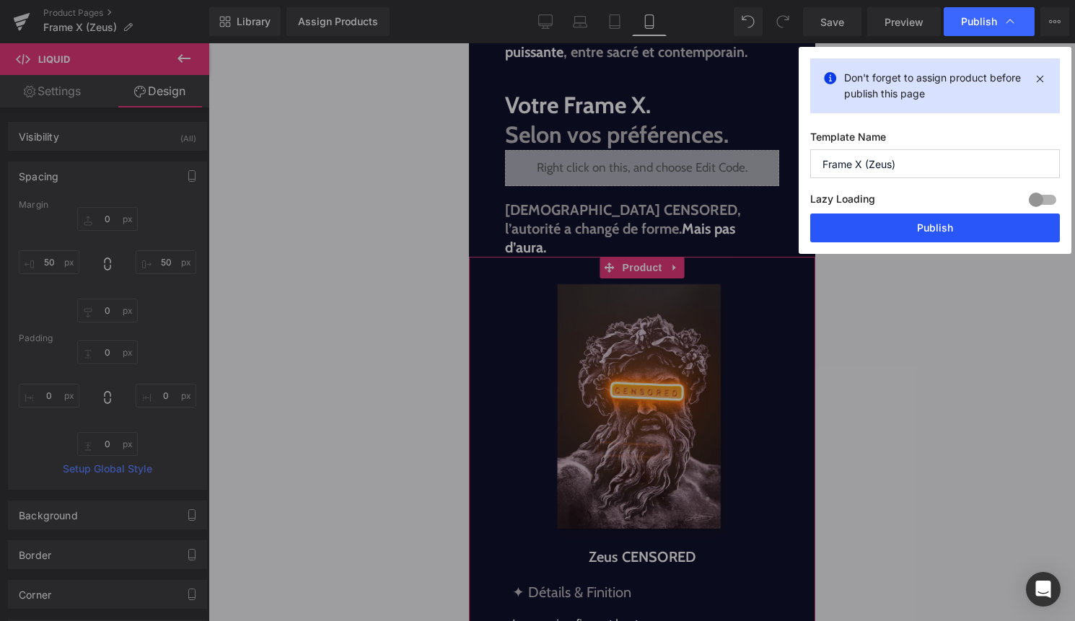
click at [958, 232] on button "Publish" at bounding box center [935, 227] width 250 height 29
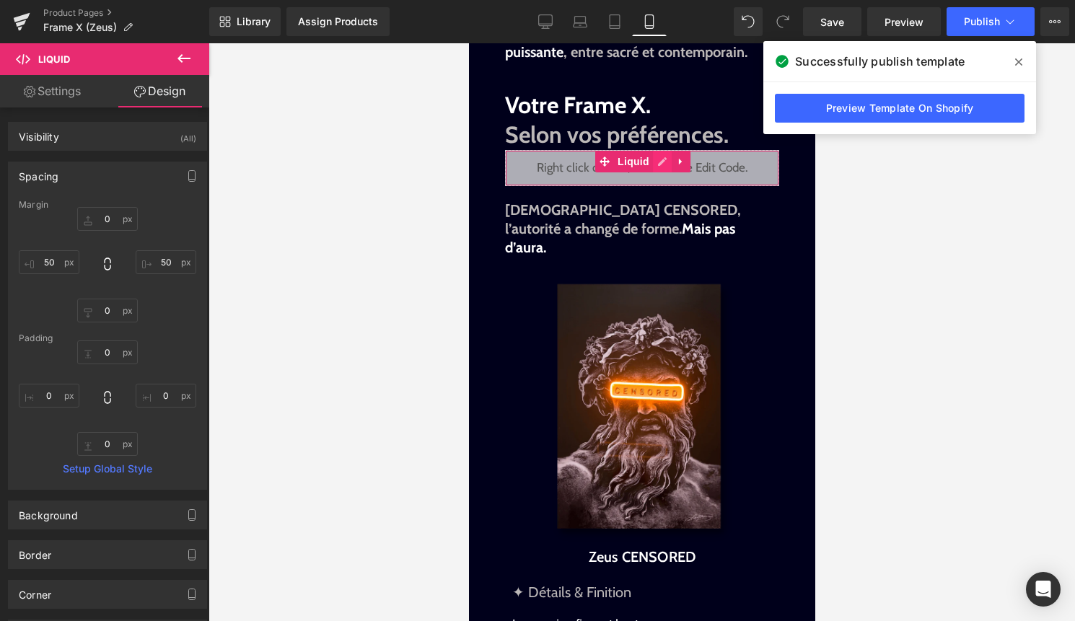
click at [658, 150] on div "Liquid" at bounding box center [641, 168] width 274 height 36
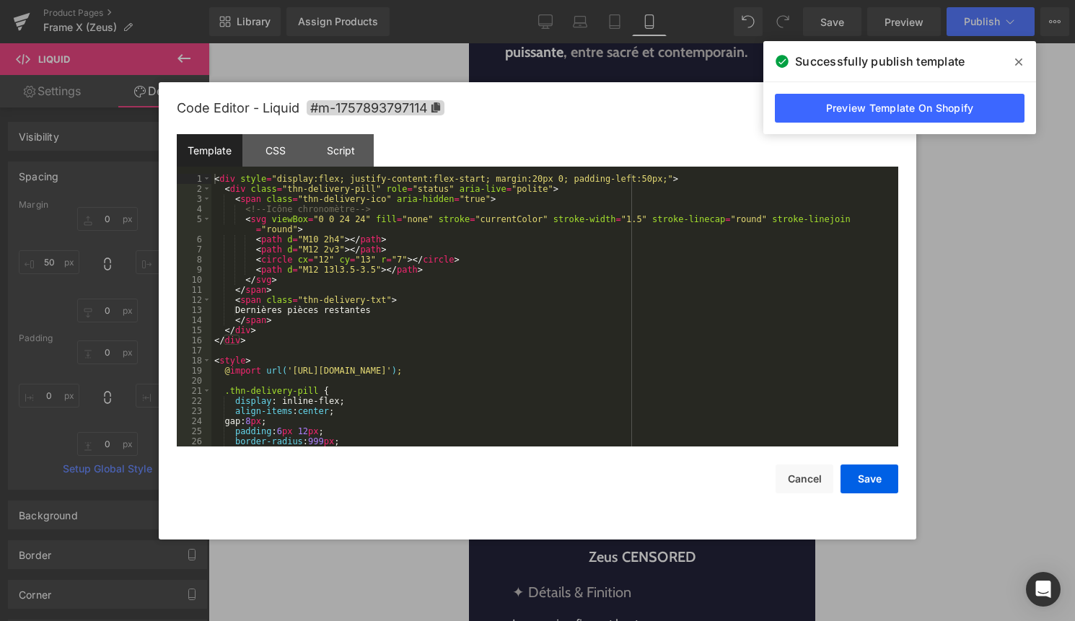
click at [504, 291] on div "< div style = "display:flex; justify-content:flex-start; margin:20px 0; padding…" at bounding box center [551, 320] width 681 height 293
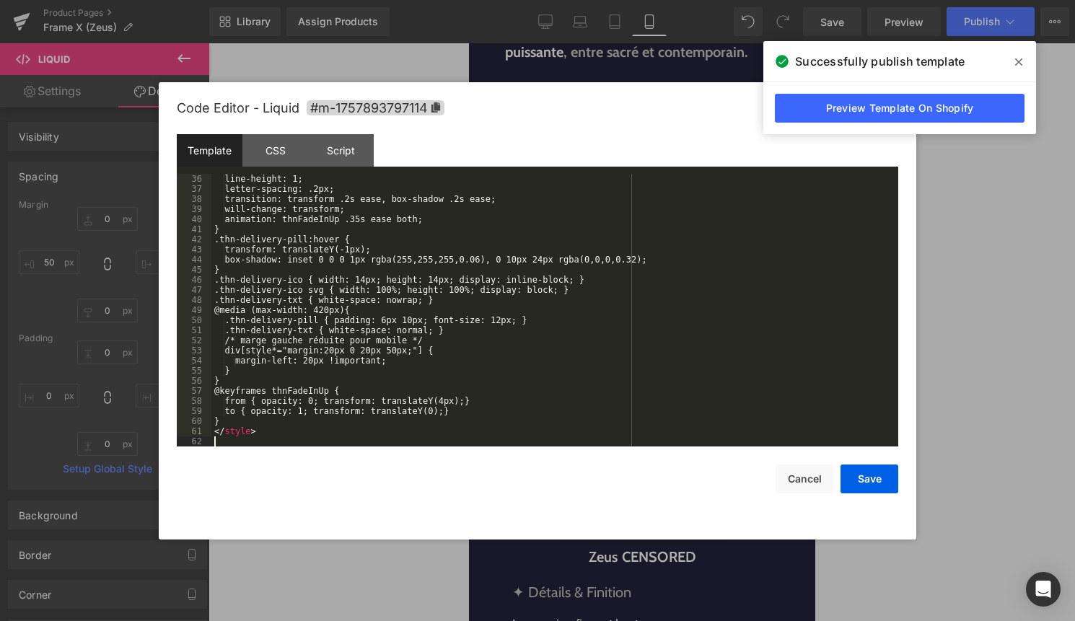
scroll to position [363, 0]
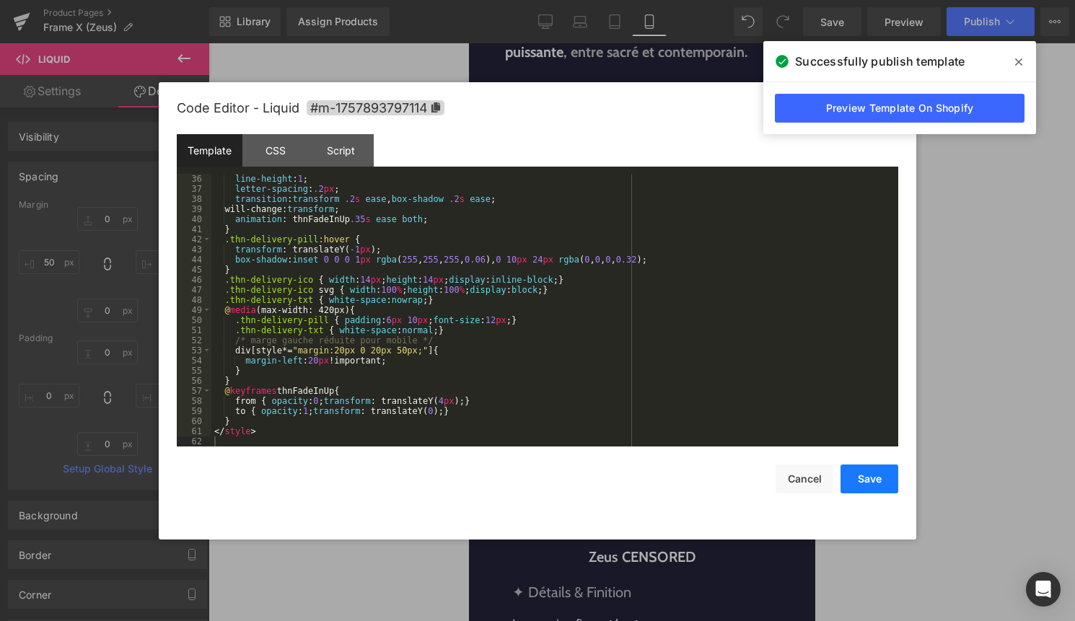
click at [855, 471] on button "Save" at bounding box center [869, 478] width 58 height 29
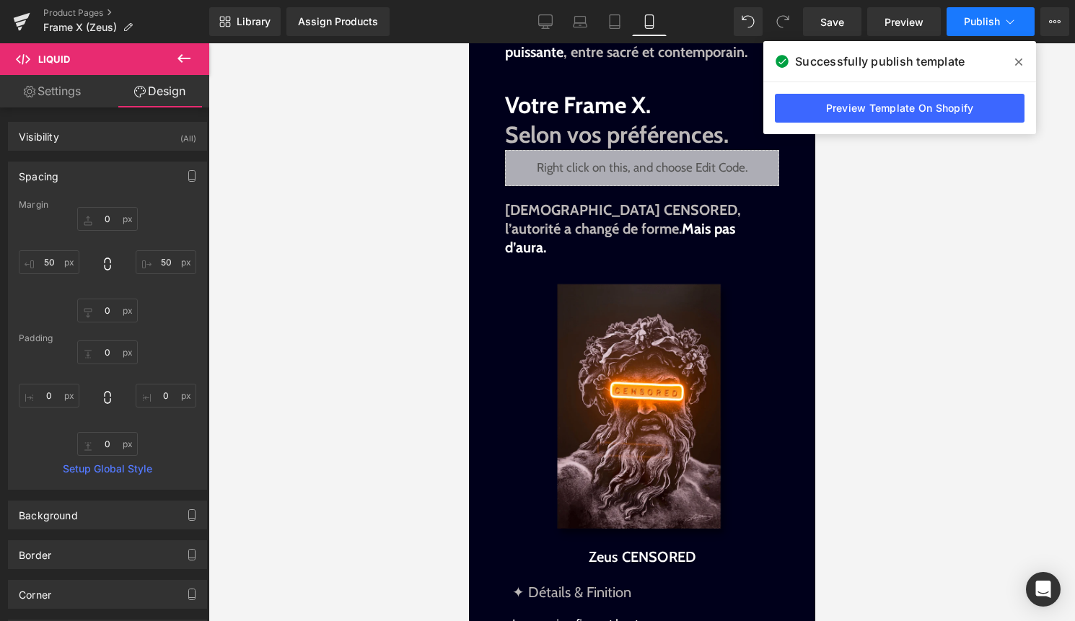
click at [984, 19] on span "Publish" at bounding box center [982, 22] width 36 height 12
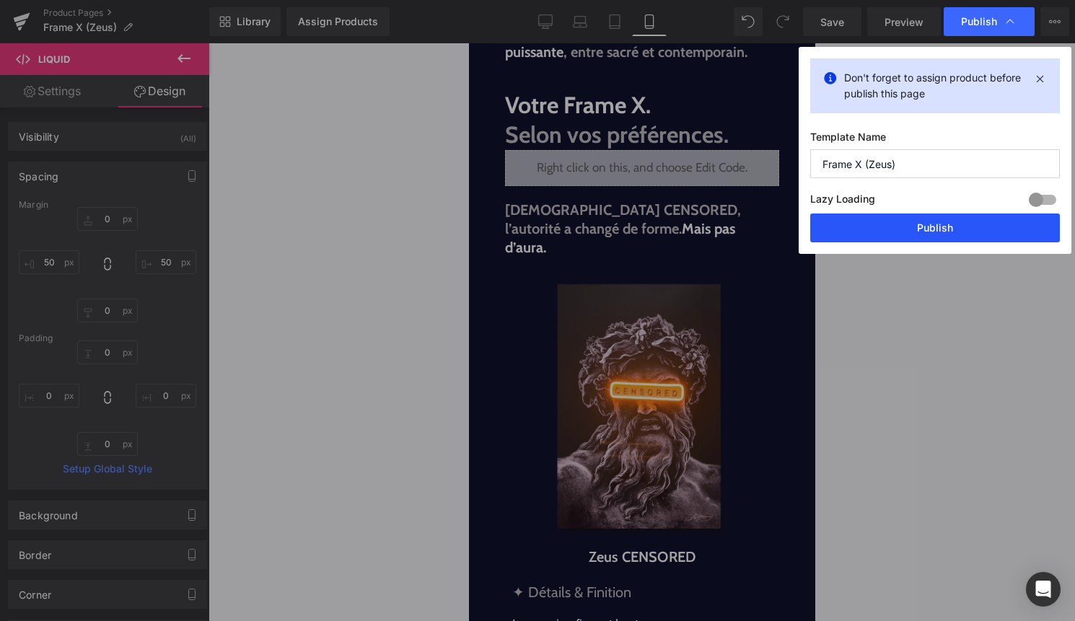
click at [918, 230] on button "Publish" at bounding box center [935, 227] width 250 height 29
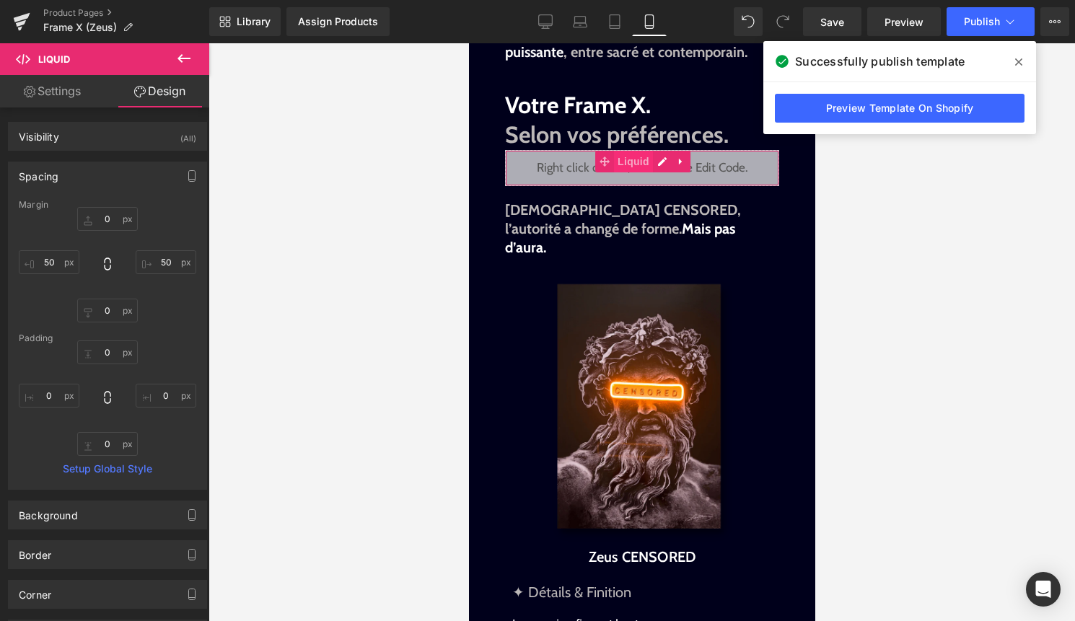
click at [635, 151] on span "Liquid" at bounding box center [632, 162] width 39 height 22
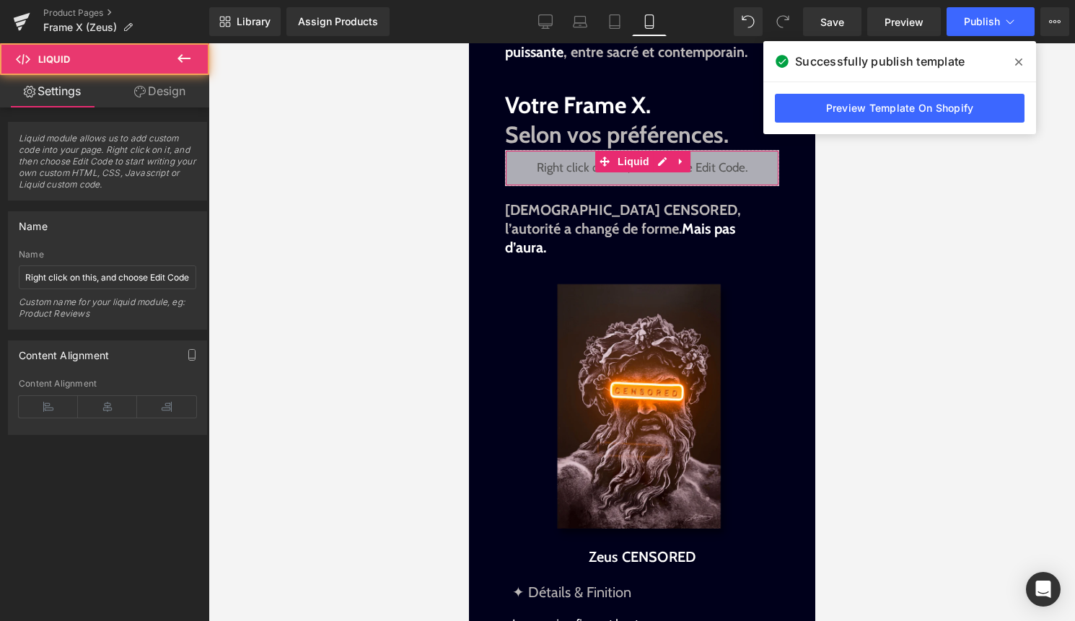
click at [181, 92] on link "Design" at bounding box center [159, 91] width 105 height 32
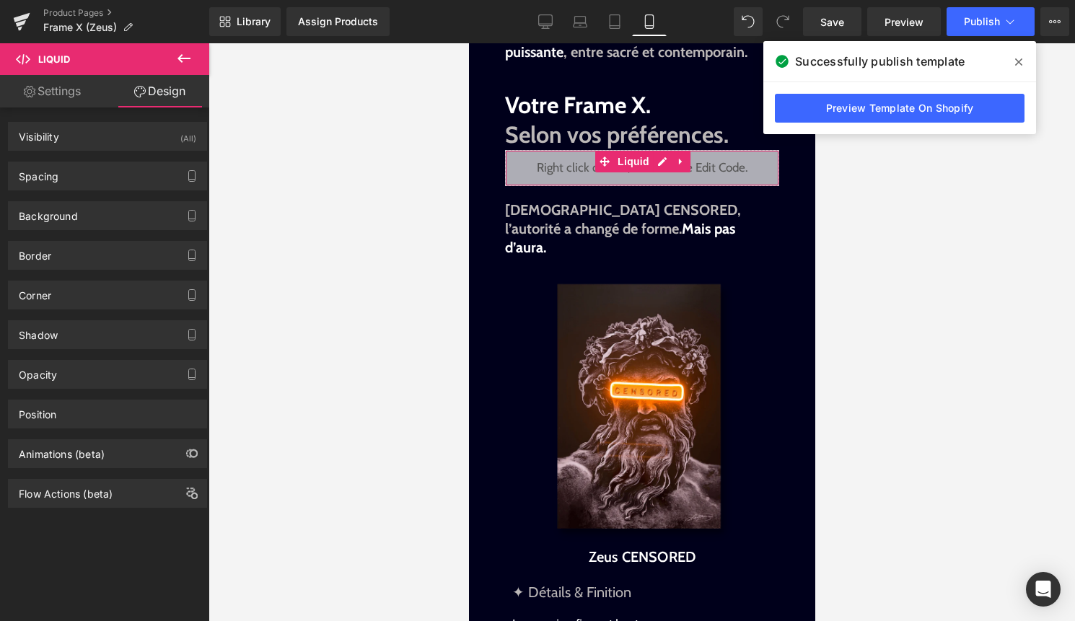
type input "0"
type input "50"
type input "0"
type input "50"
type input "0"
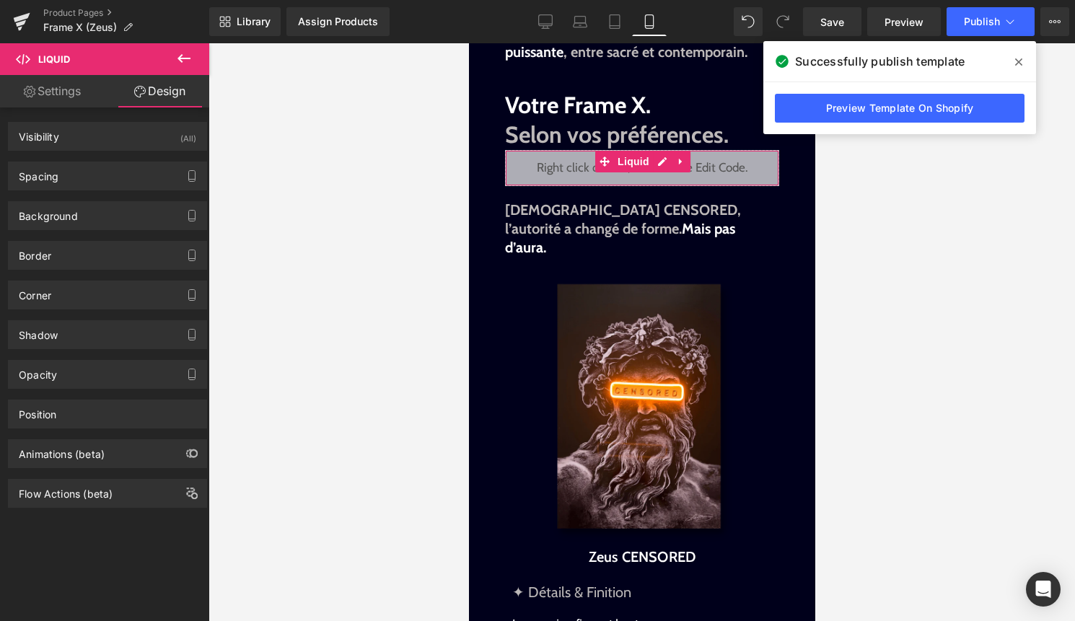
type input "0"
click at [106, 189] on div "Spacing" at bounding box center [108, 175] width 198 height 27
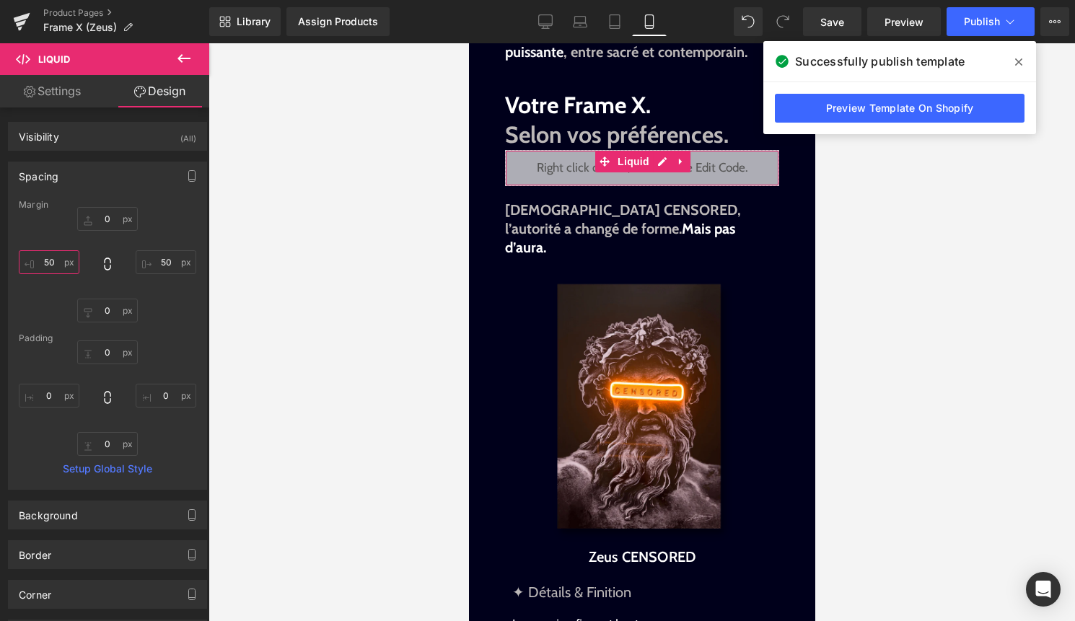
click at [61, 265] on input "50" at bounding box center [49, 262] width 61 height 24
click at [160, 263] on input "50" at bounding box center [166, 262] width 61 height 24
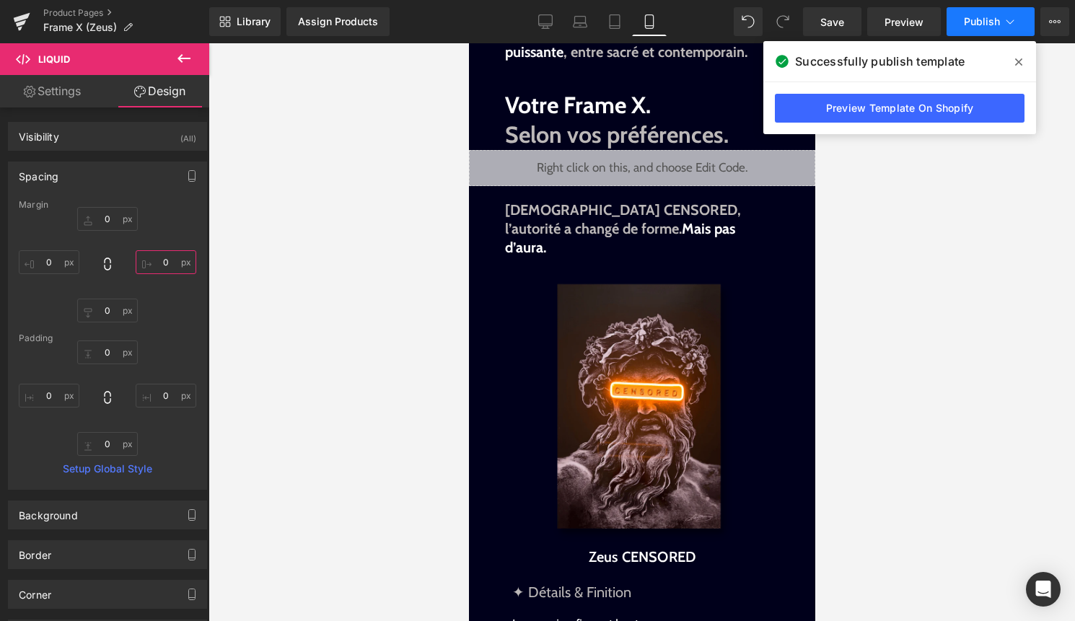
type input "0"
click at [1000, 12] on button "Publish" at bounding box center [990, 21] width 88 height 29
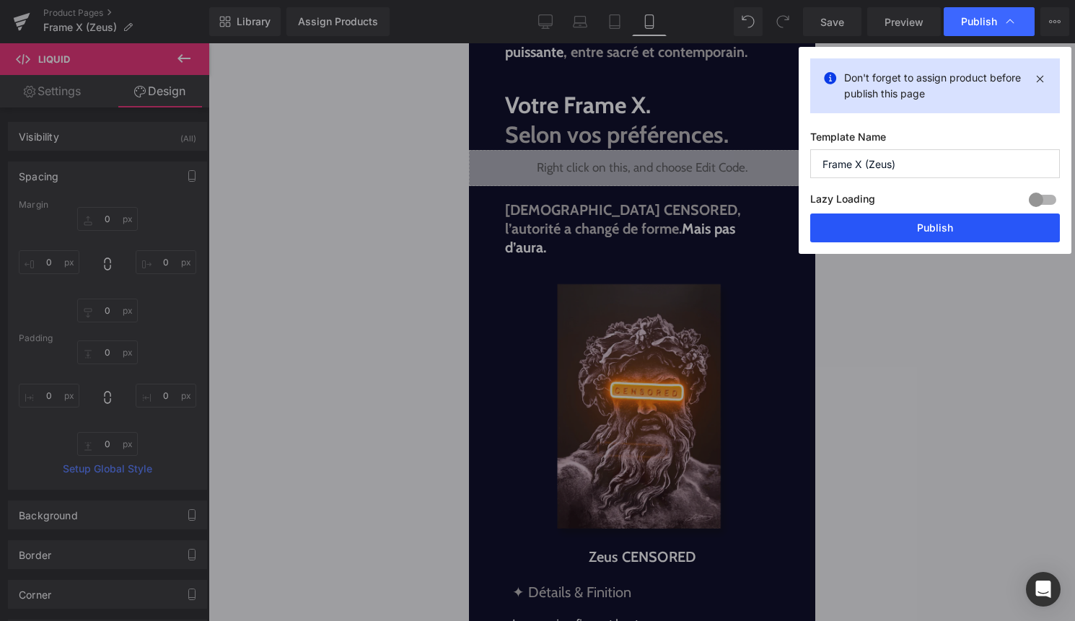
click at [957, 216] on button "Publish" at bounding box center [935, 227] width 250 height 29
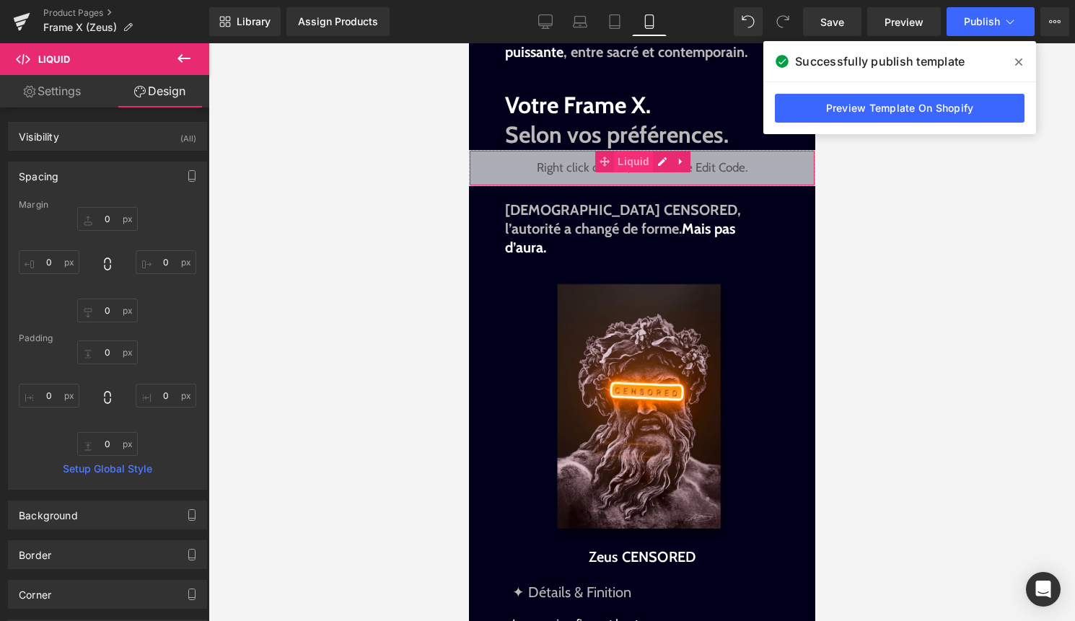
click at [622, 151] on span "Liquid" at bounding box center [632, 162] width 39 height 22
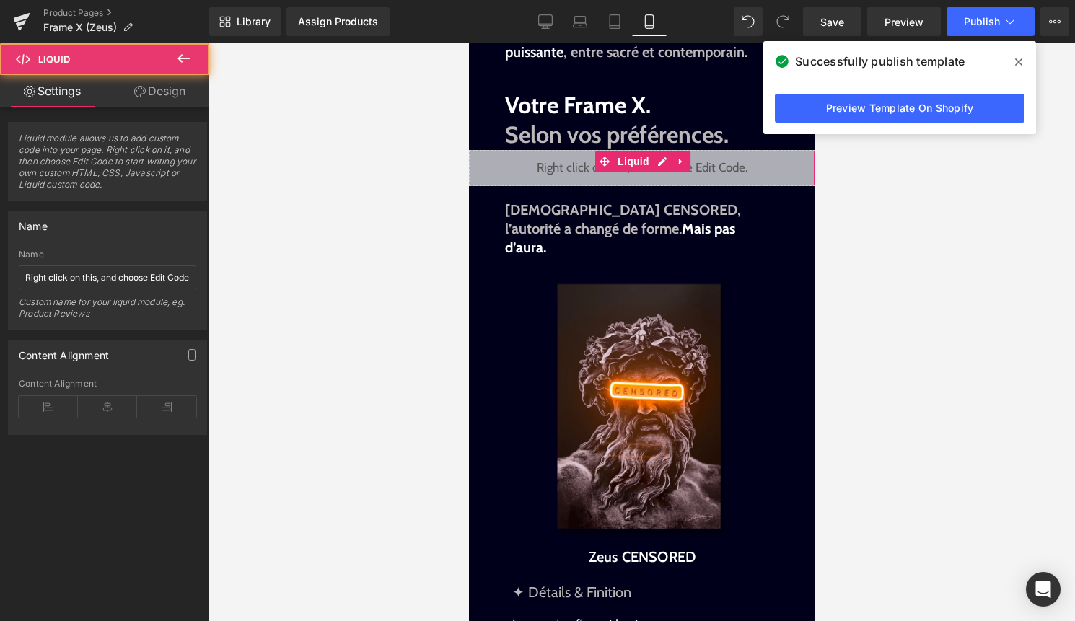
click at [171, 96] on link "Design" at bounding box center [159, 91] width 105 height 32
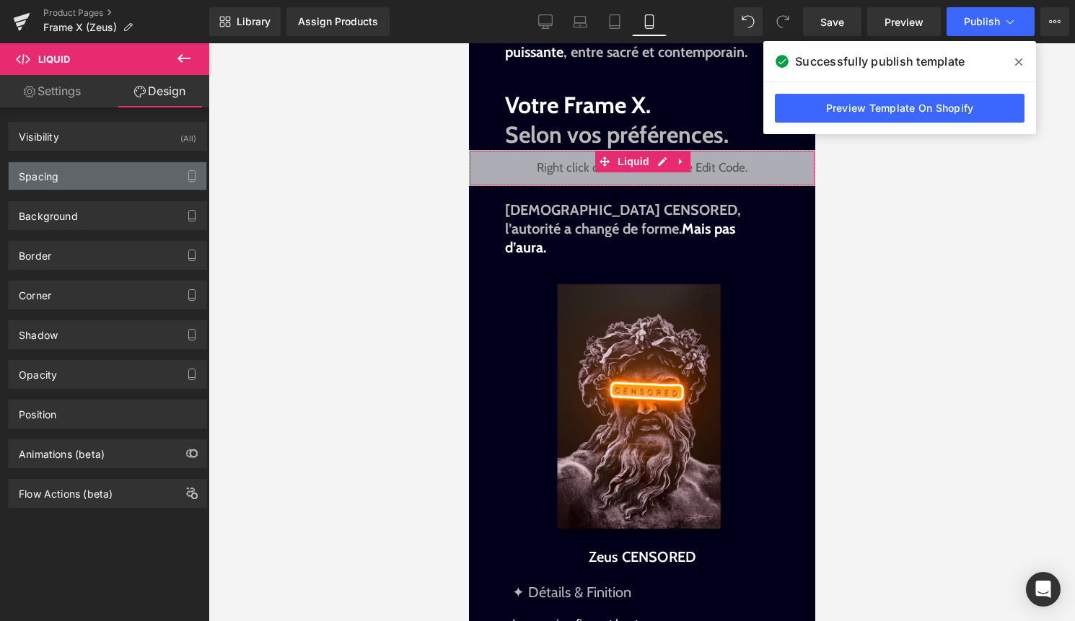
click at [117, 183] on div "Spacing" at bounding box center [108, 175] width 198 height 27
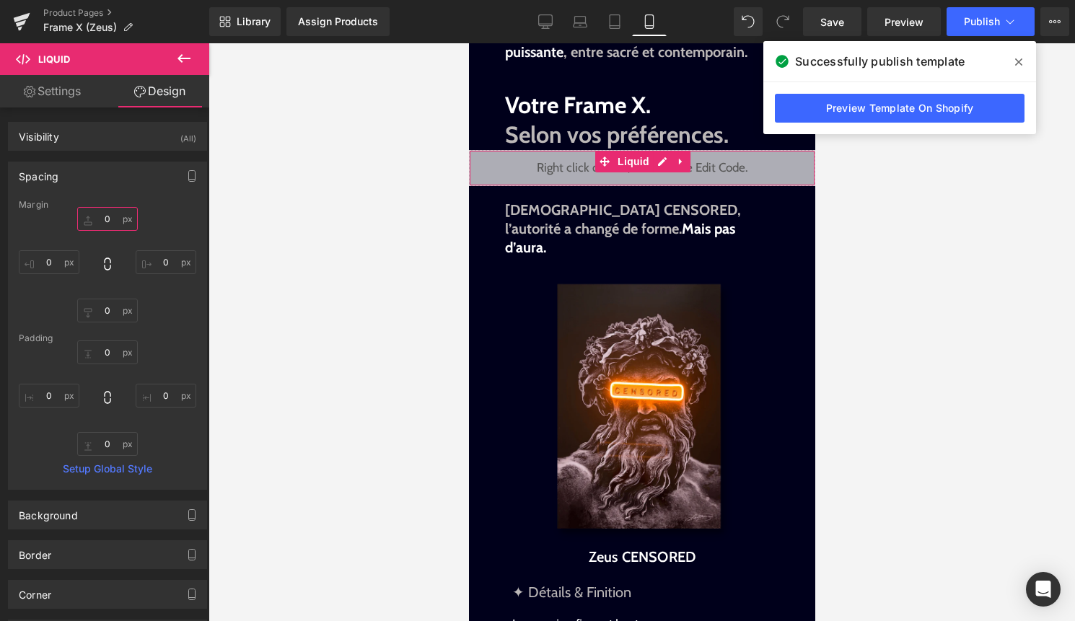
click at [102, 229] on input "0" at bounding box center [107, 219] width 61 height 24
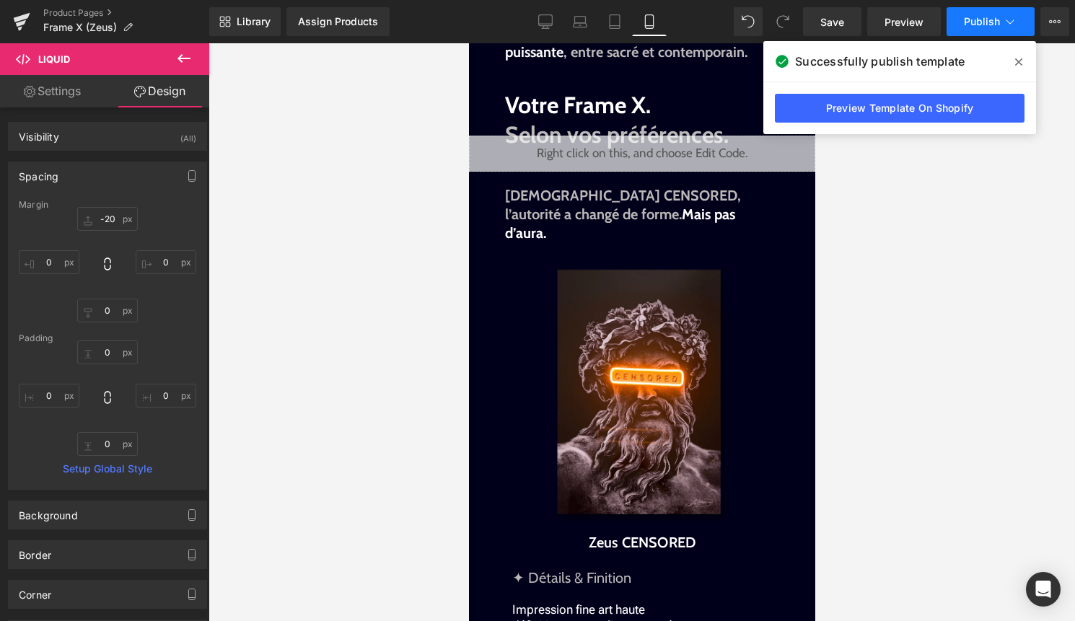
click at [975, 19] on span "Publish" at bounding box center [982, 22] width 36 height 12
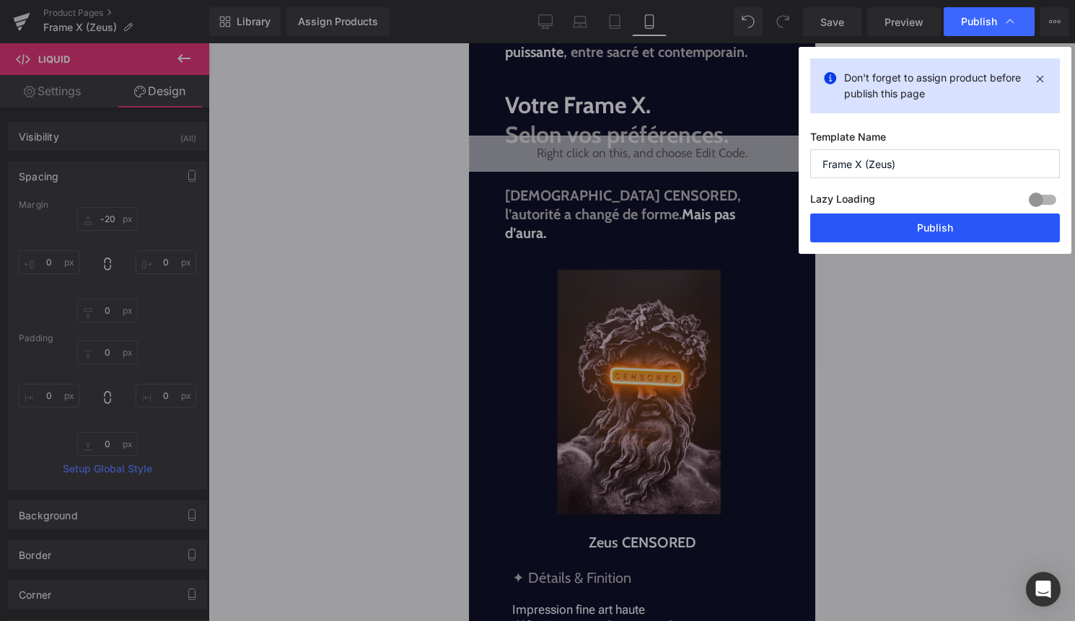
click at [927, 234] on button "Publish" at bounding box center [935, 227] width 250 height 29
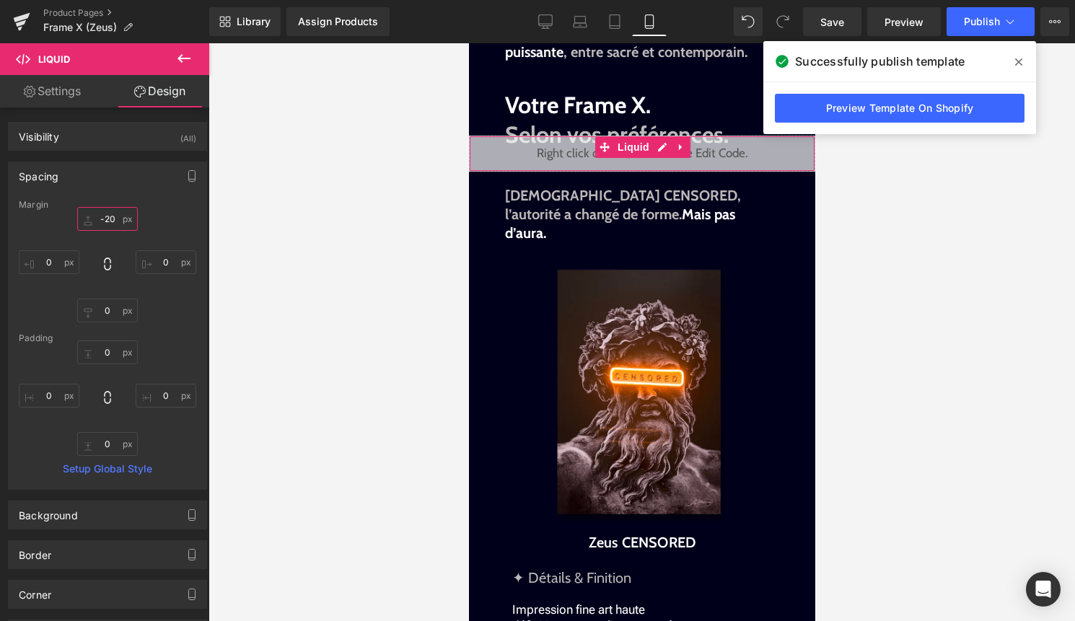
click at [108, 224] on input "-20" at bounding box center [107, 219] width 61 height 24
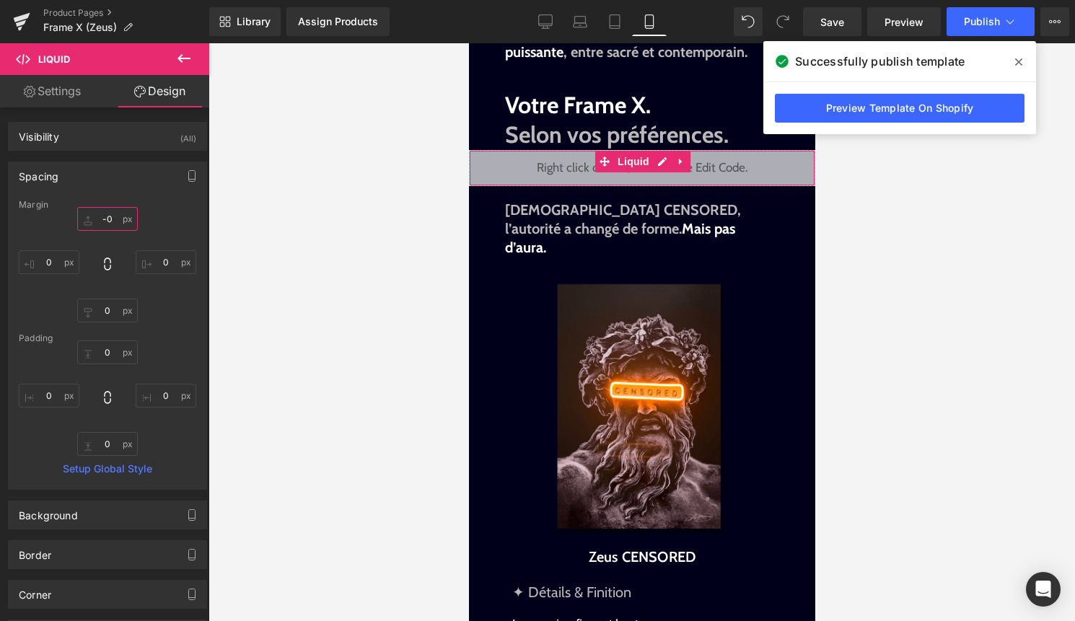
type input "-10"
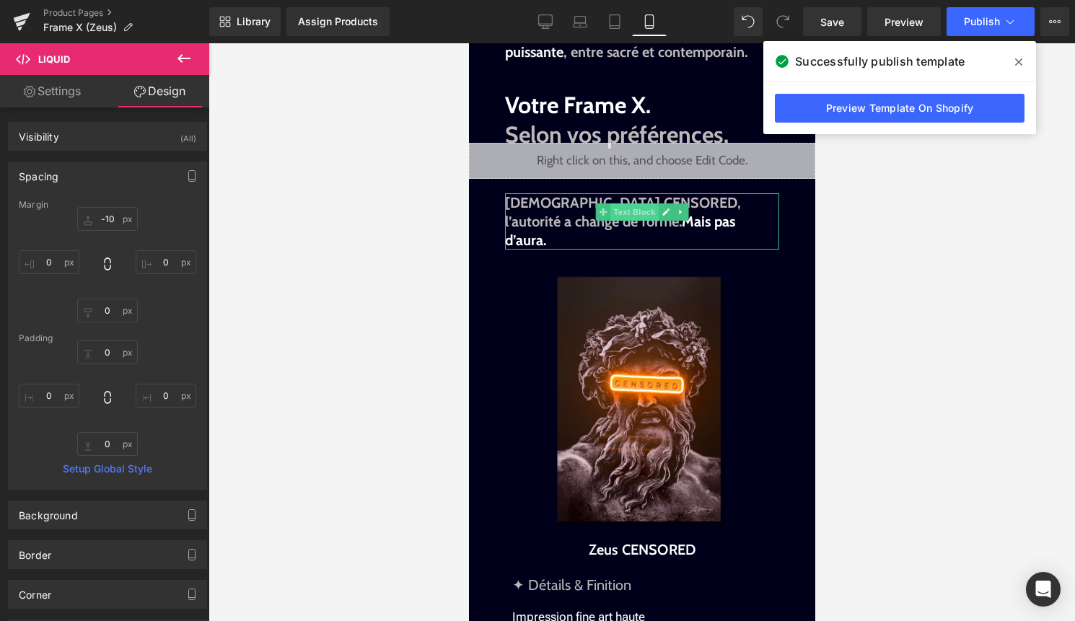
click at [614, 203] on span "Text Block" at bounding box center [633, 211] width 48 height 17
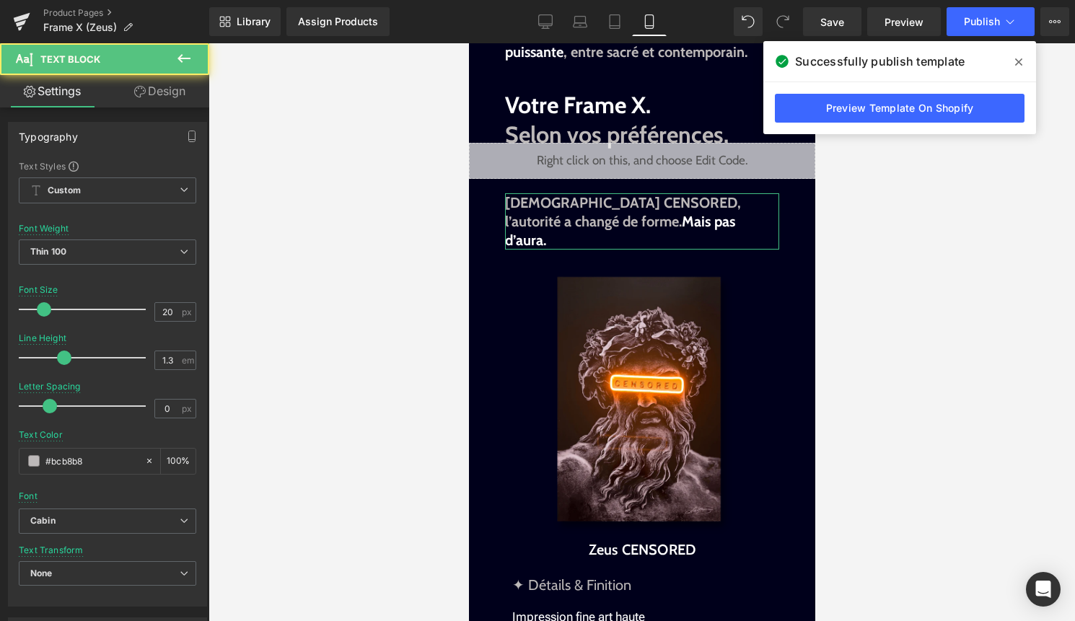
click at [163, 92] on link "Design" at bounding box center [159, 91] width 105 height 32
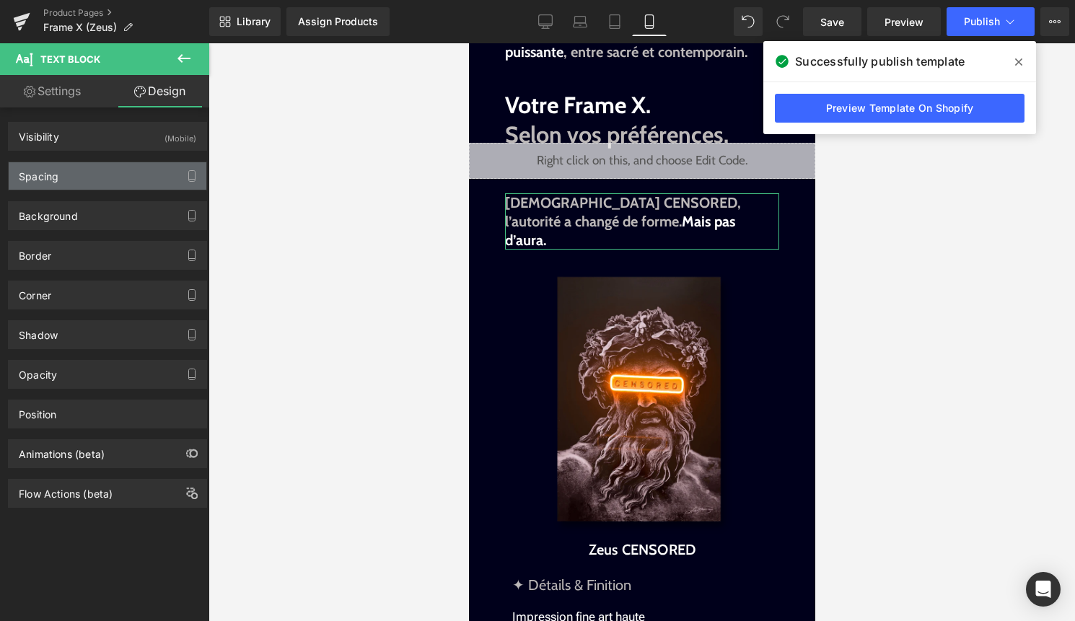
click at [104, 173] on div "Spacing" at bounding box center [108, 175] width 198 height 27
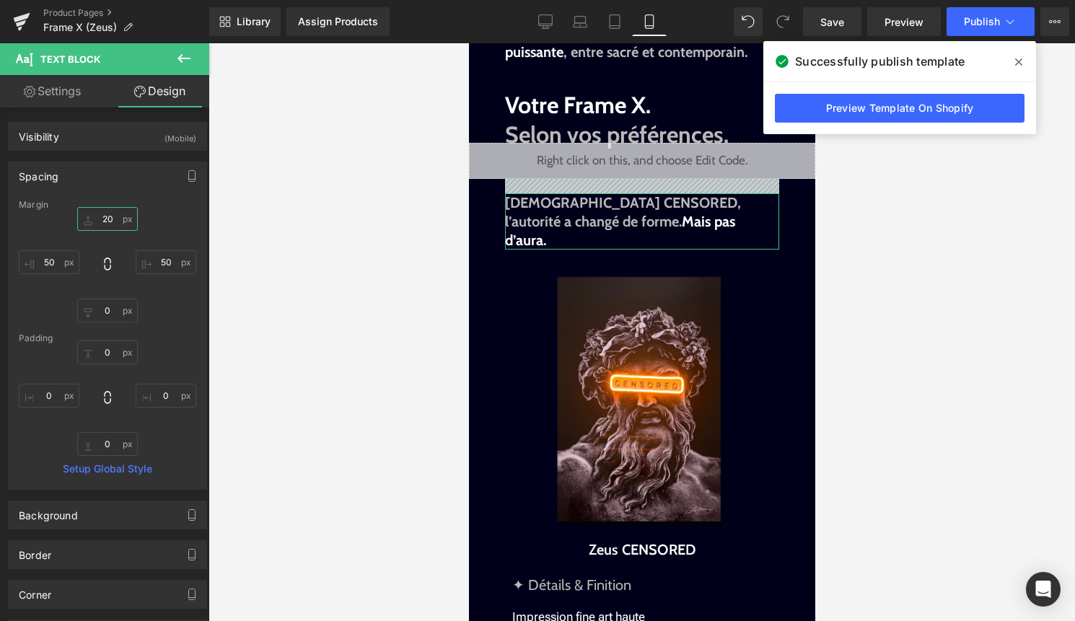
click at [105, 221] on input "20" at bounding box center [107, 219] width 61 height 24
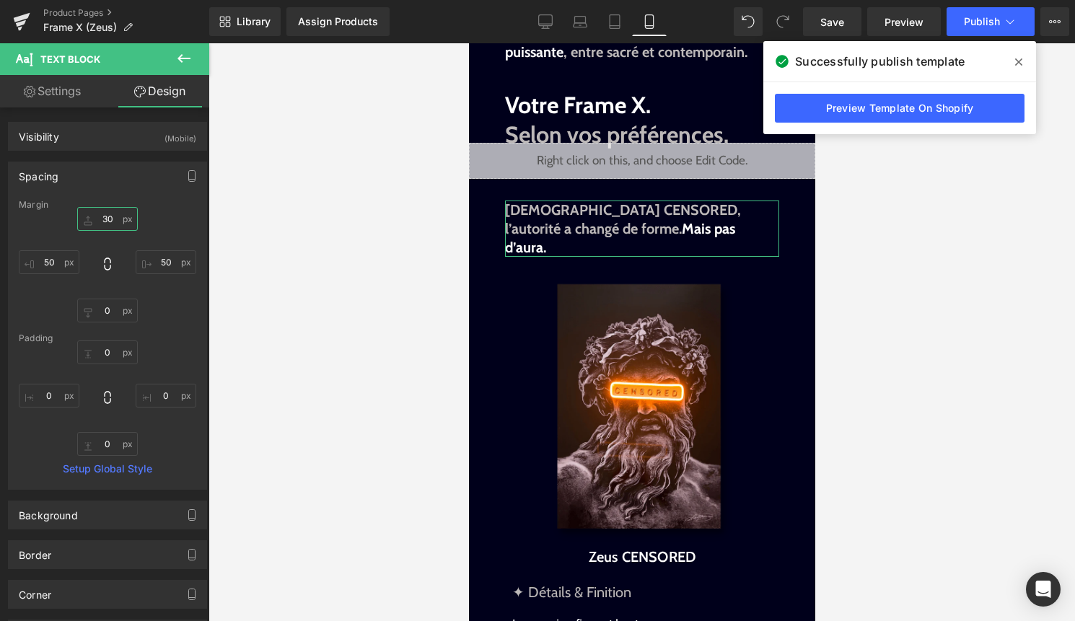
type input "3"
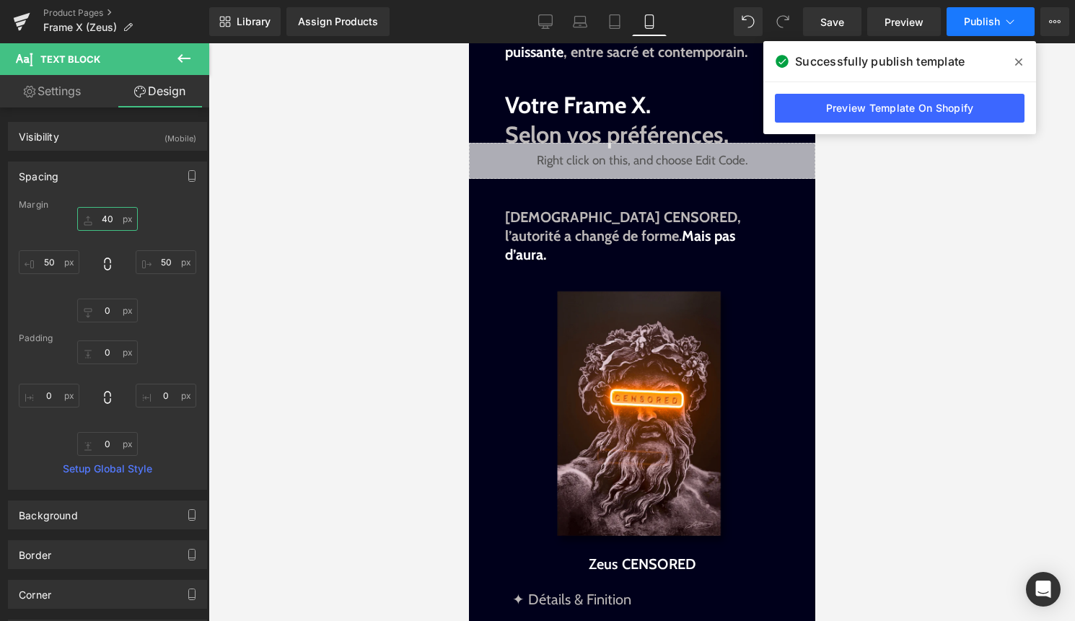
type input "40"
click at [984, 17] on span "Publish" at bounding box center [982, 22] width 36 height 12
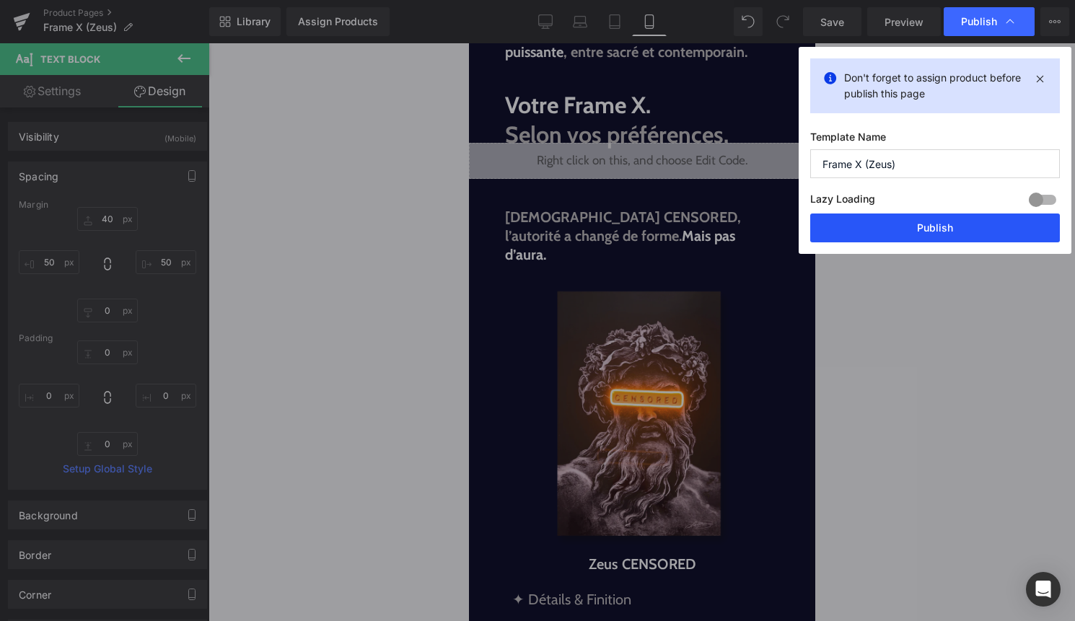
click at [902, 231] on button "Publish" at bounding box center [935, 227] width 250 height 29
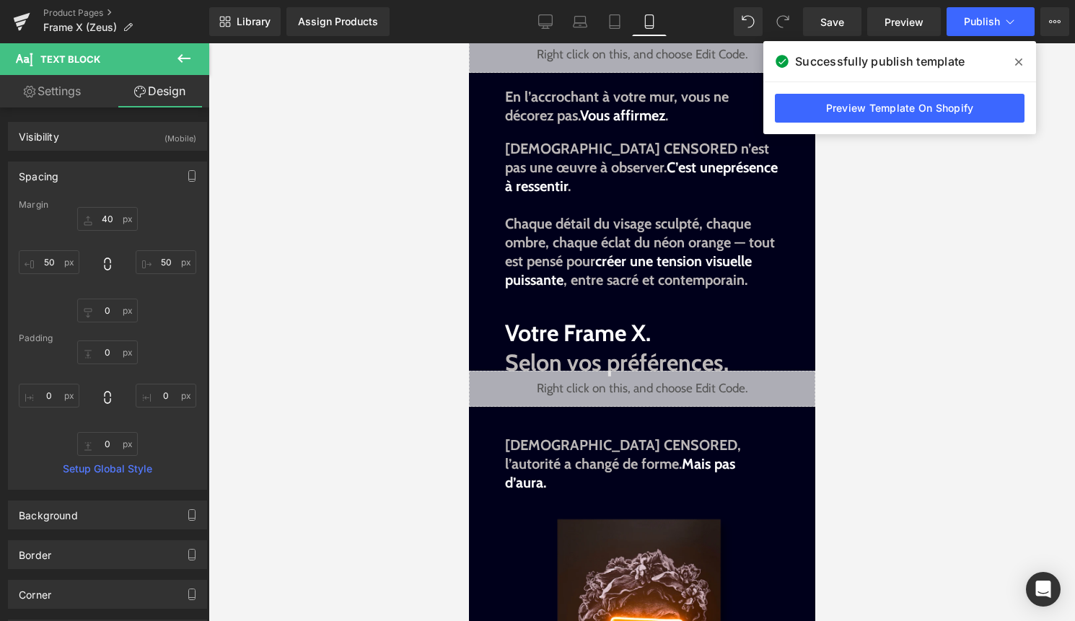
scroll to position [1126, 0]
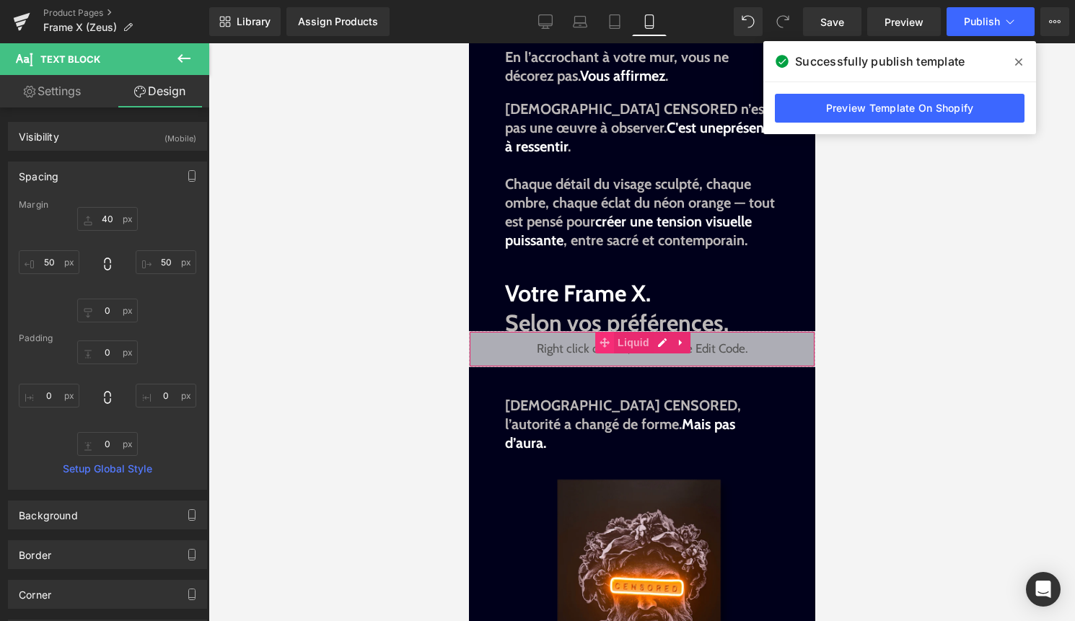
click at [610, 332] on span at bounding box center [603, 343] width 19 height 22
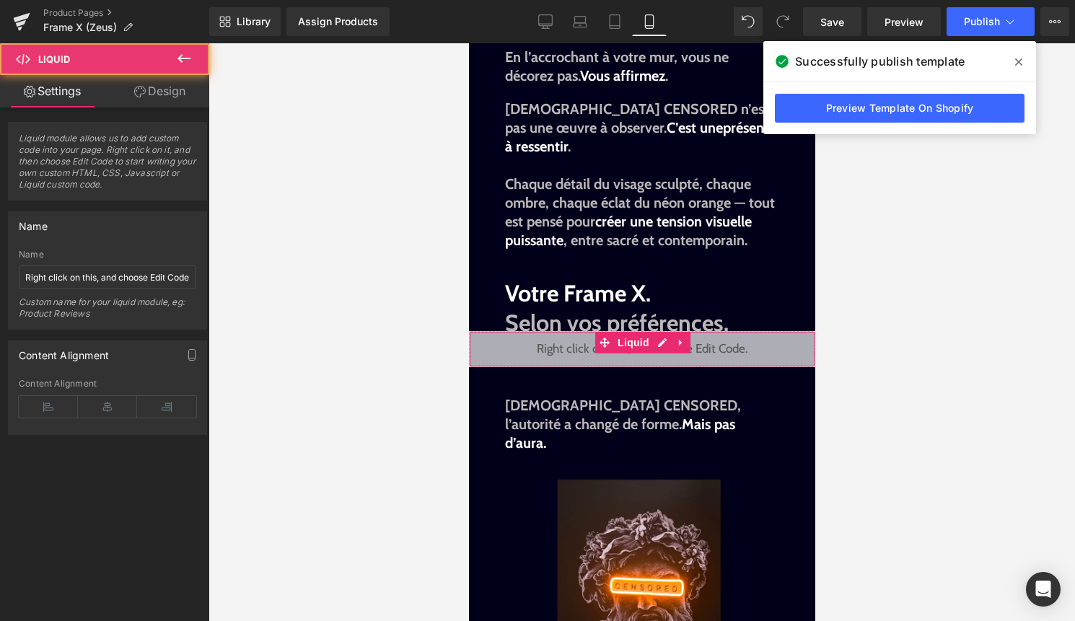
click at [156, 92] on link "Design" at bounding box center [159, 91] width 105 height 32
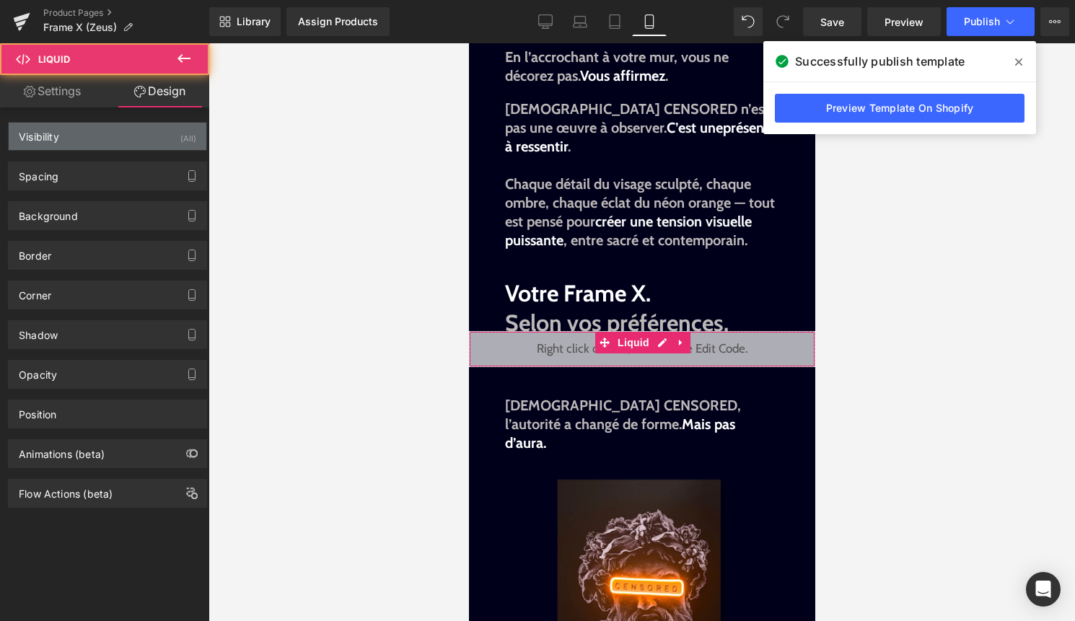
type input "-10"
type input "0"
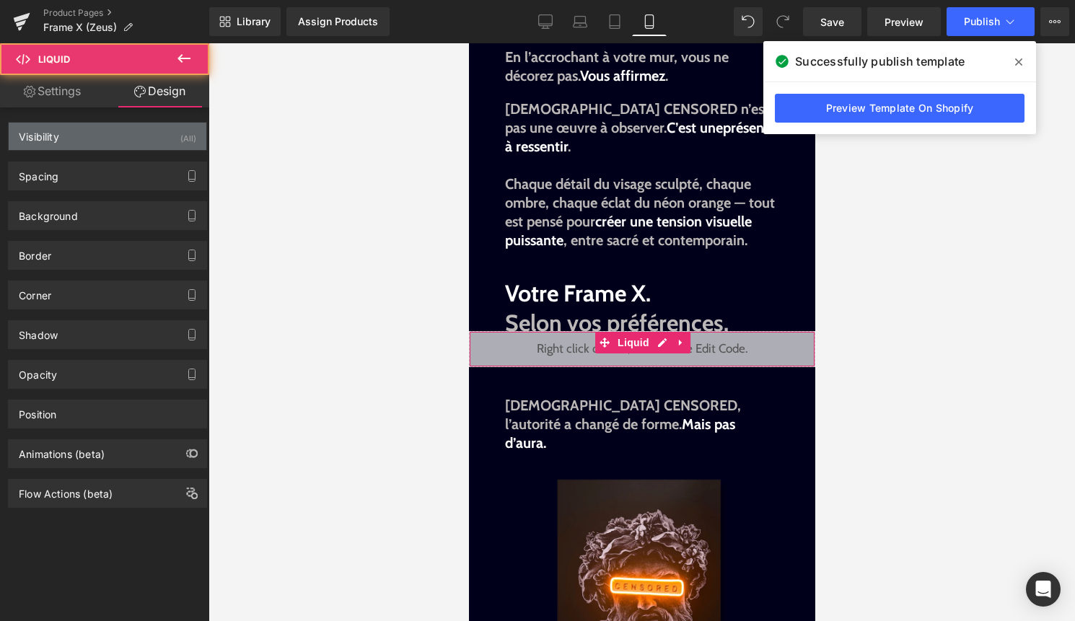
type input "0"
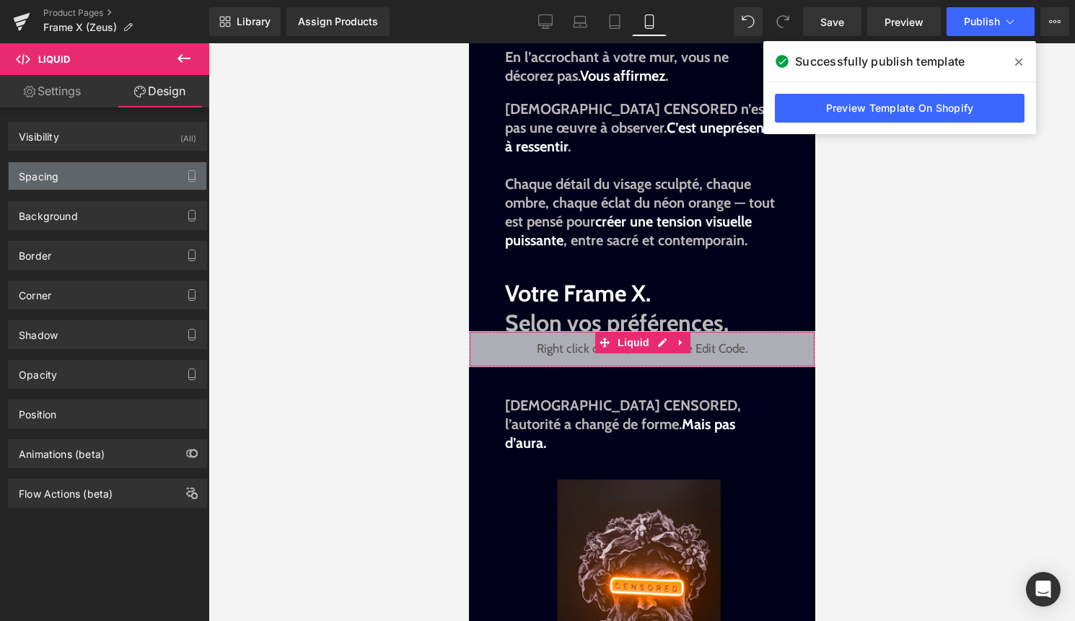
click at [110, 171] on div "Spacing" at bounding box center [108, 175] width 198 height 27
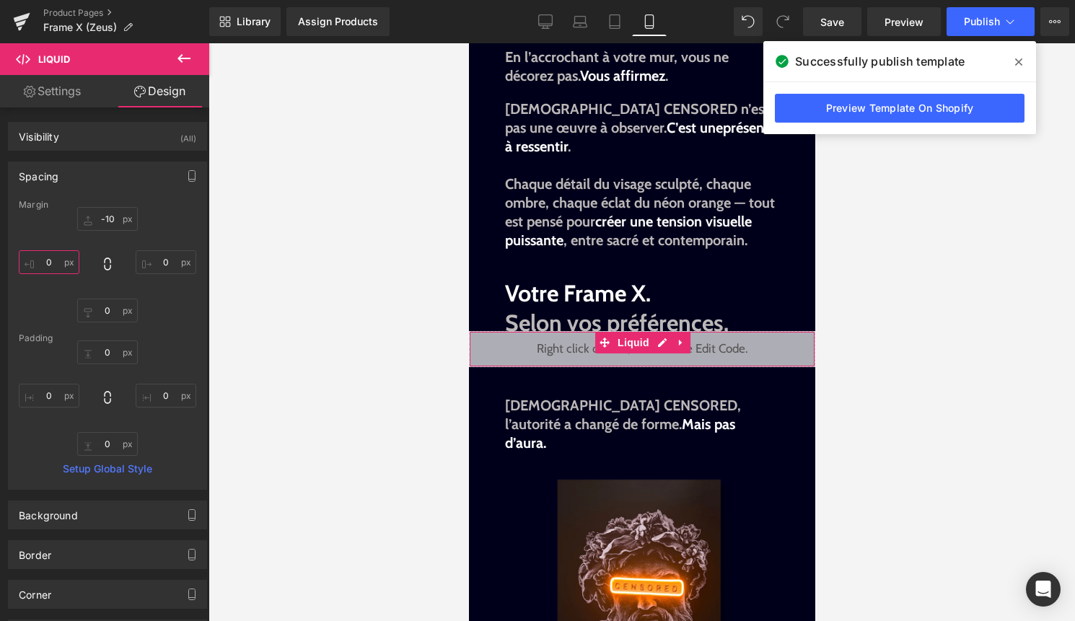
click at [59, 263] on input "0" at bounding box center [49, 262] width 61 height 24
click at [999, 16] on span "Publish" at bounding box center [982, 22] width 36 height 12
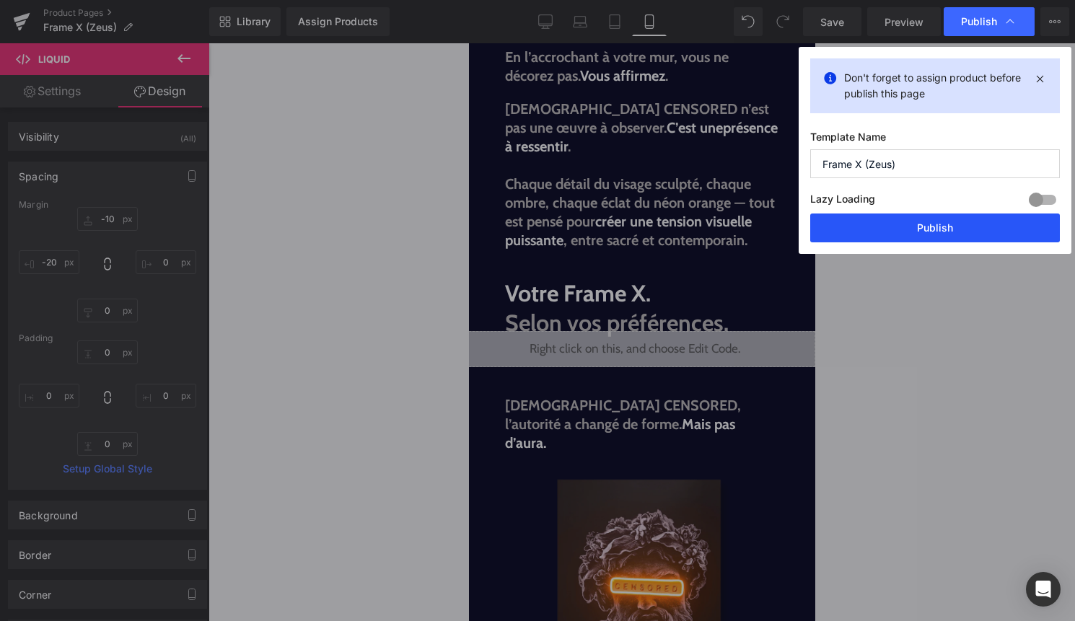
click at [958, 221] on button "Publish" at bounding box center [935, 227] width 250 height 29
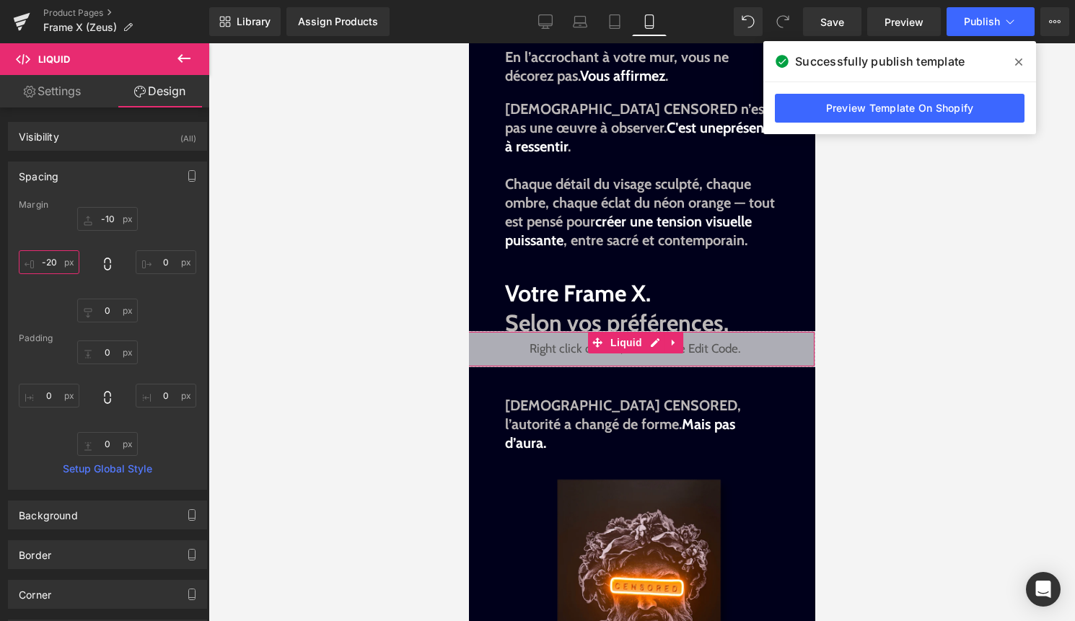
click at [54, 265] on input "-20" at bounding box center [49, 262] width 61 height 24
click at [54, 258] on input "-20" at bounding box center [49, 262] width 61 height 24
type input "-10"
click at [1002, 31] on button "Publish" at bounding box center [990, 21] width 88 height 29
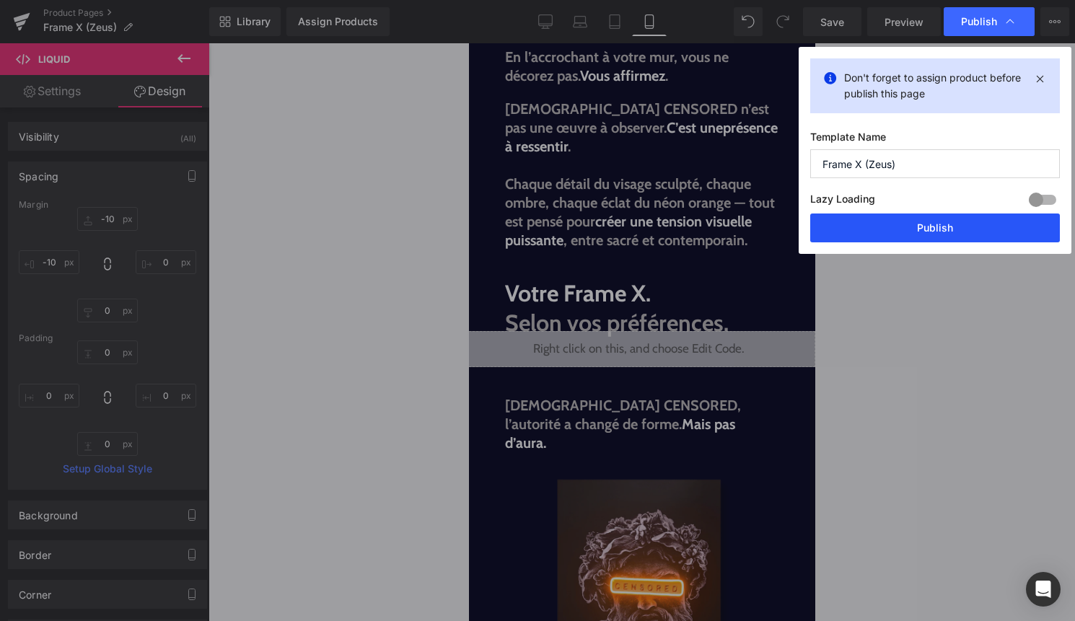
click at [976, 222] on button "Publish" at bounding box center [935, 227] width 250 height 29
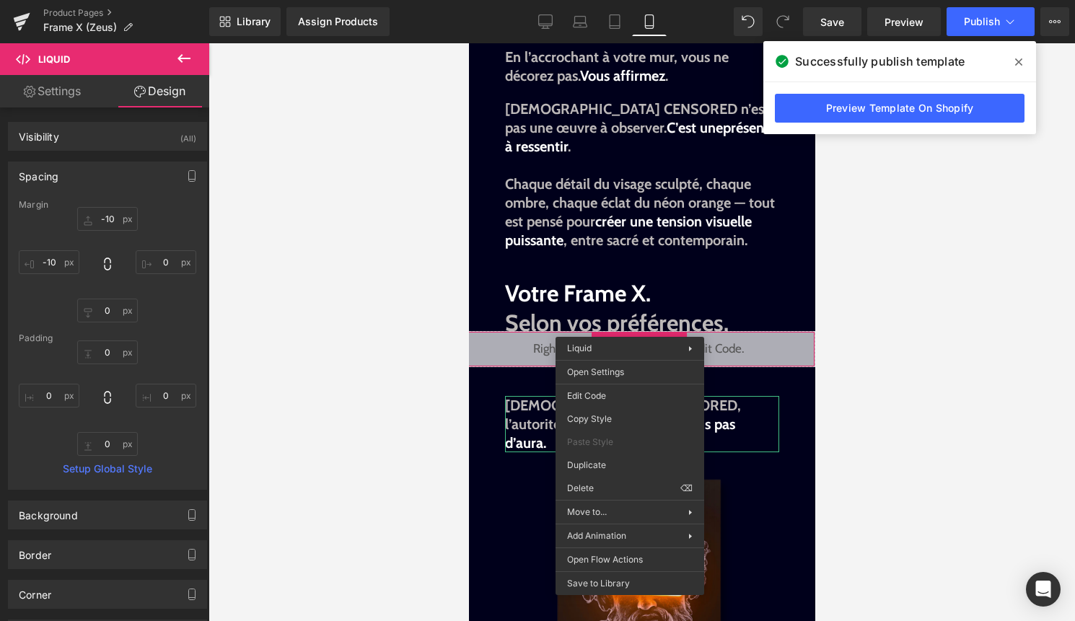
click at [510, 408] on span "Zeus CENSORED, l’autorité a changé de forme. Mais pas d’aura." at bounding box center [622, 424] width 236 height 55
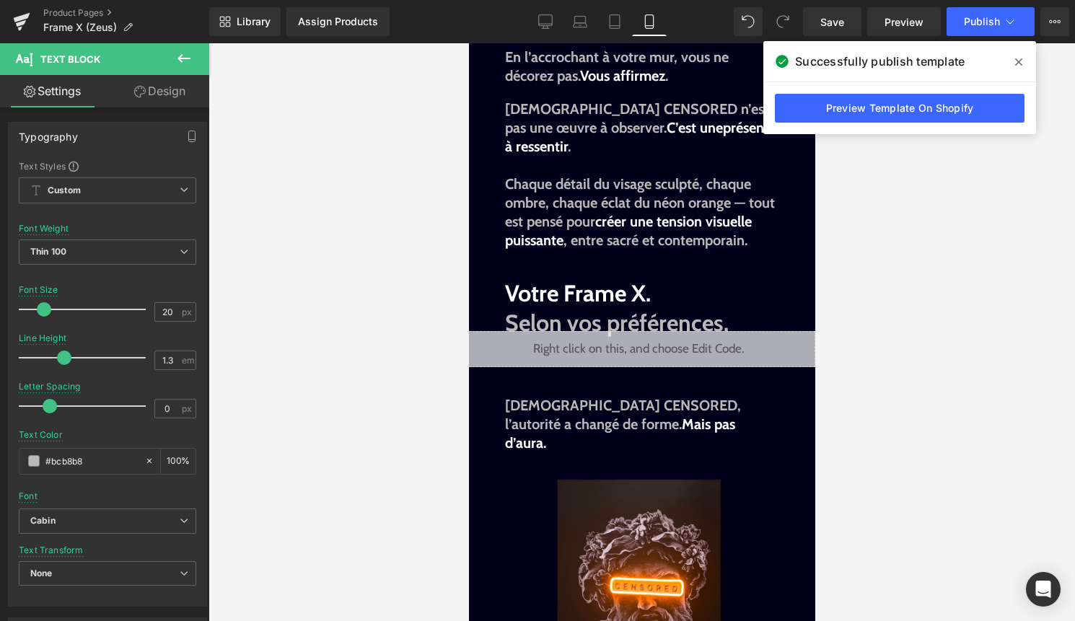
click at [177, 100] on link "Design" at bounding box center [159, 91] width 105 height 32
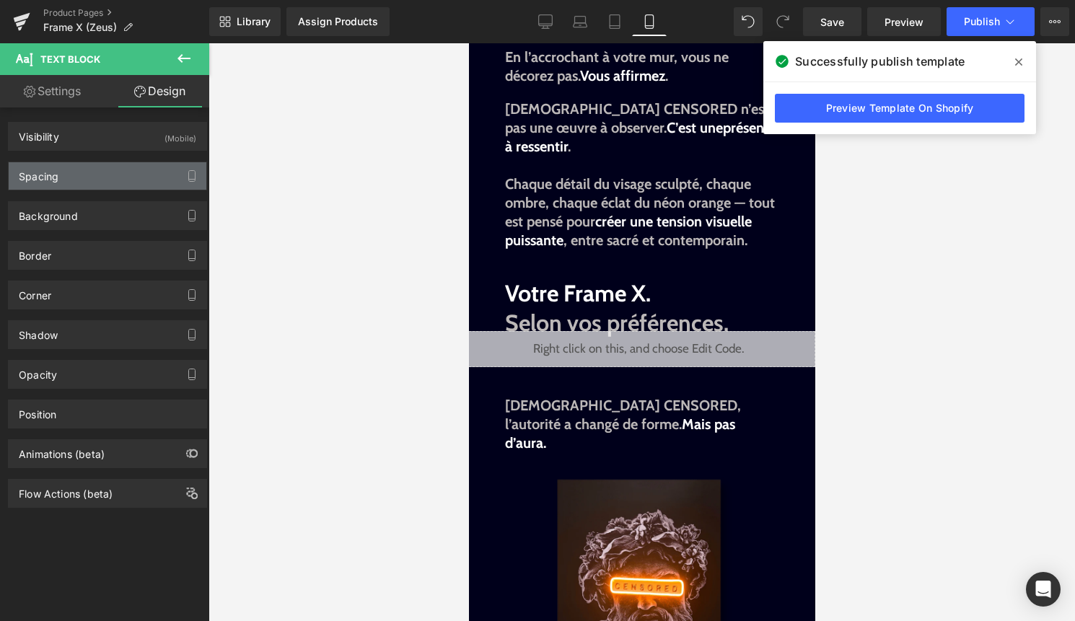
click at [122, 187] on div "Spacing" at bounding box center [108, 175] width 198 height 27
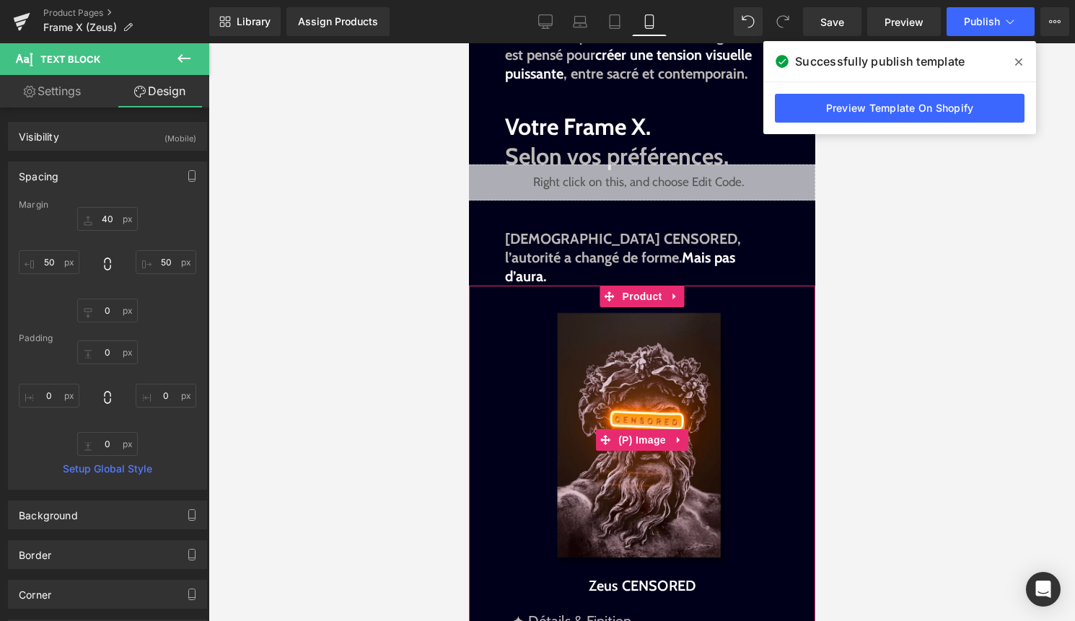
scroll to position [1293, 0]
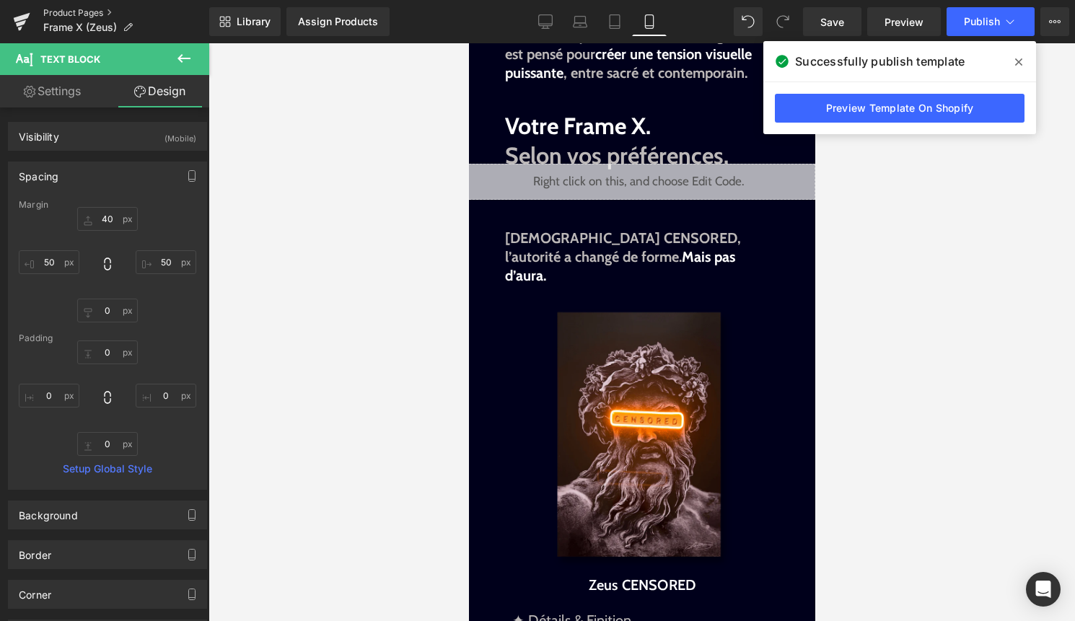
click at [74, 12] on link "Product Pages" at bounding box center [126, 13] width 166 height 12
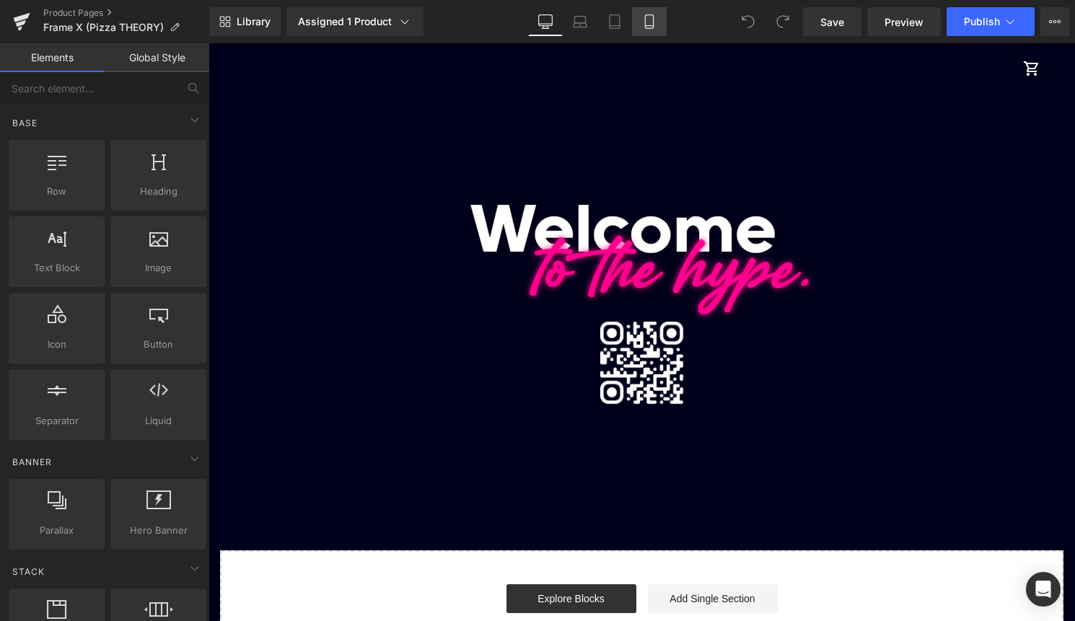
click at [645, 19] on icon at bounding box center [649, 22] width 8 height 14
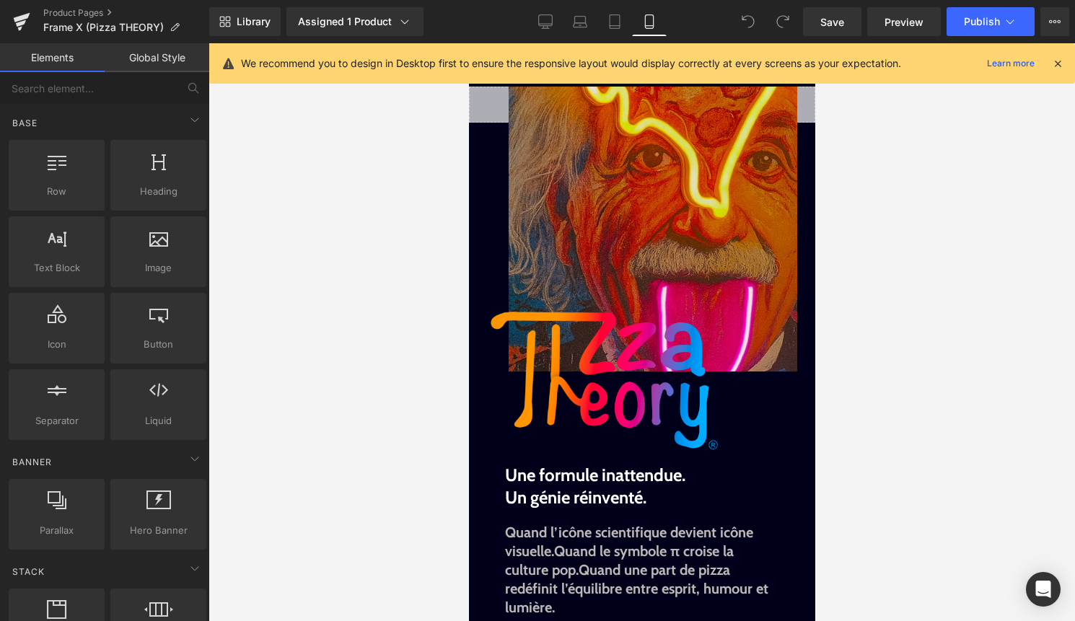
click at [1054, 61] on icon at bounding box center [1057, 63] width 13 height 13
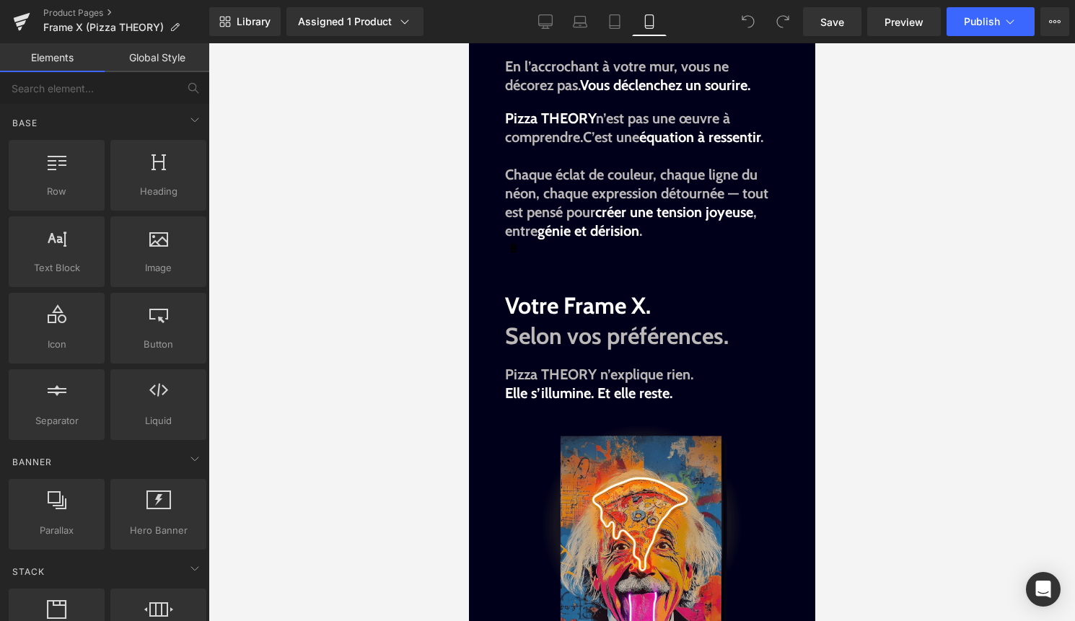
scroll to position [1227, 0]
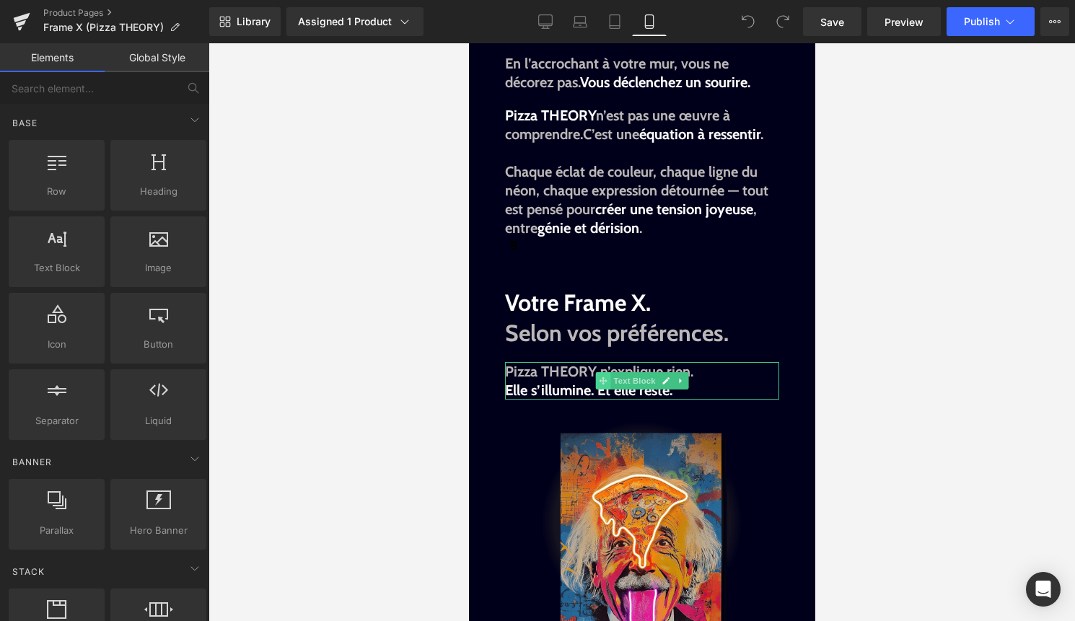
click at [601, 376] on span at bounding box center [602, 380] width 15 height 17
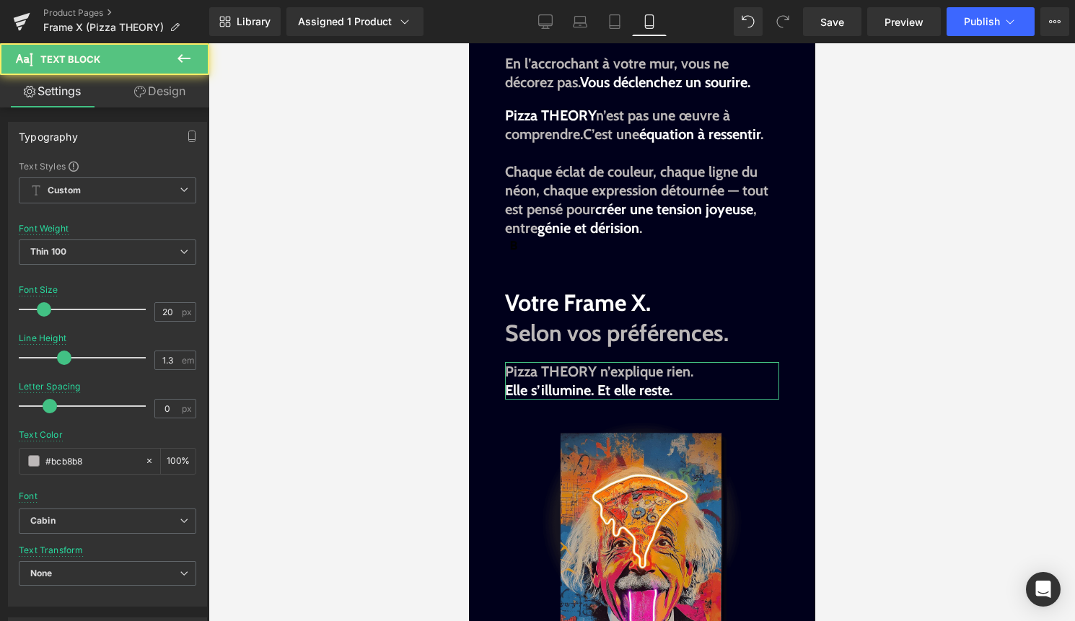
click at [166, 97] on link "Design" at bounding box center [159, 91] width 105 height 32
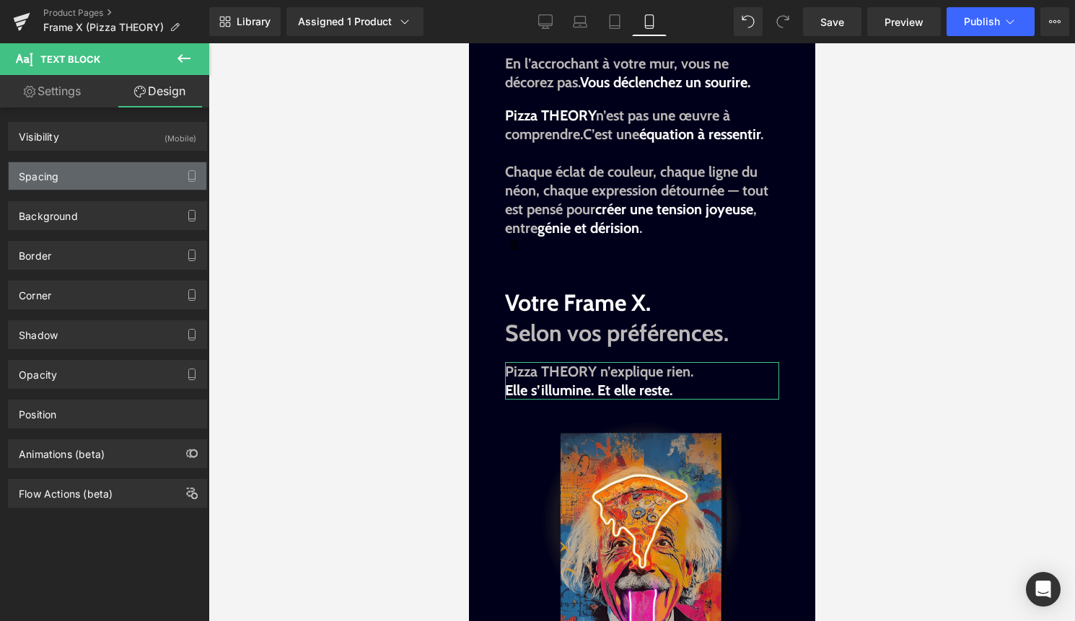
click at [112, 167] on div "Spacing" at bounding box center [108, 175] width 198 height 27
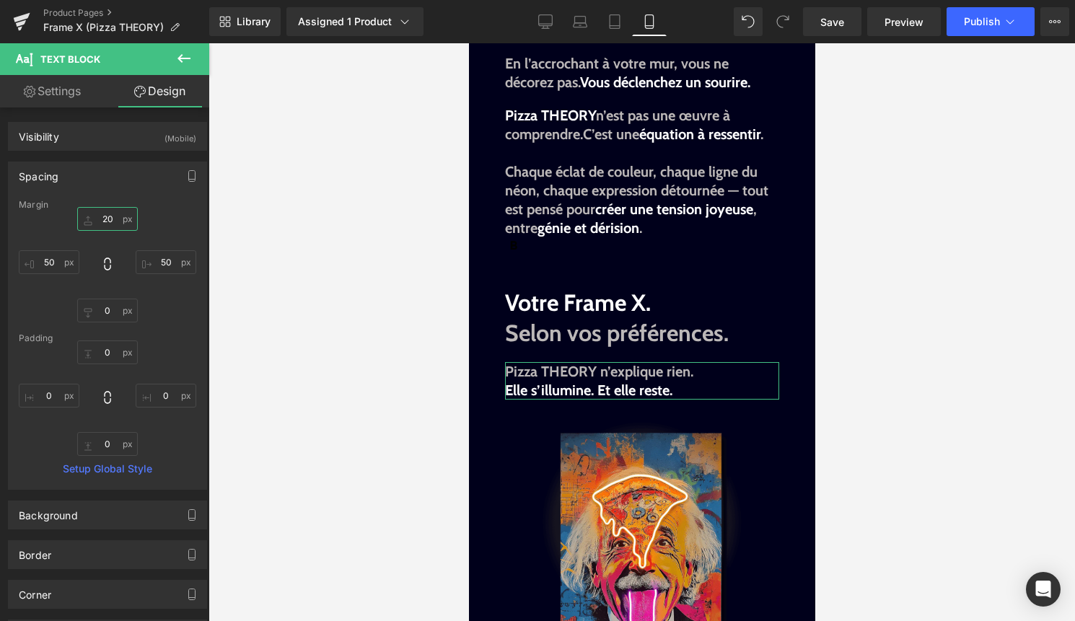
click at [109, 221] on input "20" at bounding box center [107, 219] width 61 height 24
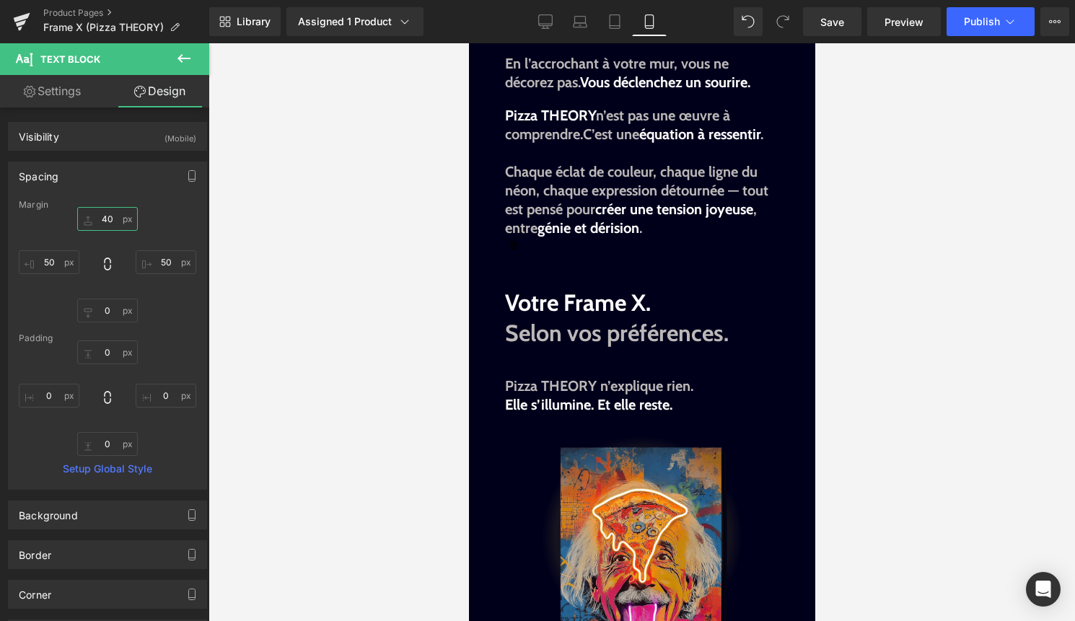
type input "40"
click at [186, 58] on icon at bounding box center [183, 58] width 13 height 9
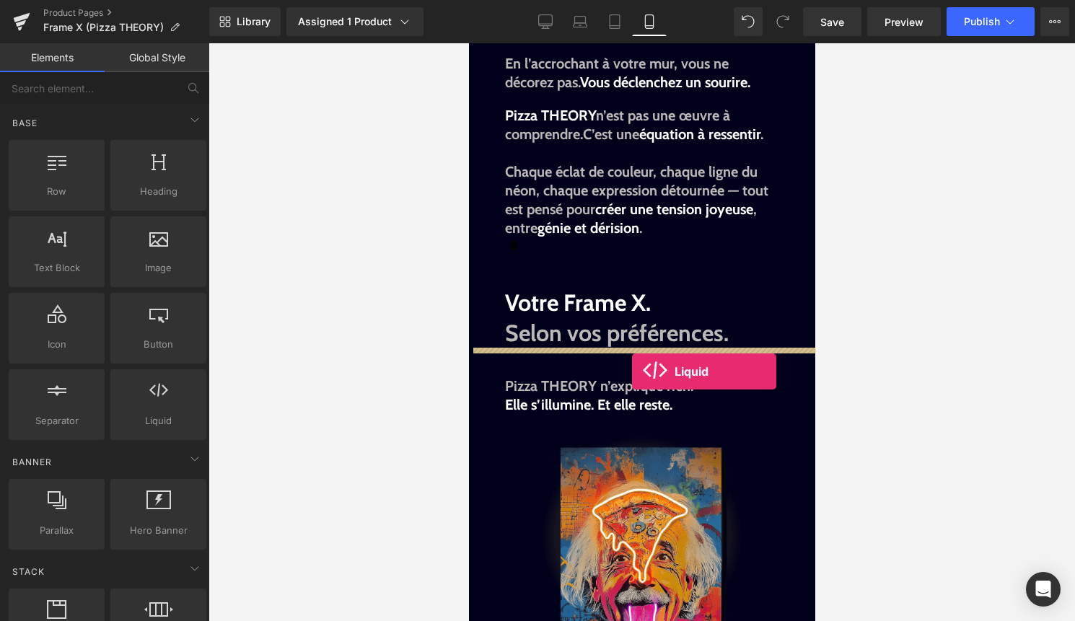
drag, startPoint x: 621, startPoint y: 454, endPoint x: 629, endPoint y: 365, distance: 89.1
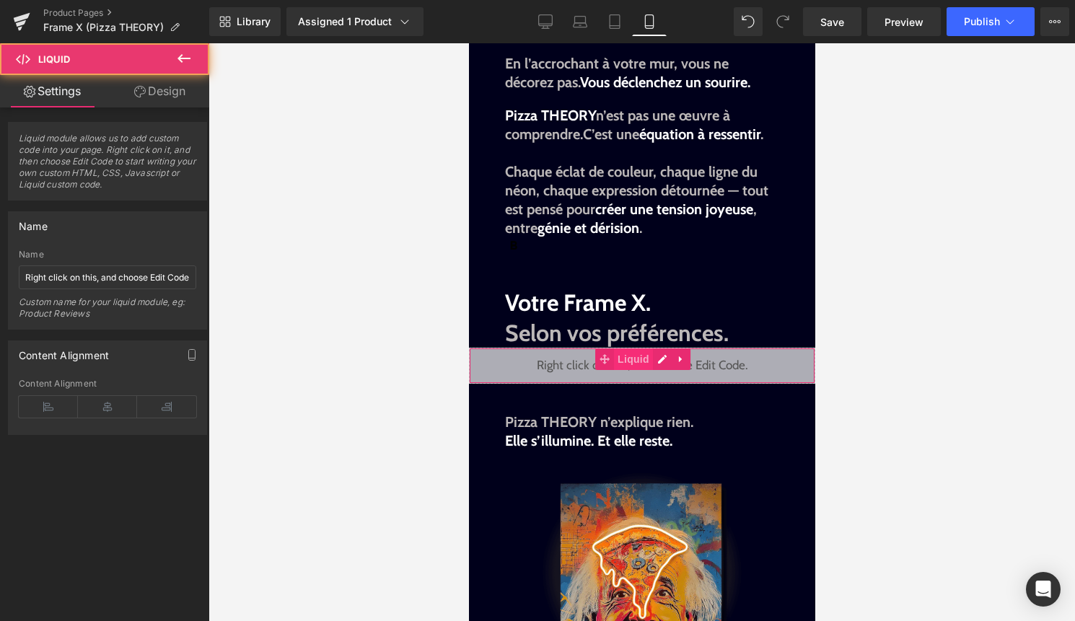
click at [615, 357] on span "Liquid" at bounding box center [632, 359] width 39 height 22
click at [161, 89] on link "Design" at bounding box center [159, 91] width 105 height 32
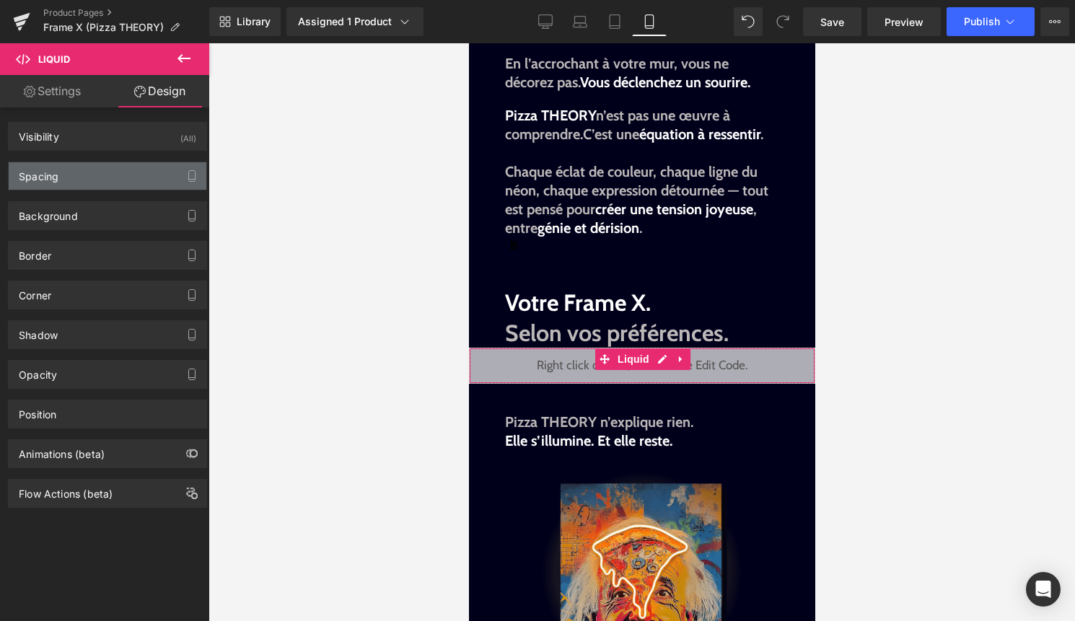
click at [81, 175] on div "Spacing" at bounding box center [108, 175] width 198 height 27
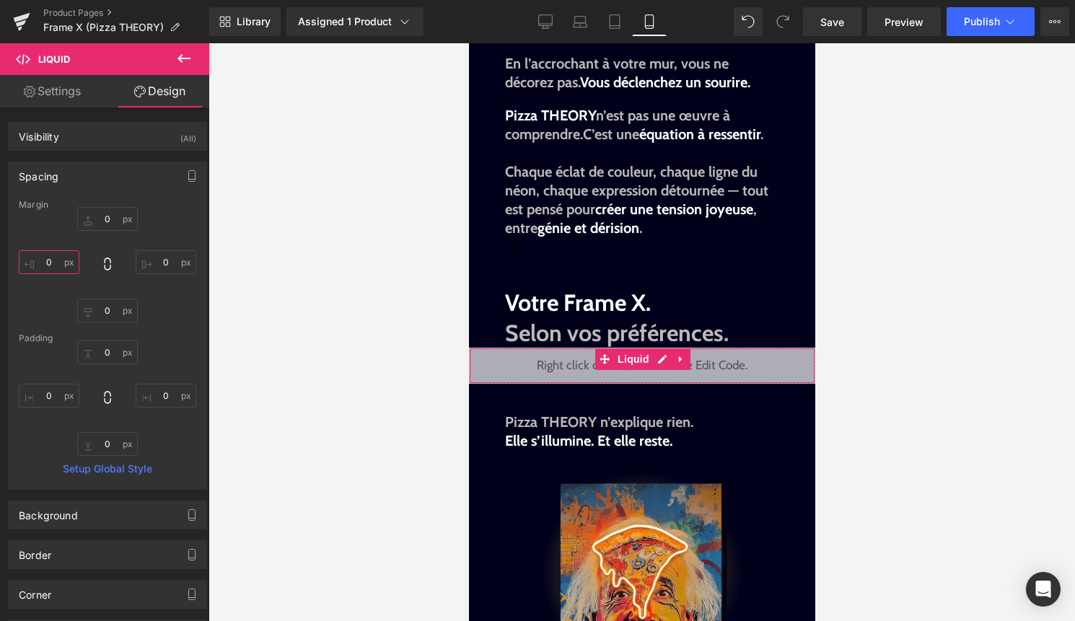
click at [45, 257] on input "0" at bounding box center [49, 262] width 61 height 24
click at [653, 363] on div "Liquid" at bounding box center [637, 366] width 353 height 36
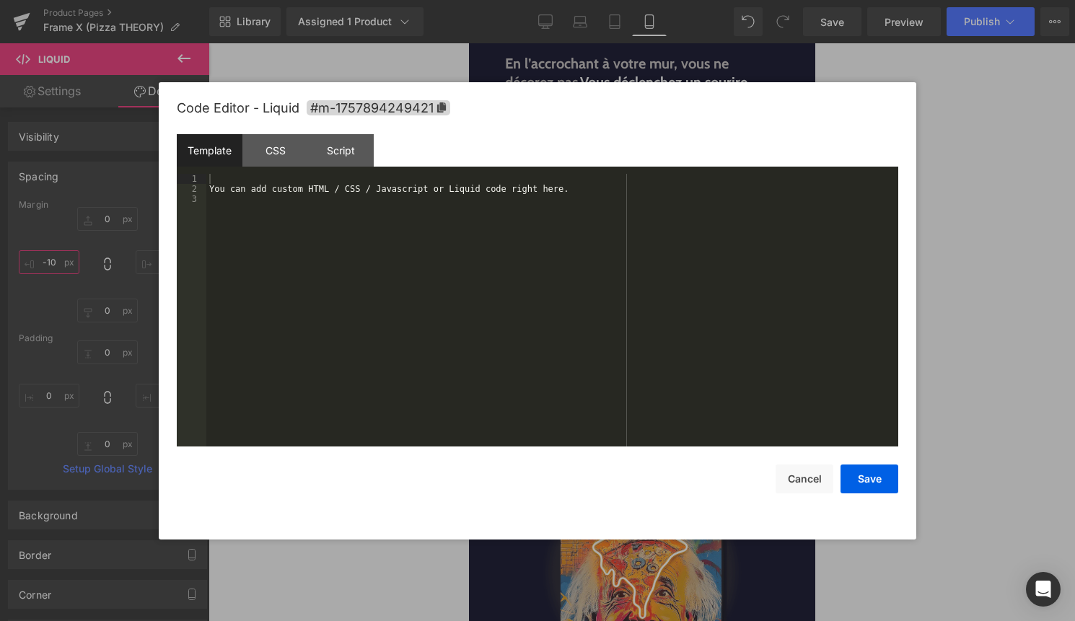
type input "-10"
click at [637, 375] on div "You can add custom HTML / CSS / Javascript or Liquid code right here." at bounding box center [552, 320] width 692 height 293
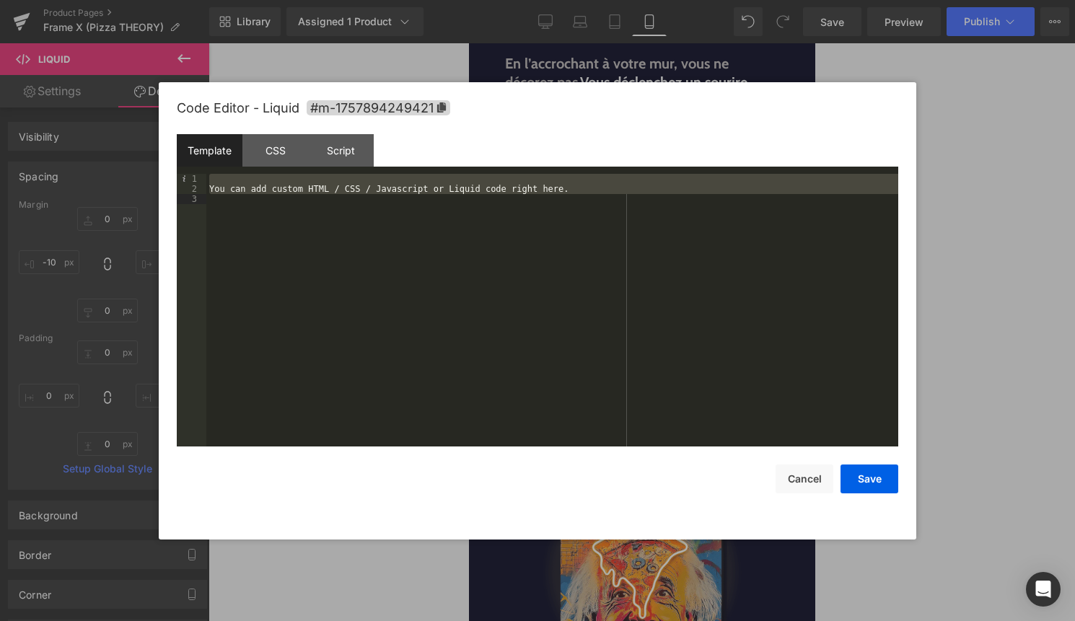
scroll to position [353, 0]
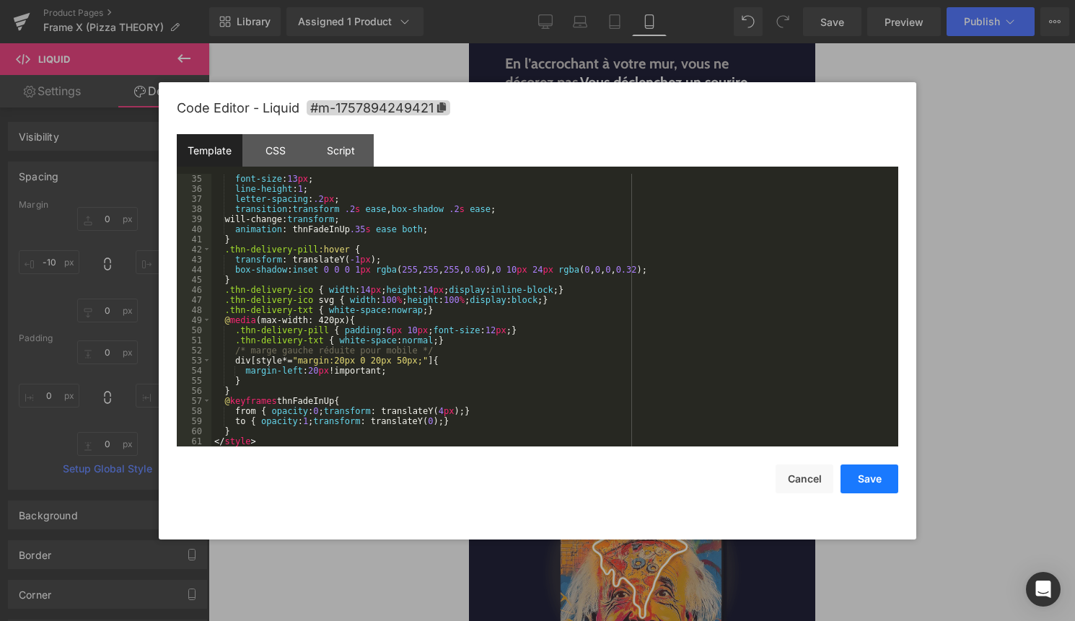
click at [872, 472] on button "Save" at bounding box center [869, 478] width 58 height 29
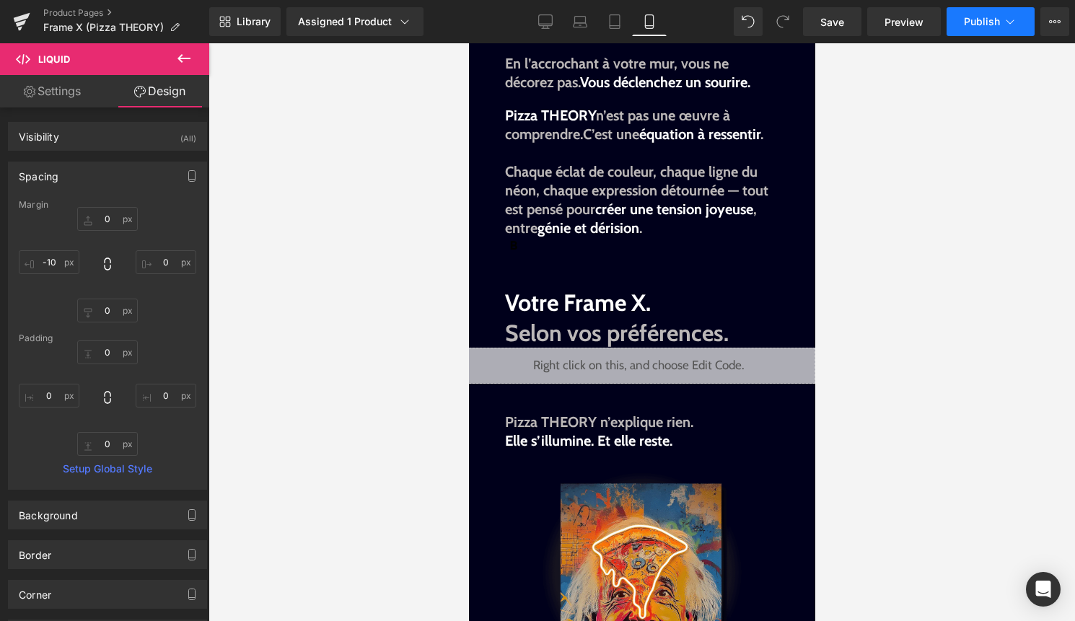
click at [985, 26] on span "Publish" at bounding box center [982, 22] width 36 height 12
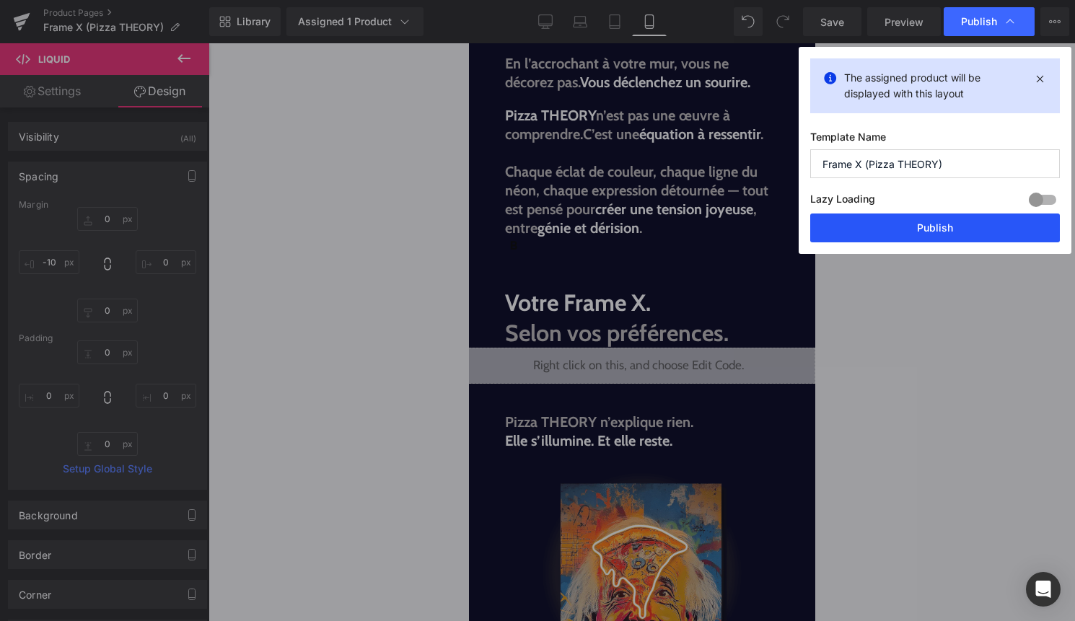
click at [944, 230] on button "Publish" at bounding box center [935, 227] width 250 height 29
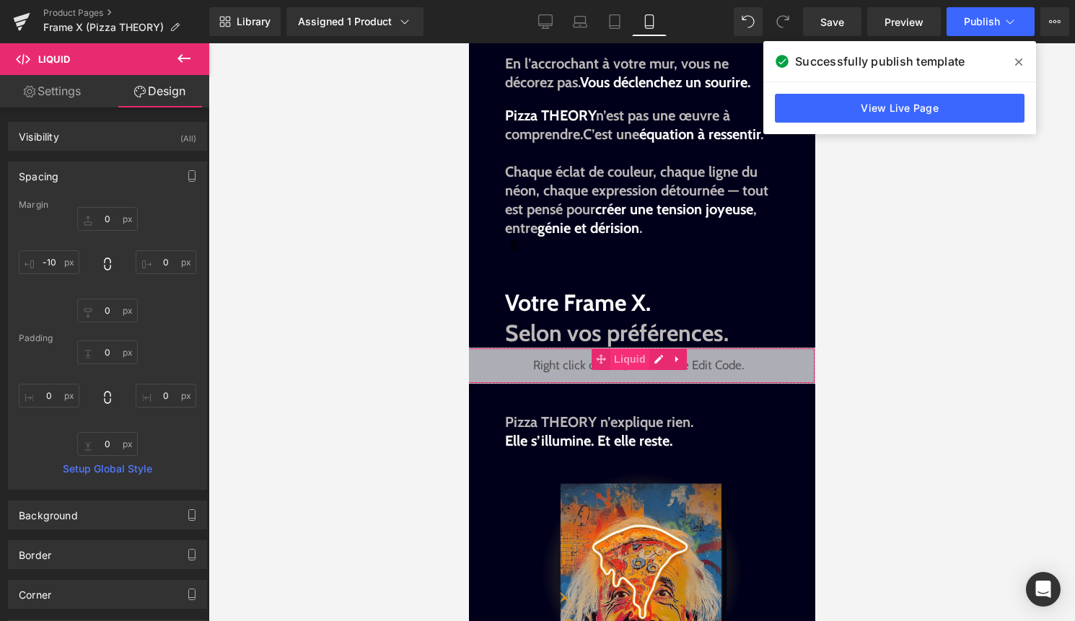
click at [620, 358] on span "Liquid" at bounding box center [628, 359] width 39 height 22
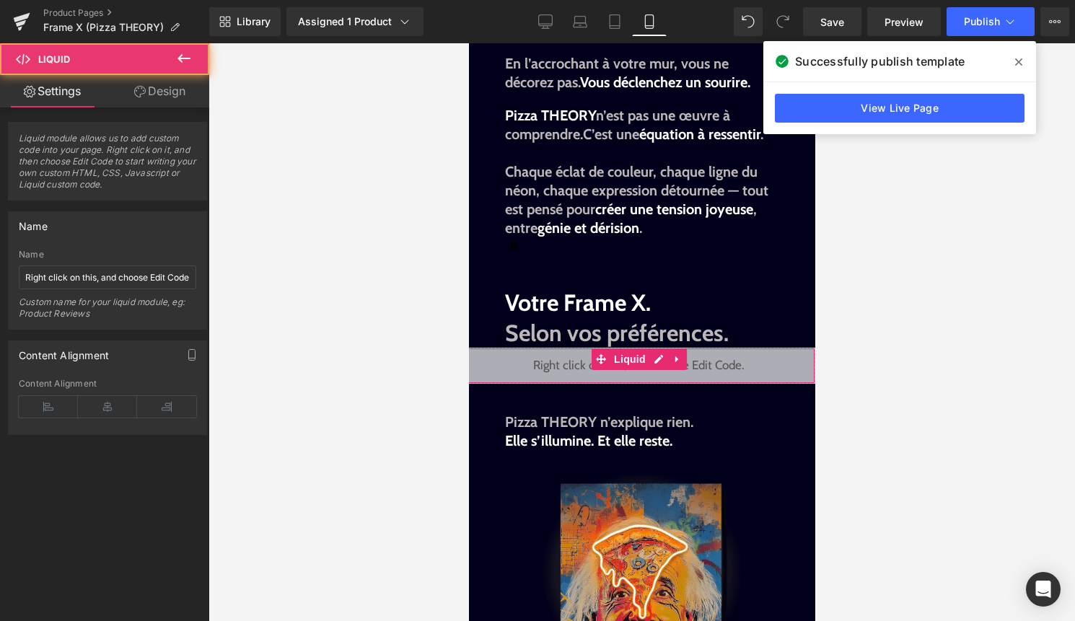
click at [176, 86] on link "Design" at bounding box center [159, 91] width 105 height 32
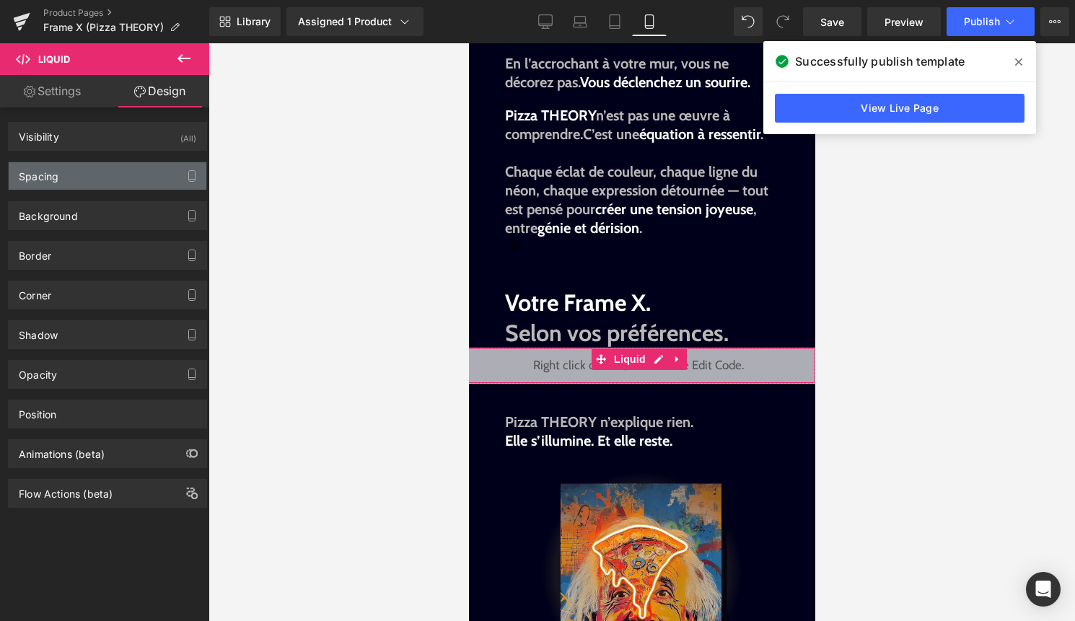
click at [91, 170] on div "Spacing" at bounding box center [108, 175] width 198 height 27
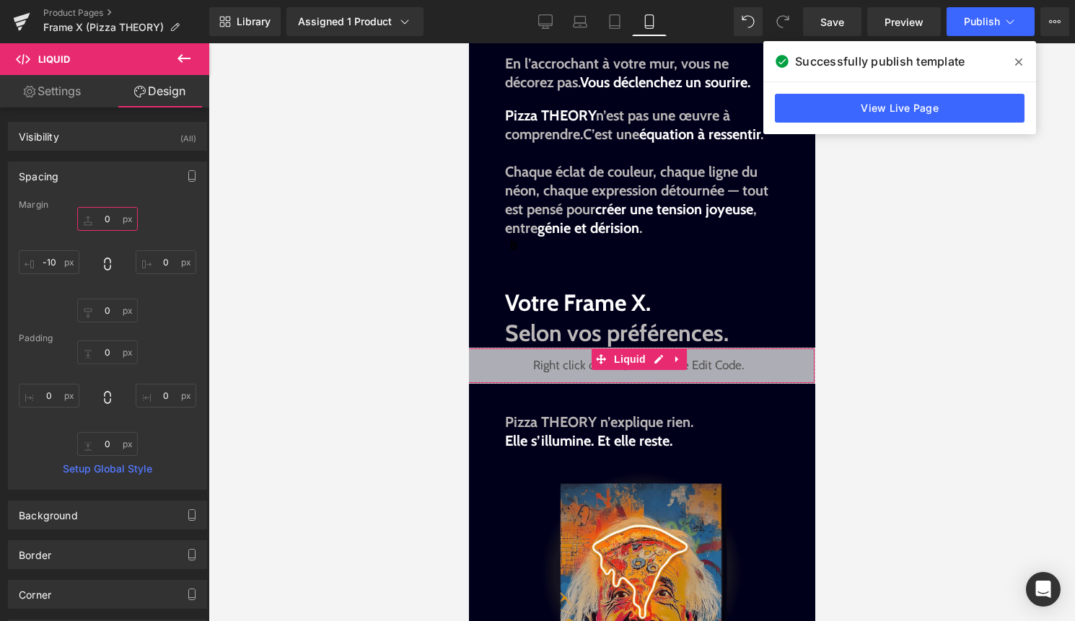
click at [98, 210] on input "0" at bounding box center [107, 219] width 61 height 24
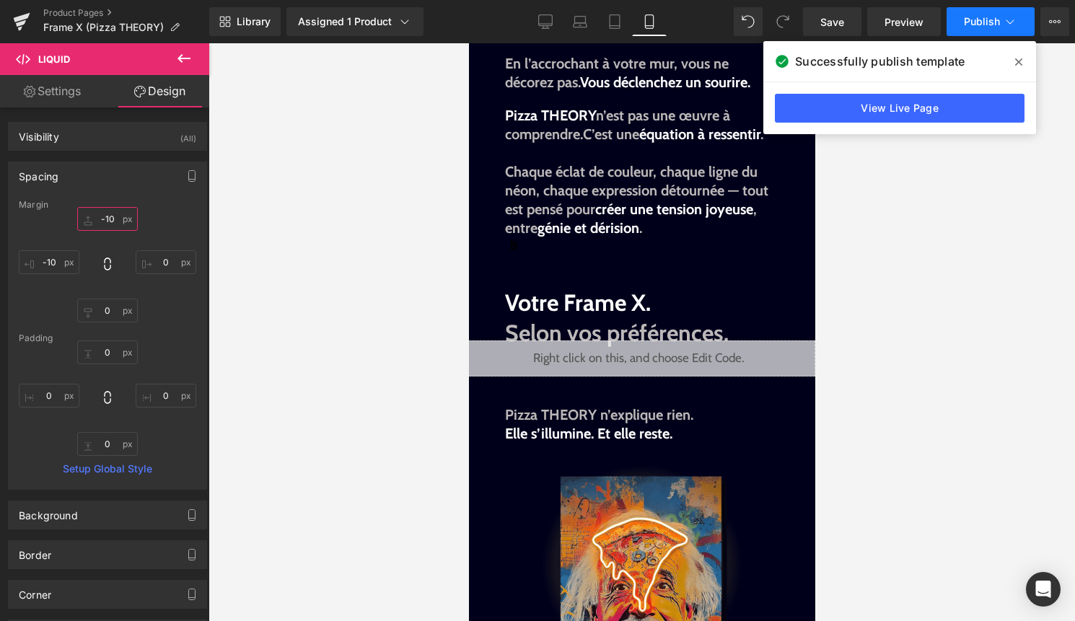
type input "-10"
click at [989, 32] on button "Publish" at bounding box center [990, 21] width 88 height 29
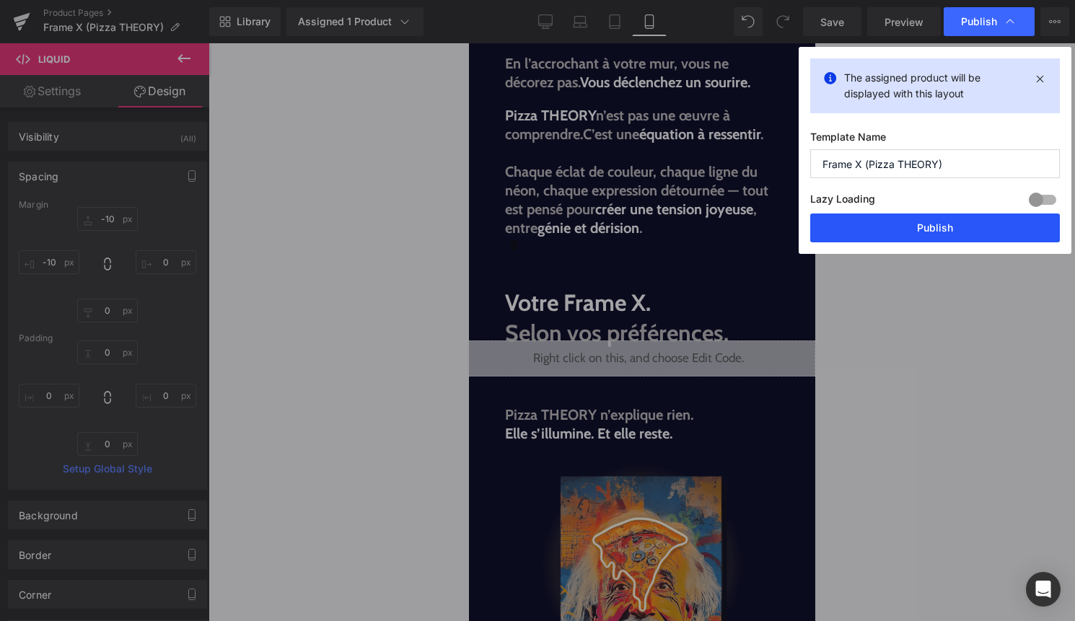
click at [959, 223] on button "Publish" at bounding box center [935, 227] width 250 height 29
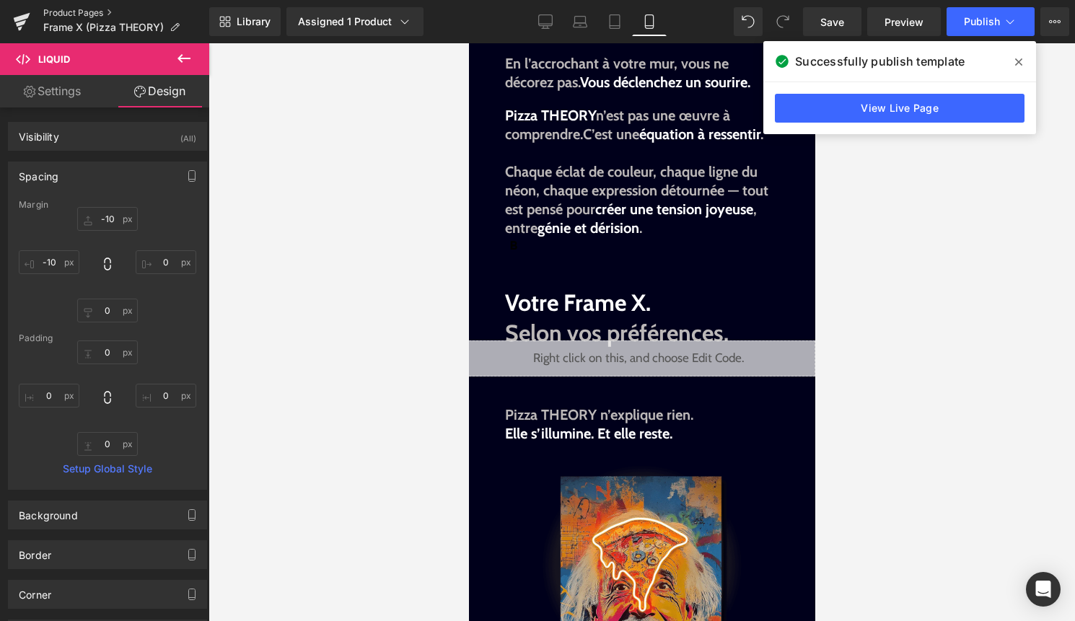
click at [88, 18] on link "Product Pages" at bounding box center [126, 13] width 166 height 12
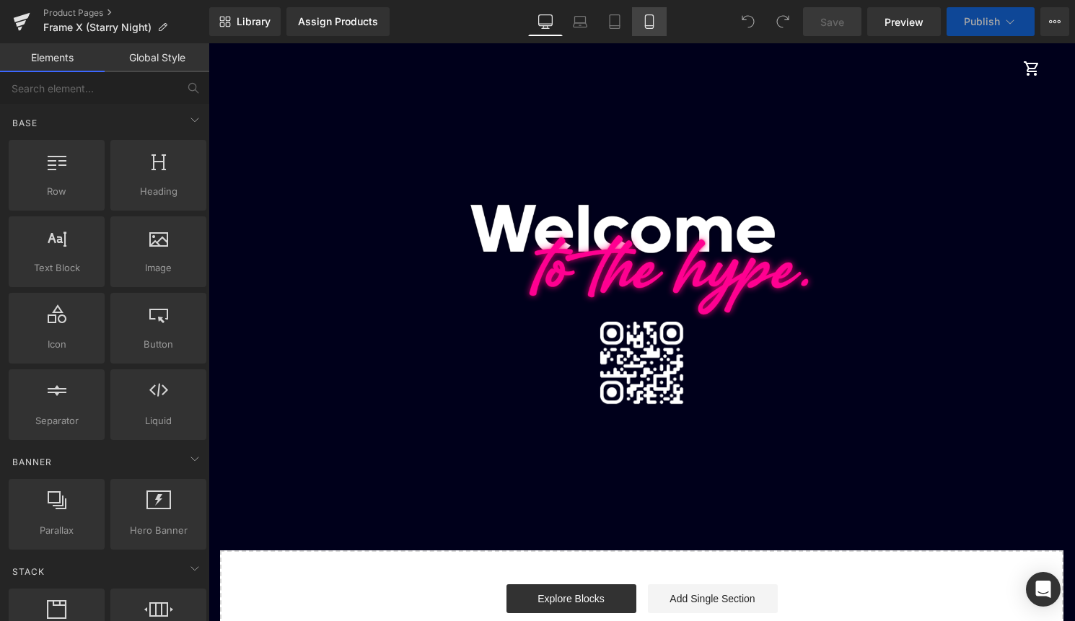
click at [653, 27] on icon at bounding box center [649, 21] width 14 height 14
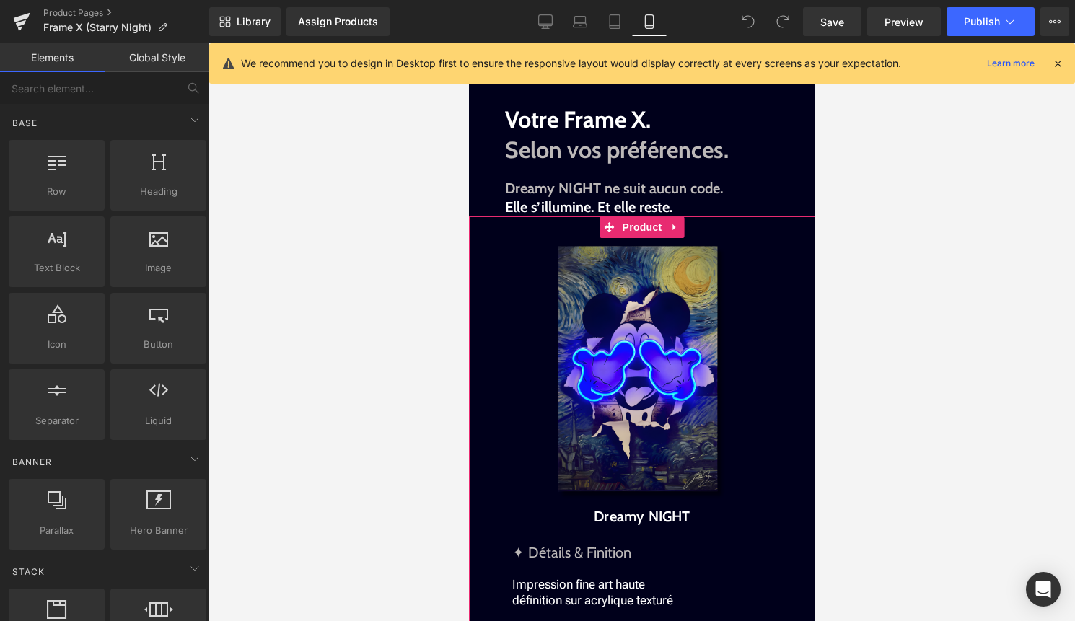
scroll to position [1428, 0]
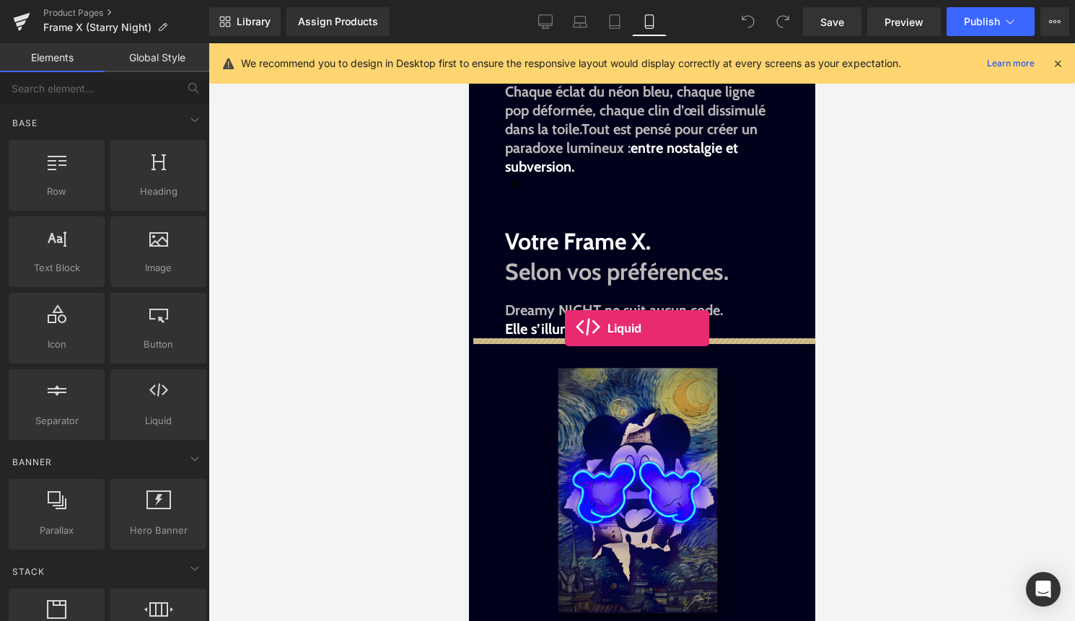
drag, startPoint x: 625, startPoint y: 451, endPoint x: 564, endPoint y: 328, distance: 136.8
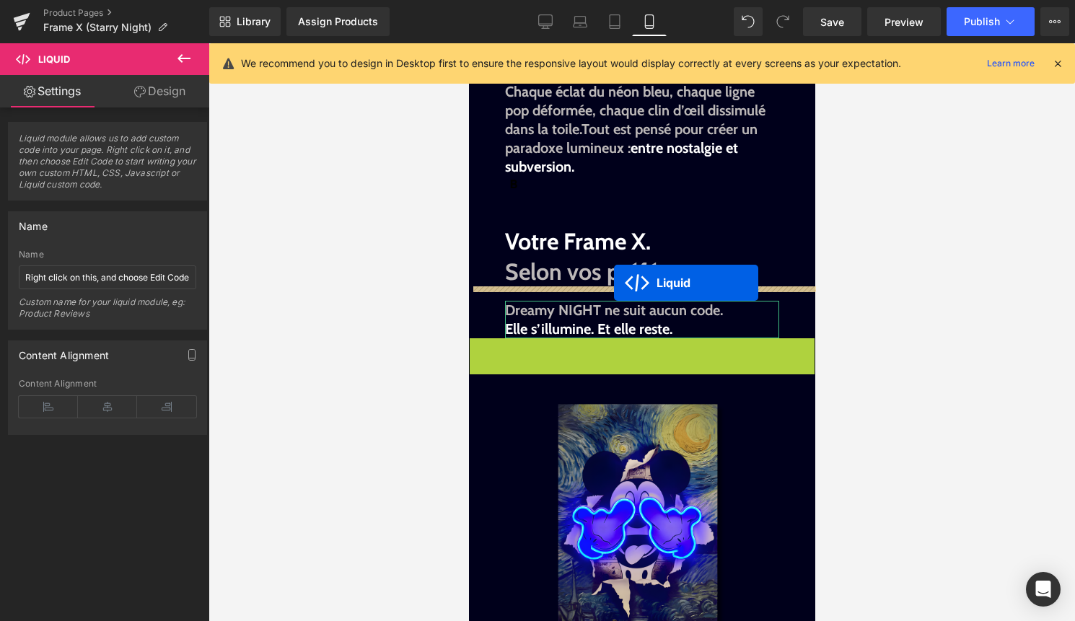
drag, startPoint x: 613, startPoint y: 352, endPoint x: 613, endPoint y: 283, distance: 69.2
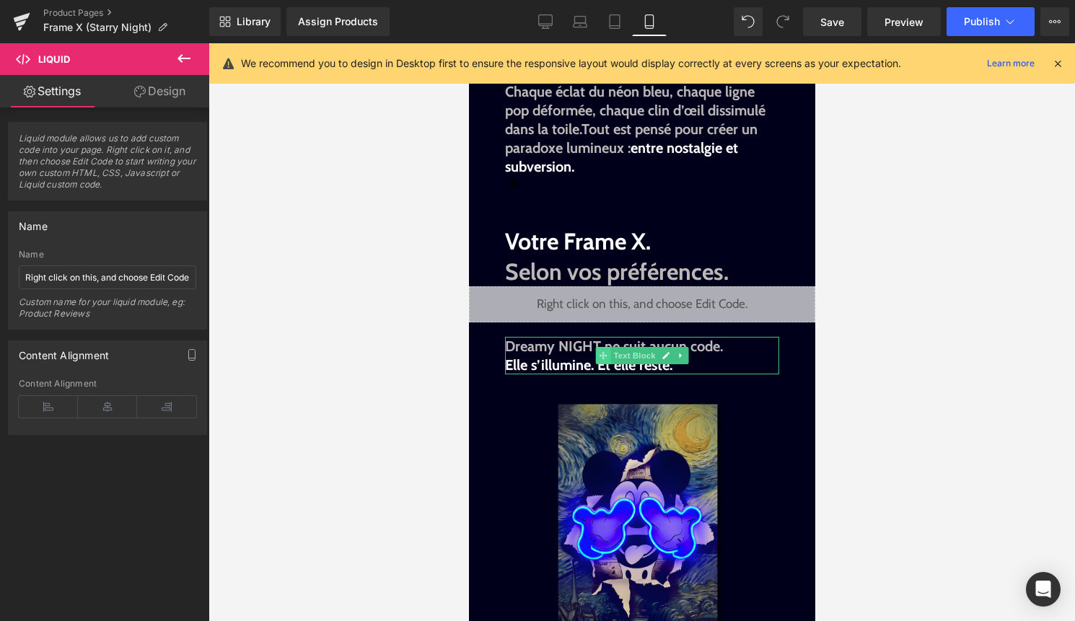
click at [607, 351] on span at bounding box center [602, 355] width 15 height 17
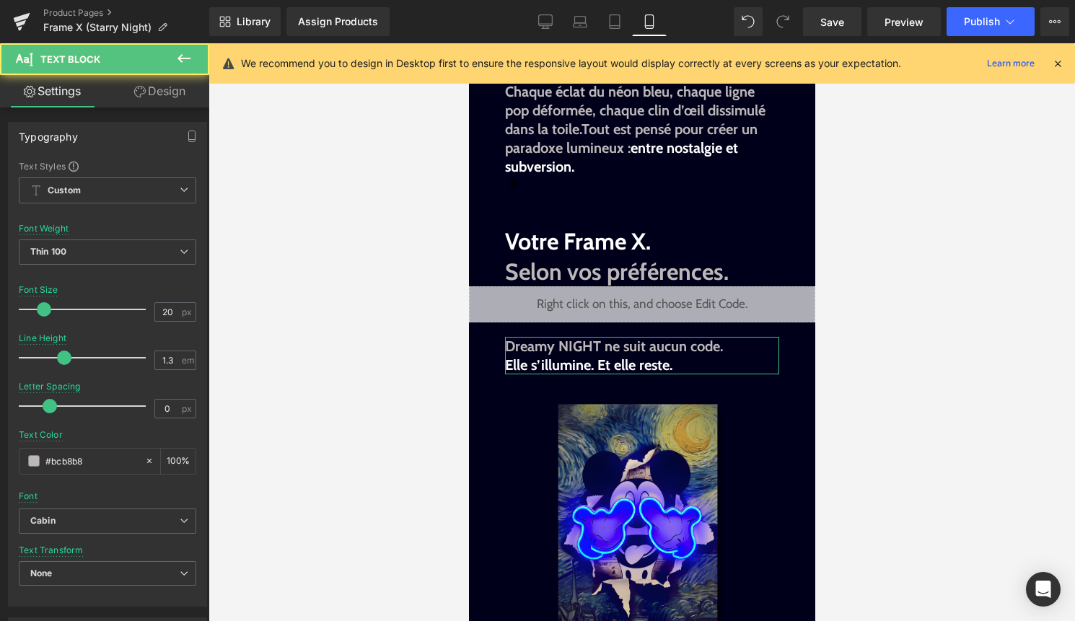
click at [177, 102] on link "Design" at bounding box center [159, 91] width 105 height 32
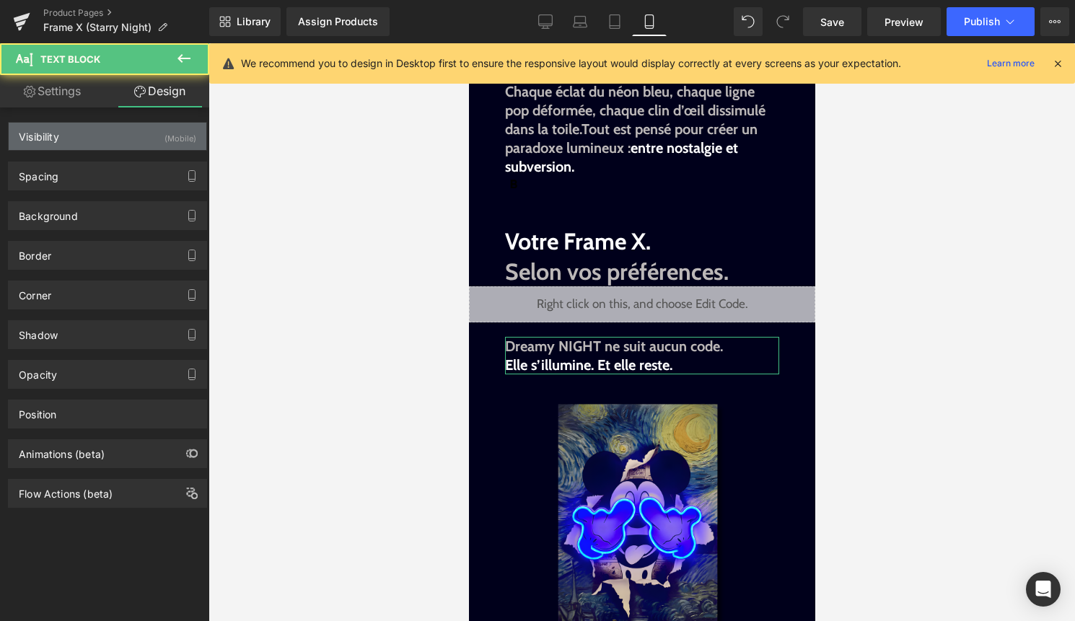
type input "20"
type input "50"
type input "0"
type input "50"
type input "0"
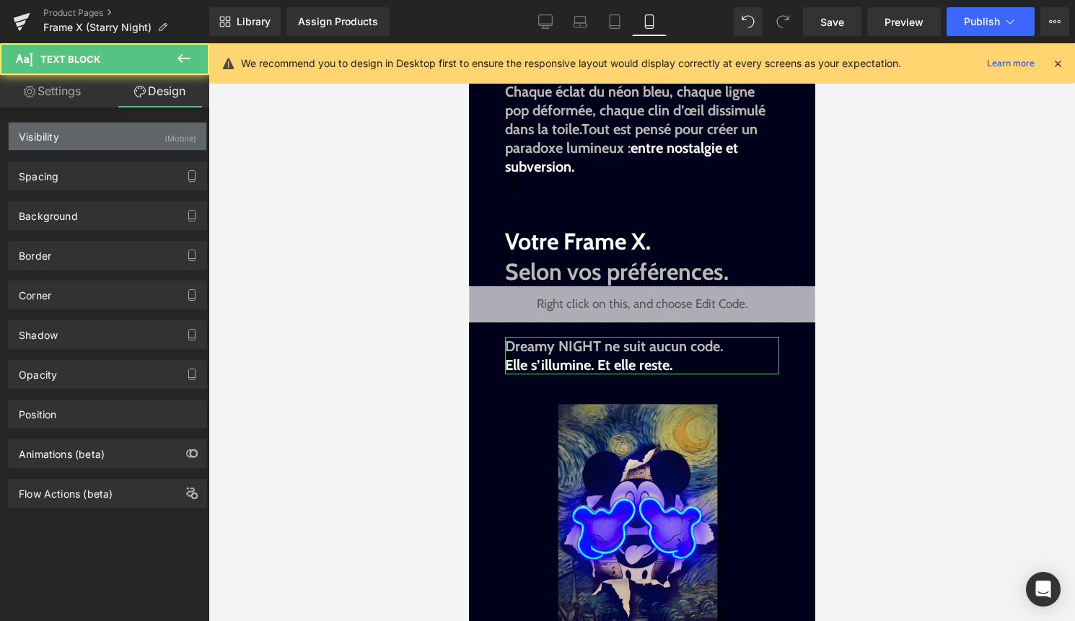
type input "0"
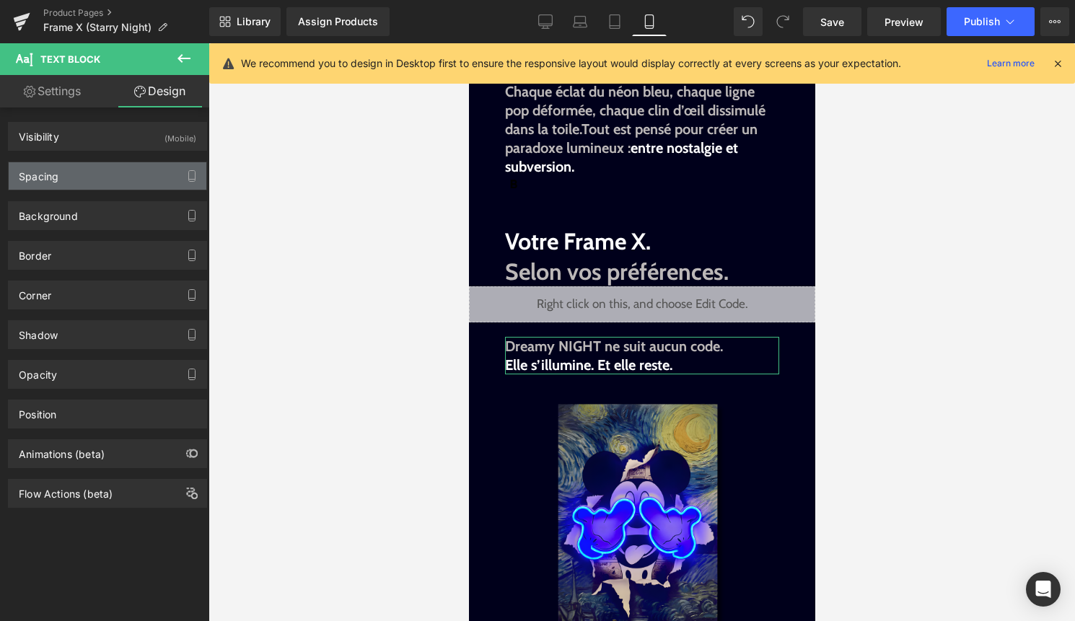
click at [109, 167] on div "Spacing" at bounding box center [108, 175] width 198 height 27
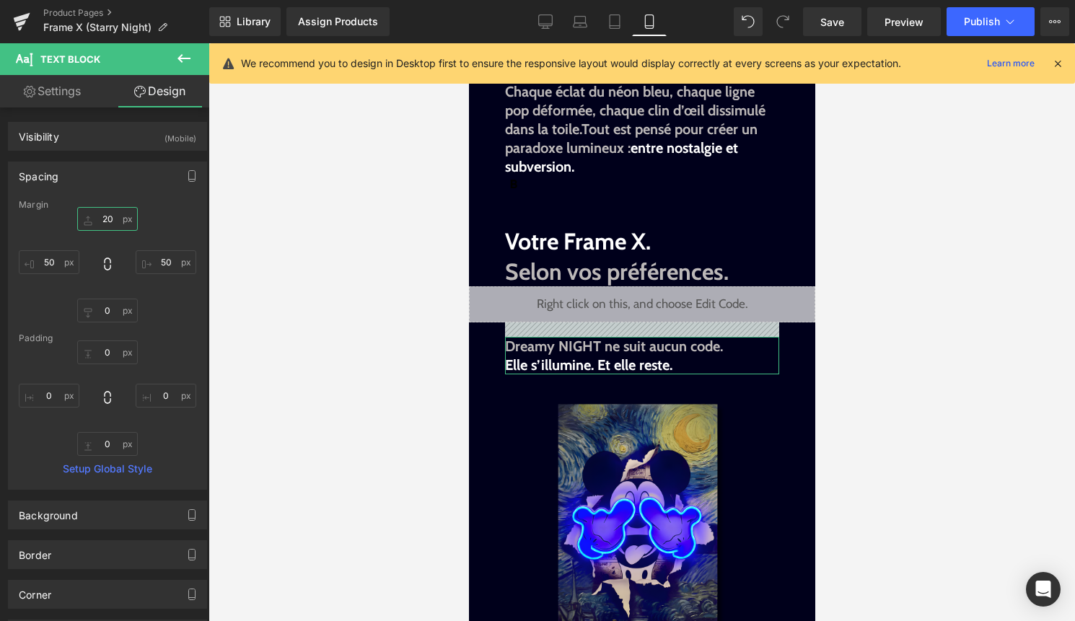
click at [106, 222] on input "20" at bounding box center [107, 219] width 61 height 24
type input "'à0"
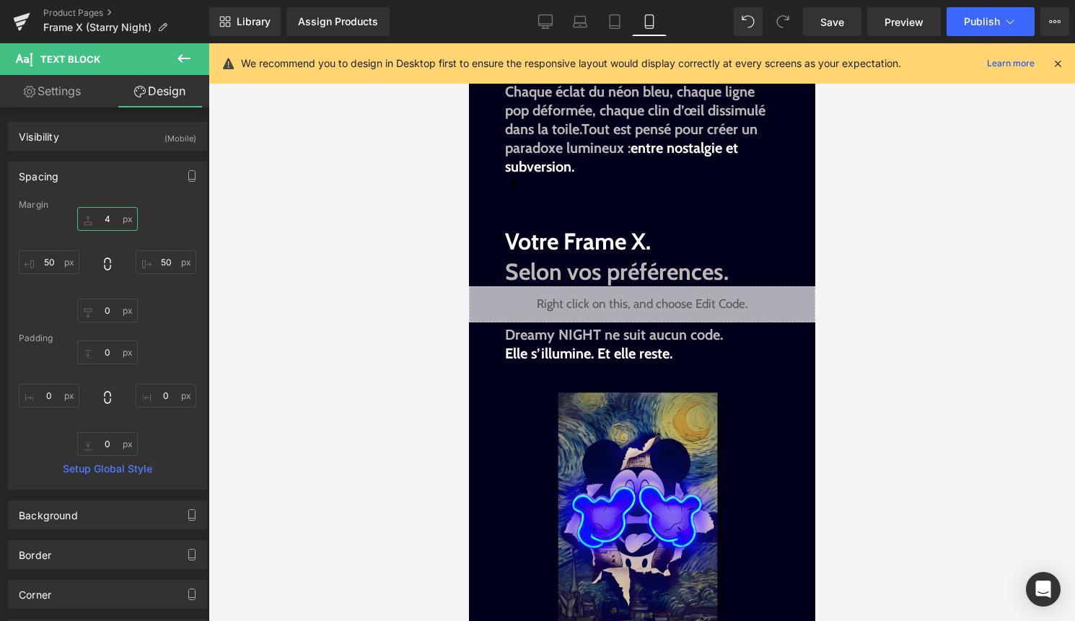
type input "40"
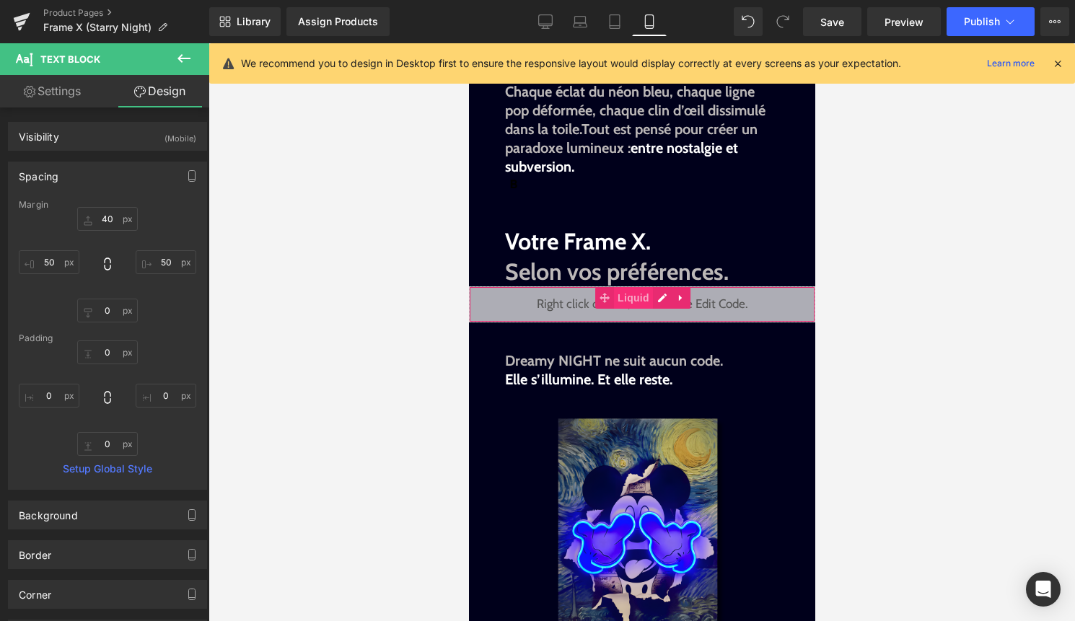
click at [618, 294] on span "Liquid" at bounding box center [632, 298] width 39 height 22
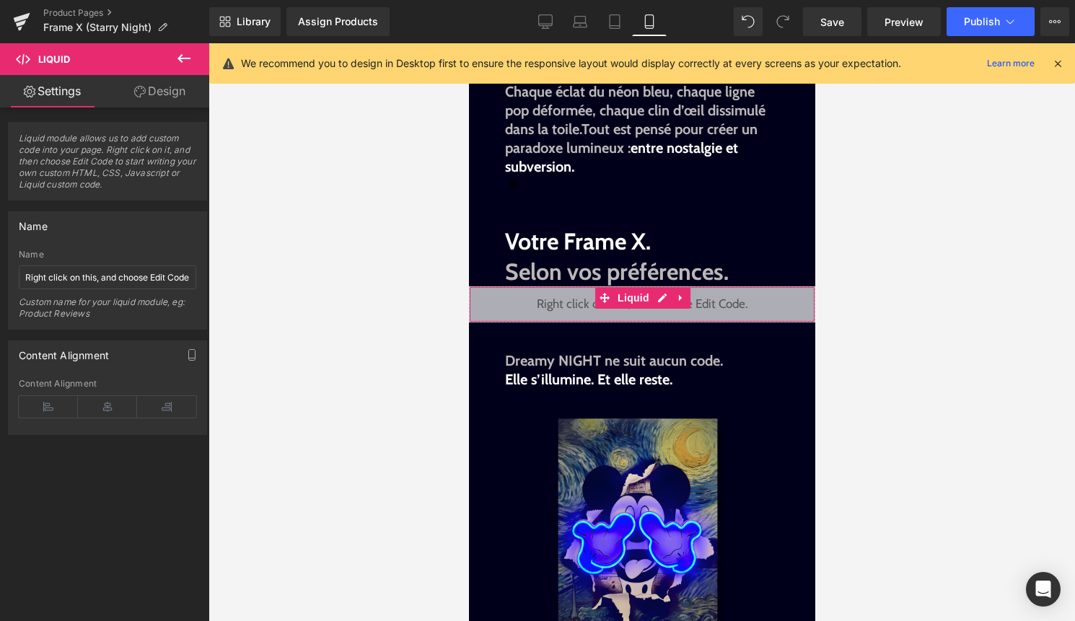
click at [151, 94] on link "Design" at bounding box center [159, 91] width 105 height 32
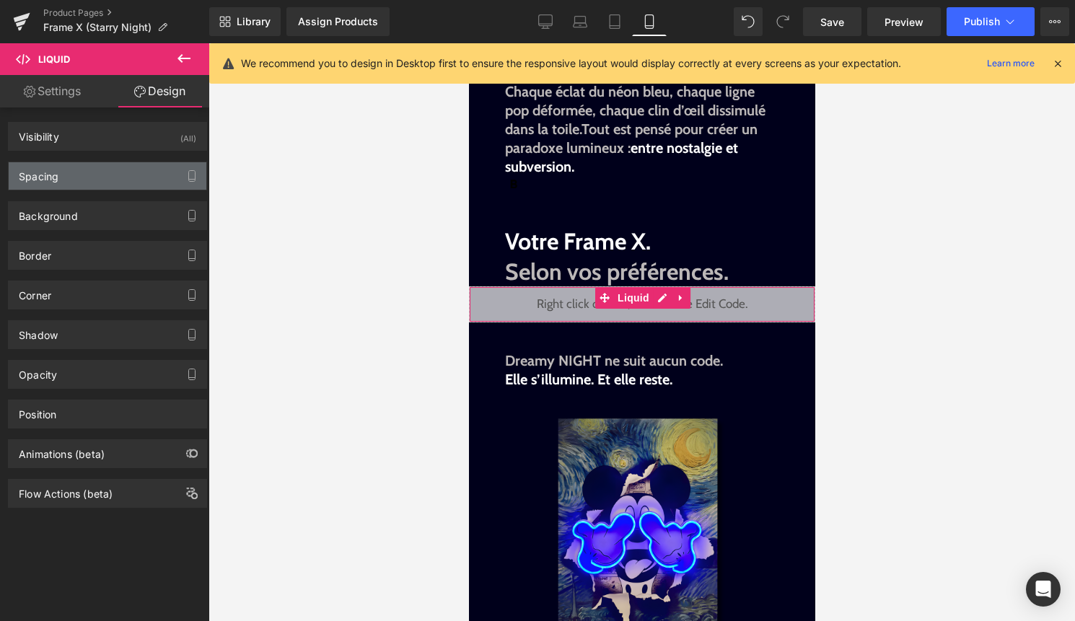
click at [92, 181] on div "Spacing" at bounding box center [108, 175] width 198 height 27
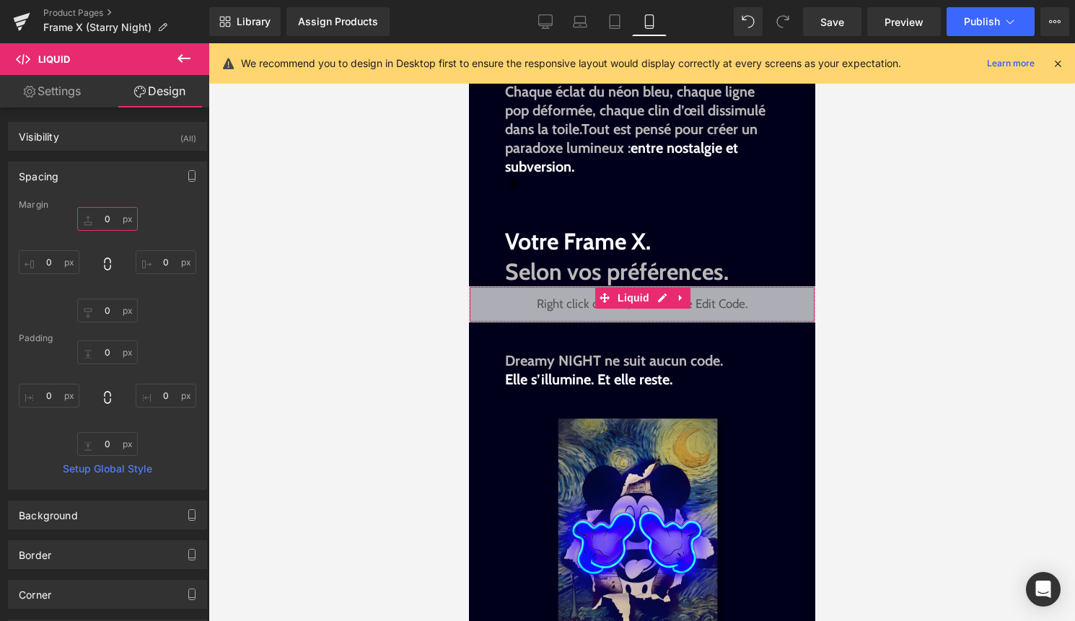
click at [102, 216] on input "0" at bounding box center [107, 219] width 61 height 24
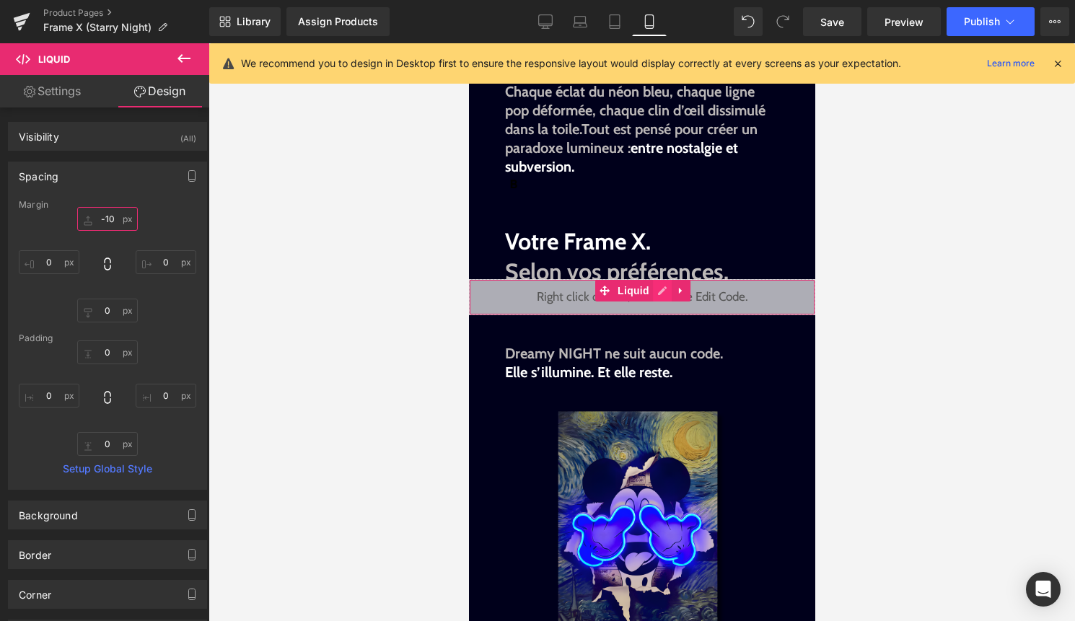
click at [663, 290] on div "Liquid" at bounding box center [641, 297] width 346 height 36
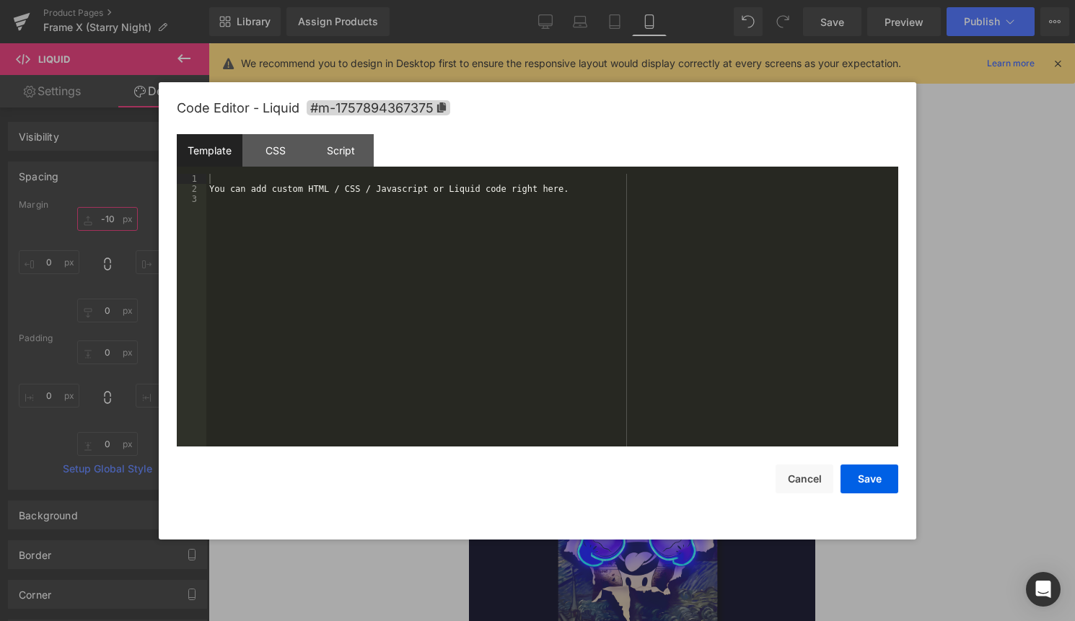
type input "-10"
click at [610, 332] on div "You can add custom HTML / CSS / Javascript or Liquid code right here." at bounding box center [552, 320] width 692 height 293
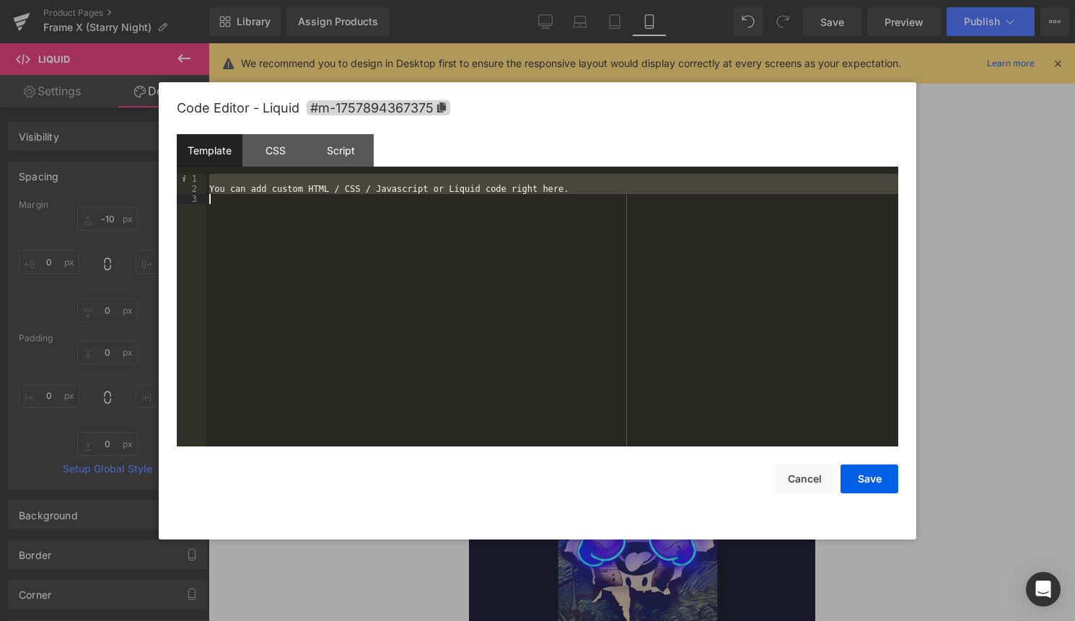
scroll to position [353, 0]
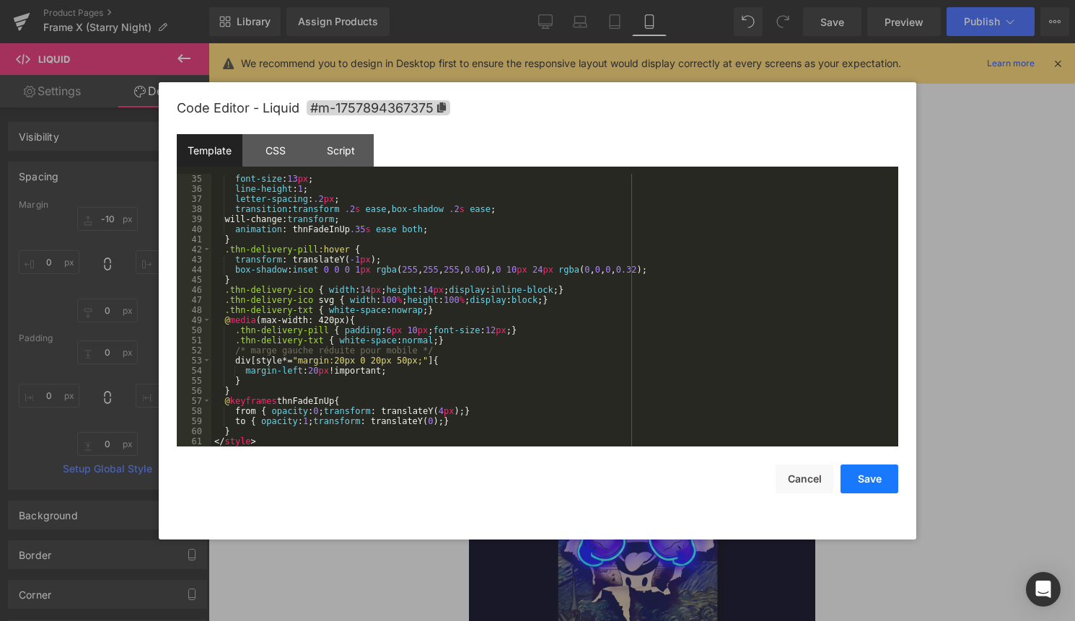
click at [876, 480] on button "Save" at bounding box center [869, 478] width 58 height 29
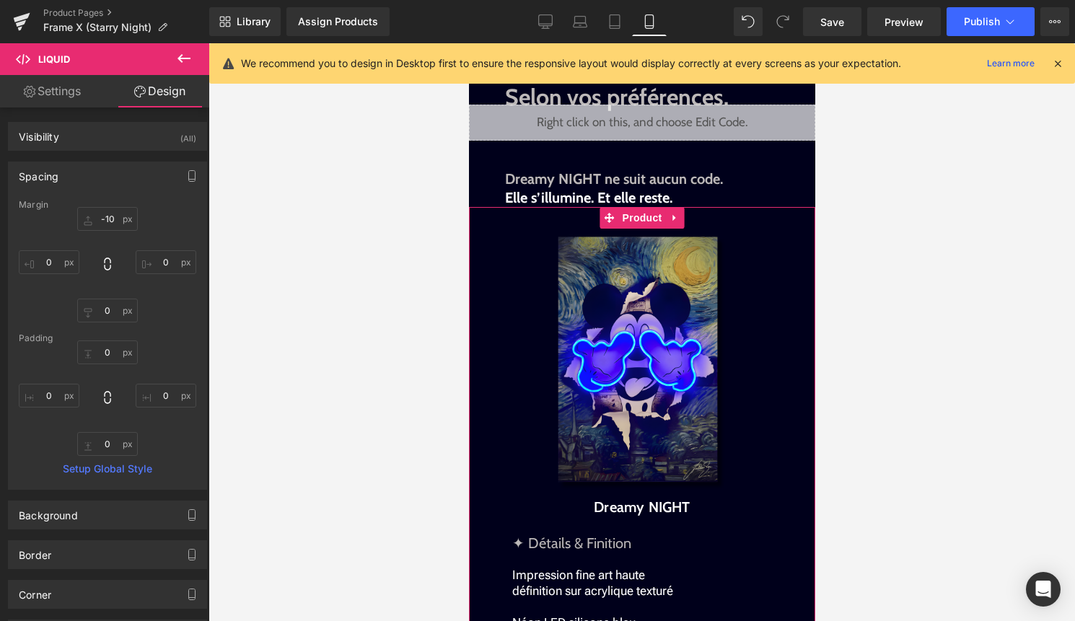
scroll to position [1604, 0]
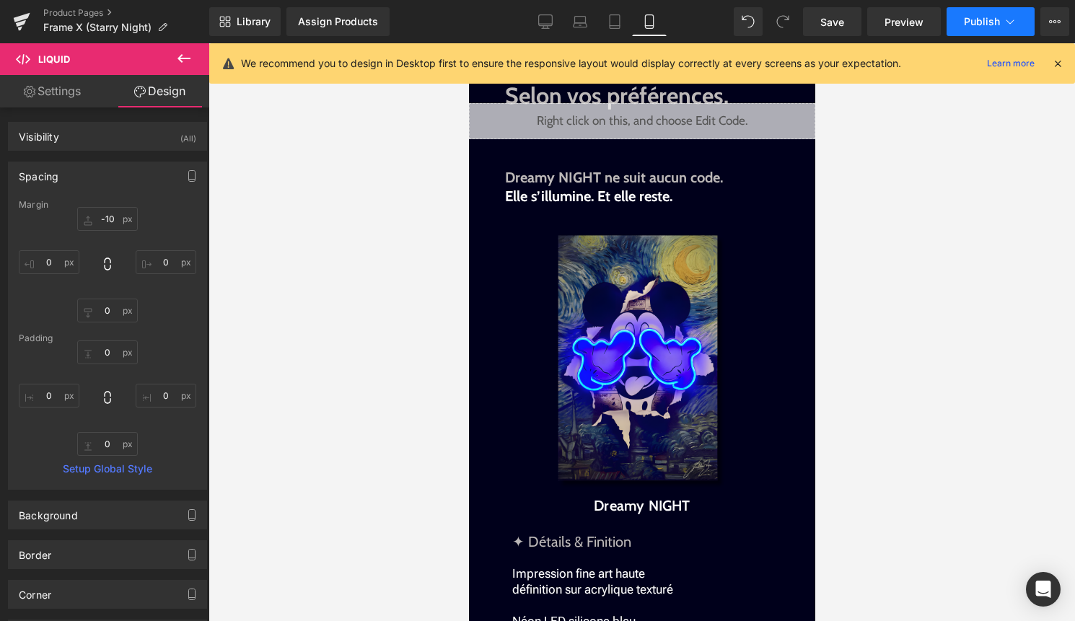
click at [970, 20] on span "Publish" at bounding box center [982, 22] width 36 height 12
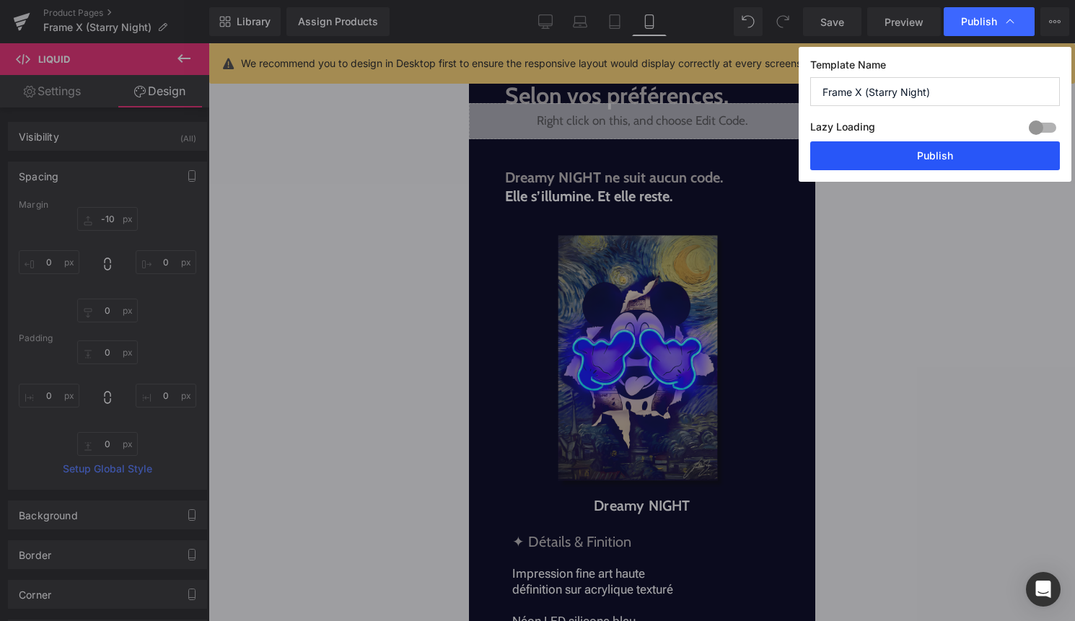
click at [927, 154] on button "Publish" at bounding box center [935, 155] width 250 height 29
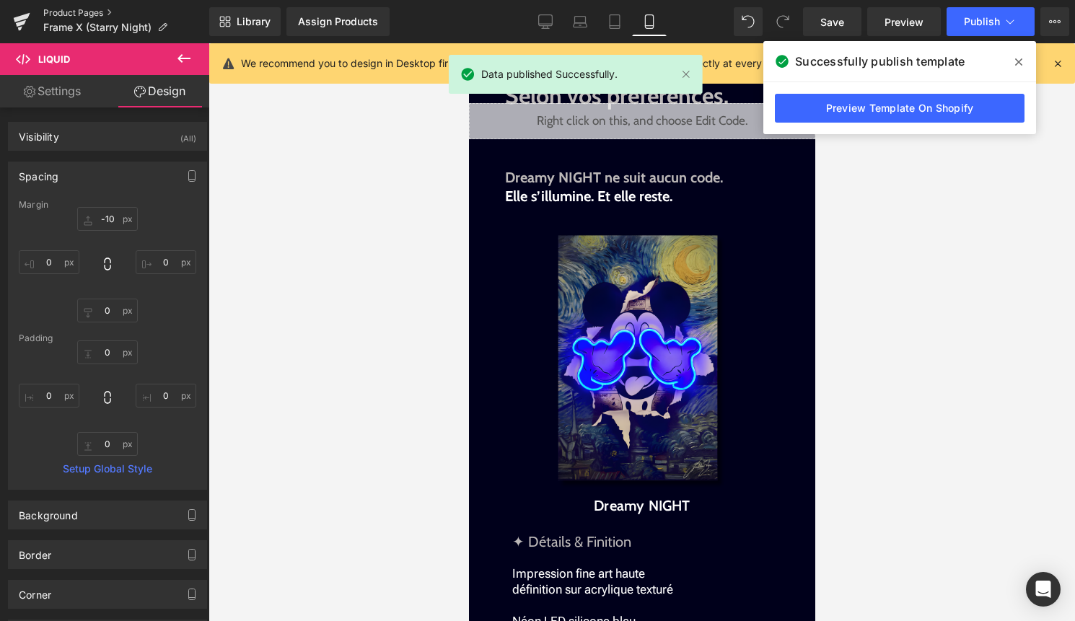
click at [81, 9] on link "Product Pages" at bounding box center [126, 13] width 166 height 12
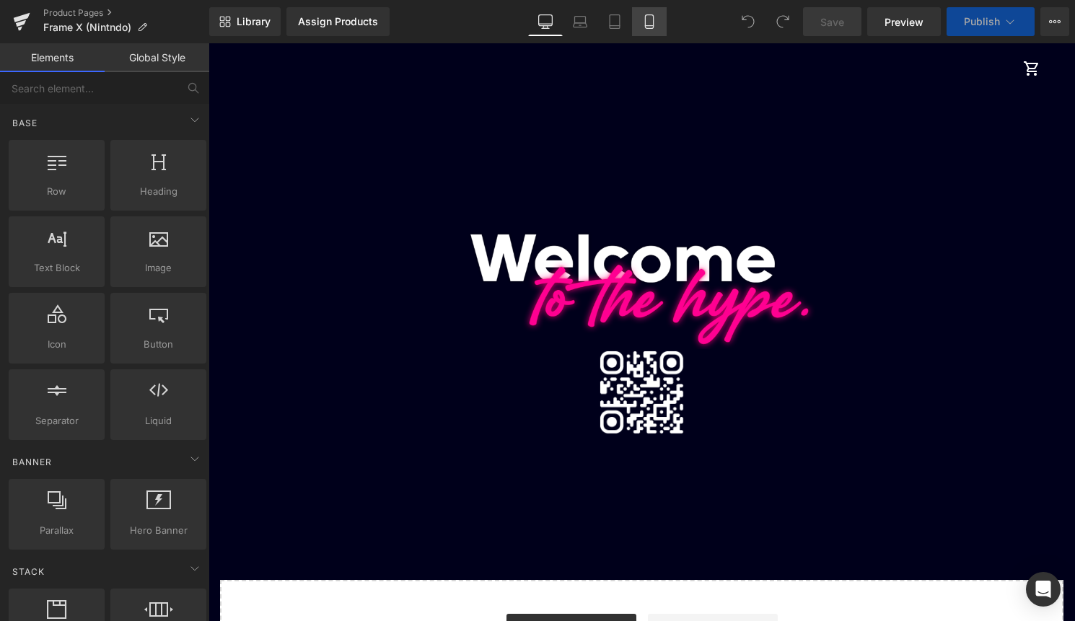
click at [647, 29] on link "Mobile" at bounding box center [649, 21] width 35 height 29
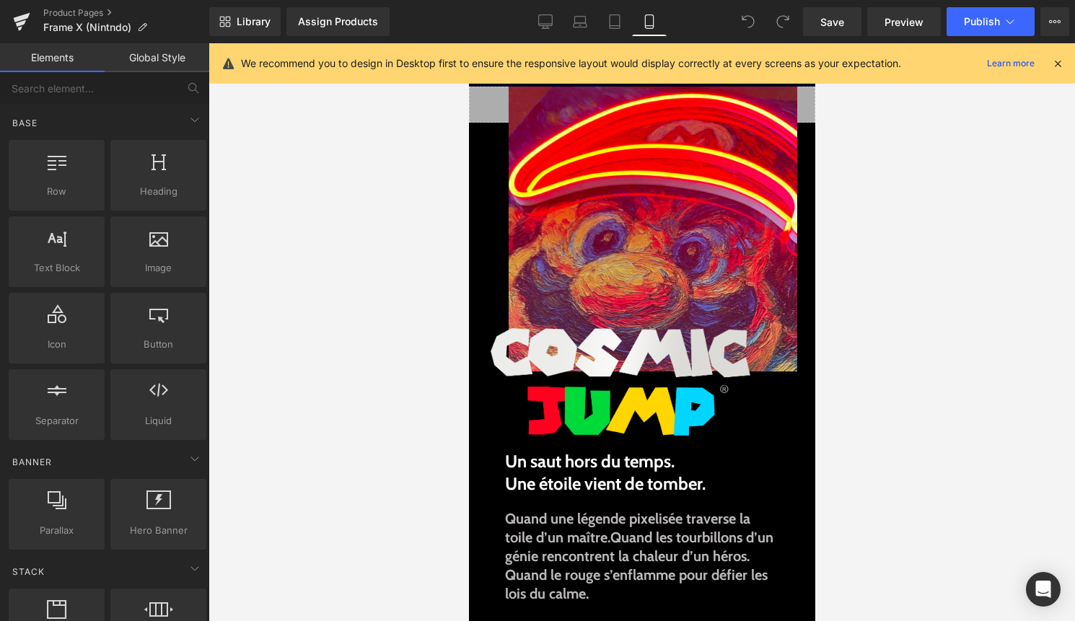
click at [1056, 59] on icon at bounding box center [1057, 63] width 13 height 13
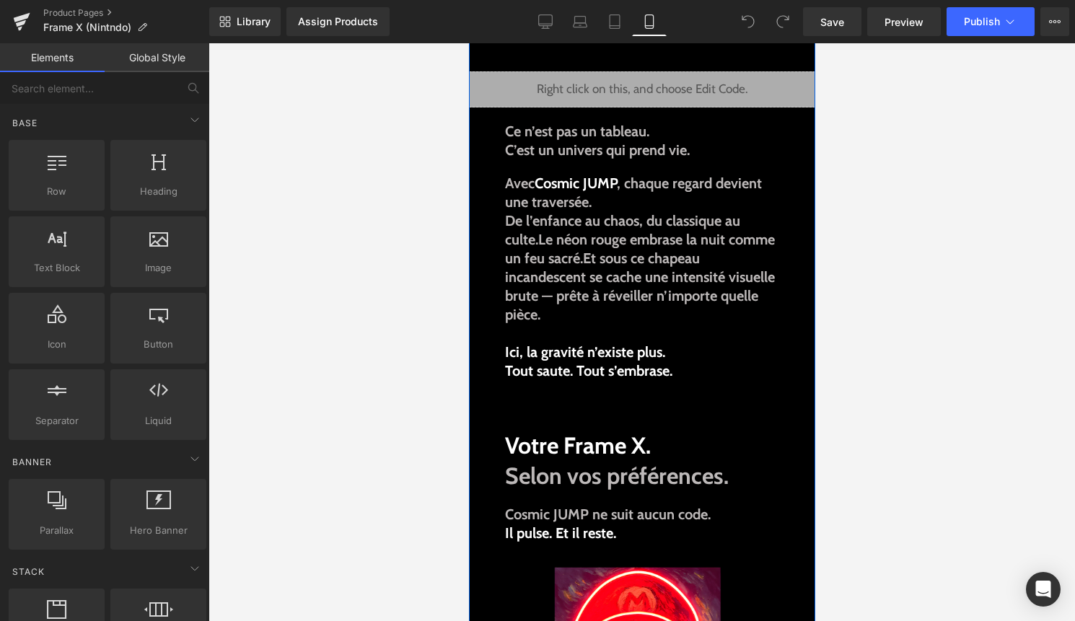
scroll to position [1441, 0]
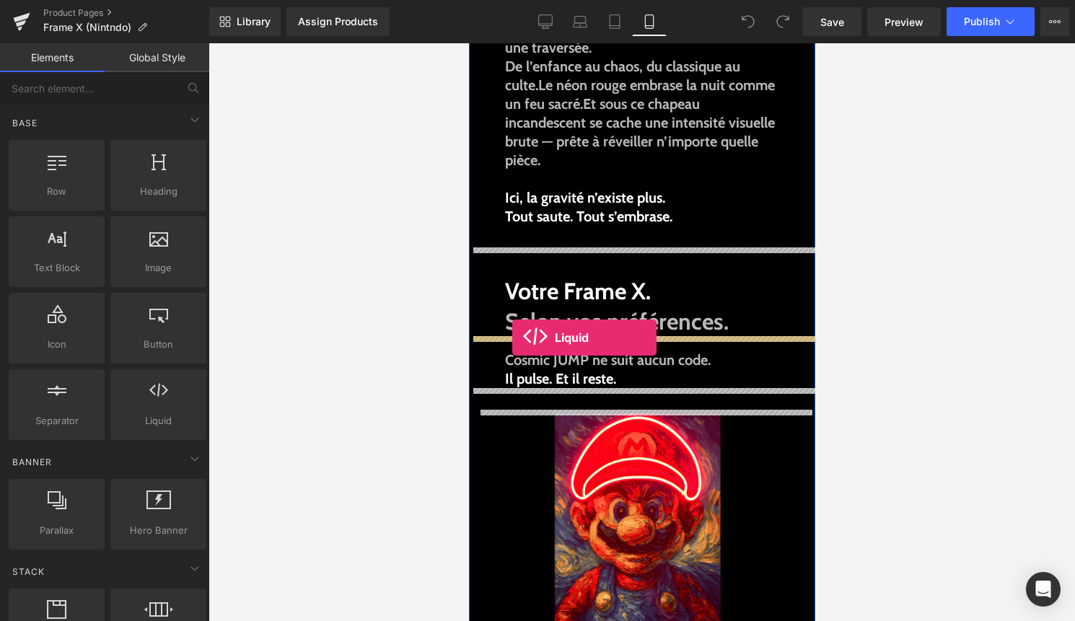
drag, startPoint x: 633, startPoint y: 436, endPoint x: 512, endPoint y: 338, distance: 156.3
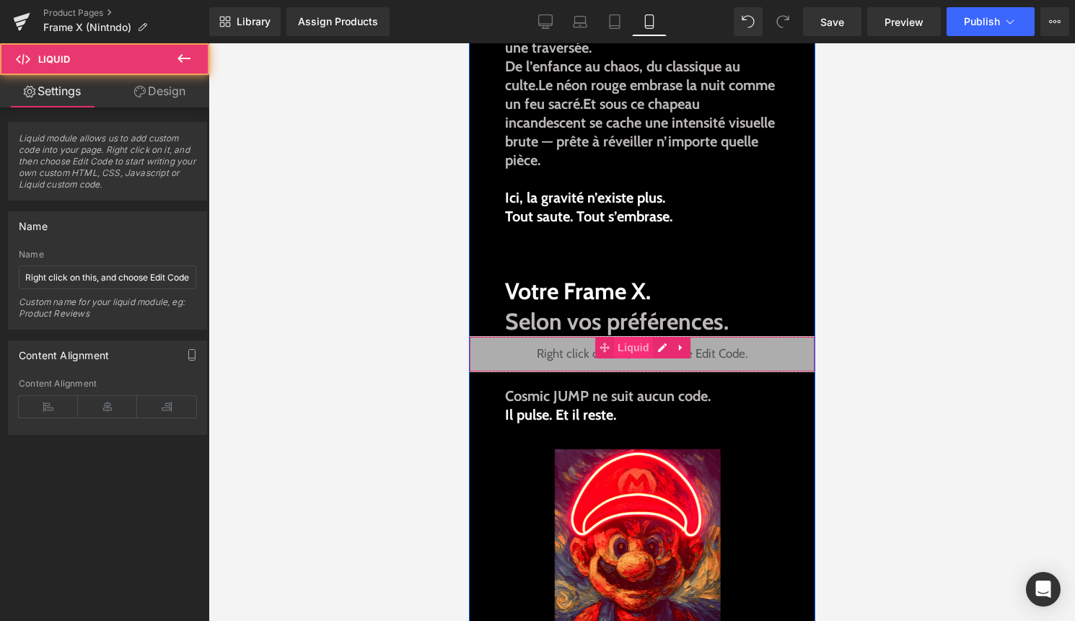
click at [628, 348] on span "Liquid" at bounding box center [632, 348] width 39 height 22
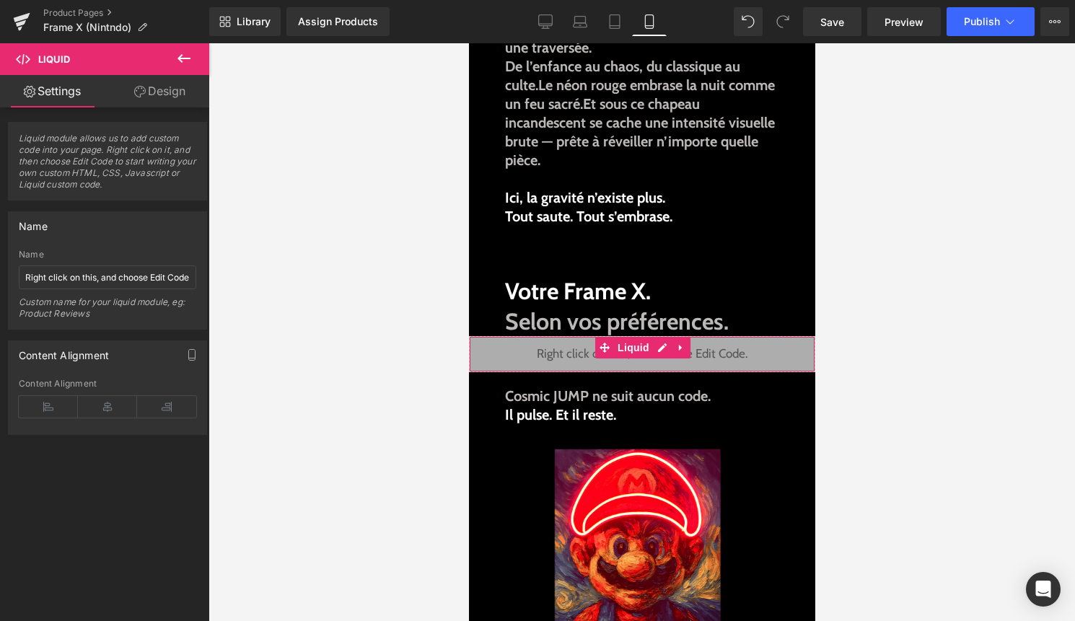
click at [172, 91] on link "Design" at bounding box center [159, 91] width 105 height 32
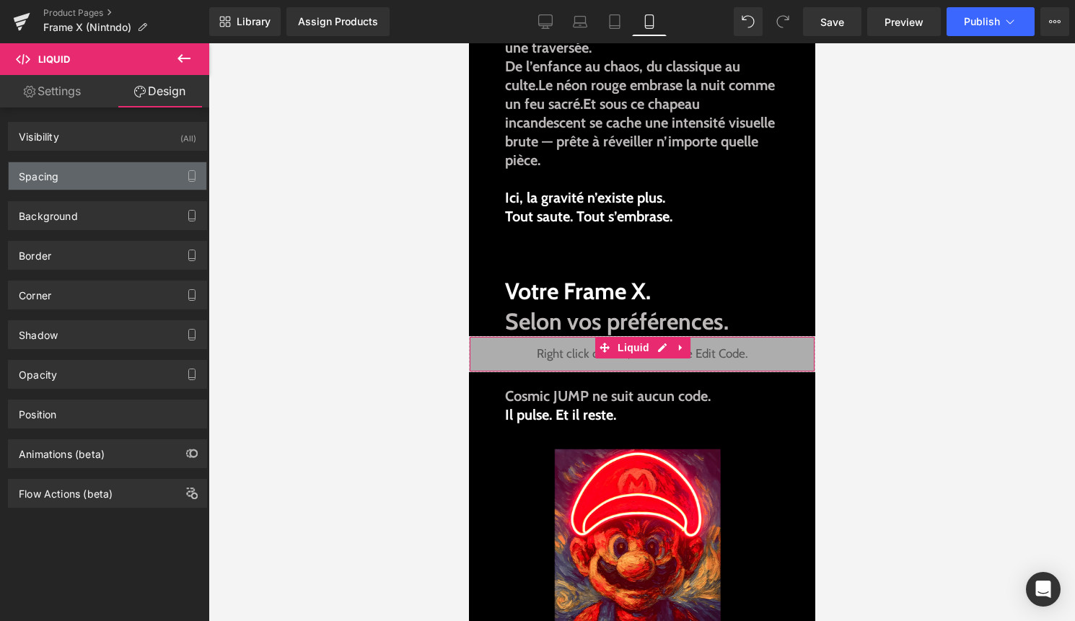
click at [105, 170] on div "Spacing" at bounding box center [108, 175] width 198 height 27
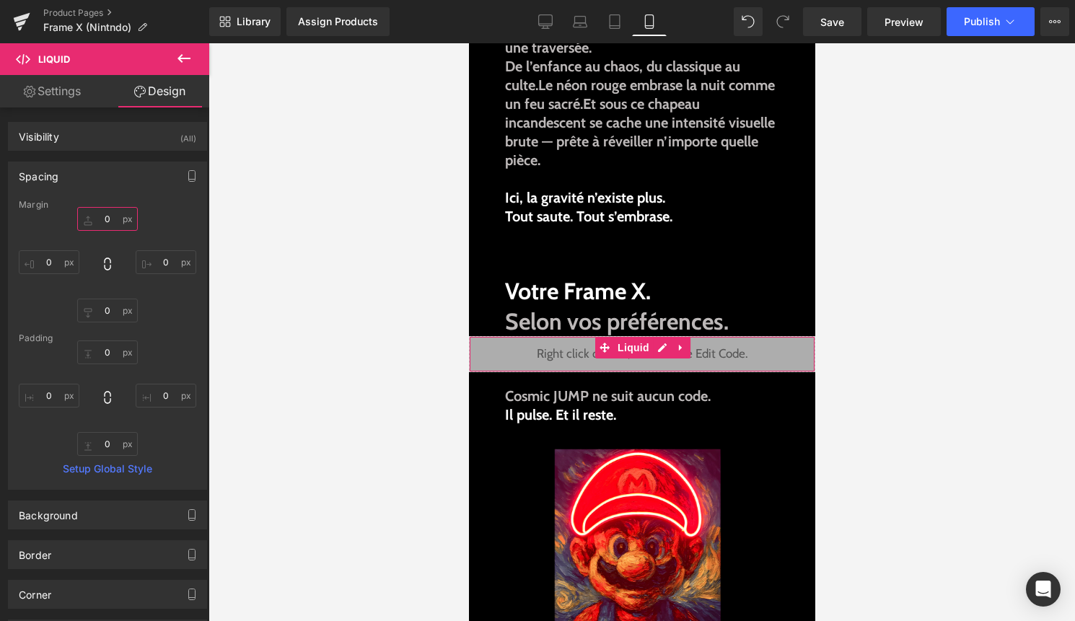
click at [101, 224] on input "0" at bounding box center [107, 219] width 61 height 24
type input "-10"
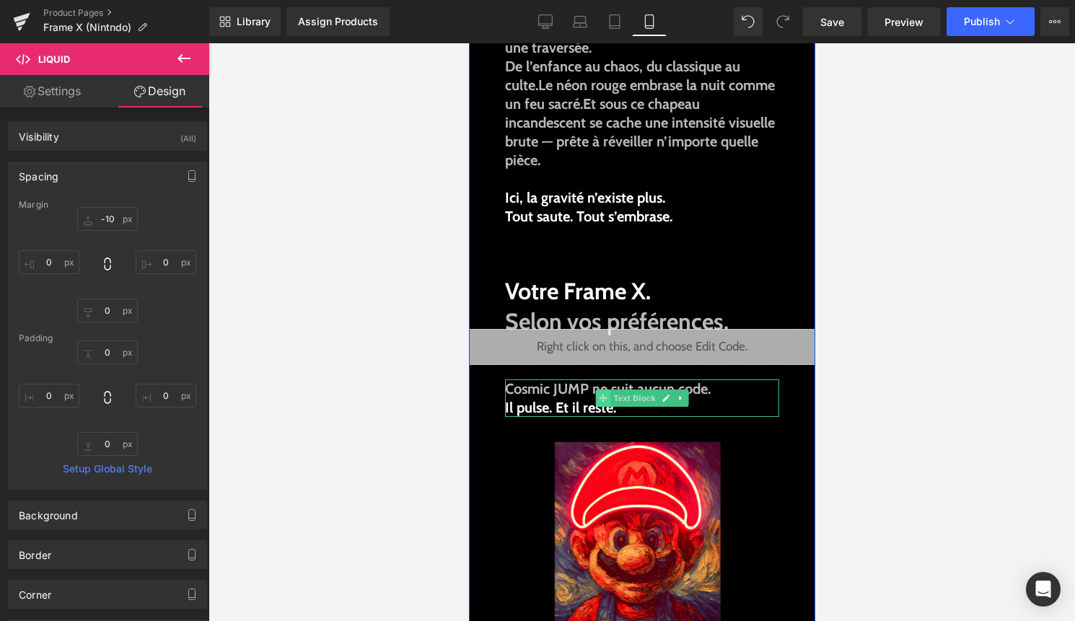
click at [599, 398] on icon at bounding box center [602, 398] width 8 height 8
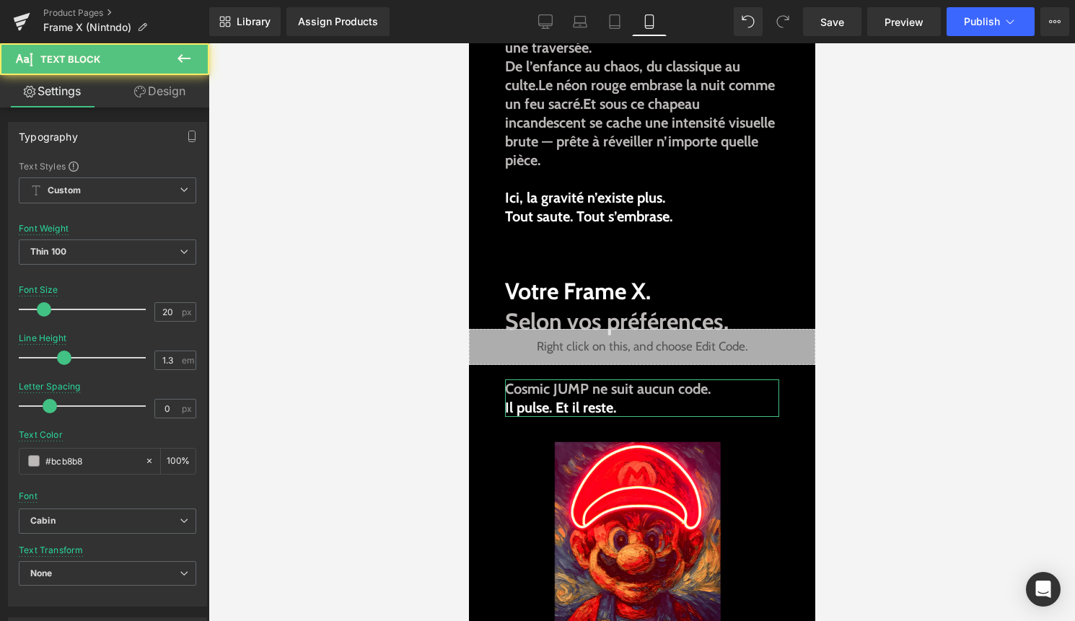
click at [166, 97] on link "Design" at bounding box center [159, 91] width 105 height 32
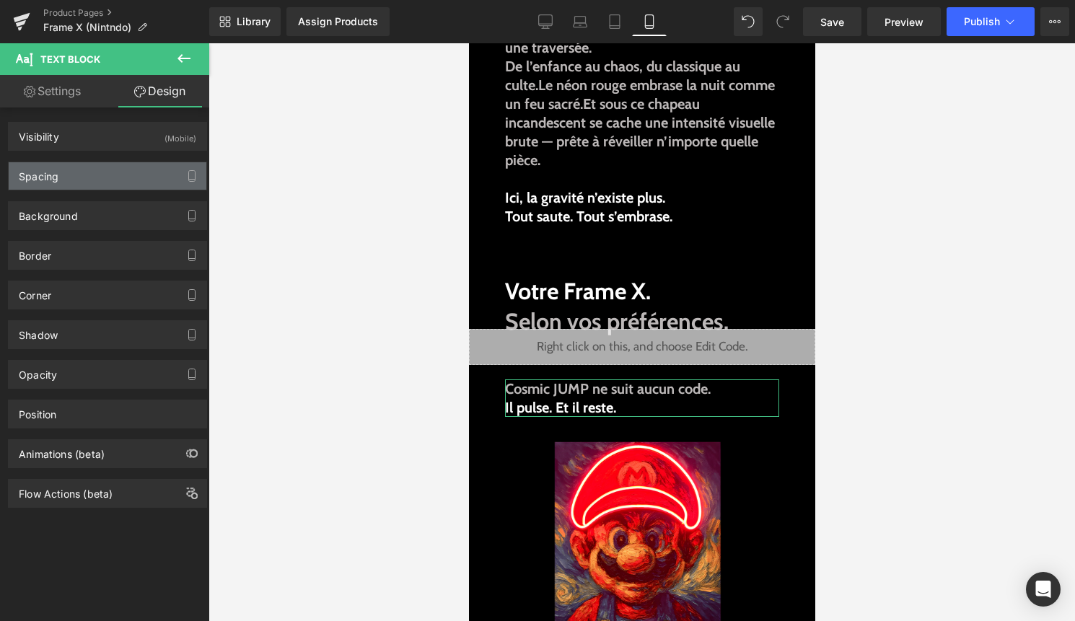
click at [123, 175] on div "Spacing" at bounding box center [108, 175] width 198 height 27
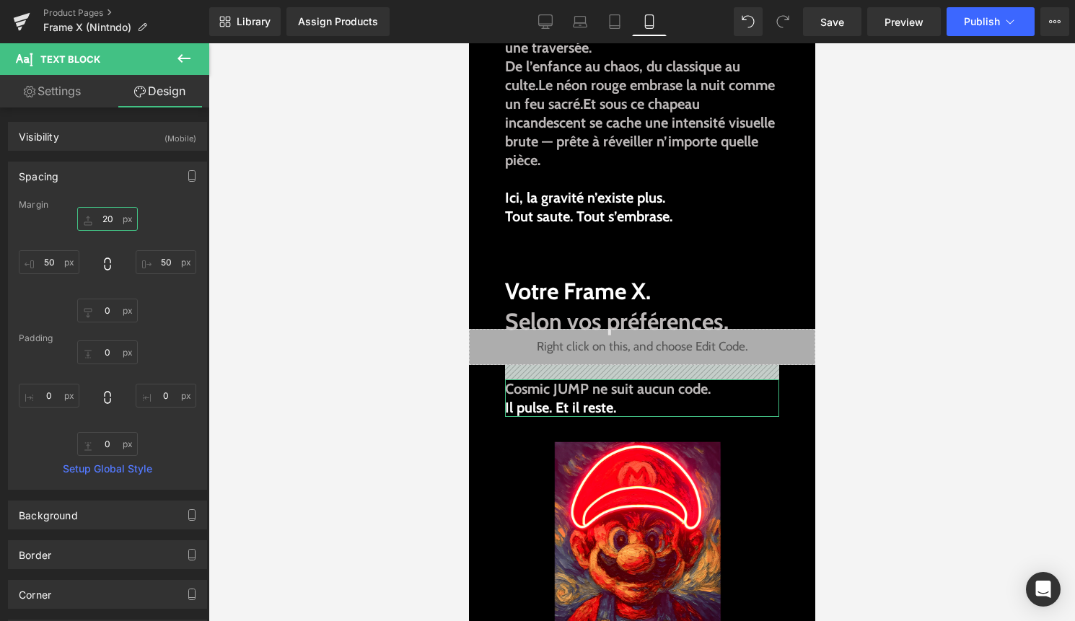
click at [109, 219] on input "20" at bounding box center [107, 219] width 61 height 24
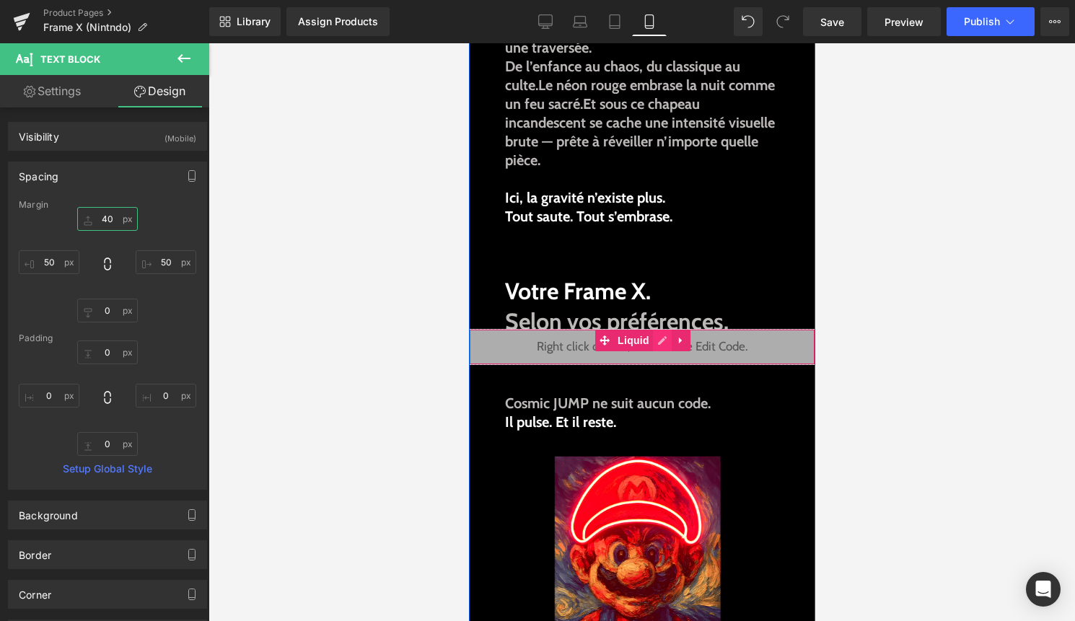
click at [658, 345] on div "Liquid" at bounding box center [641, 347] width 346 height 36
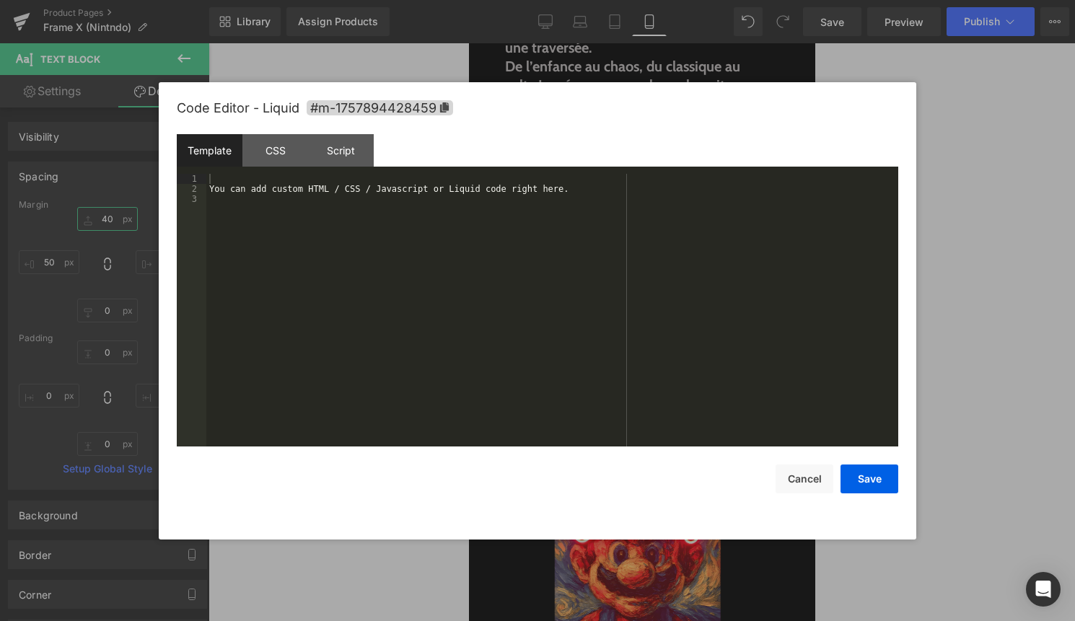
type input "40"
click at [598, 355] on div "You can add custom HTML / CSS / Javascript or Liquid code right here." at bounding box center [552, 320] width 692 height 293
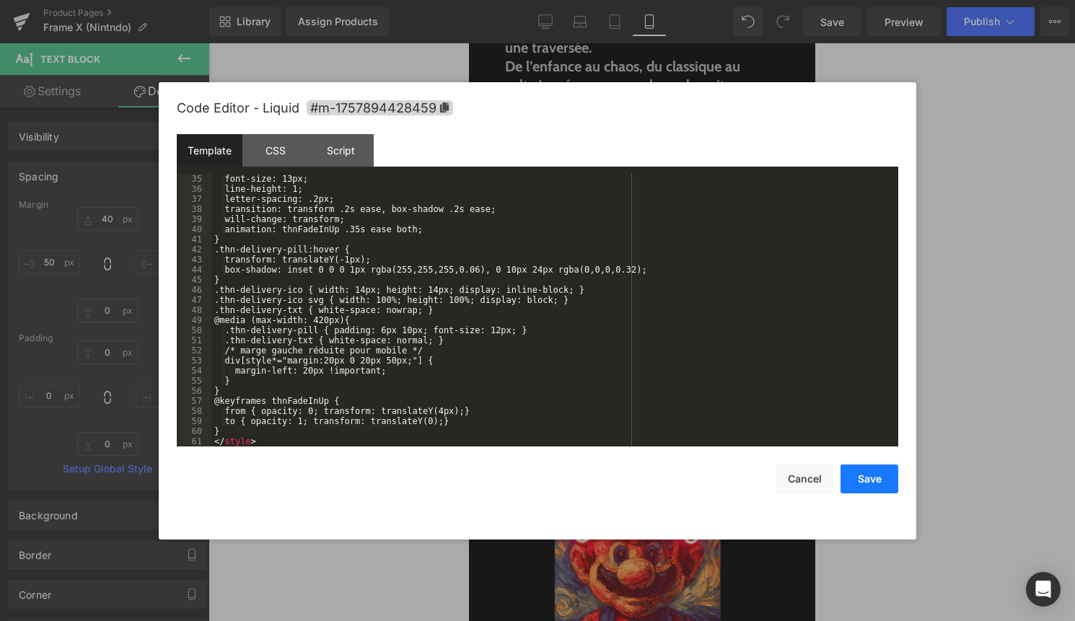
scroll to position [353, 0]
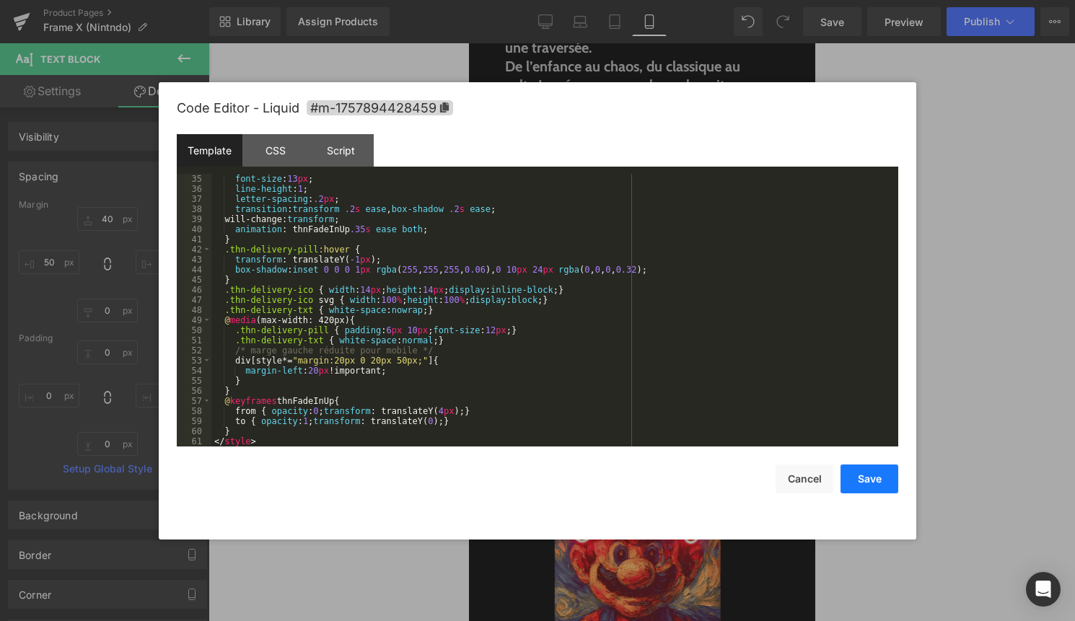
click at [877, 476] on button "Save" at bounding box center [869, 478] width 58 height 29
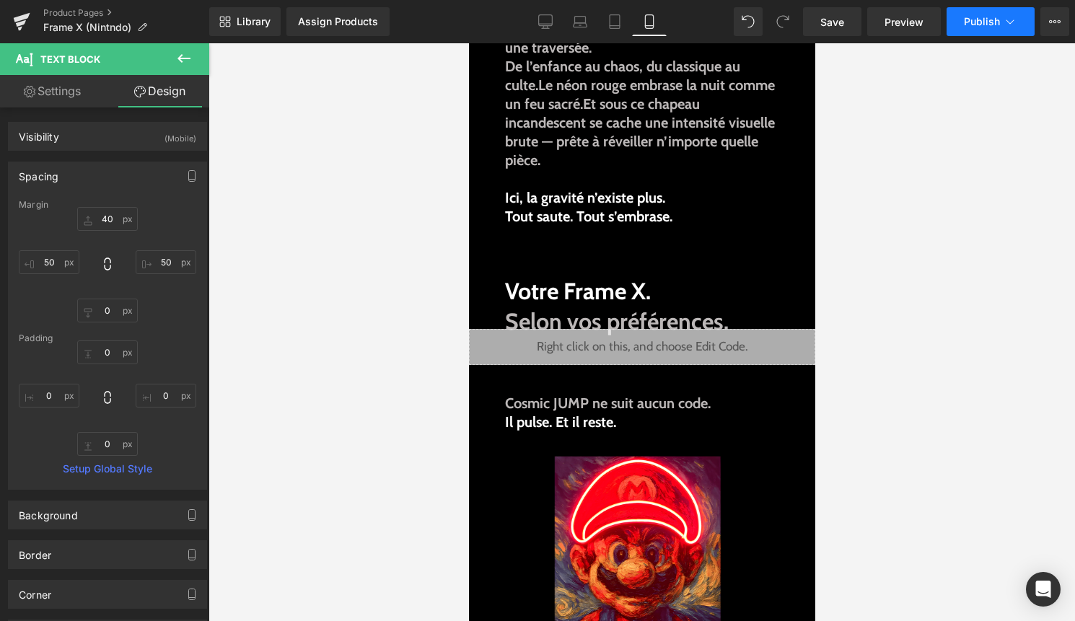
click at [973, 20] on span "Publish" at bounding box center [982, 22] width 36 height 12
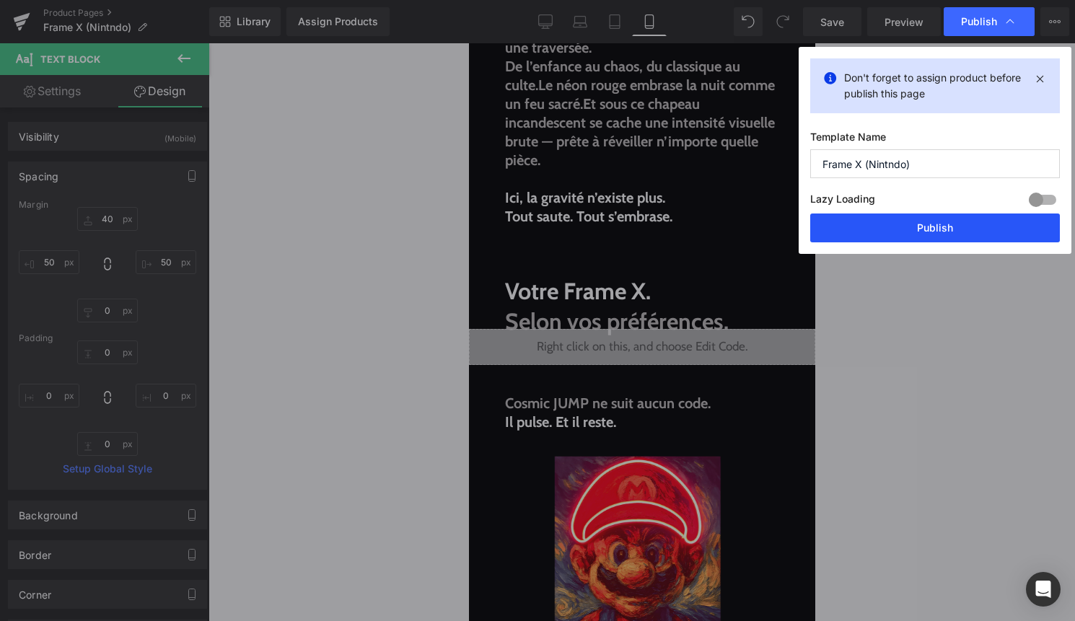
click at [938, 233] on button "Publish" at bounding box center [935, 227] width 250 height 29
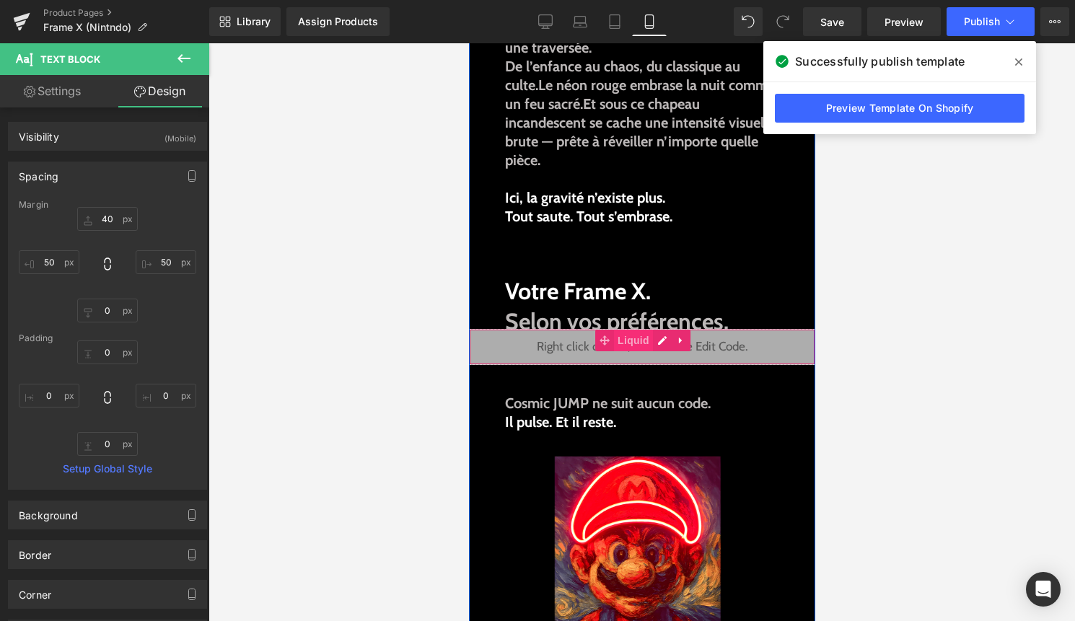
click at [626, 344] on span "Liquid" at bounding box center [632, 341] width 39 height 22
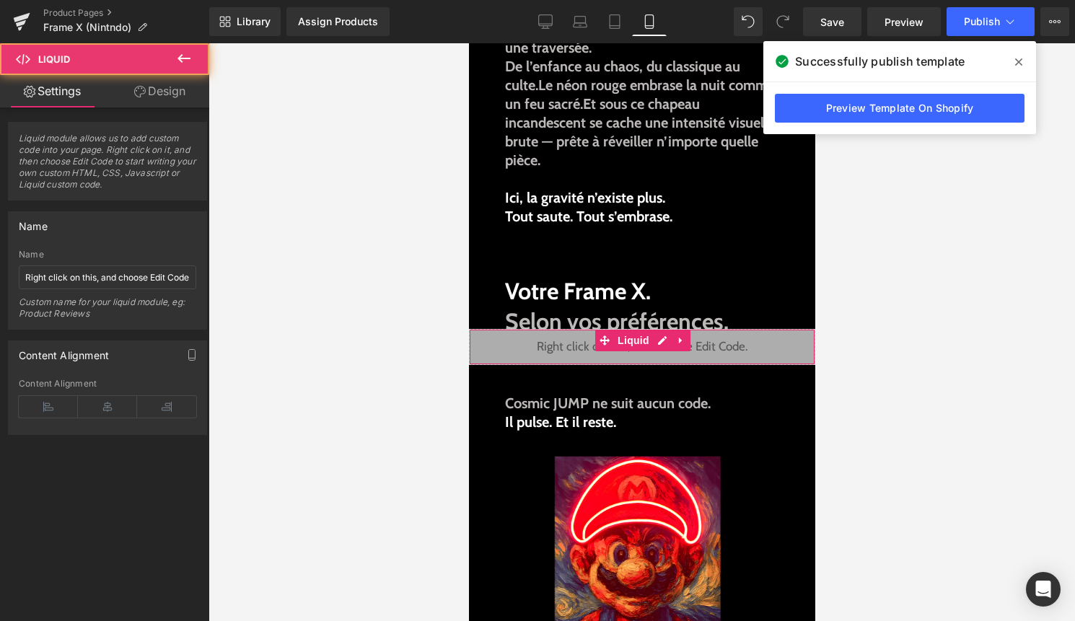
click at [156, 90] on link "Design" at bounding box center [159, 91] width 105 height 32
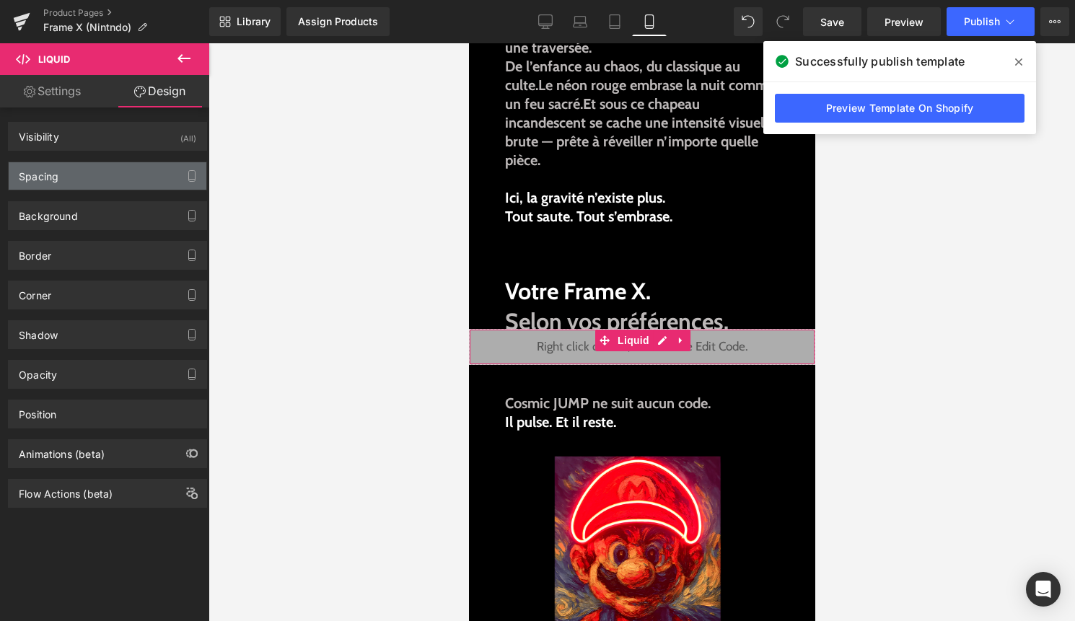
click at [74, 183] on div "Spacing" at bounding box center [108, 175] width 198 height 27
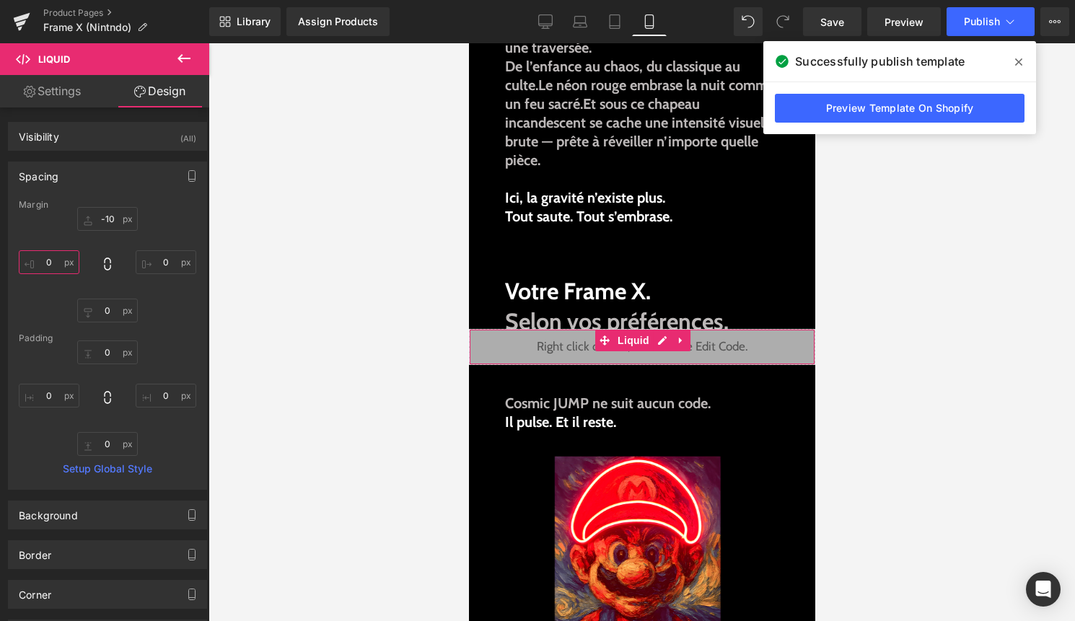
click at [45, 263] on input "0" at bounding box center [49, 262] width 61 height 24
type input "-10"
click at [1013, 29] on button "Publish" at bounding box center [990, 21] width 88 height 29
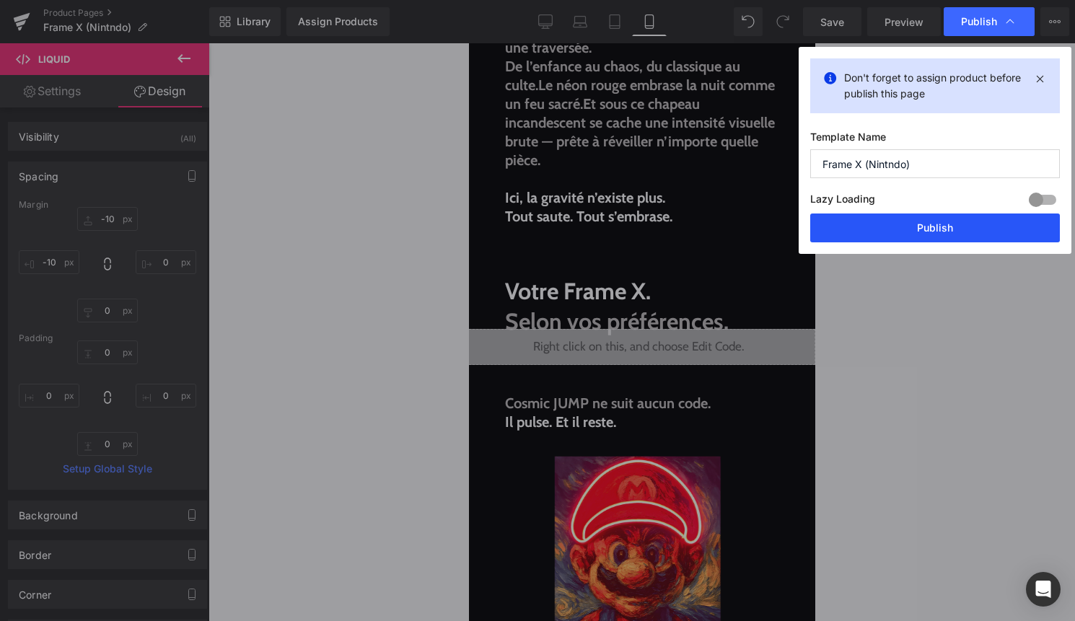
click at [952, 221] on button "Publish" at bounding box center [935, 227] width 250 height 29
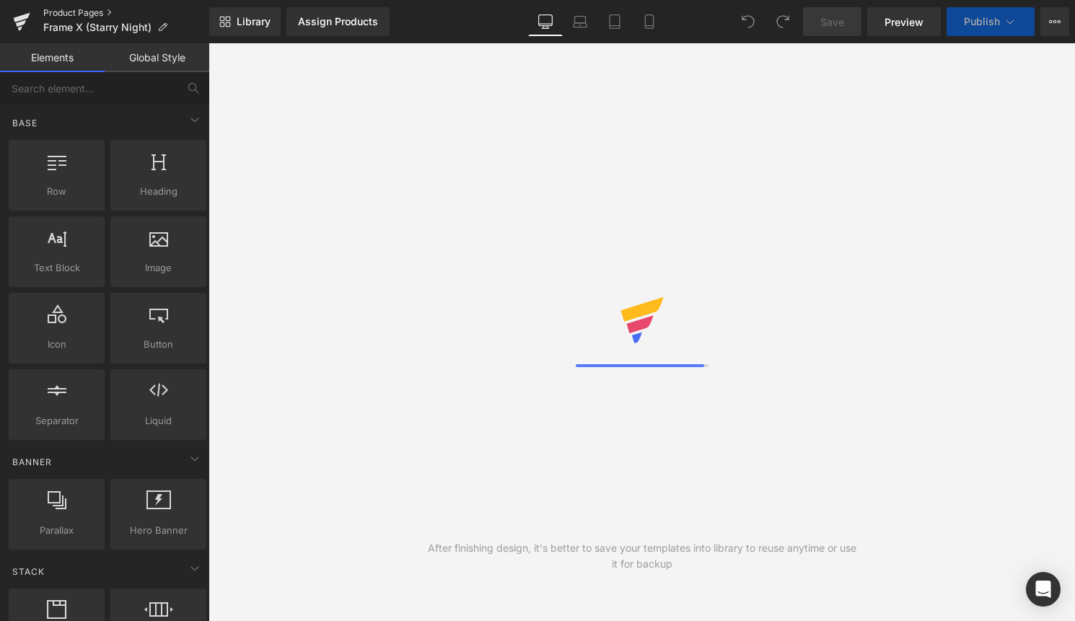
click at [100, 7] on link "Product Pages" at bounding box center [126, 13] width 166 height 12
click at [567, 30] on link "Laptop" at bounding box center [580, 21] width 35 height 29
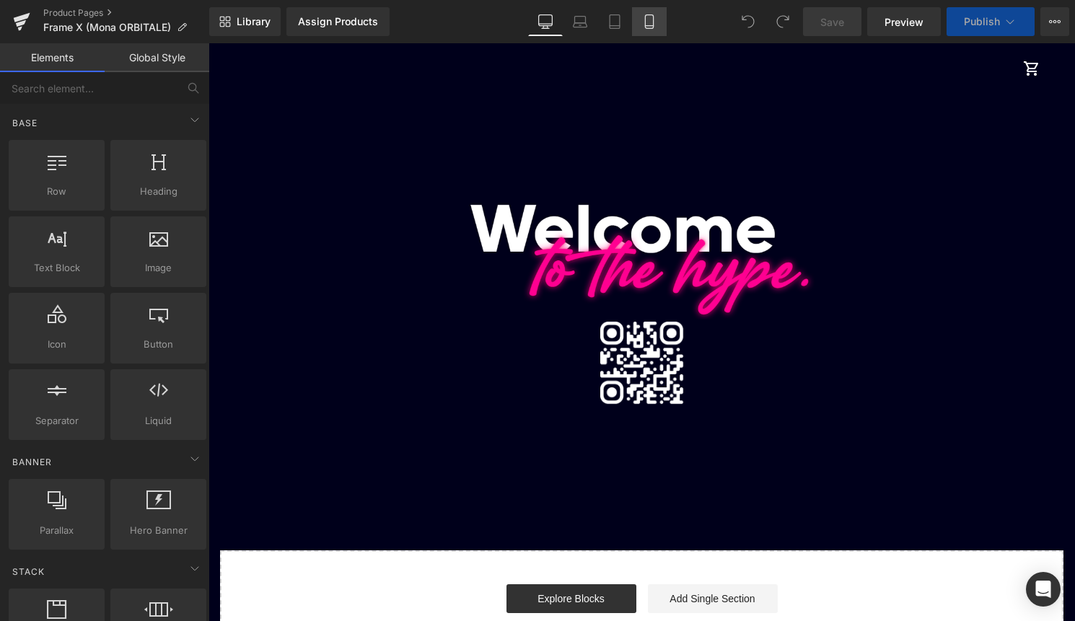
click at [633, 30] on link "Mobile" at bounding box center [649, 21] width 35 height 29
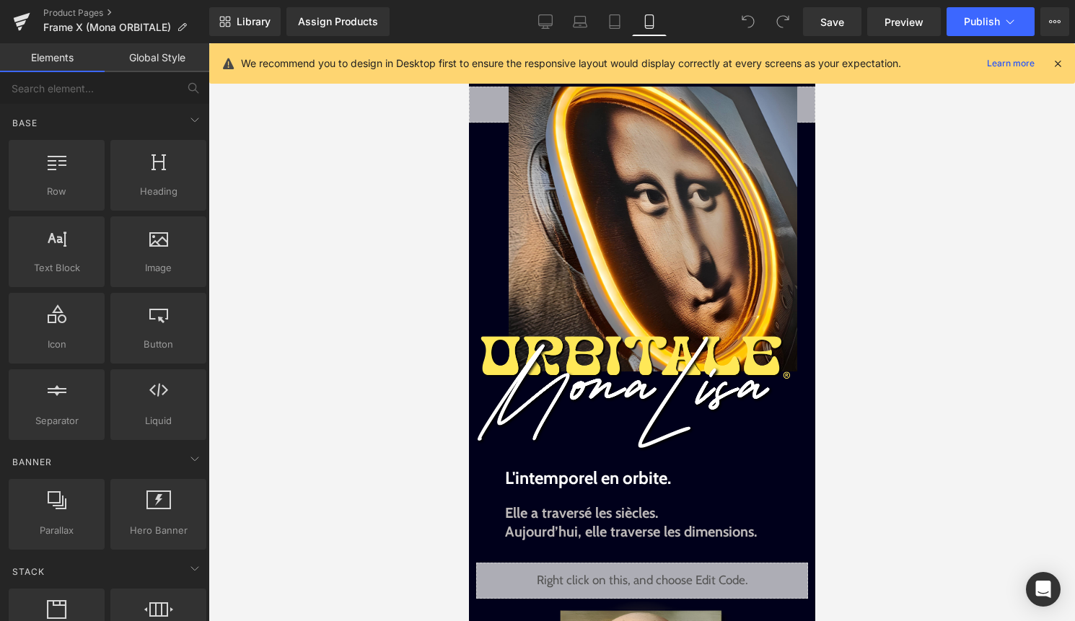
click at [1052, 67] on icon at bounding box center [1057, 63] width 13 height 13
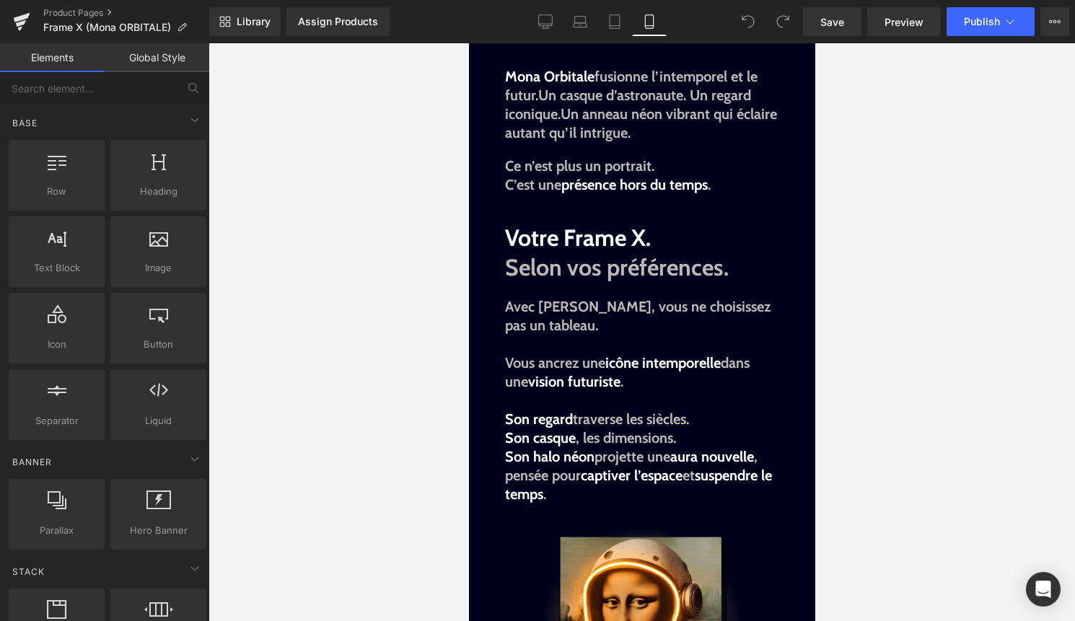
scroll to position [1243, 0]
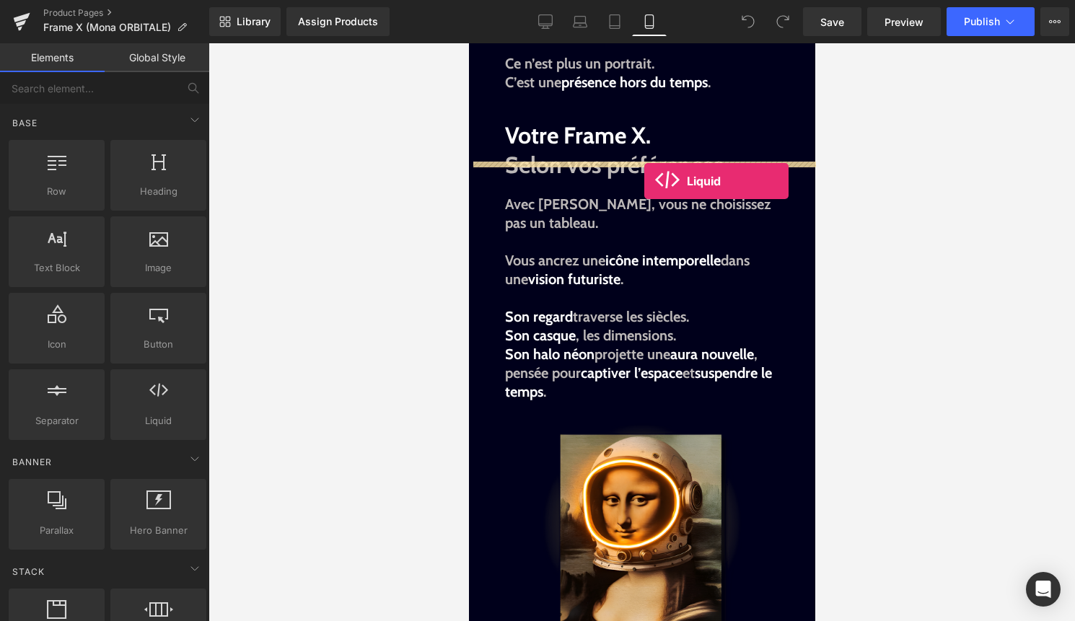
drag, startPoint x: 625, startPoint y: 436, endPoint x: 640, endPoint y: 177, distance: 259.3
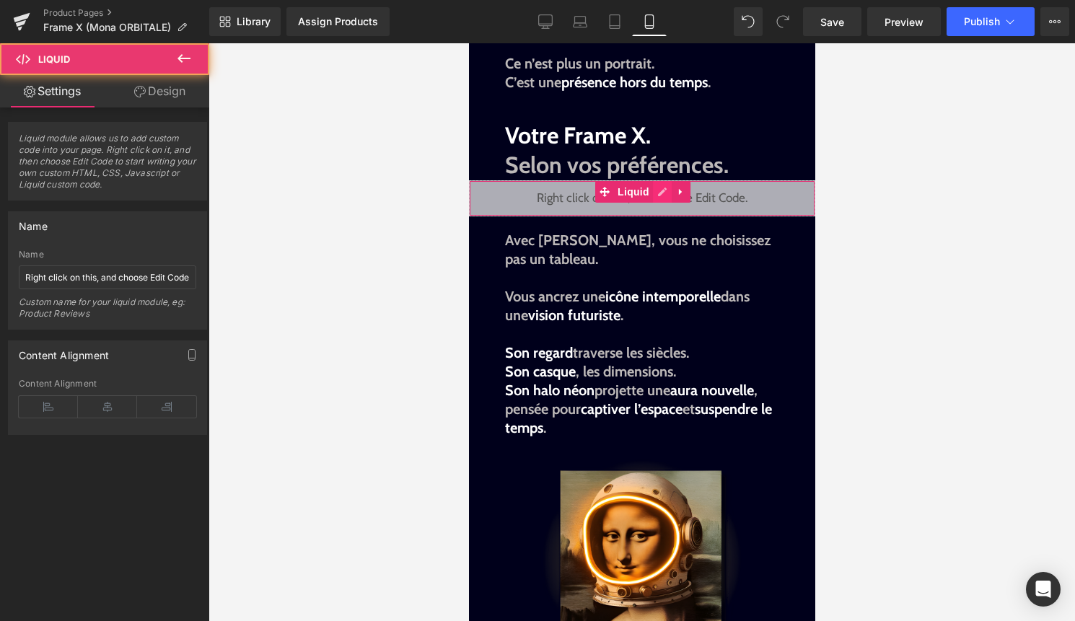
click at [656, 180] on div "Liquid" at bounding box center [641, 198] width 346 height 36
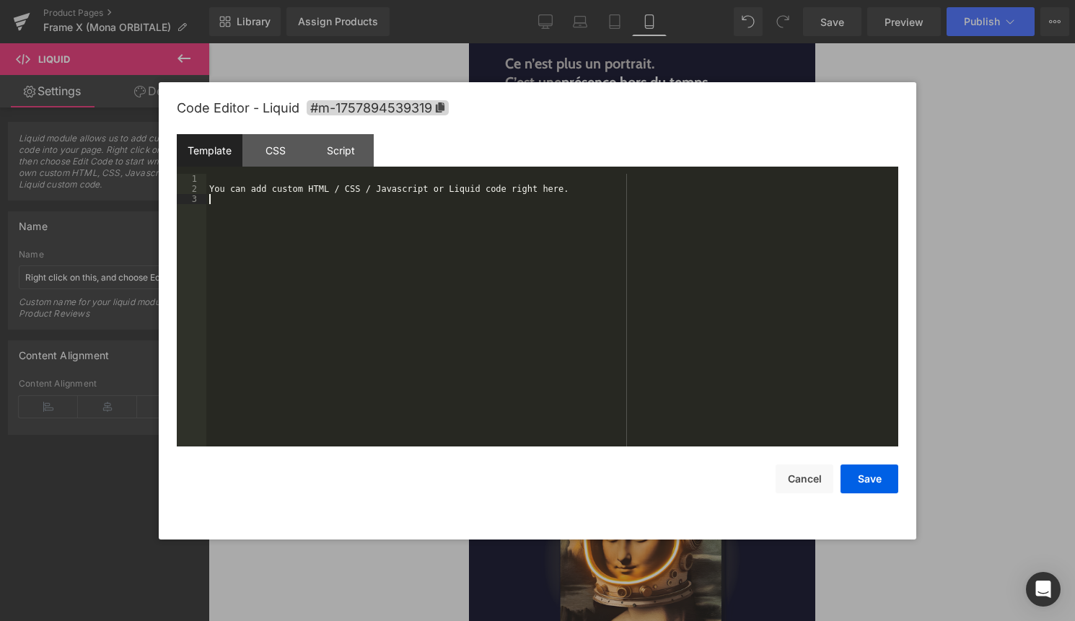
click at [590, 211] on div "You can add custom HTML / CSS / Javascript or Liquid code right here." at bounding box center [552, 320] width 692 height 293
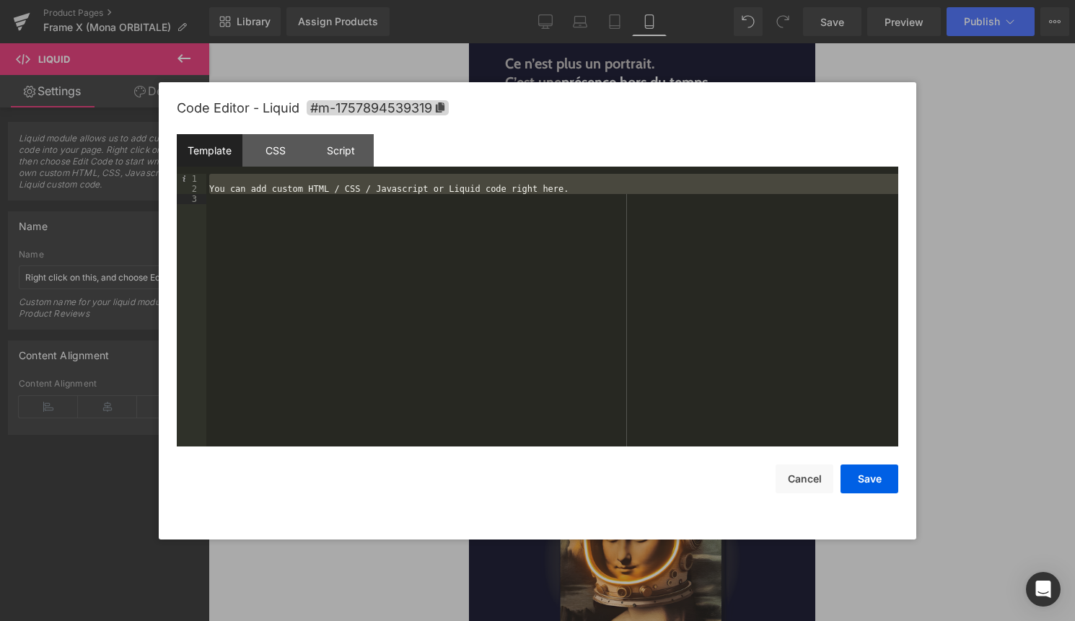
scroll to position [353, 0]
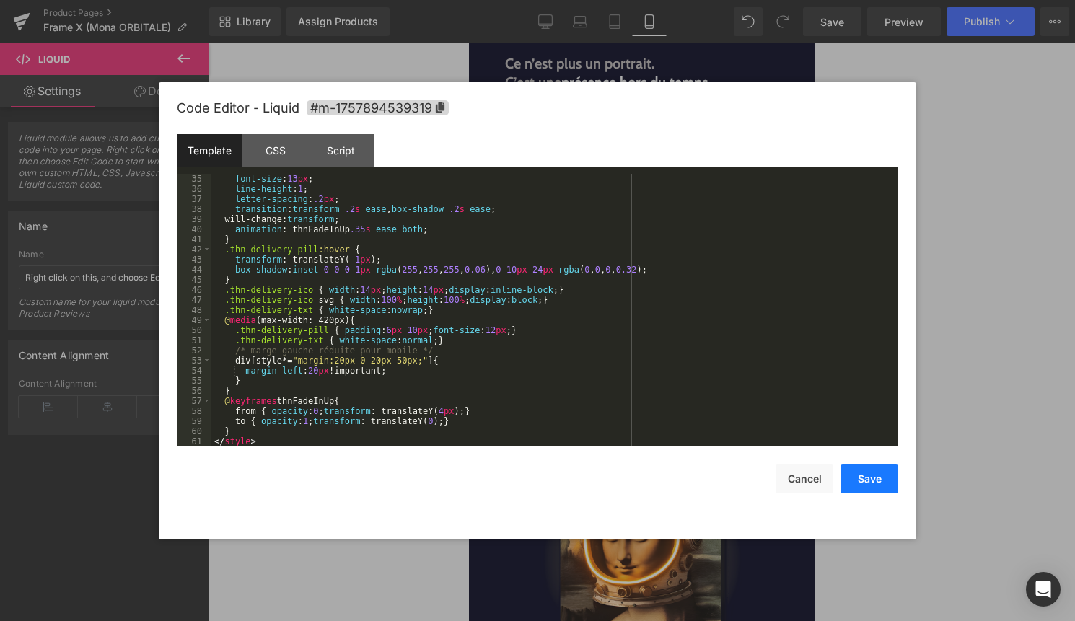
click at [855, 482] on button "Save" at bounding box center [869, 478] width 58 height 29
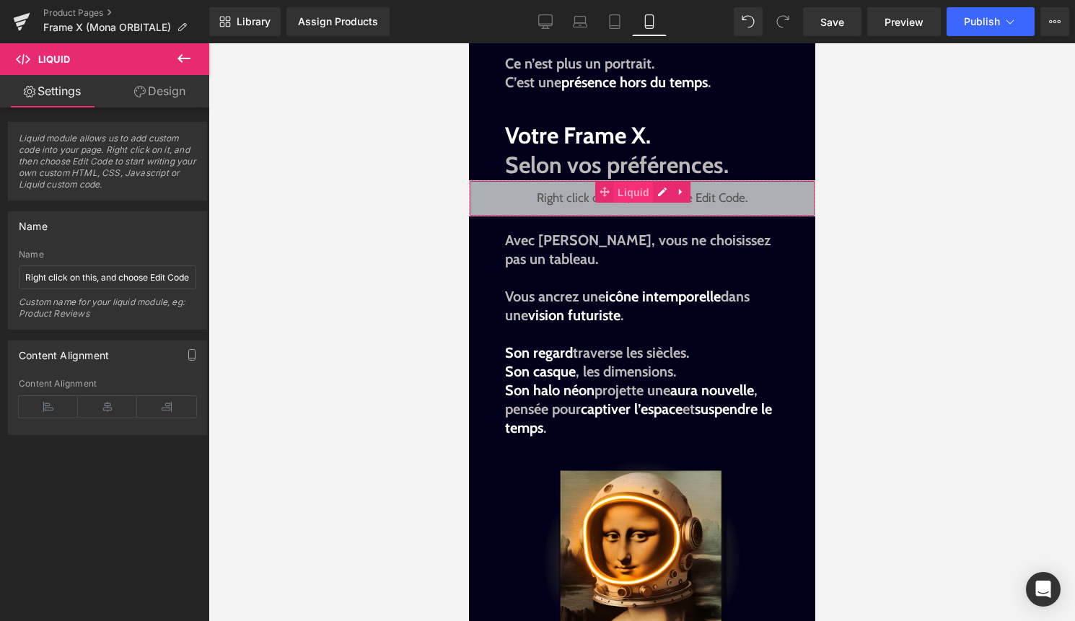
click at [631, 183] on span "Liquid" at bounding box center [632, 193] width 39 height 22
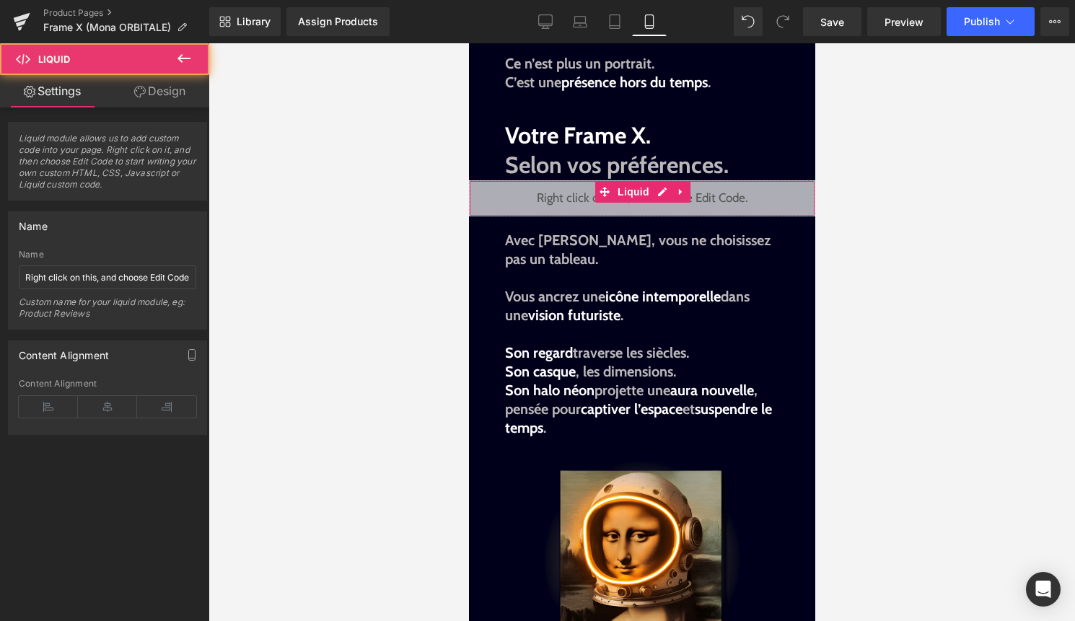
click at [152, 87] on link "Design" at bounding box center [159, 91] width 105 height 32
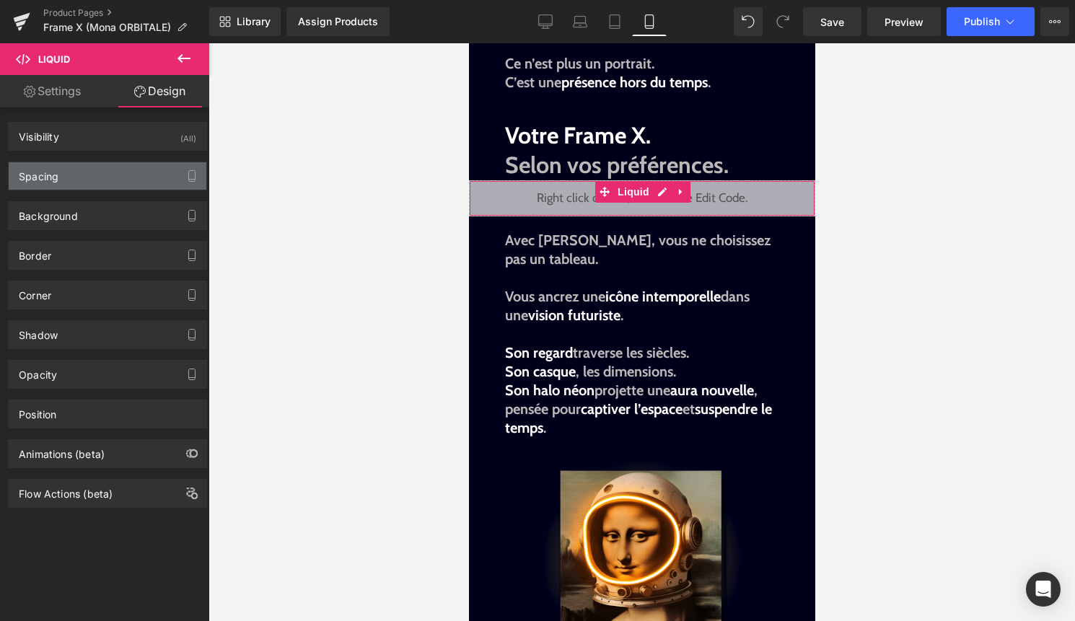
click at [102, 169] on div "Spacing" at bounding box center [108, 175] width 198 height 27
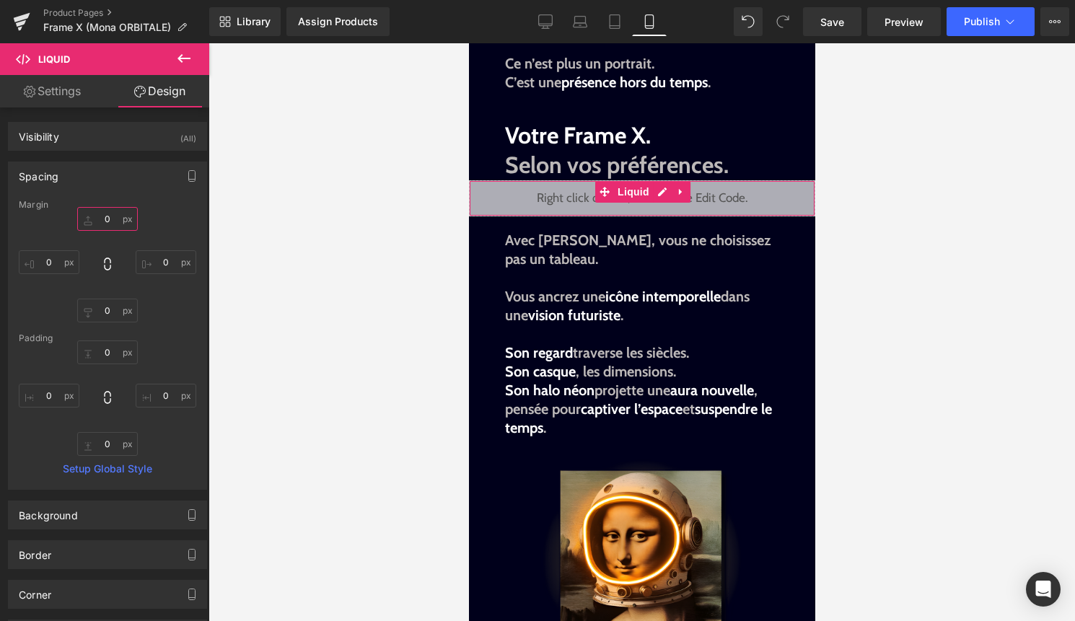
click at [99, 217] on input "0" at bounding box center [107, 219] width 61 height 24
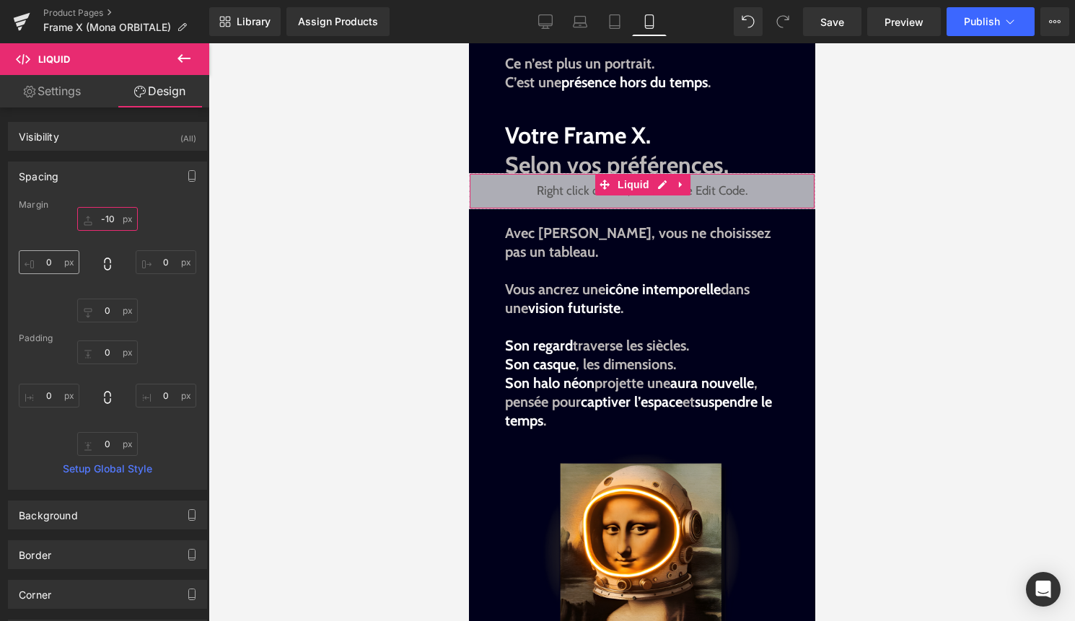
type input "-10"
drag, startPoint x: 48, startPoint y: 265, endPoint x: 48, endPoint y: 281, distance: 16.6
click at [48, 265] on input "0" at bounding box center [49, 262] width 61 height 24
type input "-10"
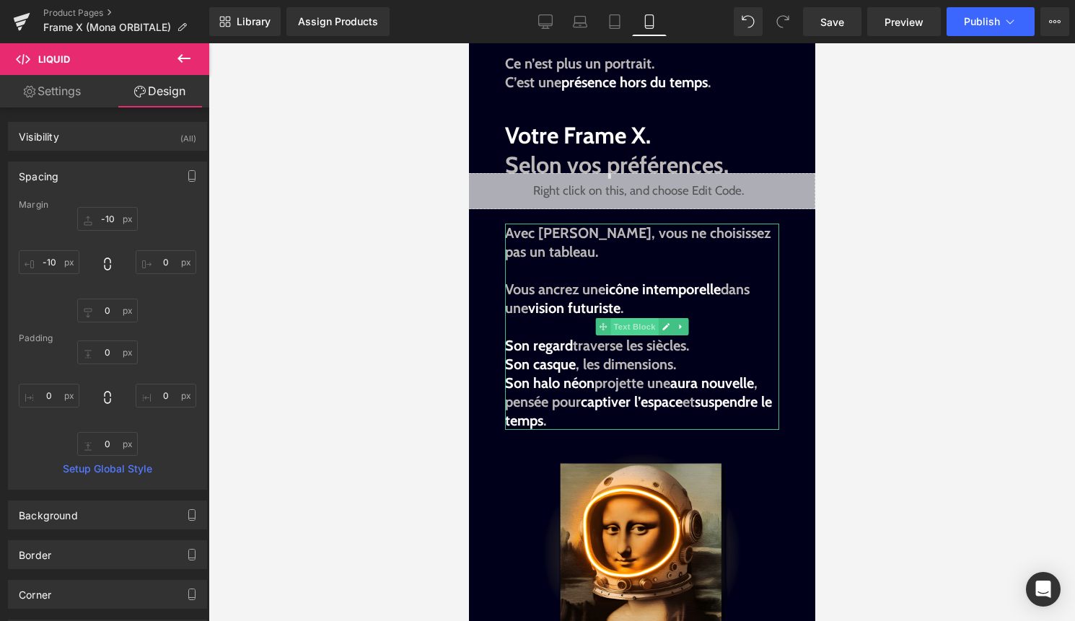
click at [612, 318] on span "Text Block" at bounding box center [633, 326] width 48 height 17
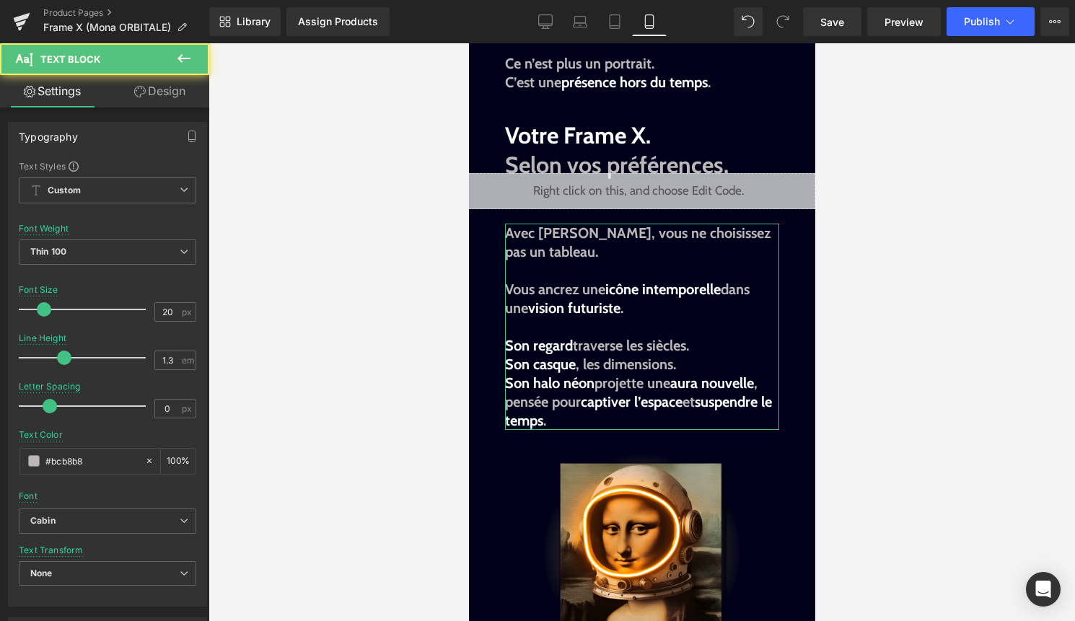
click at [162, 91] on link "Design" at bounding box center [159, 91] width 105 height 32
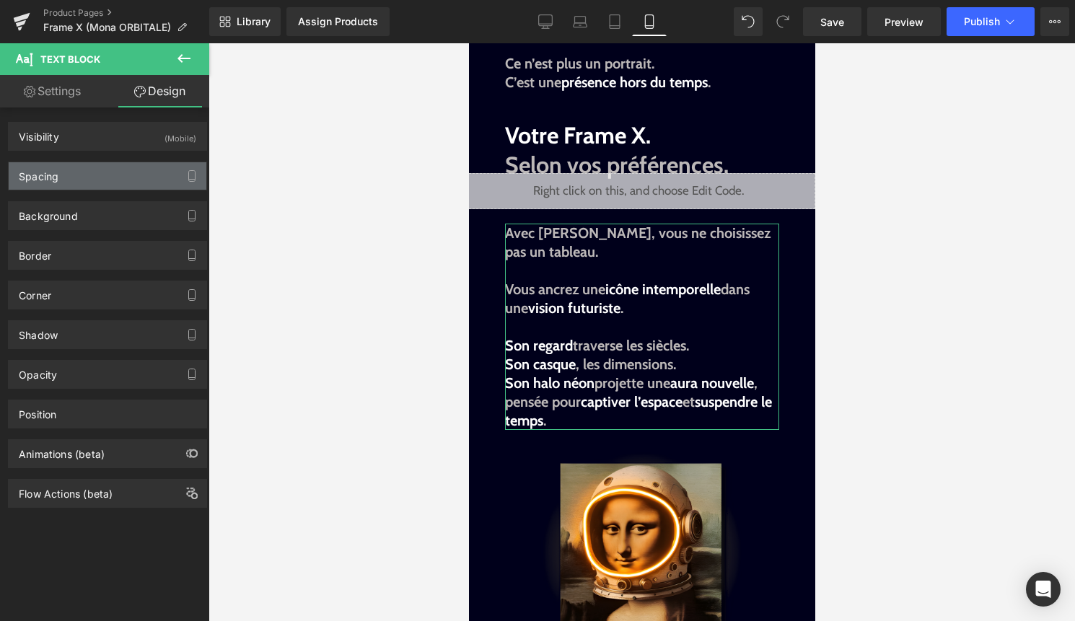
click at [94, 169] on div "Spacing" at bounding box center [108, 175] width 198 height 27
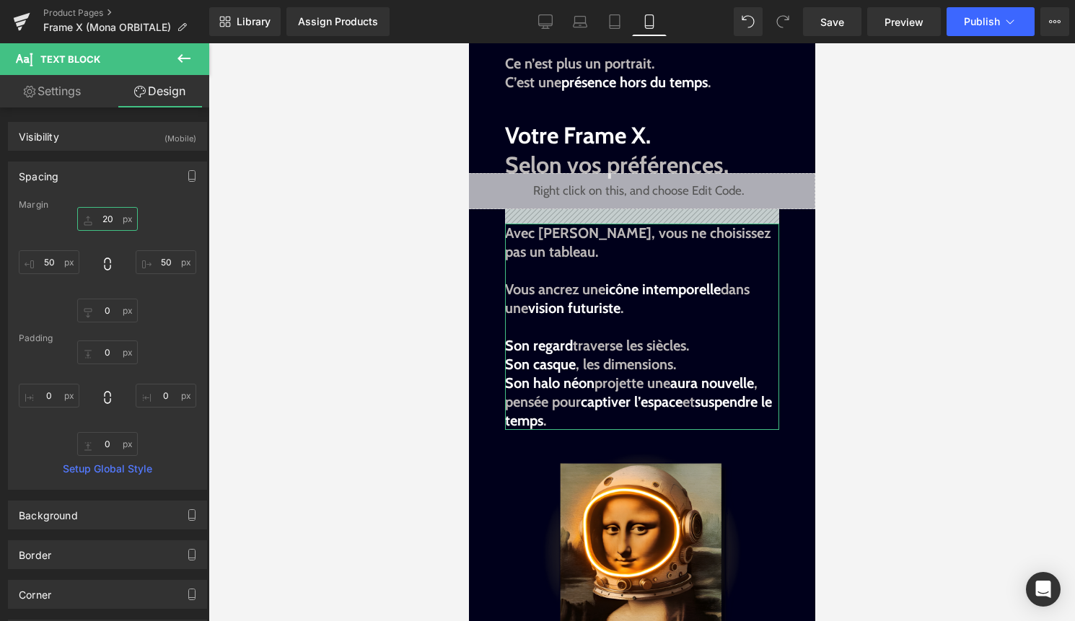
drag, startPoint x: 97, startPoint y: 219, endPoint x: 105, endPoint y: 221, distance: 8.2
click at [97, 219] on input "20" at bounding box center [107, 219] width 61 height 24
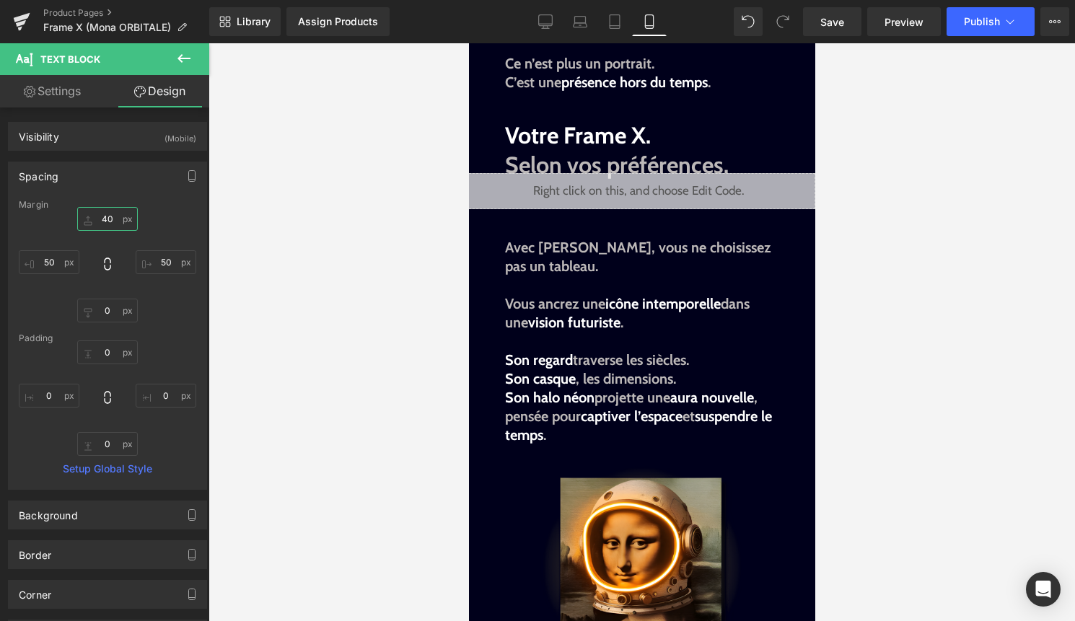
type input "40"
click at [1010, 4] on div "Library Assign Products Product Preview No product match your search. Please tr…" at bounding box center [641, 21] width 865 height 43
click at [989, 34] on button "Publish" at bounding box center [990, 21] width 88 height 29
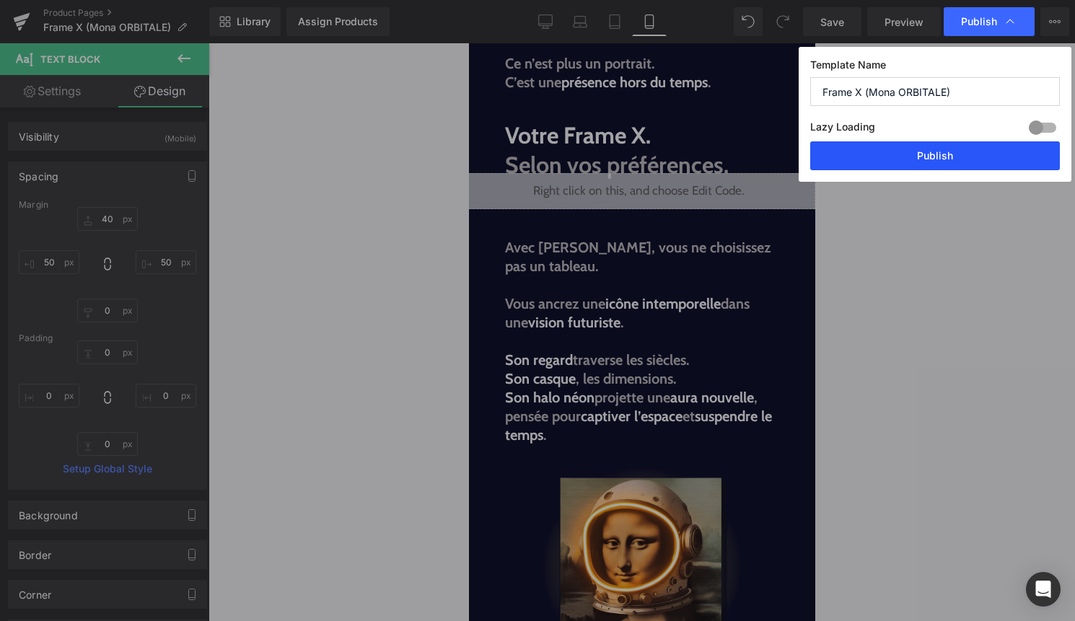
click at [958, 149] on button "Publish" at bounding box center [935, 155] width 250 height 29
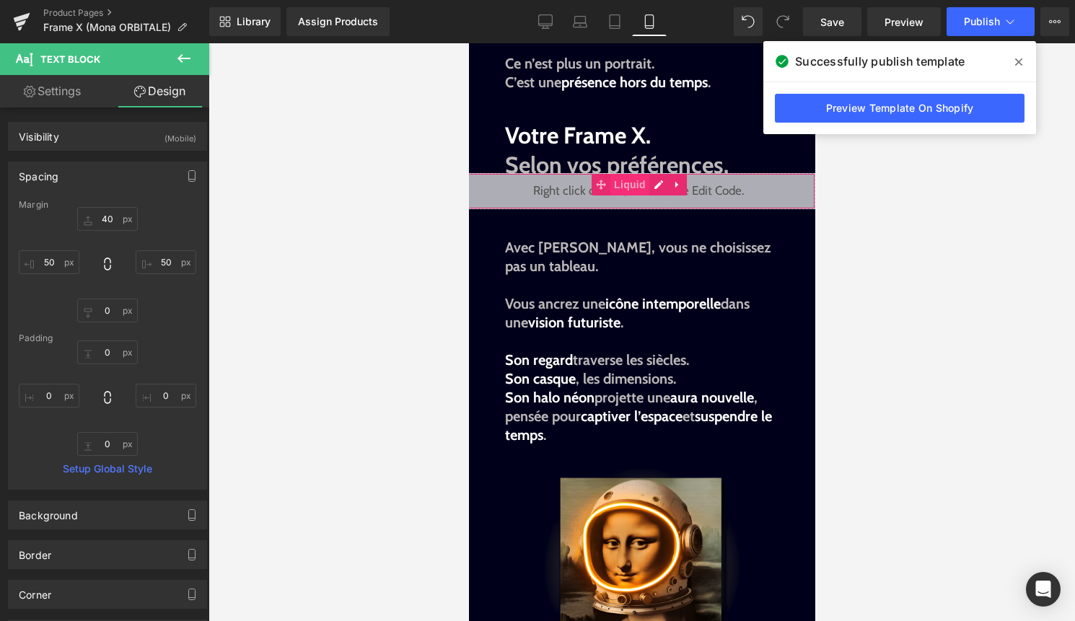
click at [626, 174] on span "Liquid" at bounding box center [628, 185] width 39 height 22
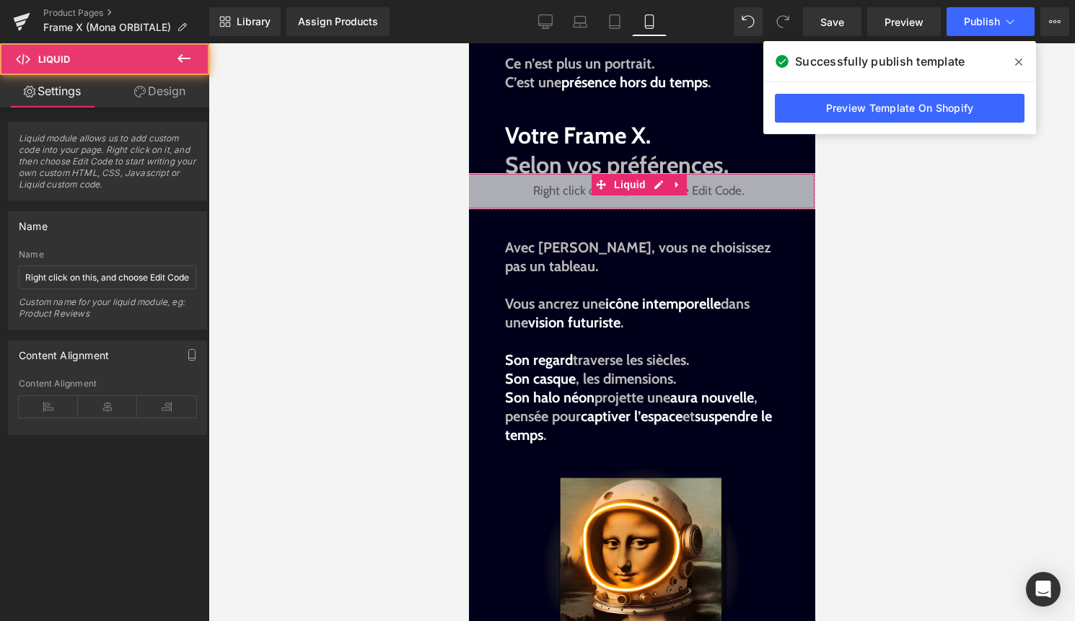
click at [167, 96] on link "Design" at bounding box center [159, 91] width 105 height 32
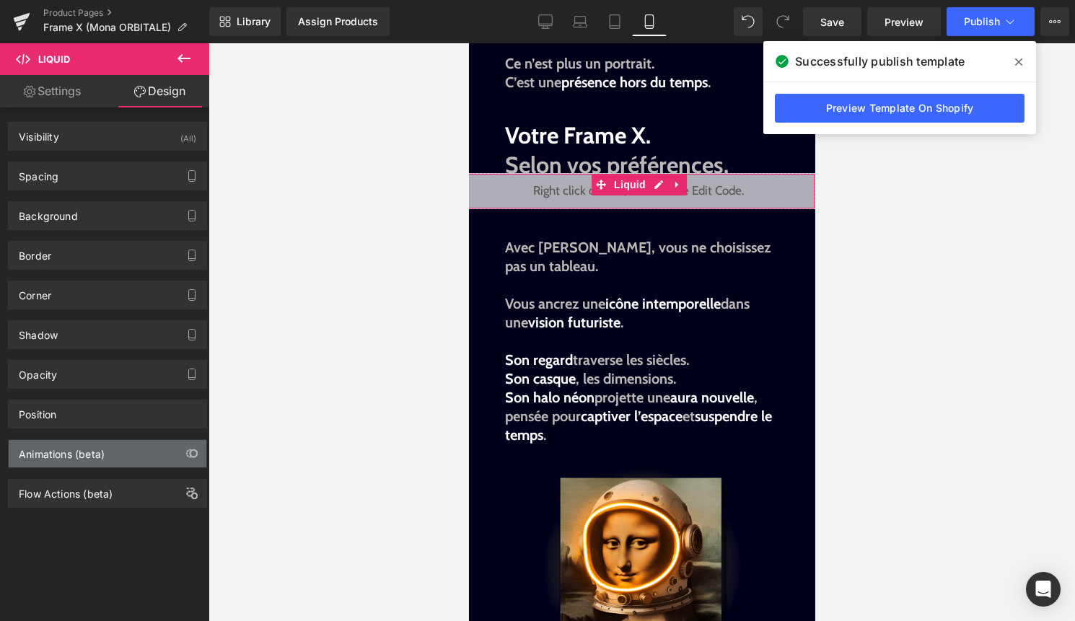
click at [113, 458] on div "Animations (beta)" at bounding box center [108, 453] width 198 height 27
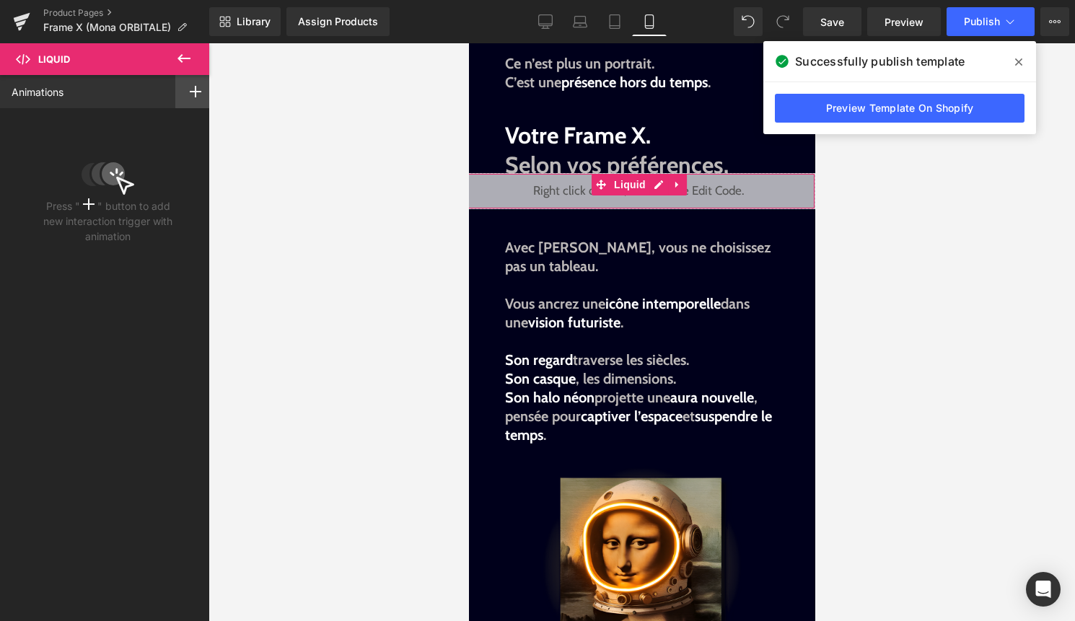
click at [198, 94] on div at bounding box center [195, 91] width 40 height 33
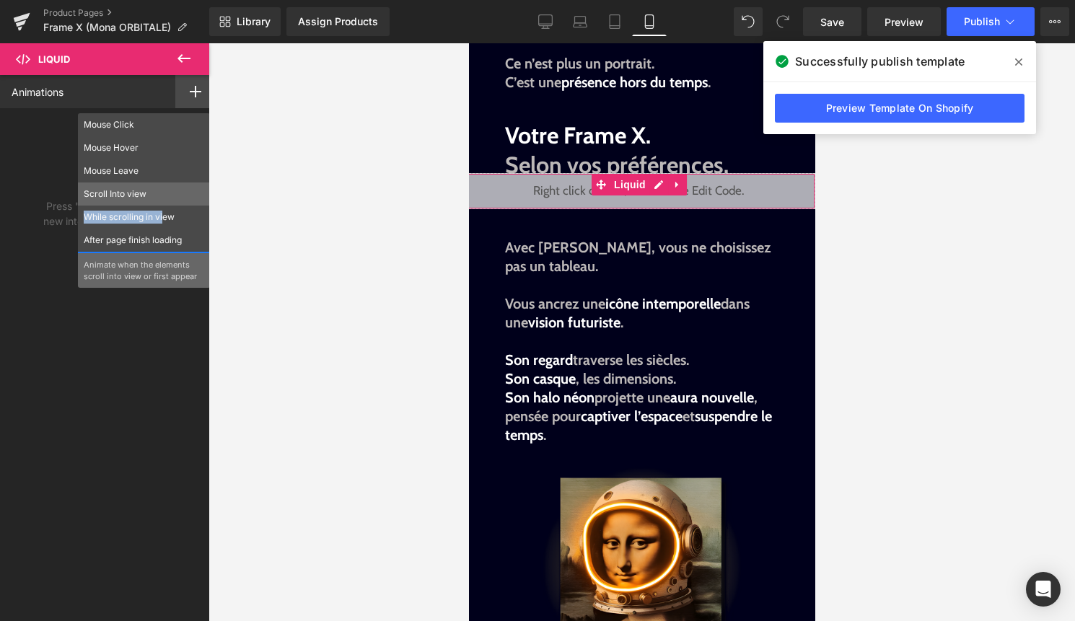
drag, startPoint x: 158, startPoint y: 223, endPoint x: 159, endPoint y: 202, distance: 21.0
click at [159, 202] on div "Mouse Click Mouse Hover Mouse Leave Scroll Into view While scrolling in view Af…" at bounding box center [144, 200] width 132 height 175
click at [163, 192] on p "Scroll Into view" at bounding box center [144, 194] width 120 height 13
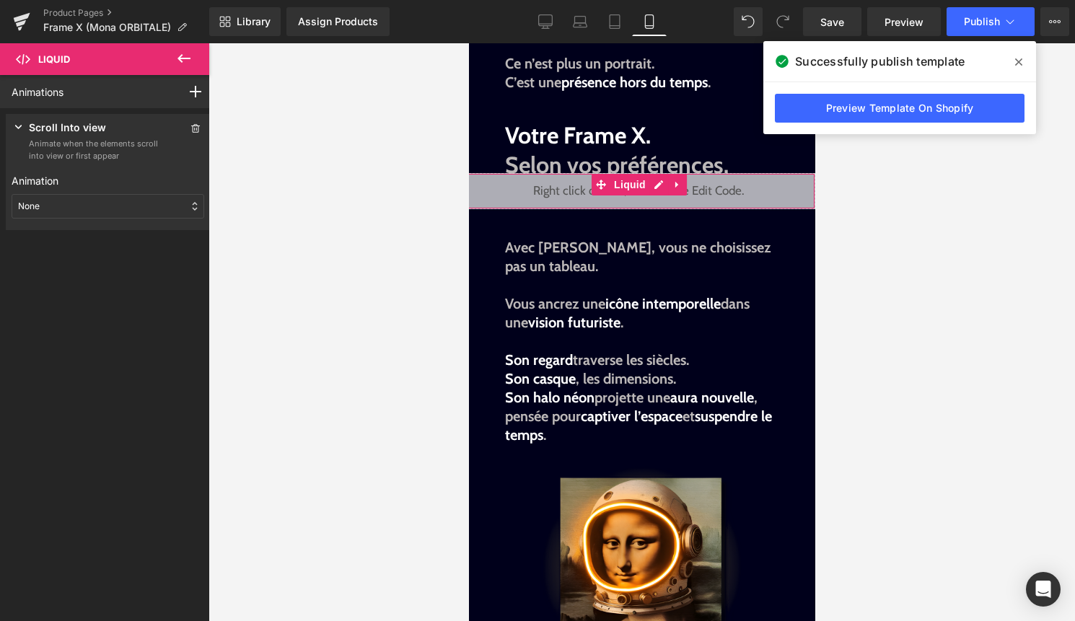
click at [144, 201] on div "None" at bounding box center [108, 206] width 193 height 25
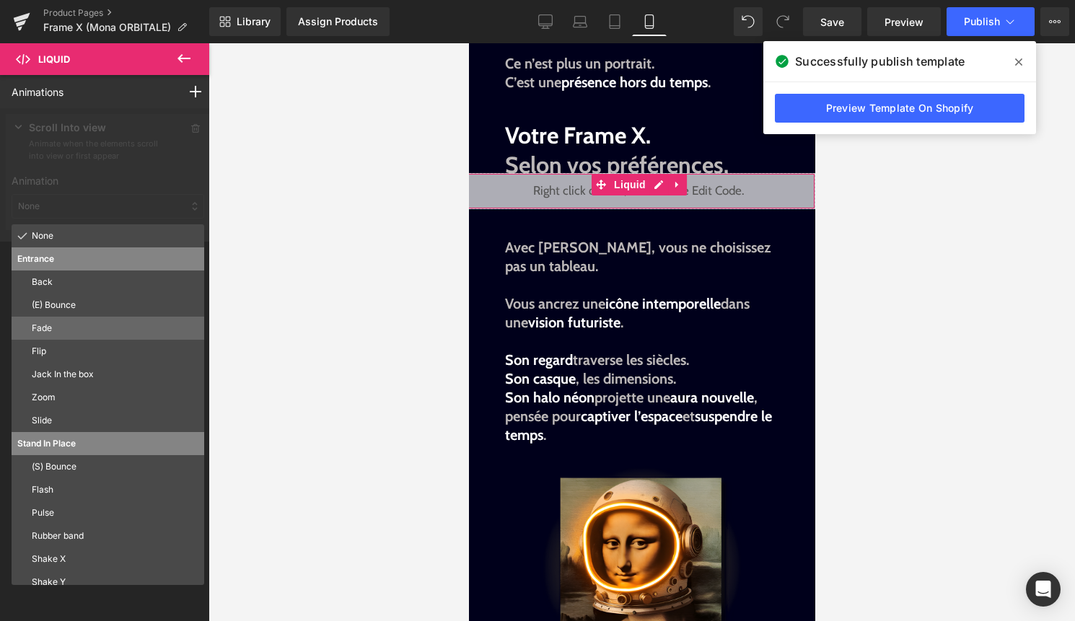
click at [98, 324] on p "Fade" at bounding box center [115, 328] width 167 height 13
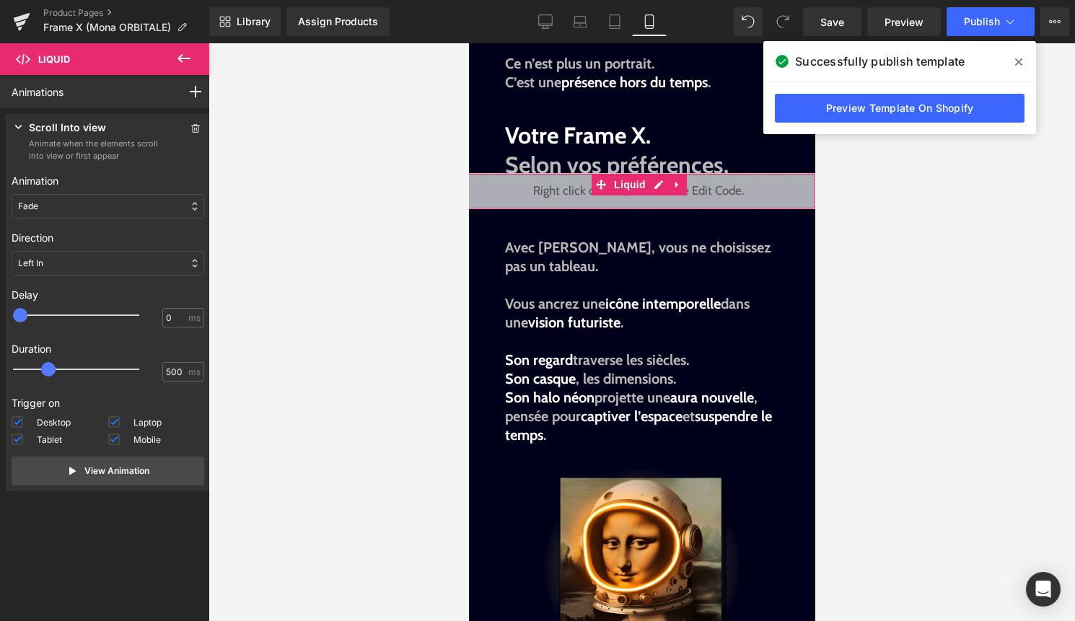
click at [98, 261] on div "Left In" at bounding box center [108, 263] width 193 height 25
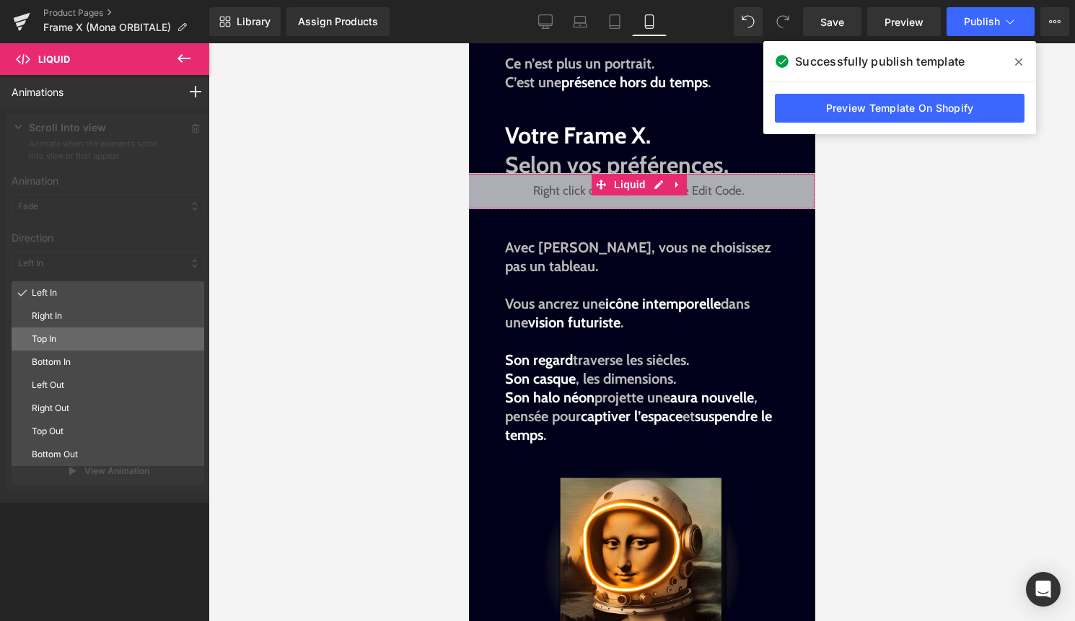
click at [81, 335] on p "Top In" at bounding box center [115, 338] width 167 height 13
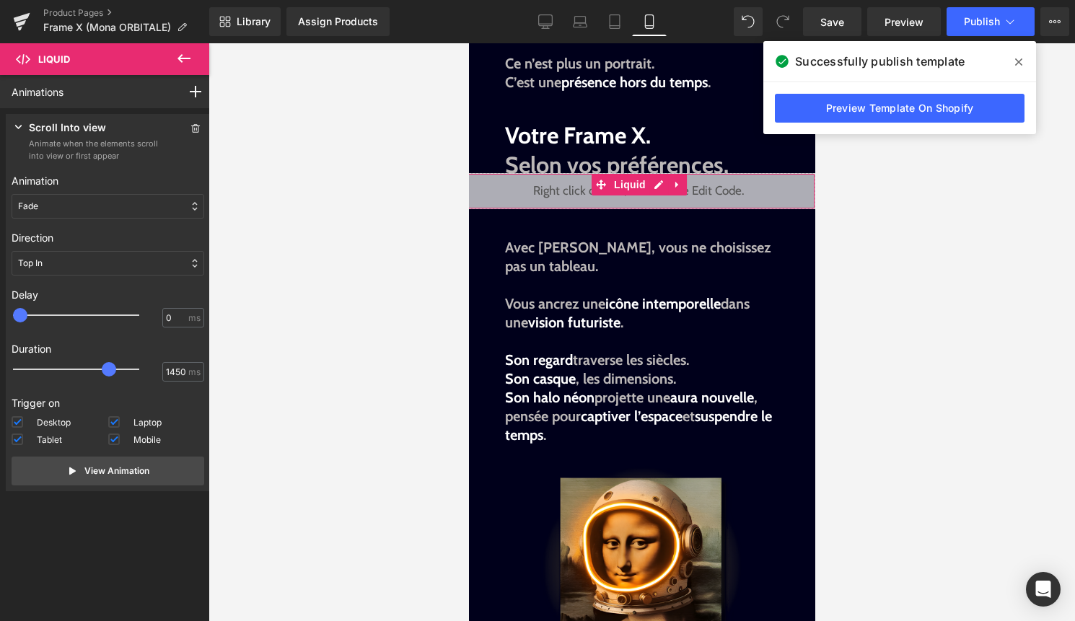
type input "1500"
drag, startPoint x: 52, startPoint y: 367, endPoint x: 118, endPoint y: 370, distance: 66.4
click at [118, 370] on span at bounding box center [112, 369] width 14 height 14
click at [982, 25] on span "Publish" at bounding box center [982, 22] width 36 height 12
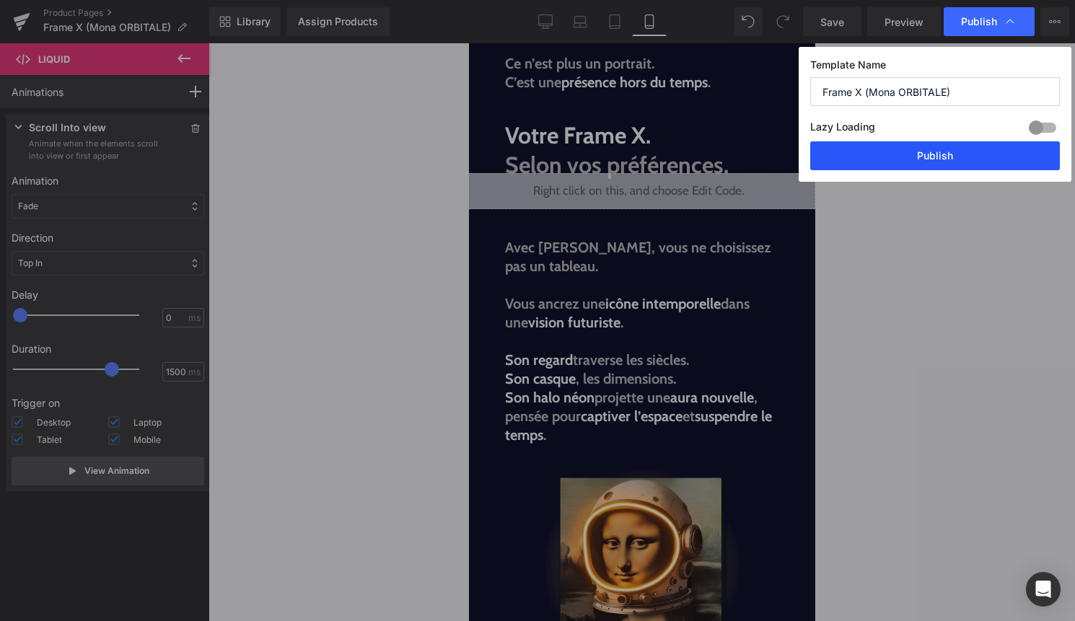
click at [949, 158] on button "Publish" at bounding box center [935, 155] width 250 height 29
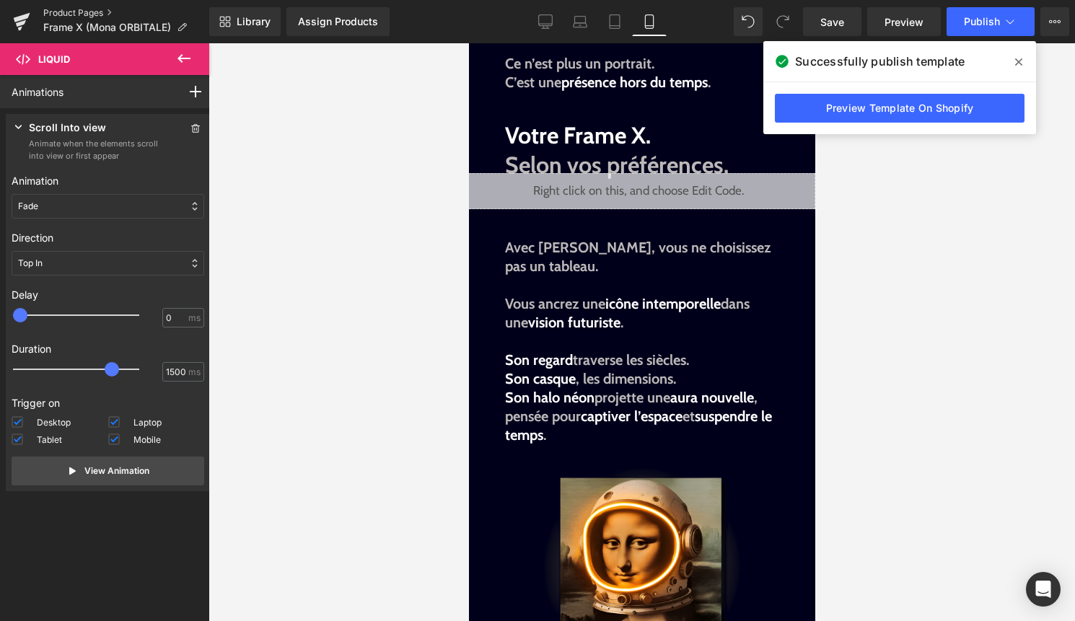
click at [65, 12] on link "Product Pages" at bounding box center [126, 13] width 166 height 12
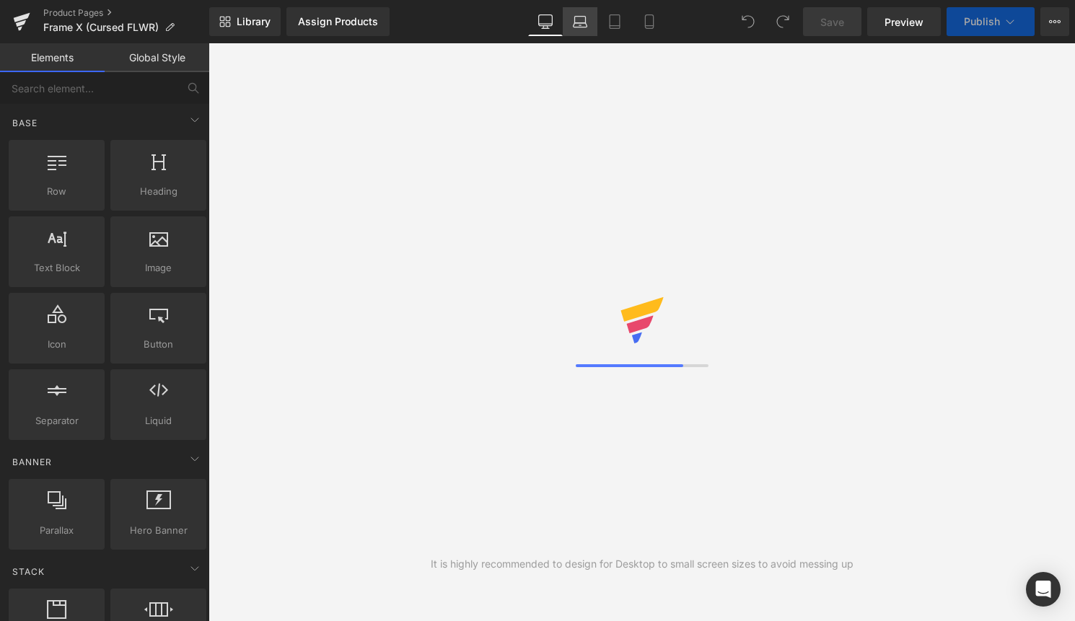
click at [565, 25] on link "Laptop" at bounding box center [580, 21] width 35 height 29
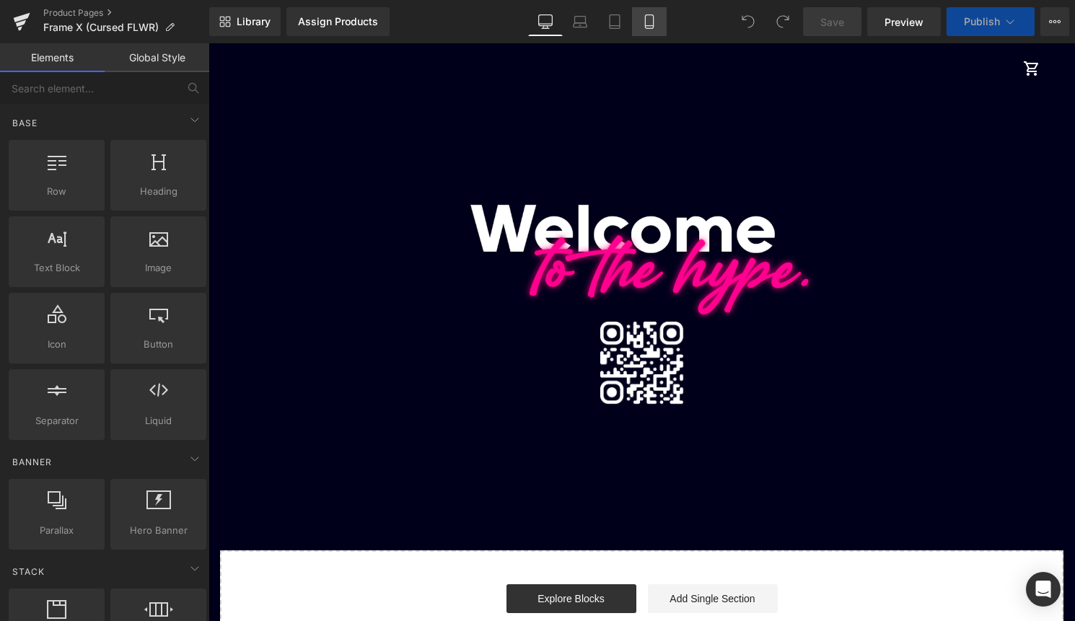
click at [640, 22] on link "Mobile" at bounding box center [649, 21] width 35 height 29
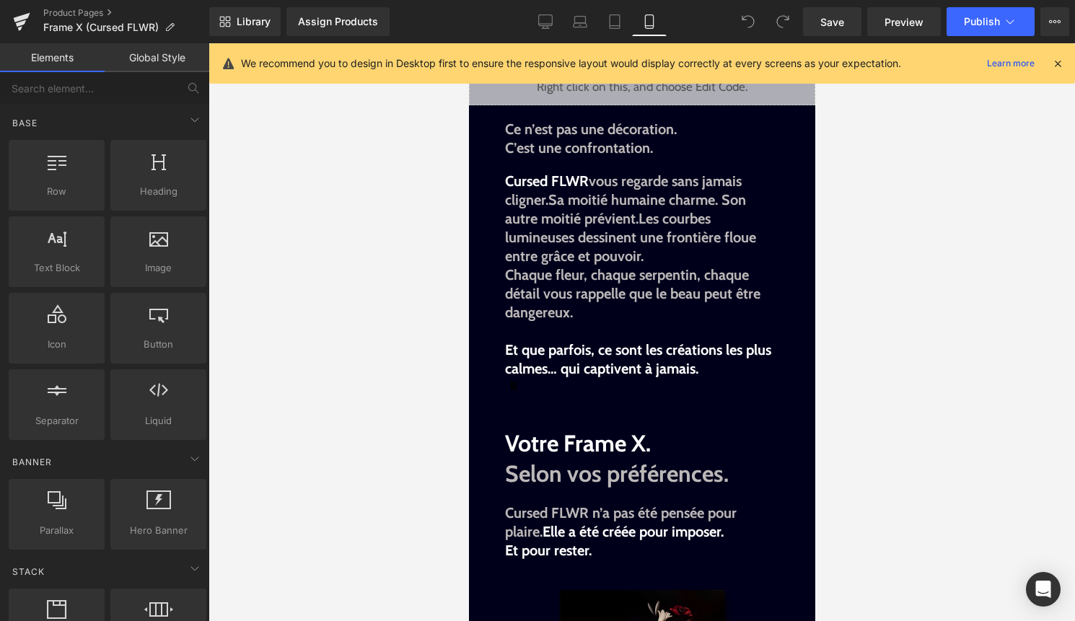
scroll to position [1277, 0]
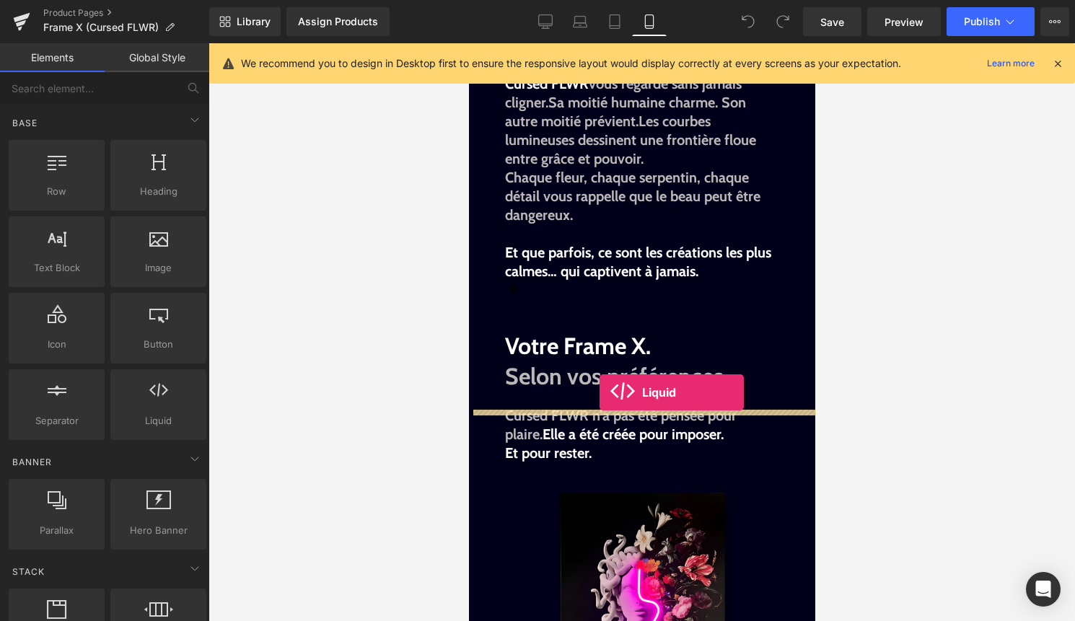
drag, startPoint x: 605, startPoint y: 444, endPoint x: 597, endPoint y: 395, distance: 49.7
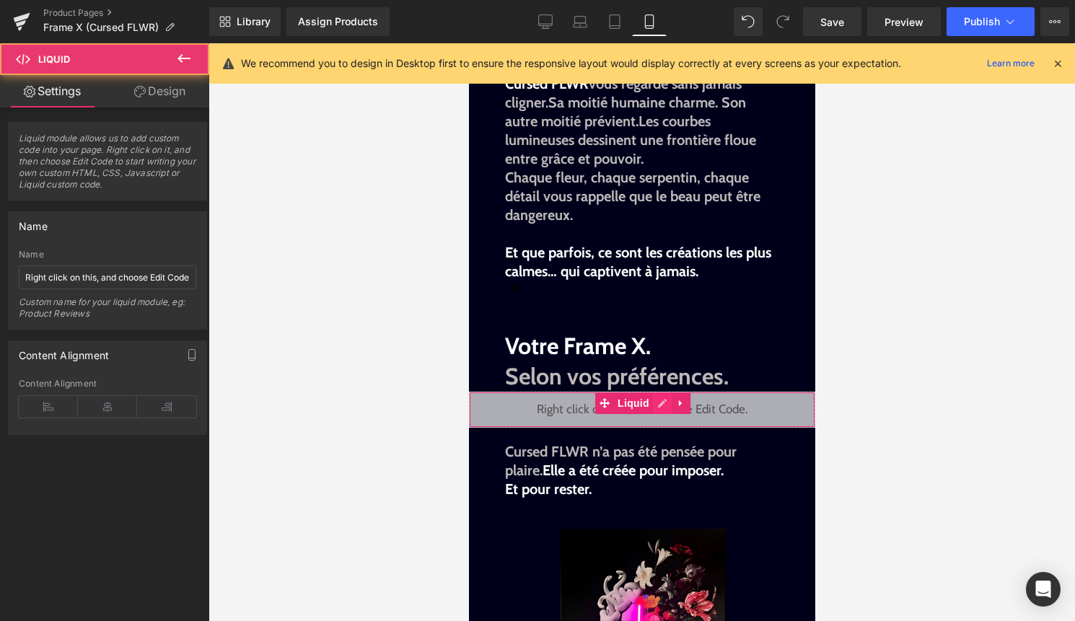
click at [663, 427] on div "Liquid" at bounding box center [641, 410] width 346 height 36
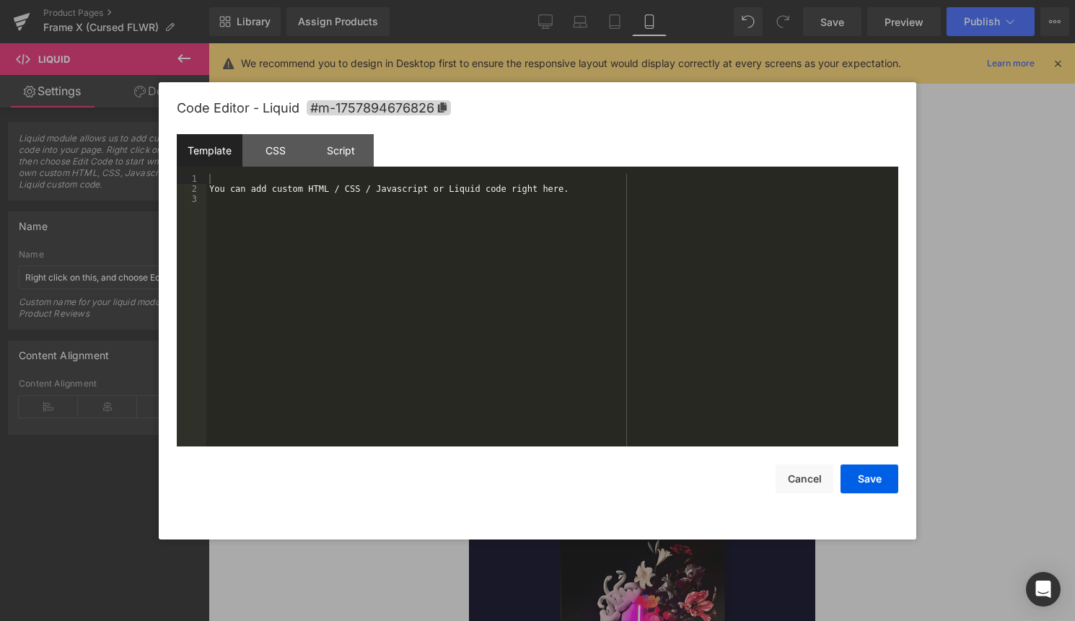
click at [560, 416] on div "You can add custom HTML / CSS / Javascript or Liquid code right here." at bounding box center [552, 320] width 692 height 293
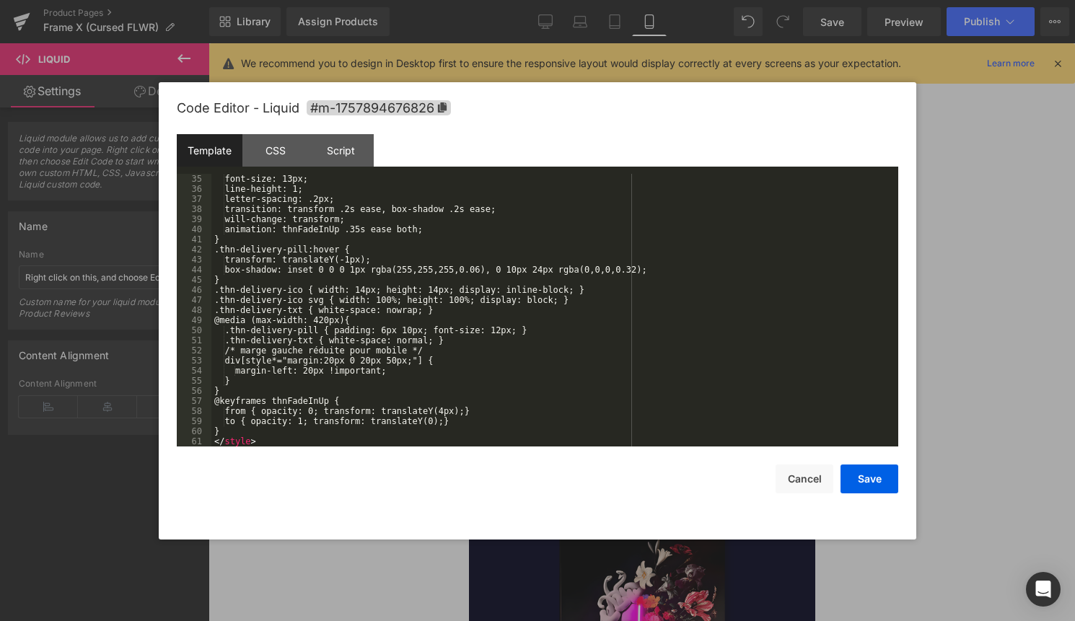
scroll to position [353, 0]
click at [871, 477] on button "Save" at bounding box center [869, 478] width 58 height 29
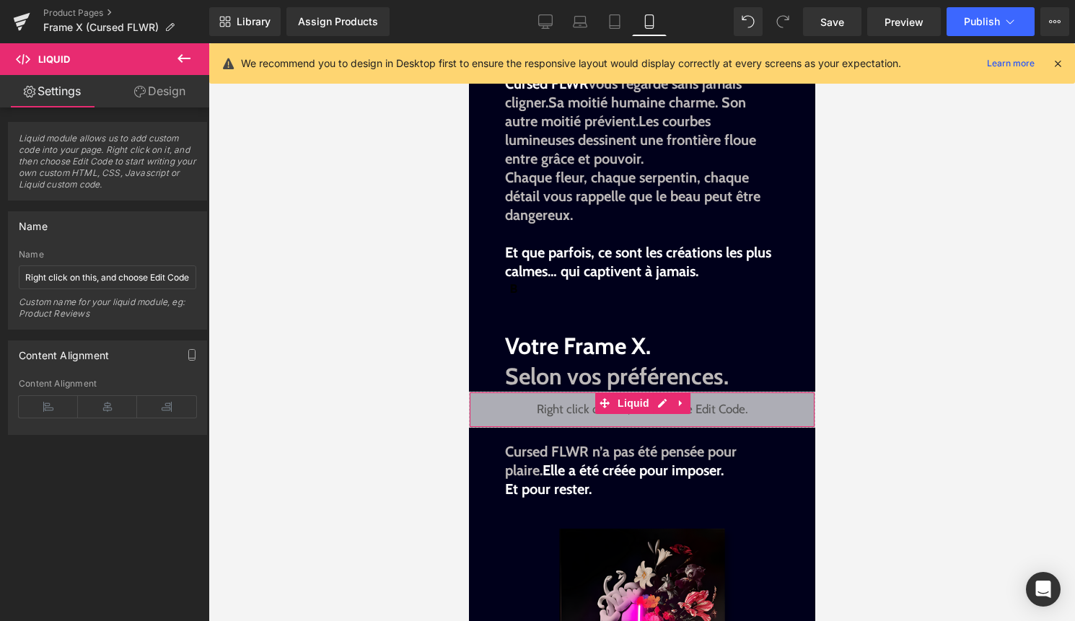
click at [176, 86] on link "Design" at bounding box center [159, 91] width 105 height 32
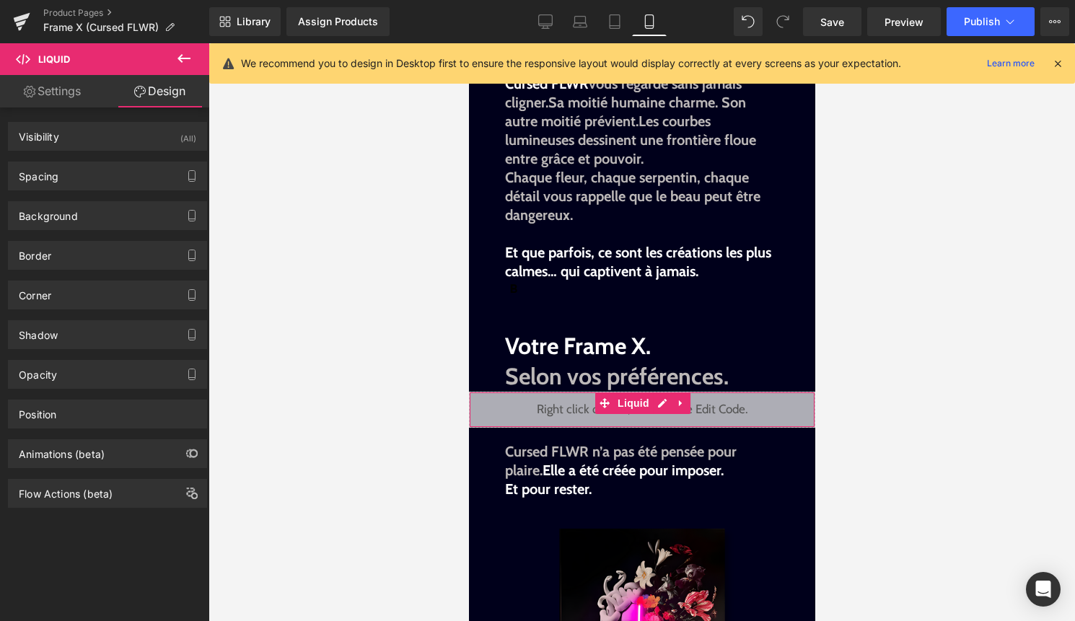
type input "0"
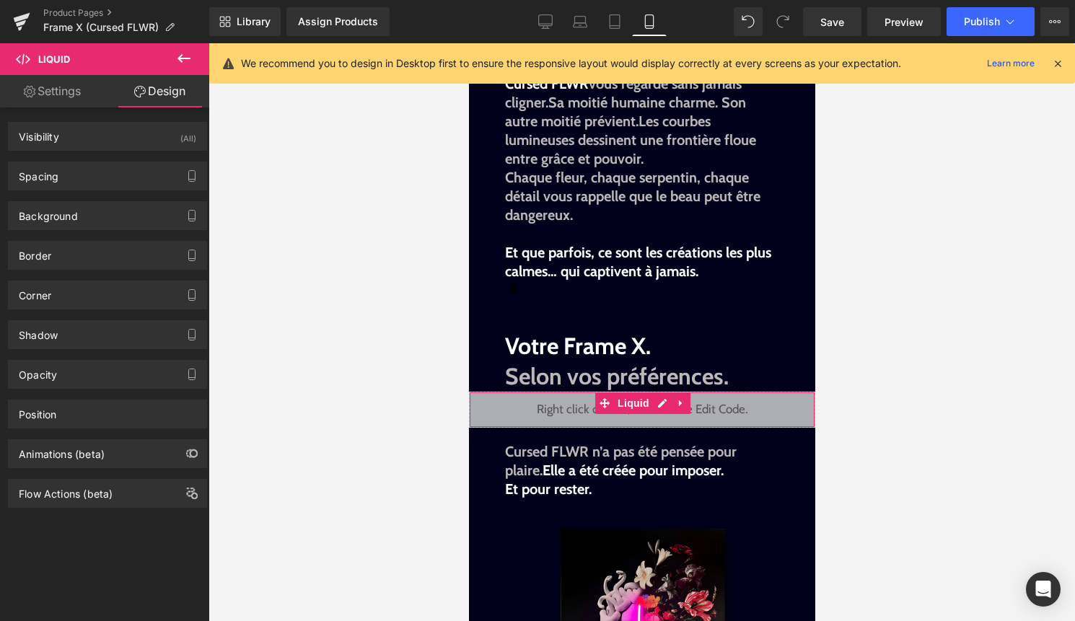
type input "0"
click at [114, 154] on div "Spacing Margin 0px 0 0px 0 0px 0 0px 0 Padding 0px 0 0px 0 0px 0 0px 0 Setup Gl…" at bounding box center [108, 171] width 216 height 40
click at [114, 173] on div "Spacing" at bounding box center [108, 175] width 198 height 27
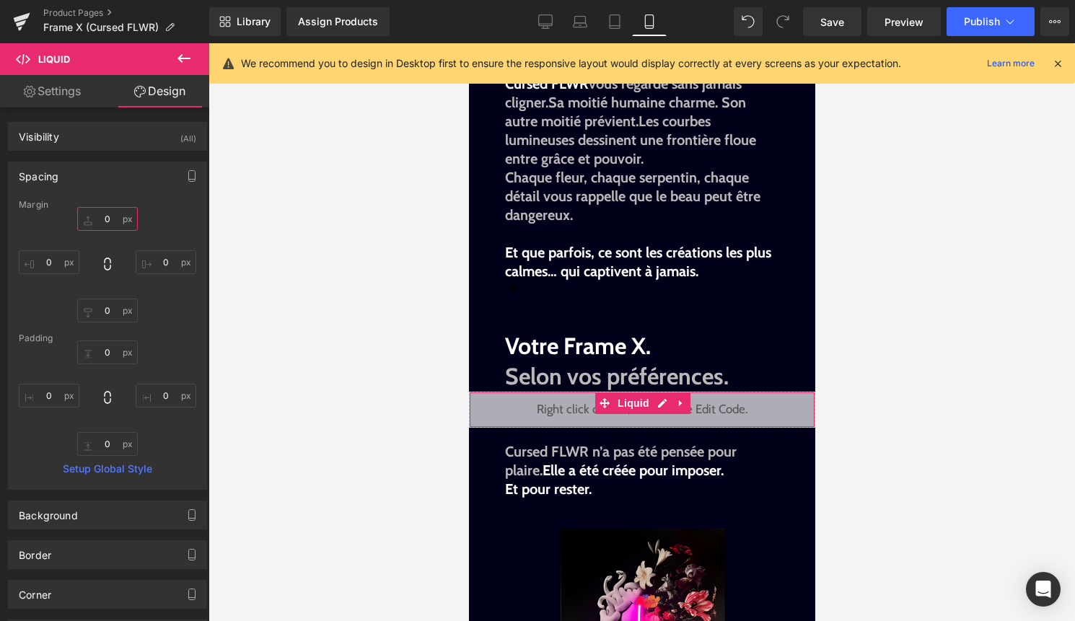
click at [97, 223] on input "0" at bounding box center [107, 219] width 61 height 24
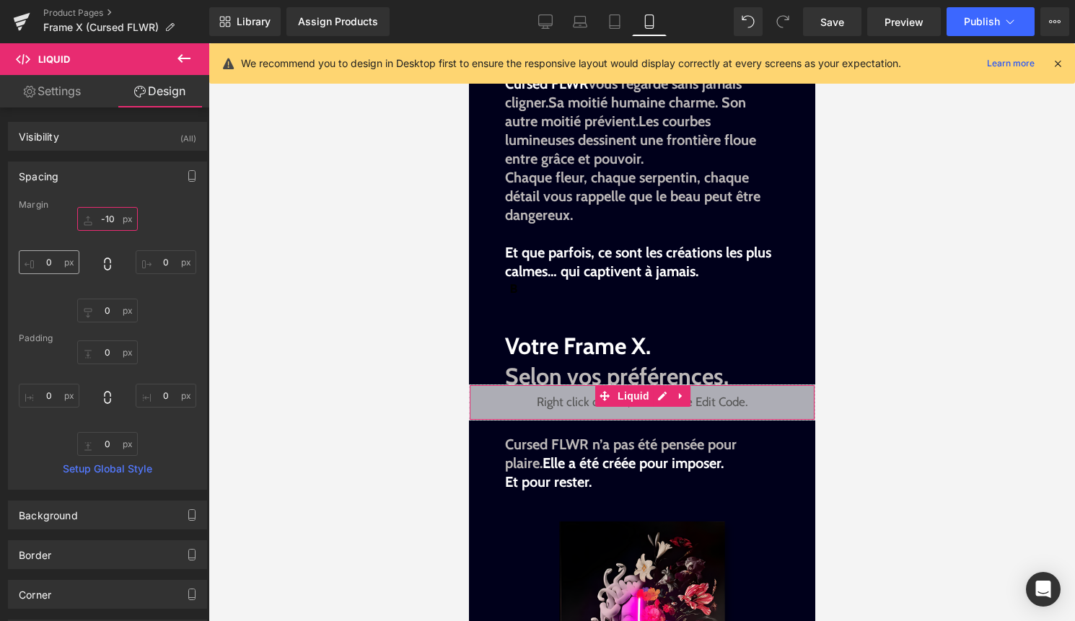
type input "-10"
click at [45, 266] on input "0" at bounding box center [49, 262] width 61 height 24
type input "_"
type input "1"
type input "-10"
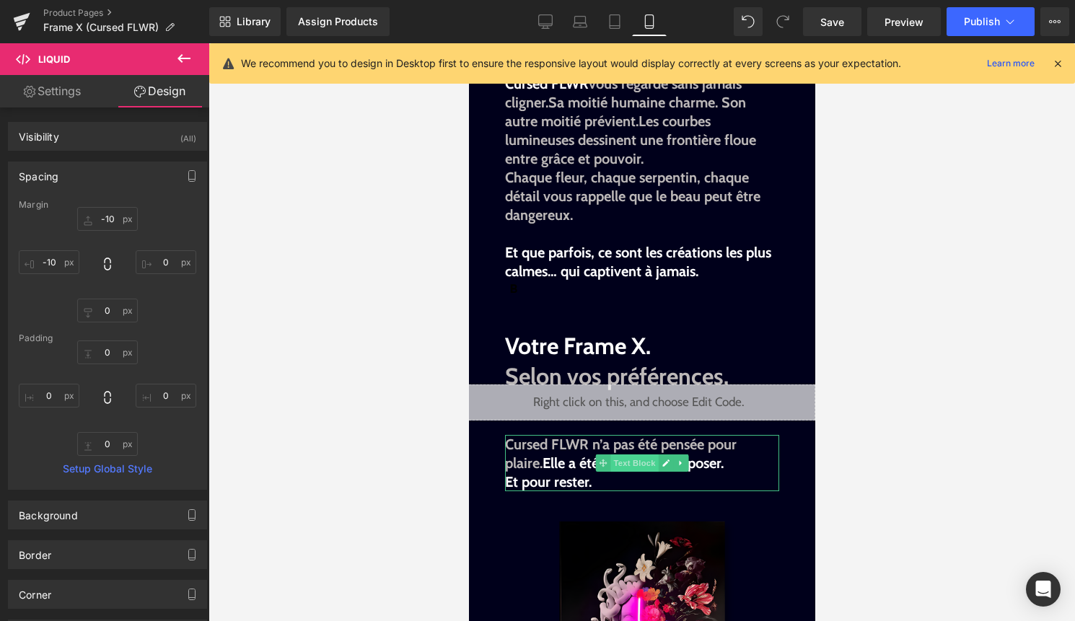
click at [610, 472] on span "Text Block" at bounding box center [633, 462] width 48 height 17
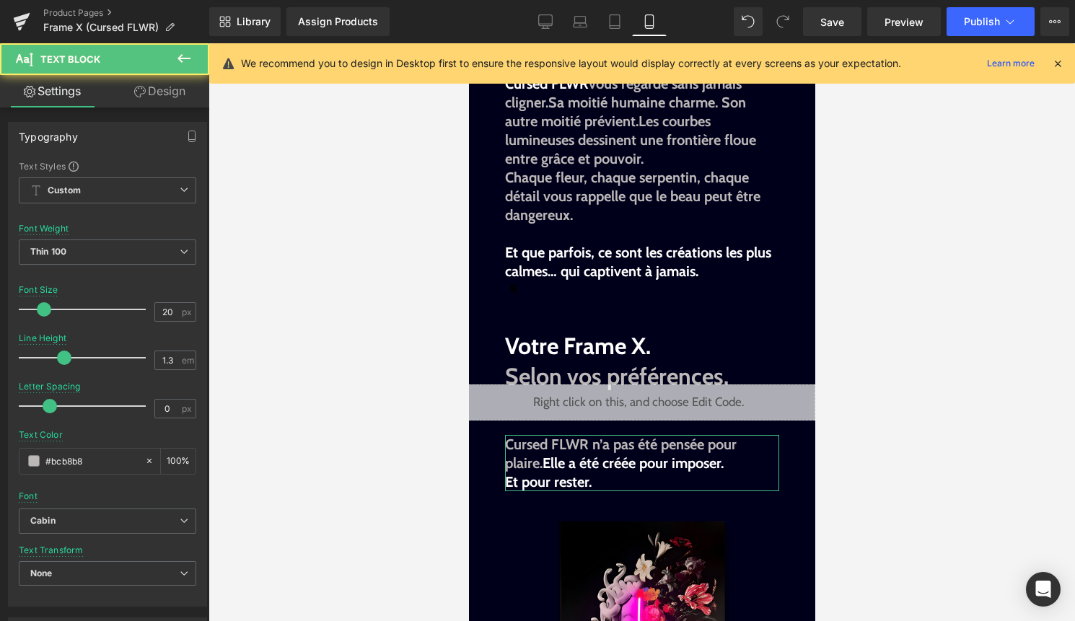
click at [146, 81] on link "Design" at bounding box center [159, 91] width 105 height 32
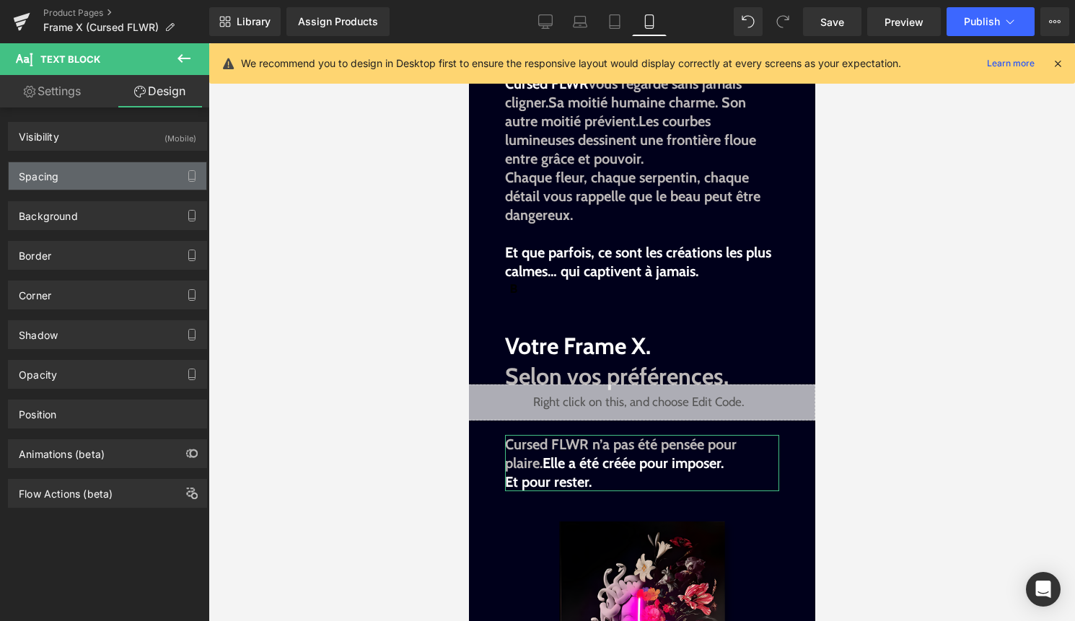
click at [112, 180] on div "Spacing" at bounding box center [108, 175] width 198 height 27
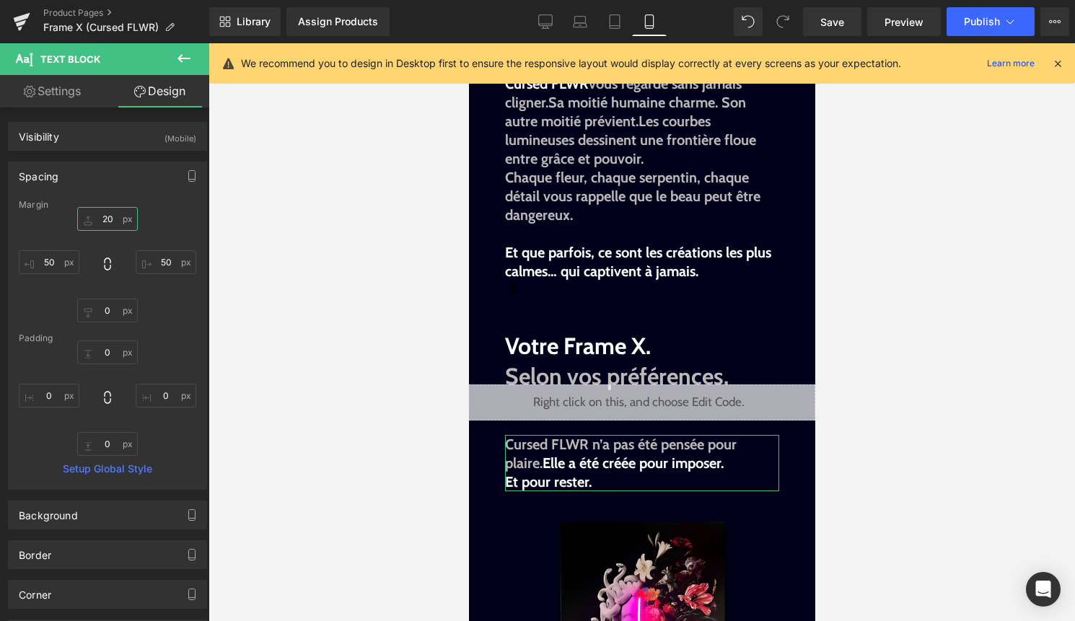
click at [105, 221] on input "20" at bounding box center [107, 219] width 61 height 24
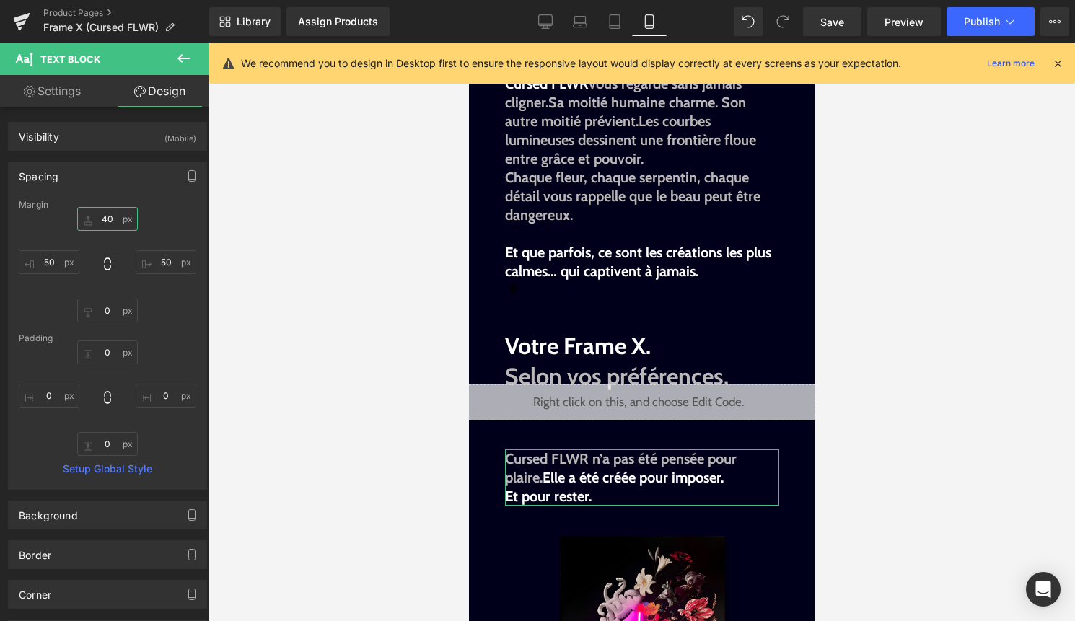
type input "40"
click at [144, 95] on link "Design" at bounding box center [159, 91] width 105 height 32
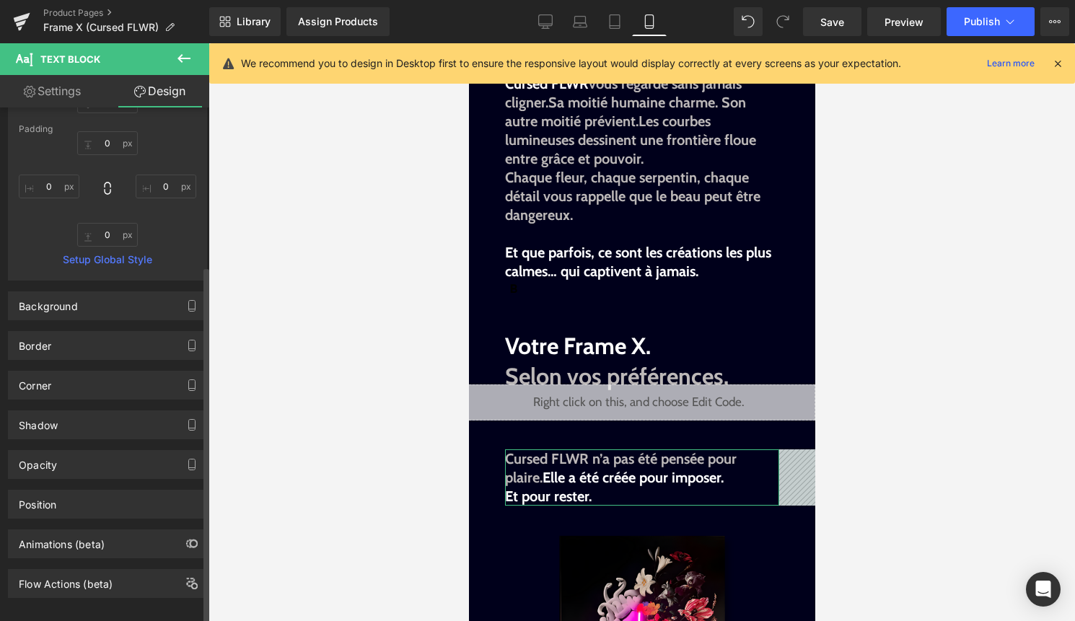
scroll to position [227, 0]
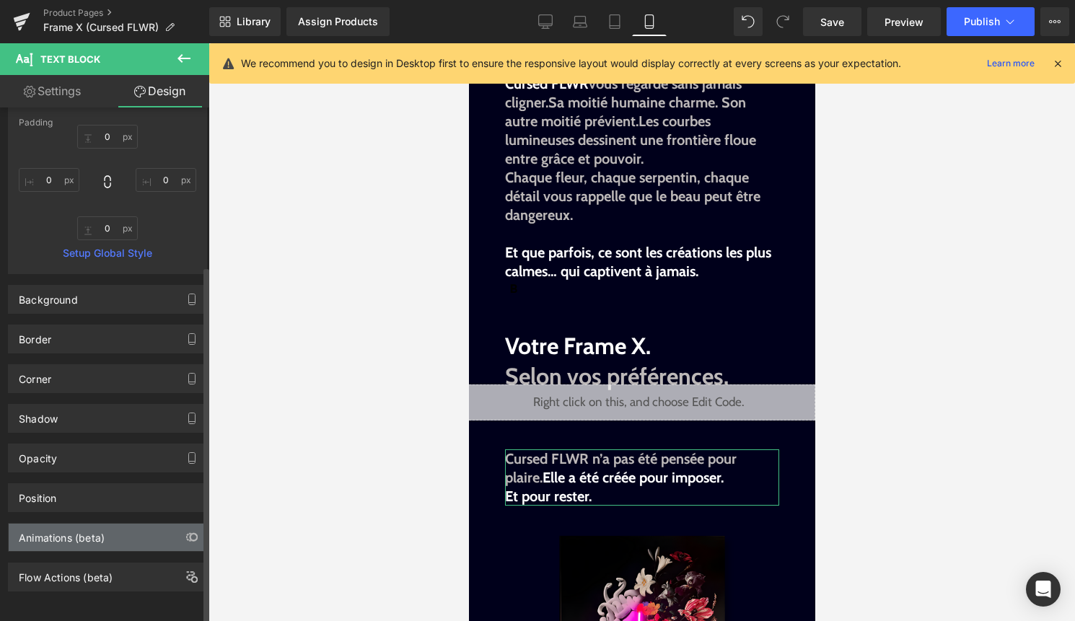
click at [100, 524] on div "Animations (beta)" at bounding box center [62, 534] width 86 height 20
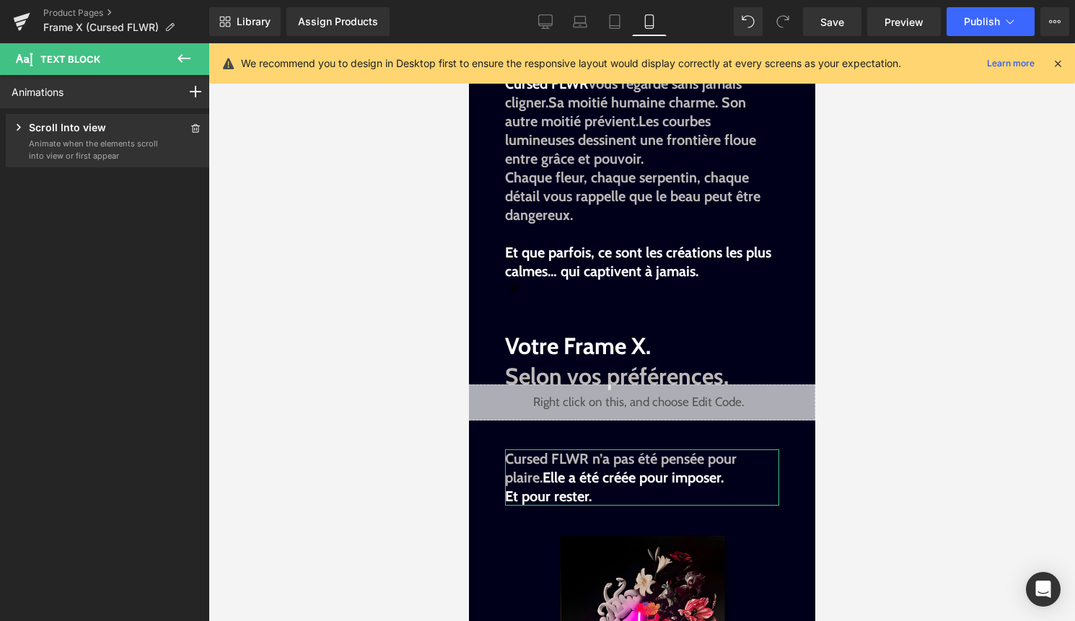
click at [126, 141] on p "Animate when the elements scroll into view or first appear" at bounding box center [94, 150] width 130 height 24
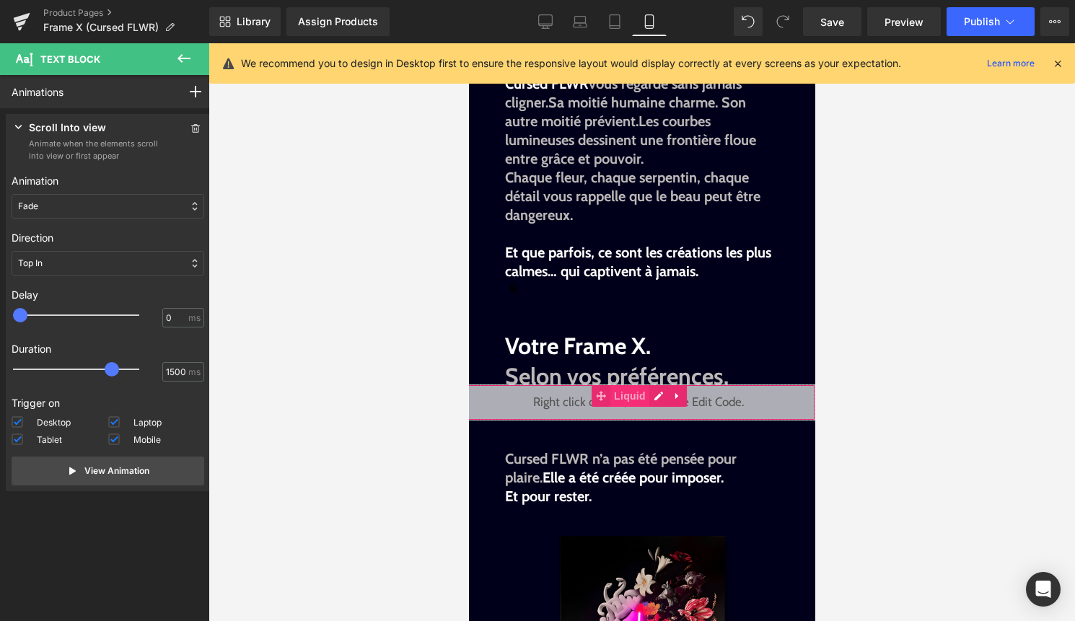
click at [636, 407] on span "Liquid" at bounding box center [628, 396] width 39 height 22
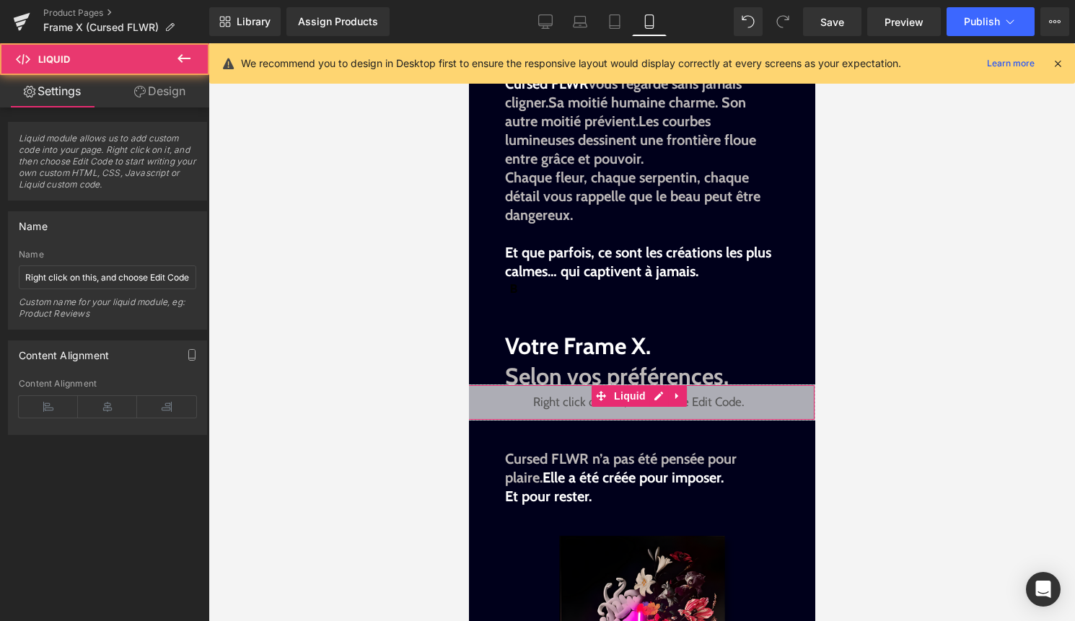
click at [168, 95] on link "Design" at bounding box center [159, 91] width 105 height 32
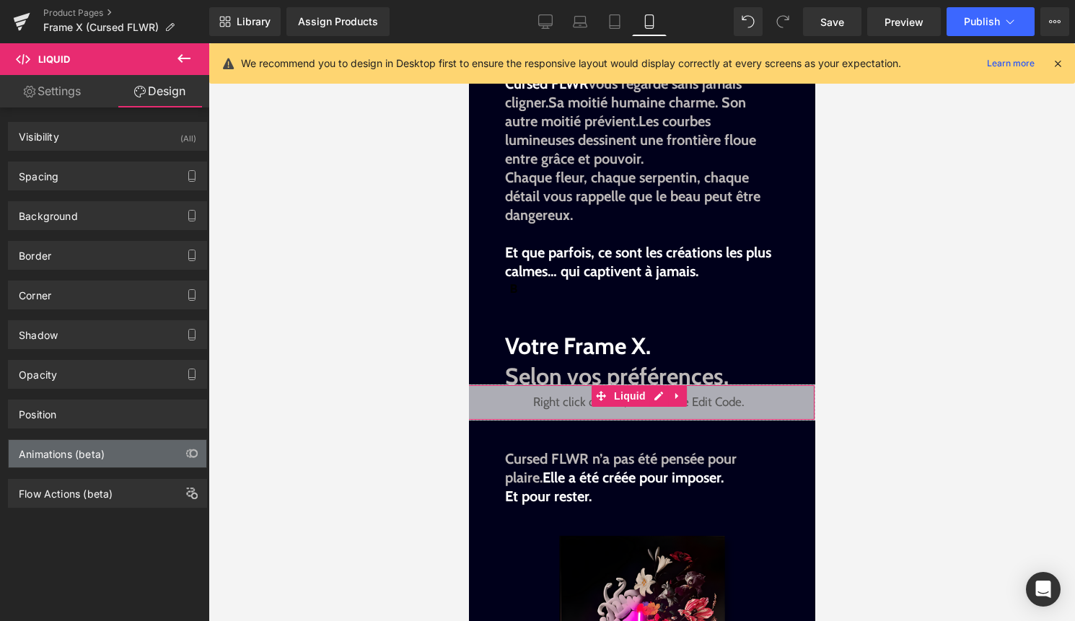
click at [104, 446] on div "Animations (beta)" at bounding box center [62, 450] width 86 height 20
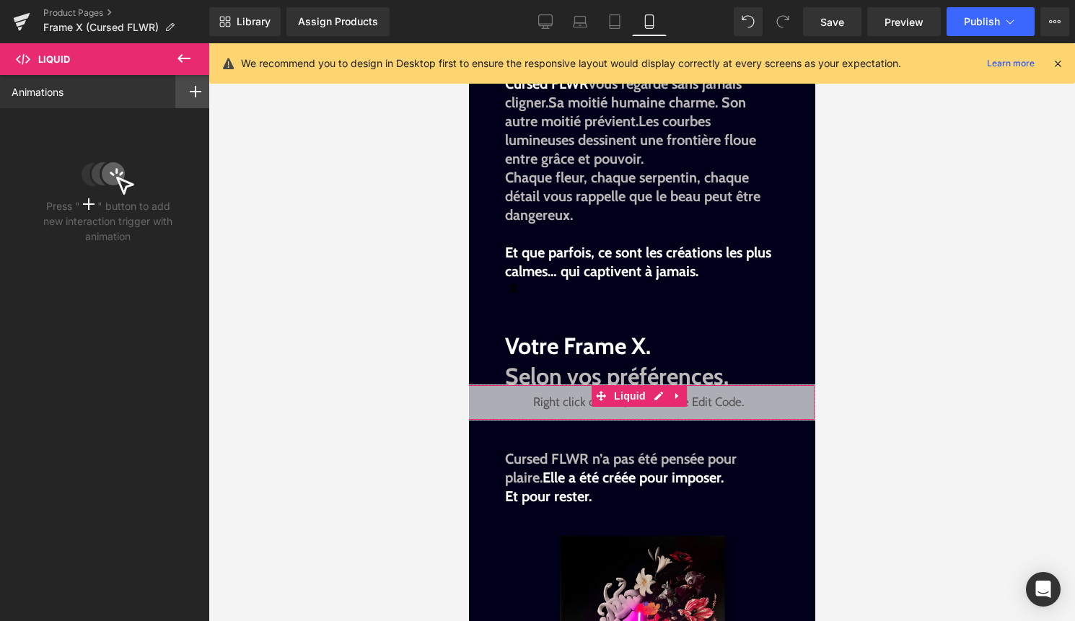
click at [188, 99] on div at bounding box center [195, 91] width 40 height 33
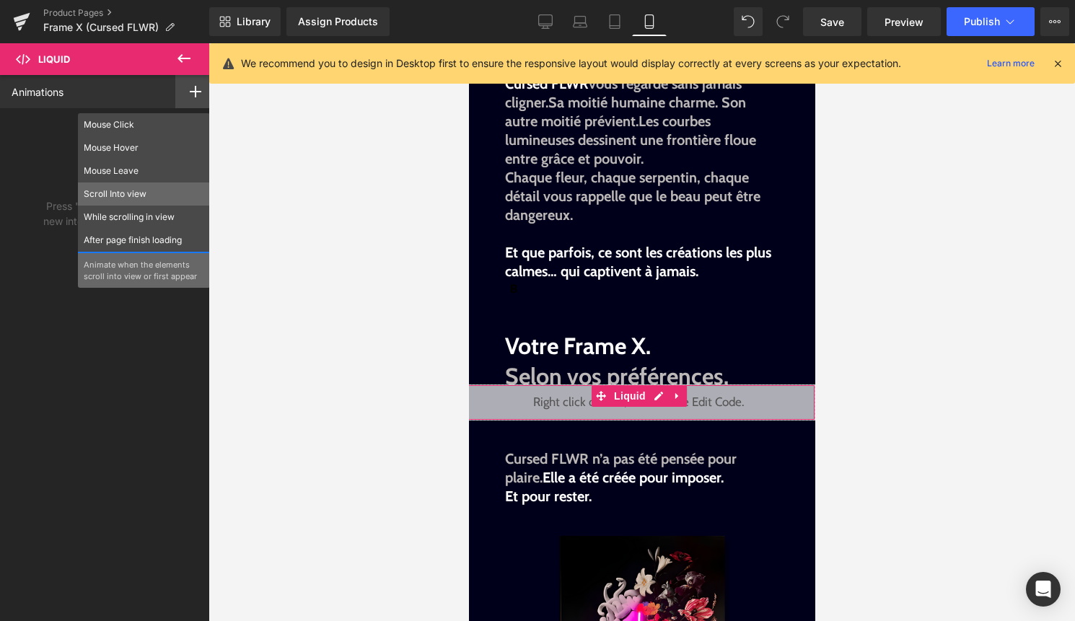
click at [140, 190] on p "Scroll Into view" at bounding box center [144, 194] width 120 height 13
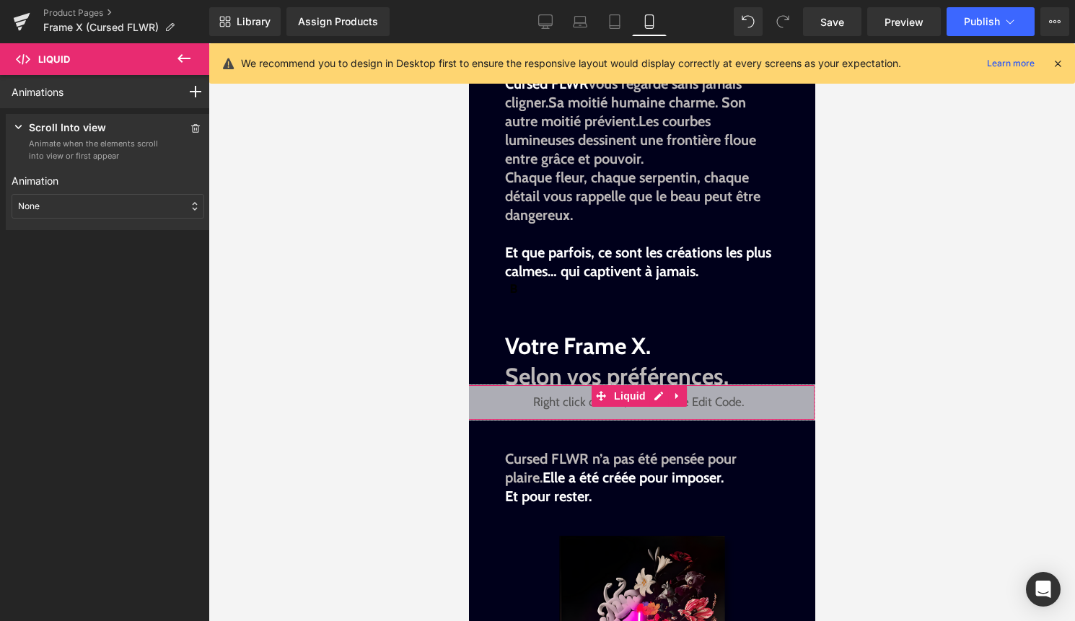
click at [136, 213] on div "None" at bounding box center [108, 206] width 193 height 25
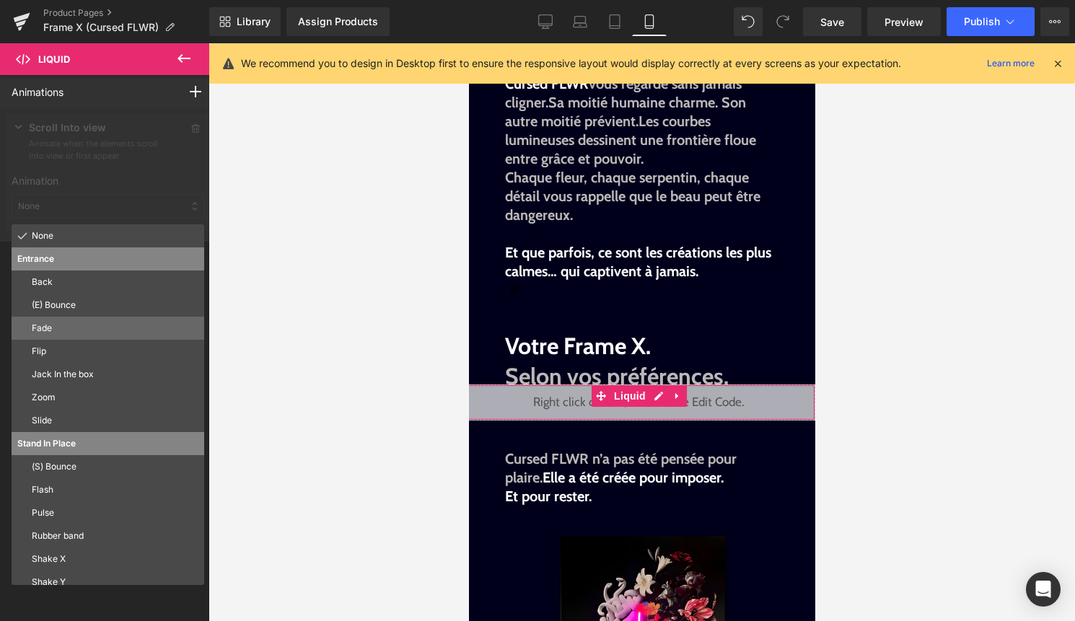
click at [106, 330] on p "Fade" at bounding box center [115, 328] width 167 height 13
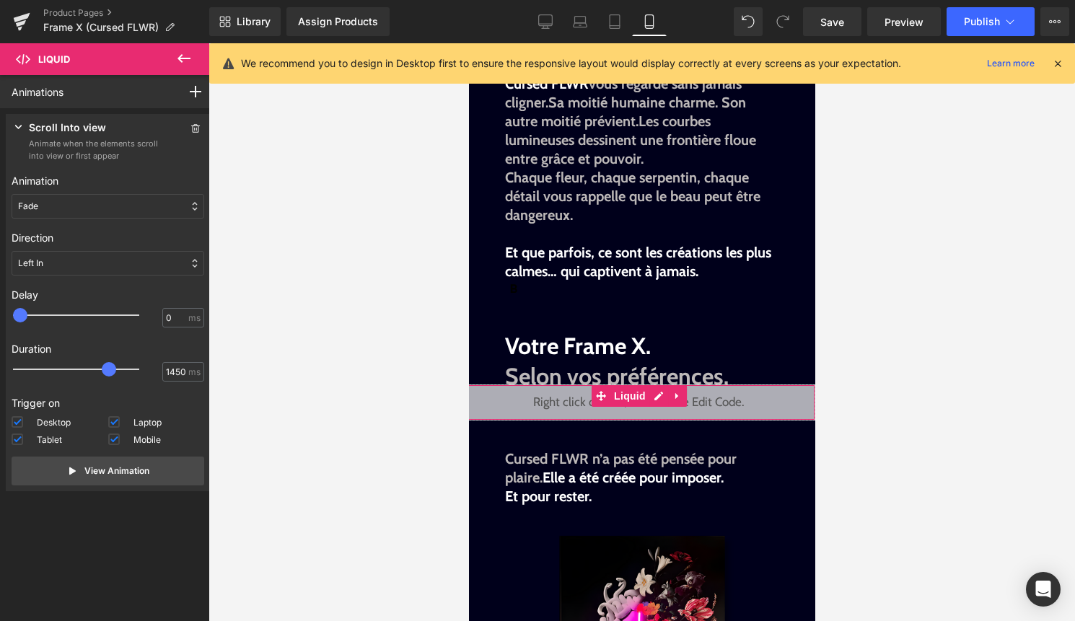
type input "1500"
drag, startPoint x: 52, startPoint y: 365, endPoint x: 119, endPoint y: 364, distance: 67.1
click at [119, 364] on div at bounding box center [86, 369] width 126 height 29
click at [101, 261] on div "Left In" at bounding box center [108, 263] width 193 height 25
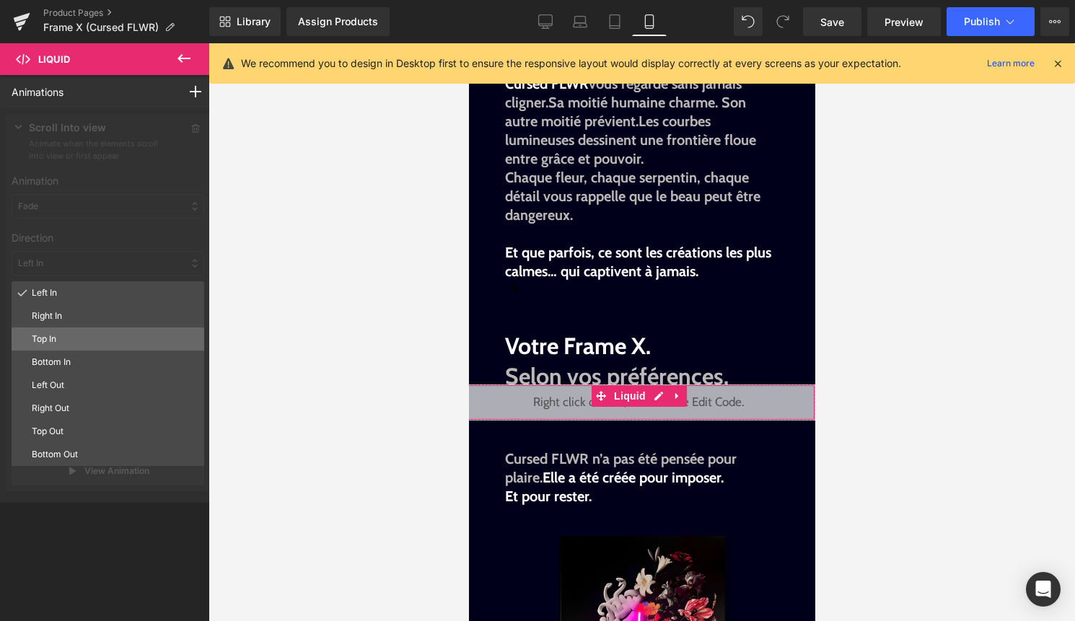
click at [67, 336] on p "Top In" at bounding box center [115, 338] width 167 height 13
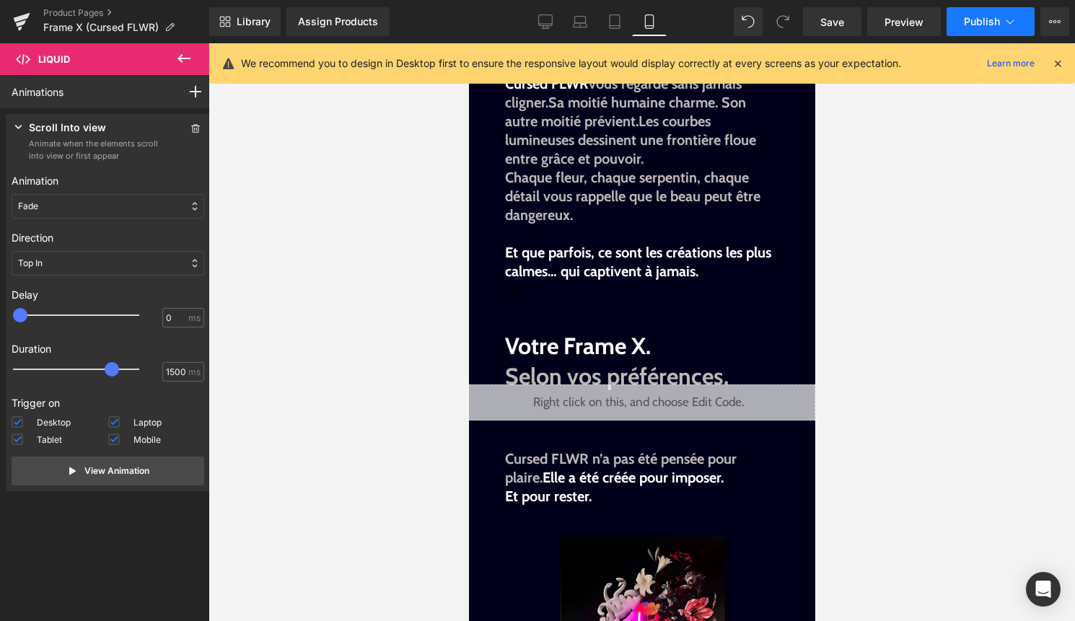
click at [1005, 14] on icon at bounding box center [1009, 21] width 14 height 14
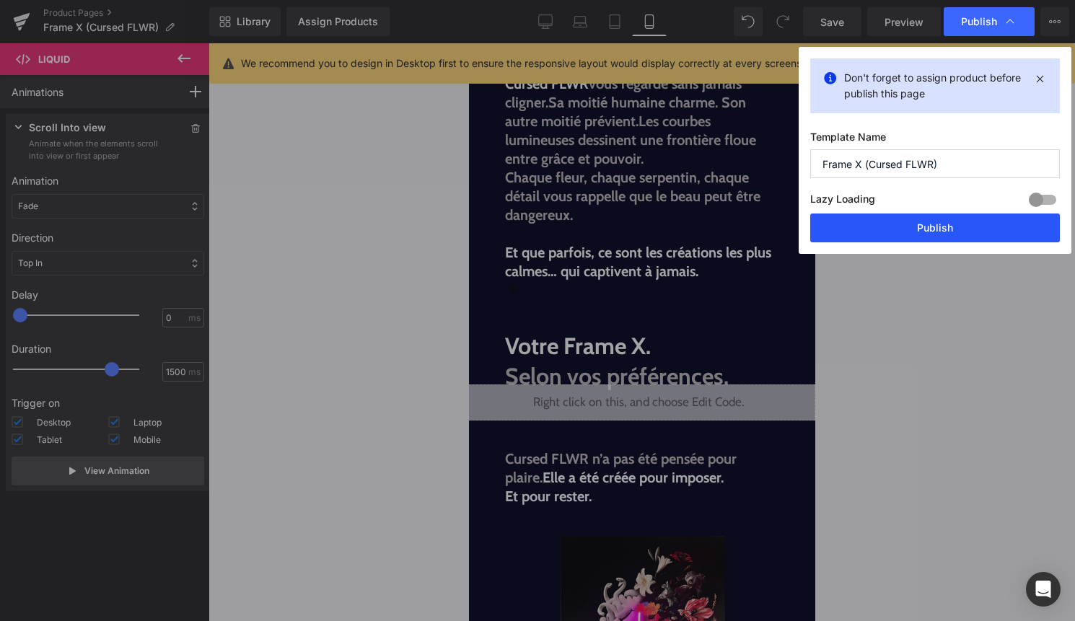
click at [923, 225] on button "Publish" at bounding box center [935, 227] width 250 height 29
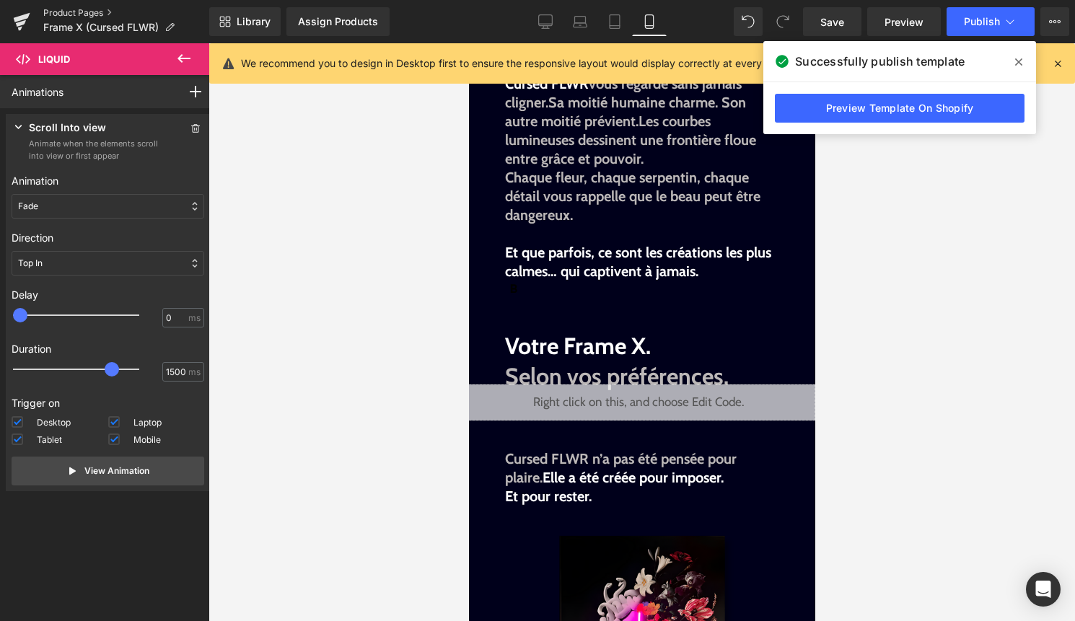
click at [61, 9] on link "Product Pages" at bounding box center [126, 13] width 166 height 12
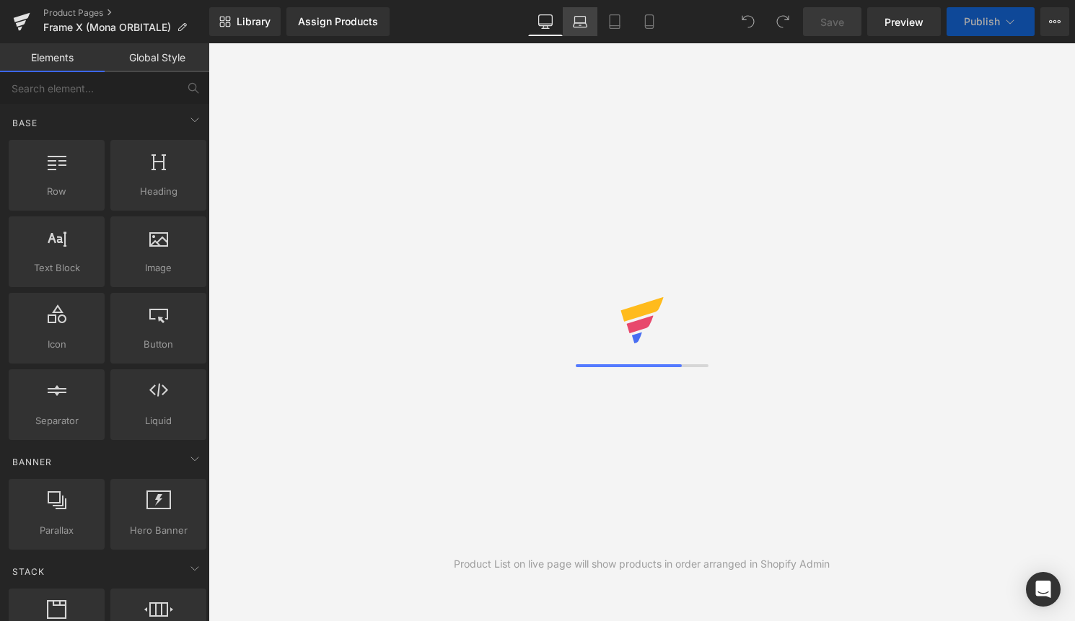
click at [570, 17] on link "Laptop" at bounding box center [580, 21] width 35 height 29
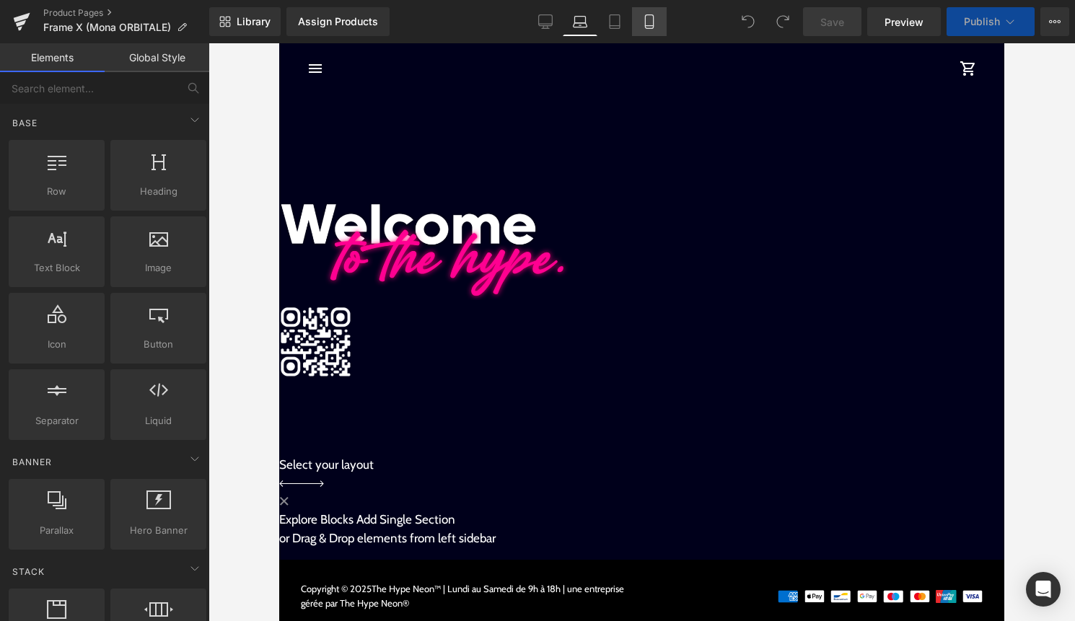
click at [646, 27] on icon at bounding box center [649, 22] width 8 height 14
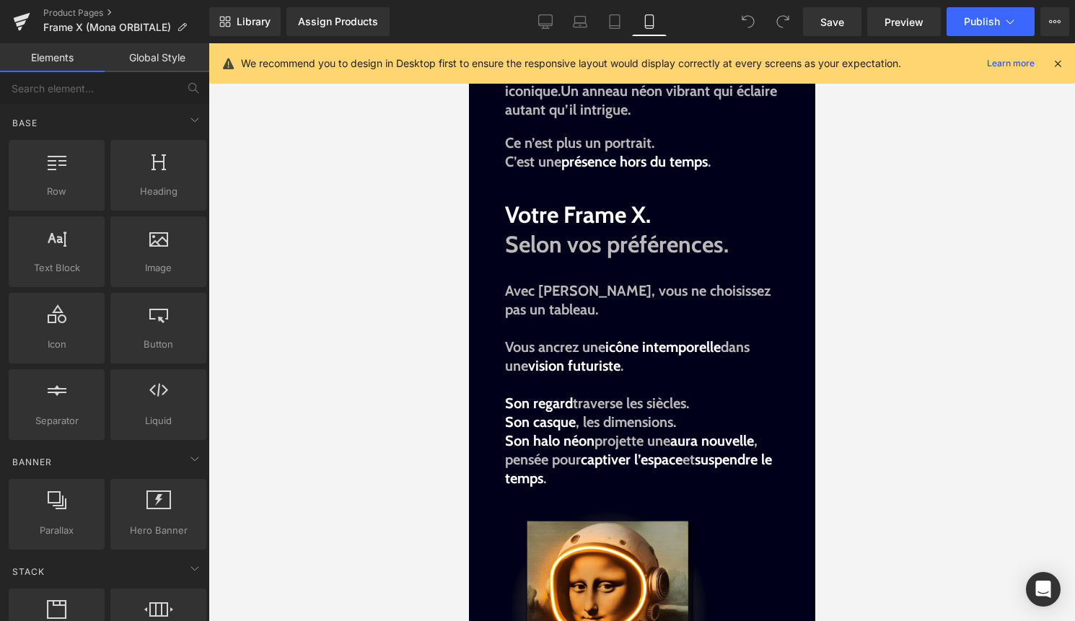
scroll to position [1051, 0]
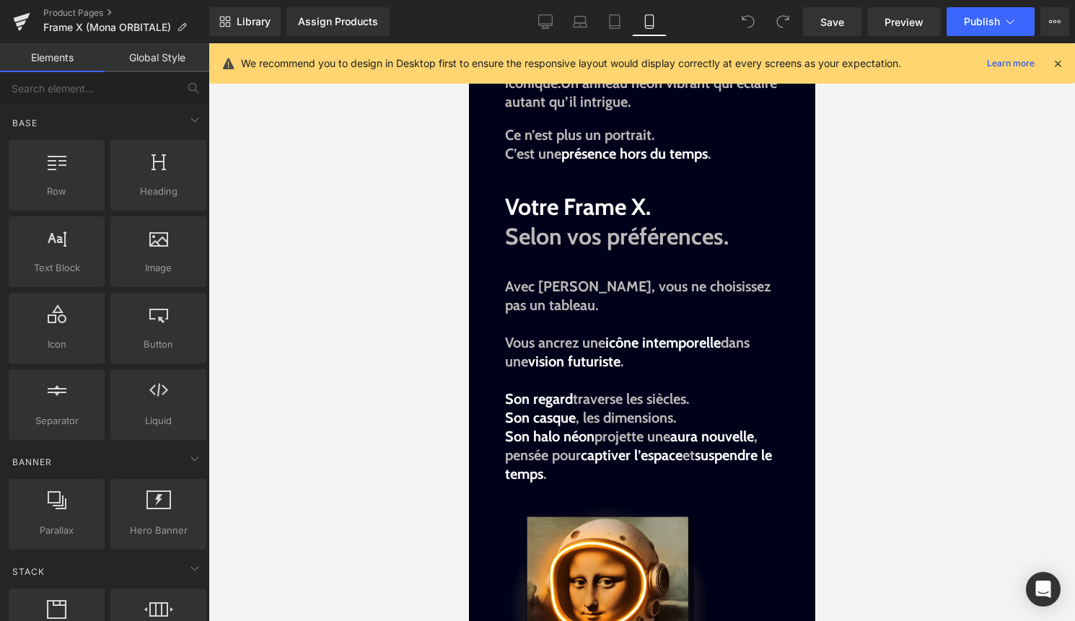
click at [468, 43] on span "Liquid" at bounding box center [468, 43] width 0 height 0
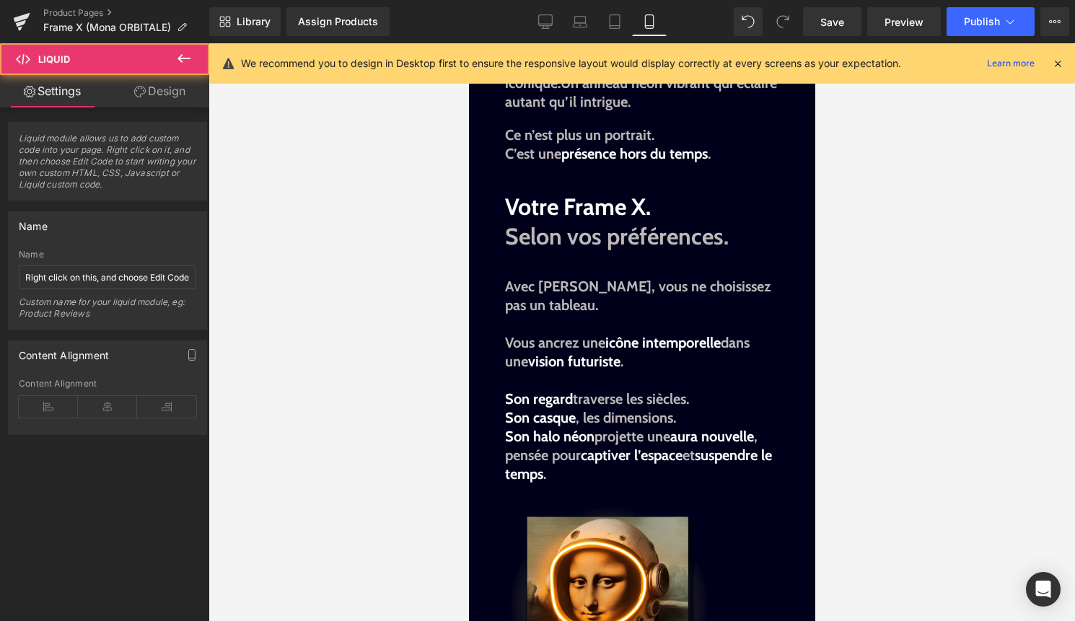
click at [182, 89] on link "Design" at bounding box center [159, 91] width 105 height 32
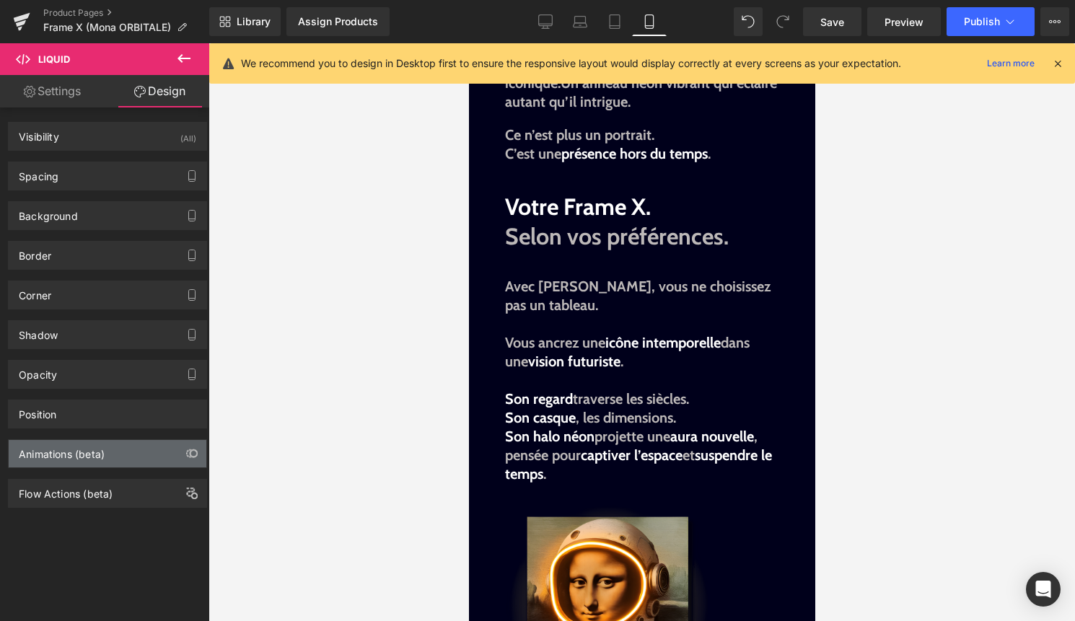
click at [99, 453] on div "Animations (beta)" at bounding box center [62, 450] width 86 height 20
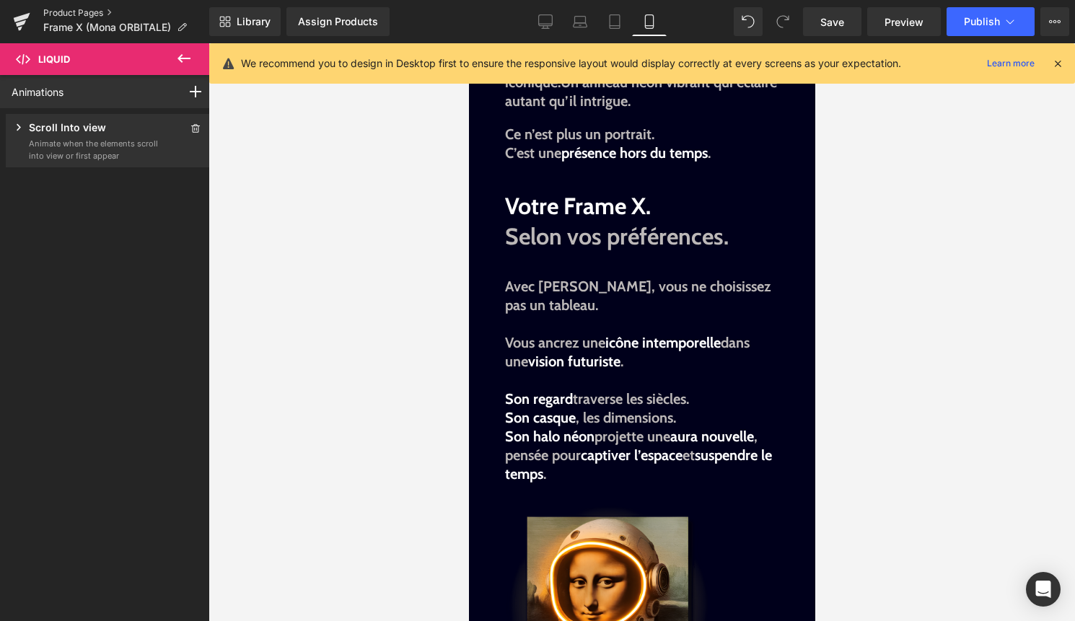
click at [92, 11] on link "Product Pages" at bounding box center [126, 13] width 166 height 12
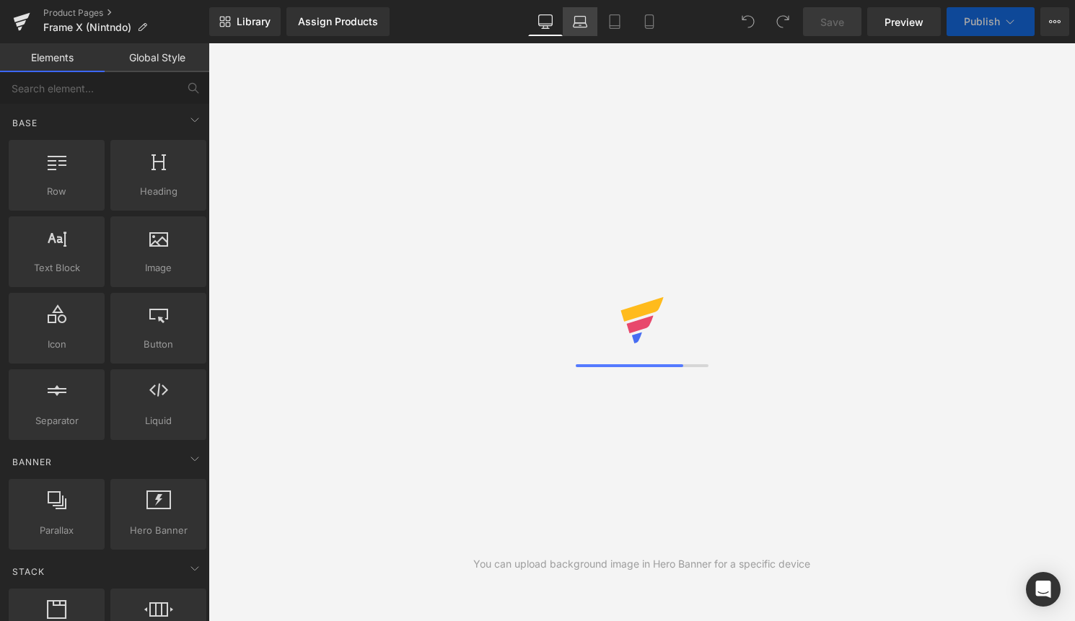
click at [563, 32] on link "Laptop" at bounding box center [580, 21] width 35 height 29
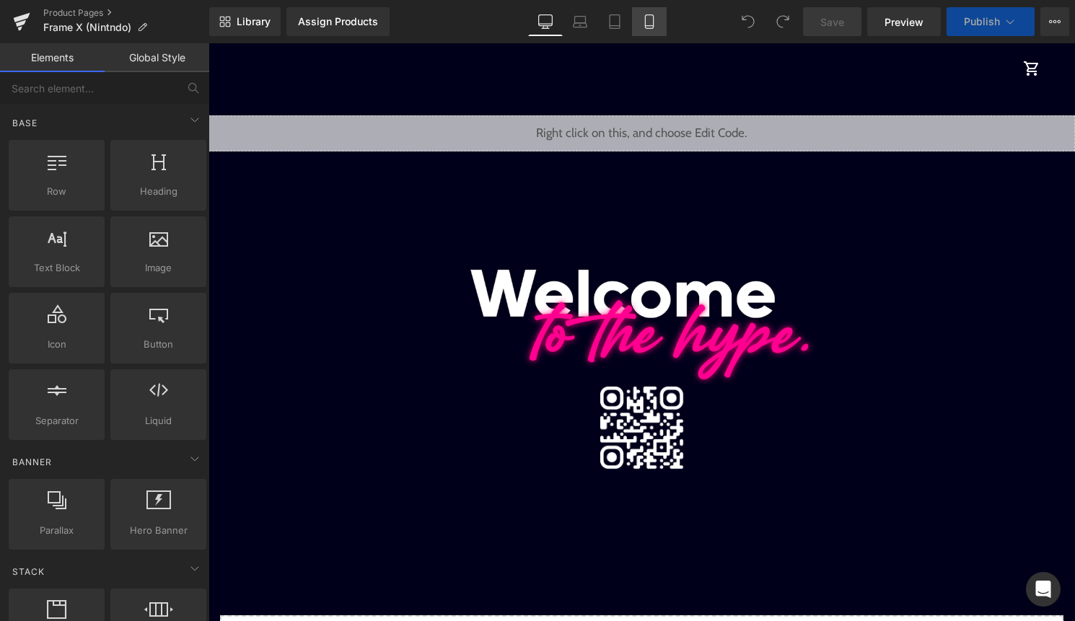
click at [644, 22] on icon at bounding box center [649, 21] width 14 height 14
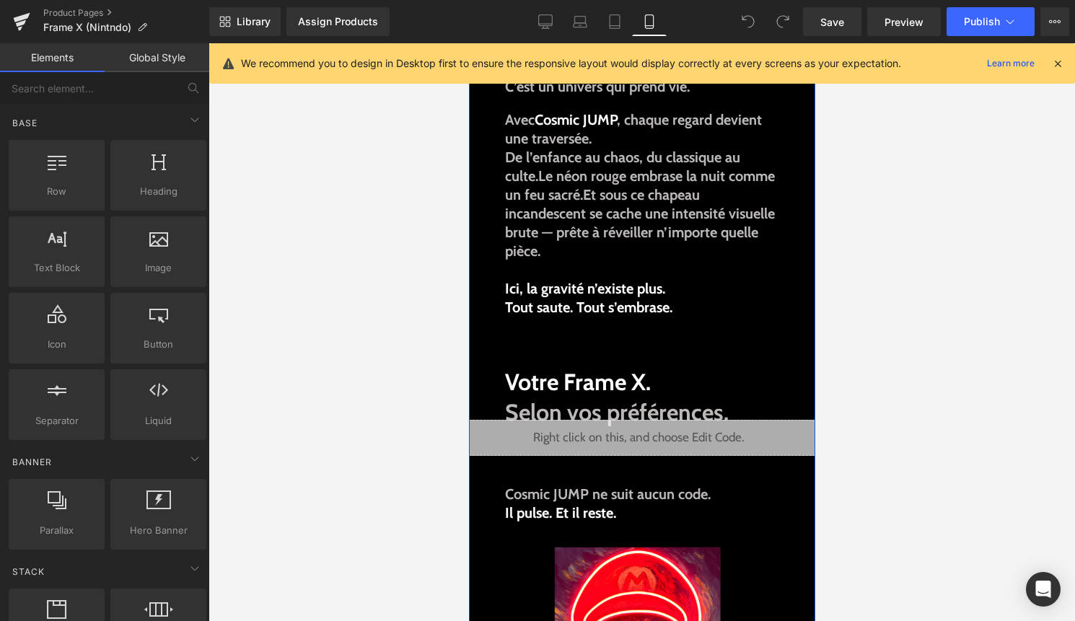
scroll to position [1359, 0]
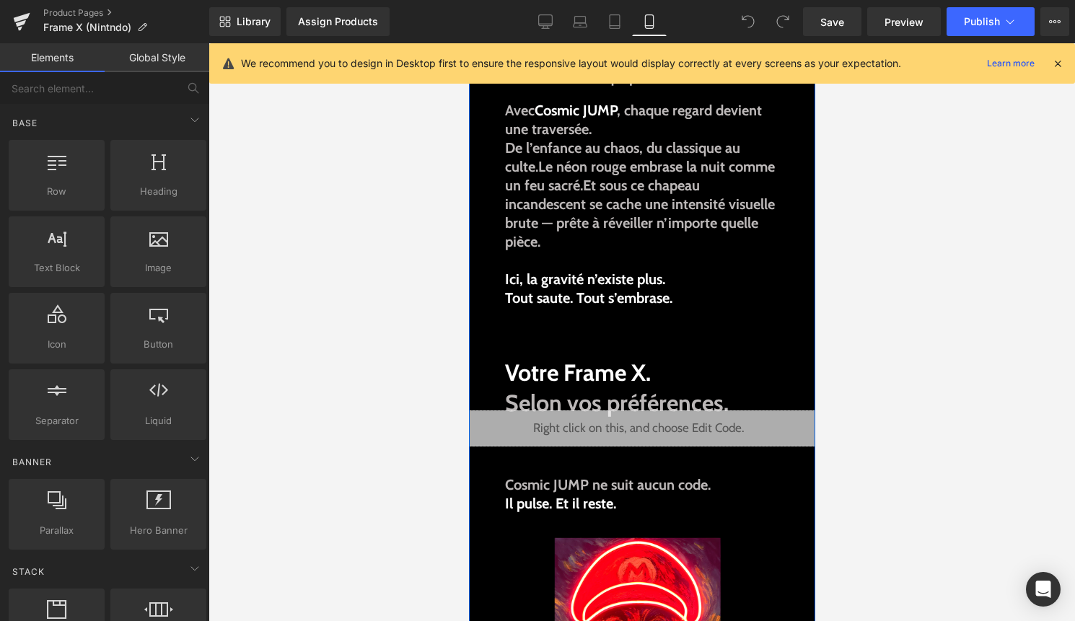
click at [610, 432] on div "Liquid" at bounding box center [637, 428] width 353 height 36
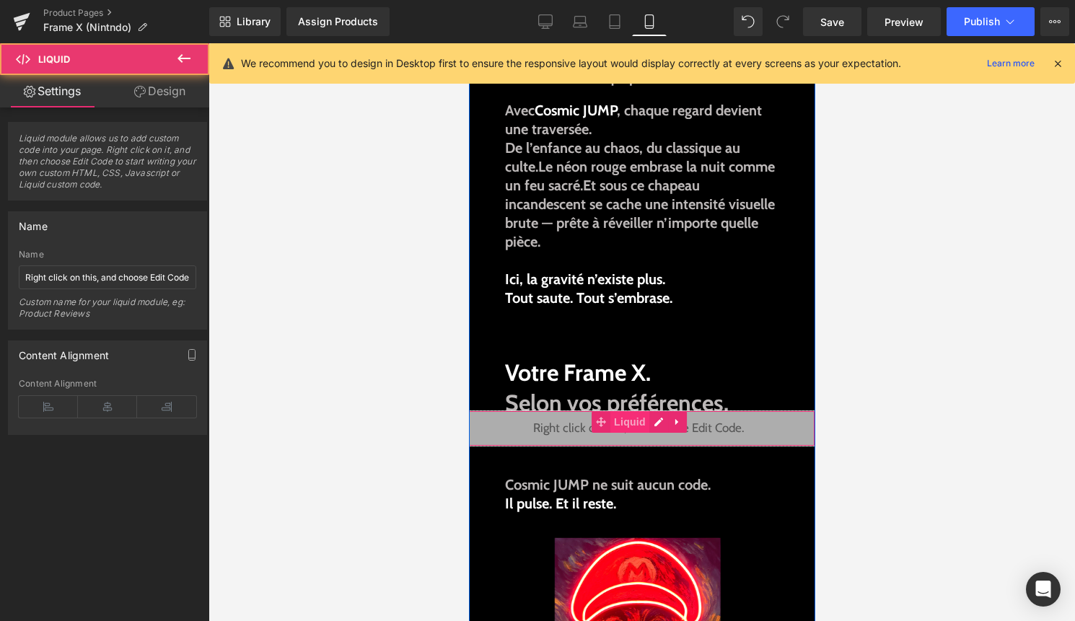
click at [627, 424] on span "Liquid" at bounding box center [628, 422] width 39 height 22
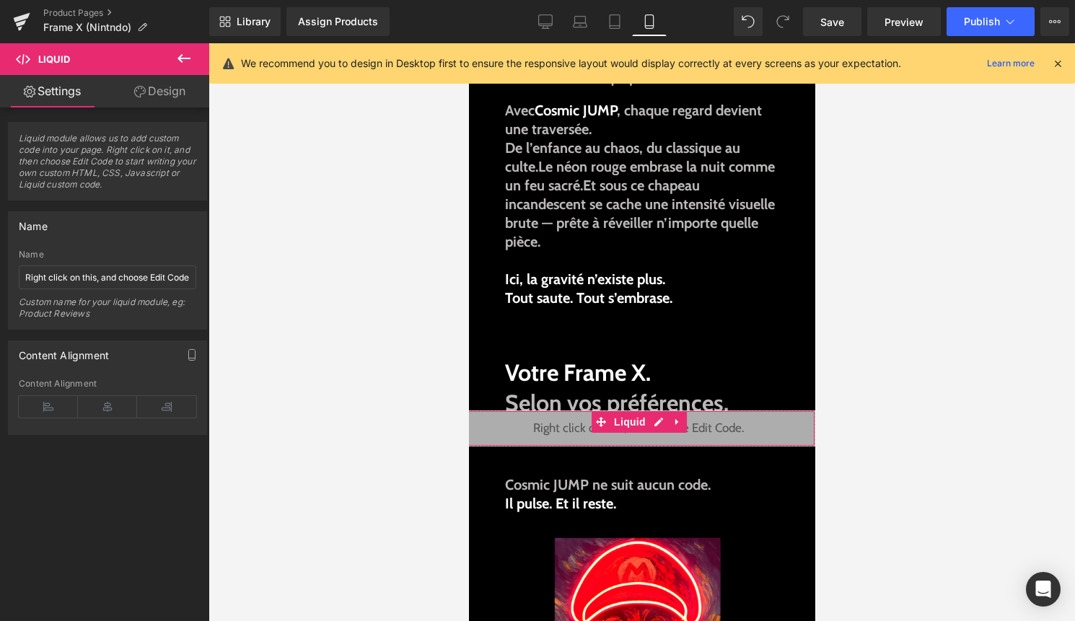
click at [153, 92] on link "Design" at bounding box center [159, 91] width 105 height 32
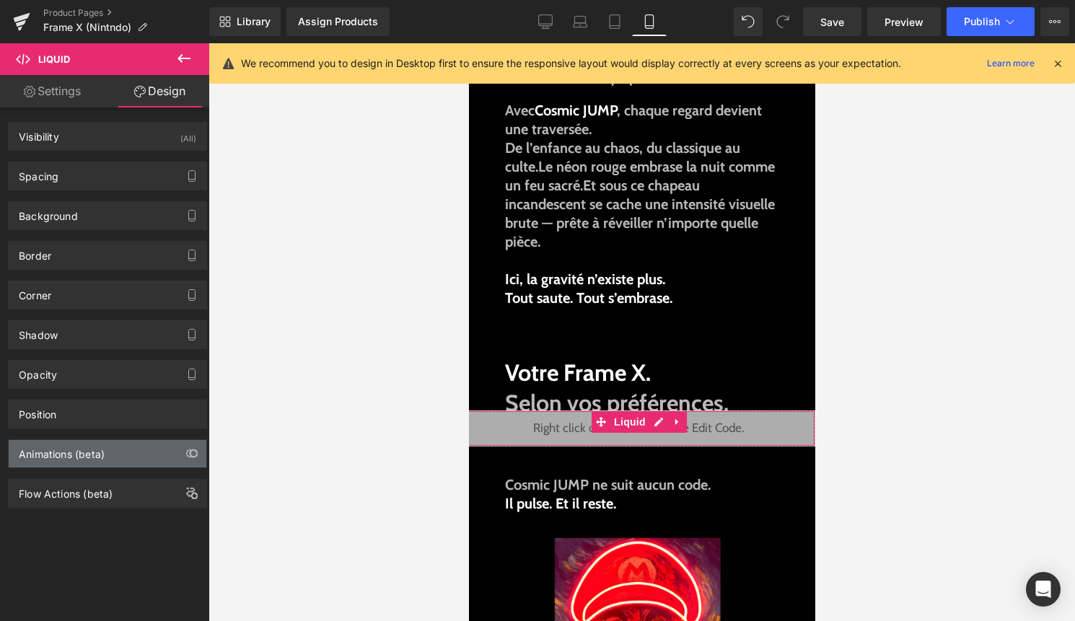
click at [141, 446] on div "Animations (beta)" at bounding box center [108, 453] width 198 height 27
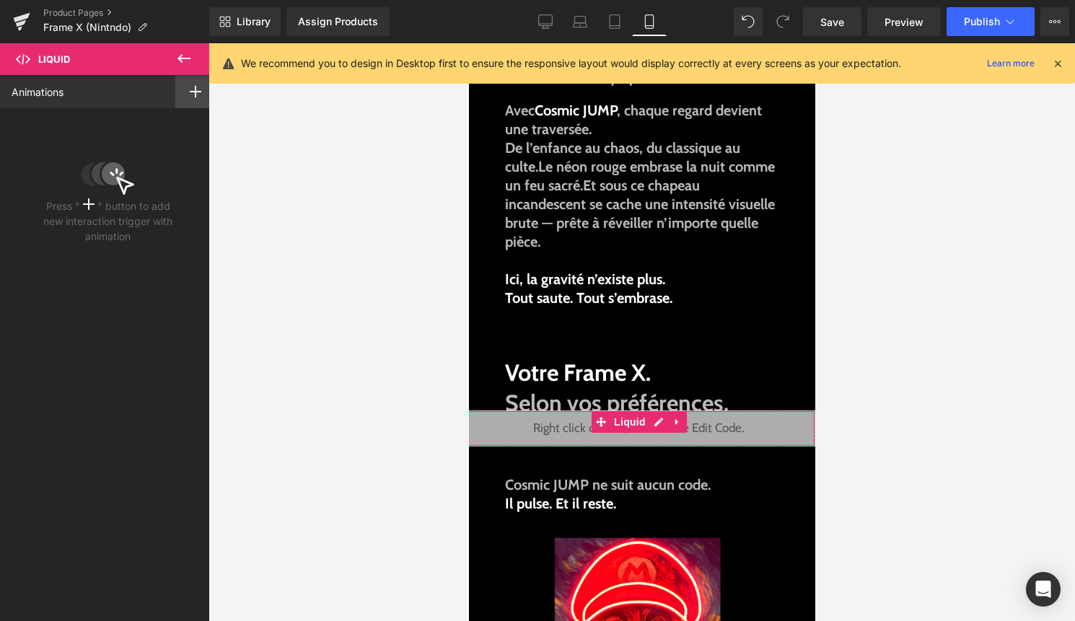
click at [190, 94] on icon at bounding box center [196, 92] width 12 height 12
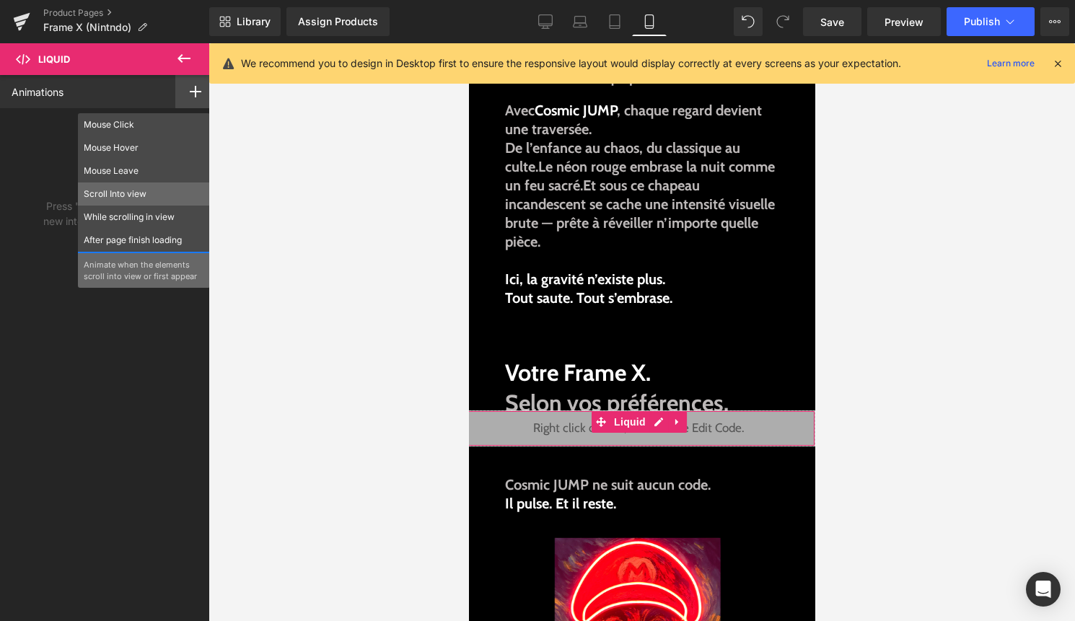
click at [159, 184] on div "Scroll Into view" at bounding box center [144, 193] width 132 height 23
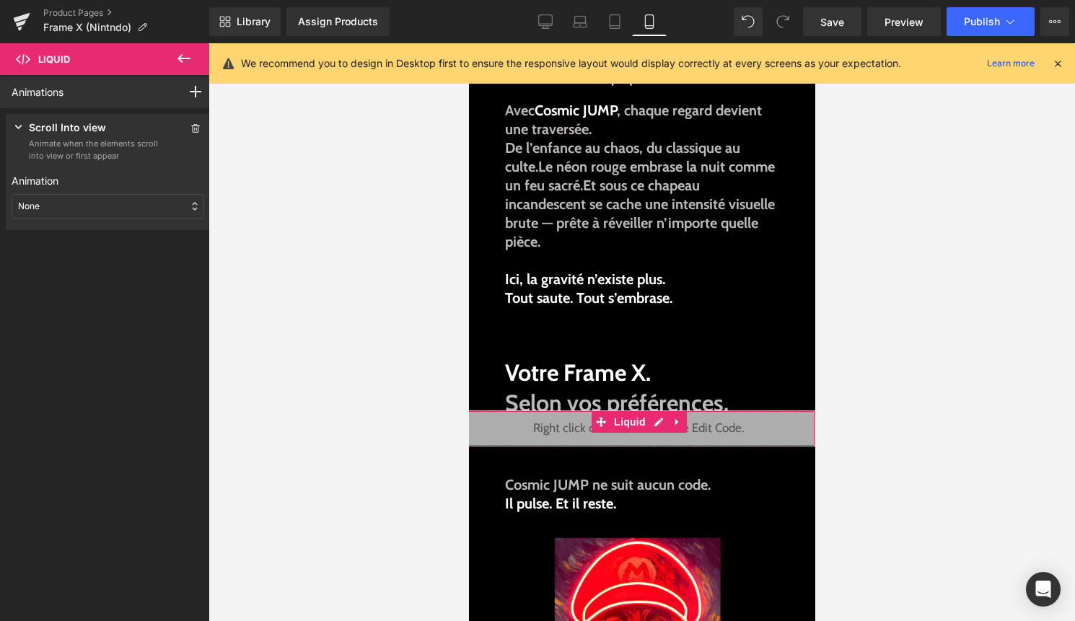
click at [82, 197] on div "None" at bounding box center [108, 206] width 193 height 25
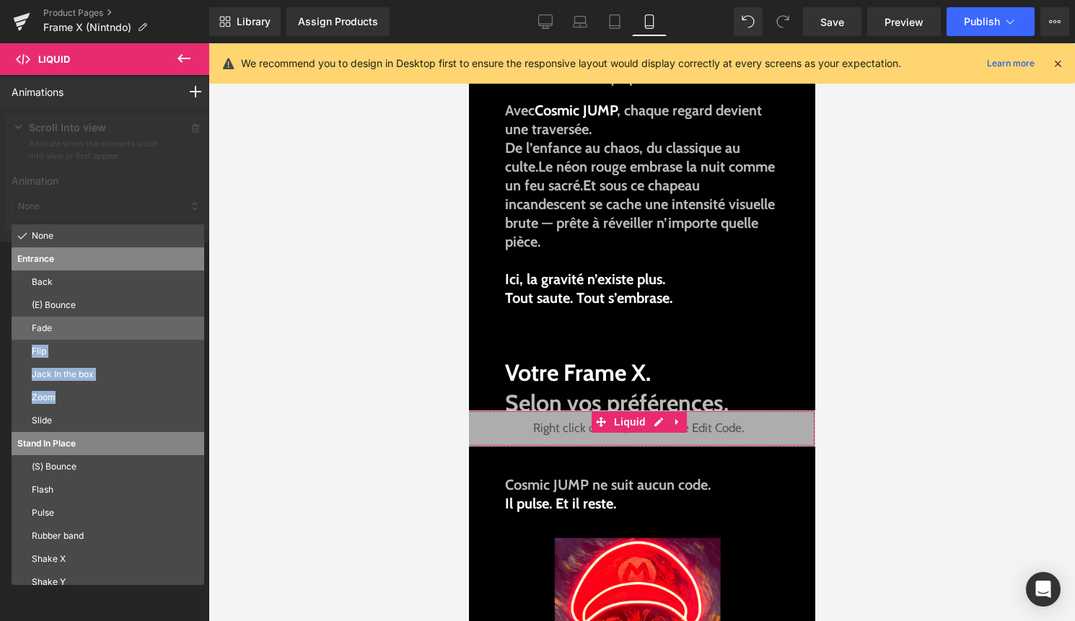
drag, startPoint x: 68, startPoint y: 392, endPoint x: 87, endPoint y: 327, distance: 66.9
click at [87, 327] on div "None Entrance Back (E) Bounce Fade Flip Jack In the box Zoom Slide Stand In Pla…" at bounding box center [108, 404] width 193 height 361
click at [87, 327] on div "Animations Mouse Click Mouse Hover Mouse Leave Scroll Into view While scrolling…" at bounding box center [108, 335] width 216 height 520
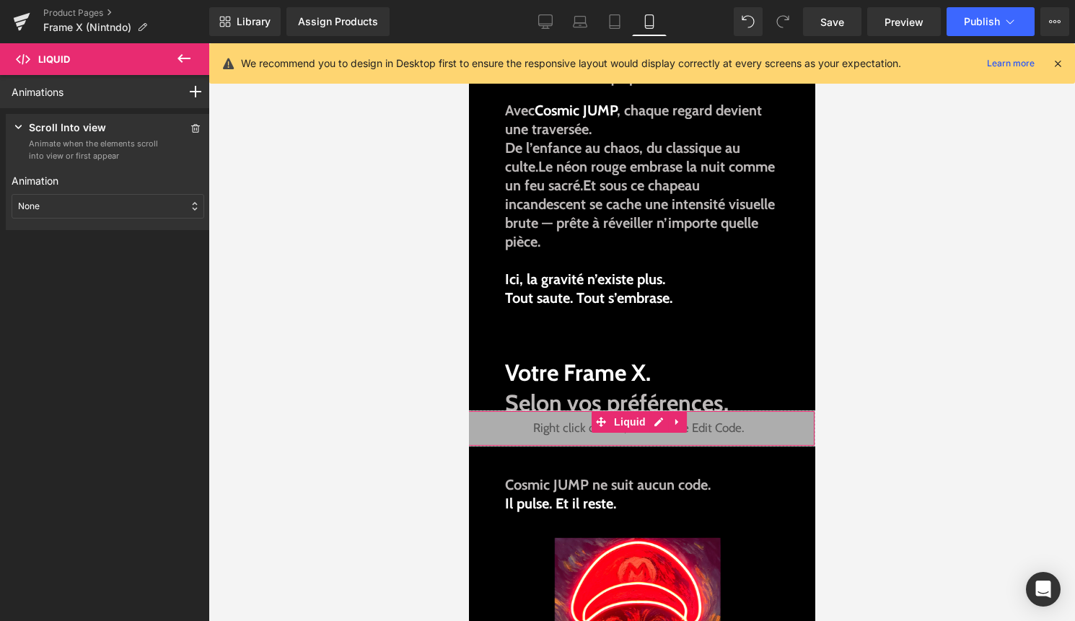
click at [113, 213] on div "None" at bounding box center [108, 206] width 193 height 25
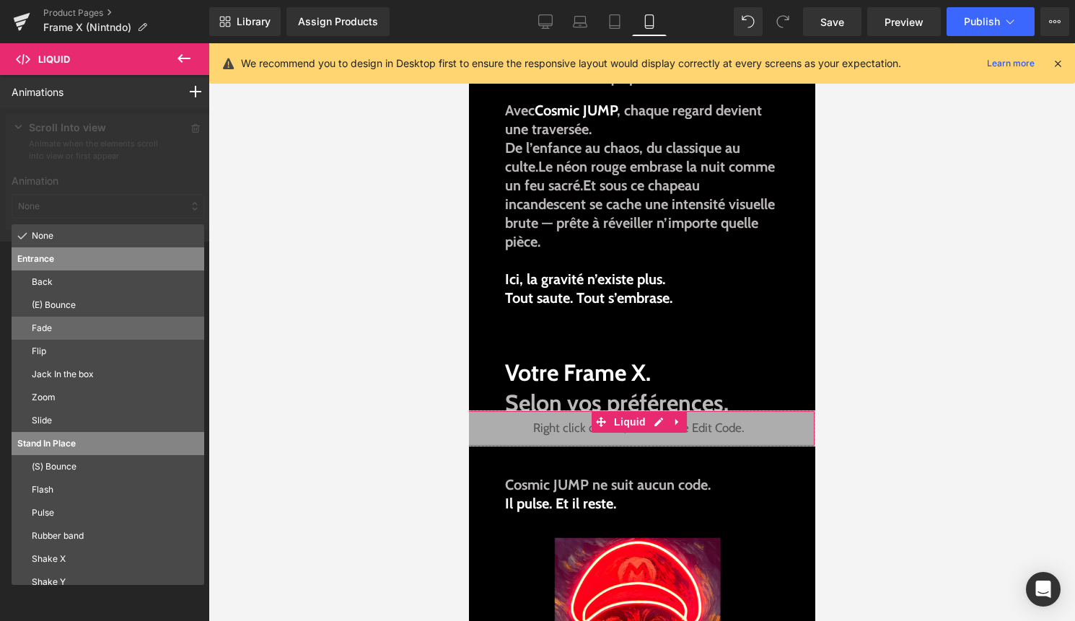
click at [69, 322] on p "Fade" at bounding box center [115, 328] width 167 height 13
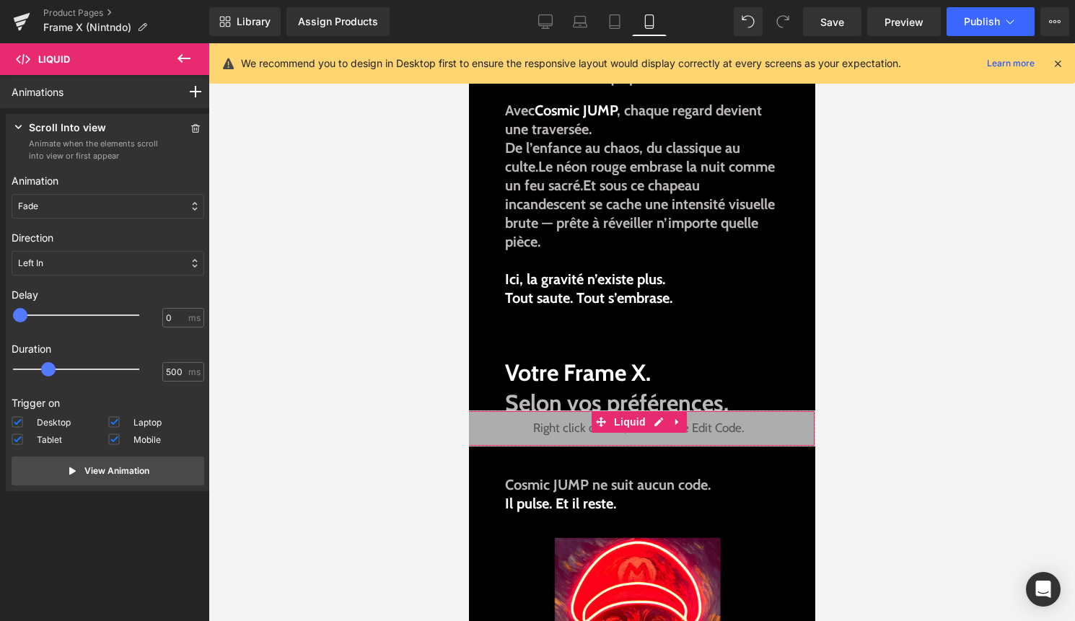
click at [87, 258] on div "Left In" at bounding box center [108, 263] width 193 height 25
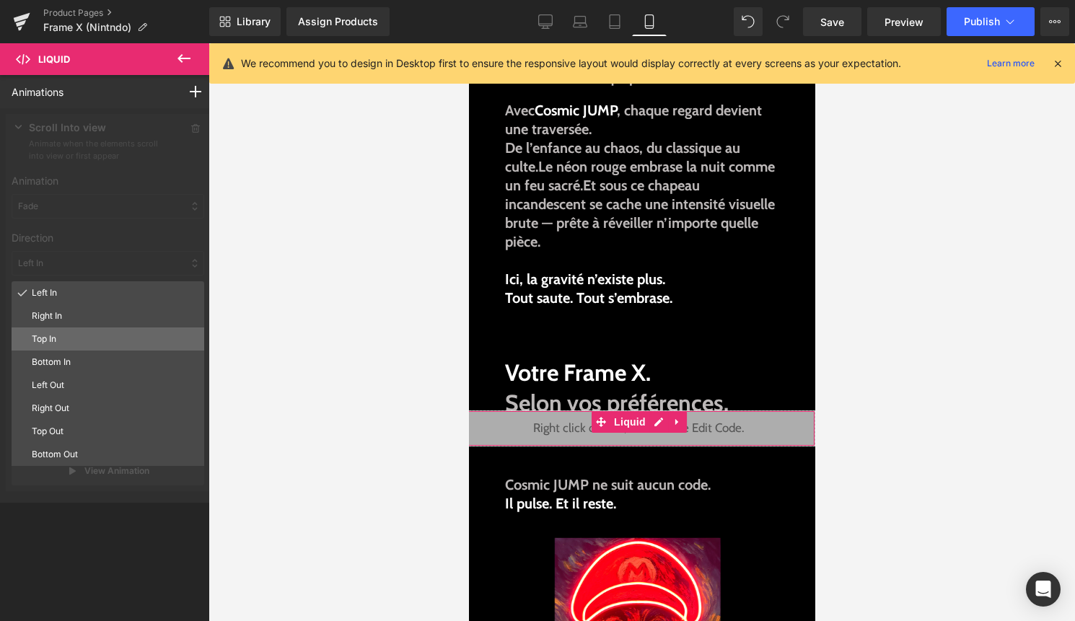
click at [75, 338] on p "Top In" at bounding box center [115, 338] width 167 height 13
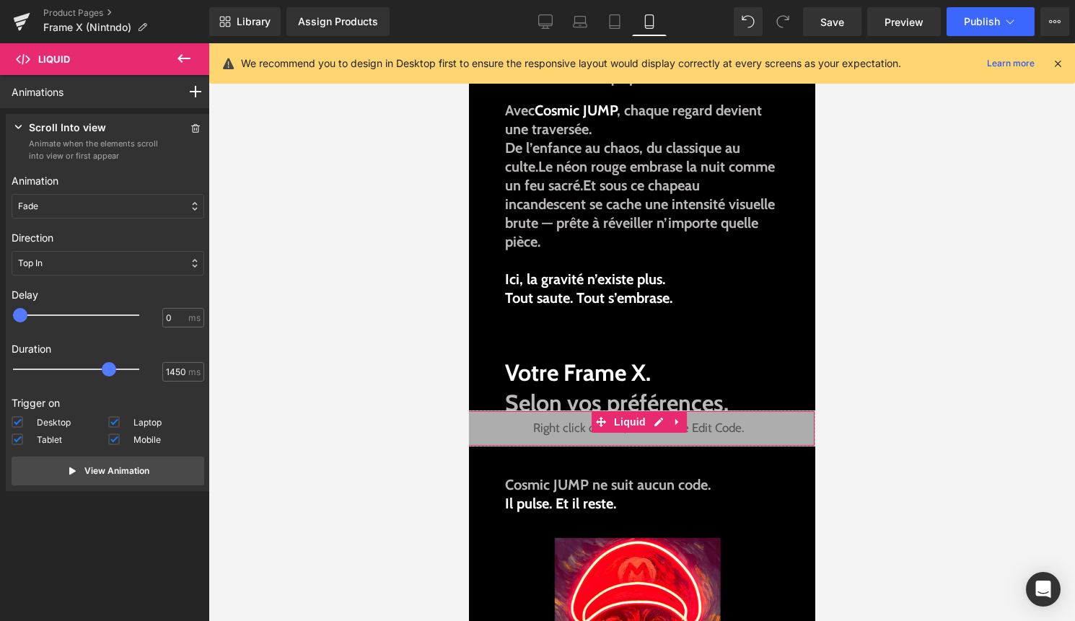
type input "1500"
drag, startPoint x: 53, startPoint y: 363, endPoint x: 115, endPoint y: 371, distance: 61.7
click at [115, 371] on div at bounding box center [86, 369] width 126 height 29
click at [957, 20] on button "Publish" at bounding box center [990, 21] width 88 height 29
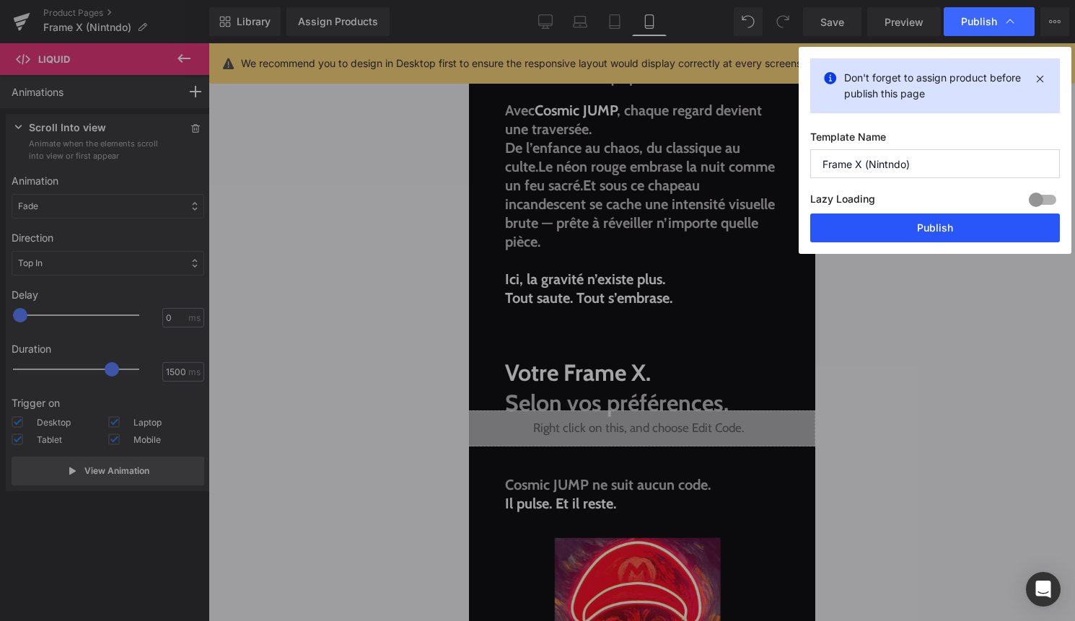
click at [914, 228] on button "Publish" at bounding box center [935, 227] width 250 height 29
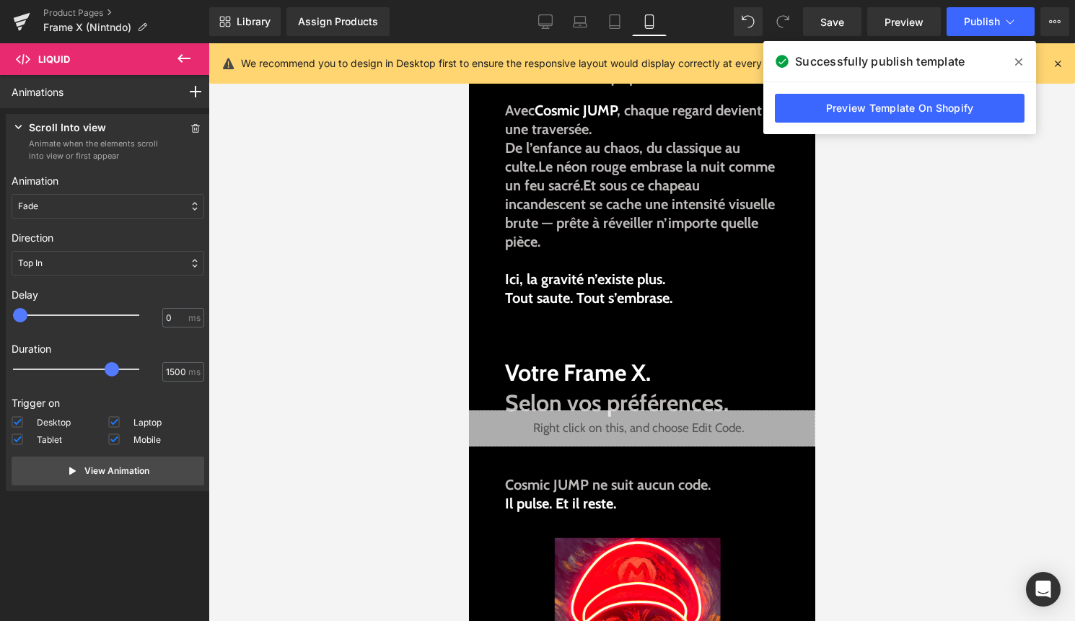
click at [1018, 61] on icon at bounding box center [1018, 61] width 7 height 7
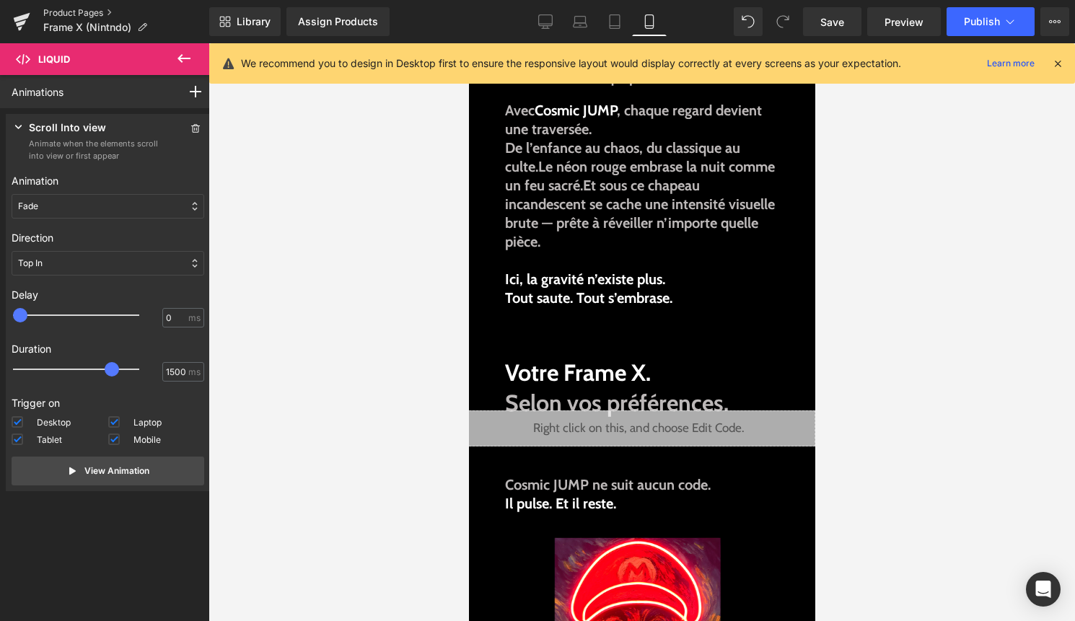
click at [83, 14] on link "Product Pages" at bounding box center [126, 13] width 166 height 12
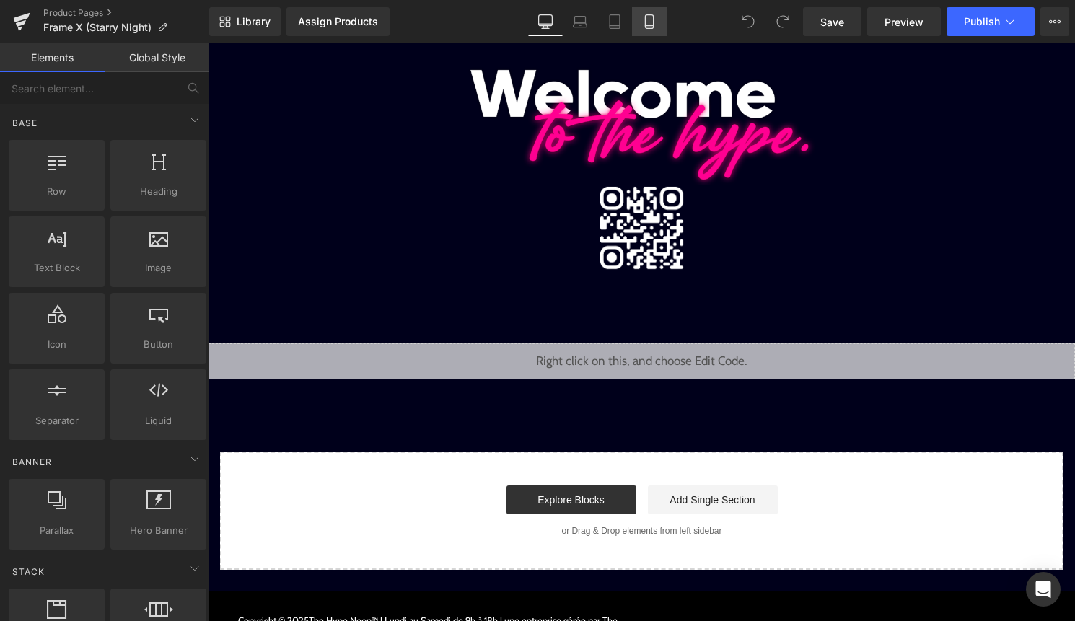
click at [652, 20] on icon at bounding box center [649, 21] width 14 height 14
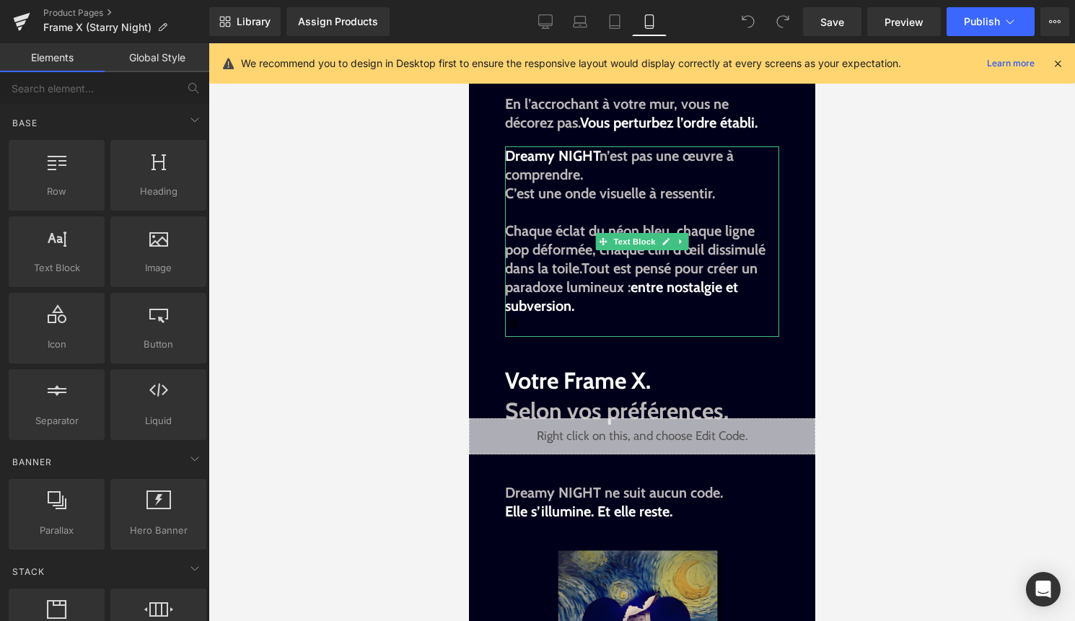
scroll to position [1290, 0]
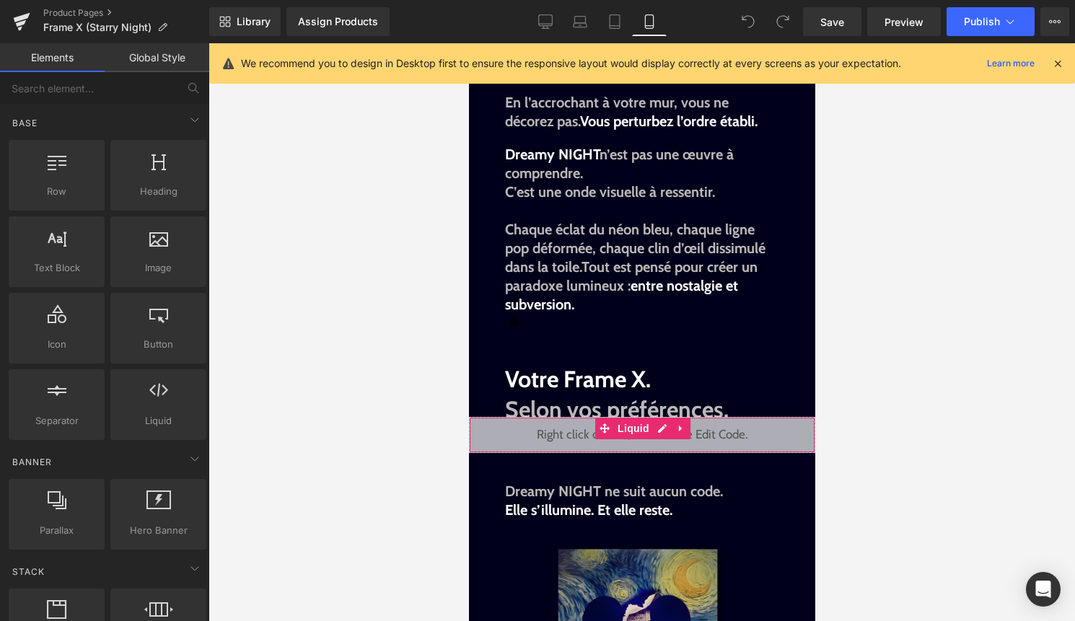
click at [612, 436] on div "Liquid" at bounding box center [641, 435] width 346 height 36
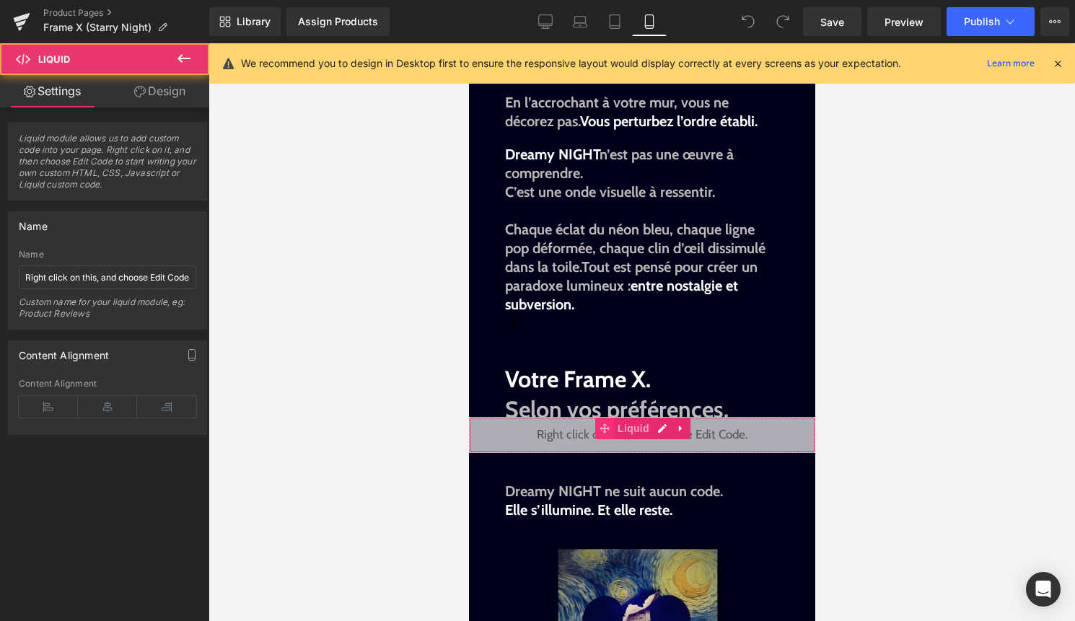
click at [613, 431] on span at bounding box center [603, 429] width 19 height 22
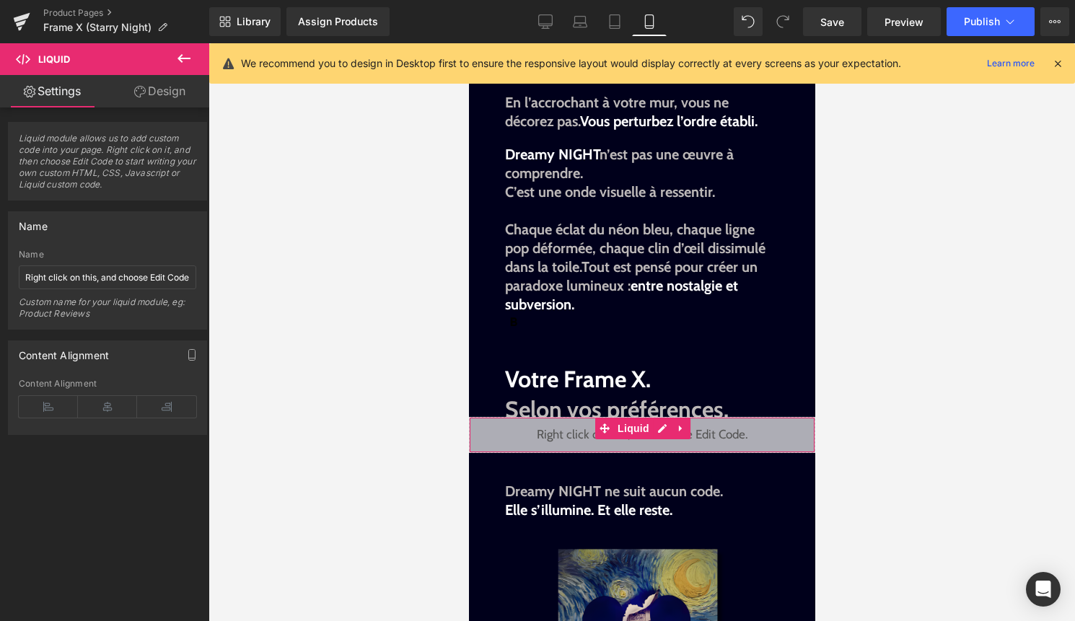
click at [156, 89] on link "Design" at bounding box center [159, 91] width 105 height 32
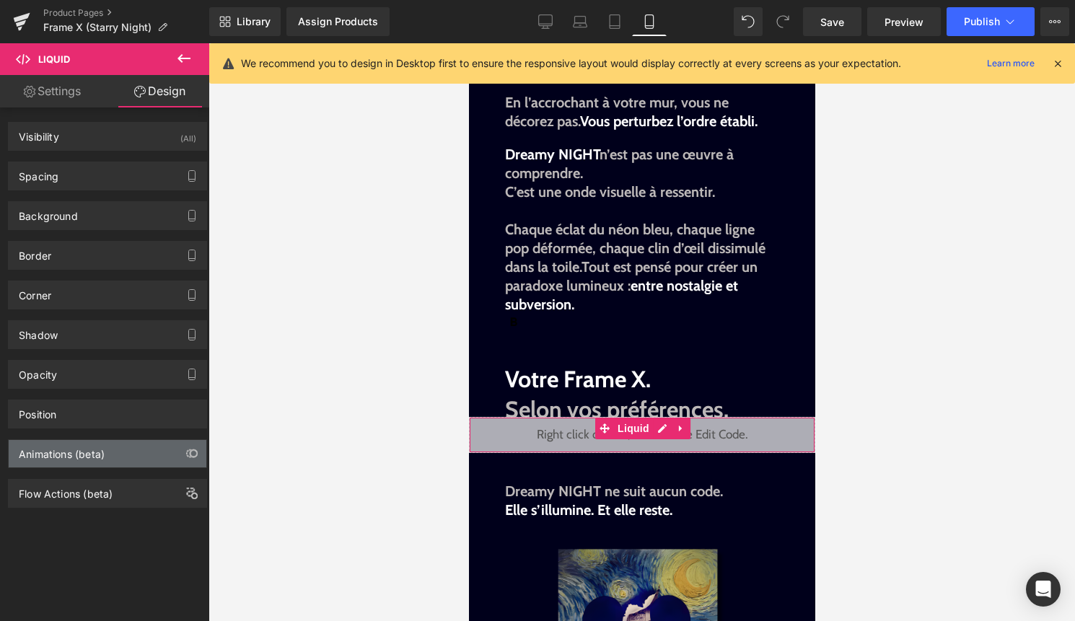
click at [125, 462] on div "Animations (beta)" at bounding box center [108, 453] width 198 height 27
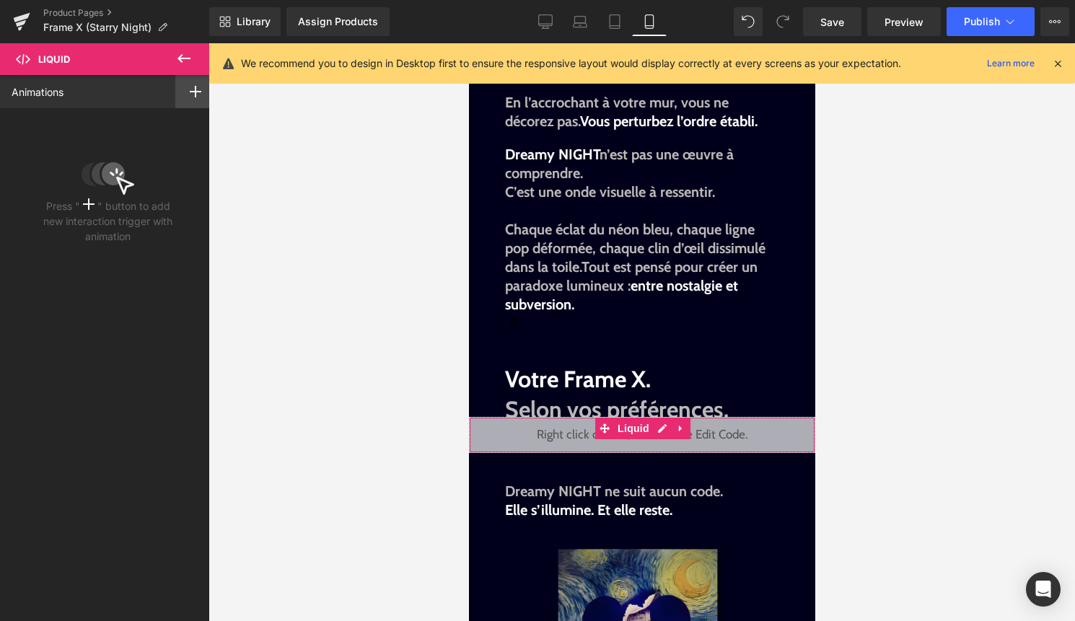
click at [187, 101] on div at bounding box center [195, 91] width 40 height 33
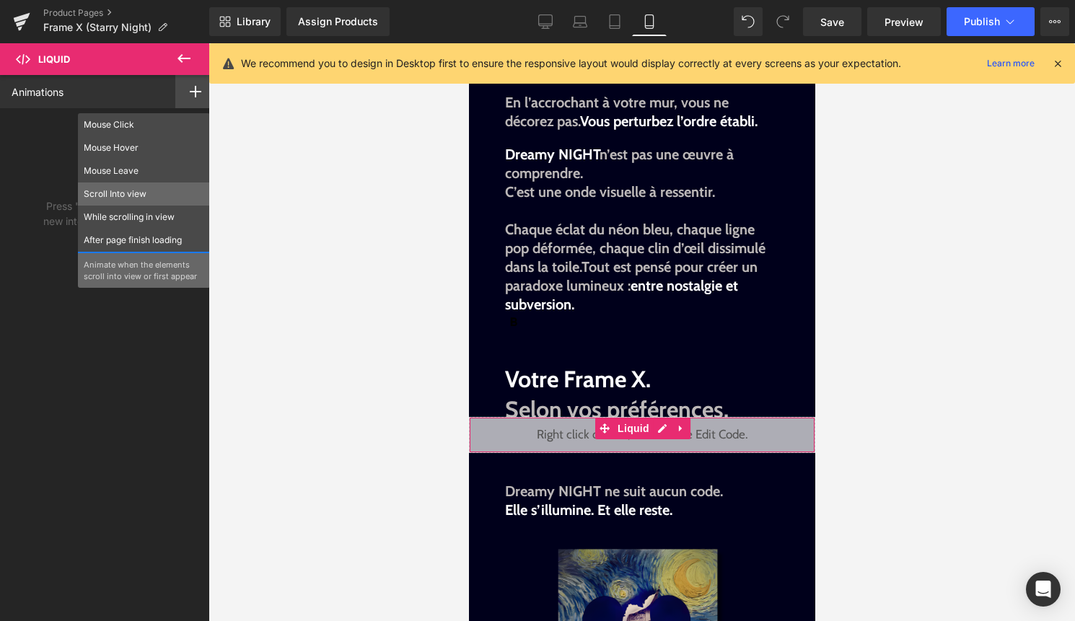
click at [136, 188] on p "Scroll Into view" at bounding box center [144, 194] width 120 height 13
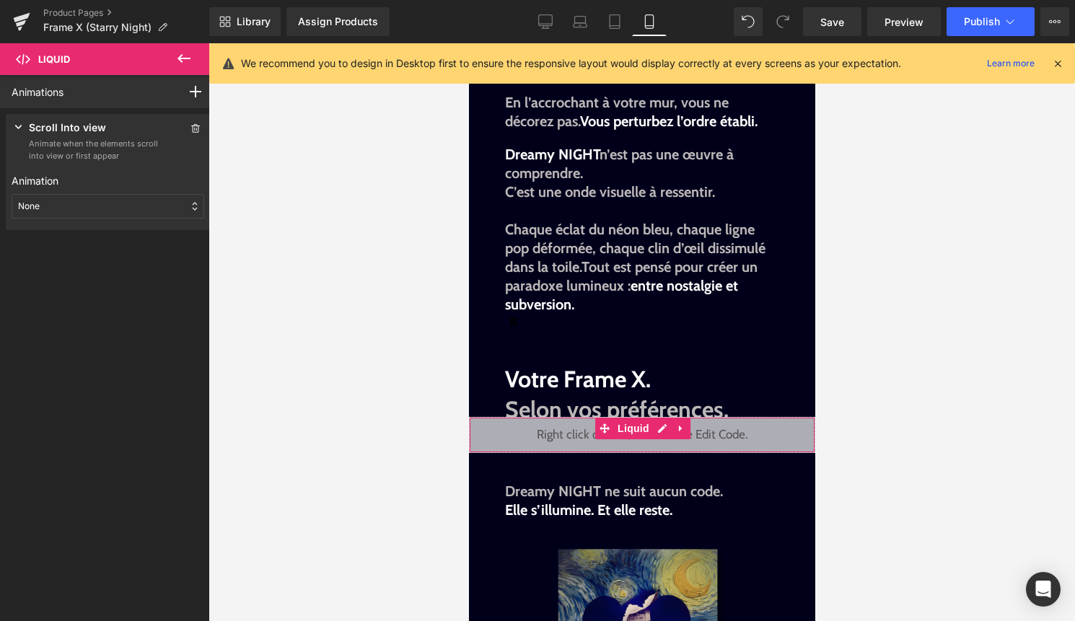
click at [110, 202] on div "None" at bounding box center [108, 206] width 193 height 25
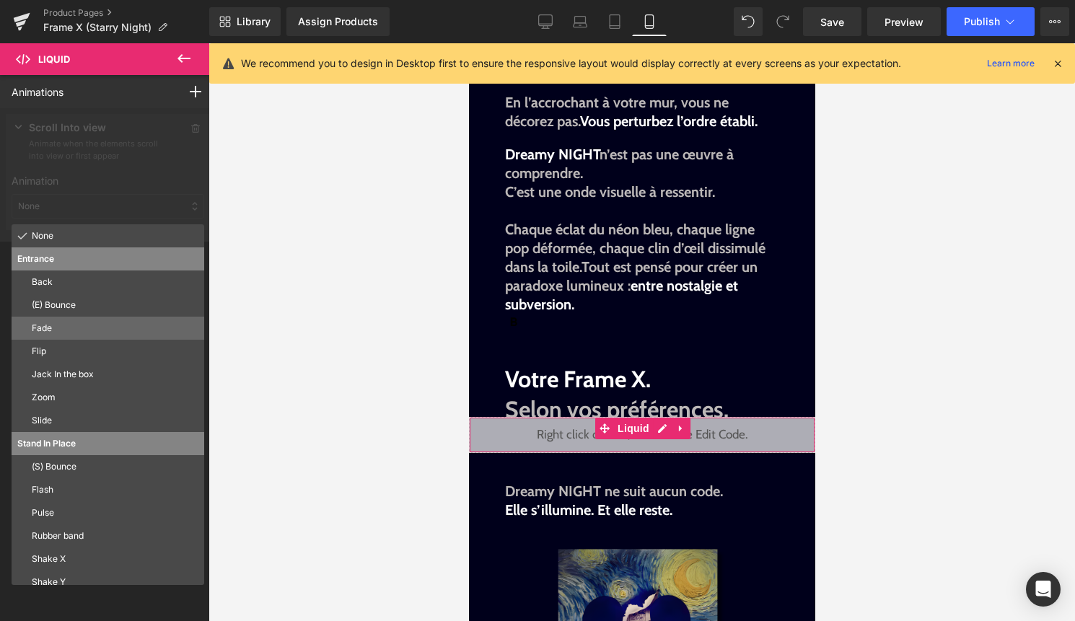
click at [94, 329] on p "Fade" at bounding box center [115, 328] width 167 height 13
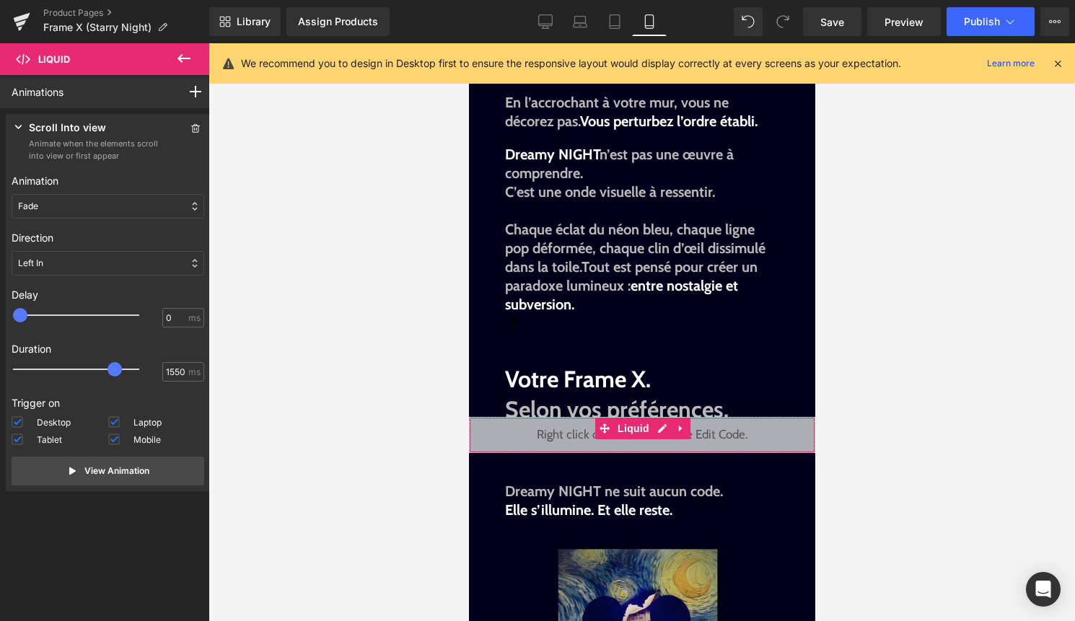
type input "1500"
drag, startPoint x: 53, startPoint y: 363, endPoint x: 115, endPoint y: 371, distance: 63.3
click at [115, 371] on div at bounding box center [86, 369] width 126 height 29
click at [113, 261] on div "Left In" at bounding box center [108, 263] width 193 height 25
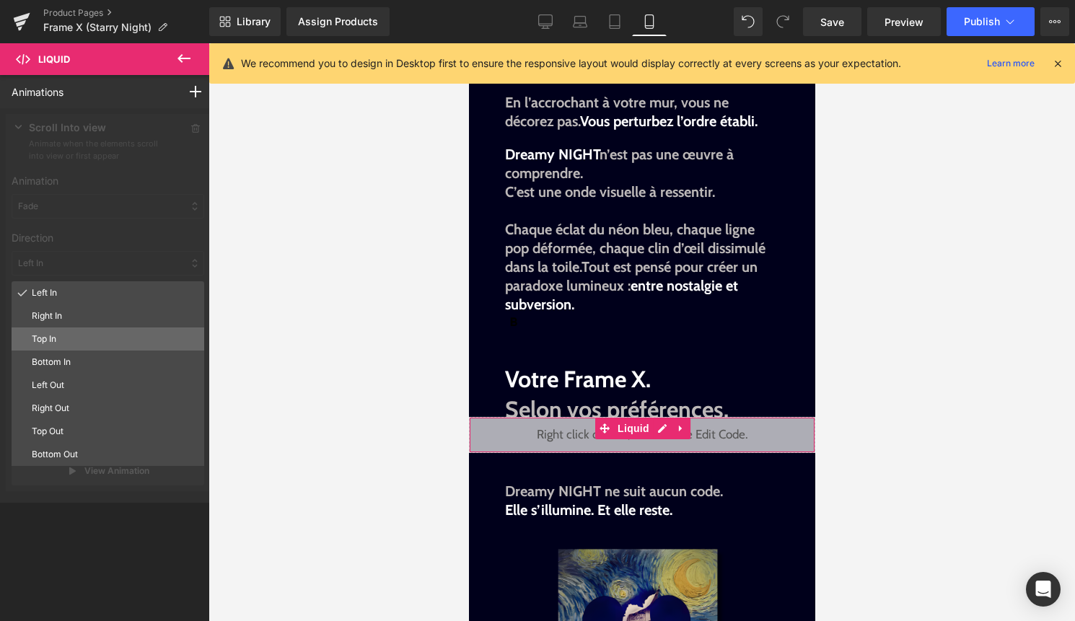
click at [71, 329] on div "Top In" at bounding box center [108, 338] width 193 height 23
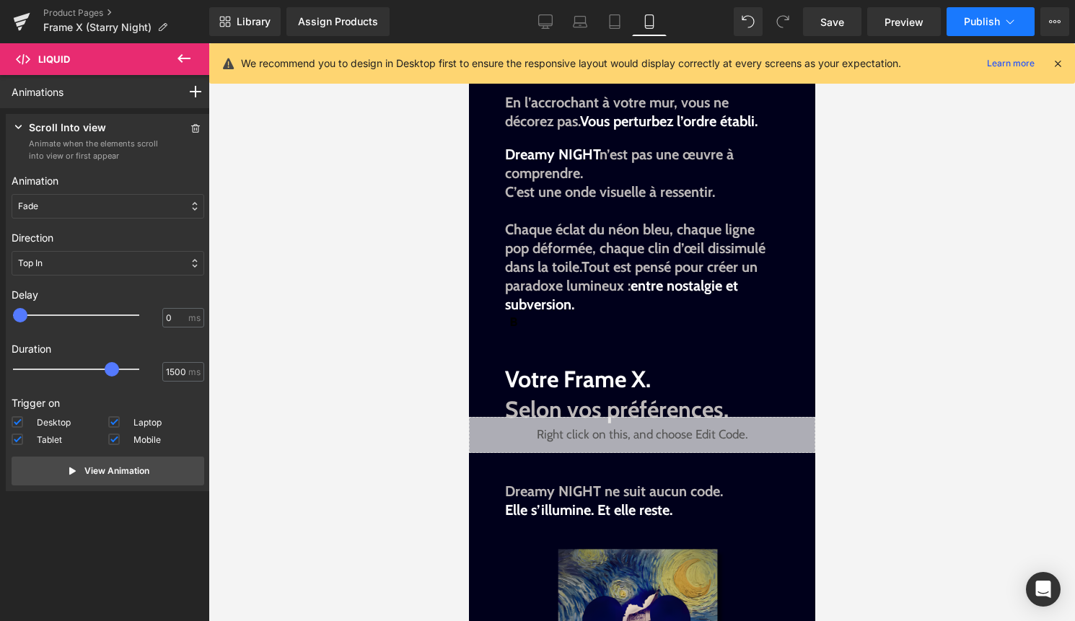
click at [970, 22] on span "Publish" at bounding box center [982, 22] width 36 height 12
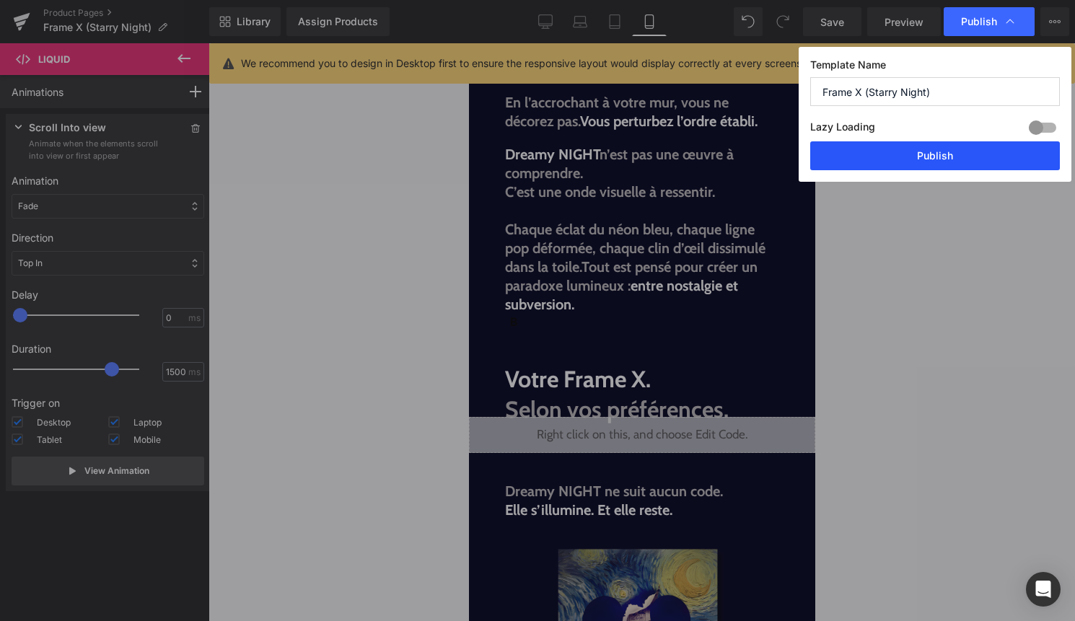
click at [914, 155] on button "Publish" at bounding box center [935, 155] width 250 height 29
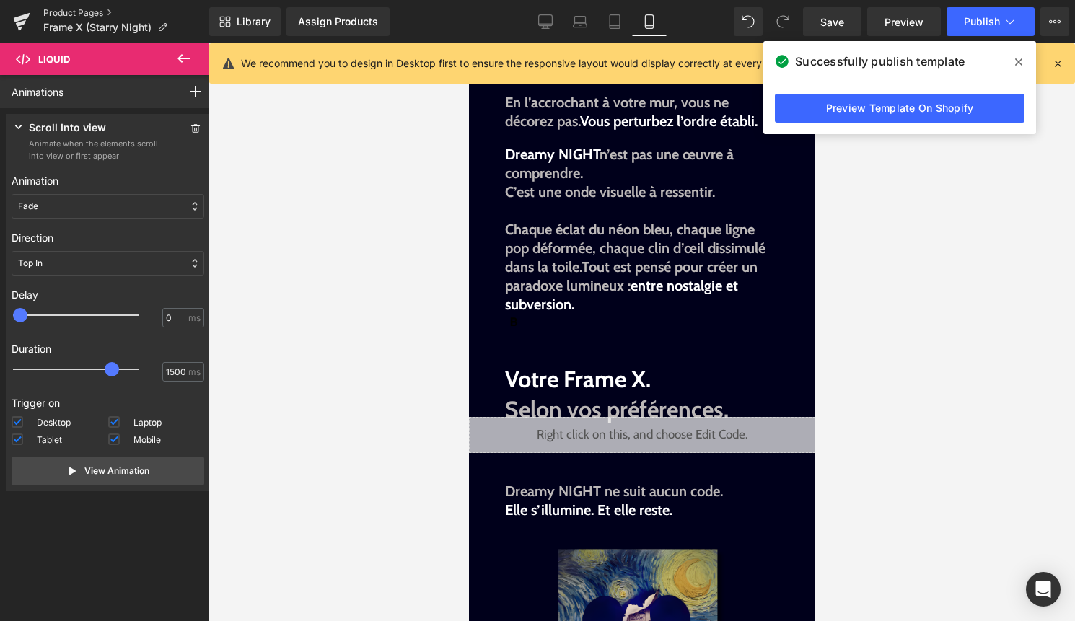
click at [97, 8] on link "Product Pages" at bounding box center [126, 13] width 166 height 12
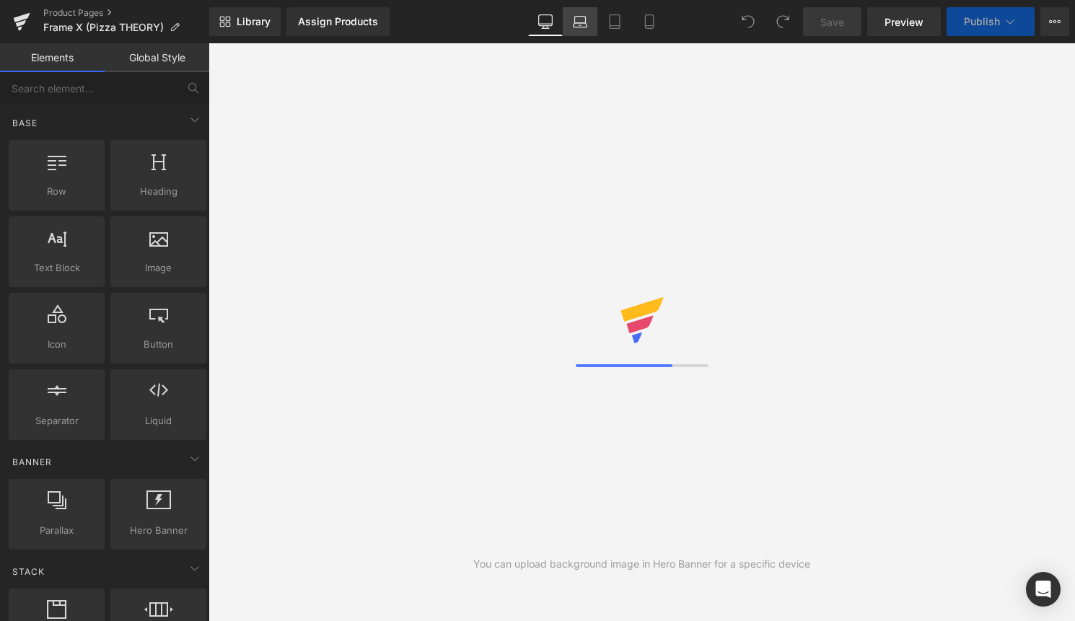
click at [571, 25] on link "Laptop" at bounding box center [580, 21] width 35 height 29
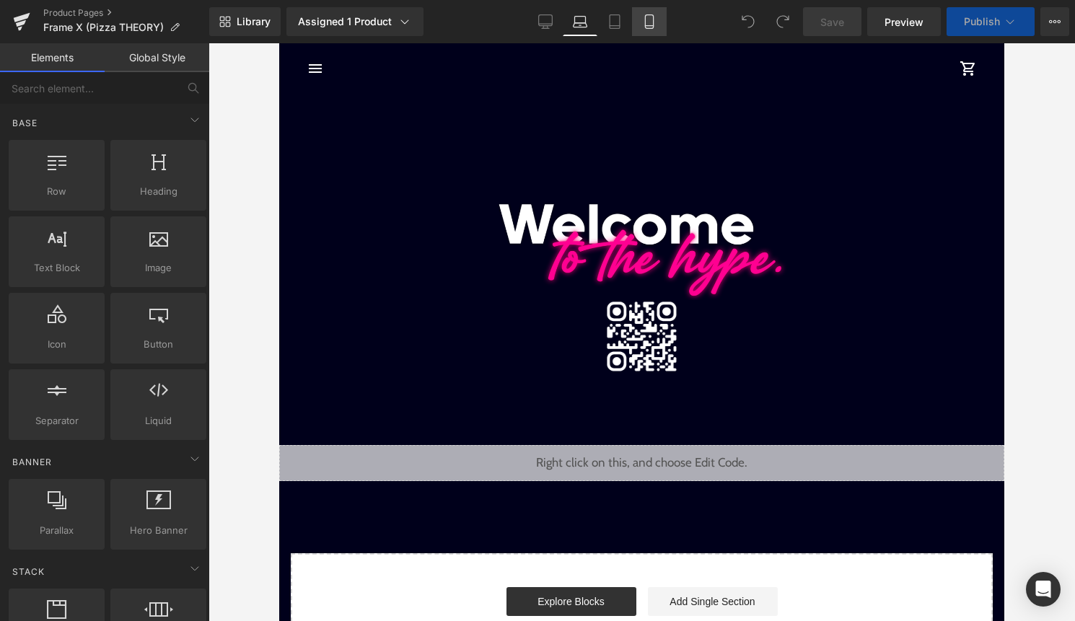
click at [648, 23] on icon at bounding box center [649, 21] width 14 height 14
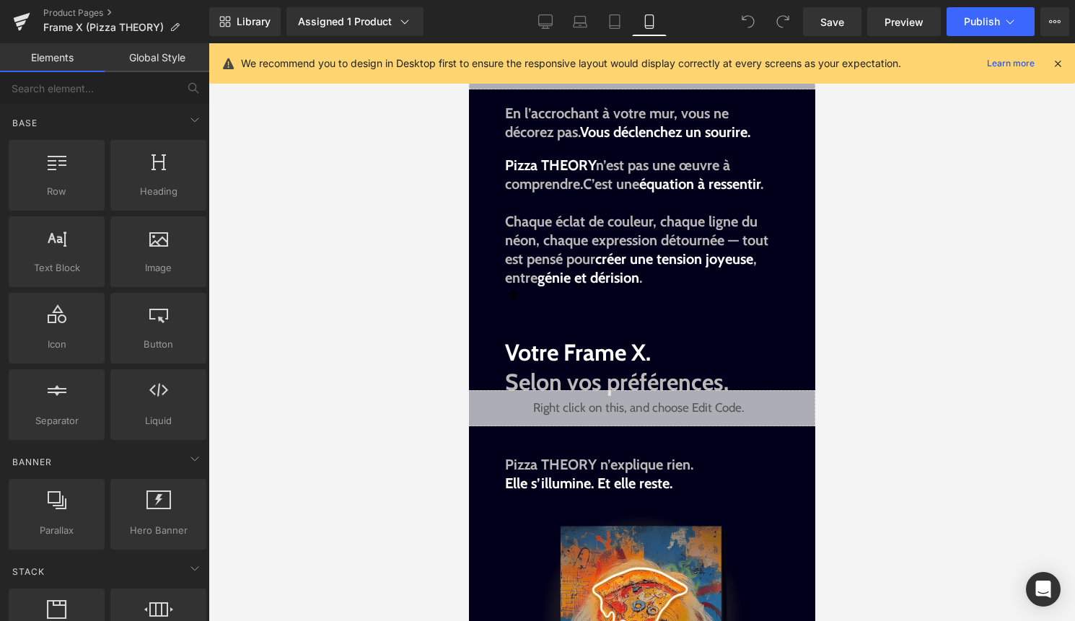
scroll to position [1178, 0]
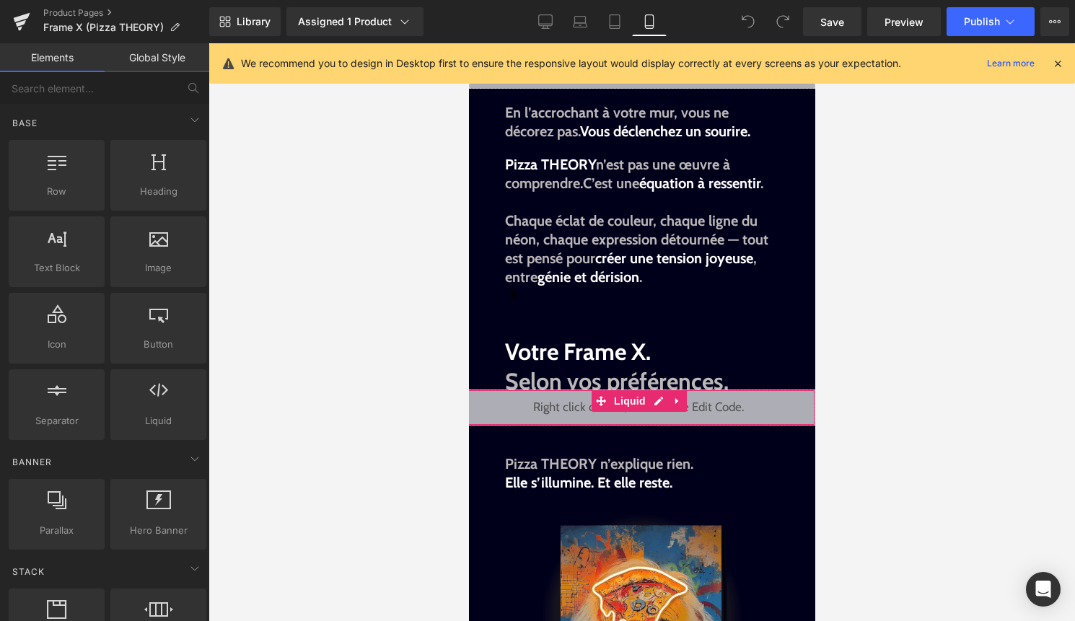
click at [615, 413] on div "Liquid" at bounding box center [637, 407] width 353 height 36
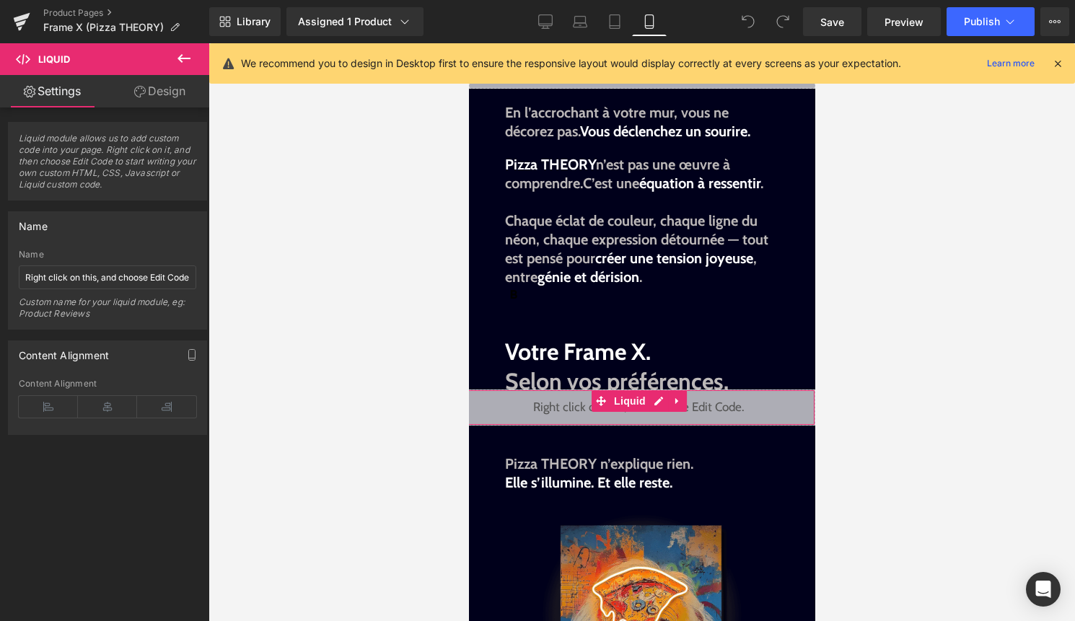
click at [174, 82] on link "Design" at bounding box center [159, 91] width 105 height 32
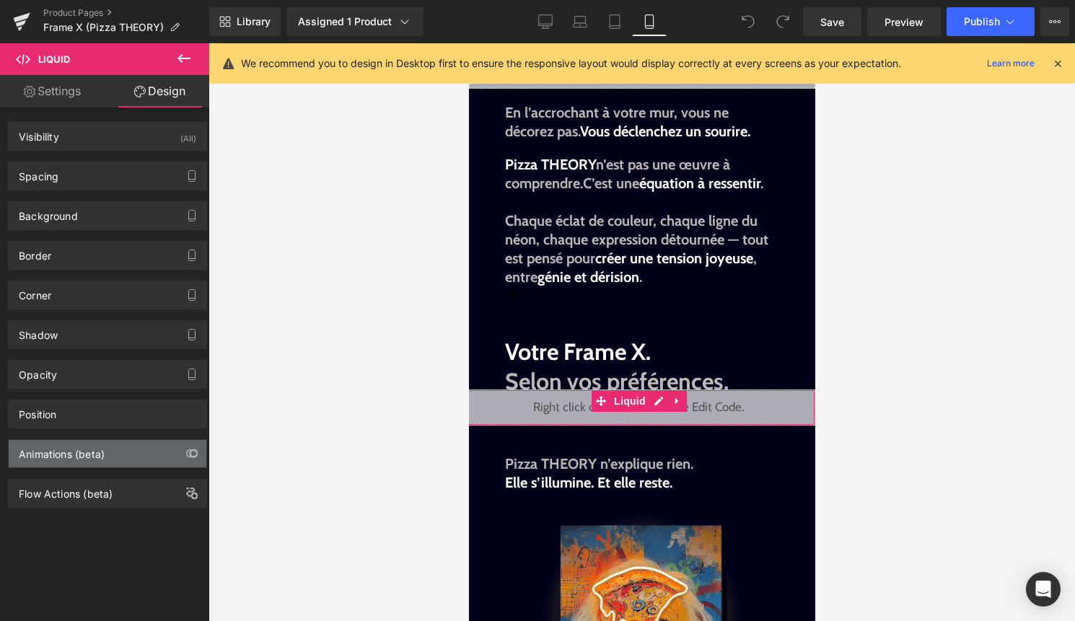
click at [97, 444] on div "Animations (beta)" at bounding box center [62, 450] width 86 height 20
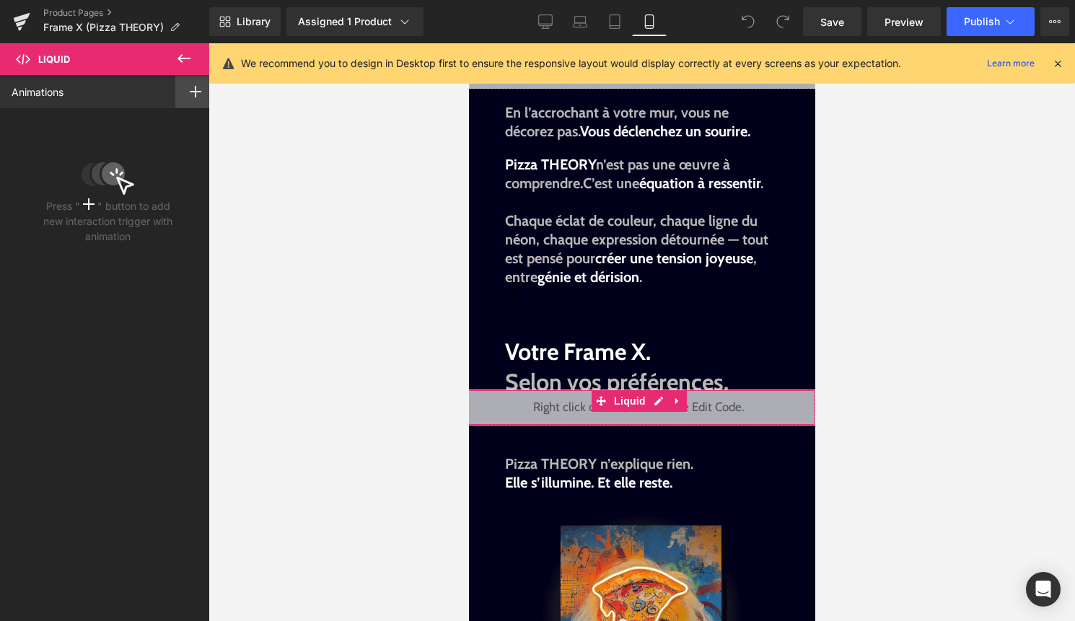
click at [195, 94] on div at bounding box center [195, 91] width 40 height 33
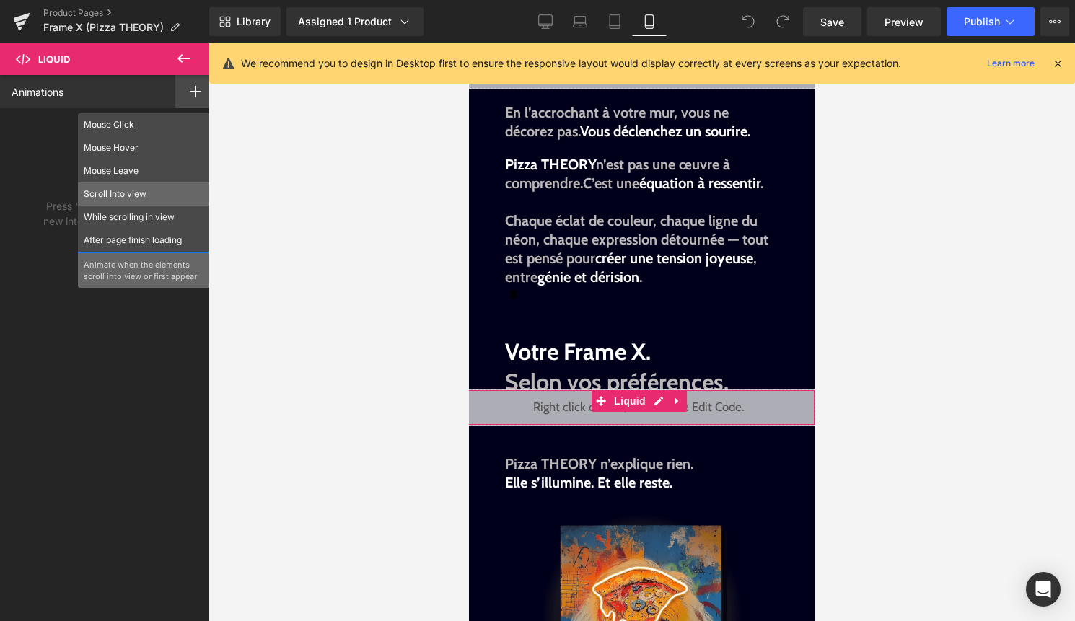
click at [150, 195] on p "Scroll Into view" at bounding box center [144, 194] width 120 height 13
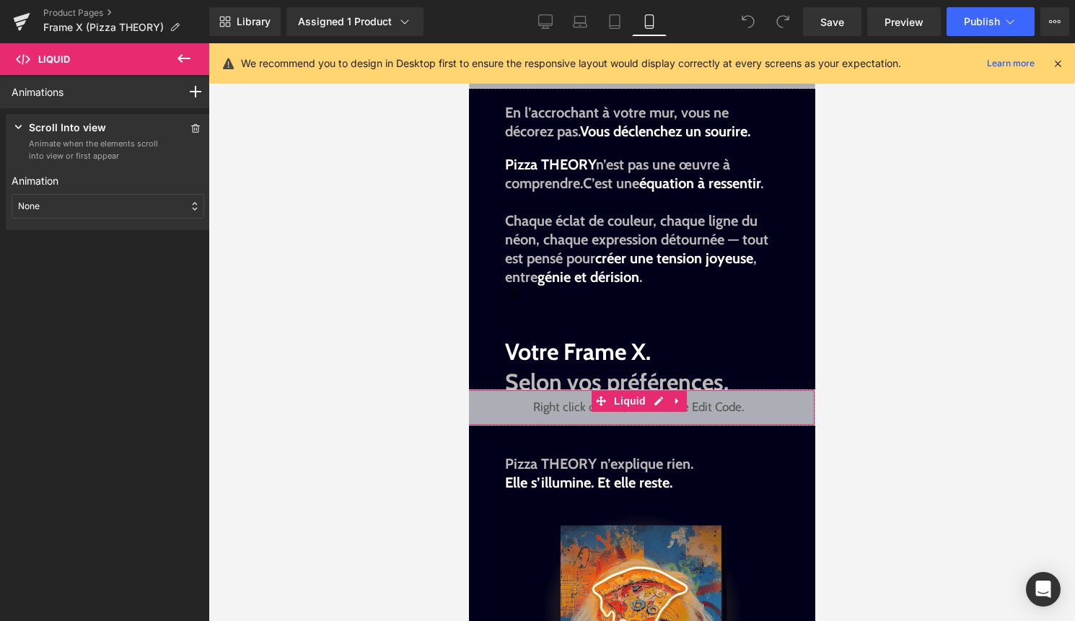
click at [132, 211] on div "None" at bounding box center [108, 206] width 193 height 25
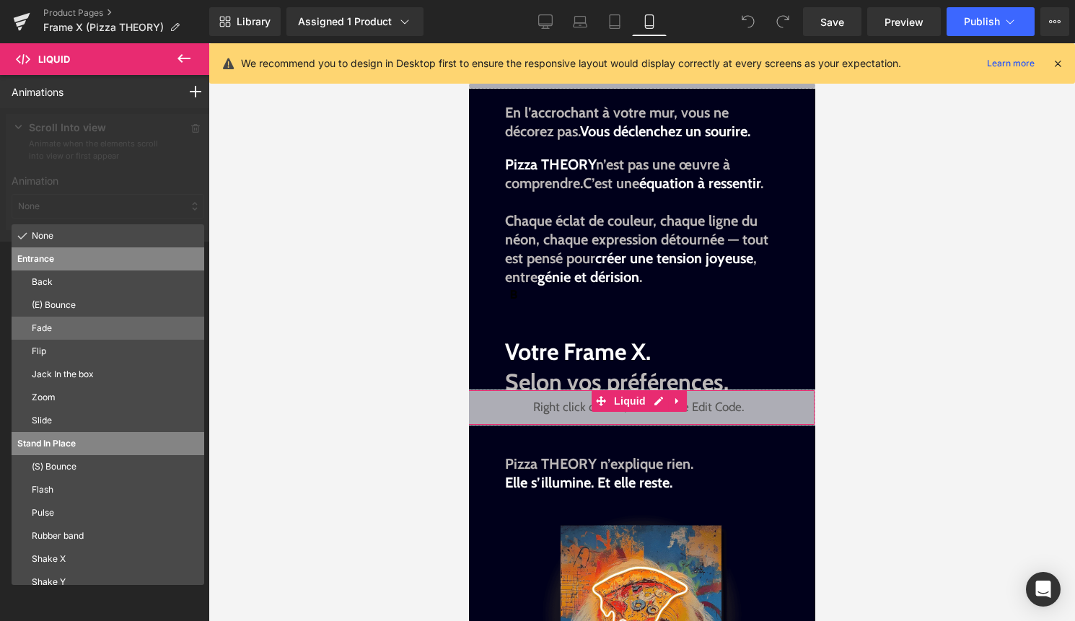
click at [84, 327] on p "Fade" at bounding box center [115, 328] width 167 height 13
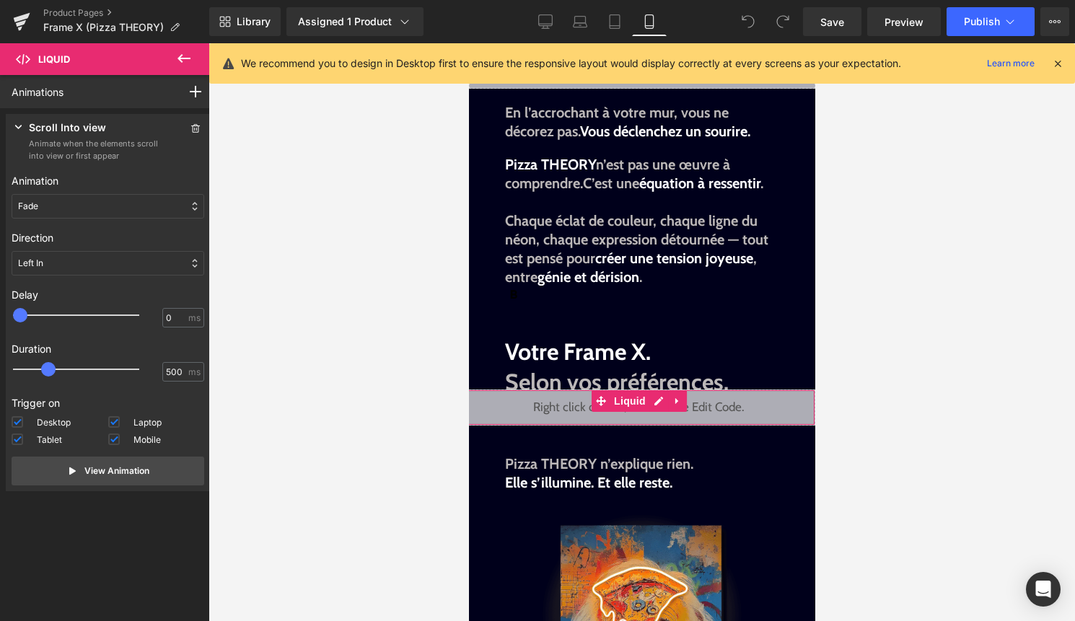
click at [55, 270] on div "Left In" at bounding box center [108, 263] width 193 height 25
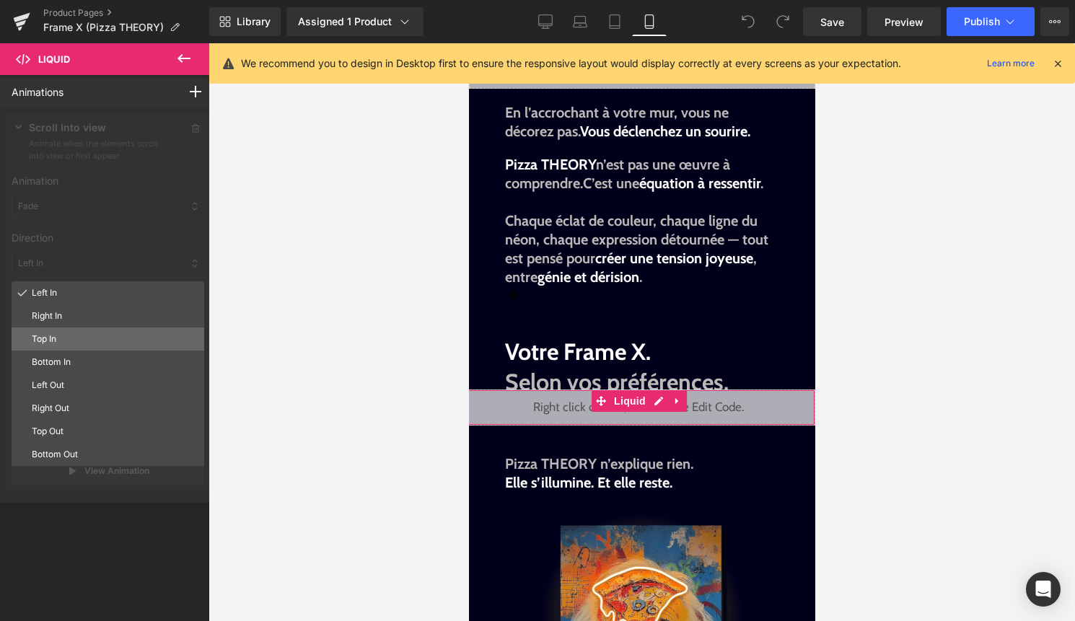
click at [69, 341] on p "Top In" at bounding box center [115, 338] width 167 height 13
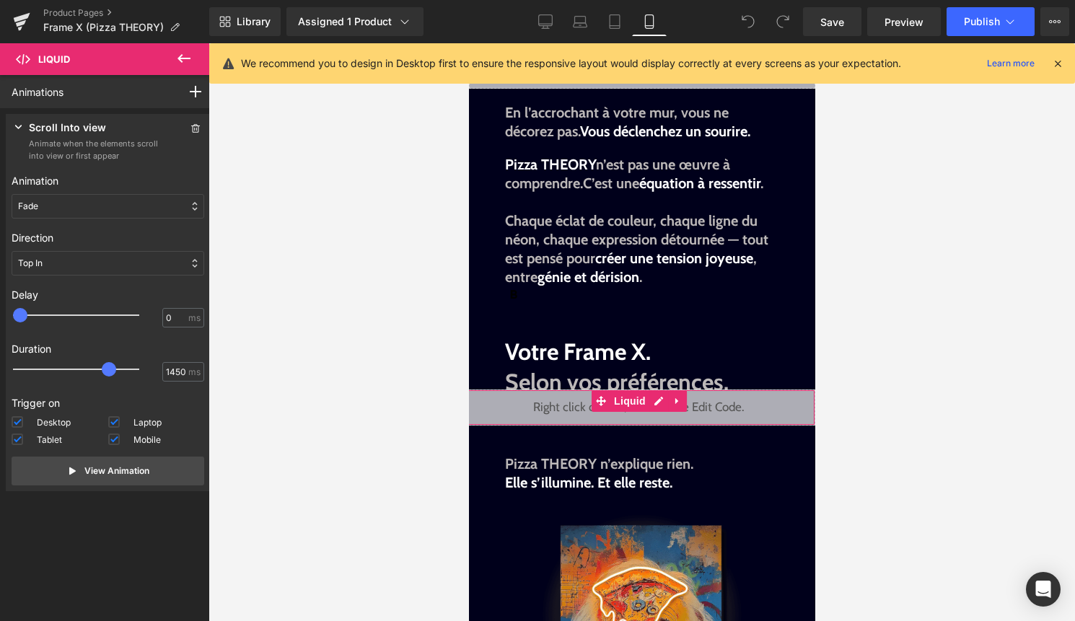
type input "1500"
drag, startPoint x: 45, startPoint y: 371, endPoint x: 113, endPoint y: 371, distance: 67.1
click at [113, 371] on span at bounding box center [112, 369] width 14 height 14
click at [953, 25] on button "Publish" at bounding box center [990, 21] width 88 height 29
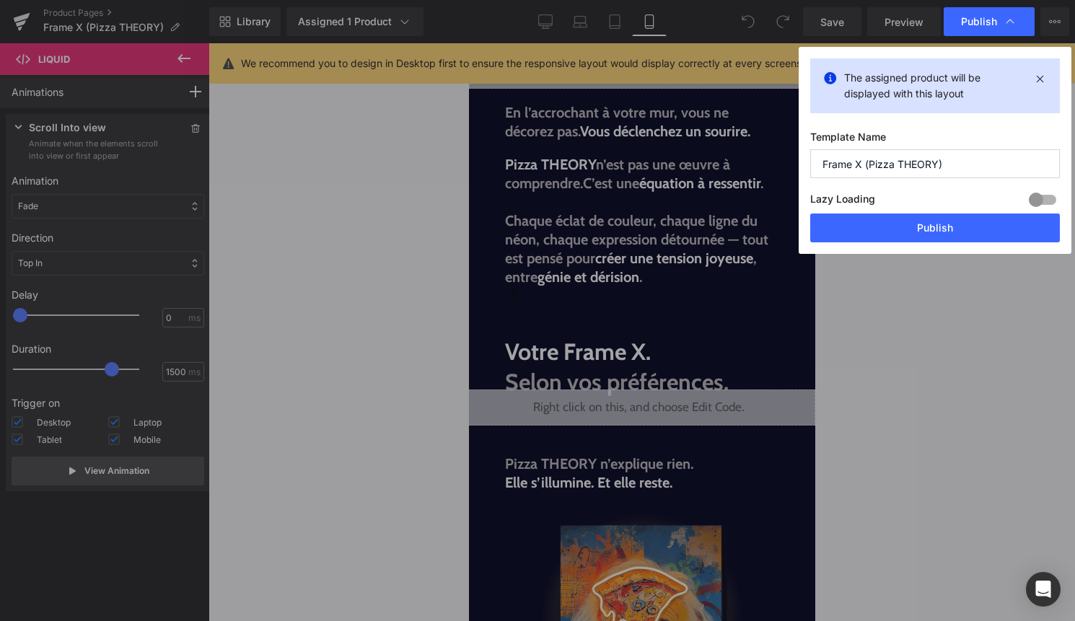
click at [913, 211] on div "Lazy Loading Build Upgrade plan to unlock" at bounding box center [935, 202] width 250 height 24
click at [909, 227] on button "Publish" at bounding box center [935, 227] width 250 height 29
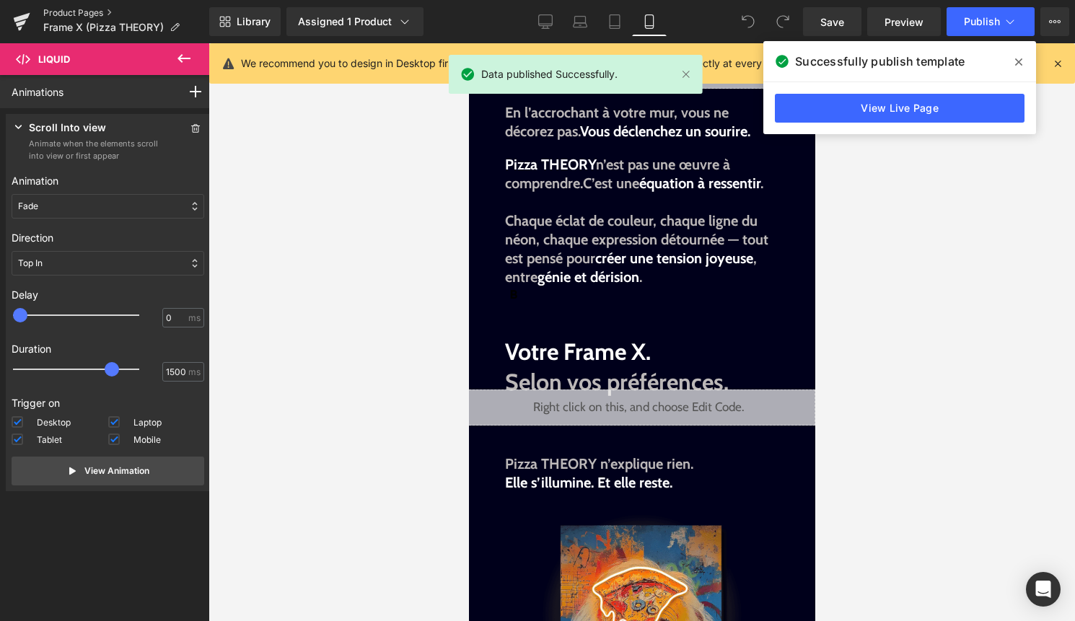
click at [88, 14] on link "Product Pages" at bounding box center [126, 13] width 166 height 12
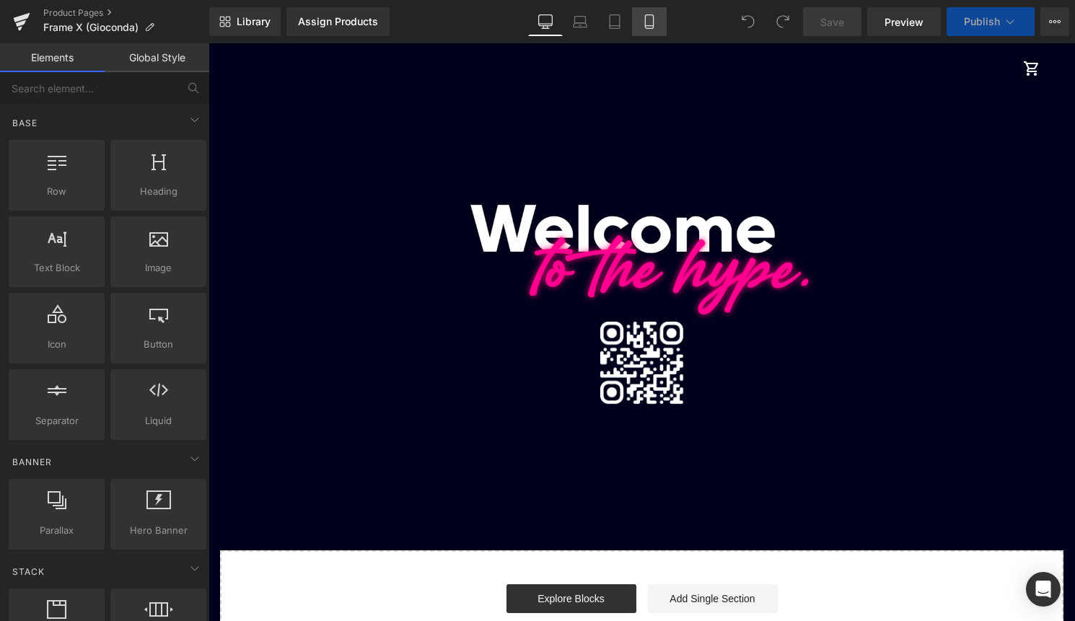
click at [655, 27] on icon at bounding box center [649, 21] width 14 height 14
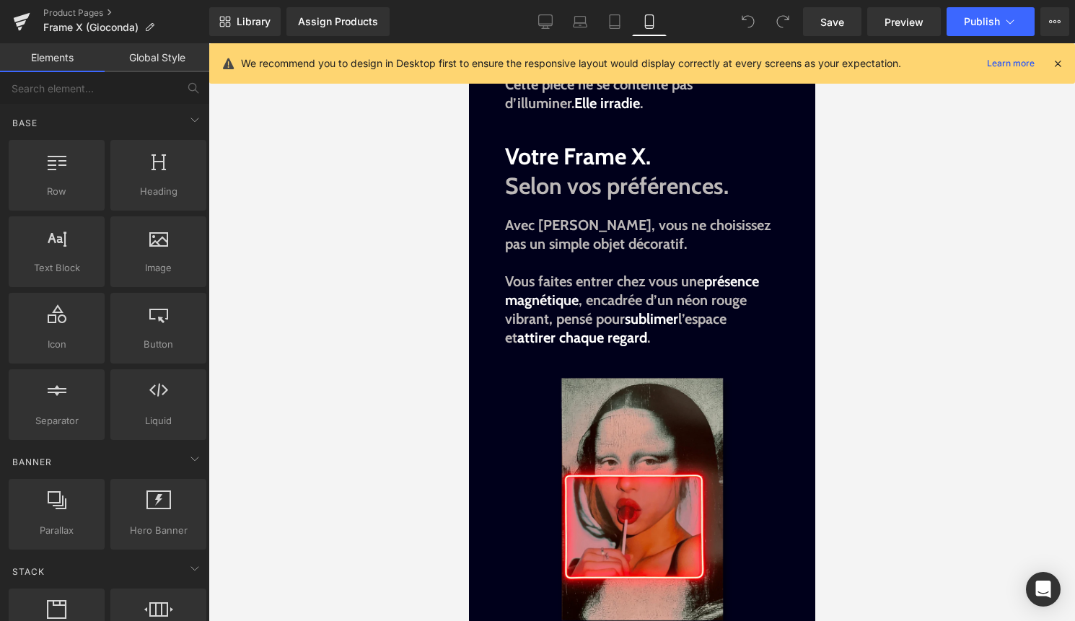
scroll to position [1184, 0]
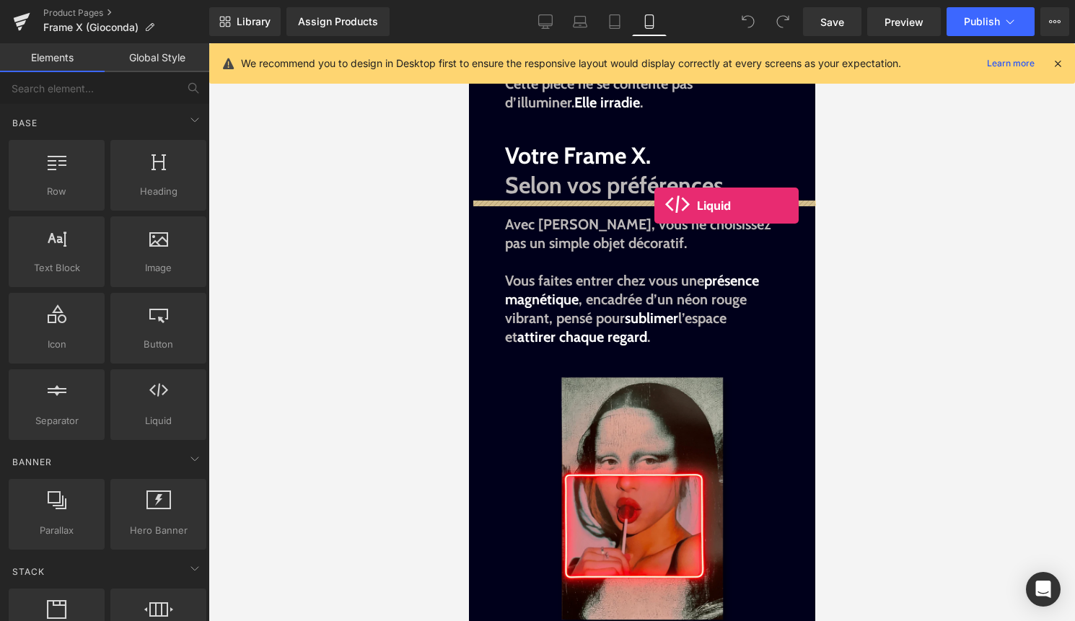
drag, startPoint x: 627, startPoint y: 440, endPoint x: 653, endPoint y: 206, distance: 235.8
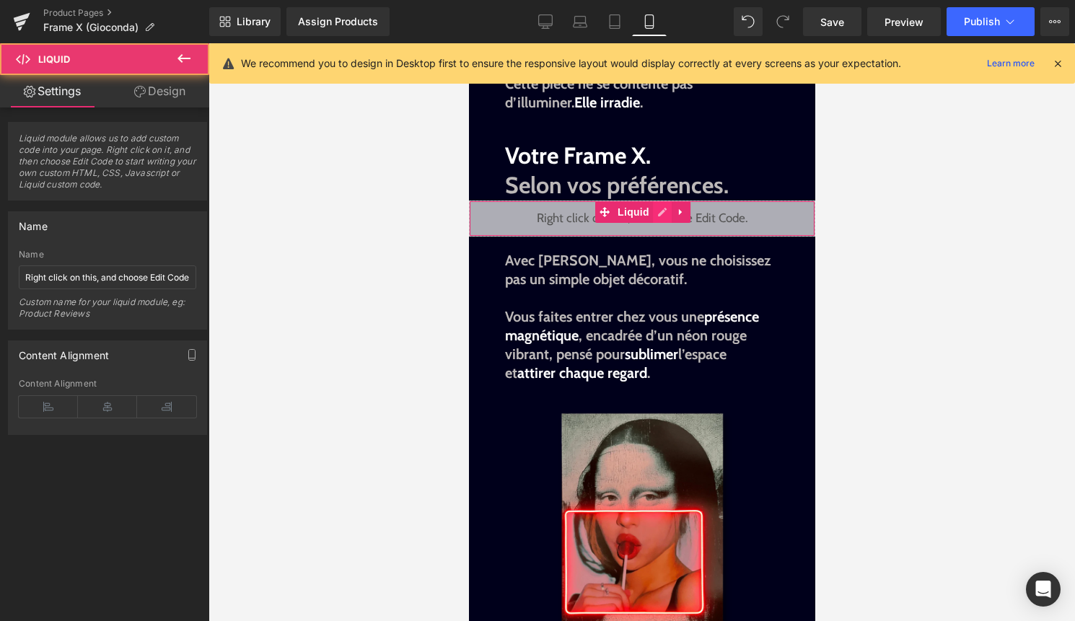
click at [662, 219] on div "Liquid" at bounding box center [641, 218] width 346 height 36
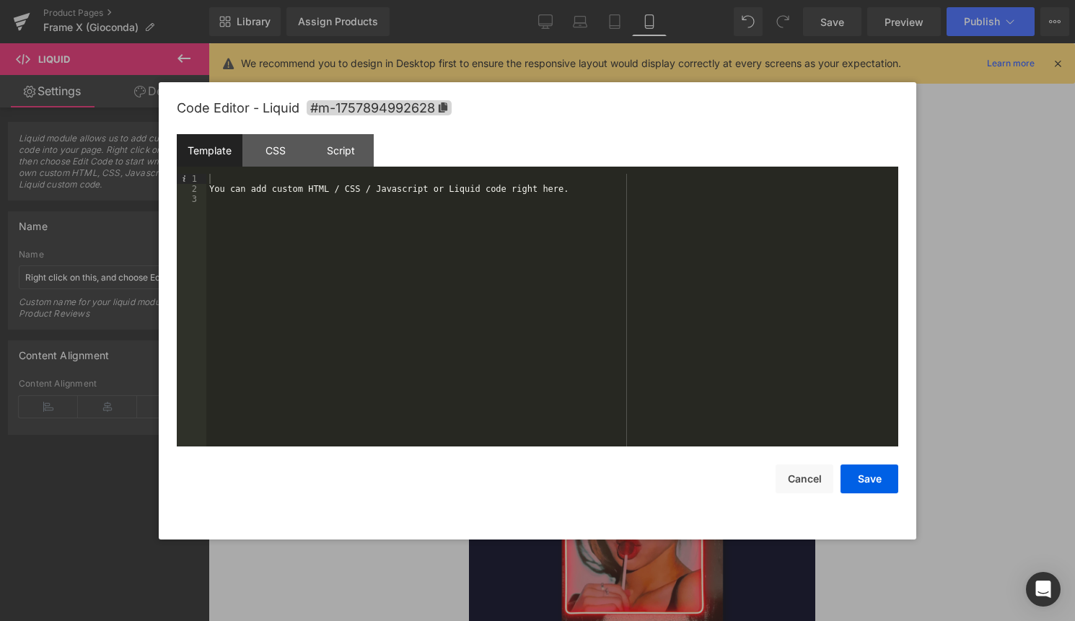
click at [251, 258] on div "You can add custom HTML / CSS / Javascript or Liquid code right here." at bounding box center [552, 320] width 692 height 293
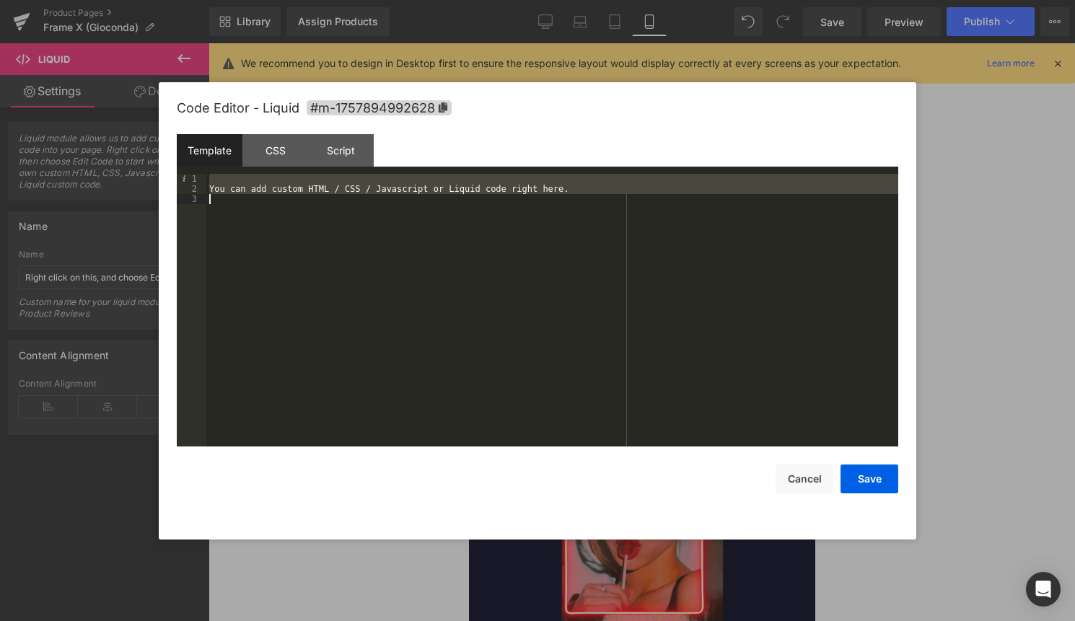
scroll to position [353, 0]
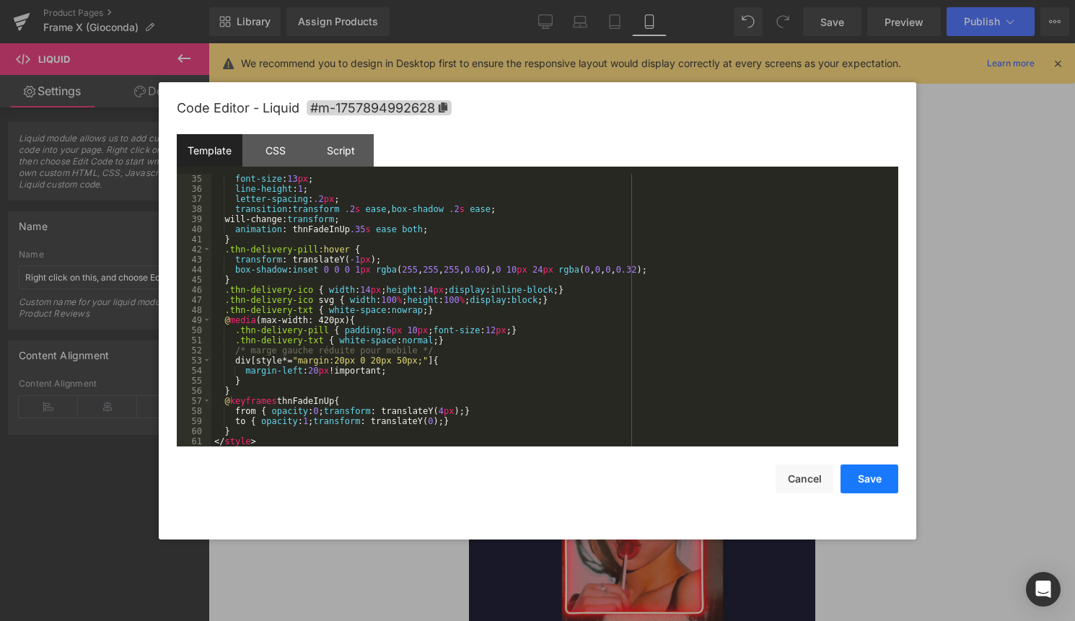
click at [850, 472] on button "Save" at bounding box center [869, 478] width 58 height 29
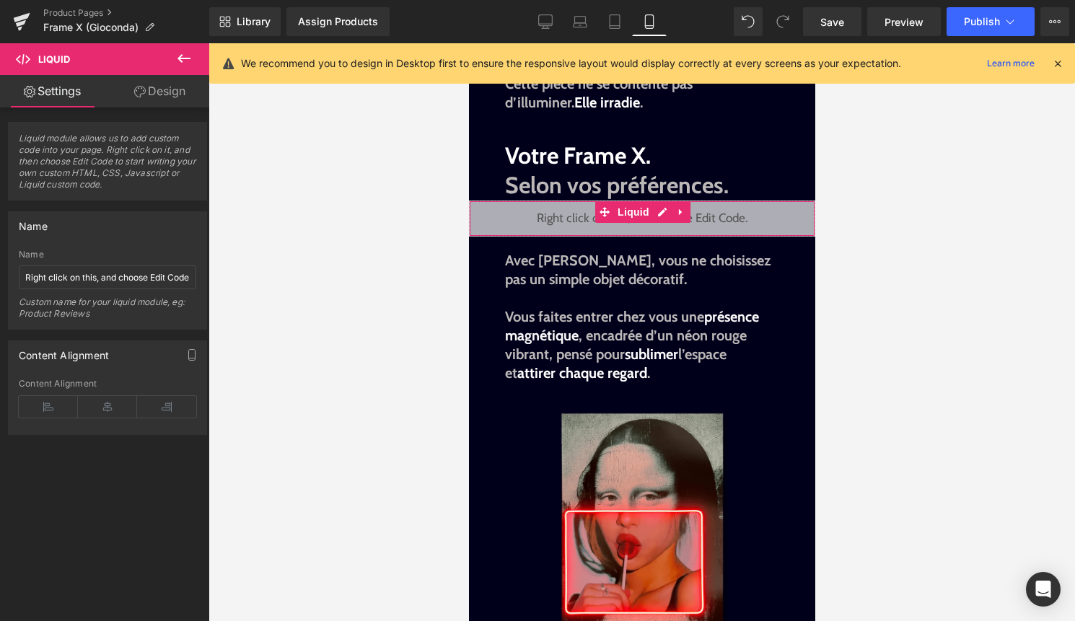
click at [170, 97] on link "Design" at bounding box center [159, 91] width 105 height 32
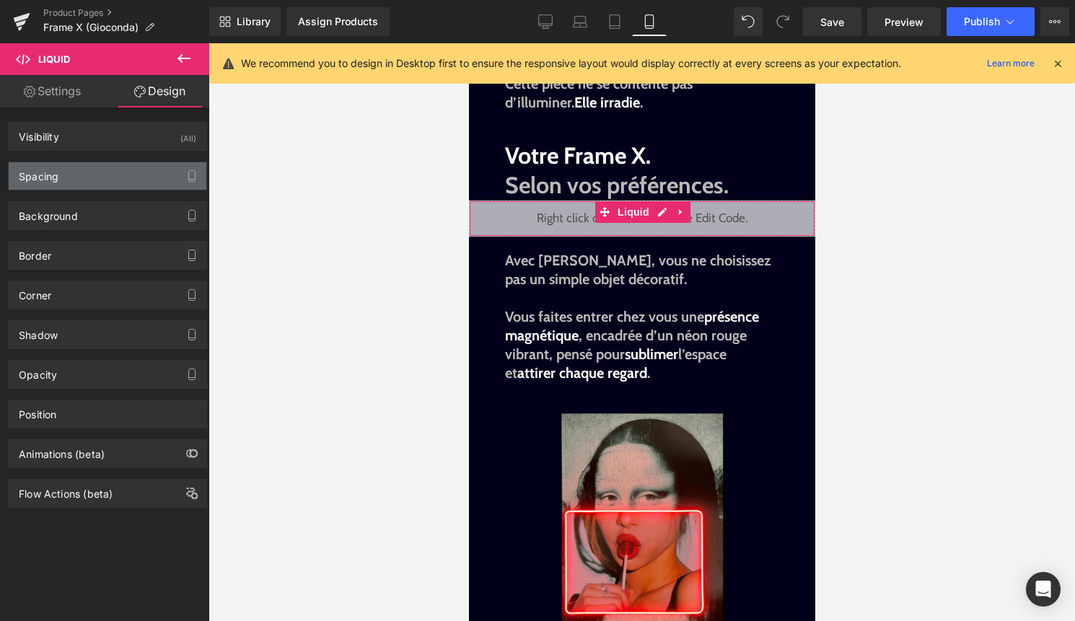
click at [95, 172] on div "Spacing" at bounding box center [108, 175] width 198 height 27
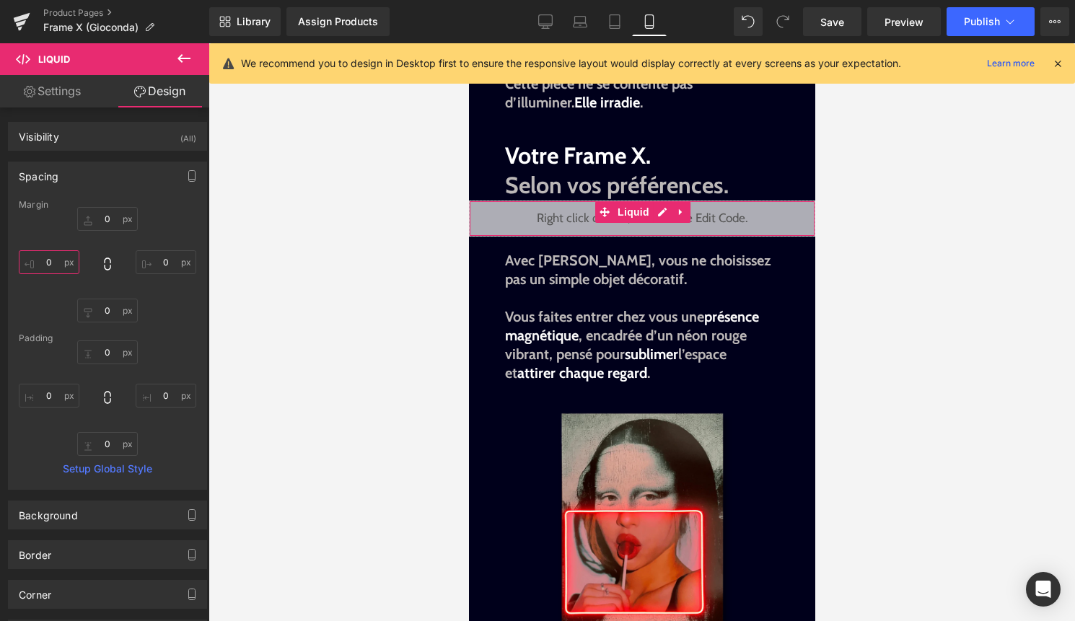
click at [53, 266] on input "0" at bounding box center [49, 262] width 61 height 24
type input "-10"
click at [103, 215] on input "0" at bounding box center [107, 219] width 61 height 24
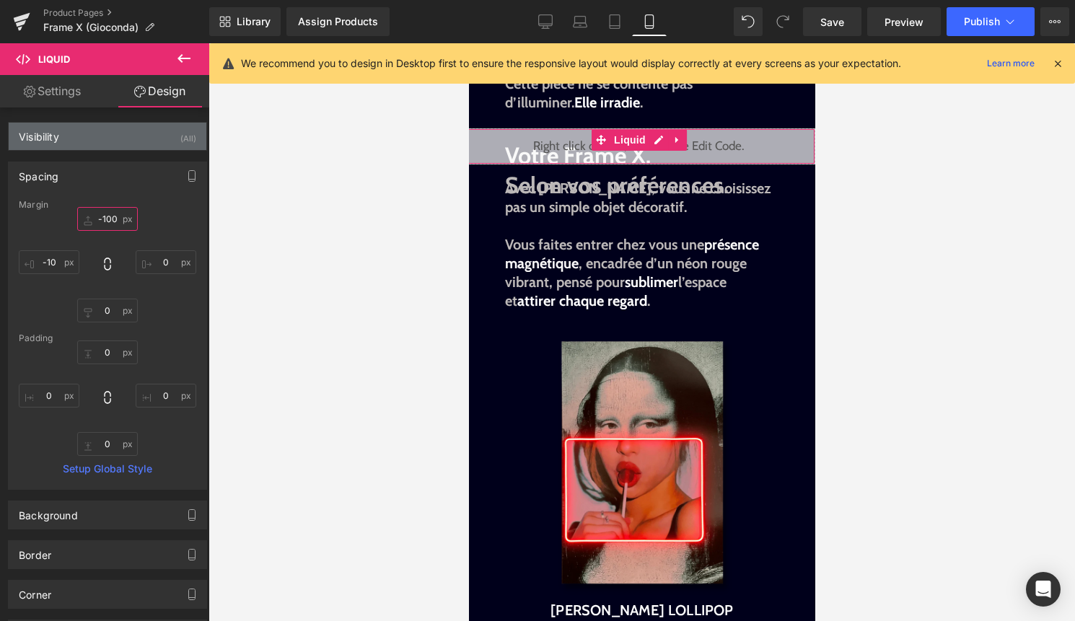
type input "-100"
click at [185, 140] on div "(All)" at bounding box center [188, 135] width 16 height 24
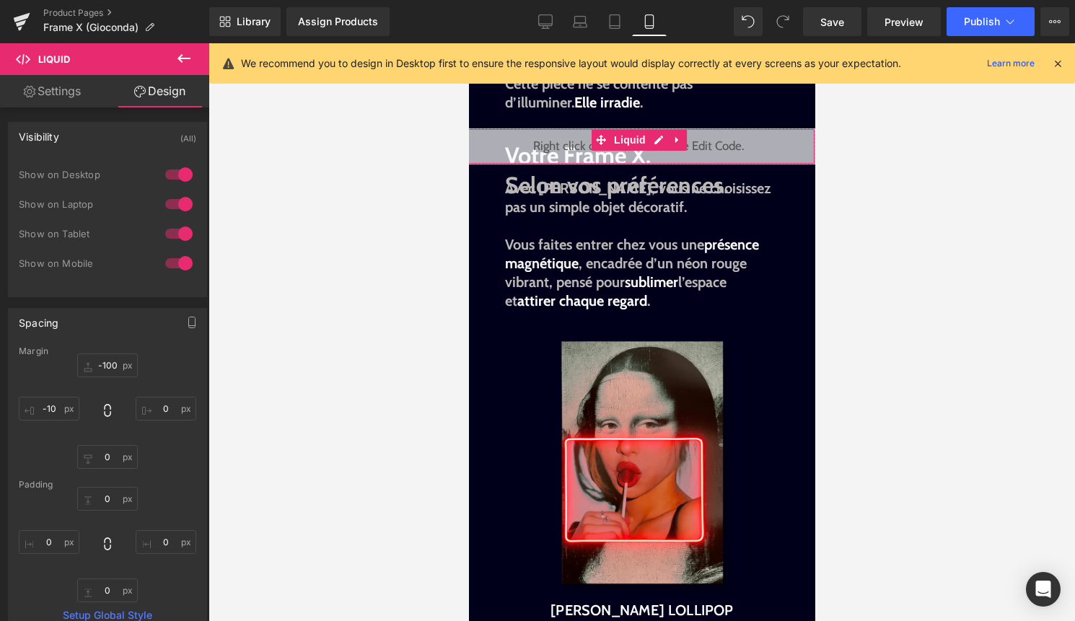
click at [174, 229] on div at bounding box center [179, 233] width 35 height 23
click at [174, 200] on div at bounding box center [179, 204] width 35 height 23
click at [180, 167] on div at bounding box center [179, 174] width 35 height 23
click at [268, 301] on div at bounding box center [641, 332] width 866 height 578
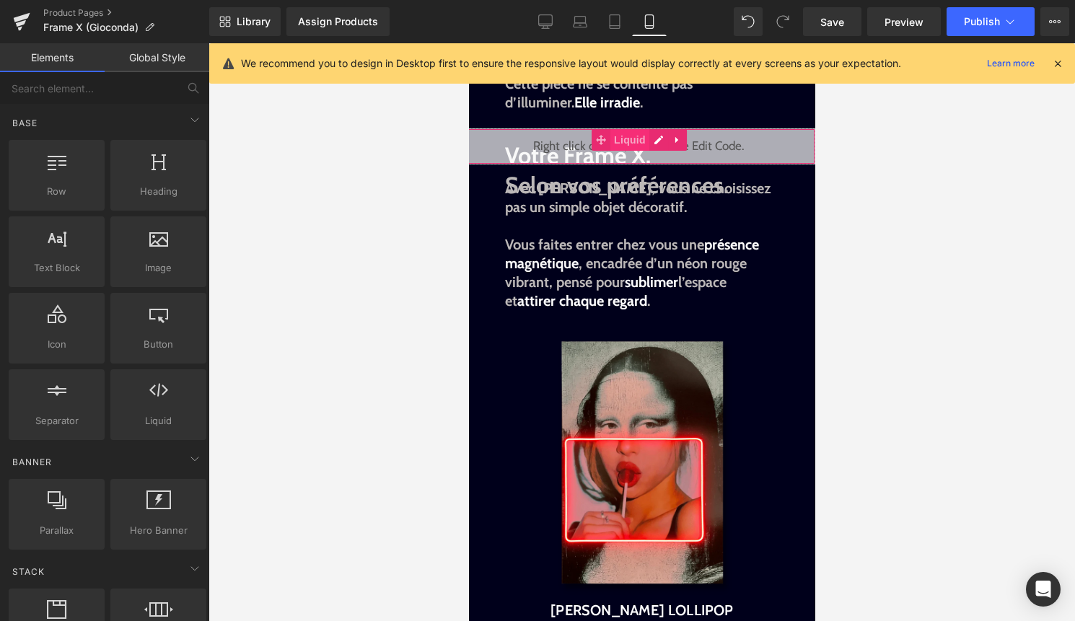
click at [625, 142] on span "Liquid" at bounding box center [628, 140] width 39 height 22
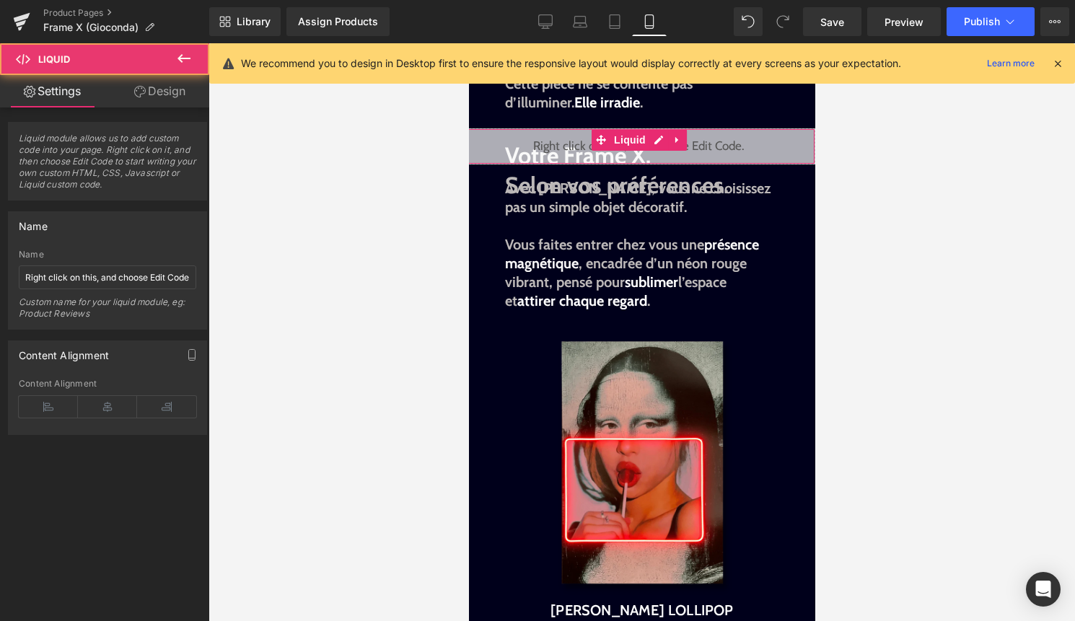
click at [159, 95] on link "Design" at bounding box center [159, 91] width 105 height 32
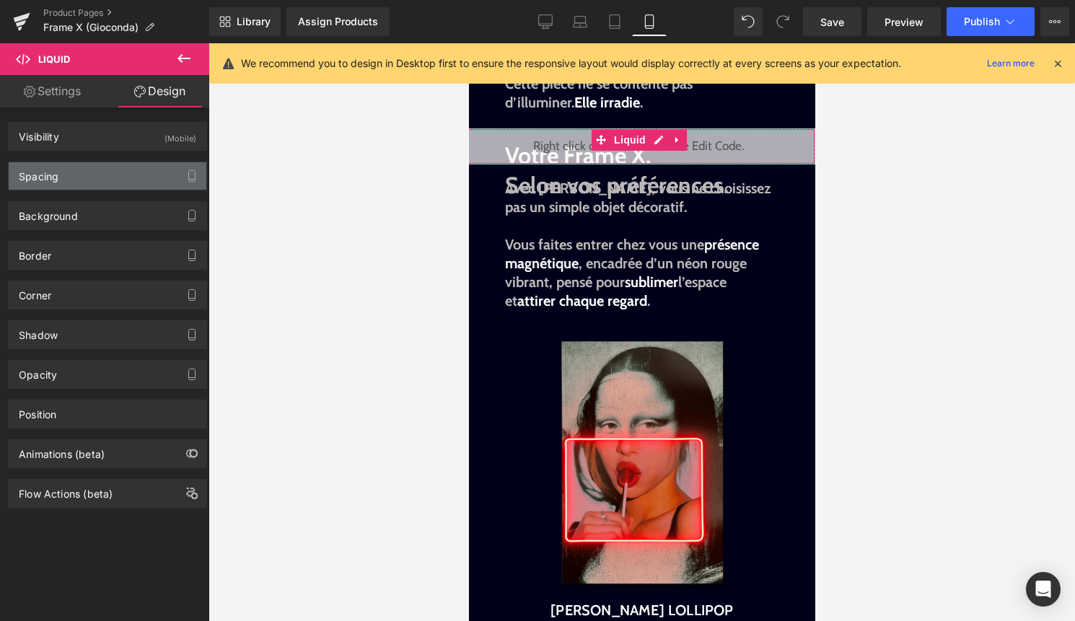
click at [136, 174] on div "Spacing" at bounding box center [108, 175] width 198 height 27
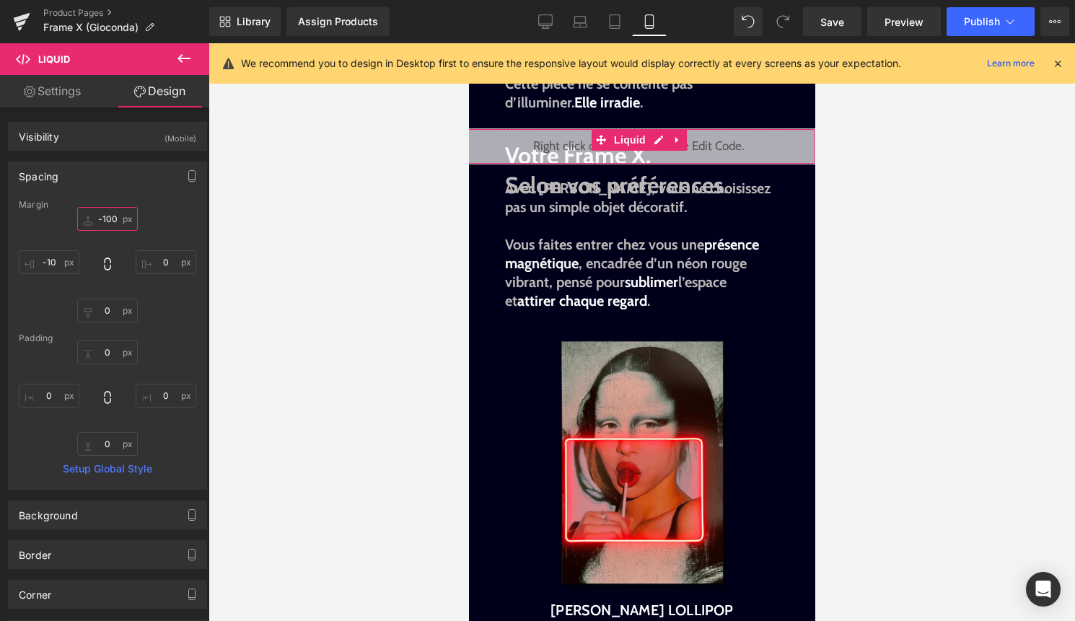
click at [109, 223] on input "-100" at bounding box center [107, 219] width 61 height 24
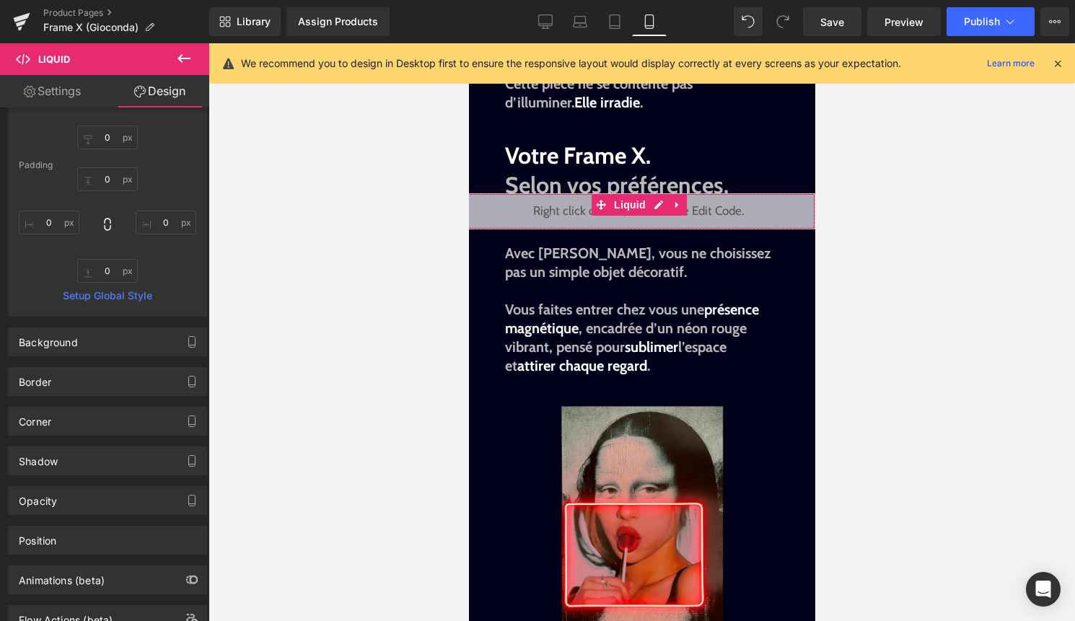
scroll to position [227, 0]
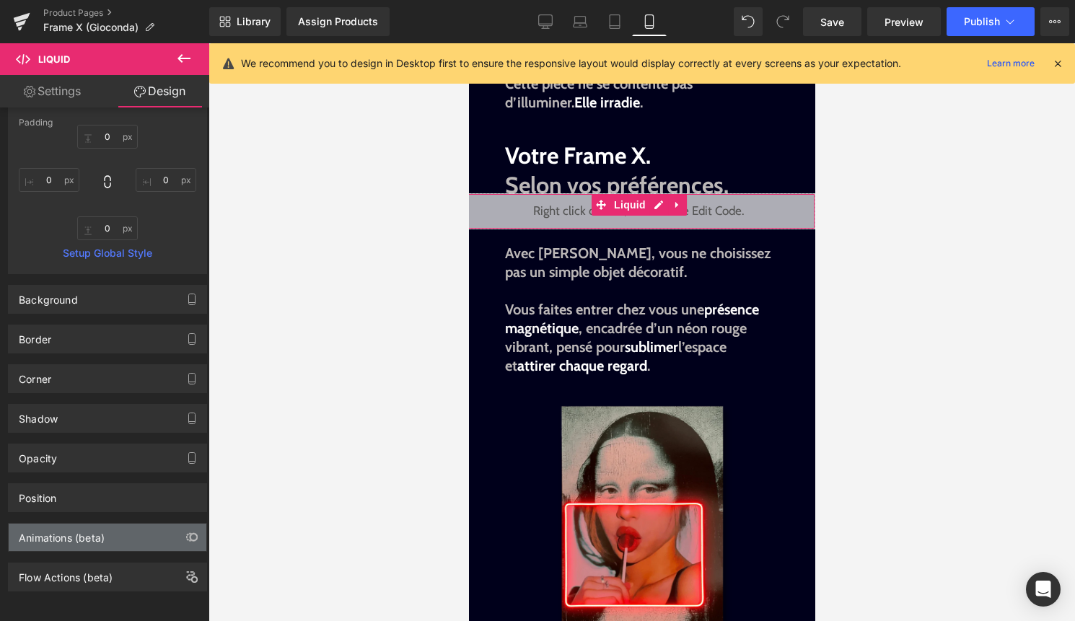
type input "-10"
click at [119, 526] on div "Animations (beta)" at bounding box center [108, 537] width 198 height 27
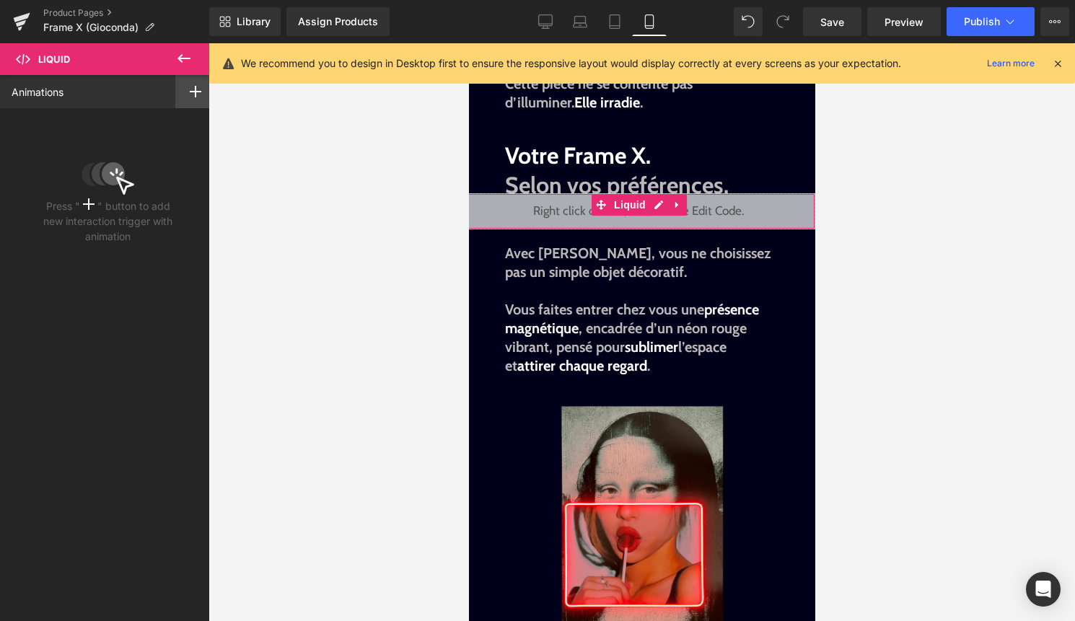
click at [185, 83] on div at bounding box center [195, 91] width 40 height 33
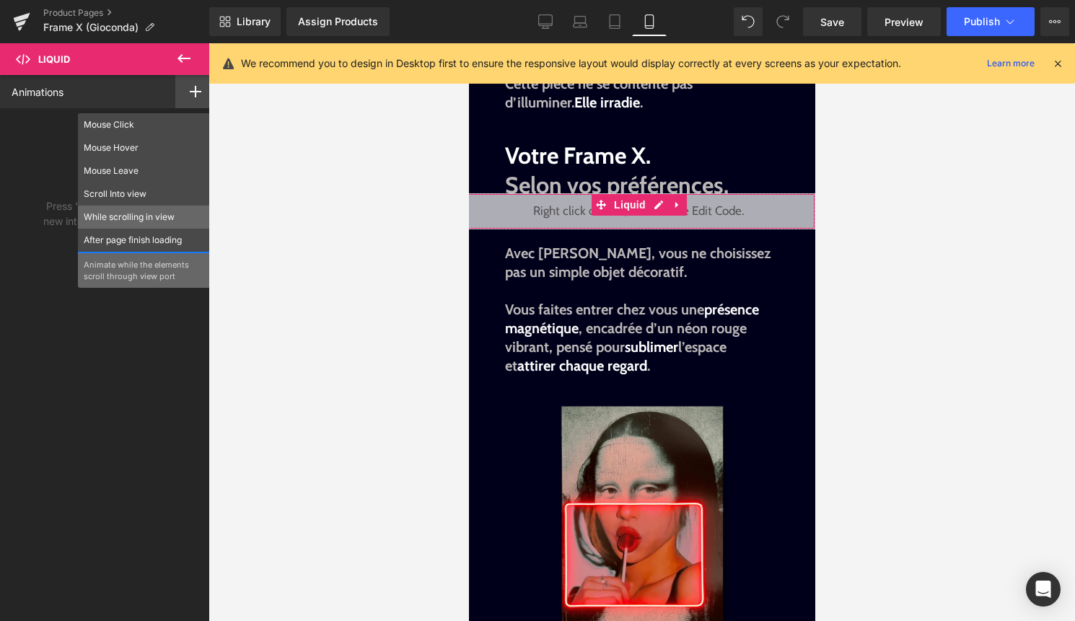
click at [150, 222] on p "While scrolling in view" at bounding box center [144, 217] width 120 height 13
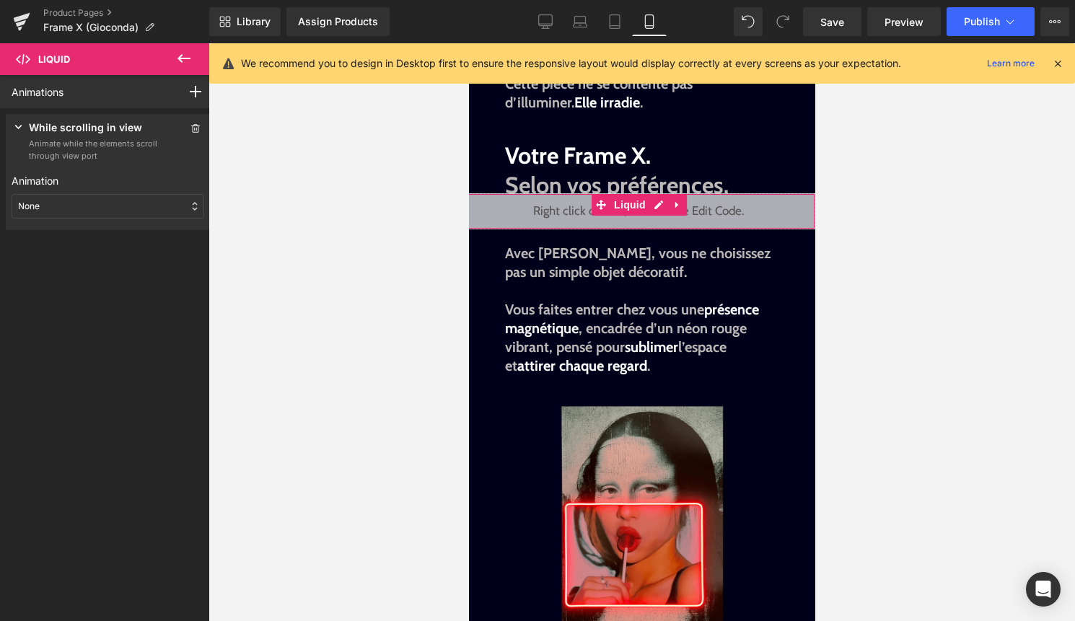
click at [149, 210] on div "None" at bounding box center [108, 206] width 193 height 25
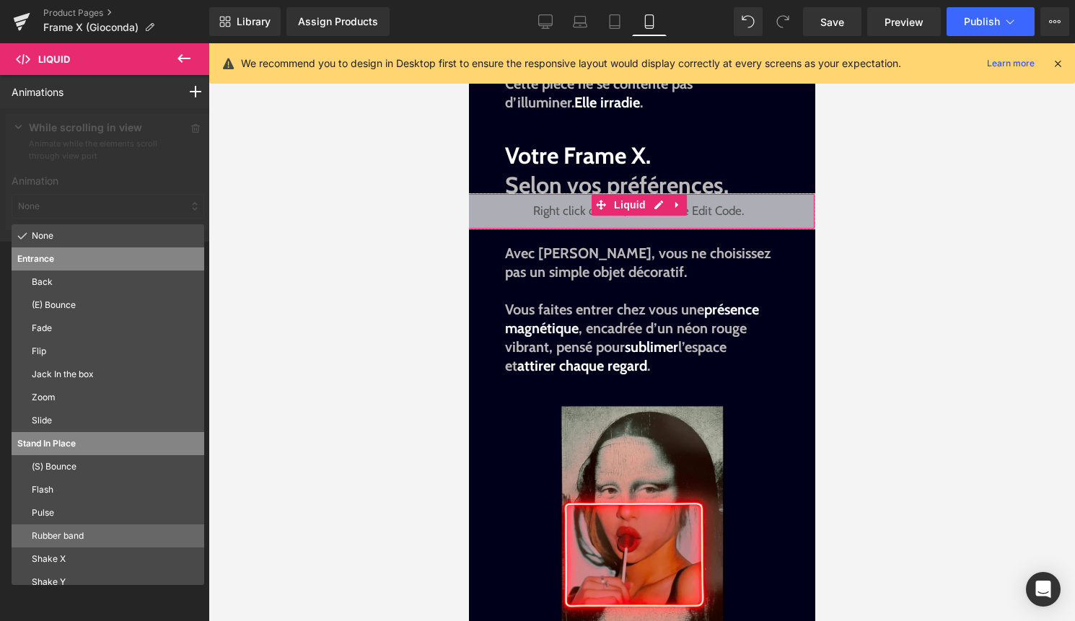
scroll to position [78, 0]
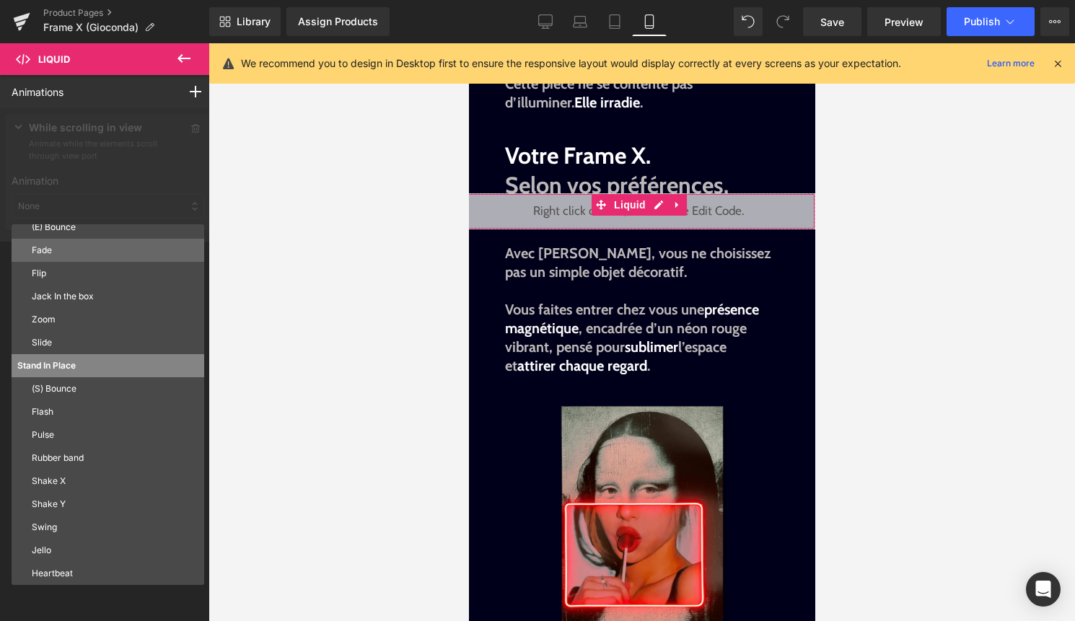
click at [98, 240] on div "Fade" at bounding box center [108, 250] width 193 height 23
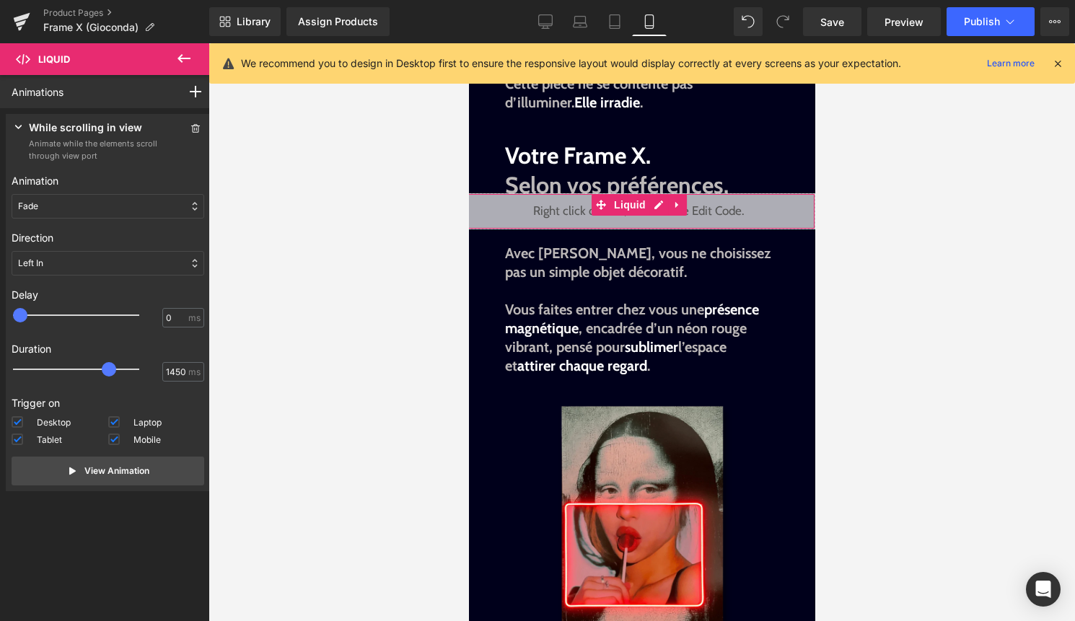
drag, startPoint x: 52, startPoint y: 369, endPoint x: 113, endPoint y: 369, distance: 61.3
click at [113, 369] on span at bounding box center [109, 369] width 14 height 14
click at [113, 369] on div at bounding box center [86, 369] width 126 height 29
click at [111, 369] on span at bounding box center [105, 369] width 14 height 14
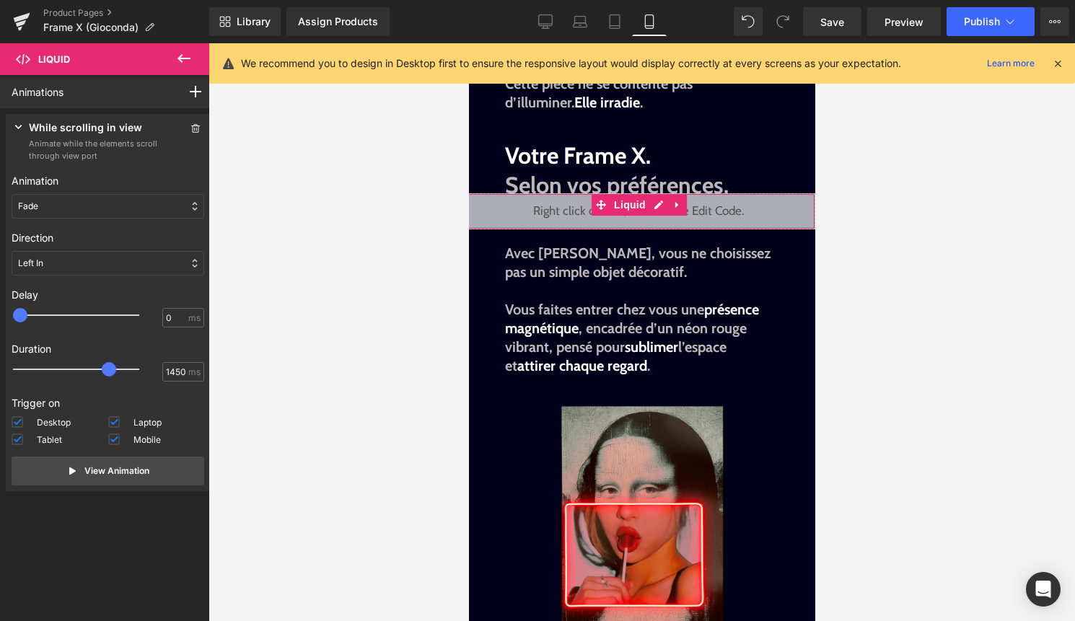
type input "1500"
drag, startPoint x: 105, startPoint y: 369, endPoint x: 113, endPoint y: 368, distance: 8.1
click at [113, 368] on span at bounding box center [112, 369] width 14 height 14
click at [121, 246] on div "Direction Left In Right In Top In Bottom In Left Out Right Out Top Out Bottom O…" at bounding box center [108, 252] width 193 height 57
click at [121, 253] on div "Left In" at bounding box center [108, 263] width 193 height 25
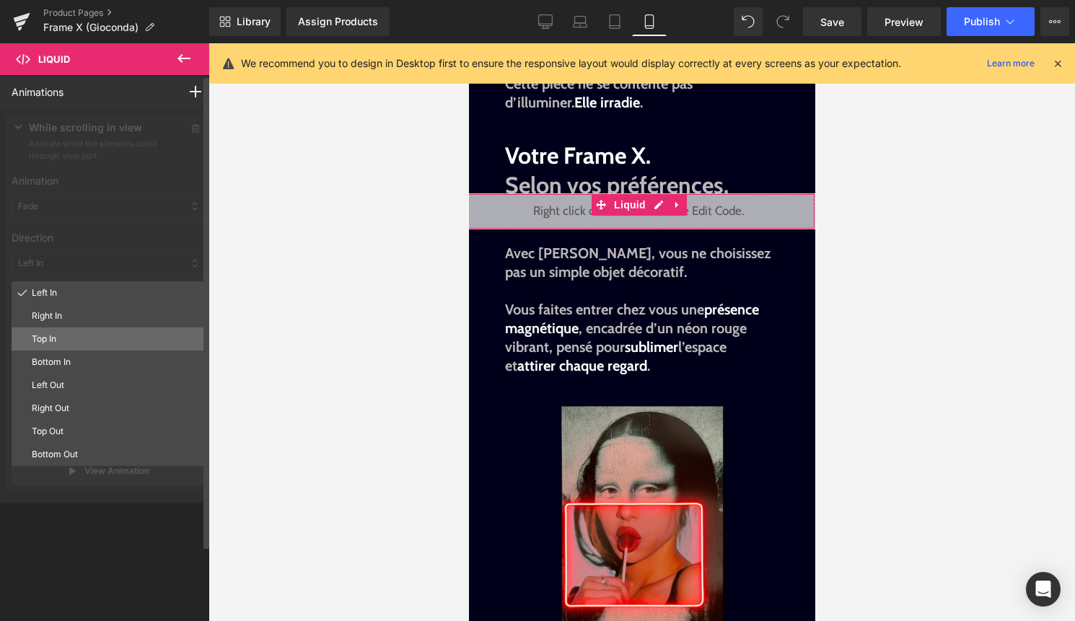
click at [78, 338] on p "Top In" at bounding box center [115, 338] width 167 height 13
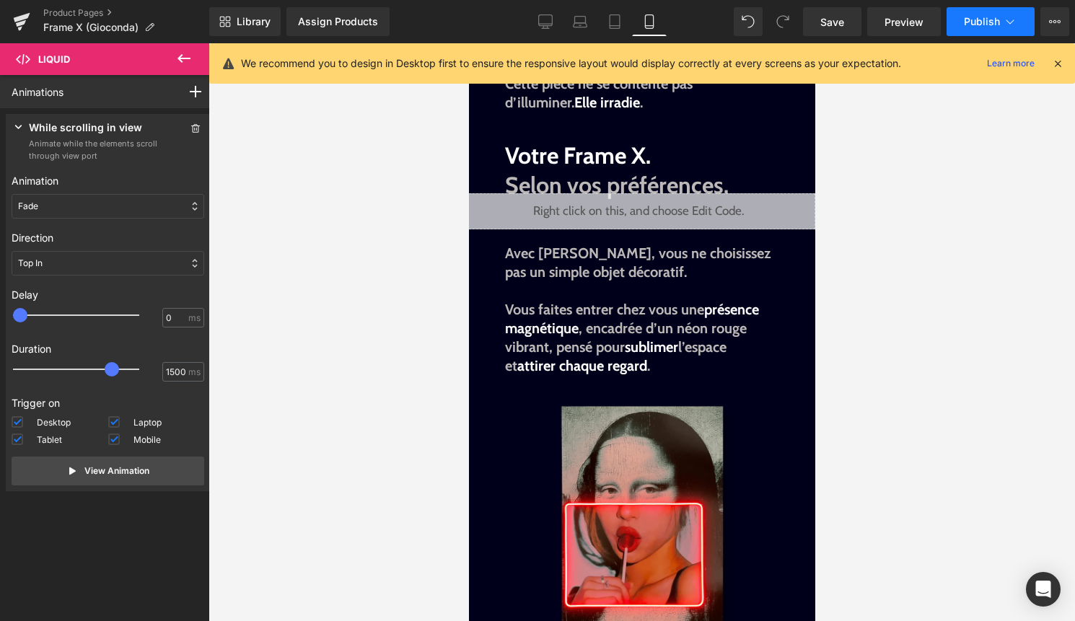
click at [997, 18] on span "Publish" at bounding box center [982, 22] width 36 height 12
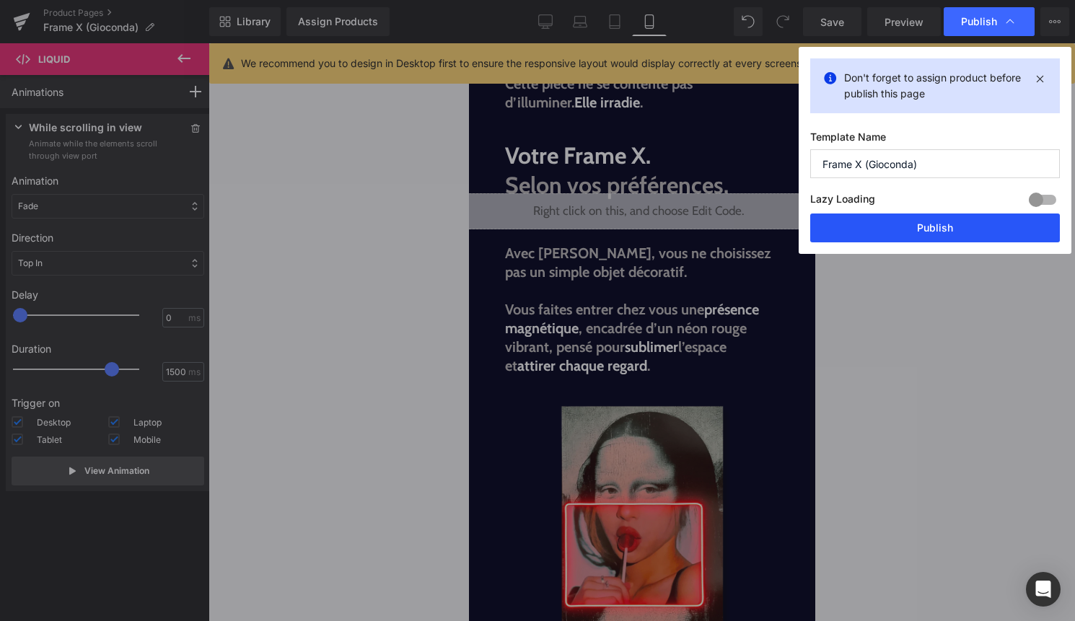
click at [929, 223] on button "Publish" at bounding box center [935, 227] width 250 height 29
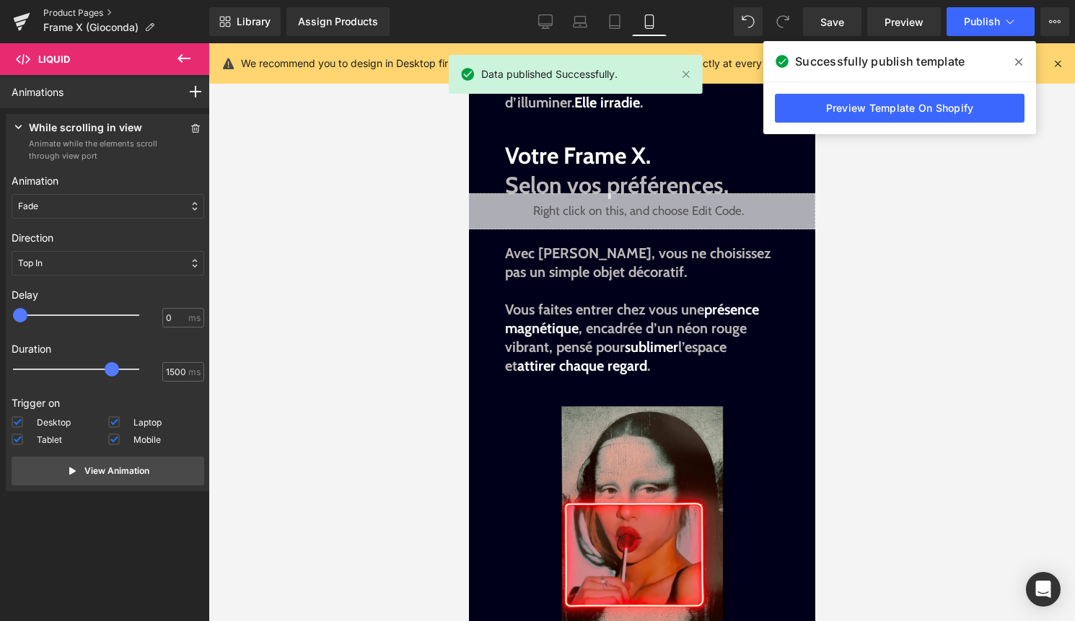
click at [72, 11] on link "Product Pages" at bounding box center [126, 13] width 166 height 12
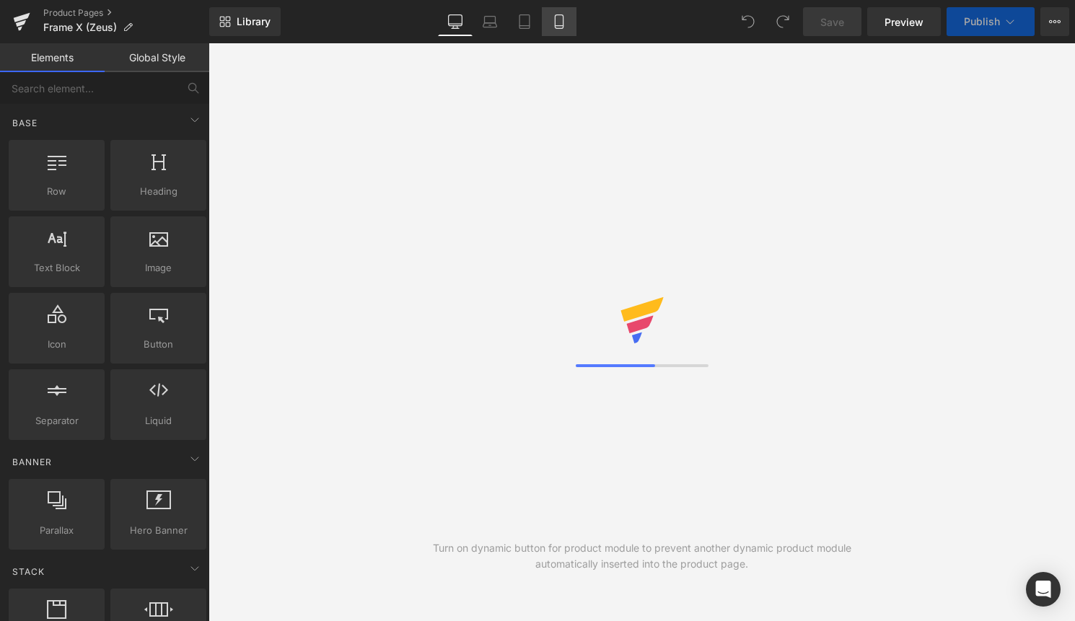
click at [472, 22] on link "Desktop" at bounding box center [455, 21] width 35 height 29
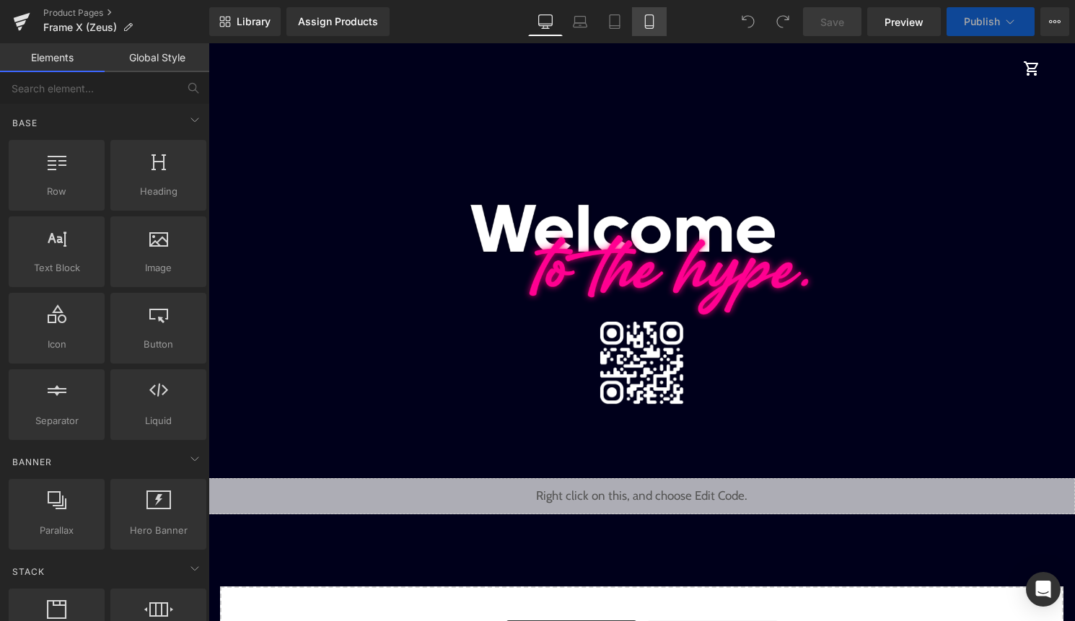
click at [648, 22] on icon at bounding box center [649, 21] width 14 height 14
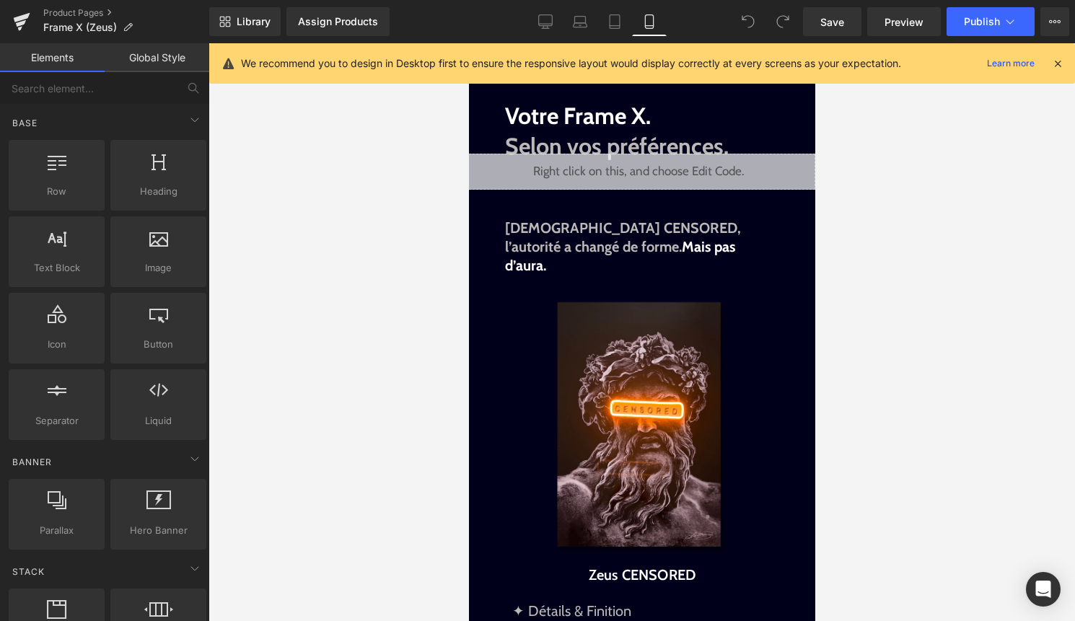
scroll to position [990, 0]
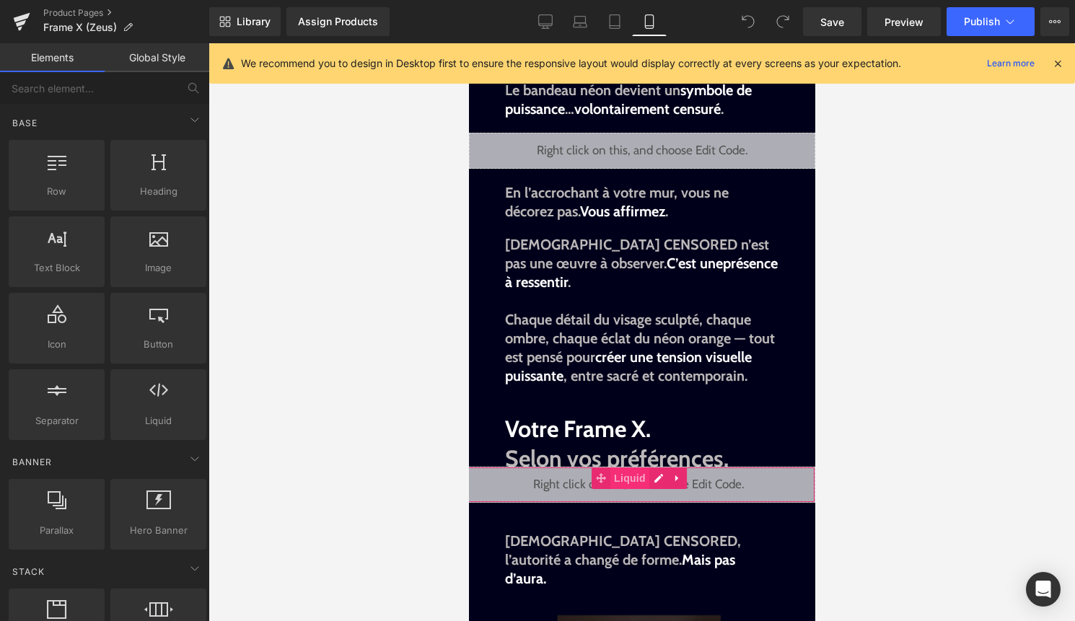
click at [634, 467] on span "Liquid" at bounding box center [628, 478] width 39 height 22
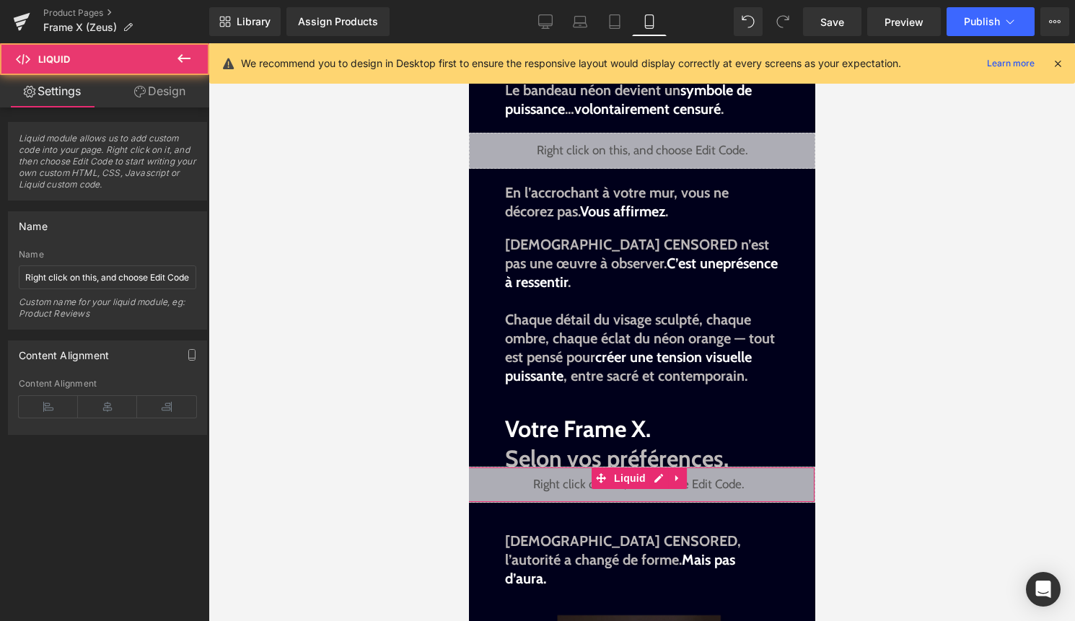
click at [164, 93] on link "Design" at bounding box center [159, 91] width 105 height 32
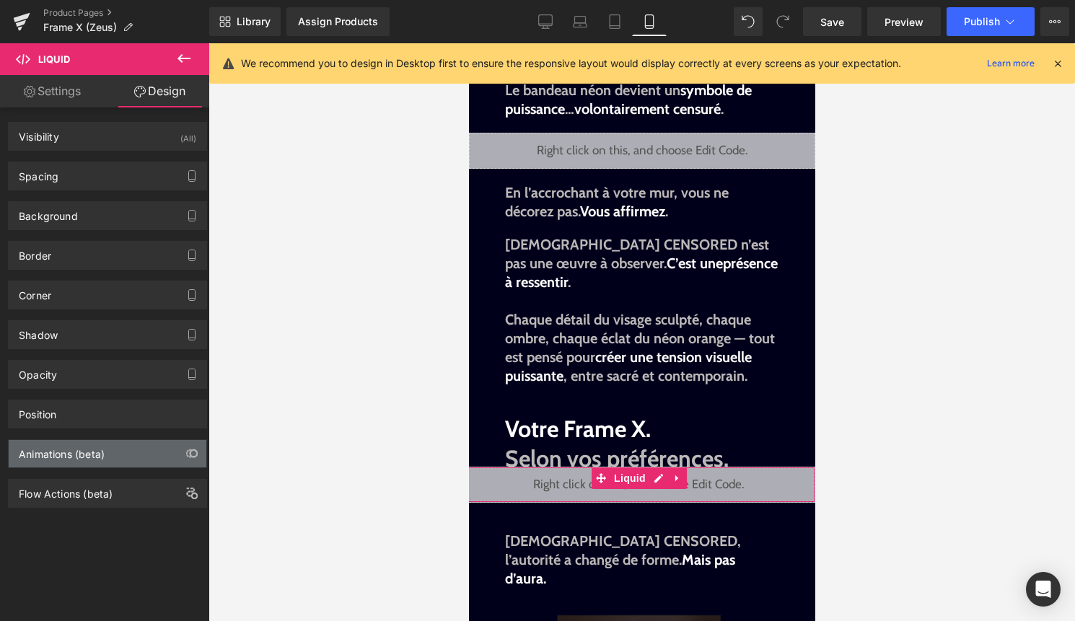
click at [118, 456] on div "Animations (beta)" at bounding box center [108, 453] width 198 height 27
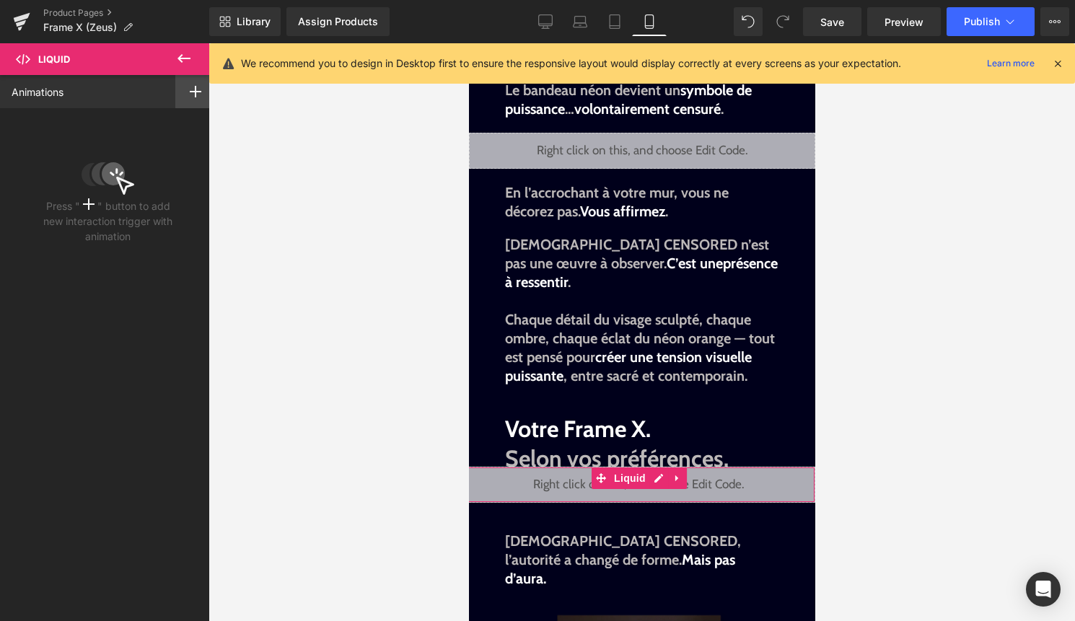
click at [192, 86] on icon at bounding box center [196, 92] width 12 height 12
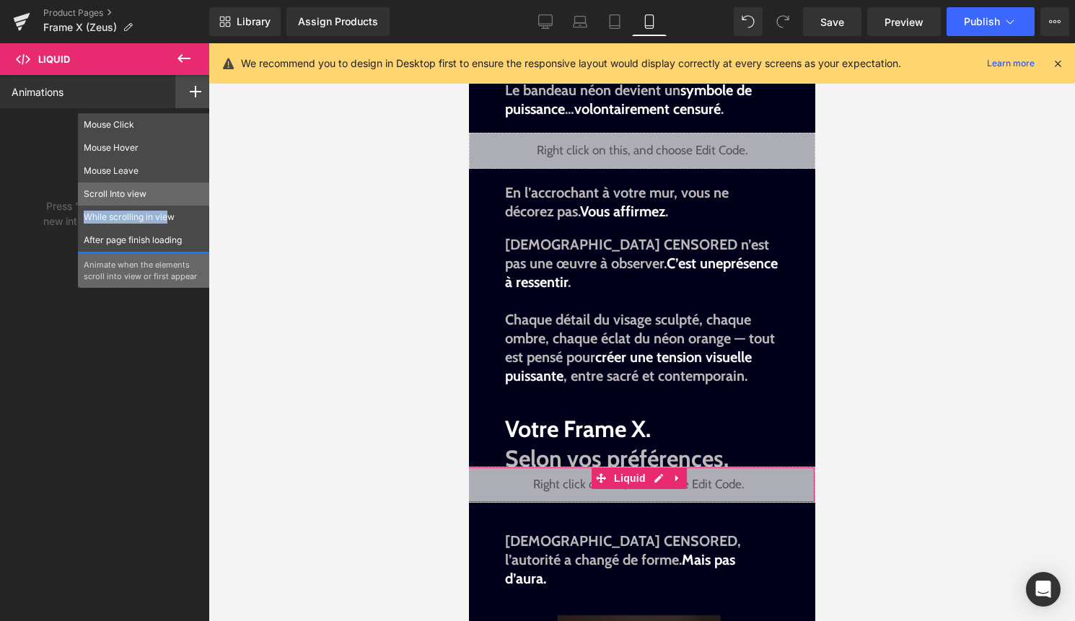
drag, startPoint x: 164, startPoint y: 219, endPoint x: 163, endPoint y: 198, distance: 21.7
click at [163, 198] on div "Mouse Click Mouse Hover Mouse Leave Scroll Into view While scrolling in view Af…" at bounding box center [144, 200] width 132 height 175
click at [163, 198] on p "Scroll Into view" at bounding box center [144, 194] width 120 height 13
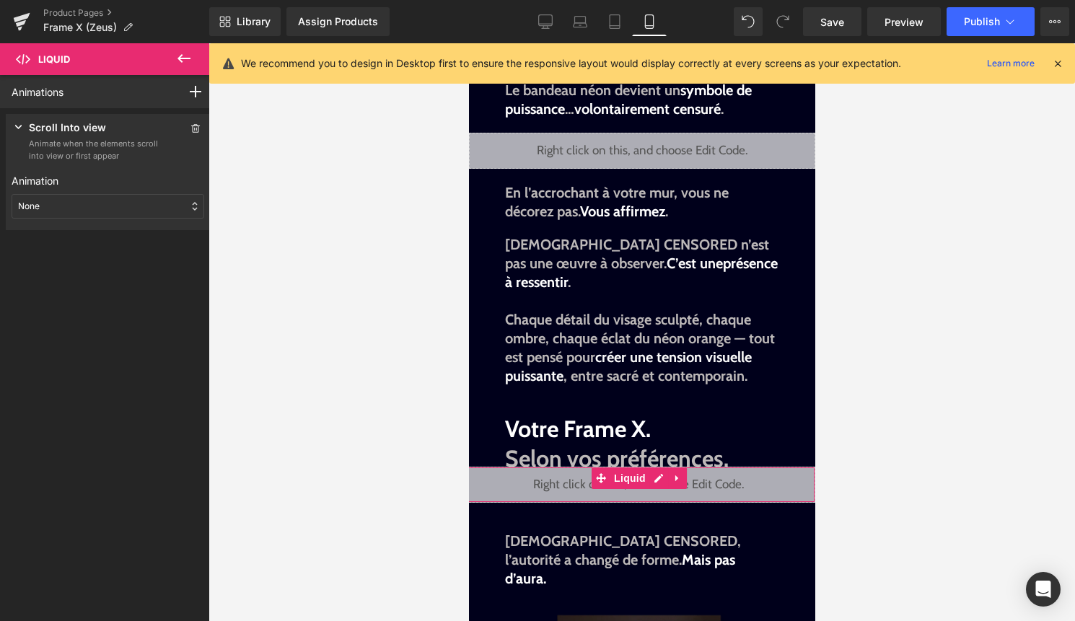
click at [128, 207] on div "None" at bounding box center [108, 206] width 193 height 25
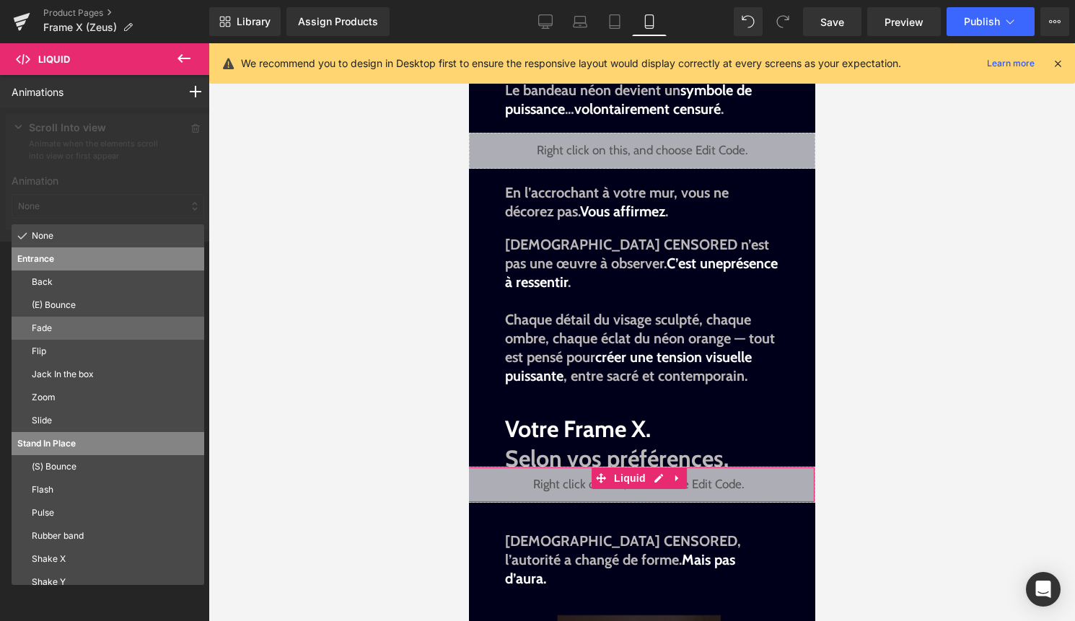
click at [99, 317] on div "Fade" at bounding box center [108, 328] width 193 height 23
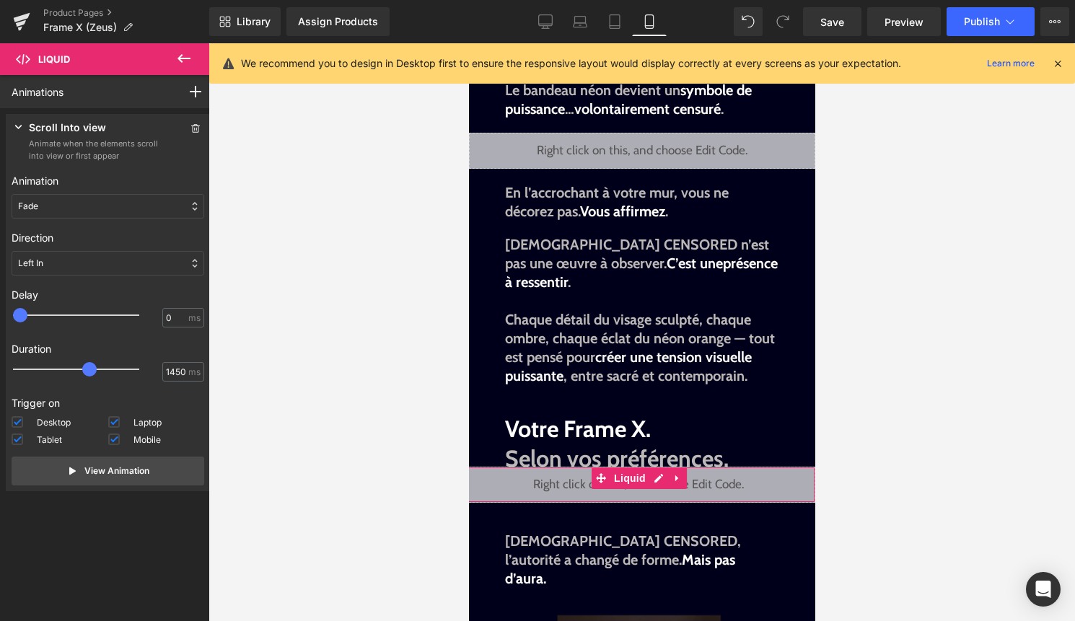
type input "1500"
drag, startPoint x: 51, startPoint y: 363, endPoint x: 118, endPoint y: 366, distance: 67.2
click at [118, 366] on div at bounding box center [86, 369] width 126 height 29
click at [99, 272] on div "Left In" at bounding box center [108, 263] width 193 height 25
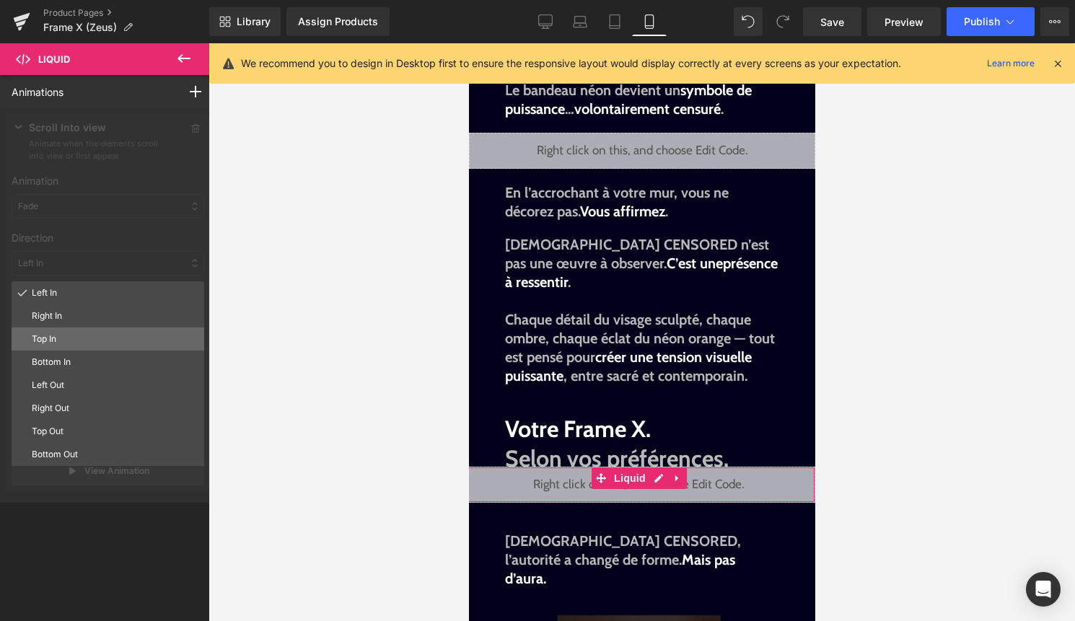
click at [79, 343] on p "Top In" at bounding box center [115, 338] width 167 height 13
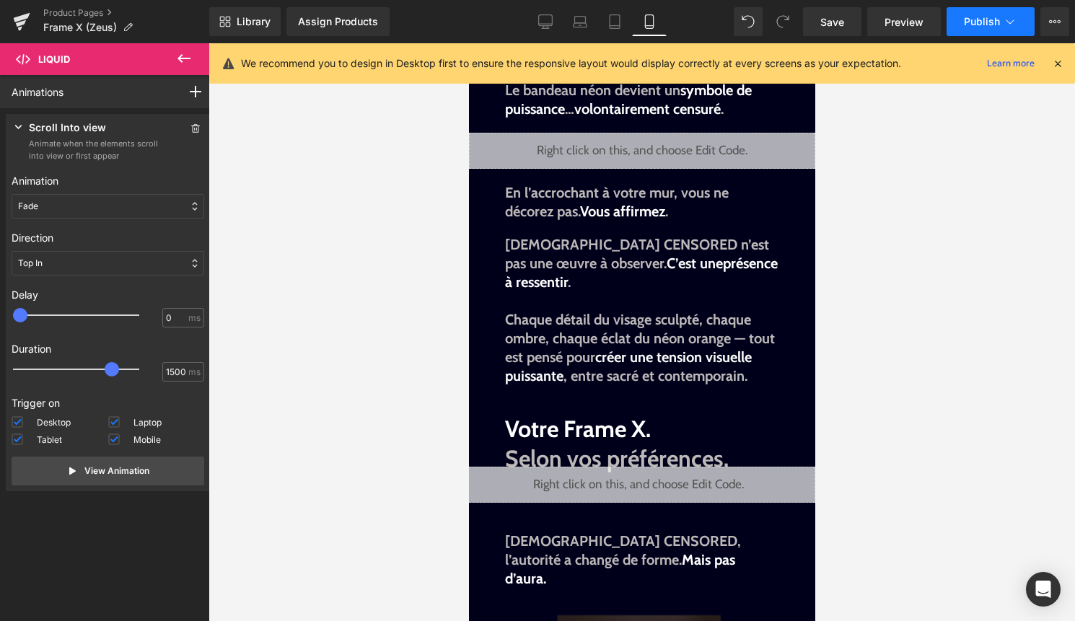
click at [997, 17] on span "Publish" at bounding box center [982, 22] width 36 height 12
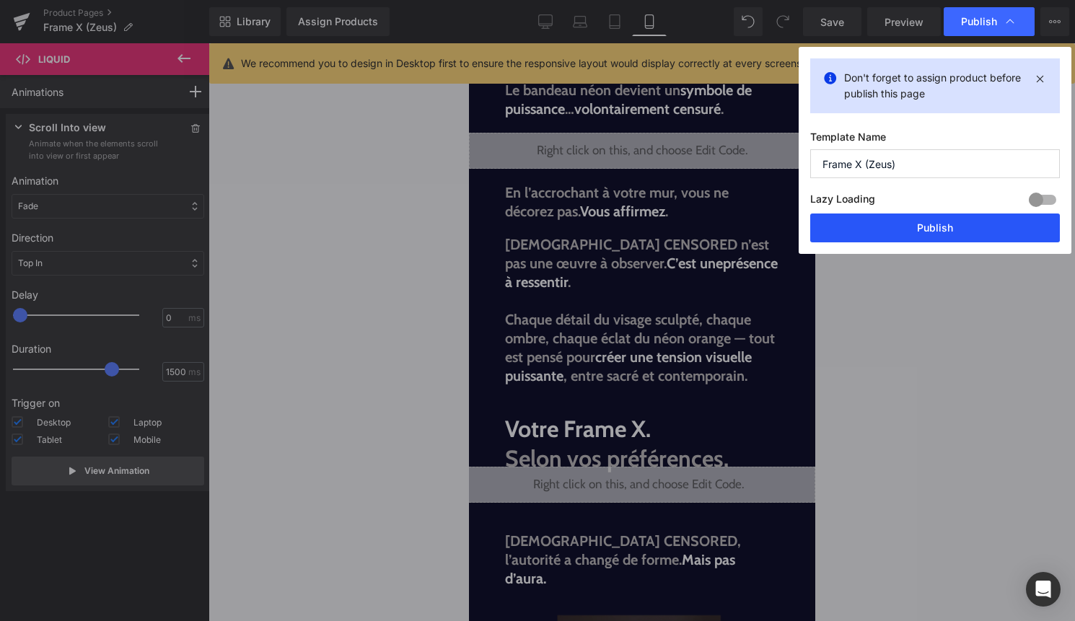
click at [937, 230] on button "Publish" at bounding box center [935, 227] width 250 height 29
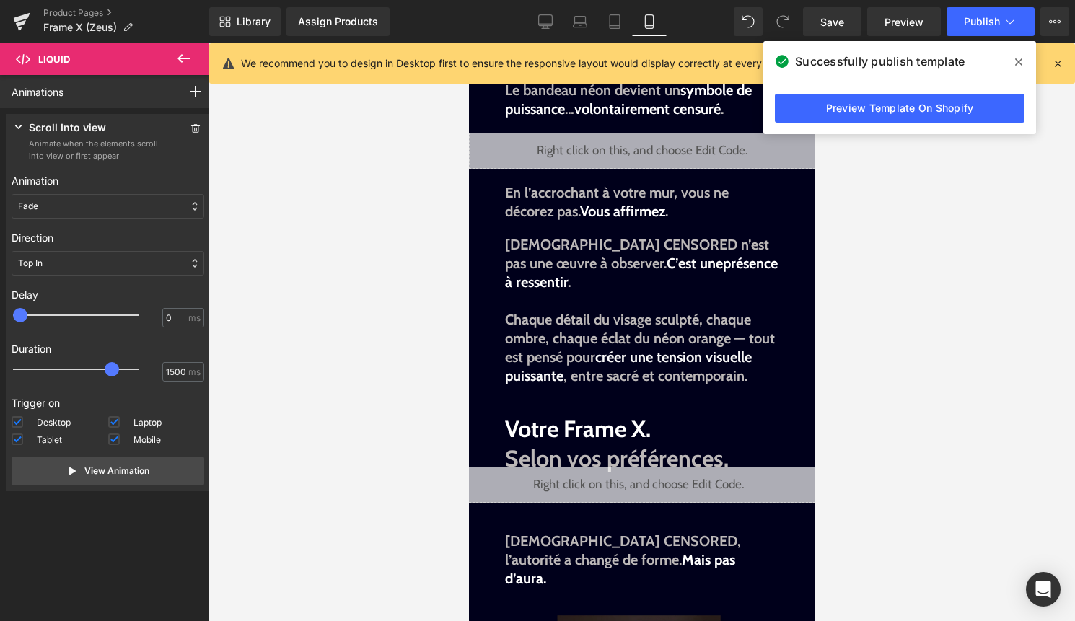
click at [79, 6] on div "Product Pages Frame X (Zeus)" at bounding box center [104, 21] width 209 height 43
click at [79, 10] on link "Product Pages" at bounding box center [126, 13] width 166 height 12
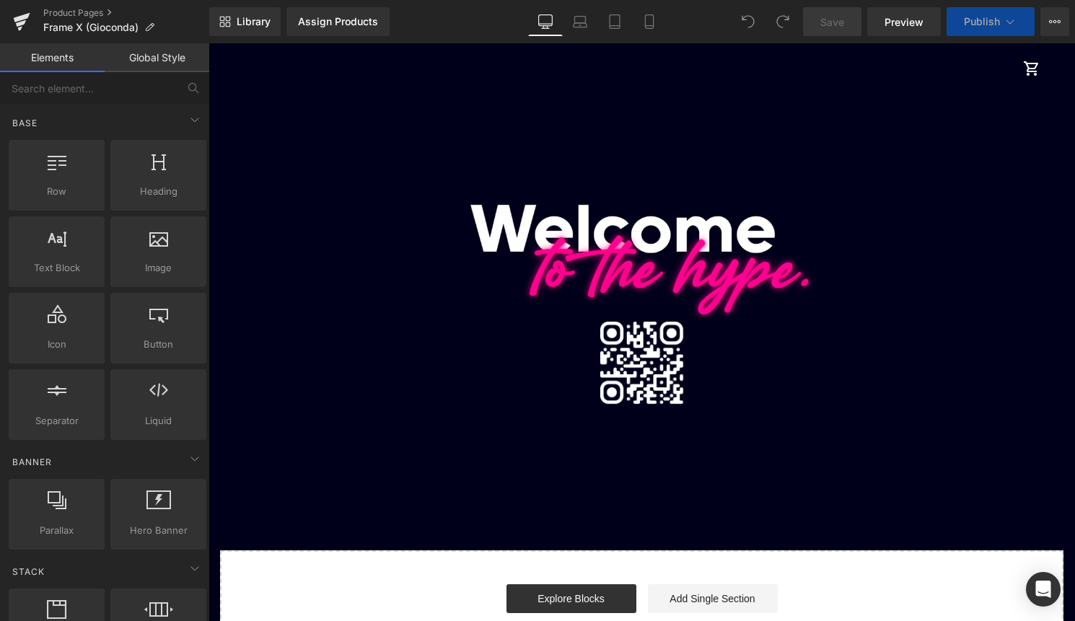
click at [56, 56] on link "Elements" at bounding box center [52, 57] width 105 height 29
click at [658, 23] on link "Mobile" at bounding box center [649, 21] width 35 height 29
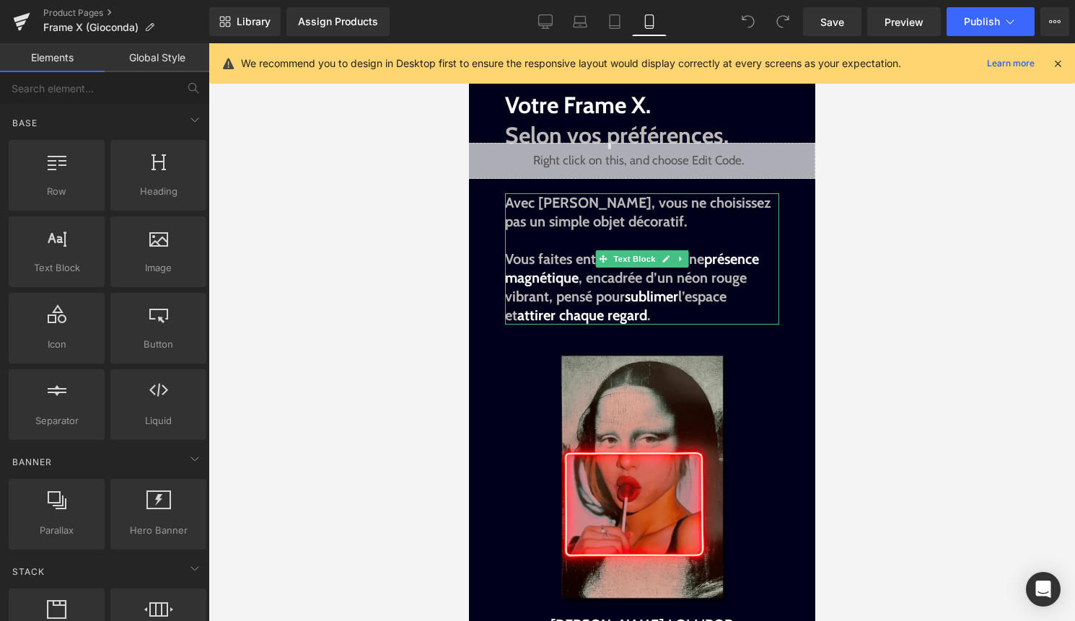
scroll to position [1226, 0]
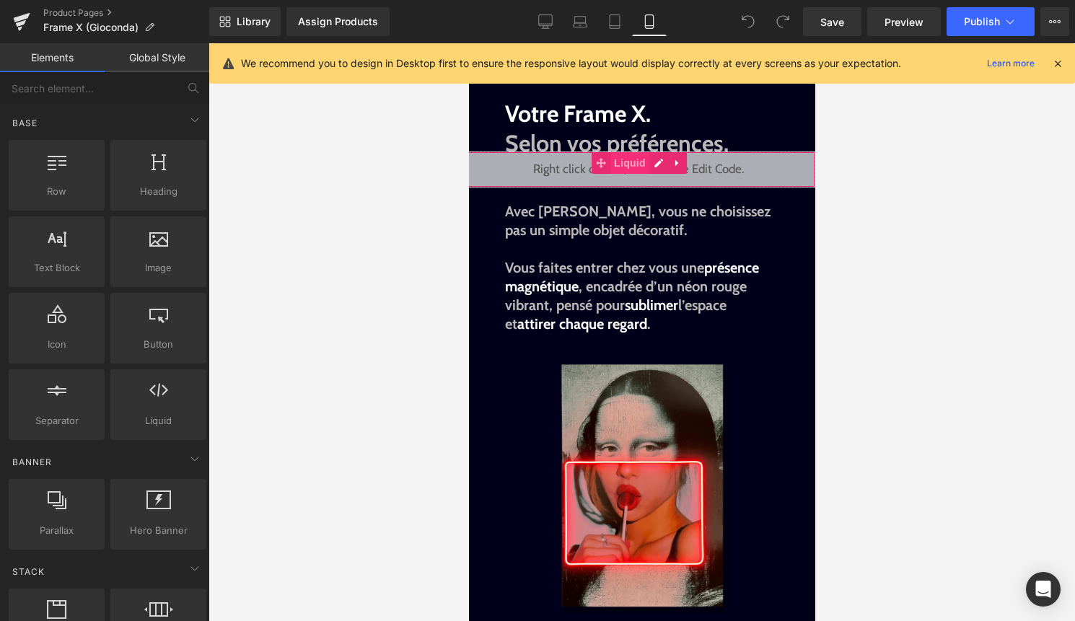
click at [644, 166] on span "Liquid" at bounding box center [628, 163] width 39 height 22
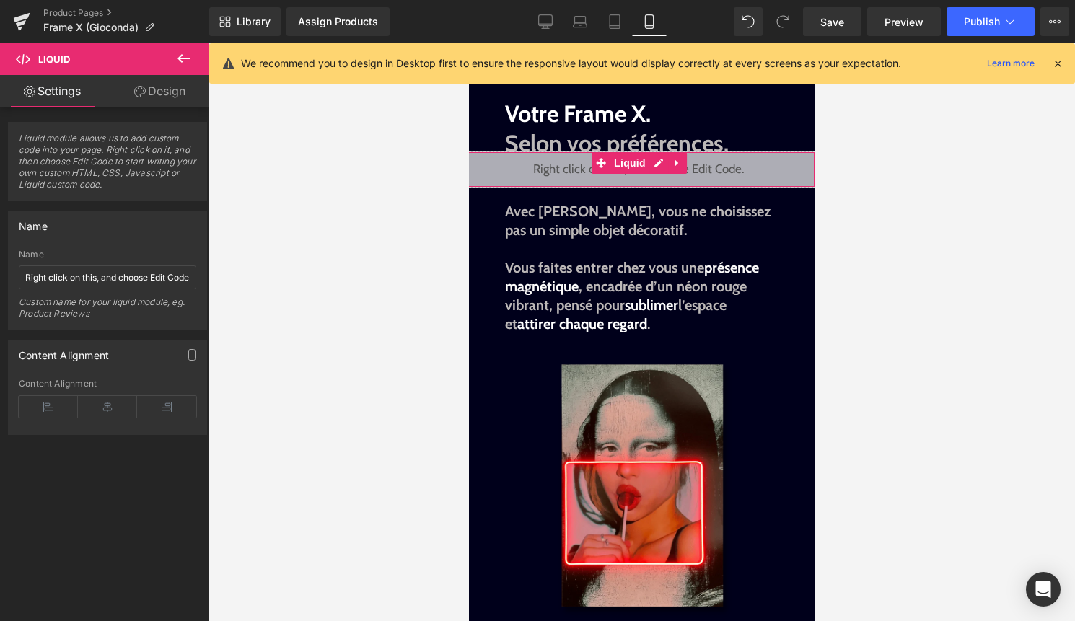
click at [154, 97] on link "Design" at bounding box center [159, 91] width 105 height 32
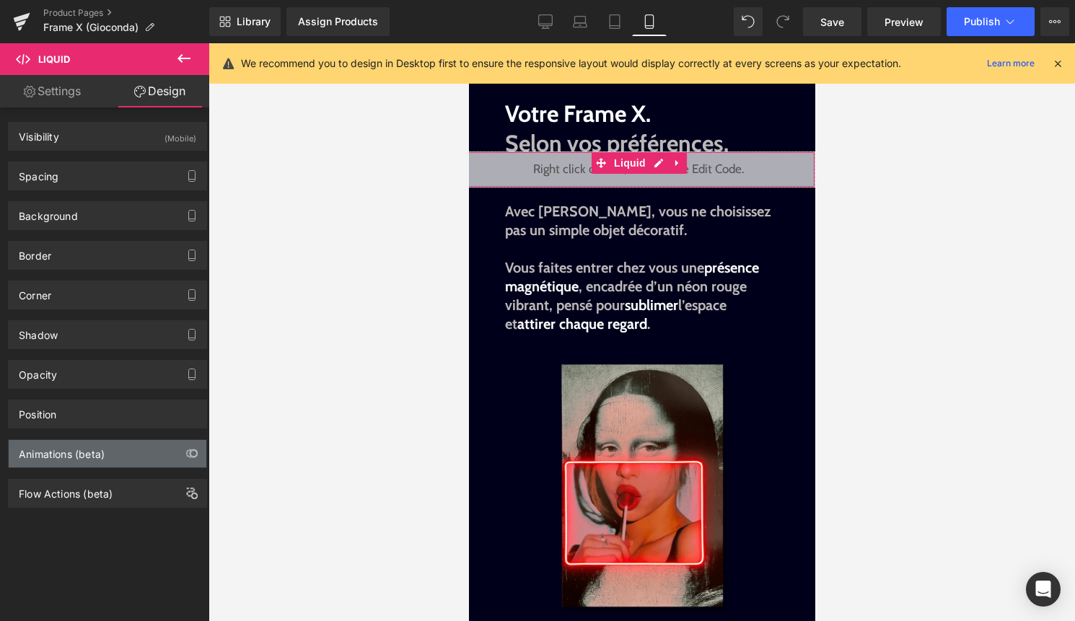
click at [113, 451] on div "Animations (beta)" at bounding box center [108, 453] width 198 height 27
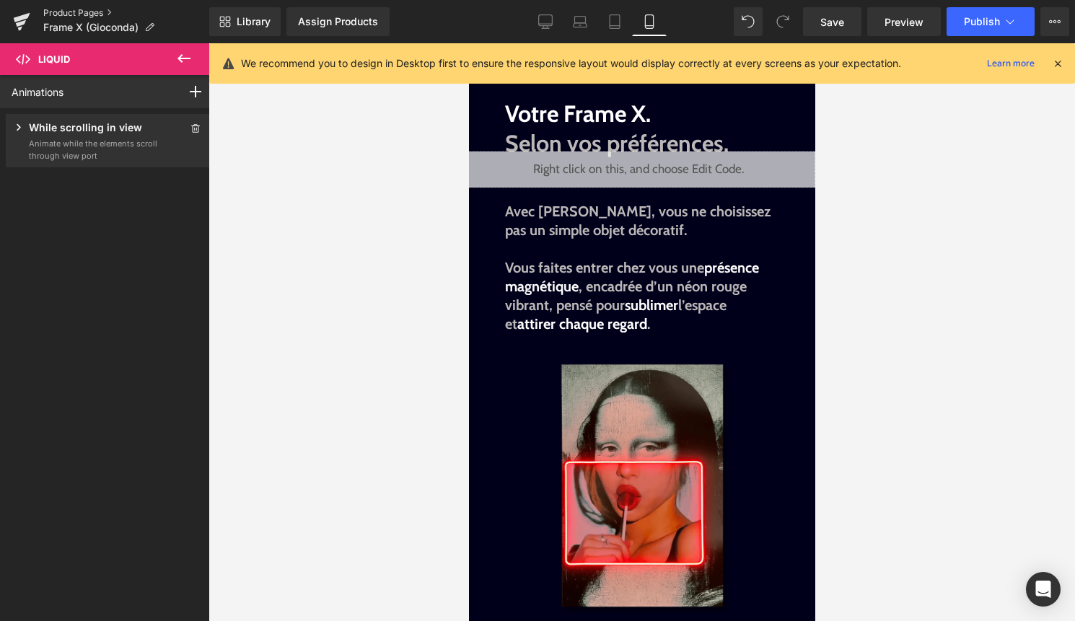
click at [79, 9] on link "Product Pages" at bounding box center [126, 13] width 166 height 12
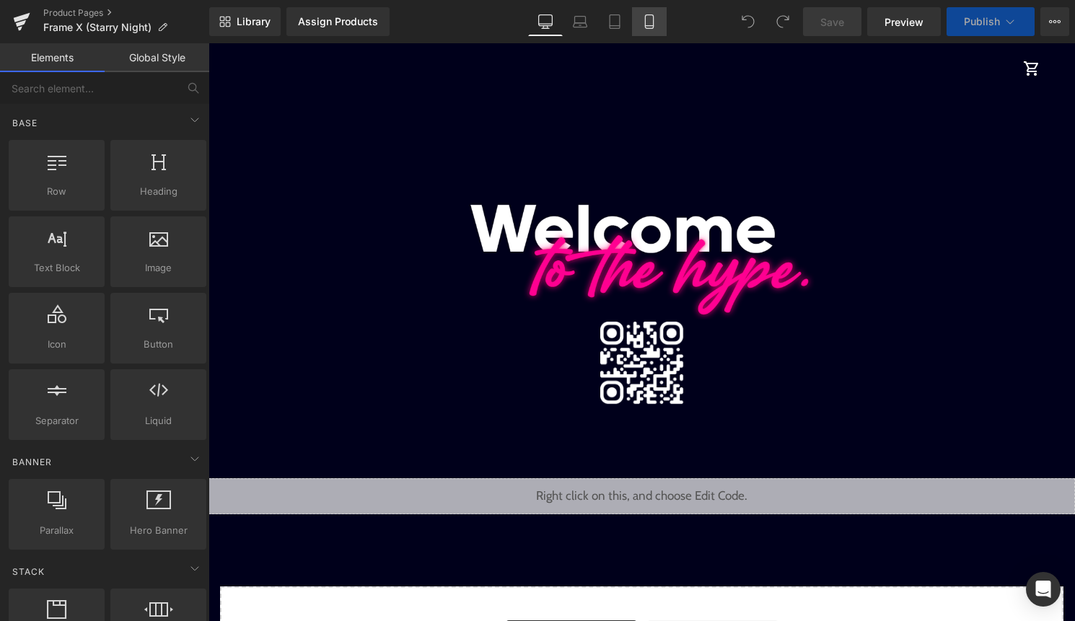
click at [653, 24] on icon at bounding box center [649, 21] width 14 height 14
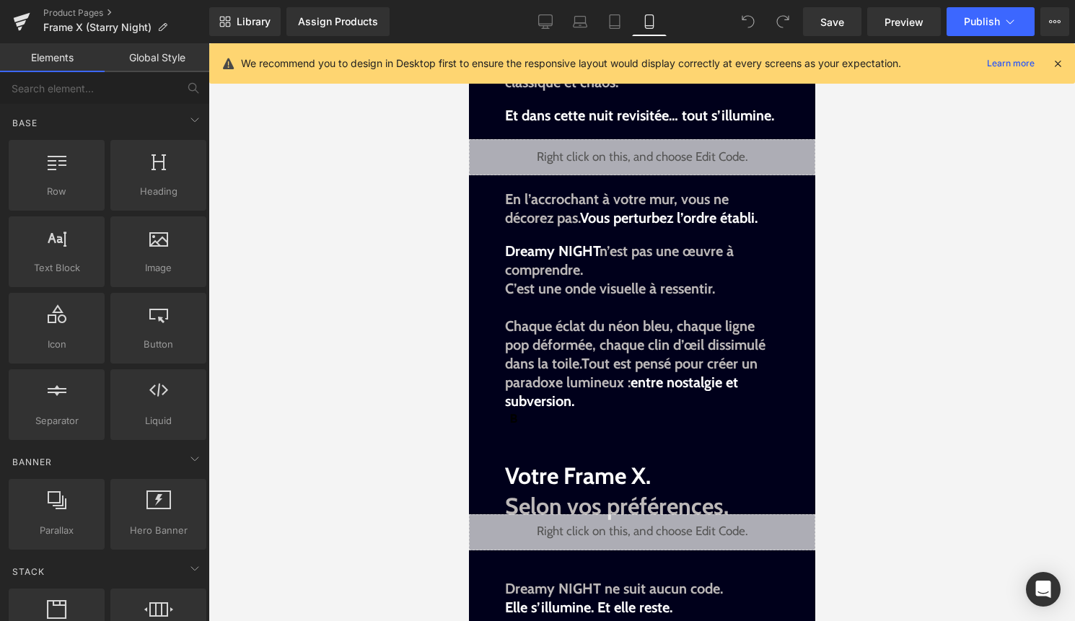
scroll to position [1244, 0]
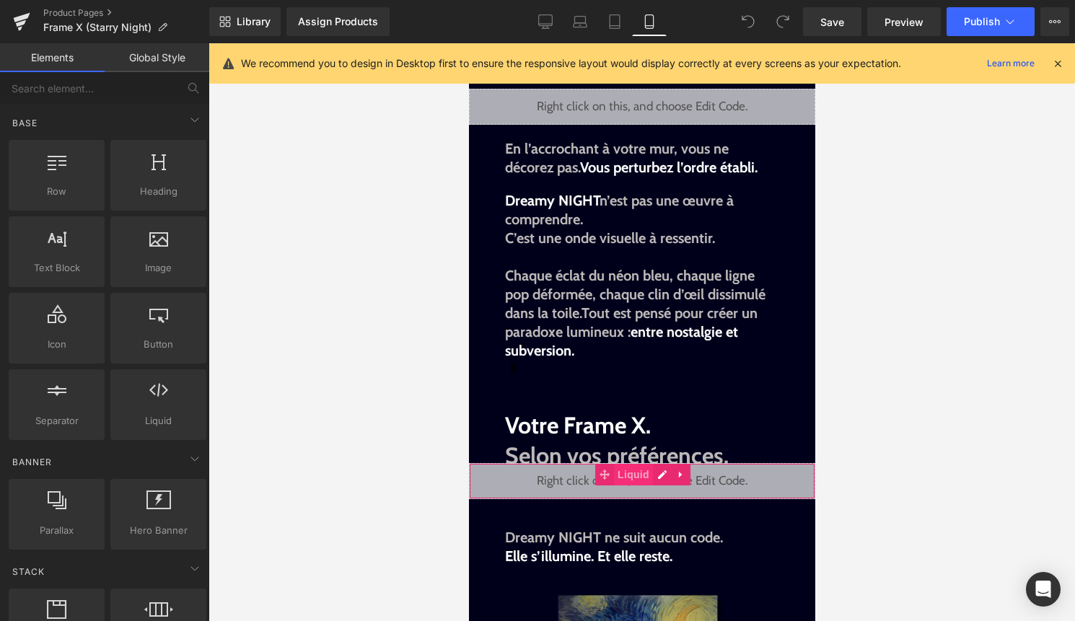
click at [640, 477] on span "Liquid" at bounding box center [632, 475] width 39 height 22
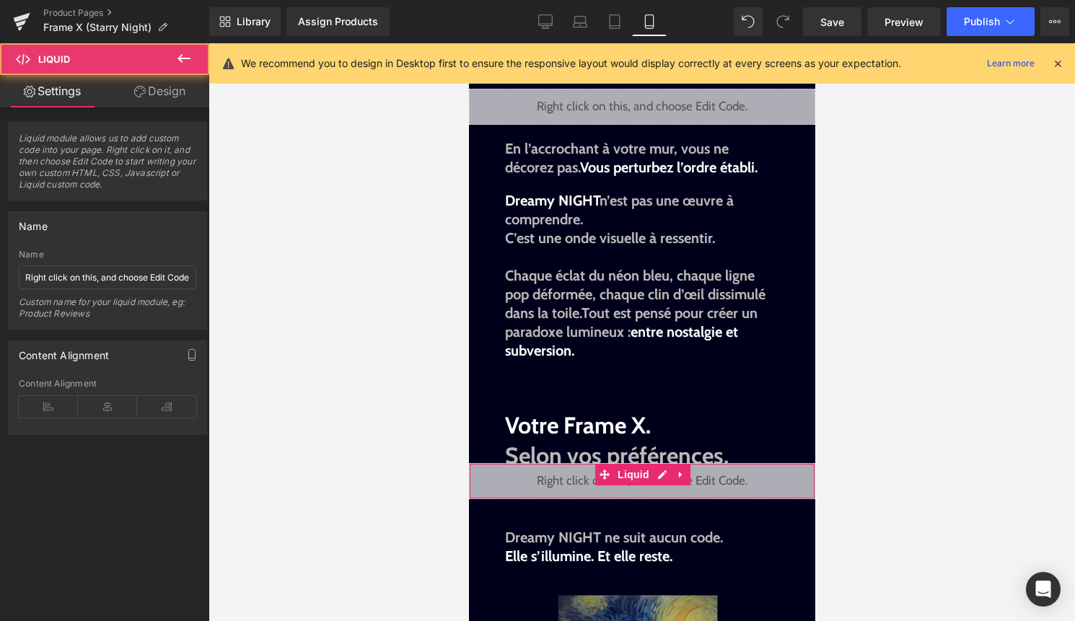
click at [159, 94] on link "Design" at bounding box center [159, 91] width 105 height 32
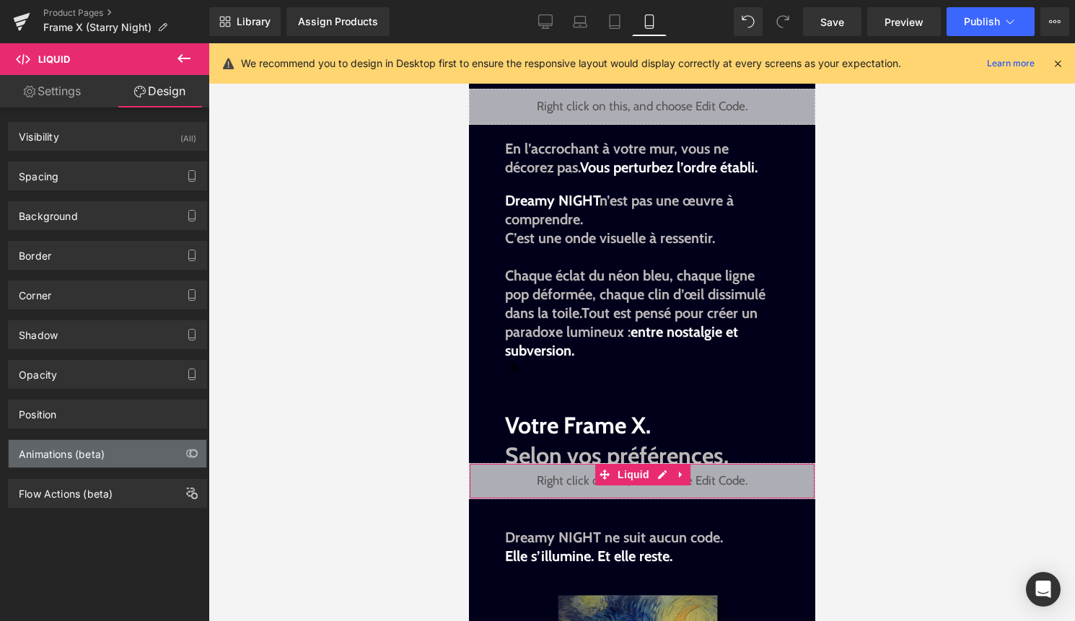
click at [80, 444] on div "Animations (beta)" at bounding box center [62, 450] width 86 height 20
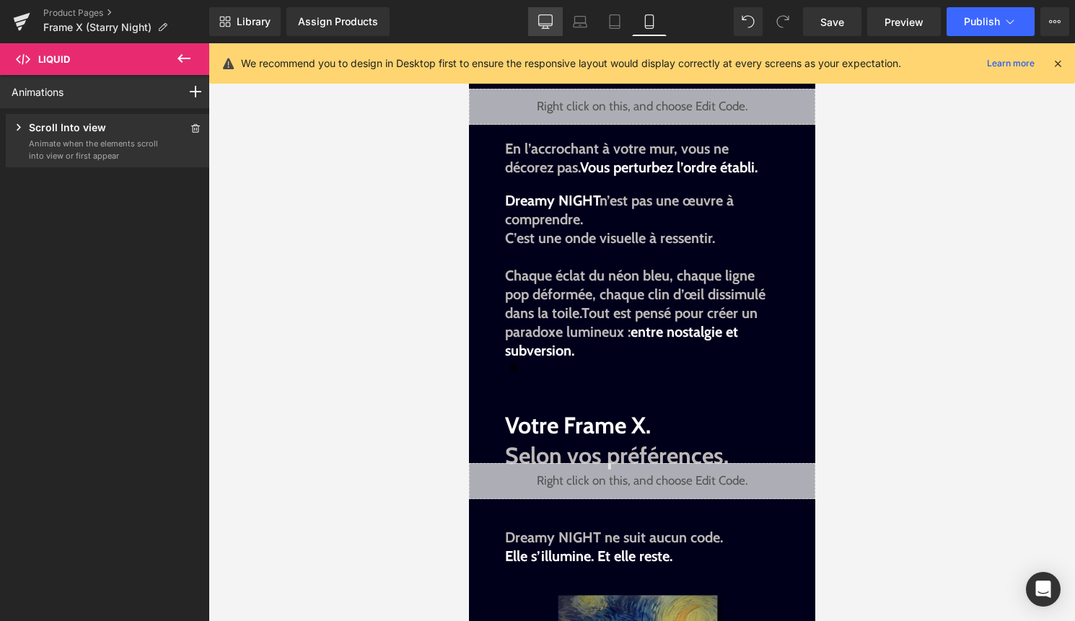
click at [543, 14] on icon at bounding box center [545, 21] width 14 height 14
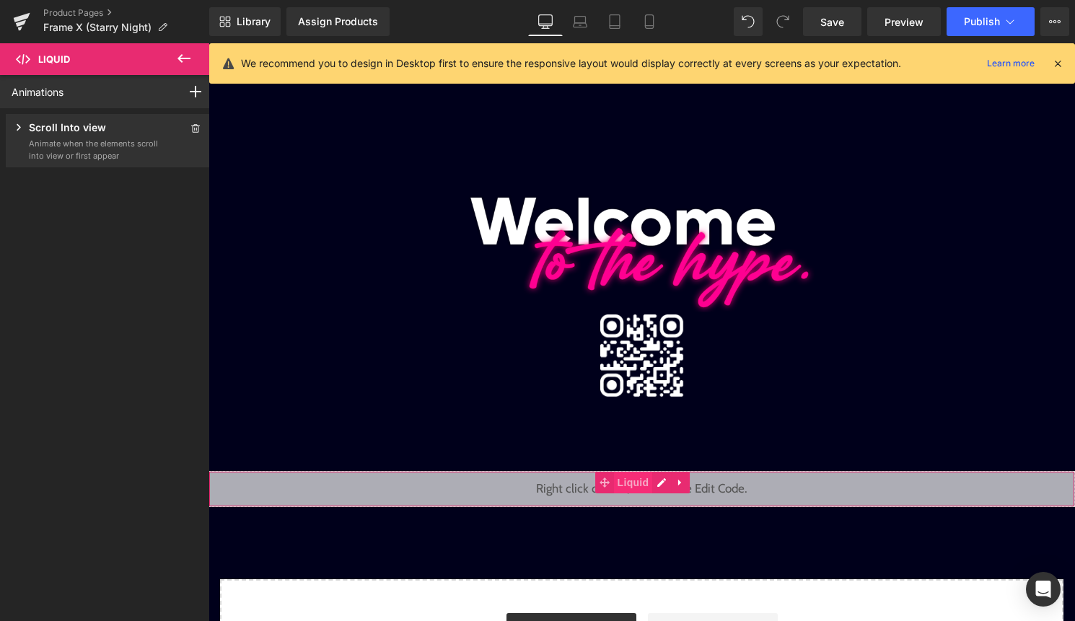
click at [622, 483] on span "Liquid" at bounding box center [633, 483] width 39 height 22
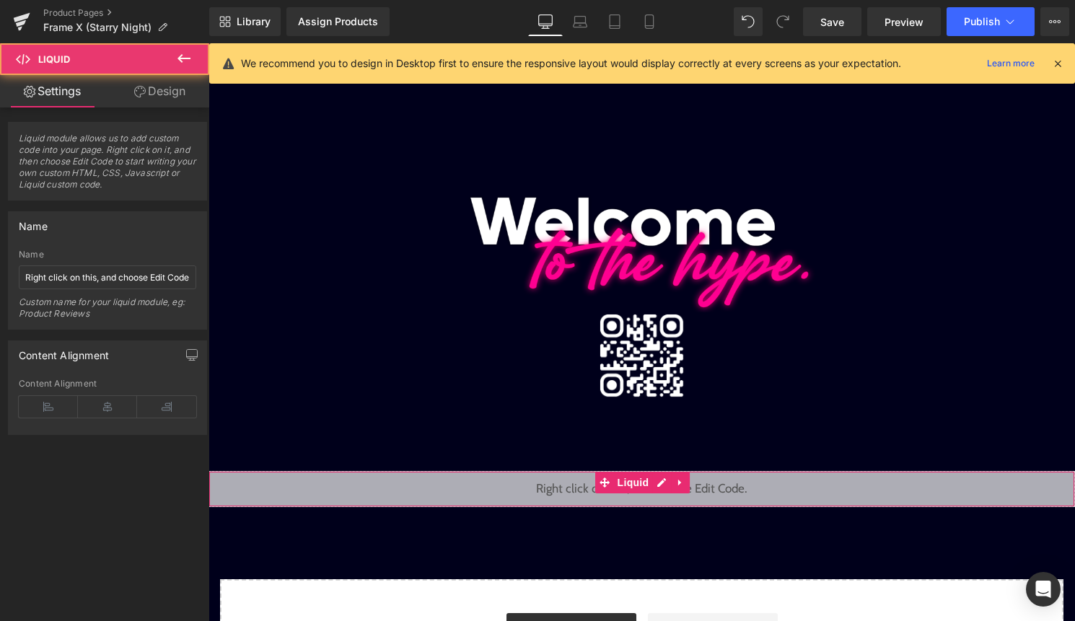
click at [189, 98] on link "Design" at bounding box center [159, 91] width 105 height 32
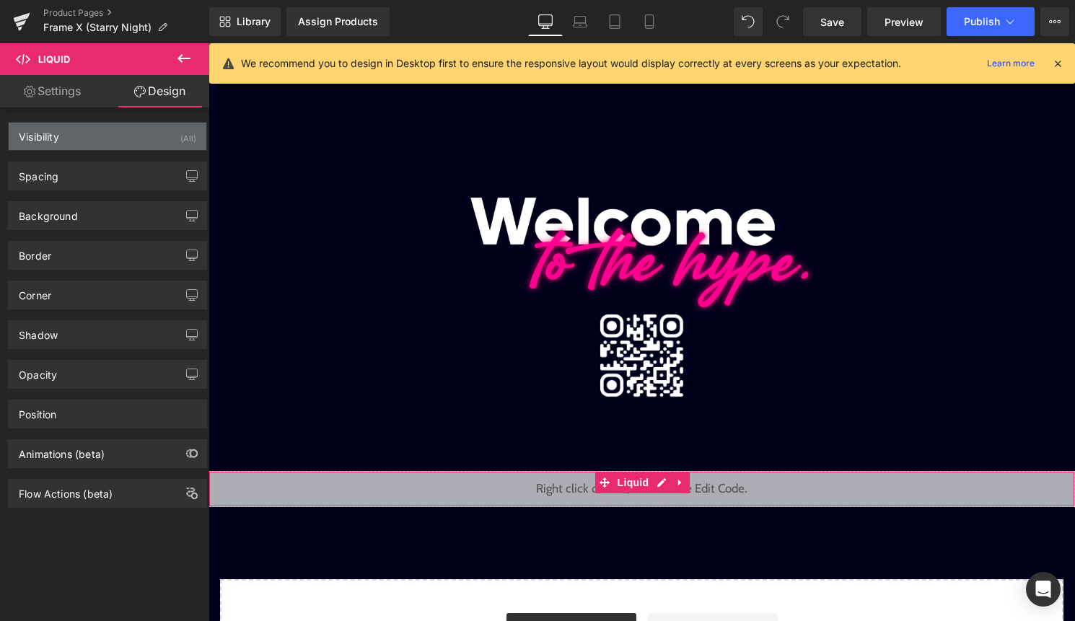
click at [183, 136] on div "(All)" at bounding box center [188, 135] width 16 height 24
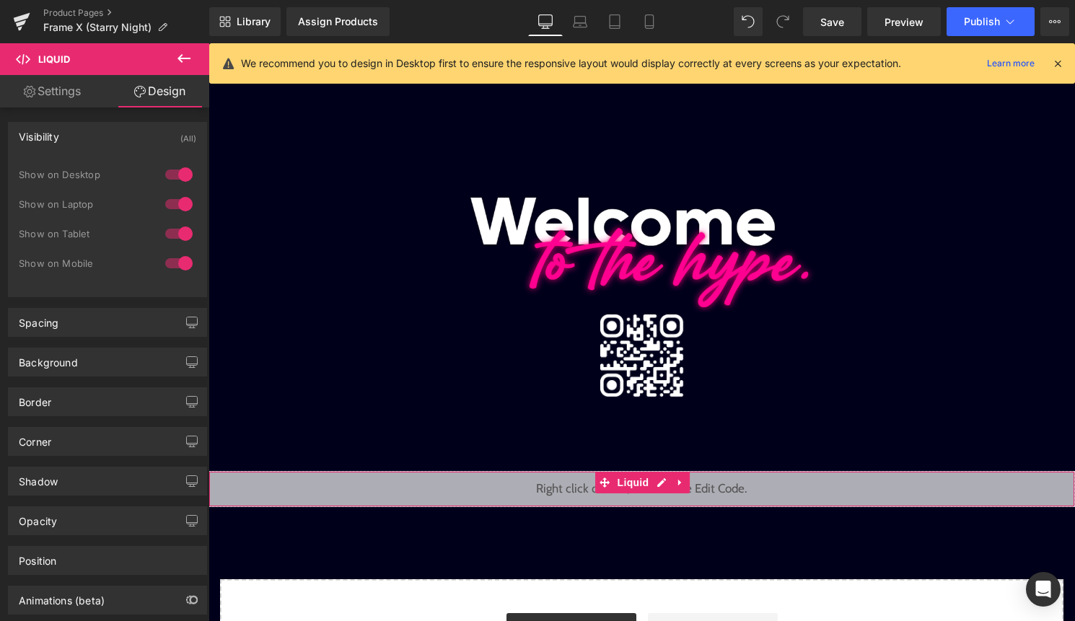
click at [175, 176] on div at bounding box center [179, 174] width 35 height 23
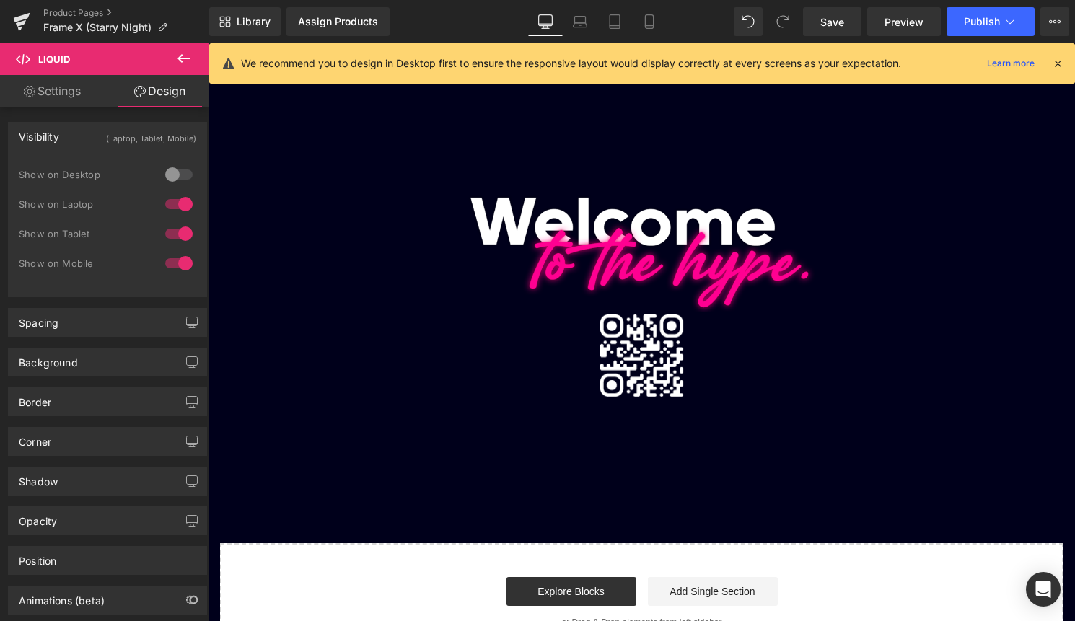
click at [176, 209] on div at bounding box center [179, 204] width 35 height 23
click at [176, 236] on div at bounding box center [179, 233] width 35 height 23
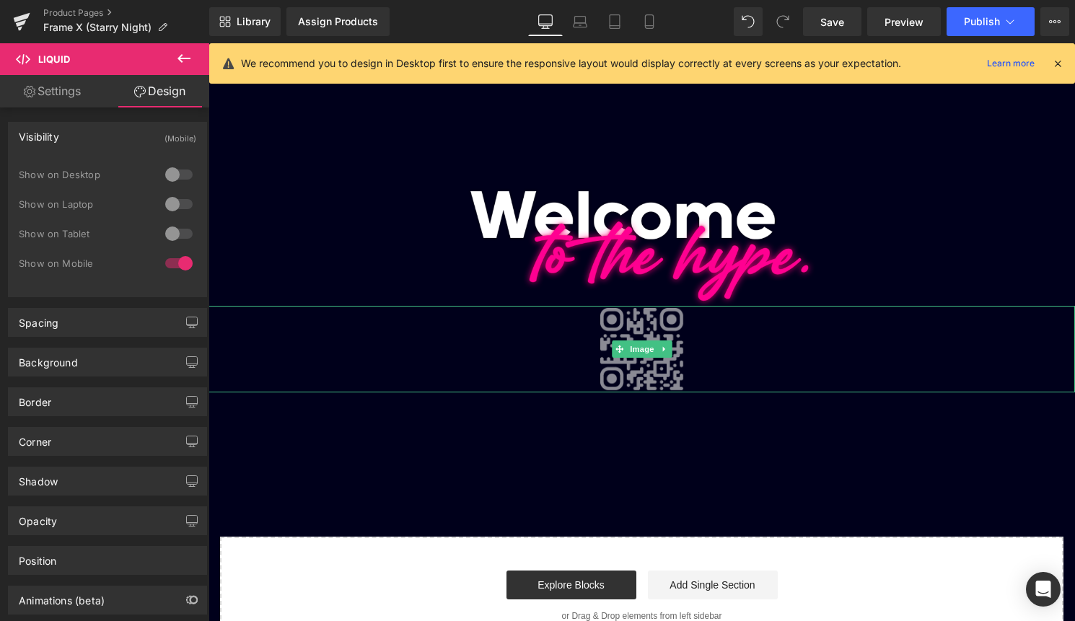
scroll to position [141, 0]
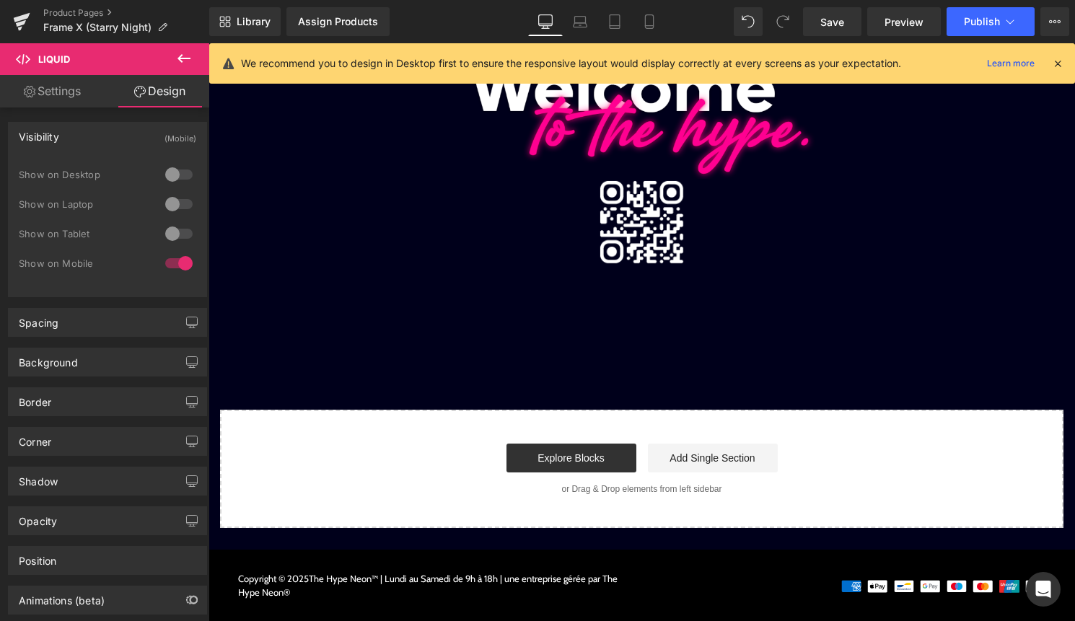
click at [1062, 63] on icon at bounding box center [1057, 63] width 13 height 13
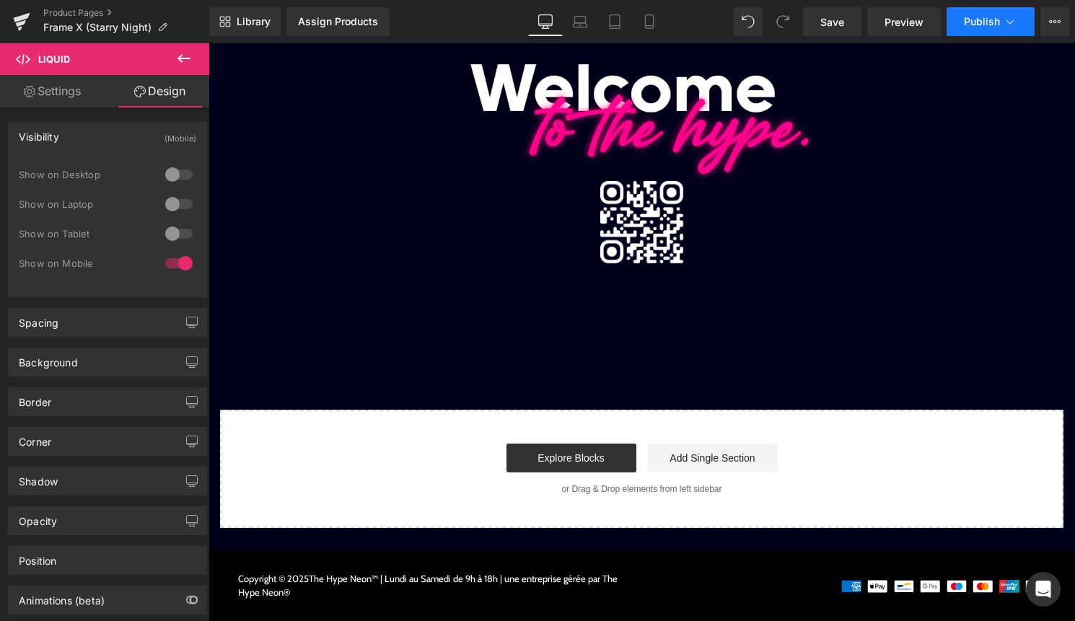
click at [997, 20] on span "Publish" at bounding box center [982, 22] width 36 height 12
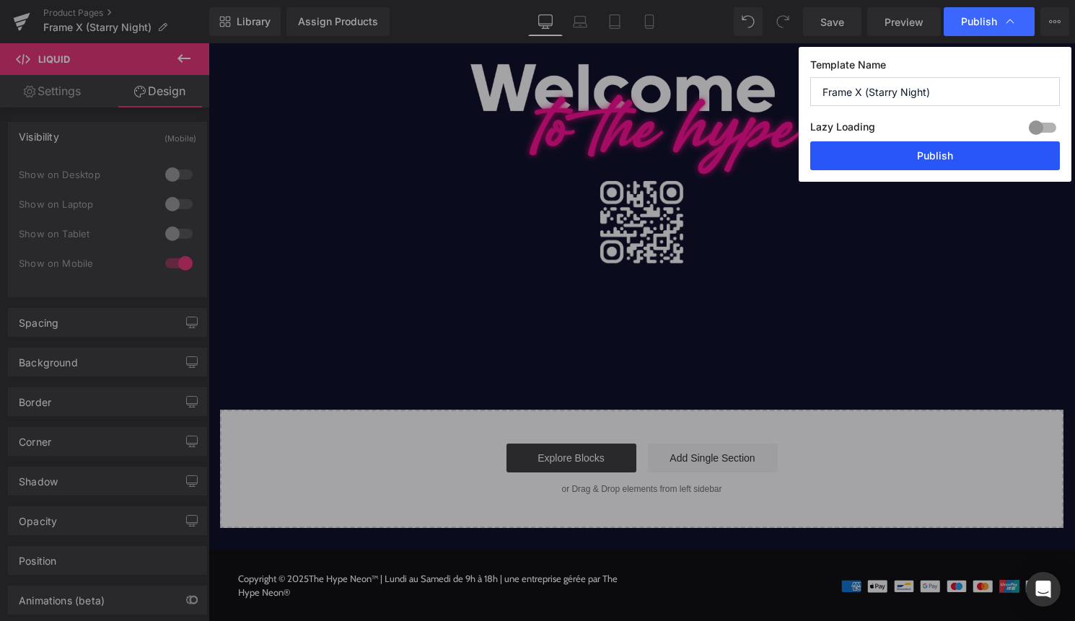
click at [948, 169] on button "Publish" at bounding box center [935, 155] width 250 height 29
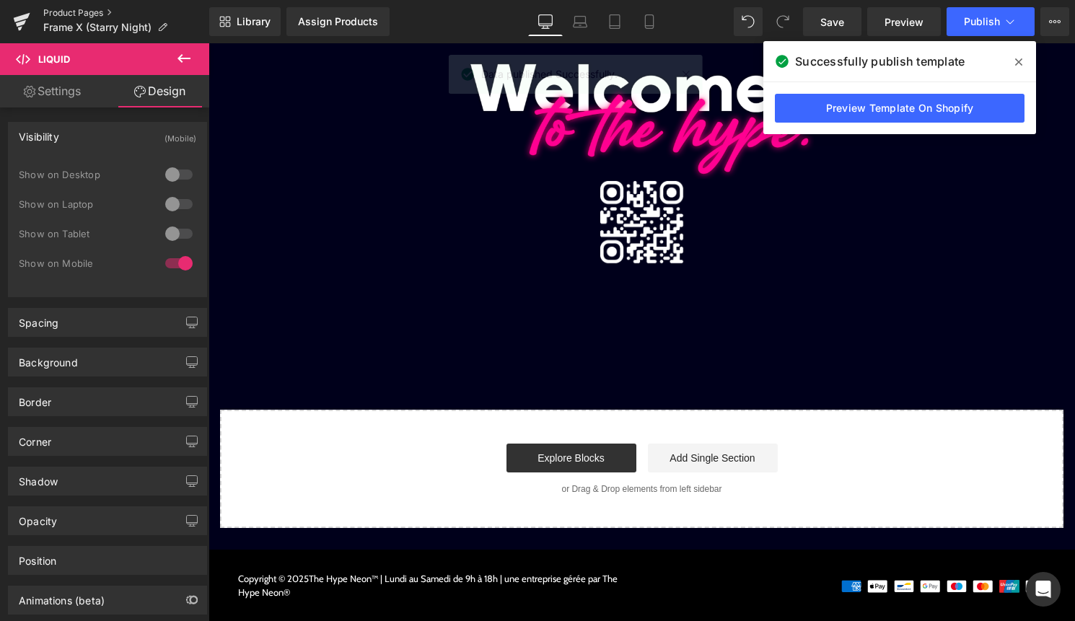
click at [99, 10] on link "Product Pages" at bounding box center [126, 13] width 166 height 12
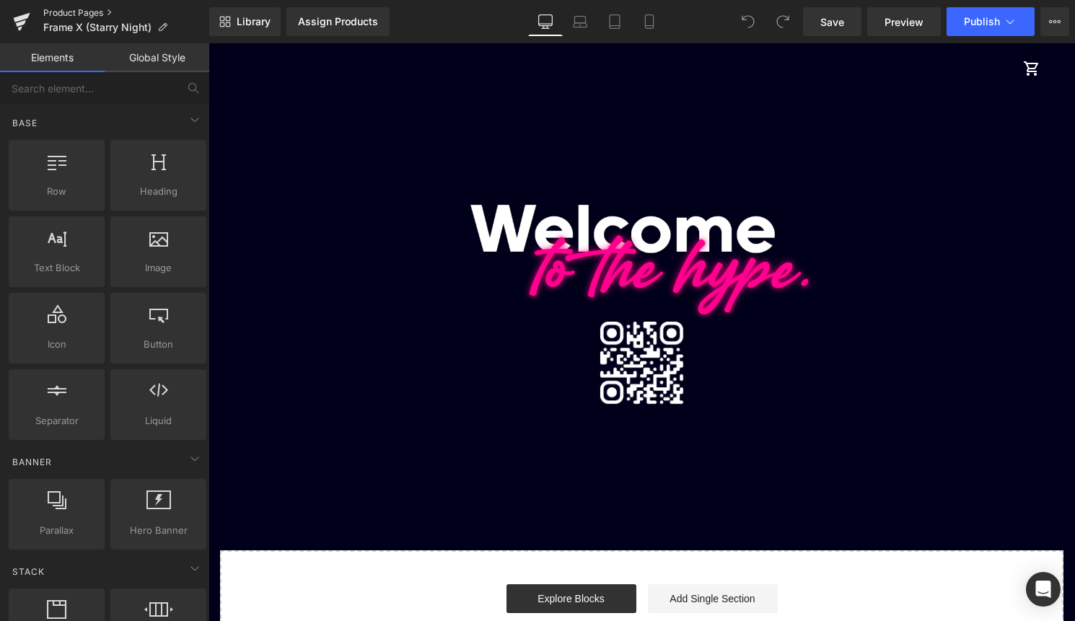
click at [61, 12] on link "Product Pages" at bounding box center [126, 13] width 166 height 12
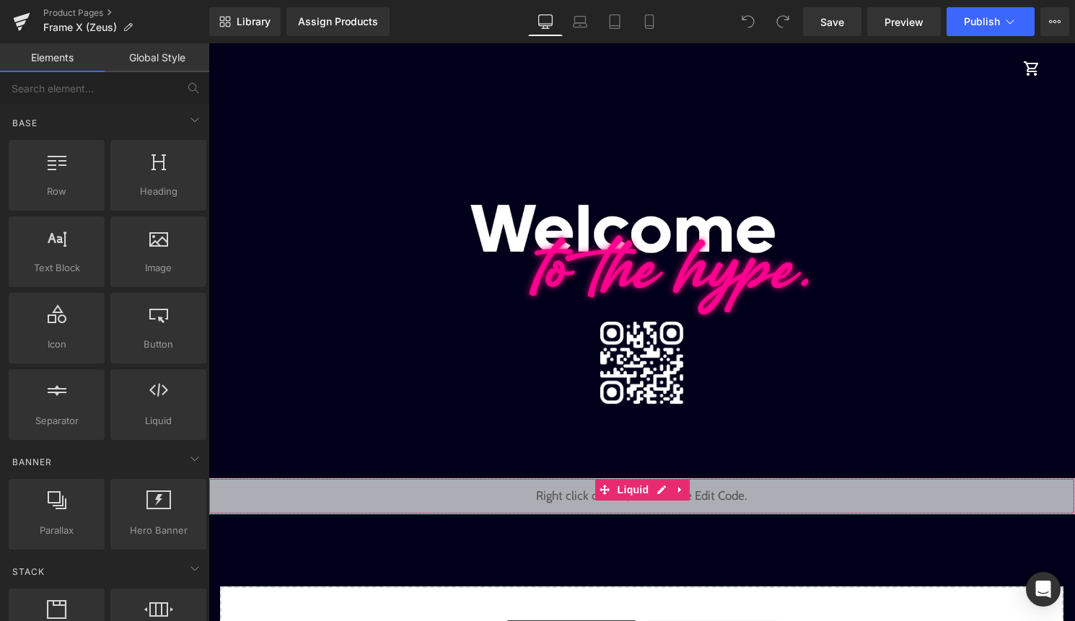
click at [521, 493] on div "Liquid" at bounding box center [641, 496] width 866 height 36
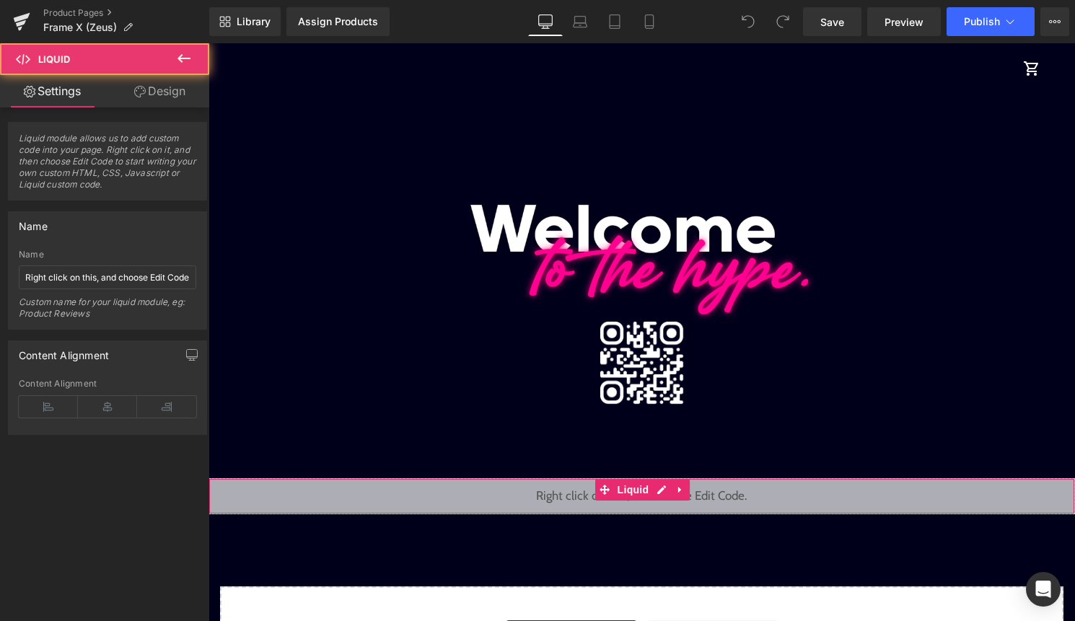
click at [185, 98] on link "Design" at bounding box center [159, 91] width 105 height 32
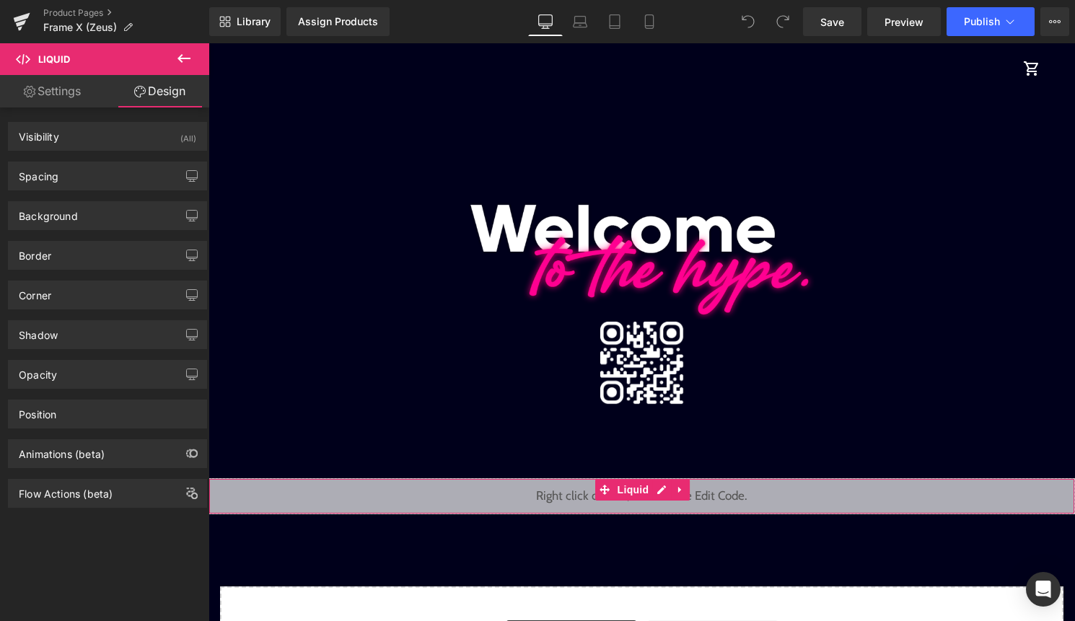
click at [167, 155] on div "Spacing Margin 0px 0 0px 0 0px 0 0px 0 Padding 0px 0 0px 0 0px 0 0px 0 Setup Gl…" at bounding box center [108, 171] width 216 height 40
click at [180, 128] on div "(All)" at bounding box center [188, 135] width 16 height 24
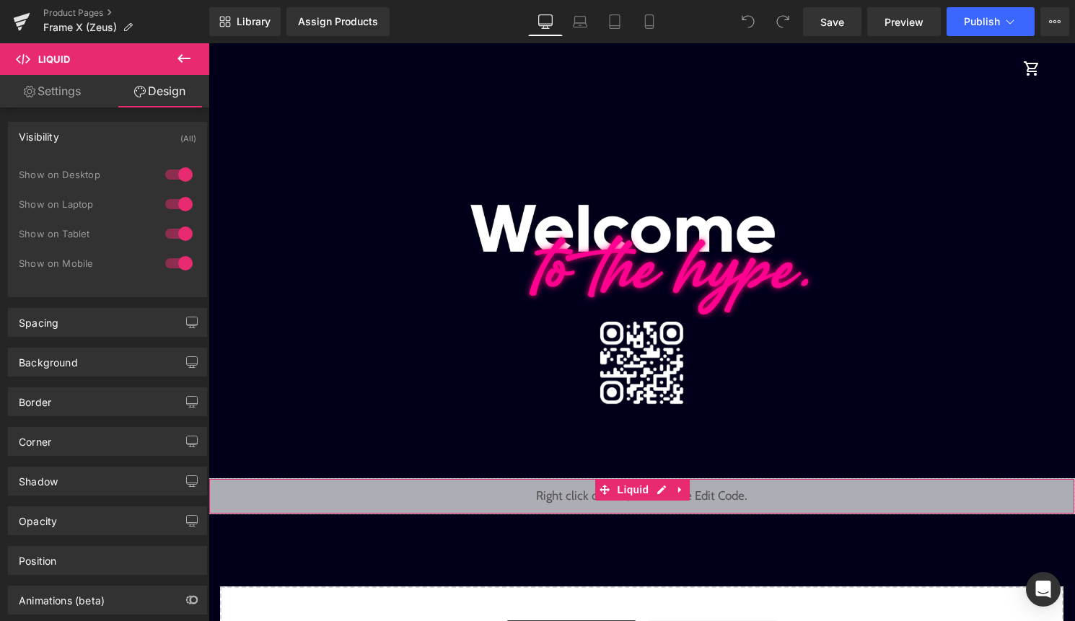
click at [174, 171] on div at bounding box center [179, 174] width 35 height 23
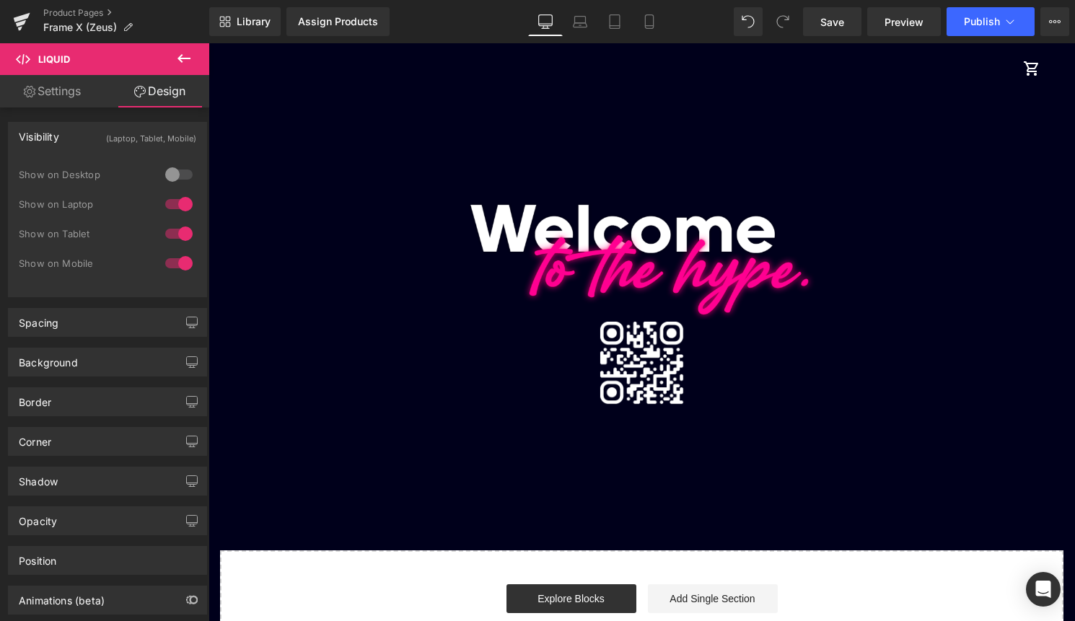
click at [174, 208] on div at bounding box center [179, 204] width 35 height 23
click at [174, 229] on div at bounding box center [179, 233] width 35 height 23
click at [979, 19] on span "Publish" at bounding box center [982, 22] width 36 height 12
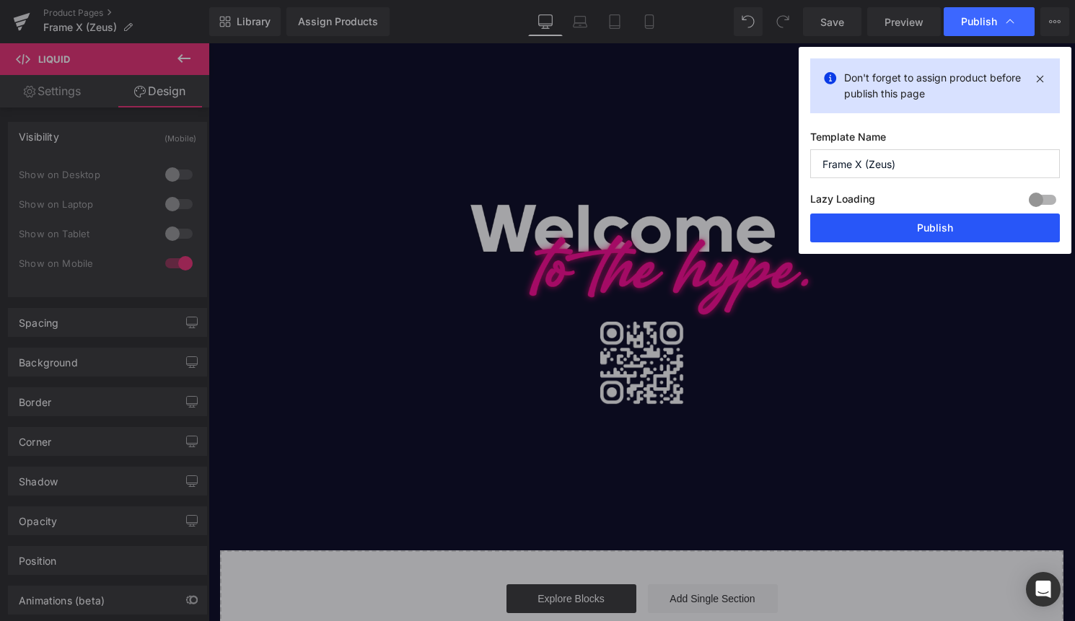
click at [907, 229] on button "Publish" at bounding box center [935, 227] width 250 height 29
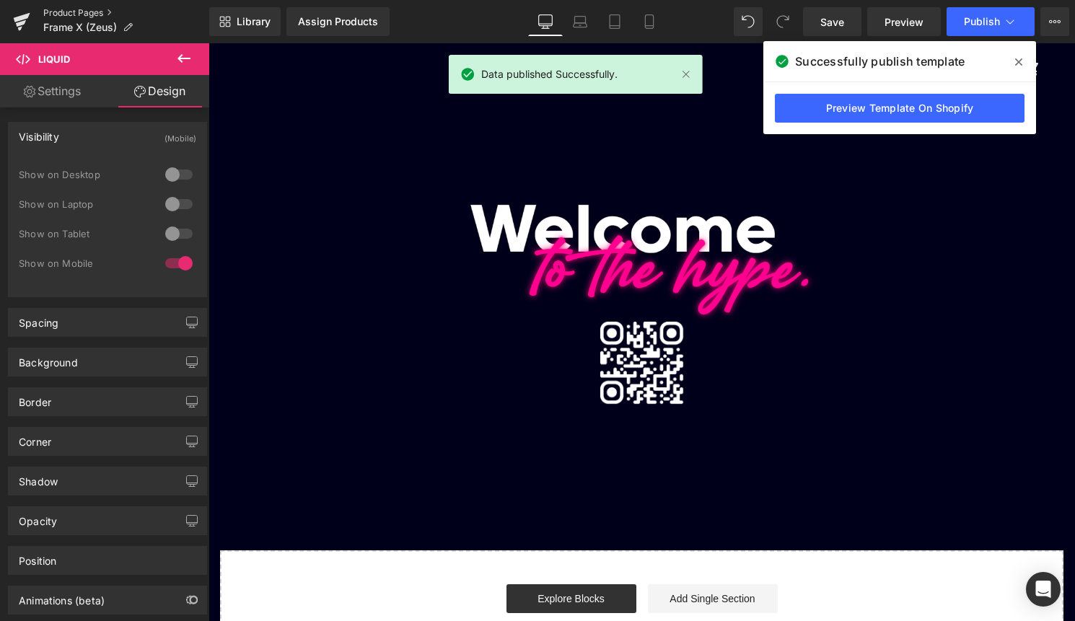
click at [80, 15] on link "Product Pages" at bounding box center [126, 13] width 166 height 12
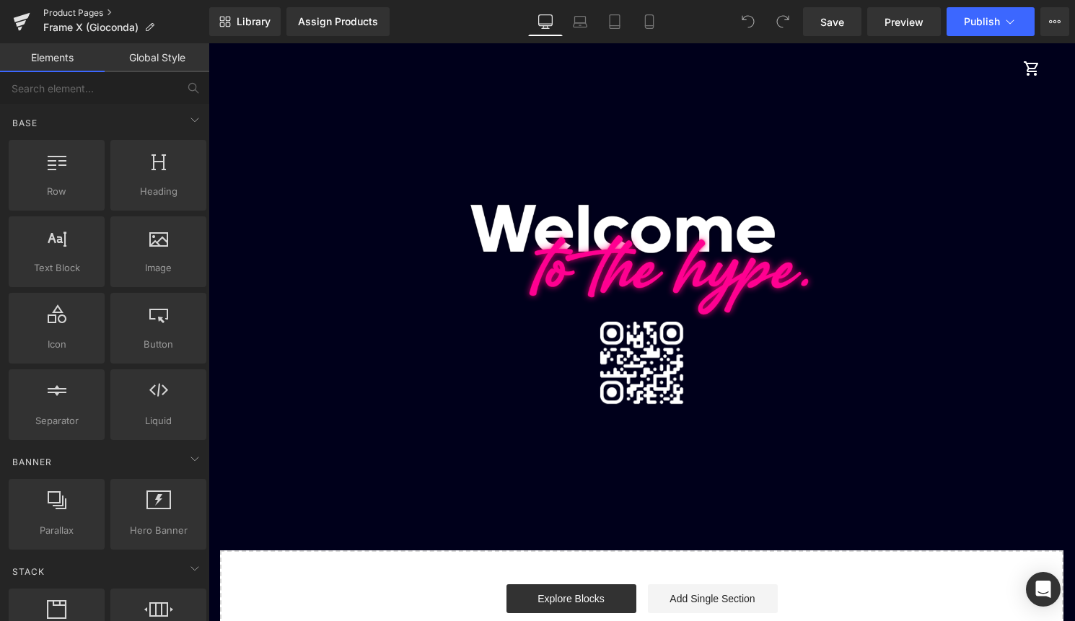
click at [93, 9] on link "Product Pages" at bounding box center [126, 13] width 166 height 12
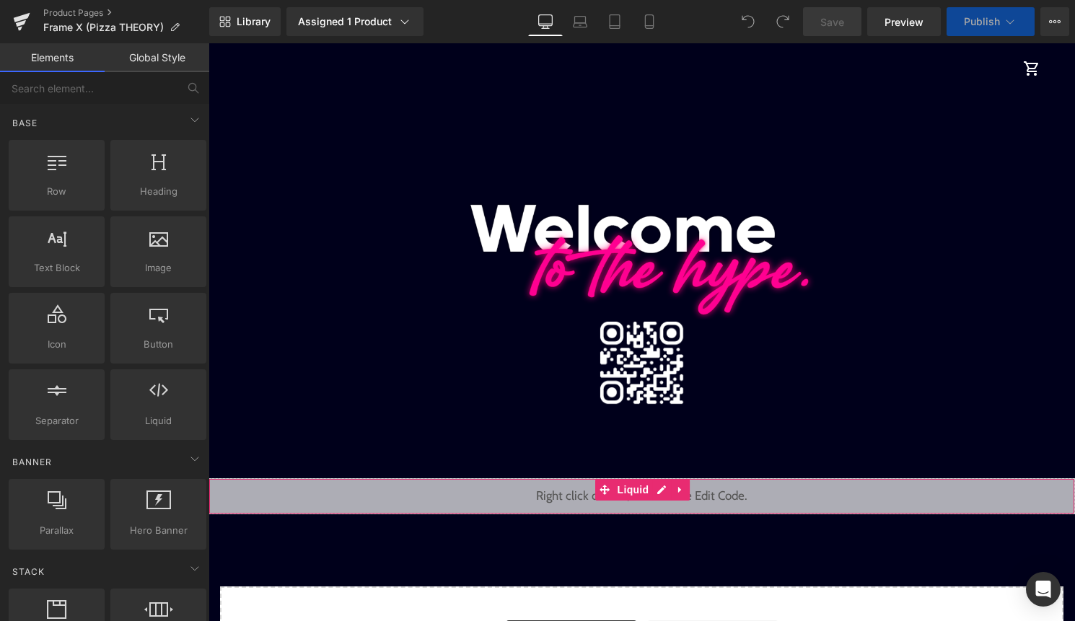
click at [576, 485] on div "Liquid" at bounding box center [641, 496] width 866 height 36
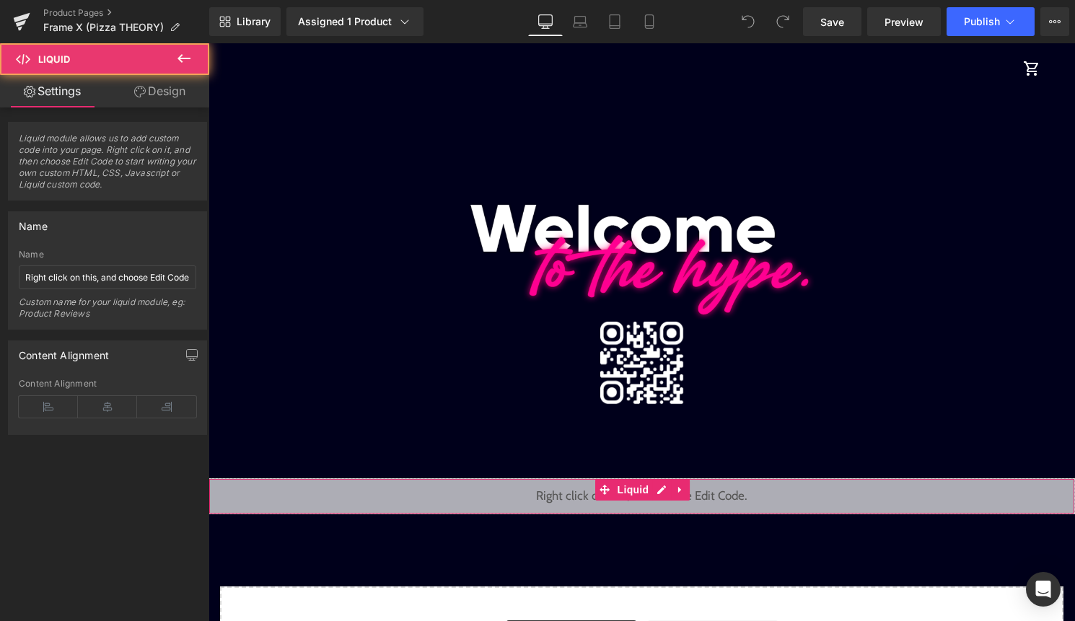
click at [172, 97] on link "Design" at bounding box center [159, 91] width 105 height 32
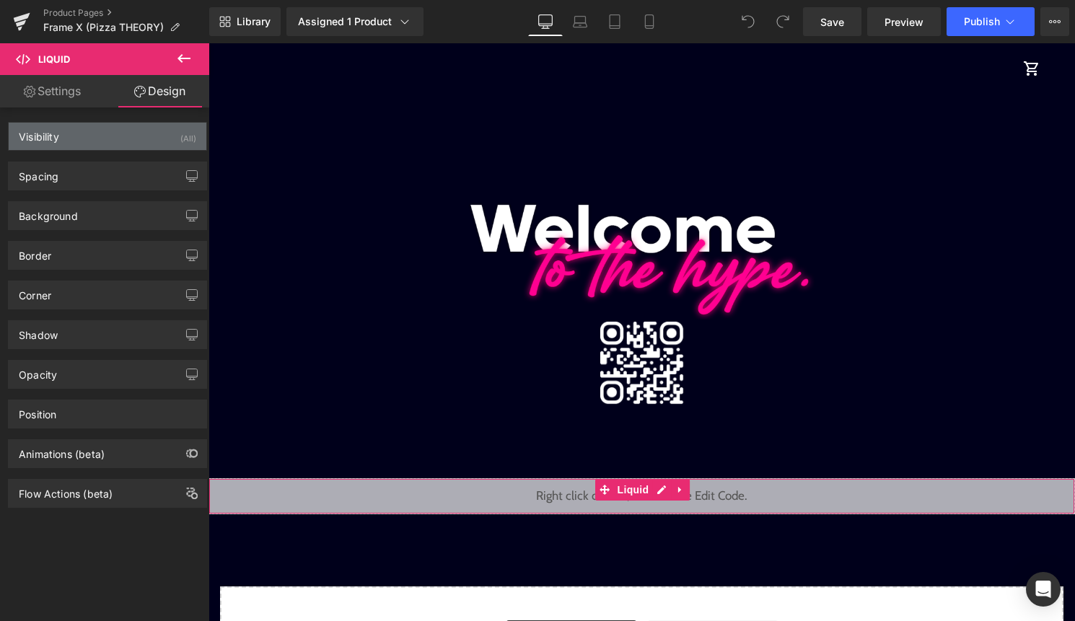
click at [180, 144] on div "(All)" at bounding box center [188, 135] width 16 height 24
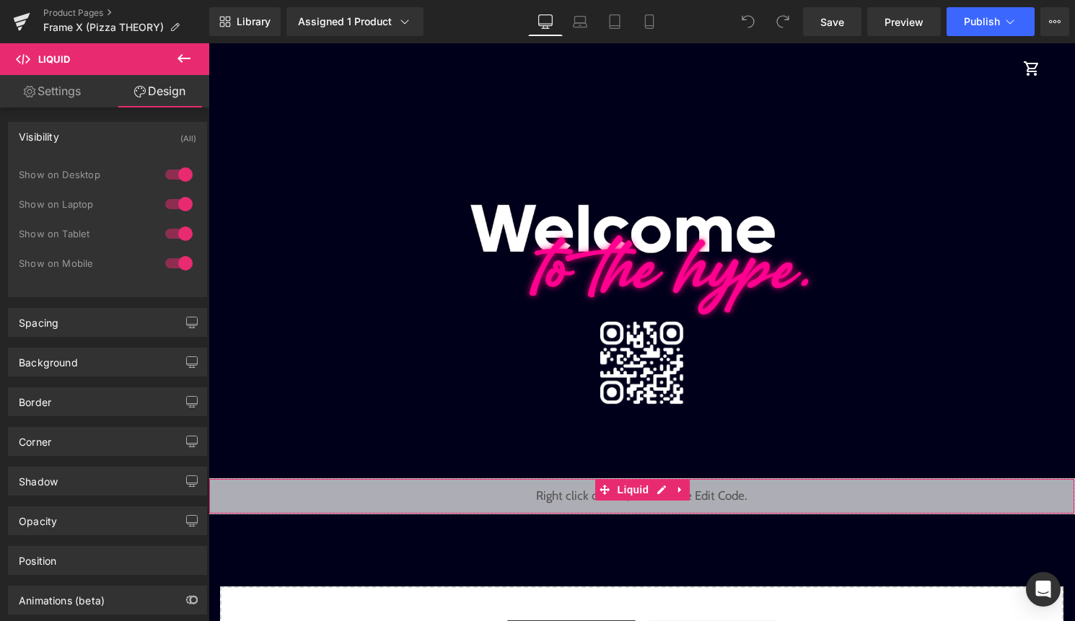
click at [172, 179] on div at bounding box center [179, 174] width 35 height 23
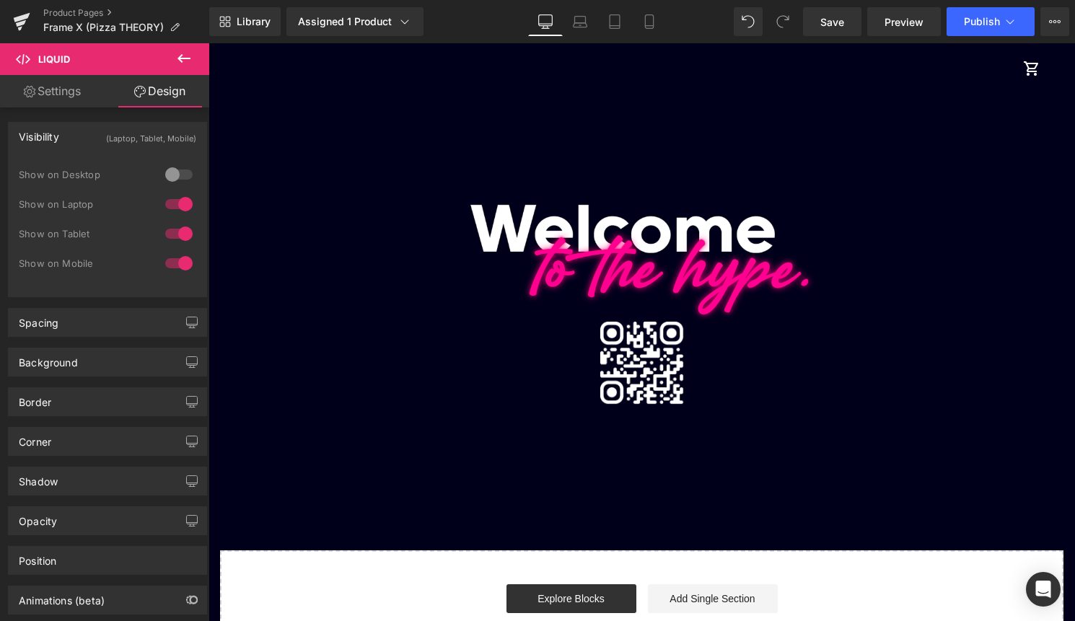
click at [172, 206] on div at bounding box center [179, 204] width 35 height 23
click at [174, 232] on div at bounding box center [179, 233] width 35 height 23
click at [968, 23] on span "Publish" at bounding box center [982, 22] width 36 height 12
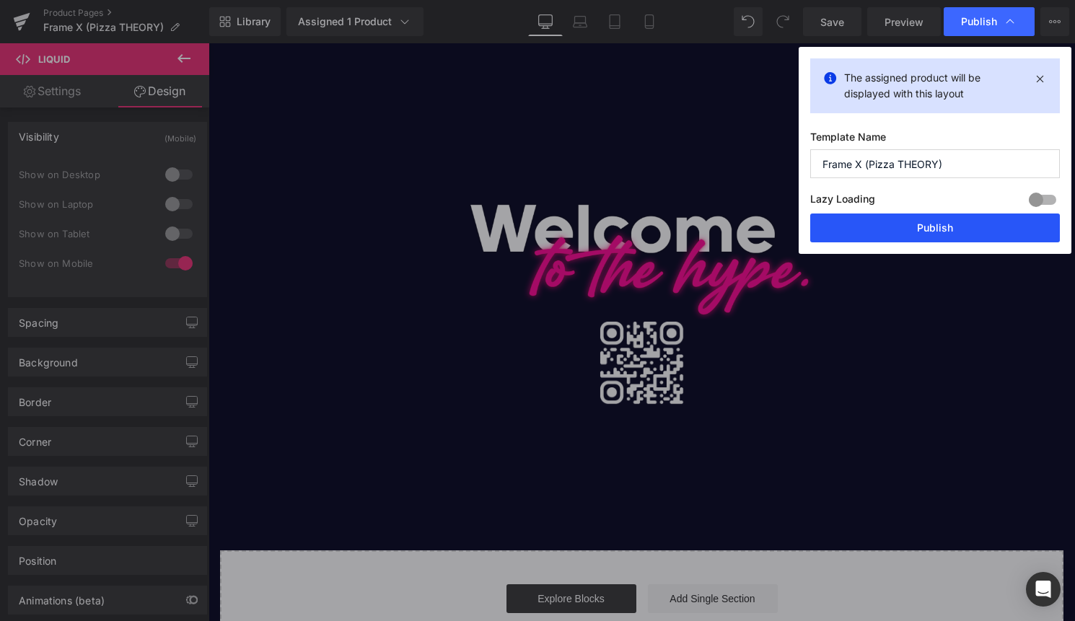
click at [909, 230] on button "Publish" at bounding box center [935, 227] width 250 height 29
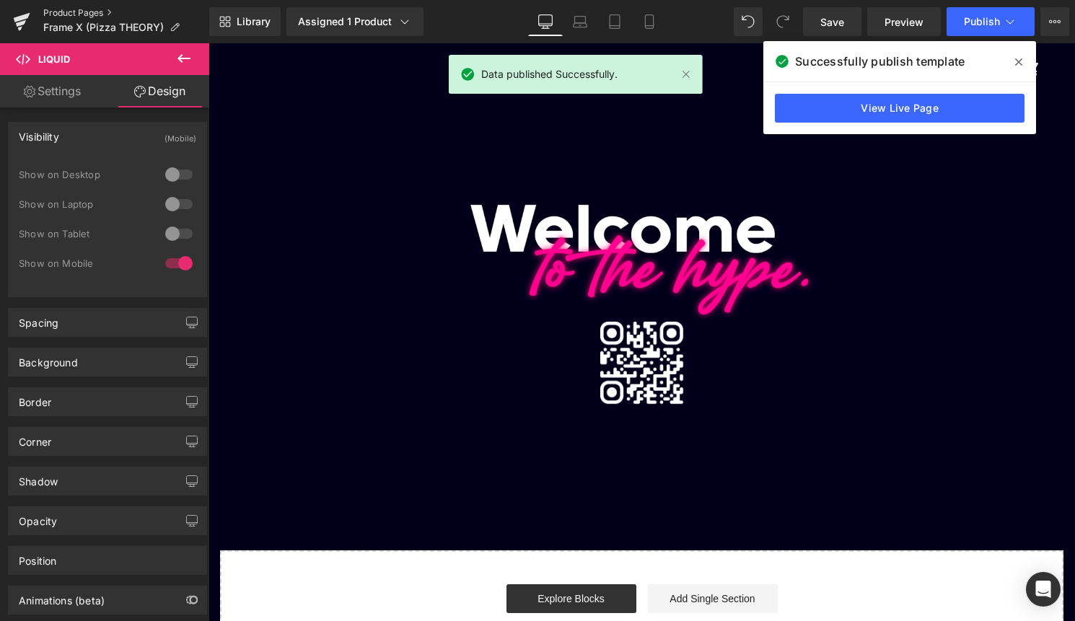
click at [93, 9] on link "Product Pages" at bounding box center [126, 13] width 166 height 12
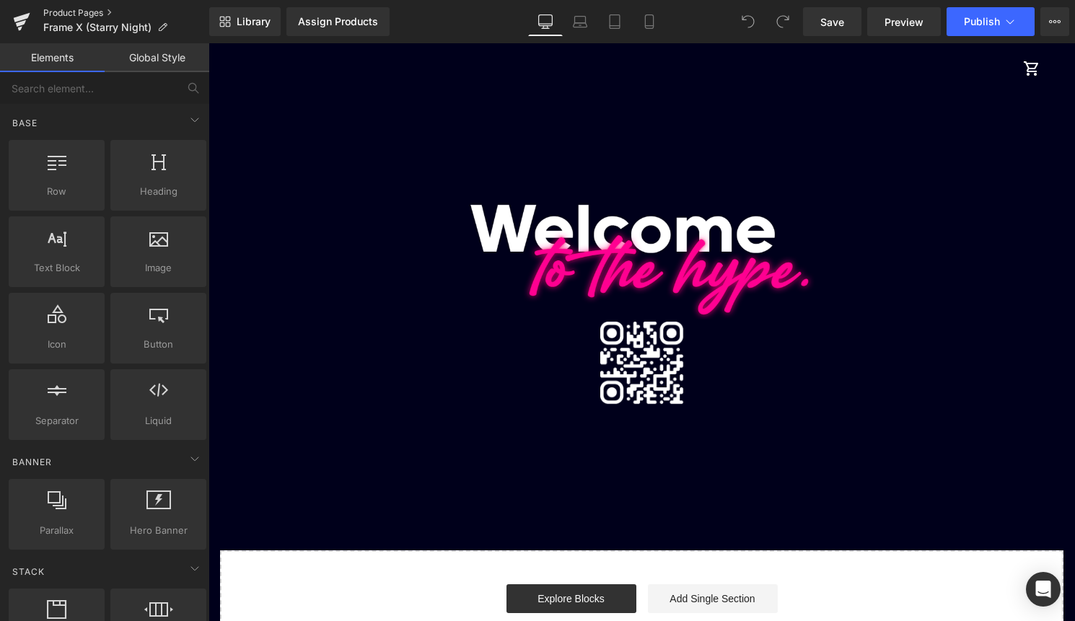
click at [94, 12] on link "Product Pages" at bounding box center [126, 13] width 166 height 12
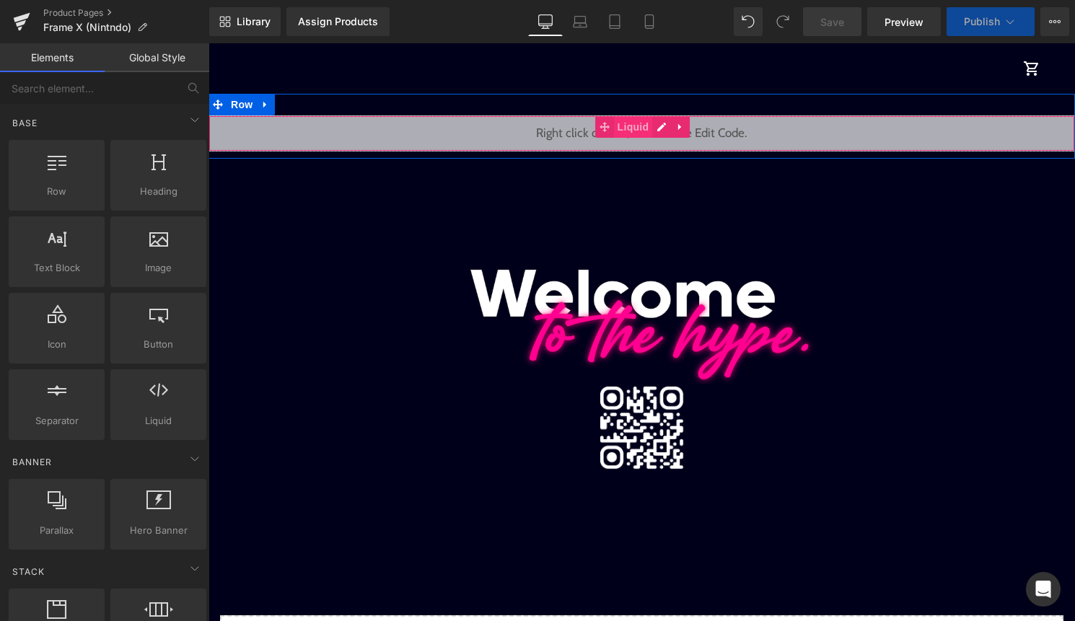
click at [618, 130] on span "Liquid" at bounding box center [633, 127] width 39 height 22
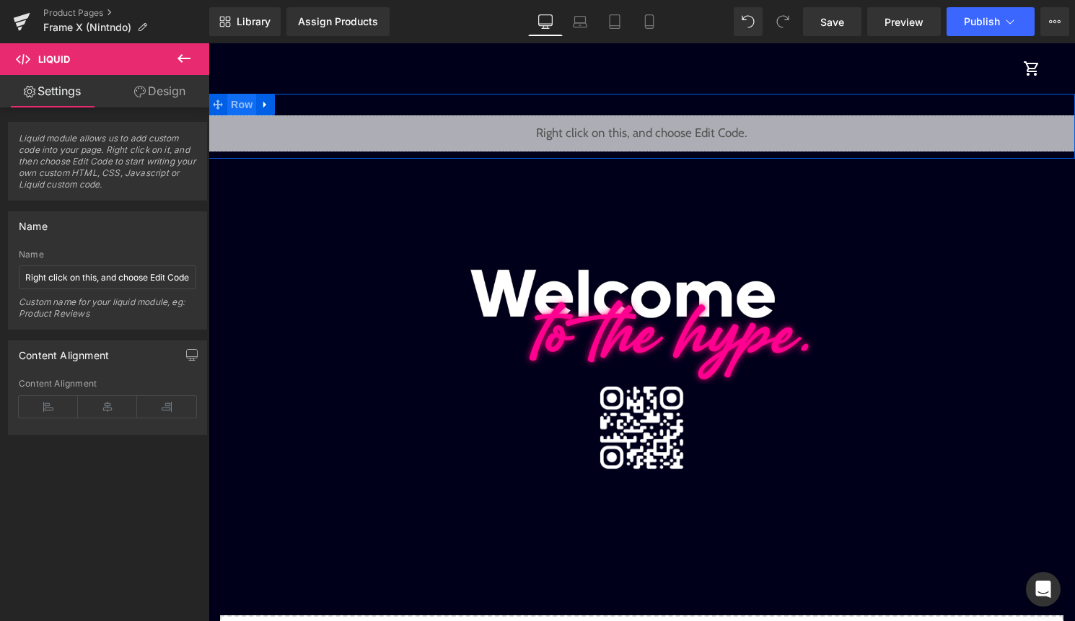
click at [237, 105] on span "Row" at bounding box center [241, 105] width 29 height 22
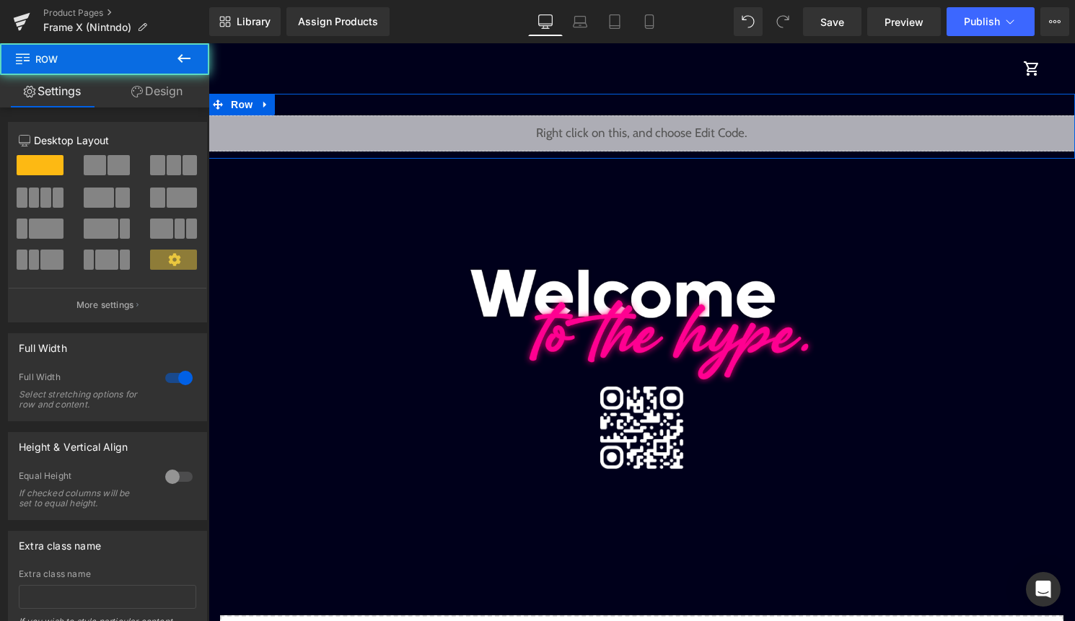
click at [156, 89] on link "Design" at bounding box center [157, 91] width 105 height 32
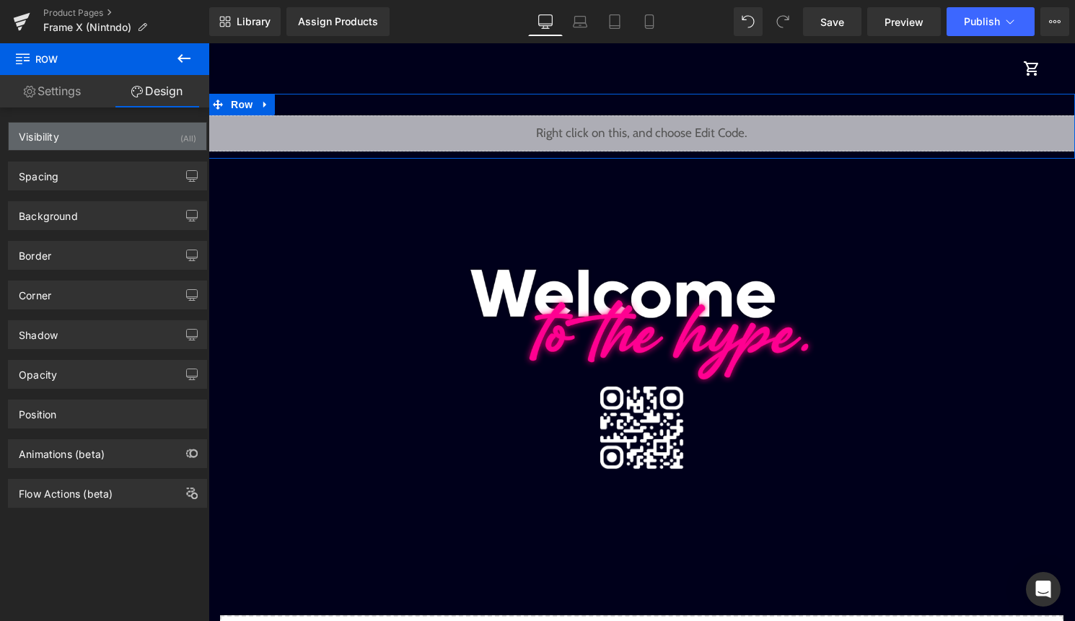
click at [161, 146] on div "Visibility (All)" at bounding box center [108, 136] width 198 height 27
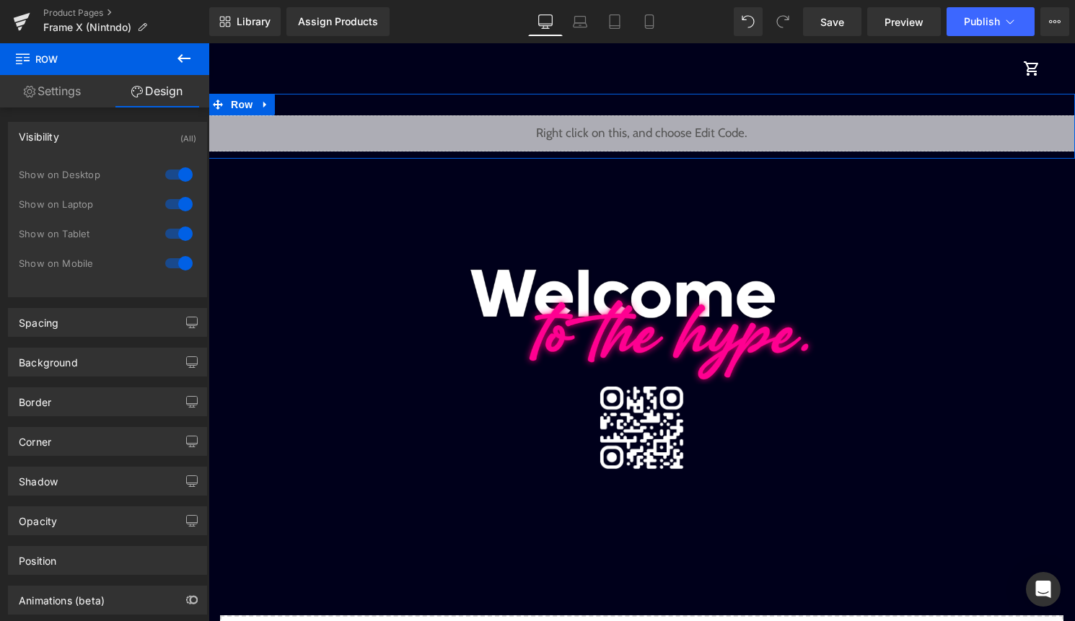
click at [167, 179] on div at bounding box center [179, 174] width 35 height 23
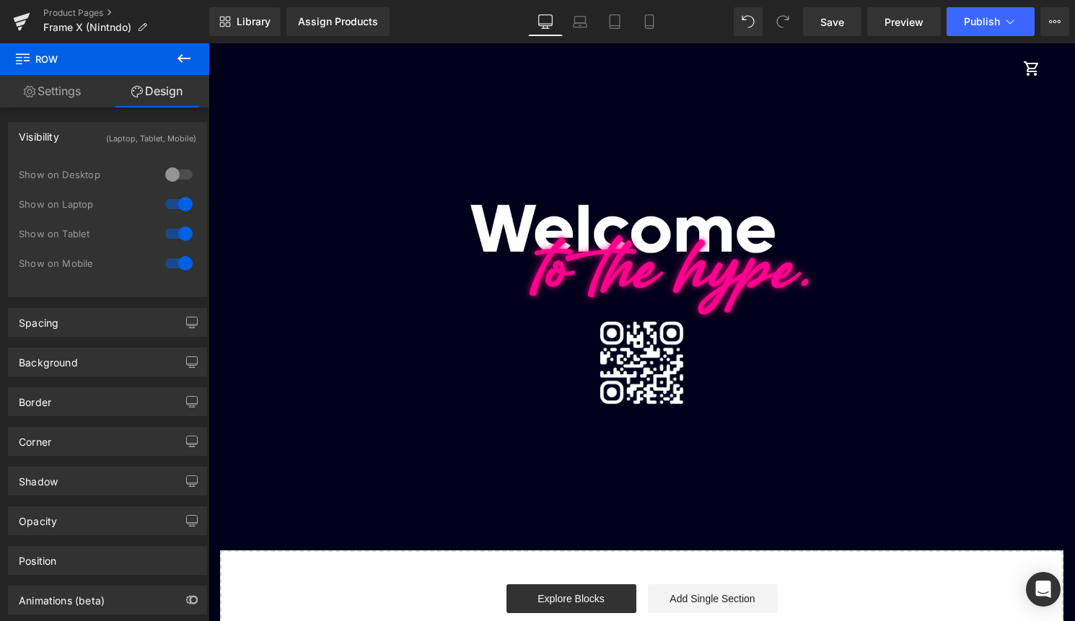
click at [170, 201] on div at bounding box center [179, 204] width 35 height 23
click at [172, 232] on div at bounding box center [179, 233] width 35 height 23
click at [1008, 28] on icon at bounding box center [1009, 21] width 14 height 14
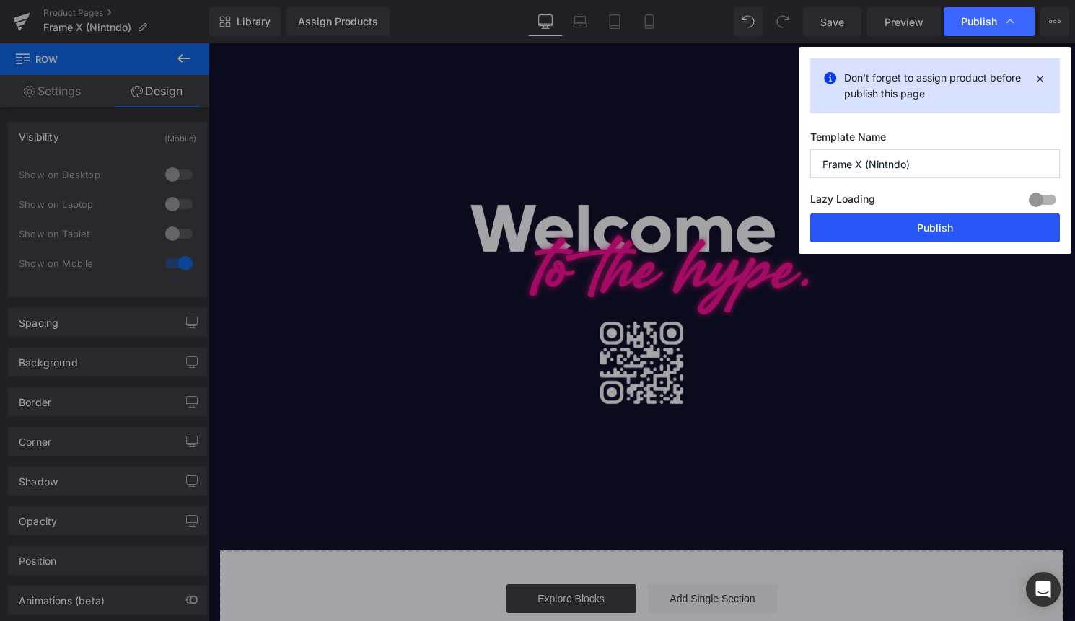
click at [945, 225] on button "Publish" at bounding box center [935, 227] width 250 height 29
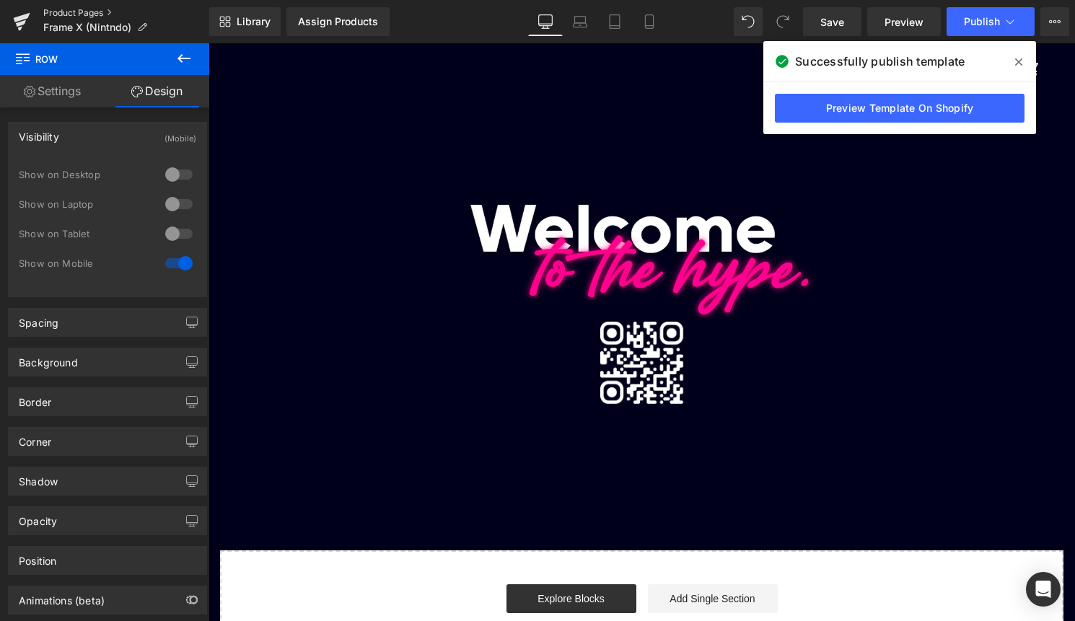
click at [79, 10] on link "Product Pages" at bounding box center [126, 13] width 166 height 12
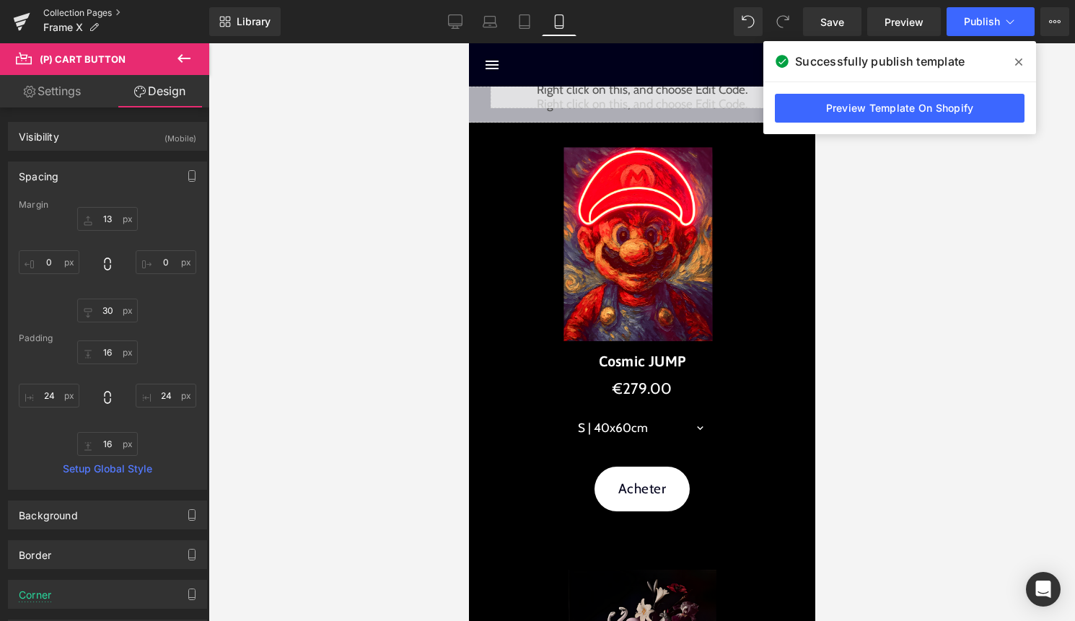
click at [66, 7] on link "Collection Pages" at bounding box center [126, 13] width 166 height 12
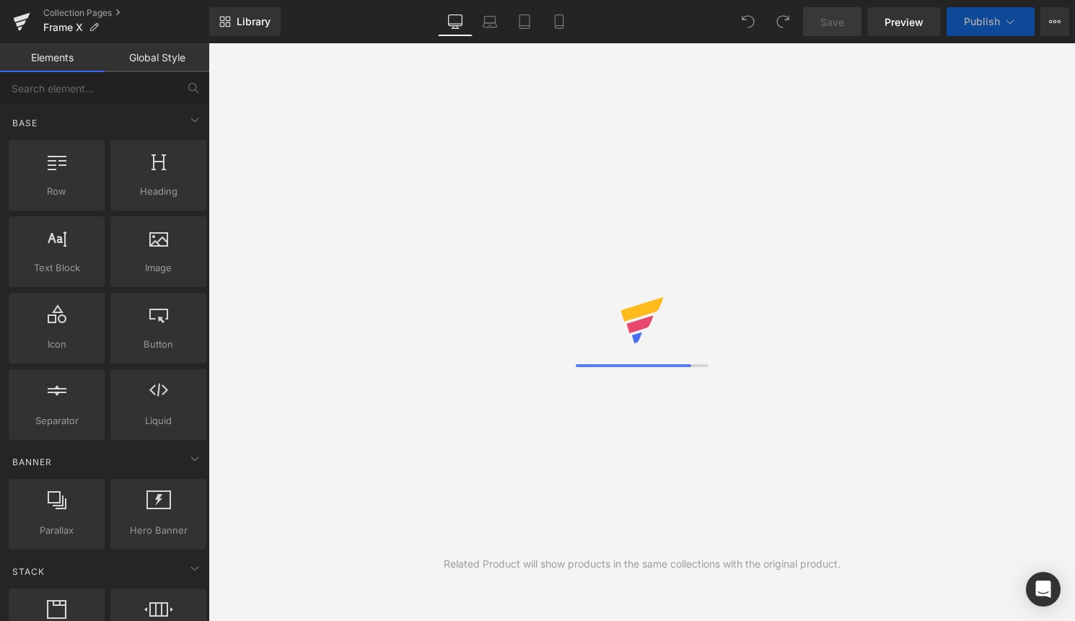
drag, startPoint x: 406, startPoint y: 97, endPoint x: 565, endPoint y: 40, distance: 168.6
click at [555, 19] on icon at bounding box center [559, 21] width 14 height 14
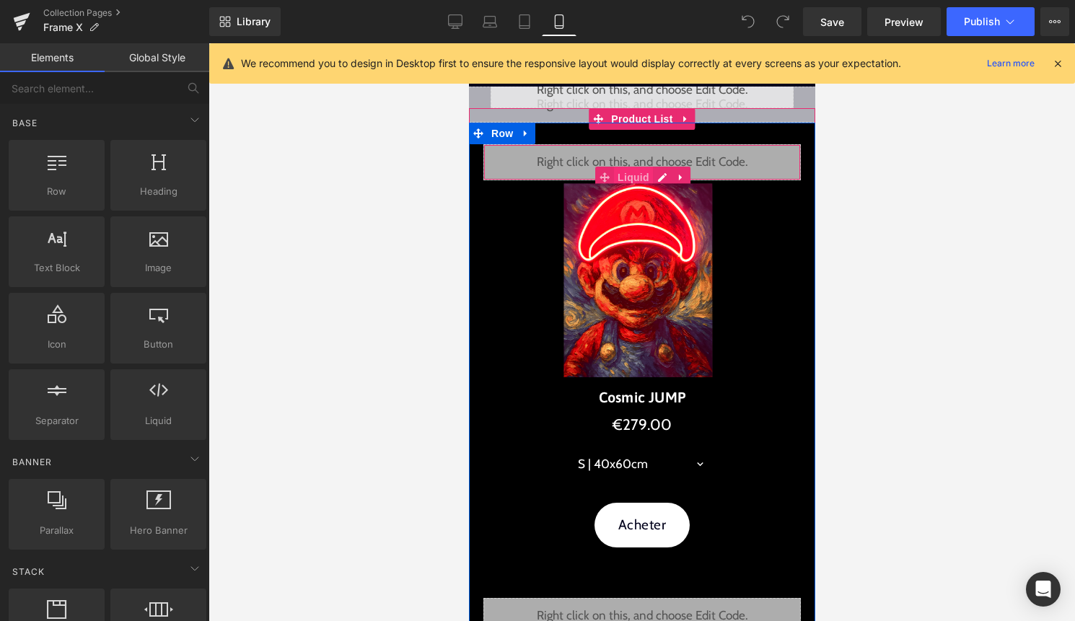
click at [643, 175] on span "Liquid" at bounding box center [632, 178] width 39 height 22
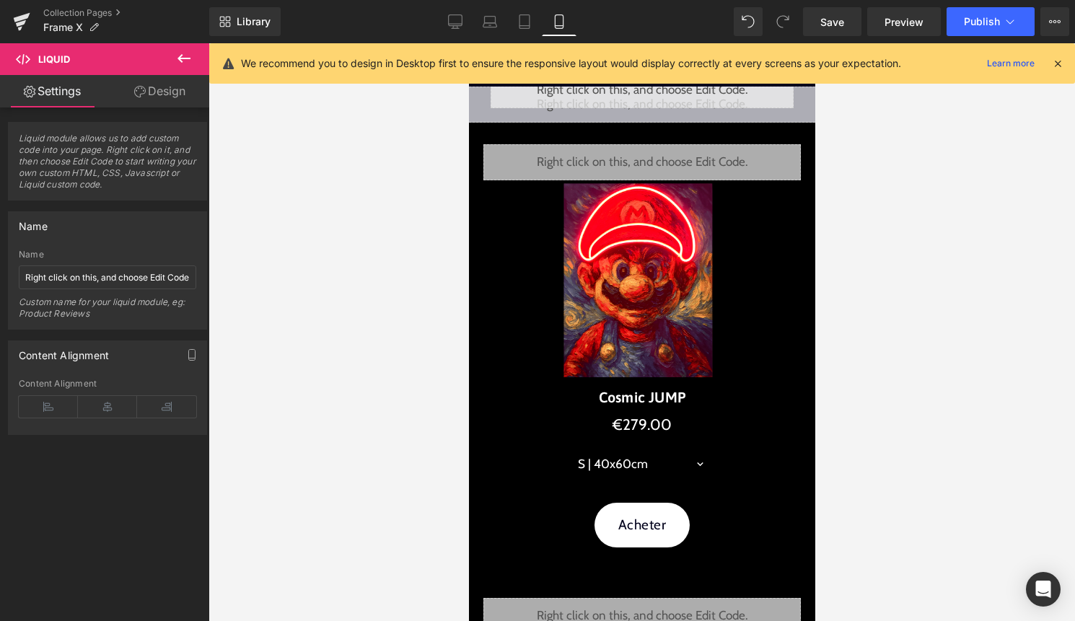
click at [167, 89] on link "Design" at bounding box center [159, 91] width 105 height 32
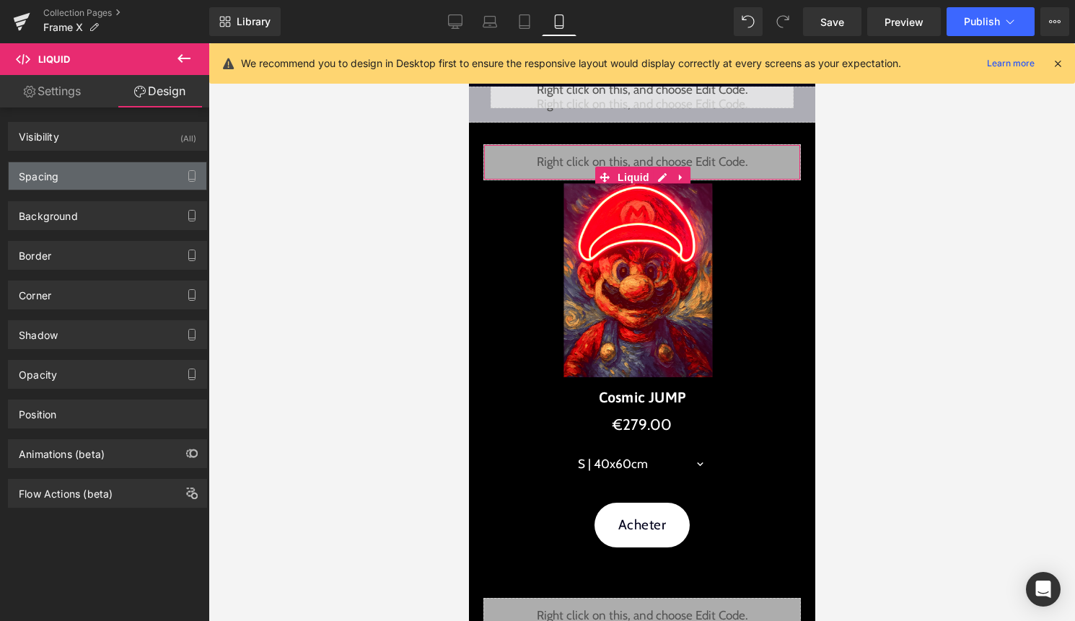
click at [122, 183] on div "Spacing" at bounding box center [108, 175] width 198 height 27
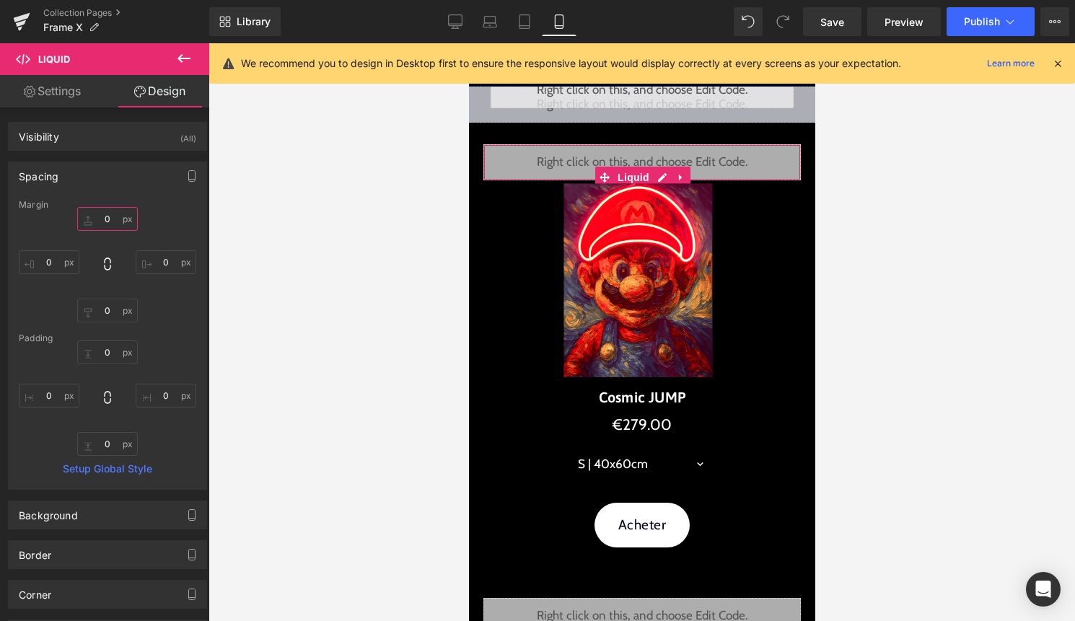
click at [105, 226] on input "0" at bounding box center [107, 219] width 61 height 24
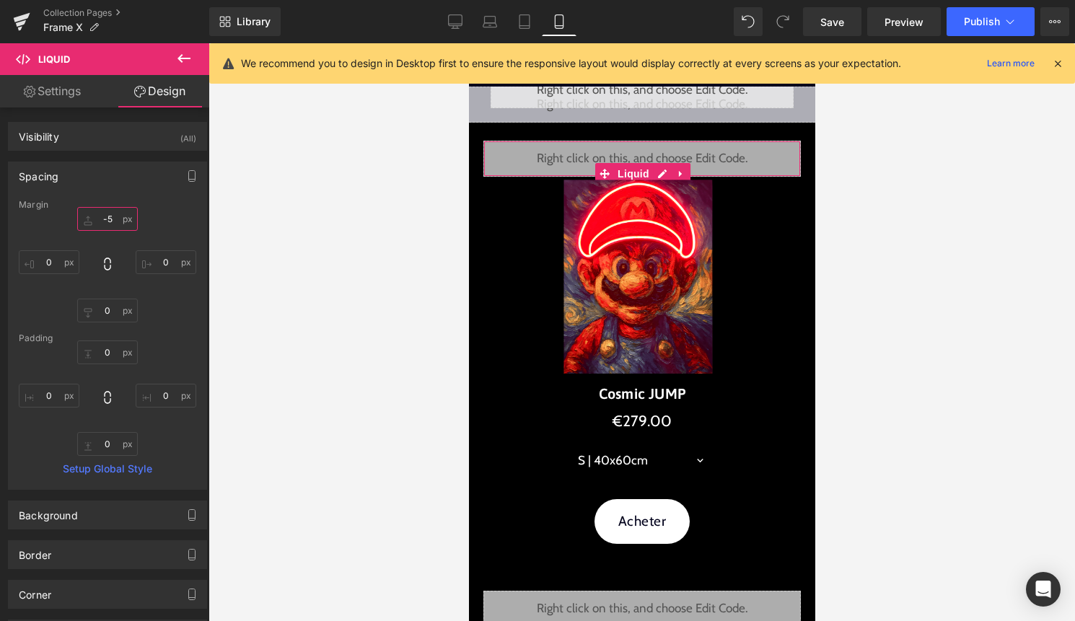
type input "-"
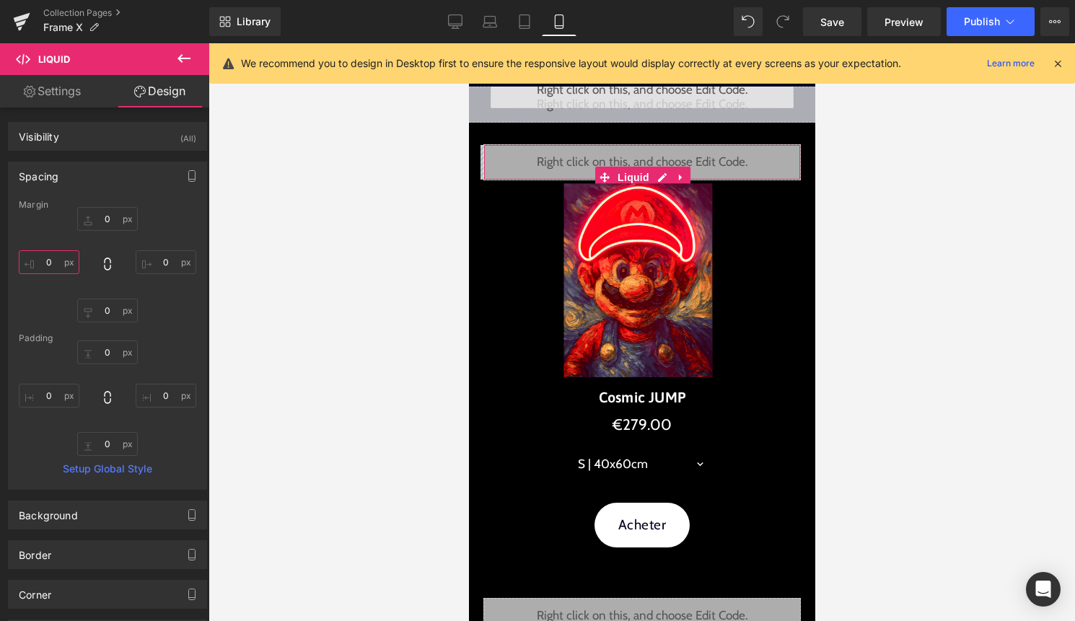
click at [51, 261] on input "0" at bounding box center [49, 262] width 61 height 24
type input "-5"
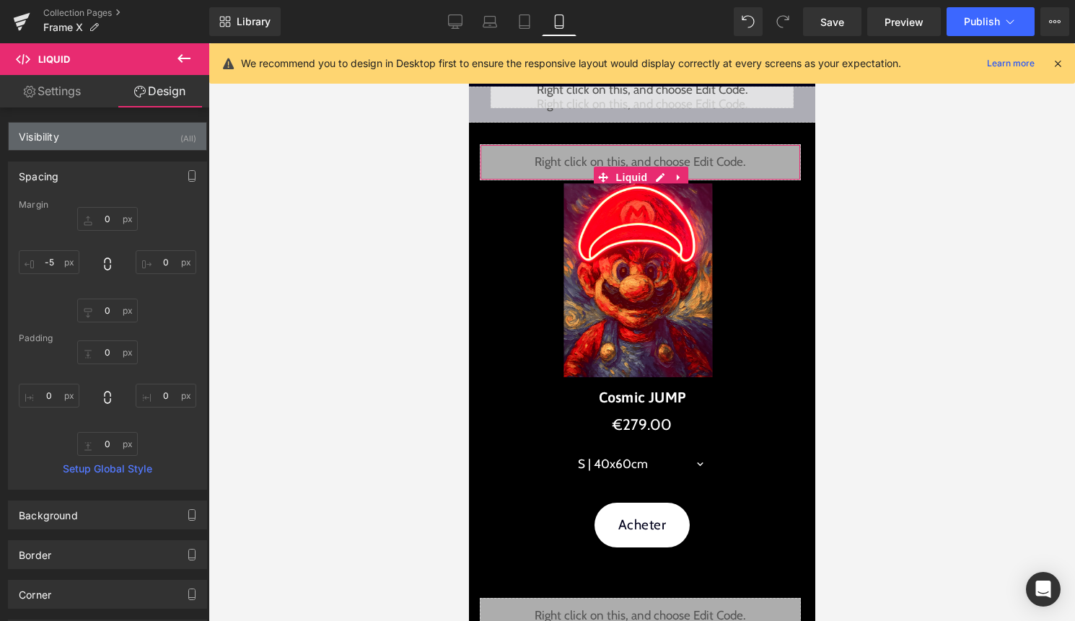
click at [183, 136] on div "(All)" at bounding box center [188, 135] width 16 height 24
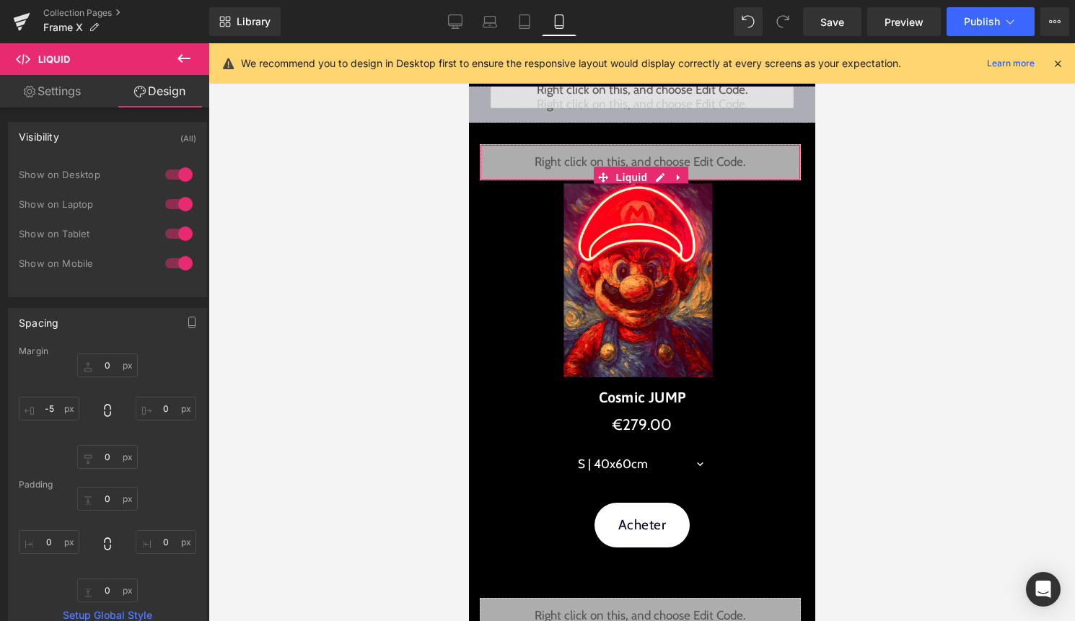
click at [168, 177] on div at bounding box center [179, 174] width 35 height 23
click at [174, 205] on div at bounding box center [179, 204] width 35 height 23
click at [176, 232] on div at bounding box center [179, 233] width 35 height 23
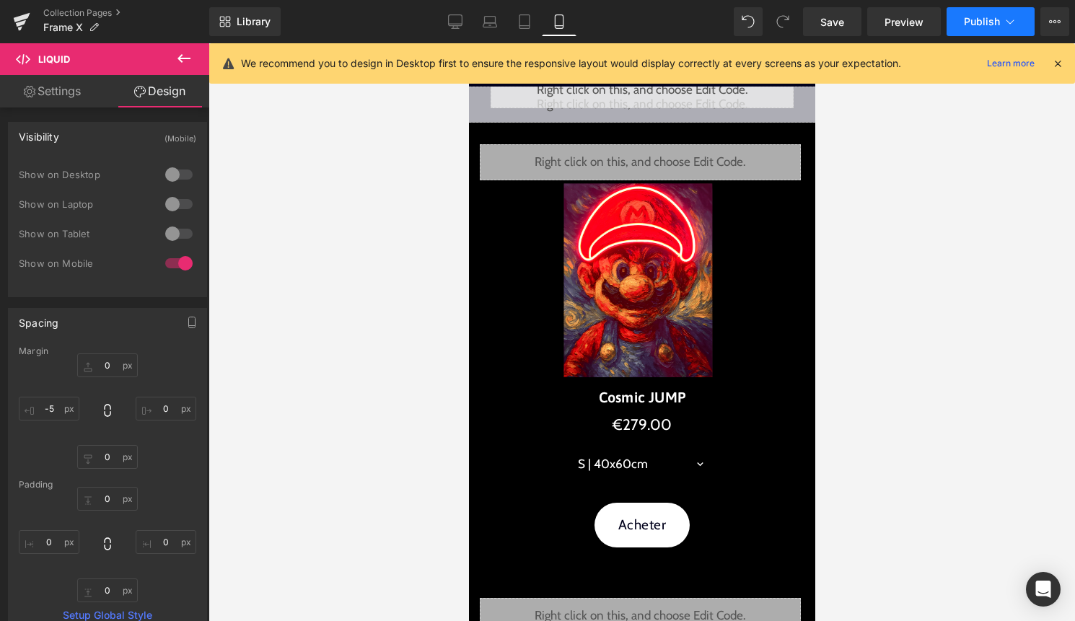
click at [976, 17] on span "Publish" at bounding box center [982, 22] width 36 height 12
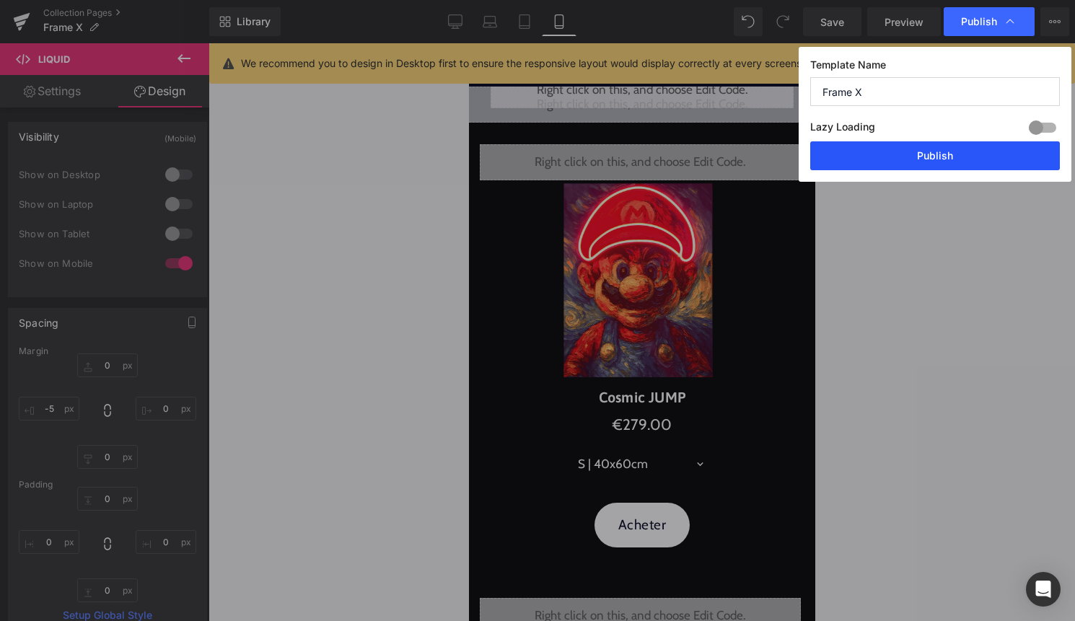
click at [943, 161] on button "Publish" at bounding box center [935, 155] width 250 height 29
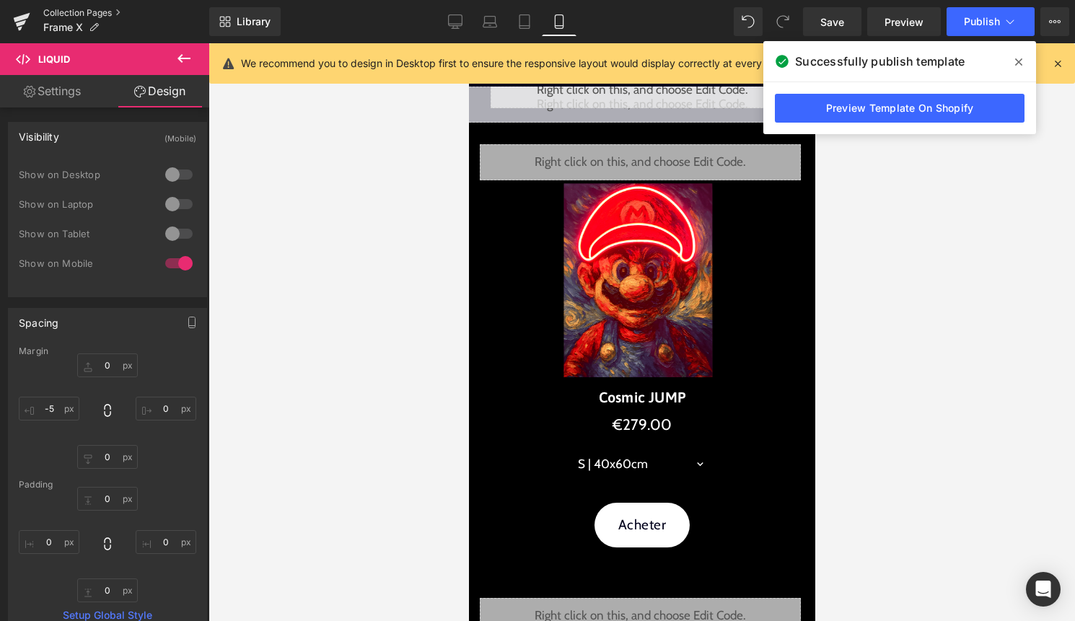
click at [79, 12] on link "Collection Pages" at bounding box center [126, 13] width 166 height 12
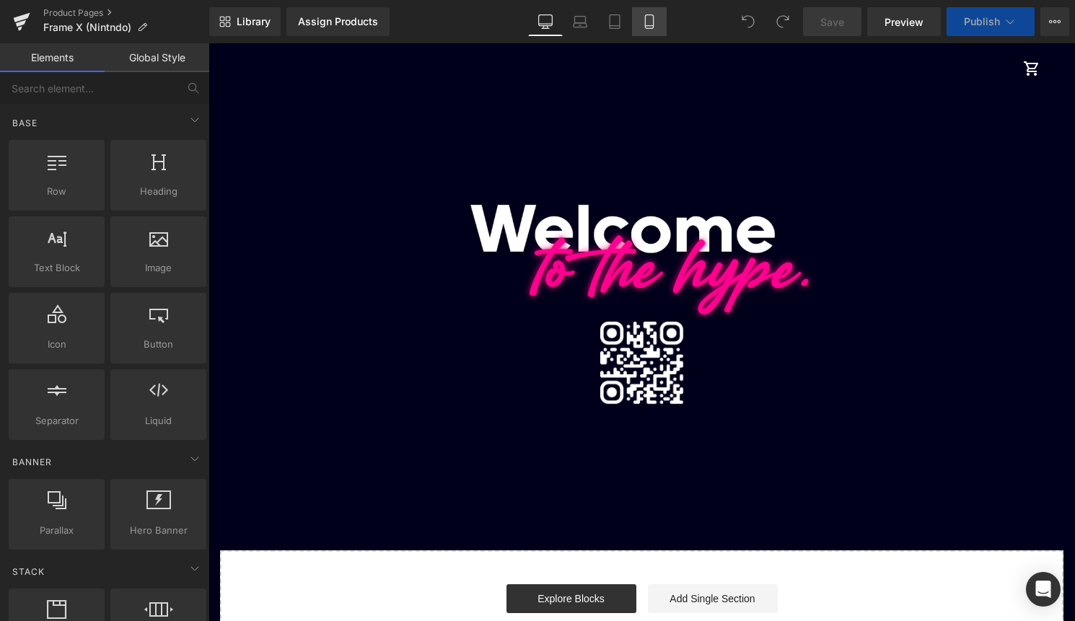
click at [648, 23] on icon at bounding box center [649, 21] width 14 height 14
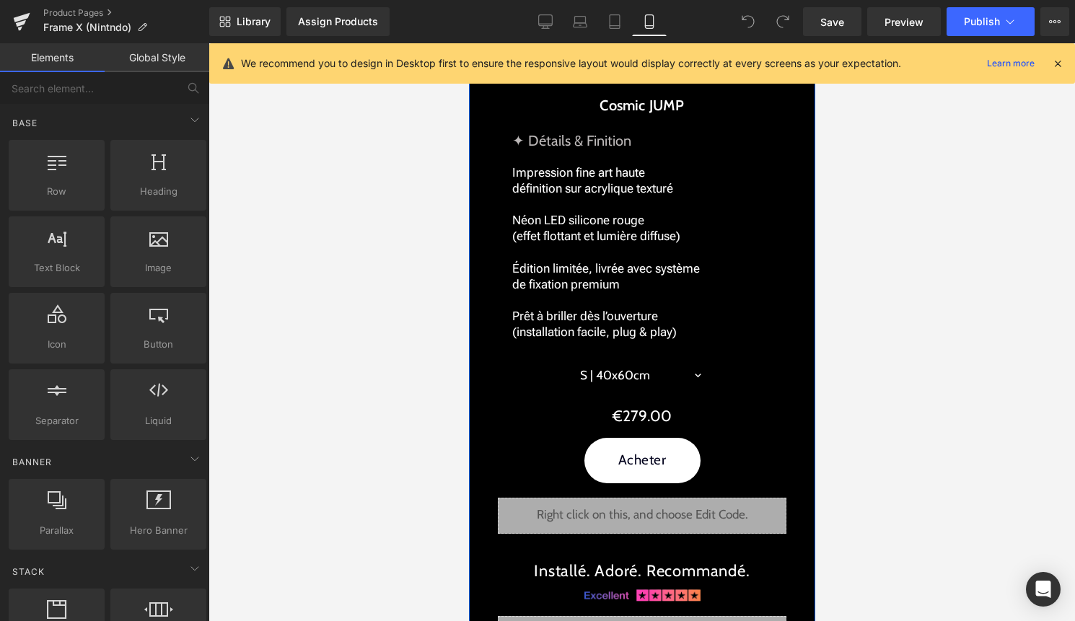
scroll to position [2073, 0]
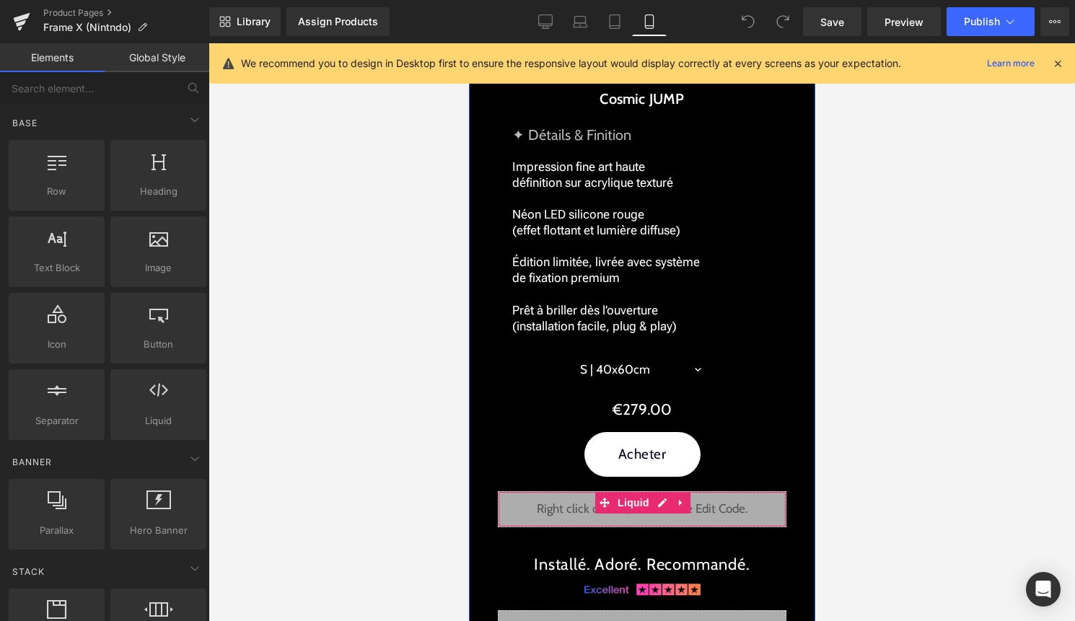
click at [660, 505] on div "Liquid" at bounding box center [641, 509] width 288 height 36
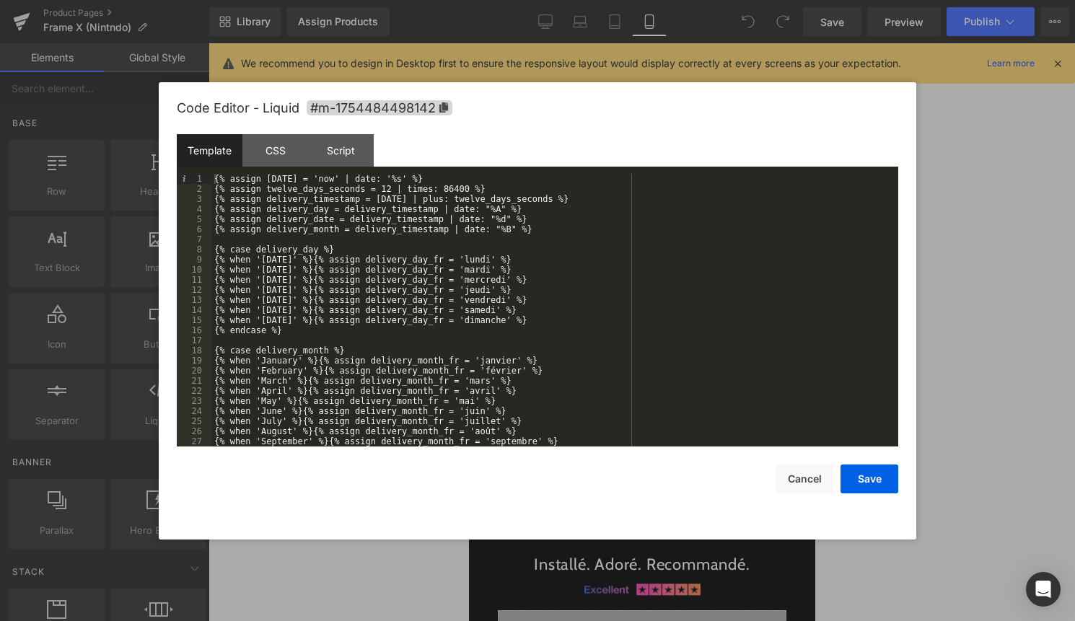
click at [542, 418] on div "{% assign [DATE] = 'now' | date: '%s' %} {% assign twelve_days_seconds = 12 | t…" at bounding box center [551, 320] width 681 height 293
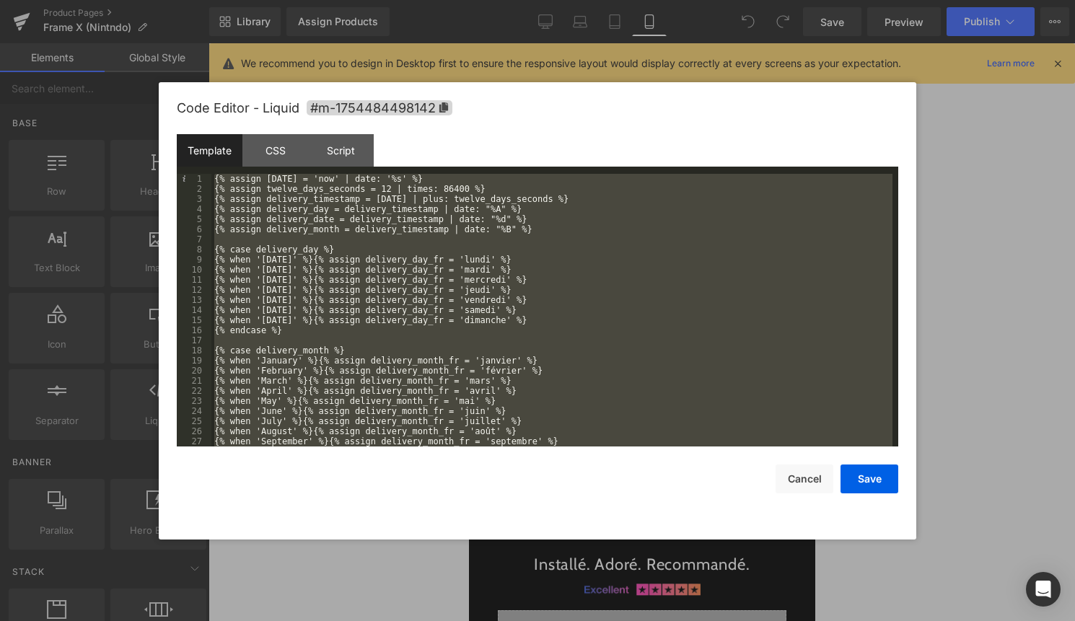
scroll to position [596, 0]
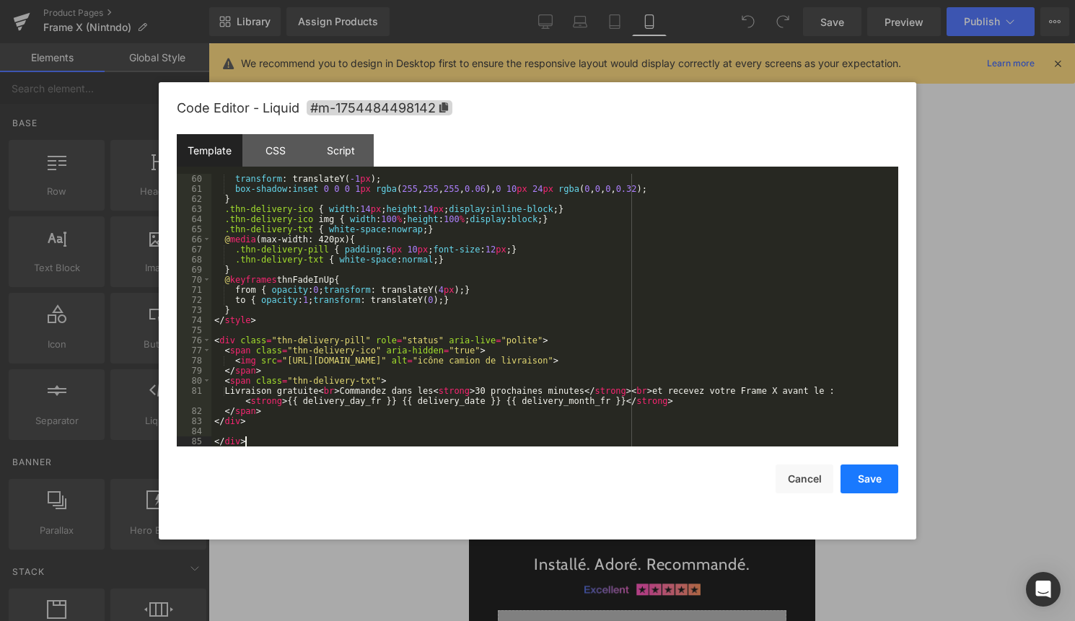
click at [889, 477] on button "Save" at bounding box center [869, 478] width 58 height 29
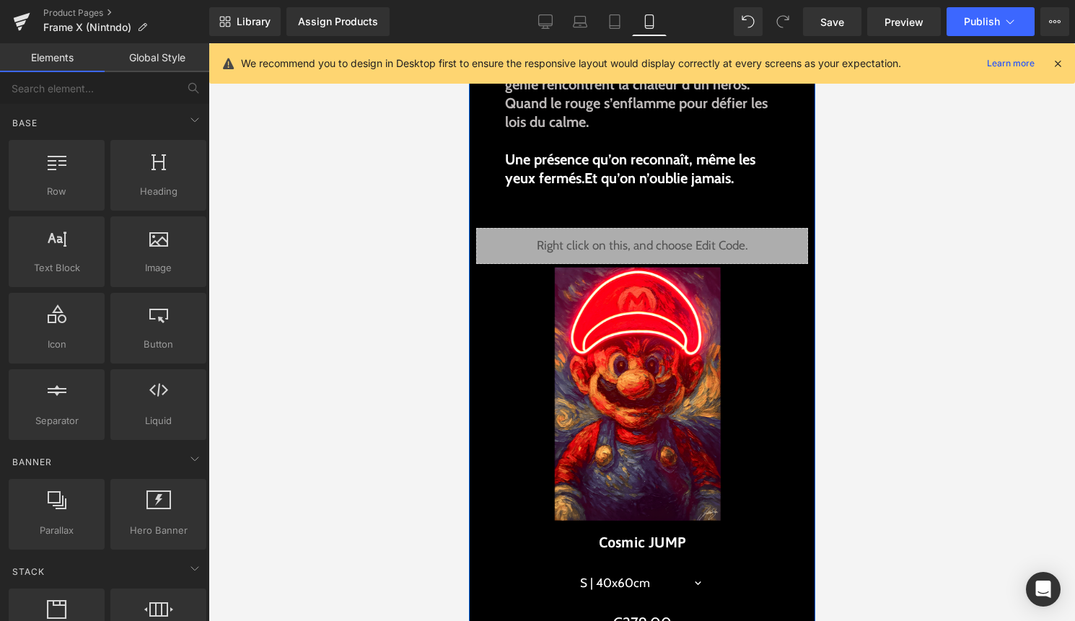
scroll to position [446, 0]
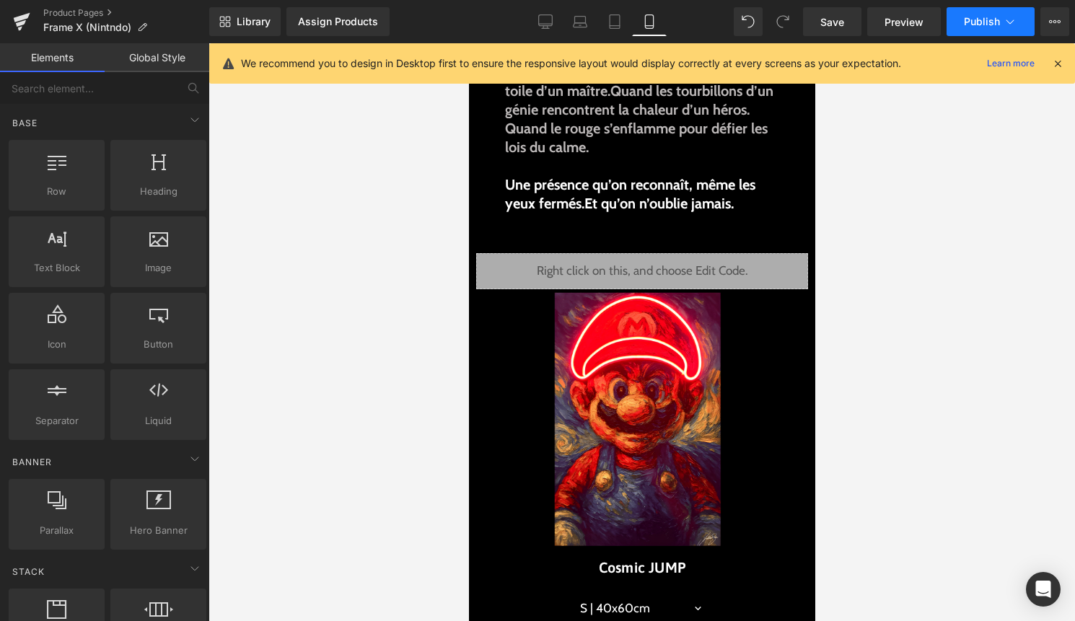
click at [998, 22] on span "Publish" at bounding box center [982, 22] width 36 height 12
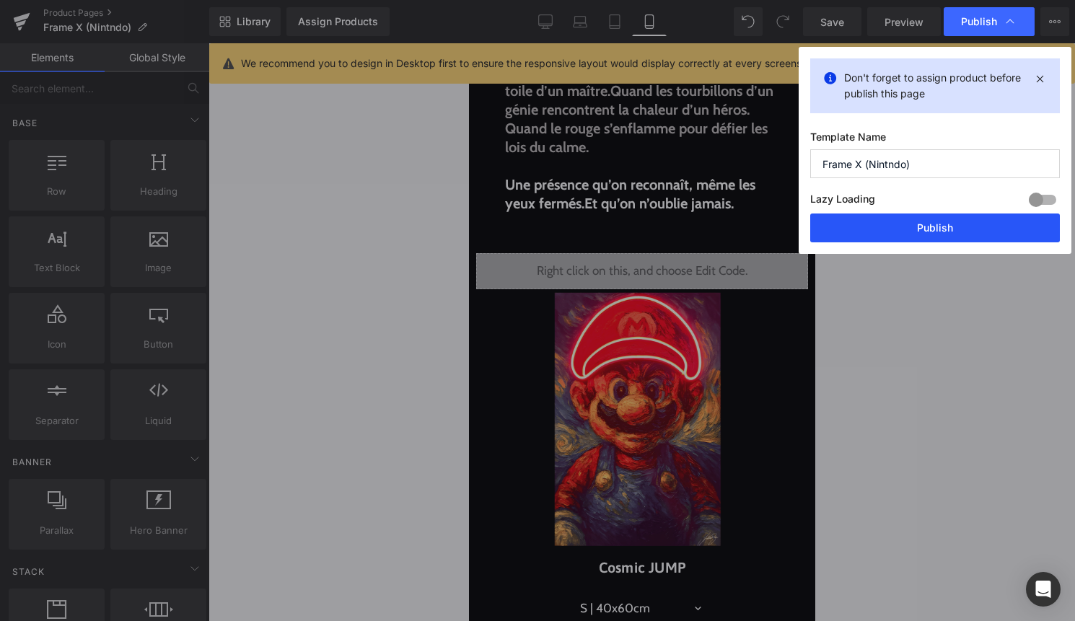
click at [945, 235] on button "Publish" at bounding box center [935, 227] width 250 height 29
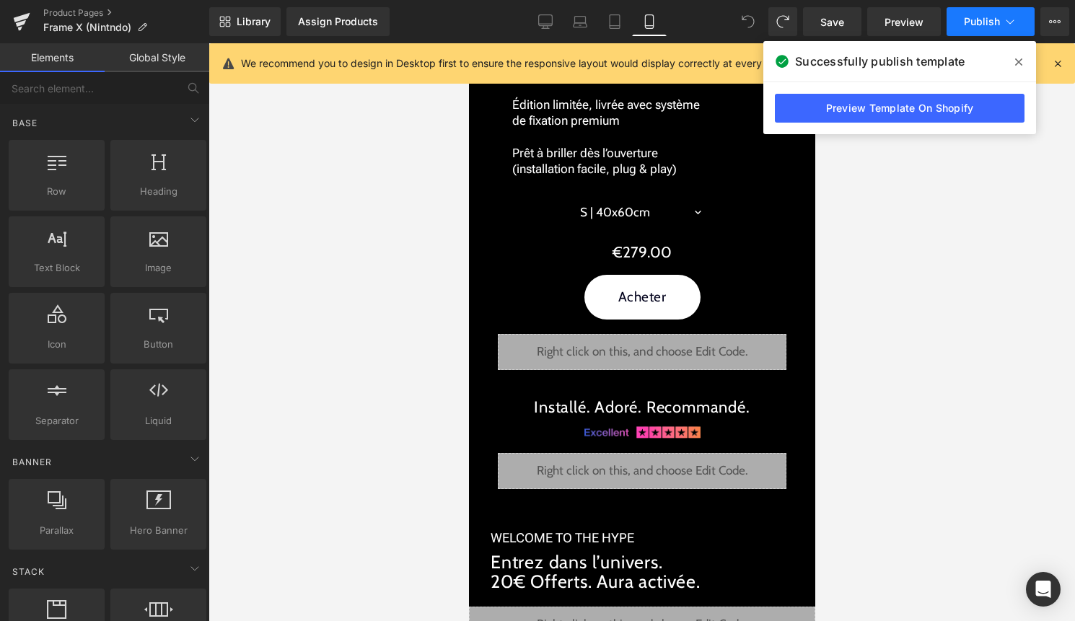
scroll to position [2327, 0]
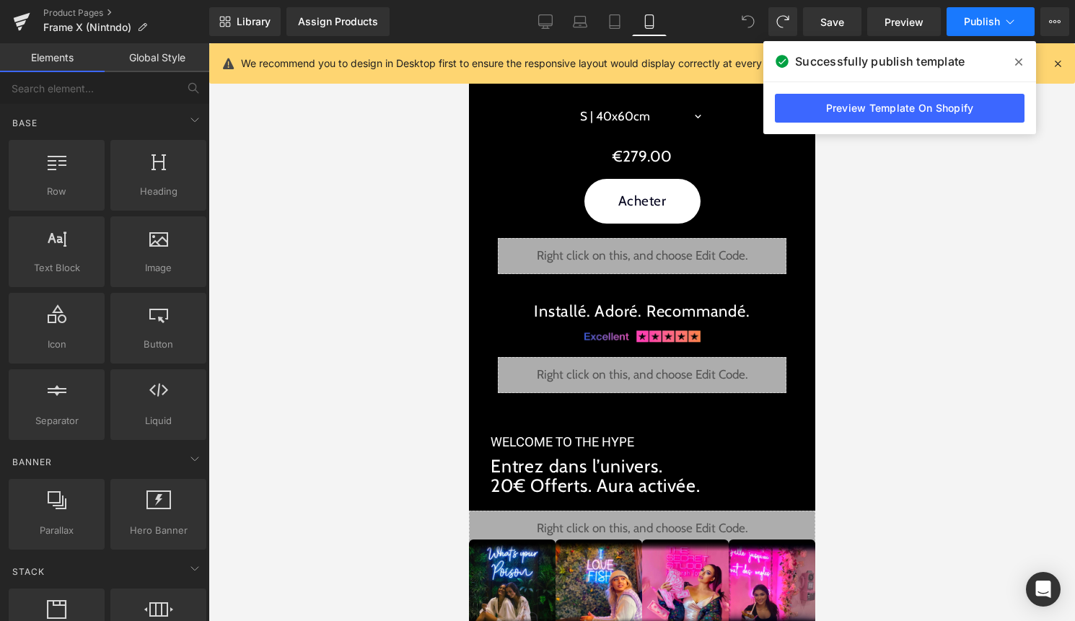
click at [999, 28] on button "Publish" at bounding box center [990, 21] width 88 height 29
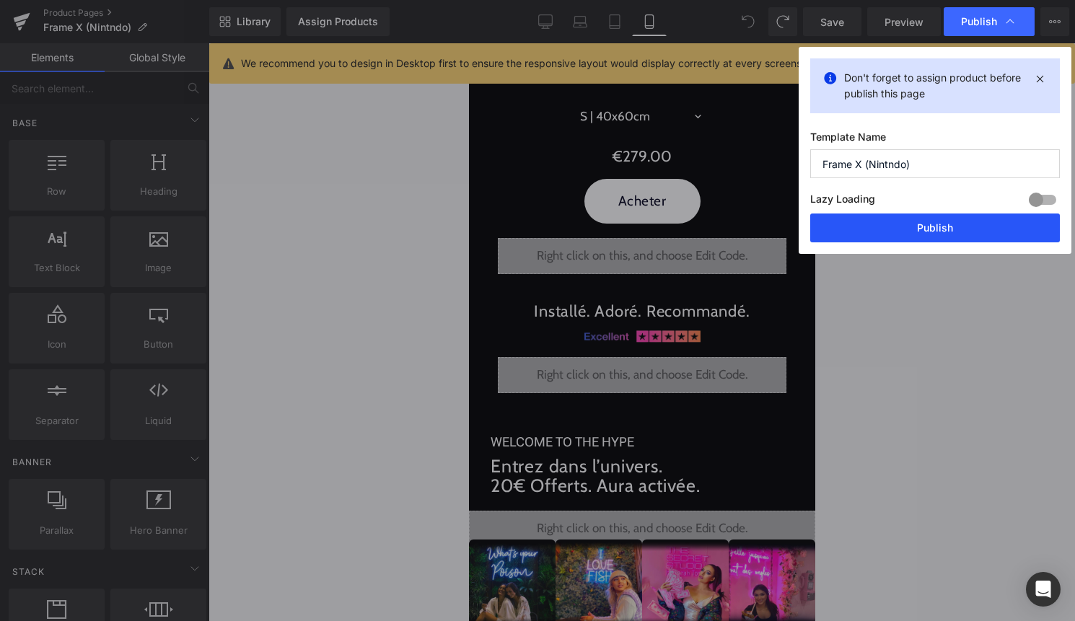
click at [912, 229] on button "Publish" at bounding box center [935, 227] width 250 height 29
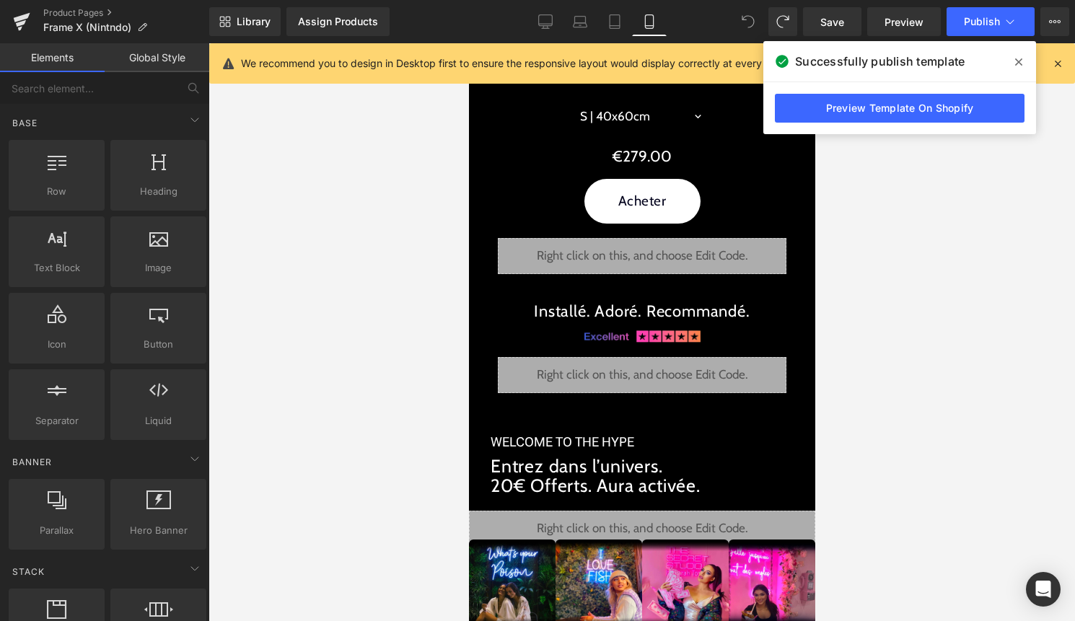
click at [1015, 70] on span at bounding box center [1018, 61] width 23 height 23
